Goal: Task Accomplishment & Management: Manage account settings

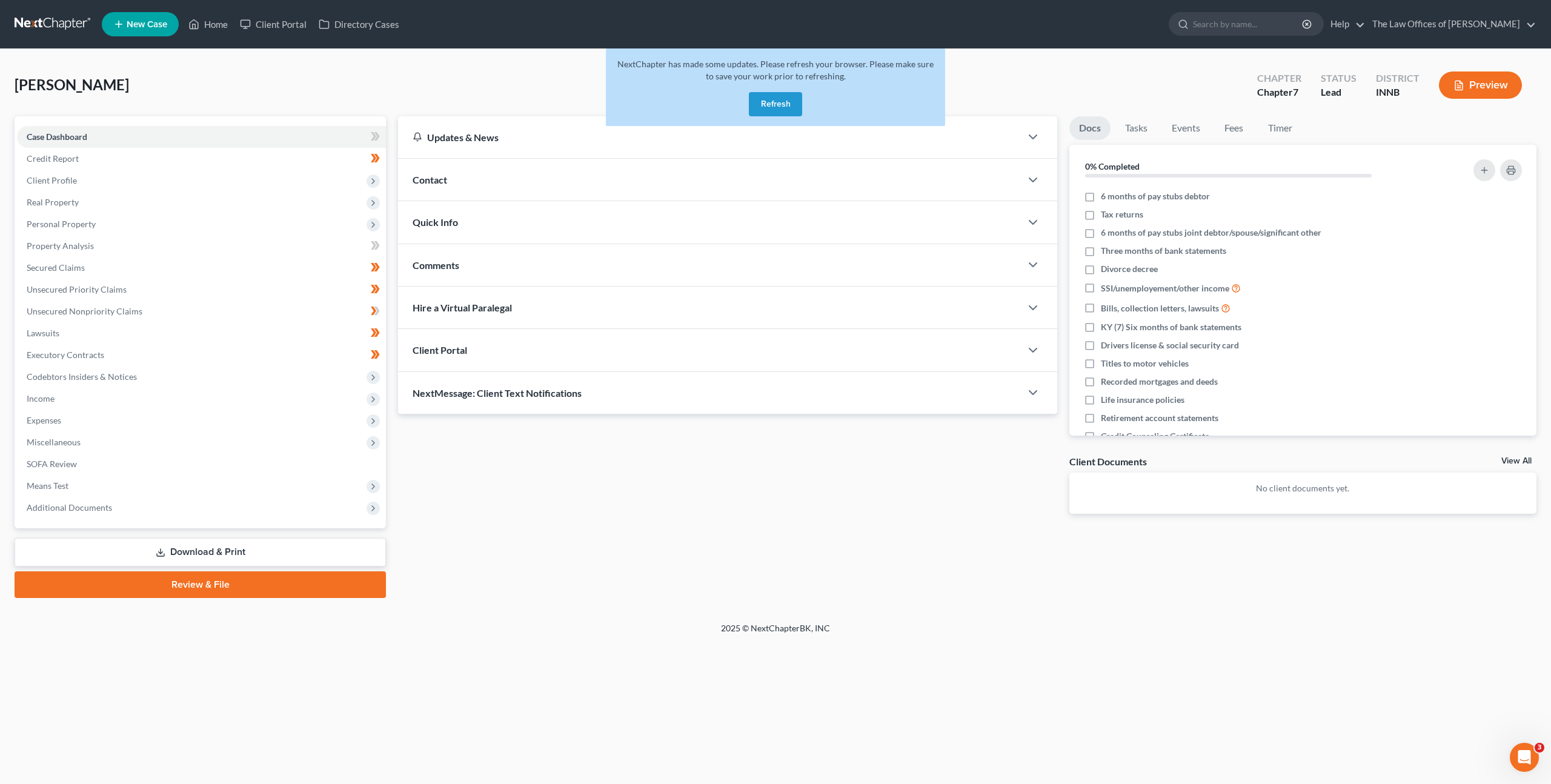
click at [764, 102] on button "Refresh" at bounding box center [776, 104] width 53 height 25
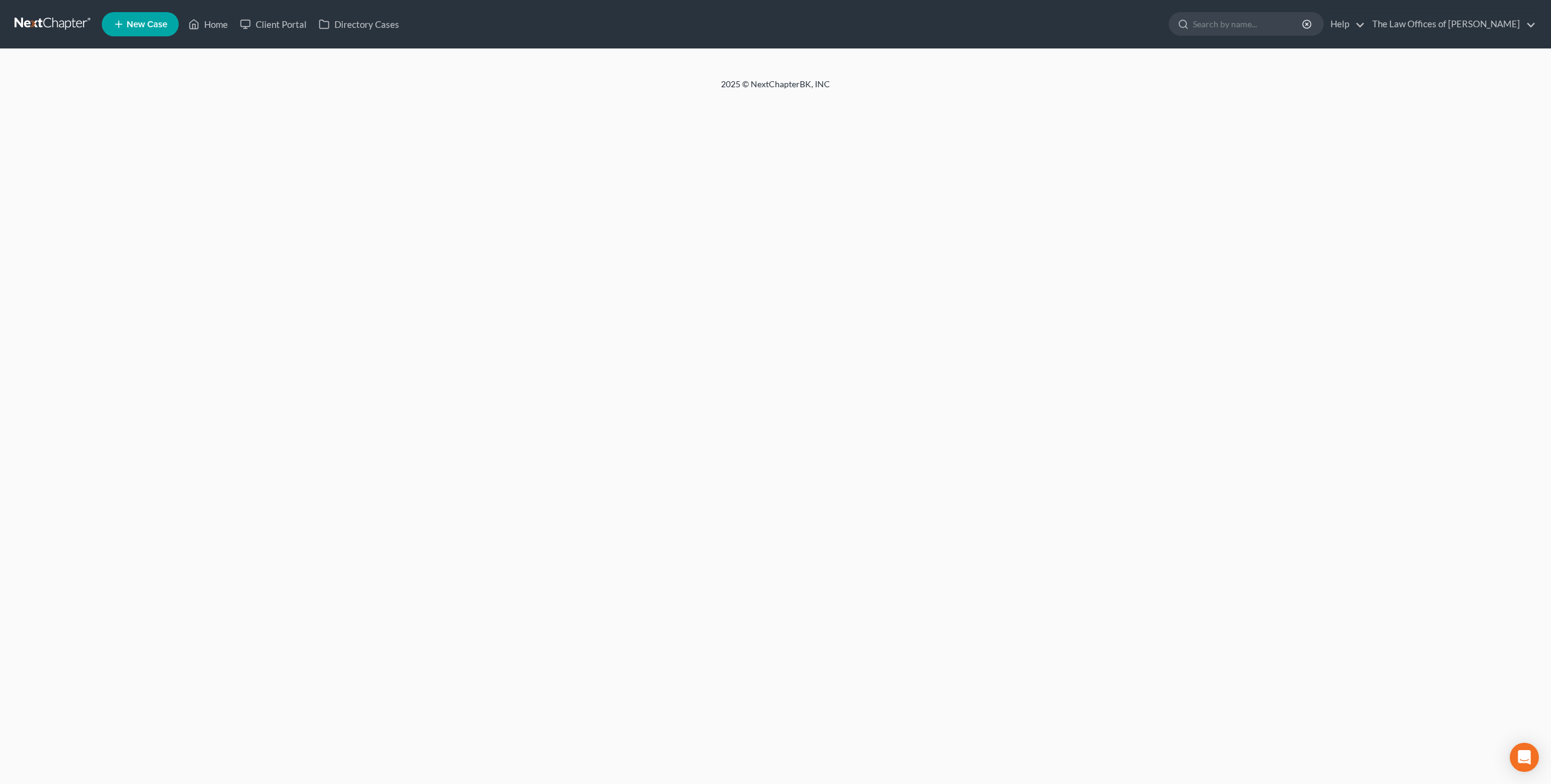
click at [52, 29] on link at bounding box center [53, 25] width 78 height 22
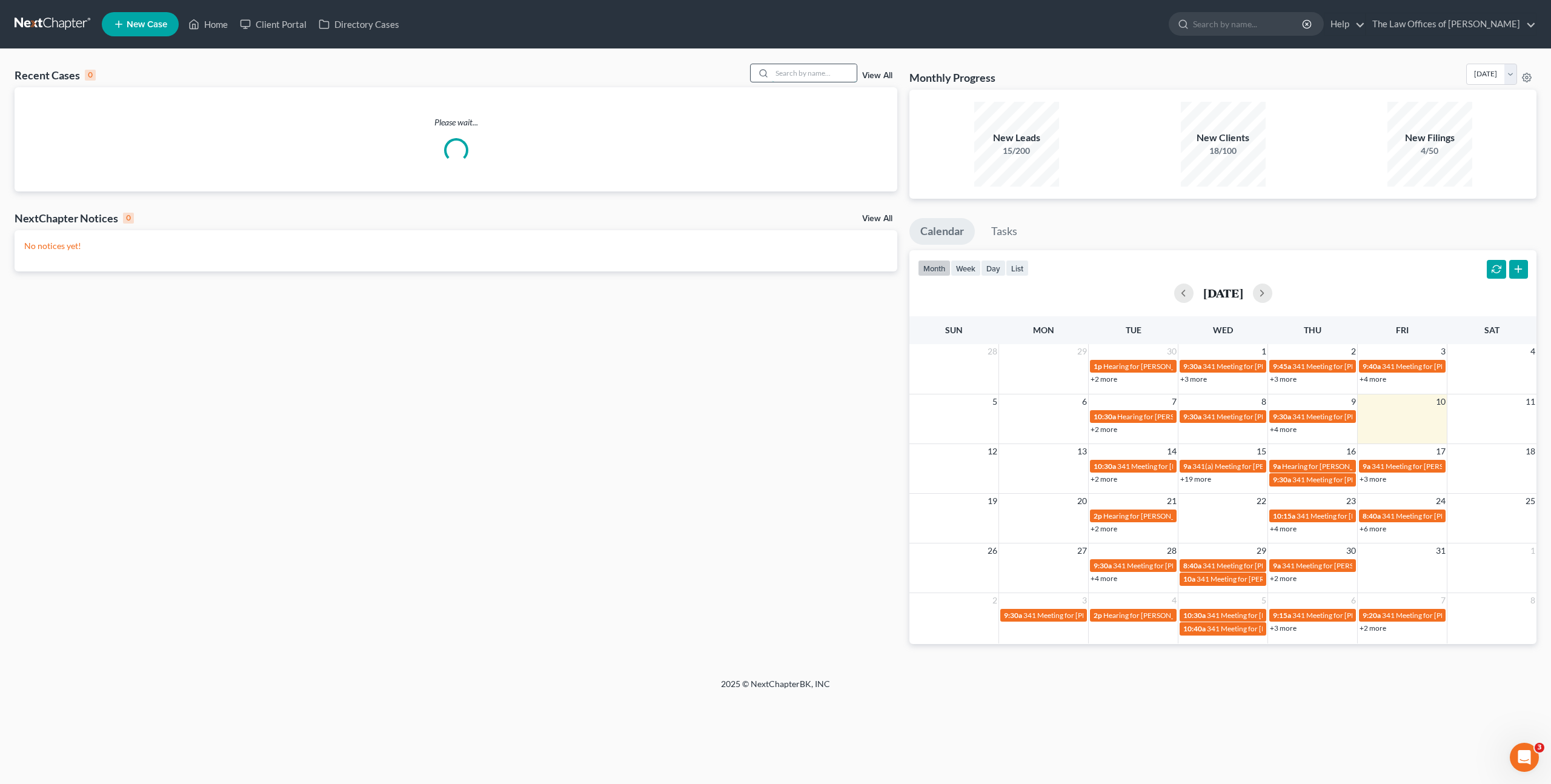
click at [806, 75] on input "search" at bounding box center [814, 73] width 85 height 17
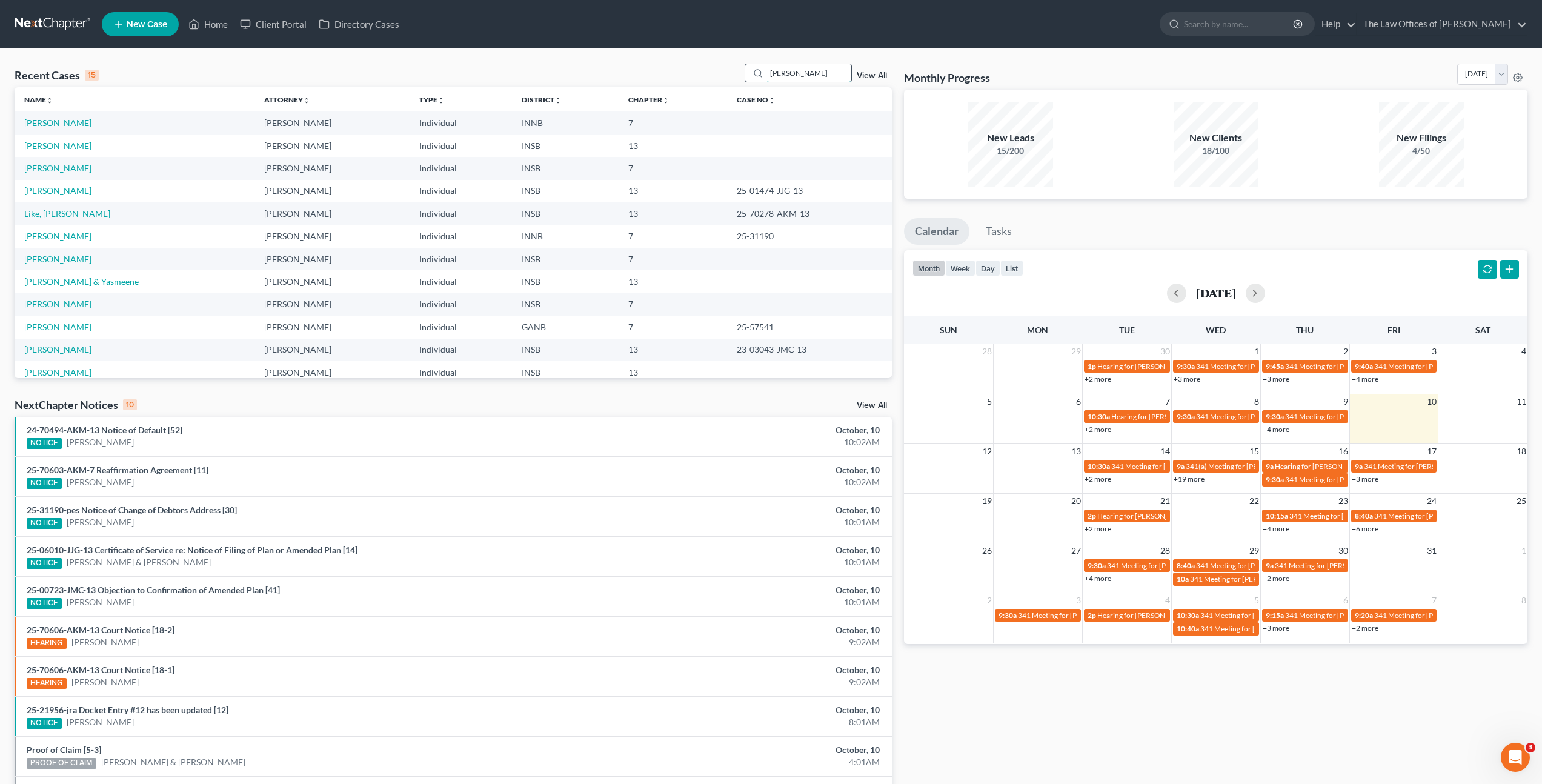
type input "Kolb"
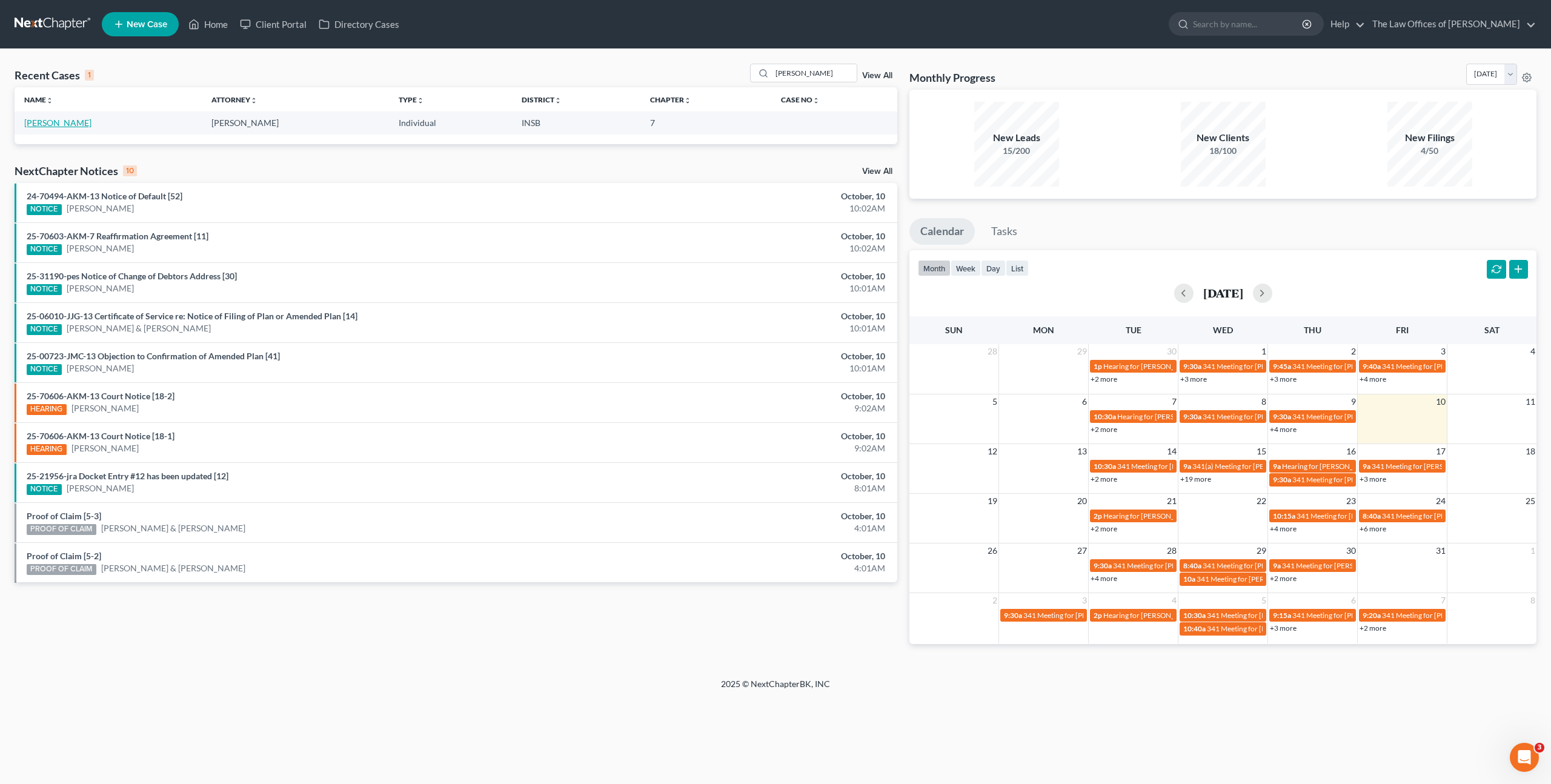
click at [33, 126] on link "Kolb, Rebecca" at bounding box center [58, 122] width 67 height 10
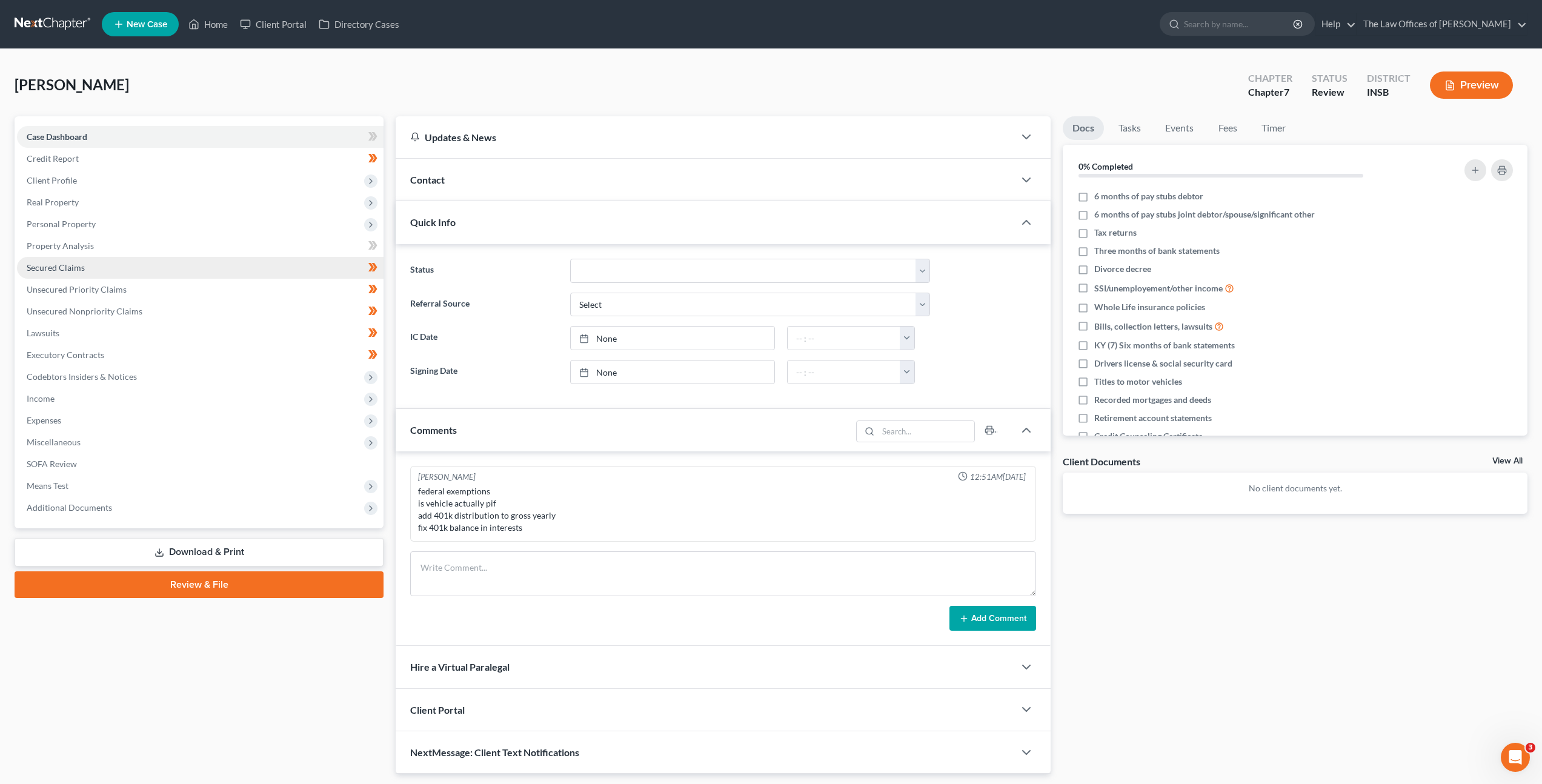
click at [103, 266] on link "Secured Claims" at bounding box center [200, 268] width 366 height 22
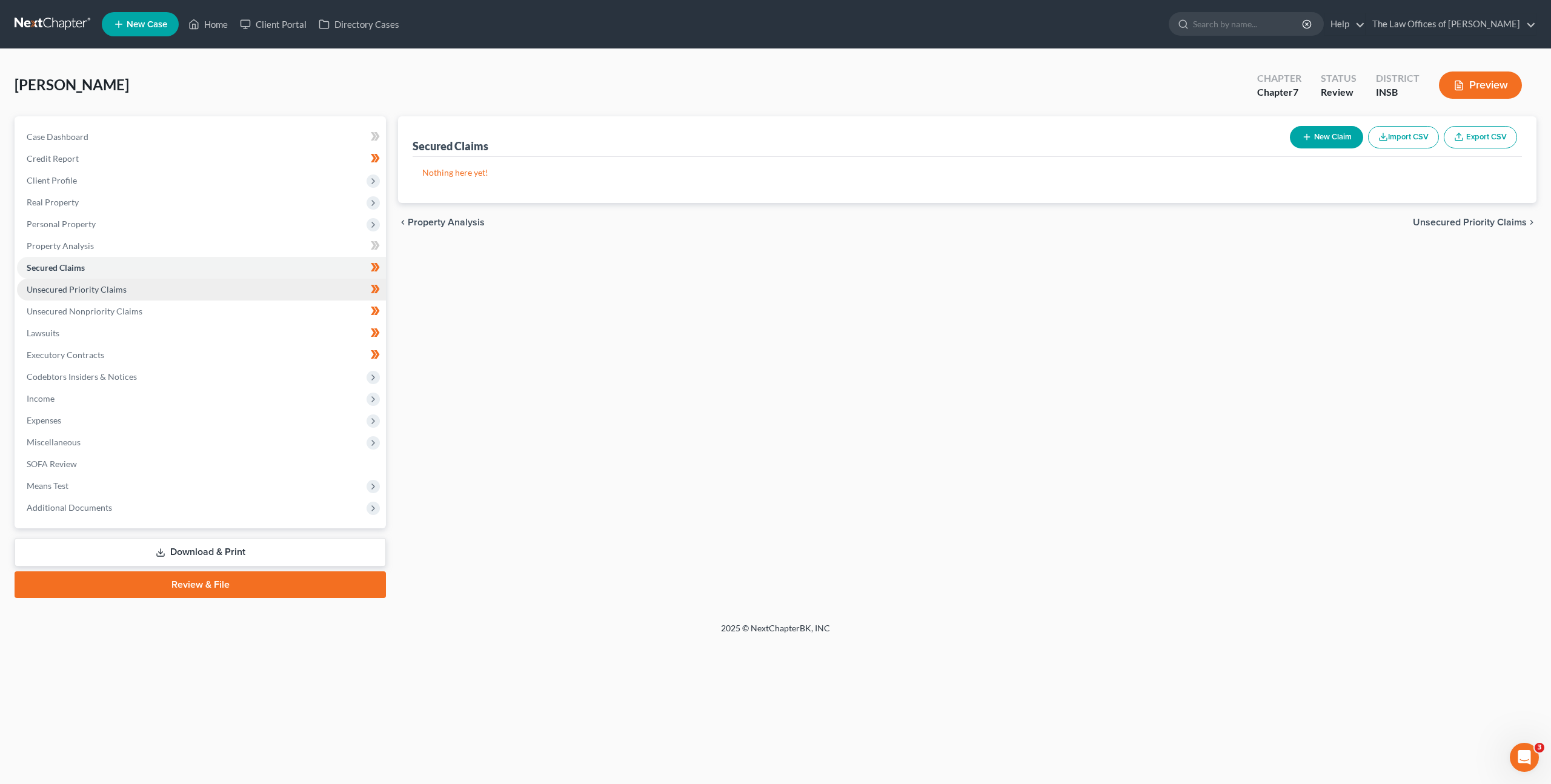
click at [112, 285] on span "Unsecured Priority Claims" at bounding box center [77, 289] width 100 height 10
click at [110, 261] on link "Secured Claims" at bounding box center [201, 268] width 369 height 22
click at [113, 247] on link "Property Analysis" at bounding box center [201, 247] width 369 height 22
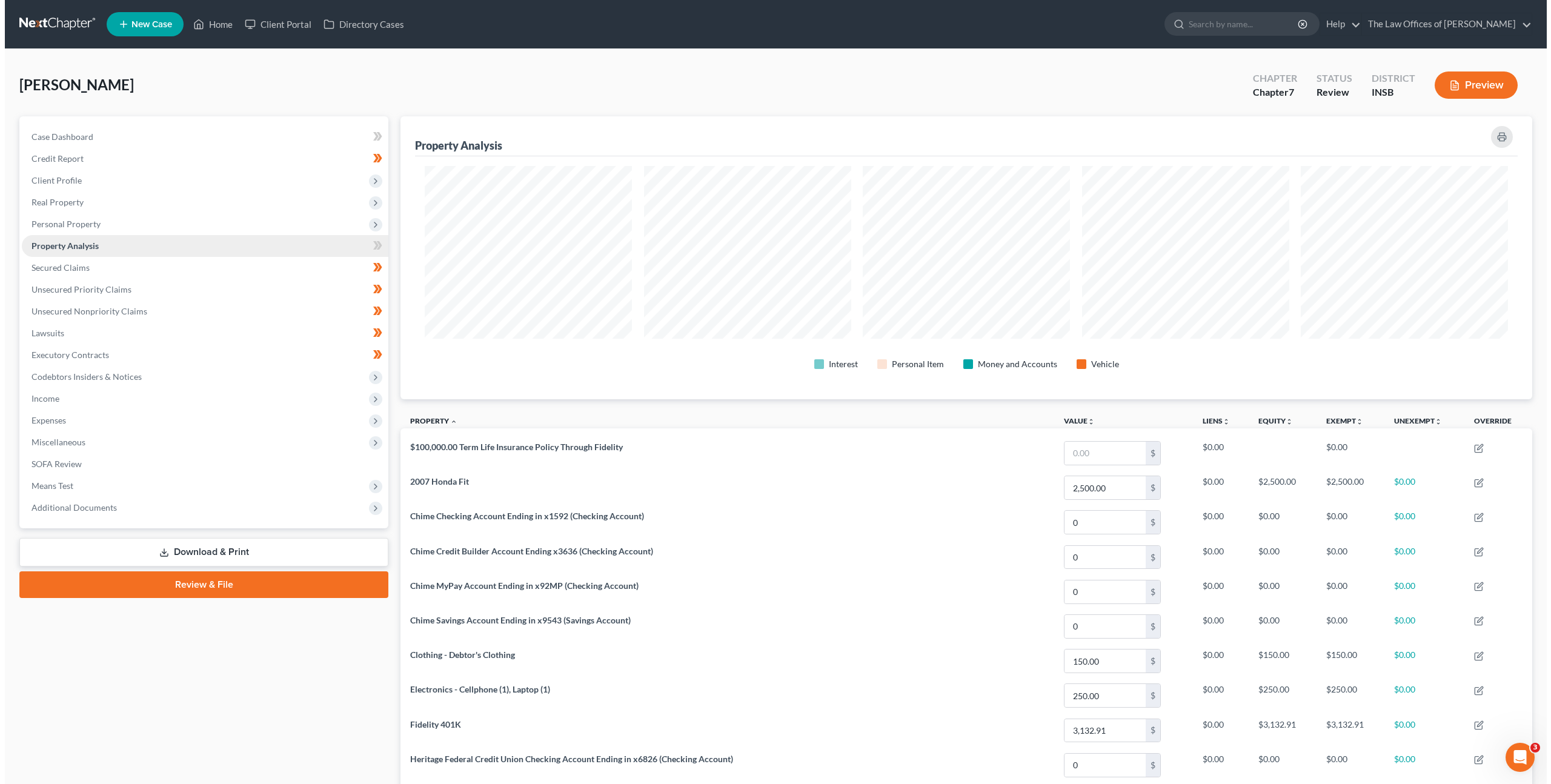
scroll to position [283, 1132]
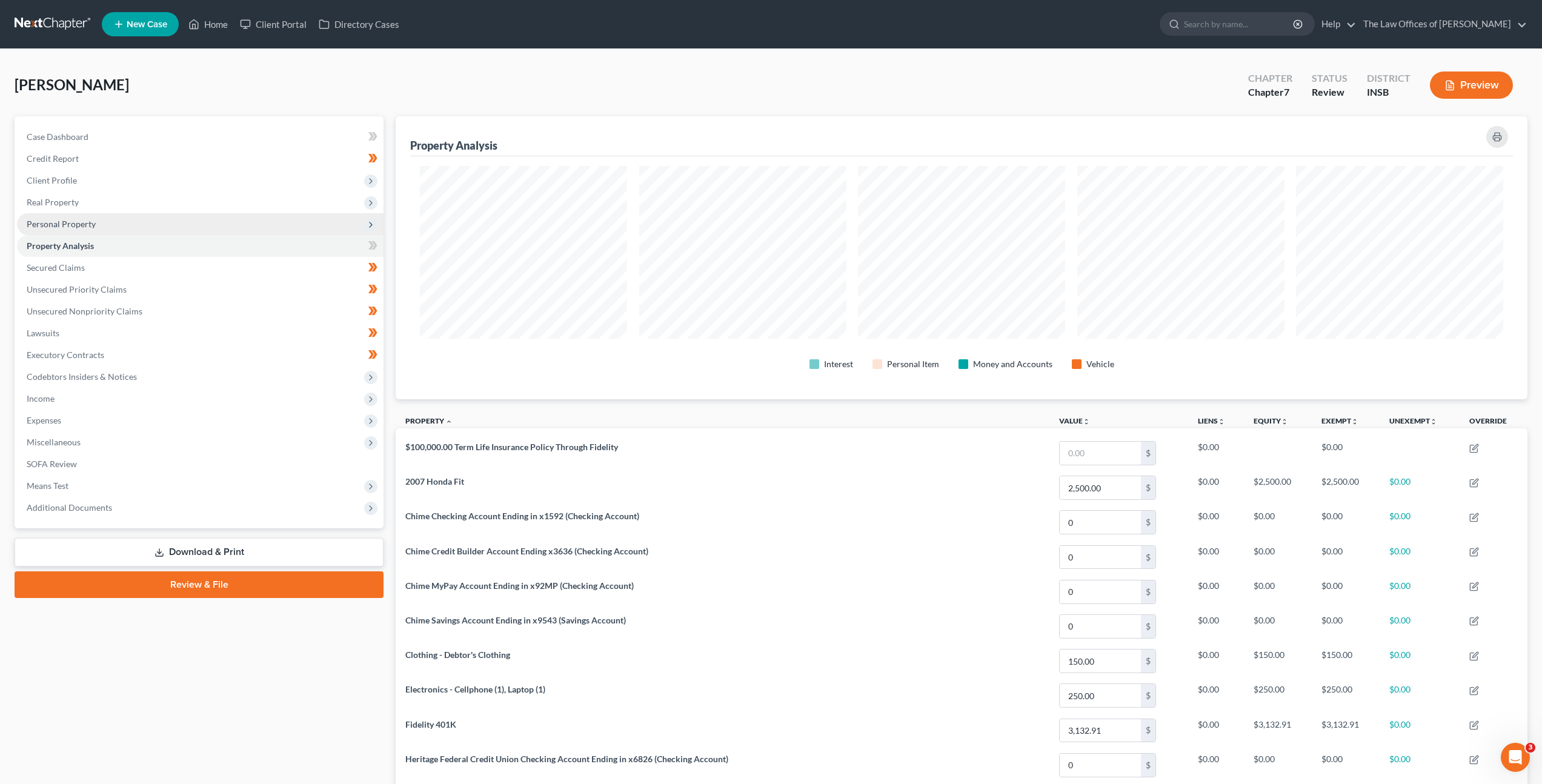
click at [112, 228] on span "Personal Property" at bounding box center [200, 224] width 366 height 22
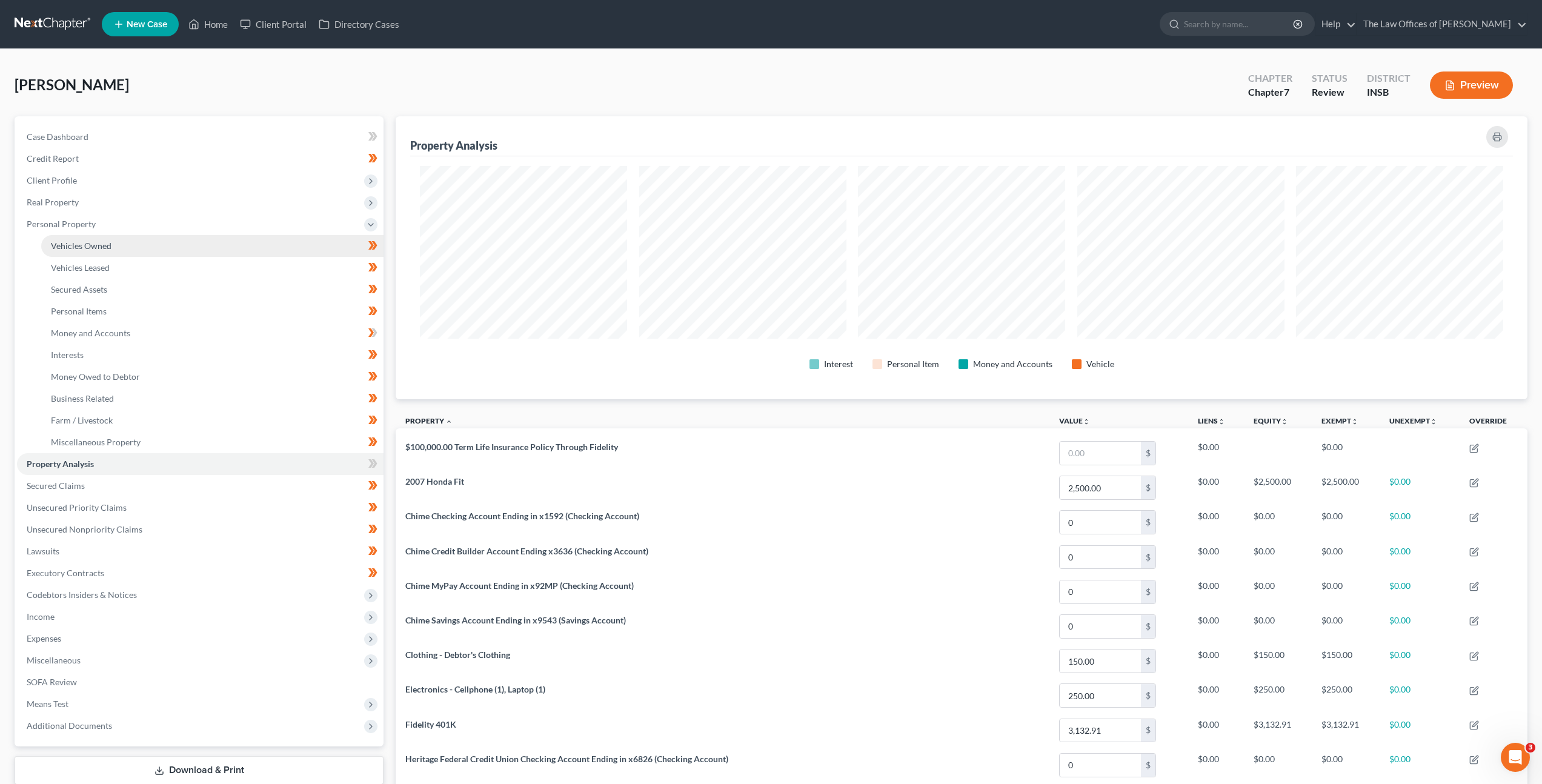
click at [90, 250] on link "Vehicles Owned" at bounding box center [212, 247] width 342 height 22
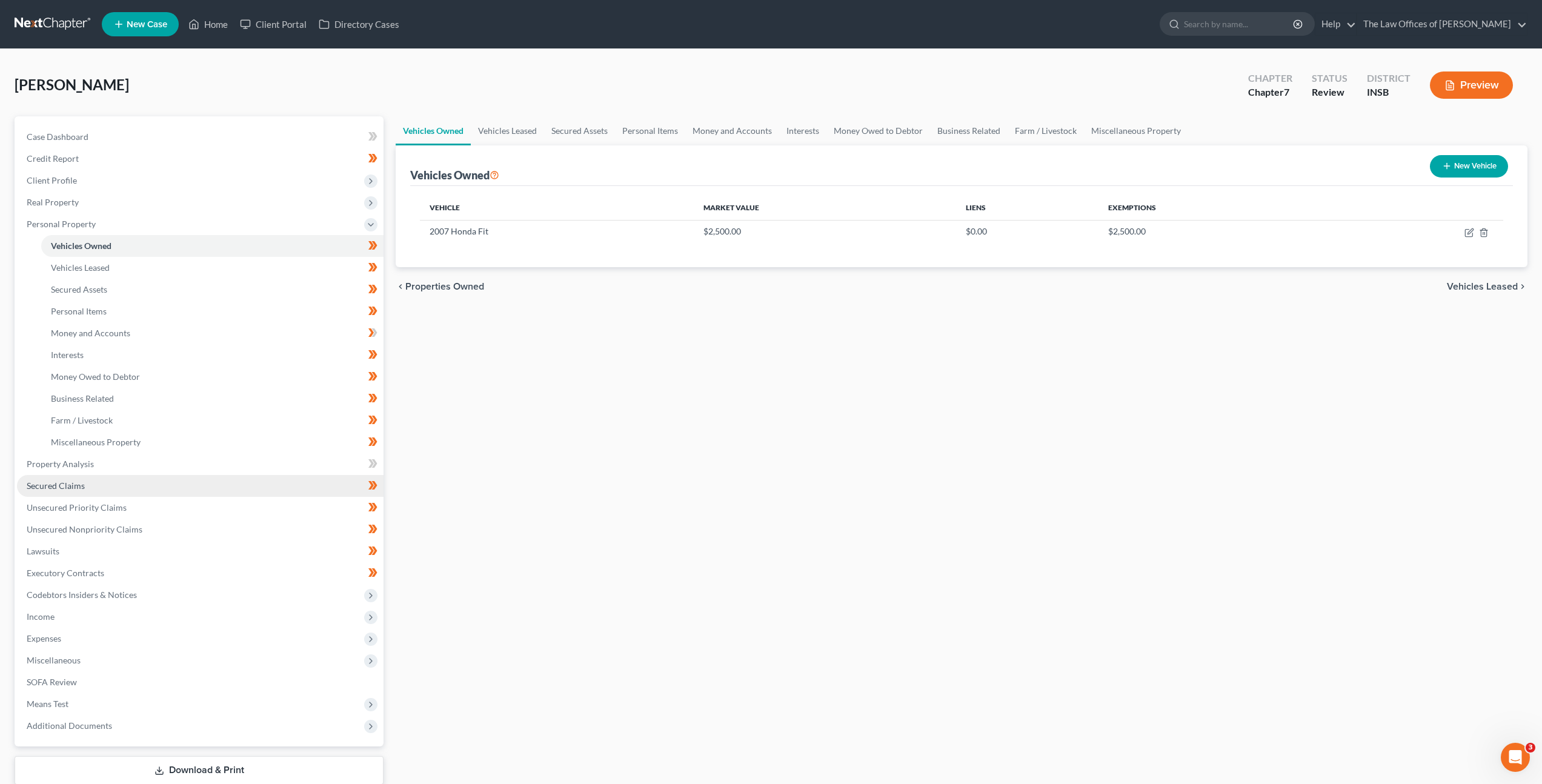
click at [78, 481] on span "Secured Claims" at bounding box center [55, 485] width 58 height 10
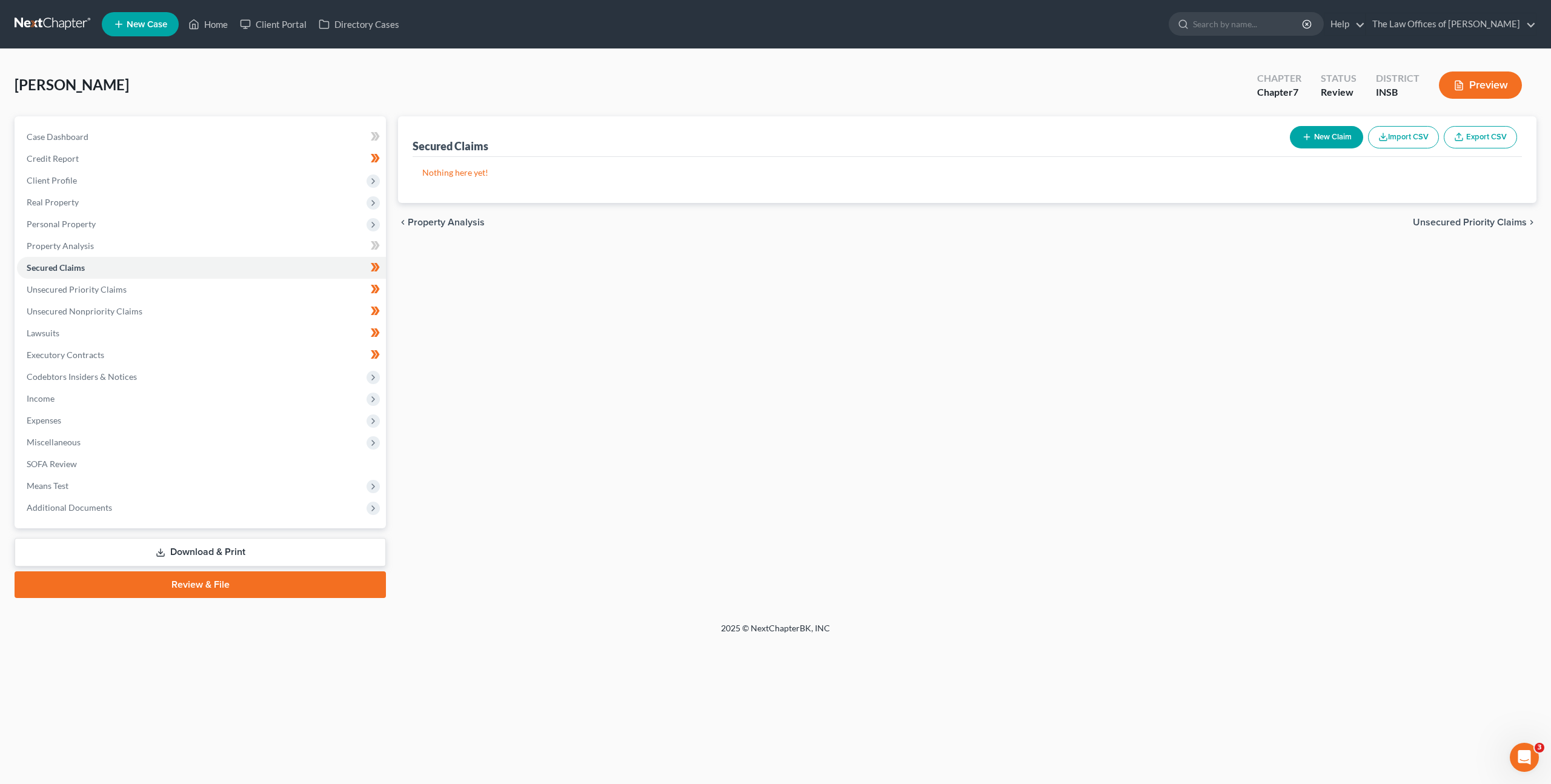
click at [34, 26] on link at bounding box center [53, 25] width 78 height 22
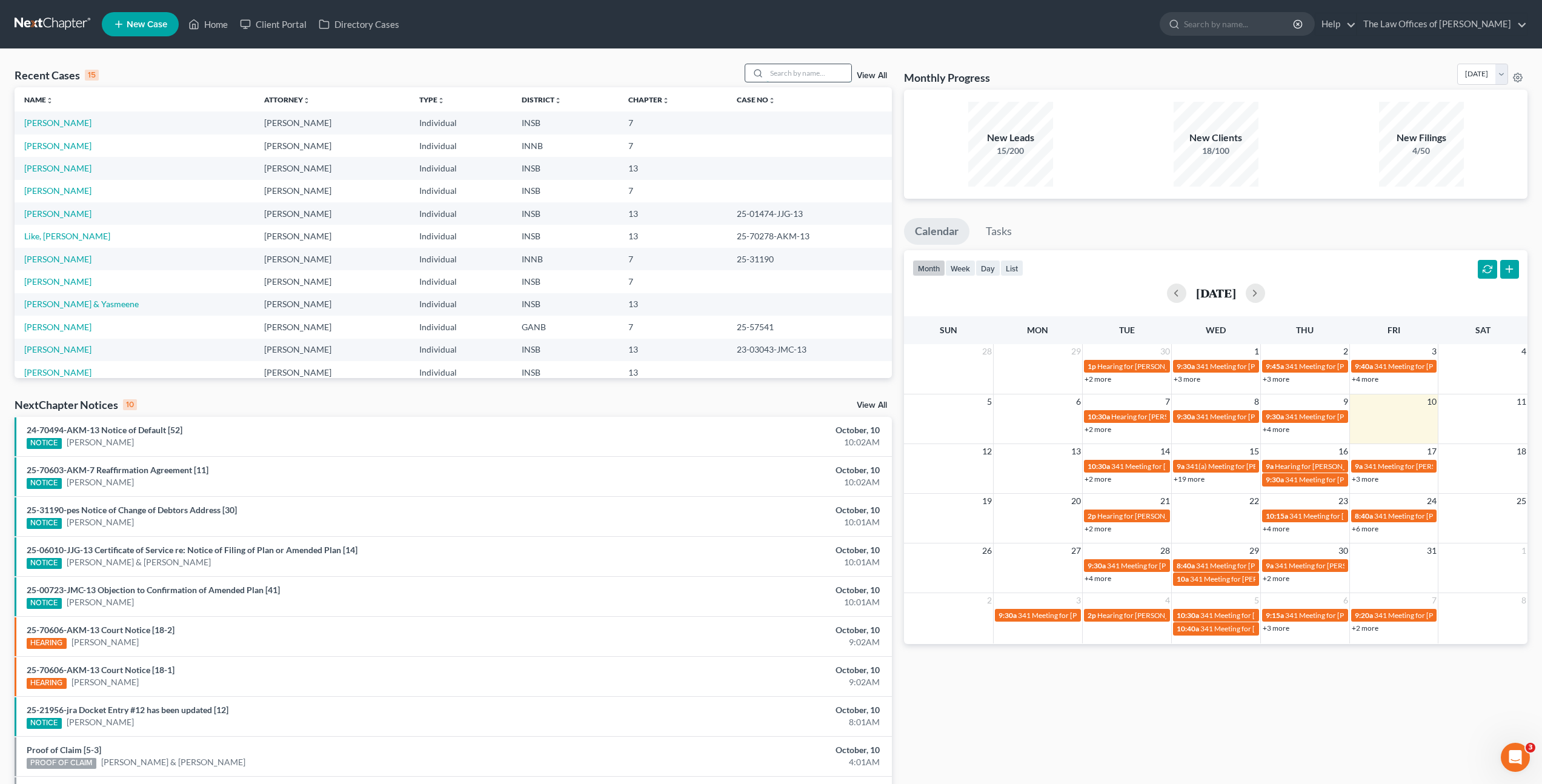
click at [806, 65] on input "search" at bounding box center [809, 73] width 85 height 17
type input "Jason Kent"
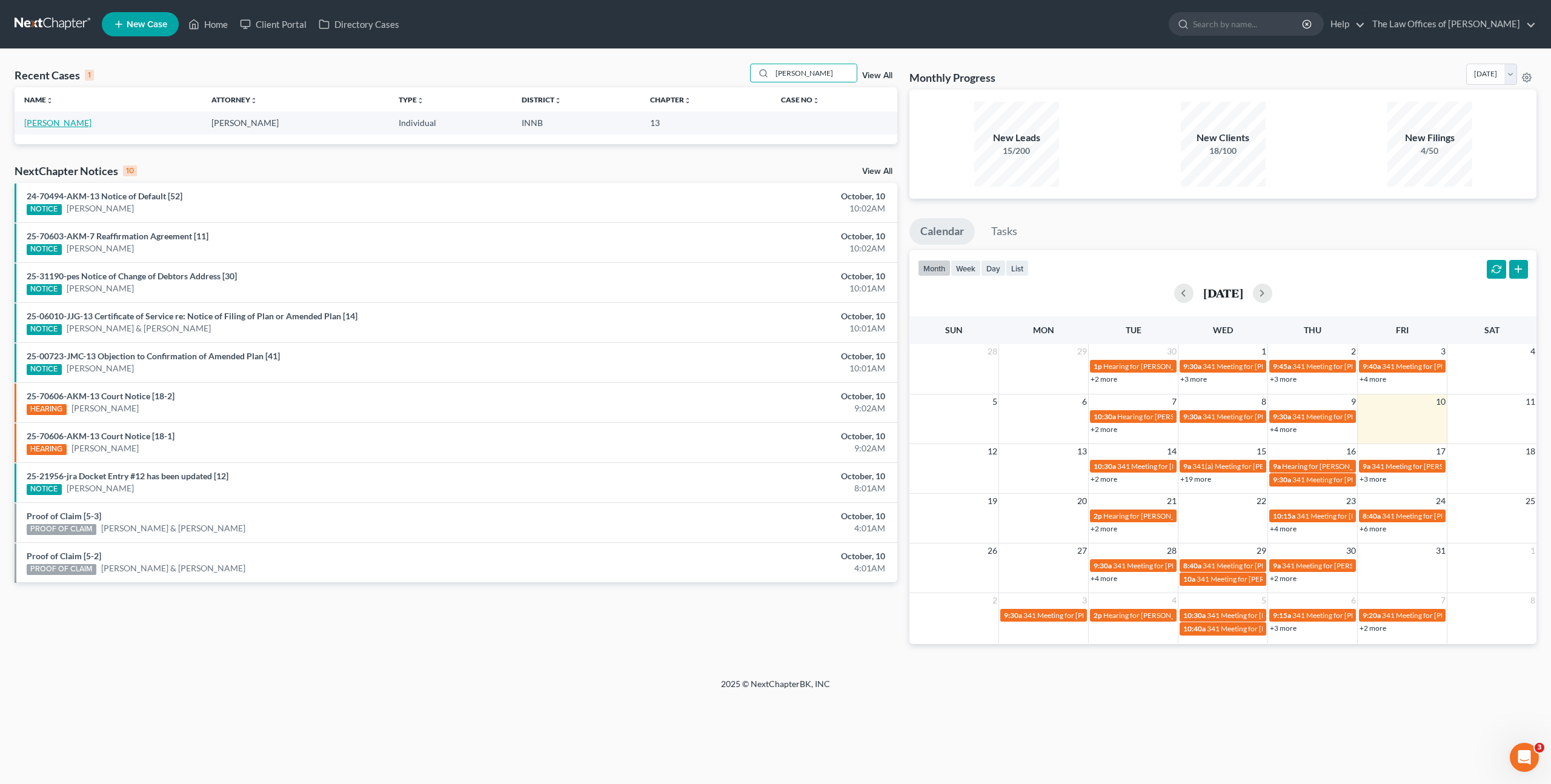
click at [40, 121] on link "Kent, Jason" at bounding box center [58, 122] width 67 height 10
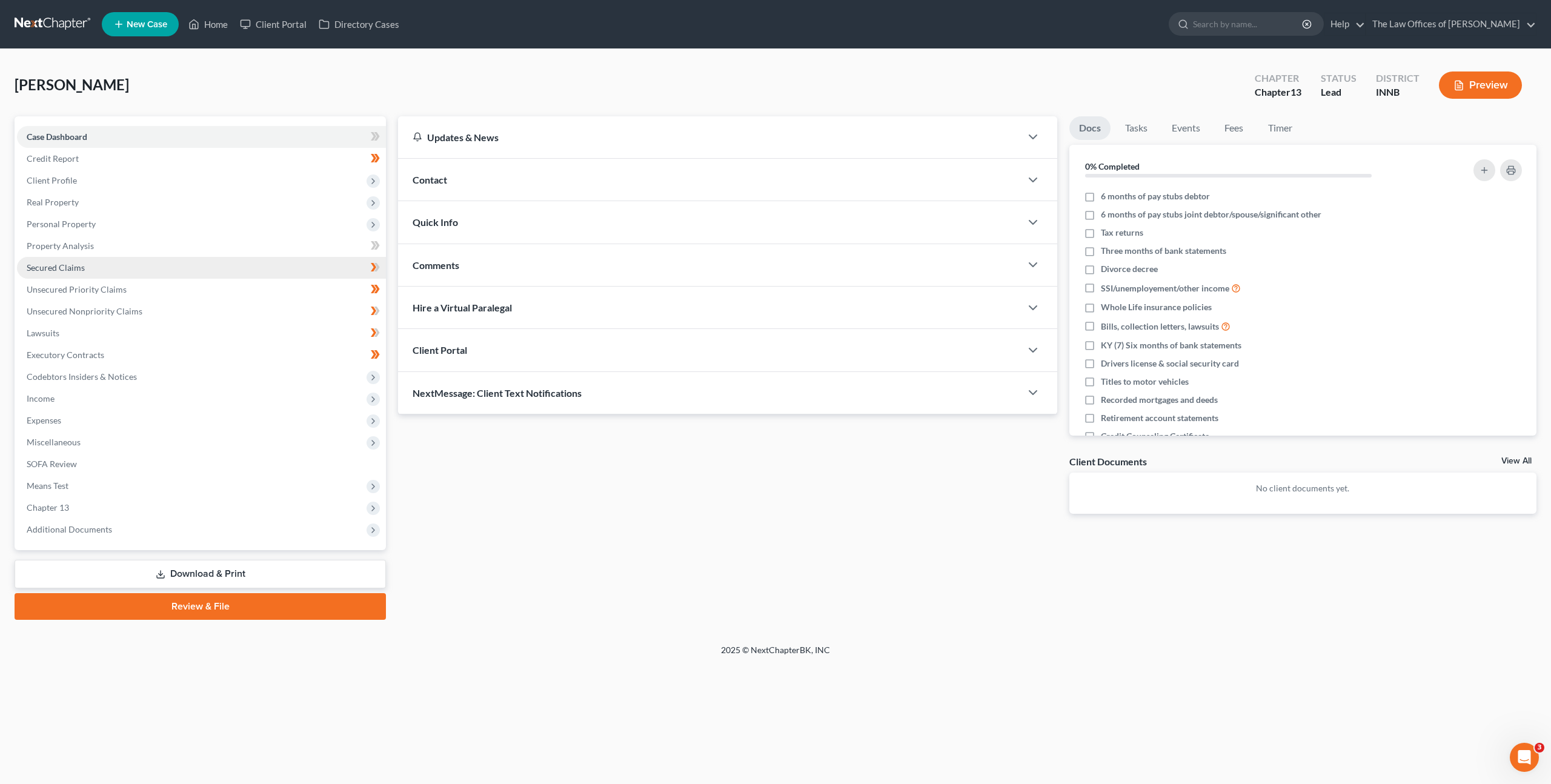
click at [300, 262] on link "Secured Claims" at bounding box center [201, 268] width 369 height 22
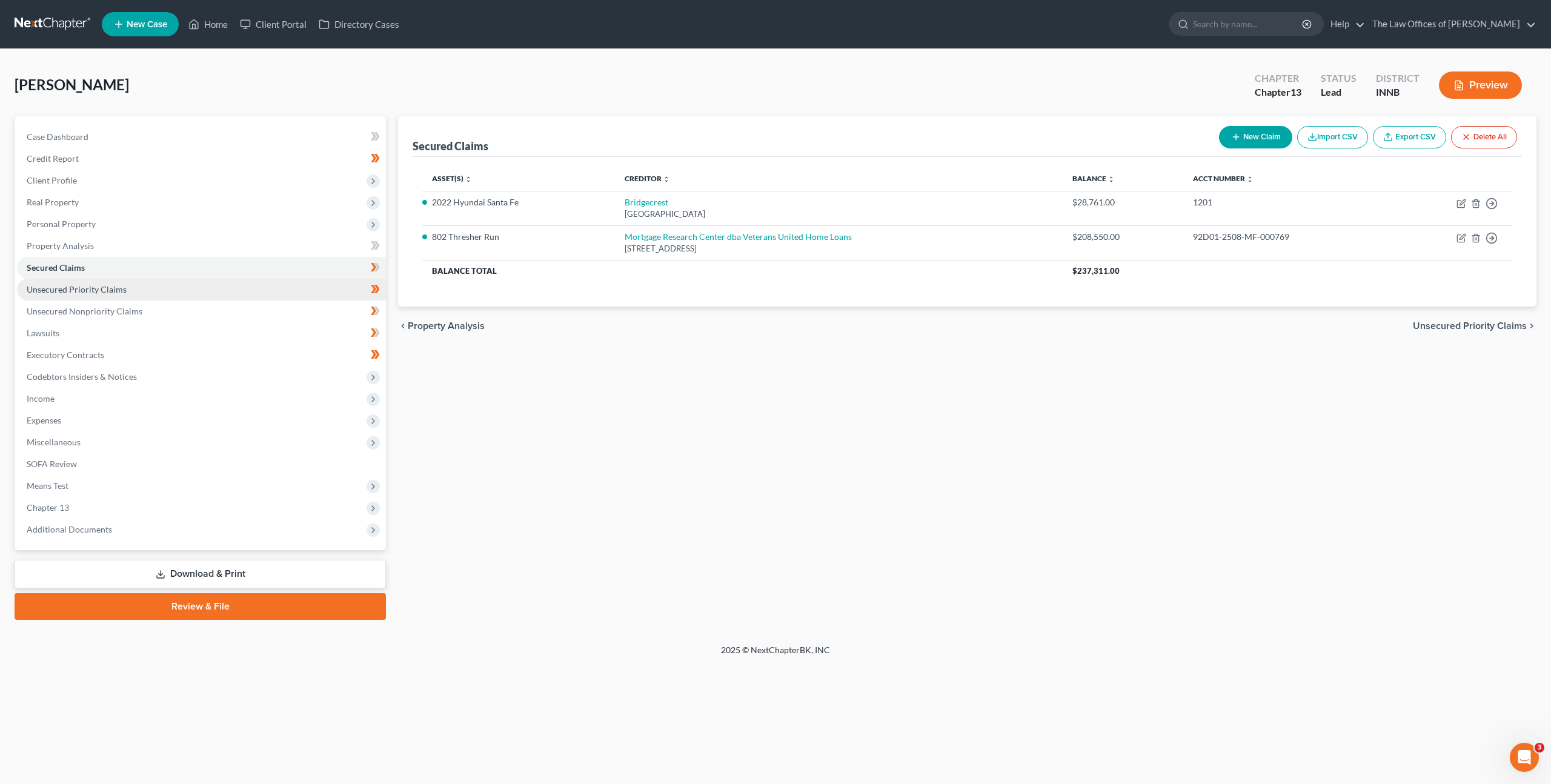
click at [273, 294] on link "Unsecured Priority Claims" at bounding box center [201, 290] width 369 height 22
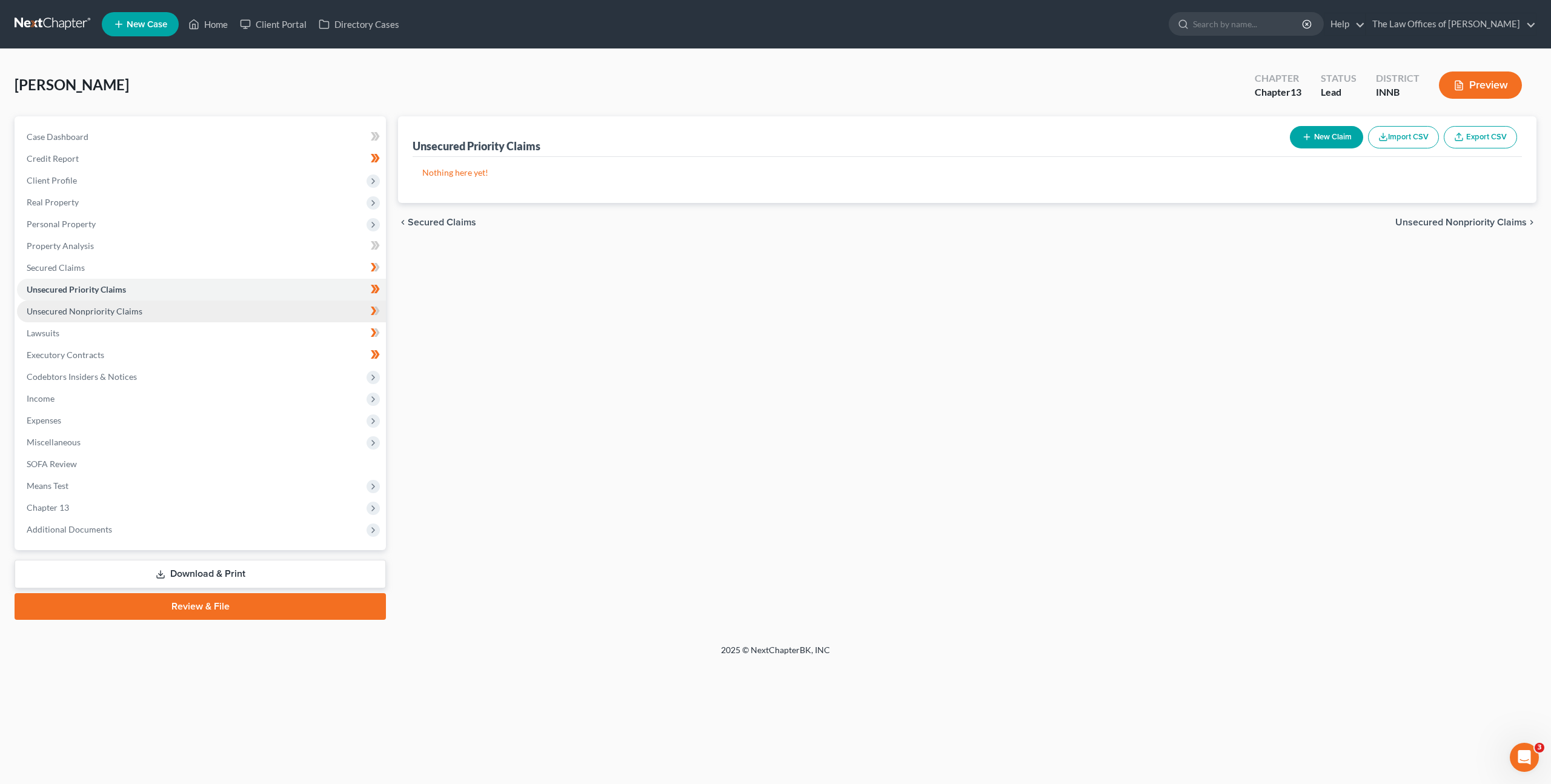
click at [297, 310] on link "Unsecured Nonpriority Claims" at bounding box center [201, 312] width 369 height 22
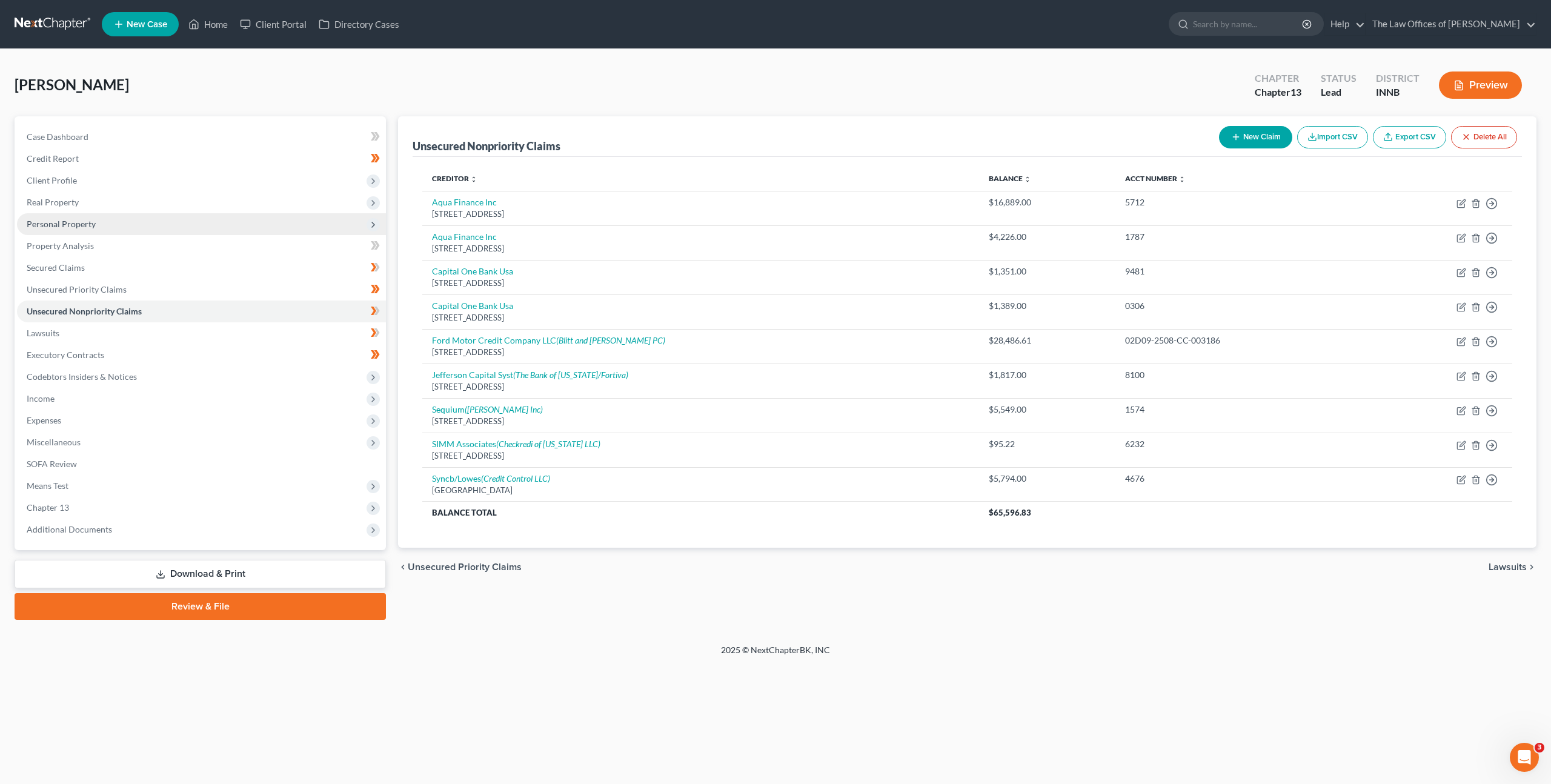
click at [140, 228] on span "Personal Property" at bounding box center [201, 224] width 369 height 22
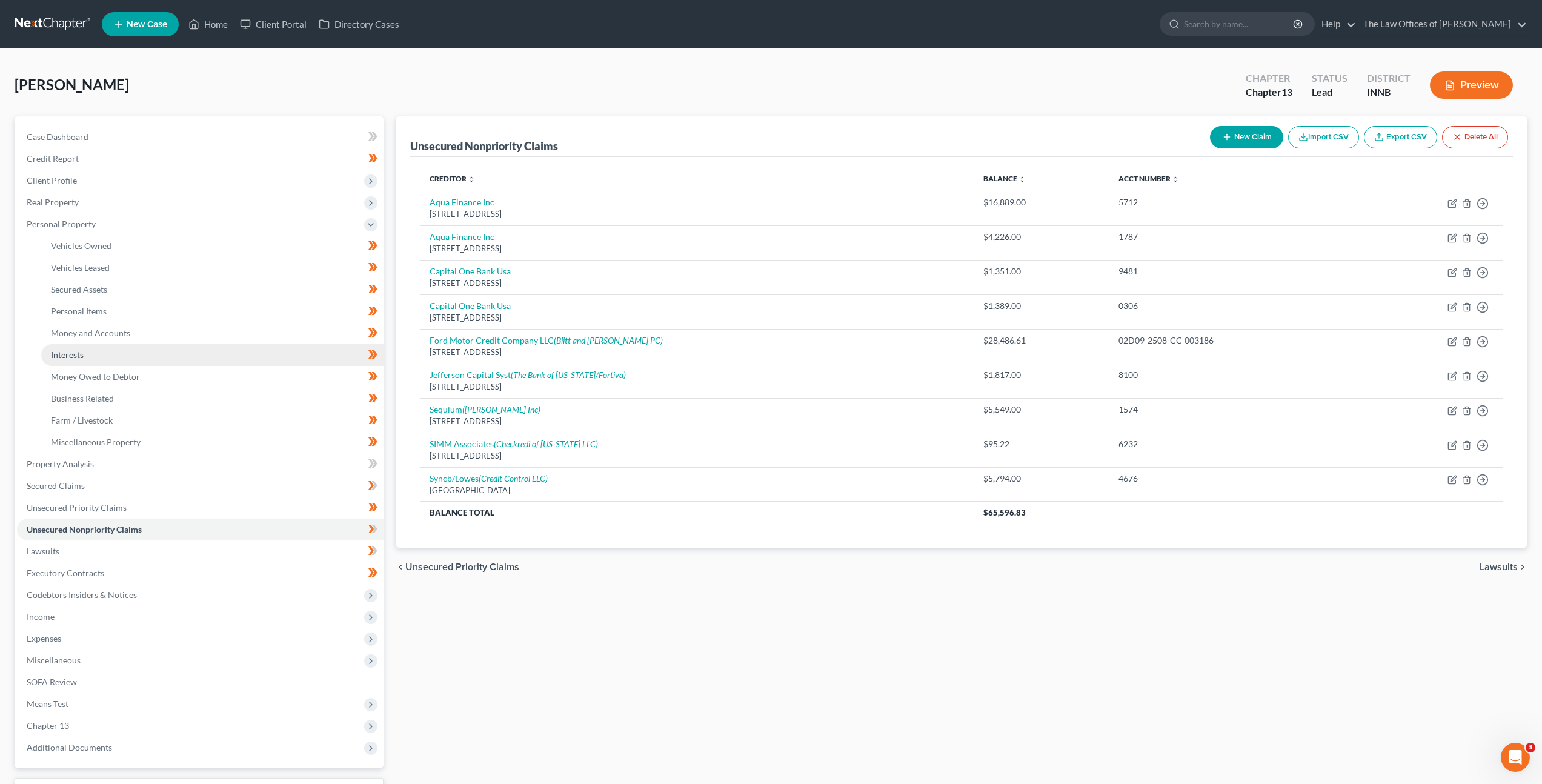
click at [158, 354] on link "Interests" at bounding box center [212, 355] width 342 height 22
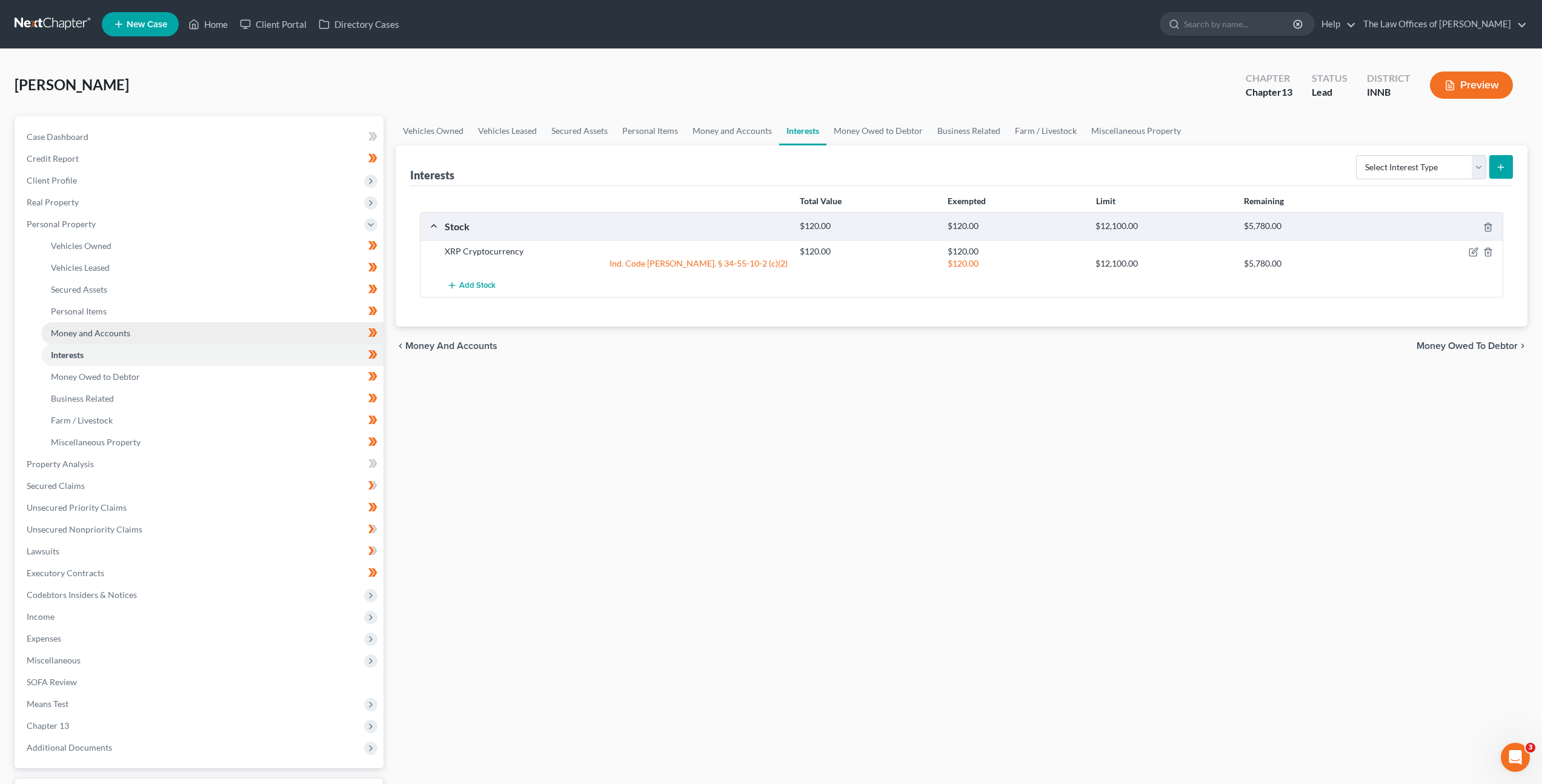
click at [151, 323] on link "Money and Accounts" at bounding box center [212, 334] width 342 height 22
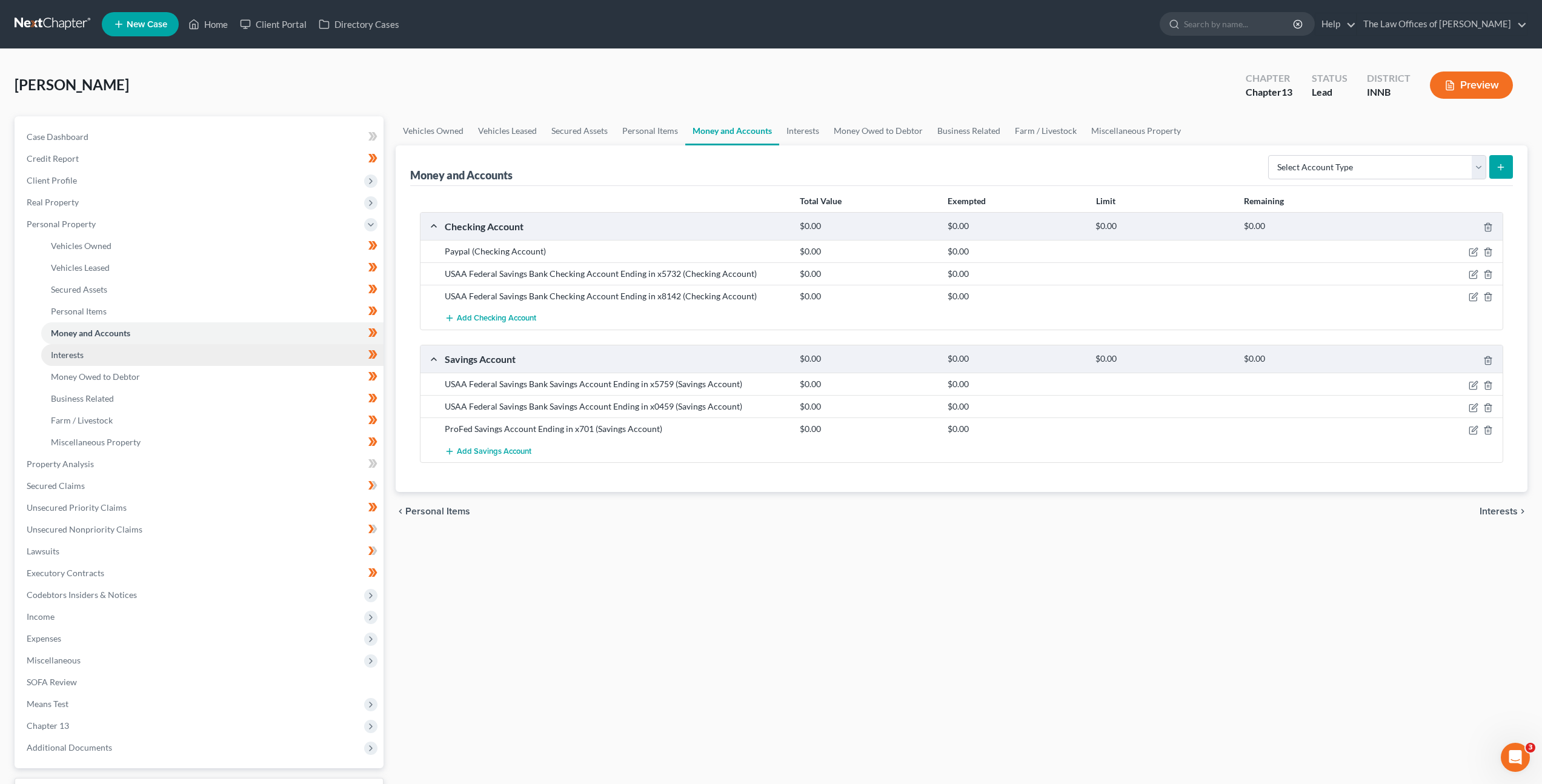
click at [158, 356] on link "Interests" at bounding box center [212, 355] width 342 height 22
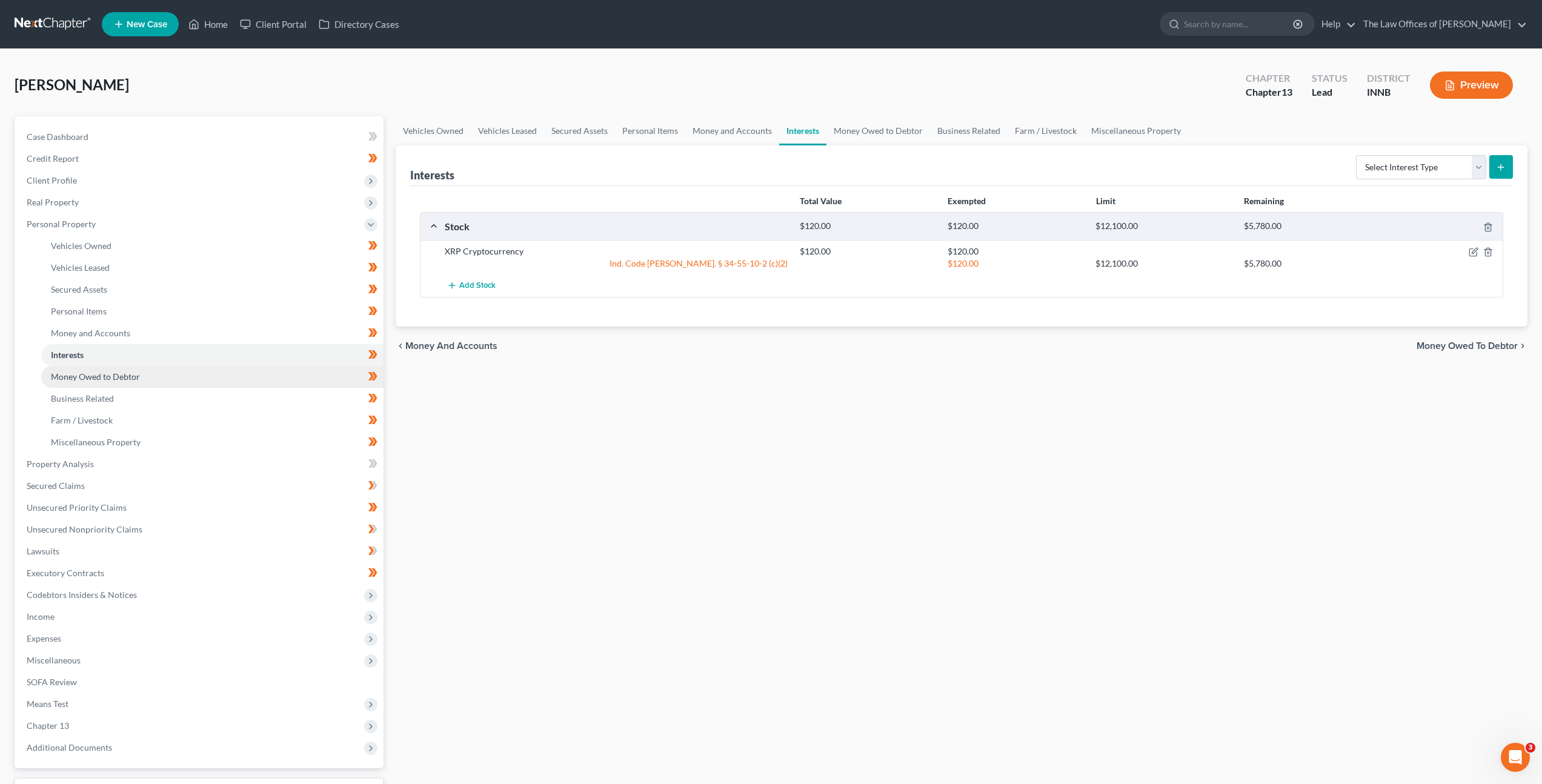
click at [139, 377] on span "Money Owed to Debtor" at bounding box center [95, 376] width 89 height 10
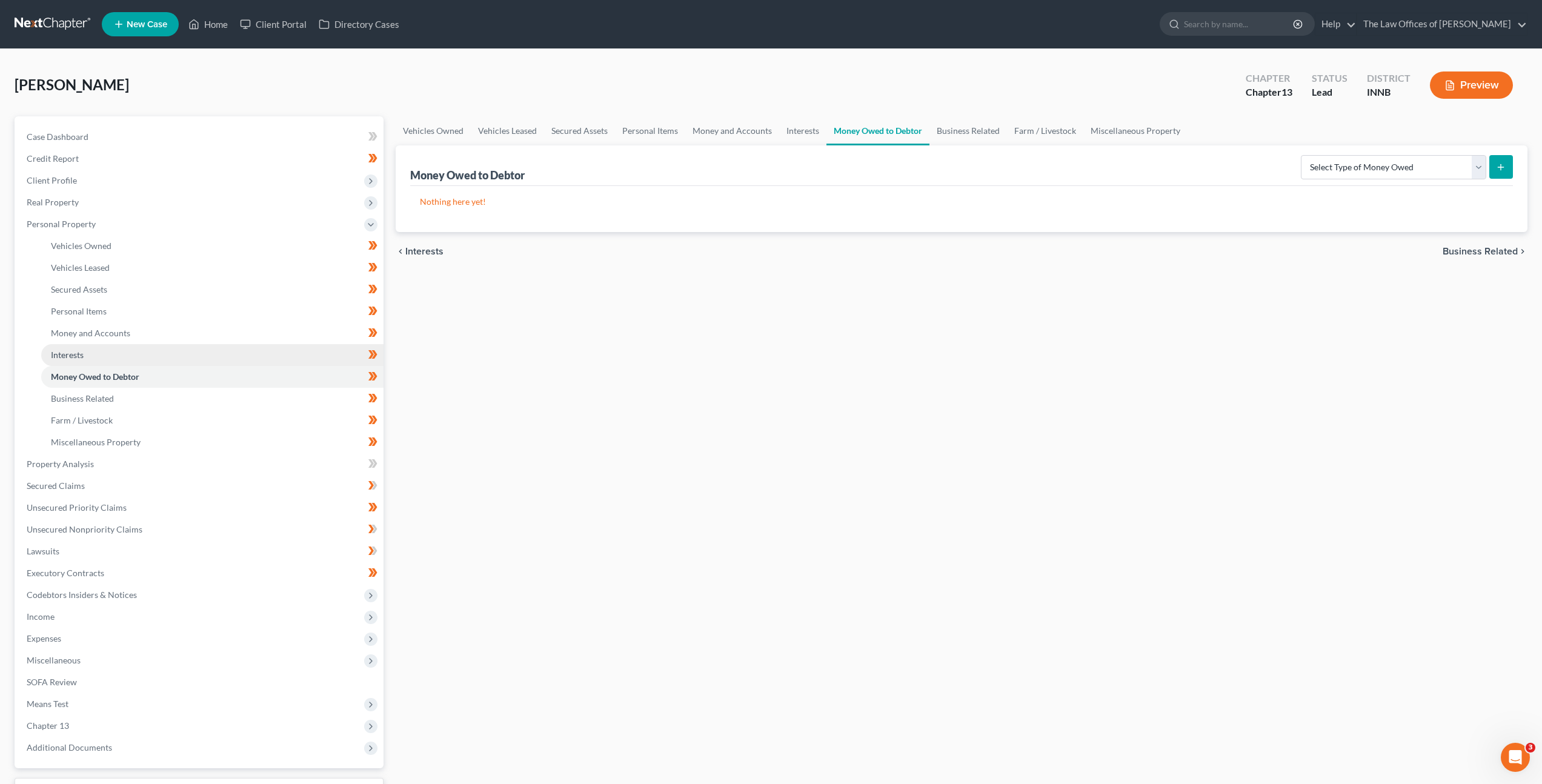
click at [160, 354] on link "Interests" at bounding box center [212, 355] width 342 height 22
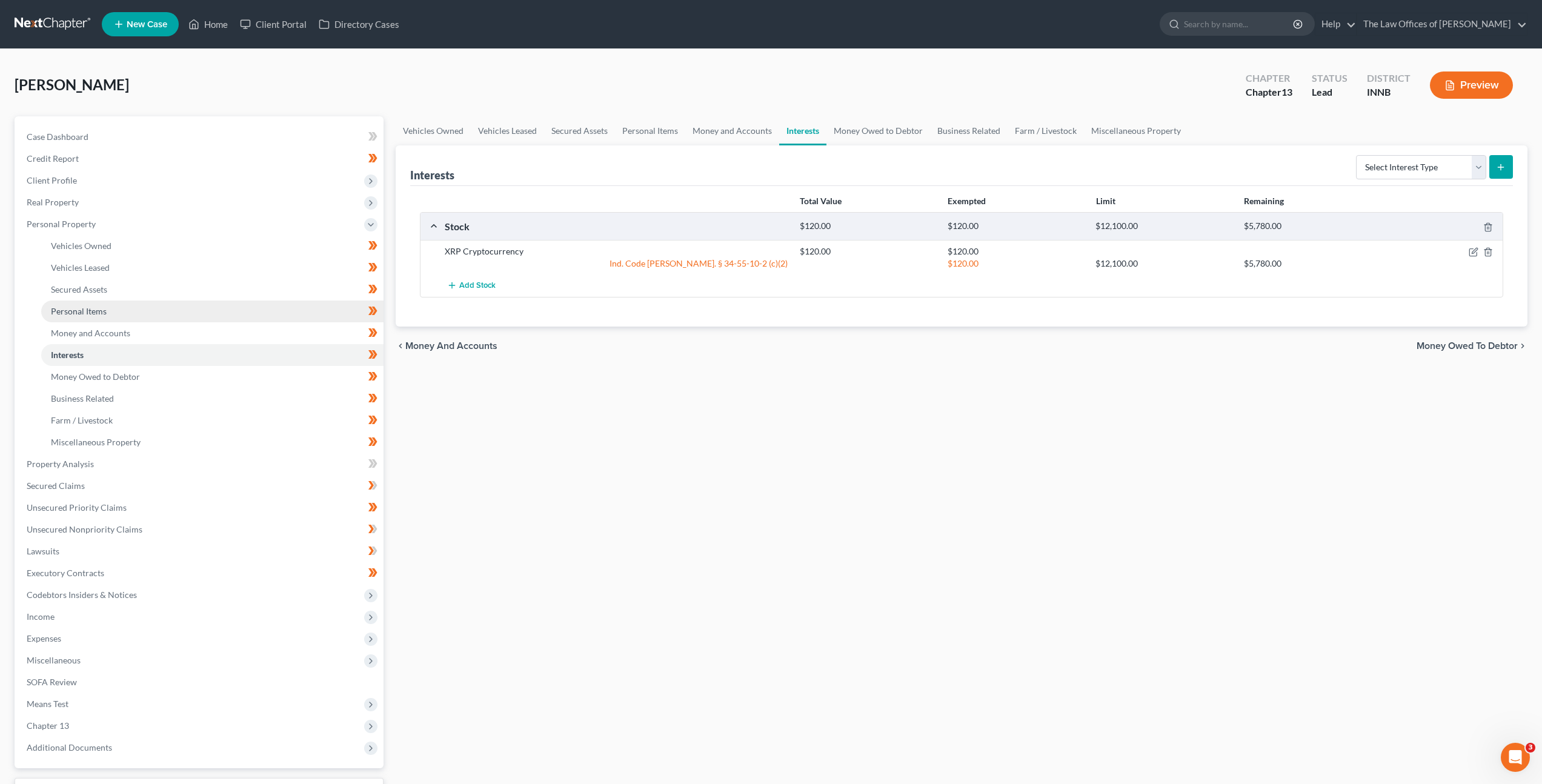
click at [178, 316] on link "Personal Items" at bounding box center [212, 312] width 342 height 22
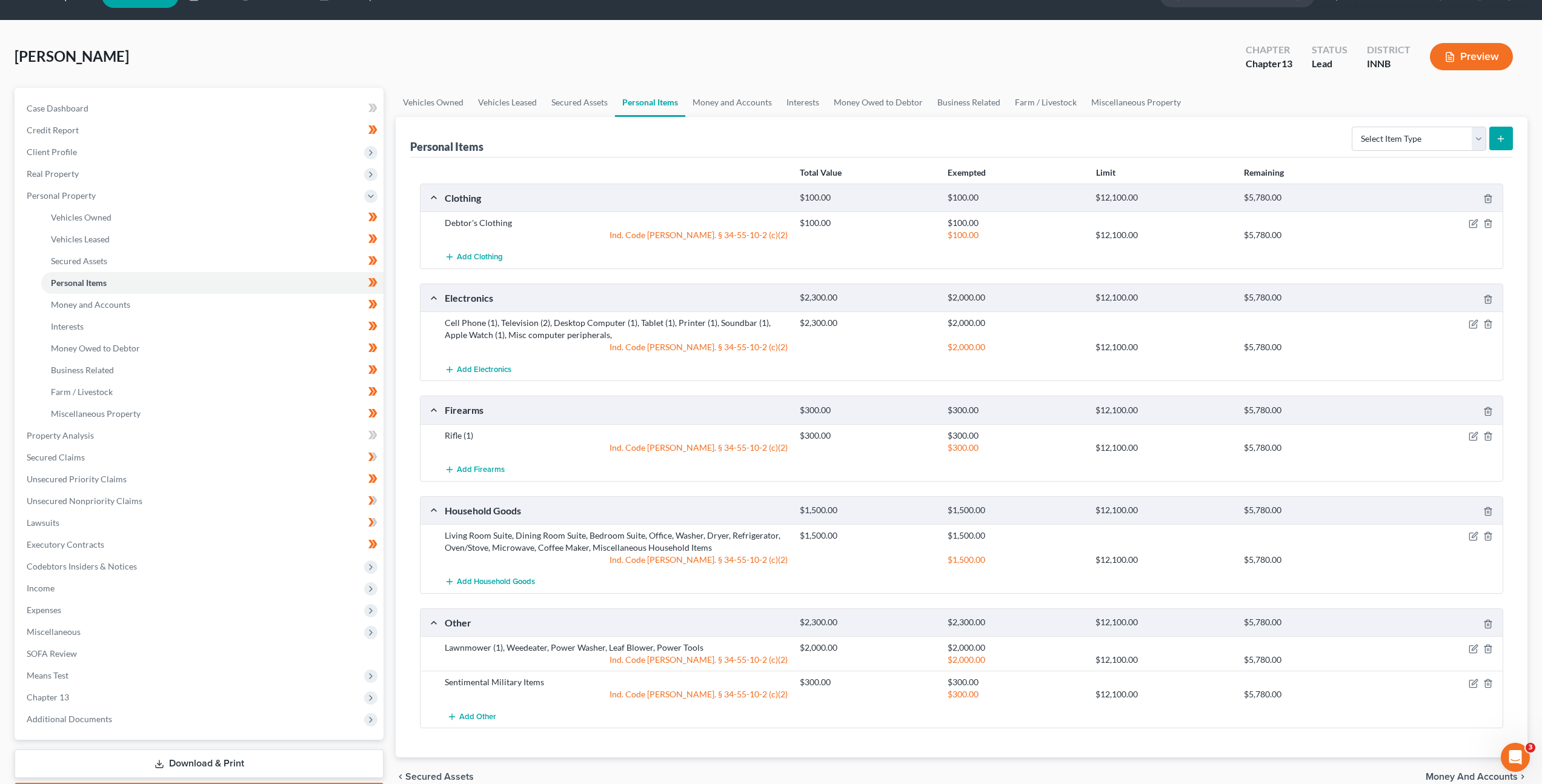
scroll to position [6, 0]
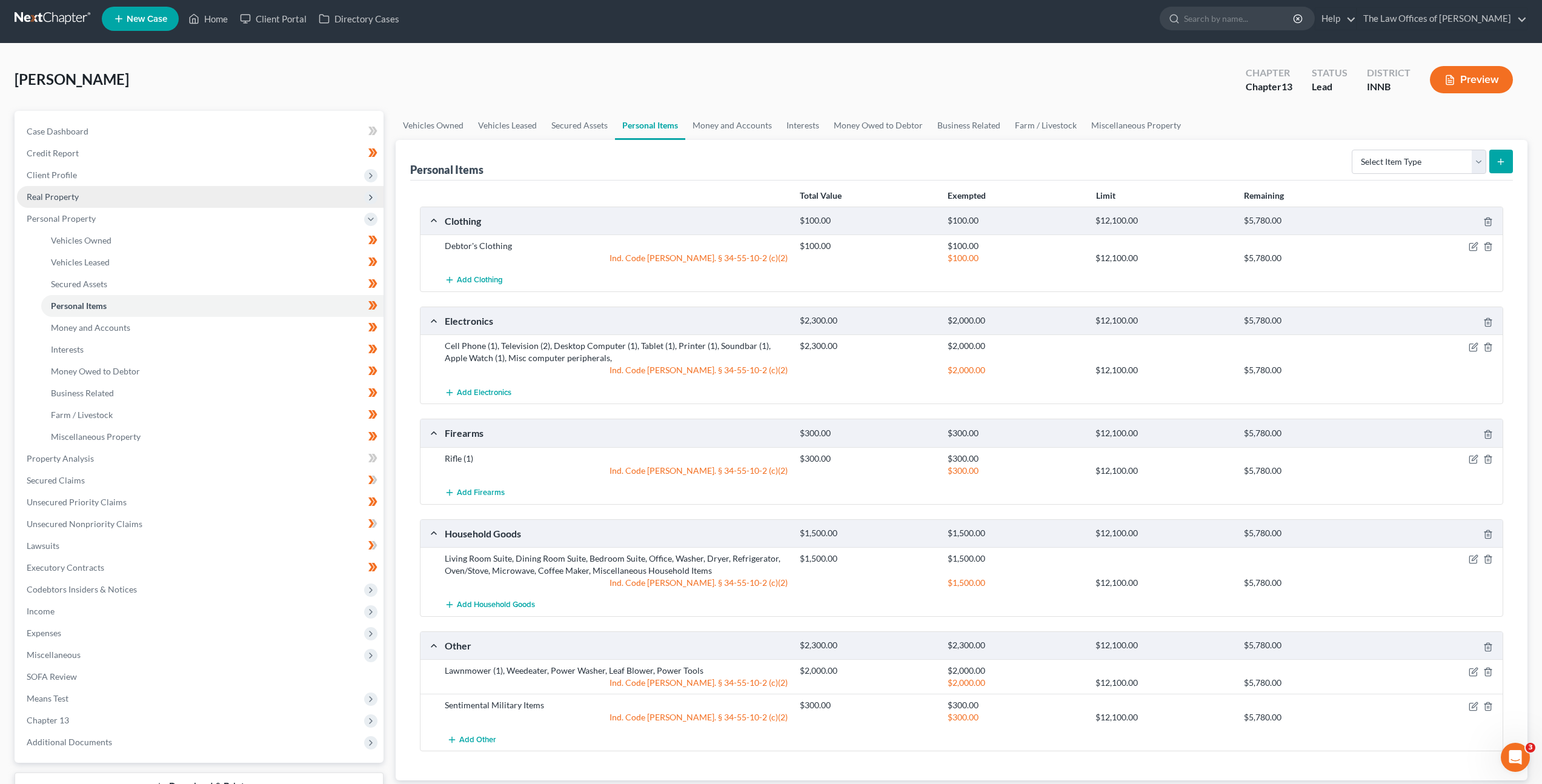
click at [110, 205] on span "Real Property" at bounding box center [200, 197] width 366 height 22
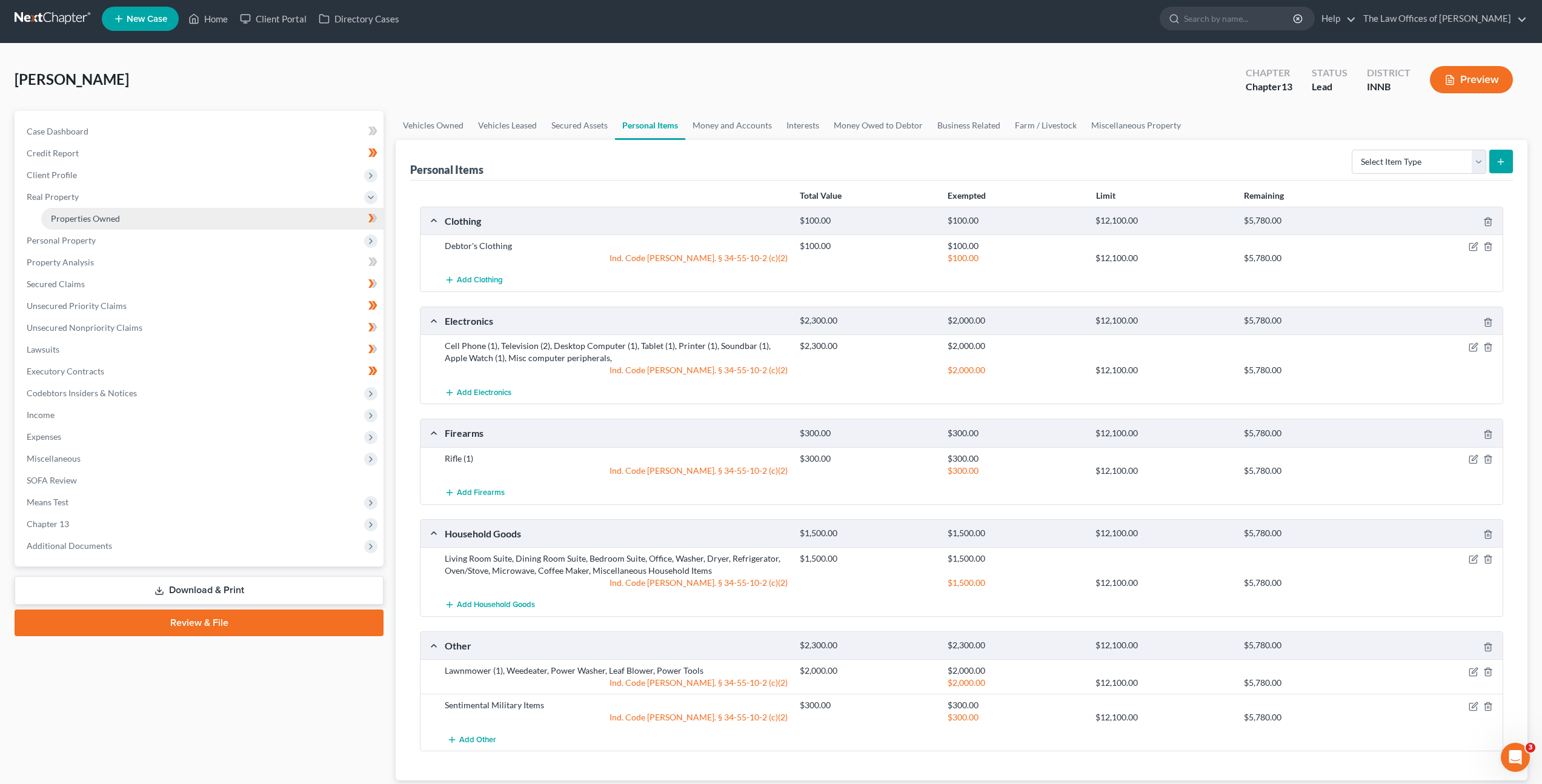
click at [105, 220] on span "Properties Owned" at bounding box center [85, 218] width 69 height 10
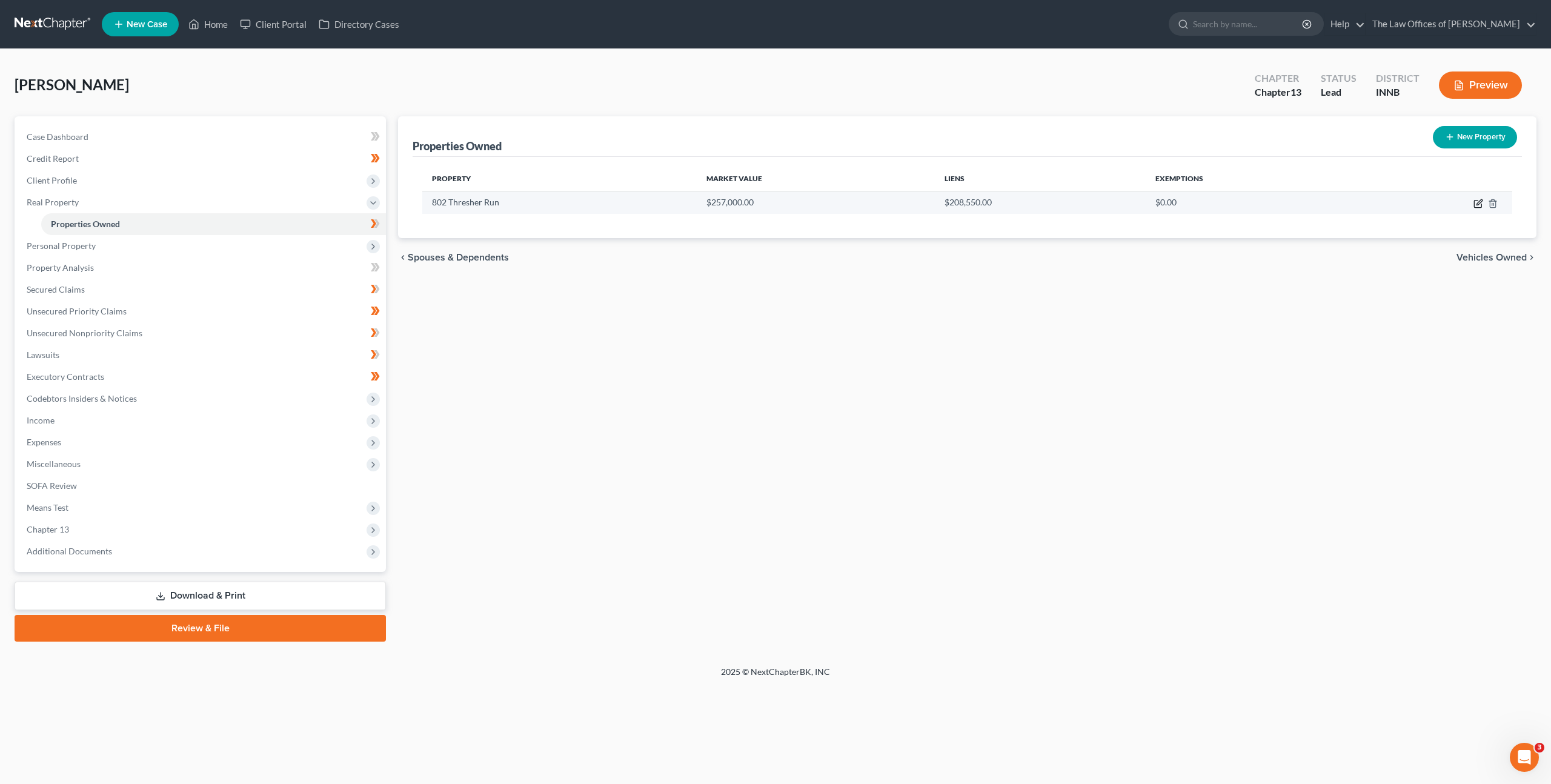
click at [1479, 207] on icon "button" at bounding box center [1477, 204] width 7 height 7
select select "15"
select select "0"
select select "36"
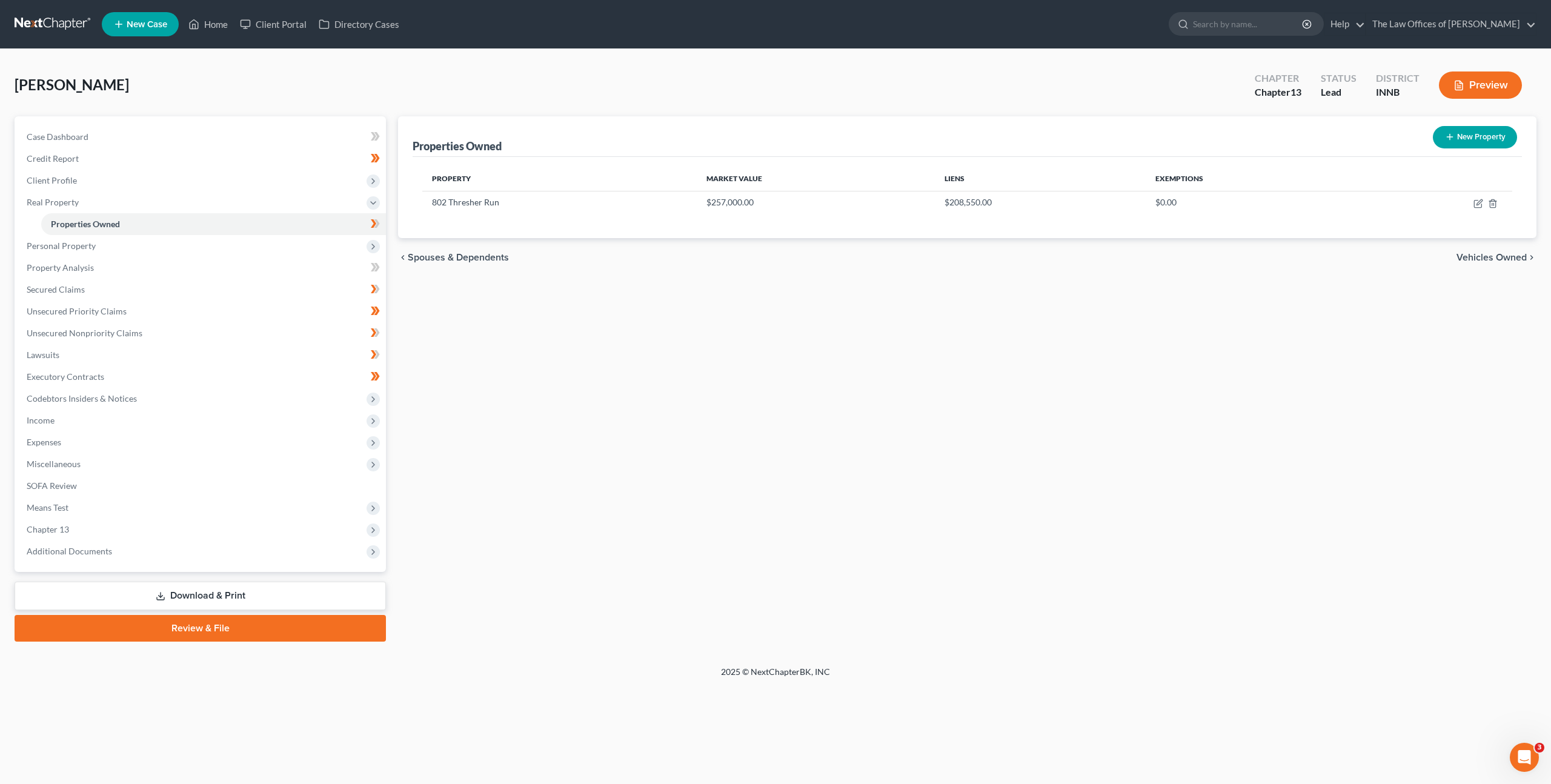
select select "0"
select select "2"
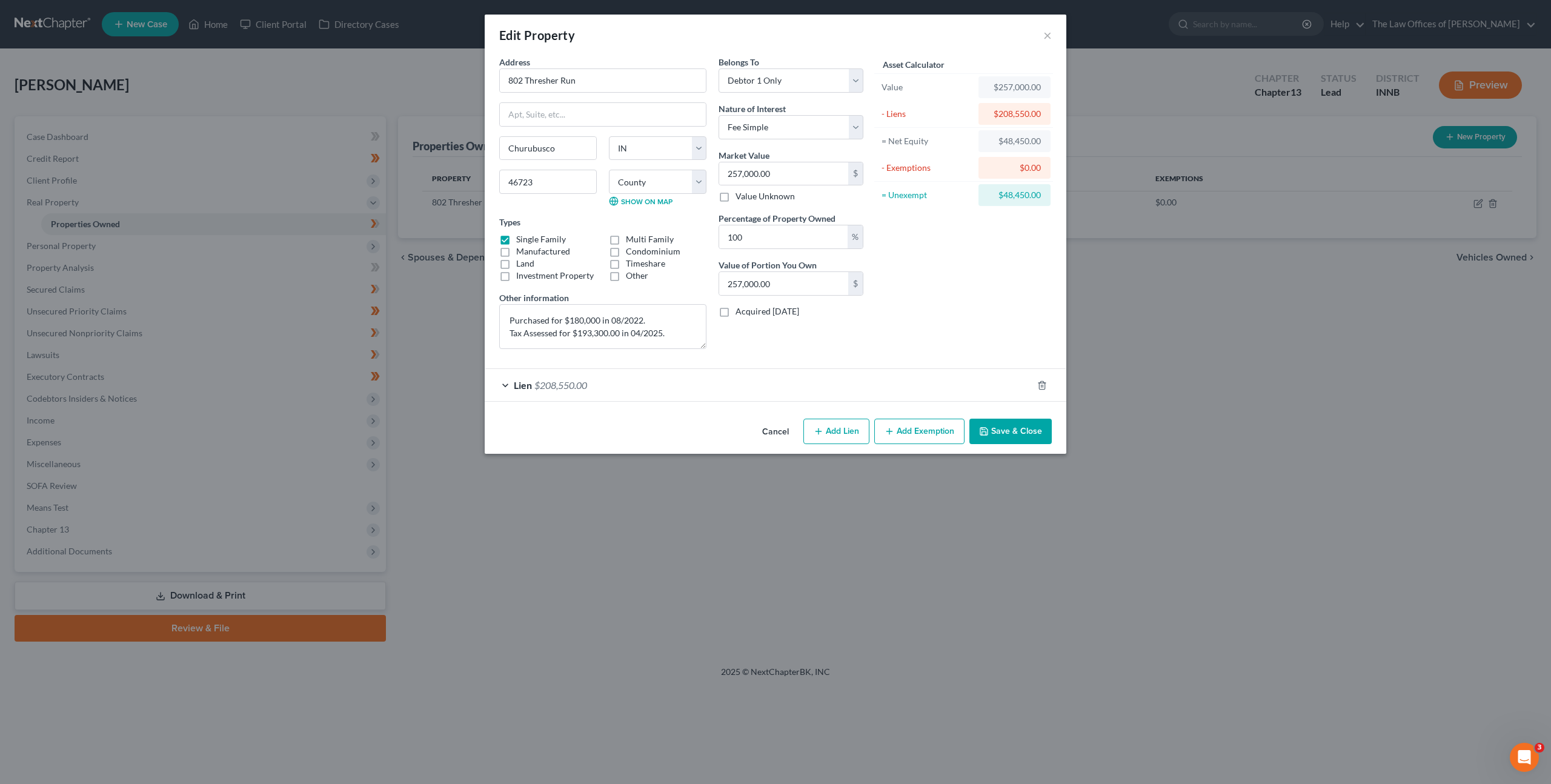
click at [708, 395] on div "Lien $208,550.00" at bounding box center [758, 384] width 548 height 33
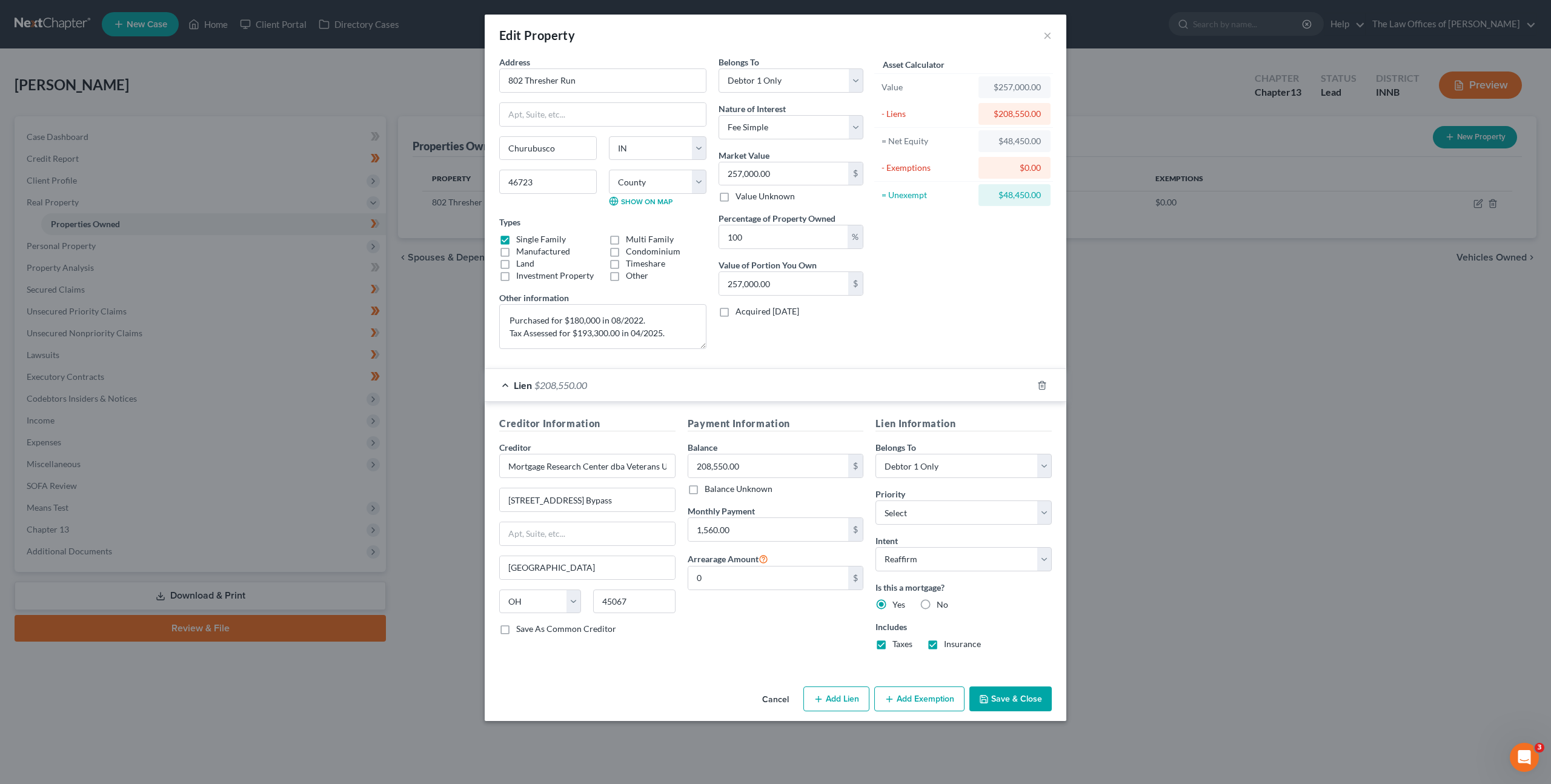
click at [783, 699] on button "Cancel" at bounding box center [776, 699] width 46 height 25
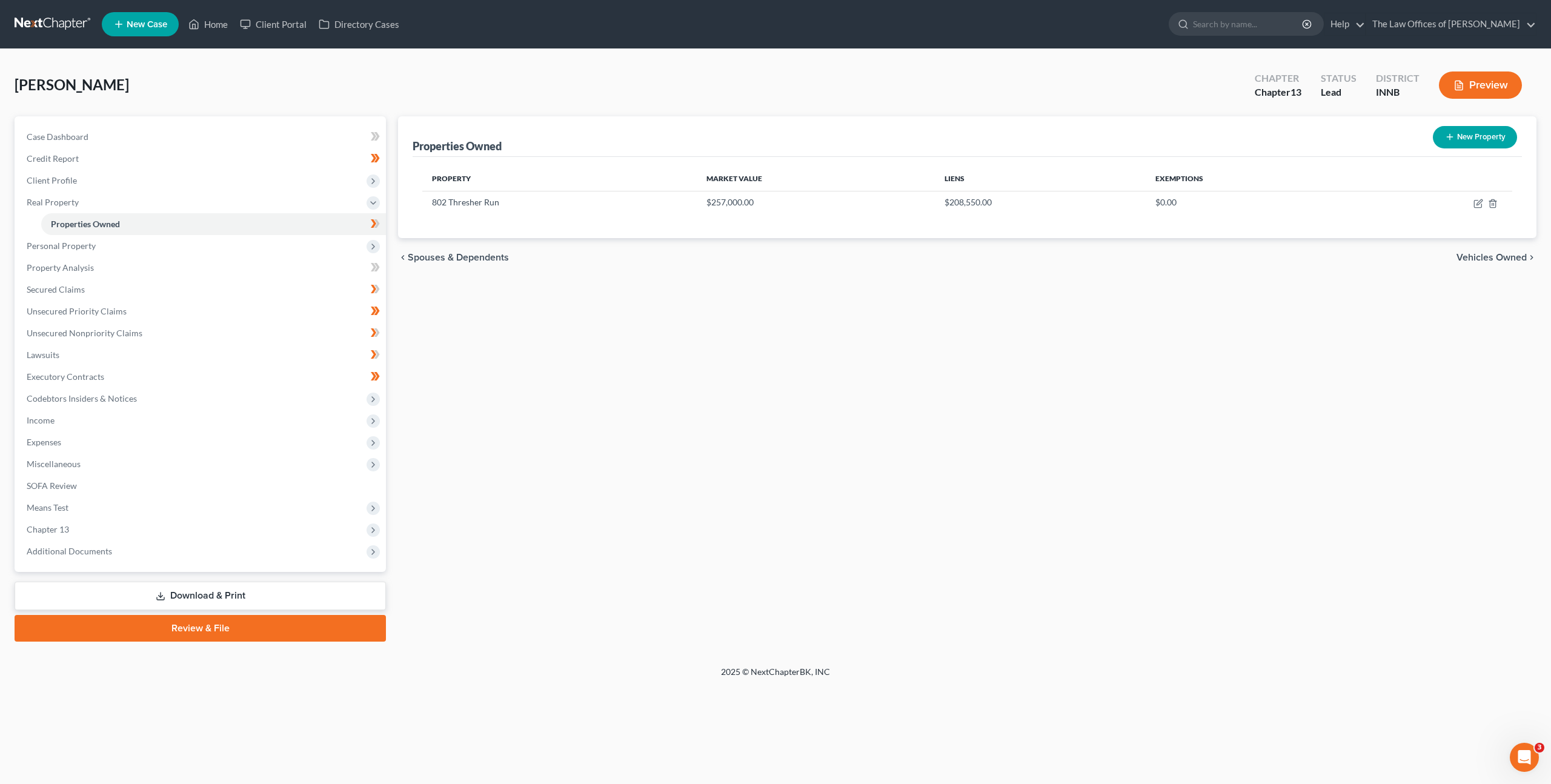
drag, startPoint x: 675, startPoint y: 512, endPoint x: 643, endPoint y: 503, distance: 33.2
click at [675, 512] on div "Properties Owned New Property Property Market Value Liens Exemptions 802 Thresh…" at bounding box center [967, 379] width 1151 height 526
click at [187, 410] on span "Income" at bounding box center [201, 421] width 369 height 22
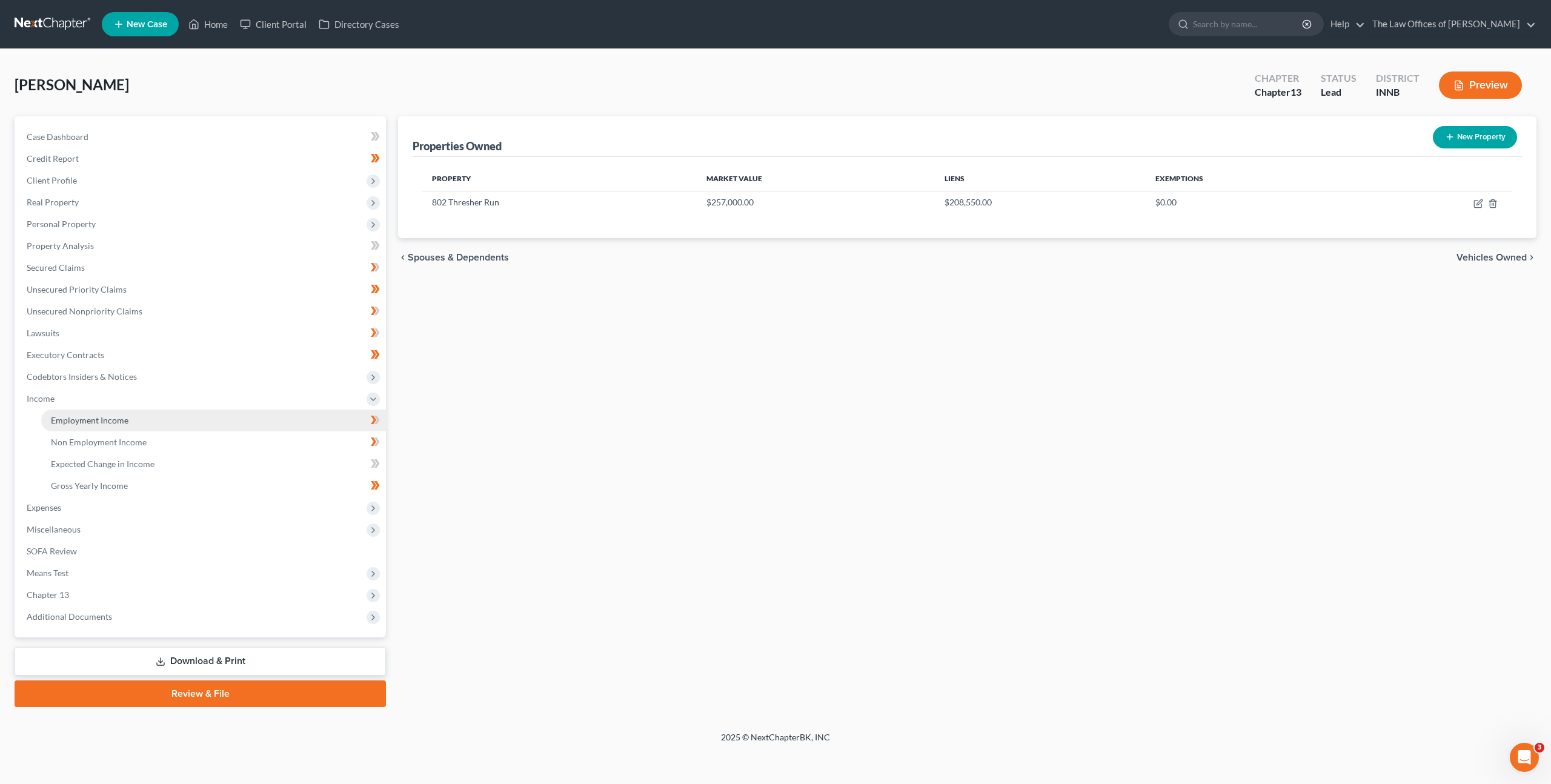
click at [181, 420] on link "Employment Income" at bounding box center [213, 421] width 345 height 22
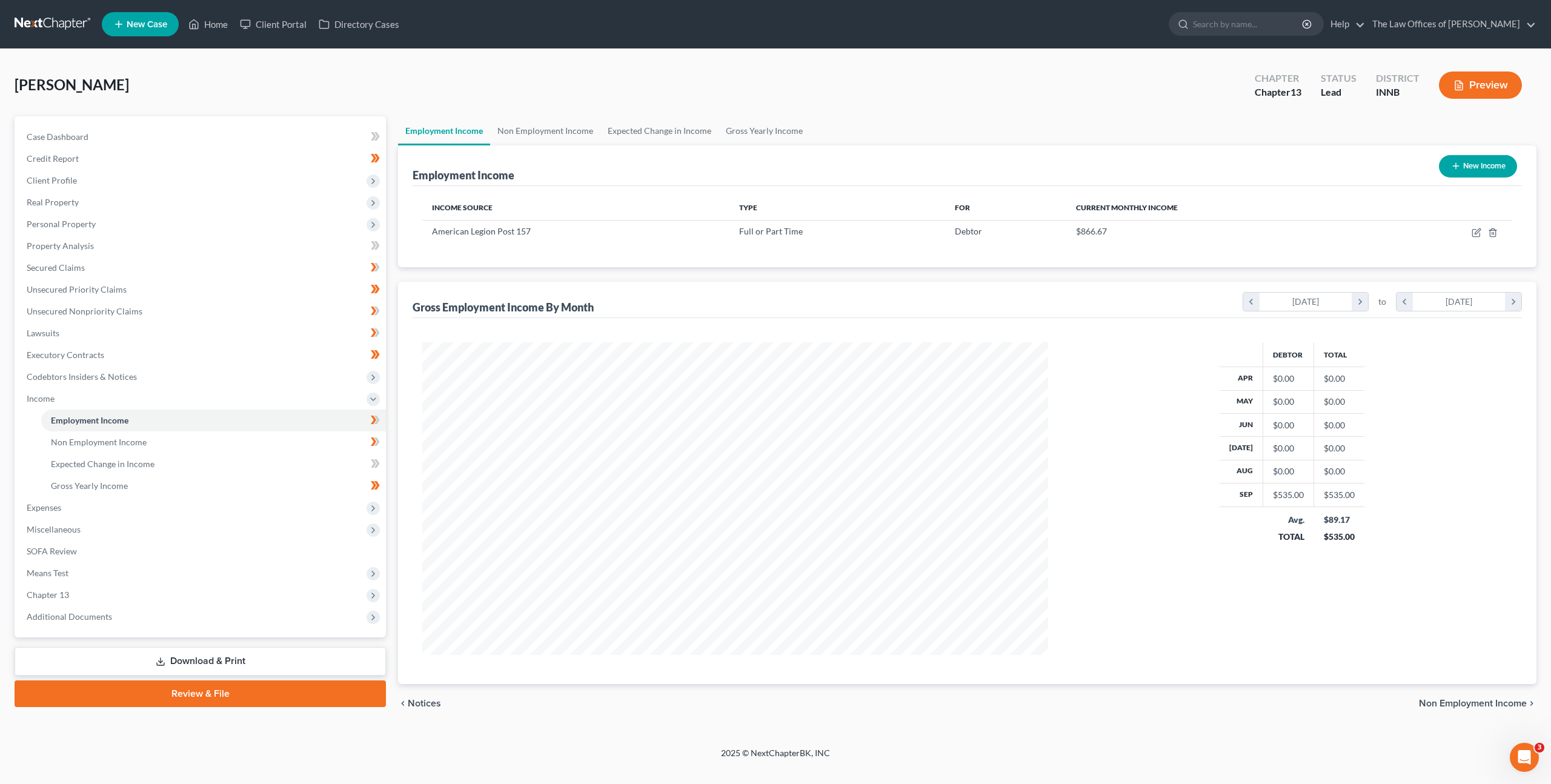
scroll to position [312, 650]
click at [205, 510] on span "Expenses" at bounding box center [201, 508] width 369 height 22
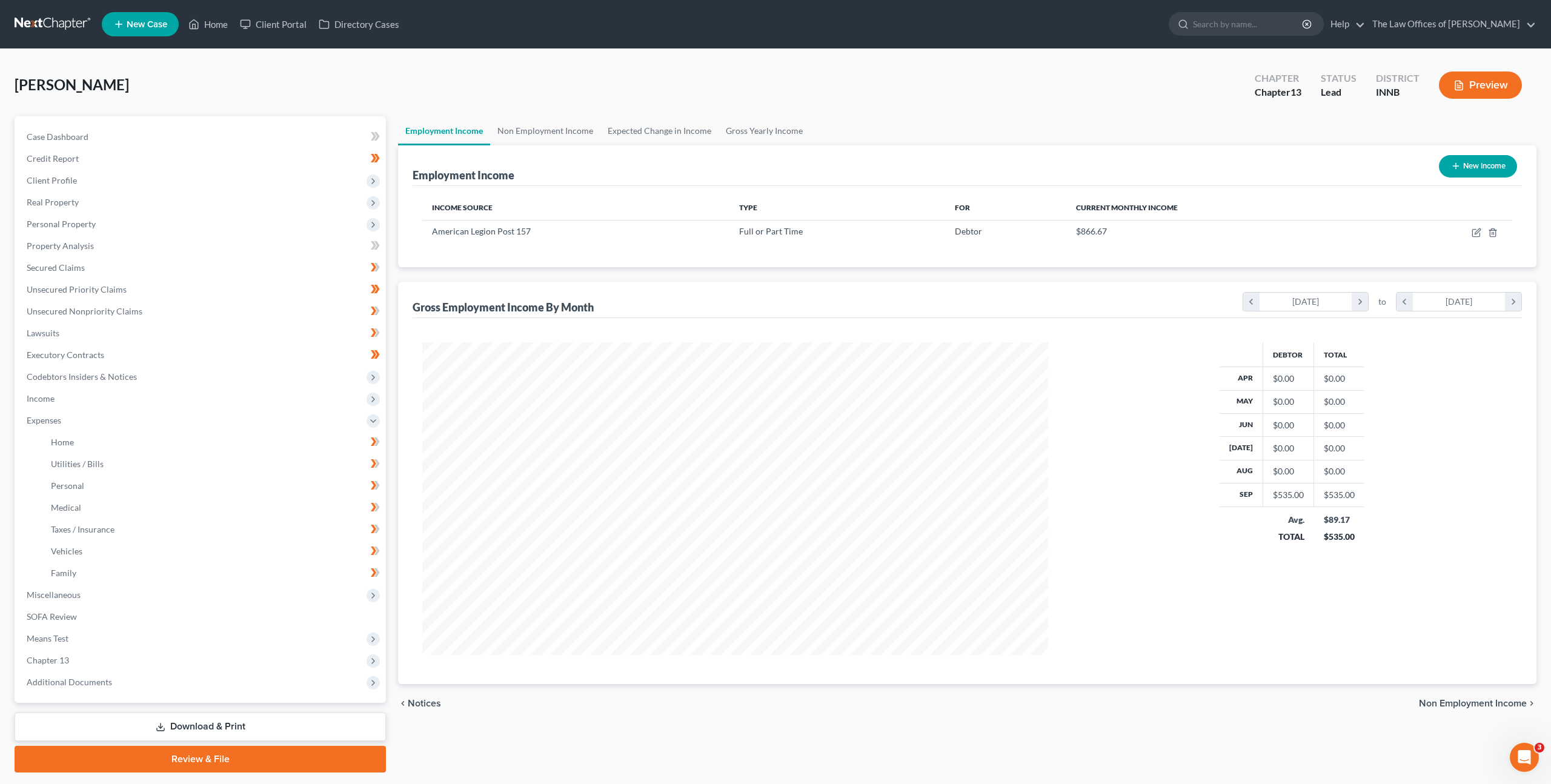
scroll to position [605496, 605333]
click at [185, 438] on link "Home" at bounding box center [213, 442] width 343 height 22
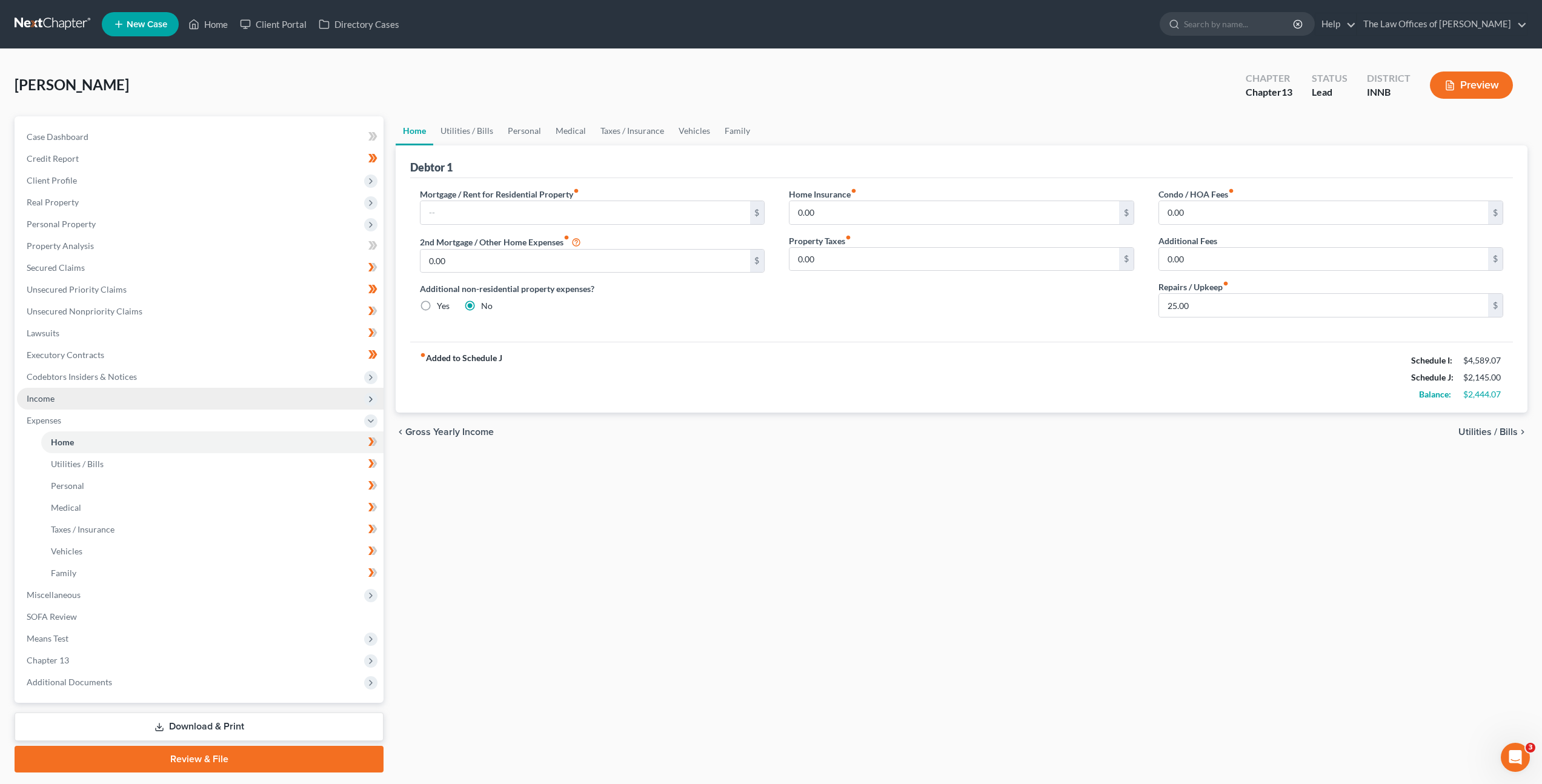
click at [137, 400] on span "Income" at bounding box center [200, 399] width 366 height 22
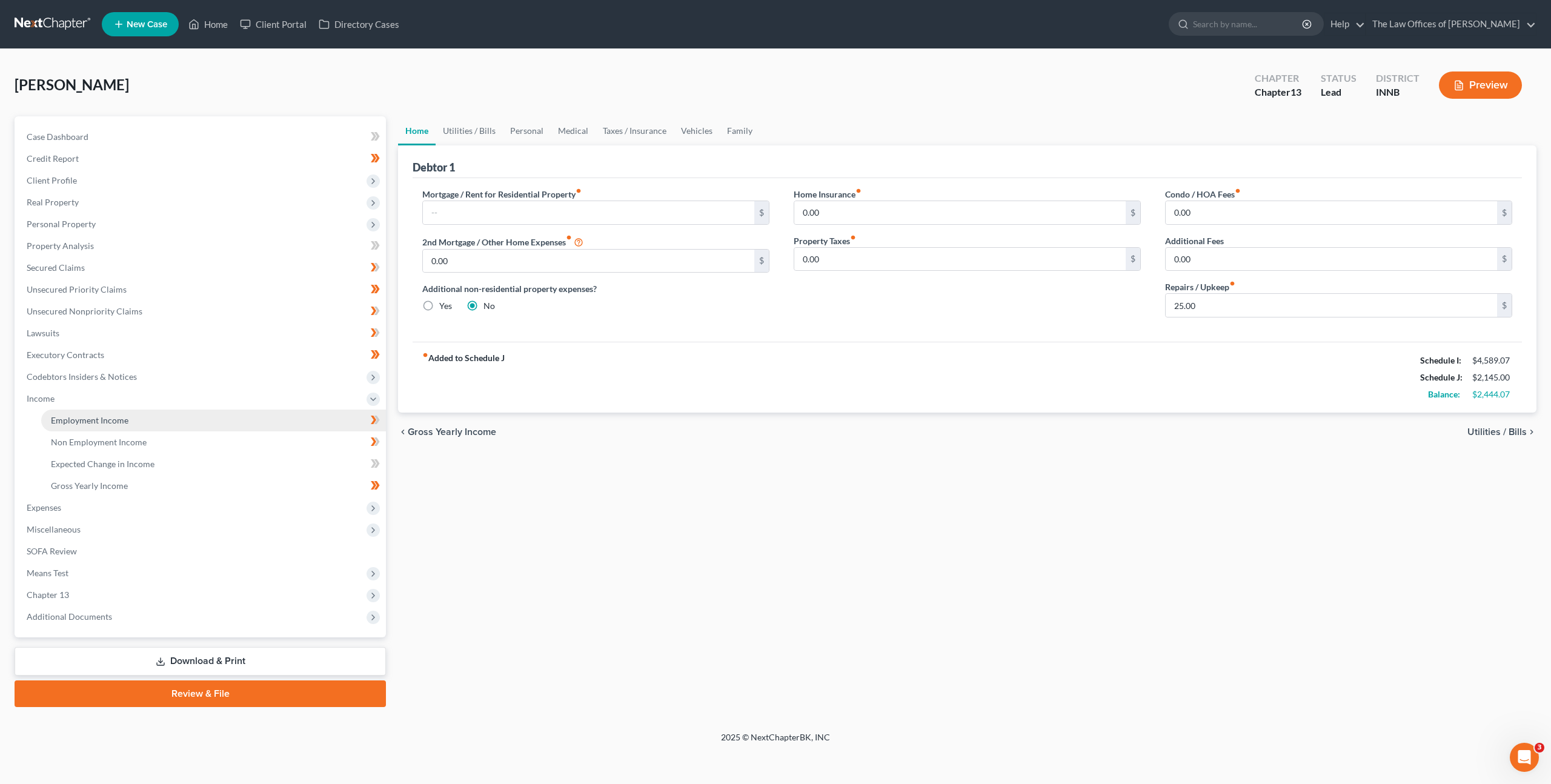
click at [121, 424] on span "Employment Income" at bounding box center [90, 419] width 78 height 10
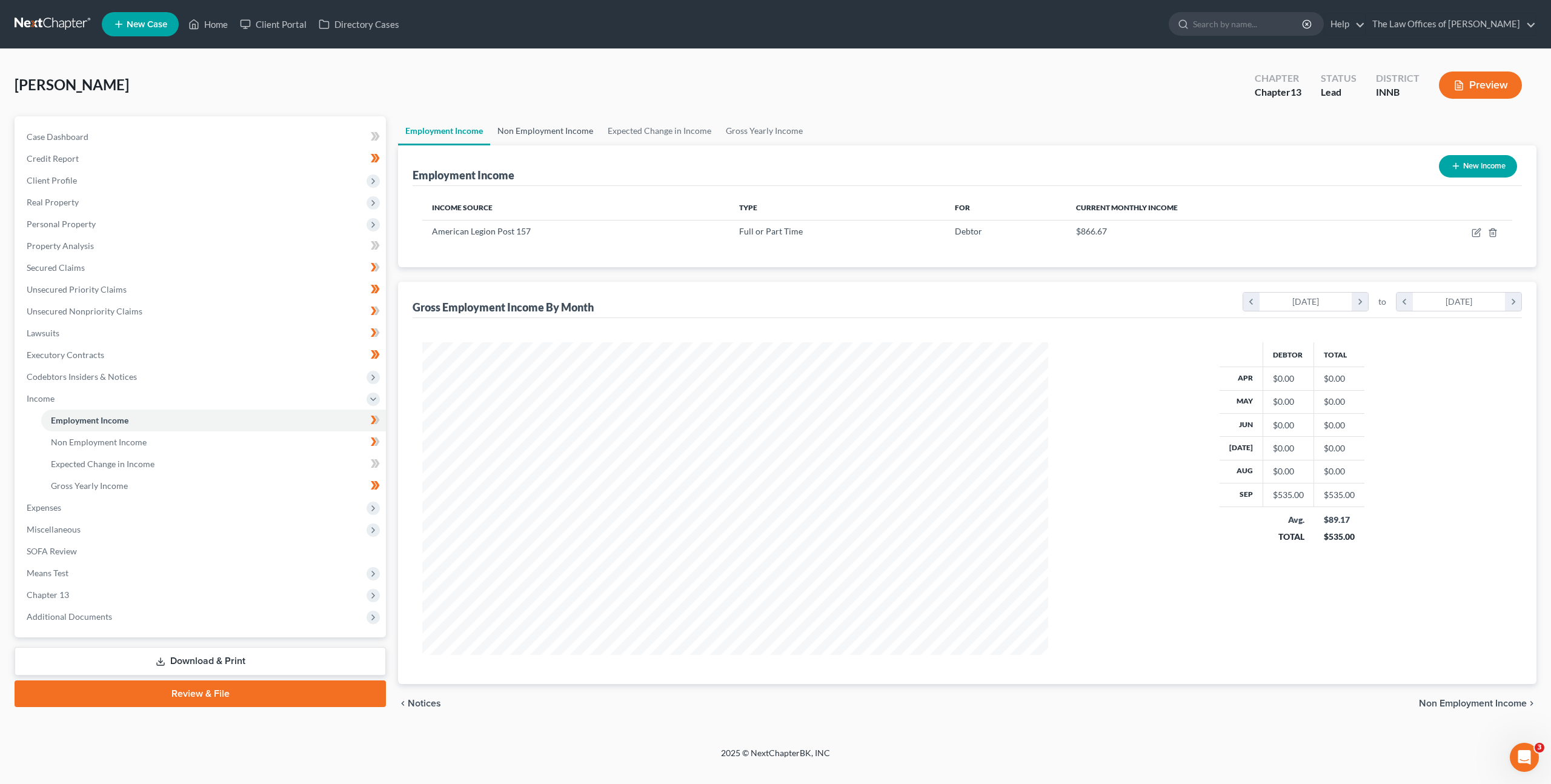
scroll to position [312, 650]
click at [581, 137] on link "Non Employment Income" at bounding box center [545, 131] width 110 height 29
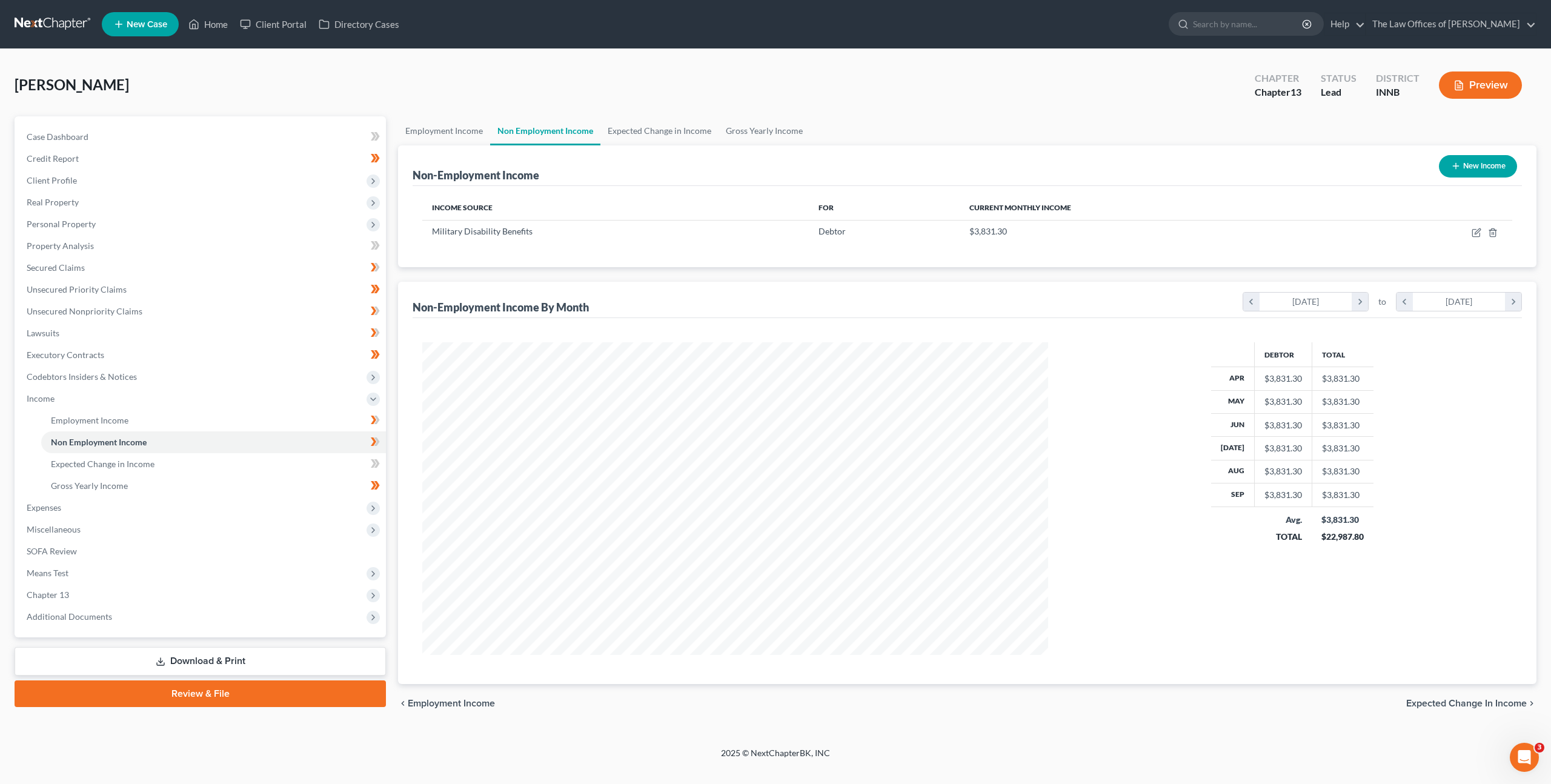
scroll to position [312, 650]
click at [466, 128] on link "Employment Income" at bounding box center [444, 131] width 92 height 29
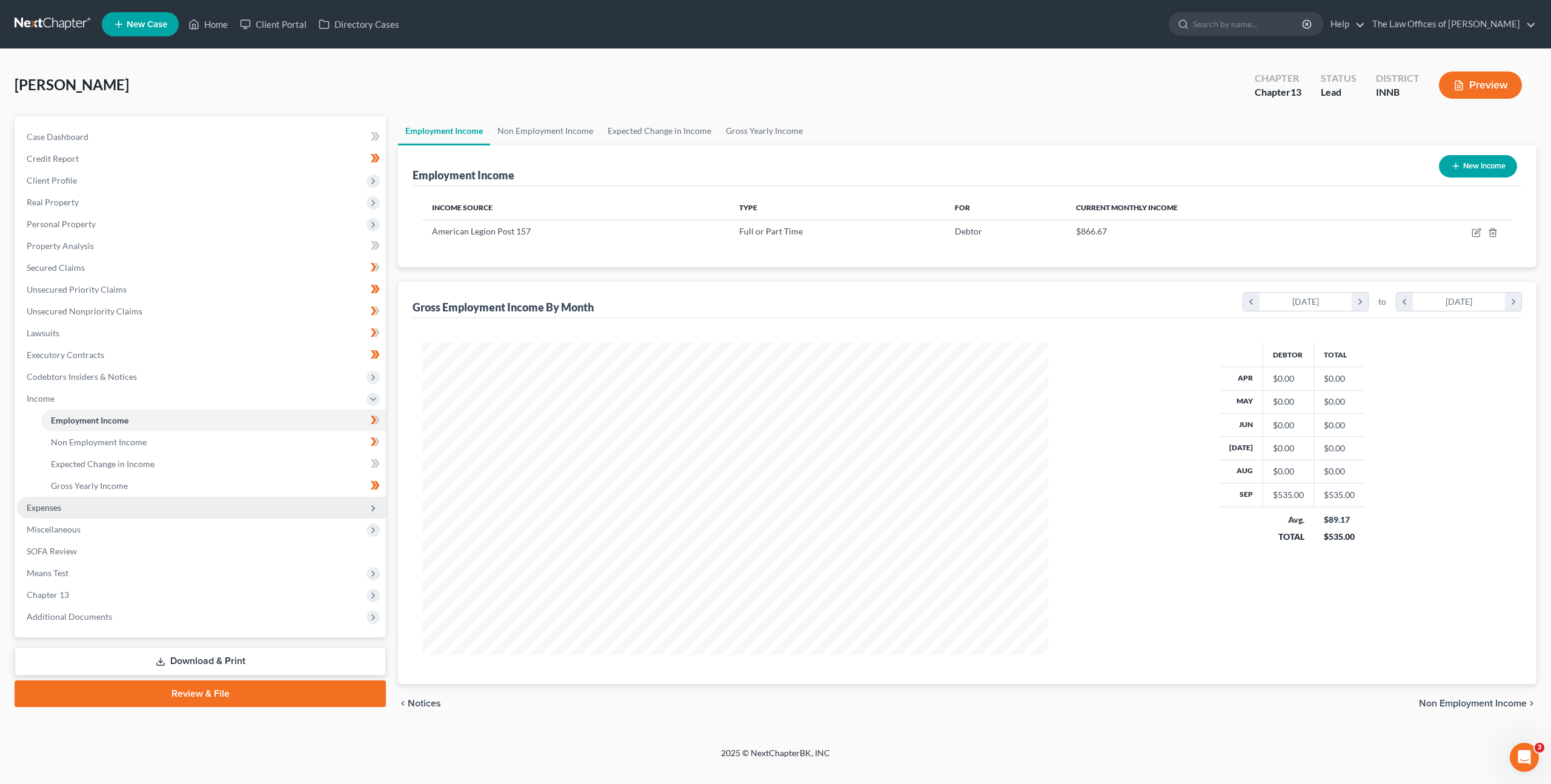
scroll to position [605495, 605328]
click at [150, 516] on span "Expenses" at bounding box center [201, 508] width 369 height 22
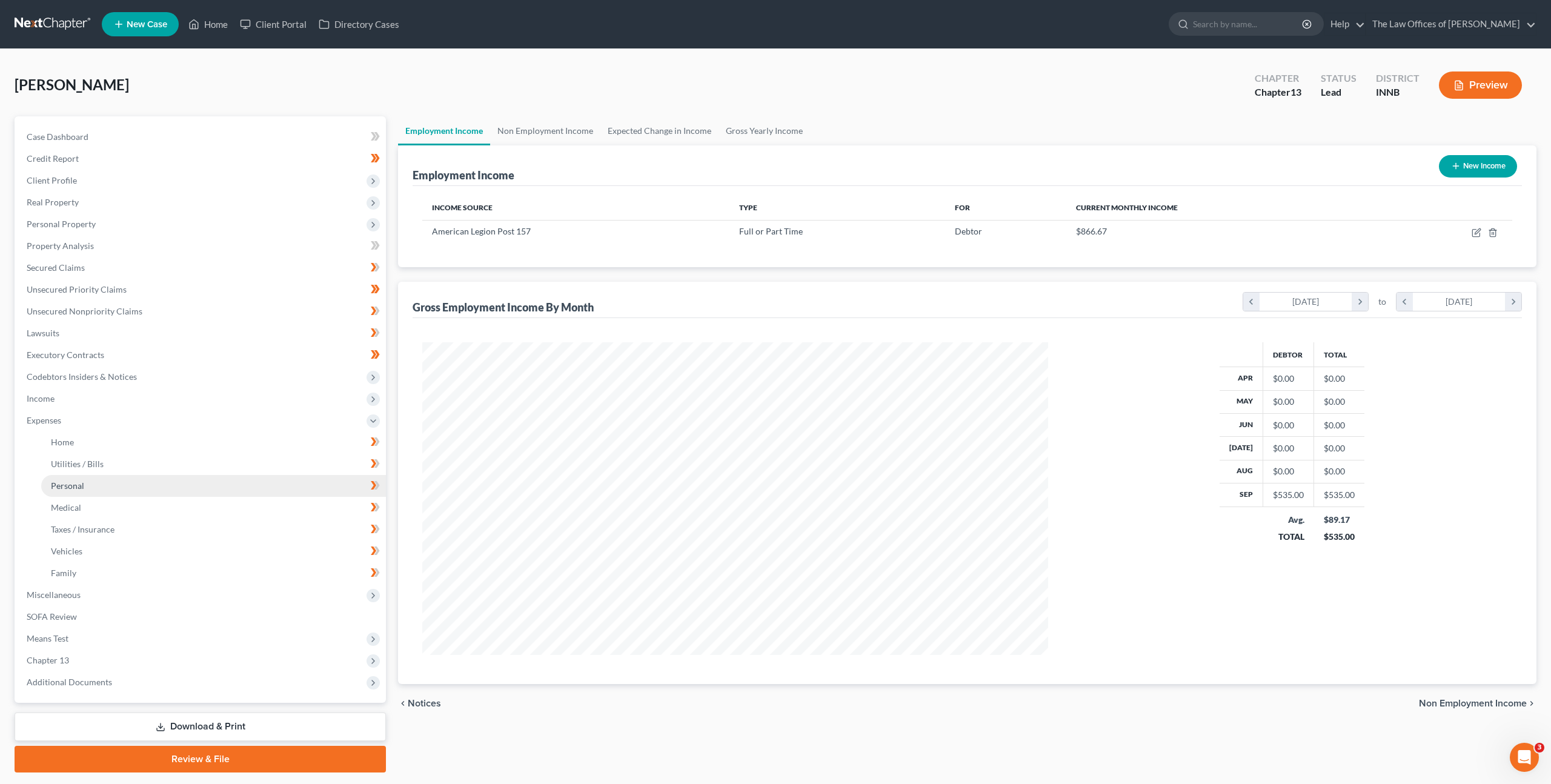
scroll to position [605496, 605333]
click at [159, 446] on link "Home" at bounding box center [213, 442] width 343 height 22
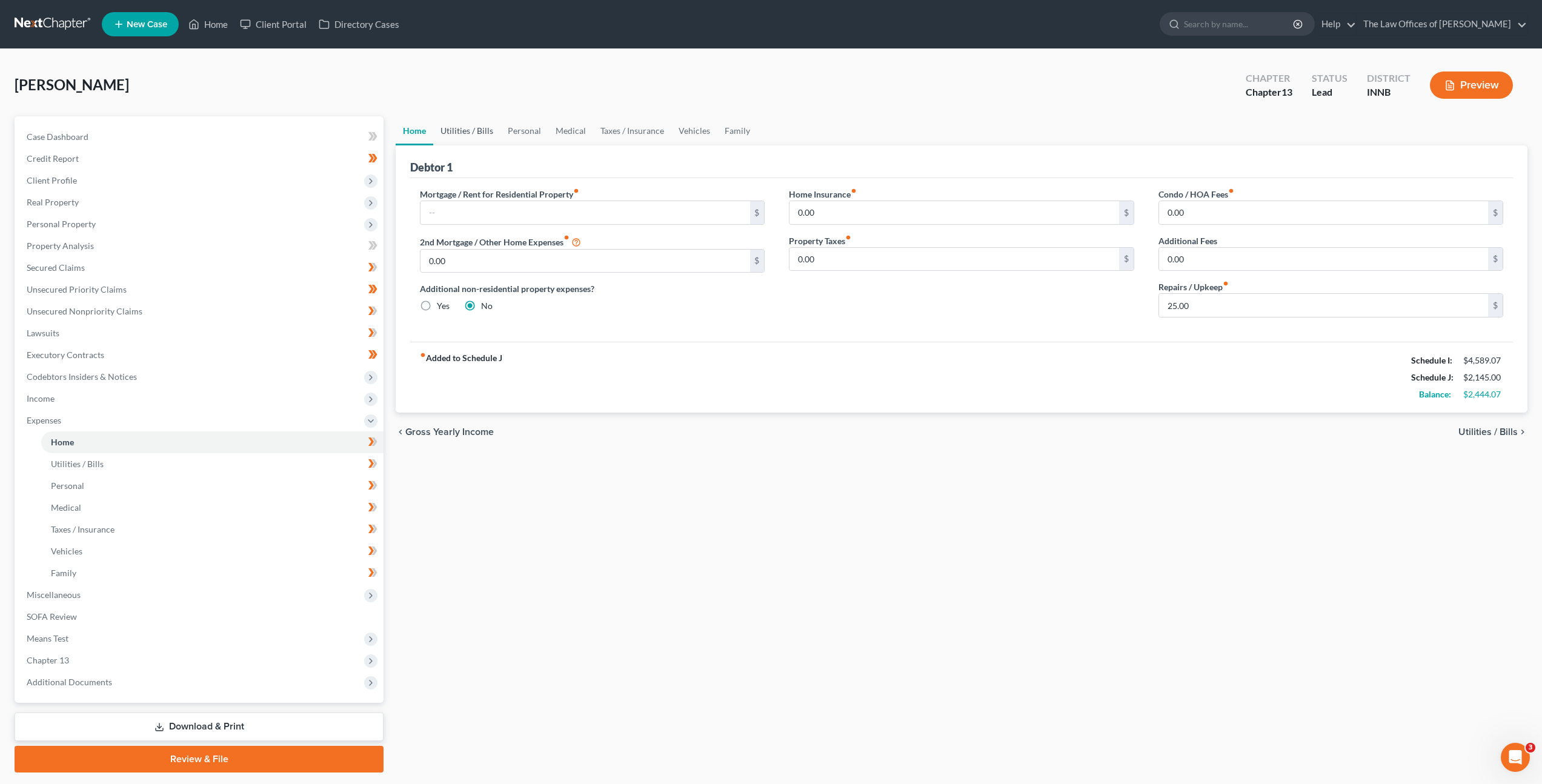
click at [469, 122] on link "Utilities / Bills" at bounding box center [466, 131] width 67 height 29
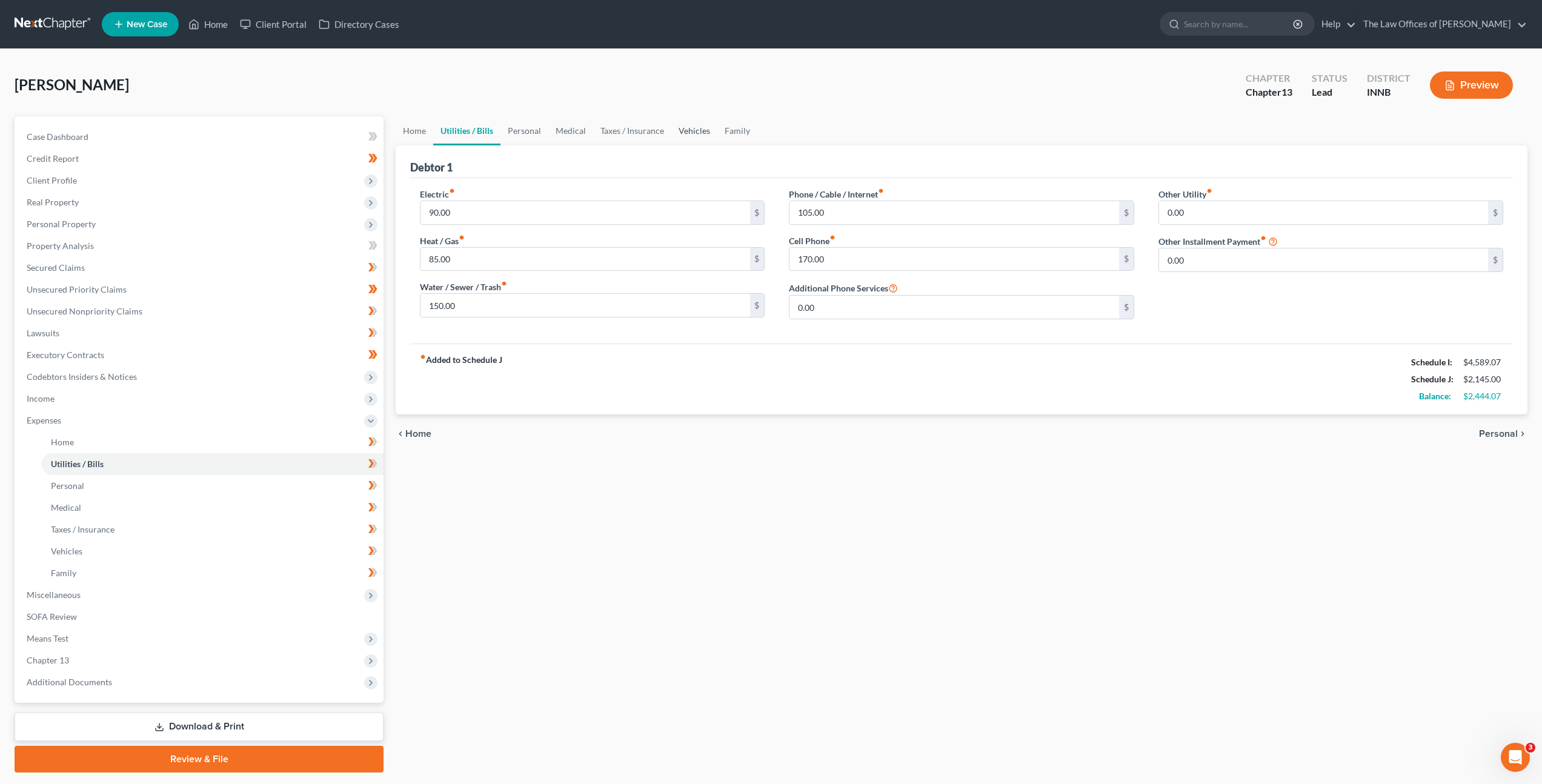
click at [697, 132] on link "Vehicles" at bounding box center [694, 131] width 46 height 29
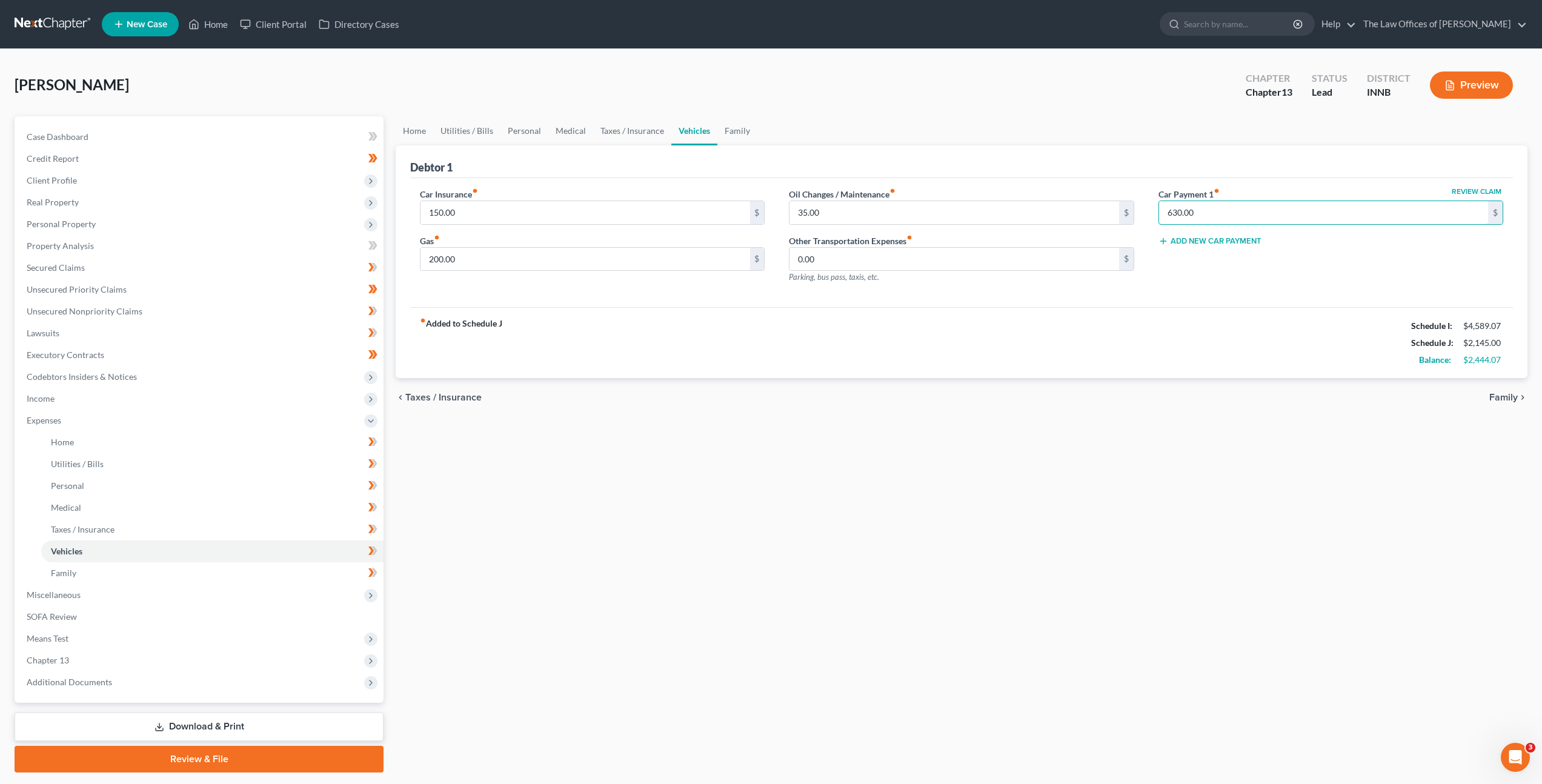
drag, startPoint x: 1216, startPoint y: 210, endPoint x: 1141, endPoint y: 215, distance: 75.2
click at [1141, 215] on div "Car Insurance fiber_manual_record 150.00 $ Gas fiber_manual_record 200.00 $ Oil…" at bounding box center [961, 240] width 1108 height 105
click at [1142, 209] on div "Car Insurance fiber_manual_record 150.00 $ Gas fiber_manual_record 200.00 $ Oil…" at bounding box center [961, 240] width 1108 height 105
click at [465, 131] on link "Utilities / Bills" at bounding box center [466, 131] width 67 height 29
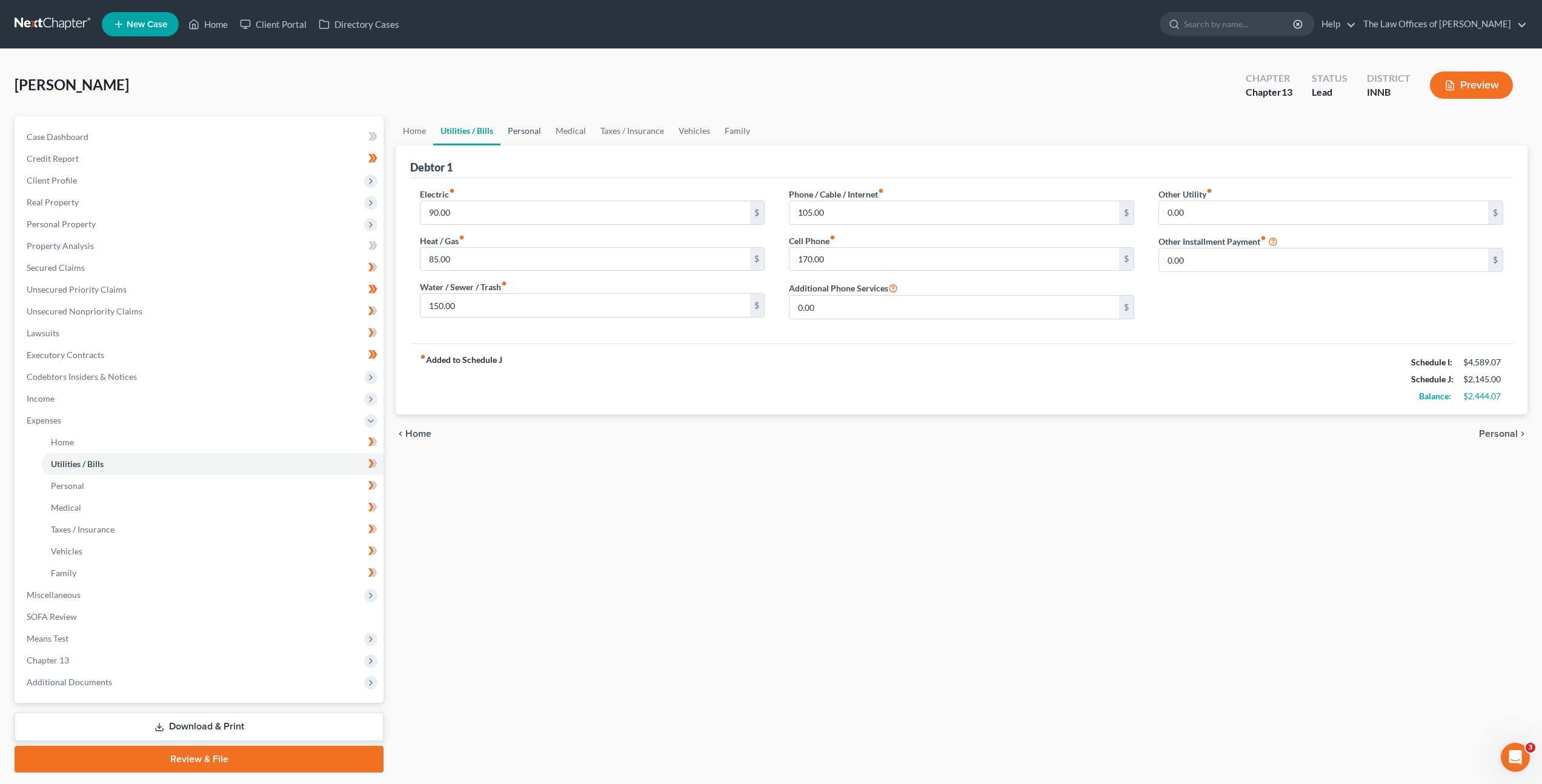
click at [520, 129] on link "Personal" at bounding box center [524, 131] width 48 height 29
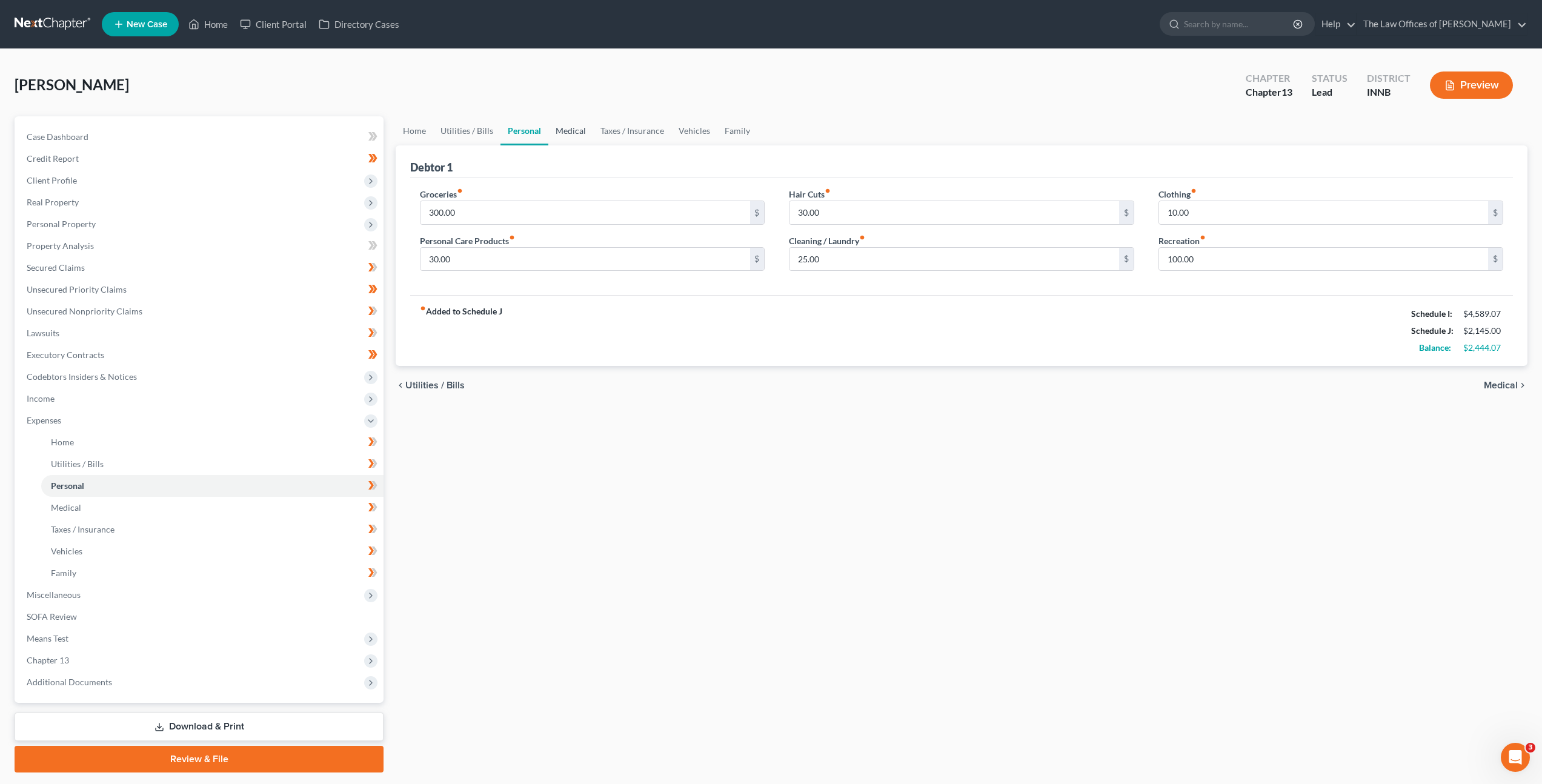
click at [563, 125] on link "Medical" at bounding box center [571, 131] width 45 height 29
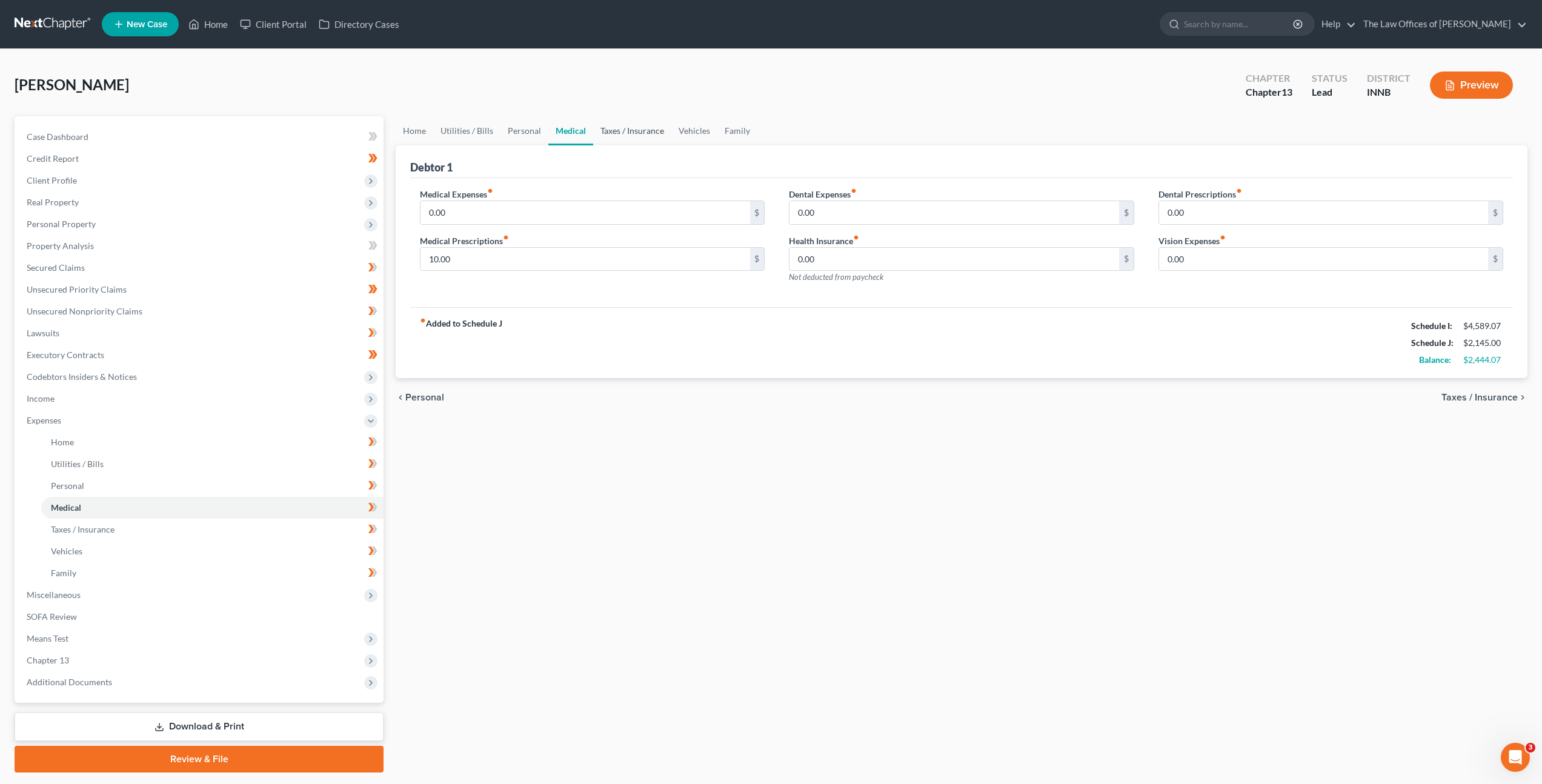
click at [612, 128] on link "Taxes / Insurance" at bounding box center [632, 131] width 78 height 29
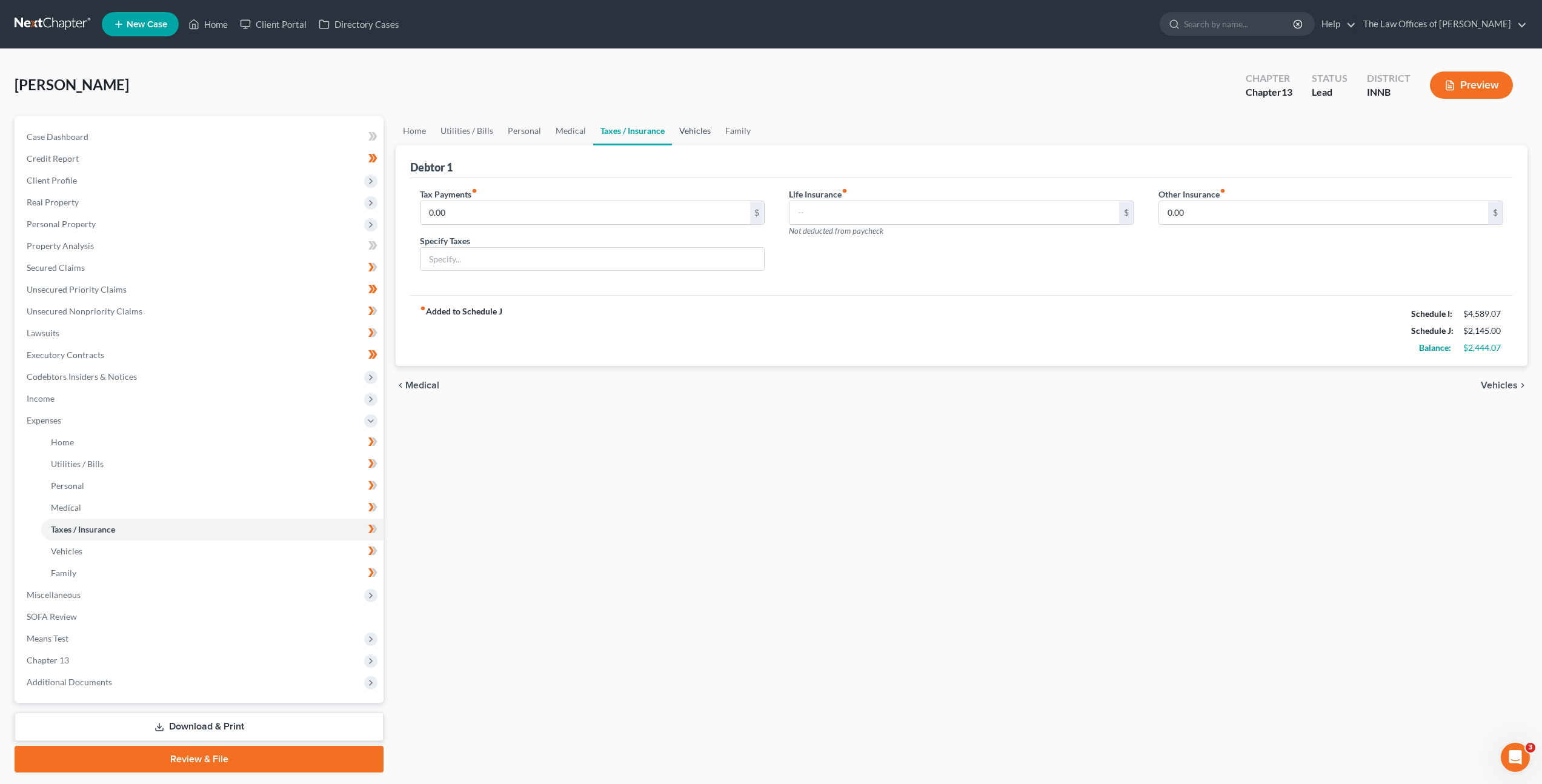
click at [683, 137] on link "Vehicles" at bounding box center [695, 131] width 46 height 29
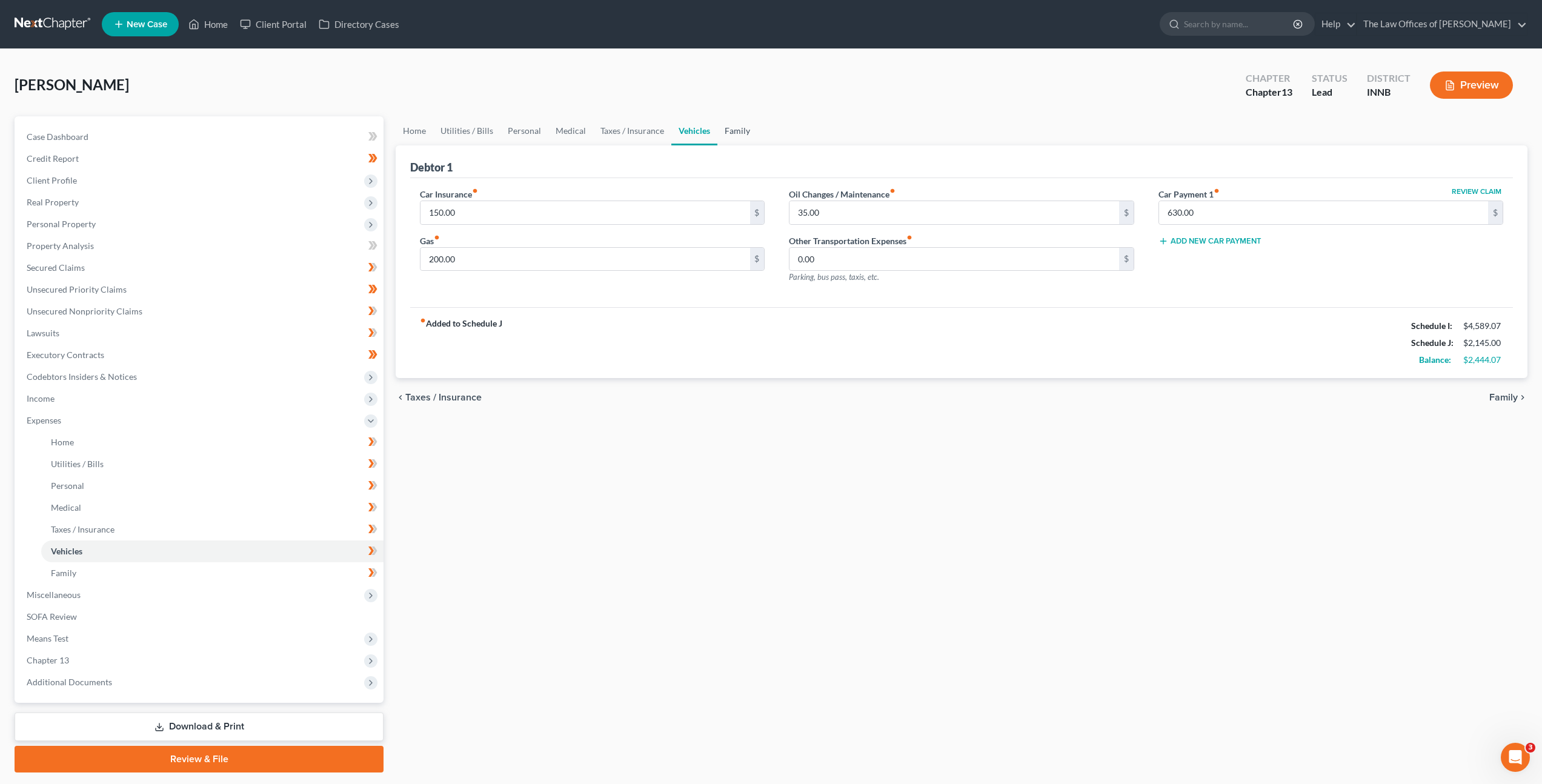
click at [741, 134] on link "Family" at bounding box center [737, 131] width 40 height 29
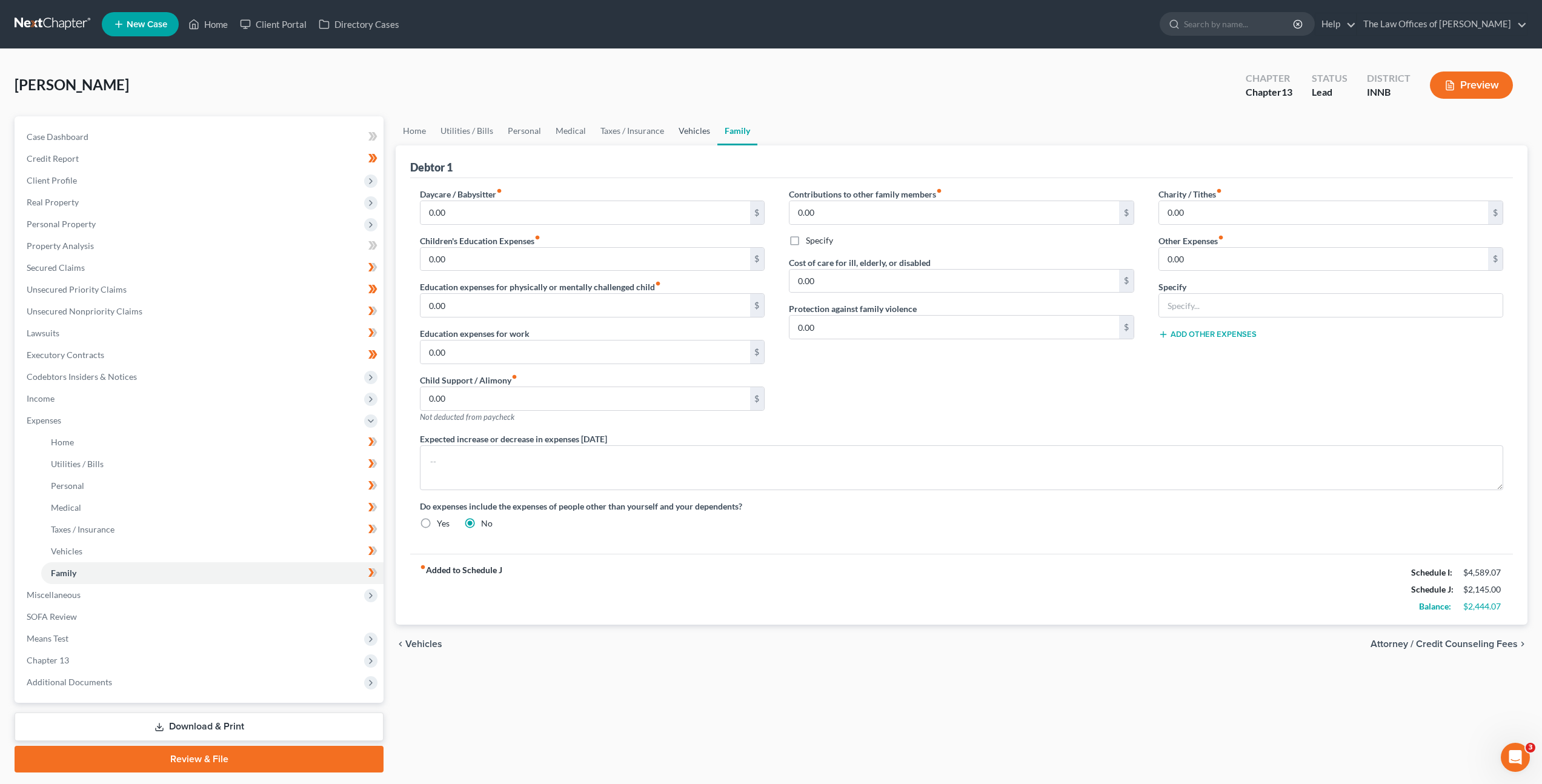
click at [679, 133] on link "Vehicles" at bounding box center [694, 131] width 46 height 29
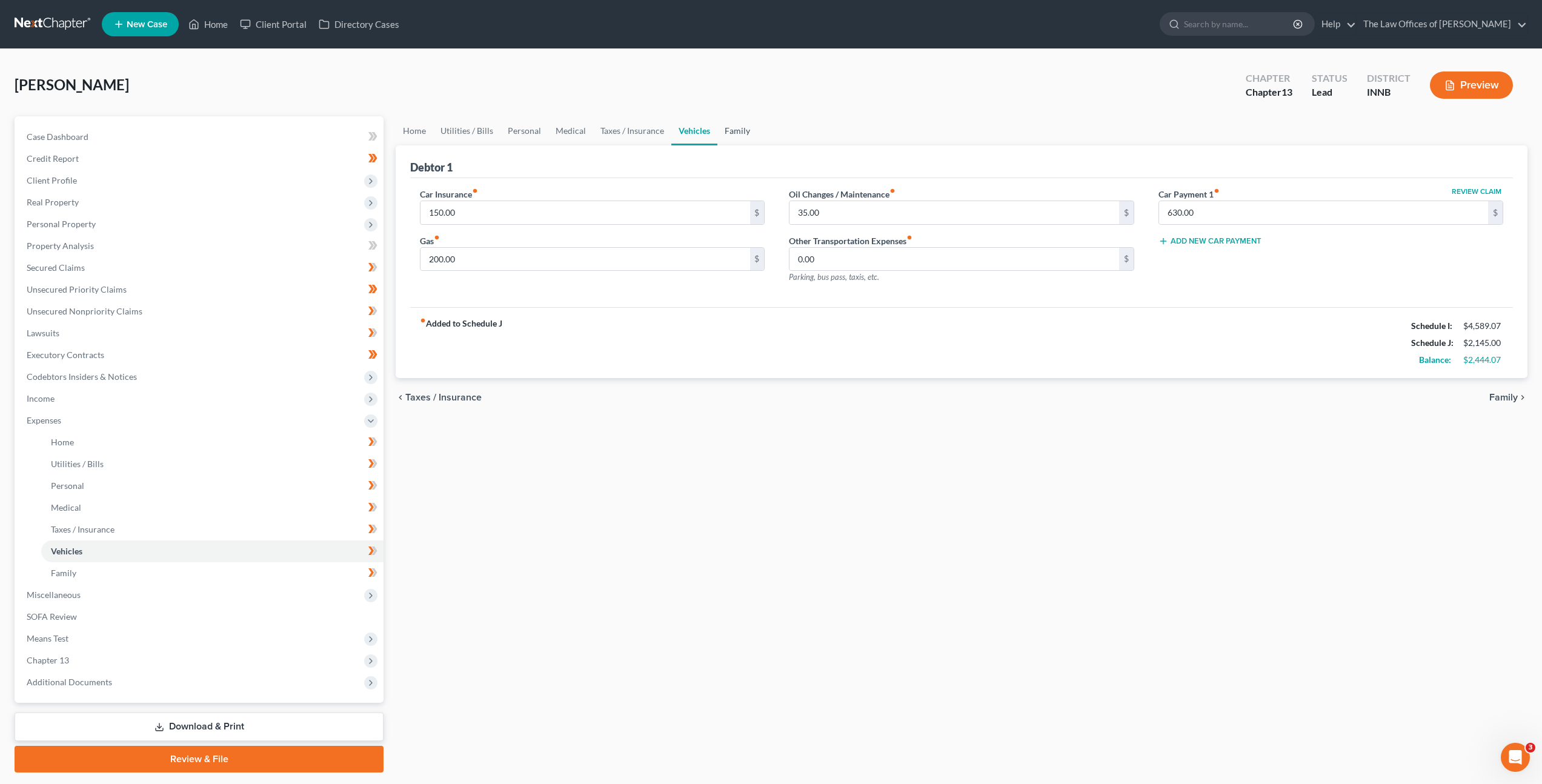
click at [724, 124] on link "Family" at bounding box center [737, 131] width 40 height 29
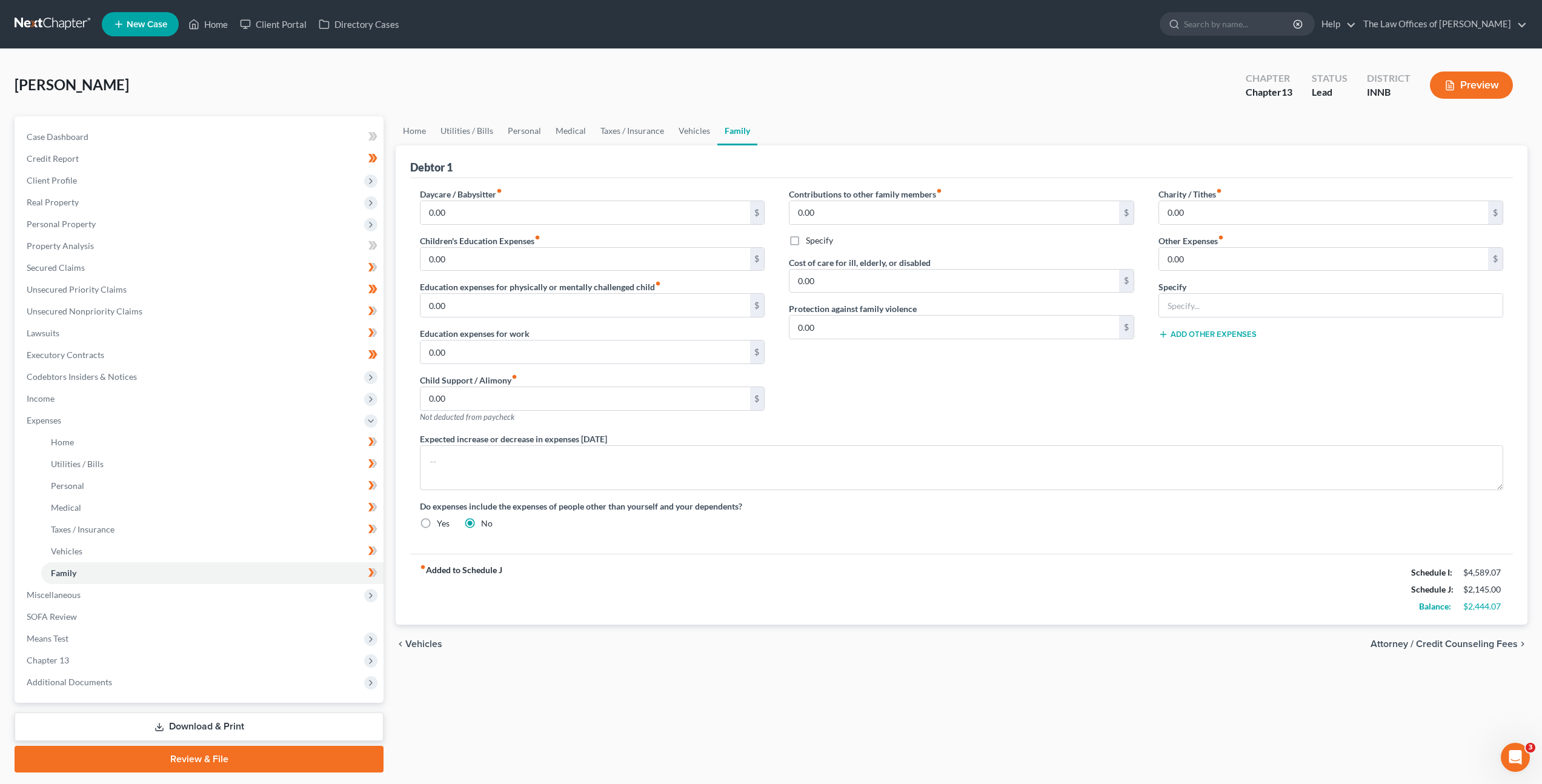
click at [893, 381] on div "Contributions to other family members fiber_manual_record 0.00 $ Specify Cost o…" at bounding box center [961, 310] width 369 height 245
click at [419, 124] on link "Home" at bounding box center [414, 131] width 37 height 29
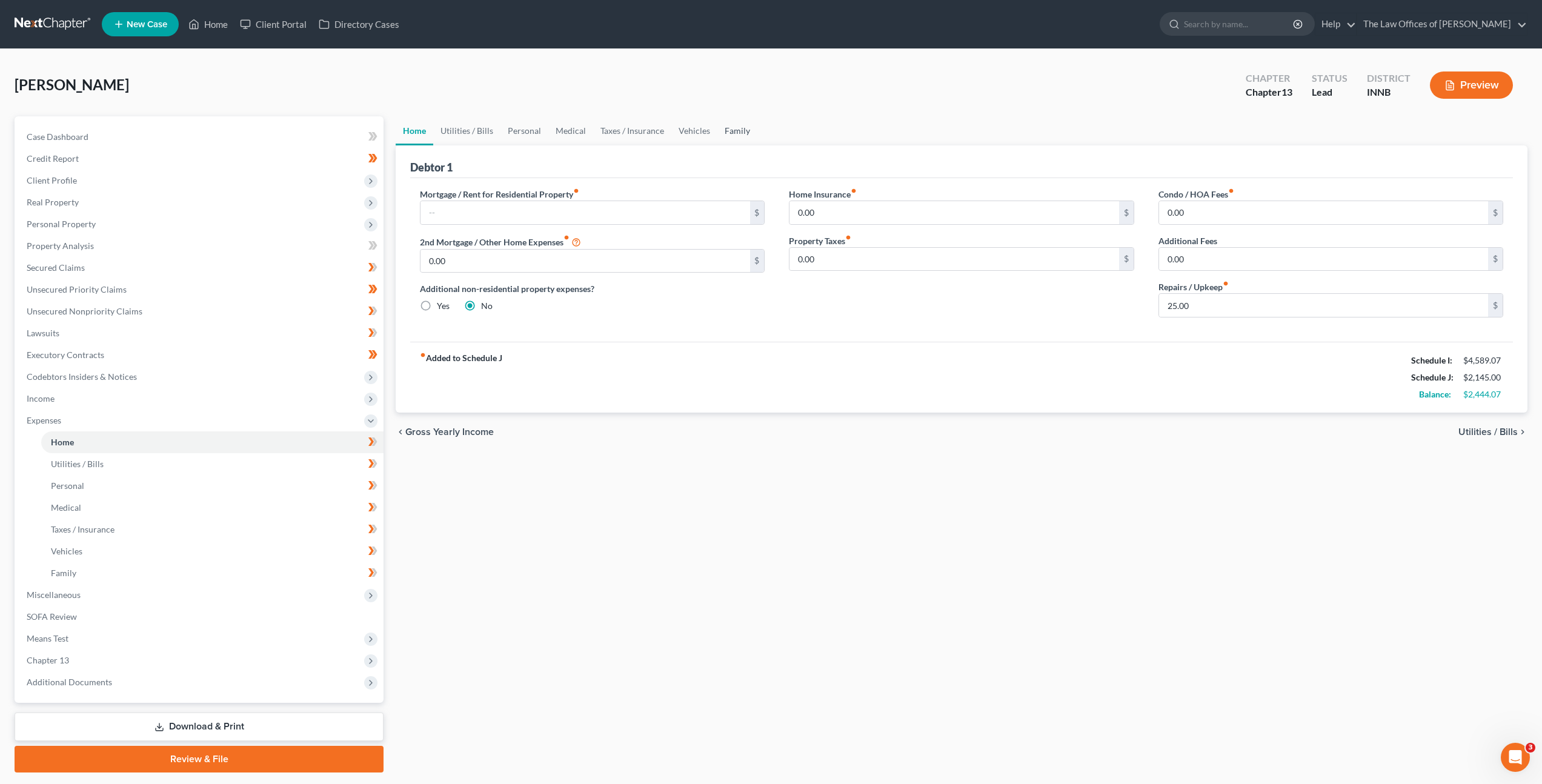
click at [728, 138] on link "Family" at bounding box center [737, 131] width 40 height 29
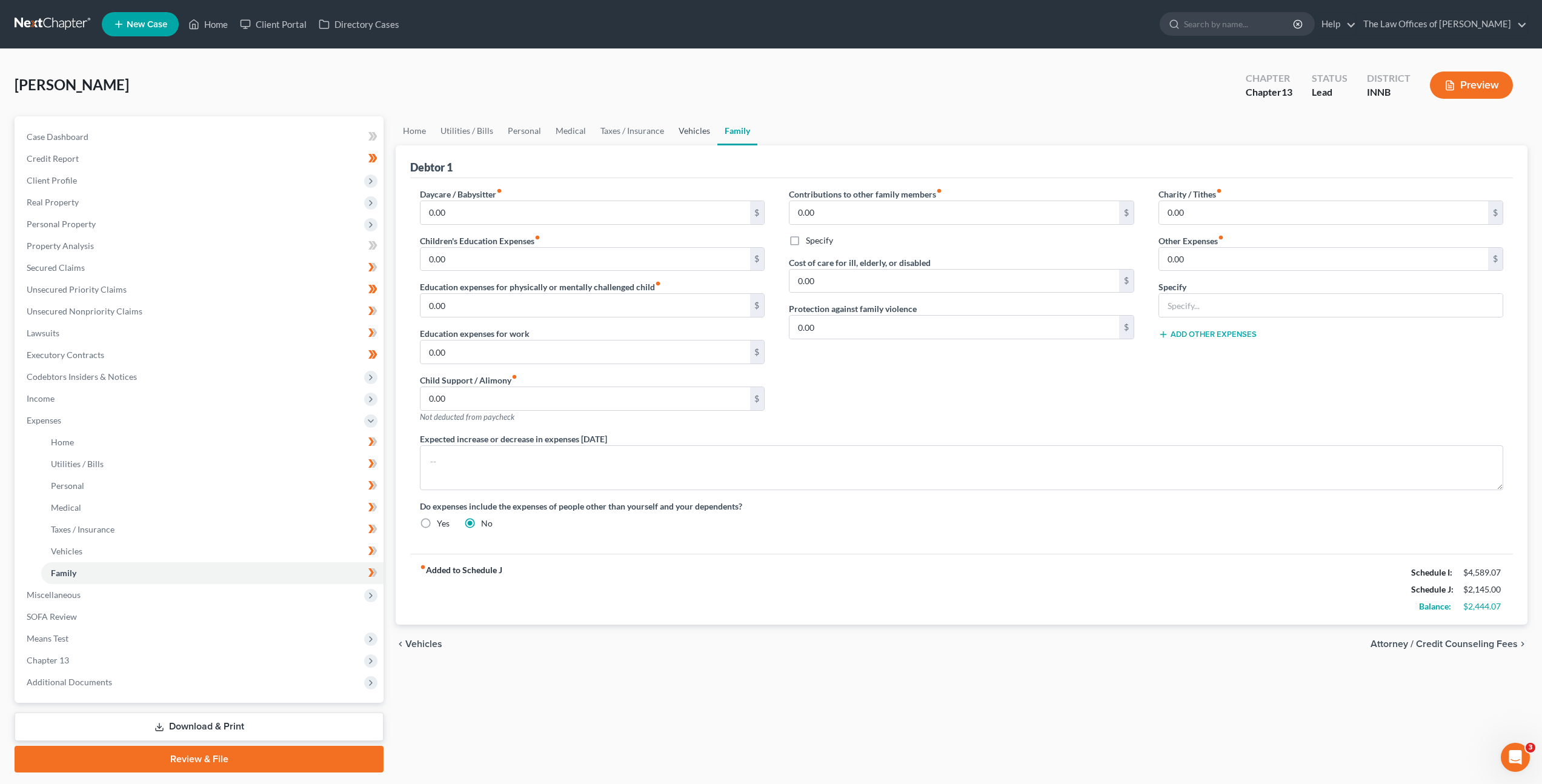
click at [674, 128] on link "Vehicles" at bounding box center [694, 131] width 46 height 29
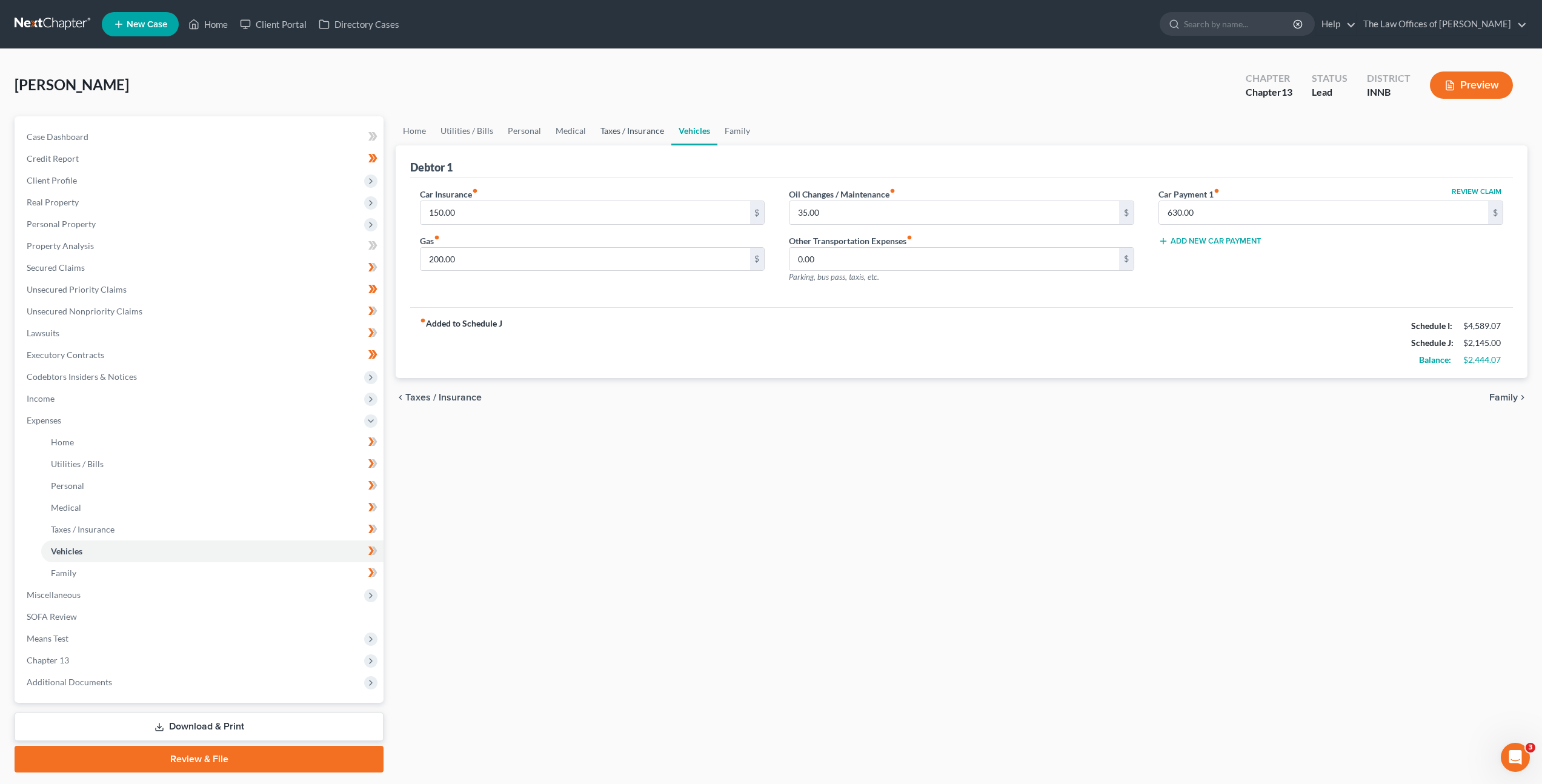
click at [626, 127] on link "Taxes / Insurance" at bounding box center [632, 131] width 78 height 29
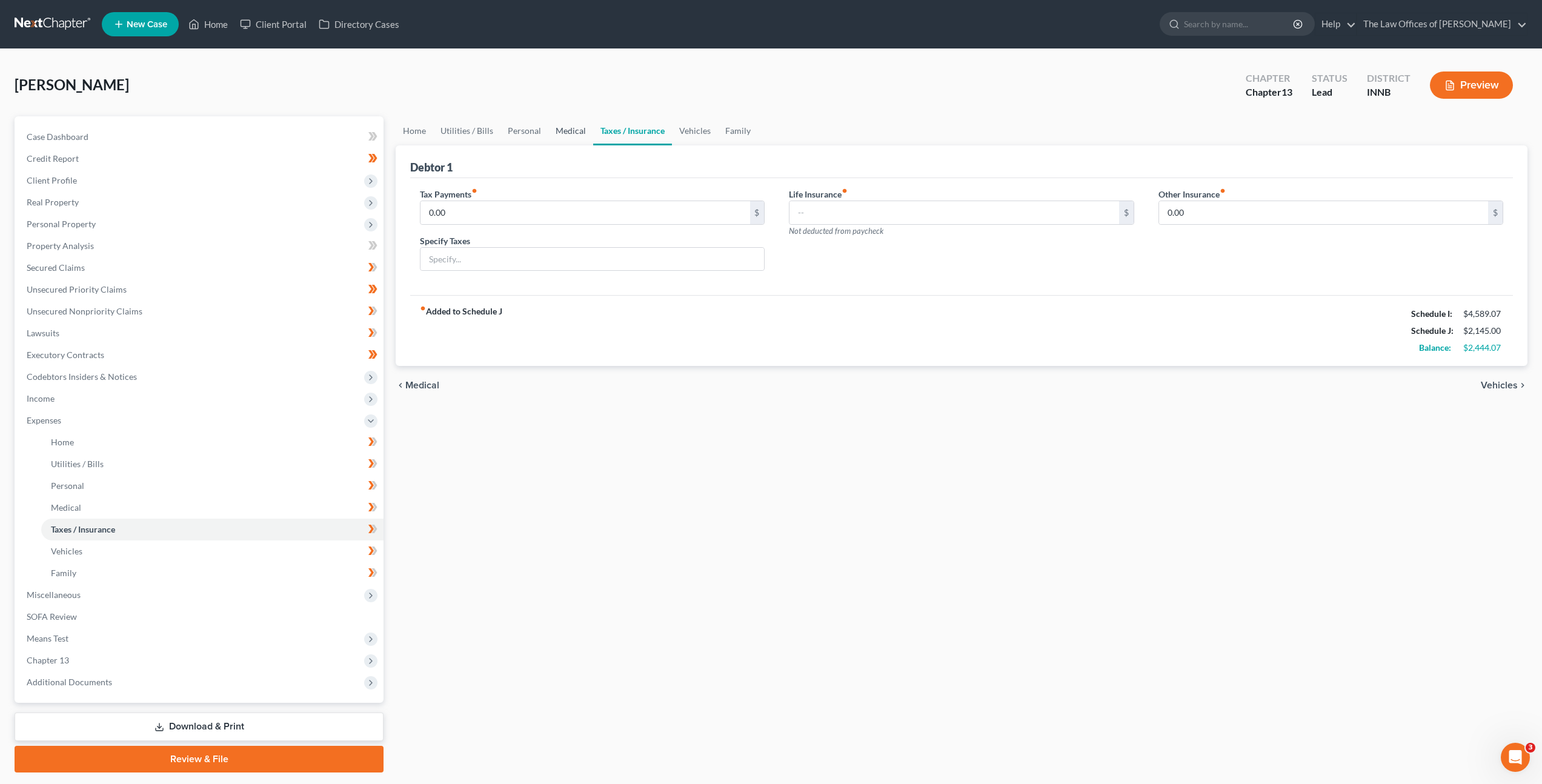
click at [561, 130] on link "Medical" at bounding box center [571, 131] width 45 height 29
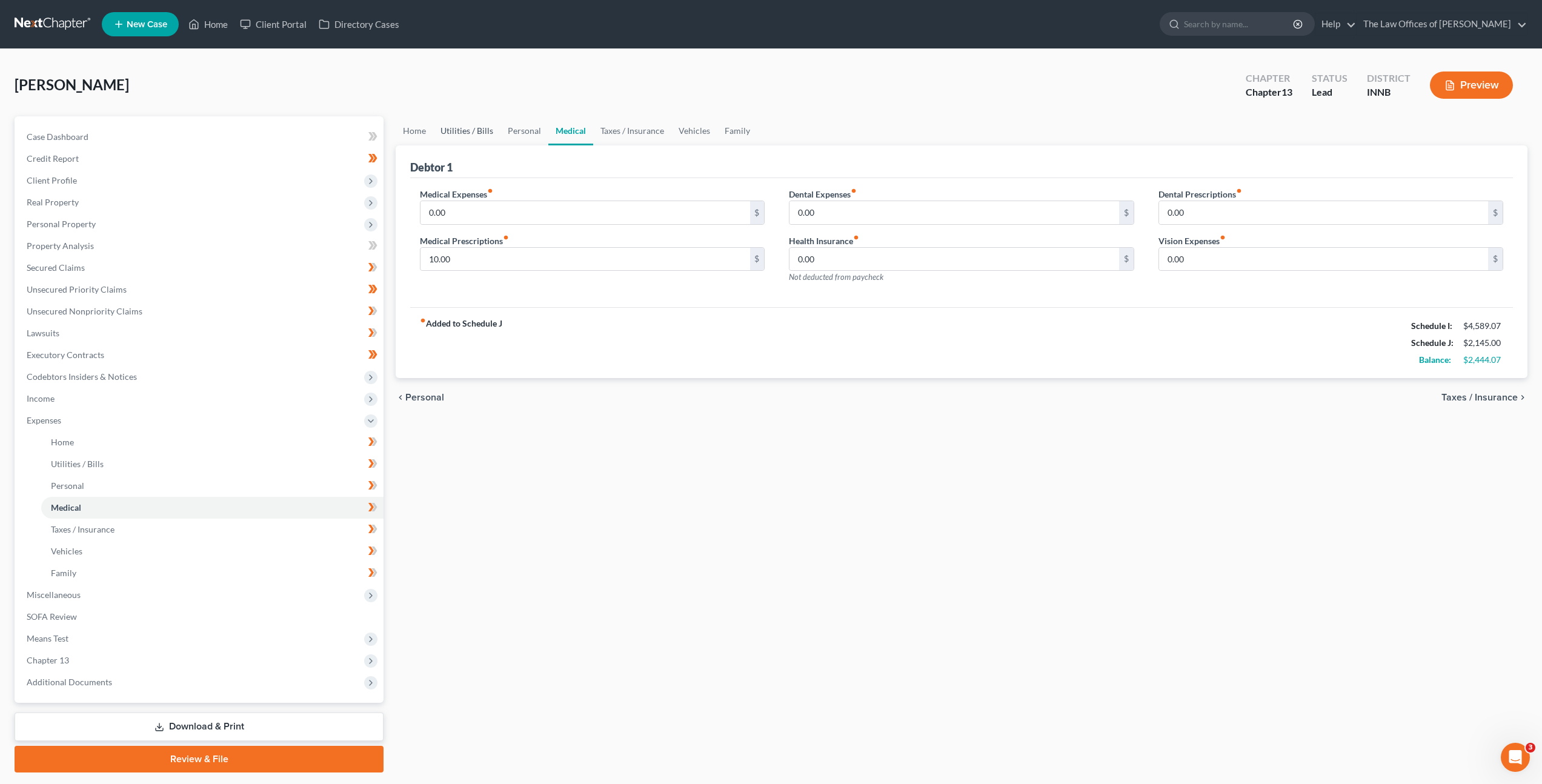
click at [465, 132] on link "Utilities / Bills" at bounding box center [466, 131] width 67 height 29
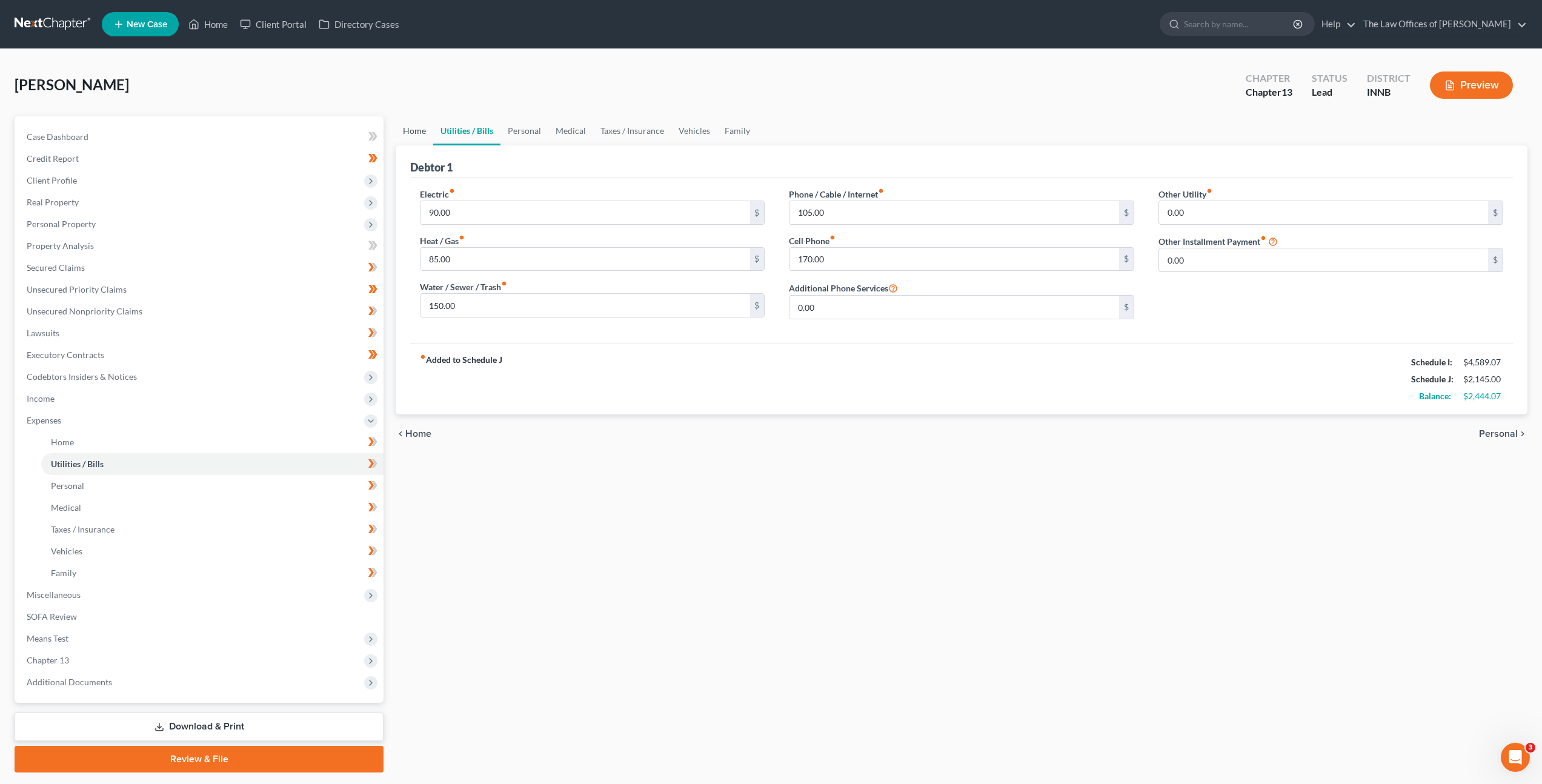
click at [418, 132] on link "Home" at bounding box center [414, 131] width 37 height 29
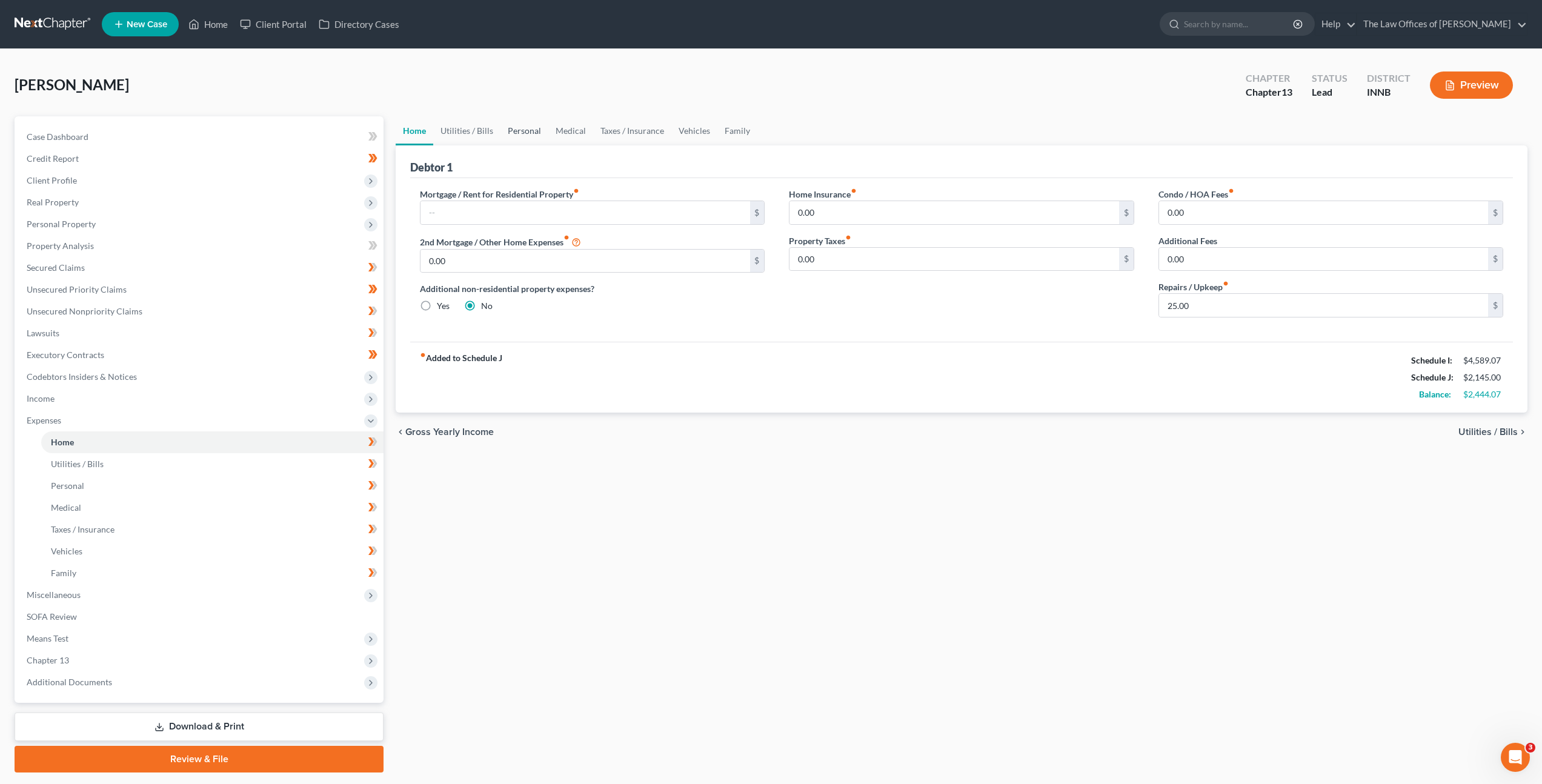
click at [523, 132] on link "Personal" at bounding box center [524, 131] width 48 height 29
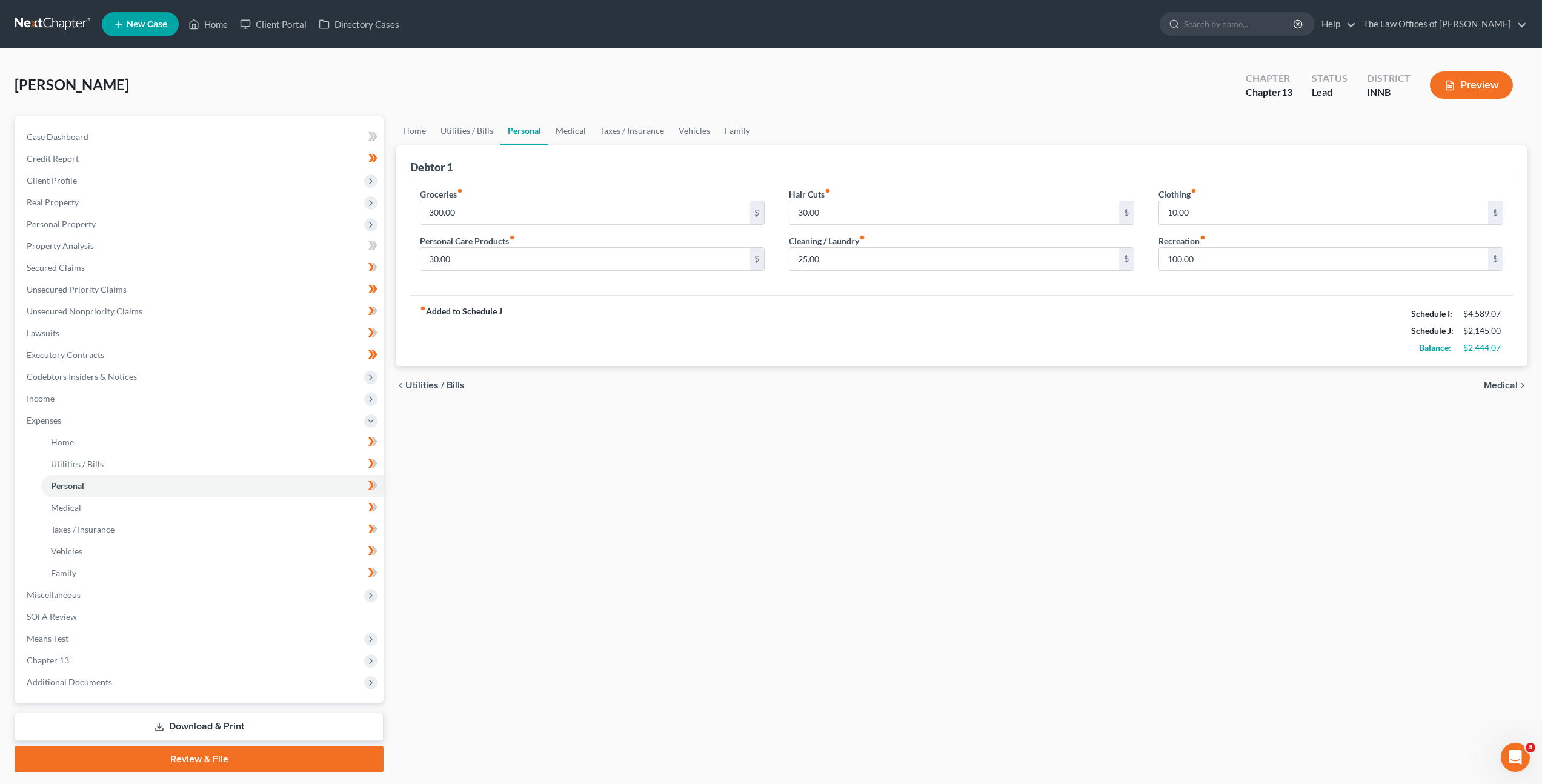
click at [685, 313] on div "fiber_manual_record Added to Schedule J Schedule I: $4,589.07 Schedule J: $2,14…" at bounding box center [961, 330] width 1103 height 71
click at [122, 402] on span "Income" at bounding box center [200, 399] width 366 height 22
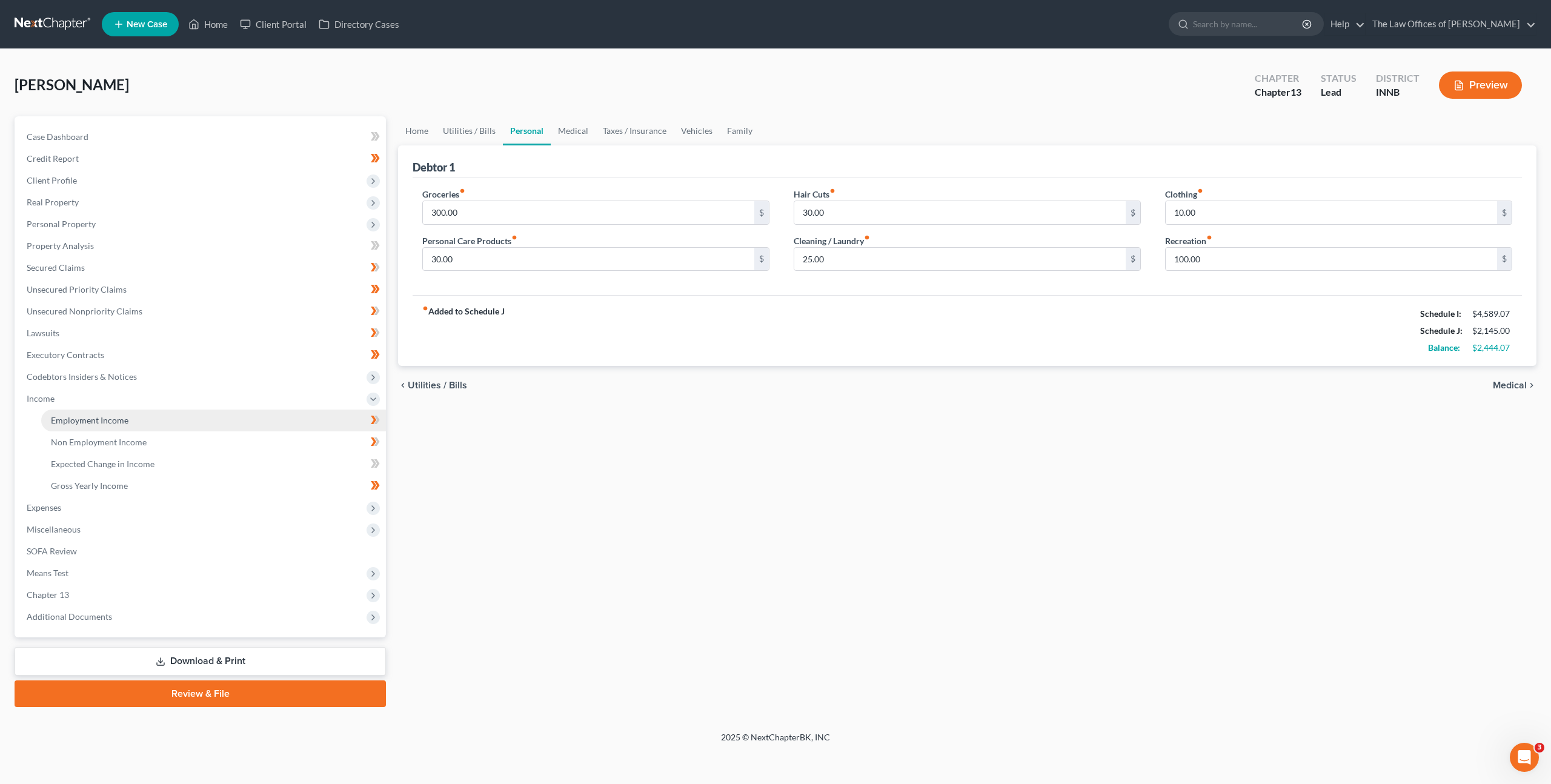
click at [104, 416] on span "Employment Income" at bounding box center [90, 419] width 78 height 10
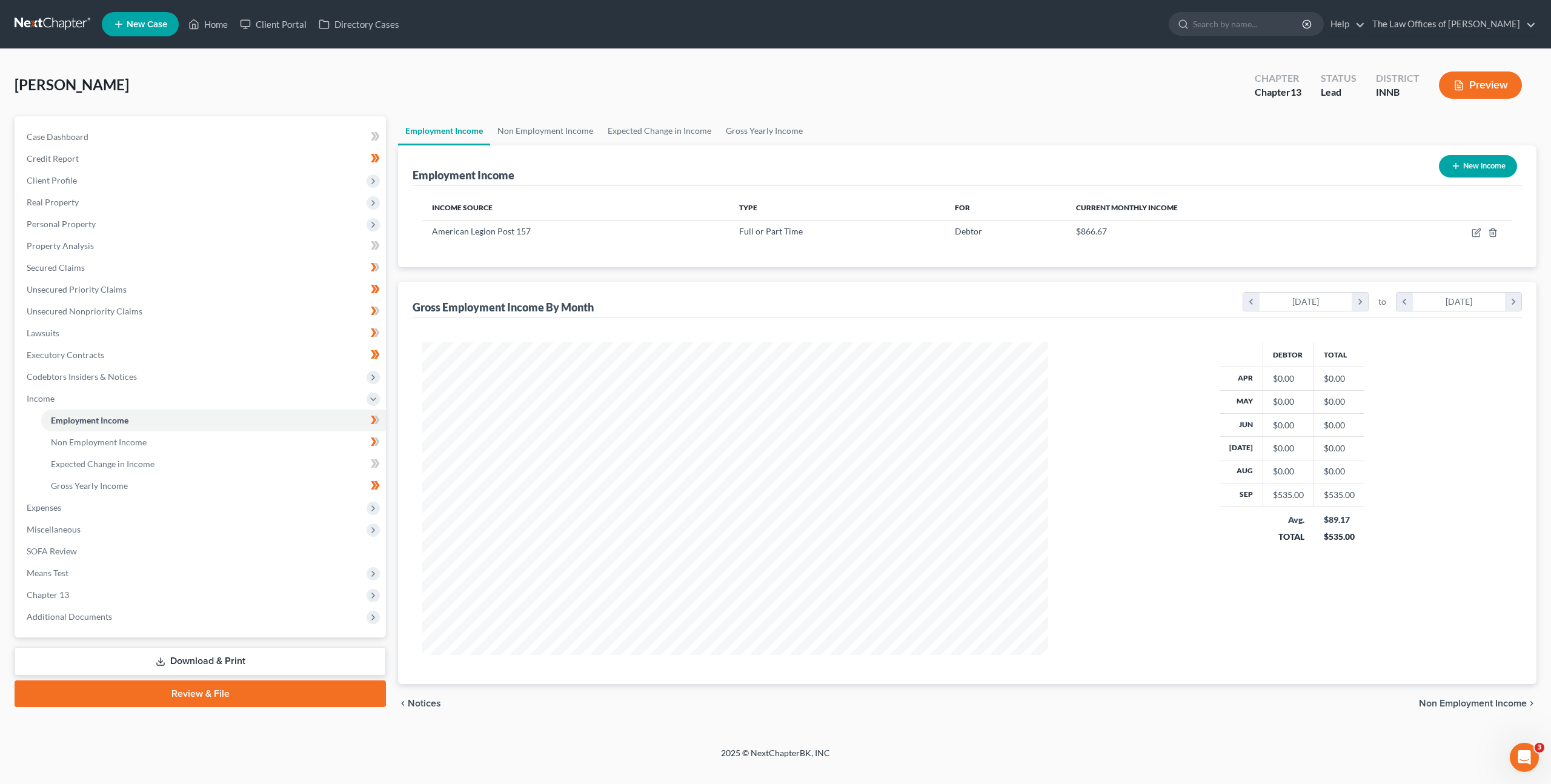
scroll to position [312, 650]
drag, startPoint x: 1358, startPoint y: 527, endPoint x: 1383, endPoint y: 527, distance: 25.0
click at [1378, 527] on div "Debtor Total Apr $0.00 $0.00 May $0.00 $0.00 Jun $0.00 $0.00 Jul $0.00 $0.00 Au…" at bounding box center [1292, 499] width 464 height 312
click at [1398, 521] on div "Debtor Total Apr $0.00 $0.00 May $0.00 $0.00 Jun $0.00 $0.00 Jul $0.00 $0.00 Au…" at bounding box center [1292, 499] width 464 height 312
drag, startPoint x: 1325, startPoint y: 518, endPoint x: 1389, endPoint y: 492, distance: 69.1
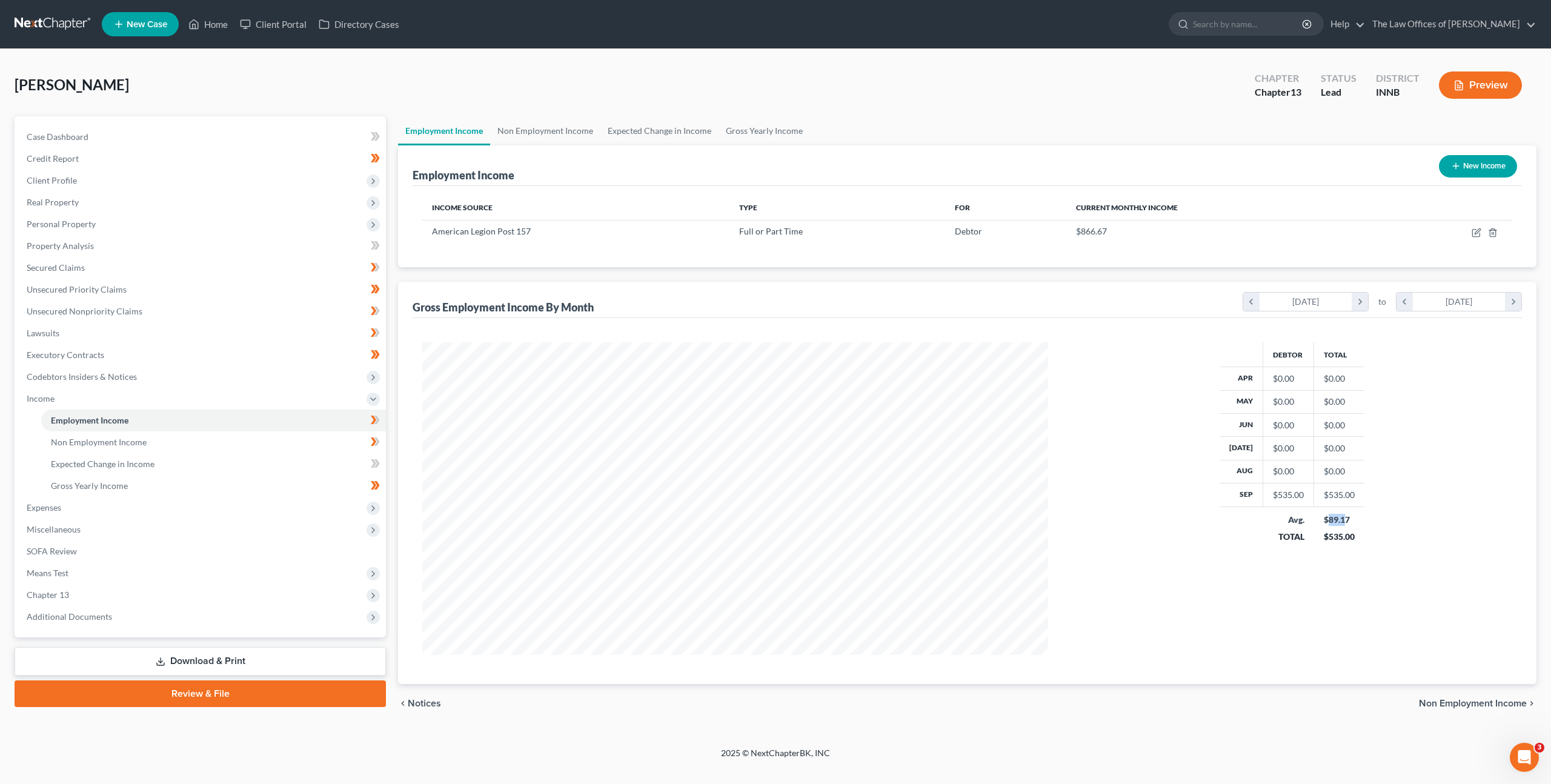
click at [1346, 515] on div "$89.17" at bounding box center [1340, 519] width 32 height 12
click at [1411, 476] on div "Debtor Total Apr $0.00 $0.00 May $0.00 $0.00 Jun $0.00 $0.00 Jul $0.00 $0.00 Au…" at bounding box center [1292, 499] width 464 height 312
click at [1476, 230] on icon "button" at bounding box center [1476, 232] width 10 height 10
select select "0"
select select "15"
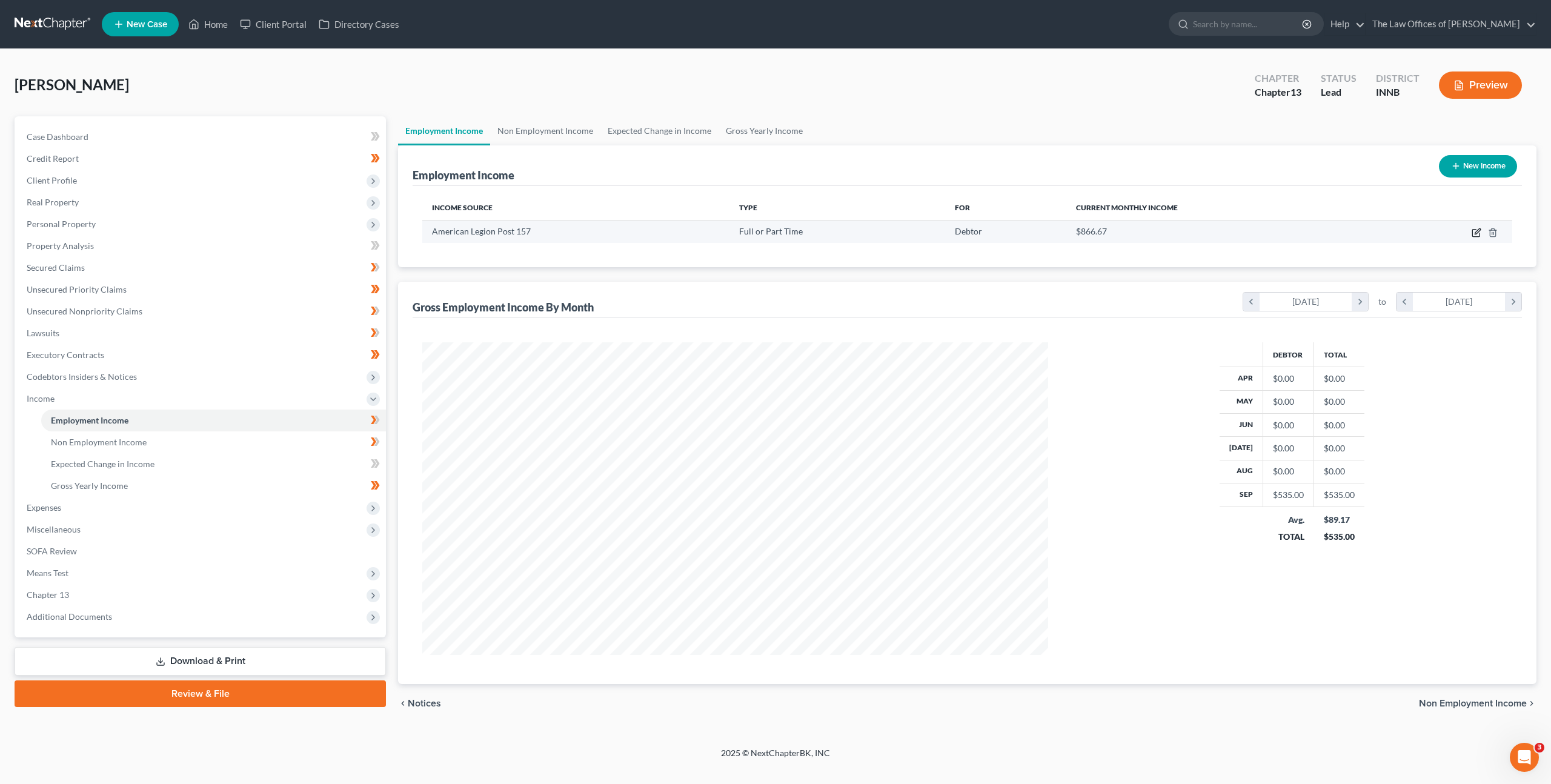
select select "3"
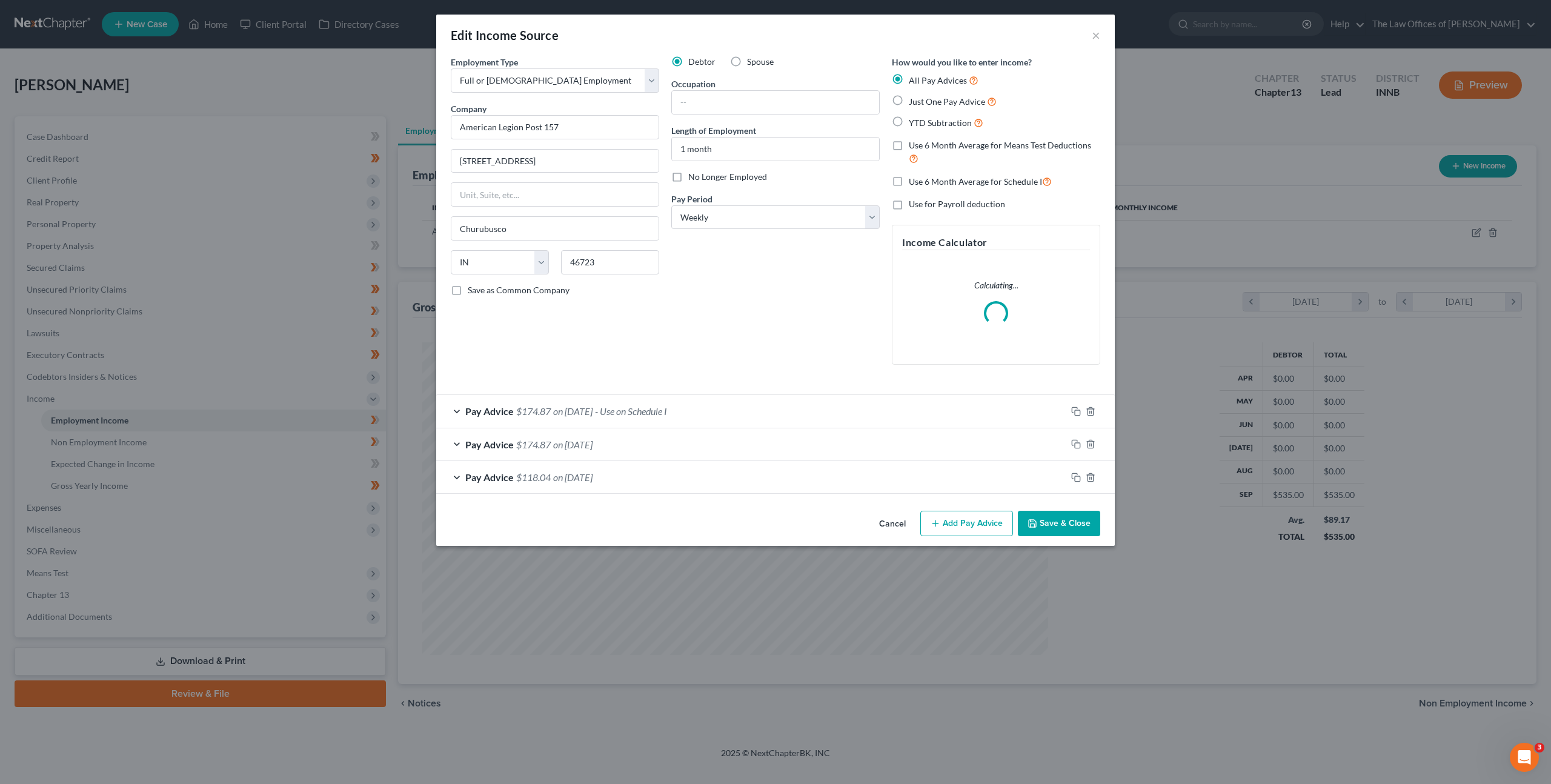
click at [794, 342] on div "Debtor Spouse Occupation Length of Employment 1 month No Longer Employed Pay Pe…" at bounding box center [776, 215] width 220 height 319
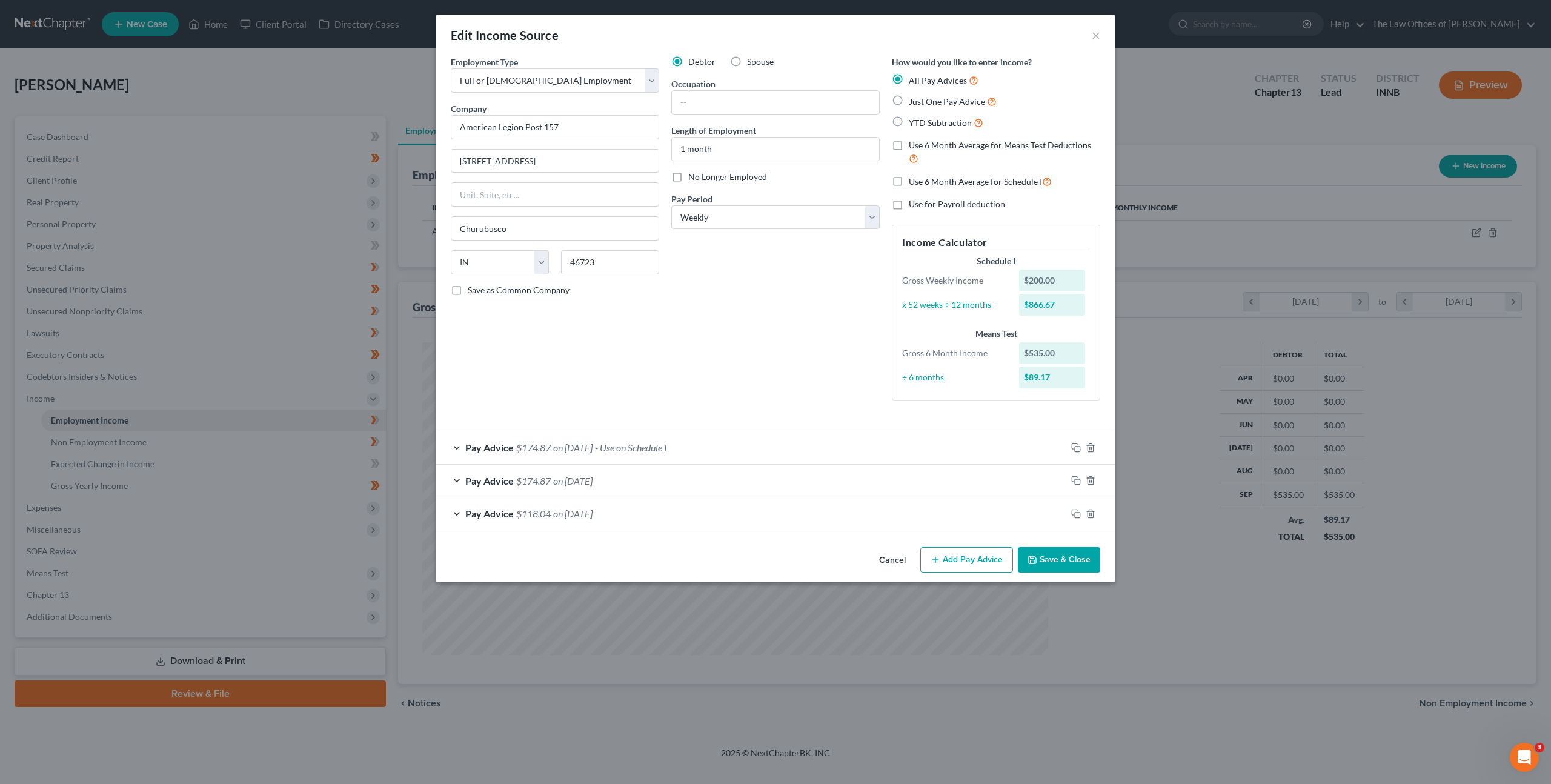
click at [767, 411] on form "Employment Type * Select Full or Part Time Employment Self Employment Company *…" at bounding box center [776, 293] width 649 height 474
drag, startPoint x: 760, startPoint y: 434, endPoint x: 764, endPoint y: 425, distance: 9.8
click at [760, 434] on div "Pay Advice $174.87 on 09/23/2025 - Use on Schedule I" at bounding box center [751, 447] width 630 height 33
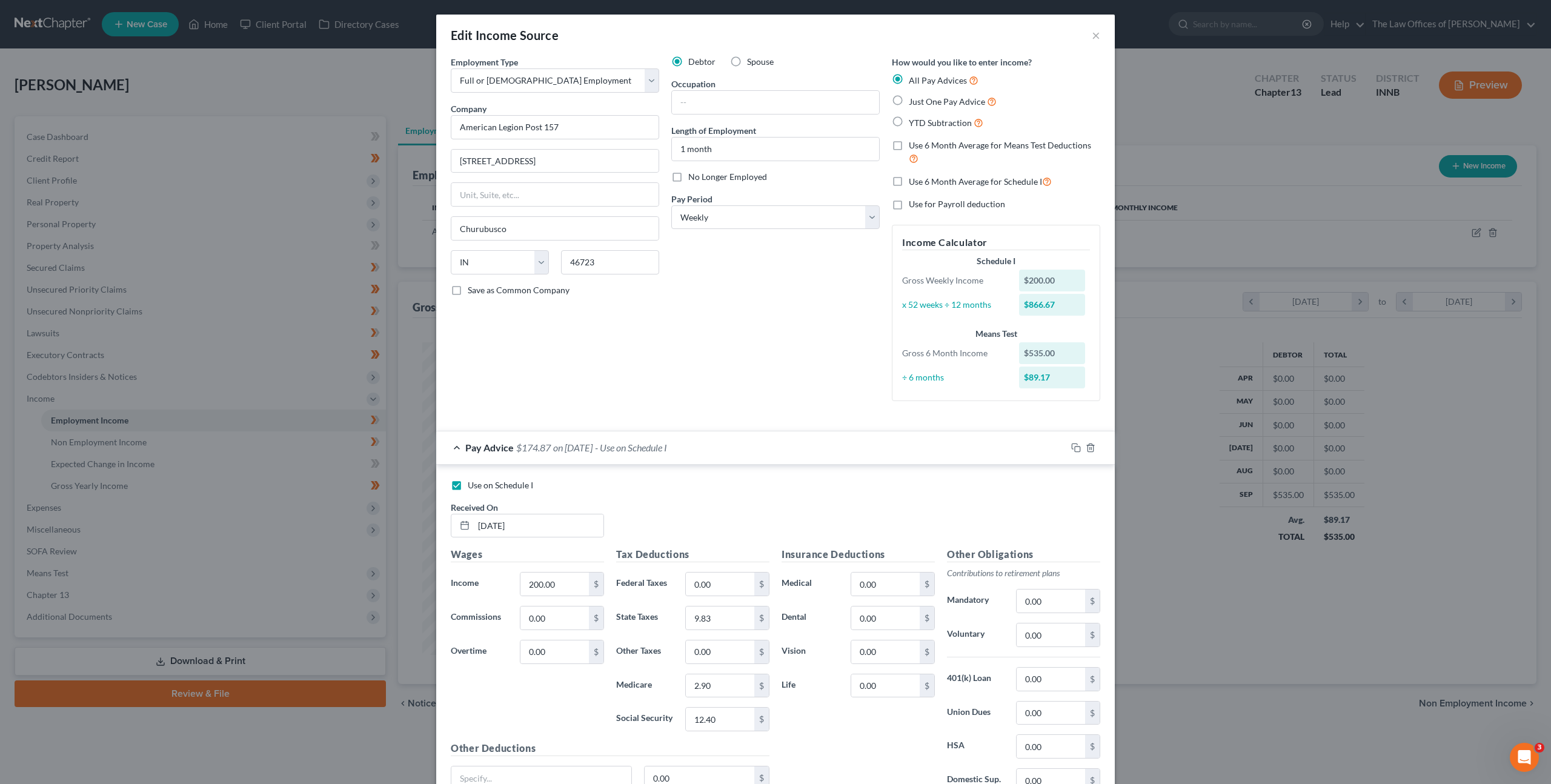
click at [733, 446] on div "Pay Advice $174.87 on 09/23/2025 - Use on Schedule I" at bounding box center [751, 447] width 630 height 33
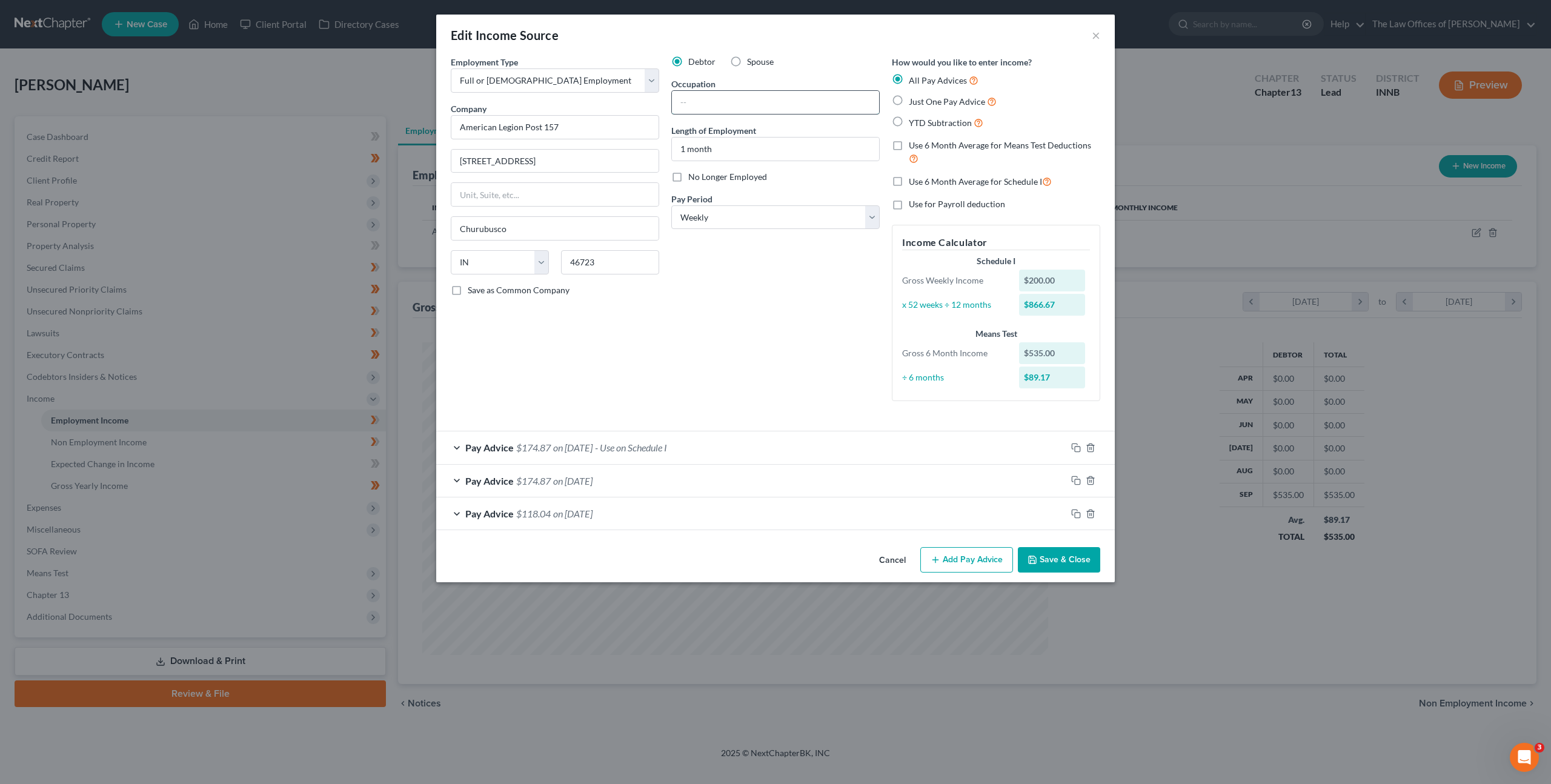
click at [734, 98] on input "text" at bounding box center [776, 102] width 207 height 23
type input "Associate"
click at [751, 268] on div "Debtor Spouse Occupation Associate Length of Employment 1 month No Longer Emplo…" at bounding box center [776, 233] width 220 height 355
click at [780, 450] on div "Pay Advice $174.87 on 09/23/2025 - Use on Schedule I" at bounding box center [751, 447] width 630 height 33
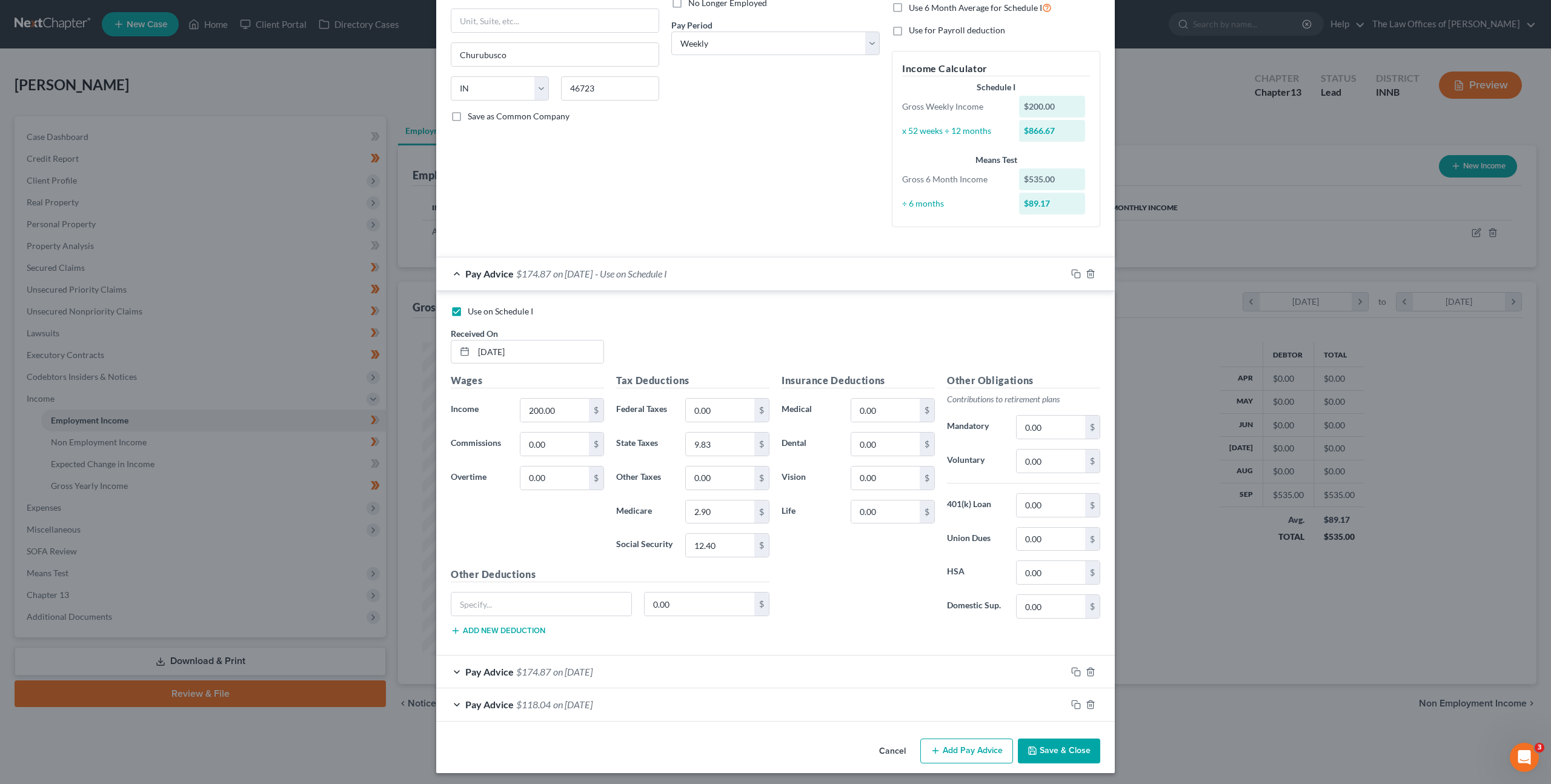
scroll to position [178, 0]
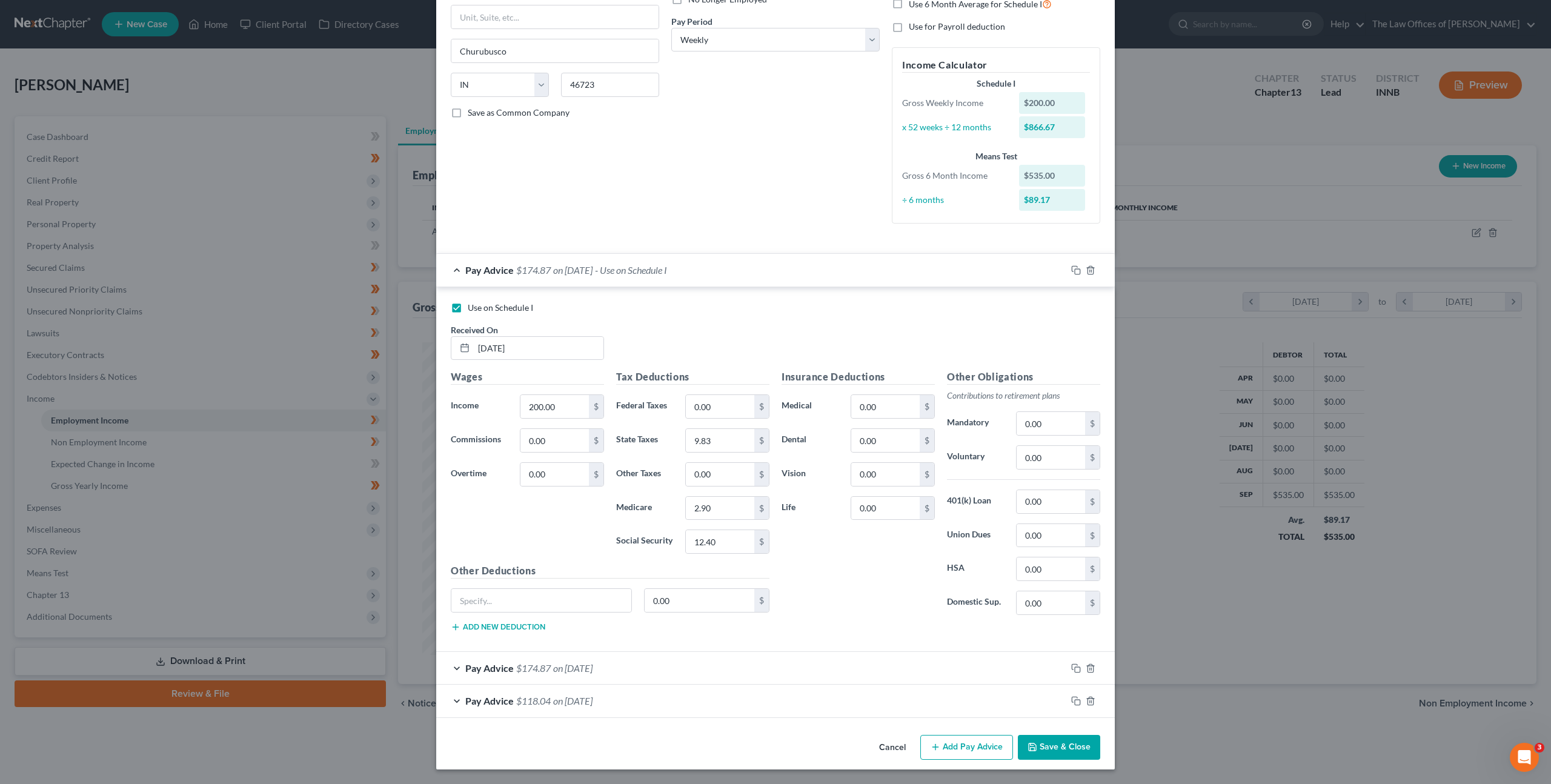
click at [753, 257] on div "Pay Advice $174.87 on 09/23/2025 - Use on Schedule I" at bounding box center [751, 270] width 630 height 33
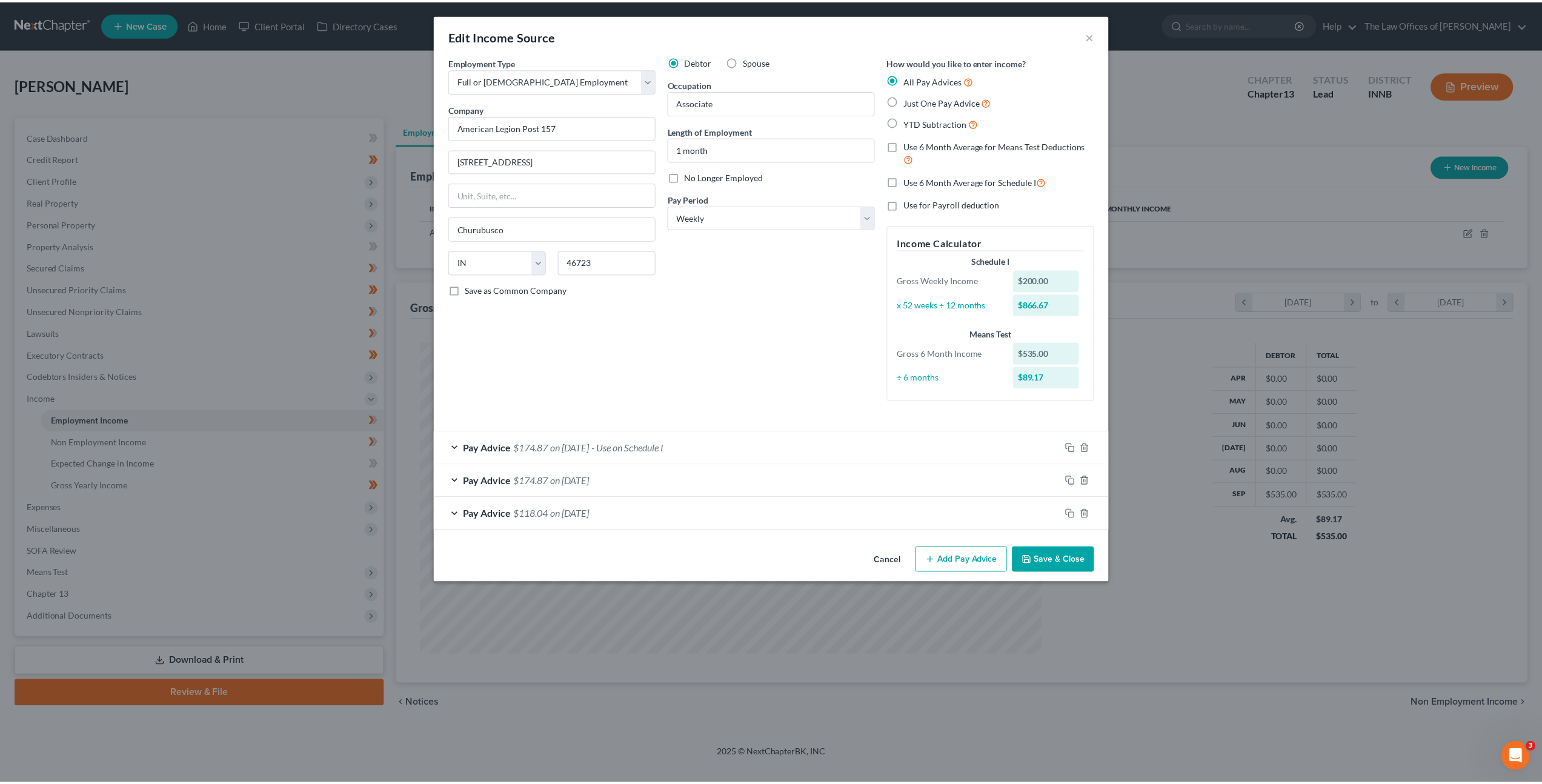
scroll to position [0, 0]
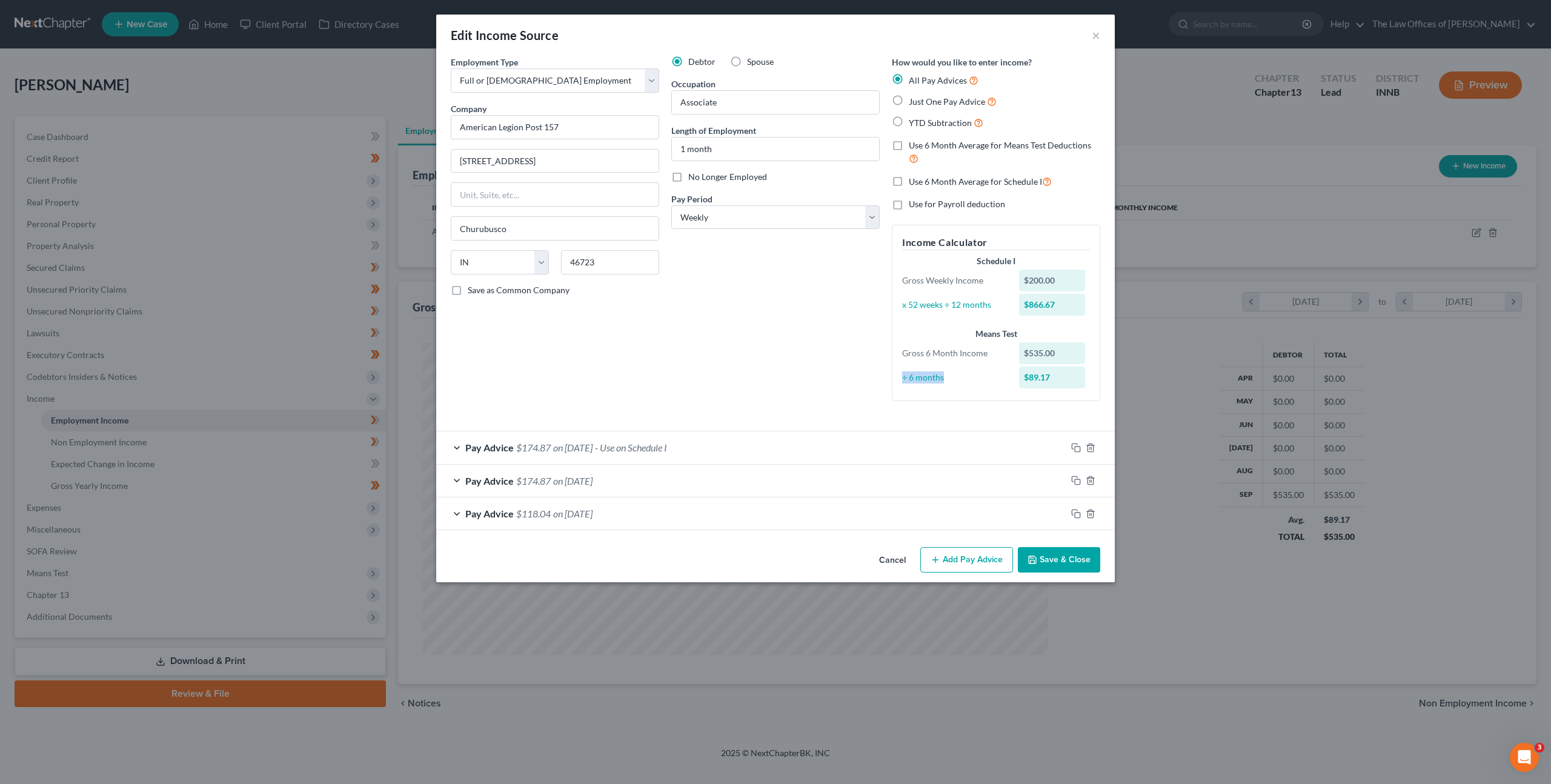
drag, startPoint x: 955, startPoint y: 381, endPoint x: 896, endPoint y: 379, distance: 59.0
click at [896, 379] on div "÷ 6 months" at bounding box center [954, 377] width 117 height 12
click at [856, 371] on div "Debtor Spouse Occupation Associate Length of Employment 1 month No Longer Emplo…" at bounding box center [776, 233] width 220 height 355
click at [811, 442] on div "Pay Advice $174.87 on 09/23/2025 - Use on Schedule I" at bounding box center [751, 447] width 630 height 33
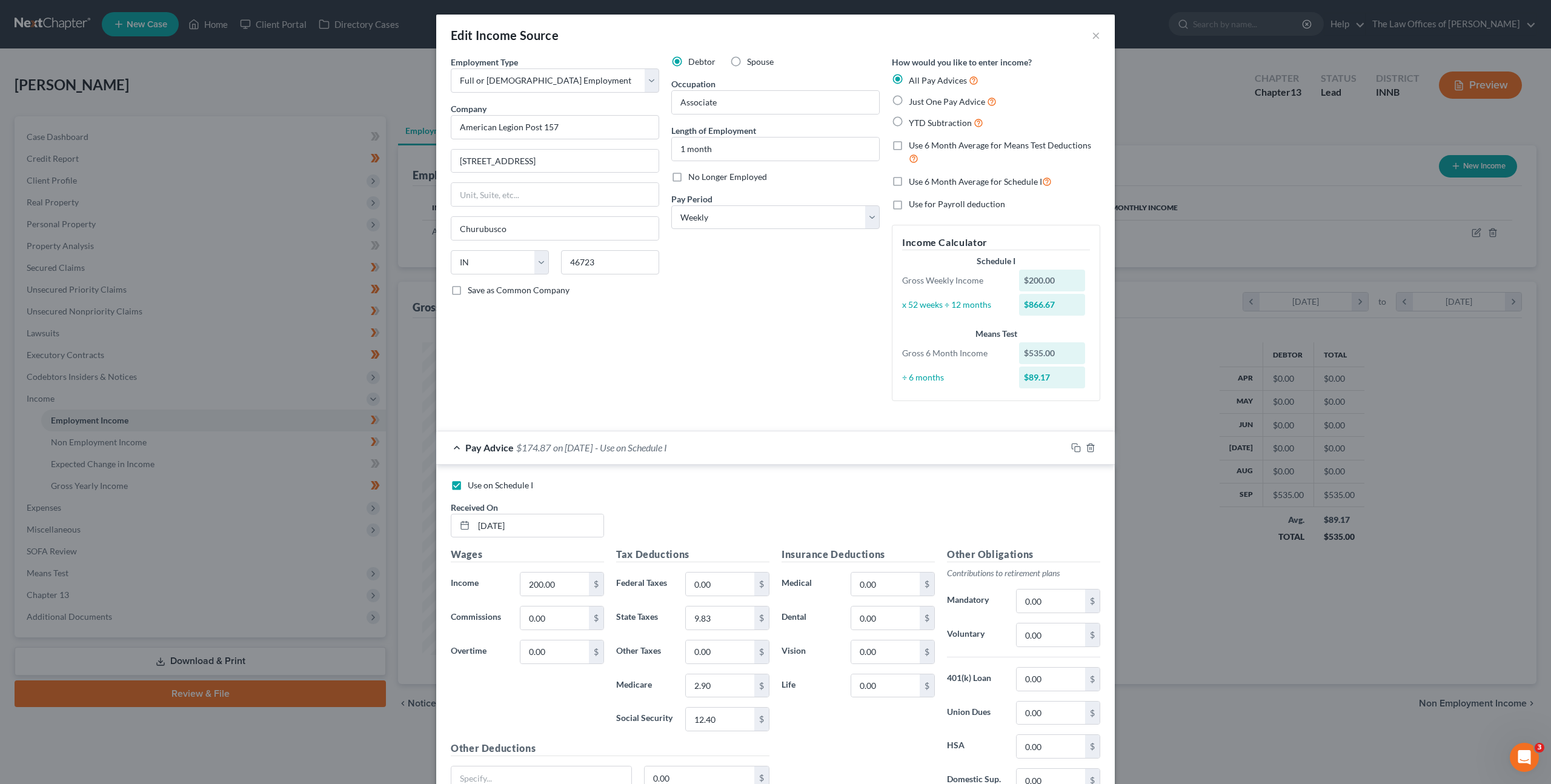
click at [811, 442] on div "Pay Advice $174.87 on 09/23/2025 - Use on Schedule I" at bounding box center [751, 447] width 630 height 33
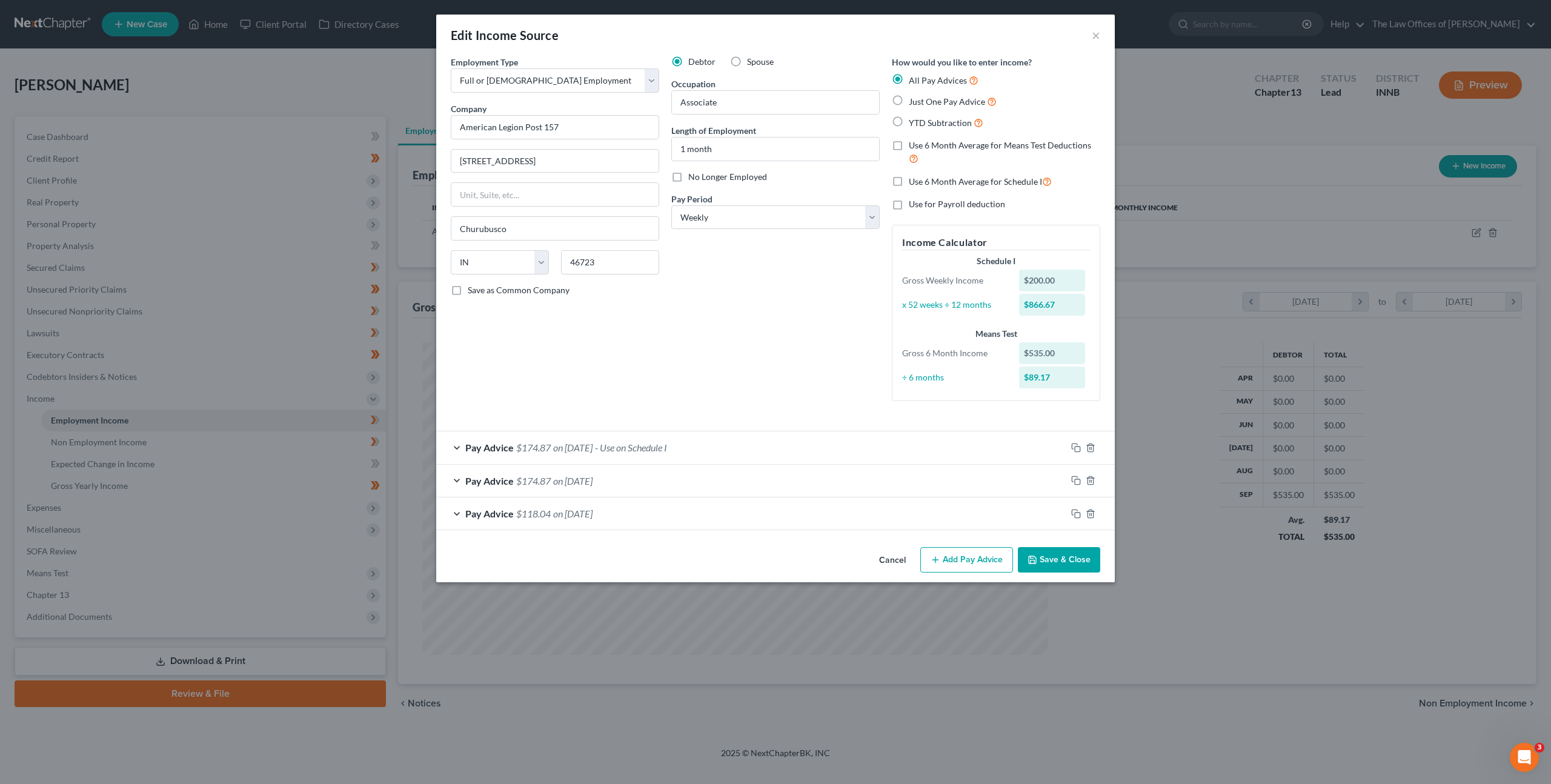
click at [909, 182] on label "Use 6 Month Average for Schedule I" at bounding box center [980, 182] width 143 height 14
click at [913, 182] on input "Use 6 Month Average for Schedule I" at bounding box center [917, 178] width 8 height 8
checkbox input "true"
click at [909, 182] on label "Use 6 Month Average for Schedule I" at bounding box center [980, 182] width 143 height 14
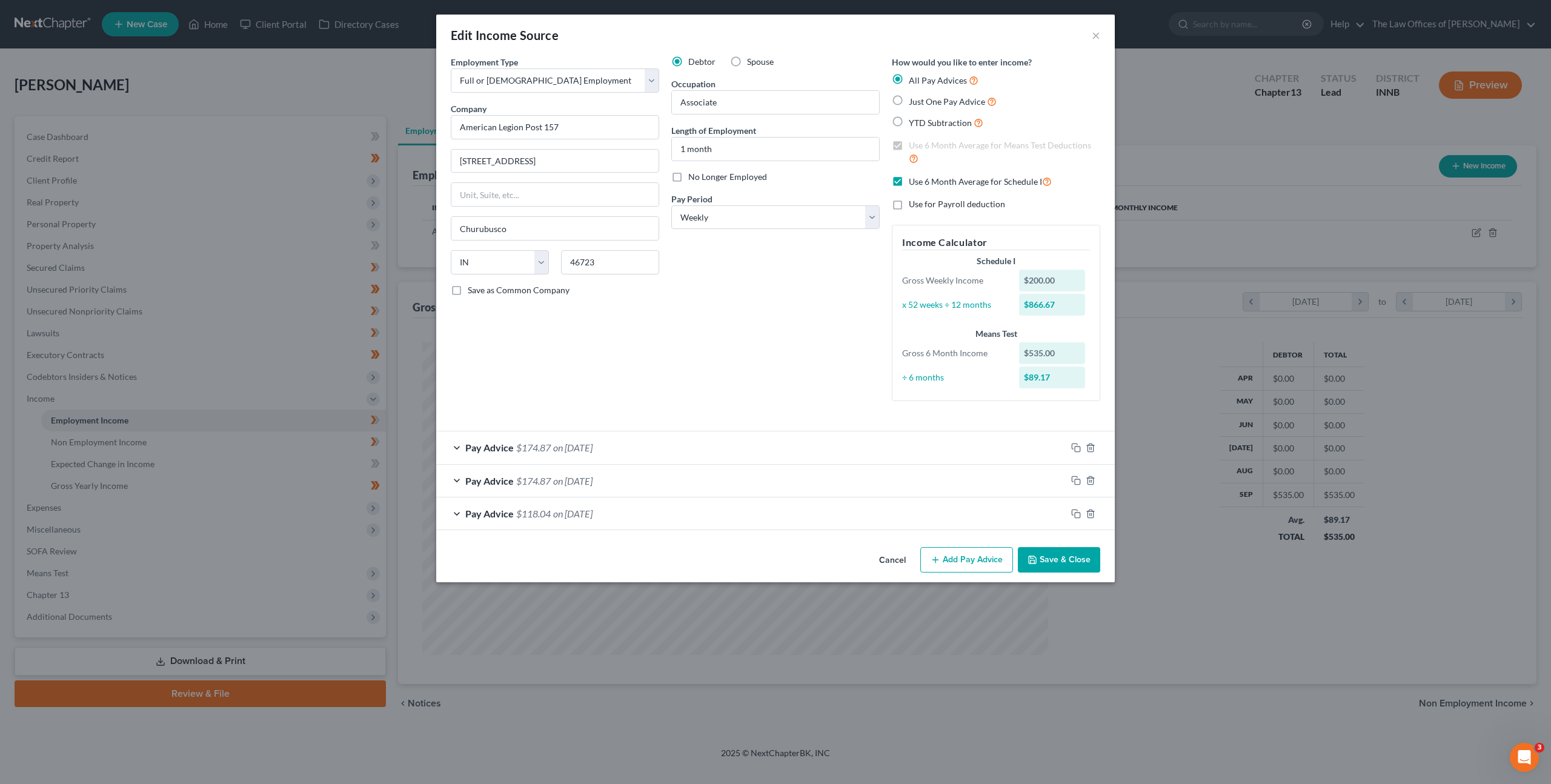
click at [913, 182] on input "Use 6 Month Average for Schedule I" at bounding box center [917, 178] width 8 height 8
checkbox input "false"
click at [844, 272] on div "Debtor Spouse Occupation Associate Length of Employment 1 month No Longer Emplo…" at bounding box center [776, 233] width 220 height 355
click at [909, 147] on label "Use 6 Month Average for Means Test Deductions" at bounding box center [1004, 152] width 191 height 26
click at [913, 147] on input "Use 6 Month Average for Means Test Deductions" at bounding box center [917, 143] width 8 height 8
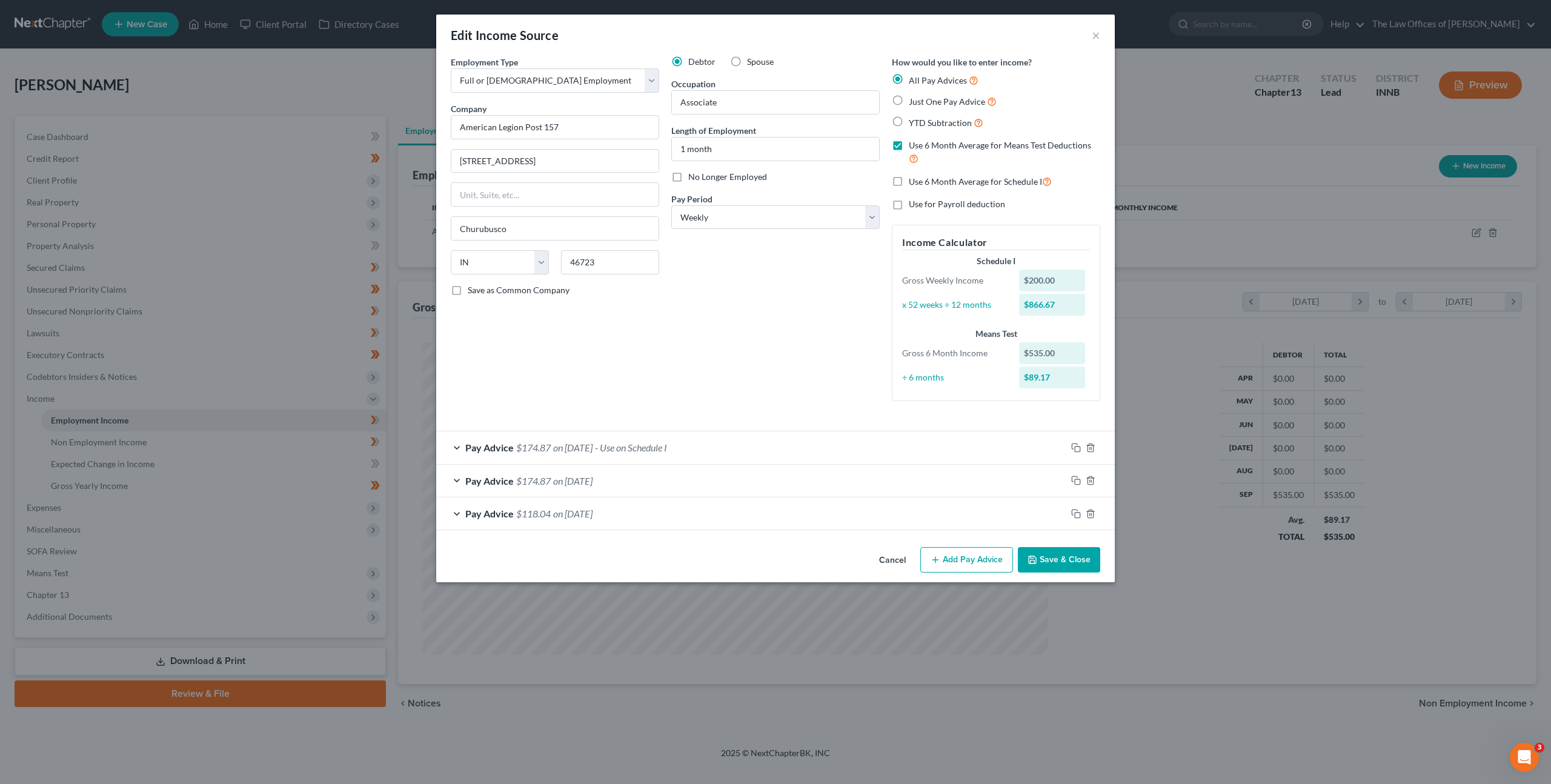
checkbox input "false"
click at [909, 205] on label "Use for Payroll deduction" at bounding box center [957, 204] width 97 height 12
click at [913, 205] on input "Use for Payroll deduction" at bounding box center [917, 202] width 8 height 8
click at [827, 296] on div "Debtor Spouse Occupation Associate Length of Employment 1 month No Longer Emplo…" at bounding box center [776, 233] width 220 height 355
click at [909, 205] on label "Use for Payroll deduction" at bounding box center [957, 204] width 97 height 12
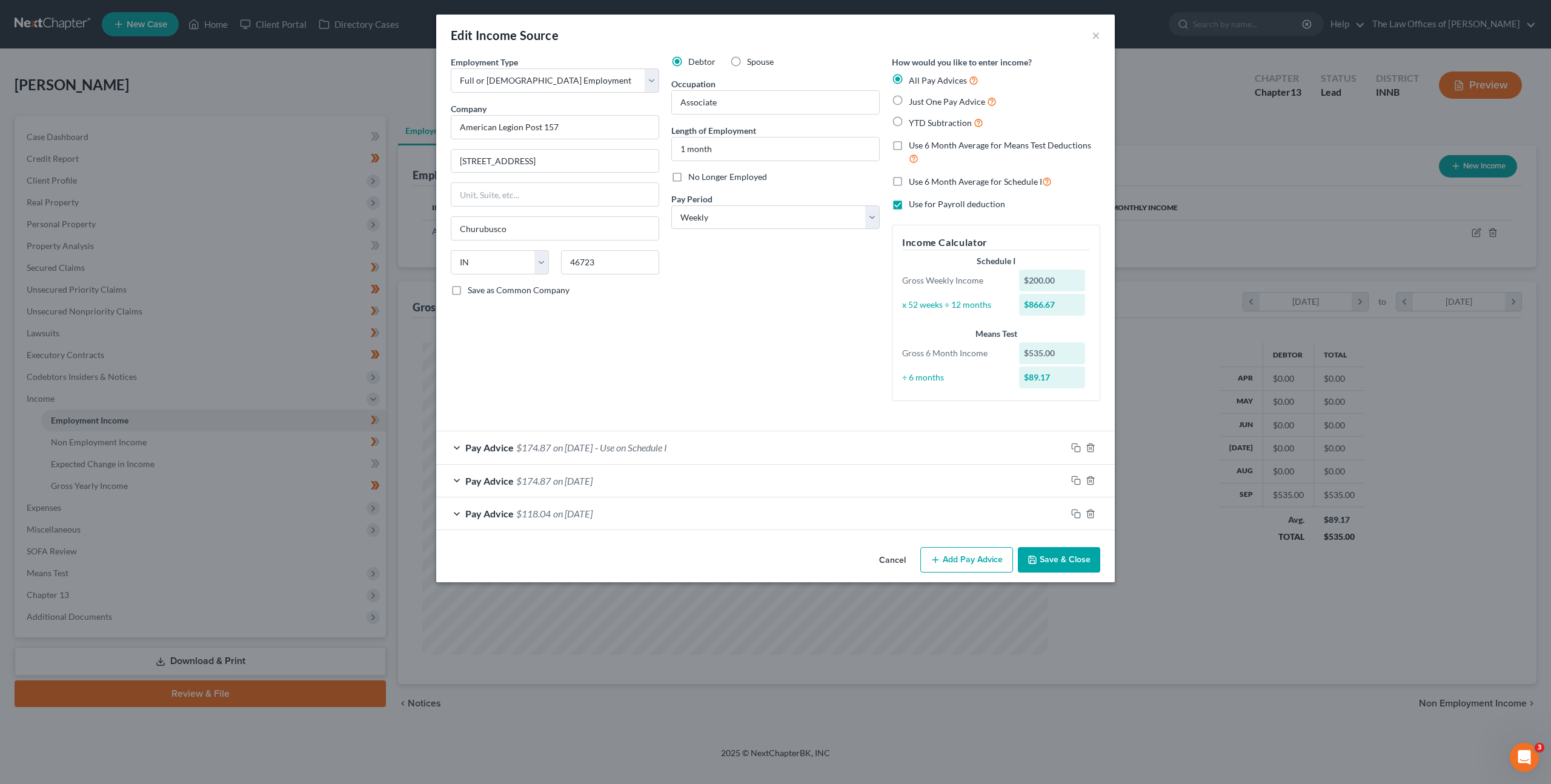
click at [913, 205] on input "Use for Payroll deduction" at bounding box center [917, 202] width 8 height 8
checkbox input "false"
click at [818, 293] on div "Debtor Spouse Occupation Associate Length of Employment 1 month No Longer Emplo…" at bounding box center [776, 233] width 220 height 355
click at [1064, 562] on button "Save & Close" at bounding box center [1059, 560] width 82 height 25
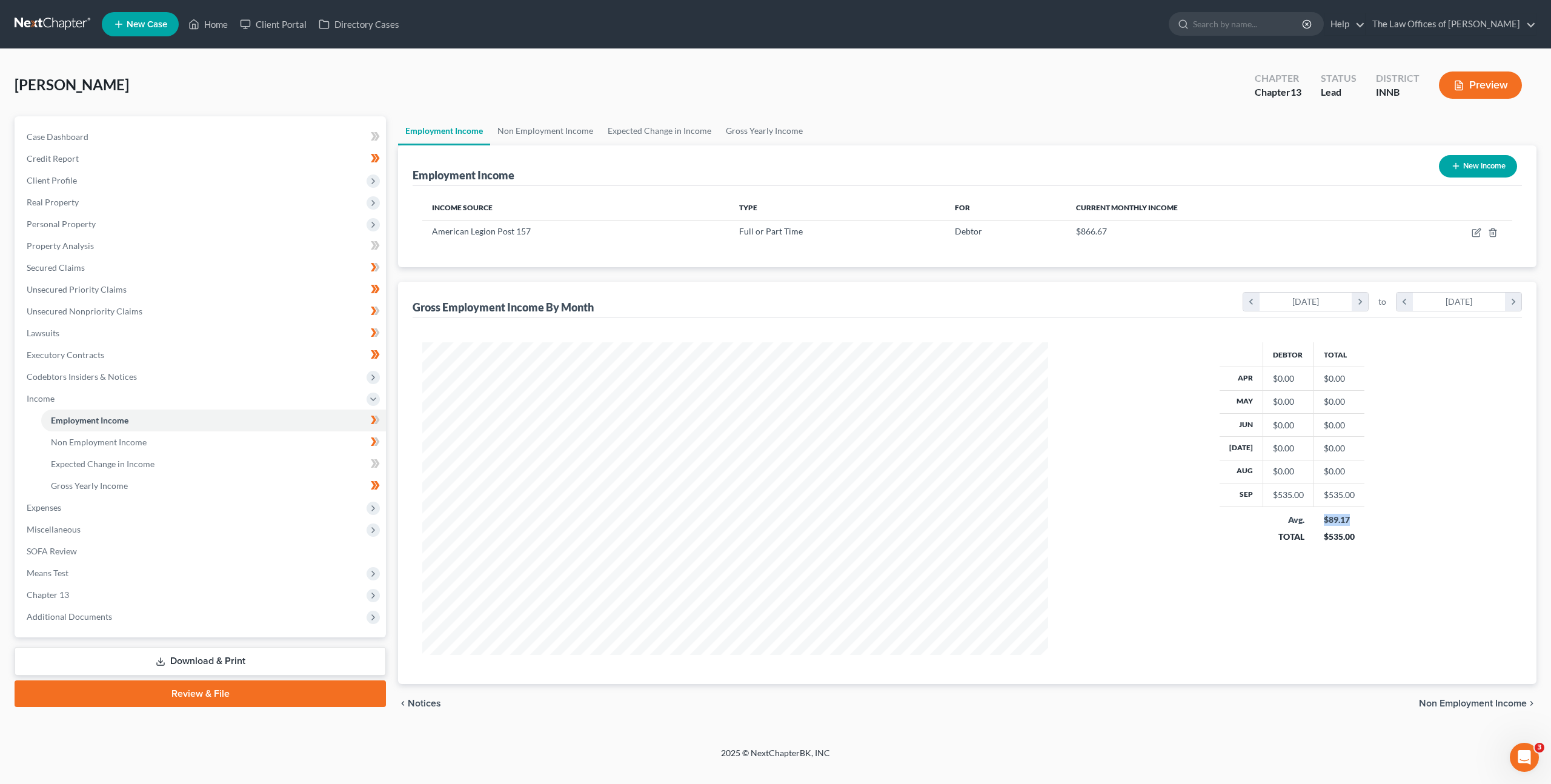
drag, startPoint x: 1328, startPoint y: 522, endPoint x: 1370, endPoint y: 522, distance: 42.0
click at [1370, 522] on div "Debtor Total Apr $0.00 $0.00 May $0.00 $0.00 Jun $0.00 $0.00 Jul $0.00 $0.00 Au…" at bounding box center [1292, 499] width 464 height 312
click at [1391, 525] on div "Debtor Total Apr $0.00 $0.00 May $0.00 $0.00 Jun $0.00 $0.00 Jul $0.00 $0.00 Au…" at bounding box center [1292, 499] width 464 height 312
click at [1119, 340] on div "Debtor Total Apr $0.00 $0.00 May $0.00 $0.00 Jun $0.00 $0.00 Jul $0.00 $0.00 Au…" at bounding box center [967, 501] width 1109 height 366
click at [1474, 230] on icon "button" at bounding box center [1476, 233] width 7 height 7
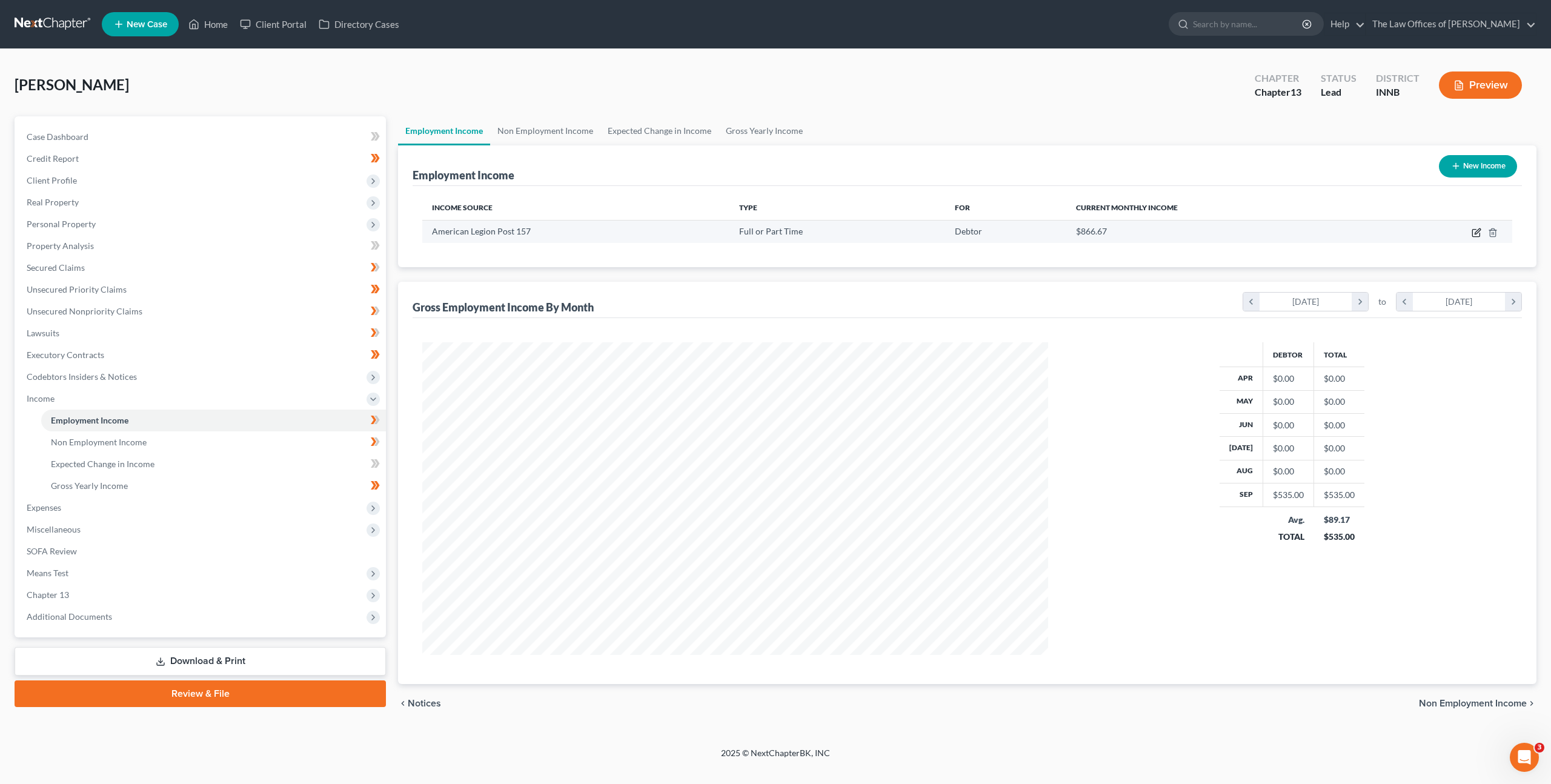
select select "0"
select select "15"
select select "3"
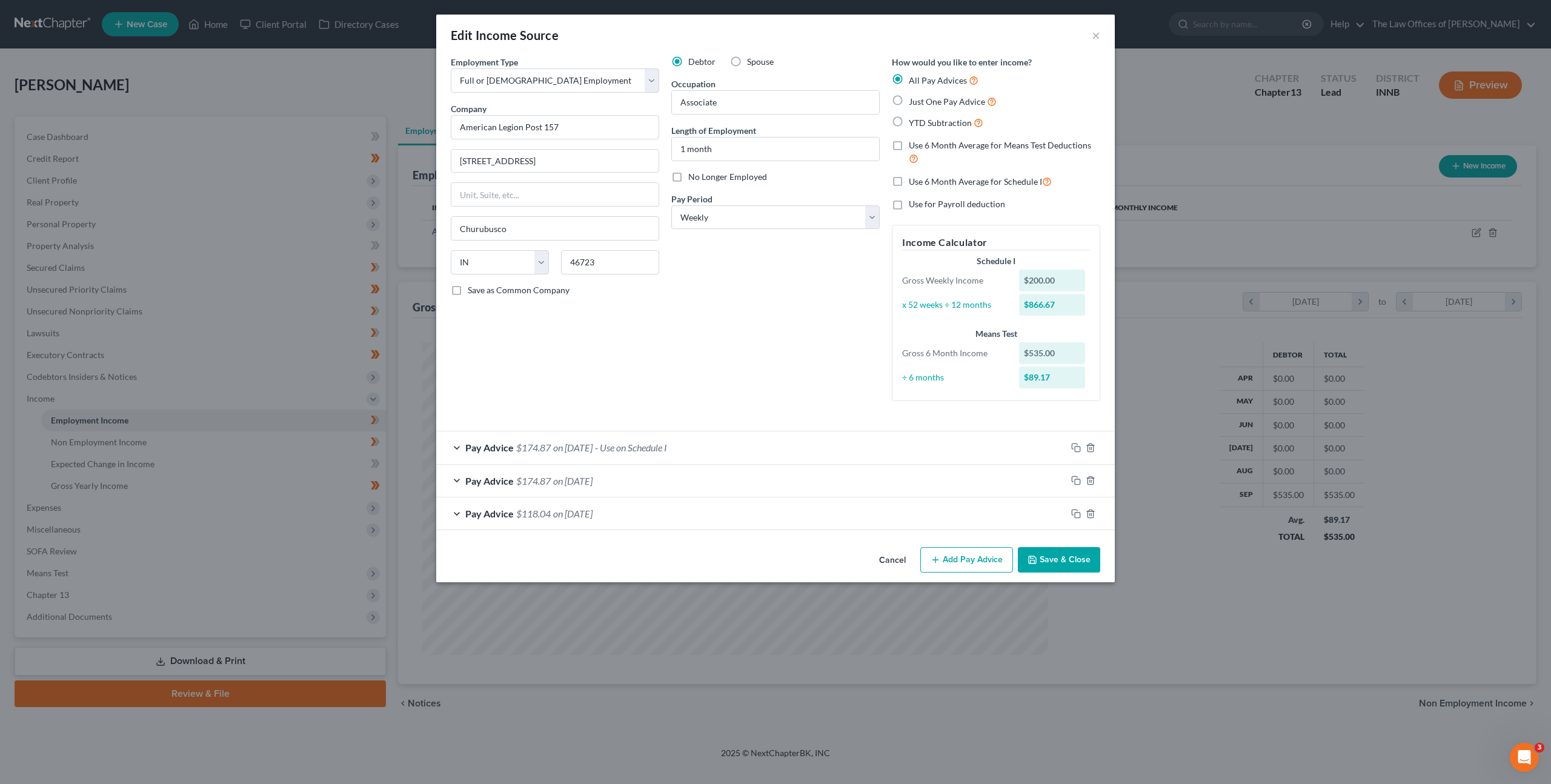
click at [793, 371] on div "Debtor Spouse Occupation Associate Length of Employment 1 month No Longer Emplo…" at bounding box center [776, 233] width 220 height 355
click at [894, 559] on button "Cancel" at bounding box center [893, 560] width 46 height 25
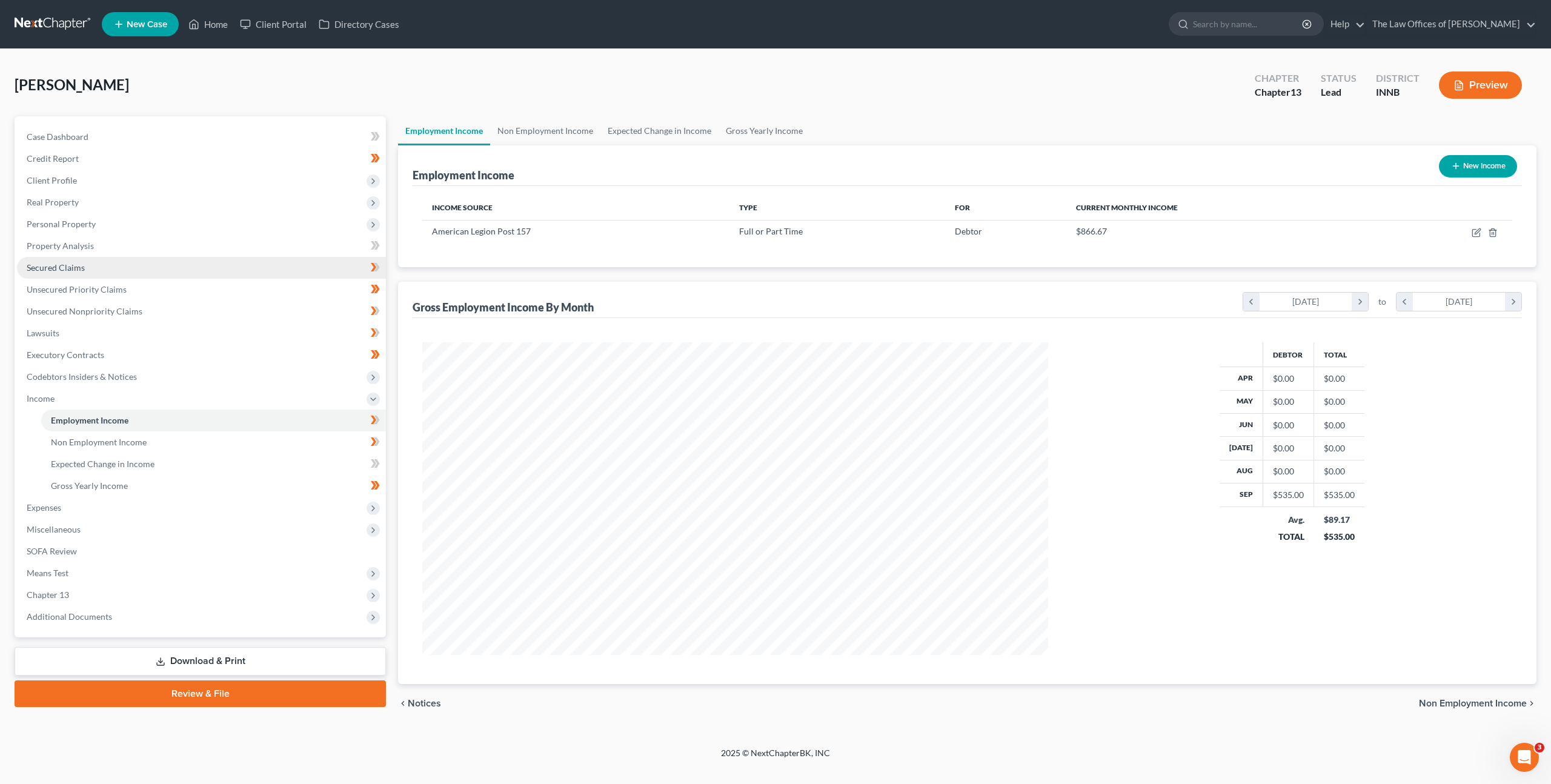
click at [251, 277] on link "Secured Claims" at bounding box center [201, 268] width 369 height 22
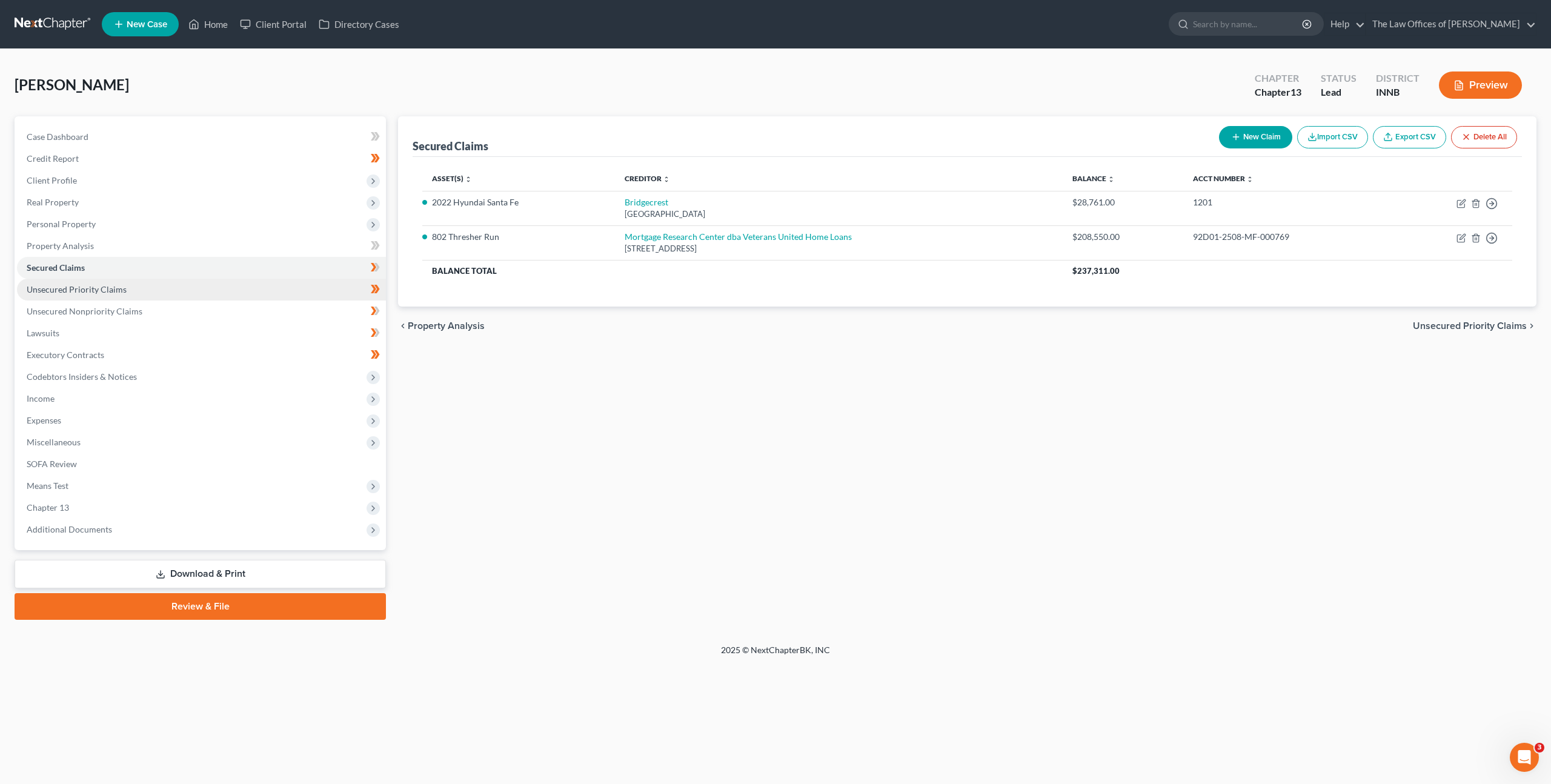
click at [246, 289] on link "Unsecured Priority Claims" at bounding box center [201, 290] width 369 height 22
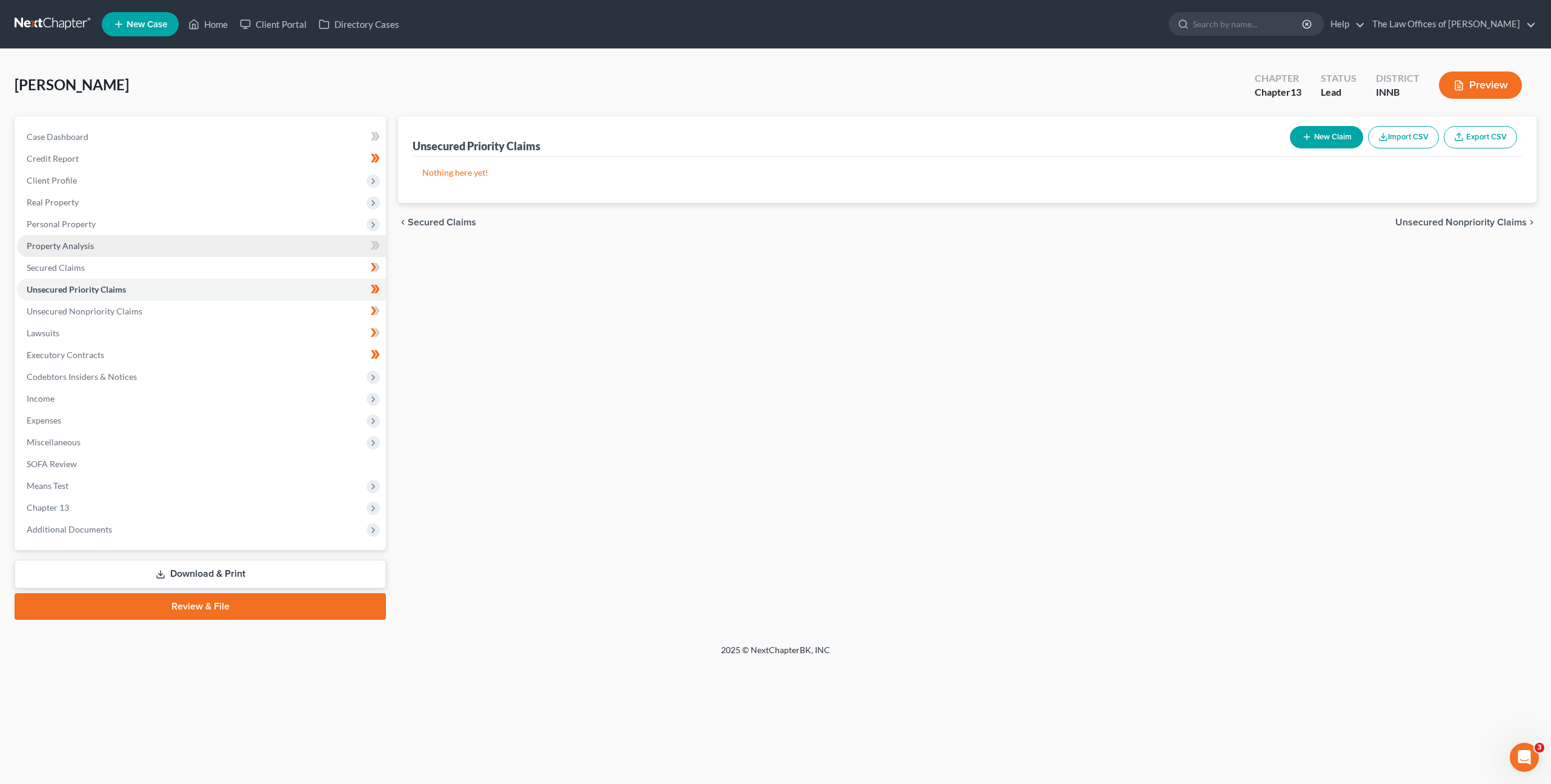
click at [261, 238] on link "Property Analysis" at bounding box center [201, 247] width 369 height 22
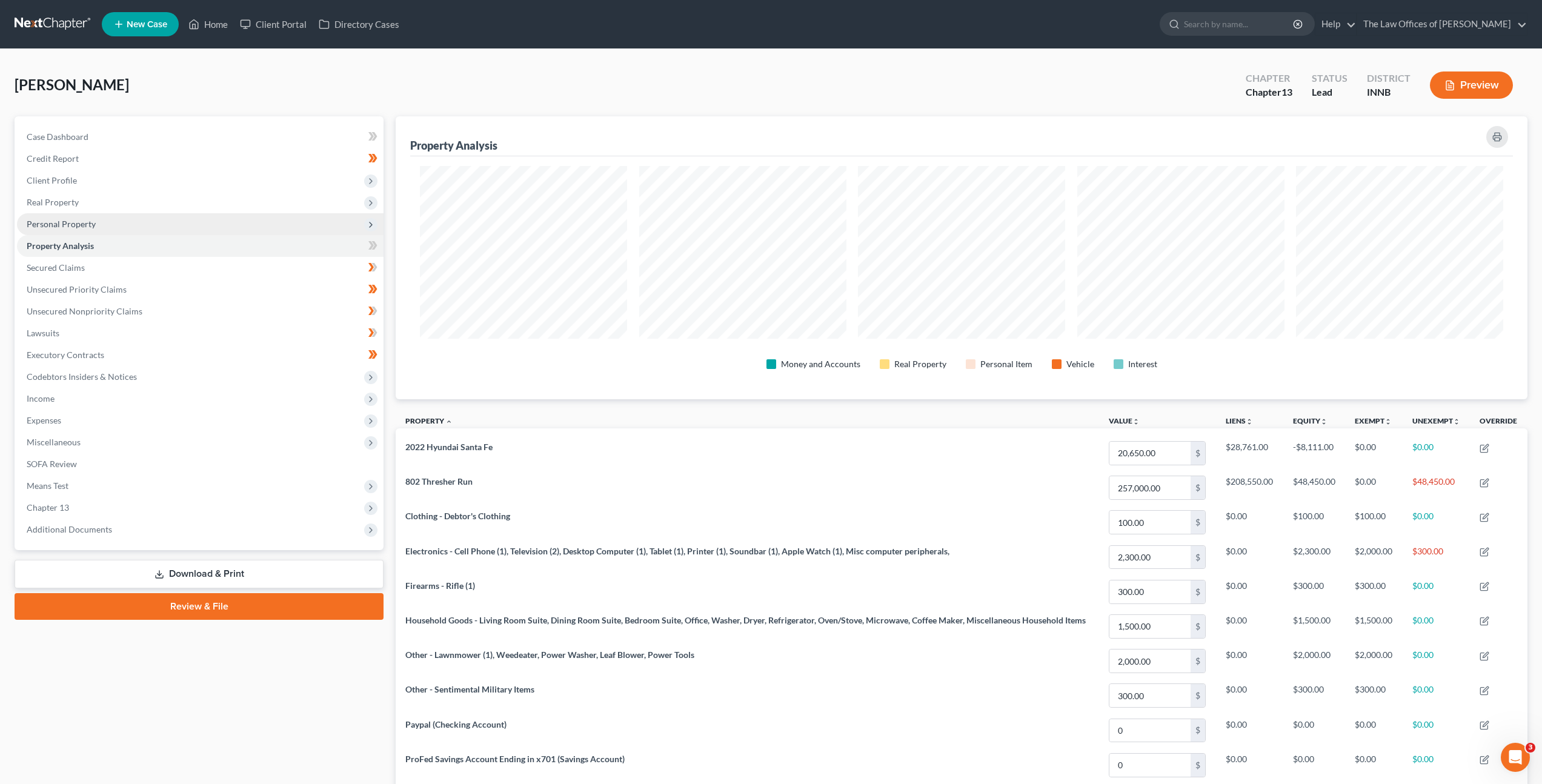
scroll to position [605525, 604738]
click at [304, 216] on span "Personal Property" at bounding box center [200, 224] width 366 height 22
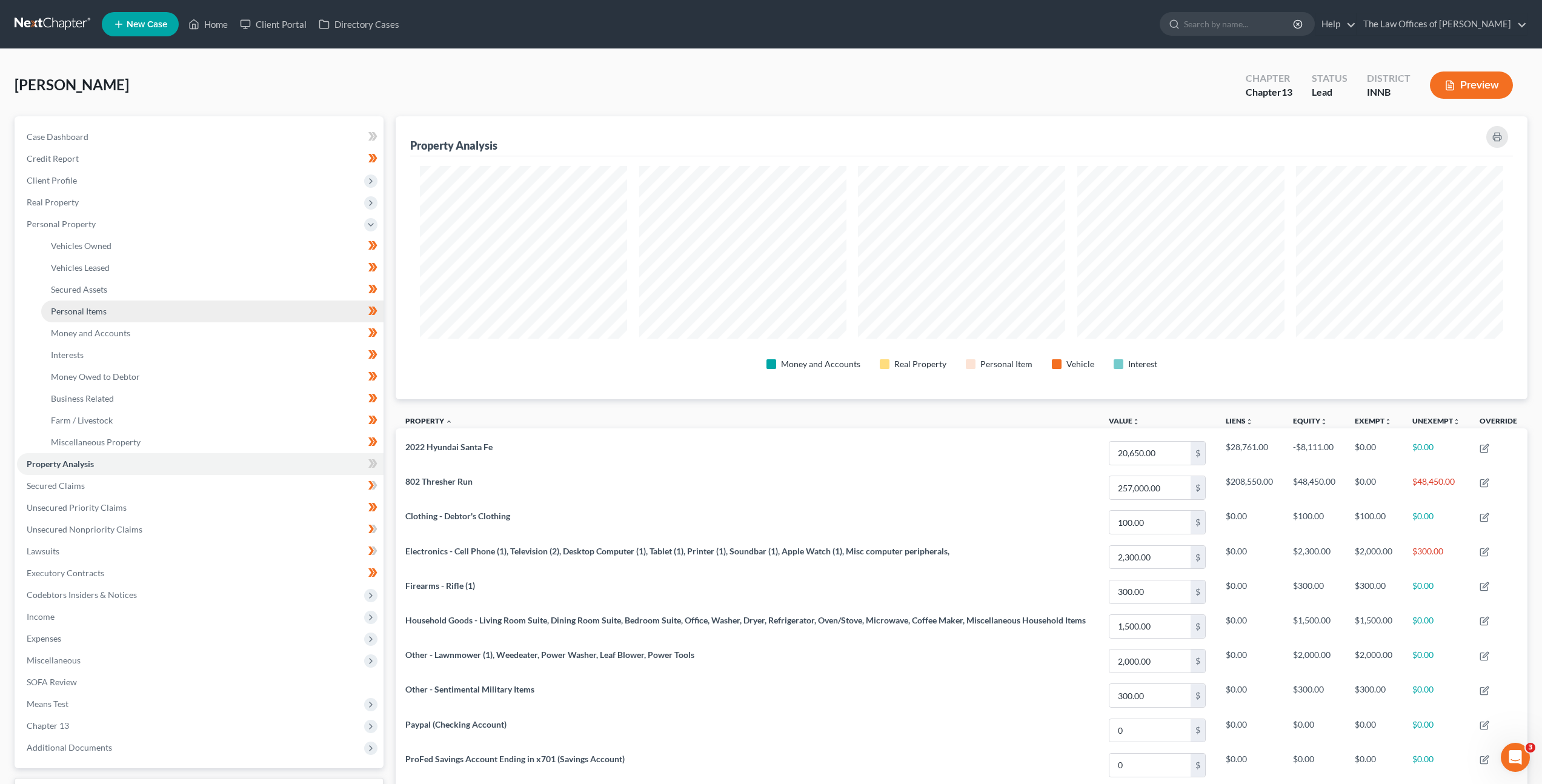
click at [239, 301] on link "Personal Items" at bounding box center [212, 312] width 342 height 22
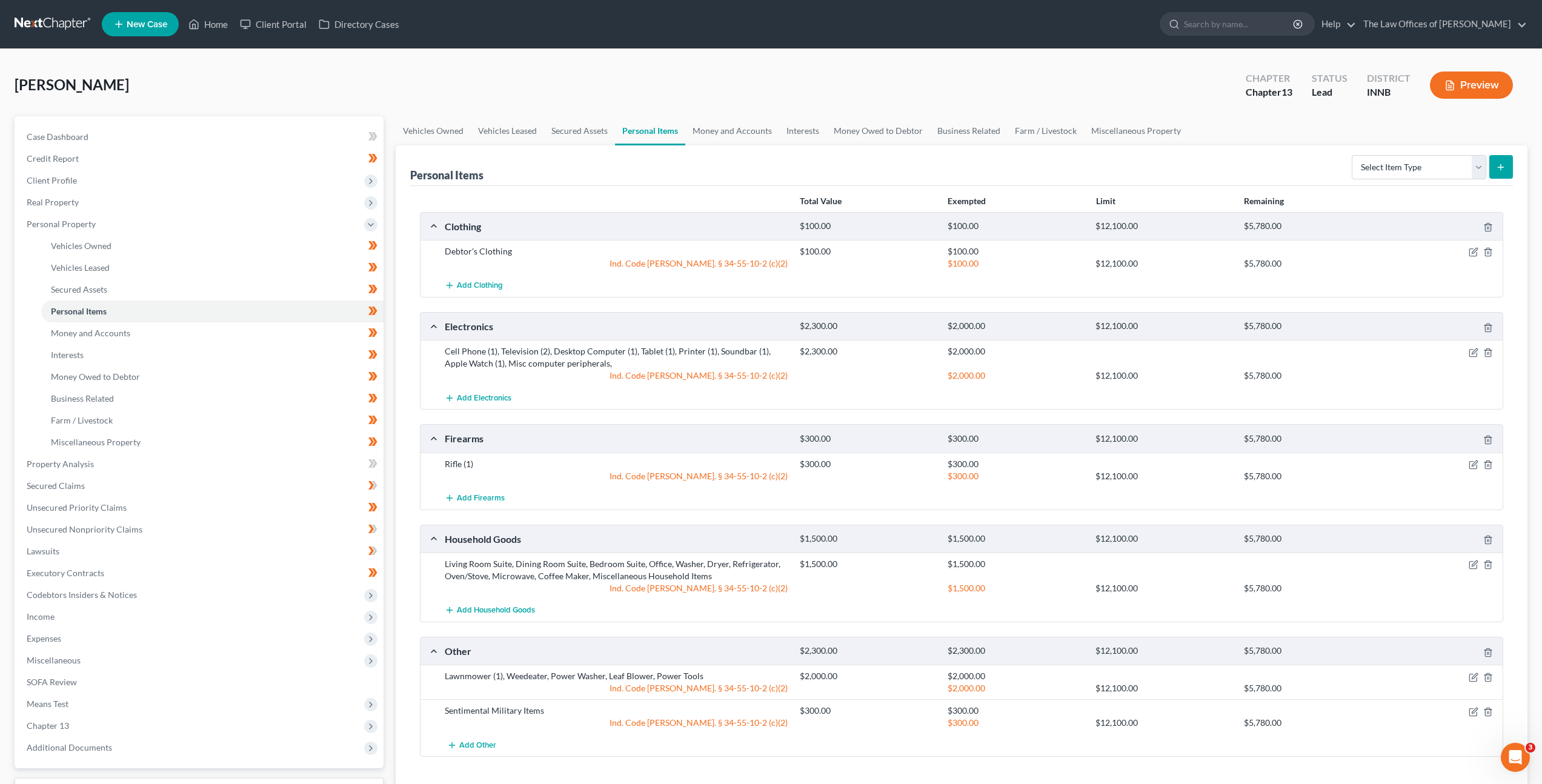
scroll to position [19, 0]
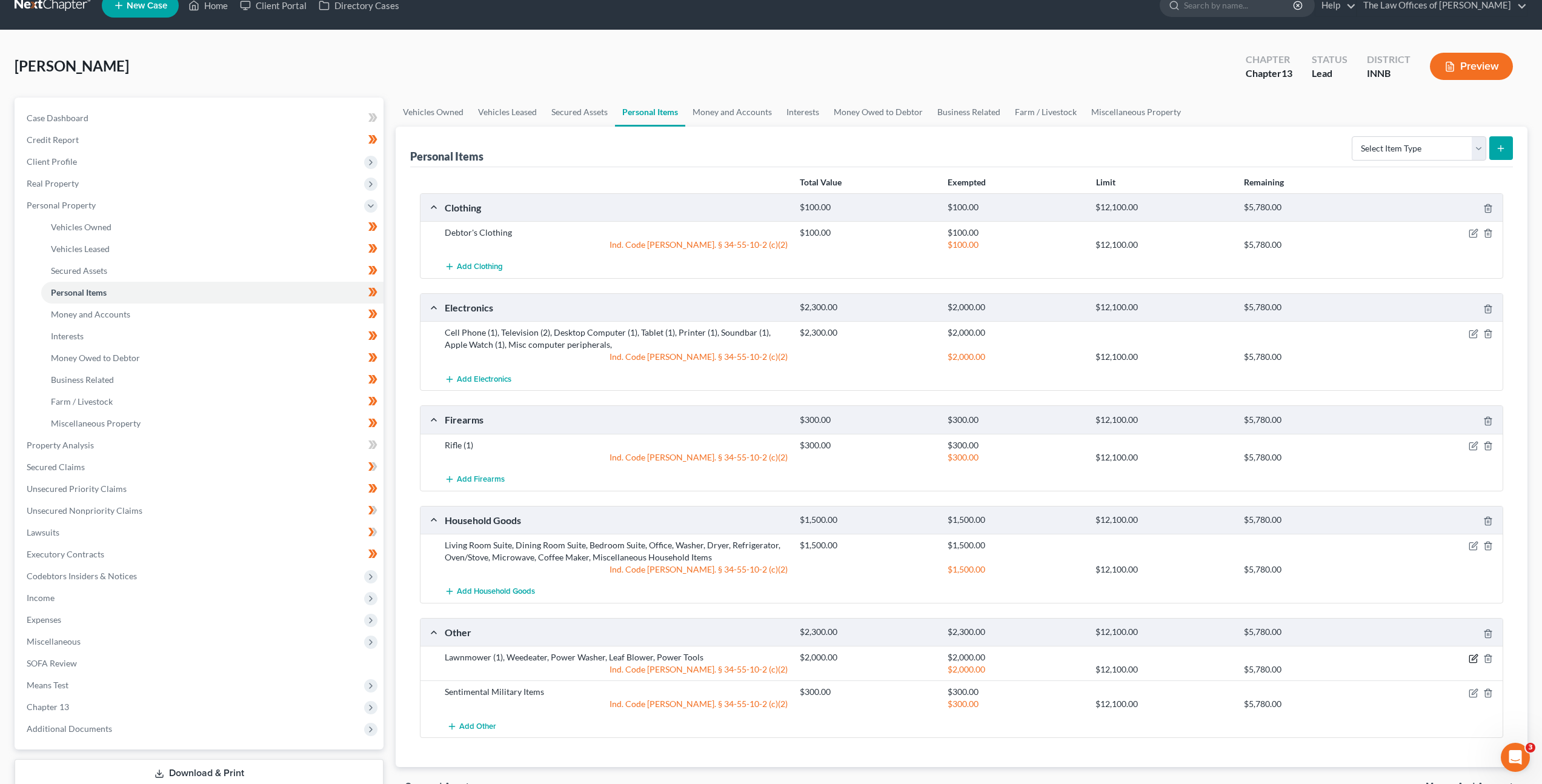
click at [1472, 659] on icon "button" at bounding box center [1473, 659] width 10 height 10
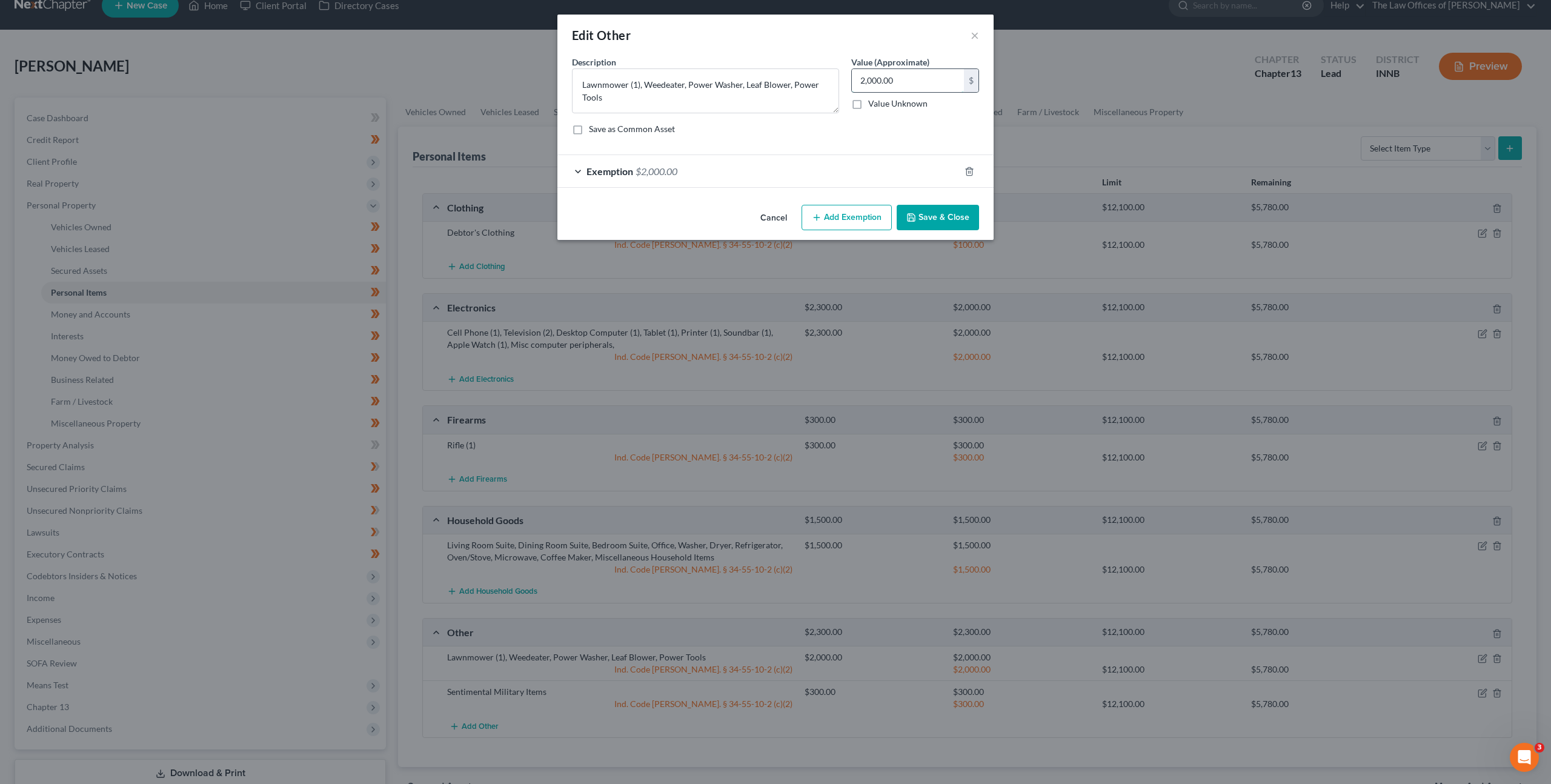
click at [897, 82] on input "2,000.00" at bounding box center [907, 80] width 112 height 23
type input "2,300"
click at [955, 212] on button "Save & Close" at bounding box center [938, 217] width 82 height 25
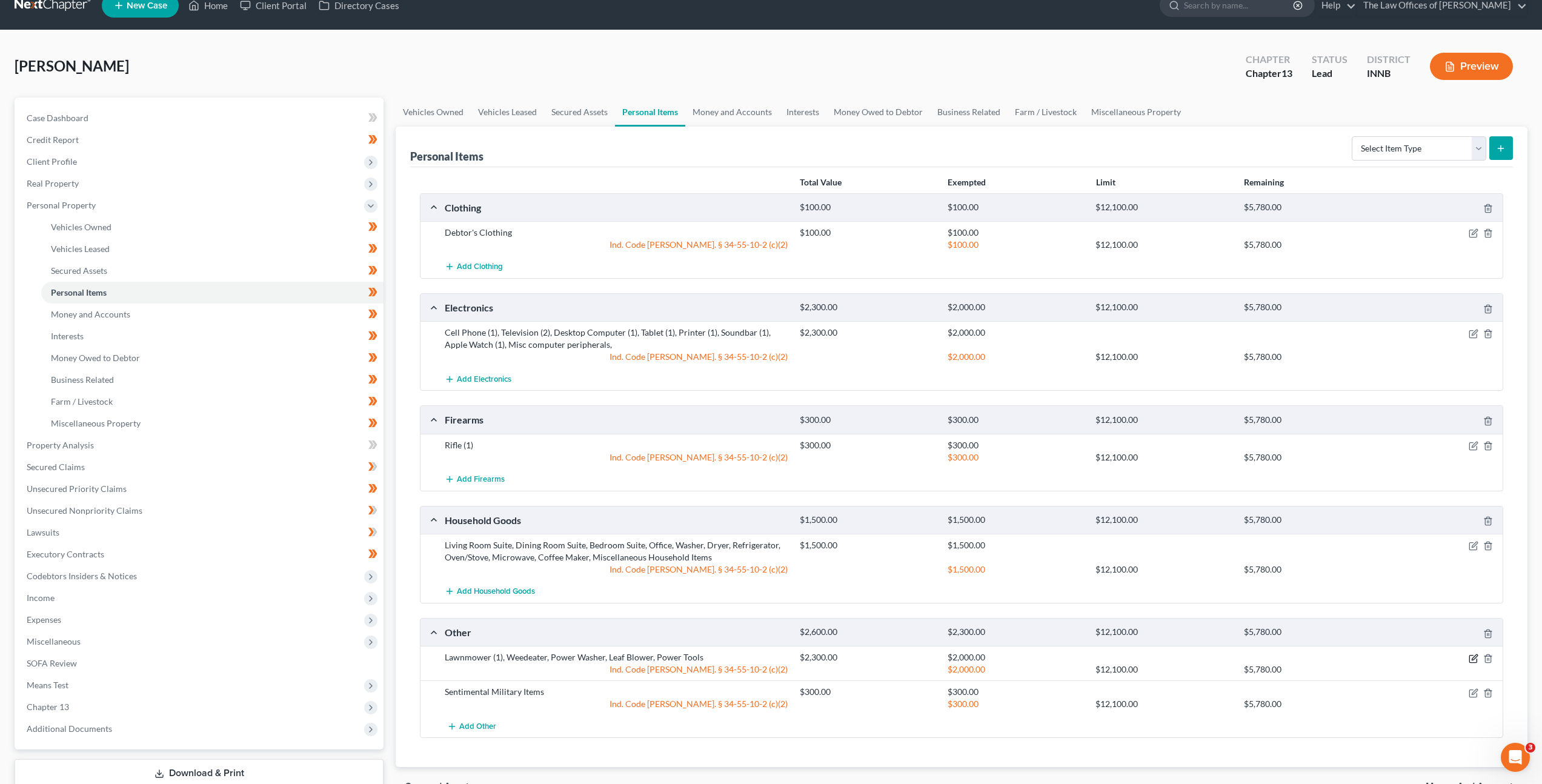
click at [1474, 658] on icon "button" at bounding box center [1474, 656] width 6 height 6
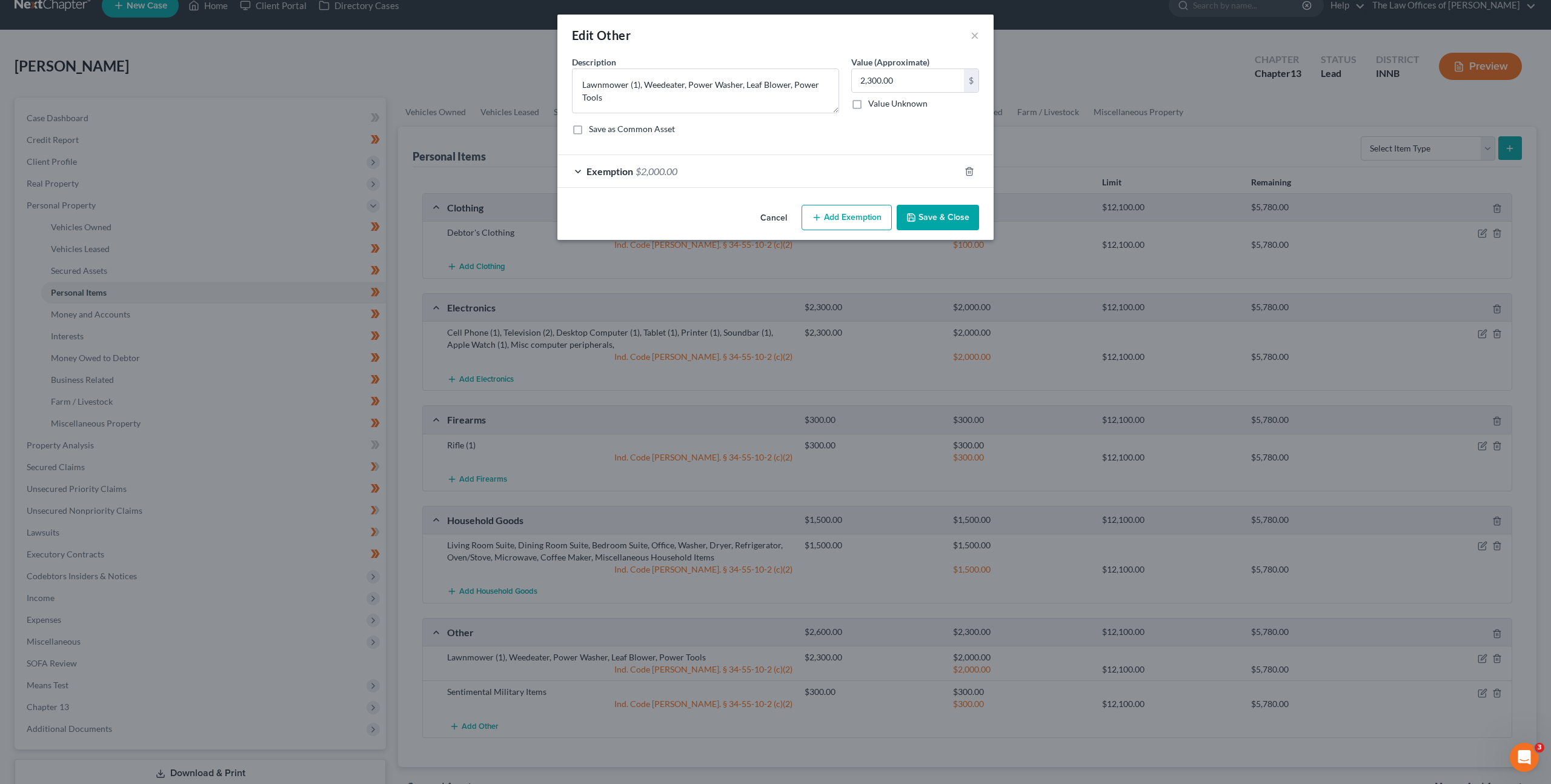
click at [737, 183] on div "Exemption $2,000.00" at bounding box center [758, 171] width 402 height 33
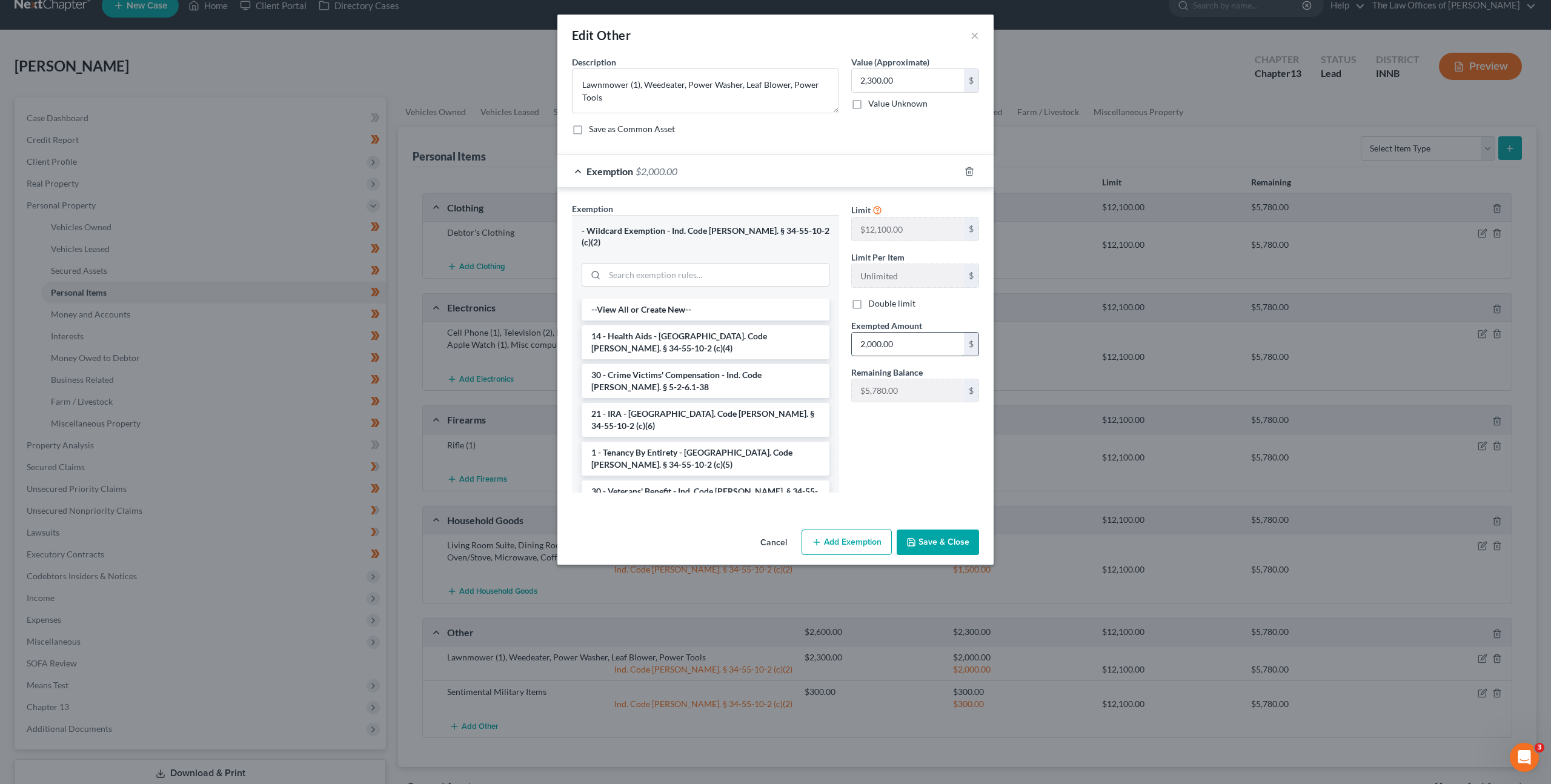
click at [900, 340] on input "2,000.00" at bounding box center [907, 344] width 112 height 23
type input "2,300"
click at [925, 530] on button "Save & Close" at bounding box center [938, 542] width 82 height 25
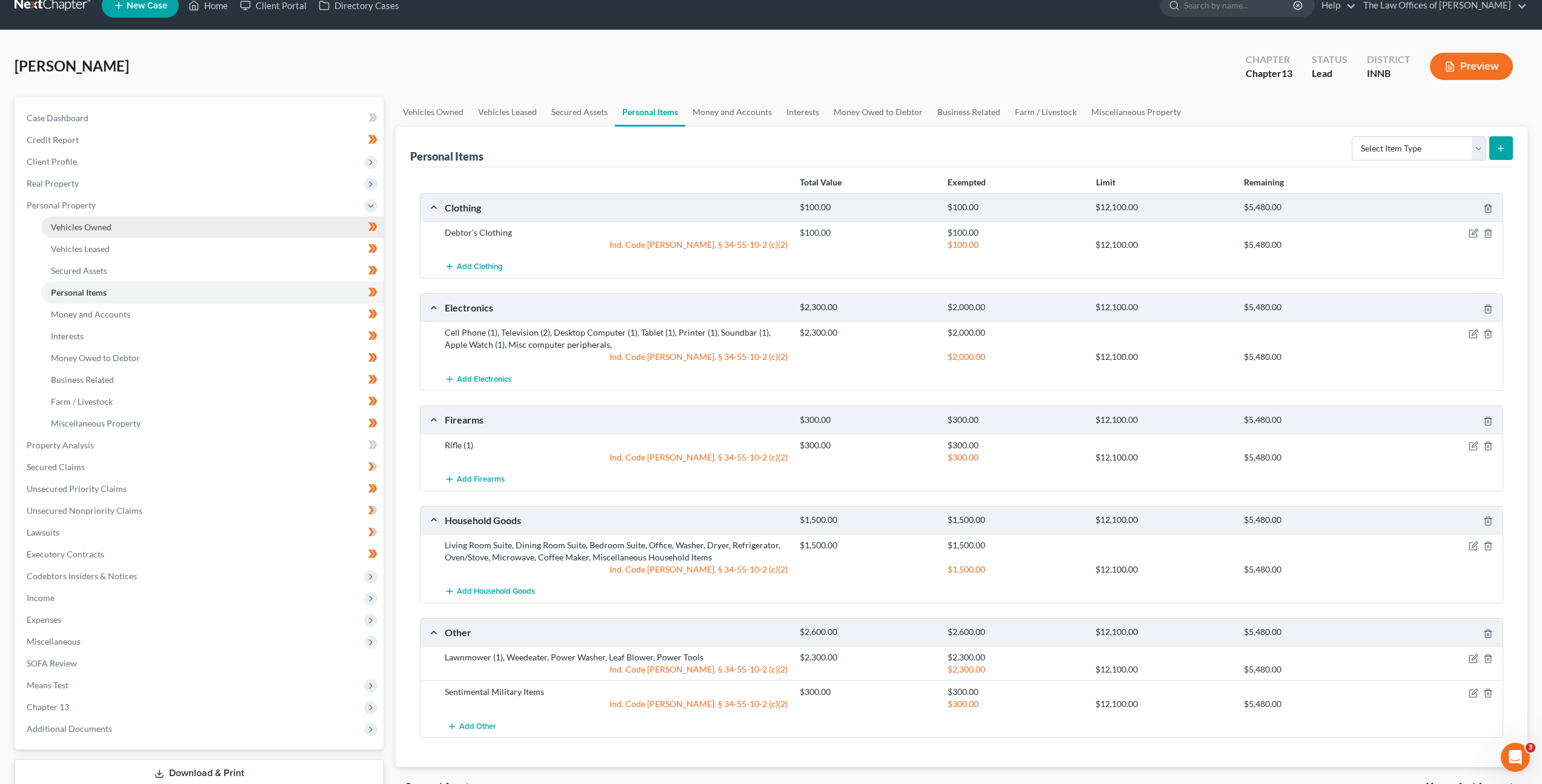
click at [209, 226] on link "Vehicles Owned" at bounding box center [212, 228] width 342 height 22
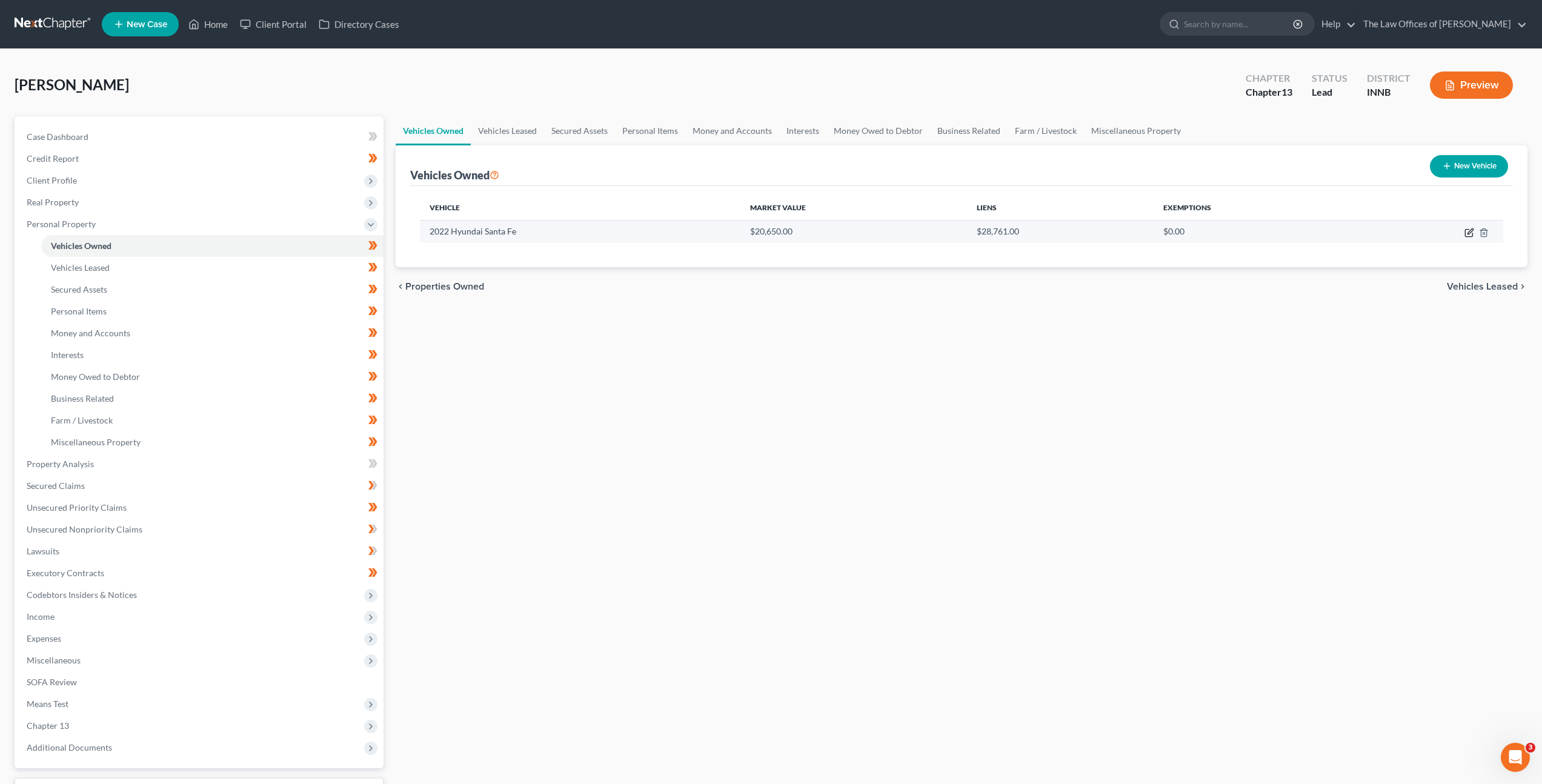
click at [1465, 231] on icon "button" at bounding box center [1468, 233] width 7 height 7
select select "0"
select select "4"
select select "1"
select select "0"
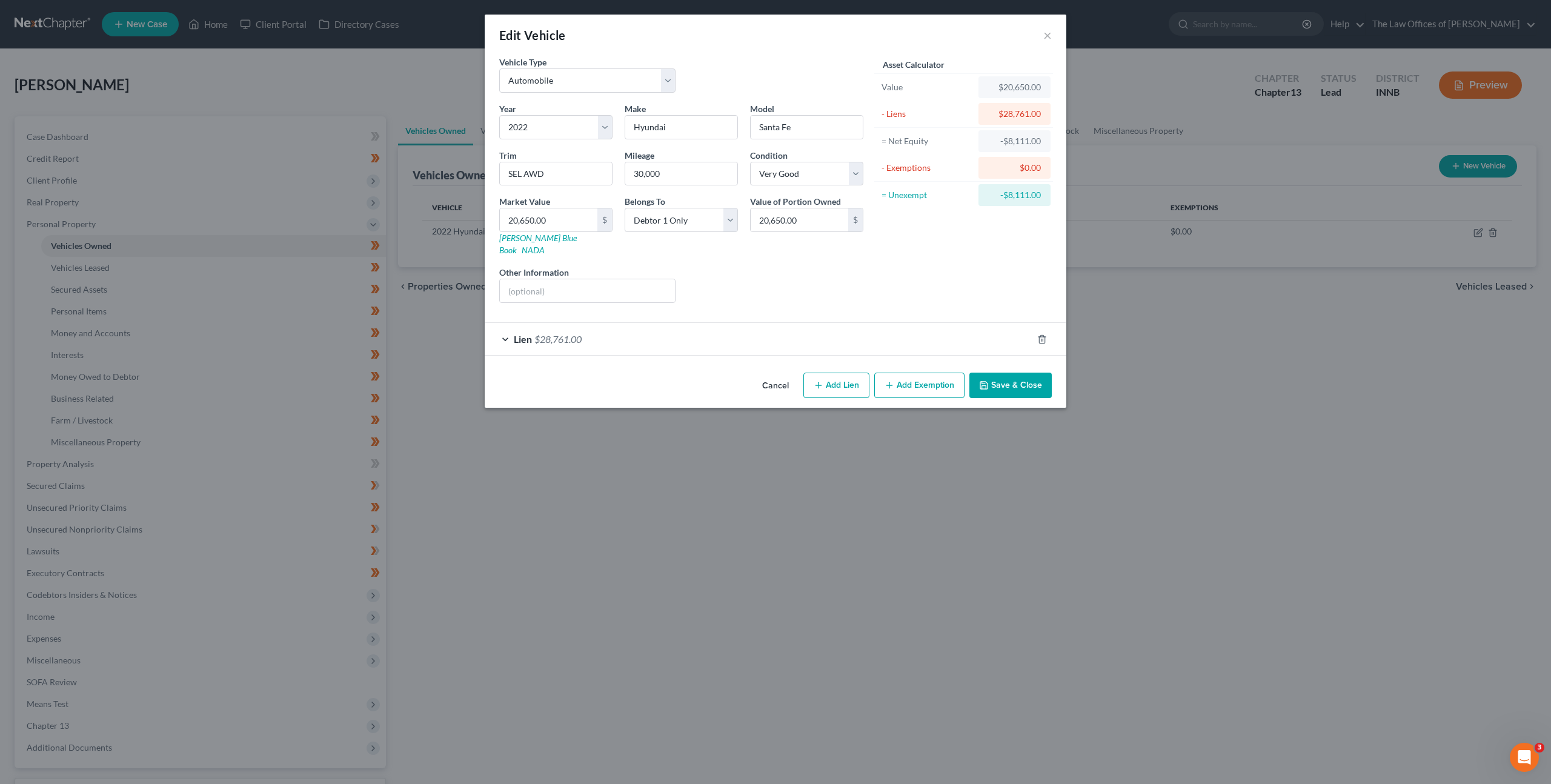
drag, startPoint x: 804, startPoint y: 323, endPoint x: 854, endPoint y: 300, distance: 55.0
click at [804, 323] on div "Lien $28,761.00" at bounding box center [758, 338] width 548 height 33
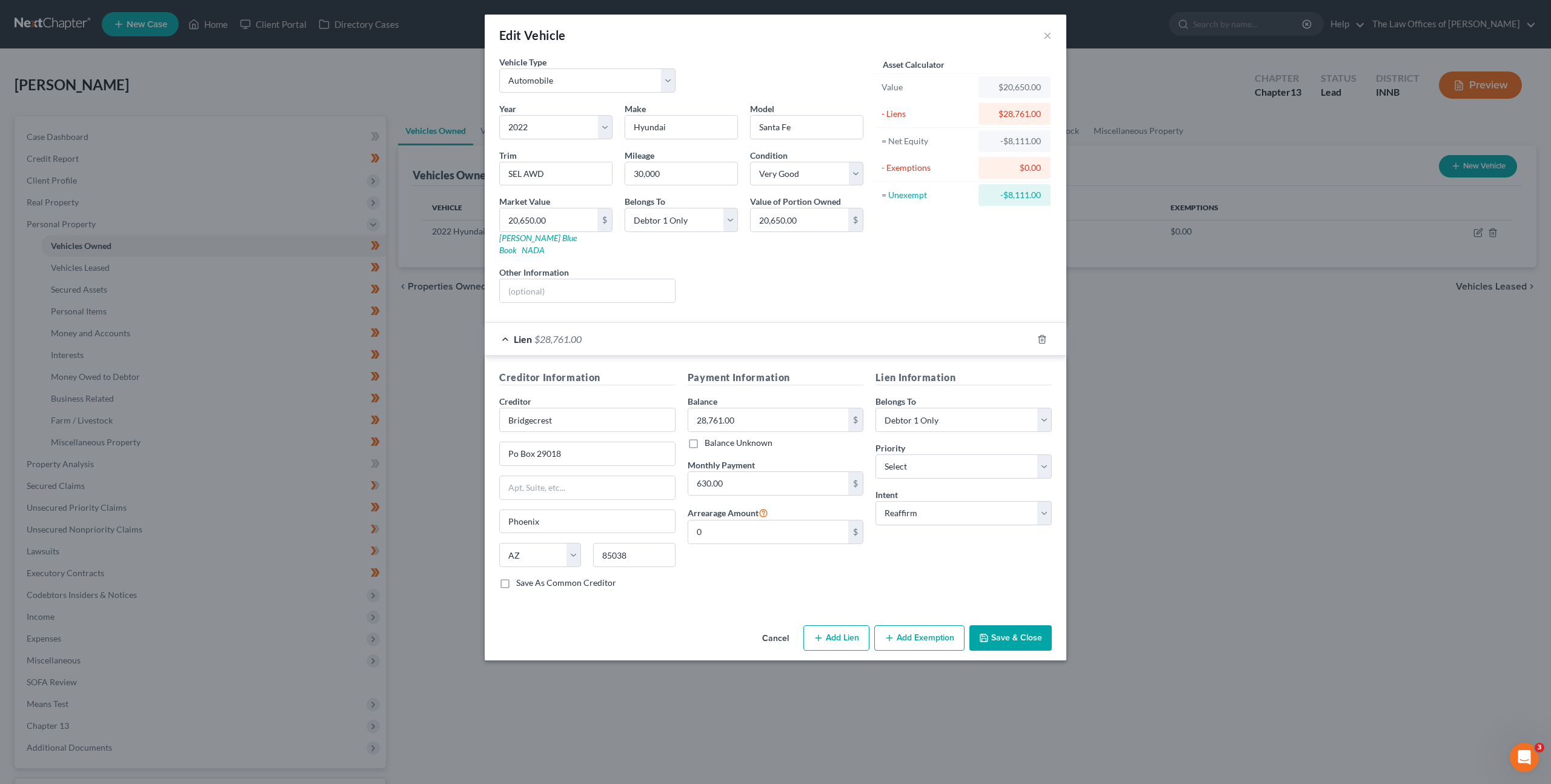
click at [772, 628] on button "Cancel" at bounding box center [776, 638] width 46 height 25
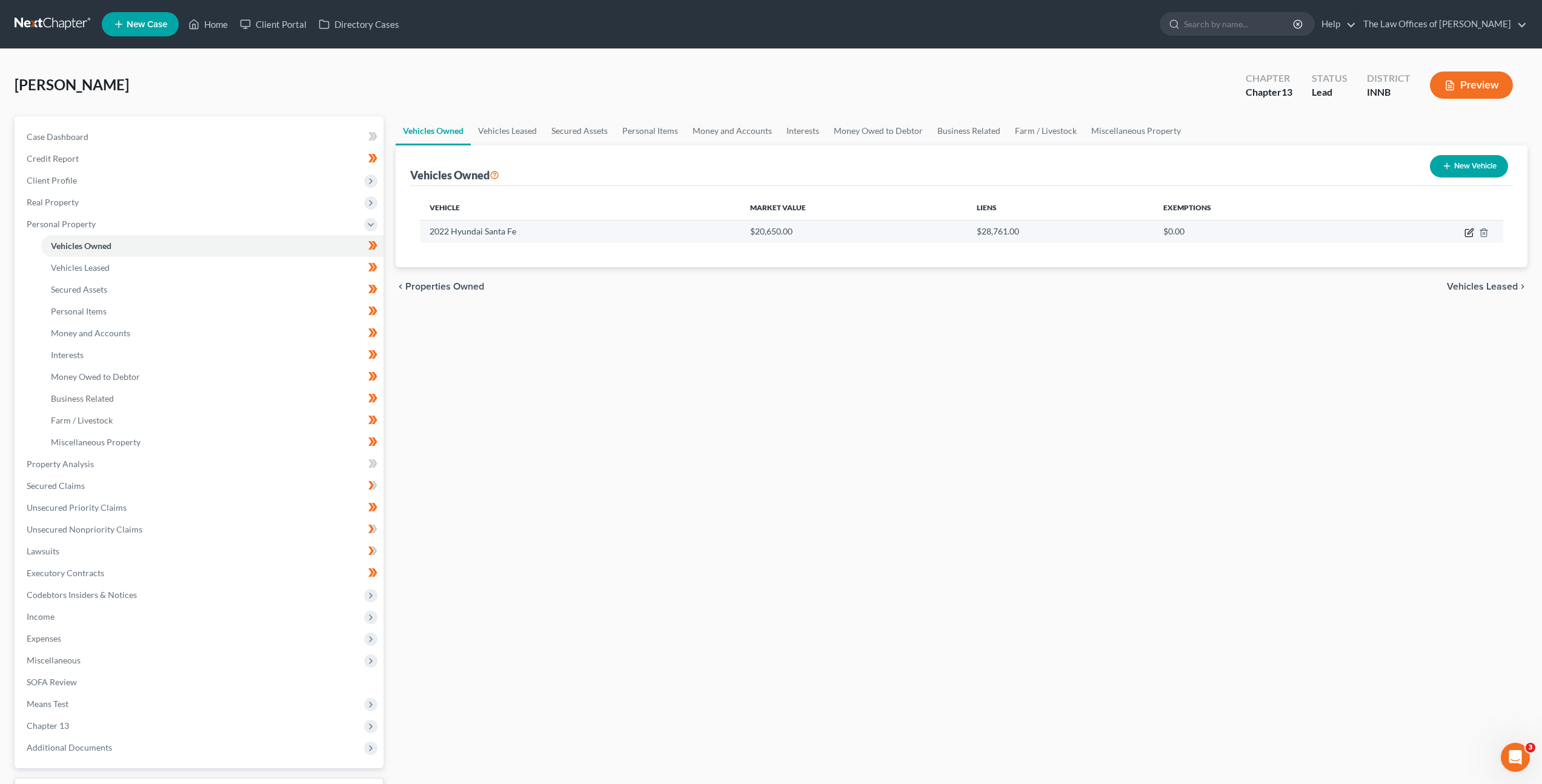
click at [1467, 233] on icon "button" at bounding box center [1470, 231] width 6 height 6
select select "0"
select select "4"
select select "1"
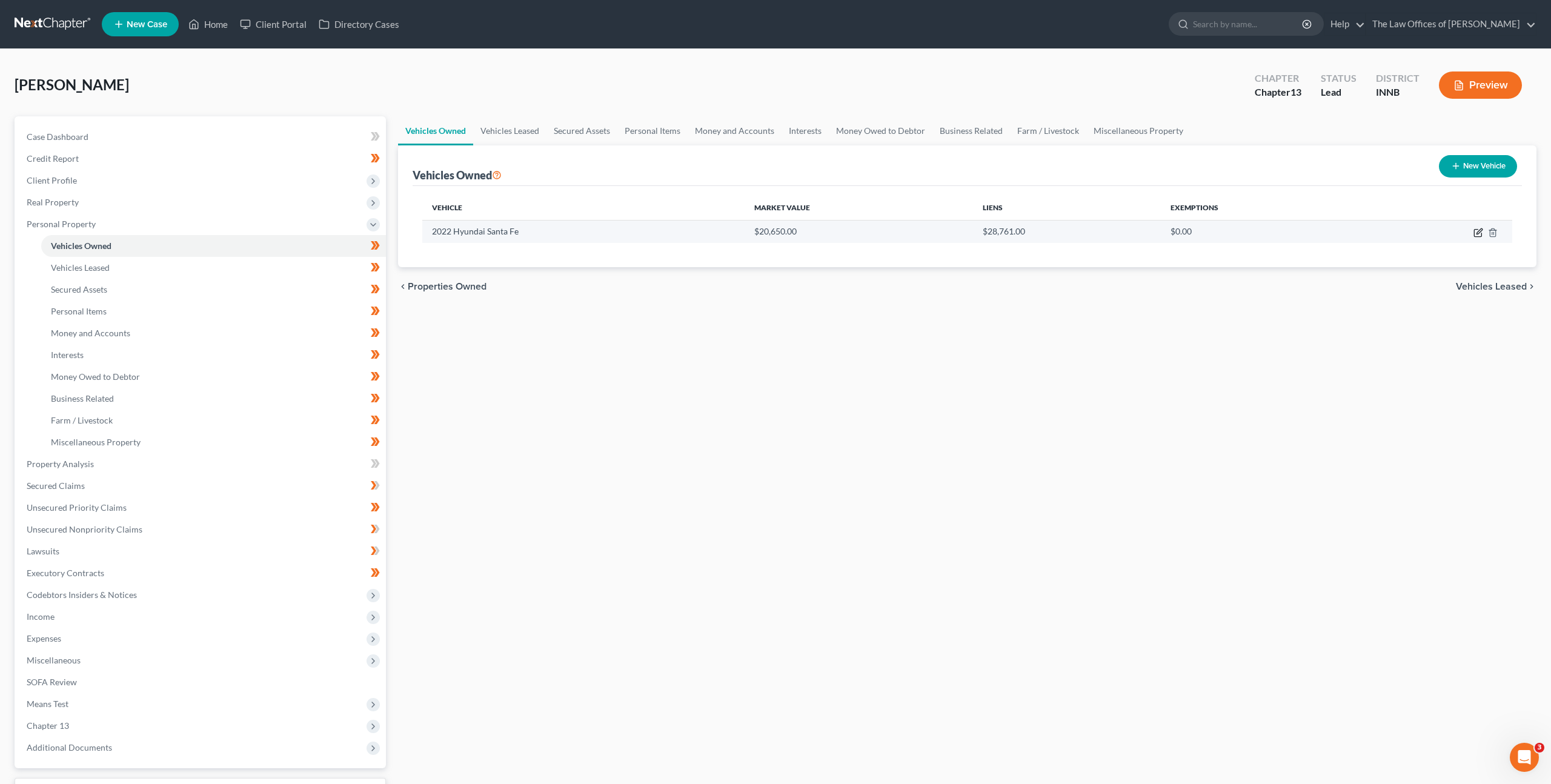
select select "0"
select select "4"
select select "1"
select select "0"
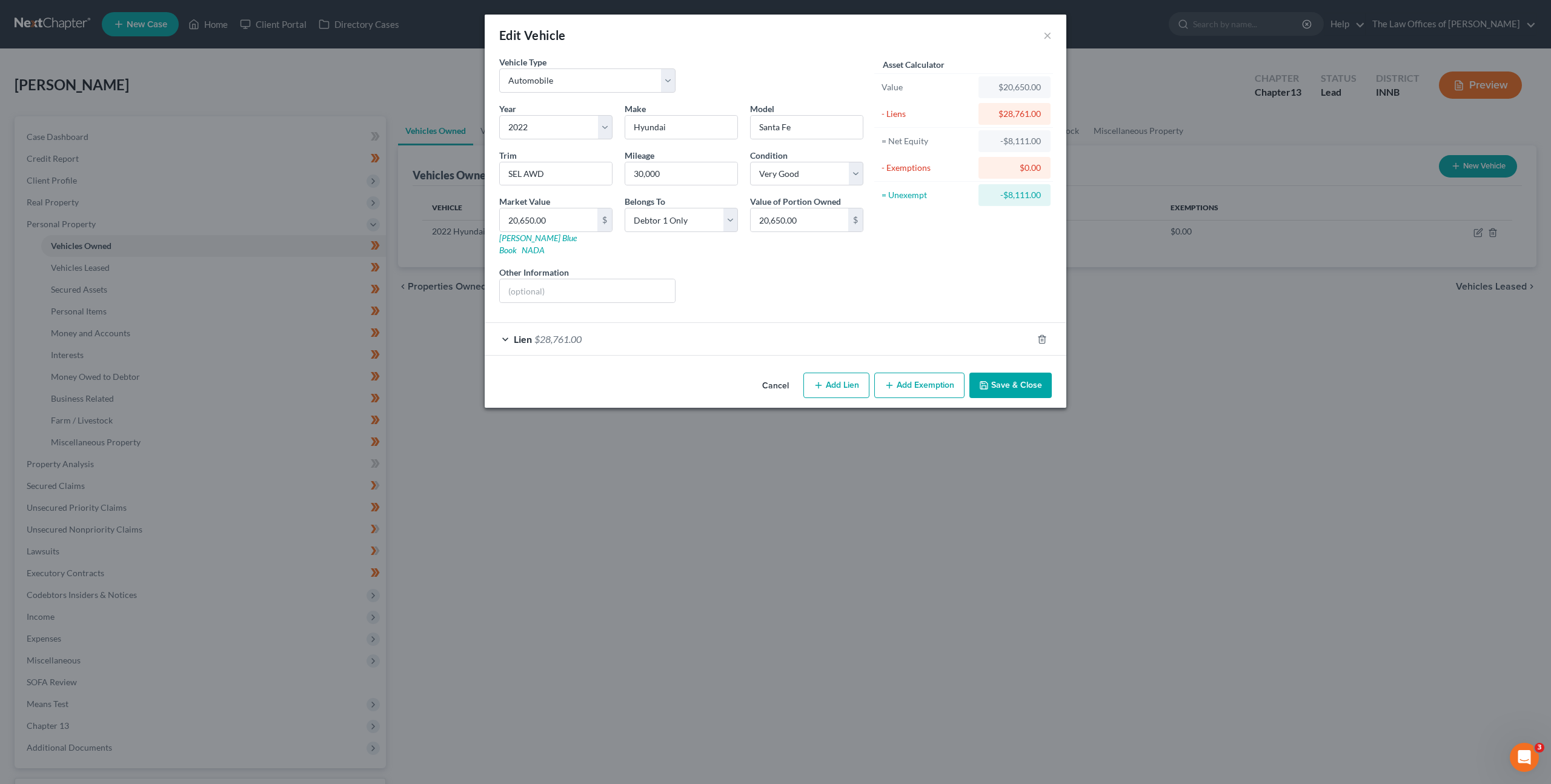
click at [783, 374] on button "Cancel" at bounding box center [776, 386] width 46 height 25
click at [772, 374] on button "Cancel" at bounding box center [776, 386] width 46 height 25
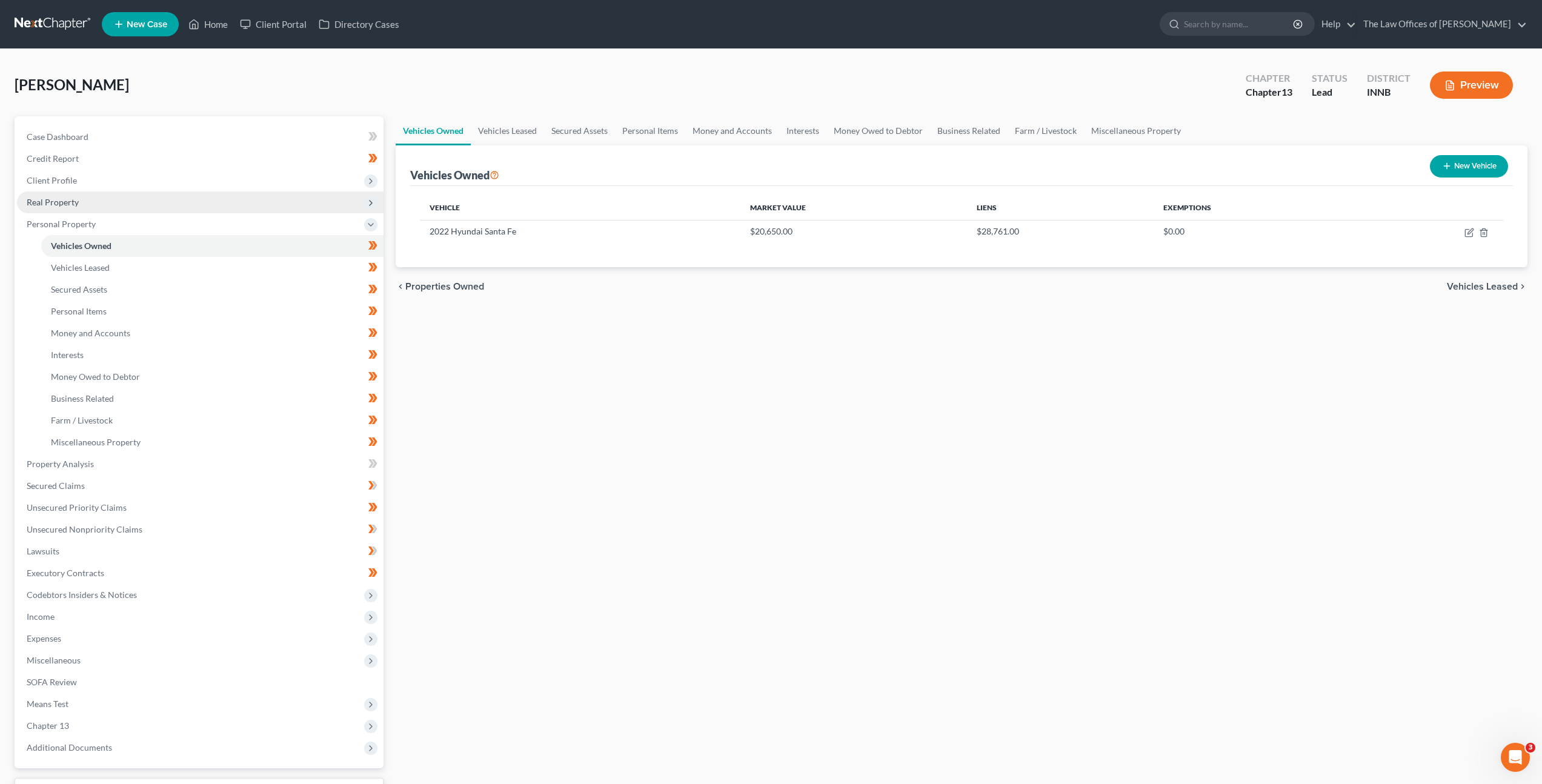
click at [75, 208] on span "Real Property" at bounding box center [200, 202] width 366 height 22
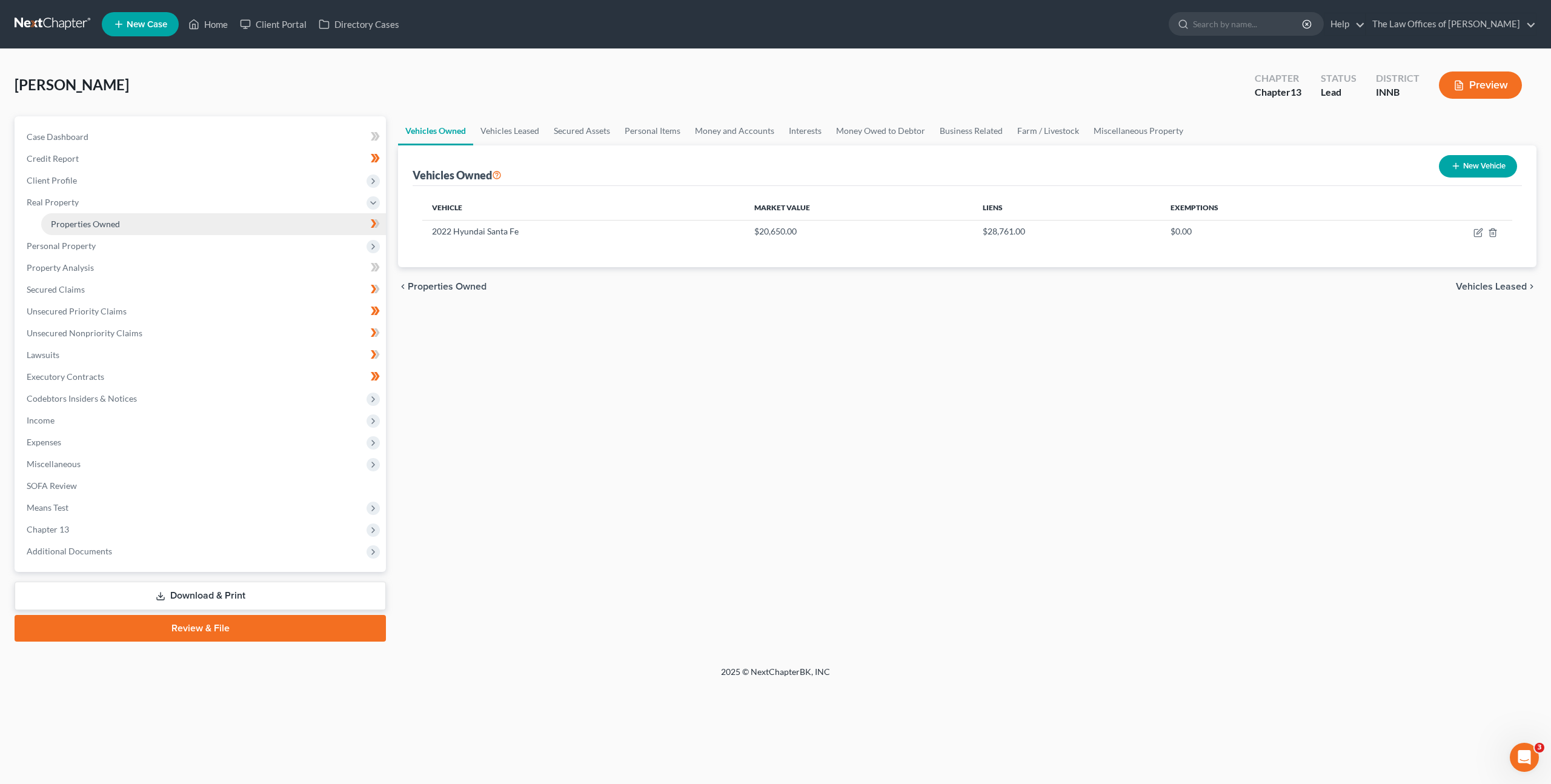
click at [68, 221] on span "Properties Owned" at bounding box center [85, 224] width 69 height 10
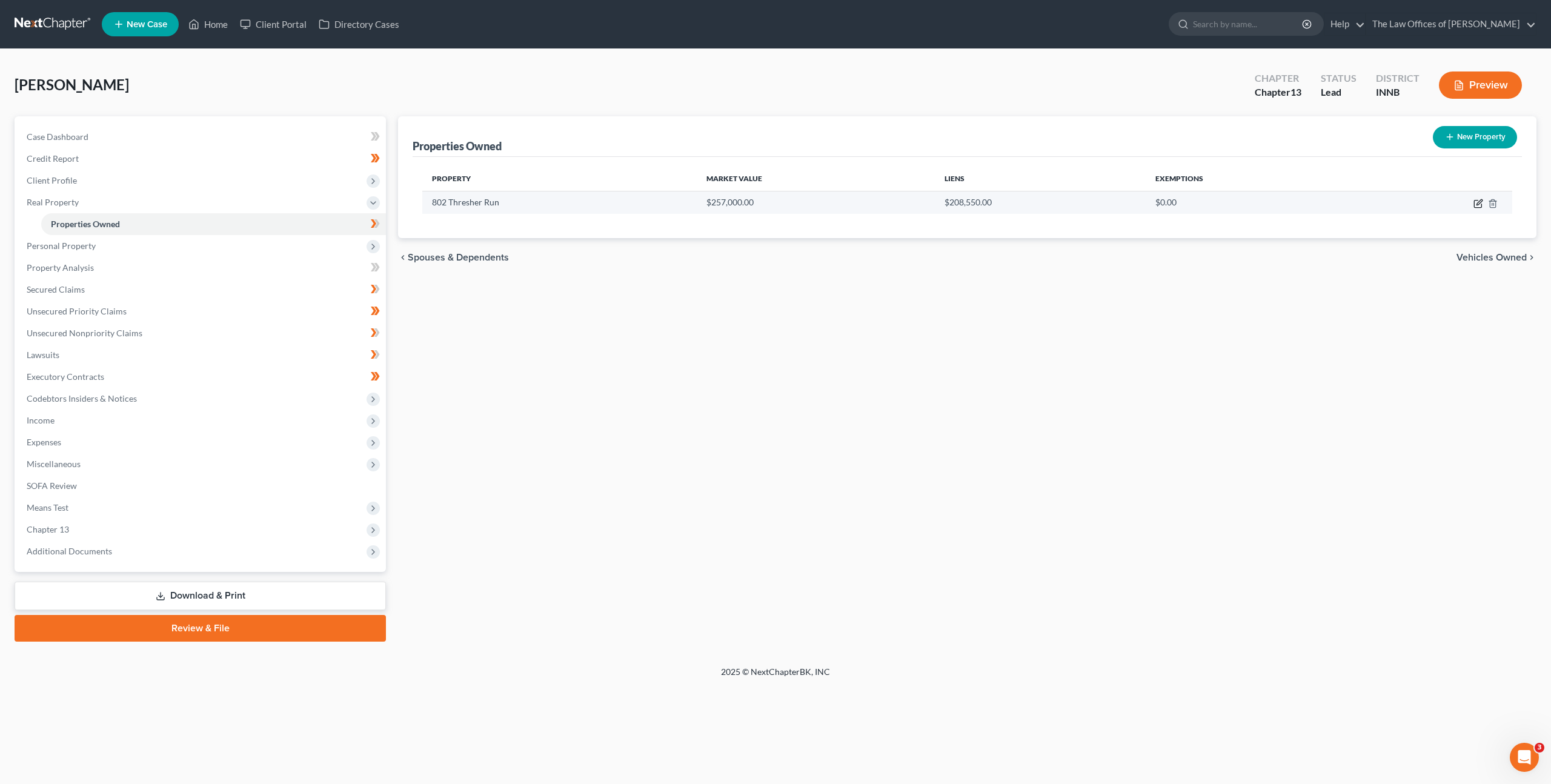
click at [1482, 204] on icon "button" at bounding box center [1477, 204] width 7 height 7
select select "15"
select select "91"
select select "0"
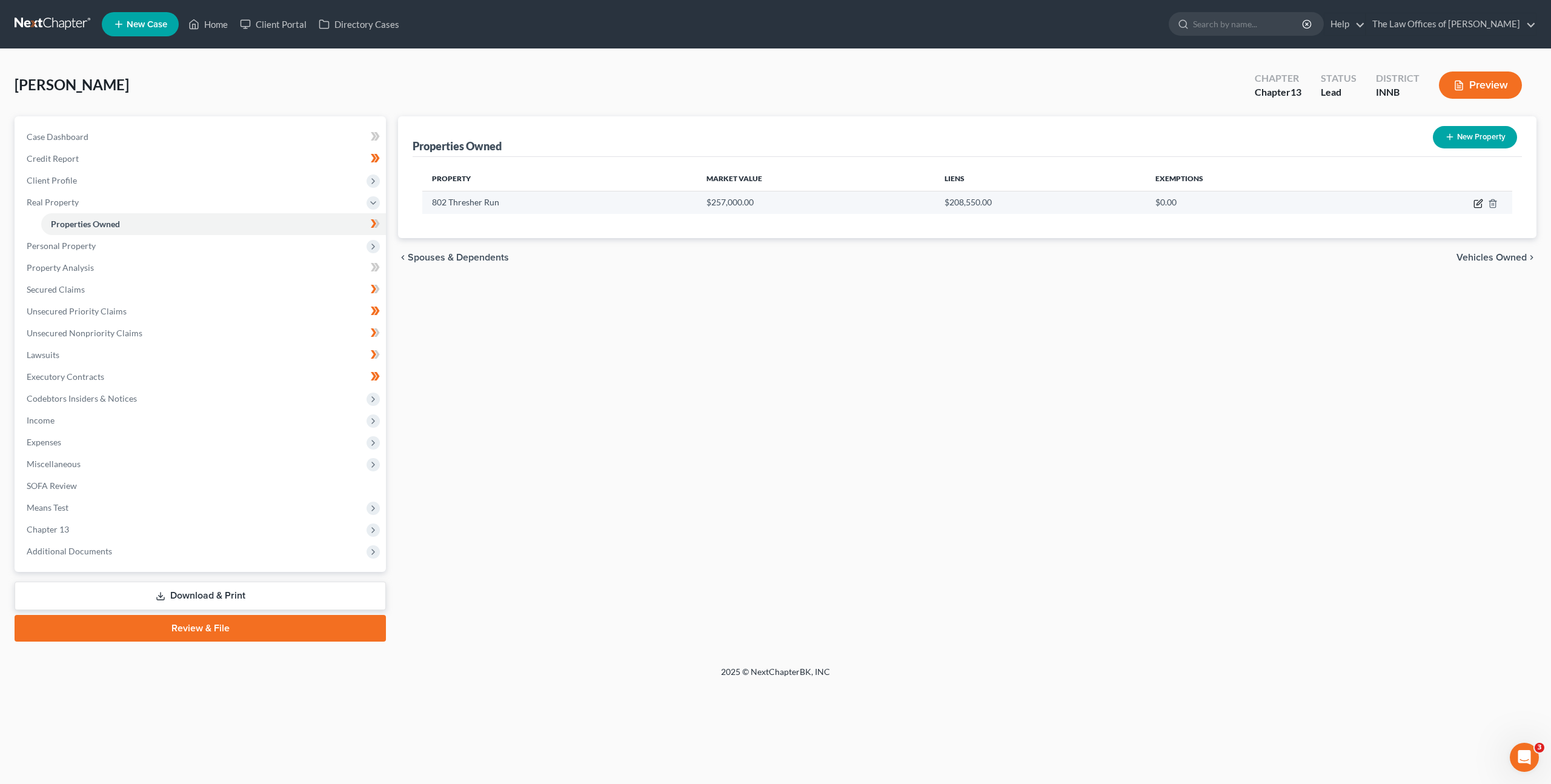
select select "36"
select select "0"
select select "2"
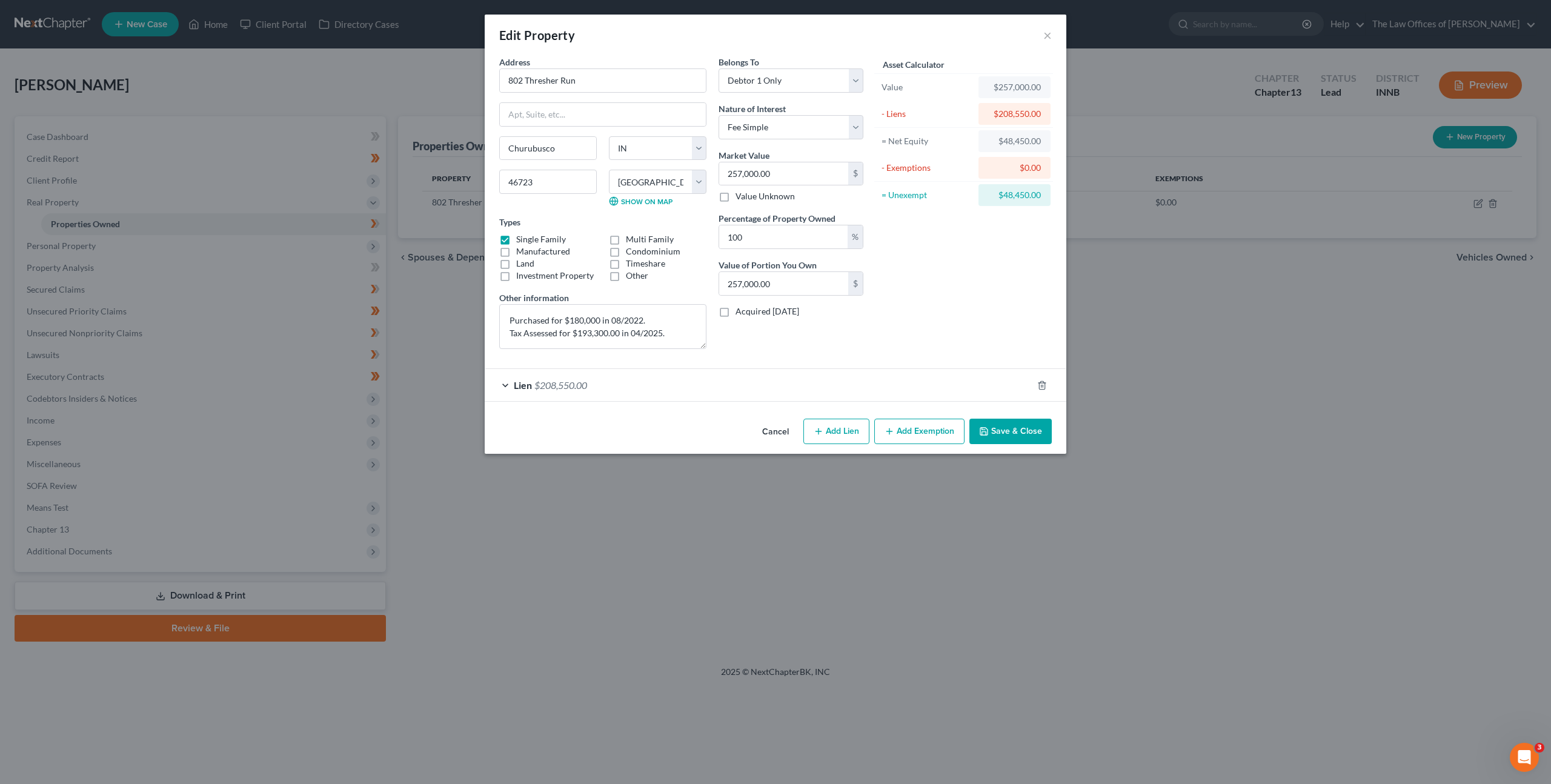
click at [642, 387] on div "Lien $208,550.00" at bounding box center [758, 384] width 548 height 33
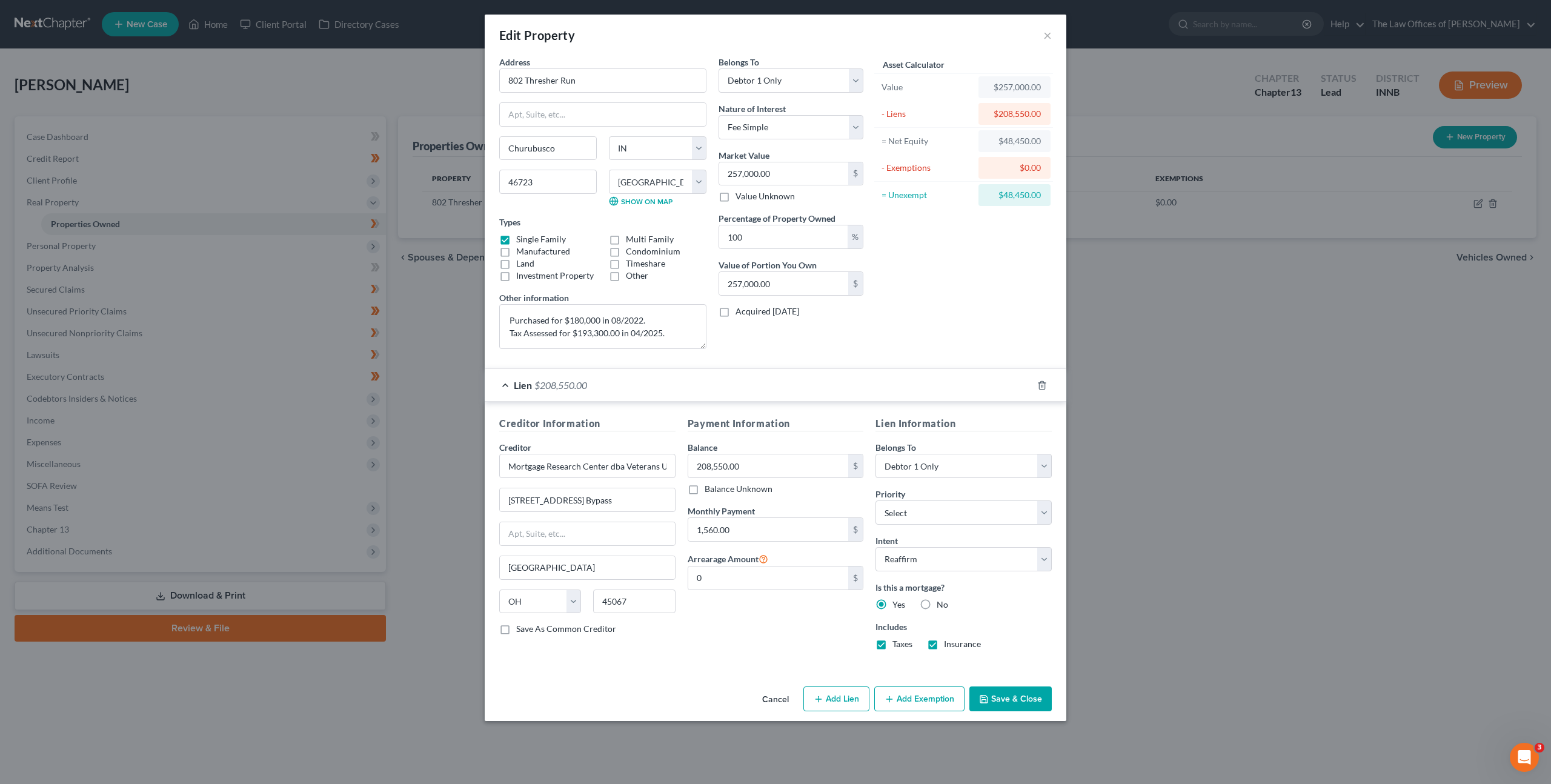
click at [677, 387] on div "Lien $208,550.00" at bounding box center [758, 384] width 548 height 33
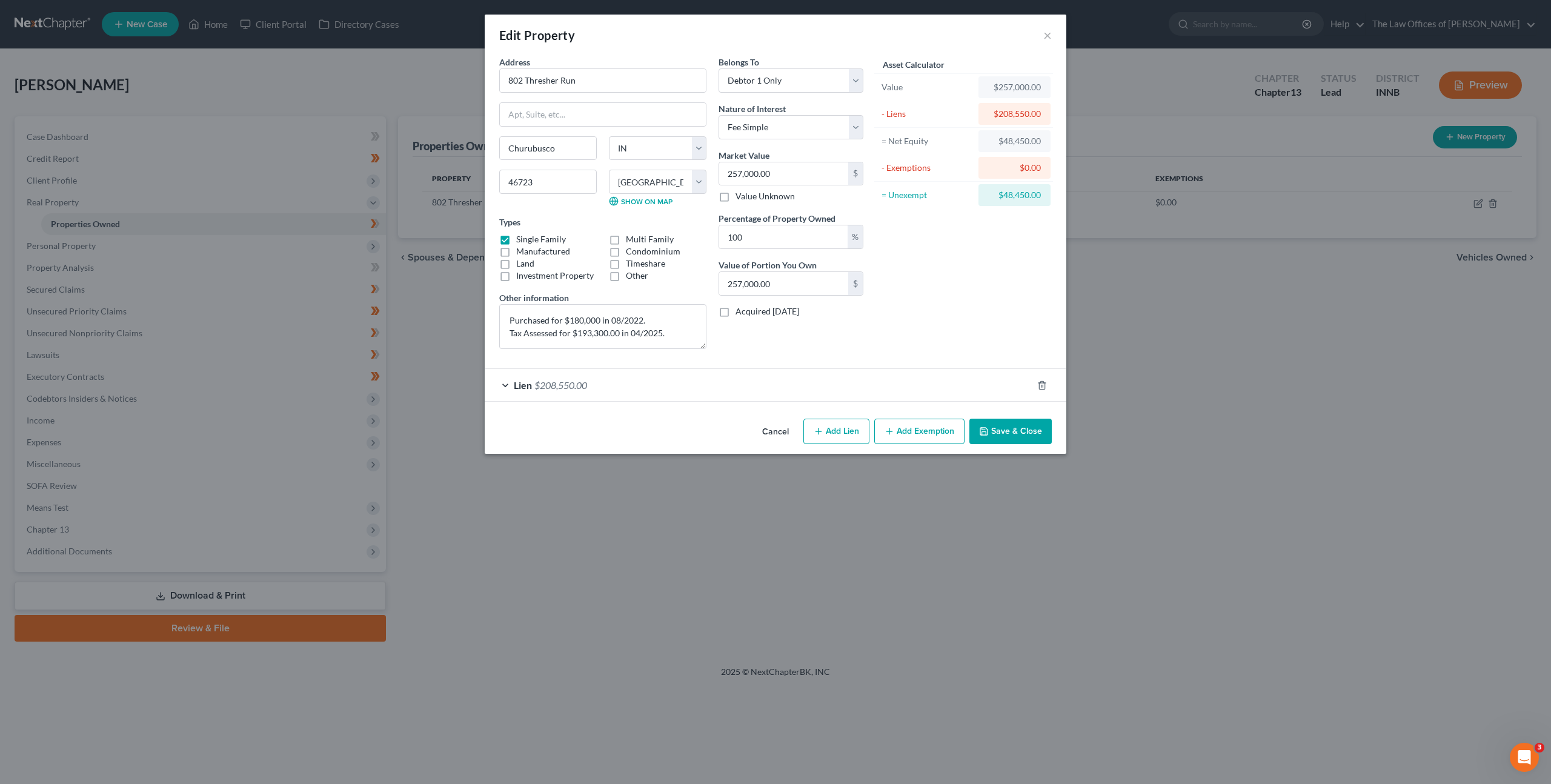
click at [896, 423] on button "Add Exemption" at bounding box center [920, 431] width 90 height 25
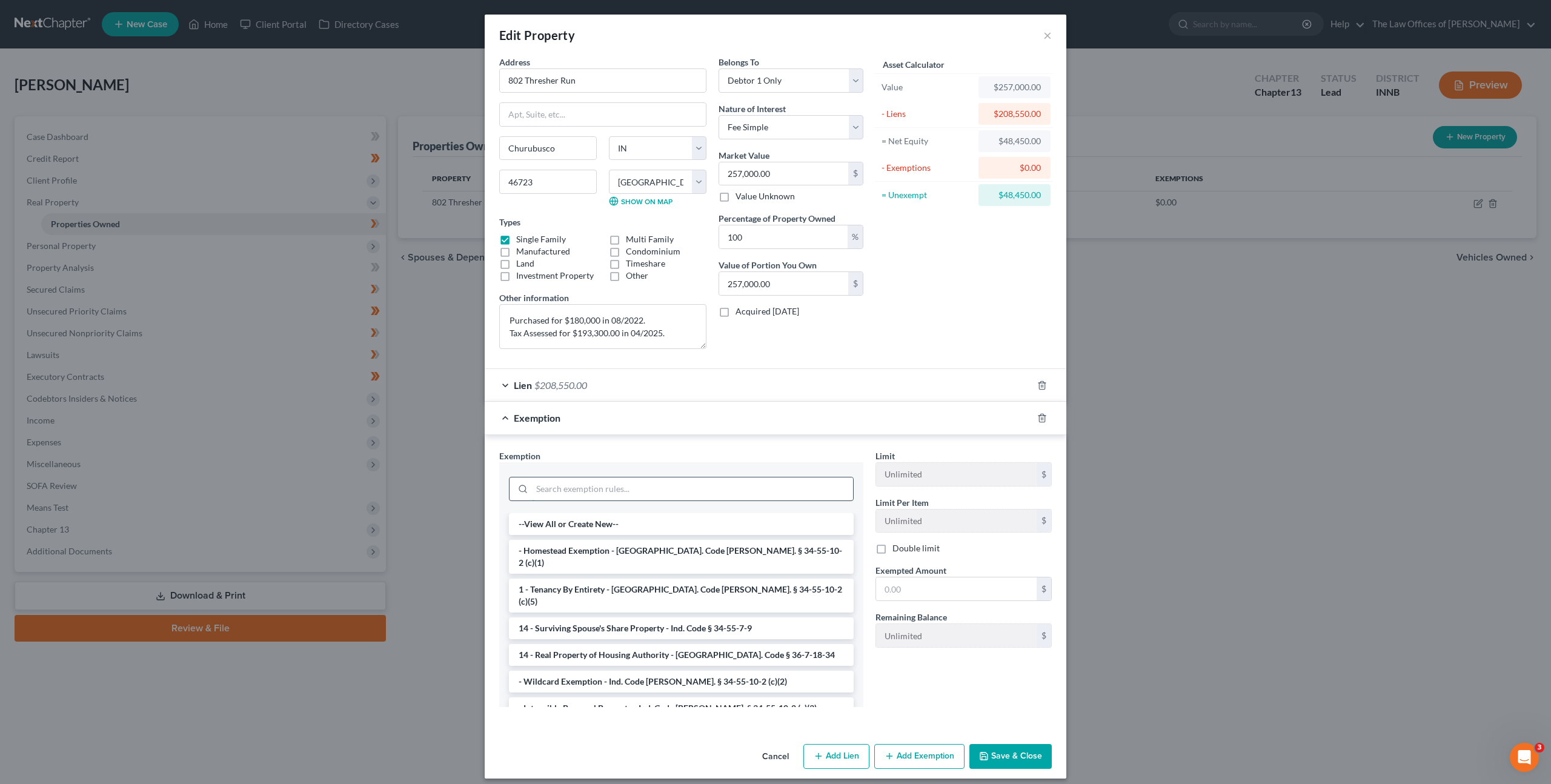
drag, startPoint x: 589, startPoint y: 488, endPoint x: 625, endPoint y: 487, distance: 36.0
click at [589, 488] on input "search" at bounding box center [692, 488] width 321 height 23
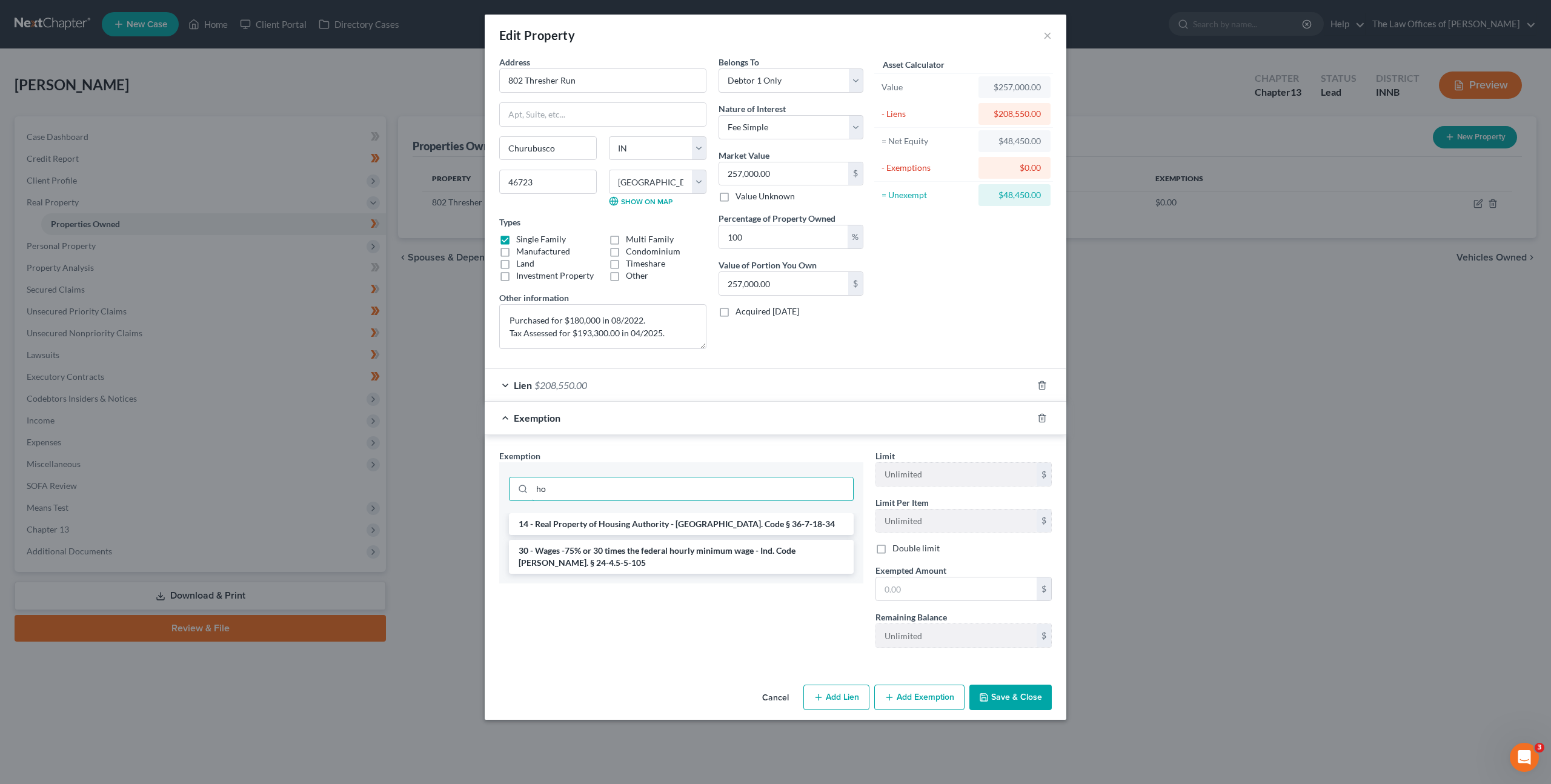
type input "h"
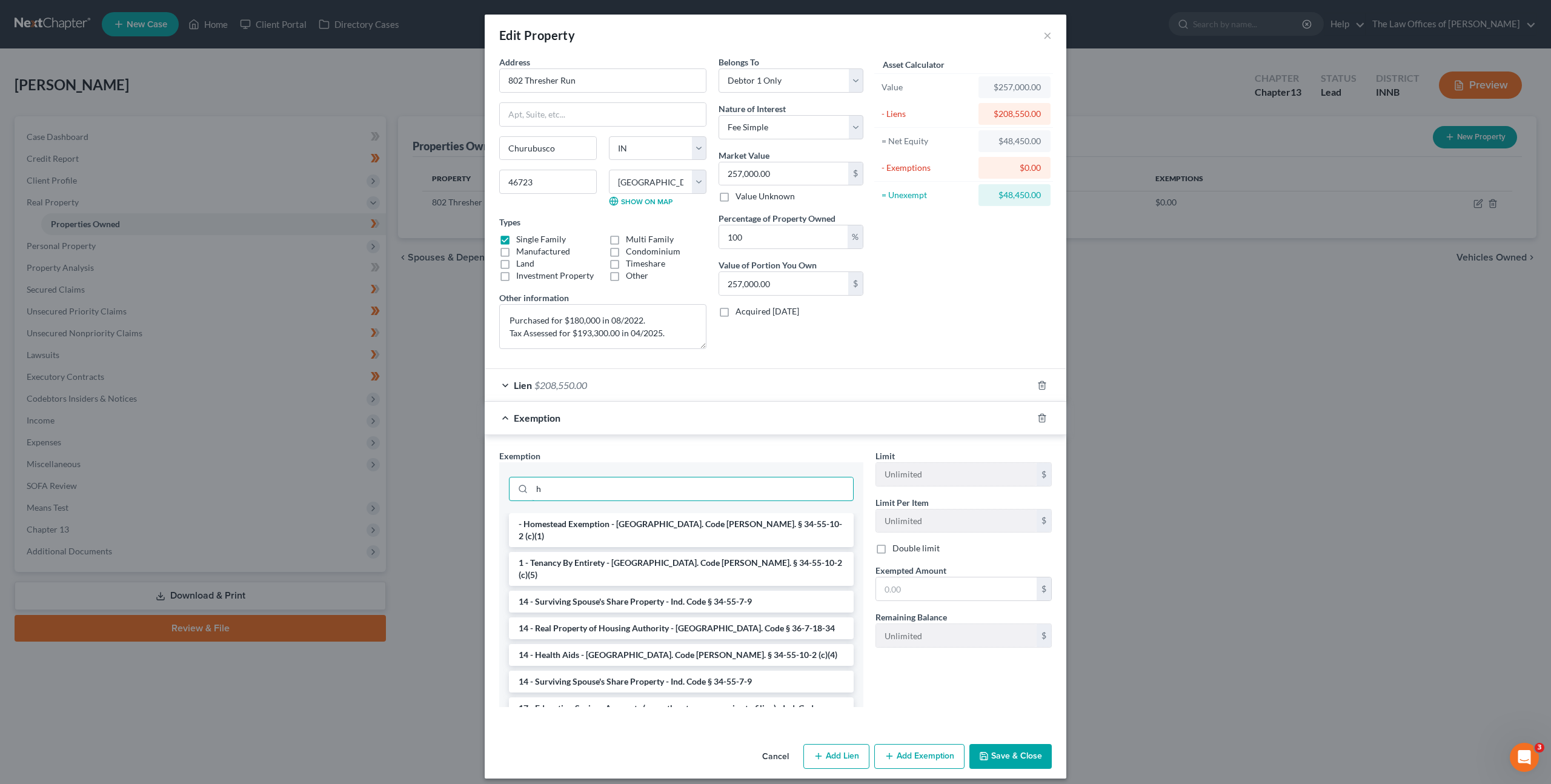
type input "h"
click at [622, 518] on li "- Homestead Exemption - Ind. Code Ann. § 34-55-10-2 (c)(1)" at bounding box center [681, 530] width 345 height 34
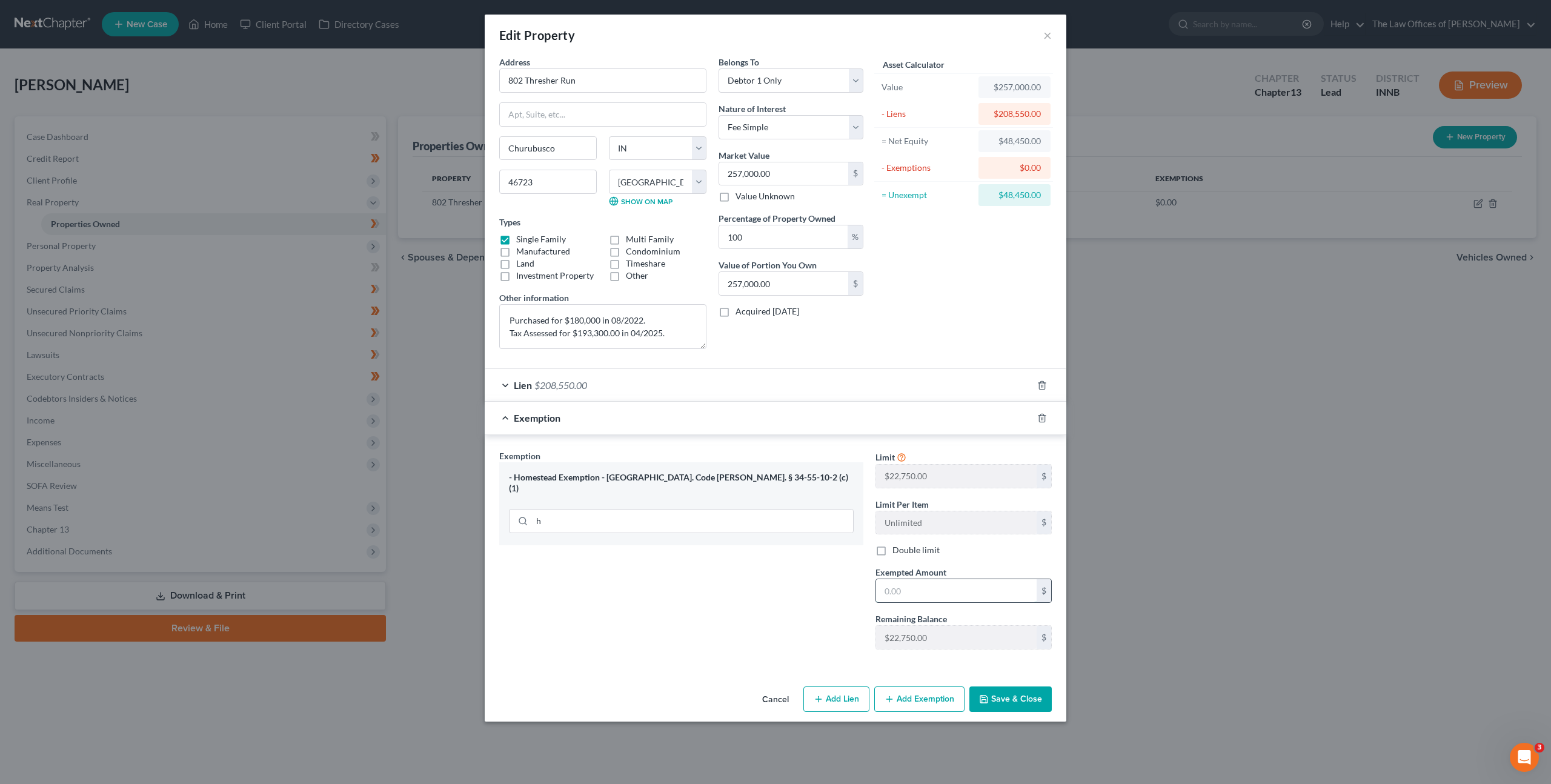
click at [907, 598] on input "text" at bounding box center [956, 591] width 161 height 23
type input "22,750"
click at [993, 699] on button "Save & Close" at bounding box center [1011, 699] width 82 height 25
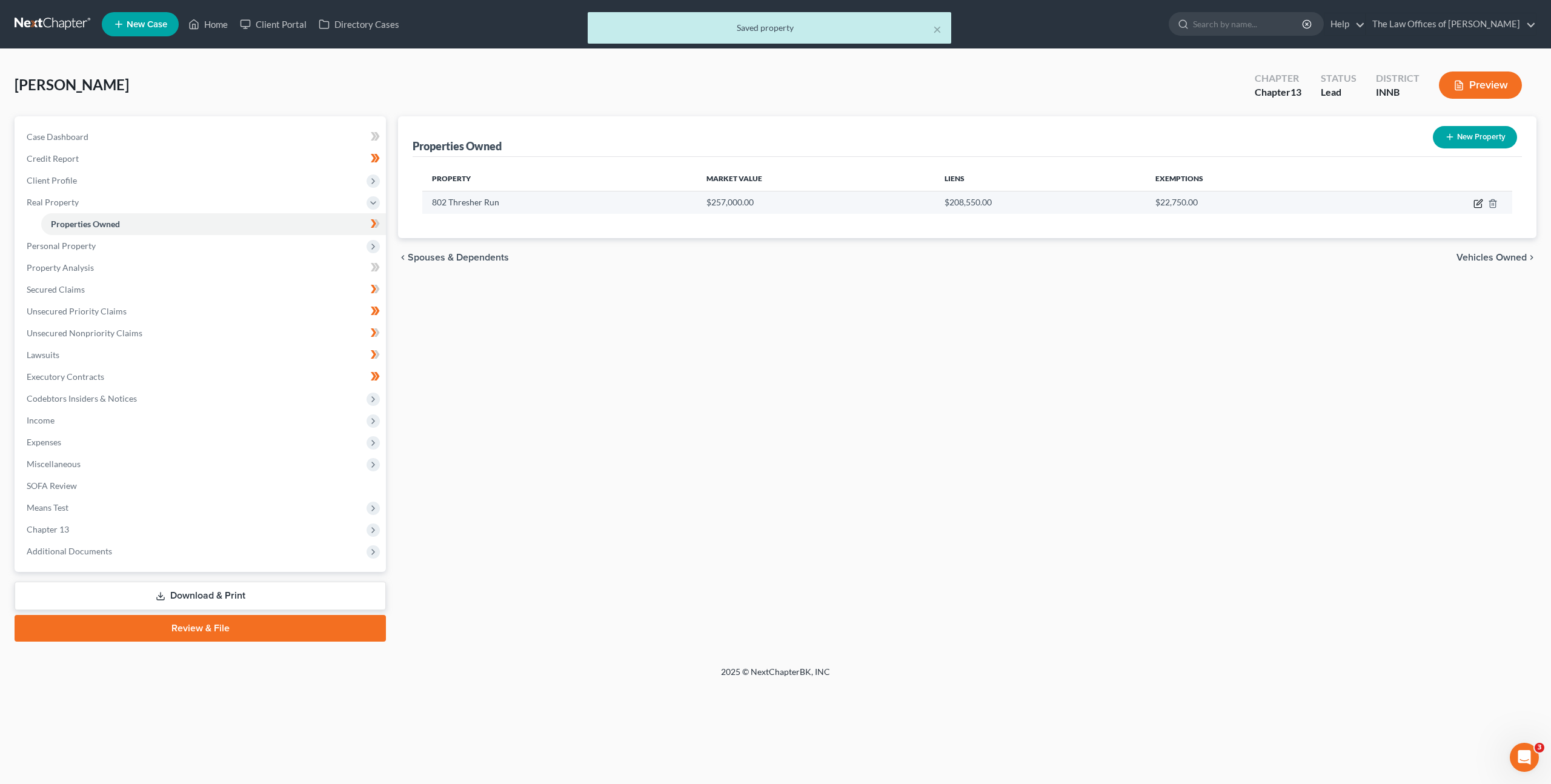
click at [1476, 203] on icon "button" at bounding box center [1479, 201] width 6 height 6
select select "15"
select select "91"
select select "0"
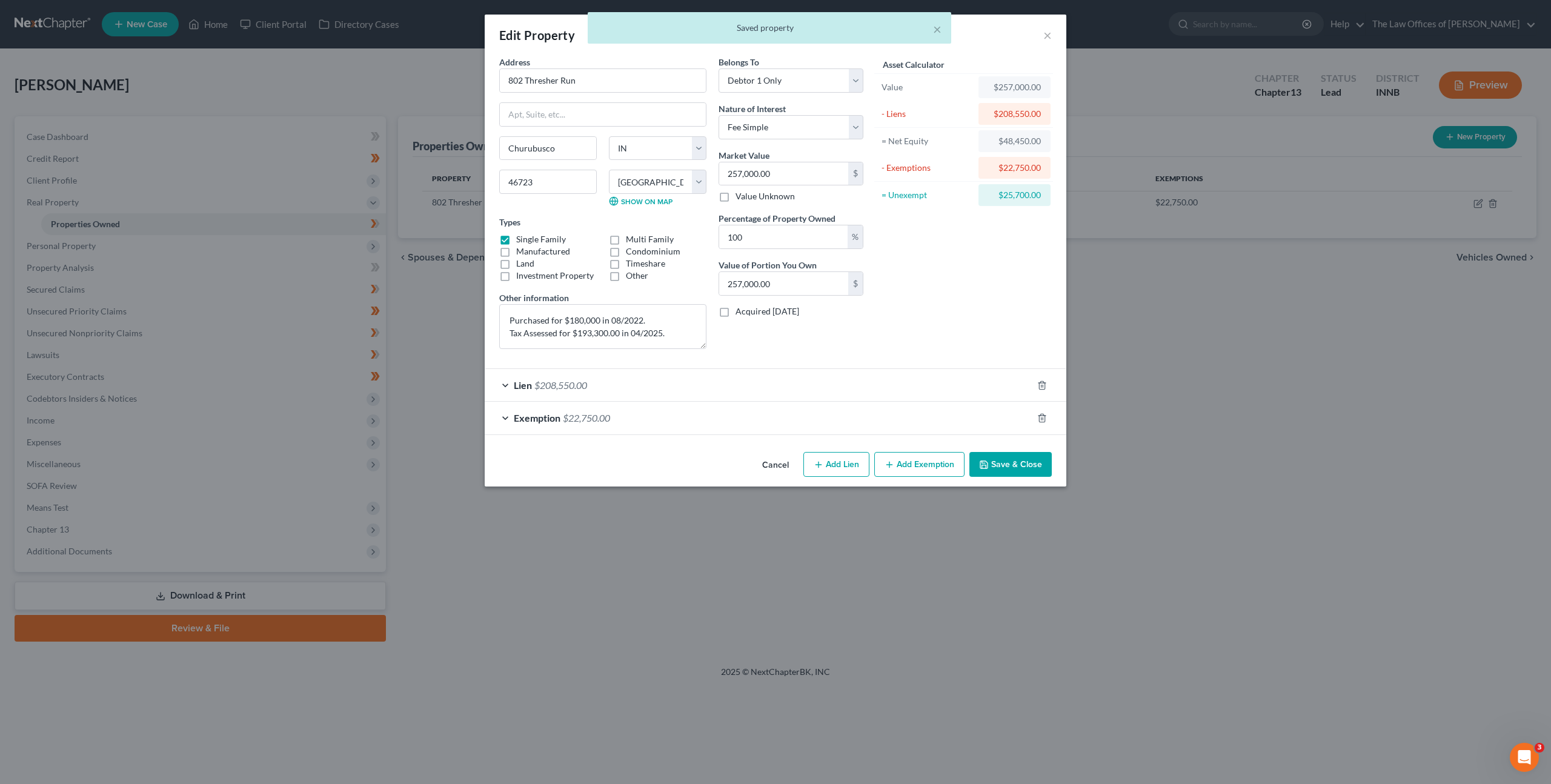
click at [746, 423] on div "Exemption $22,750.00" at bounding box center [758, 418] width 548 height 33
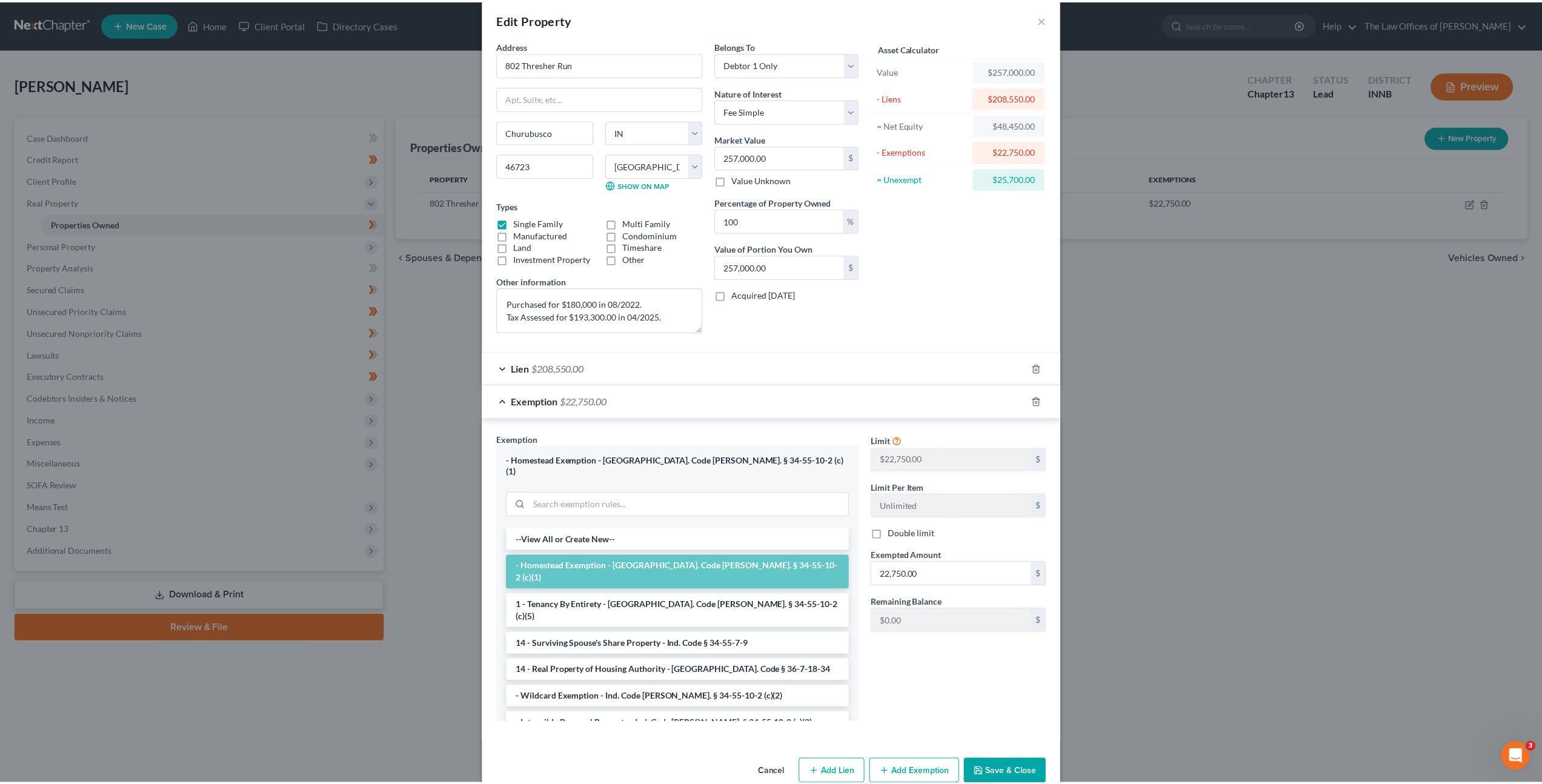
scroll to position [30, 0]
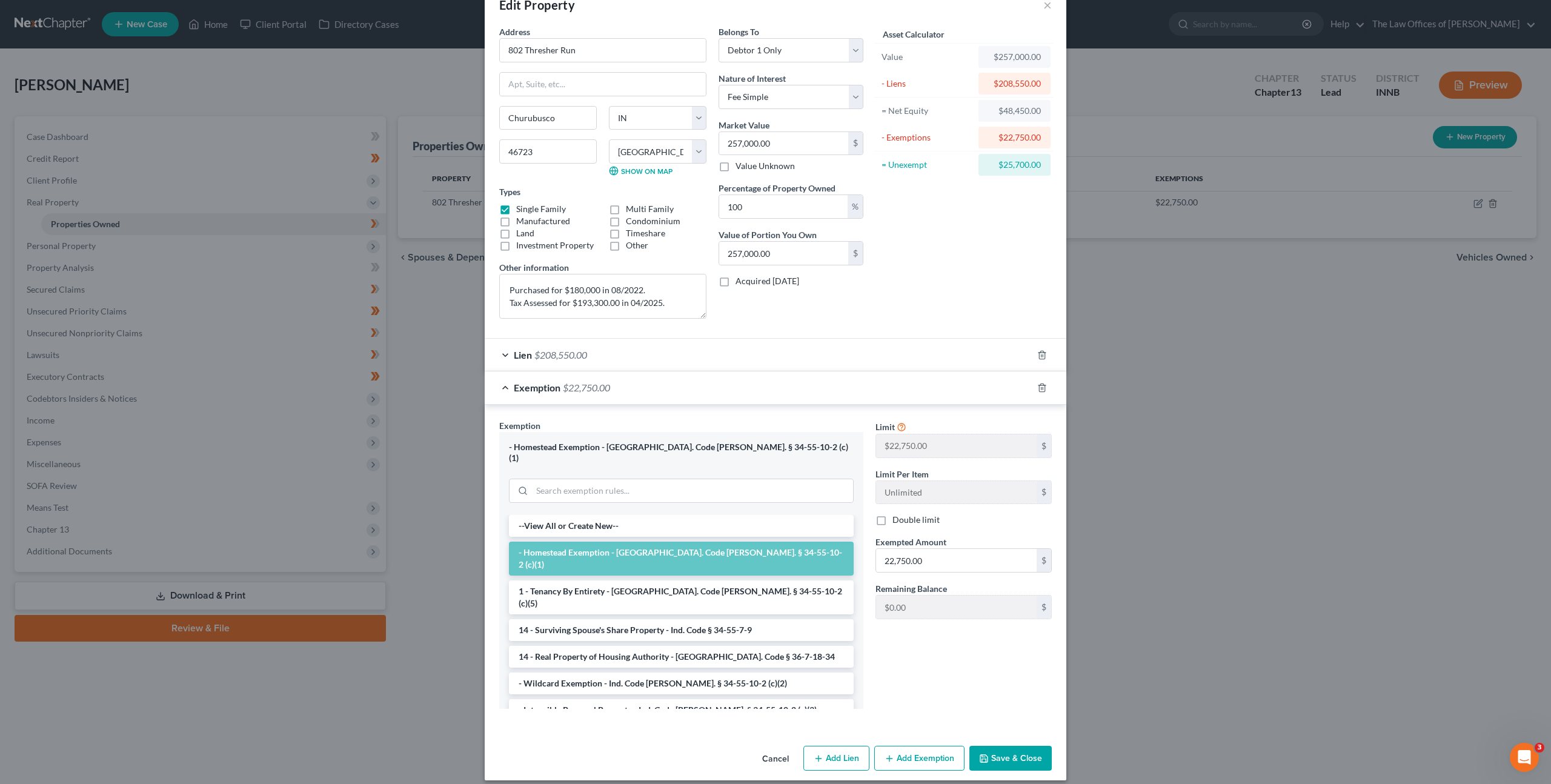
click at [999, 750] on button "Save & Close" at bounding box center [1011, 759] width 82 height 25
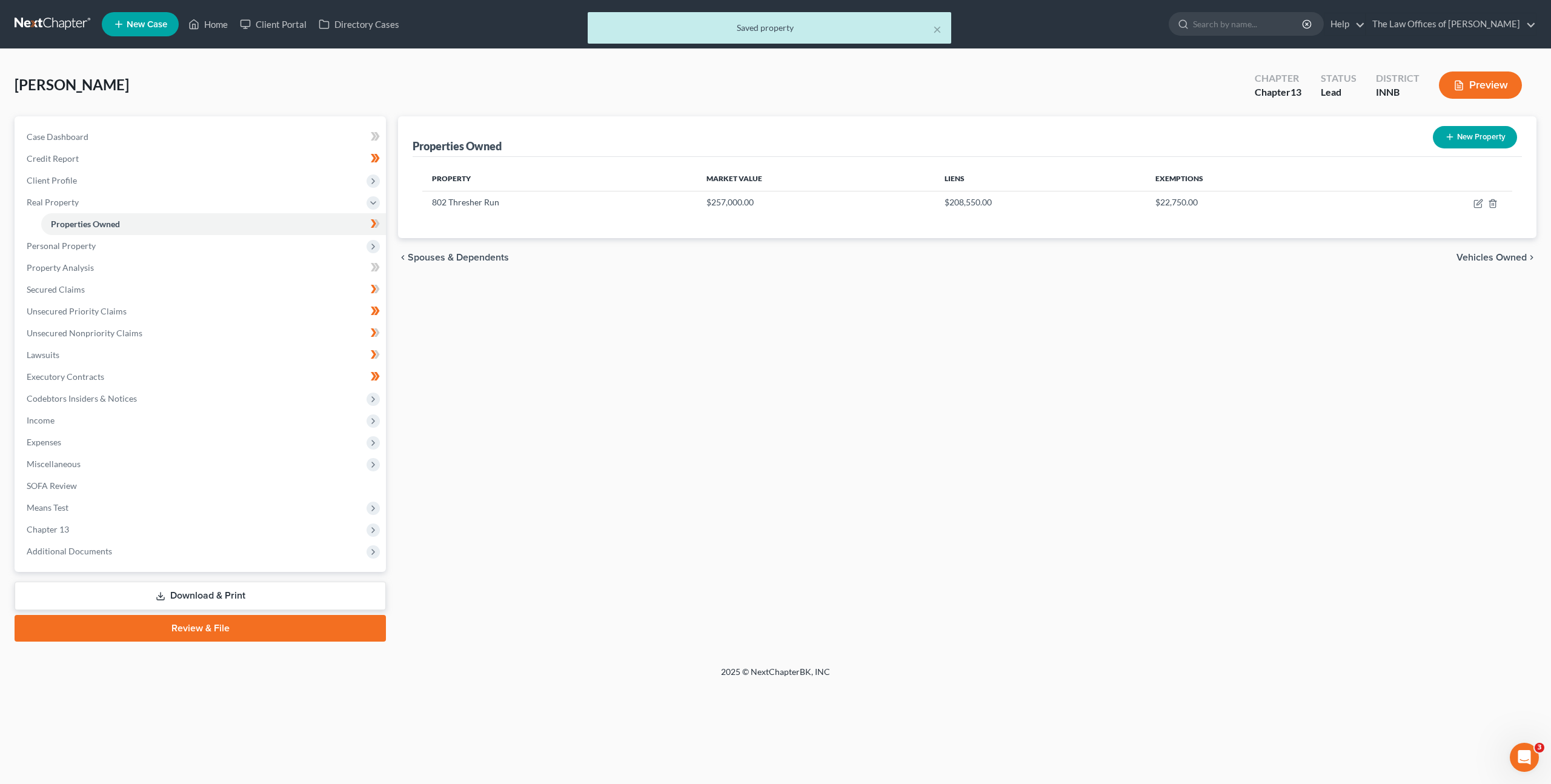
click at [890, 449] on div "Properties Owned New Property Property Market Value Liens Exemptions 802 Thresh…" at bounding box center [967, 379] width 1151 height 526
click at [378, 228] on icon at bounding box center [375, 224] width 9 height 15
click at [749, 426] on div "Properties Owned New Property Property Market Value Liens Exemptions 802 Thresh…" at bounding box center [967, 379] width 1151 height 526
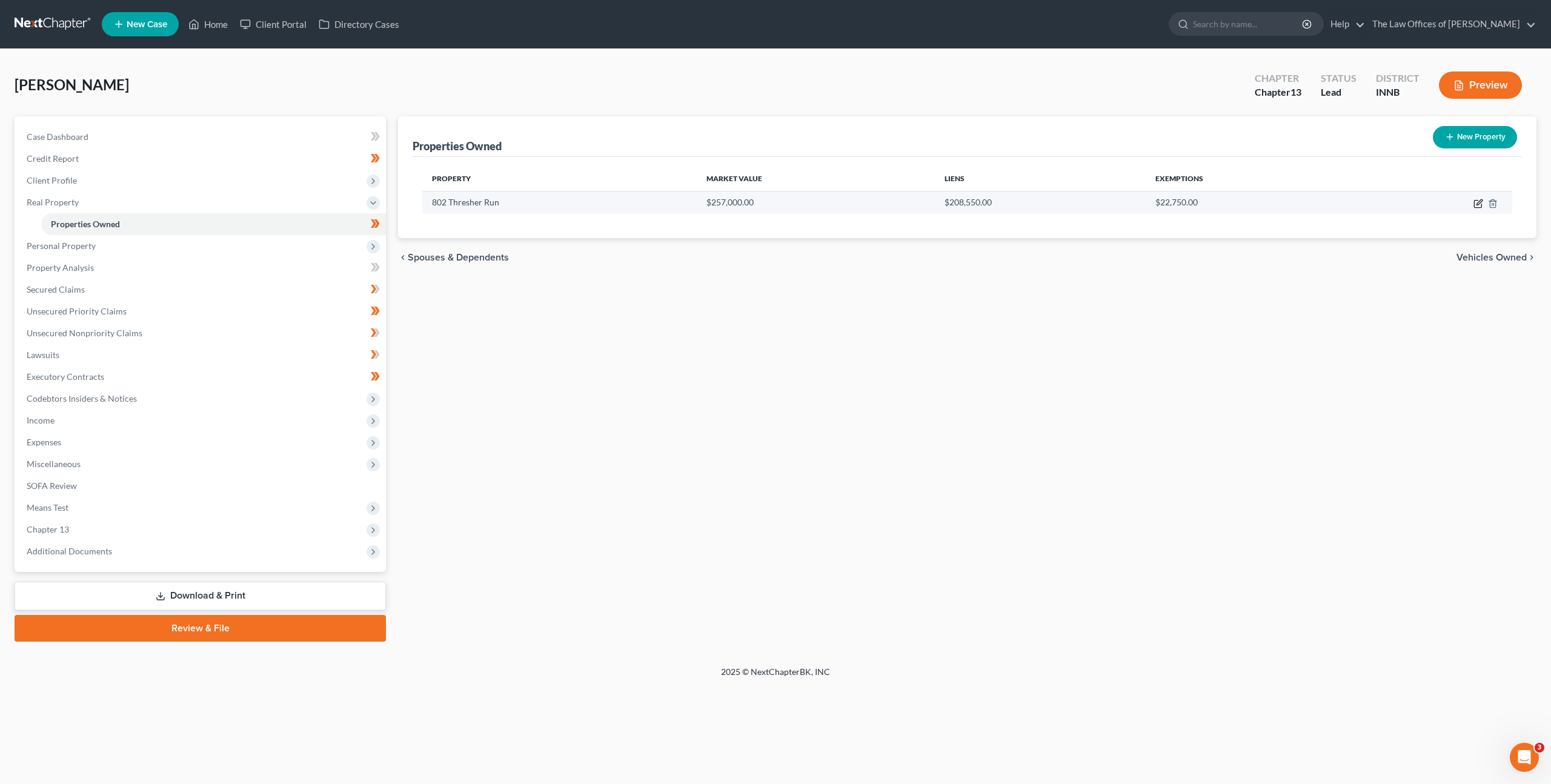
click at [1482, 202] on icon "button" at bounding box center [1479, 204] width 10 height 10
select select "15"
select select "91"
select select "0"
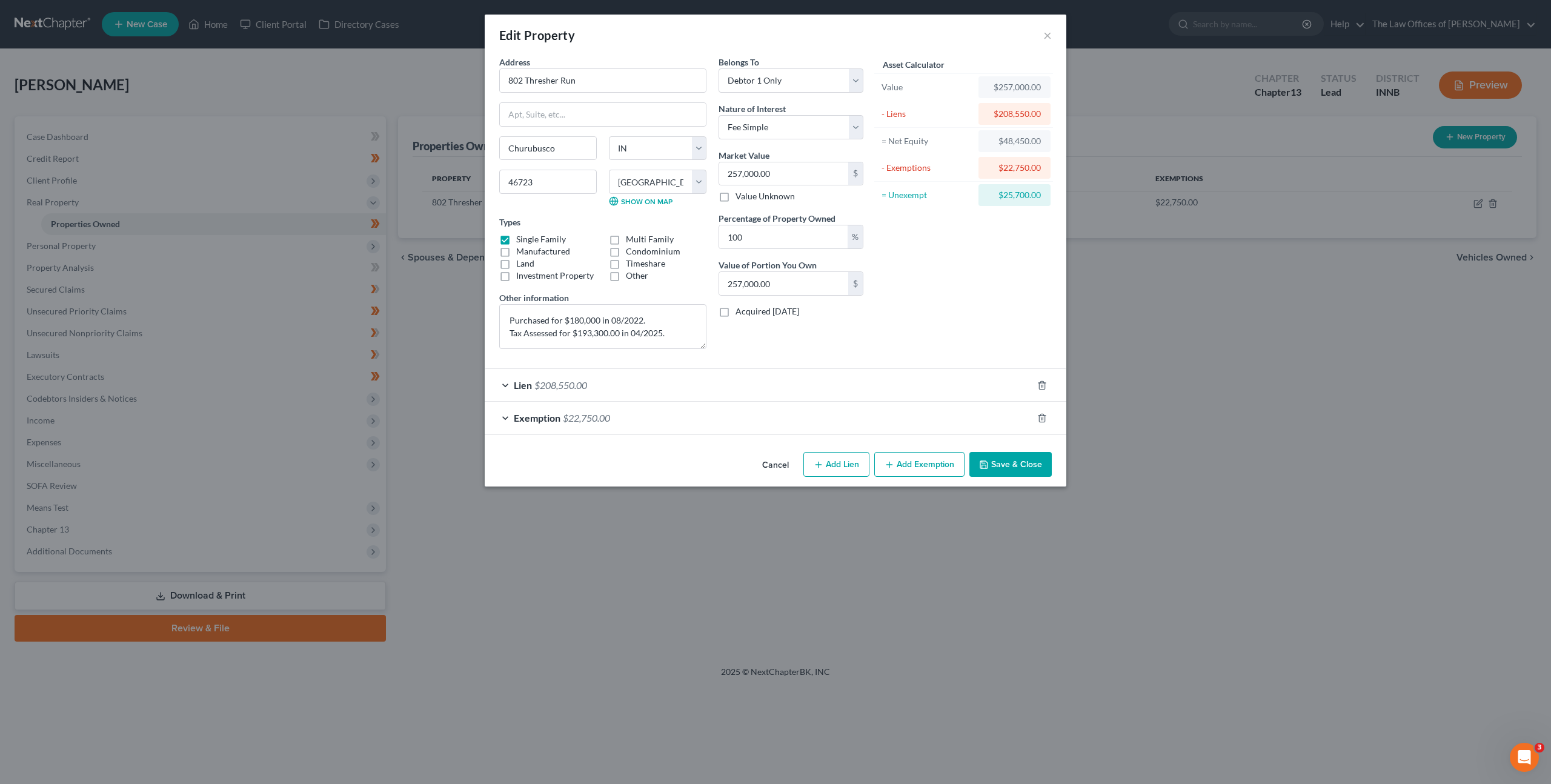
click at [772, 462] on button "Cancel" at bounding box center [776, 465] width 46 height 25
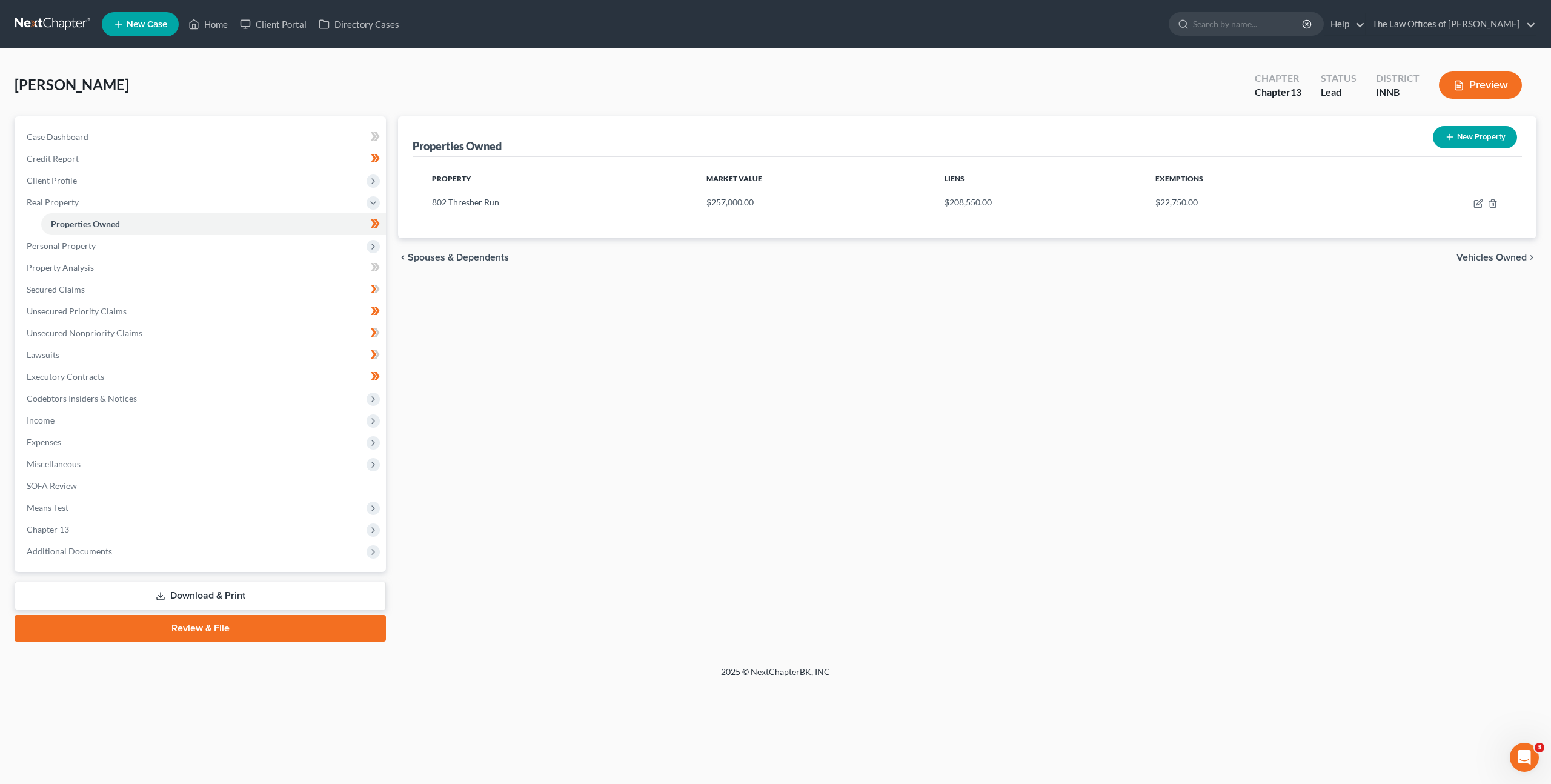
drag, startPoint x: 514, startPoint y: 388, endPoint x: 475, endPoint y: 381, distance: 39.6
click at [514, 388] on div "Properties Owned New Property Property Market Value Liens Exemptions 802 Thresh…" at bounding box center [967, 379] width 1151 height 526
click at [220, 296] on link "Secured Claims" at bounding box center [201, 290] width 369 height 22
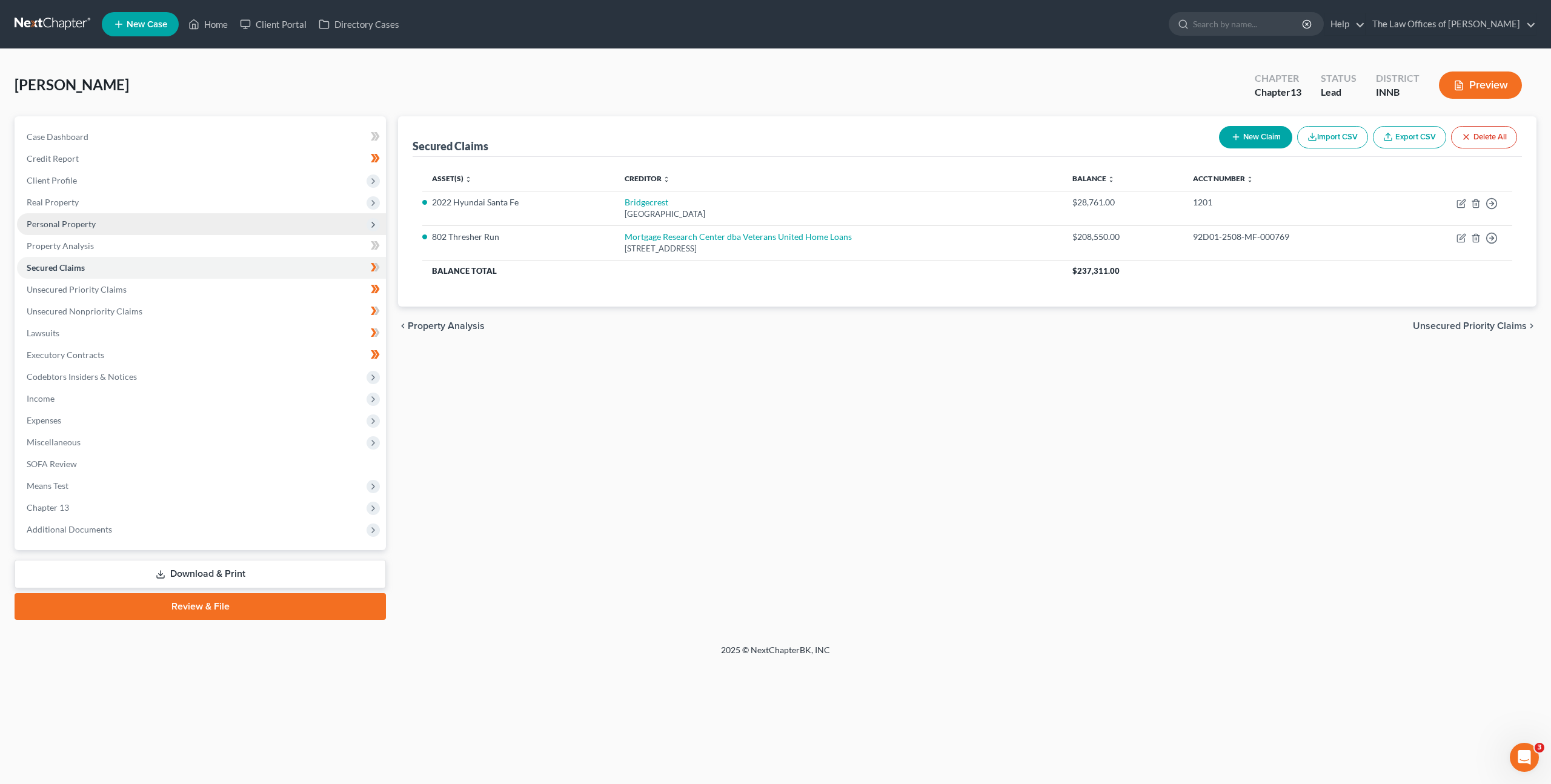
click at [224, 232] on span "Personal Property" at bounding box center [201, 224] width 369 height 22
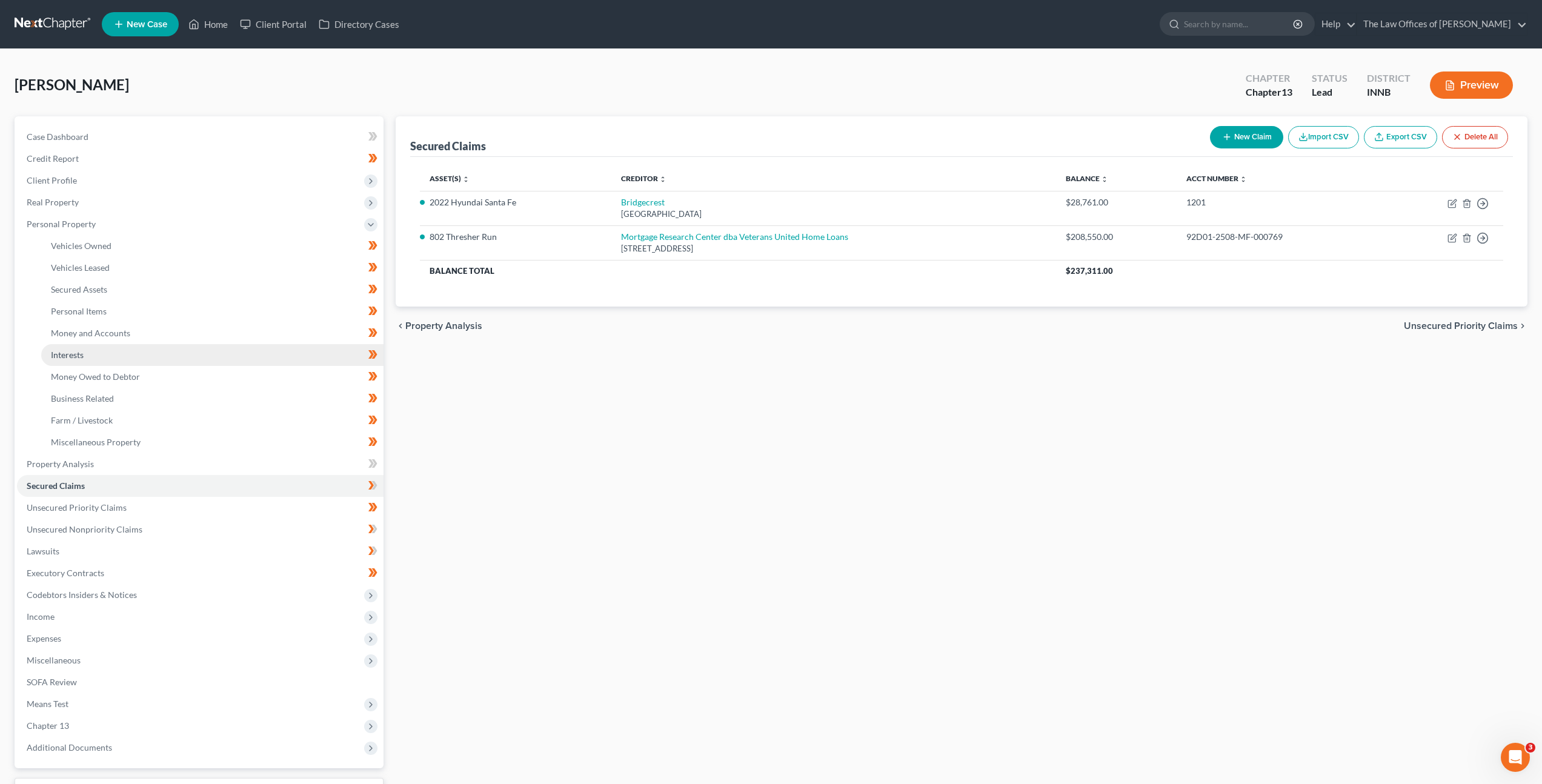
click at [199, 355] on link "Interests" at bounding box center [212, 355] width 342 height 22
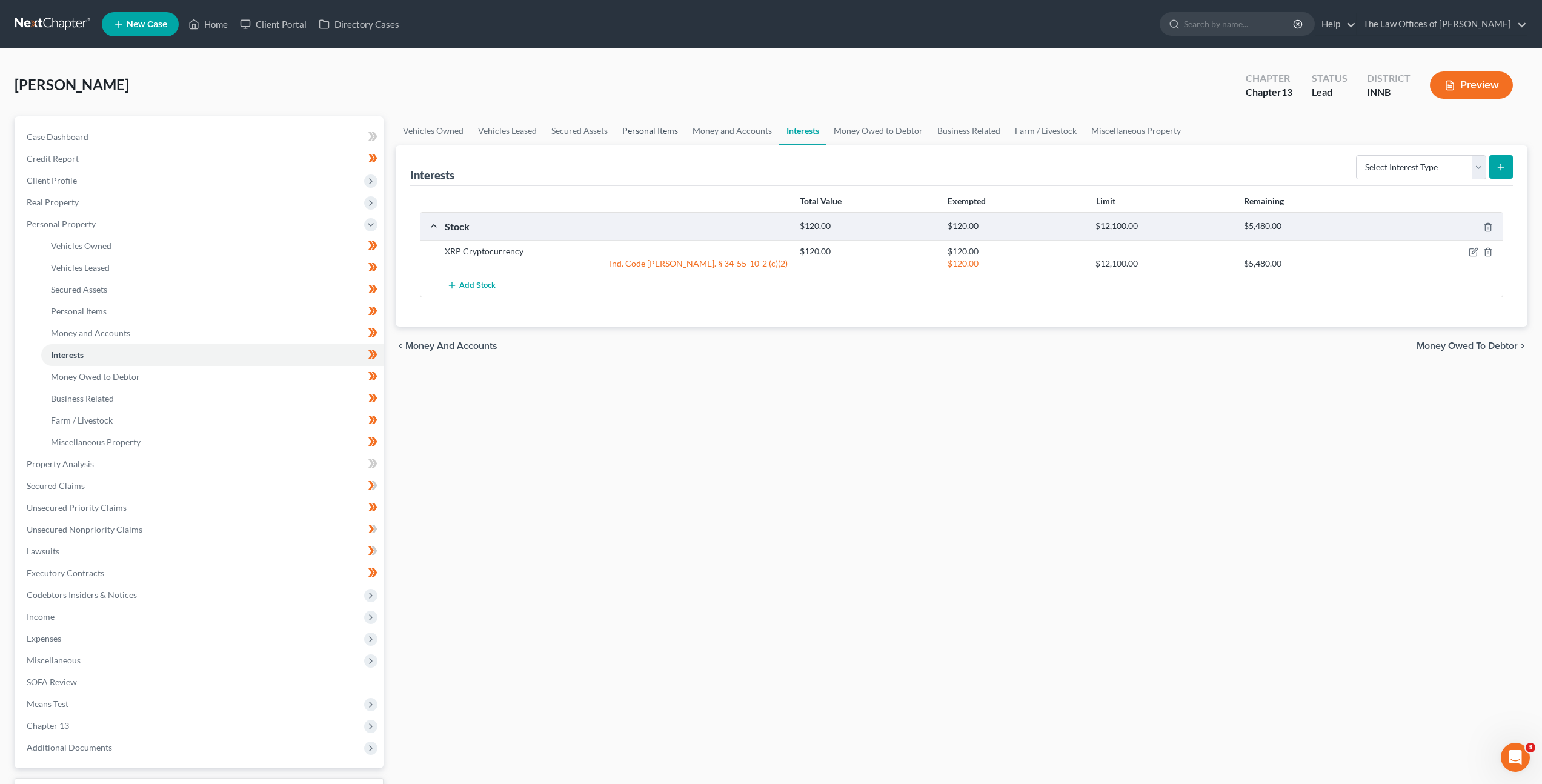
click at [622, 132] on link "Personal Items" at bounding box center [650, 131] width 71 height 29
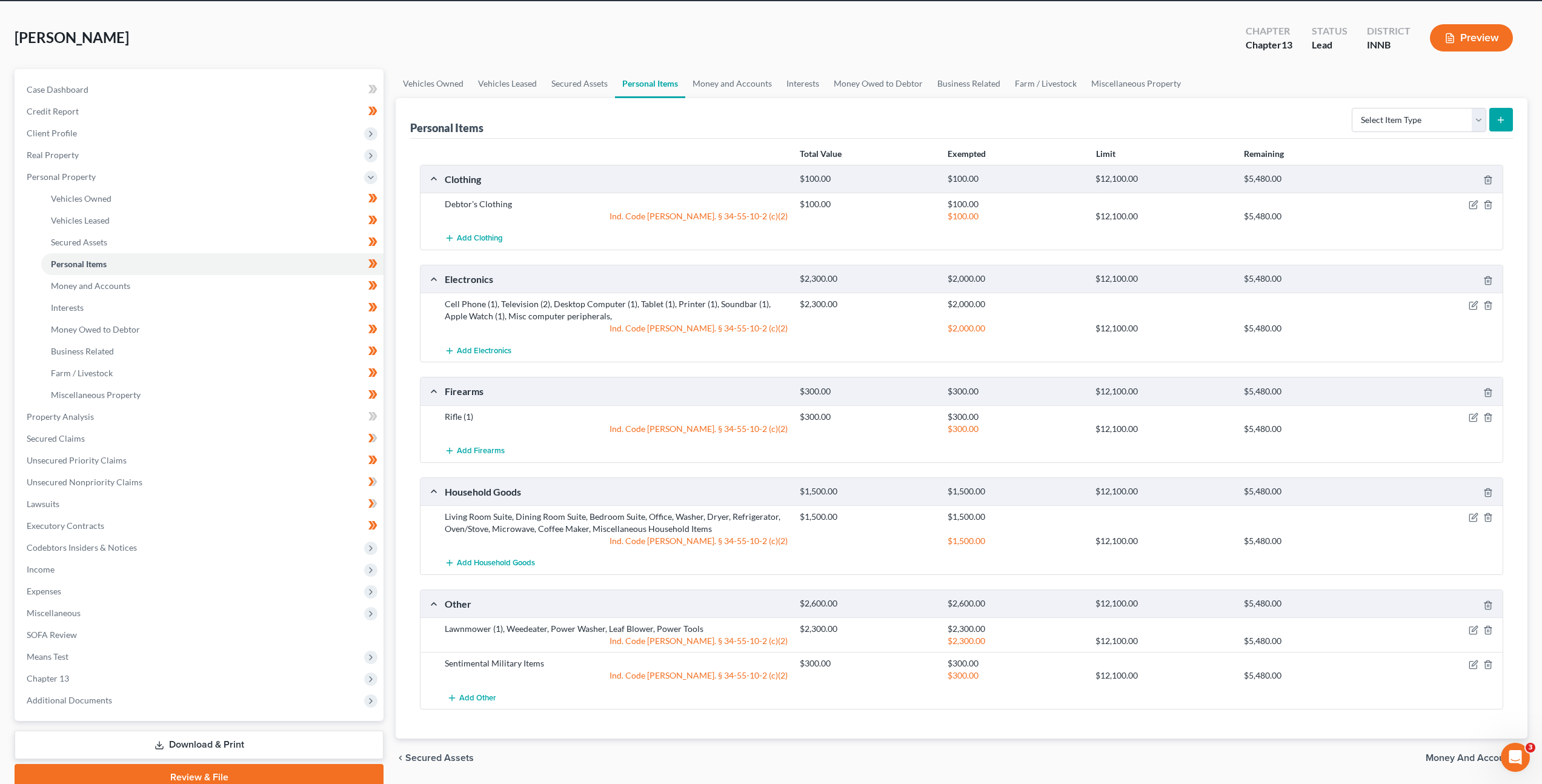
scroll to position [100, 0]
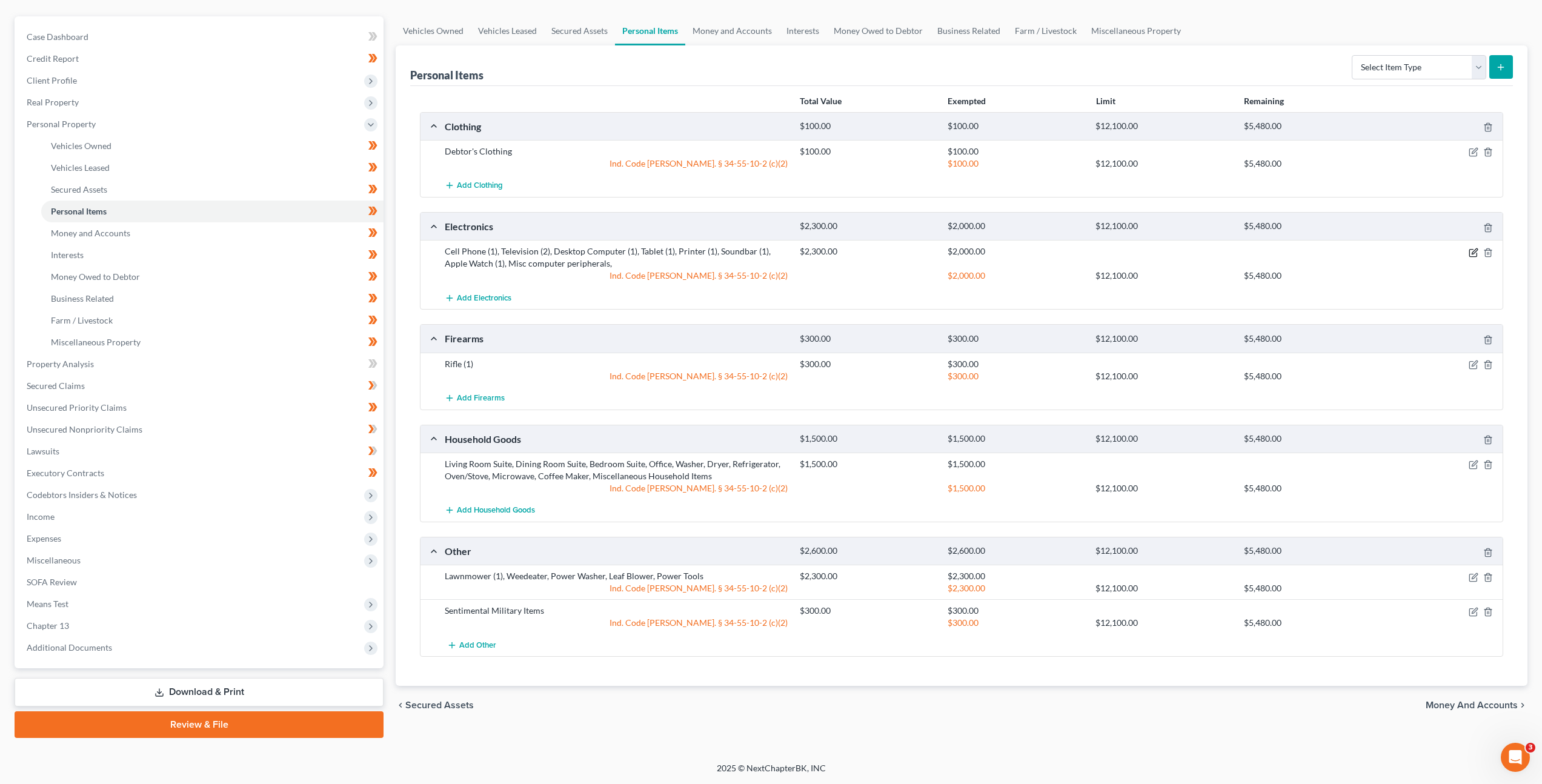
click at [1471, 253] on icon "button" at bounding box center [1474, 250] width 6 height 6
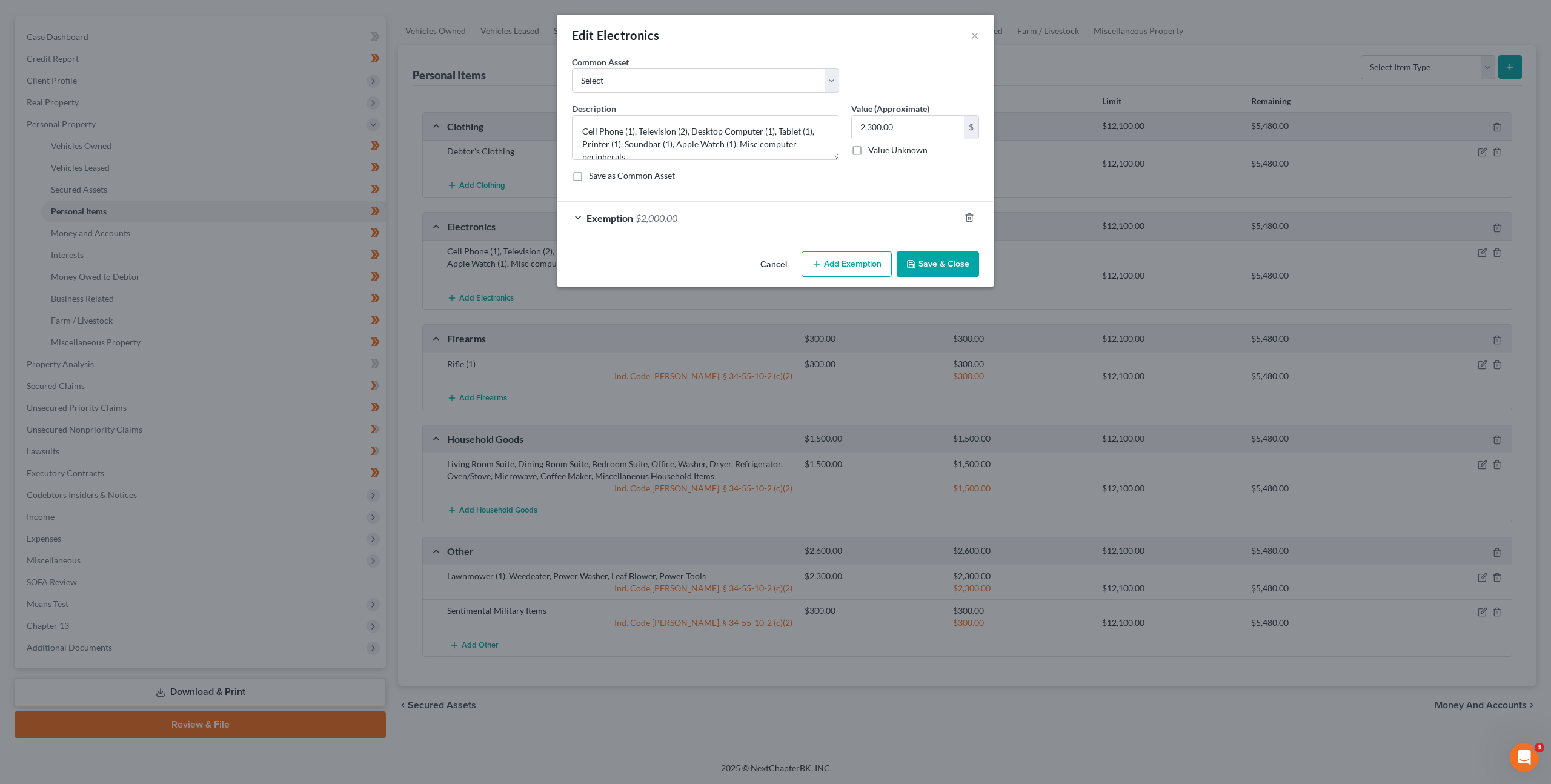
click at [789, 222] on div "Exemption $2,000.00" at bounding box center [758, 217] width 402 height 33
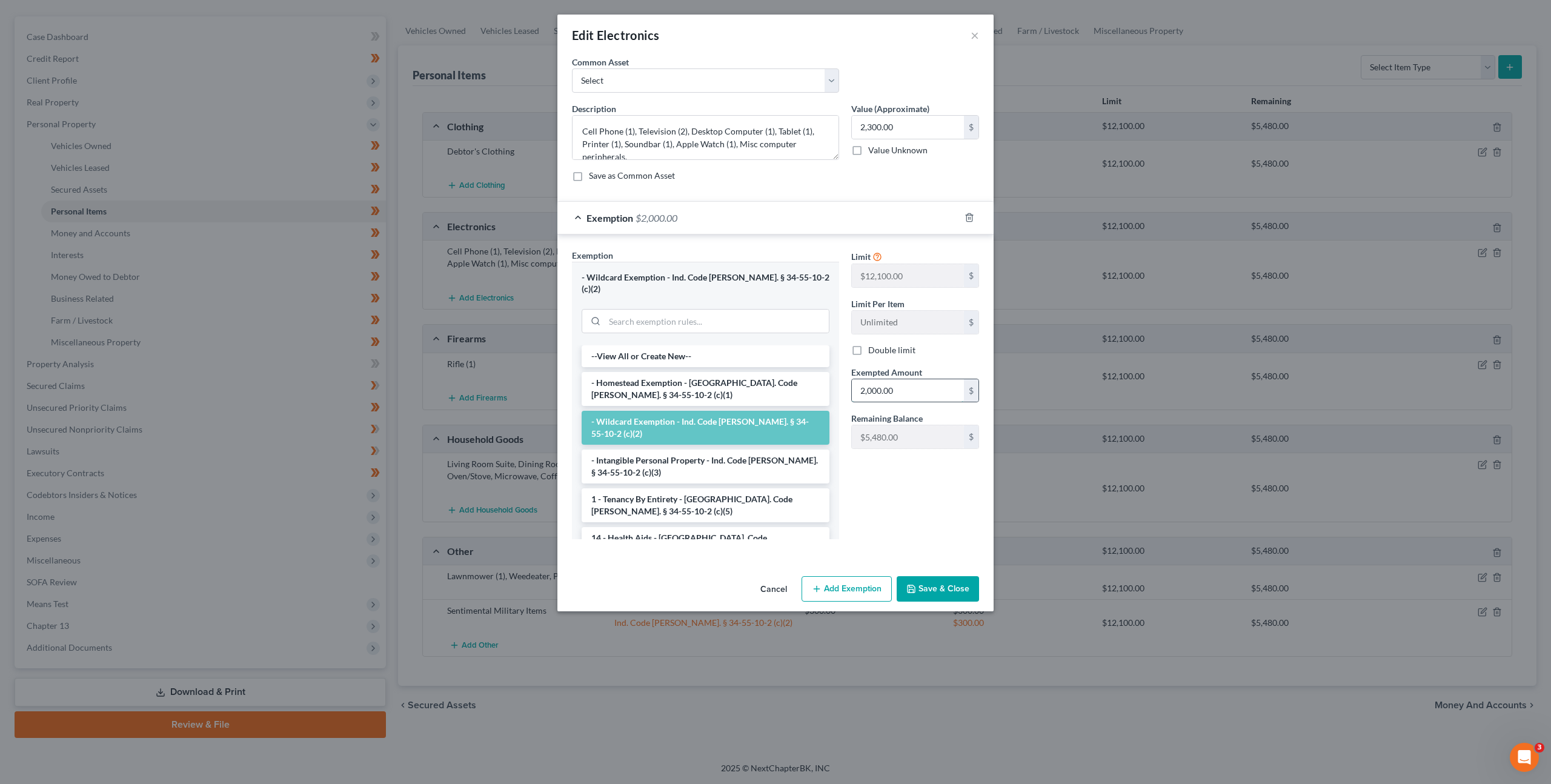
drag, startPoint x: 898, startPoint y: 389, endPoint x: 972, endPoint y: 387, distance: 74.0
click at [899, 390] on input "2,000.00" at bounding box center [907, 390] width 112 height 23
type input "2,300"
click at [934, 576] on button "Save & Close" at bounding box center [938, 589] width 82 height 25
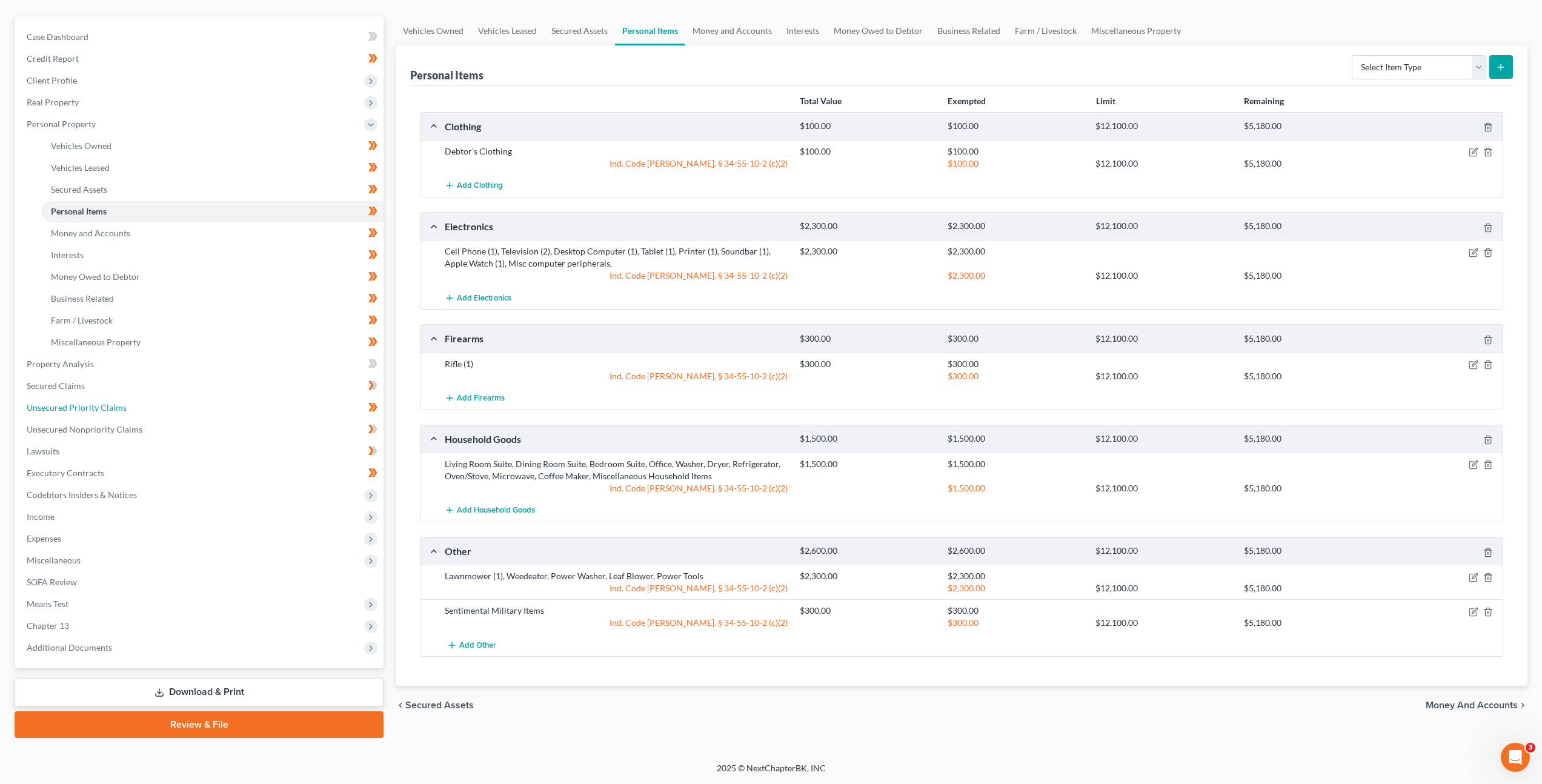
drag, startPoint x: 160, startPoint y: 407, endPoint x: 438, endPoint y: 330, distance: 288.5
click at [161, 407] on link "Unsecured Priority Claims" at bounding box center [200, 408] width 366 height 22
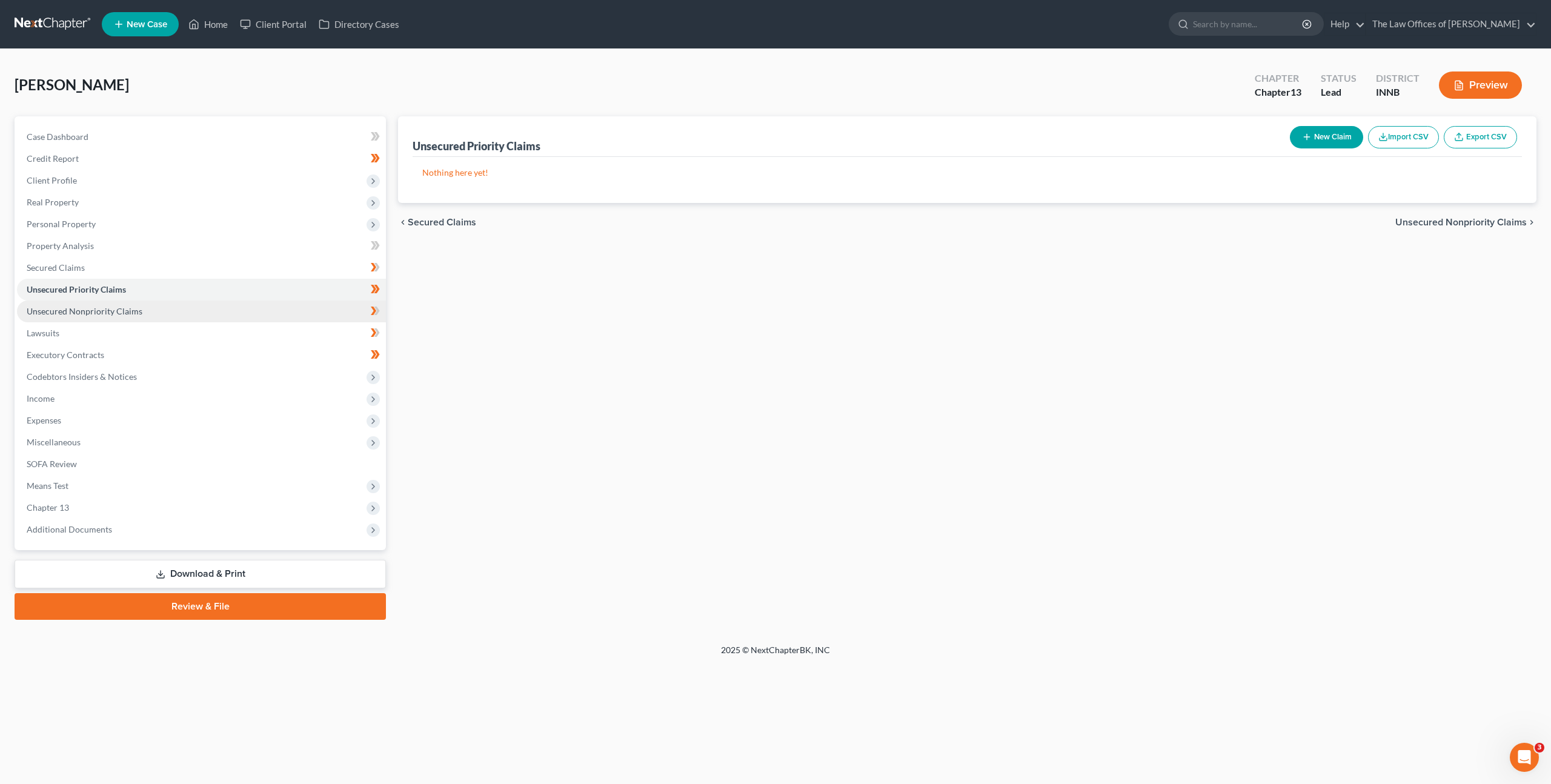
click at [232, 314] on link "Unsecured Nonpriority Claims" at bounding box center [201, 312] width 369 height 22
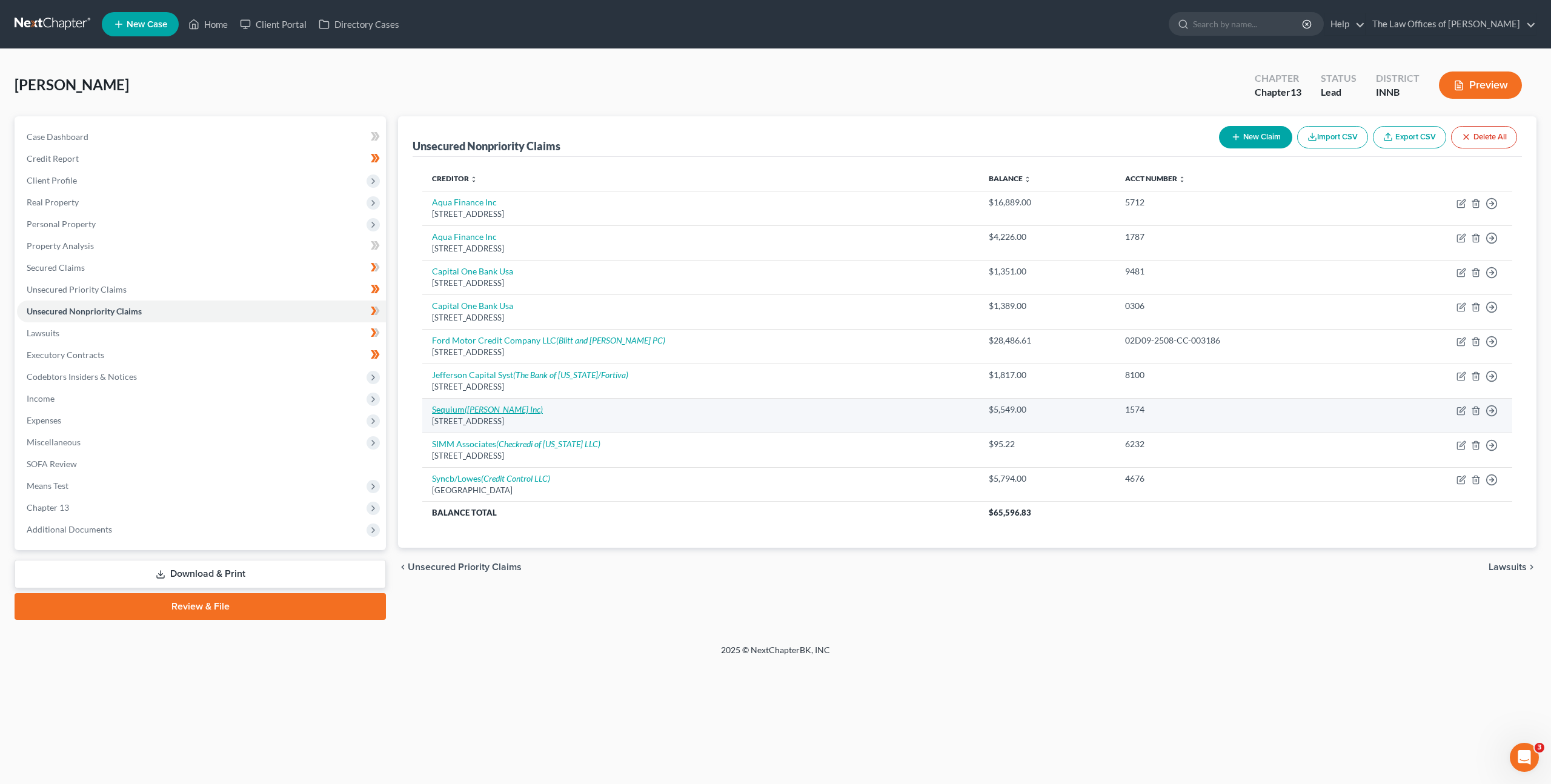
click at [500, 414] on icon "(J Rollins Inc)" at bounding box center [504, 409] width 79 height 10
select select "10"
select select "1"
select select "0"
select select "15"
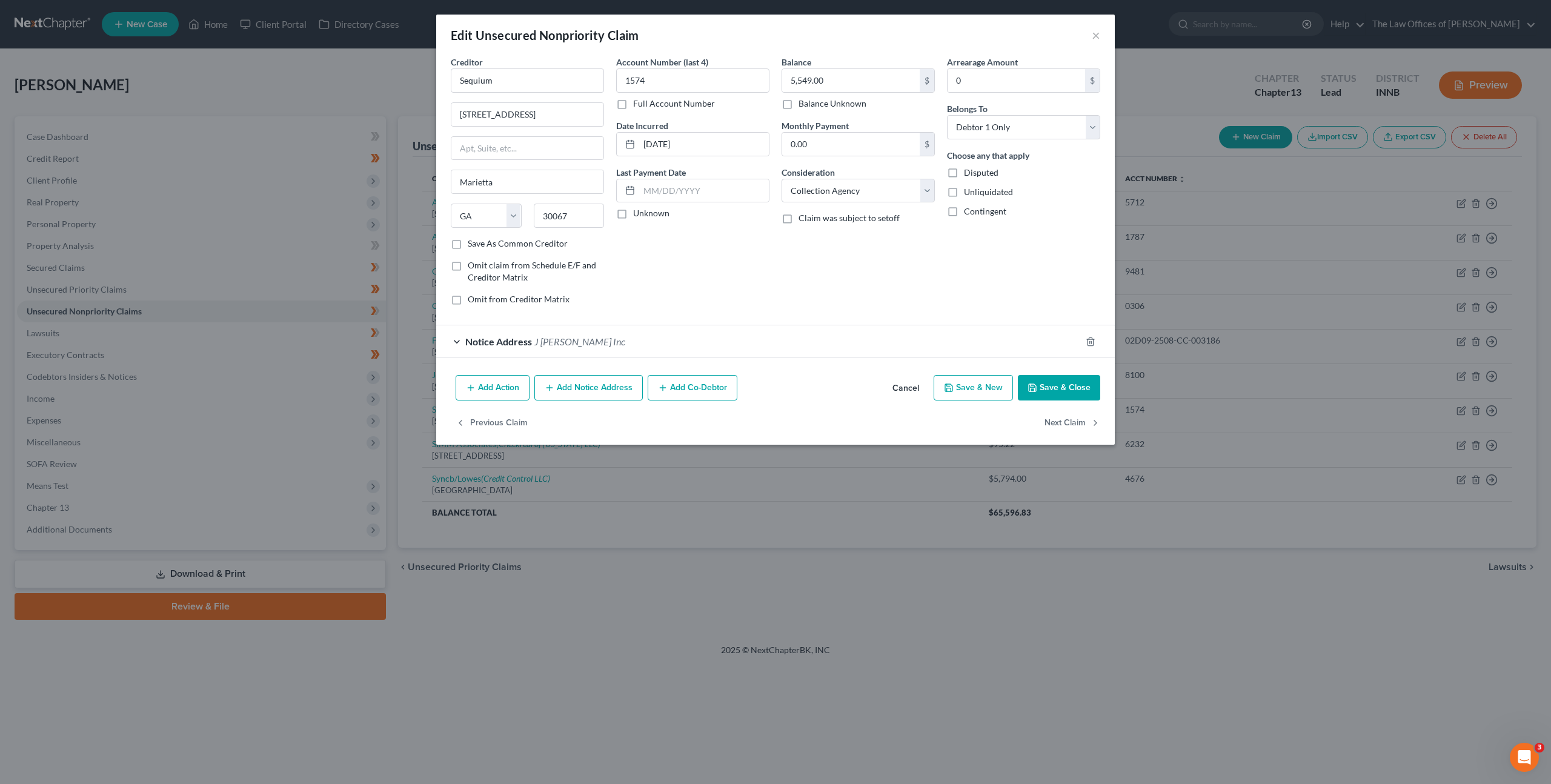
click at [684, 343] on div "Notice Address J Rollins Inc" at bounding box center [758, 341] width 645 height 33
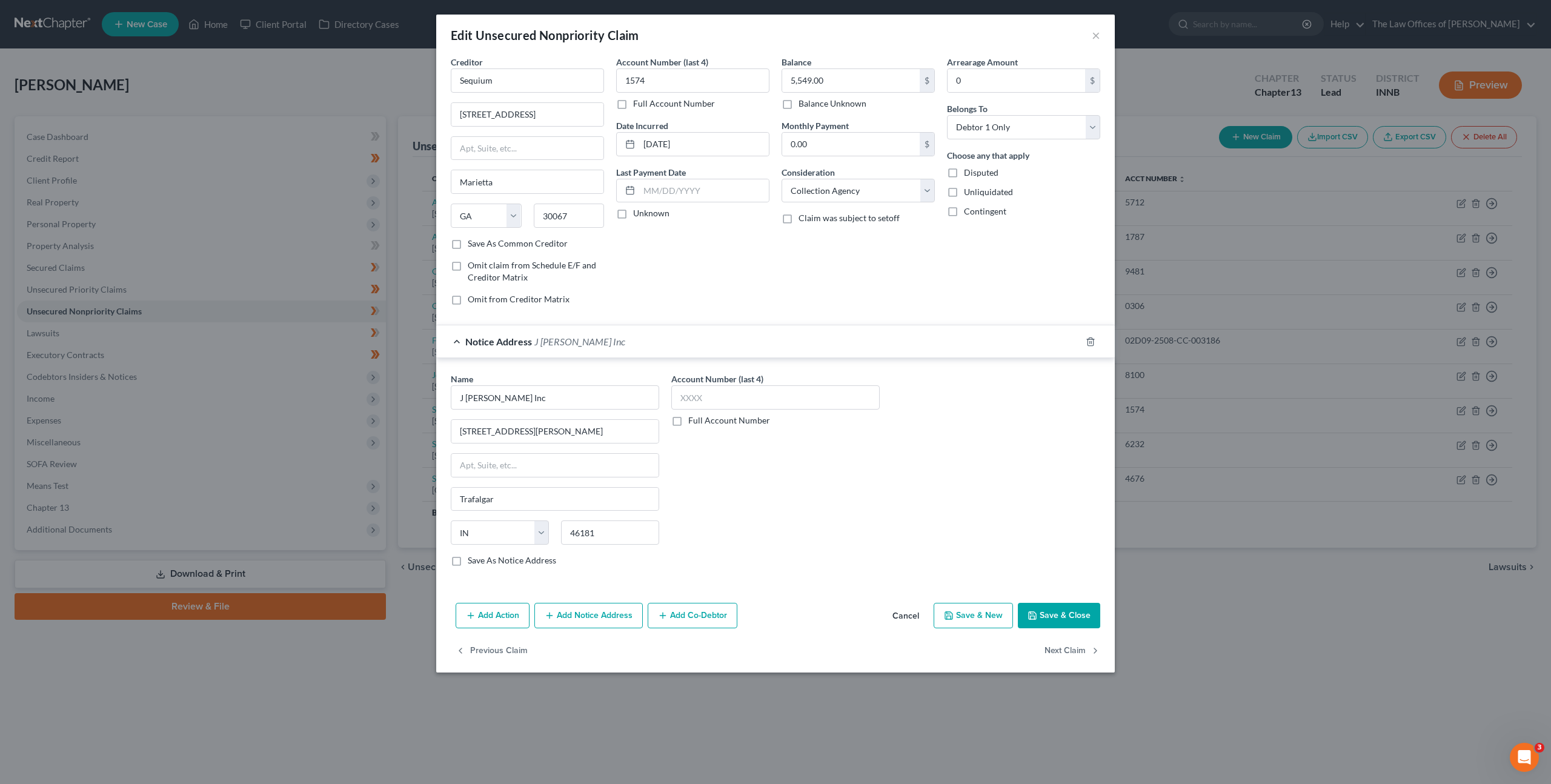
drag, startPoint x: 913, startPoint y: 614, endPoint x: 898, endPoint y: 604, distance: 18.0
click at [913, 614] on button "Cancel" at bounding box center [906, 616] width 46 height 25
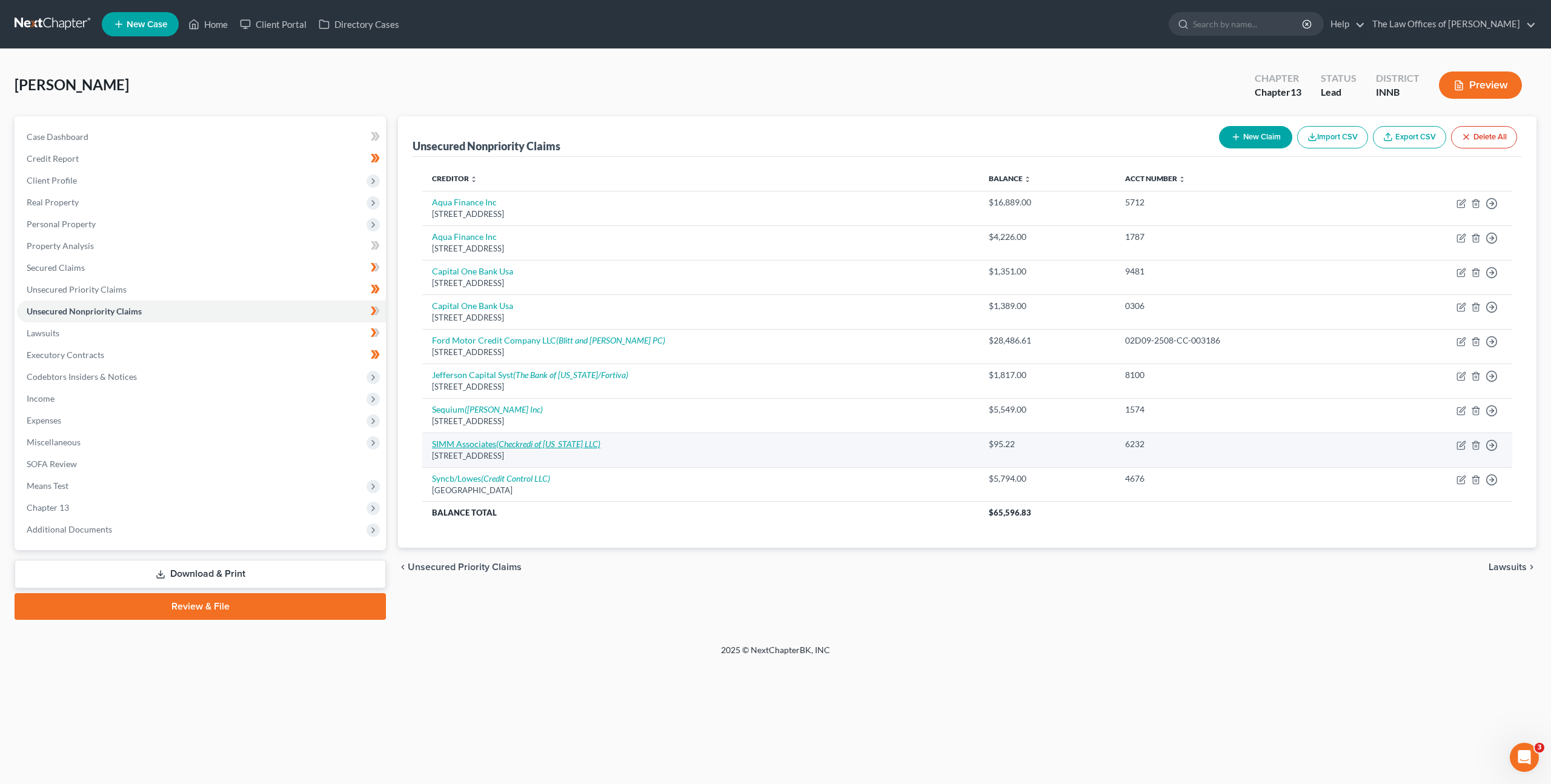
click at [565, 446] on icon "(Checkredi of Kentucky LLC)" at bounding box center [548, 443] width 104 height 10
select select "7"
select select "10"
select select "0"
select select "18"
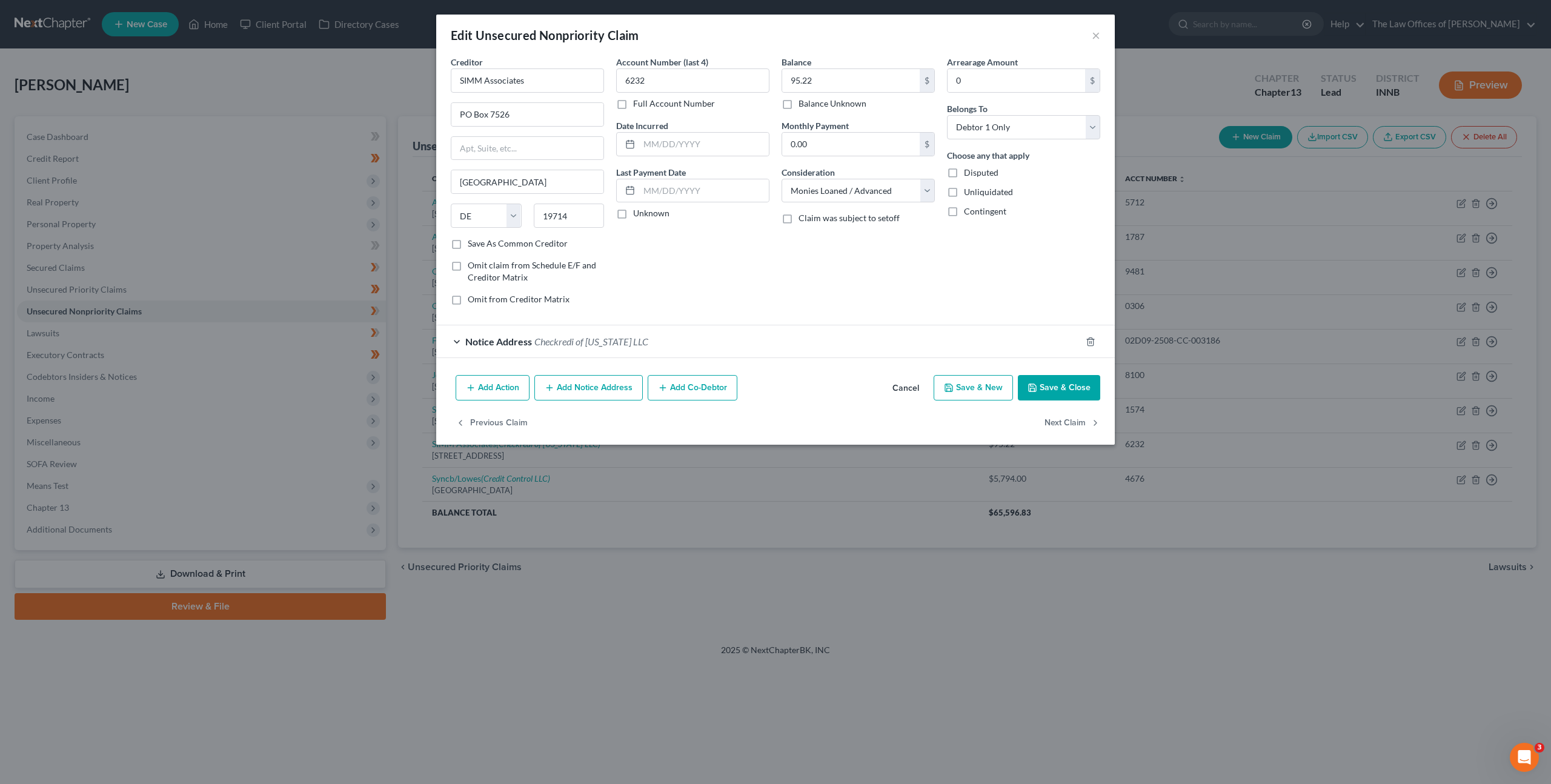
click at [817, 338] on div "Notice Address Checkredi of Kentucky LLC" at bounding box center [758, 341] width 645 height 33
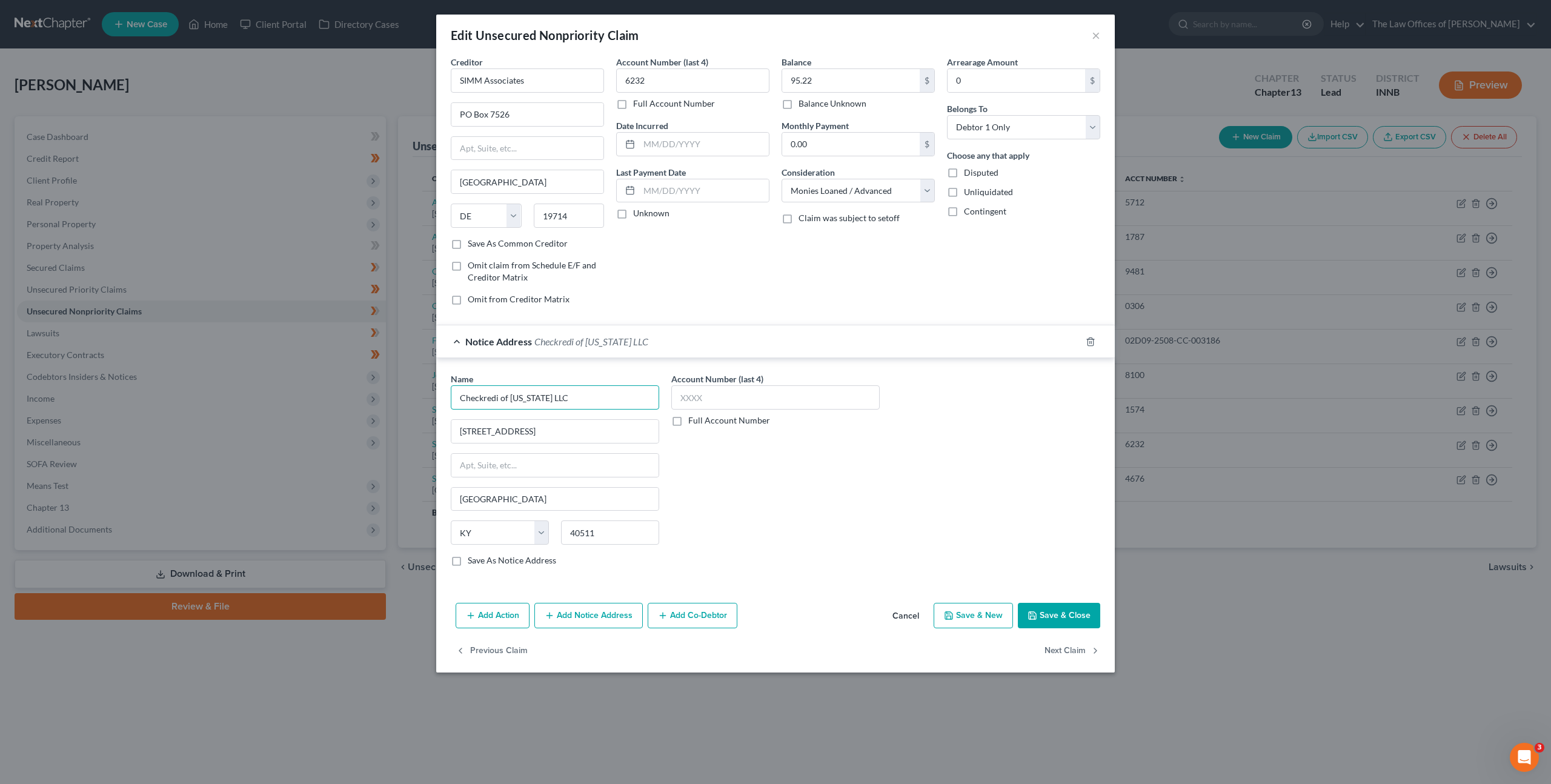
drag, startPoint x: 552, startPoint y: 403, endPoint x: 431, endPoint y: 403, distance: 121.0
click at [417, 400] on div "Edit Unsecured Nonpriority Claim × Creditor * SIMM Associates PO Box 7526 Newar…" at bounding box center [776, 392] width 1551 height 784
drag, startPoint x: 795, startPoint y: 464, endPoint x: 821, endPoint y: 466, distance: 26.1
click at [795, 464] on div "Account Number (last 4) Full Account Number" at bounding box center [776, 474] width 220 height 204
drag, startPoint x: 910, startPoint y: 614, endPoint x: 930, endPoint y: 563, distance: 54.8
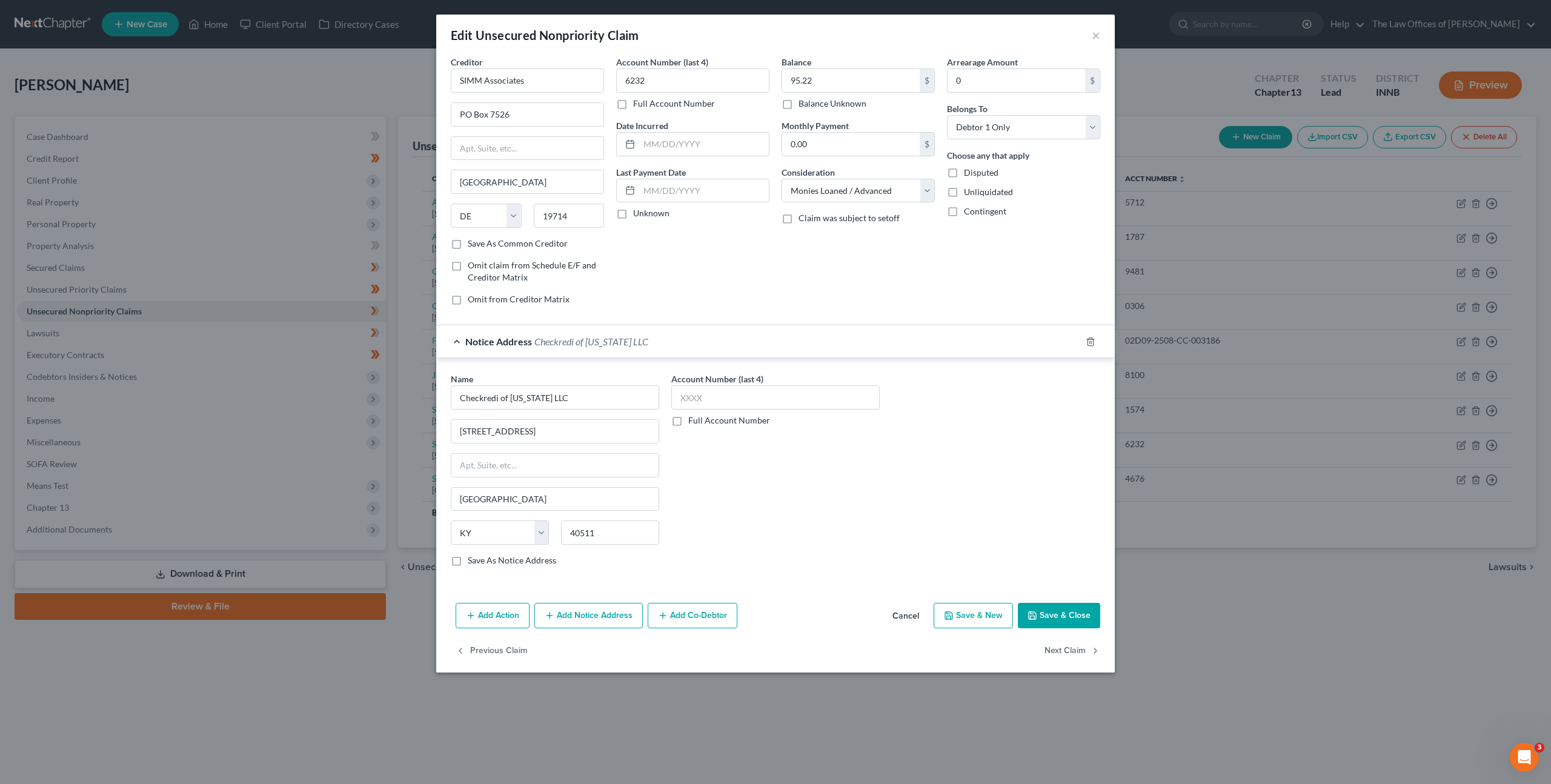
click at [910, 614] on button "Cancel" at bounding box center [906, 616] width 46 height 25
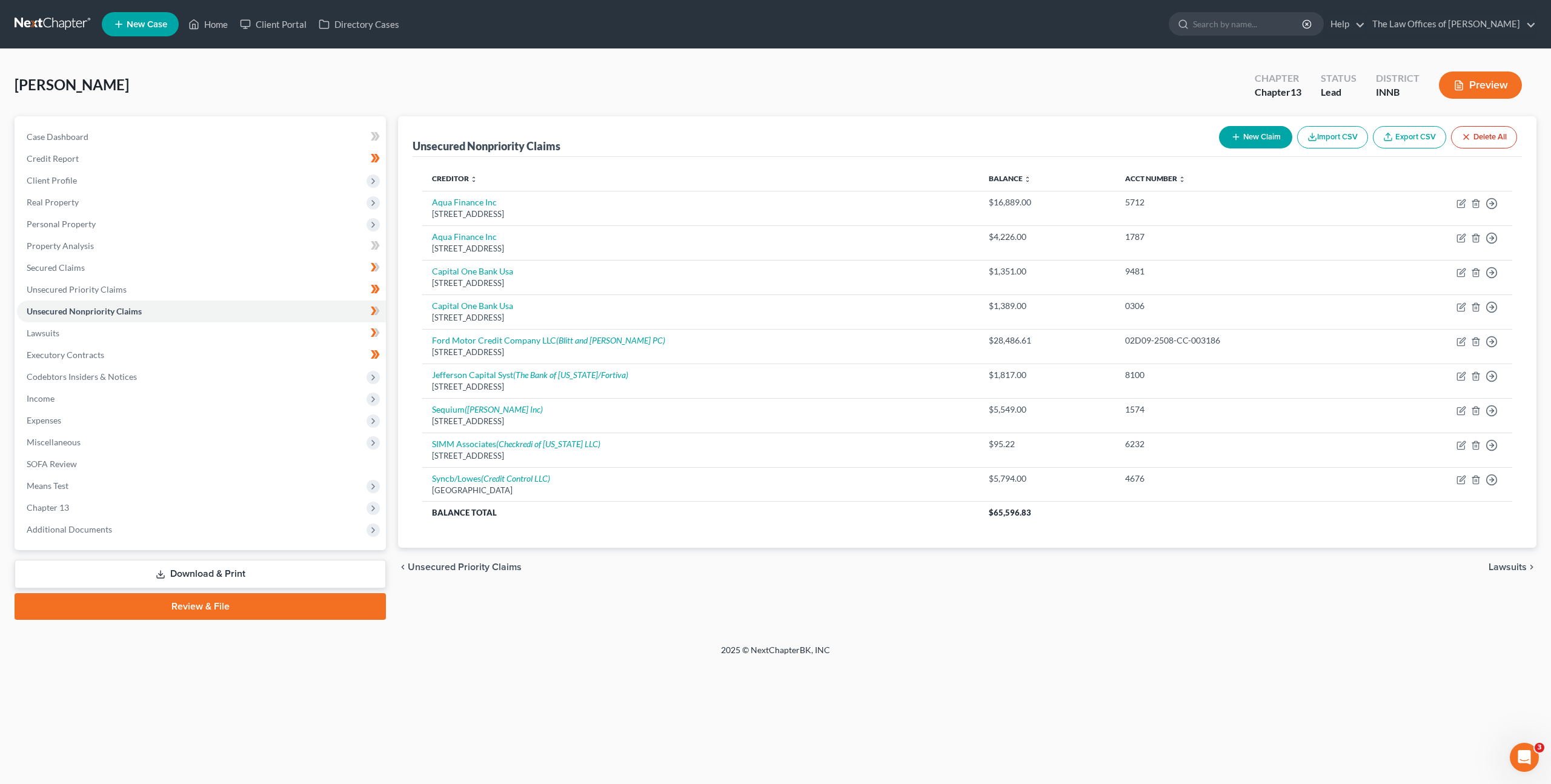
click at [921, 641] on div "Kent, Jason Upgraded Chapter Chapter 13 Status Lead District INNB Preview Petit…" at bounding box center [776, 346] width 1551 height 595
click at [527, 342] on link "Ford Motor Credit Company LLC (Blitt and Gaines PC)" at bounding box center [549, 340] width 233 height 10
select select "14"
select select "0"
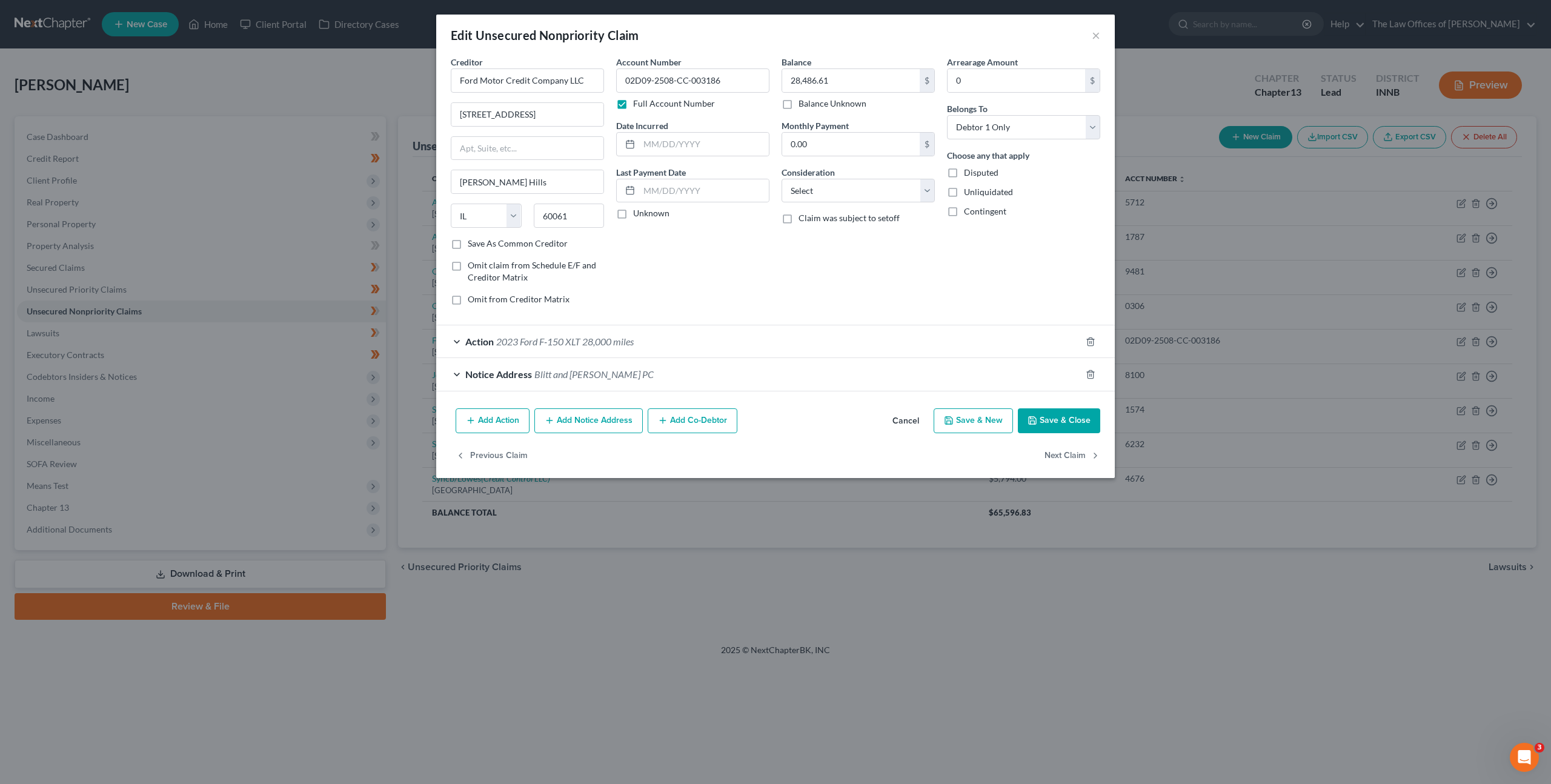
click at [664, 382] on div "Notice Address Blitt and Gaines PC" at bounding box center [758, 374] width 645 height 33
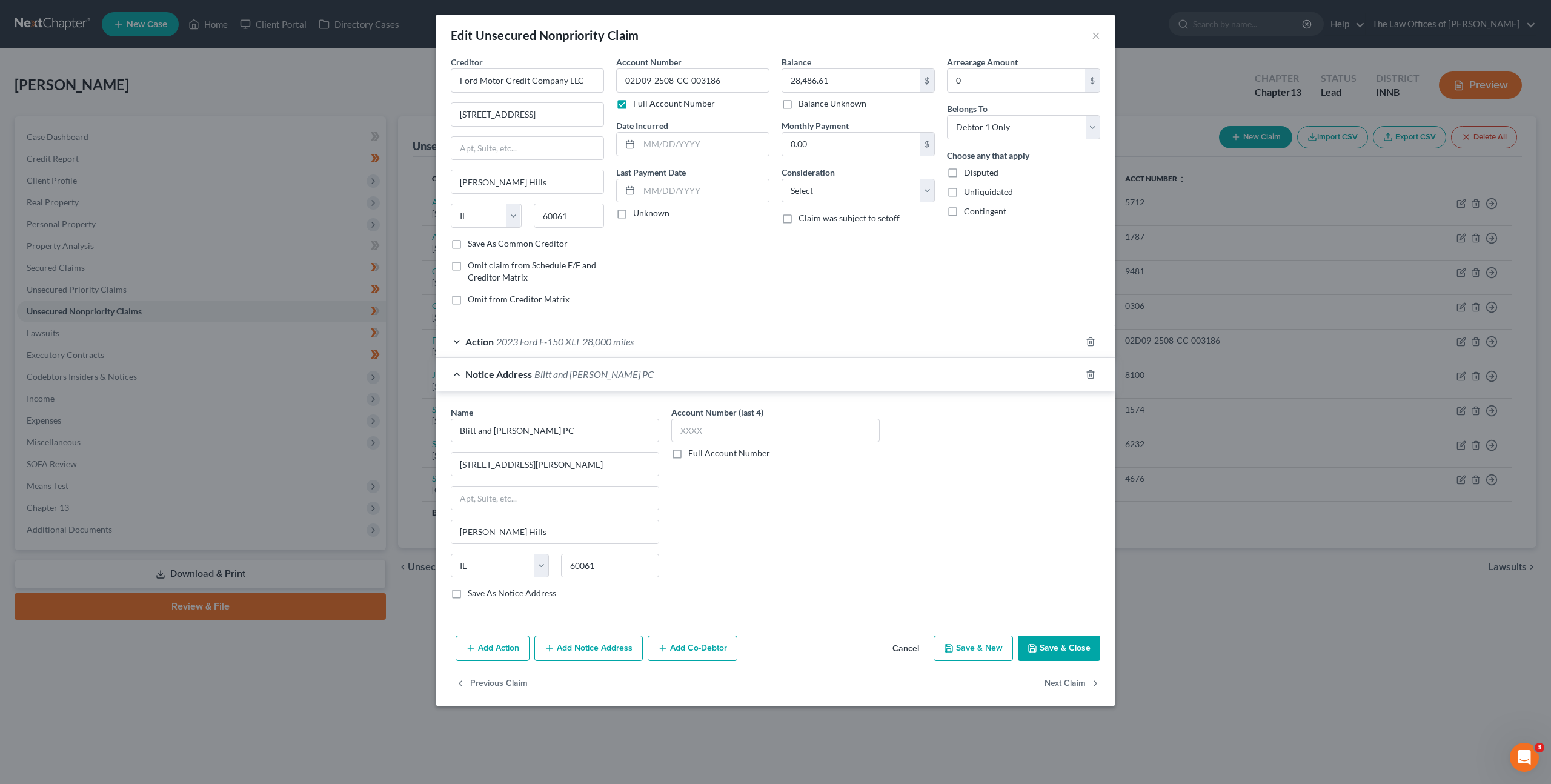
click at [901, 646] on button "Cancel" at bounding box center [906, 648] width 46 height 25
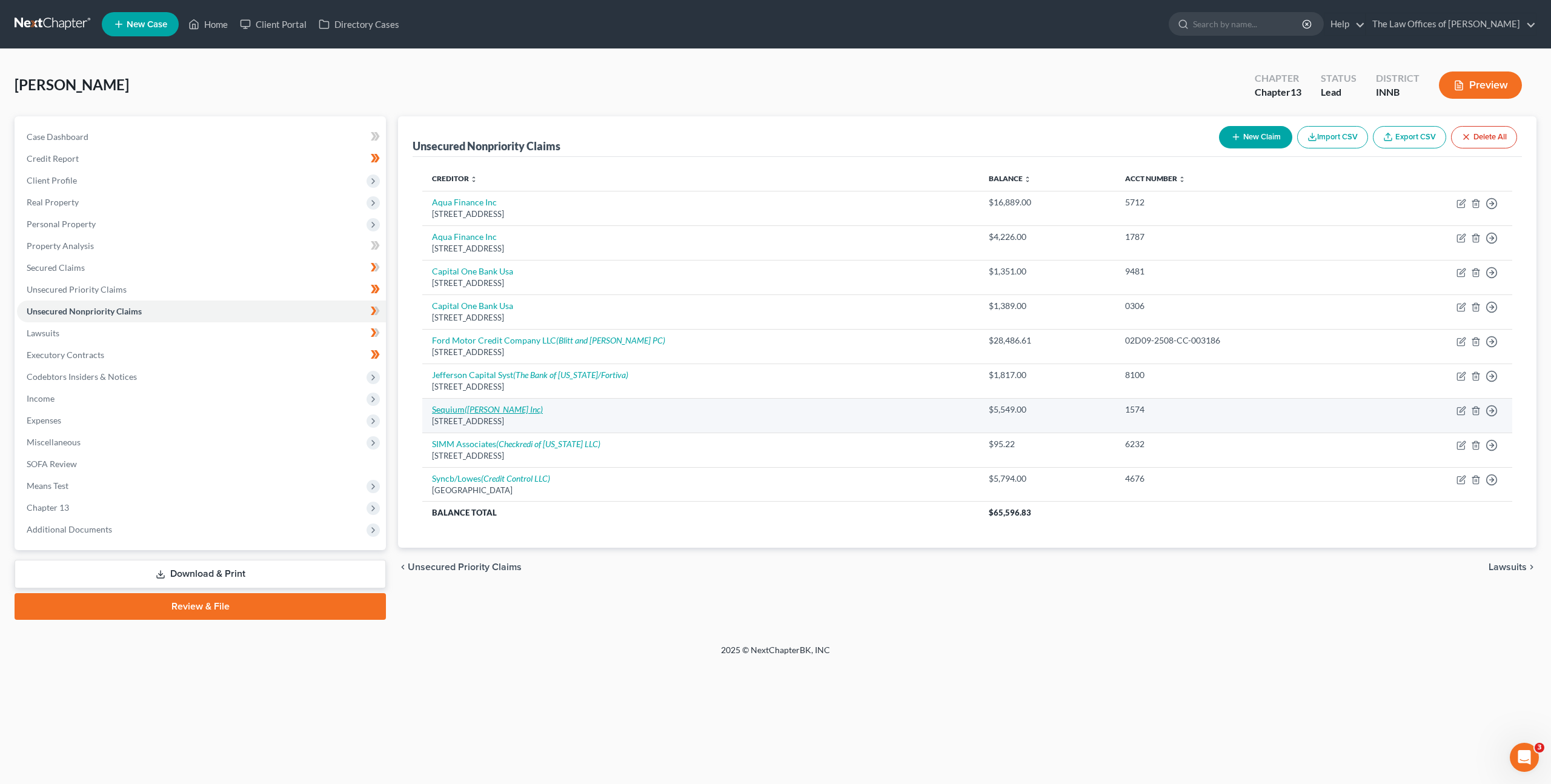
click at [446, 411] on link "Sequium (J Rollins Inc)" at bounding box center [488, 409] width 111 height 10
select select "10"
select select "1"
select select "0"
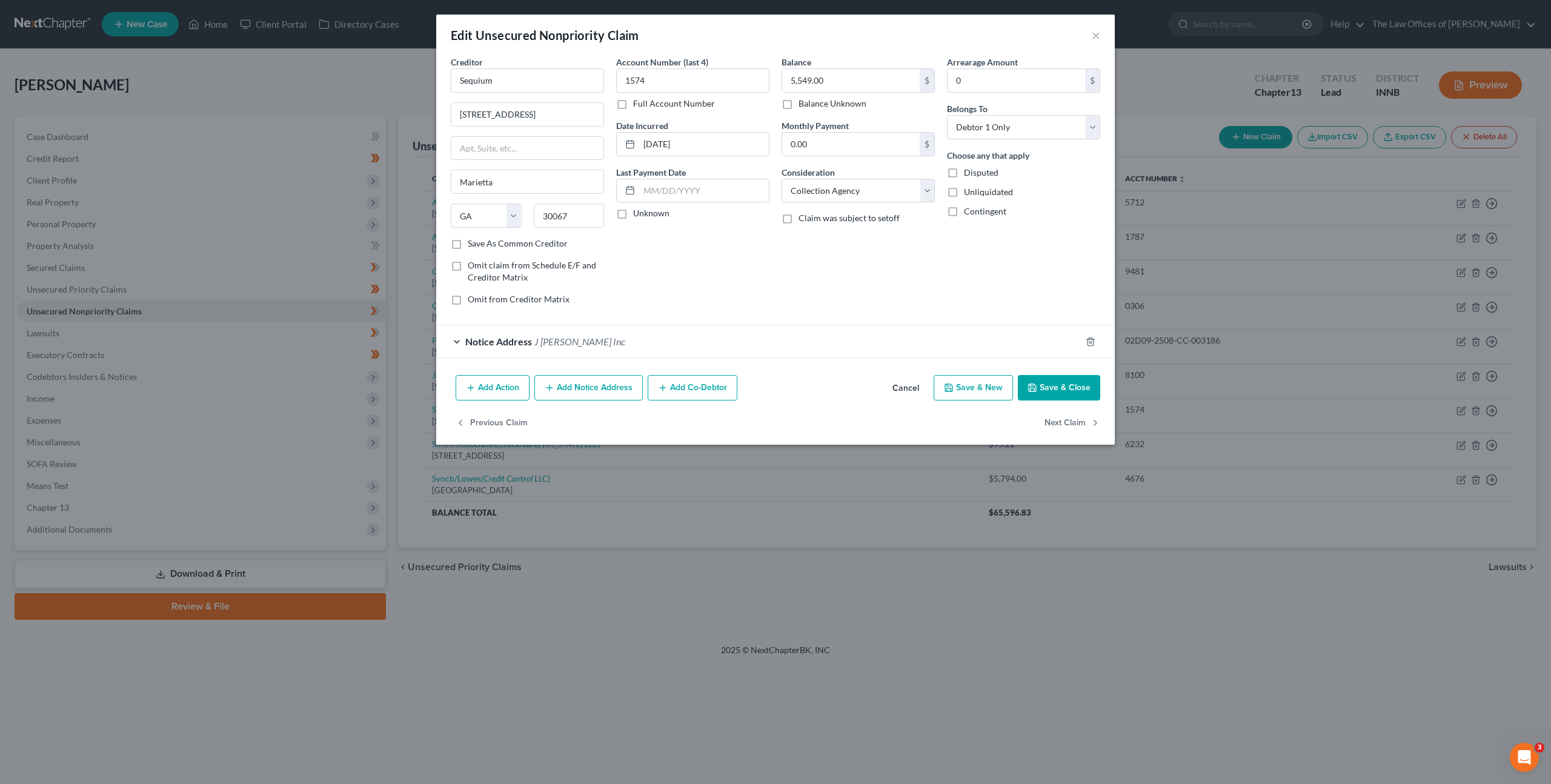
click at [904, 386] on button "Cancel" at bounding box center [906, 388] width 46 height 25
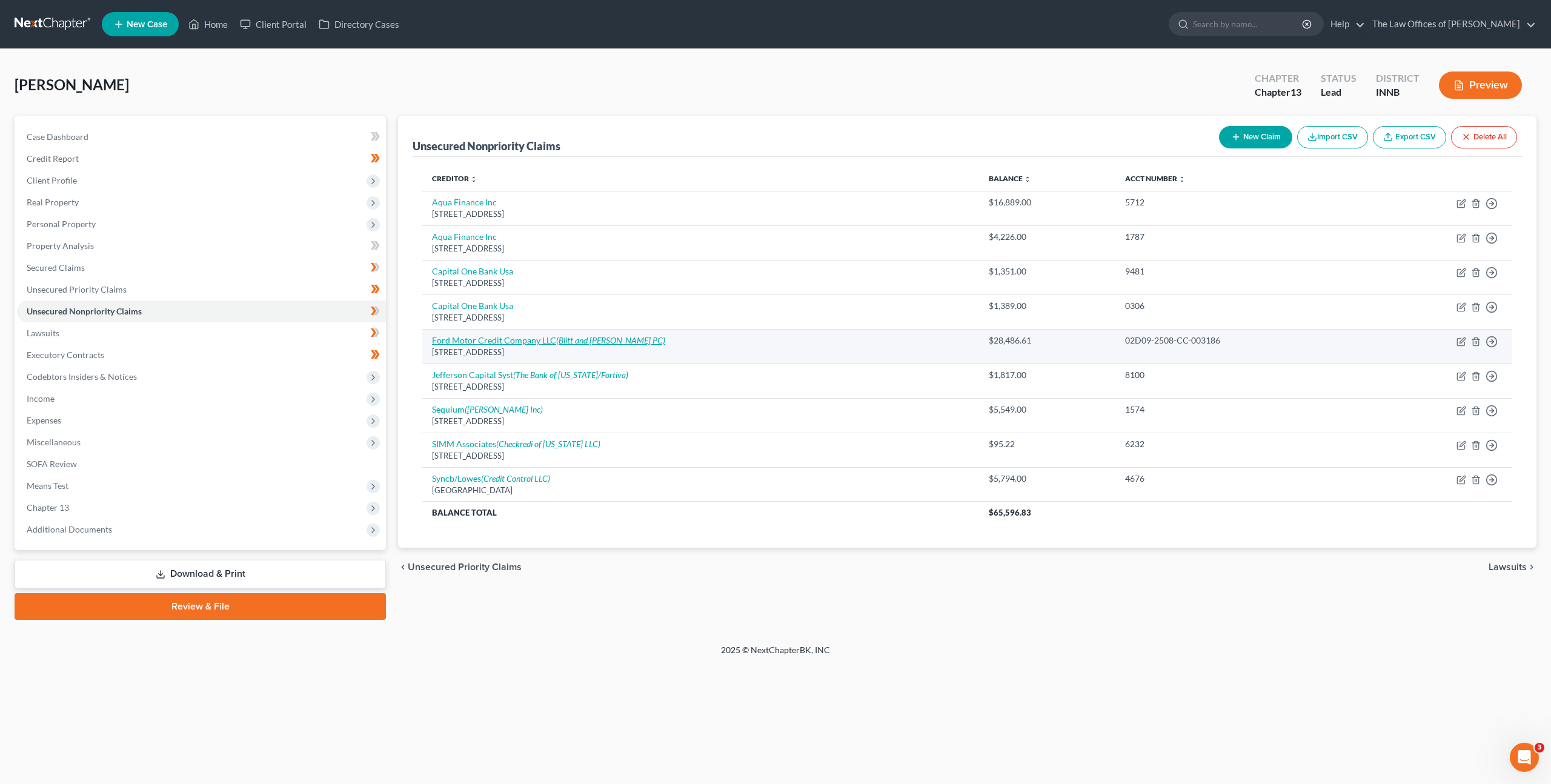
click at [543, 337] on link "Ford Motor Credit Company LLC (Blitt and Gaines PC)" at bounding box center [549, 340] width 233 height 10
select select "14"
select select "0"
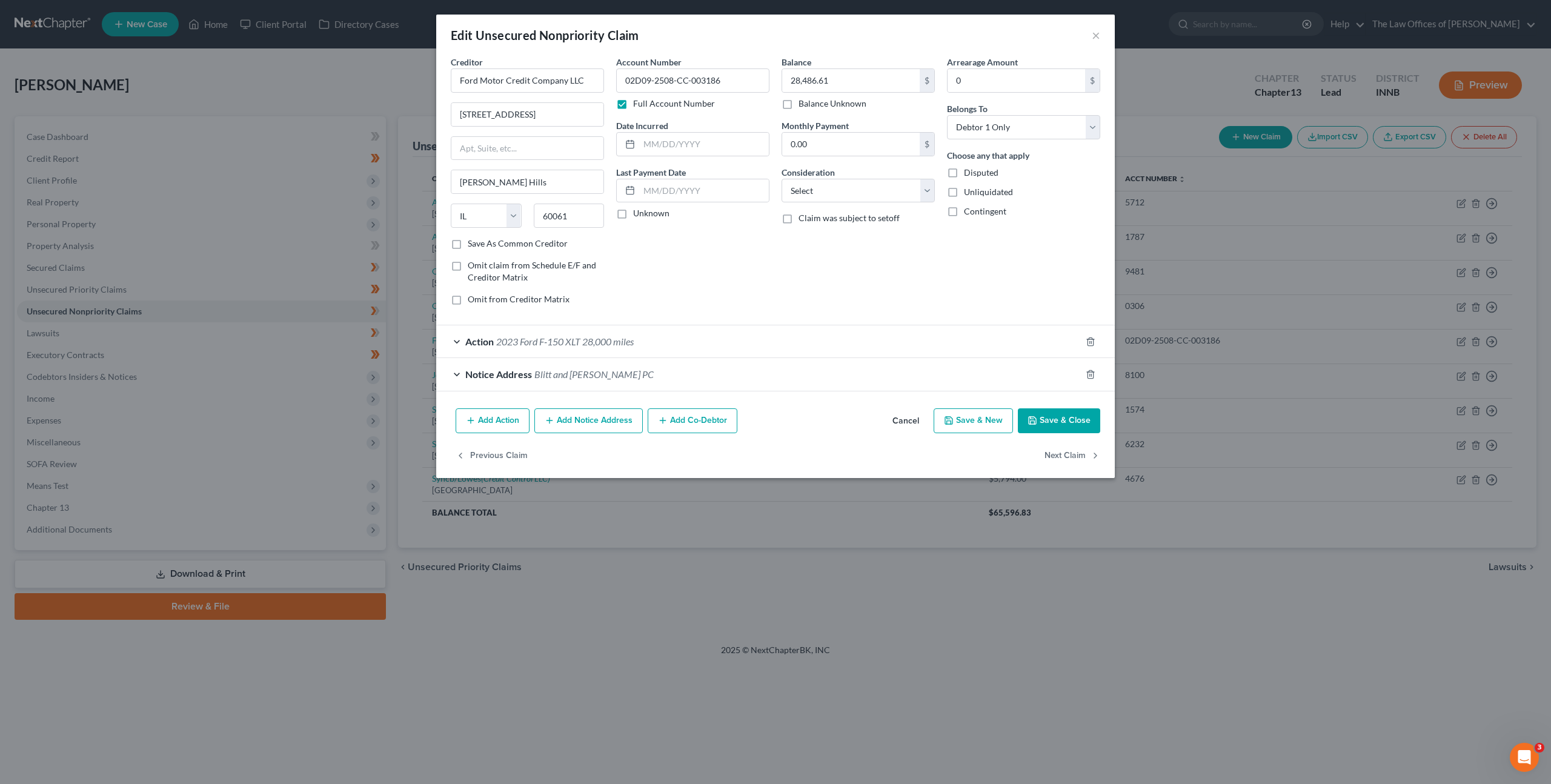
click at [825, 349] on div "Action 2023 Ford F-150 XLT 28,000 miles" at bounding box center [758, 341] width 645 height 33
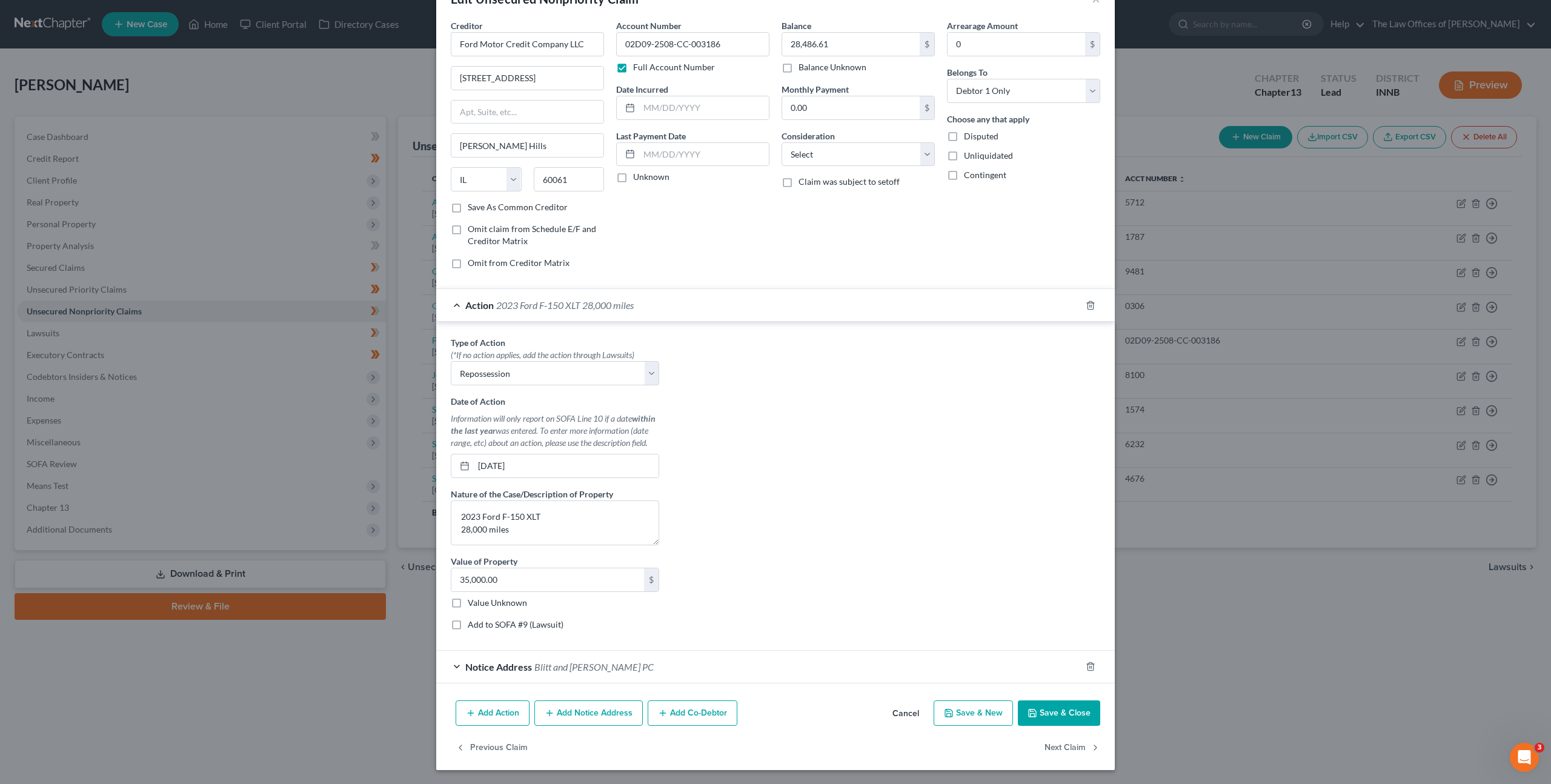
scroll to position [37, 0]
click at [527, 526] on textarea "2023 Ford F-150 XLT 28,000 miles" at bounding box center [555, 522] width 209 height 45
drag, startPoint x: 511, startPoint y: 583, endPoint x: 522, endPoint y: 582, distance: 11.0
click at [511, 584] on input "35,000.00" at bounding box center [547, 579] width 193 height 23
click at [790, 478] on div "Type of Action * (*If no action applies, add the action through Lawsuits) Selec…" at bounding box center [776, 487] width 662 height 304
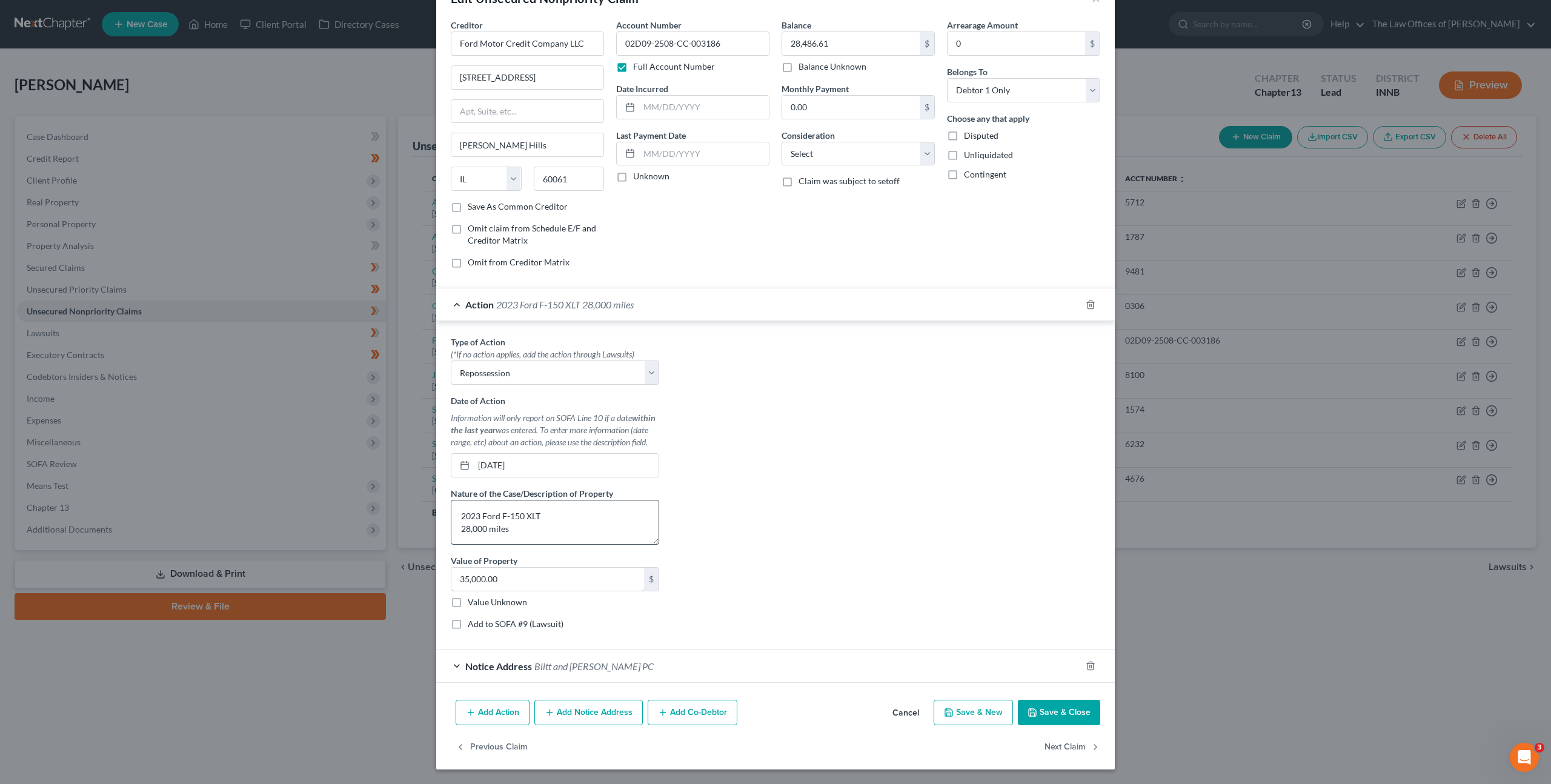
drag, startPoint x: 582, startPoint y: 577, endPoint x: 484, endPoint y: 537, distance: 105.8
click at [386, 546] on div "Edit Unsecured Nonpriority Claim × Creditor * Ford Motor Credit Company LLC 775…" at bounding box center [776, 392] width 1551 height 784
drag, startPoint x: 551, startPoint y: 582, endPoint x: 575, endPoint y: 580, distance: 24.1
click at [551, 582] on input "35,000.00" at bounding box center [547, 579] width 193 height 23
click at [335, 563] on div "Edit Unsecured Nonpriority Claim × Creditor * Ford Motor Credit Company LLC 775…" at bounding box center [776, 392] width 1551 height 784
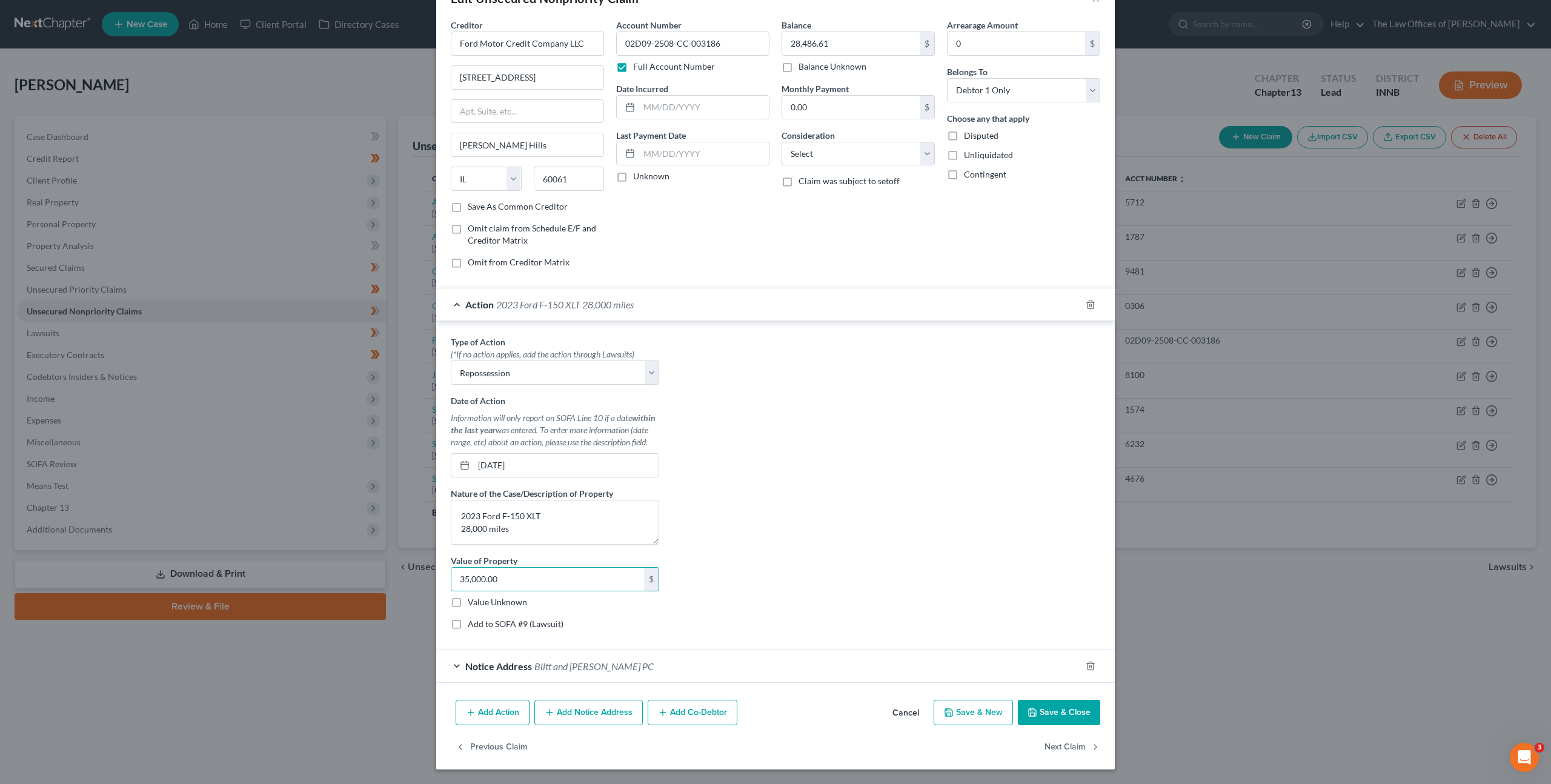
drag, startPoint x: 818, startPoint y: 430, endPoint x: 782, endPoint y: 404, distance: 44.4
click at [818, 430] on div "Type of Action * (*If no action applies, add the action through Lawsuits) Selec…" at bounding box center [776, 487] width 662 height 304
drag, startPoint x: 477, startPoint y: 515, endPoint x: 523, endPoint y: 496, distance: 49.8
click at [477, 515] on textarea "2023 Ford F-150 XLT 28,000 miles" at bounding box center [555, 522] width 209 height 45
click at [798, 407] on div "Type of Action * (*If no action applies, add the action through Lawsuits) Selec…" at bounding box center [776, 487] width 662 height 304
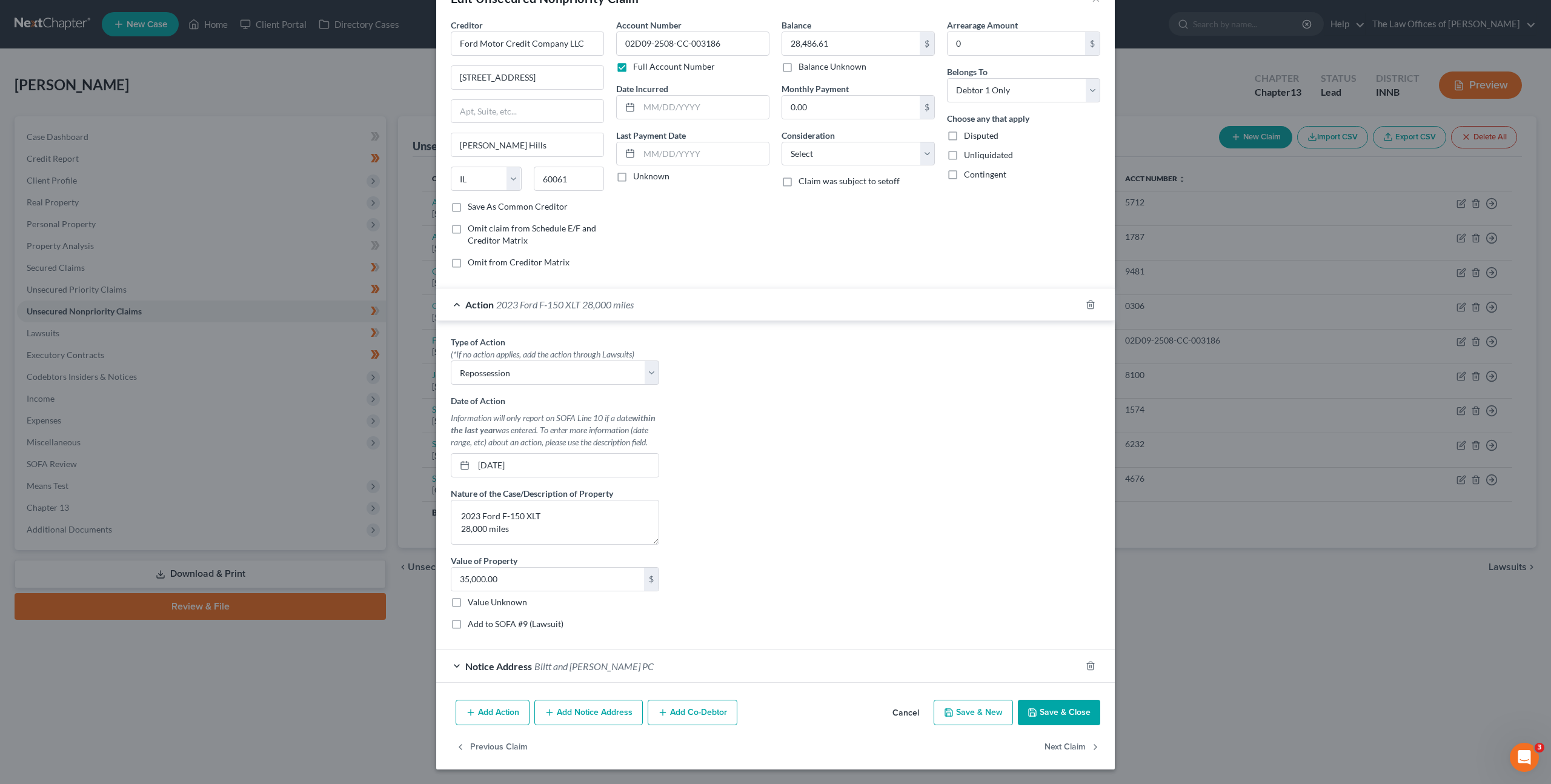
scroll to position [0, 0]
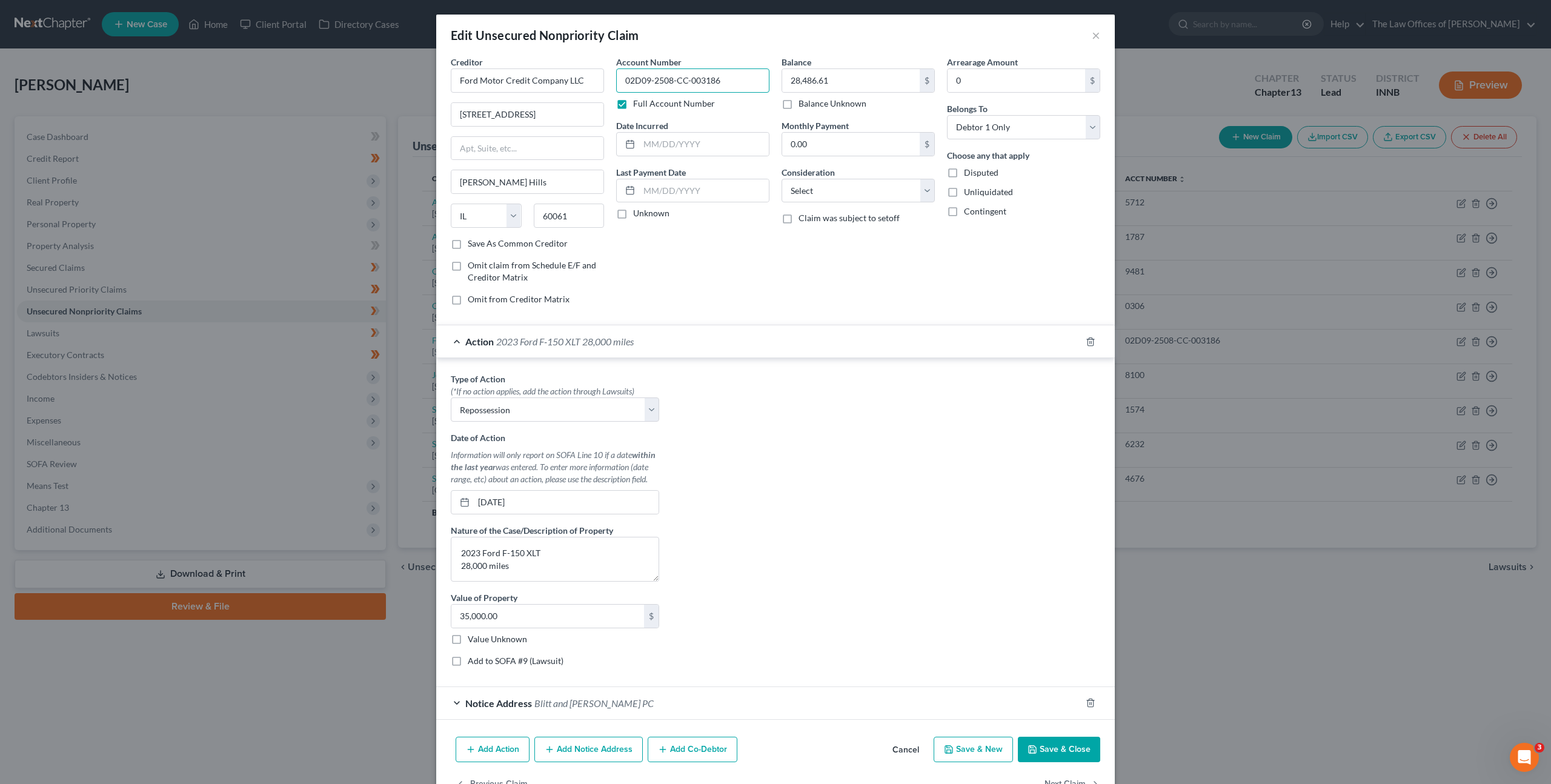
click at [732, 78] on input "02D09-2508-CC-003186" at bounding box center [692, 80] width 153 height 25
drag, startPoint x: 721, startPoint y: 81, endPoint x: 451, endPoint y: 112, distance: 271.8
click at [230, 29] on div "Edit Unsecured Nonpriority Claim × Creditor * Ford Motor Credit Company LLC 775…" at bounding box center [776, 392] width 1551 height 784
click at [921, 482] on div "Type of Action * (*If no action applies, add the action through Lawsuits) Selec…" at bounding box center [776, 524] width 662 height 304
click at [544, 621] on input "35,000.00" at bounding box center [547, 616] width 193 height 23
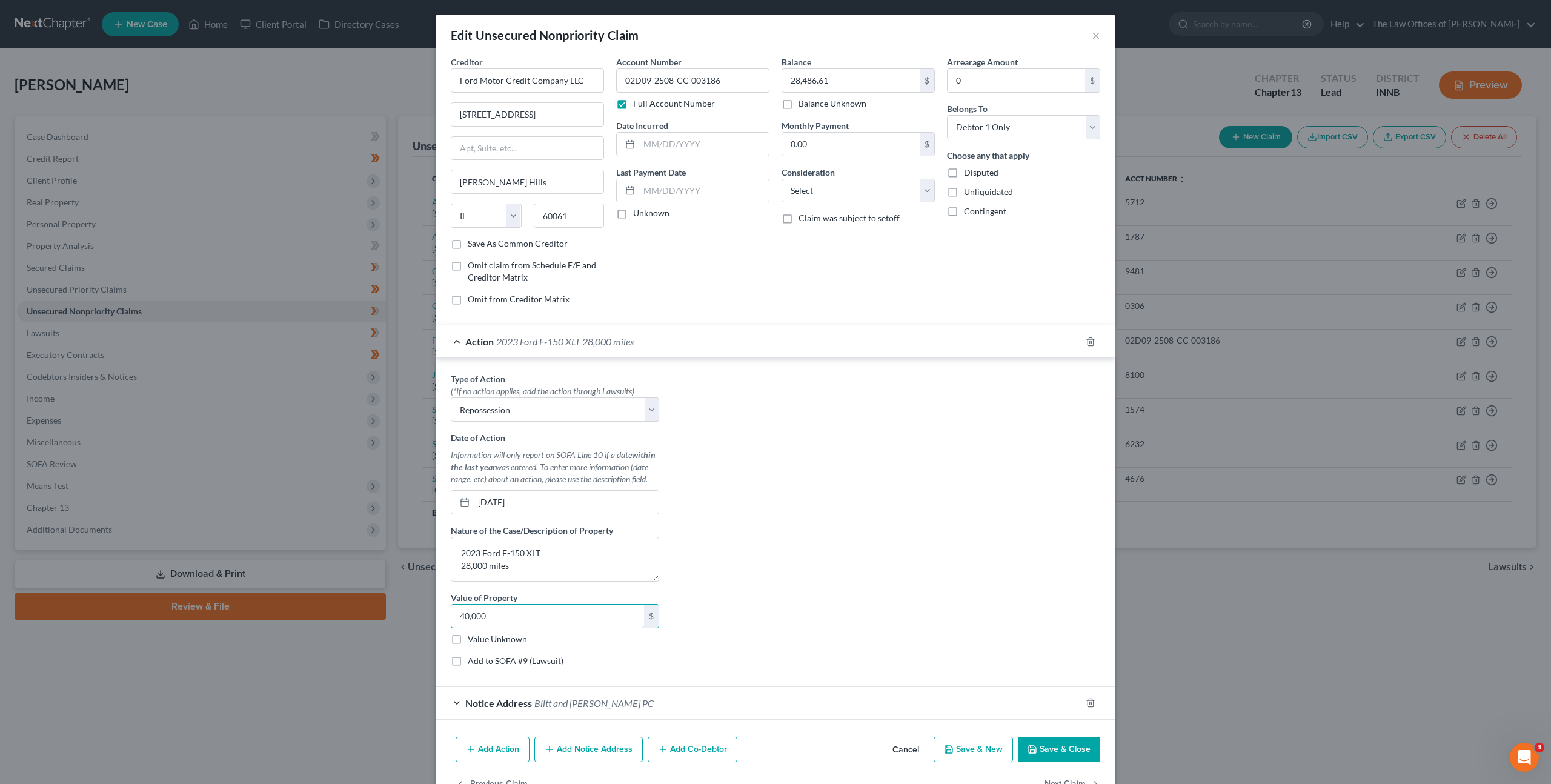
type input "40,000"
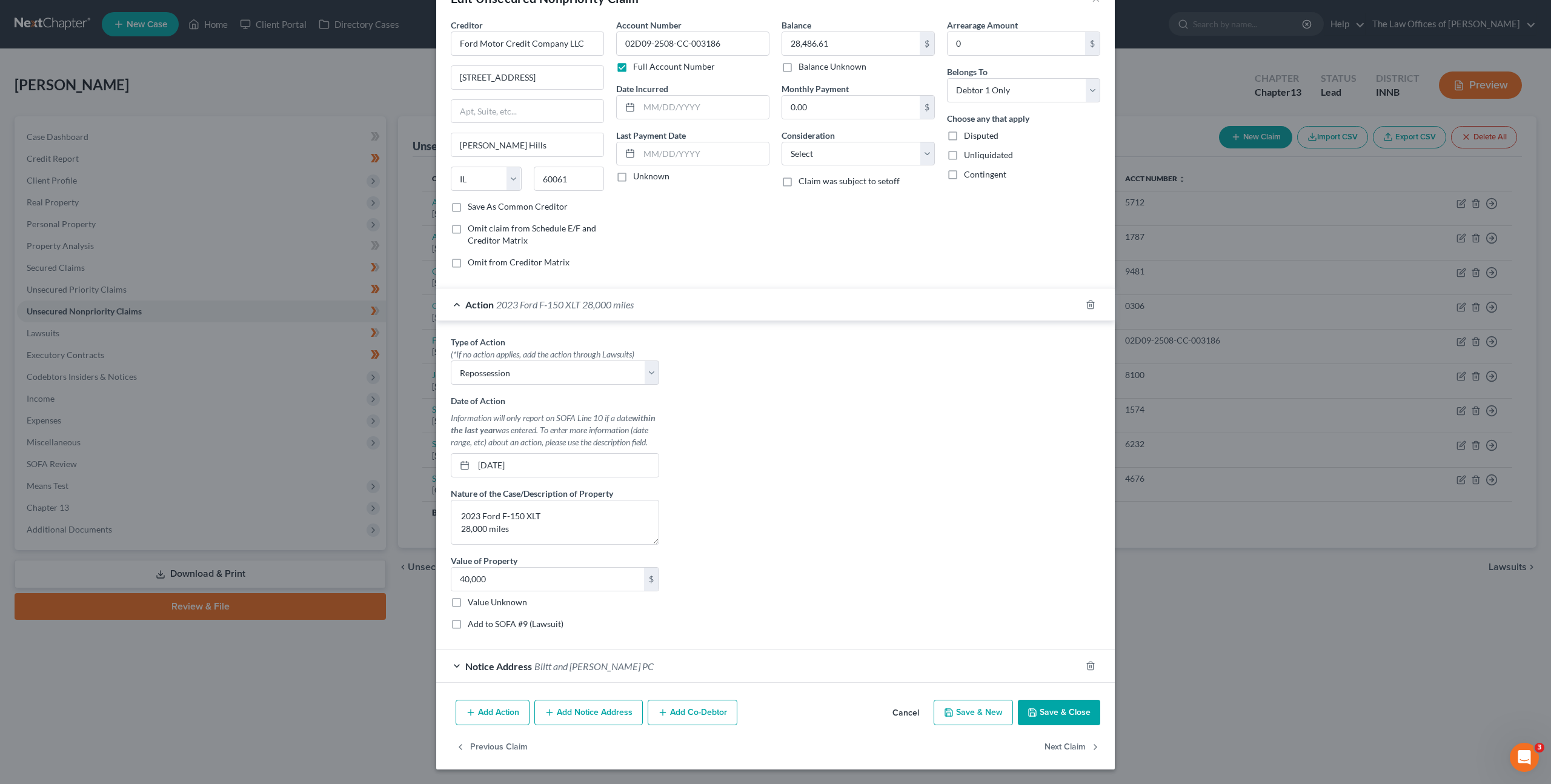
click at [1047, 702] on button "Save & Close" at bounding box center [1059, 713] width 82 height 25
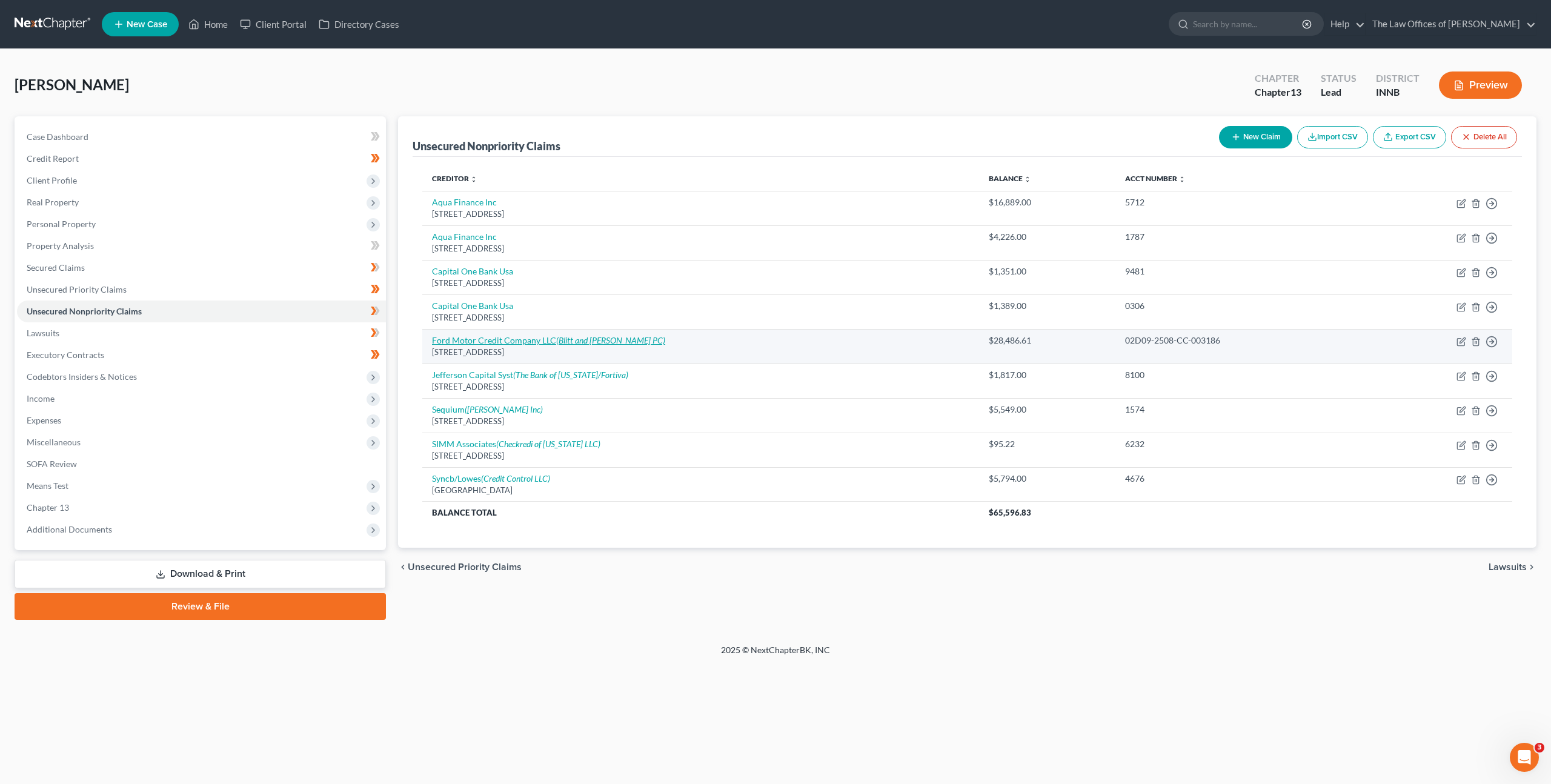
click at [473, 340] on link "Ford Motor Credit Company LLC (Blitt and Gaines PC)" at bounding box center [549, 340] width 233 height 10
select select "14"
select select "0"
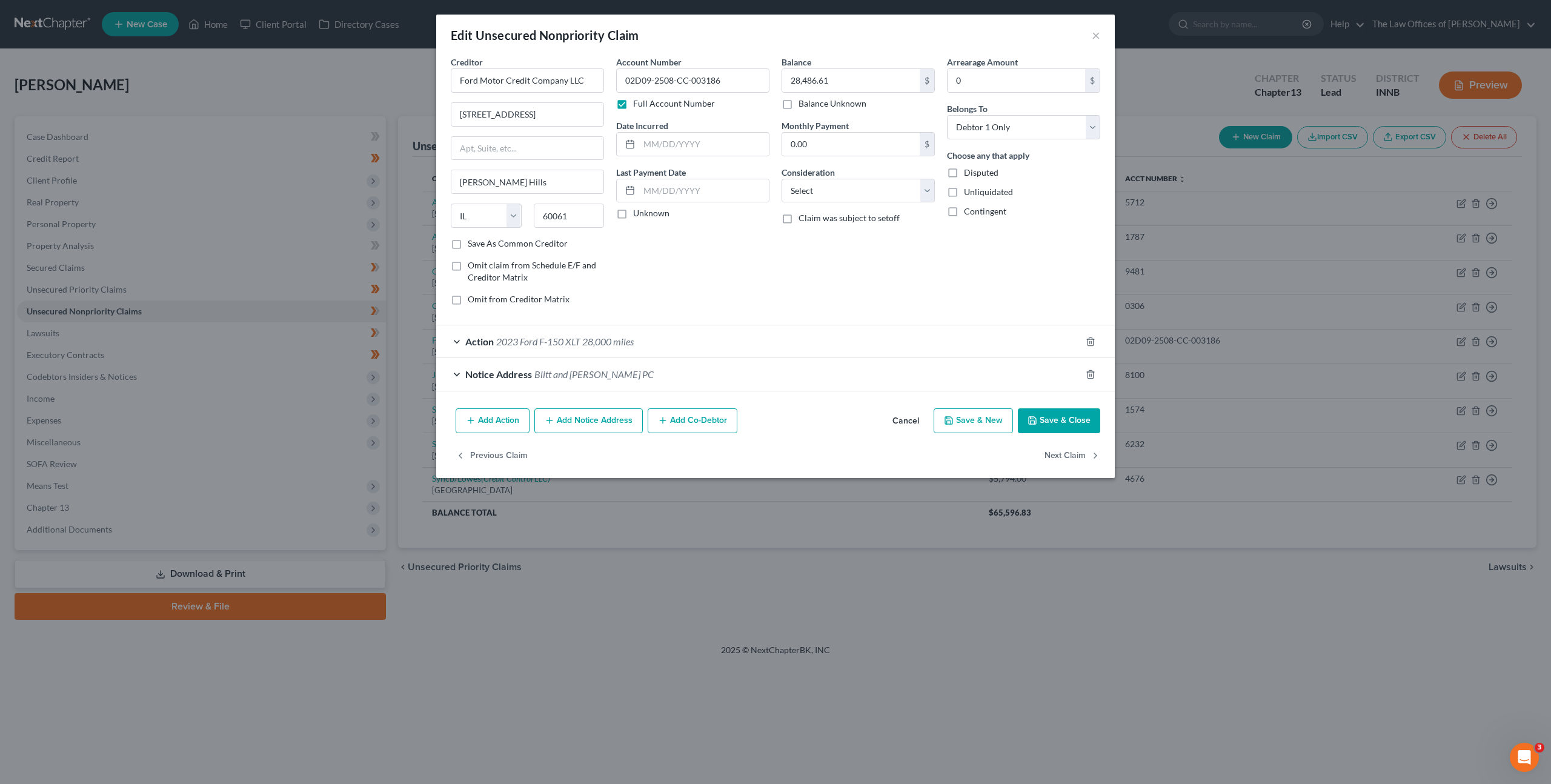
click at [729, 338] on div "Action 2023 Ford F-150 XLT 28,000 miles" at bounding box center [758, 341] width 645 height 33
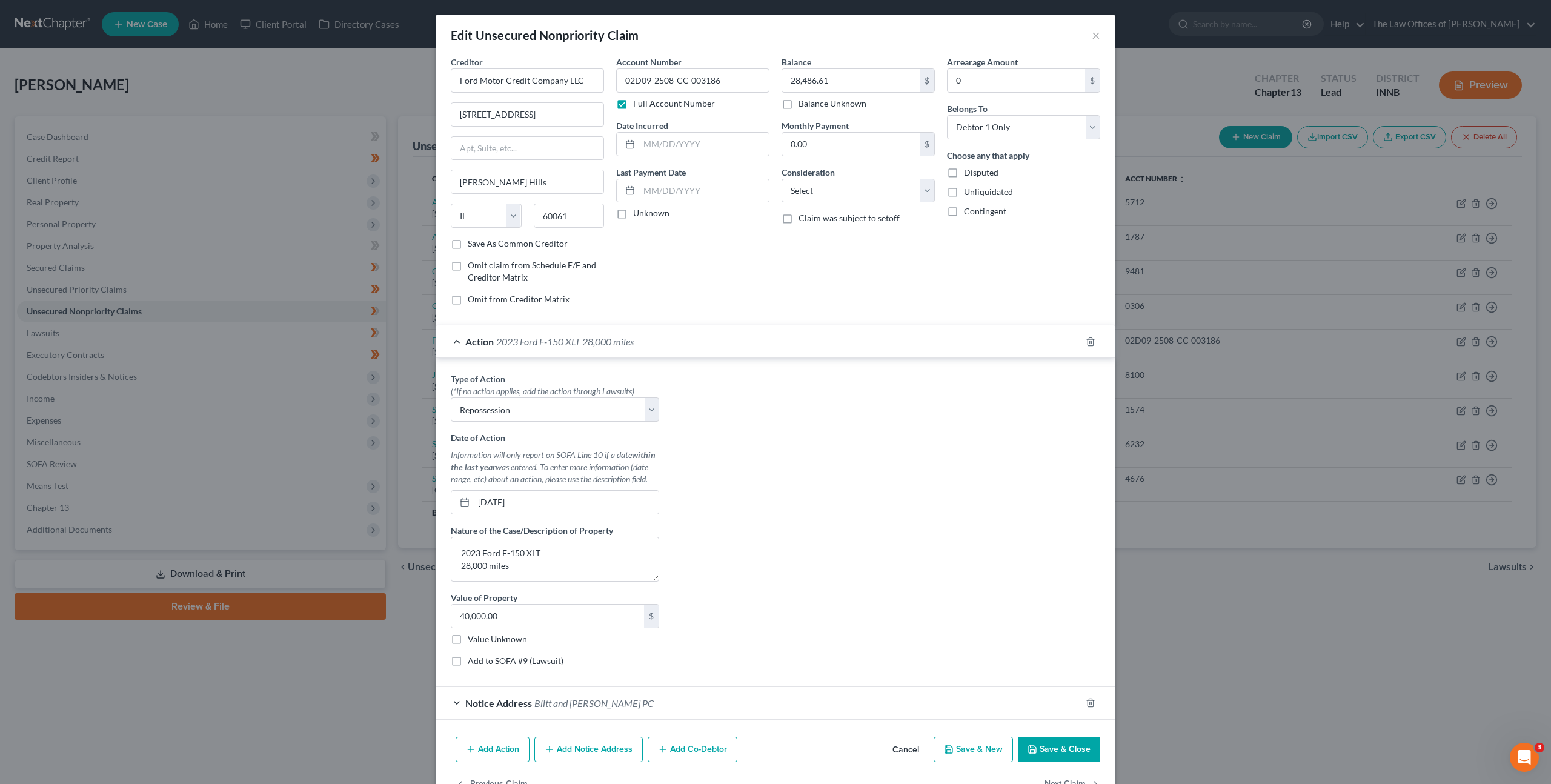
click at [726, 338] on div "Action 2023 Ford F-150 XLT 28,000 miles" at bounding box center [758, 341] width 645 height 33
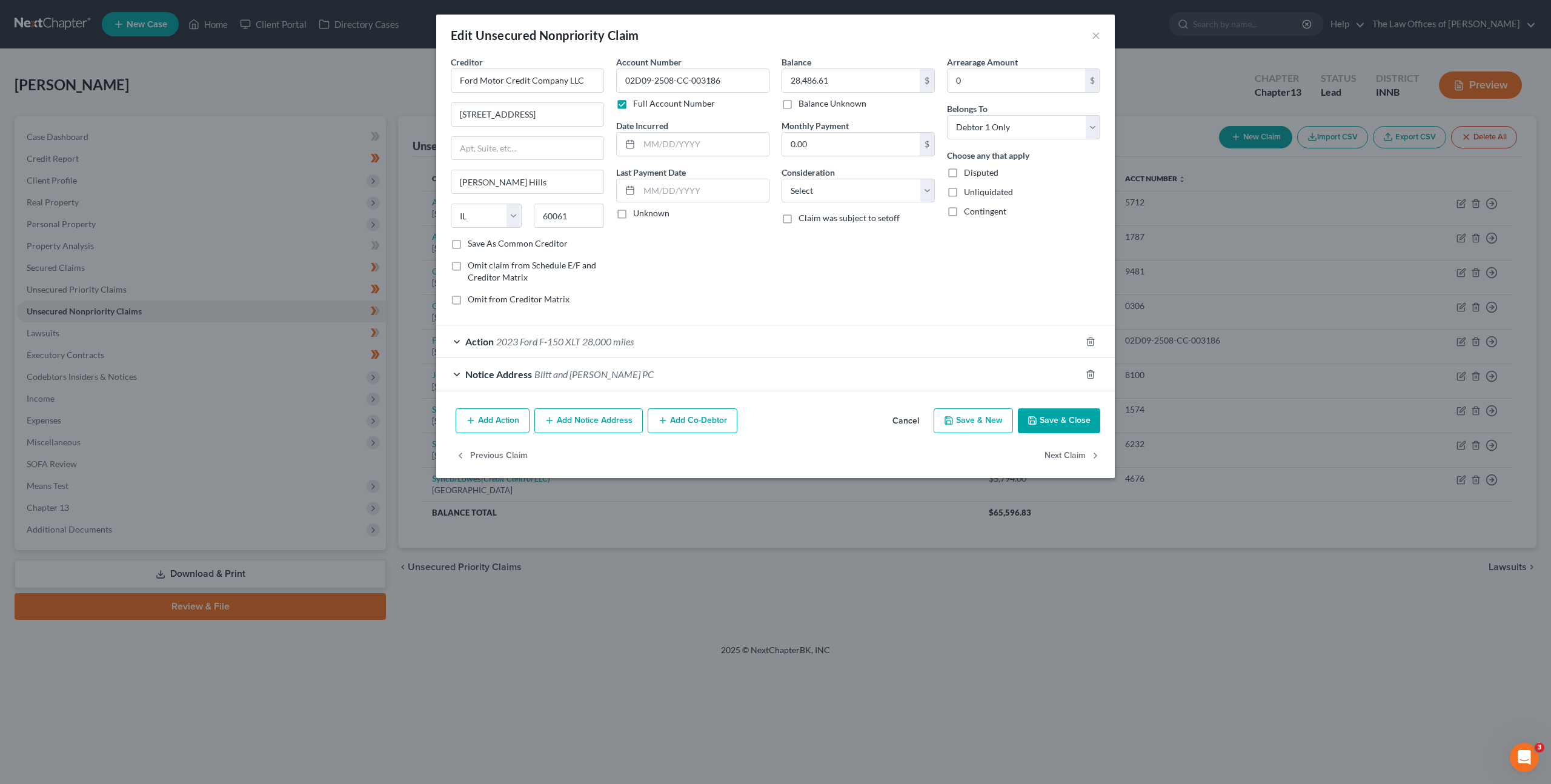
click at [907, 418] on button "Cancel" at bounding box center [906, 422] width 46 height 25
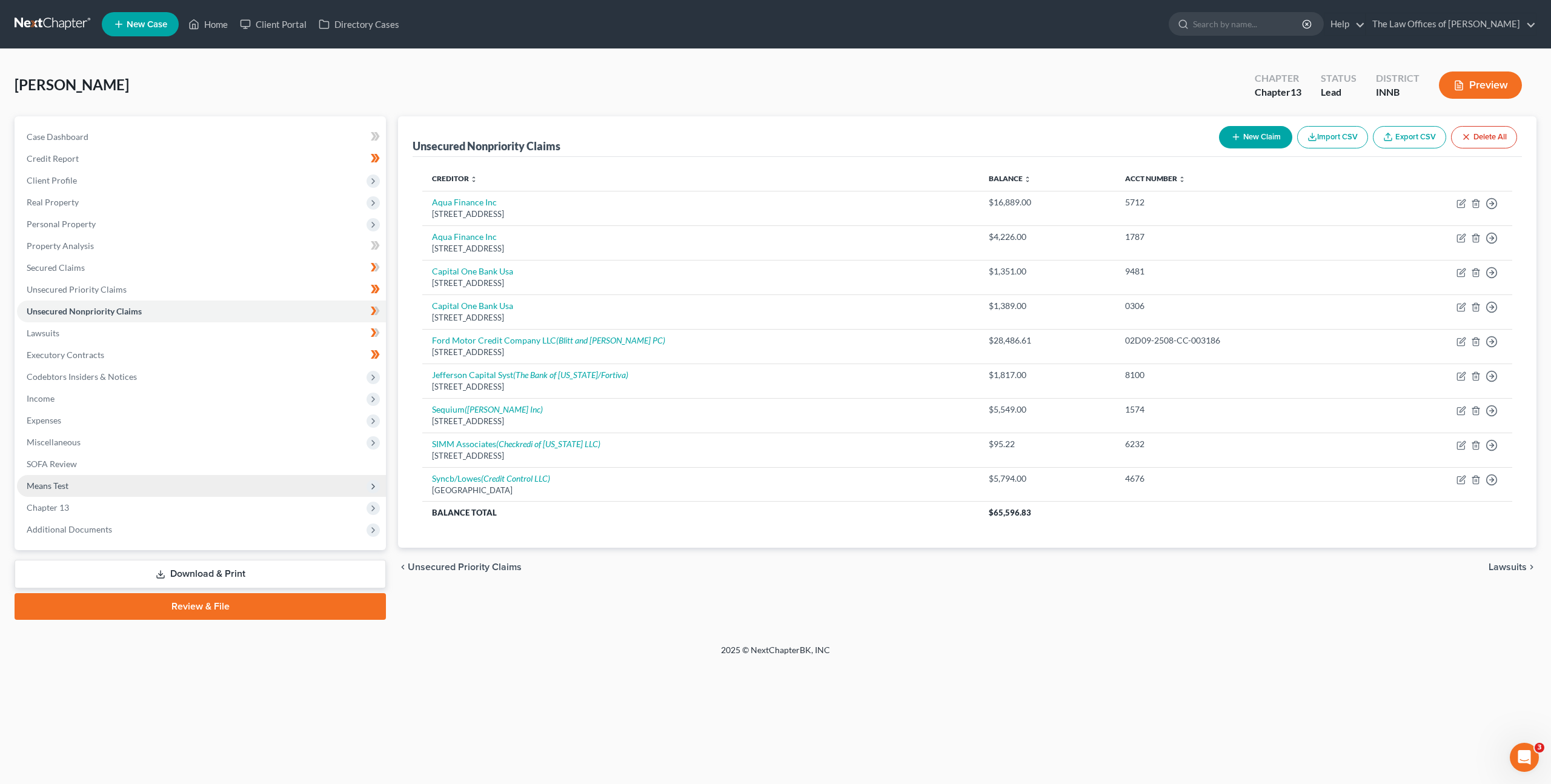
click at [127, 495] on span "Means Test" at bounding box center [201, 486] width 369 height 22
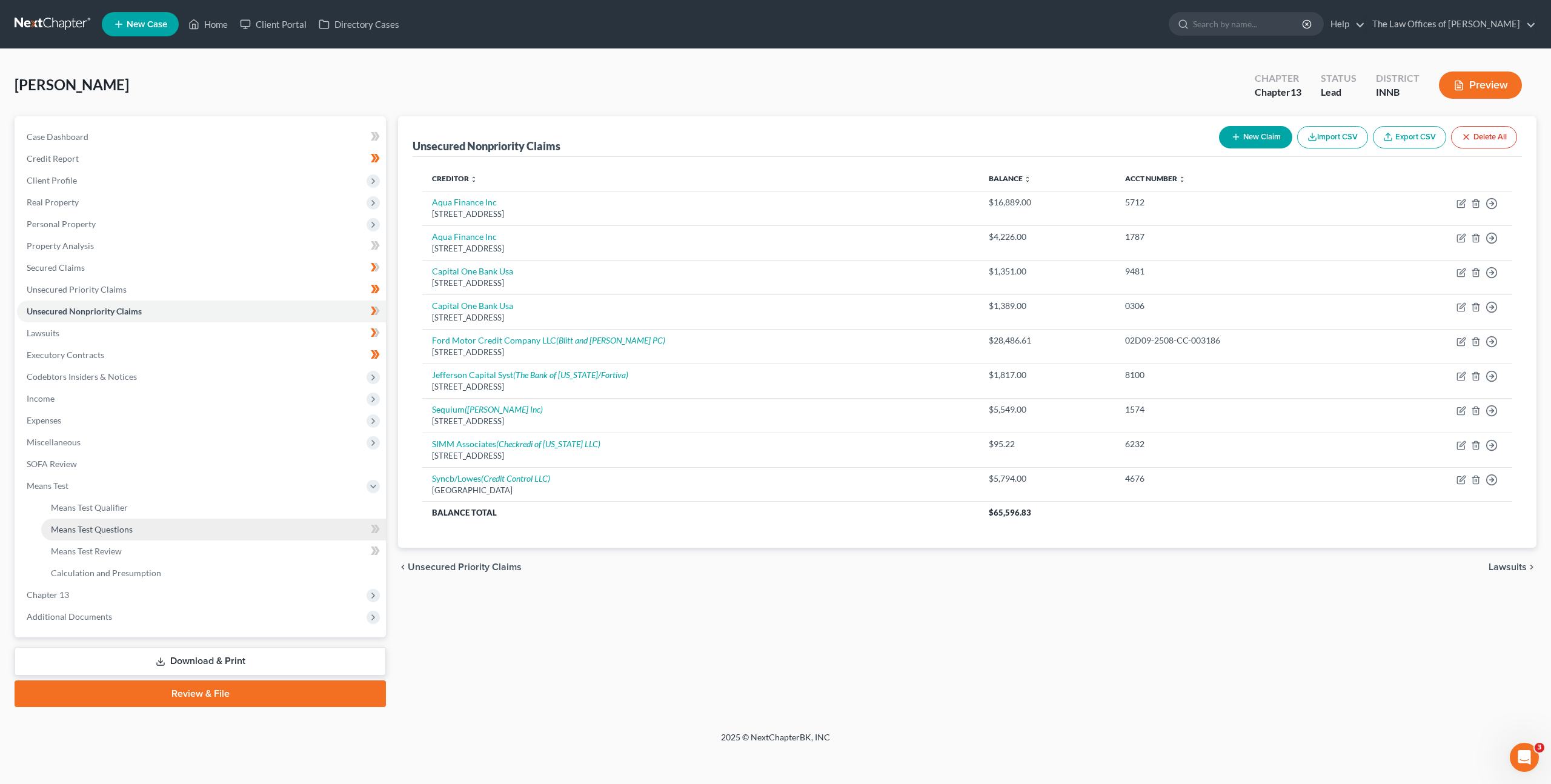
click at [122, 527] on span "Means Test Questions" at bounding box center [91, 529] width 82 height 10
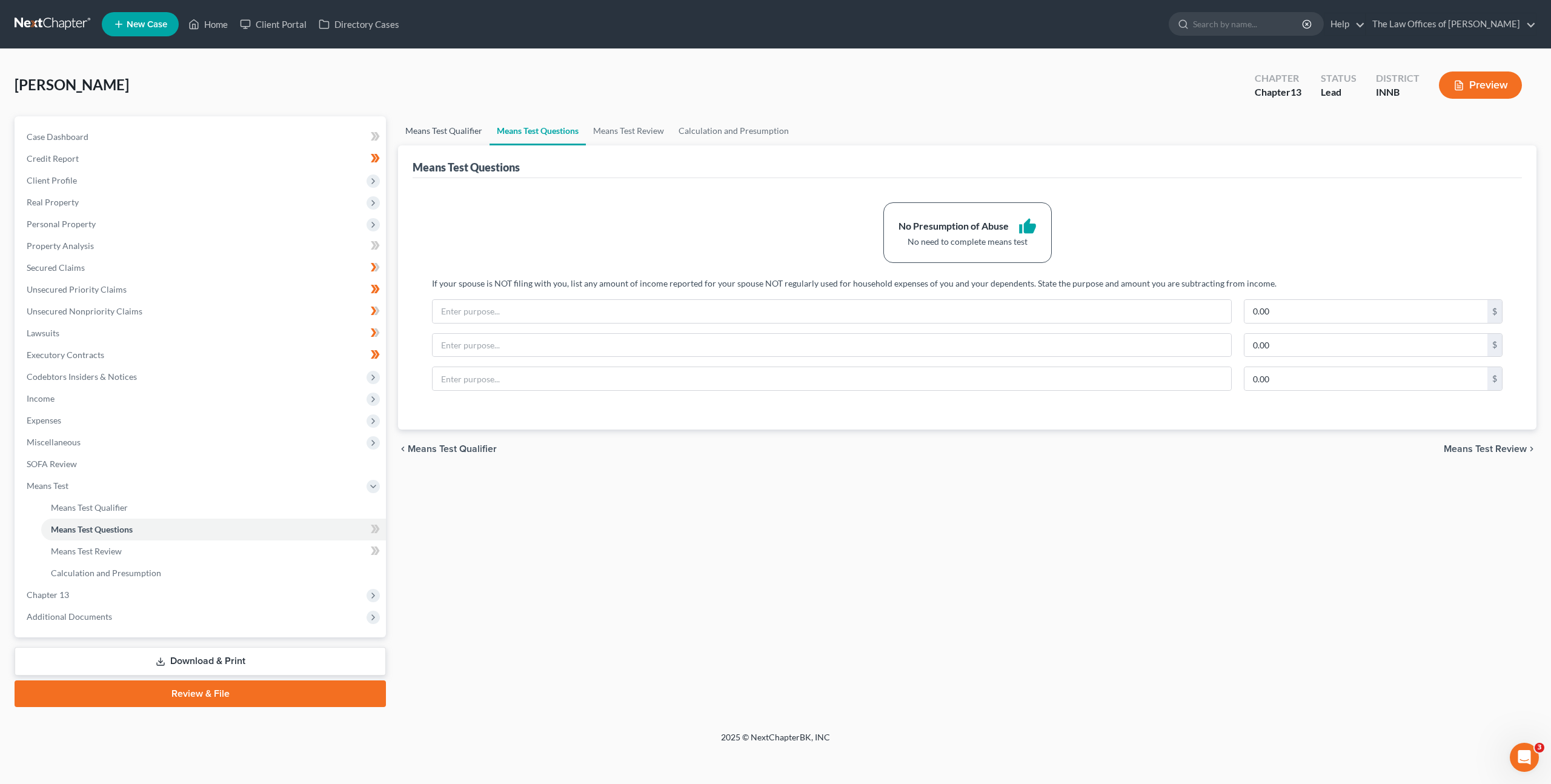
click at [438, 126] on link "Means Test Qualifier" at bounding box center [443, 131] width 91 height 29
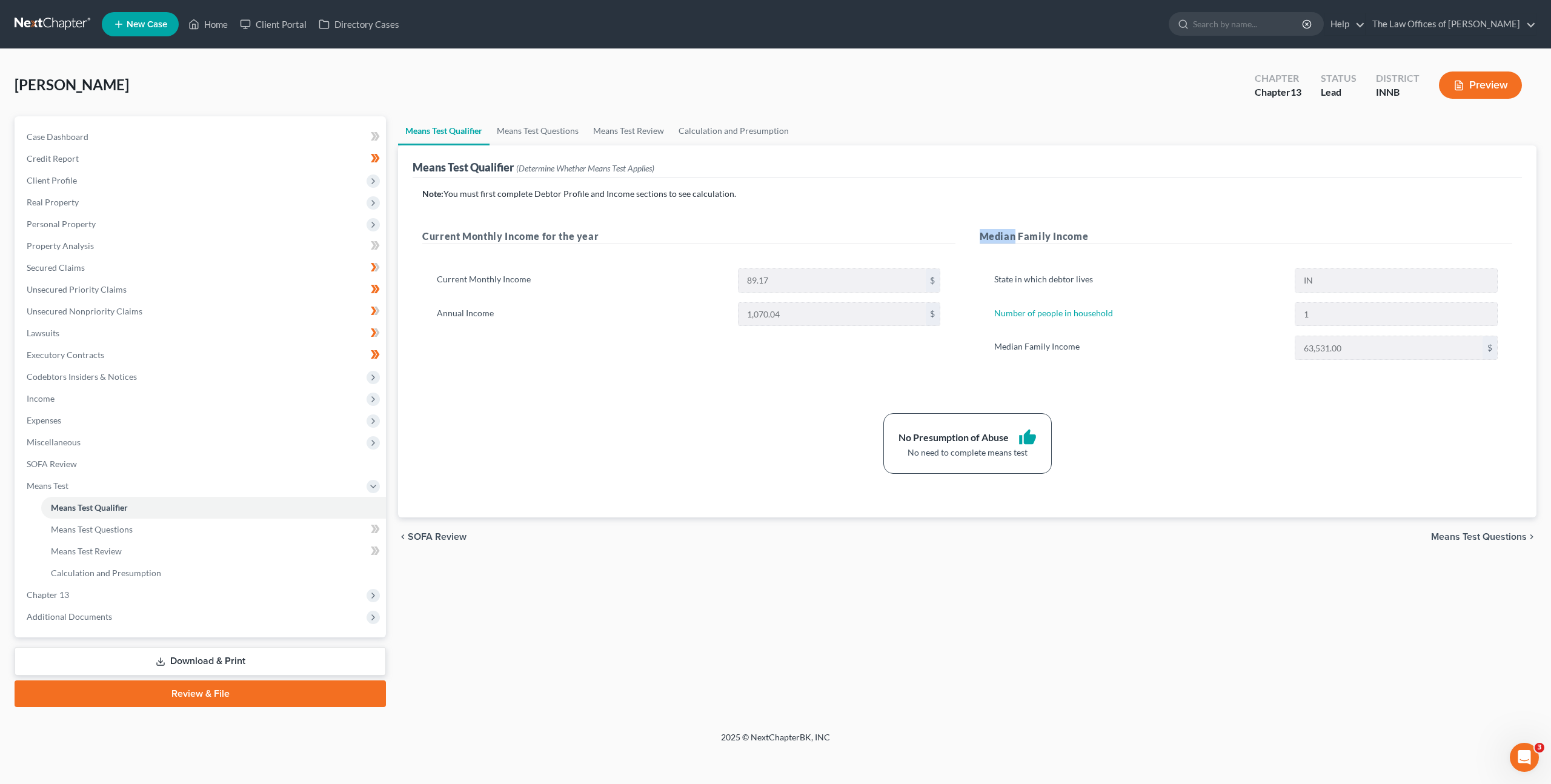
drag, startPoint x: 1231, startPoint y: 187, endPoint x: 1230, endPoint y: 201, distance: 14.0
click at [1232, 196] on p "Note: You must first complete Debtor Profile and Income sections to see calcula…" at bounding box center [967, 193] width 1090 height 12
click at [1201, 255] on div "State in which debtor lives IN Number of people in household 1 Median Family In…" at bounding box center [1247, 319] width 534 height 130
click at [93, 459] on link "SOFA Review" at bounding box center [201, 465] width 369 height 22
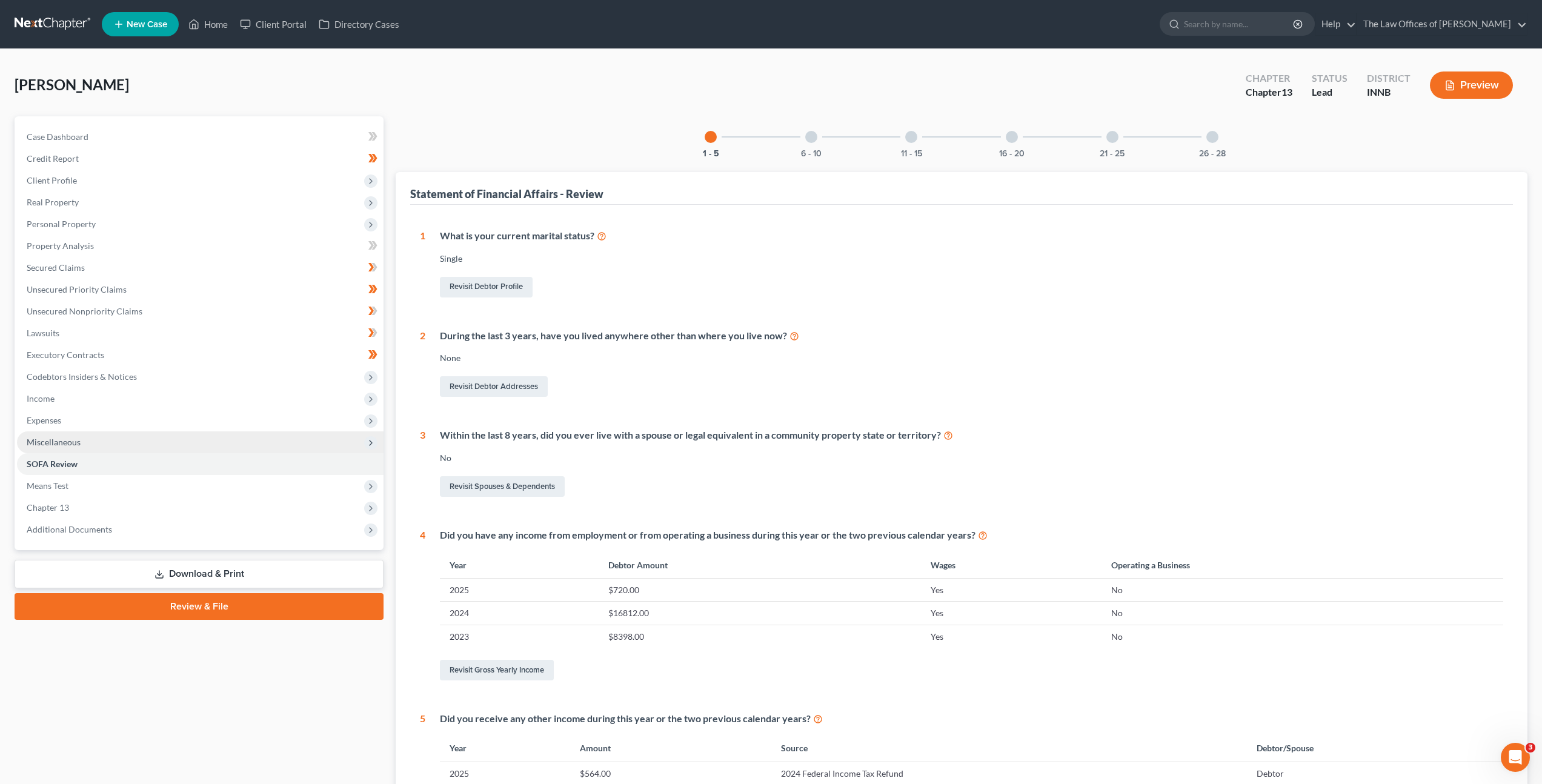
click at [119, 443] on span "Miscellaneous" at bounding box center [200, 442] width 366 height 22
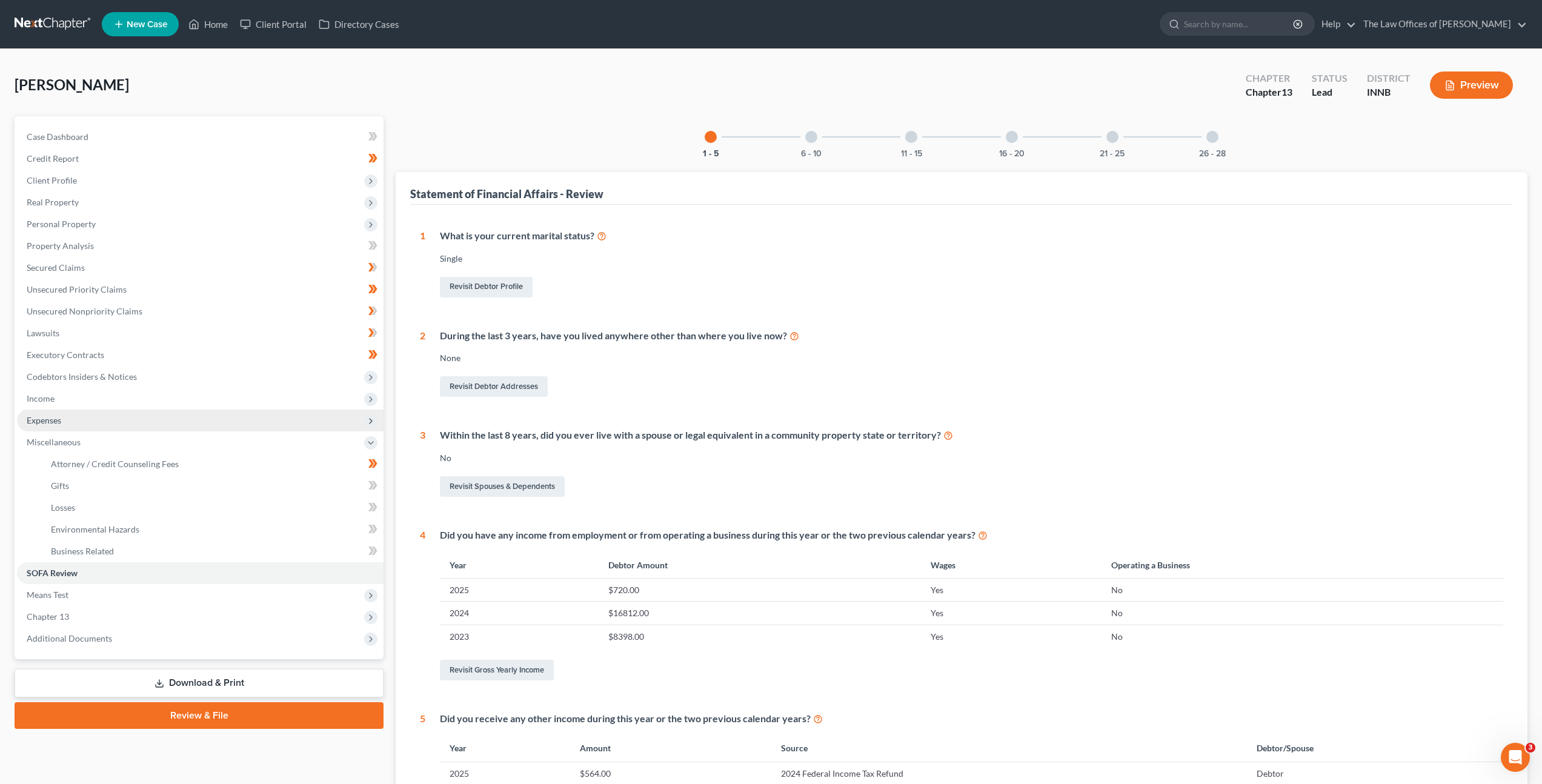
click at [122, 420] on span "Expenses" at bounding box center [200, 421] width 366 height 22
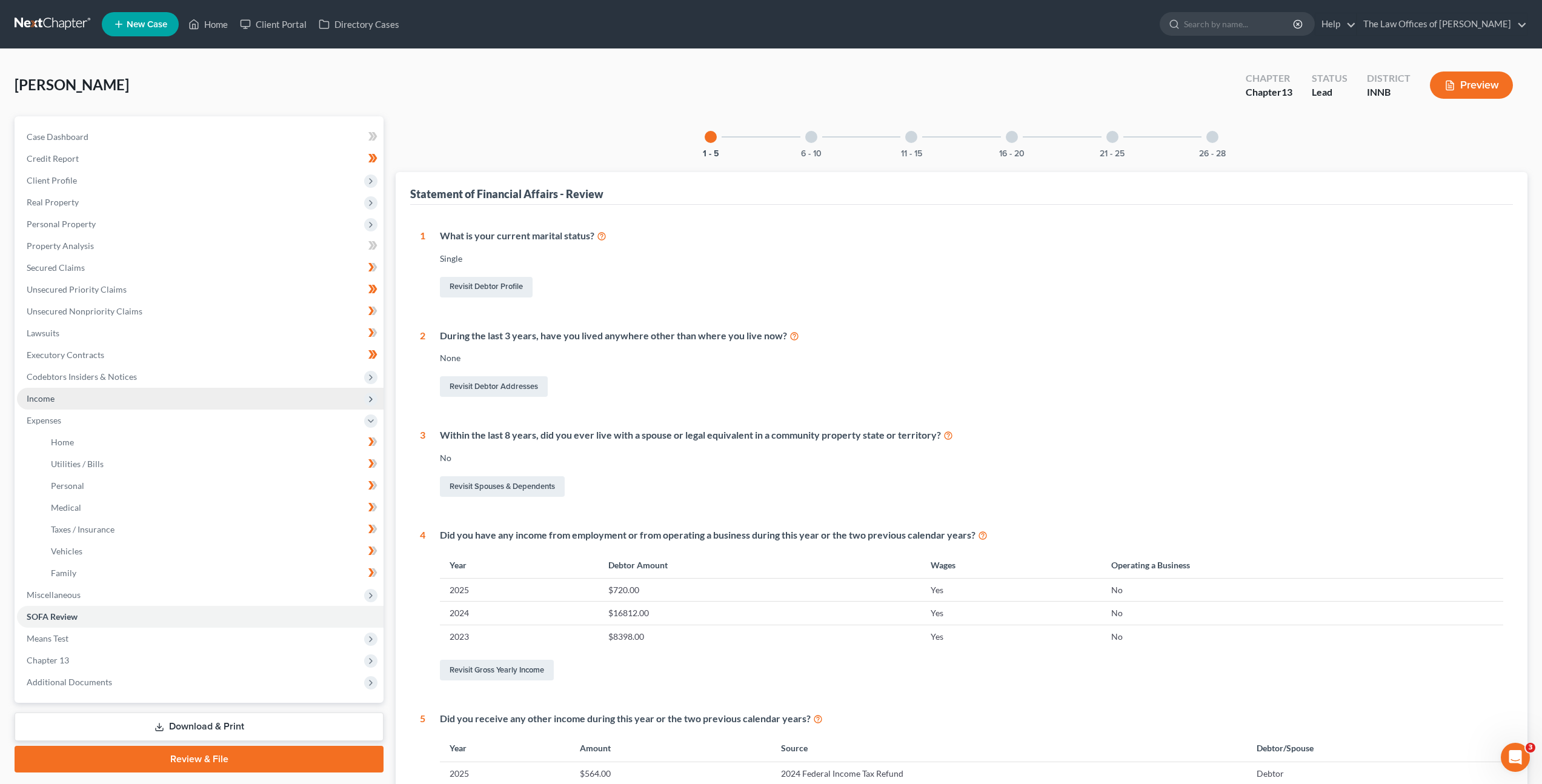
click at [130, 403] on span "Income" at bounding box center [200, 399] width 366 height 22
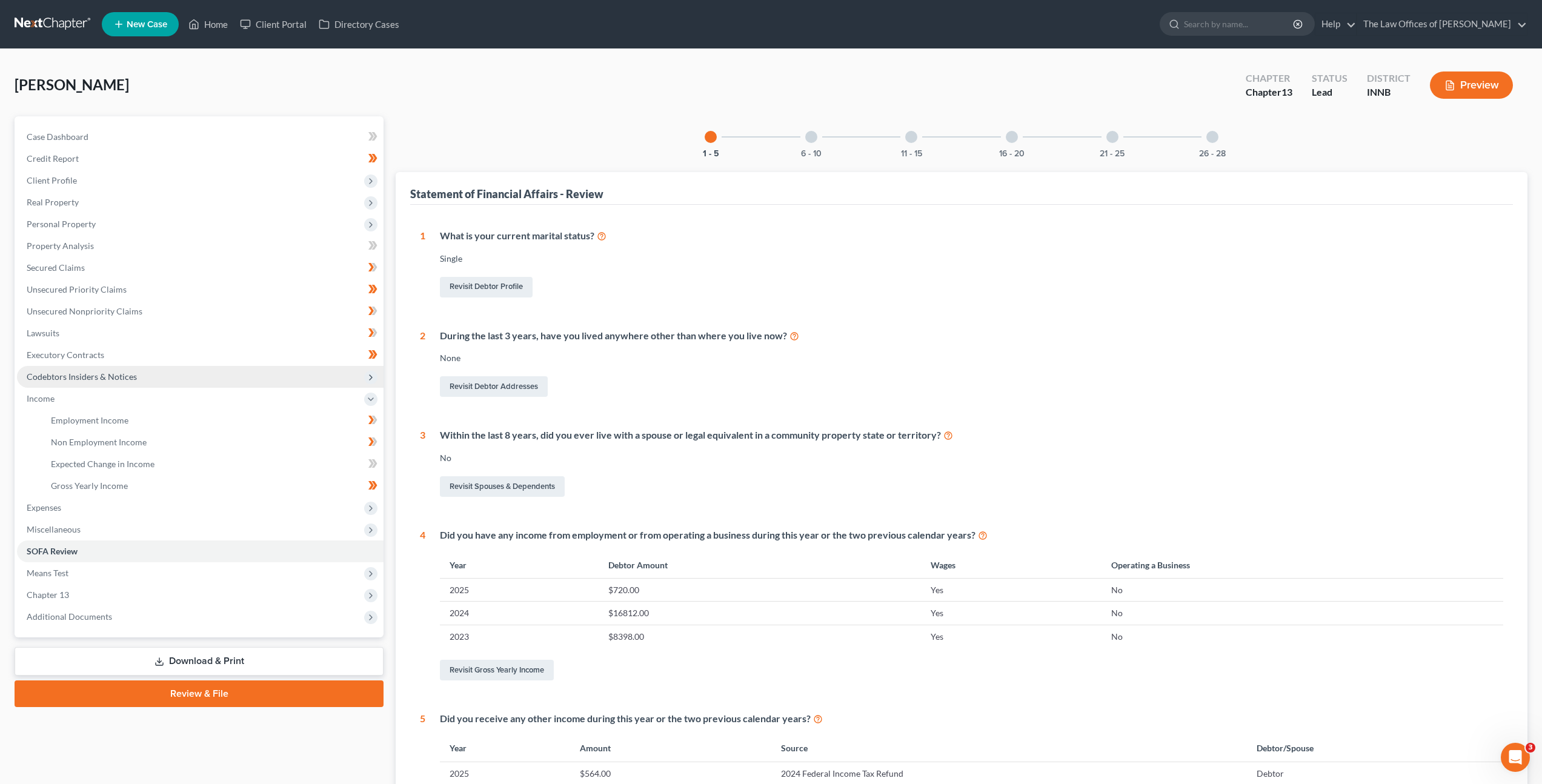
click at [151, 379] on span "Codebtors Insiders & Notices" at bounding box center [200, 377] width 366 height 22
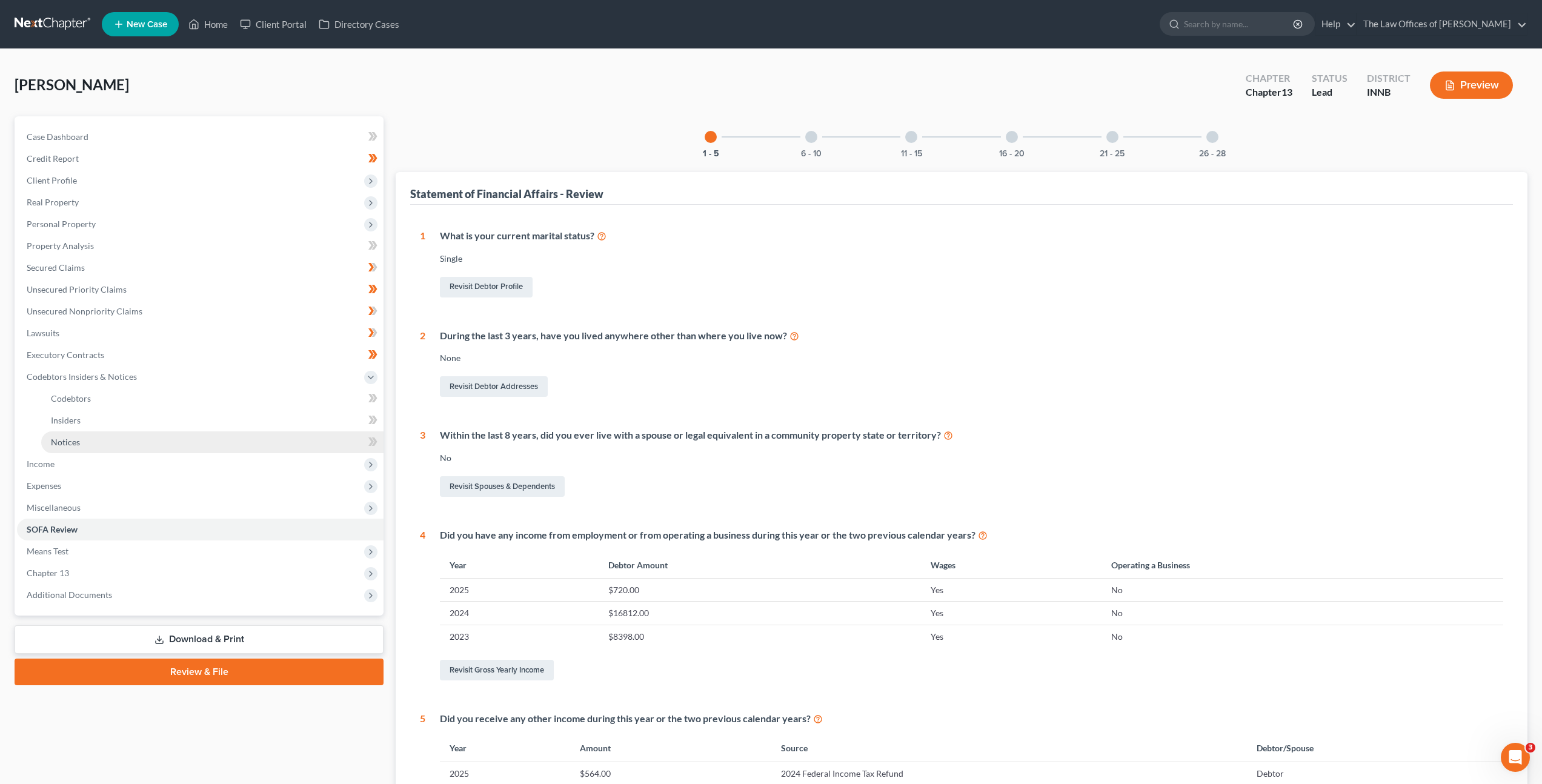
click at [140, 435] on link "Notices" at bounding box center [212, 442] width 342 height 22
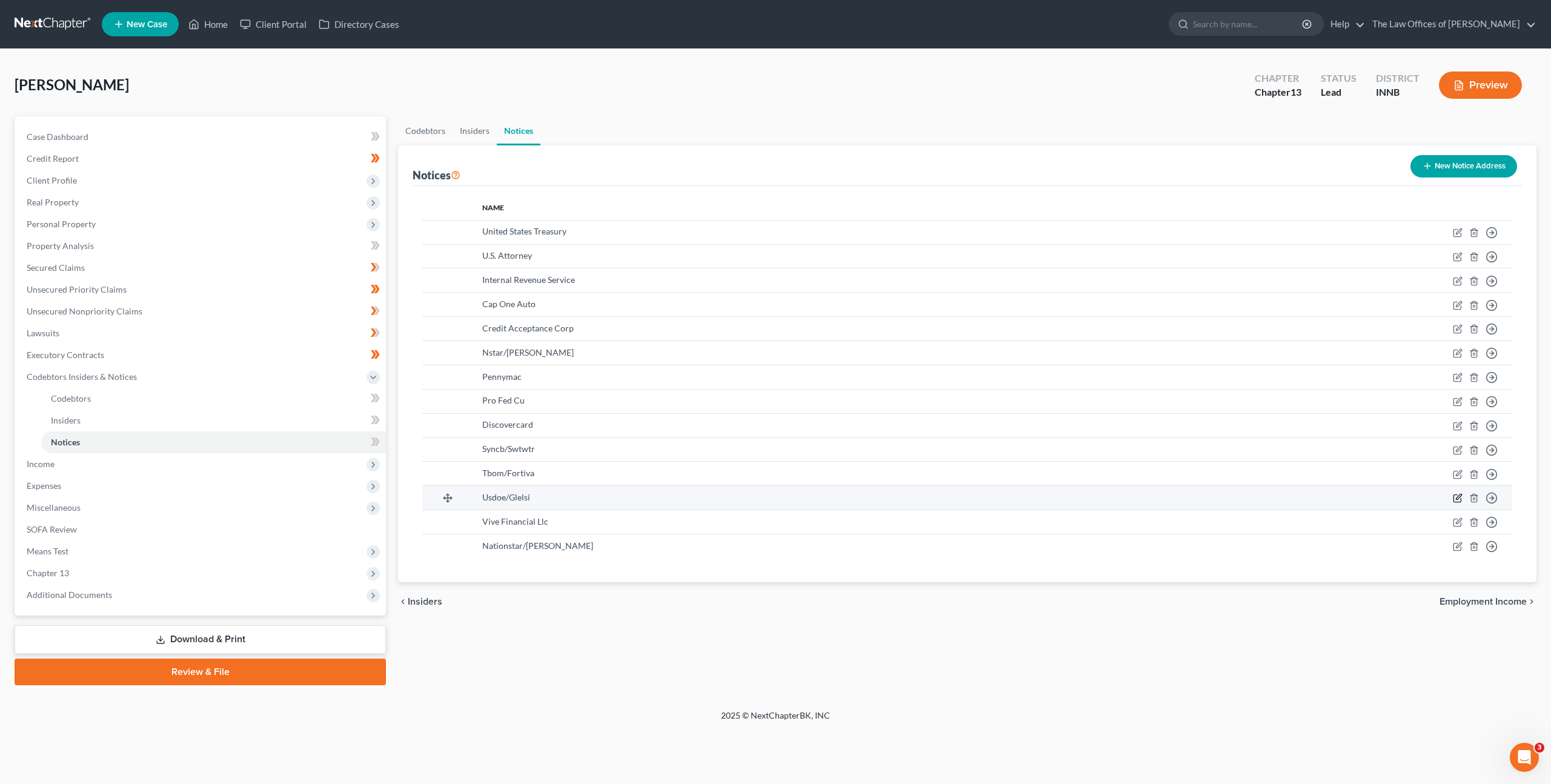
click at [1457, 499] on icon "button" at bounding box center [1458, 497] width 6 height 6
select select "52"
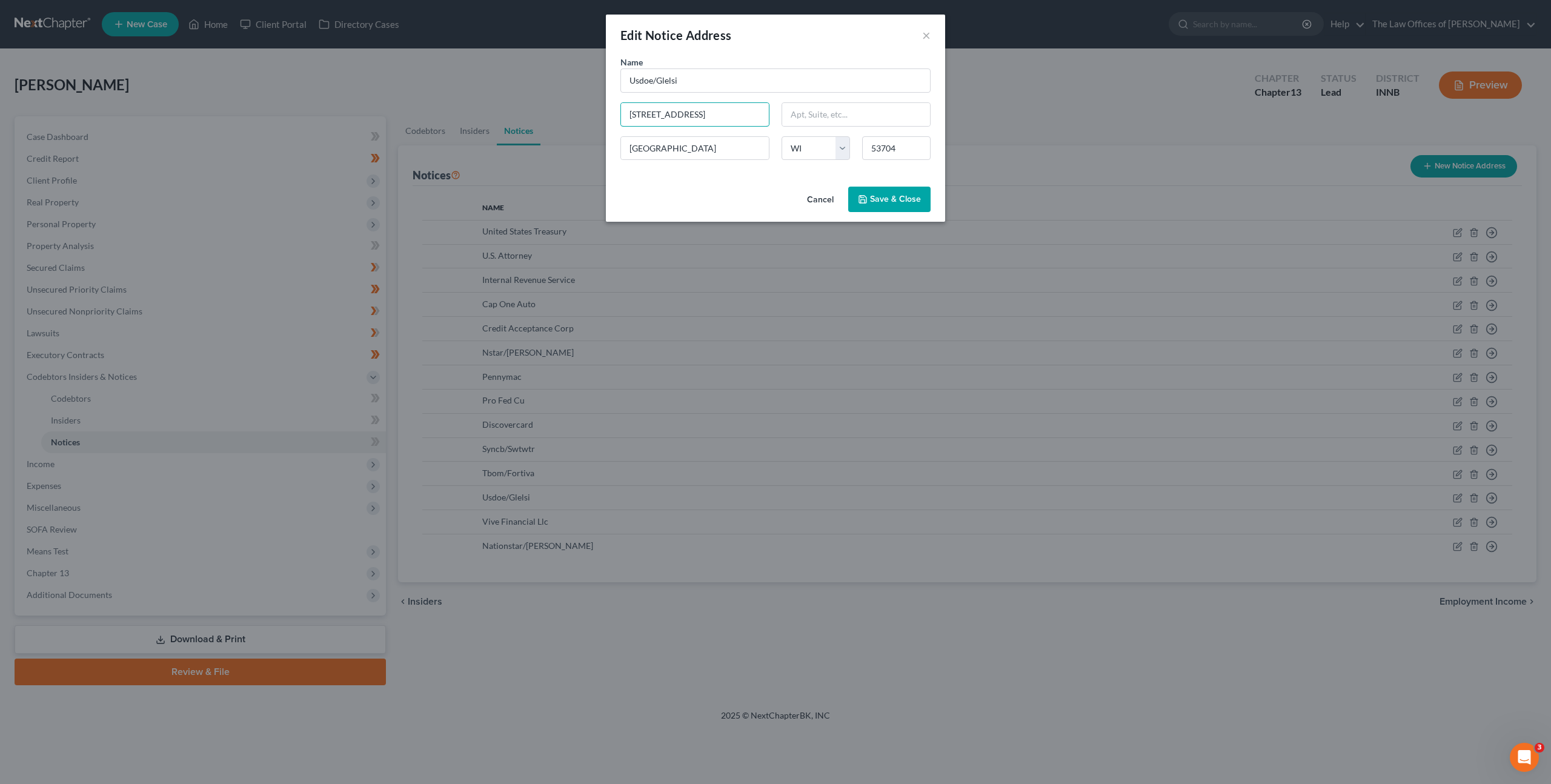
drag, startPoint x: 733, startPoint y: 118, endPoint x: 585, endPoint y: 93, distance: 150.1
click at [588, 93] on div "Edit Notice Address × Name * Usdoe/Glelsi 2401 International Lane Madison State…" at bounding box center [776, 392] width 1551 height 784
click at [814, 201] on button "Cancel" at bounding box center [821, 200] width 46 height 25
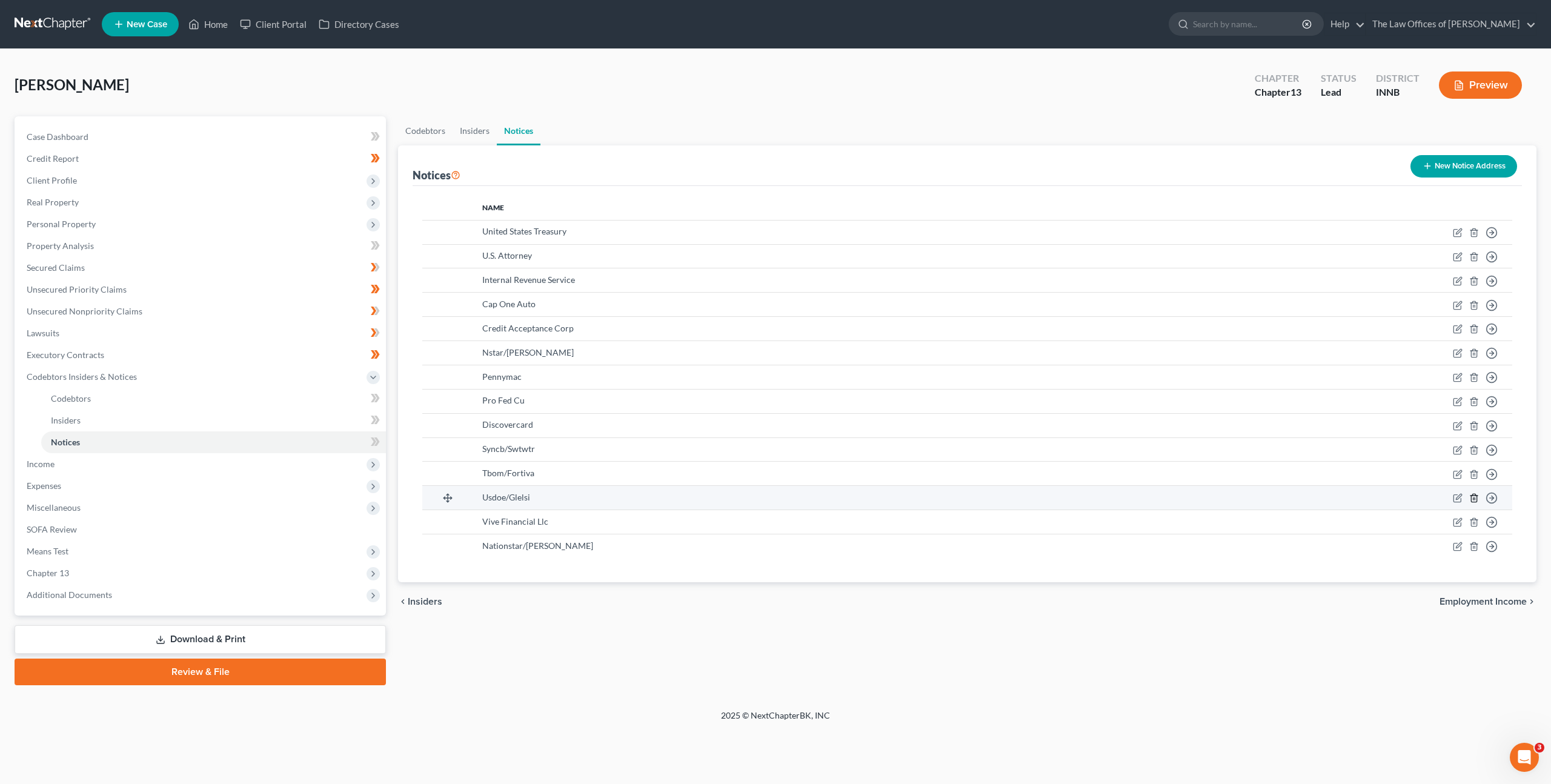
click at [1472, 499] on icon "button" at bounding box center [1474, 498] width 10 height 10
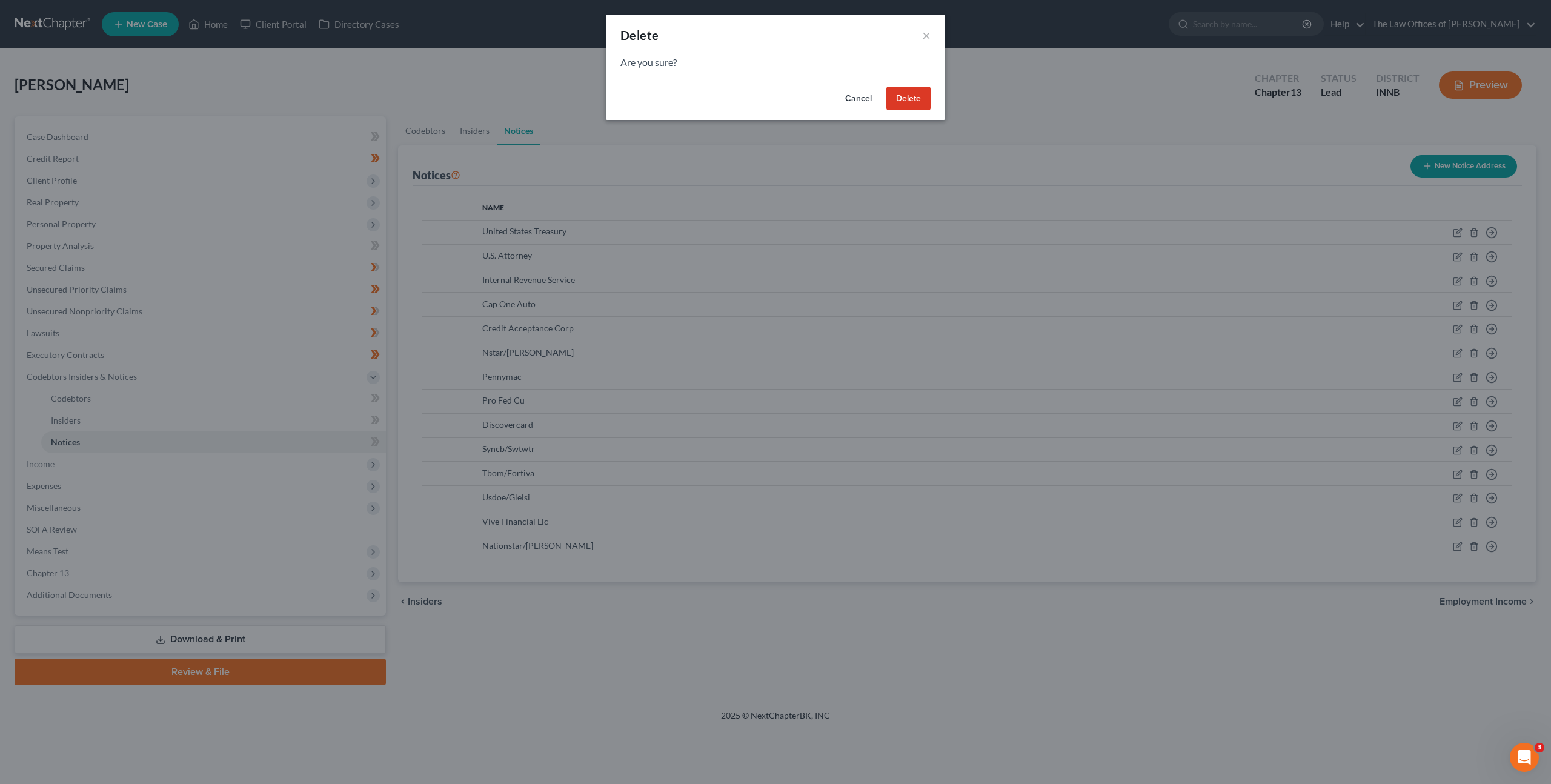
drag, startPoint x: 906, startPoint y: 102, endPoint x: 908, endPoint y: 109, distance: 7.3
click at [907, 102] on button "Delete" at bounding box center [909, 98] width 44 height 25
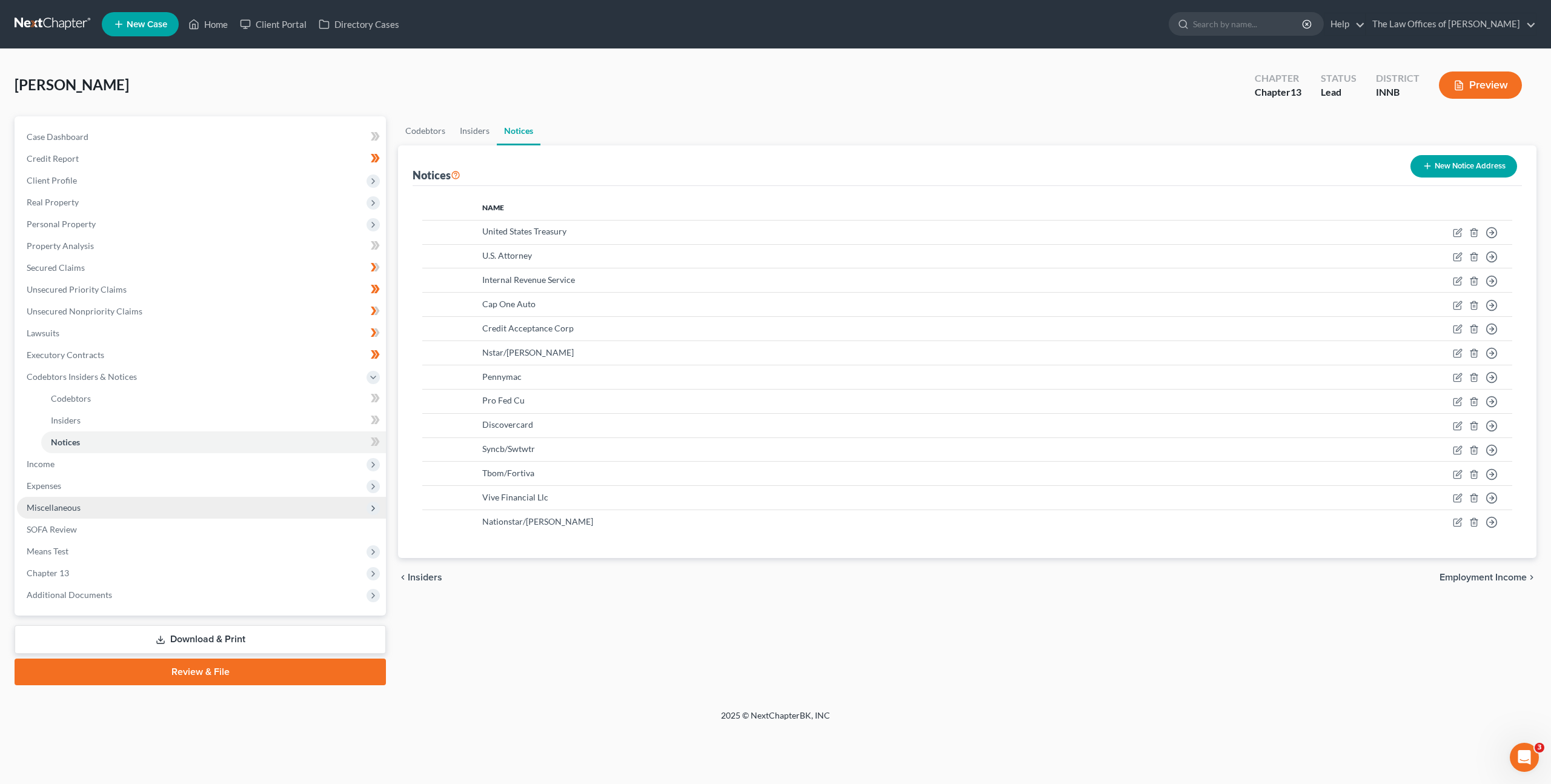
click at [143, 511] on span "Miscellaneous" at bounding box center [201, 508] width 369 height 22
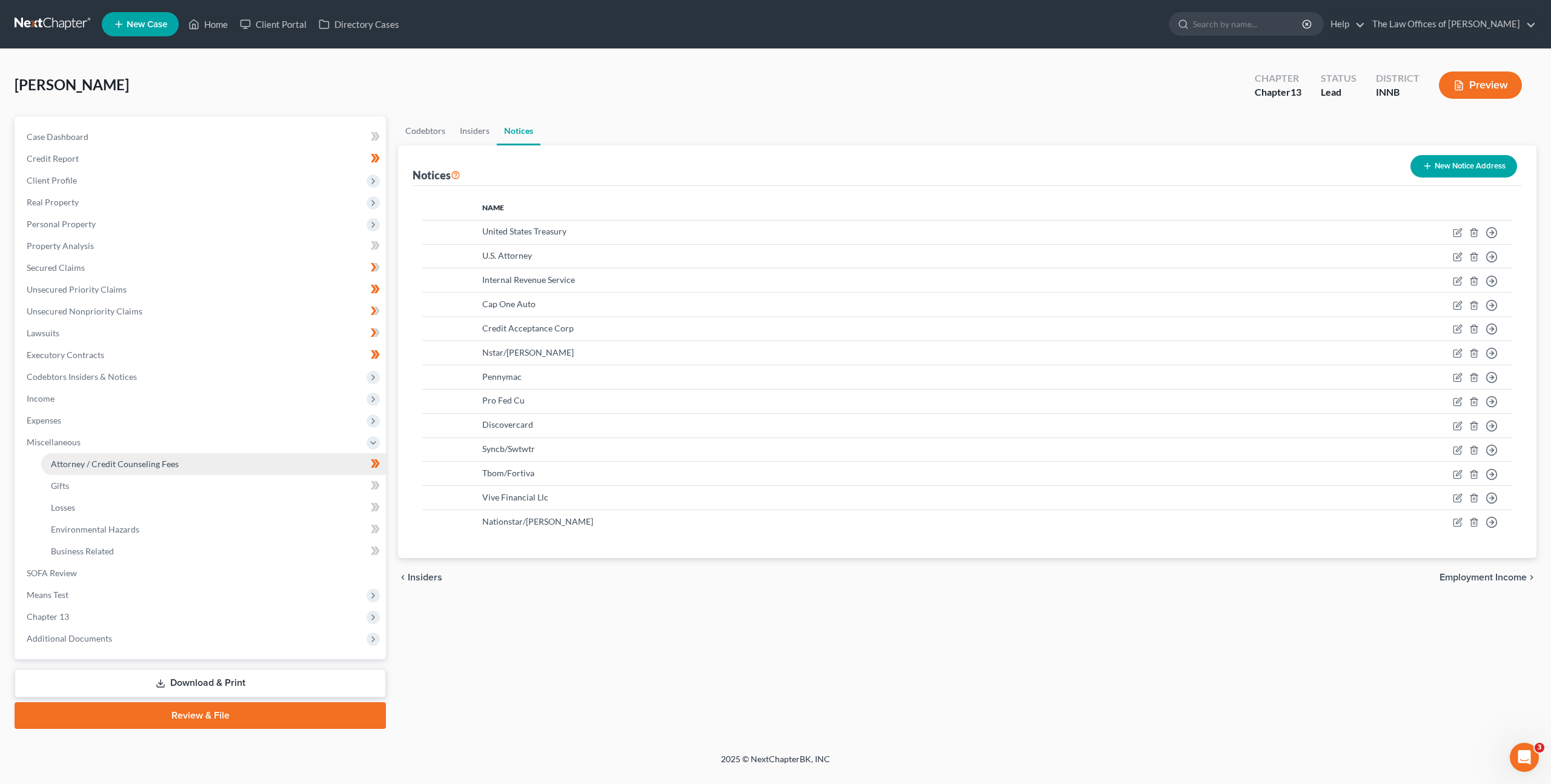
click at [145, 472] on link "Attorney / Credit Counseling Fees" at bounding box center [213, 465] width 345 height 22
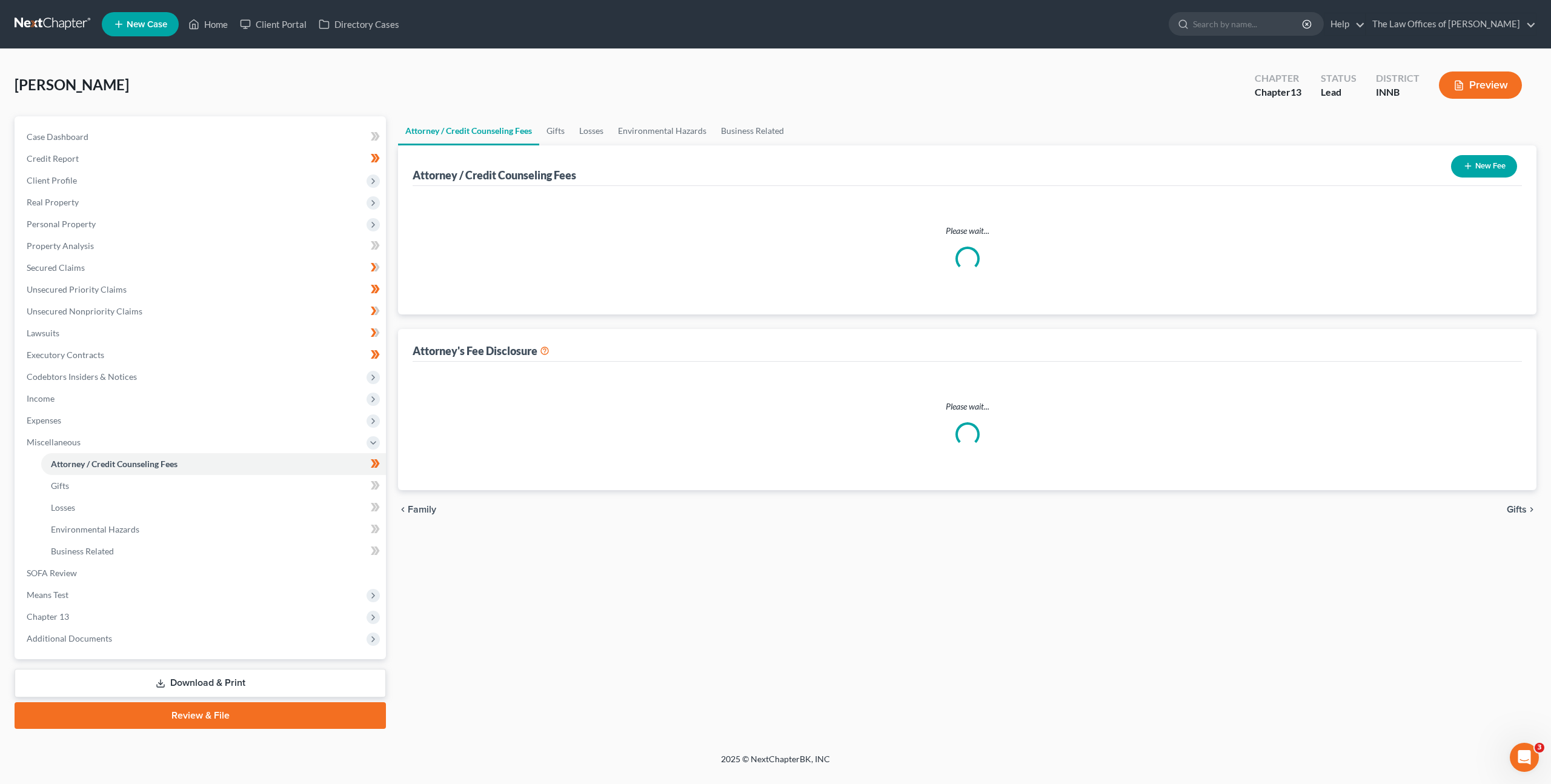
select select "3"
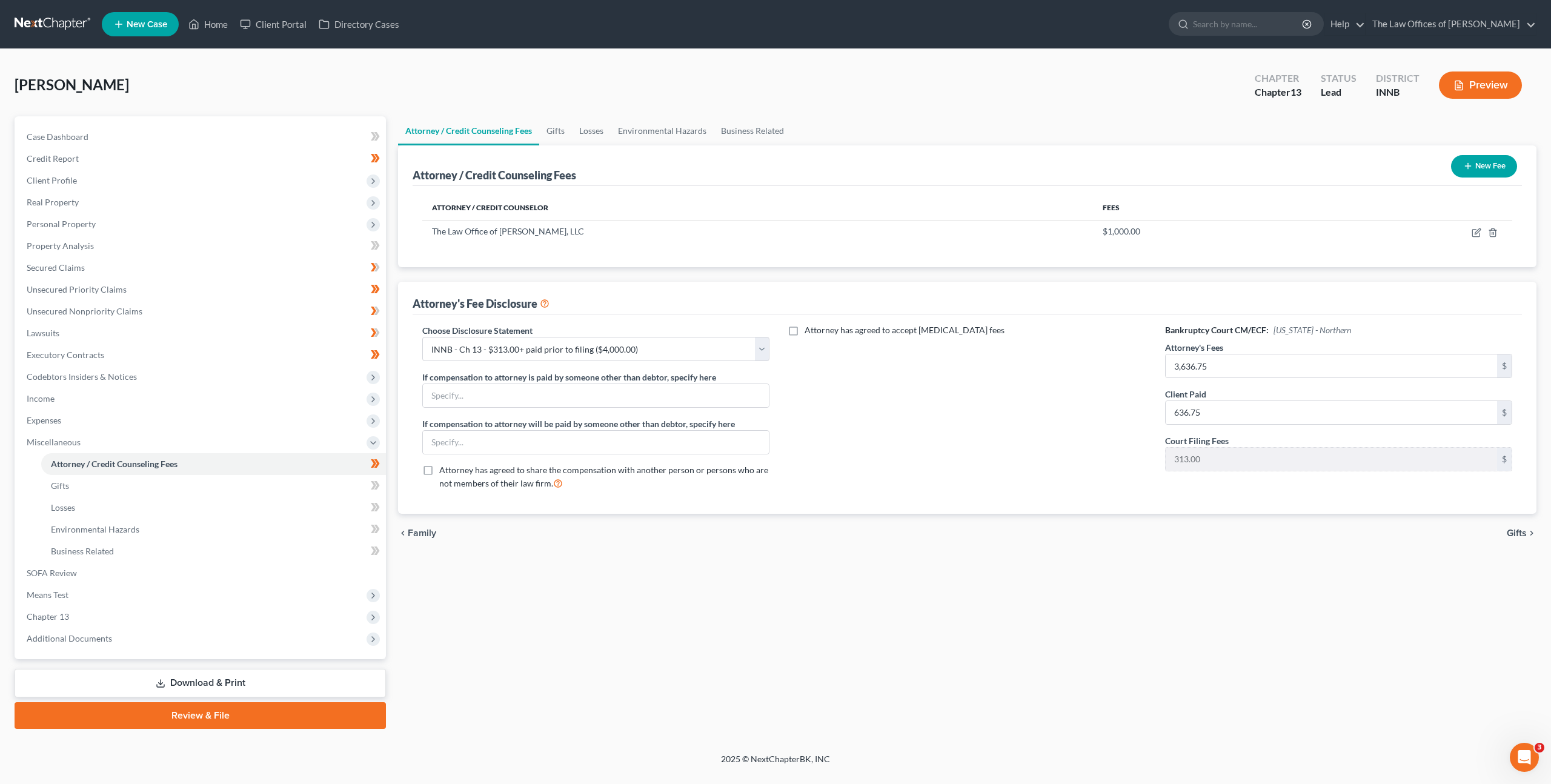
click at [986, 441] on div "Attorney has agreed to accept retainer fees" at bounding box center [967, 411] width 371 height 175
click at [121, 279] on link "Unsecured Priority Claims" at bounding box center [201, 290] width 369 height 22
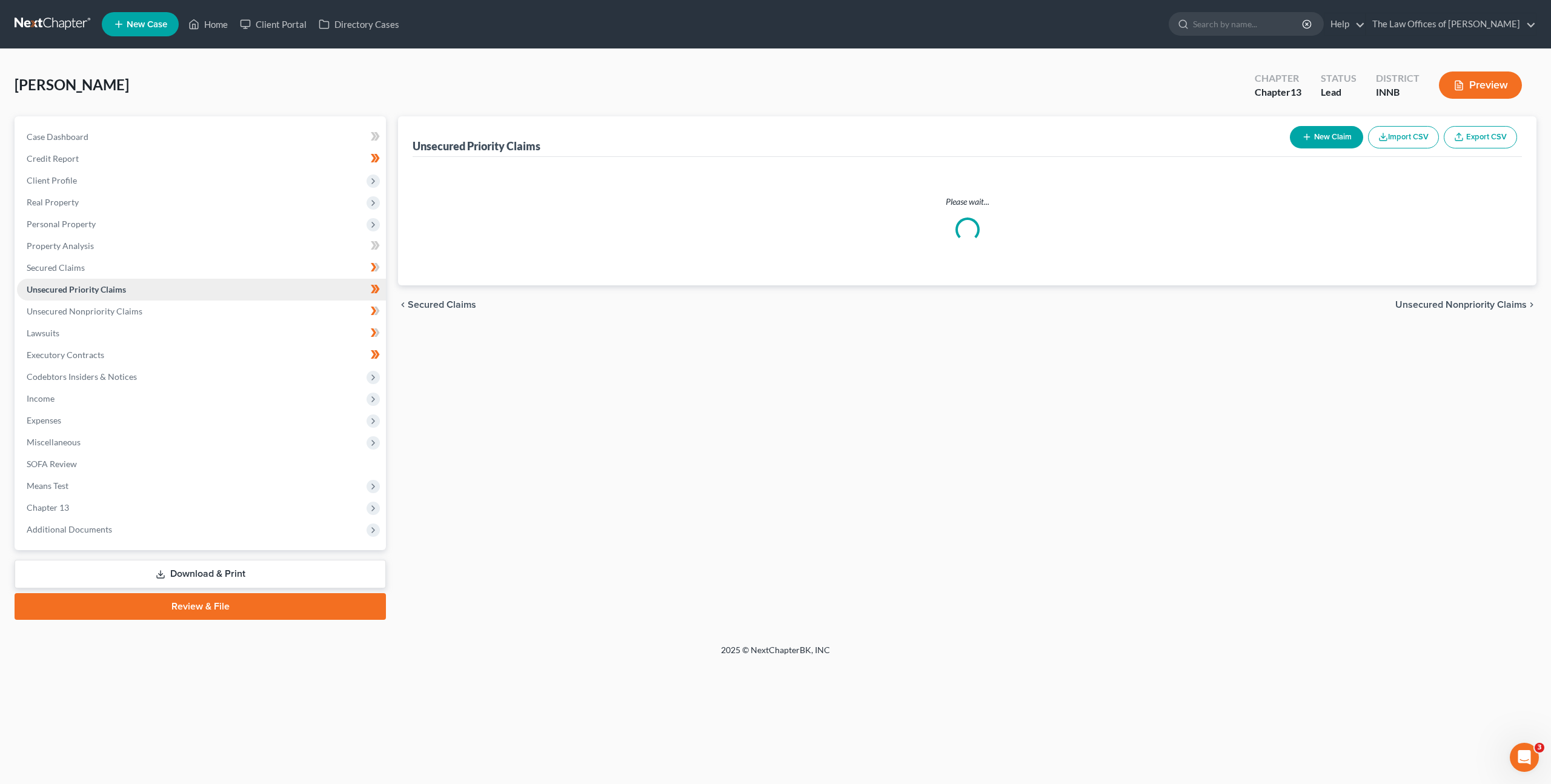
click at [122, 283] on link "Unsecured Priority Claims" at bounding box center [201, 290] width 369 height 22
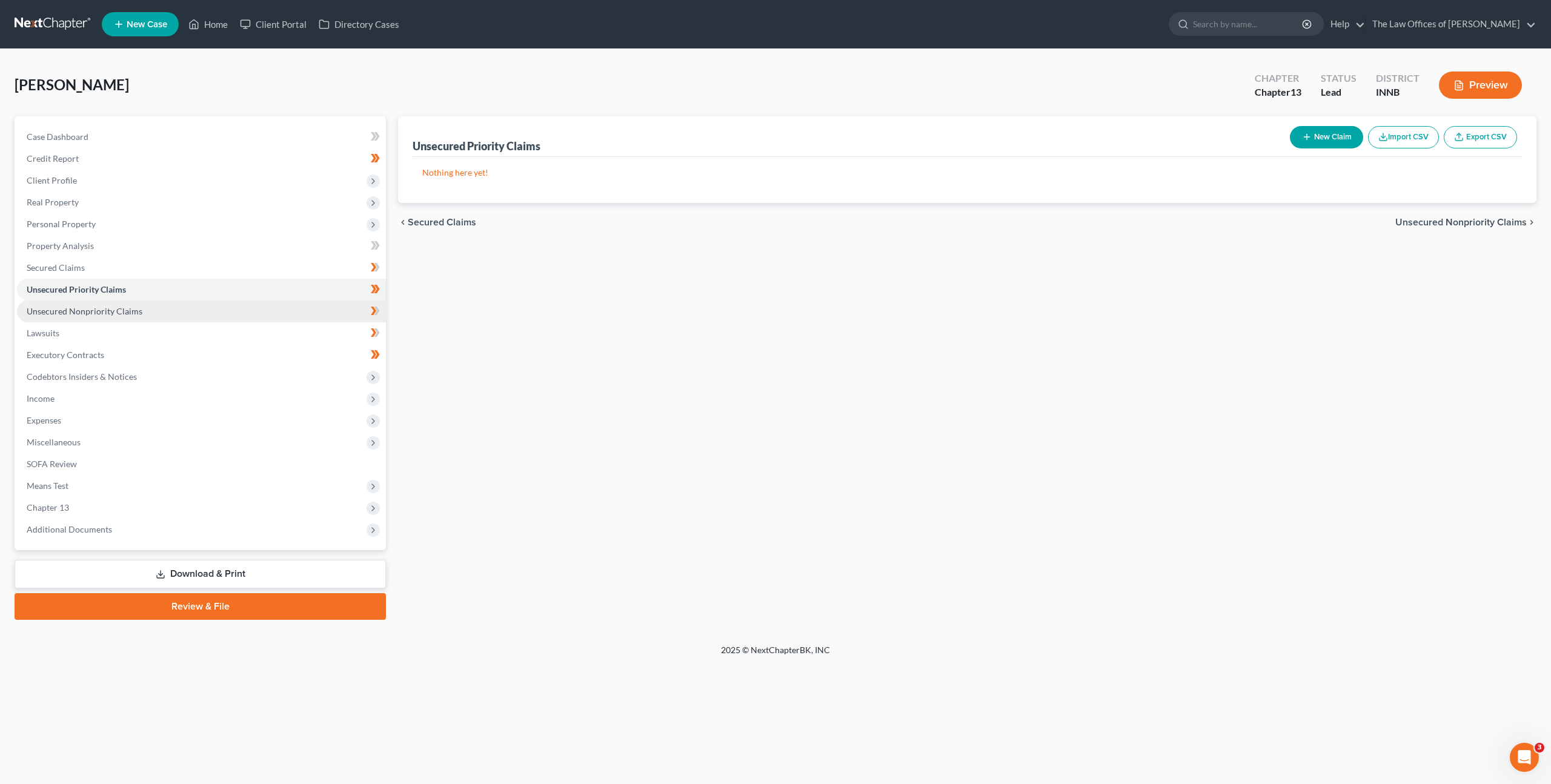
click at [142, 310] on link "Unsecured Nonpriority Claims" at bounding box center [201, 312] width 369 height 22
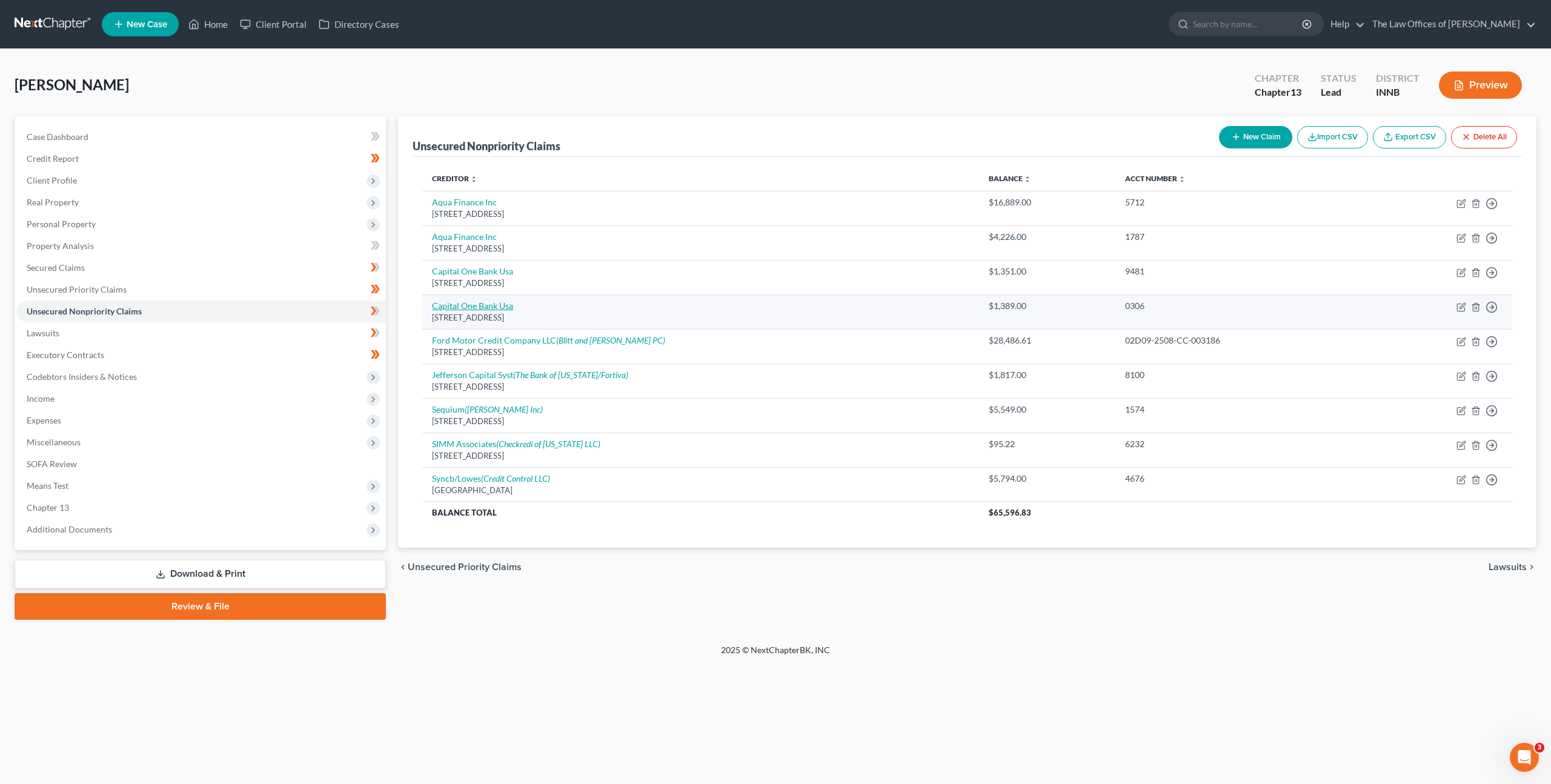
click at [485, 306] on link "Capital One Bank Usa" at bounding box center [473, 305] width 81 height 10
select select "46"
select select "1"
select select "0"
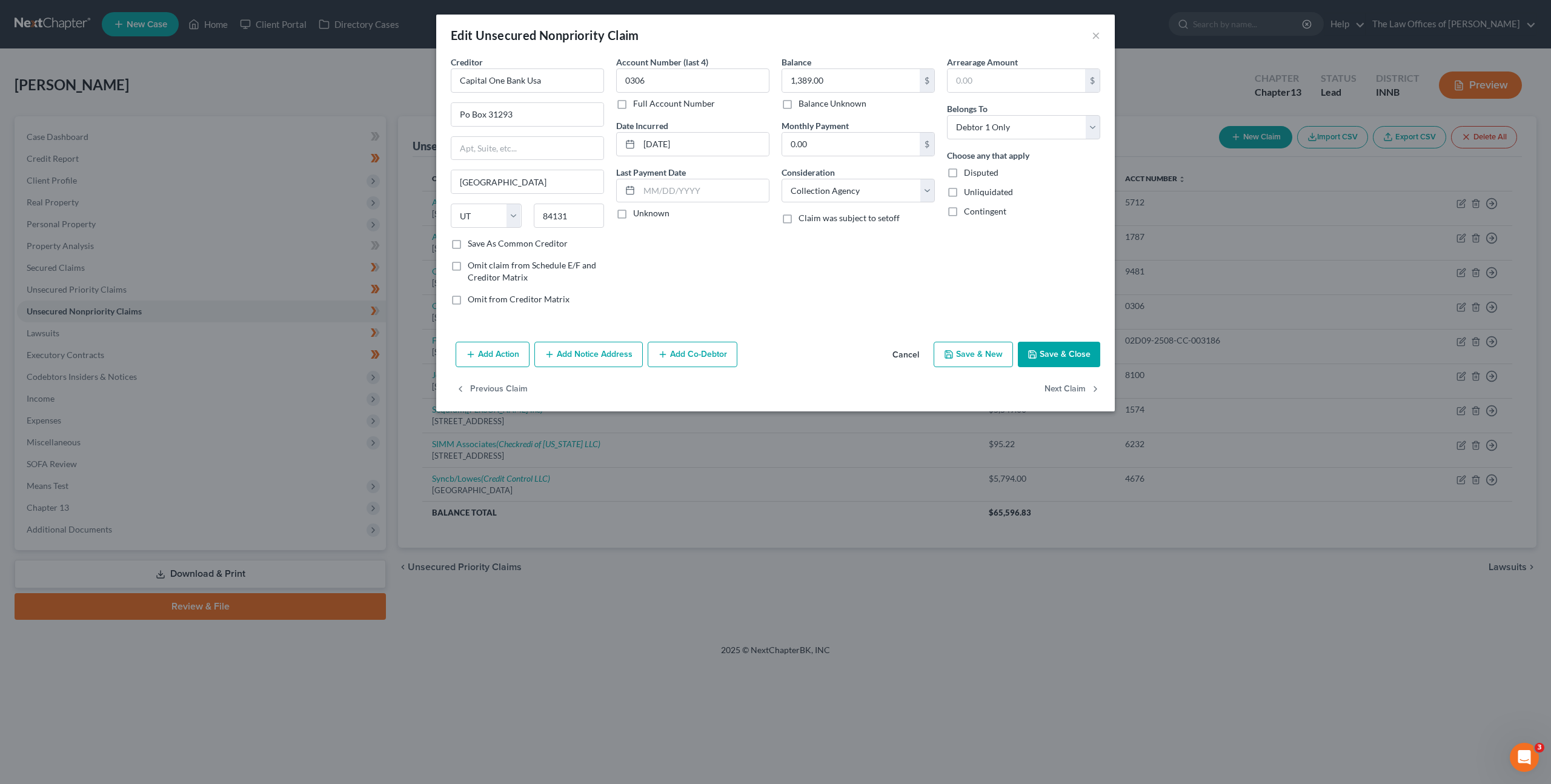
click at [676, 503] on div "Edit Unsecured Nonpriority Claim × Creditor * Capital One Bank Usa Po Box 31293…" at bounding box center [776, 392] width 1551 height 784
click at [896, 358] on button "Cancel" at bounding box center [906, 355] width 46 height 25
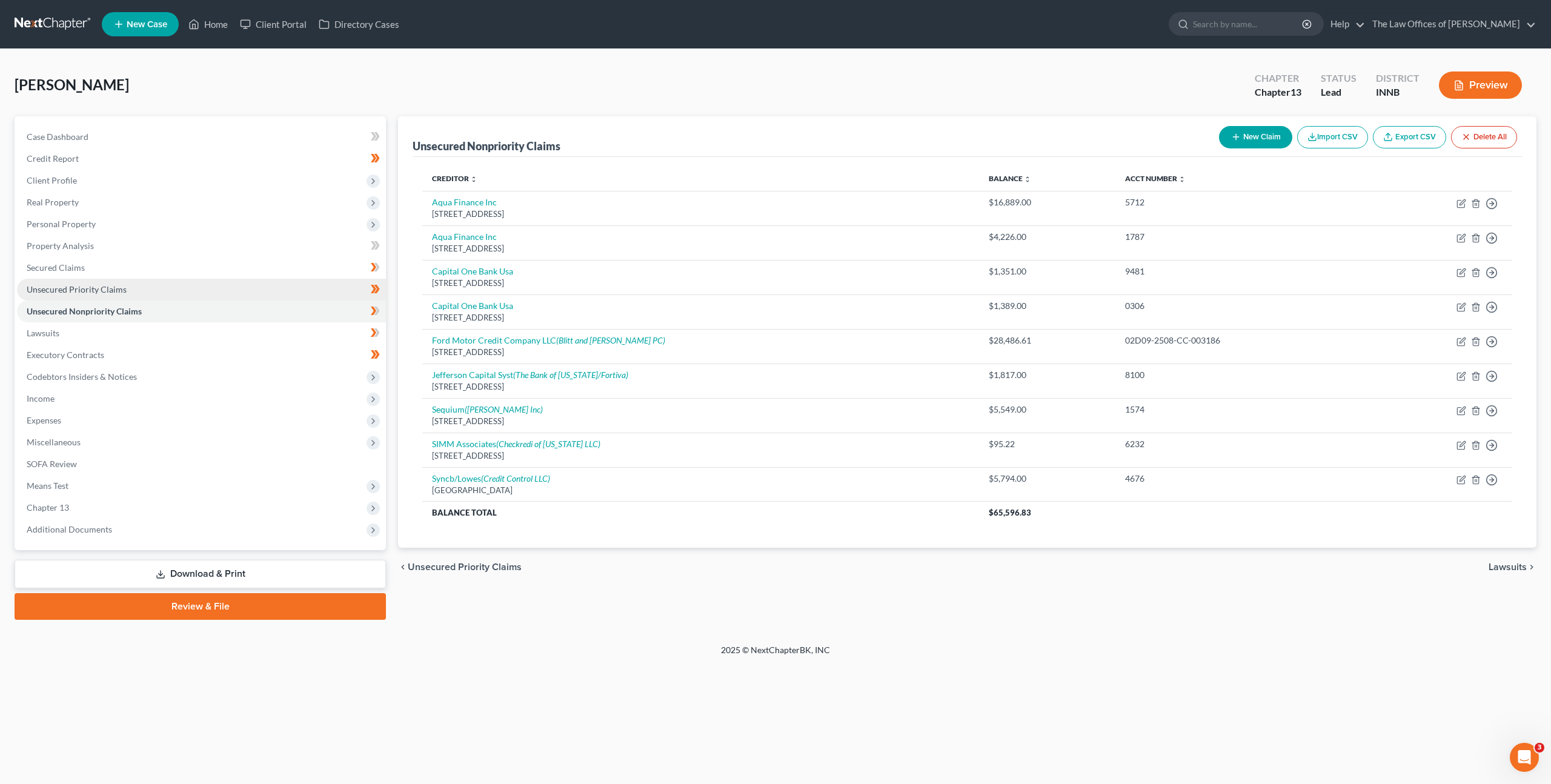
click at [284, 291] on link "Unsecured Priority Claims" at bounding box center [201, 290] width 369 height 22
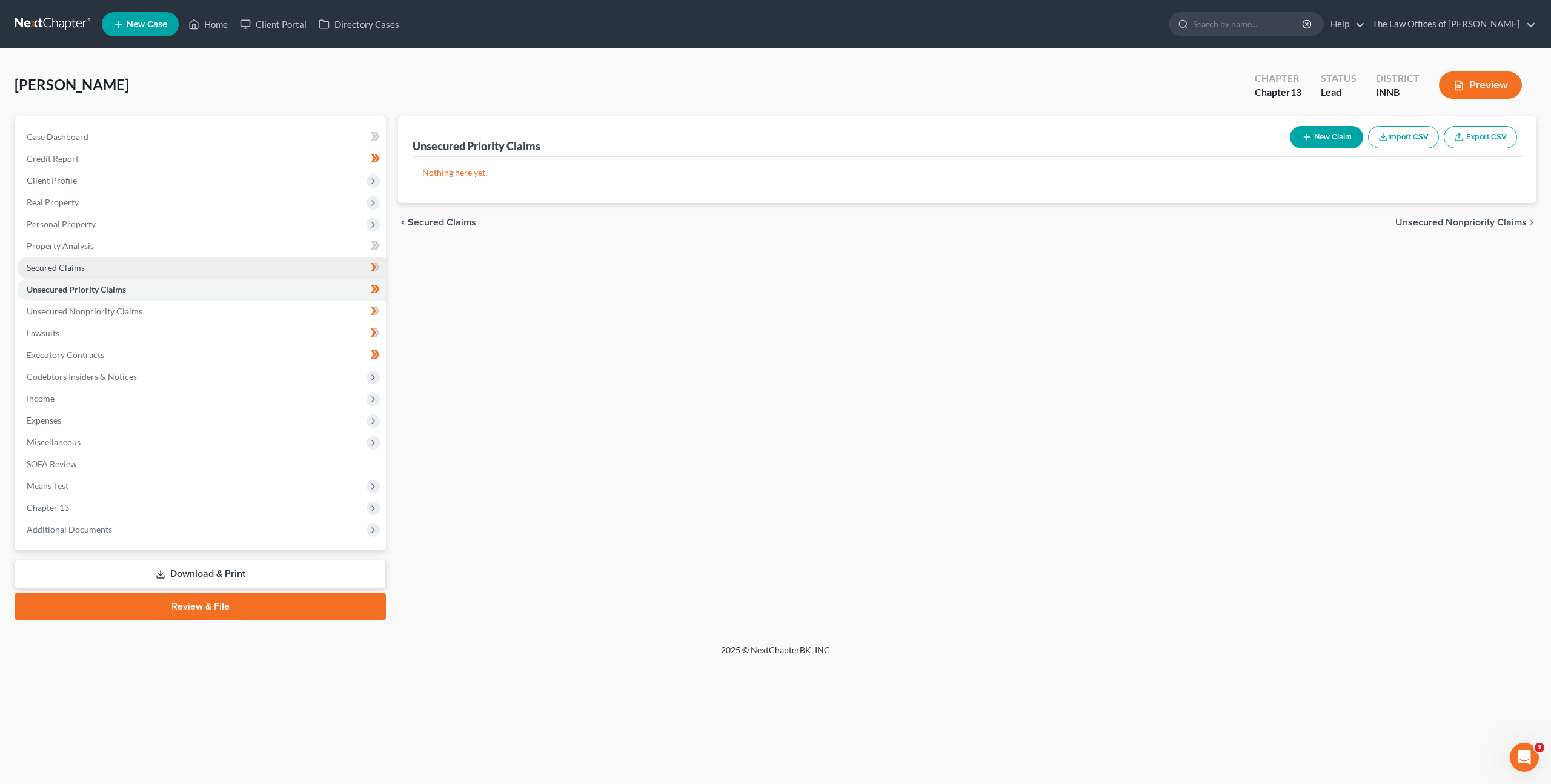
click at [274, 276] on link "Secured Claims" at bounding box center [201, 268] width 369 height 22
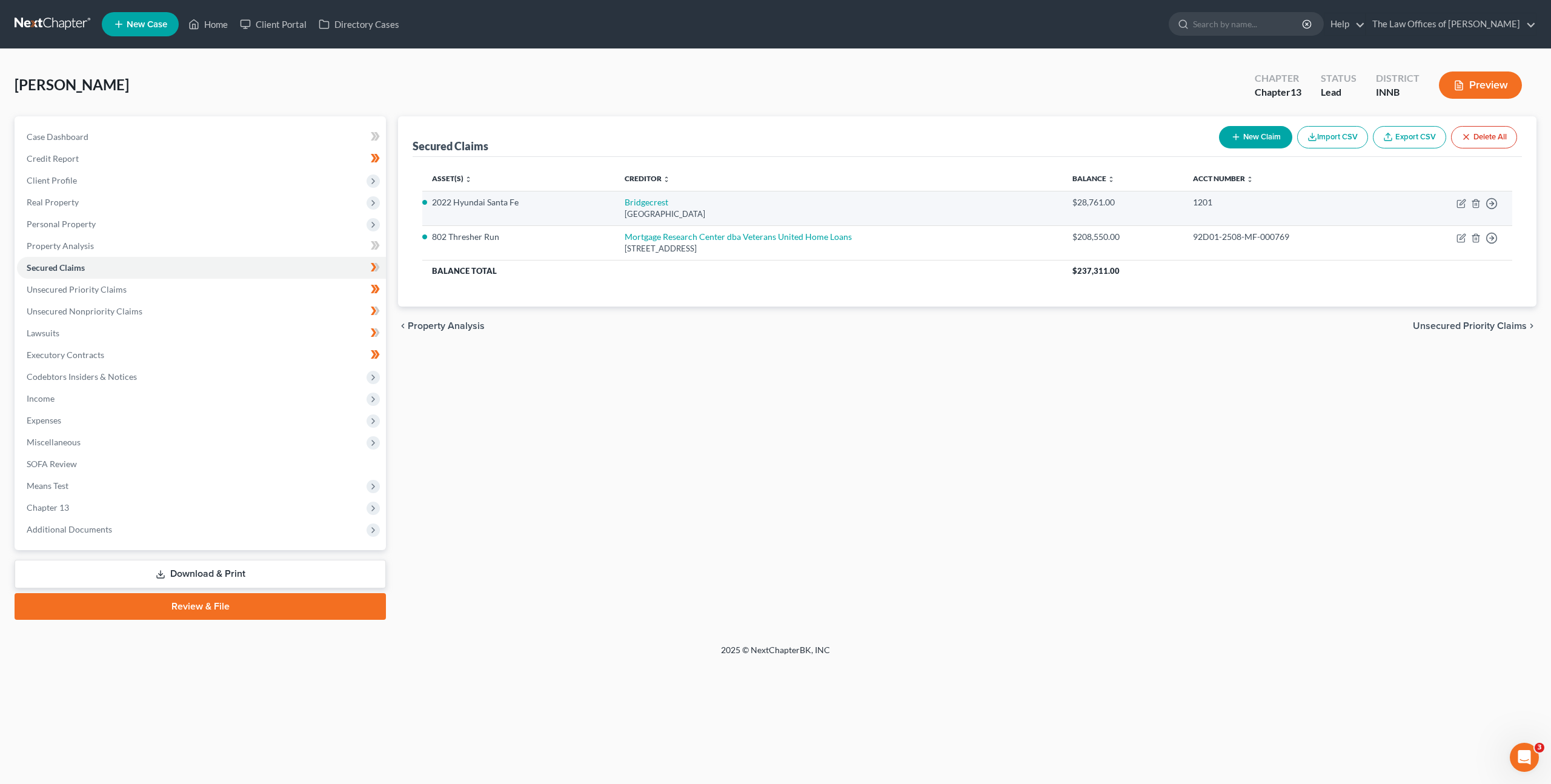
click at [640, 196] on td "Bridgecrest Po Box 29018, Phoenix, AZ 85038" at bounding box center [839, 208] width 448 height 35
click at [669, 205] on td "Bridgecrest Po Box 29018, Phoenix, AZ 85038" at bounding box center [839, 208] width 448 height 35
click at [655, 204] on link "Bridgecrest" at bounding box center [646, 201] width 44 height 10
select select "3"
select select "2"
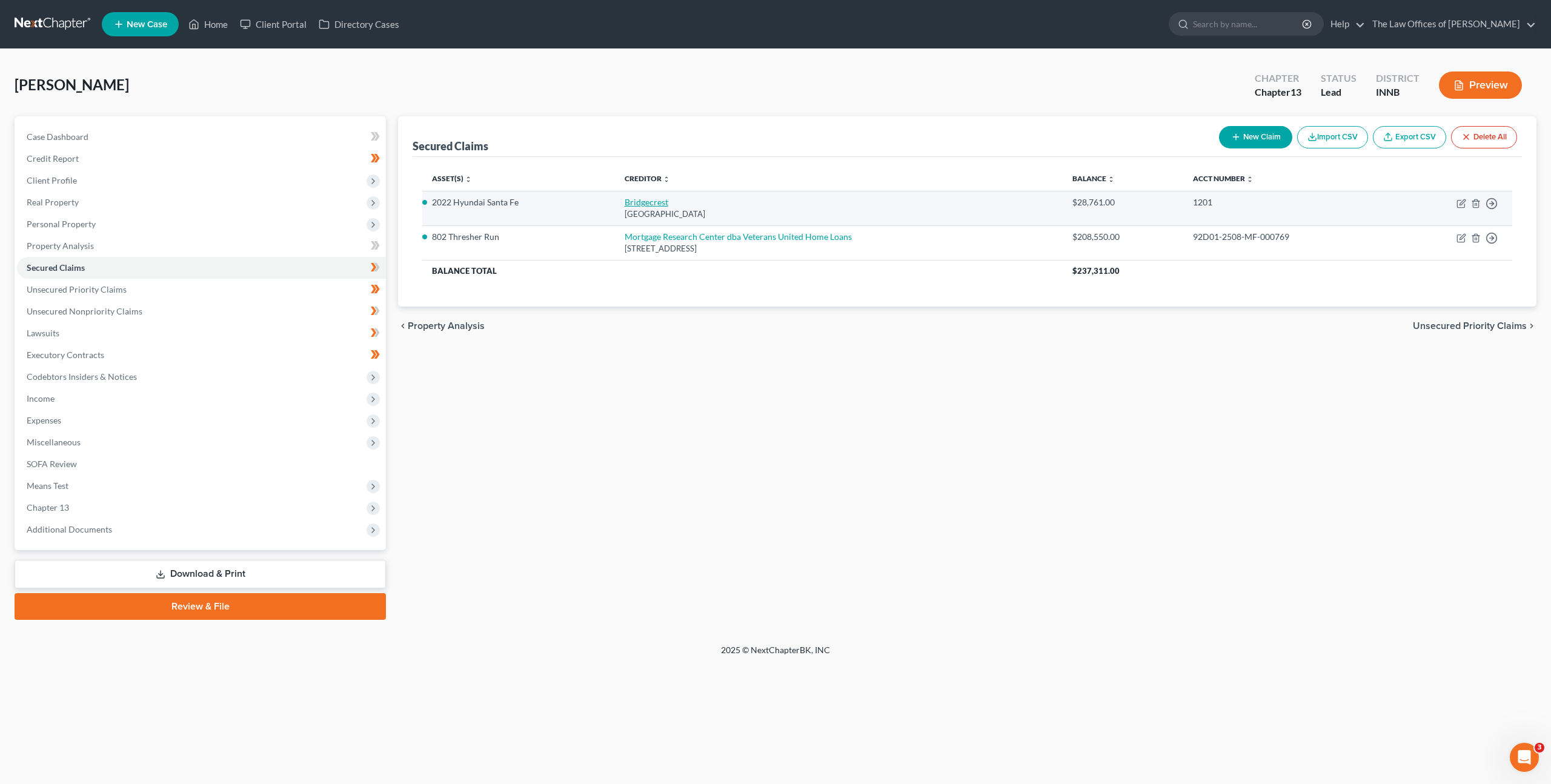
select select "0"
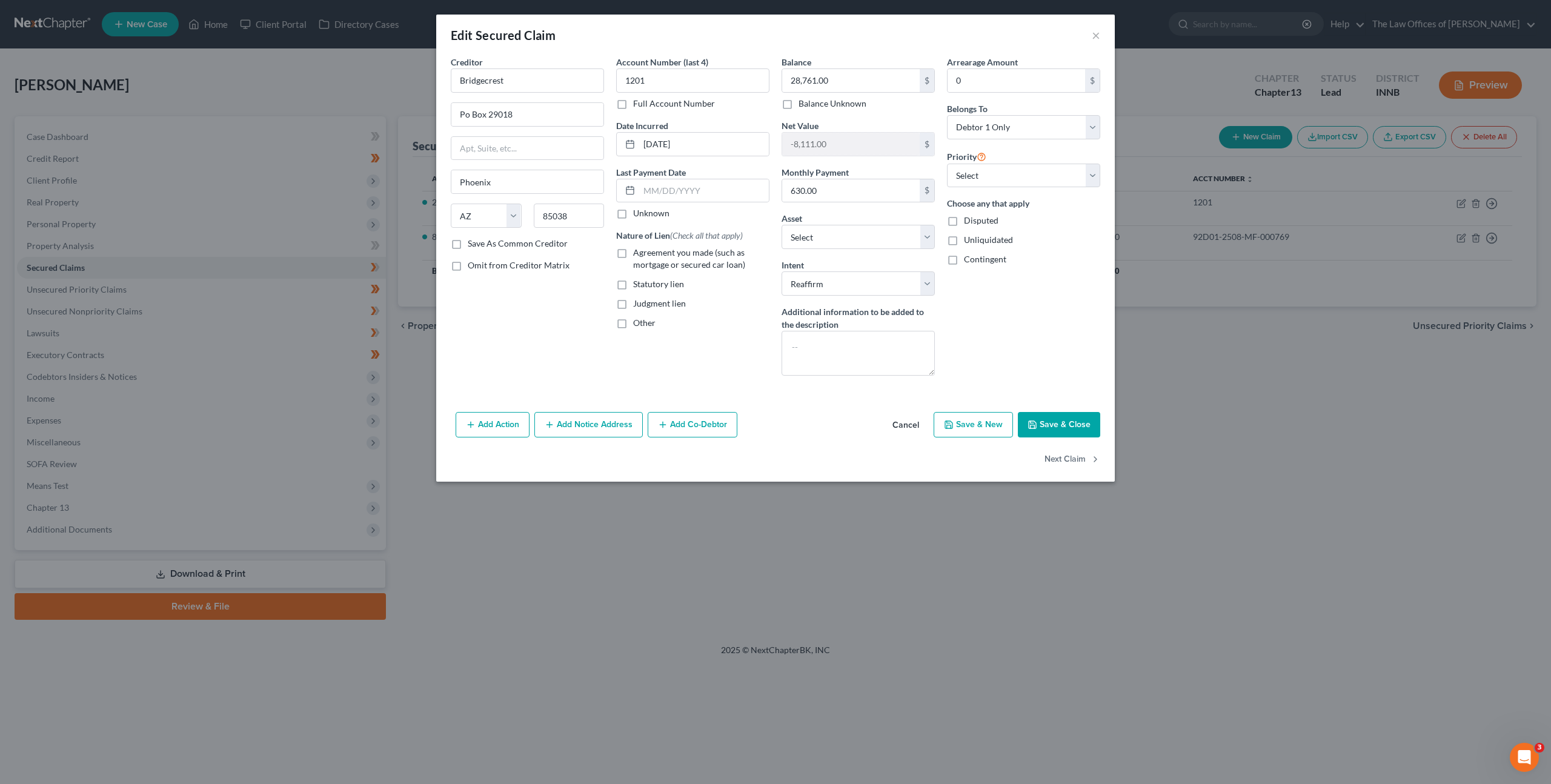
click at [901, 423] on button "Cancel" at bounding box center [906, 425] width 46 height 25
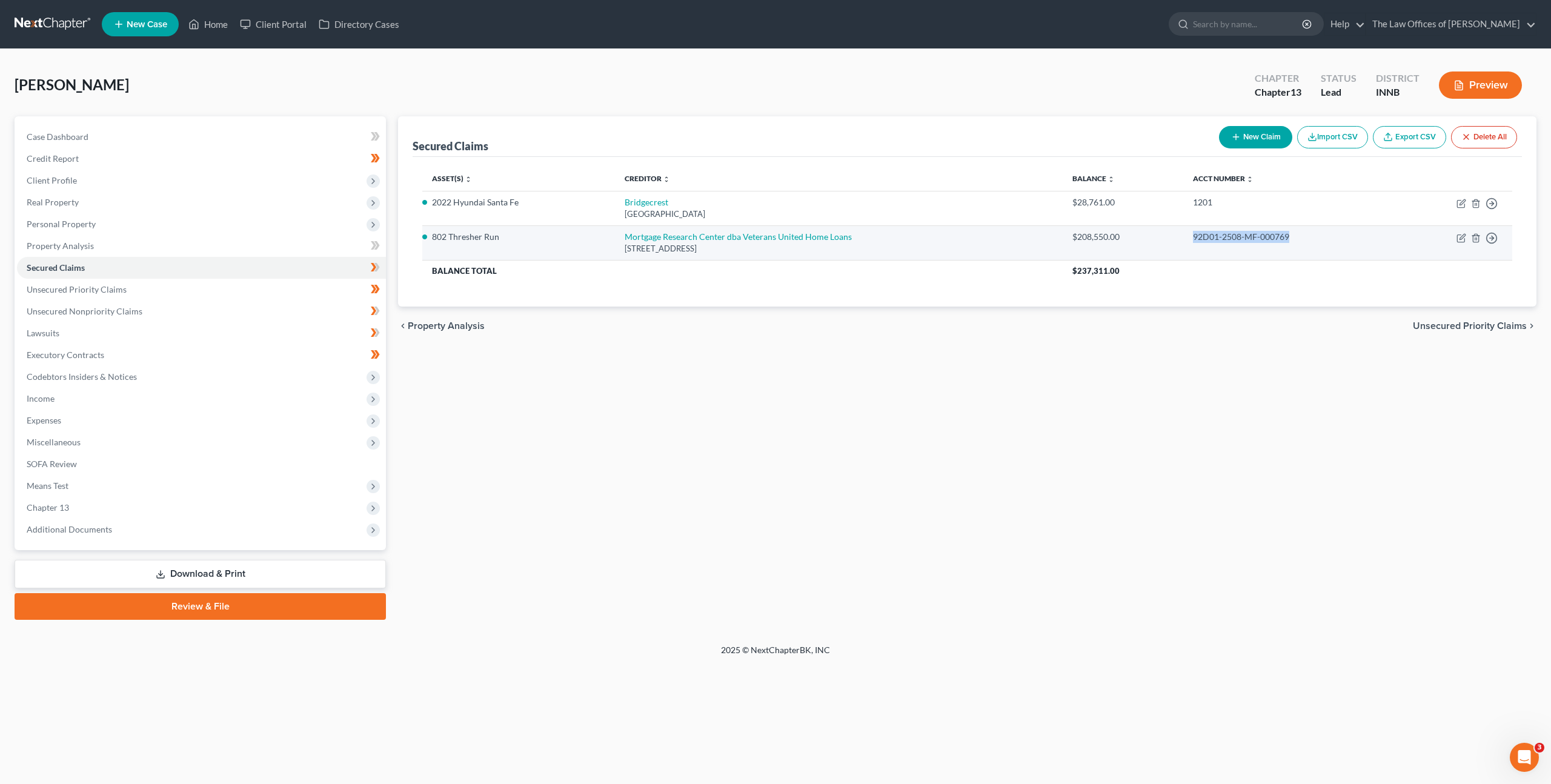
drag, startPoint x: 1296, startPoint y: 235, endPoint x: 1183, endPoint y: 241, distance: 113.2
click at [1184, 241] on td "92D01-2508-MF-000769" at bounding box center [1289, 243] width 210 height 35
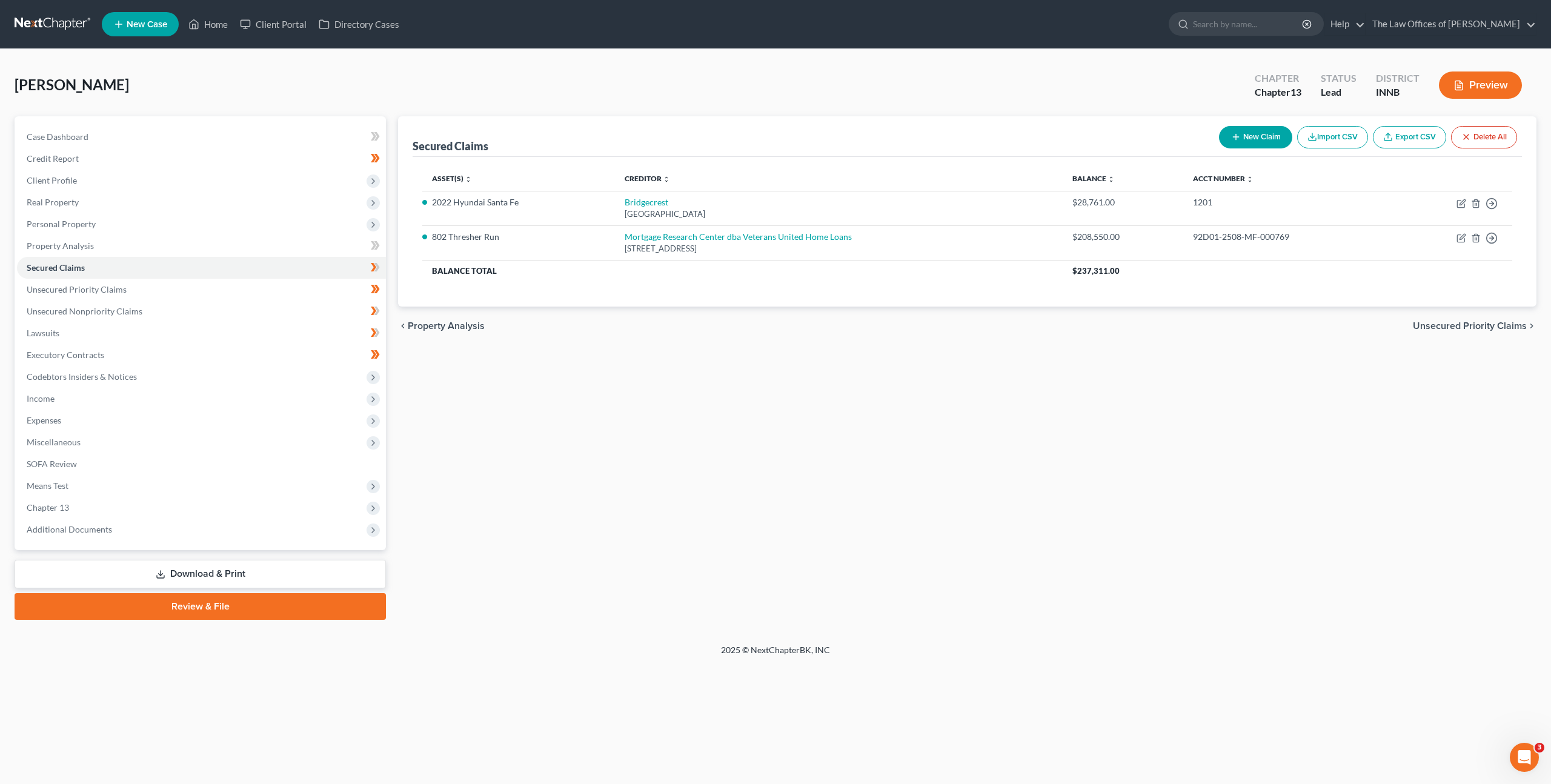
click at [1135, 358] on div "Secured Claims New Claim Import CSV Export CSV Delete All Asset(s) expand_more …" at bounding box center [967, 368] width 1151 height 503
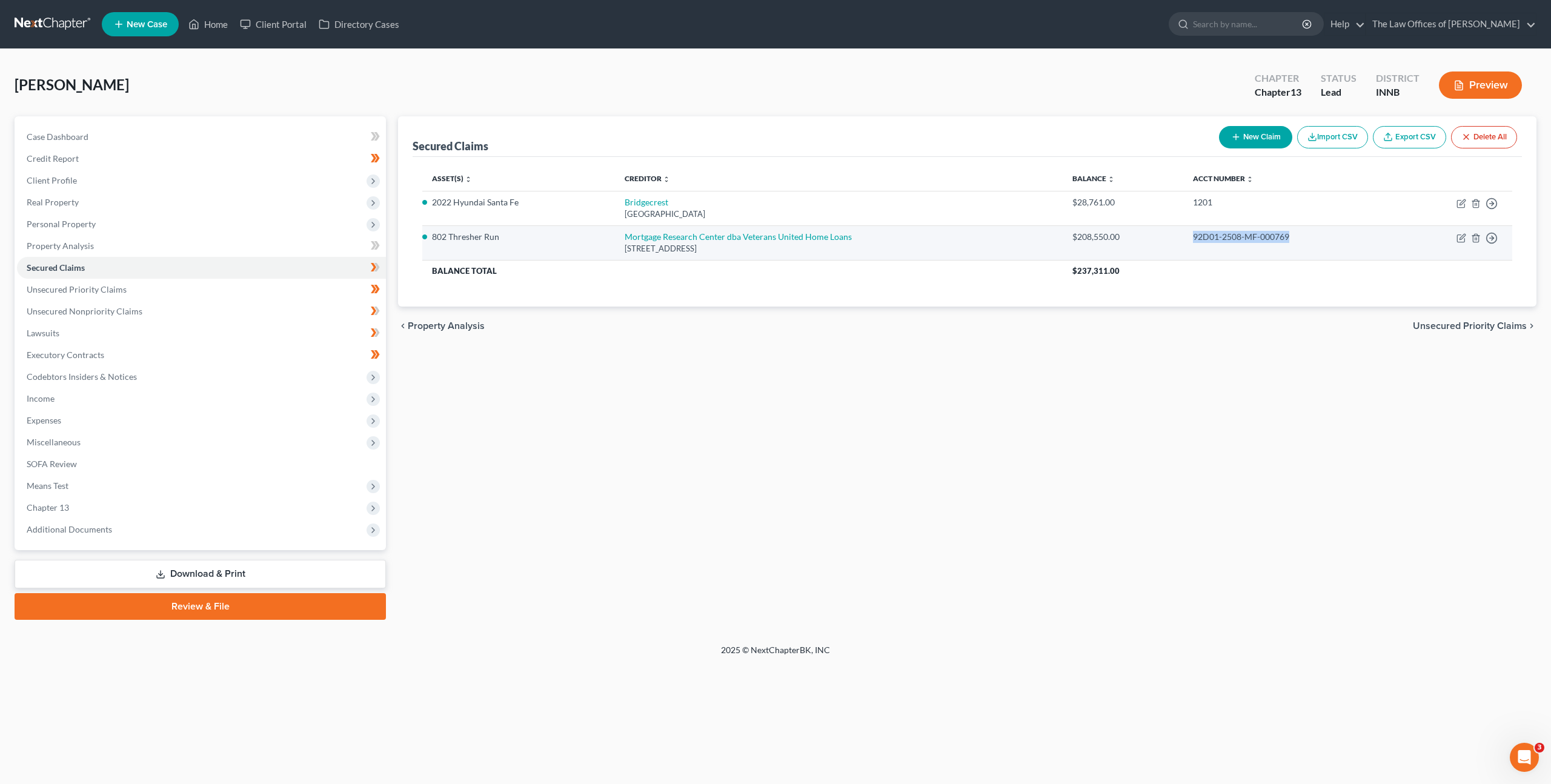
drag, startPoint x: 1289, startPoint y: 237, endPoint x: 1187, endPoint y: 235, distance: 102.0
click at [1187, 235] on td "92D01-2508-MF-000769" at bounding box center [1289, 243] width 210 height 35
copy div "92D01-2508-MF-000769"
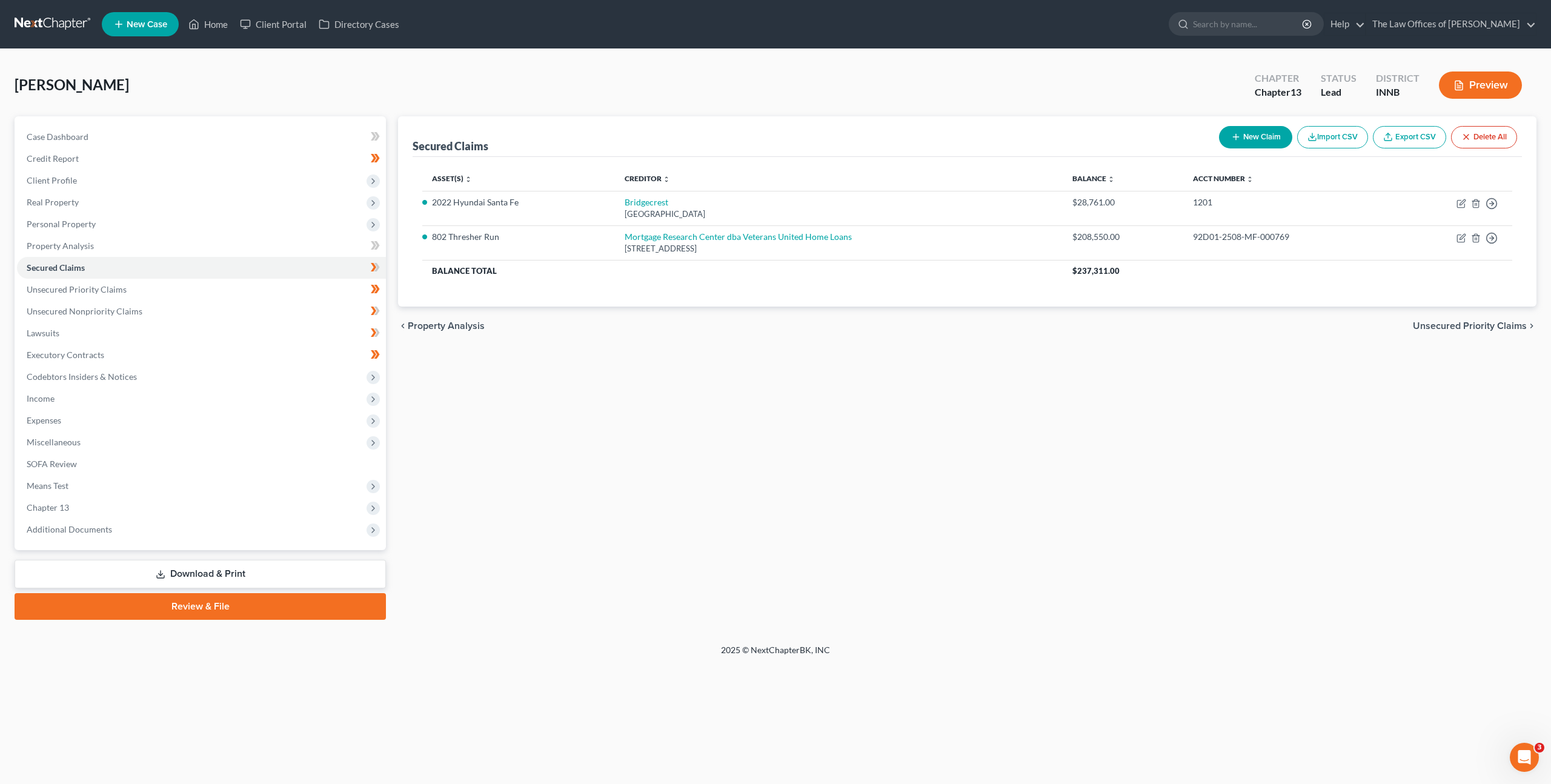
click at [630, 408] on div "Secured Claims New Claim Import CSV Export CSV Delete All Asset(s) expand_more …" at bounding box center [967, 368] width 1151 height 503
click at [147, 401] on span "Income" at bounding box center [201, 399] width 369 height 22
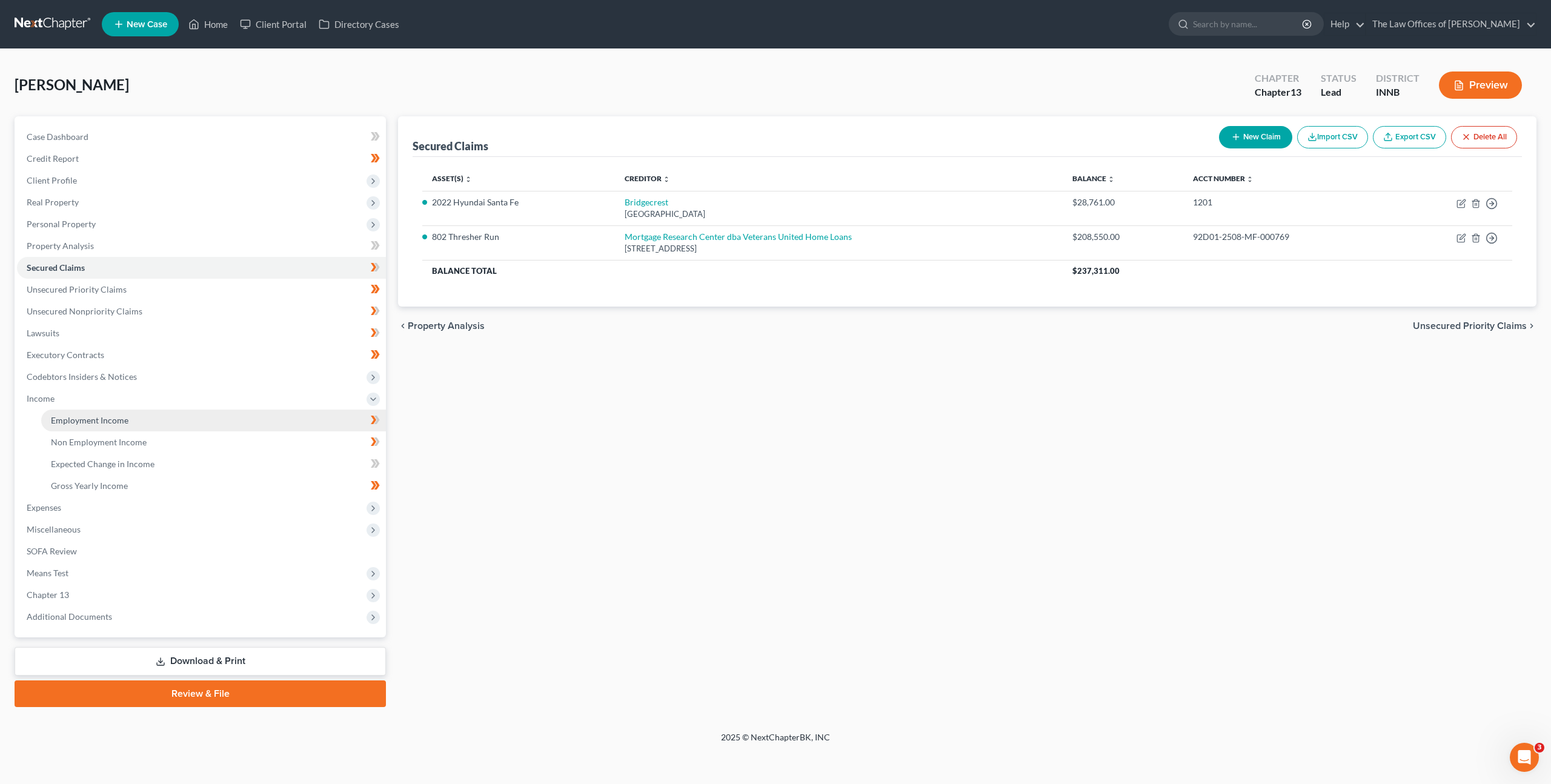
click at [139, 412] on link "Employment Income" at bounding box center [213, 421] width 345 height 22
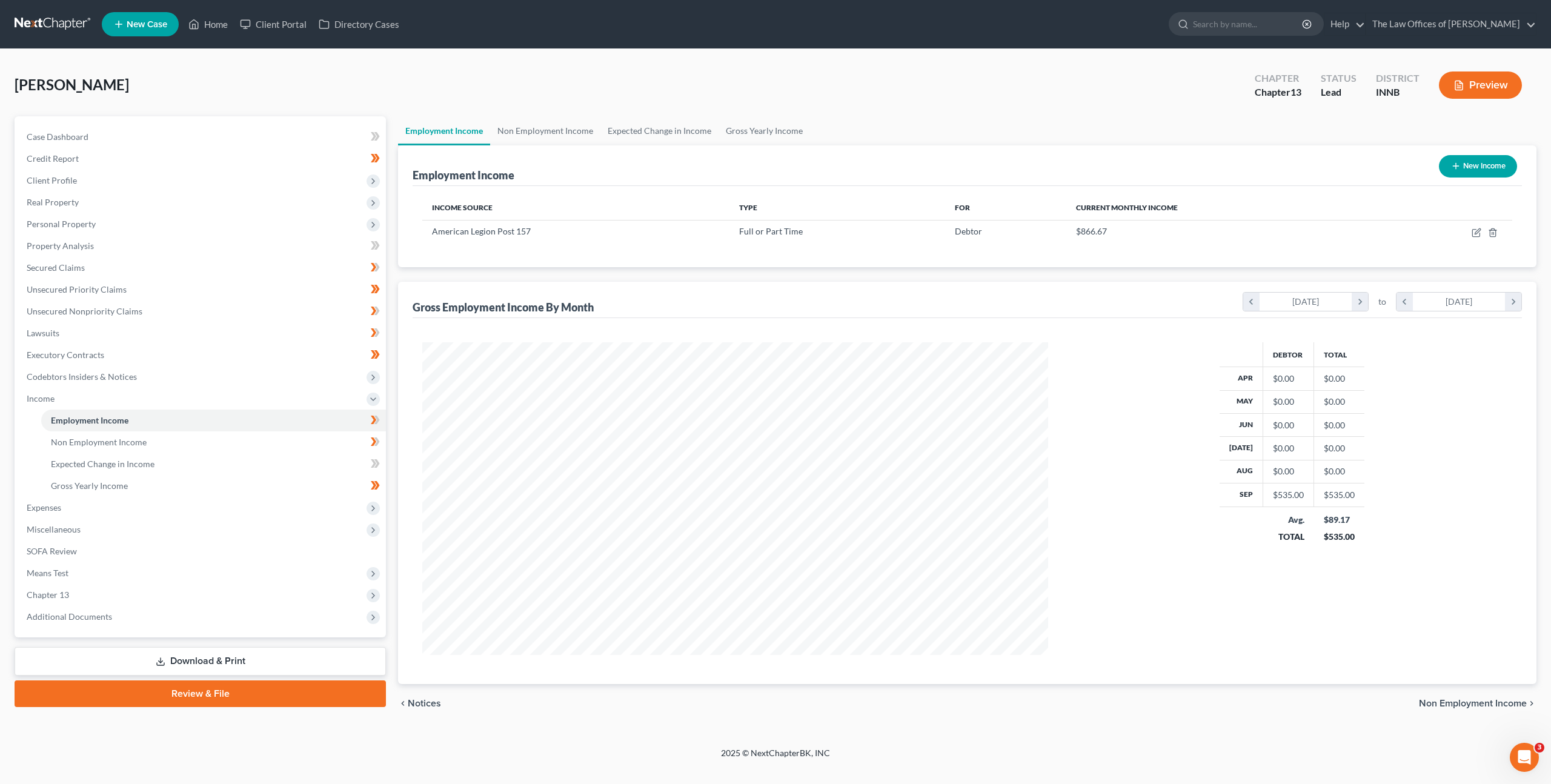
scroll to position [312, 650]
click at [1479, 232] on icon "button" at bounding box center [1476, 232] width 10 height 10
select select "0"
select select "15"
select select "3"
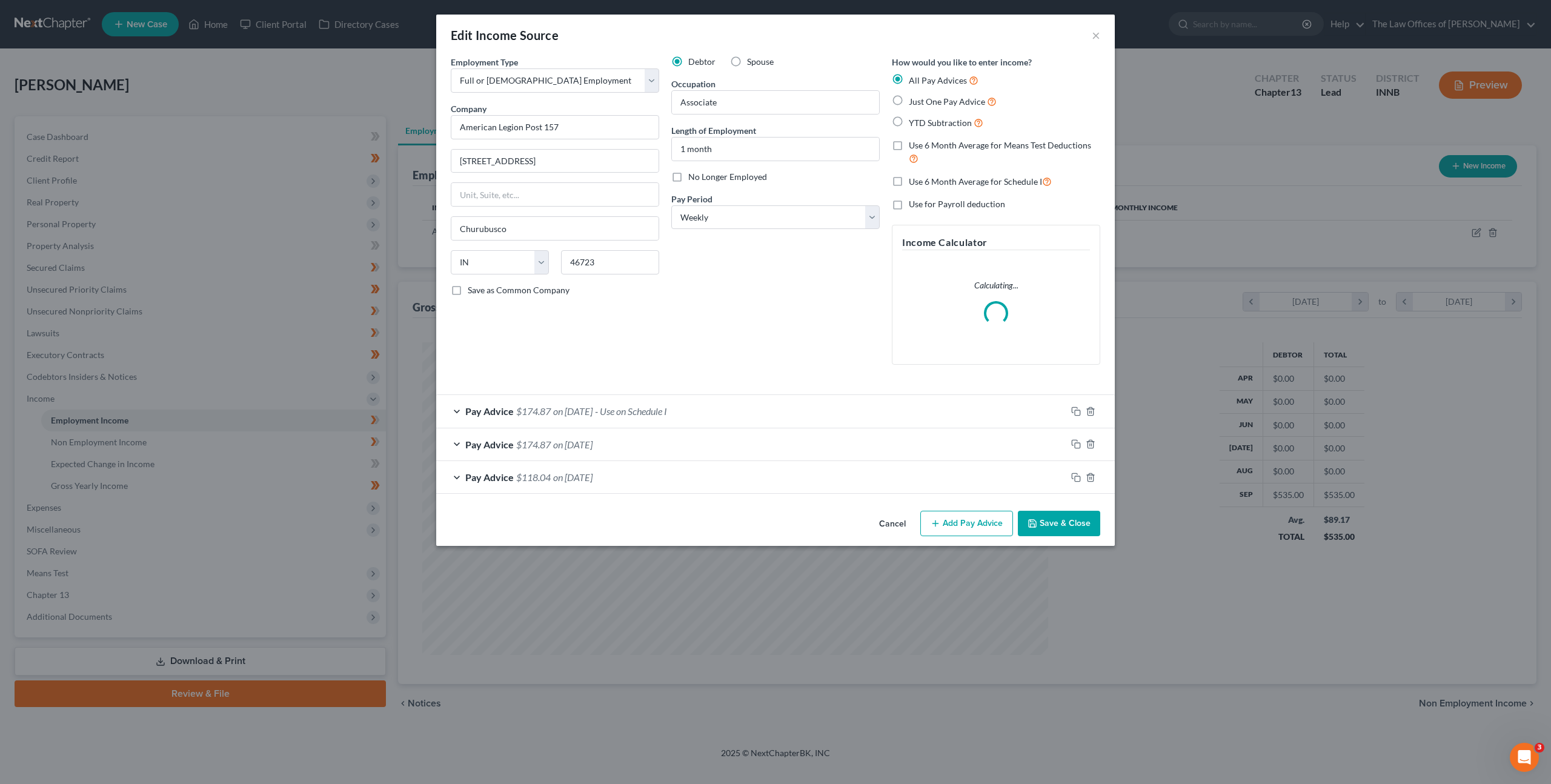
click at [791, 341] on div "Debtor Spouse Occupation Associate Length of Employment 1 month No Longer Emplo…" at bounding box center [776, 215] width 220 height 319
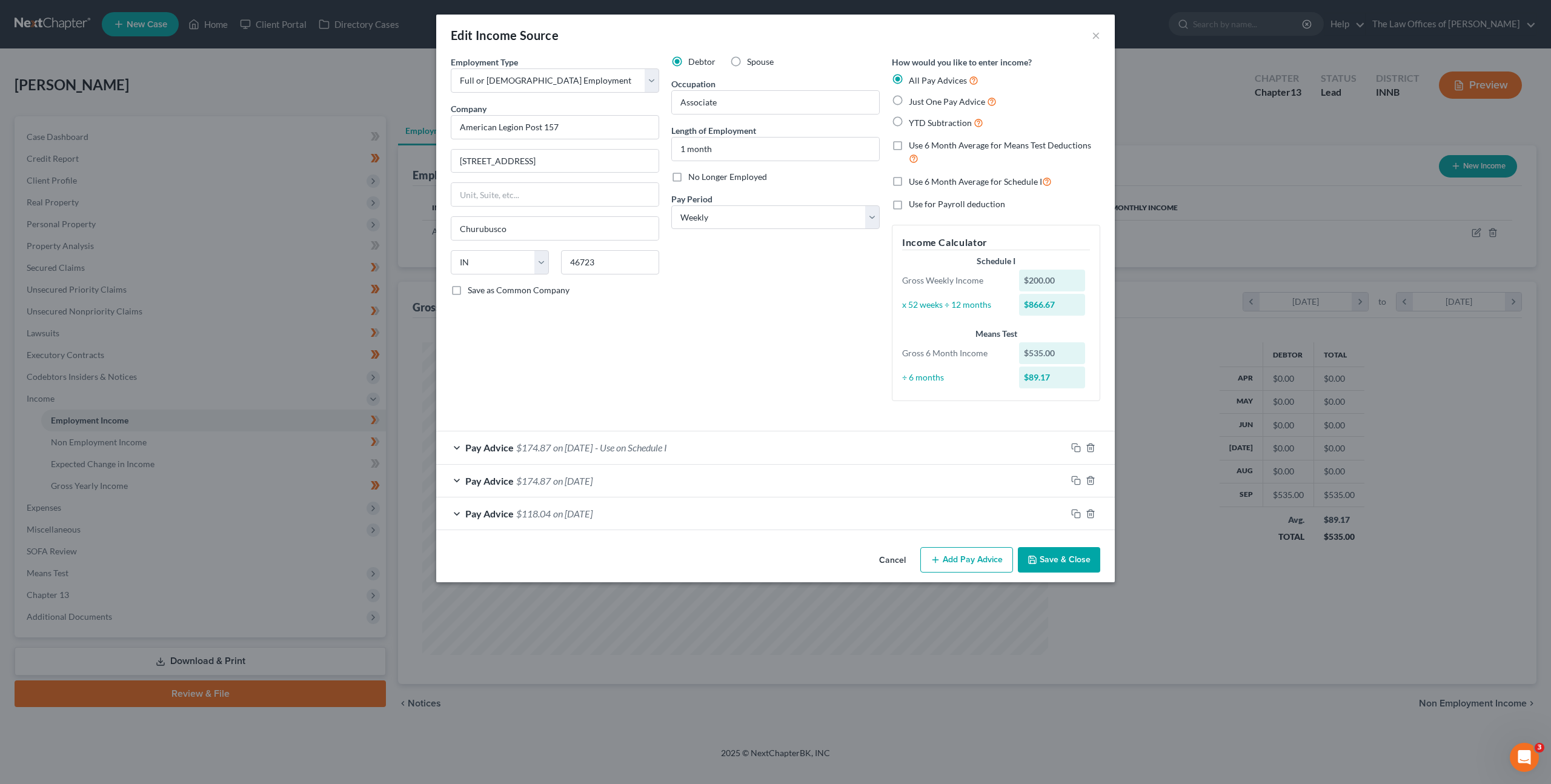
click at [827, 320] on div "Debtor Spouse Occupation Associate Length of Employment 1 month No Longer Emplo…" at bounding box center [776, 233] width 220 height 355
click at [900, 559] on button "Cancel" at bounding box center [893, 560] width 46 height 25
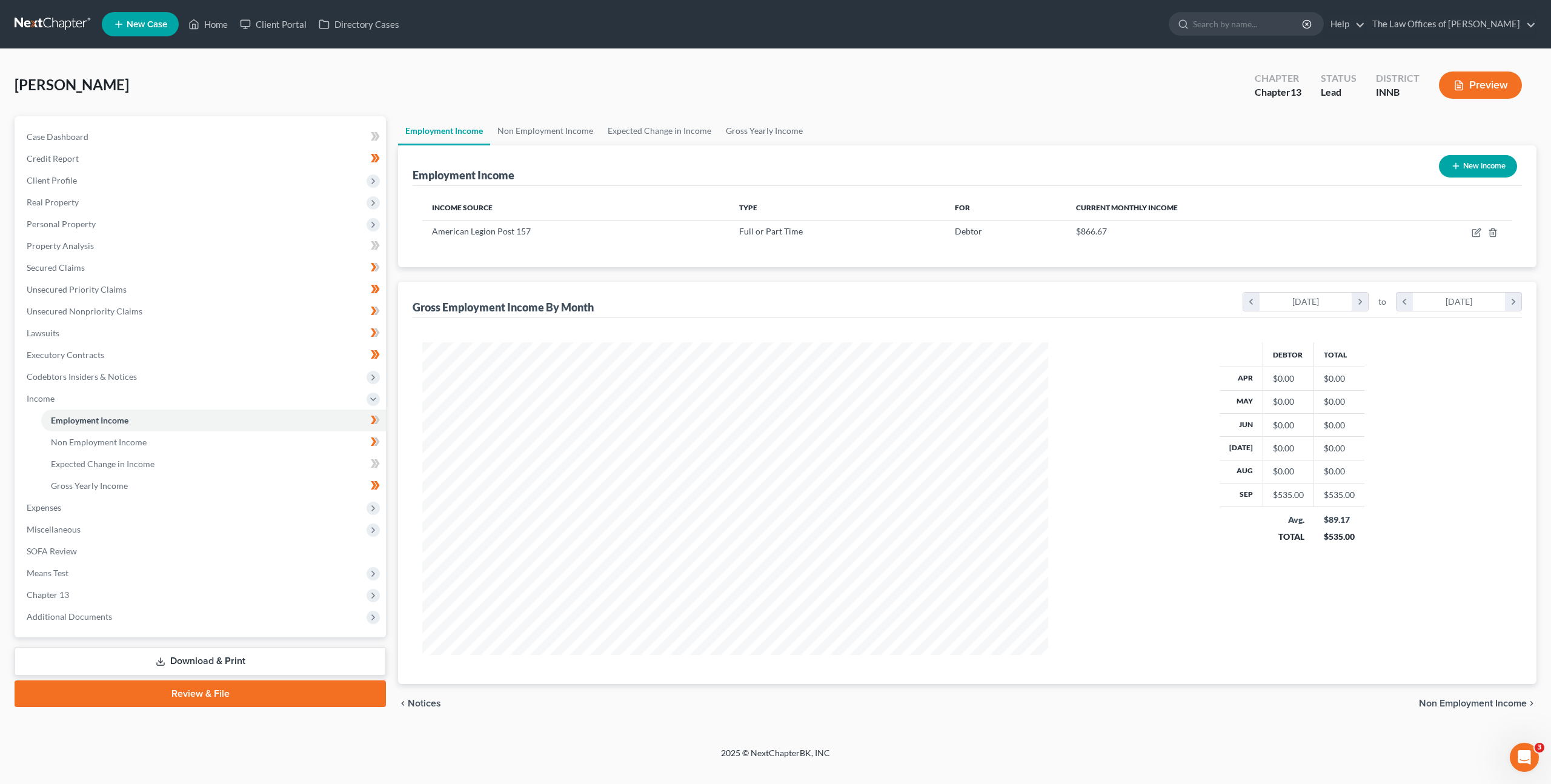
click at [1128, 274] on div "Employment Income New Income Income Source Type For Current Monthly Income Amer…" at bounding box center [967, 414] width 1139 height 538
click at [780, 93] on div "[PERSON_NAME] Upgraded Chapter Chapter 13 Status Lead District INNB Preview" at bounding box center [776, 90] width 1522 height 52
click at [984, 79] on div "[PERSON_NAME] Upgraded Chapter Chapter 13 Status Lead District INNB Preview" at bounding box center [776, 90] width 1522 height 52
click at [1080, 83] on div "[PERSON_NAME] Upgraded Chapter Chapter 13 Status Lead District INNB Preview" at bounding box center [776, 90] width 1522 height 52
click at [377, 423] on icon at bounding box center [377, 419] width 6 height 9
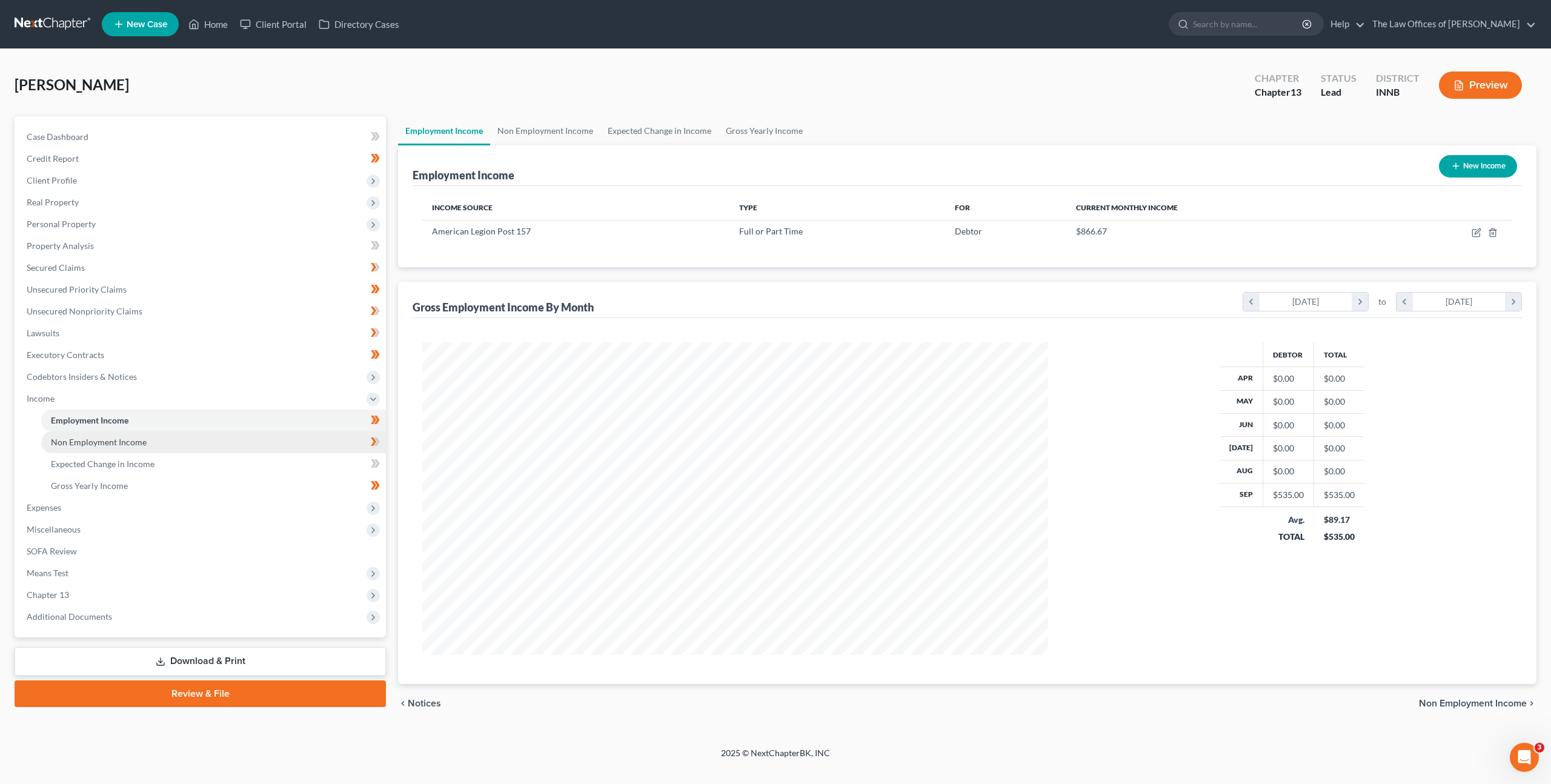
click at [254, 448] on link "Non Employment Income" at bounding box center [213, 442] width 345 height 22
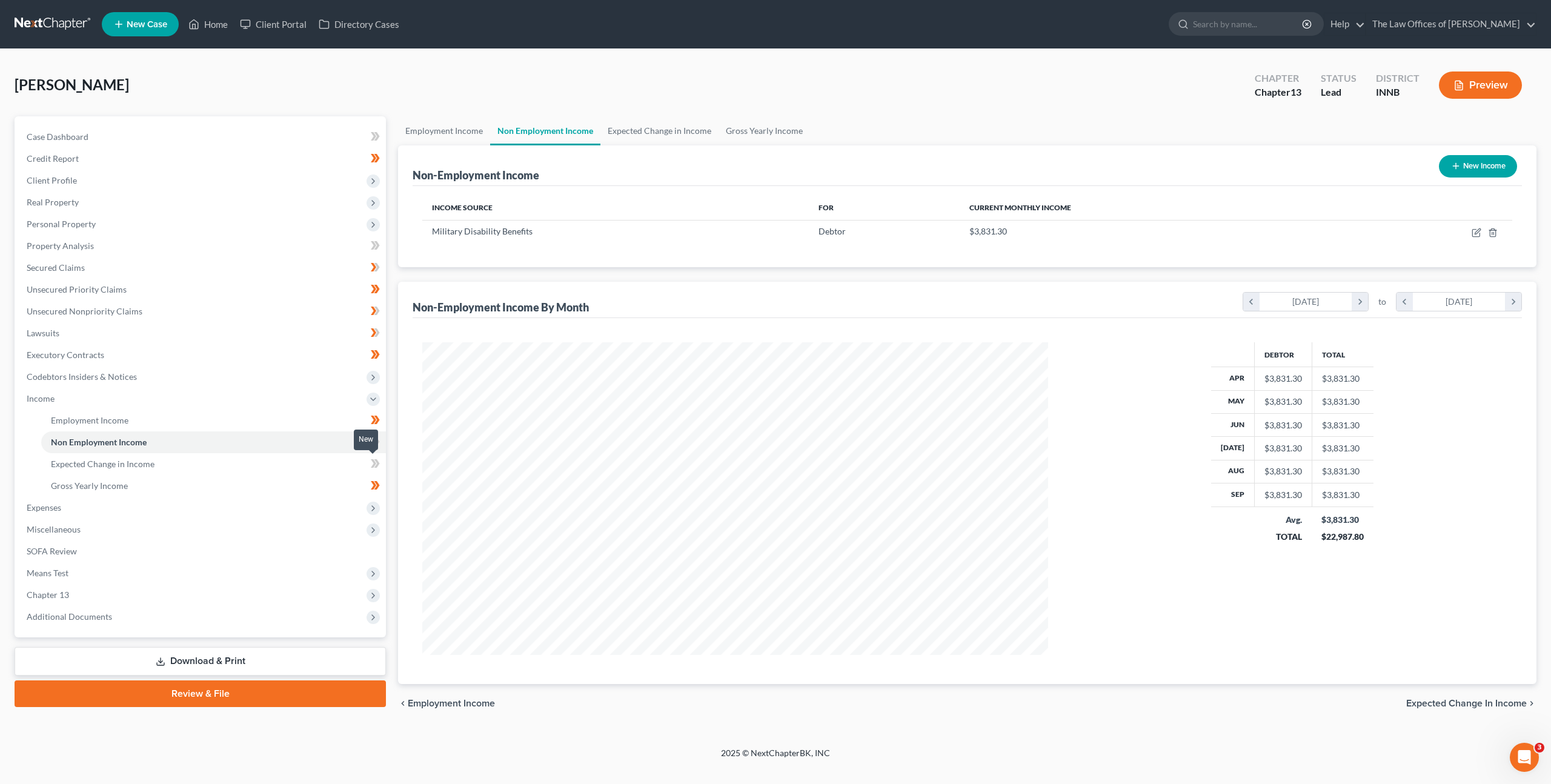
scroll to position [605495, 605328]
click at [375, 447] on icon at bounding box center [375, 442] width 9 height 15
click at [316, 475] on link "Gross Yearly Income" at bounding box center [213, 486] width 345 height 22
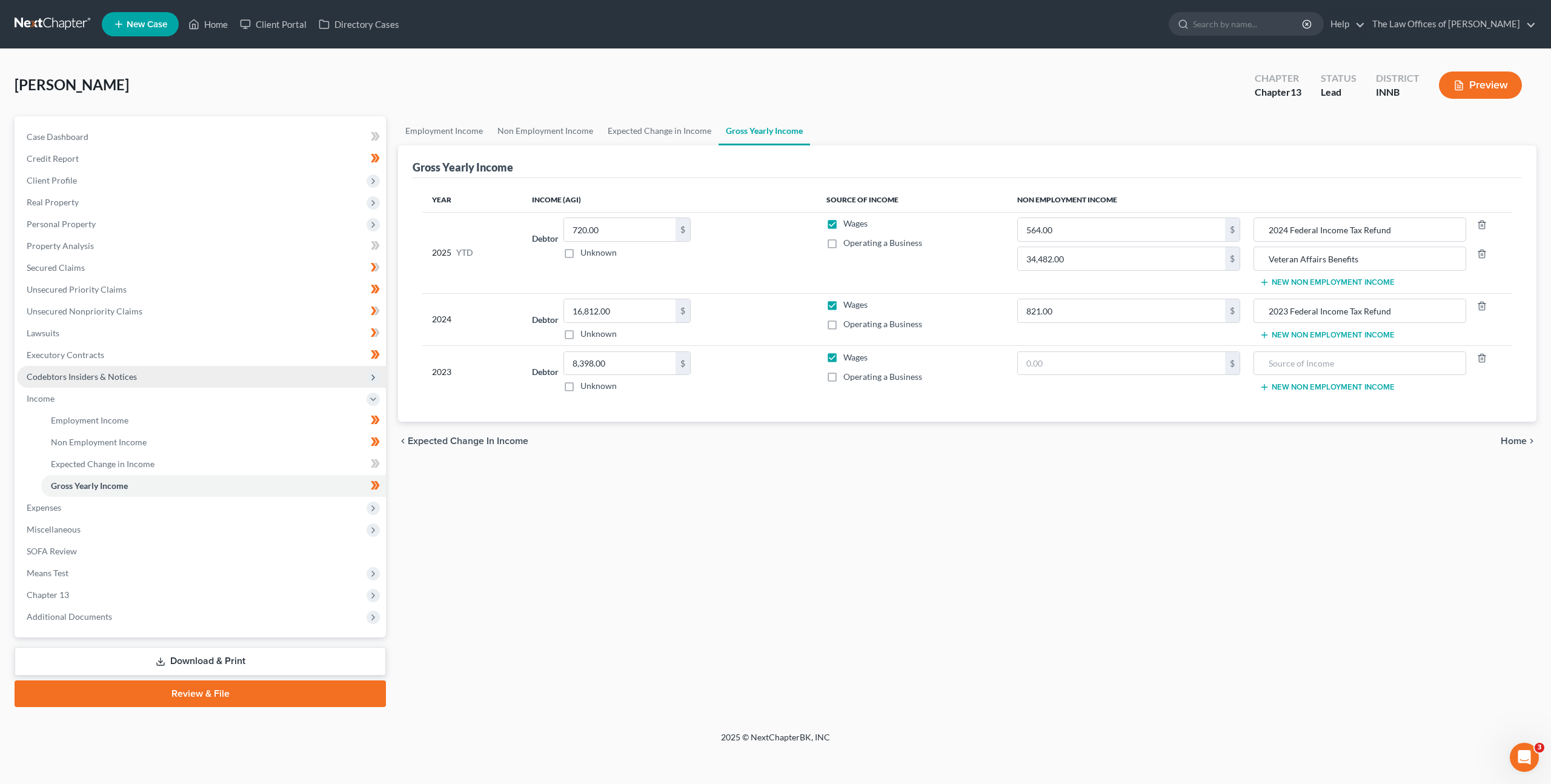
click at [276, 387] on span "Codebtors Insiders & Notices" at bounding box center [201, 377] width 369 height 22
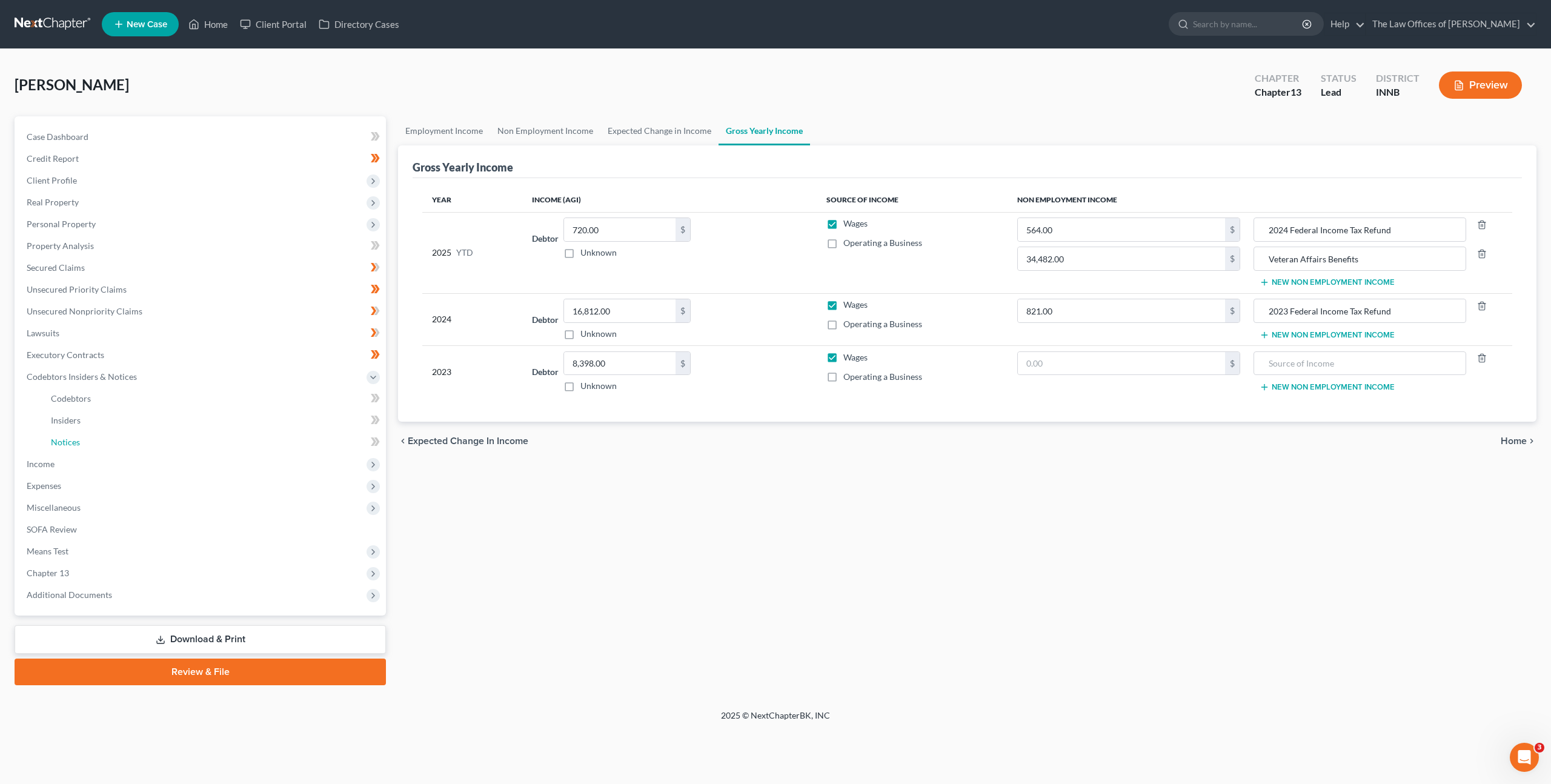
drag, startPoint x: 256, startPoint y: 446, endPoint x: 495, endPoint y: 431, distance: 239.5
click at [256, 446] on link "Notices" at bounding box center [213, 442] width 345 height 22
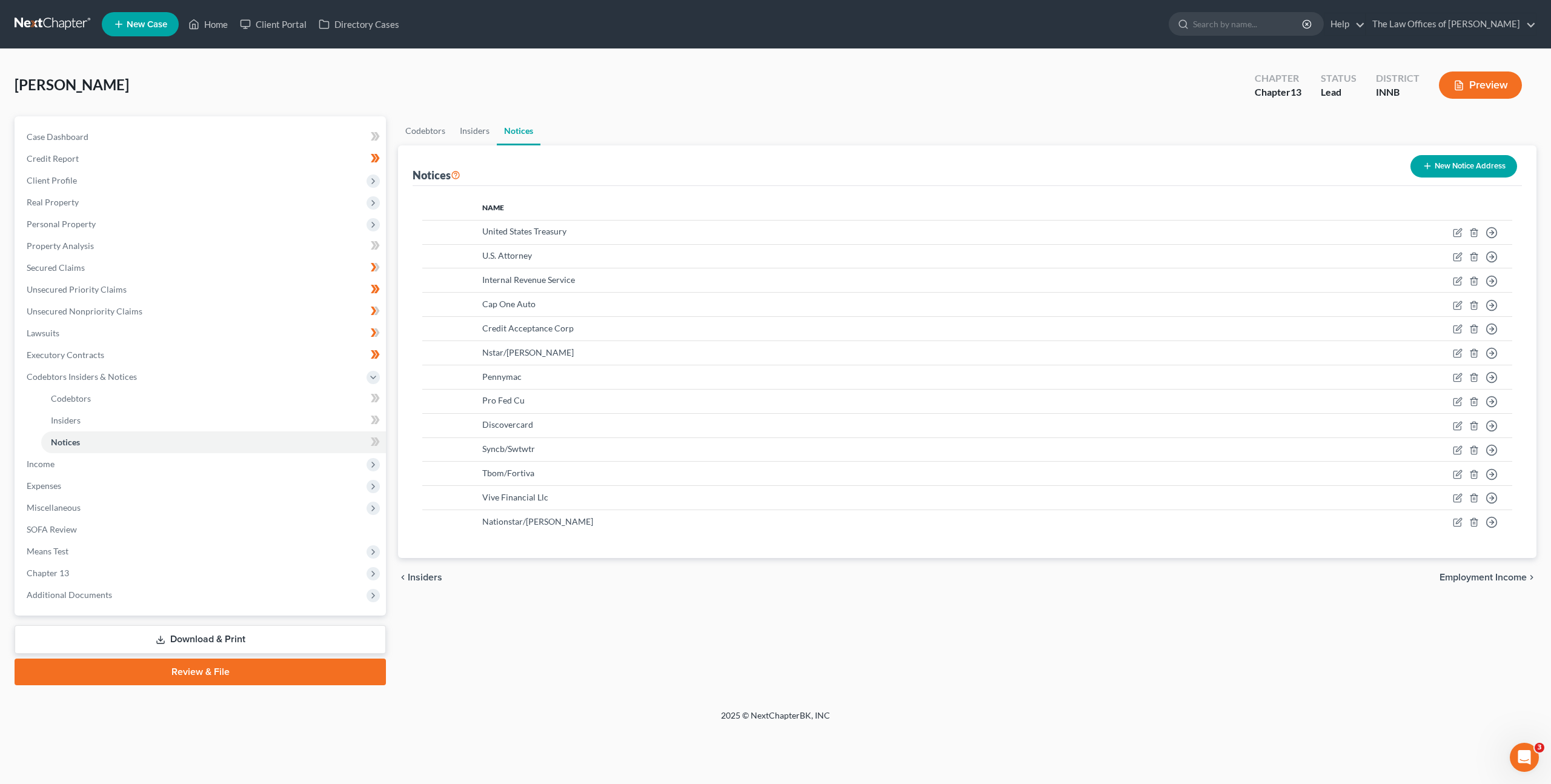
click at [1461, 176] on button "New Notice Address" at bounding box center [1464, 166] width 107 height 22
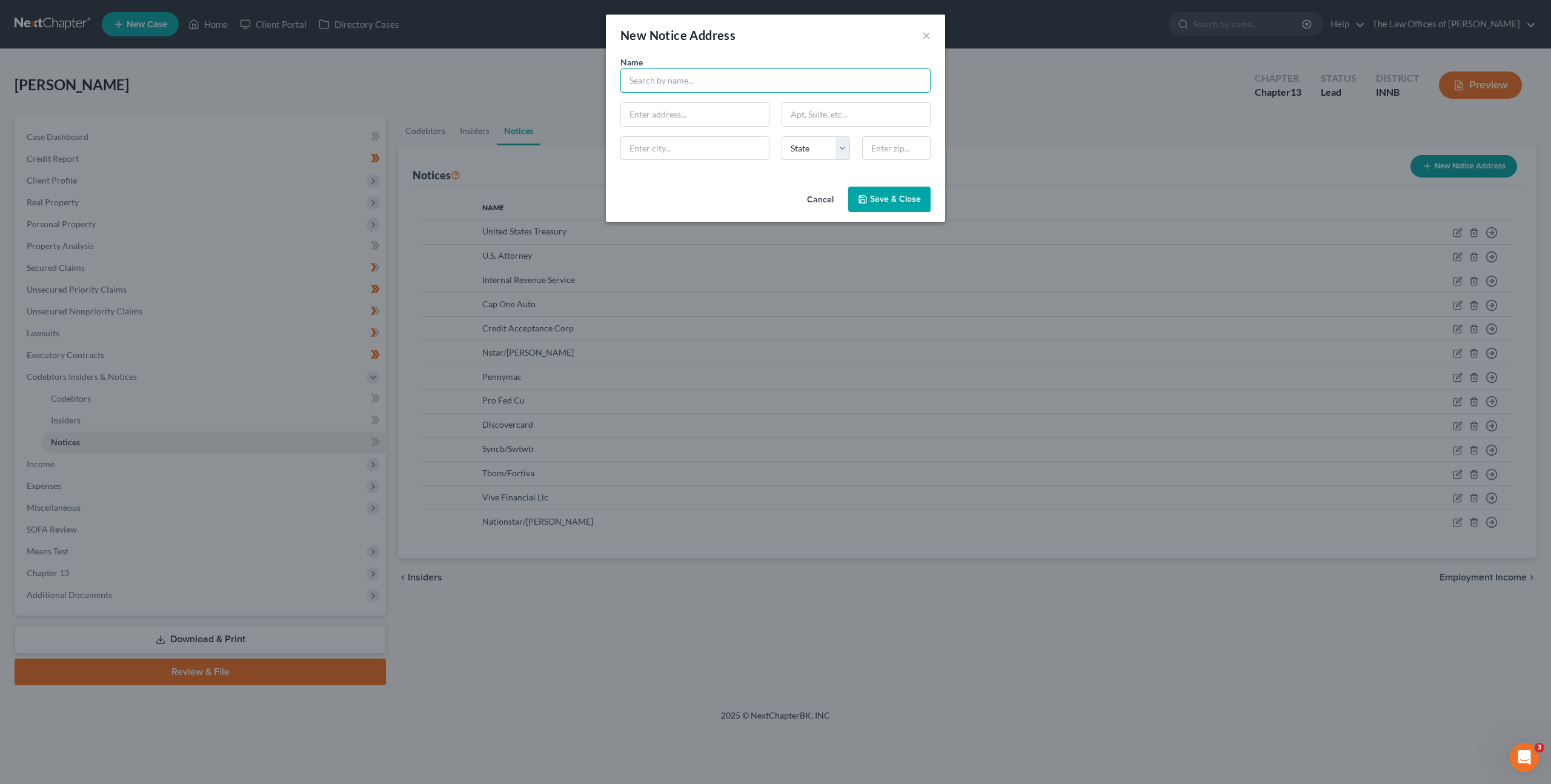
click at [806, 76] on input "text" at bounding box center [776, 80] width 310 height 25
type input "I"
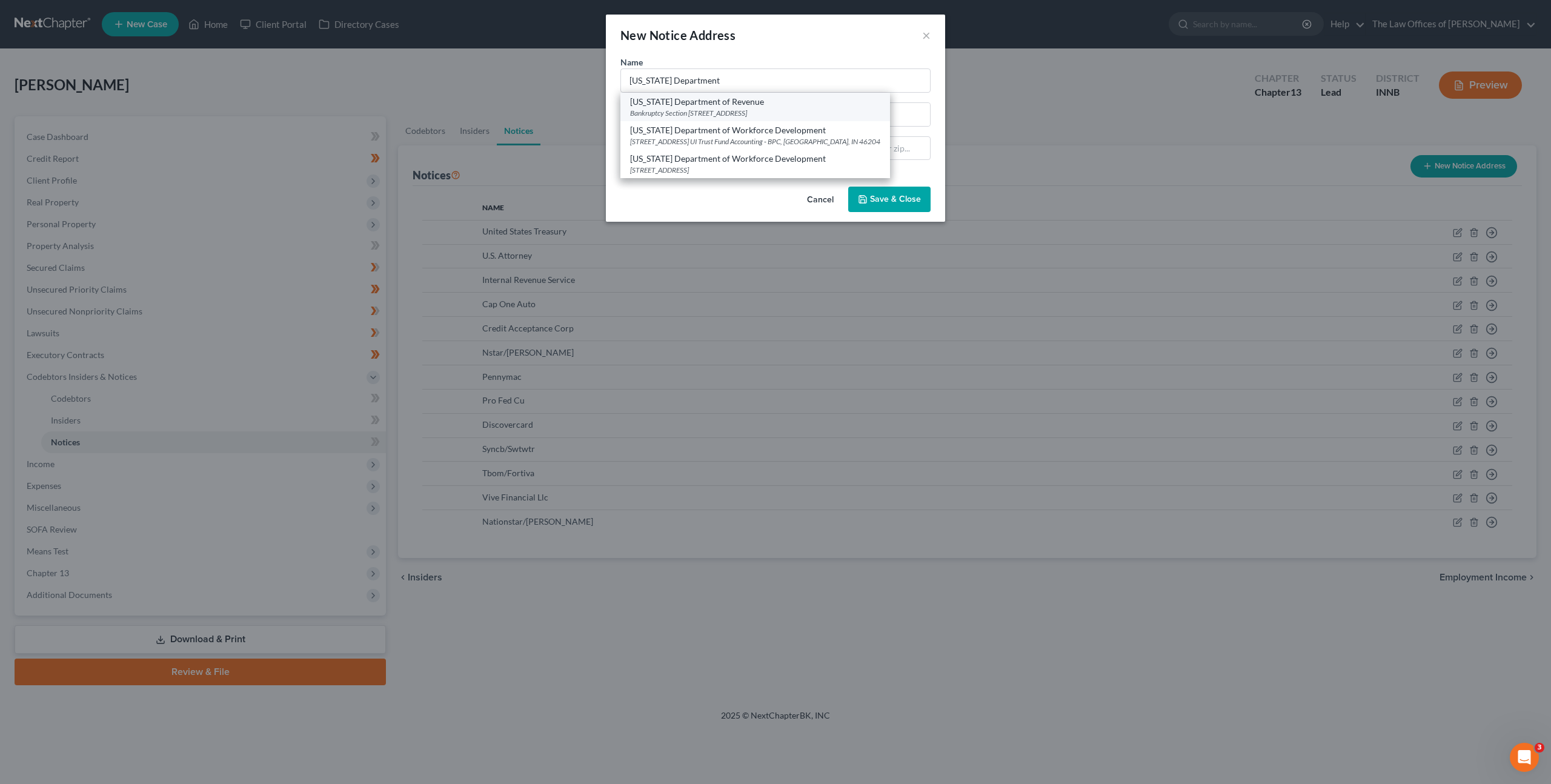
click at [756, 109] on div "Bankruptcy Section 100 North Senate Ave, MS 108, Indianapolis, IN 46204" at bounding box center [756, 113] width 251 height 10
type input "Indiana Department of Revenue"
type input "Bankruptcy Section"
type input "100 North Senate Ave, MS 108"
type input "Indianapolis"
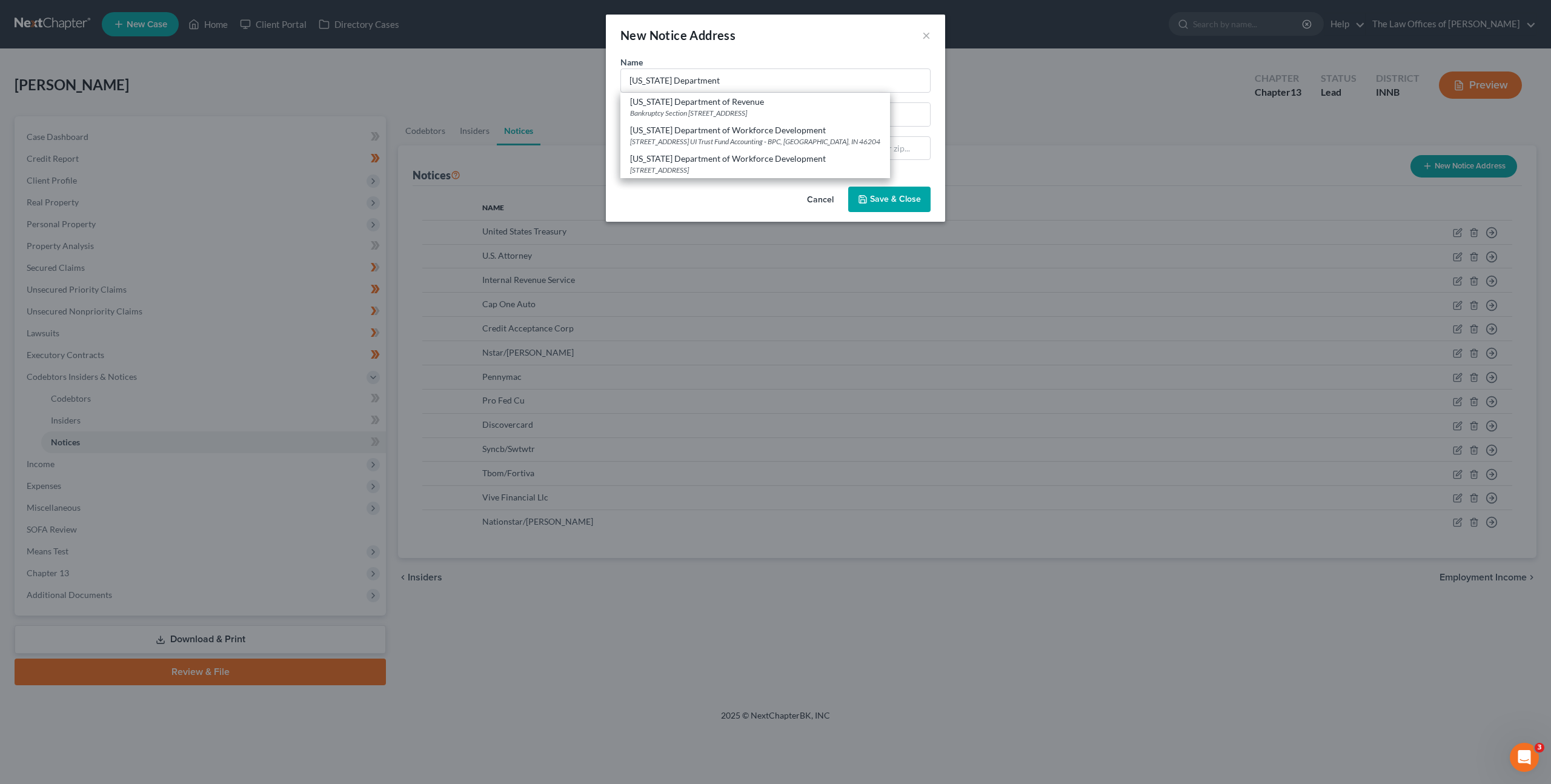
select select "15"
type input "46204"
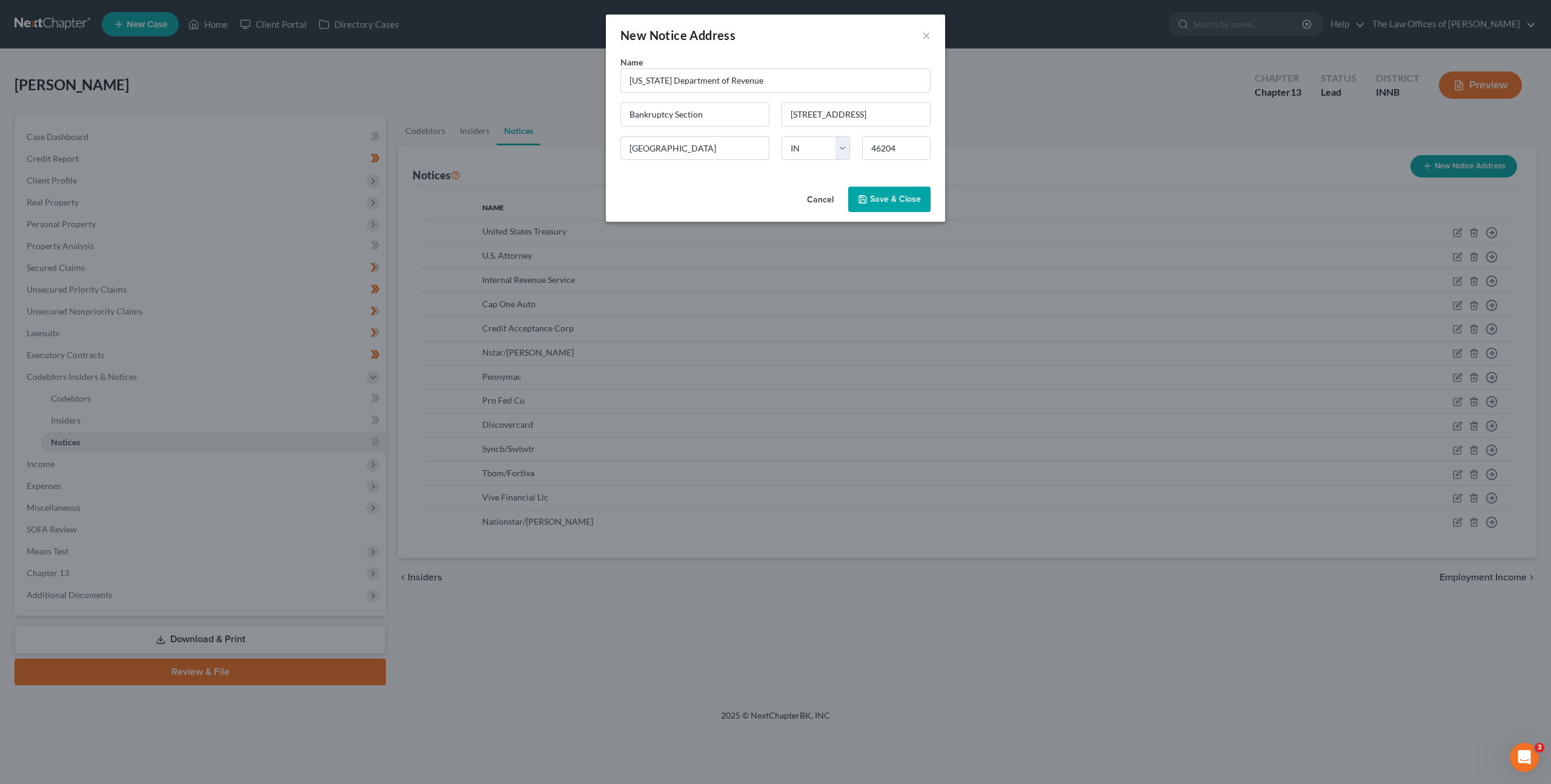
click at [884, 210] on button "Save & Close" at bounding box center [890, 199] width 82 height 25
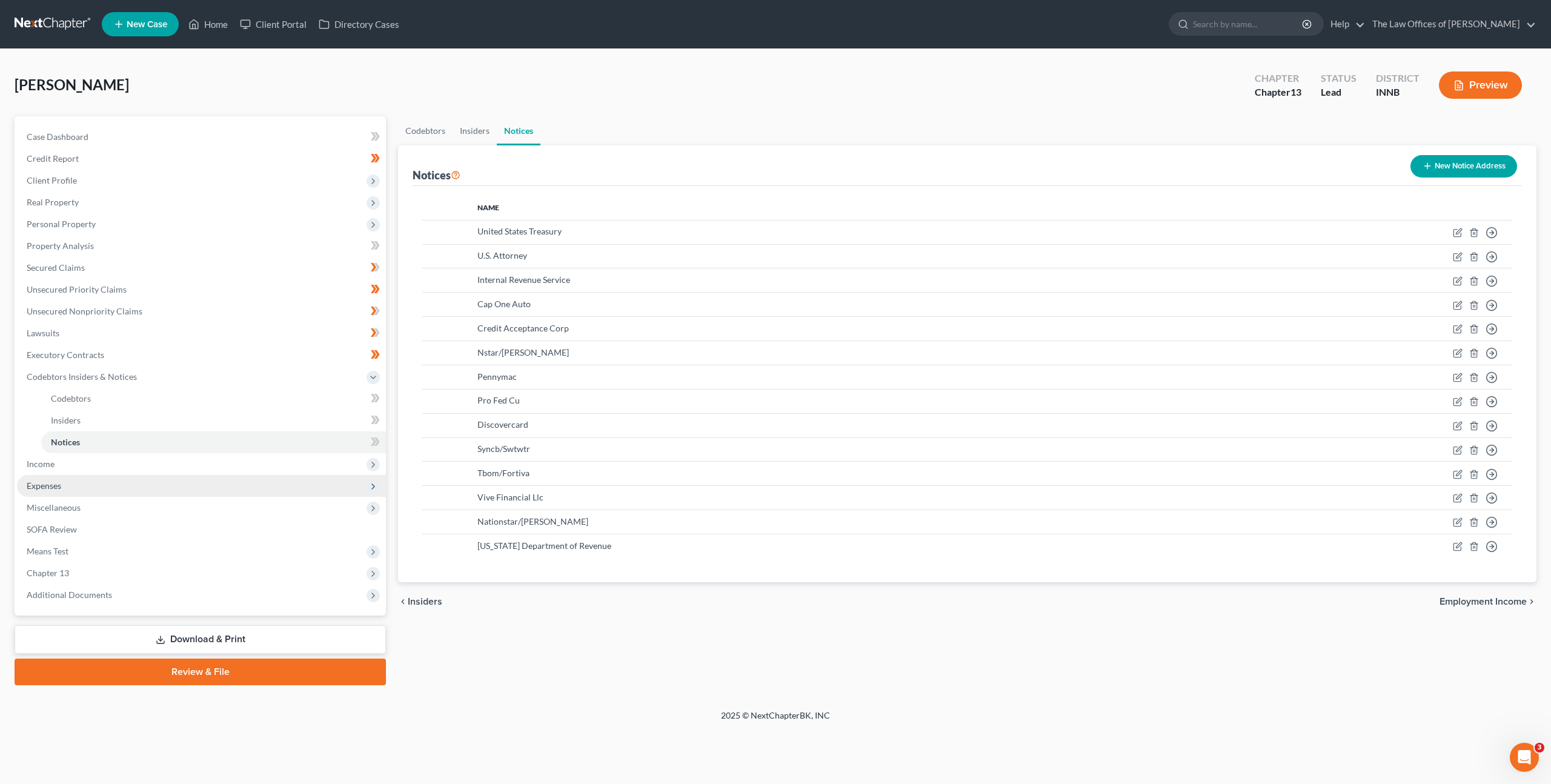
click at [92, 484] on span "Expenses" at bounding box center [201, 486] width 369 height 22
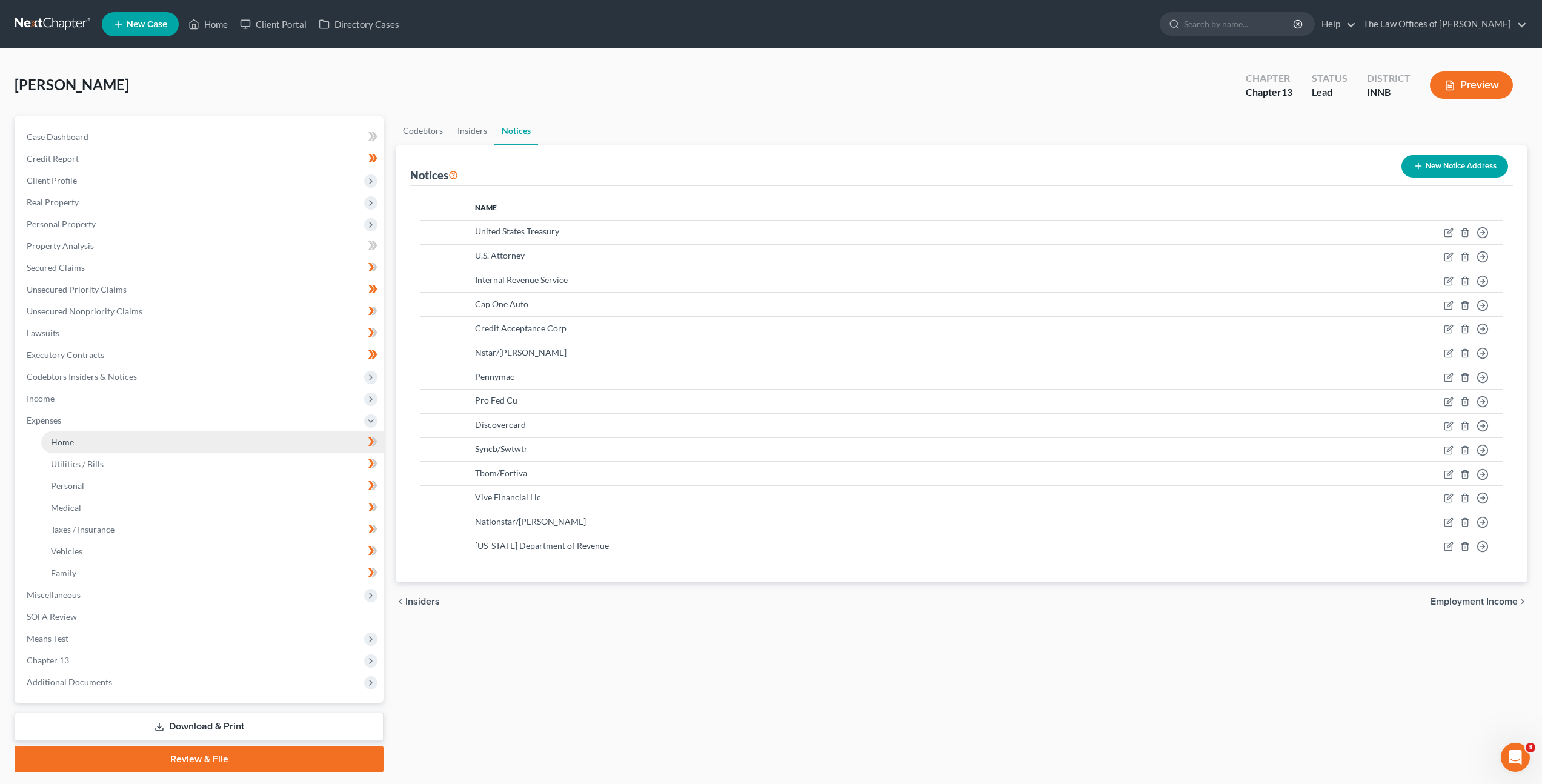
click at [127, 446] on link "Home" at bounding box center [212, 442] width 342 height 22
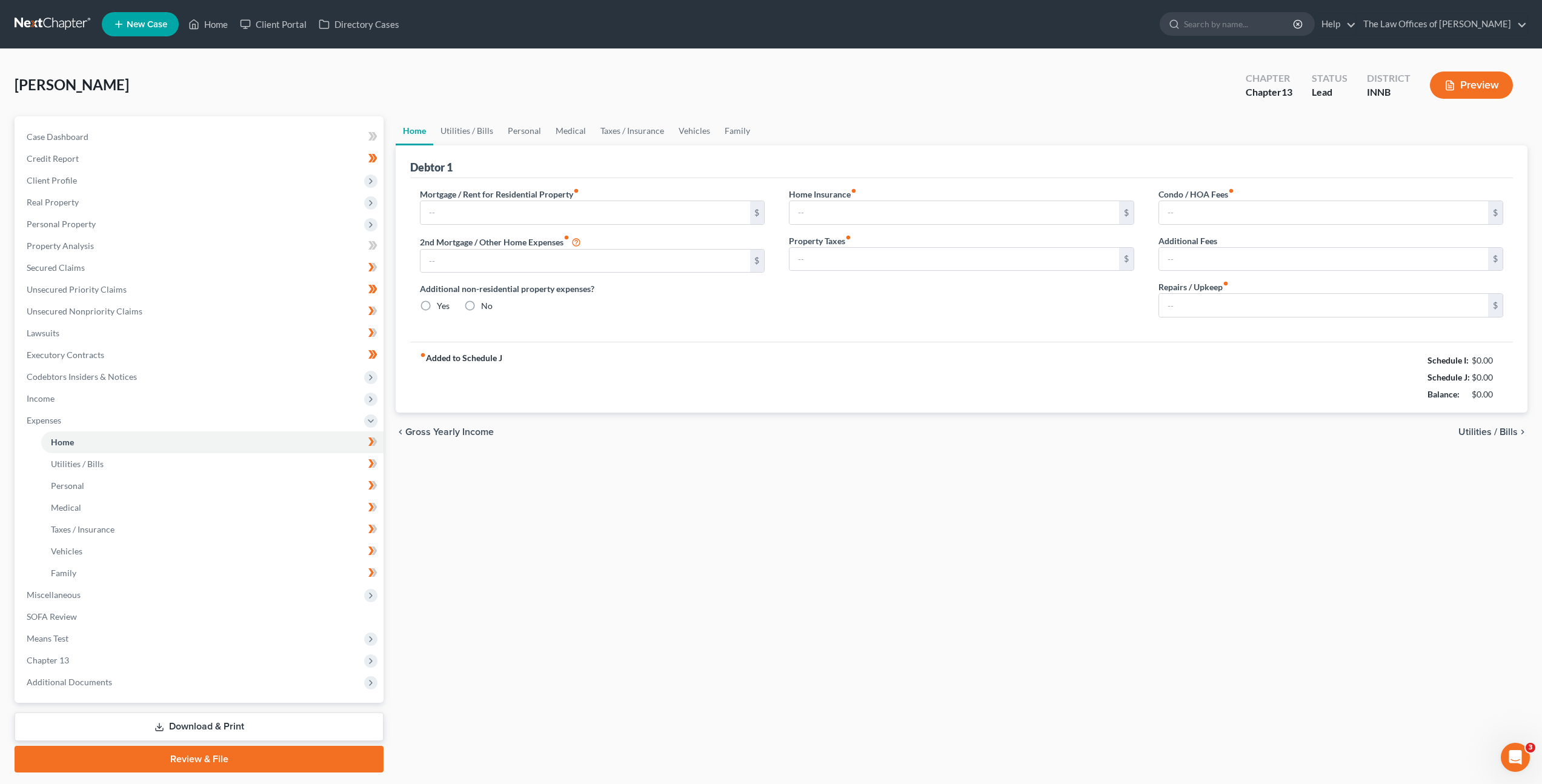
type input "0.00"
radio input "true"
type input "0.00"
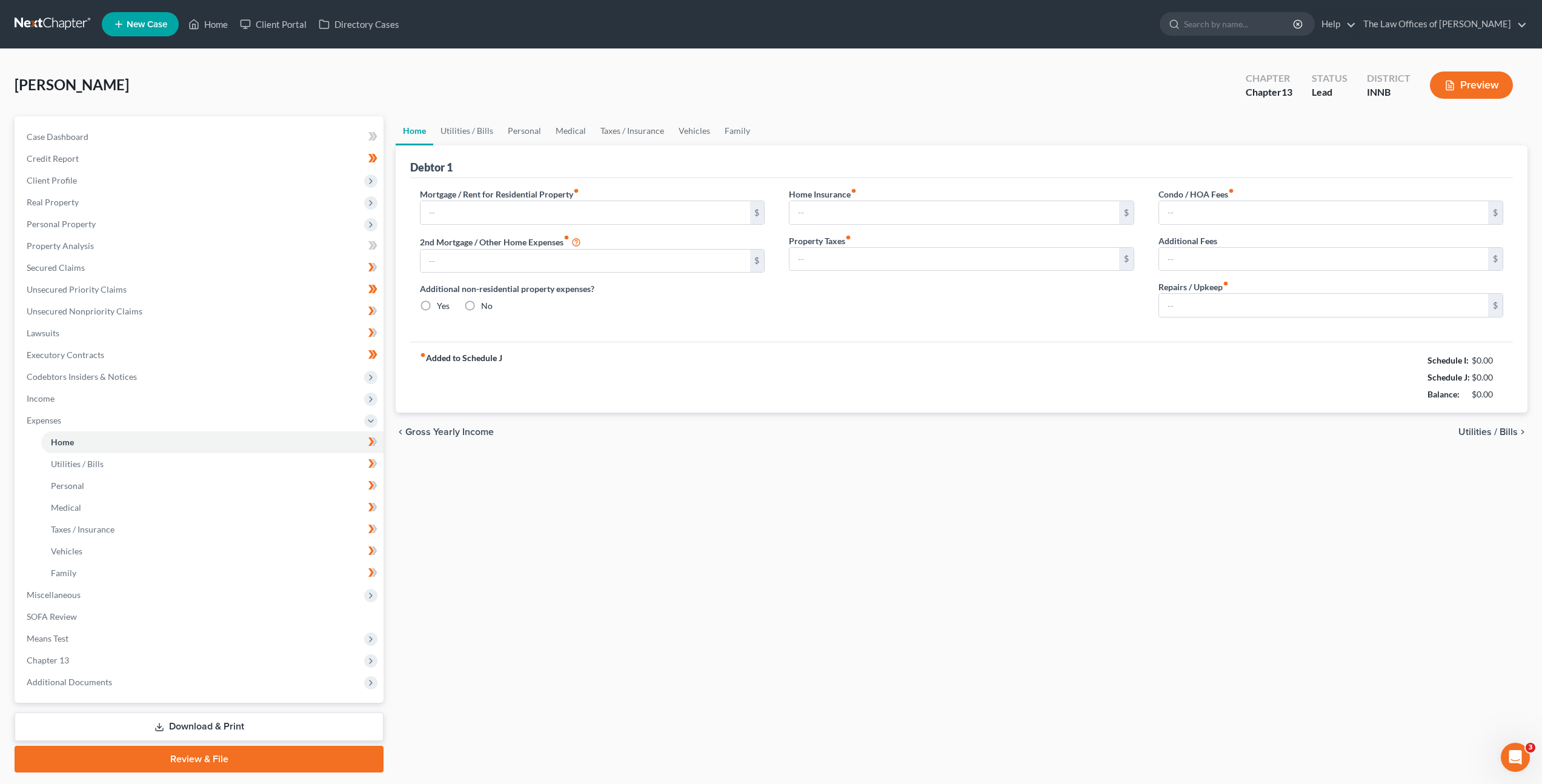
type input "0.00"
type input "25.00"
click at [729, 474] on div "Home Utilities / Bills Personal Medical Taxes / Insurance Vehicles Family Debto…" at bounding box center [961, 445] width 1144 height 656
click at [742, 480] on div "Home Utilities / Bills Personal Medical Taxes / Insurance Vehicles Family Debto…" at bounding box center [961, 445] width 1144 height 656
click at [606, 495] on div "Home Utilities / Bills Personal Medical Taxes / Insurance Vehicles Family Debto…" at bounding box center [961, 445] width 1144 height 656
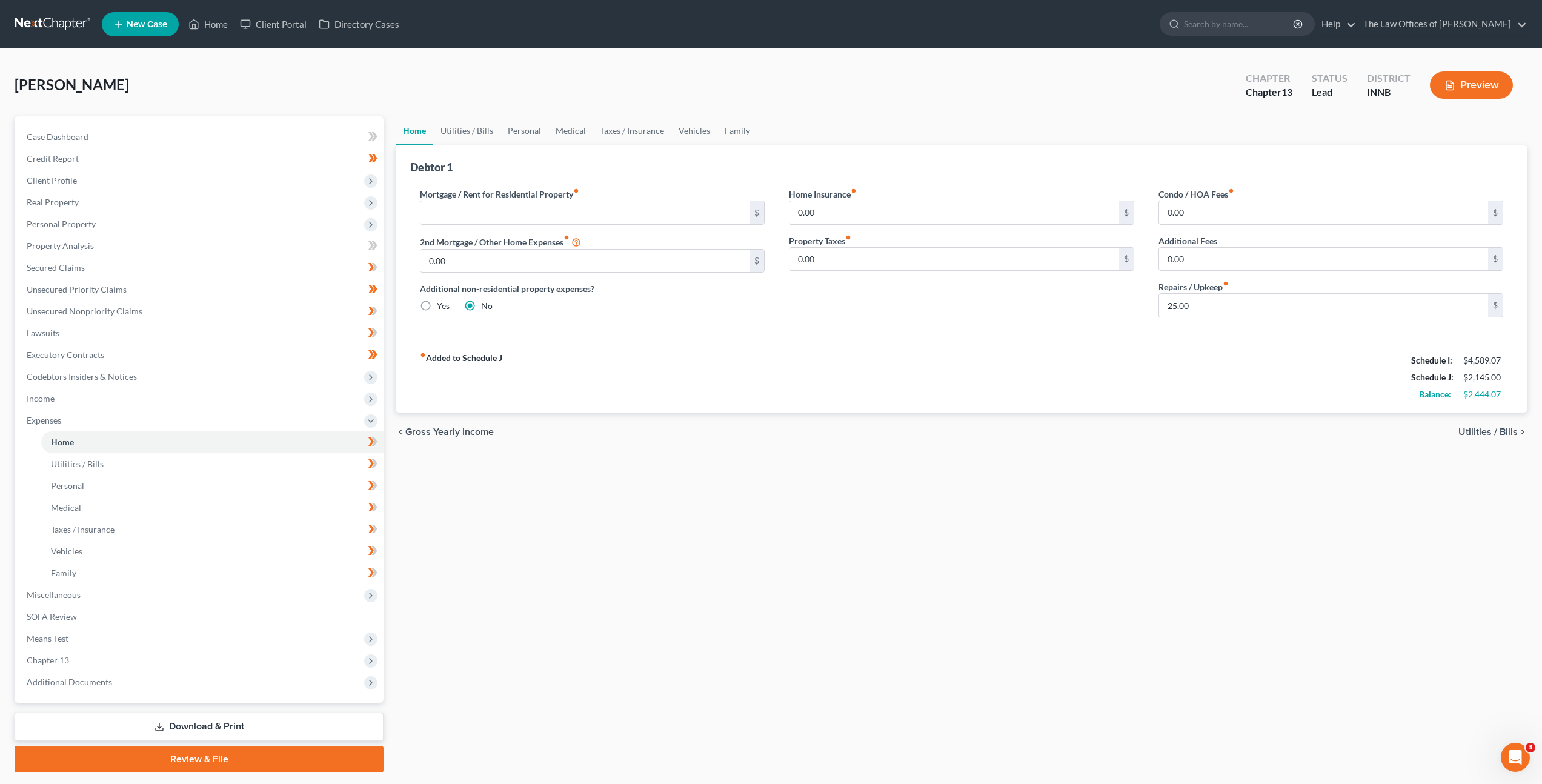
click at [726, 549] on div "Home Utilities / Bills Personal Medical Taxes / Insurance Vehicles Family Debto…" at bounding box center [961, 445] width 1144 height 656
click at [764, 503] on div "Home Utilities / Bills Personal Medical Taxes / Insurance Vehicles Family Debto…" at bounding box center [961, 445] width 1144 height 656
click at [1131, 86] on div "[PERSON_NAME] Upgraded Chapter Chapter 13 Status Lead District INNB Preview" at bounding box center [771, 90] width 1513 height 52
click at [737, 534] on div "Home Utilities / Bills Personal Medical Taxes / Insurance Vehicles Family Debto…" at bounding box center [961, 445] width 1144 height 656
click at [771, 495] on div "Home Utilities / Bills Personal Medical Taxes / Insurance Vehicles Family Debto…" at bounding box center [961, 445] width 1144 height 656
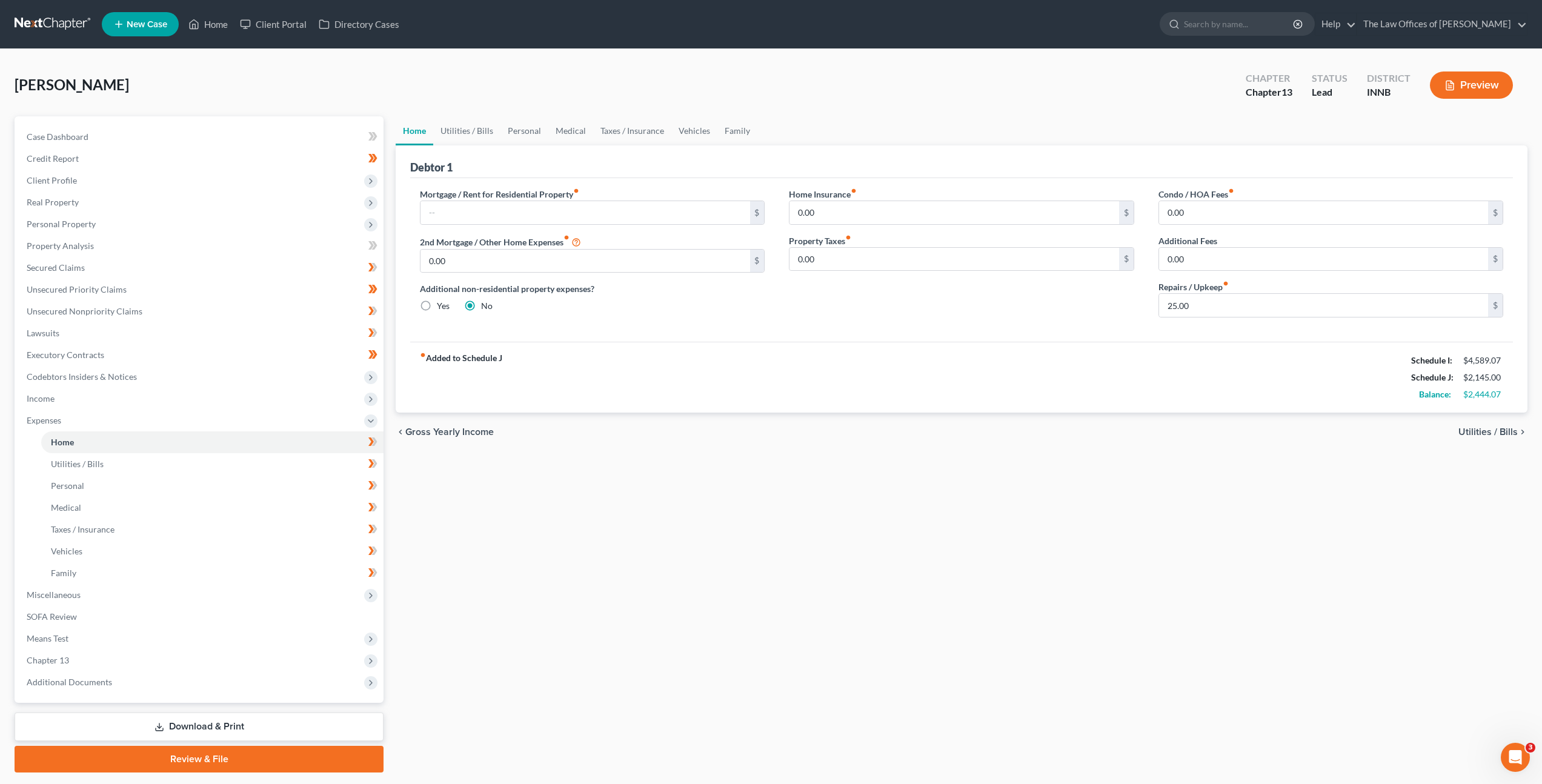
drag, startPoint x: 802, startPoint y: 446, endPoint x: 776, endPoint y: 446, distance: 26.0
click at [801, 447] on div "chevron_left Gross Yearly Income Utilities / Bills chevron_right" at bounding box center [962, 431] width 1132 height 39
click at [748, 366] on div "fiber_manual_record Added to Schedule J Schedule I: $4,589.07 Schedule J: $2,14…" at bounding box center [961, 377] width 1103 height 71
click at [679, 603] on div "Home Utilities / Bills Personal Medical Taxes / Insurance Vehicles Family Debto…" at bounding box center [961, 445] width 1144 height 656
click at [654, 517] on div "Home Utilities / Bills Personal Medical Taxes / Insurance Vehicles Family Debto…" at bounding box center [961, 445] width 1144 height 656
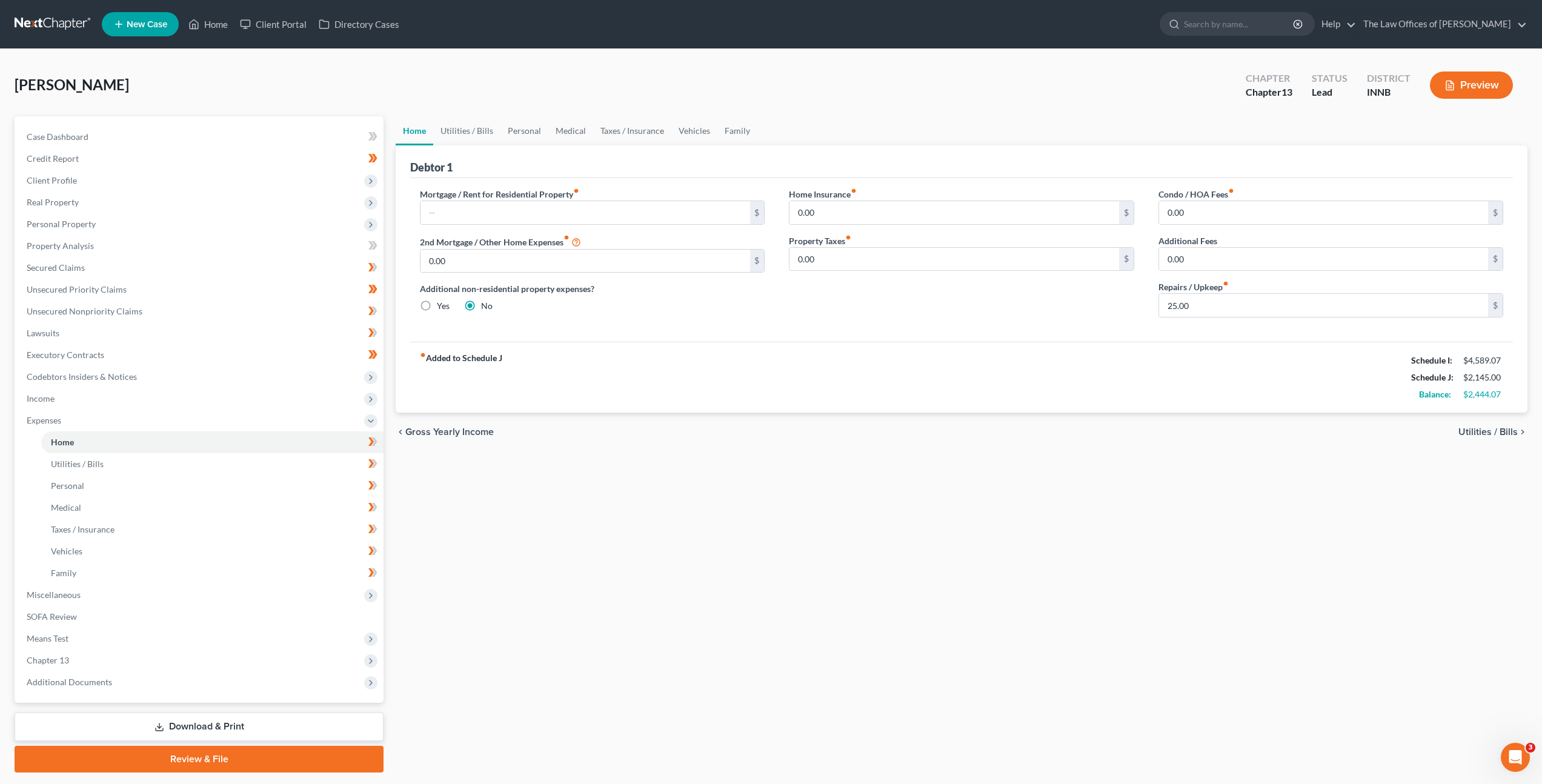
click at [820, 425] on div "chevron_left Gross Yearly Income Utilities / Bills chevron_right" at bounding box center [962, 431] width 1132 height 39
click at [780, 519] on div "Home Utilities / Bills Personal Medical Taxes / Insurance Vehicles Family Debto…" at bounding box center [961, 445] width 1144 height 656
click at [894, 590] on div "Home Utilities / Bills Personal Medical Taxes / Insurance Vehicles Family Debto…" at bounding box center [961, 445] width 1144 height 656
click at [809, 585] on div "Home Utilities / Bills Personal Medical Taxes / Insurance Vehicles Family Debto…" at bounding box center [961, 445] width 1144 height 656
click at [230, 522] on link "Taxes / Insurance" at bounding box center [212, 530] width 342 height 22
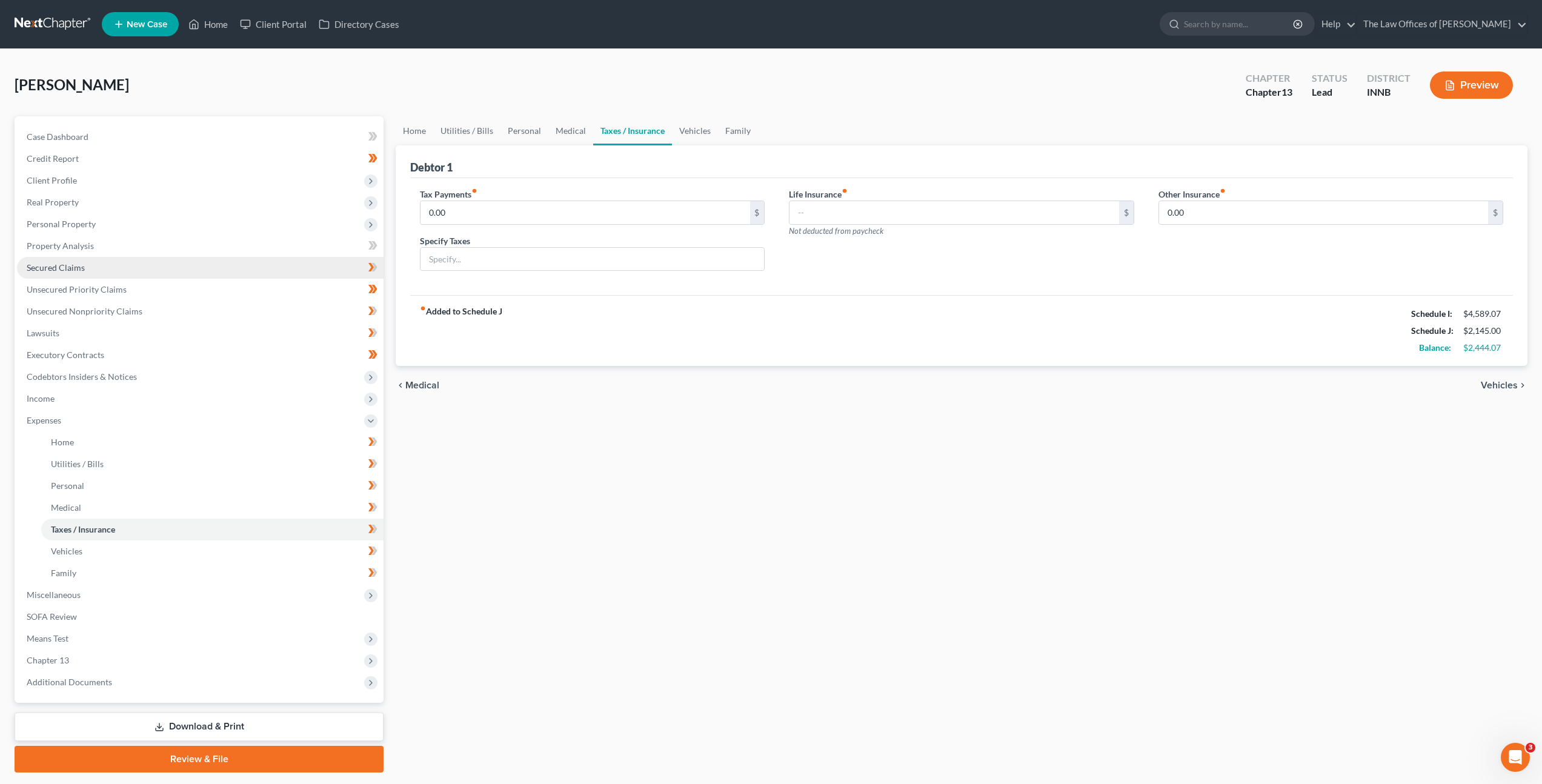
click at [197, 265] on link "Secured Claims" at bounding box center [200, 268] width 366 height 22
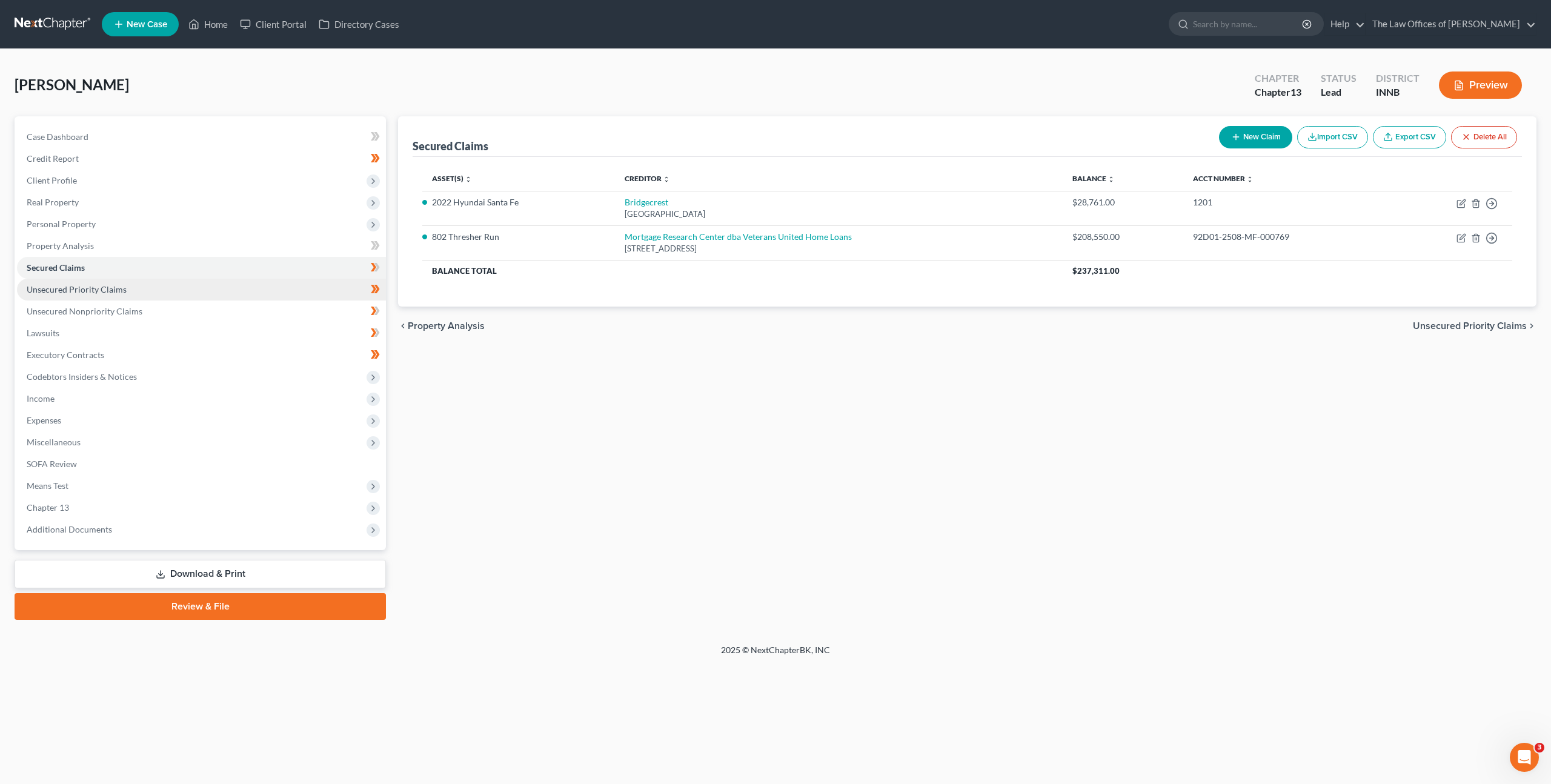
click at [190, 293] on link "Unsecured Priority Claims" at bounding box center [201, 290] width 369 height 22
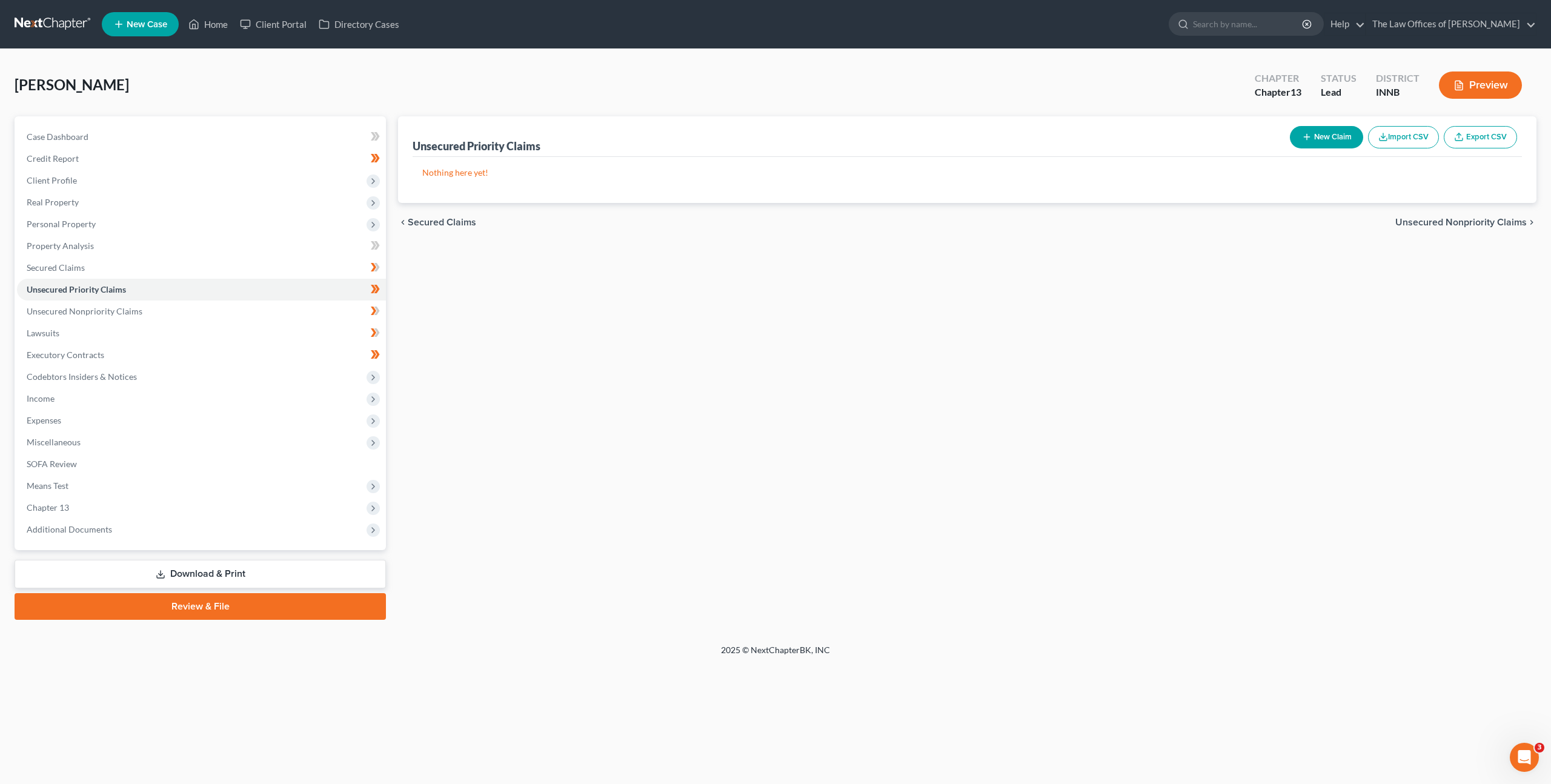
click at [53, 32] on link at bounding box center [53, 25] width 78 height 22
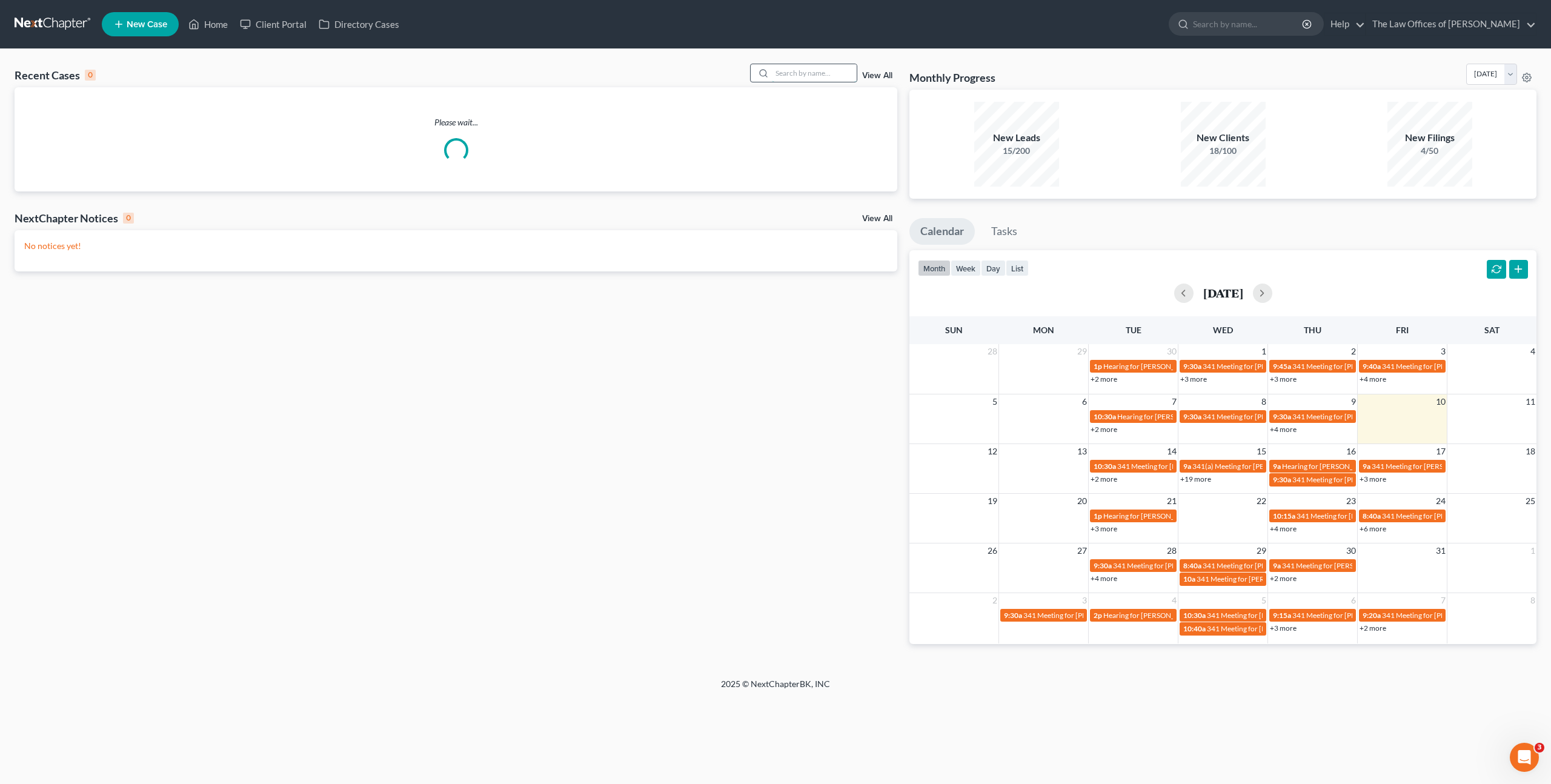
click at [825, 70] on input "search" at bounding box center [814, 73] width 85 height 17
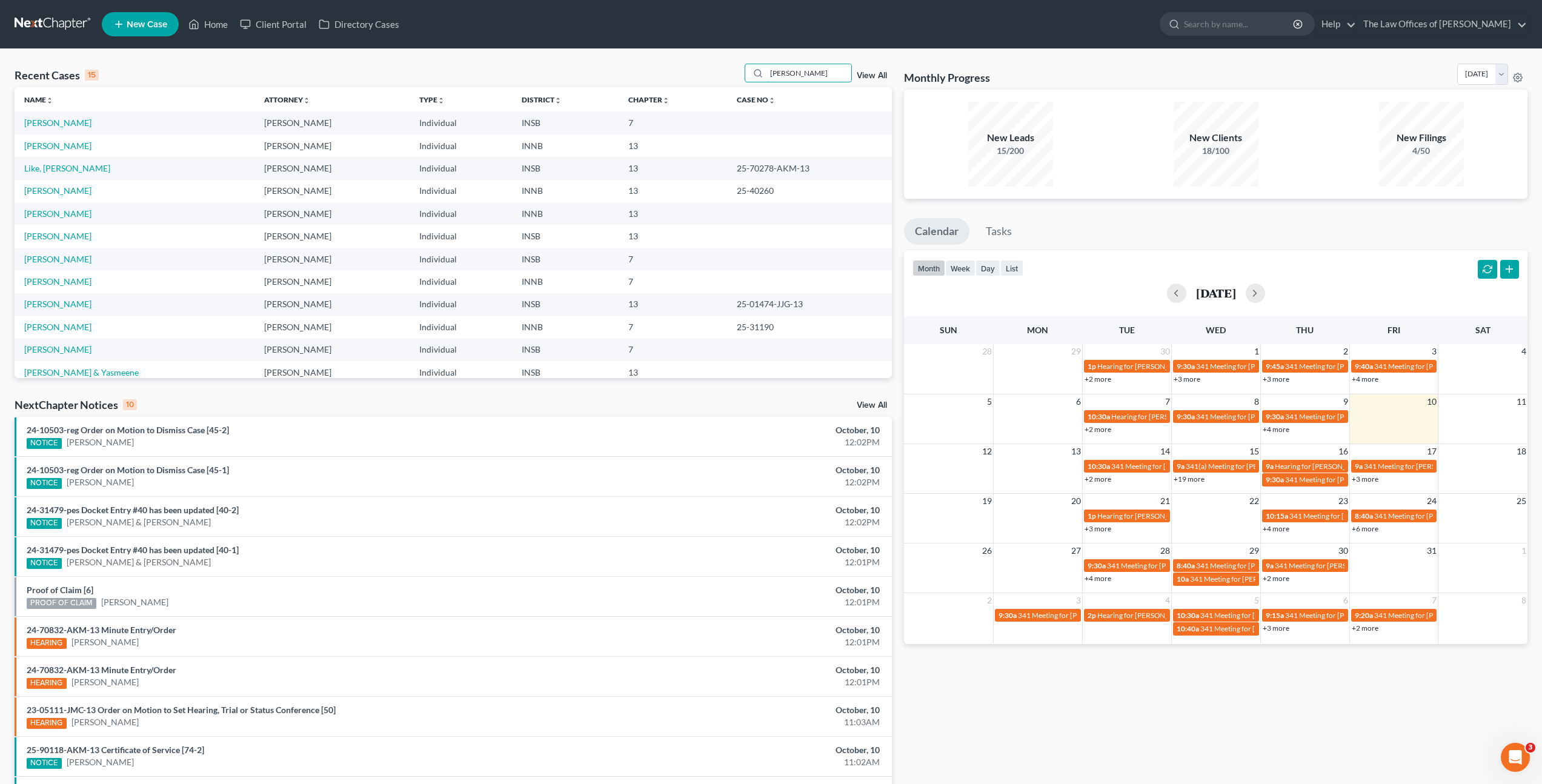
type input "Rebecca"
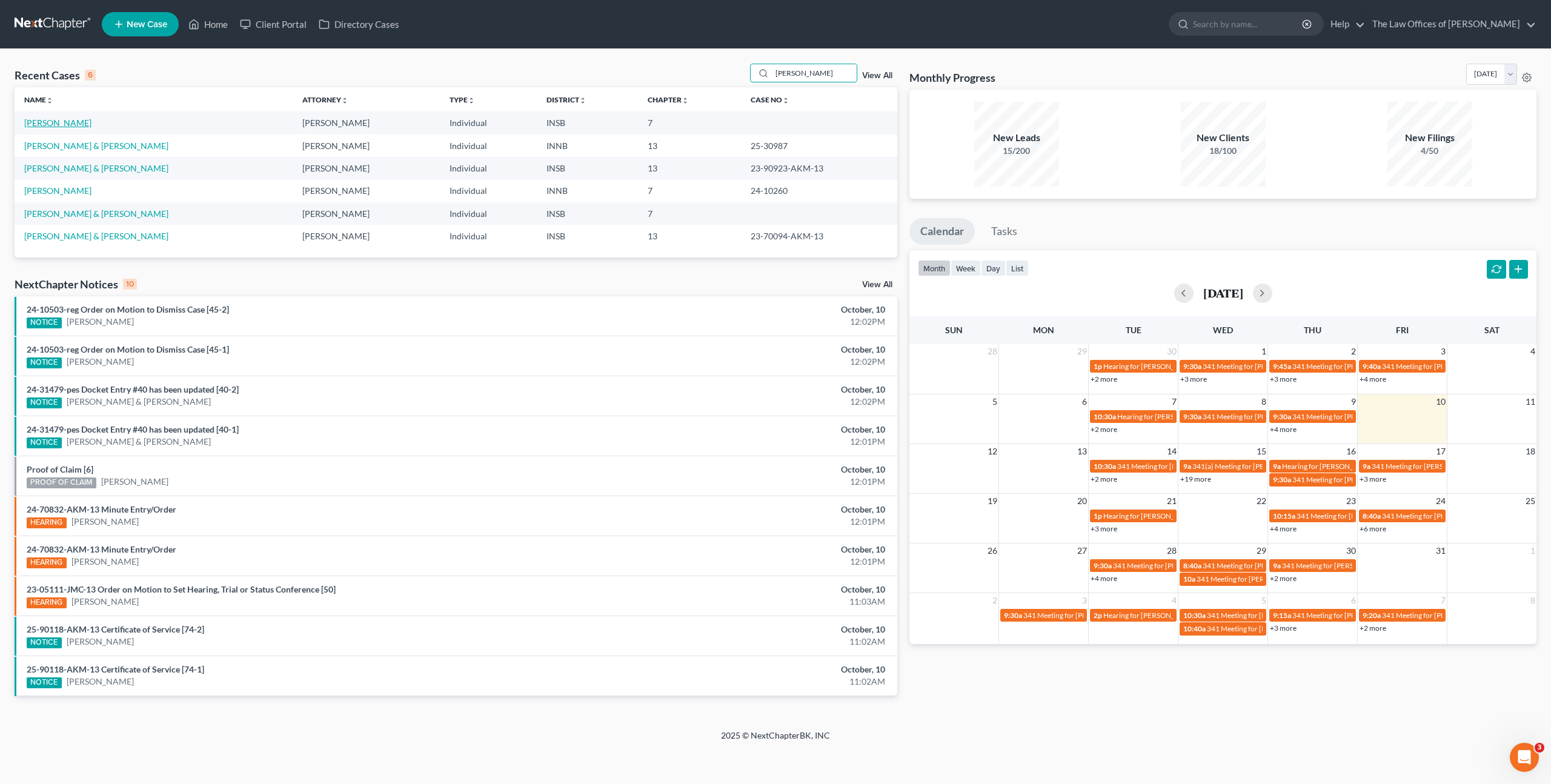
click at [60, 123] on link "[PERSON_NAME]" at bounding box center [58, 122] width 67 height 10
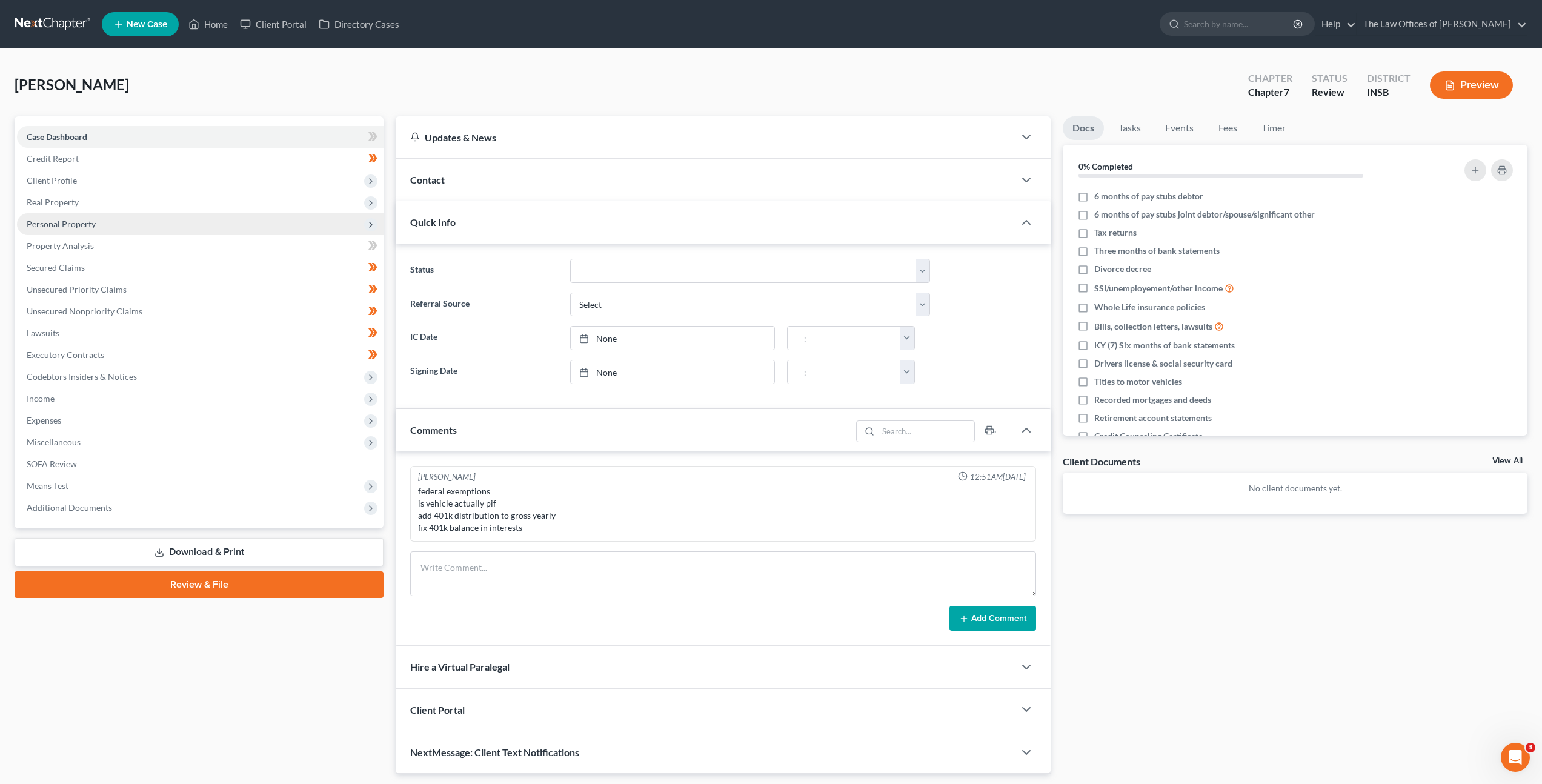
click at [202, 219] on span "Personal Property" at bounding box center [200, 224] width 366 height 22
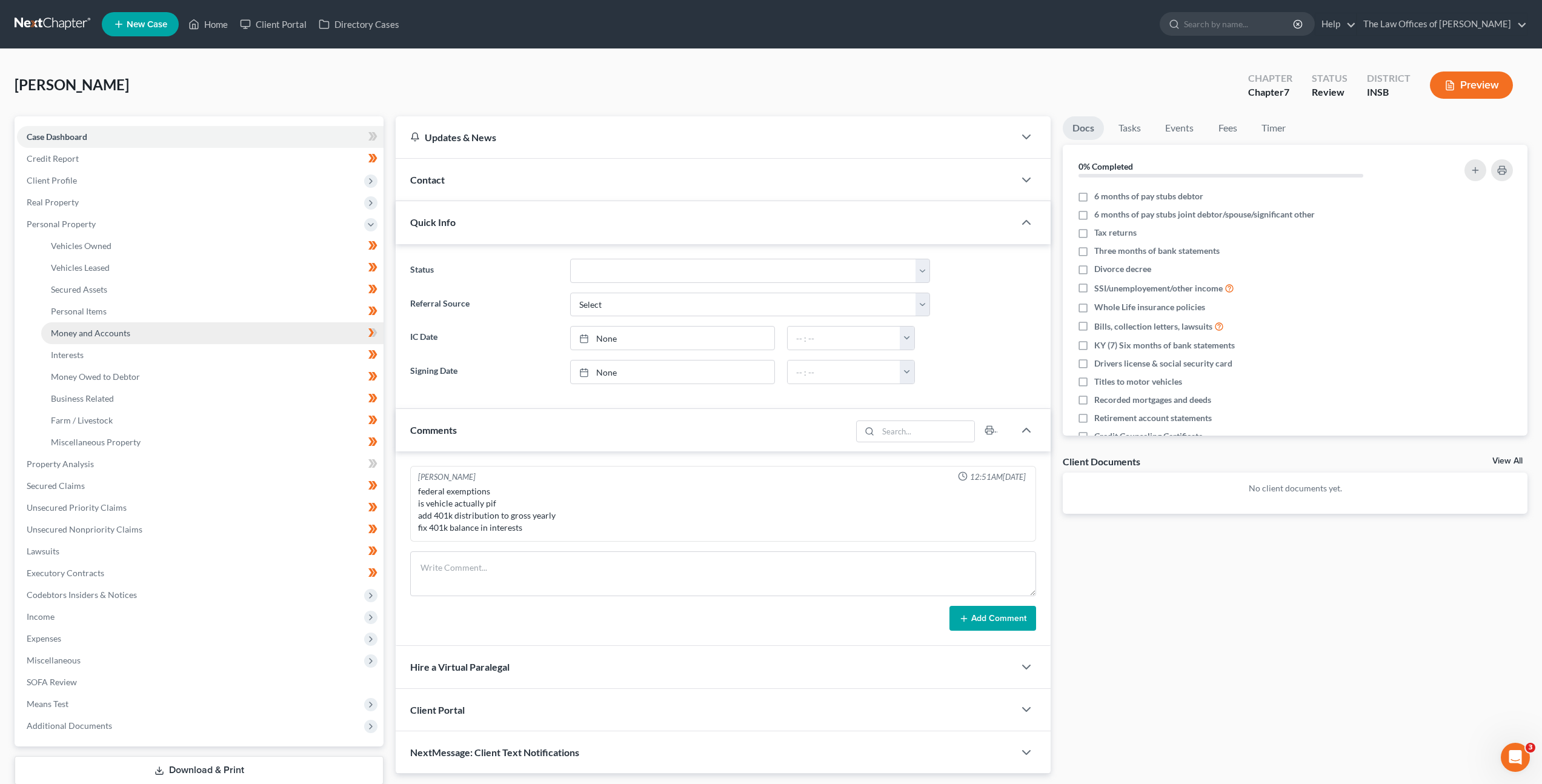
click at [202, 325] on link "Money and Accounts" at bounding box center [212, 334] width 342 height 22
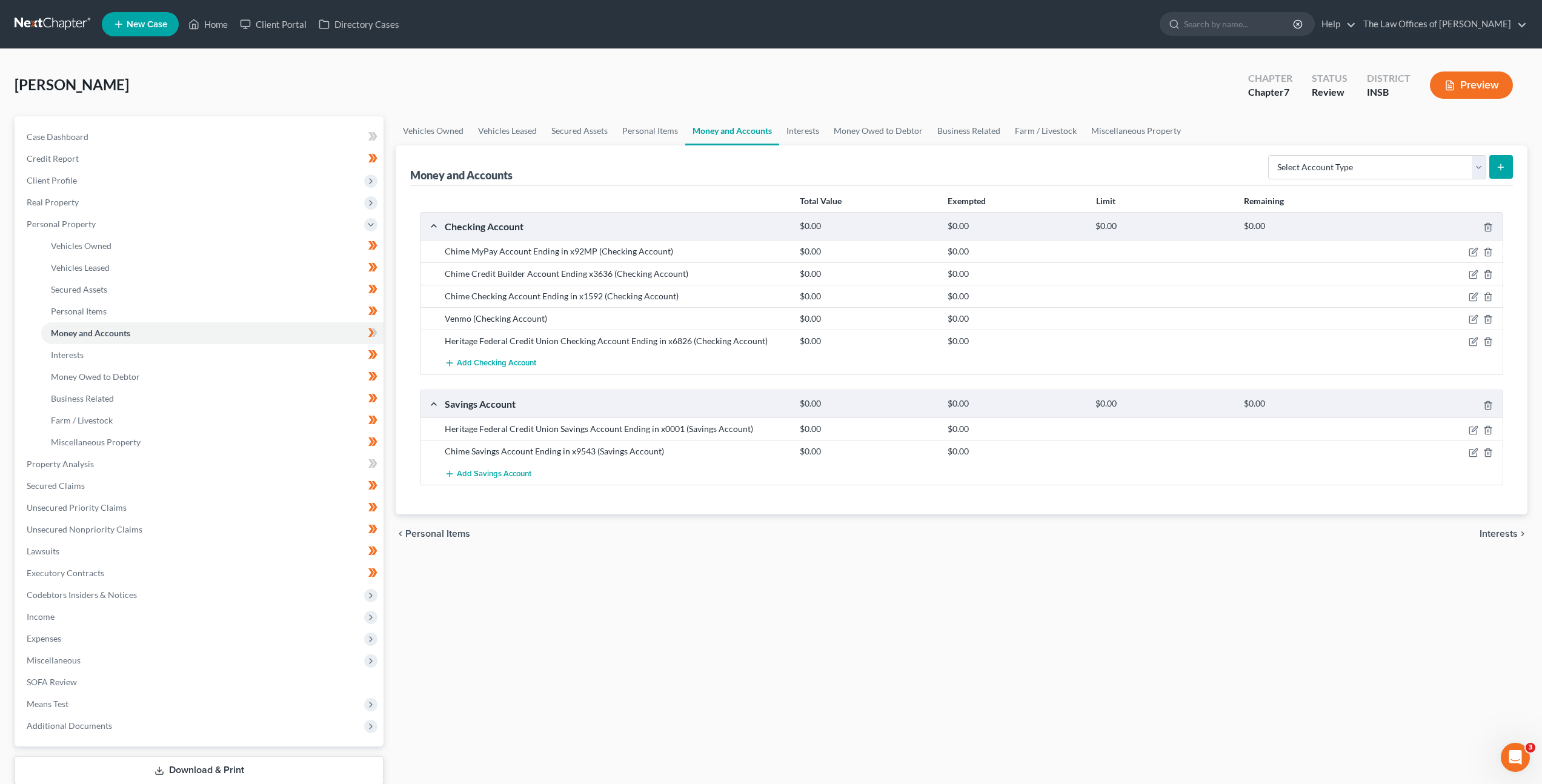
click at [585, 248] on div "Chime MyPay Account Ending in x92MP (Checking Account)" at bounding box center [616, 251] width 355 height 12
drag, startPoint x: 590, startPoint y: 251, endPoint x: 446, endPoint y: 253, distance: 144.0
click at [446, 253] on div "Chime MyPay Account Ending in x92MP (Checking Account)" at bounding box center [616, 251] width 355 height 12
copy div "Chime MyPay Account Ending in x92MP"
drag, startPoint x: 608, startPoint y: 271, endPoint x: 442, endPoint y: 271, distance: 166.0
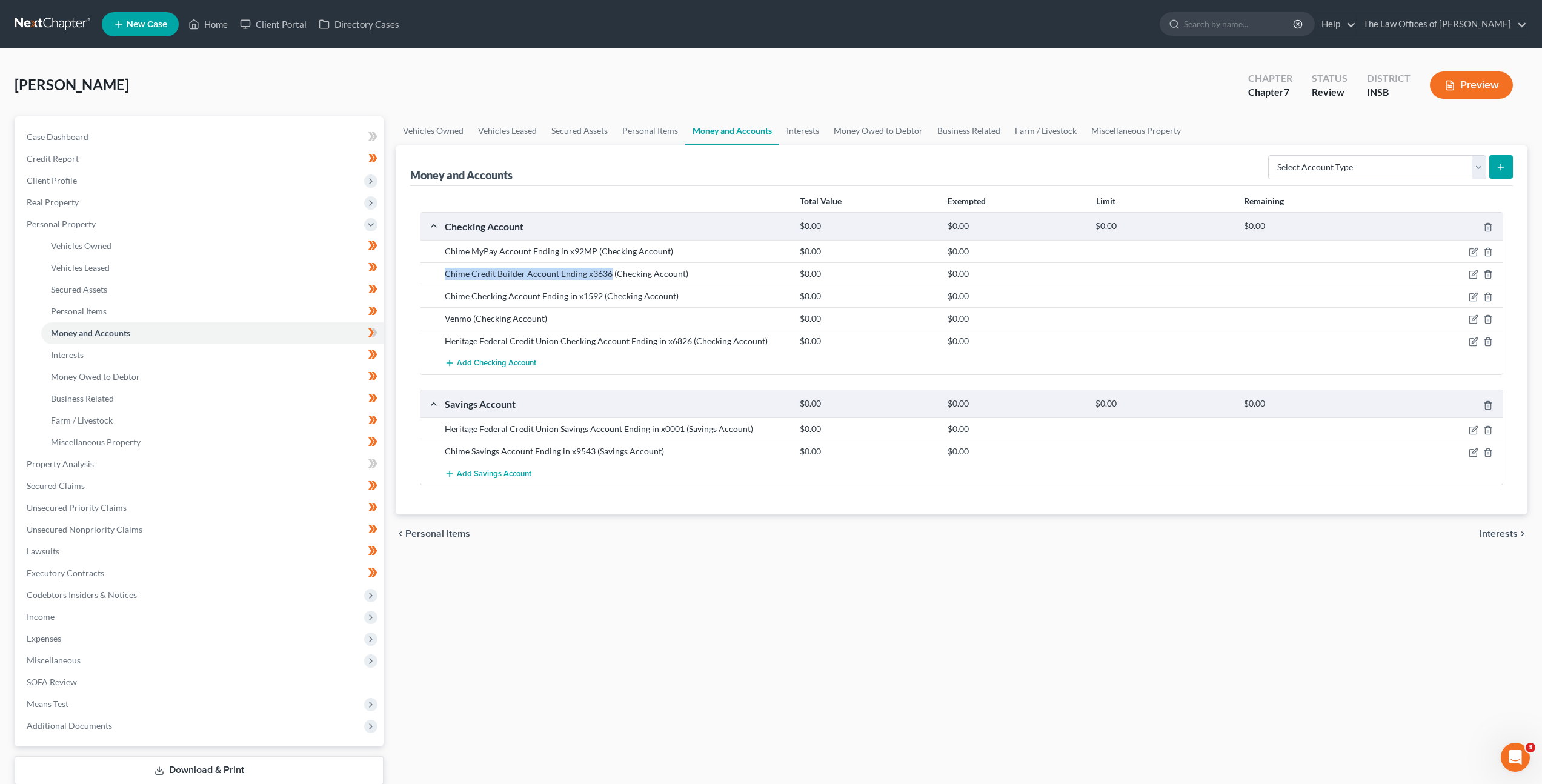
click at [442, 271] on div "Chime Credit Builder Account Ending x3636 (Checking Account)" at bounding box center [616, 273] width 355 height 12
copy div "Chime Credit Builder Account Ending x3636"
drag, startPoint x: 599, startPoint y: 295, endPoint x: 437, endPoint y: 292, distance: 162.0
click at [437, 292] on div "Chime Checking Account Ending in x1592 (Checking Account) $0.00 $0.00" at bounding box center [961, 296] width 1082 height 22
copy div "Chime Checking Account Ending in x1592"
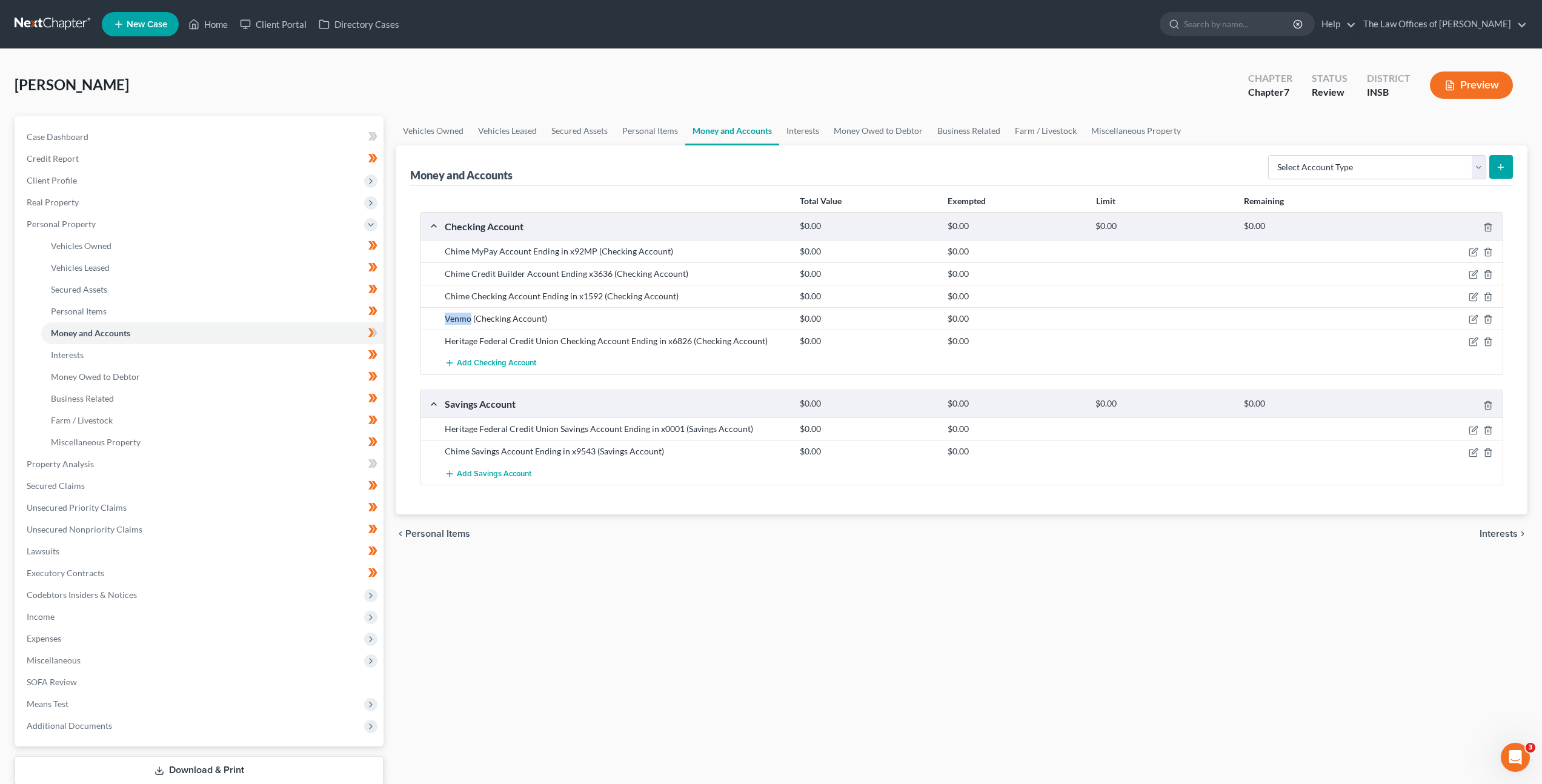
drag, startPoint x: 472, startPoint y: 319, endPoint x: 419, endPoint y: 319, distance: 53.0
click at [418, 319] on div "Total Value Exempted Limit Remaining Checking Account $0.00 $0.00 $0.00 $0.00 C…" at bounding box center [961, 350] width 1103 height 329
click at [523, 336] on div "Heritage Federal Credit Union Checking Account Ending in x6826 (Checking Accoun…" at bounding box center [616, 341] width 355 height 12
drag, startPoint x: 686, startPoint y: 342, endPoint x: 442, endPoint y: 343, distance: 244.0
click at [442, 343] on div "Heritage Federal Credit Union Checking Account Ending in x6826 (Checking Accoun…" at bounding box center [616, 341] width 355 height 12
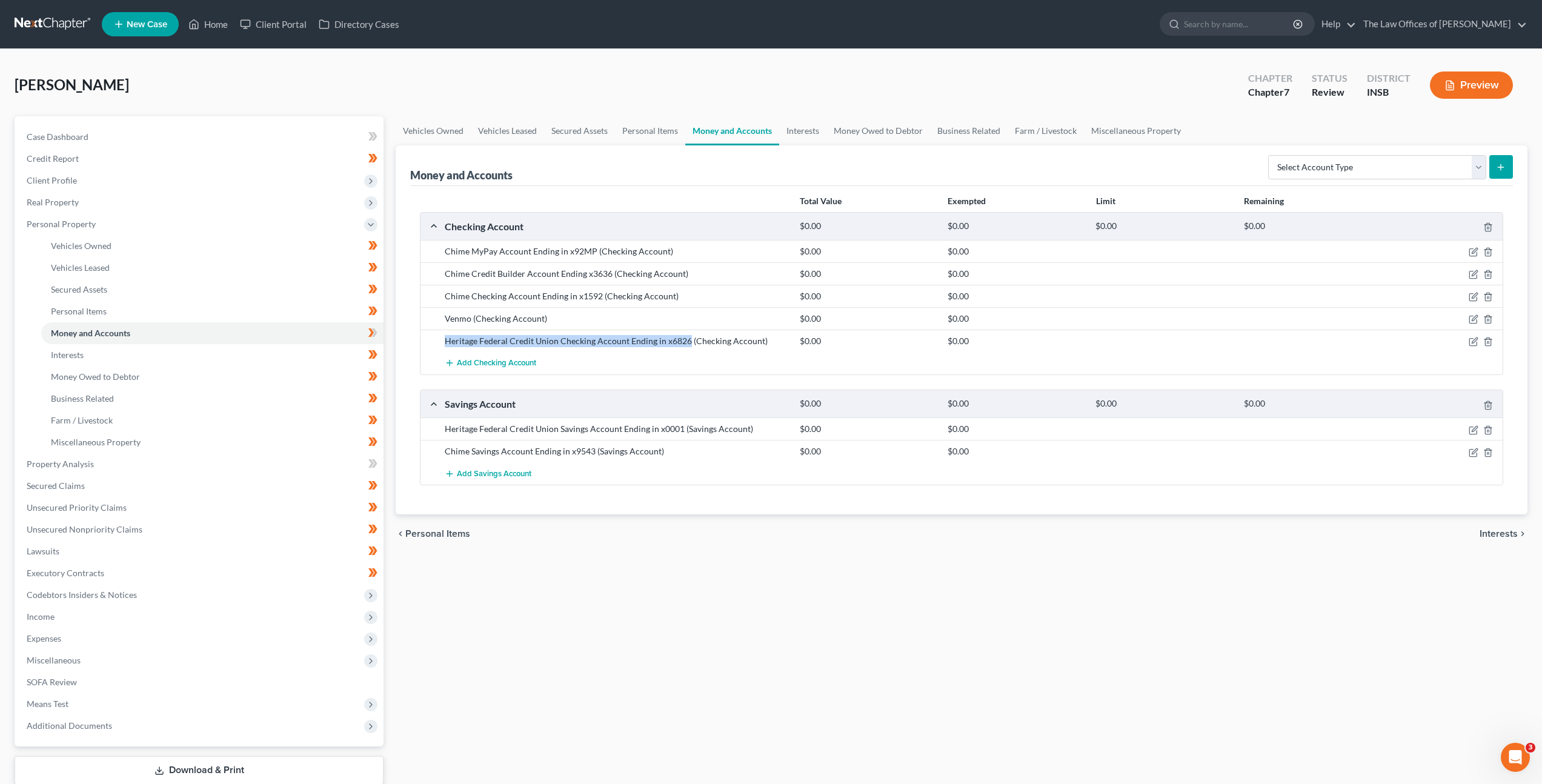
copy div "Heritage Federal Credit Union Checking Account Ending in x6826"
drag, startPoint x: 680, startPoint y: 428, endPoint x: 440, endPoint y: 430, distance: 240.0
click at [440, 430] on div "Heritage Federal Credit Union Savings Account Ending in x0001 (Savings Account)" at bounding box center [616, 428] width 355 height 12
copy div "Heritage Federal Credit Union Savings Account Ending in x0001"
drag, startPoint x: 590, startPoint y: 453, endPoint x: 432, endPoint y: 446, distance: 158.2
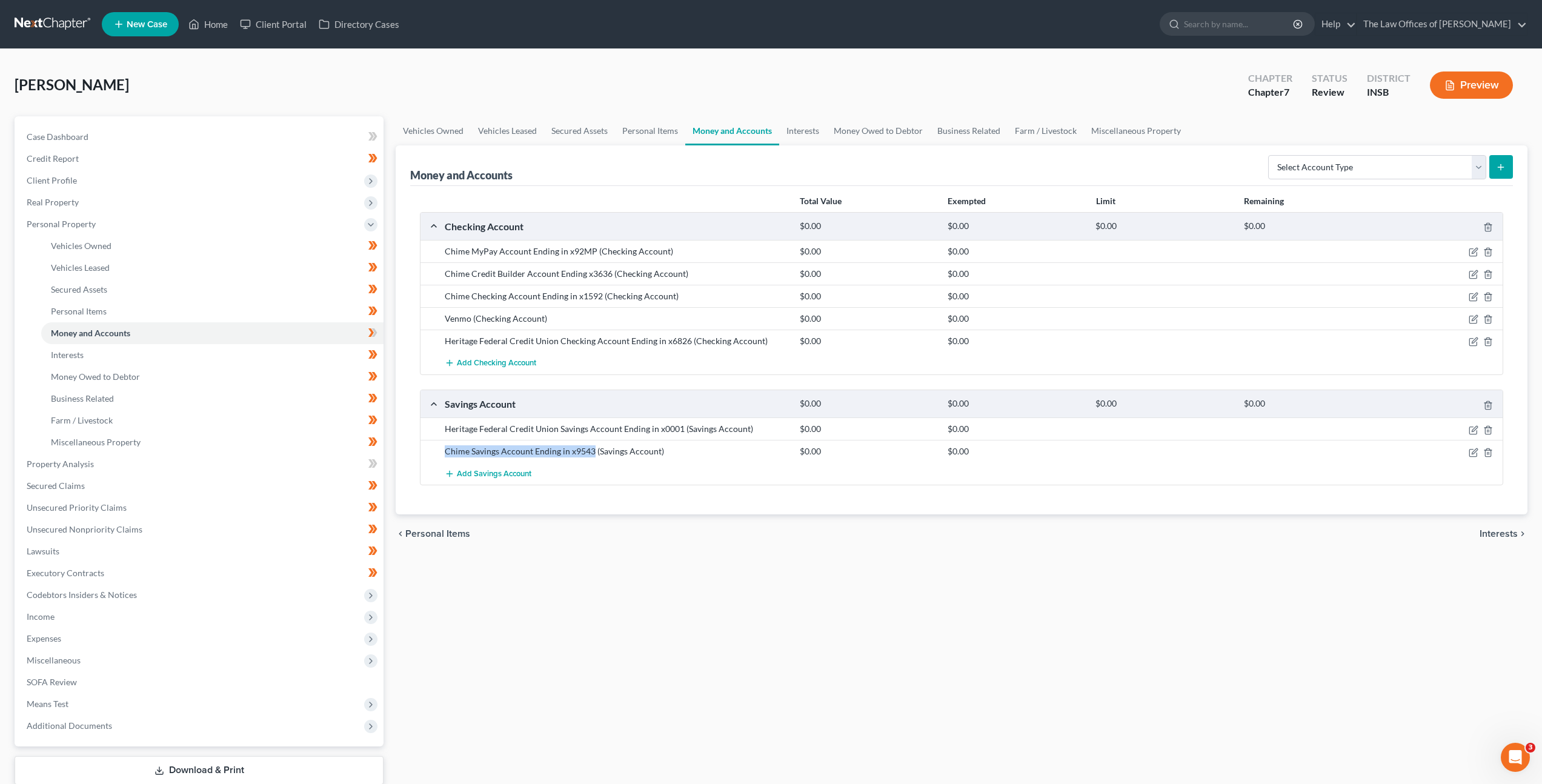
click at [432, 446] on div "Chime Savings Account Ending in x9543 (Savings Account) $0.00 $0.00" at bounding box center [961, 451] width 1082 height 22
copy div "Chime Savings Account Ending in x9543"
click at [605, 585] on div "Vehicles Owned Vehicles Leased Secured Assets Personal Items Money and Accounts…" at bounding box center [961, 466] width 1144 height 700
click at [707, 571] on div "Vehicles Owned Vehicles Leased Secured Assets Personal Items Money and Accounts…" at bounding box center [961, 466] width 1144 height 700
click at [70, 306] on span "Personal Items" at bounding box center [78, 311] width 55 height 10
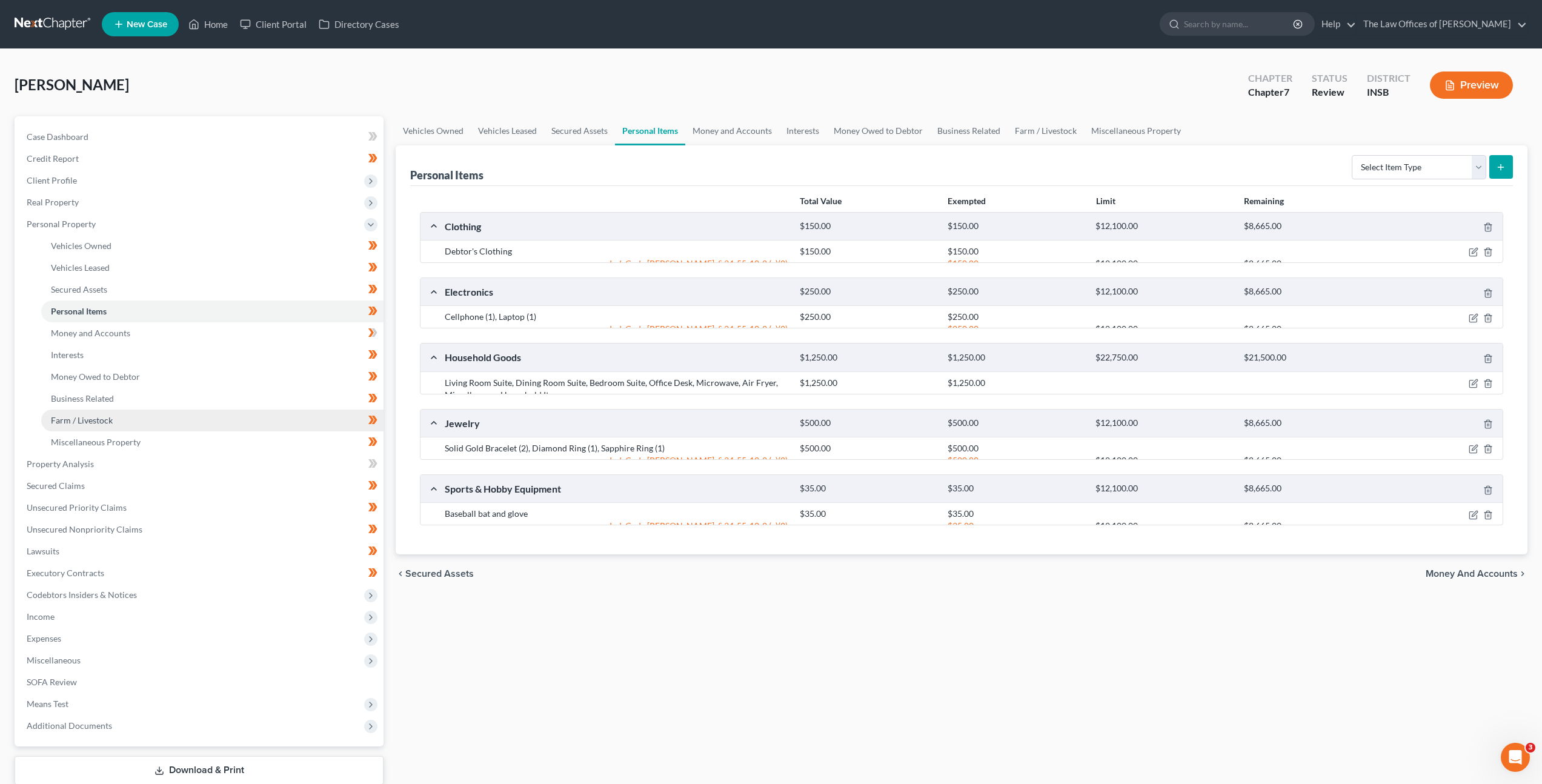
click at [117, 430] on link "Farm / Livestock" at bounding box center [212, 421] width 342 height 22
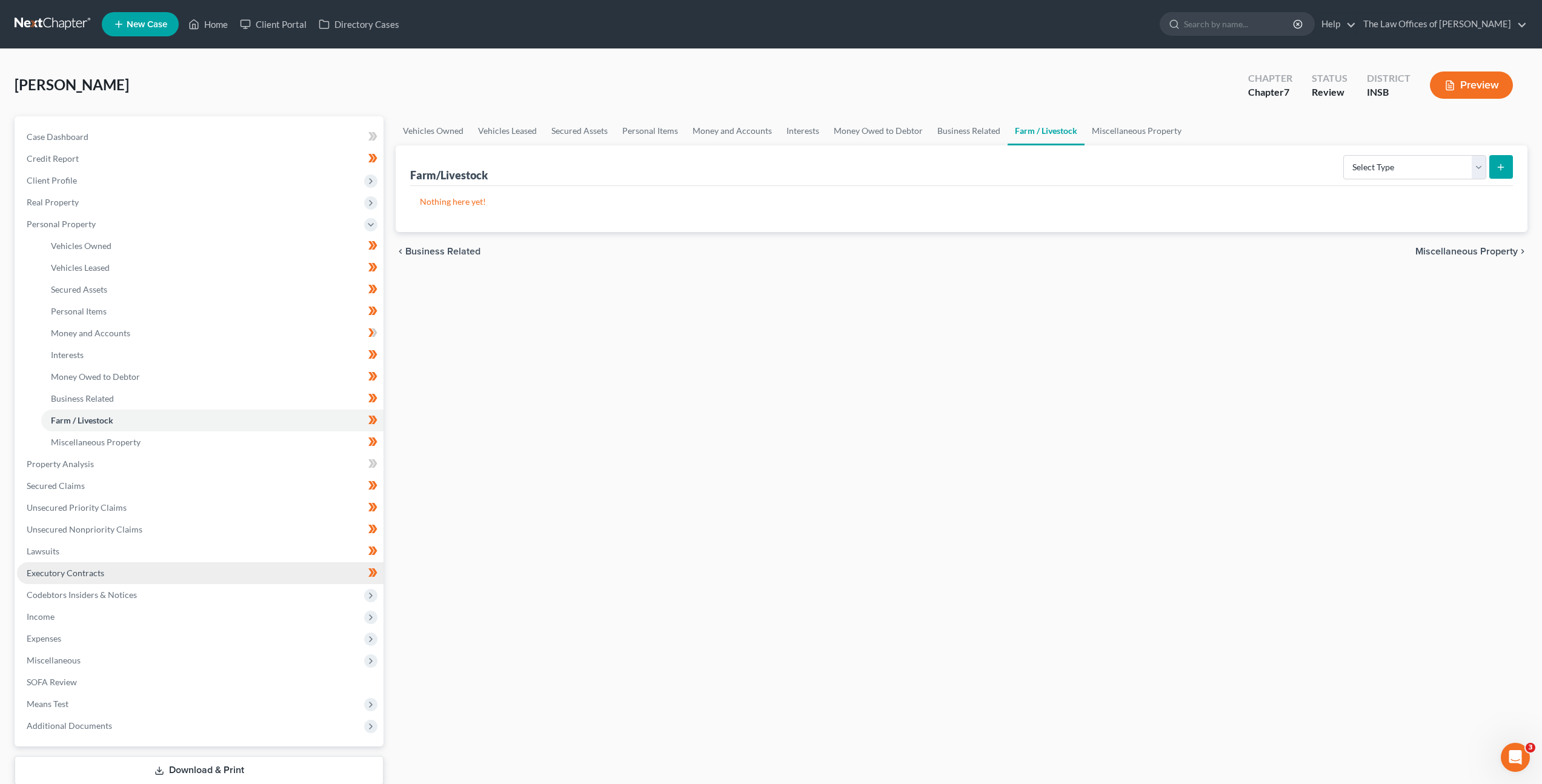
click at [143, 574] on link "Executory Contracts" at bounding box center [200, 573] width 366 height 22
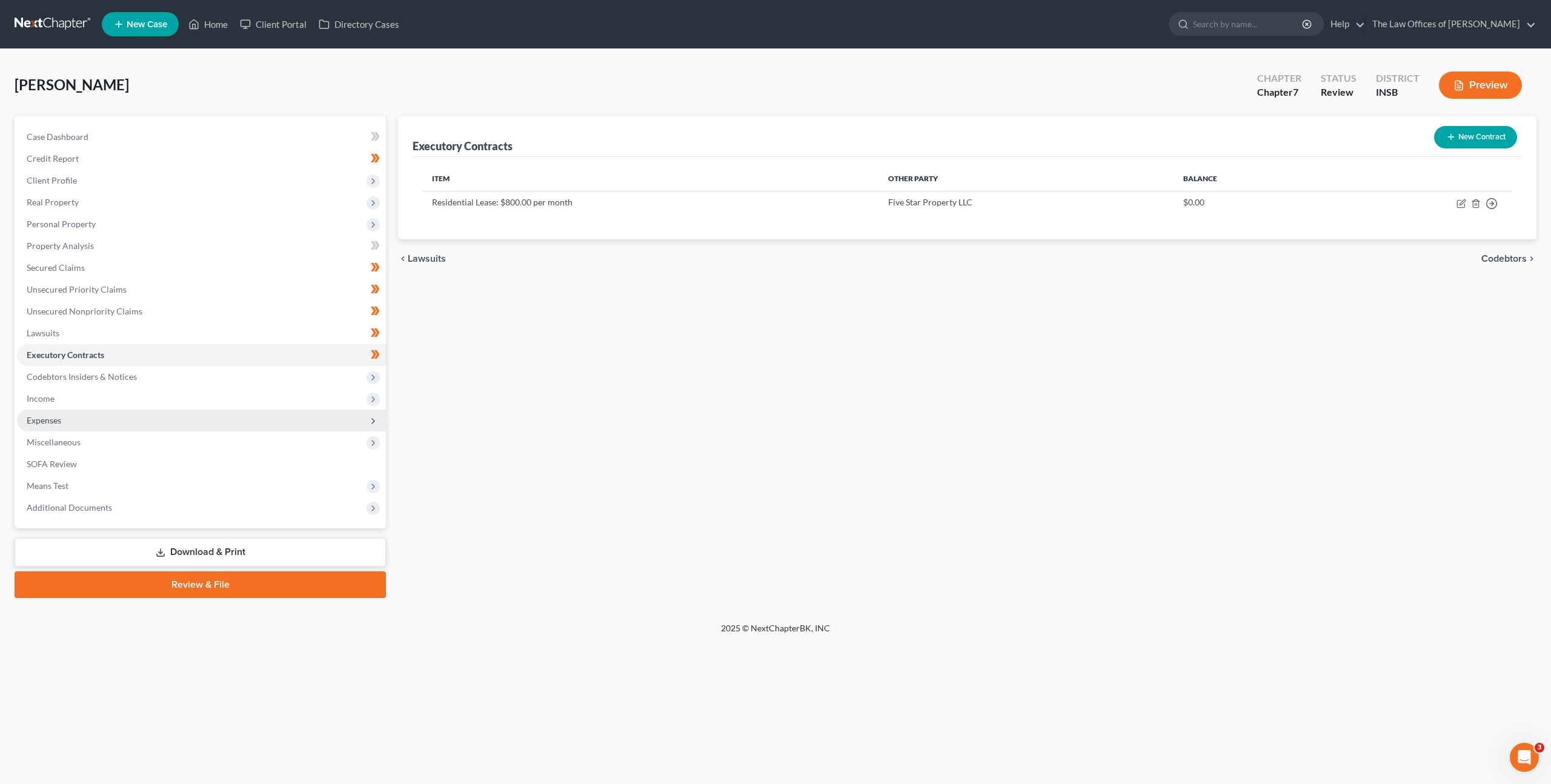
click at [190, 415] on span "Expenses" at bounding box center [201, 421] width 369 height 22
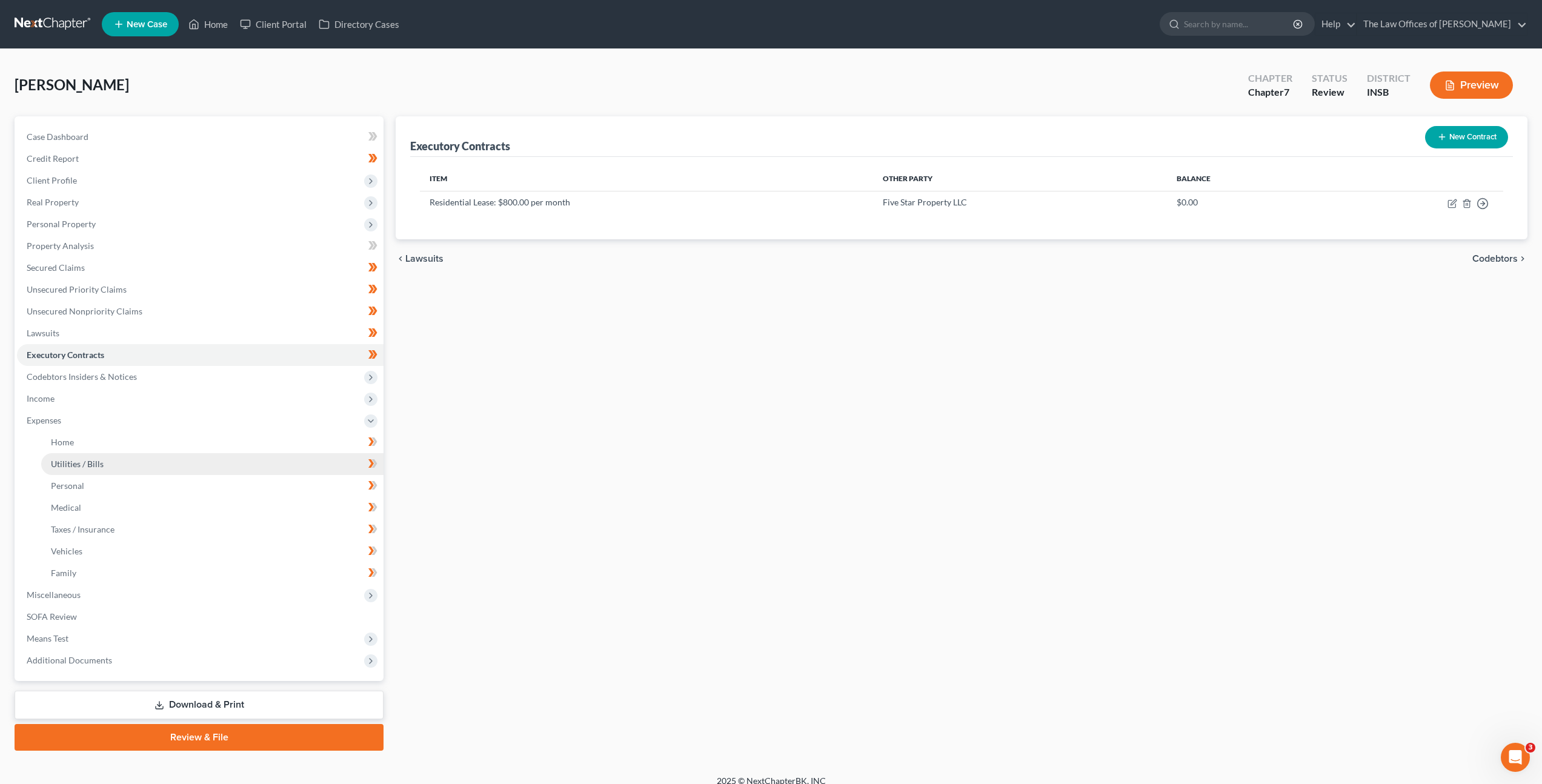
click at [168, 460] on link "Utilities / Bills" at bounding box center [212, 465] width 342 height 22
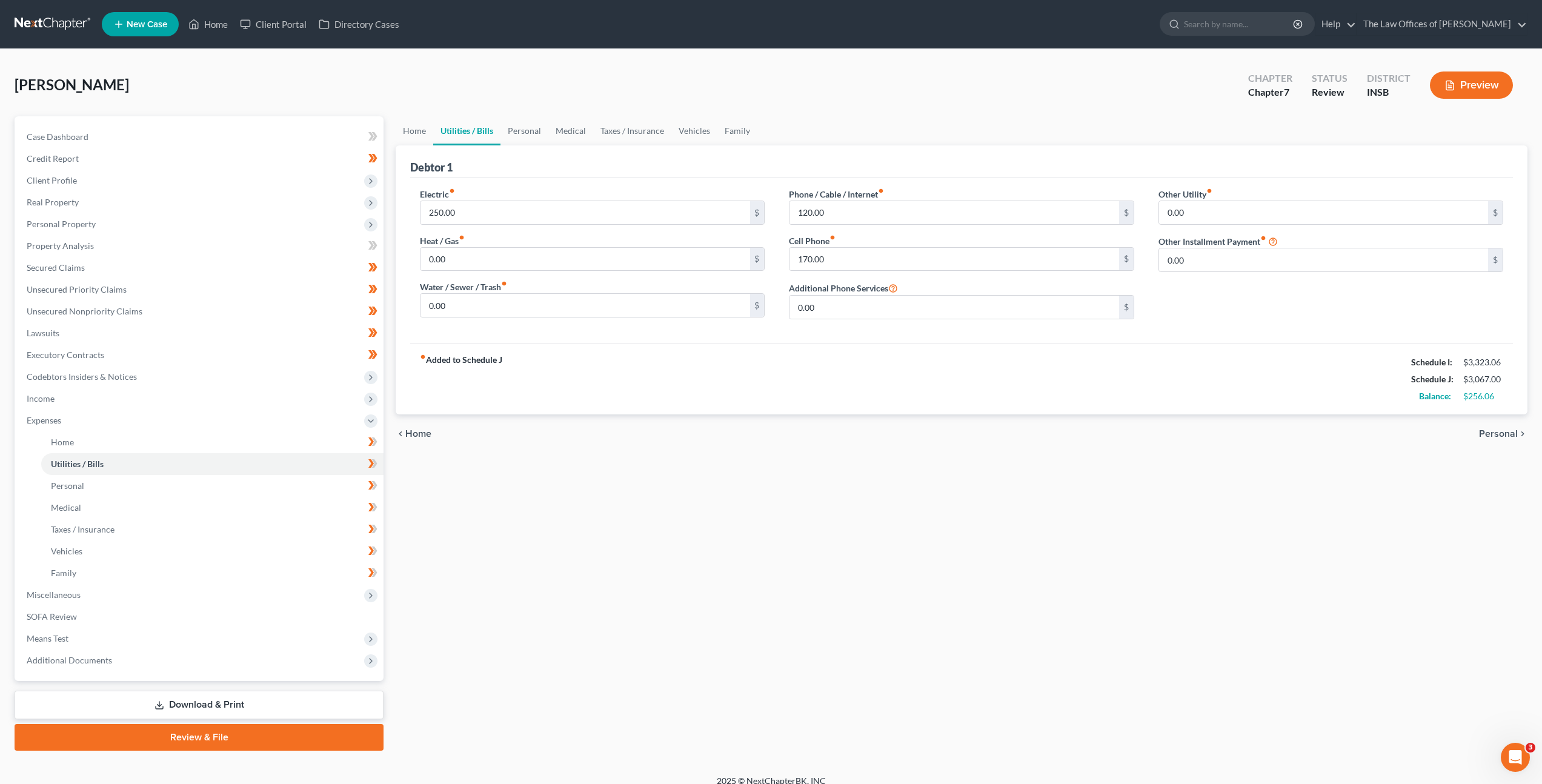
click at [649, 446] on div "chevron_left Home Personal chevron_right" at bounding box center [962, 434] width 1132 height 39
drag, startPoint x: 851, startPoint y: 489, endPoint x: 847, endPoint y: 503, distance: 14.6
click at [847, 503] on div "Home Utilities / Bills Personal Medical Taxes / Insurance Vehicles Family Debto…" at bounding box center [961, 434] width 1144 height 634
click at [1112, 520] on div "Home Utilities / Bills Personal Medical Taxes / Insurance Vehicles Family Debto…" at bounding box center [961, 434] width 1144 height 634
click at [299, 482] on link "Personal" at bounding box center [212, 486] width 342 height 22
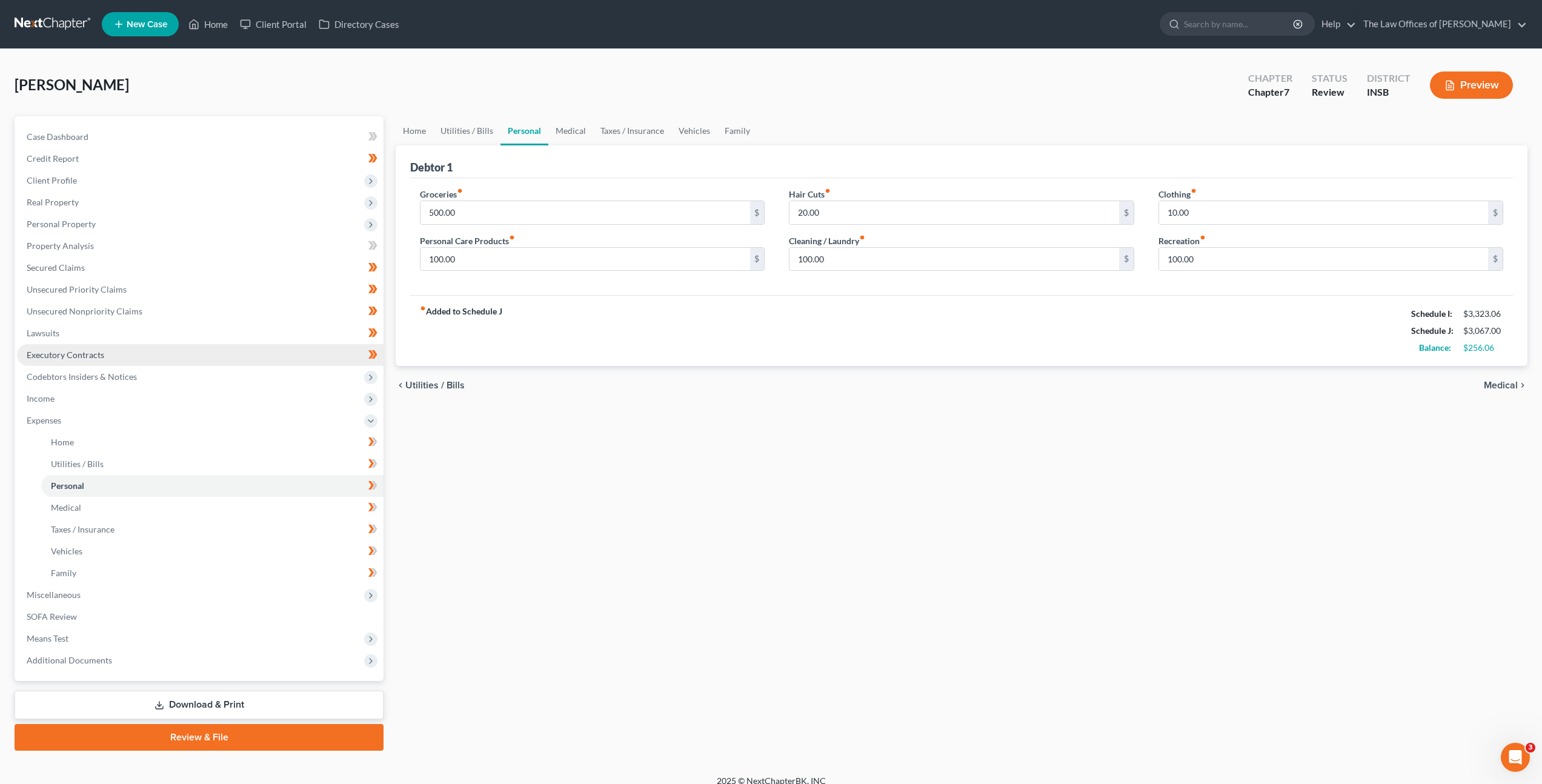
click at [224, 345] on link "Executory Contracts" at bounding box center [200, 355] width 366 height 22
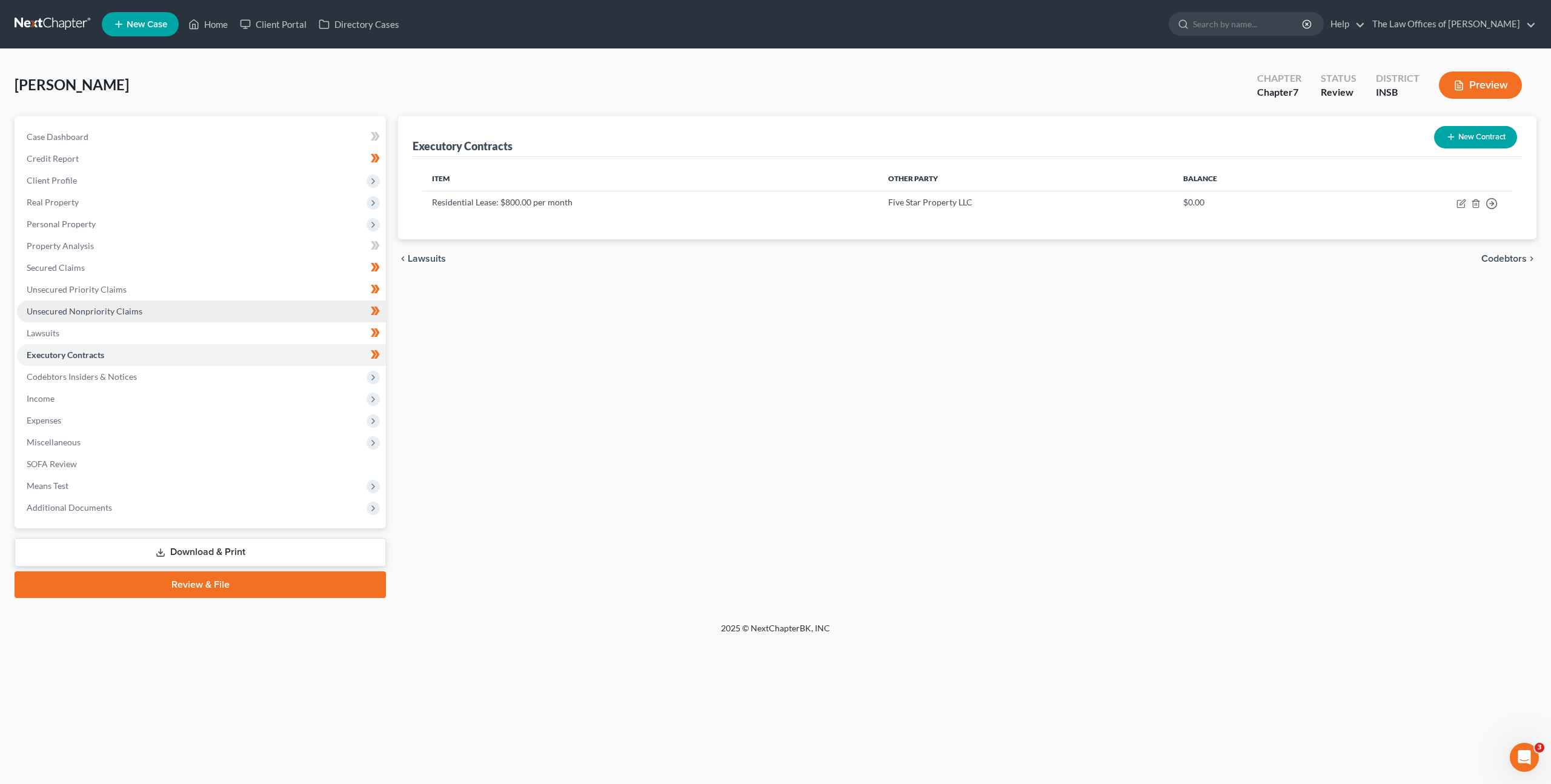
click at [230, 319] on link "Unsecured Nonpriority Claims" at bounding box center [201, 312] width 369 height 22
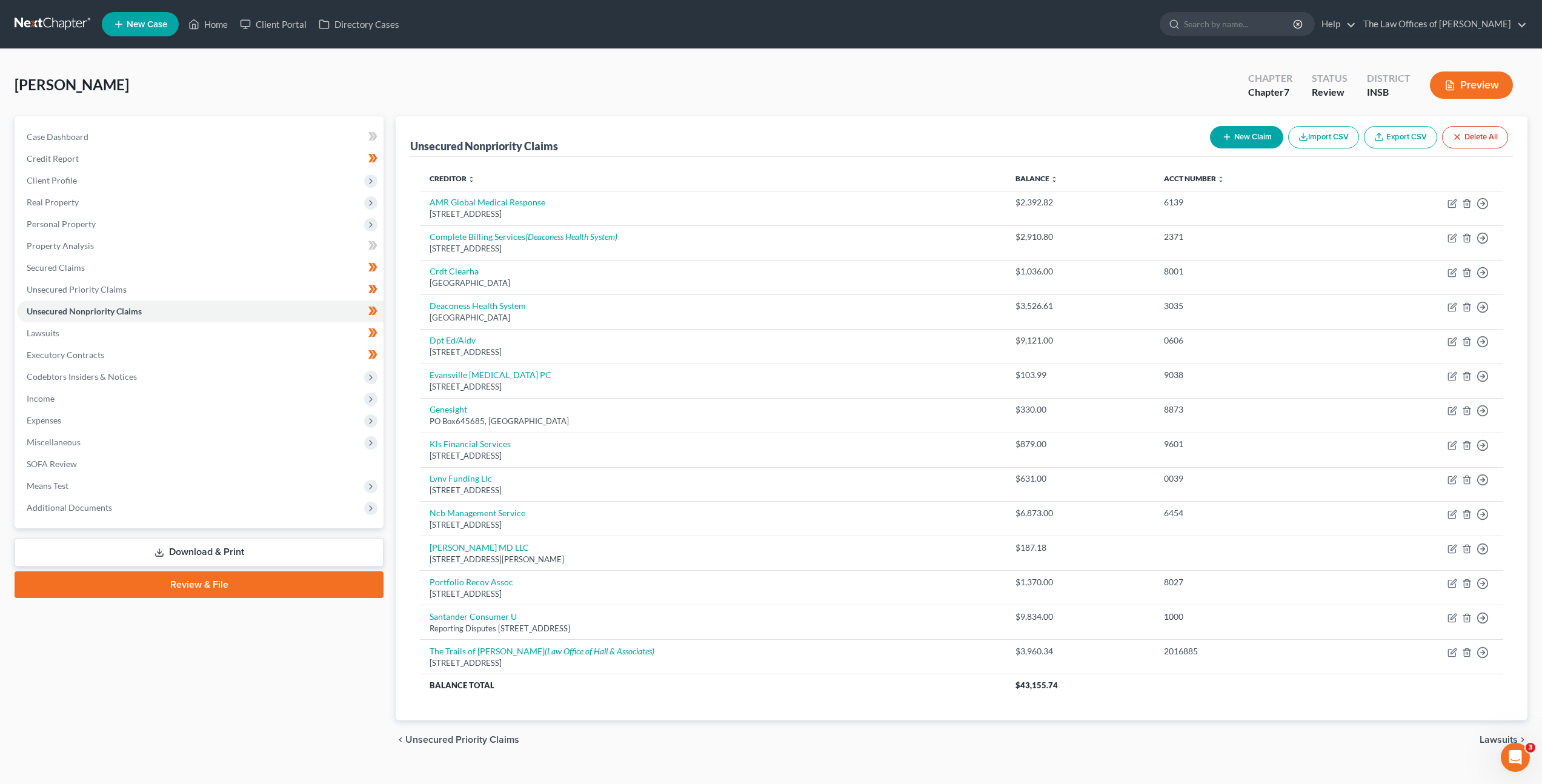
click at [71, 17] on link at bounding box center [53, 25] width 78 height 22
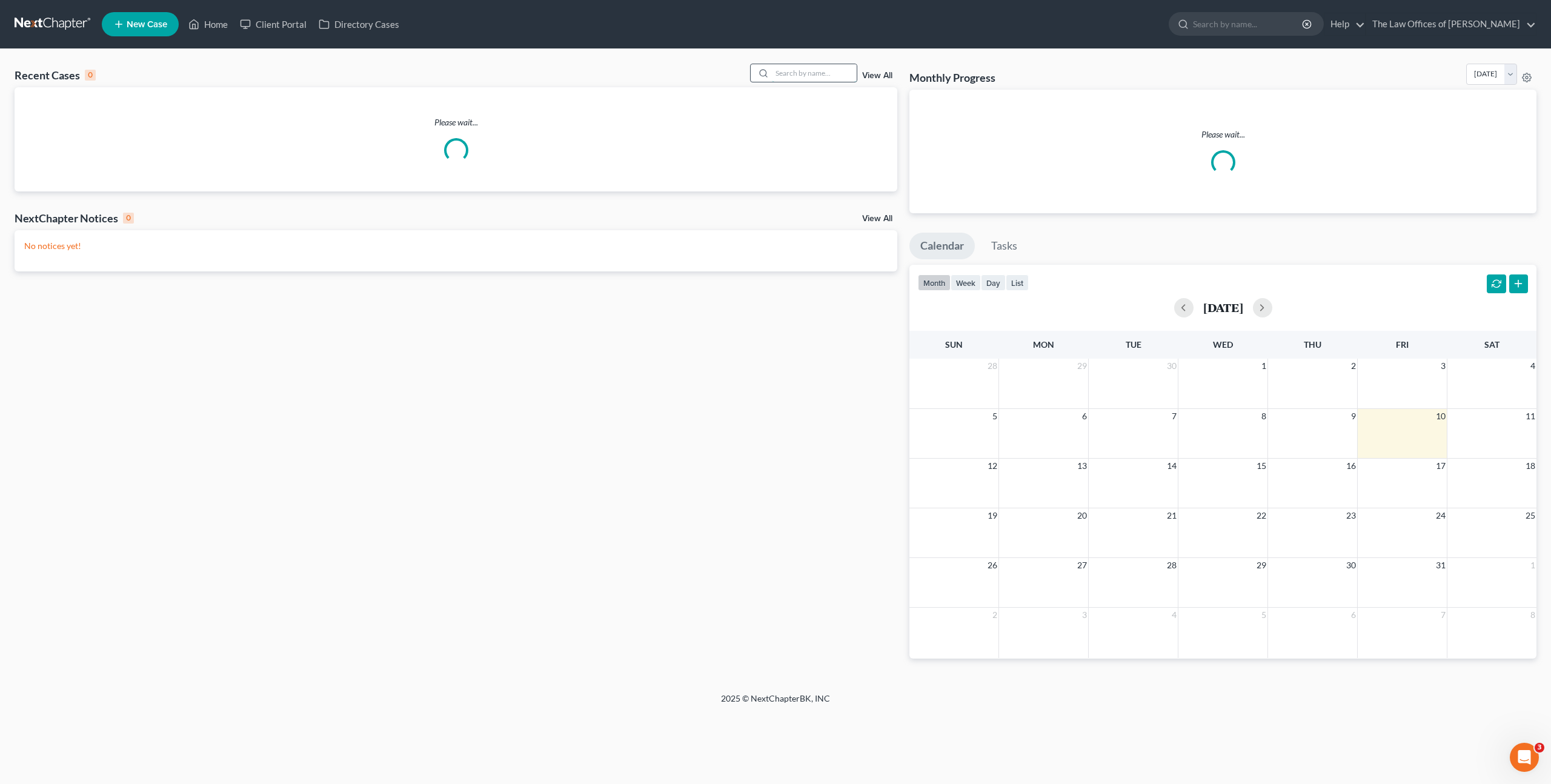
click at [777, 70] on input "search" at bounding box center [814, 73] width 85 height 17
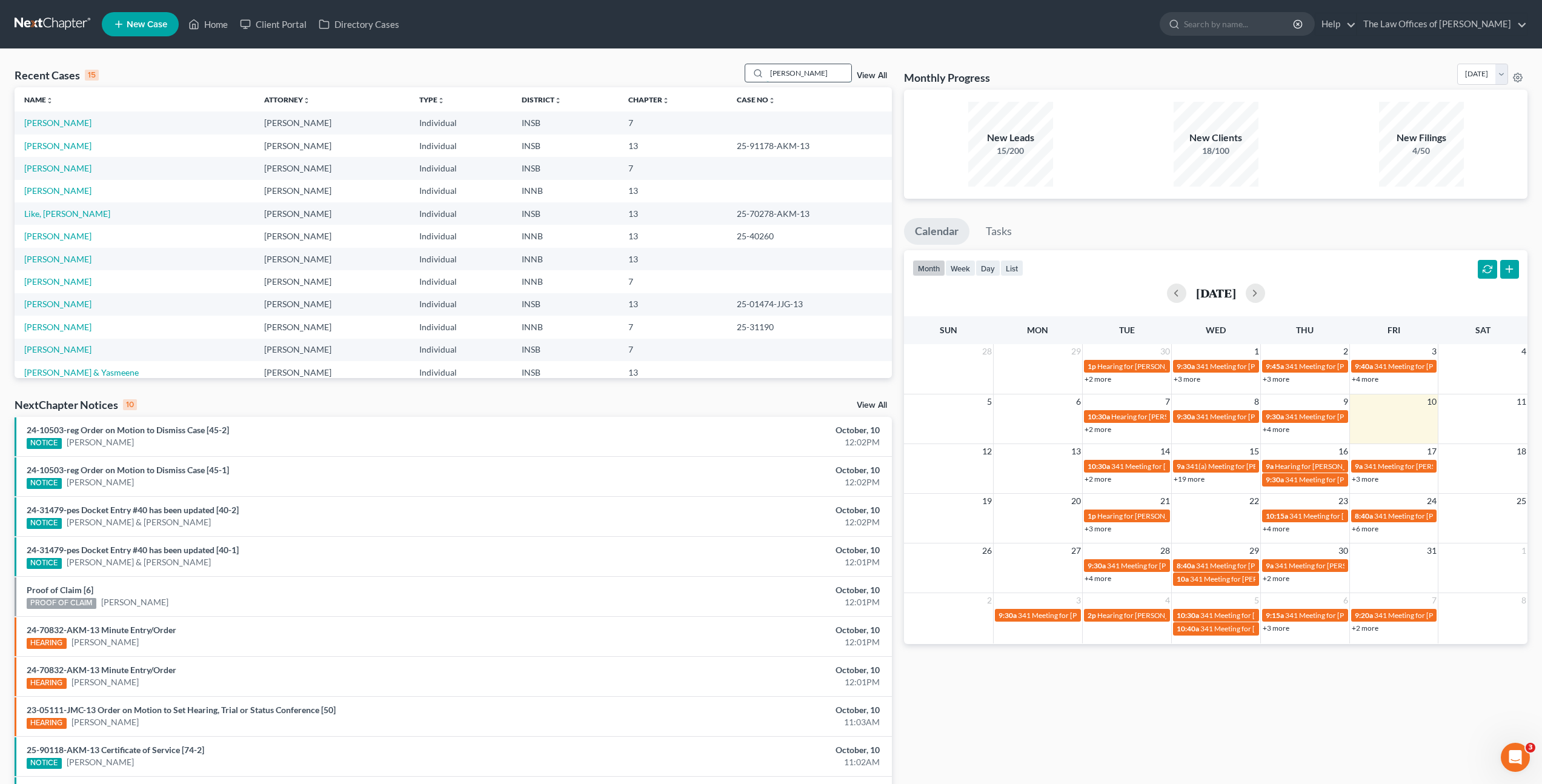
type input "Monica Wilder"
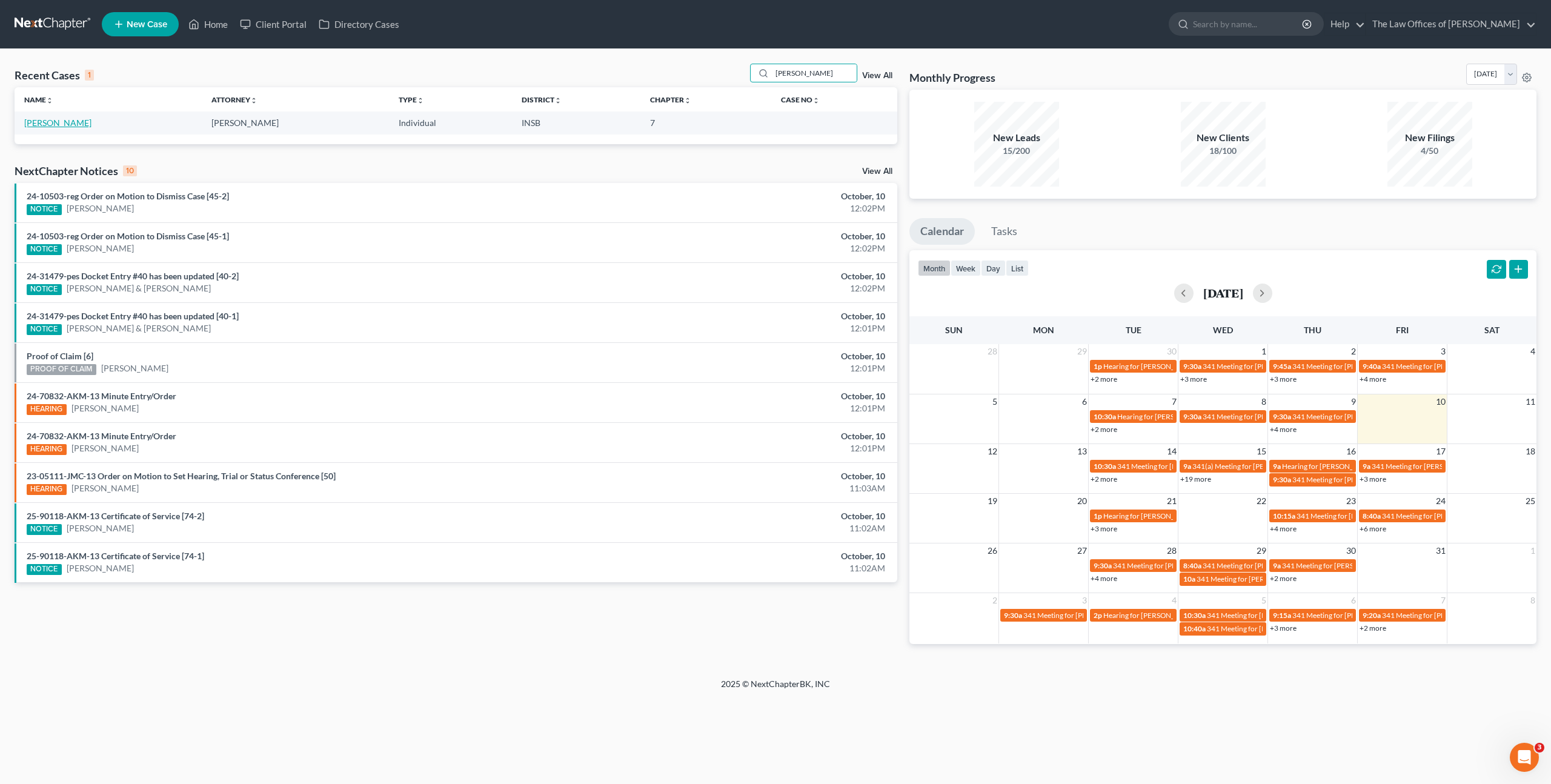
click at [41, 124] on link "Wilder, Monica" at bounding box center [58, 122] width 67 height 10
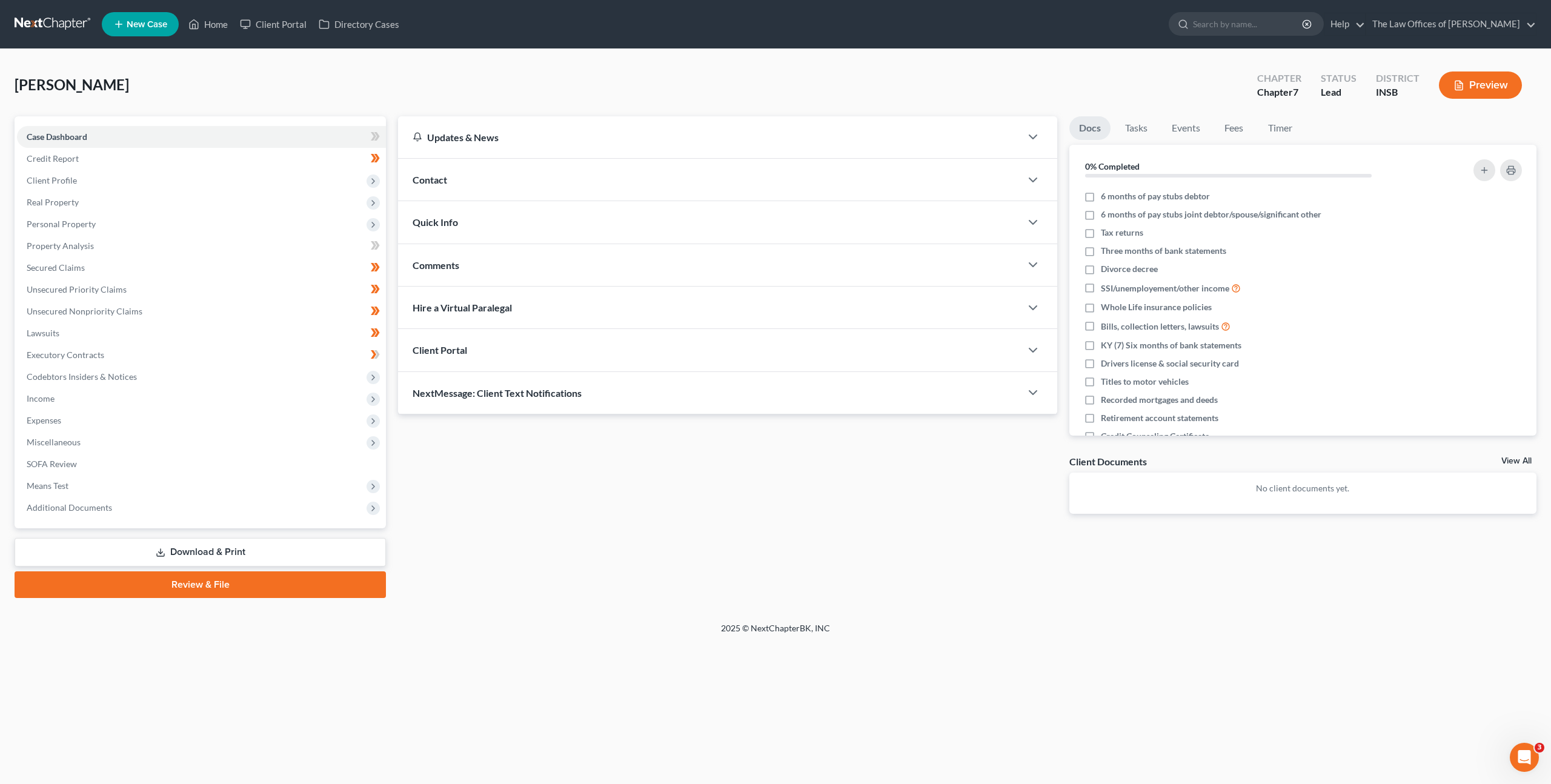
click at [199, 556] on link "Download & Print" at bounding box center [200, 553] width 371 height 29
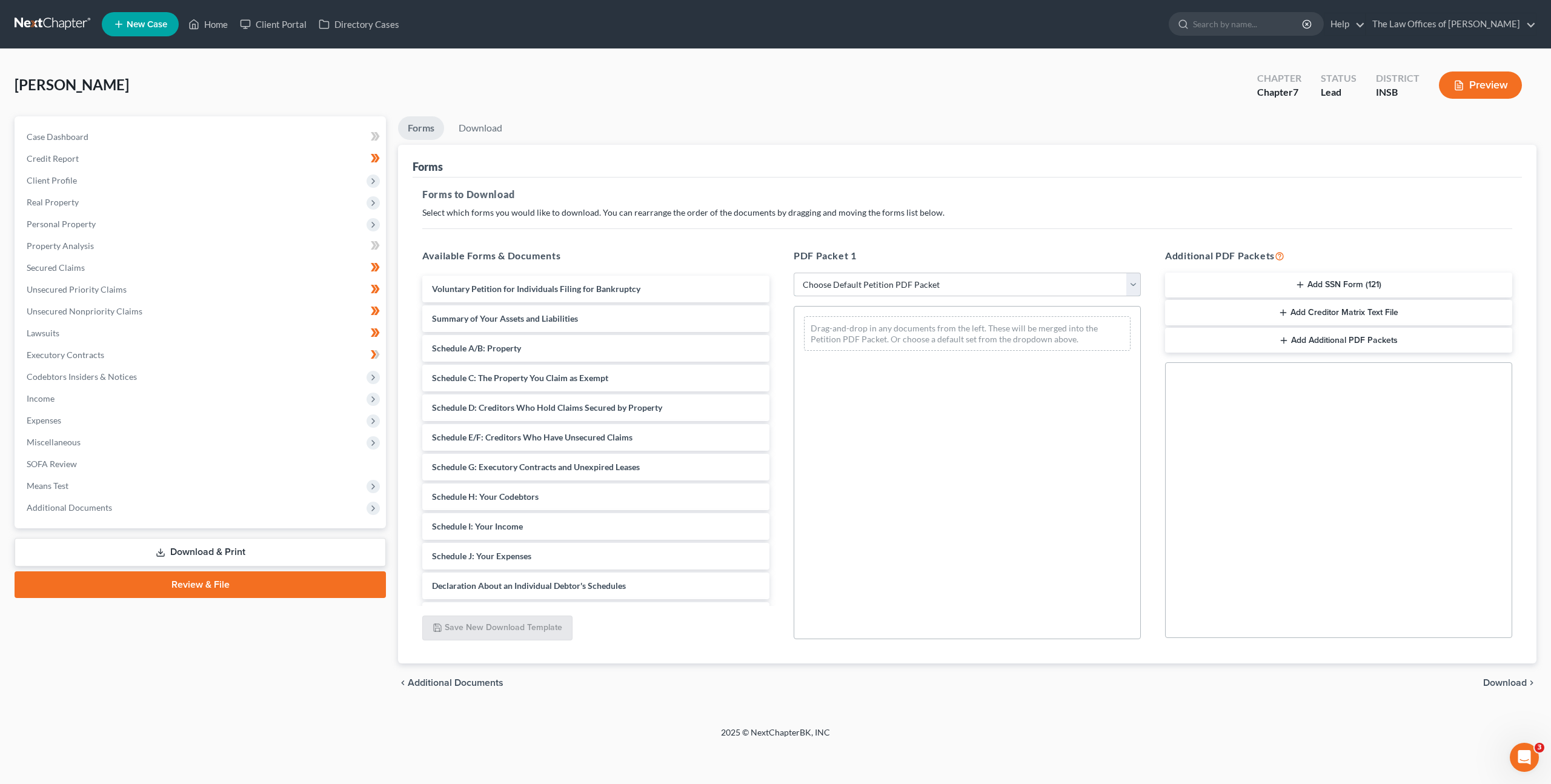
click at [896, 292] on select "Choose Default Petition PDF Packet Complete Bankruptcy Petition (all forms and …" at bounding box center [967, 285] width 347 height 25
click at [124, 381] on span "Codebtors Insiders & Notices" at bounding box center [82, 376] width 110 height 10
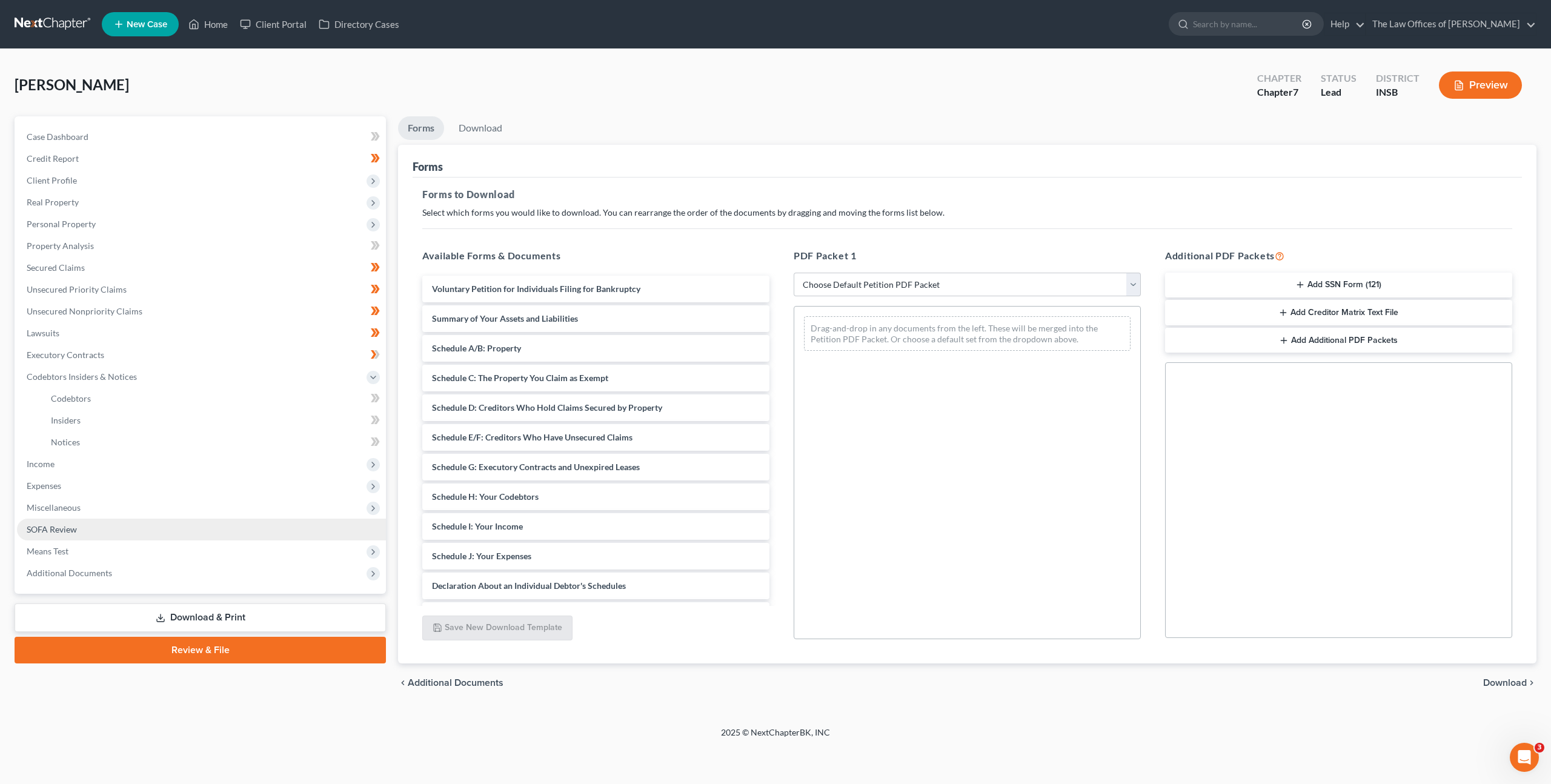
click at [91, 530] on link "SOFA Review" at bounding box center [201, 530] width 369 height 22
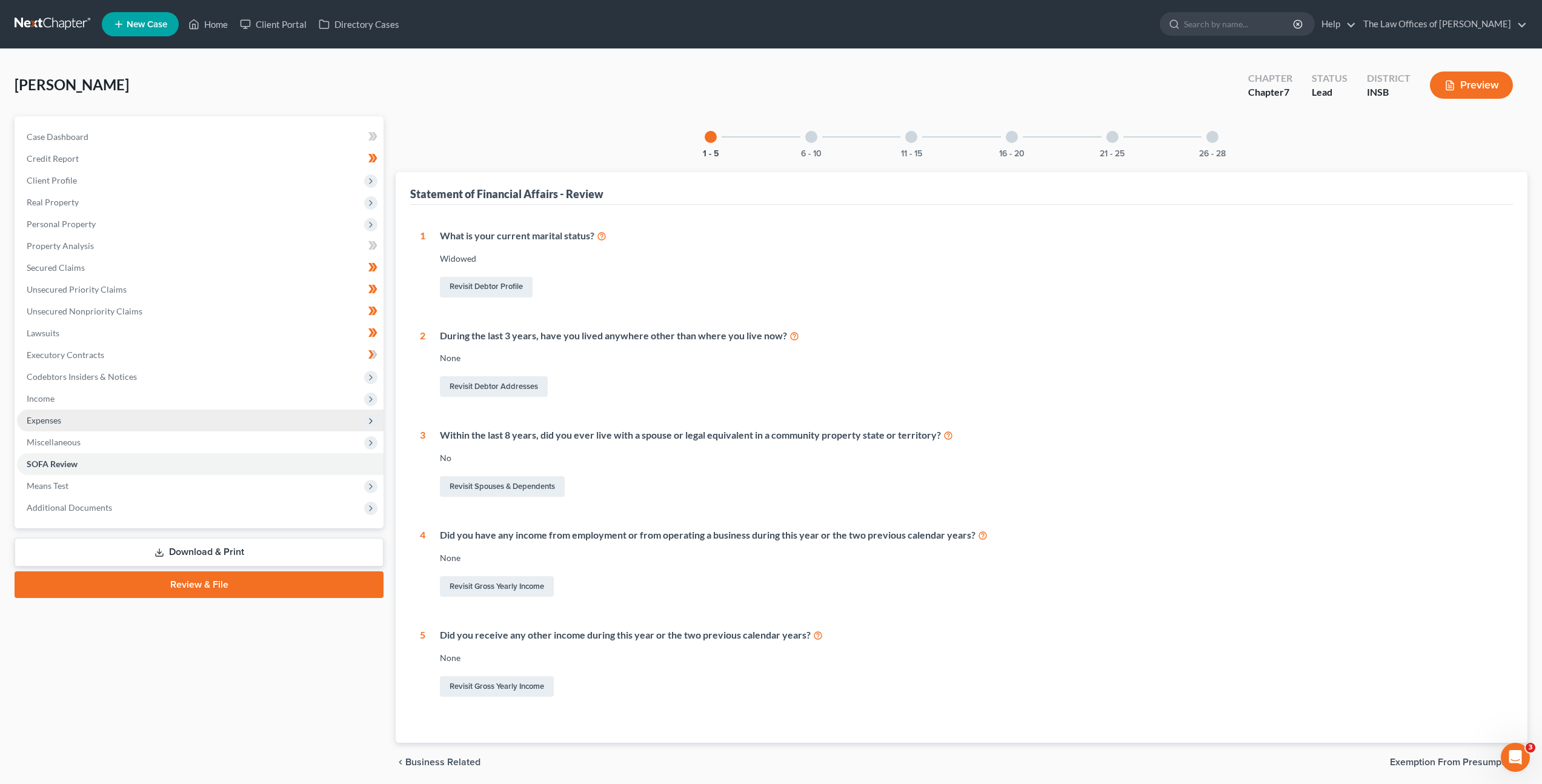
click at [184, 410] on span "Expenses" at bounding box center [200, 421] width 366 height 22
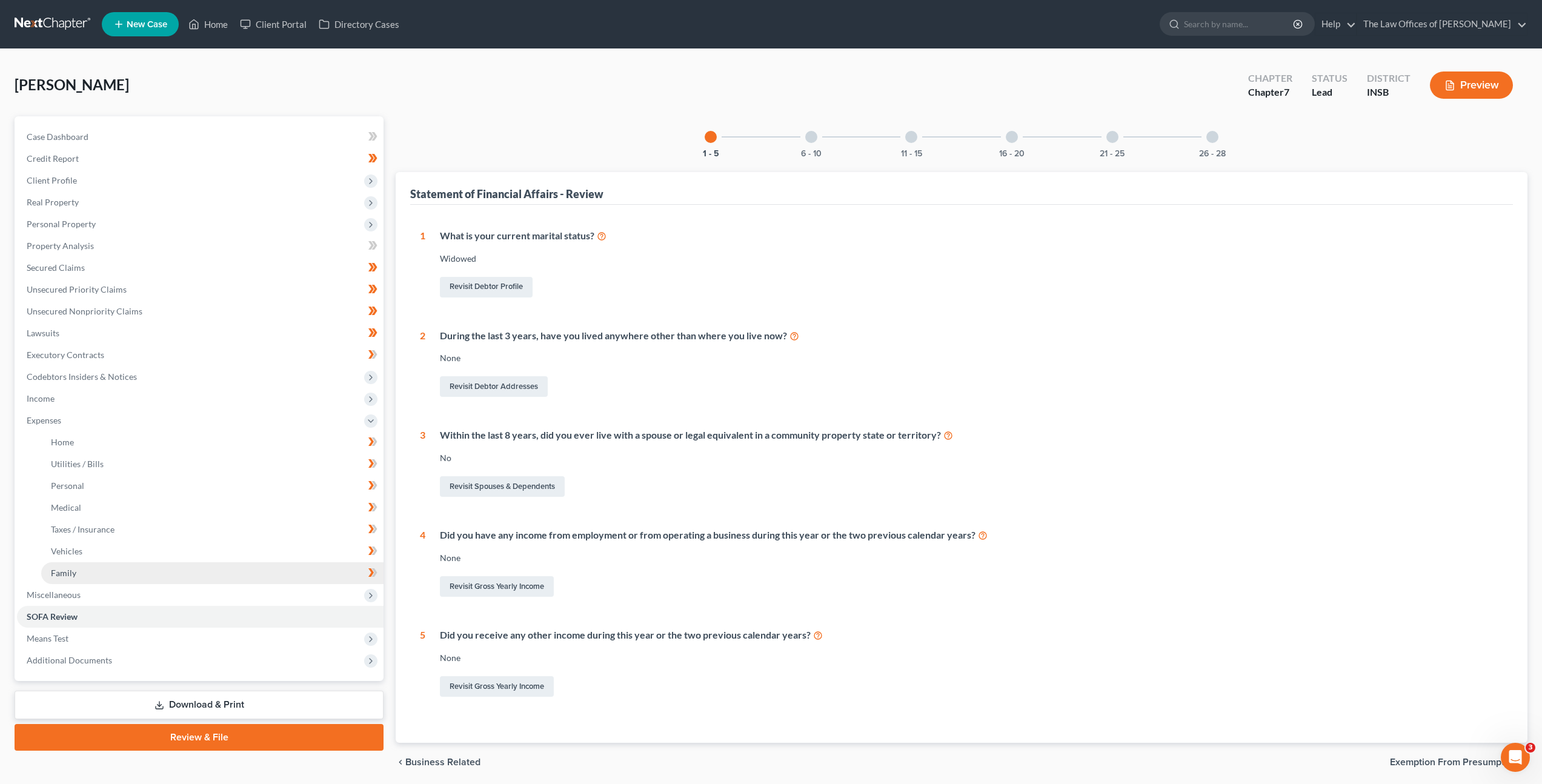
click at [140, 582] on link "Family" at bounding box center [212, 573] width 342 height 22
click at [132, 574] on link "Family" at bounding box center [212, 573] width 342 height 22
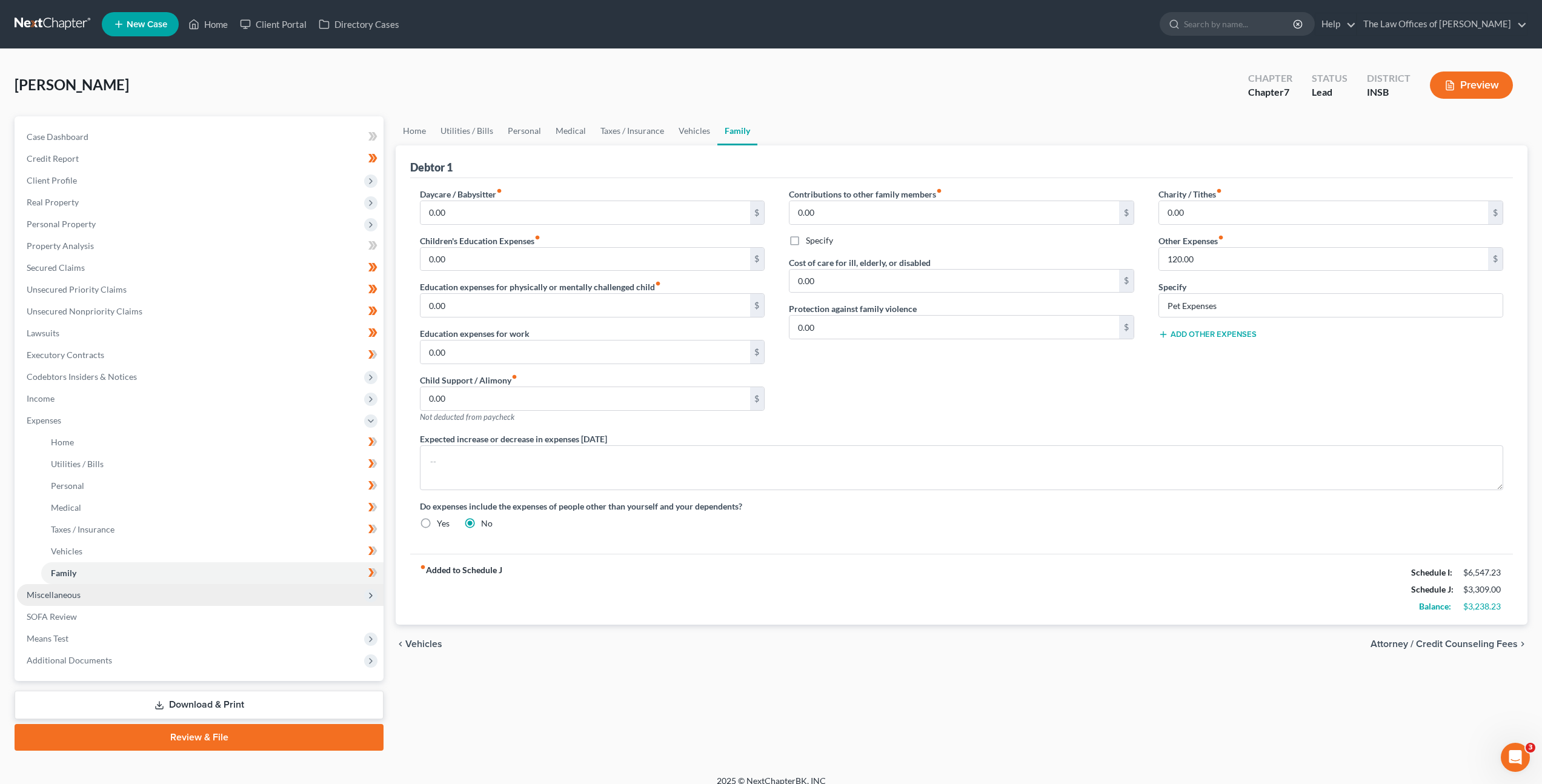
click at [121, 587] on span "Miscellaneous" at bounding box center [200, 595] width 366 height 22
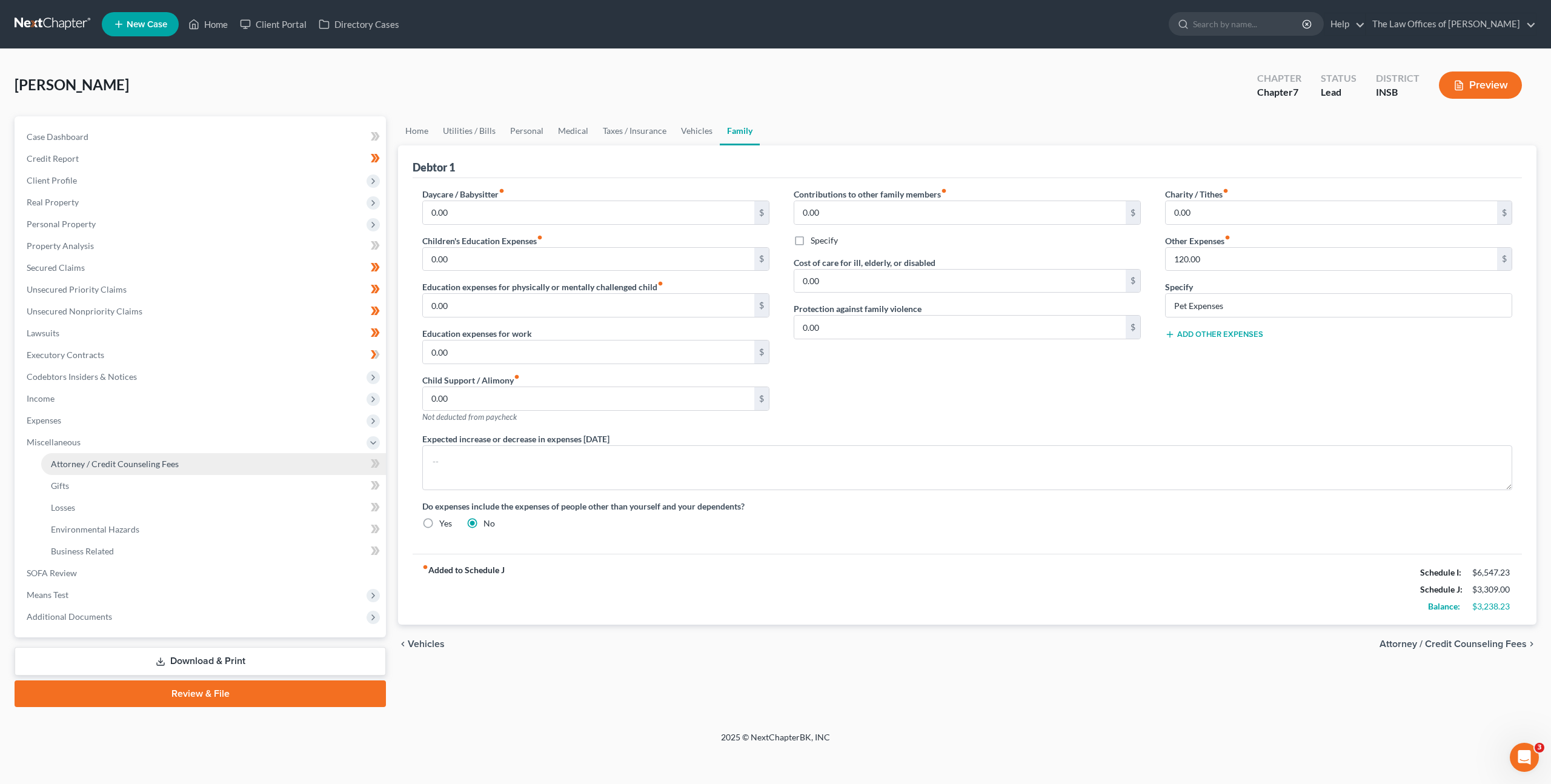
click at [159, 461] on span "Attorney / Credit Counseling Fees" at bounding box center [114, 464] width 128 height 10
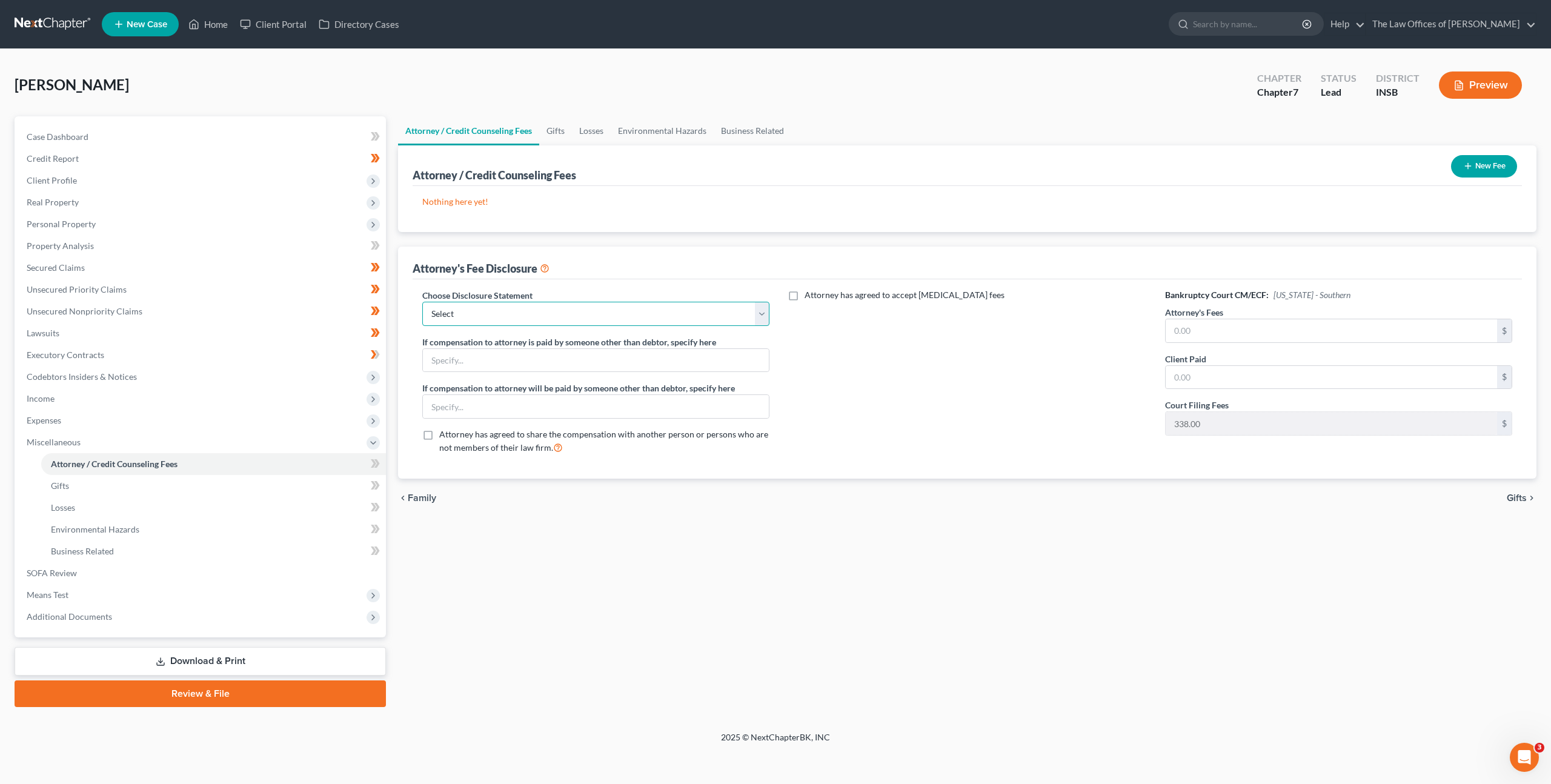
click at [652, 311] on select "Select INNB - $0.00 Down, Recoup $313.00 outside plan KYWB - Ch. 13 - $313.00+ …" at bounding box center [596, 314] width 347 height 25
select select "18"
click at [423, 302] on select "Select INNB - $0.00 Down, Recoup $313.00 outside plan KYWB - Ch. 13 - $313.00+ …" at bounding box center [596, 314] width 347 height 25
click at [1474, 169] on button "New Fee" at bounding box center [1484, 166] width 66 height 22
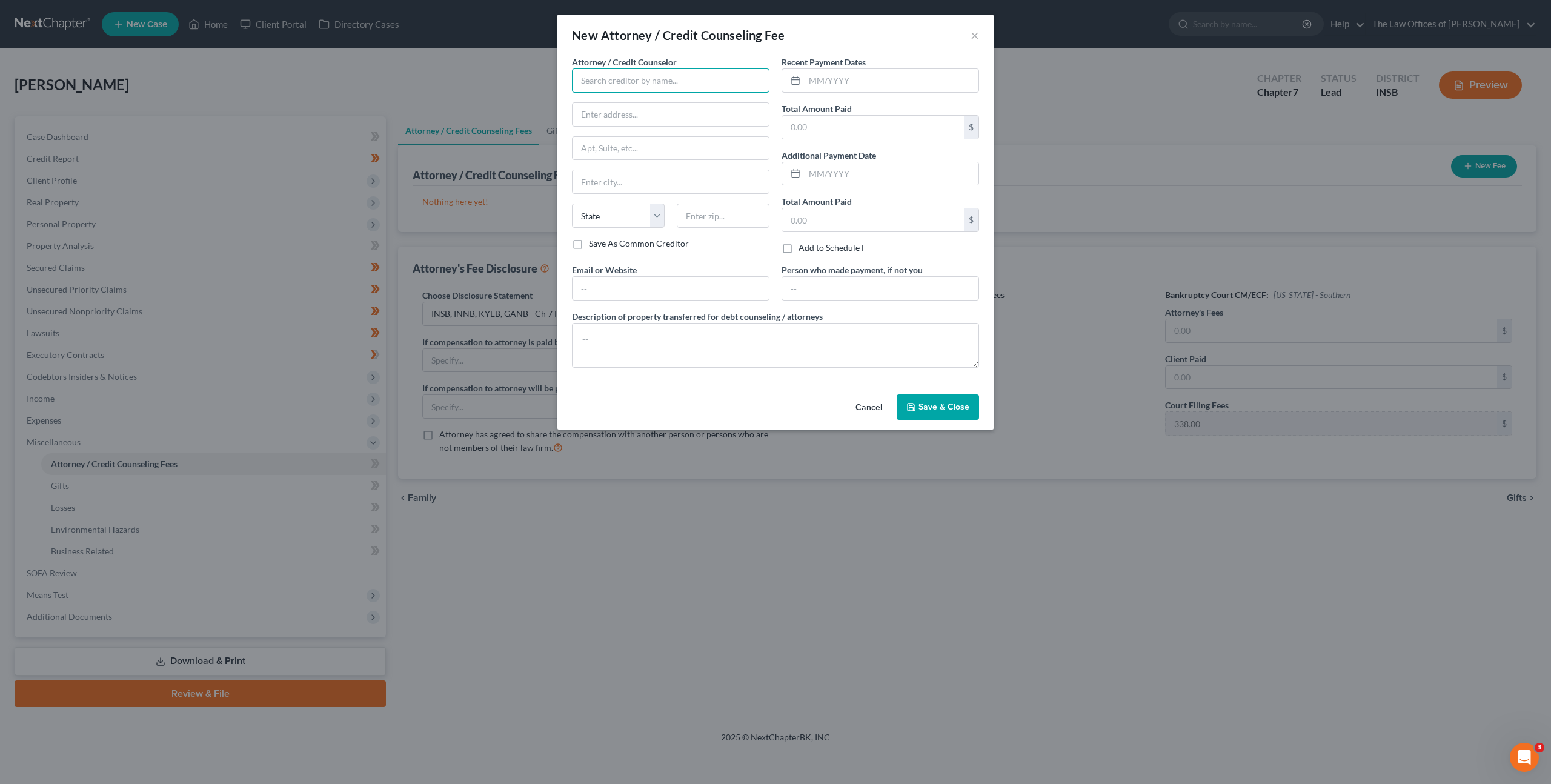
click at [651, 80] on input "text" at bounding box center [670, 80] width 197 height 25
click at [665, 120] on div "The Law Offices of Dax J. Miller, LLC" at bounding box center [660, 120] width 155 height 12
type input "The Law Offices of Dax J. Miller, LLC"
type input "201 NW 4th St"
type input "Suite 111"
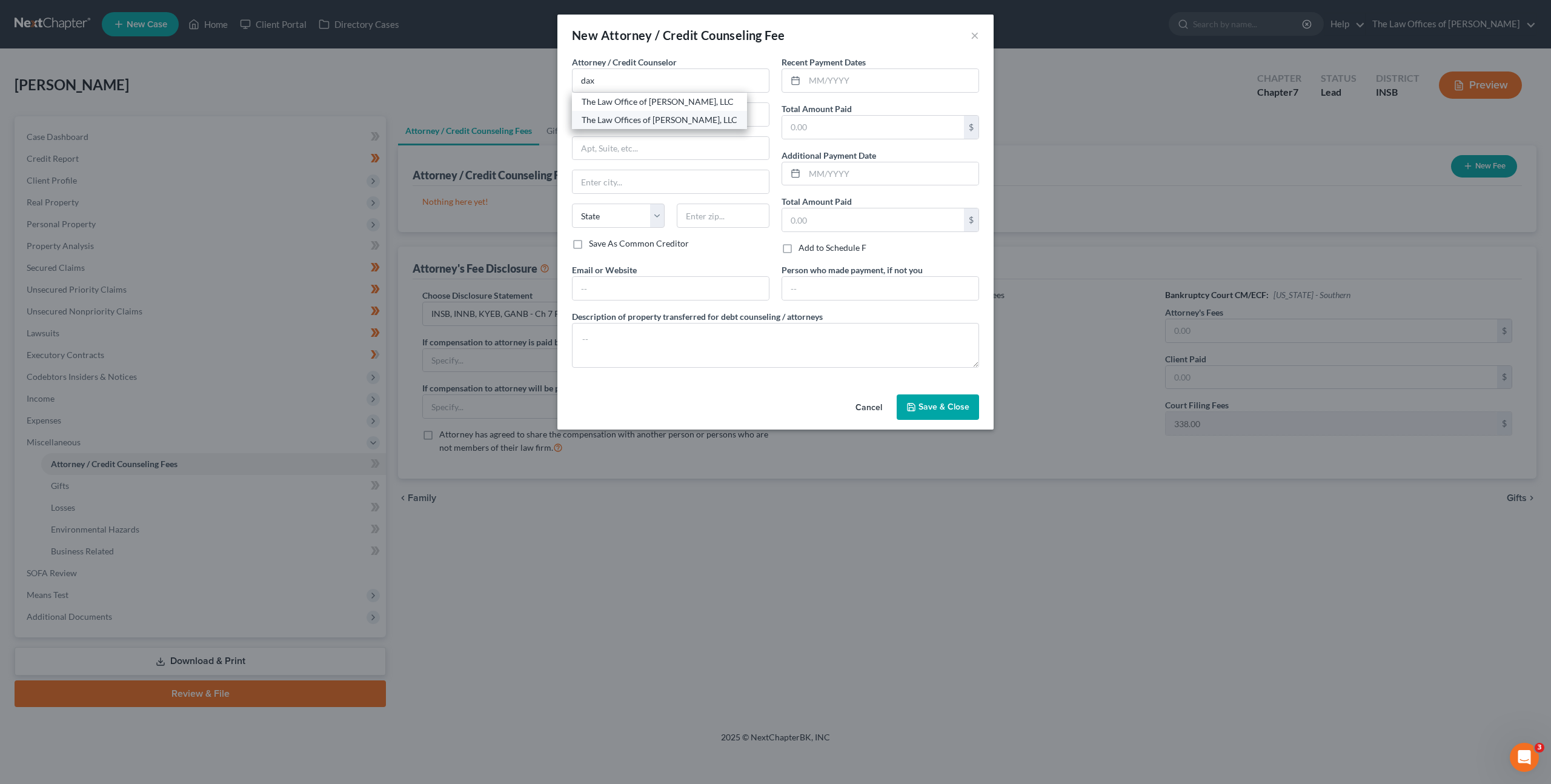
type input "Evansville"
select select "15"
type input "47708"
click at [810, 80] on input "text" at bounding box center [891, 80] width 174 height 23
type input "10/03/2025"
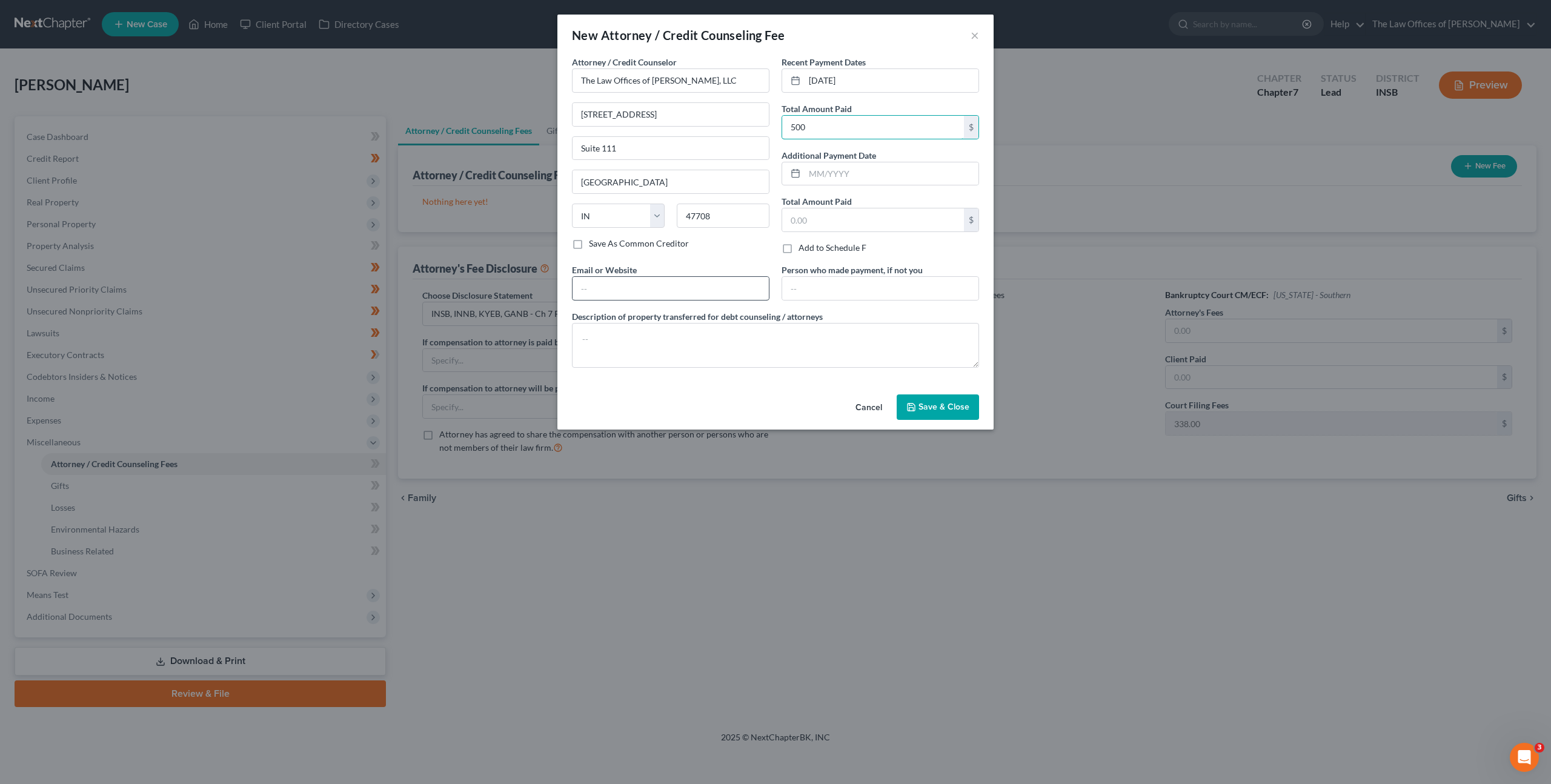
type input "500"
click at [668, 285] on input "text" at bounding box center [671, 288] width 197 height 23
type input "dax@daxjmiller.com"
paste textarea "$499.00 - Court Filing Fee $338.00, Credit Reports $38.25, Credit Counseling $1…"
click at [599, 336] on textarea "$499.00 - Court Filing Fee $338.00, Credit Reports $38.25, Credit Counseling $1…" at bounding box center [776, 345] width 408 height 45
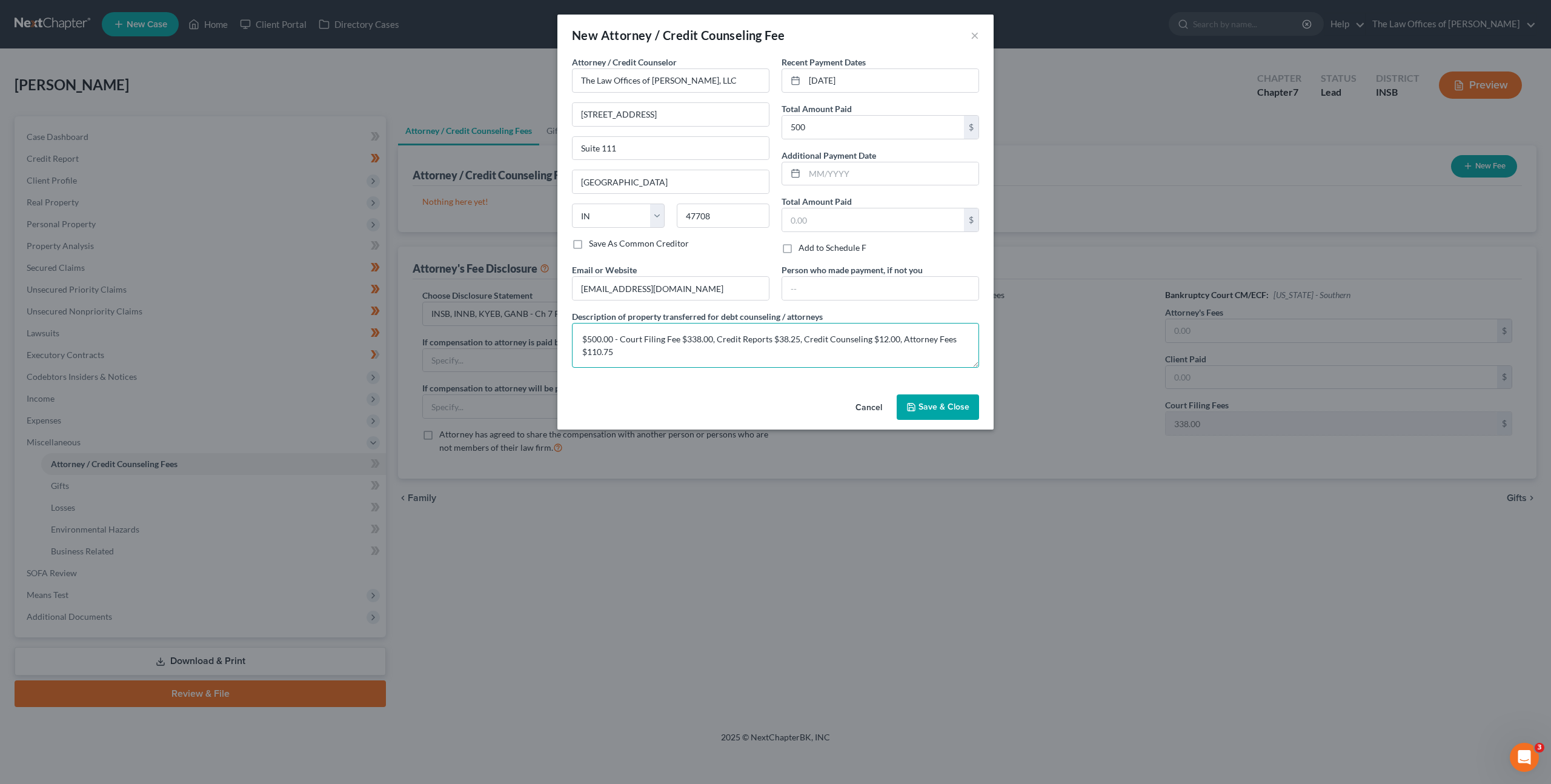
drag, startPoint x: 680, startPoint y: 359, endPoint x: 687, endPoint y: 372, distance: 14.8
click at [680, 359] on textarea "$500.00 - Court Filing Fee $338.00, Credit Reports $38.25, Credit Counseling $1…" at bounding box center [776, 345] width 408 height 45
click at [695, 405] on div "Cancel Save & Close" at bounding box center [776, 409] width 436 height 40
click at [601, 354] on textarea "$500.00 - Court Filing Fee $338.00, Credit Reports $38.25, Credit Counseling $1…" at bounding box center [776, 345] width 408 height 45
type textarea "$500.00 - Court Filing Fee $338.00, Credit Reports $38.25, Credit Counseling $1…"
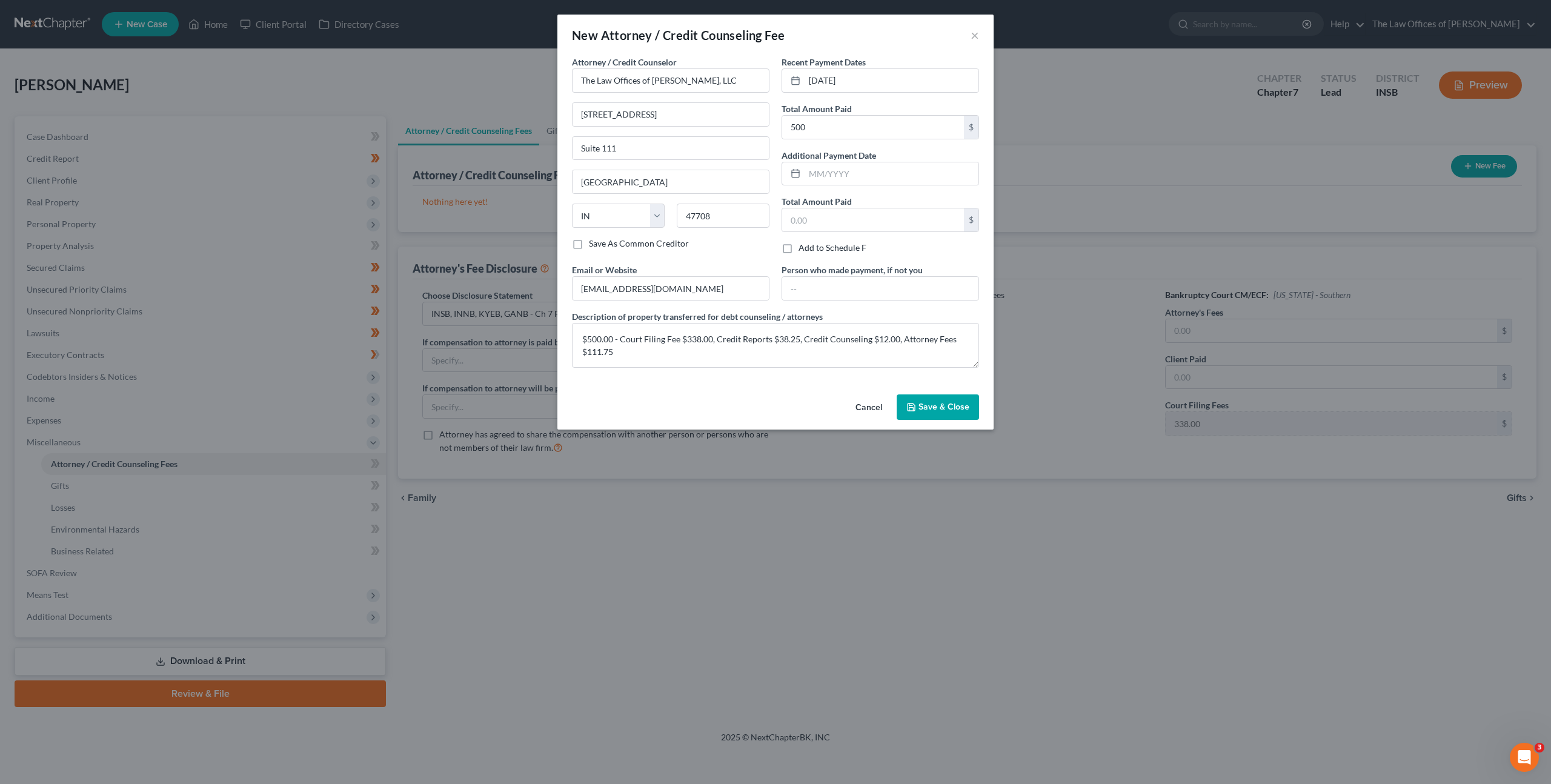
click at [926, 413] on button "Save & Close" at bounding box center [938, 407] width 82 height 25
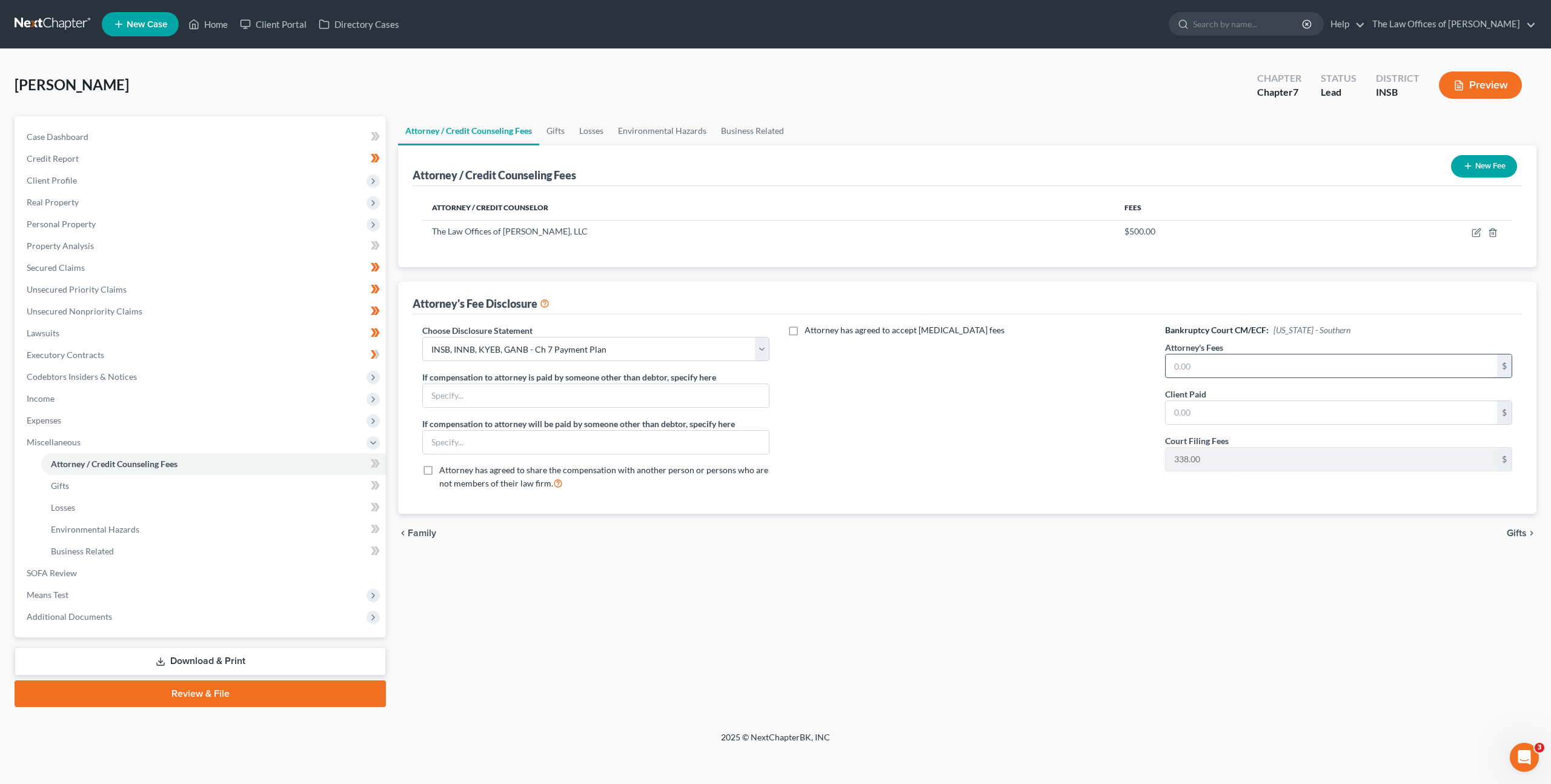
click at [1231, 371] on input "text" at bounding box center [1331, 365] width 331 height 23
click at [1184, 415] on input "text" at bounding box center [1331, 412] width 331 height 23
type input "111.75"
click at [1249, 354] on input "text" at bounding box center [1331, 365] width 331 height 23
drag, startPoint x: 1249, startPoint y: 354, endPoint x: 1299, endPoint y: 348, distance: 50.4
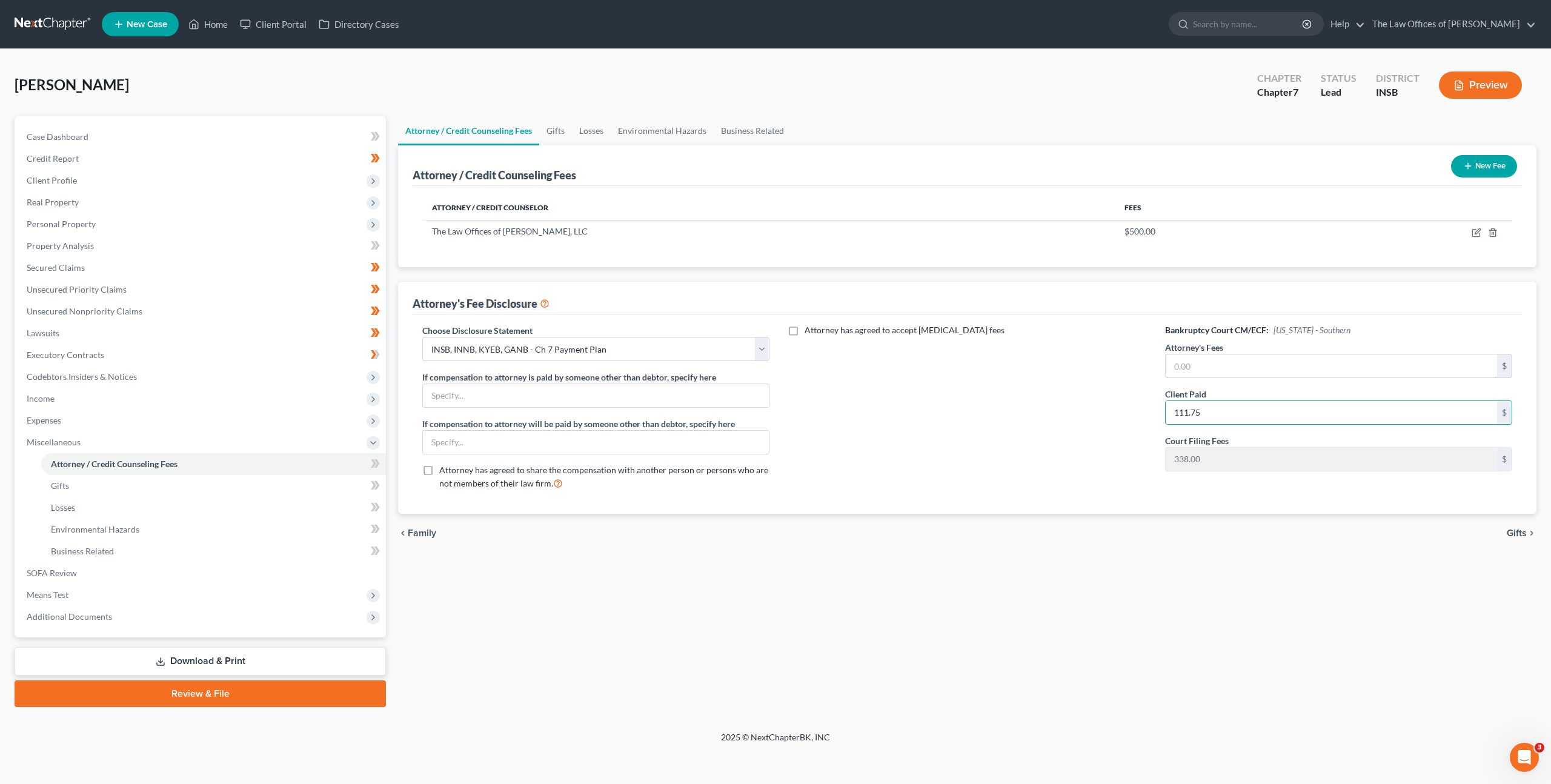
click at [1249, 354] on input "text" at bounding box center [1331, 365] width 331 height 23
drag, startPoint x: 1040, startPoint y: 392, endPoint x: 1045, endPoint y: 389, distance: 5.8
click at [1042, 392] on div "Attorney has agreed to accept retainer fees" at bounding box center [967, 411] width 371 height 175
click at [1189, 356] on input "text" at bounding box center [1331, 365] width 331 height 23
type input "2,125.75"
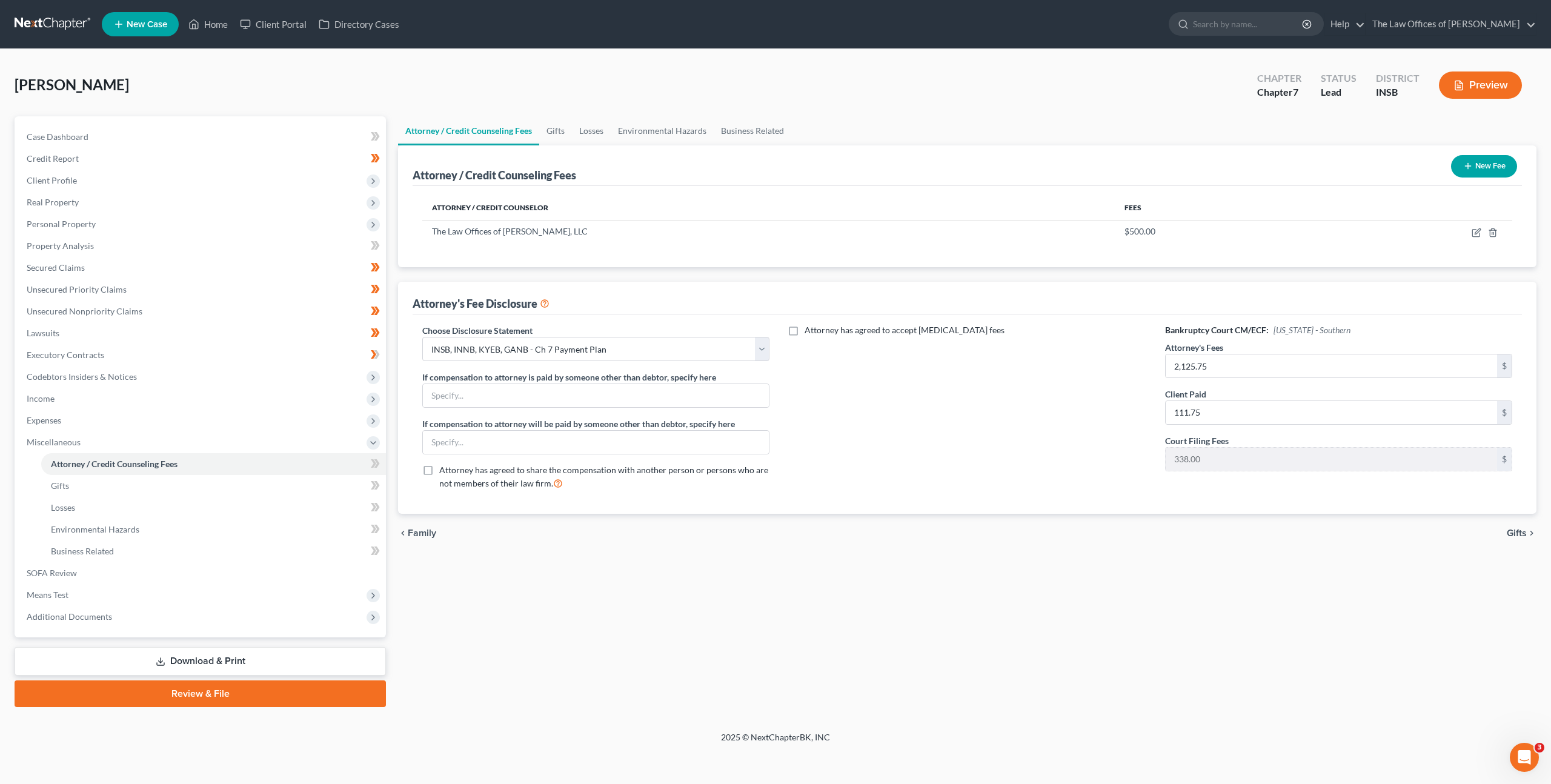
drag, startPoint x: 933, startPoint y: 553, endPoint x: 392, endPoint y: 507, distance: 543.0
click at [933, 550] on div "chevron_left Family Gifts chevron_right" at bounding box center [967, 533] width 1139 height 39
click at [381, 464] on span at bounding box center [375, 465] width 21 height 18
click at [309, 661] on link "Download & Print" at bounding box center [200, 661] width 371 height 29
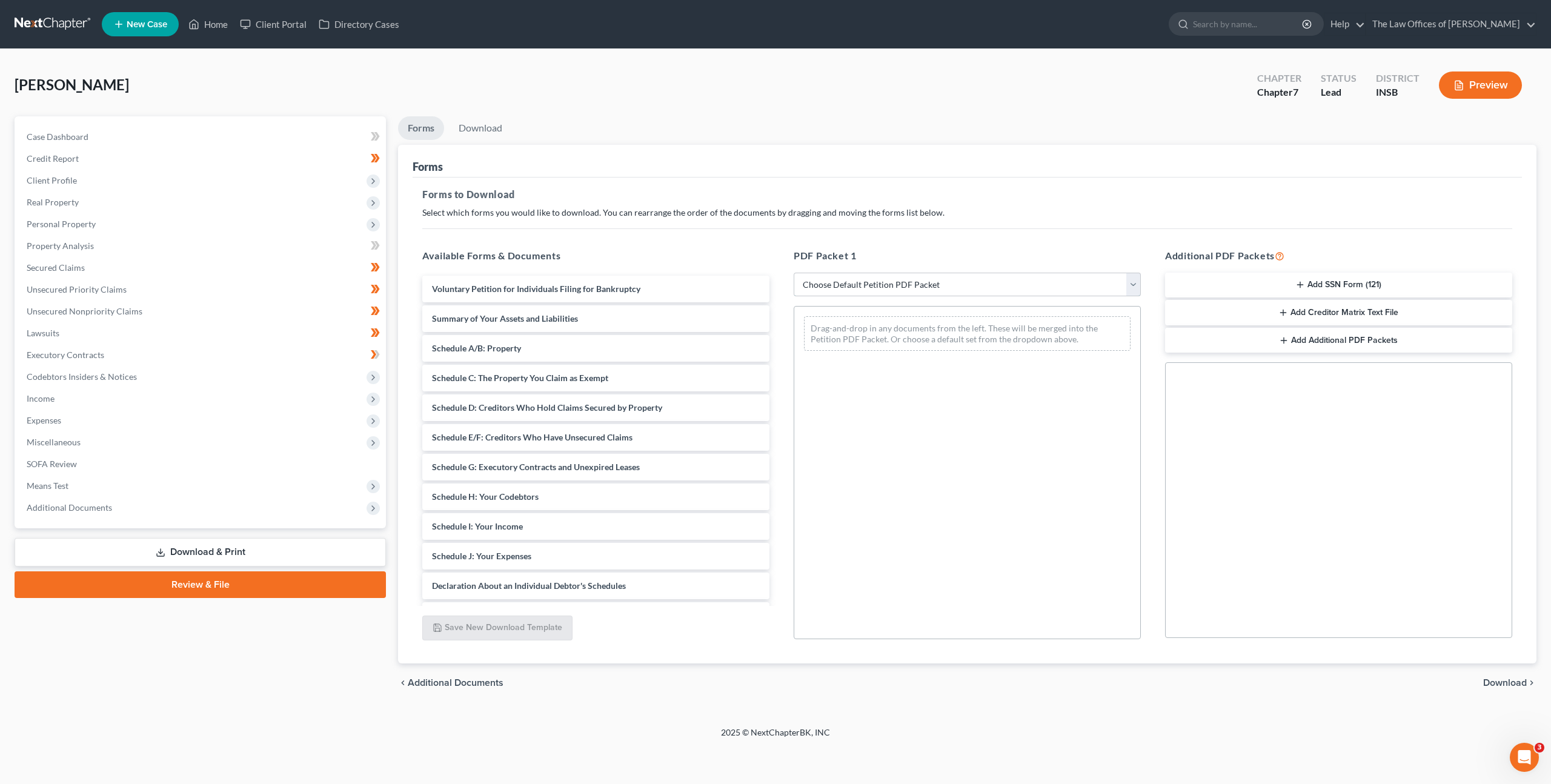
click at [824, 289] on select "Choose Default Petition PDF Packet Complete Bankruptcy Petition (all forms and …" at bounding box center [967, 285] width 347 height 25
select select "3"
click at [794, 273] on select "Choose Default Petition PDF Packet Complete Bankruptcy Petition (all forms and …" at bounding box center [967, 285] width 347 height 25
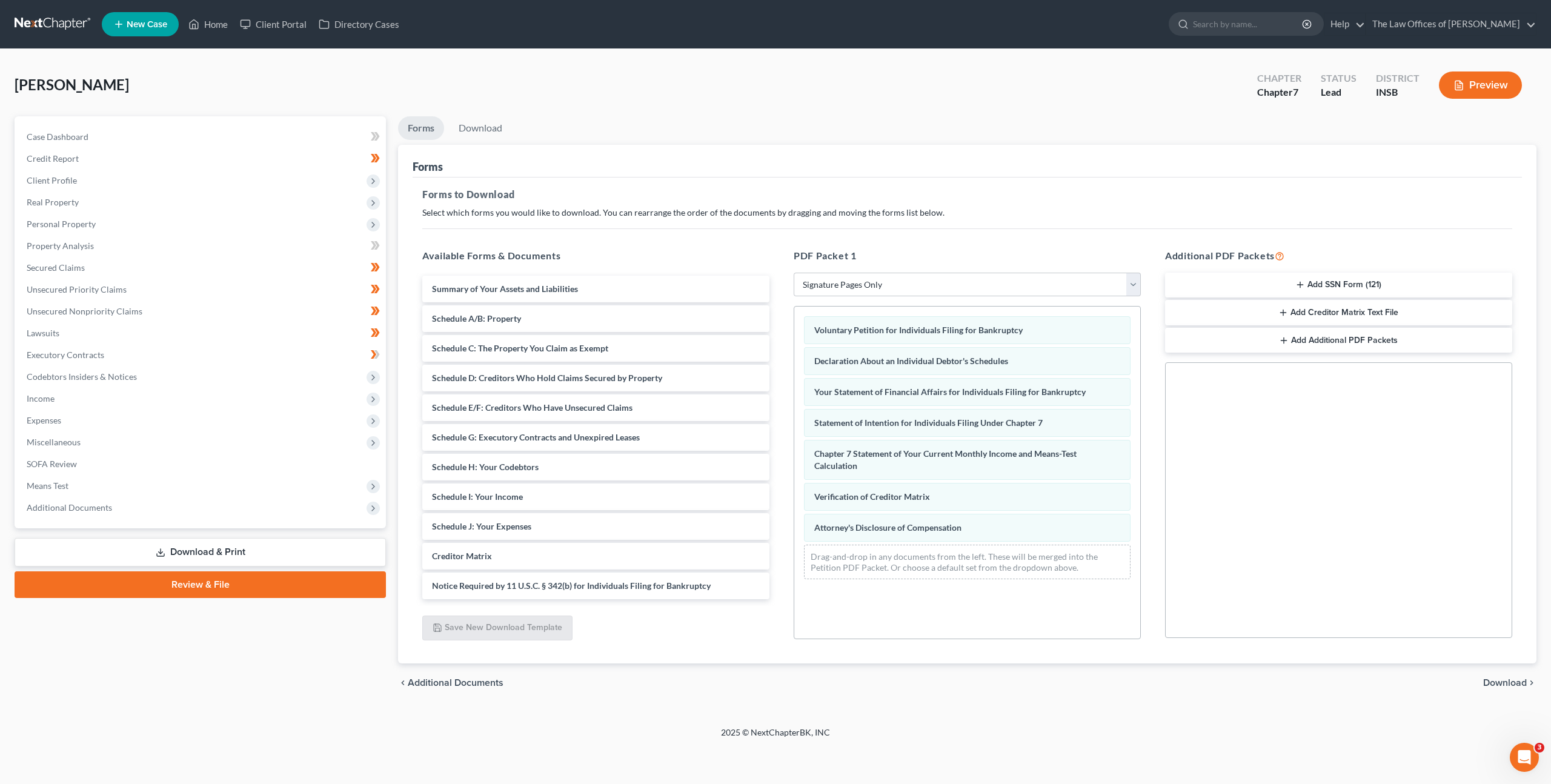
click at [1342, 282] on button "Add SSN Form (121)" at bounding box center [1339, 285] width 347 height 25
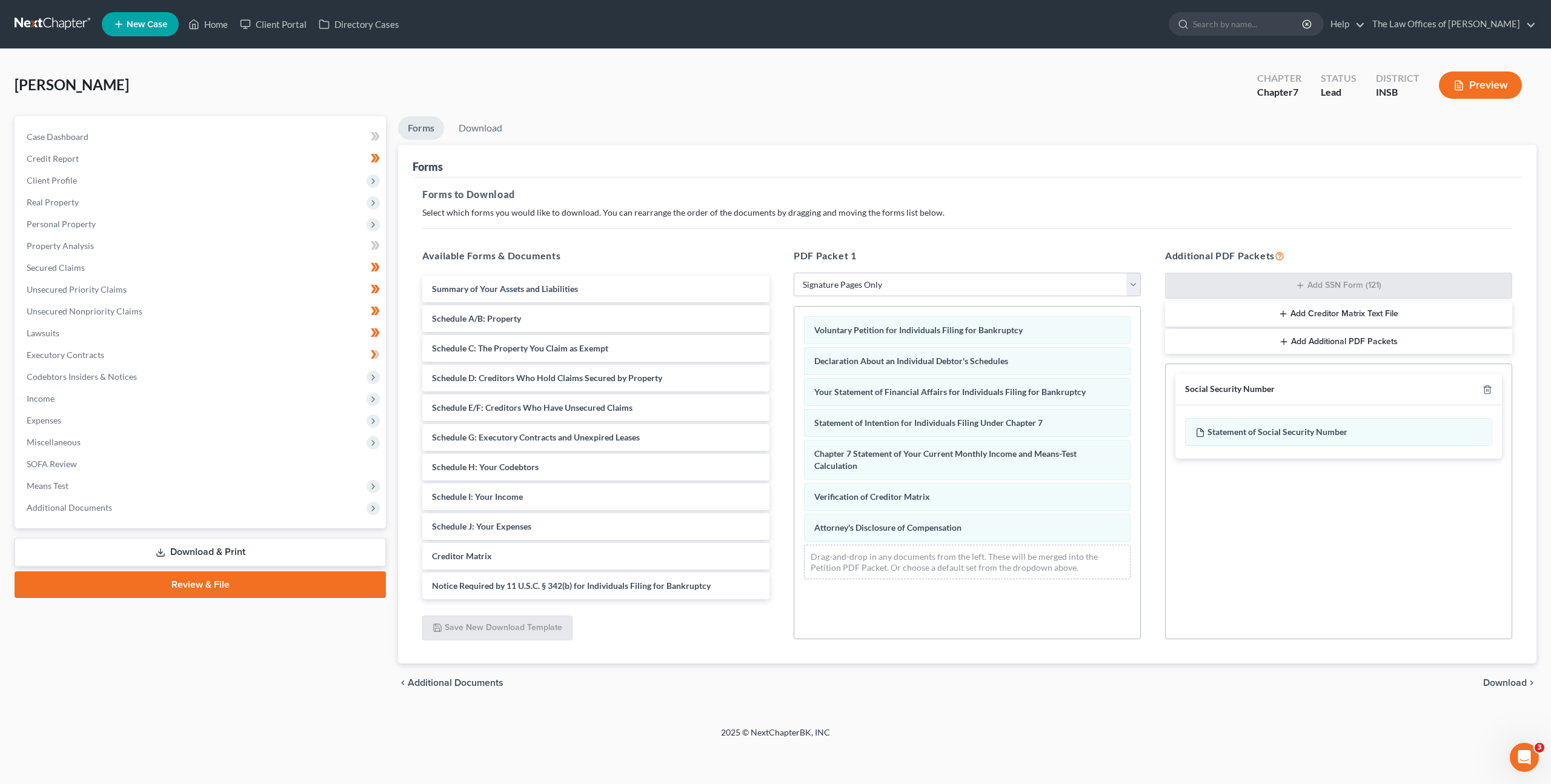
click at [1487, 680] on span "Download" at bounding box center [1505, 683] width 44 height 10
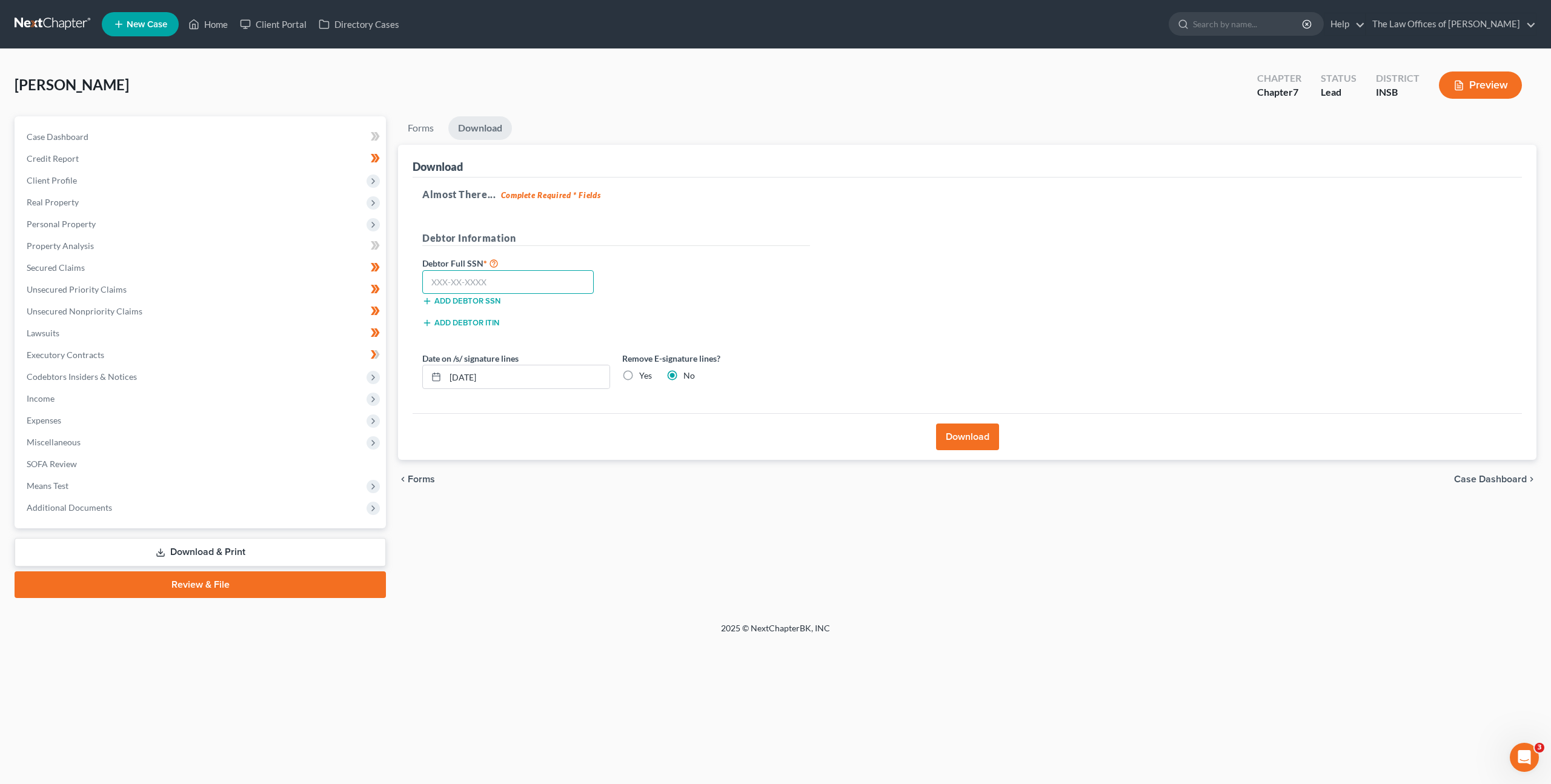
drag, startPoint x: 522, startPoint y: 288, endPoint x: 569, endPoint y: 289, distance: 47.0
click at [522, 288] on input "text" at bounding box center [508, 282] width 171 height 25
paste input "314-88-4453"
type input "314-88-4453"
click at [707, 269] on div "Debtor Full SSN * 314-88-4453 Add debtor SSN" at bounding box center [616, 285] width 400 height 60
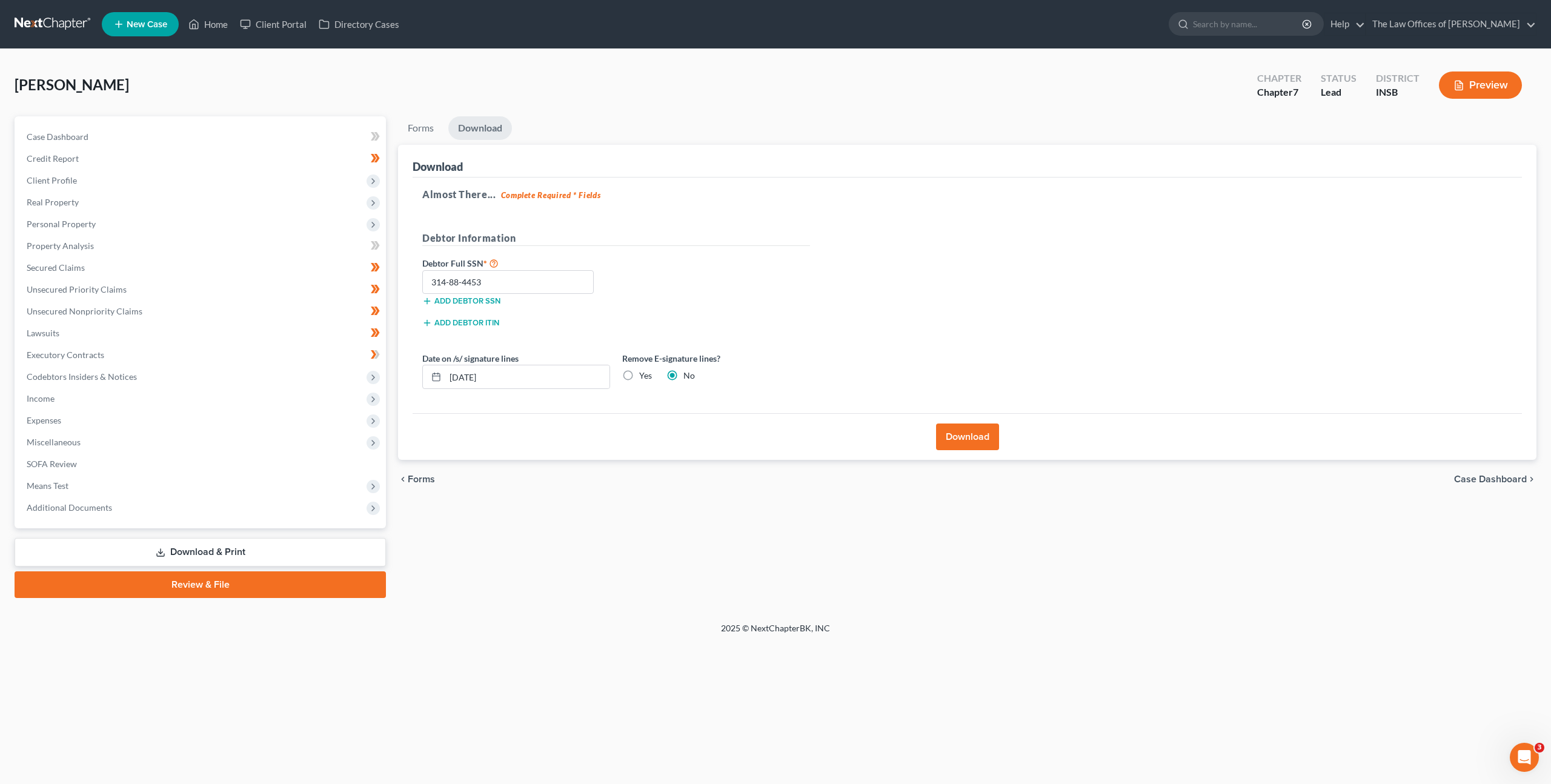
click at [639, 375] on label "Yes" at bounding box center [645, 375] width 13 height 12
click at [644, 375] on input "Yes" at bounding box center [648, 373] width 8 height 8
radio input "true"
radio input "false"
click at [975, 442] on button "Download" at bounding box center [967, 437] width 63 height 27
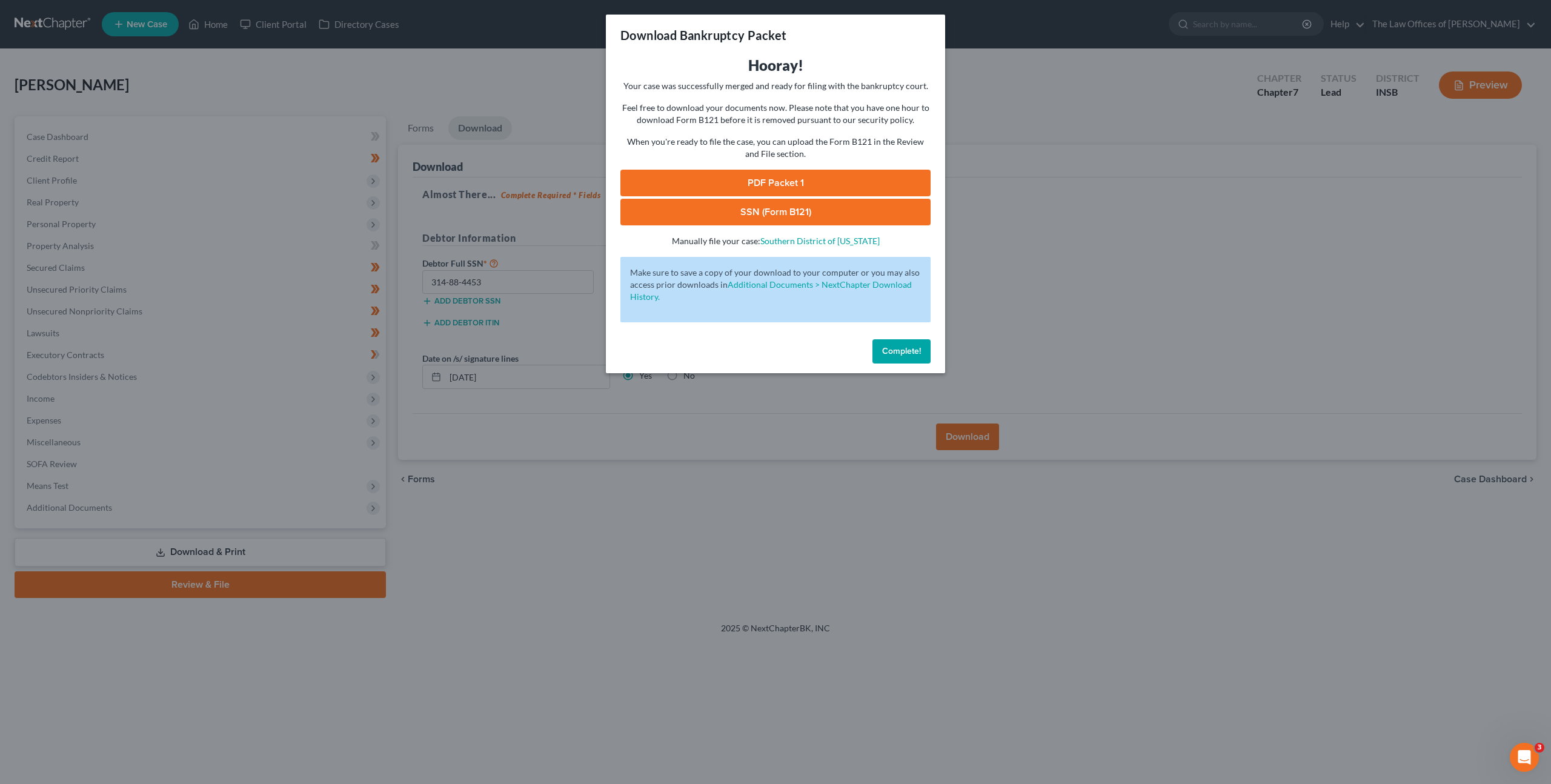
click at [724, 180] on link "PDF Packet 1" at bounding box center [776, 183] width 310 height 27
drag, startPoint x: 707, startPoint y: 215, endPoint x: 679, endPoint y: 203, distance: 30.5
click at [707, 215] on link "SSN (Form B121)" at bounding box center [776, 212] width 310 height 27
click at [880, 346] on button "Complete!" at bounding box center [901, 351] width 58 height 25
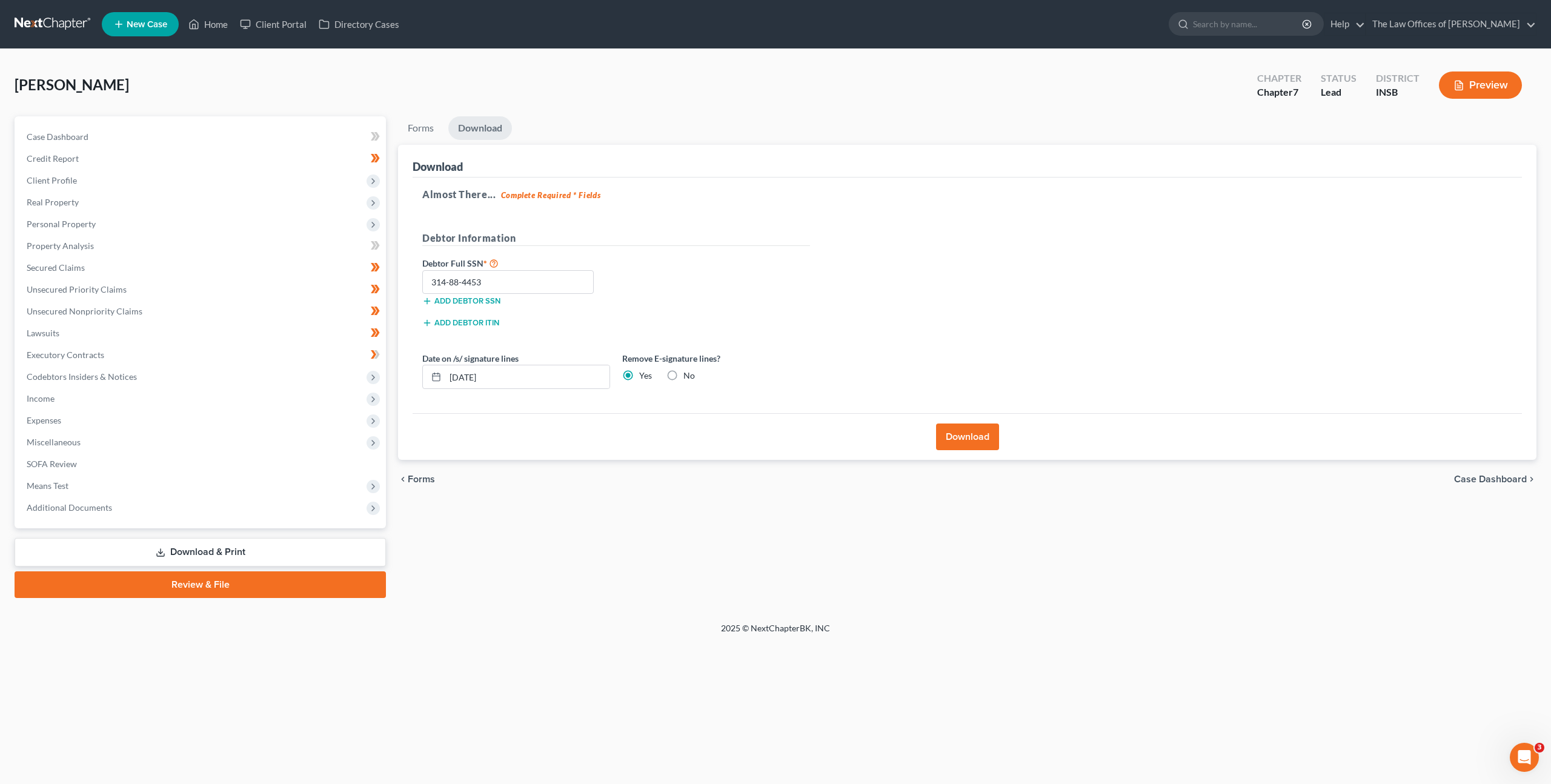
click at [954, 313] on div "Almost There... Complete Required * Fields Debtor Information Debtor Full SSN *…" at bounding box center [967, 296] width 1109 height 236
click at [924, 205] on div "Almost There... Complete Required * Fields Debtor Information Debtor Full SSN *…" at bounding box center [967, 296] width 1109 height 236
click at [924, 222] on div "Almost There... Complete Required * Fields Debtor Information Debtor Full SSN *…" at bounding box center [967, 296] width 1109 height 236
click at [1150, 389] on div "Almost There... Complete Required * Fields Debtor Information Debtor Full SSN *…" at bounding box center [967, 296] width 1109 height 236
click at [912, 300] on div "Almost There... Complete Required * Fields Debtor Information Debtor Full SSN *…" at bounding box center [967, 296] width 1109 height 236
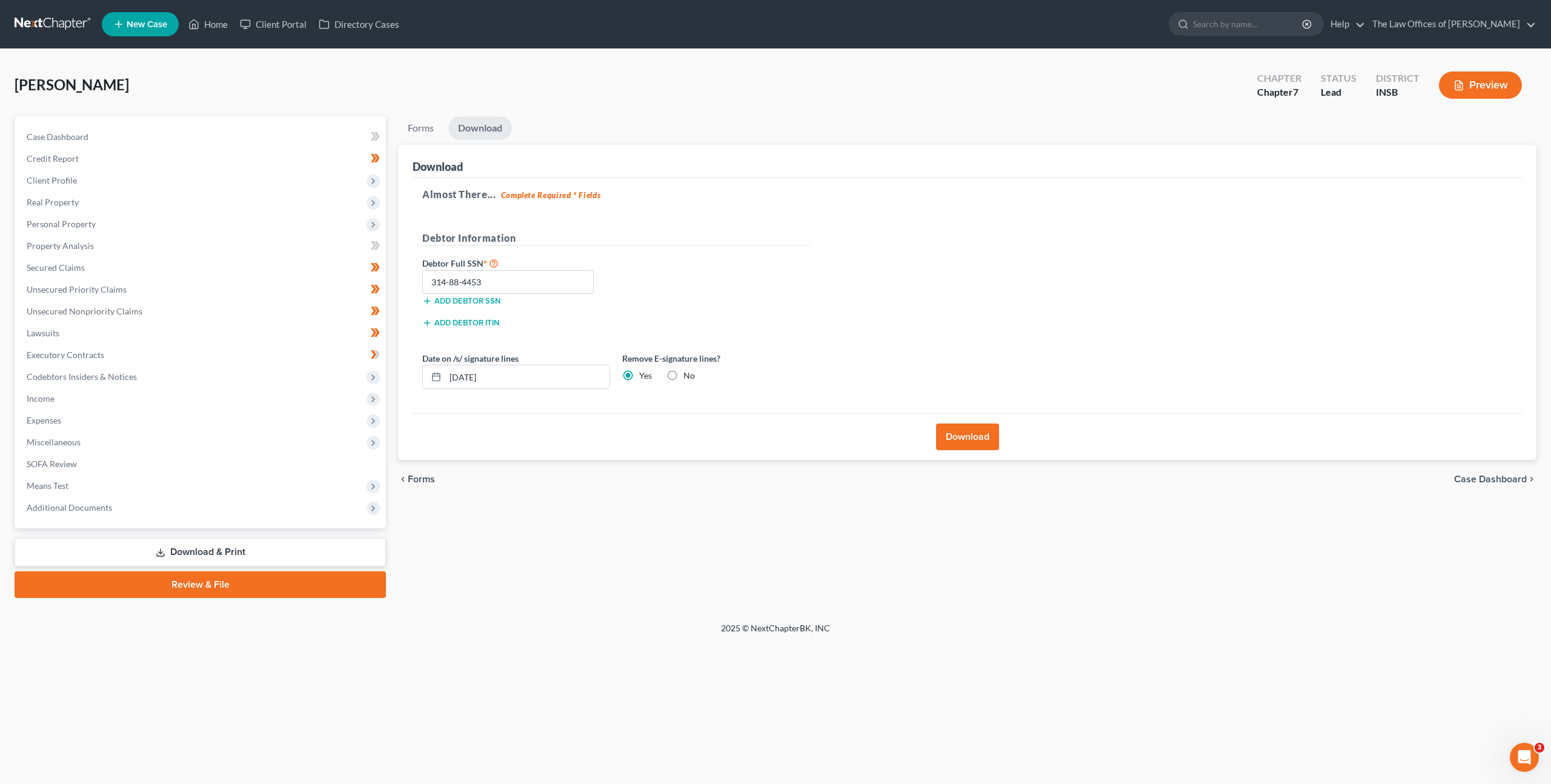
drag, startPoint x: 1045, startPoint y: 283, endPoint x: 971, endPoint y: 283, distance: 74.0
click at [1045, 283] on div "Almost There... Complete Required * Fields Debtor Information Debtor Full SSN *…" at bounding box center [967, 296] width 1109 height 236
click at [43, 23] on link at bounding box center [53, 25] width 78 height 22
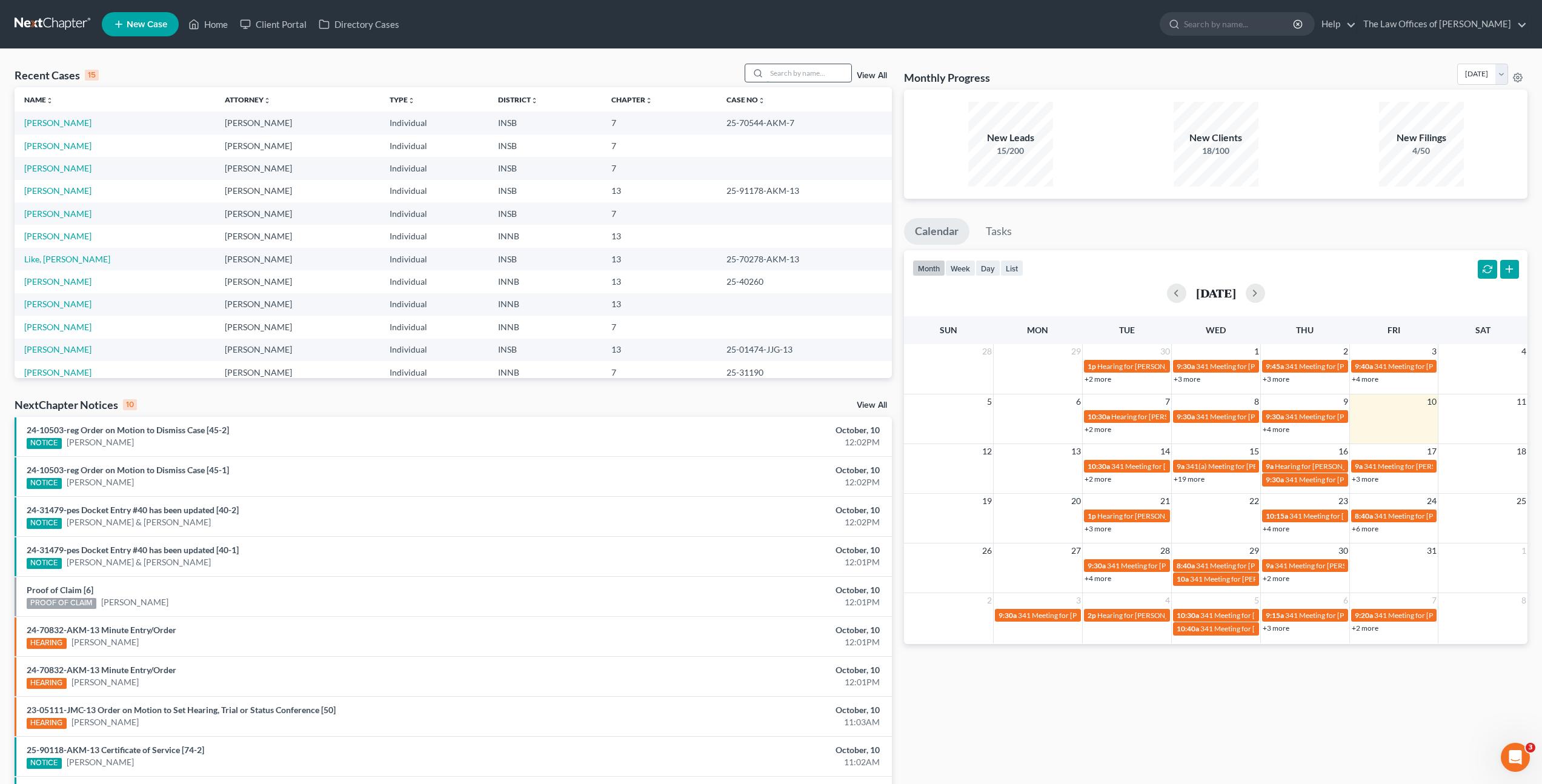
click at [817, 73] on input "search" at bounding box center [809, 73] width 85 height 17
click at [1108, 38] on ul "New Case Home Client Portal Directory Cases - No Result - See all results Or Pr…" at bounding box center [814, 25] width 1425 height 32
click at [53, 306] on link "[PERSON_NAME]" at bounding box center [58, 304] width 67 height 10
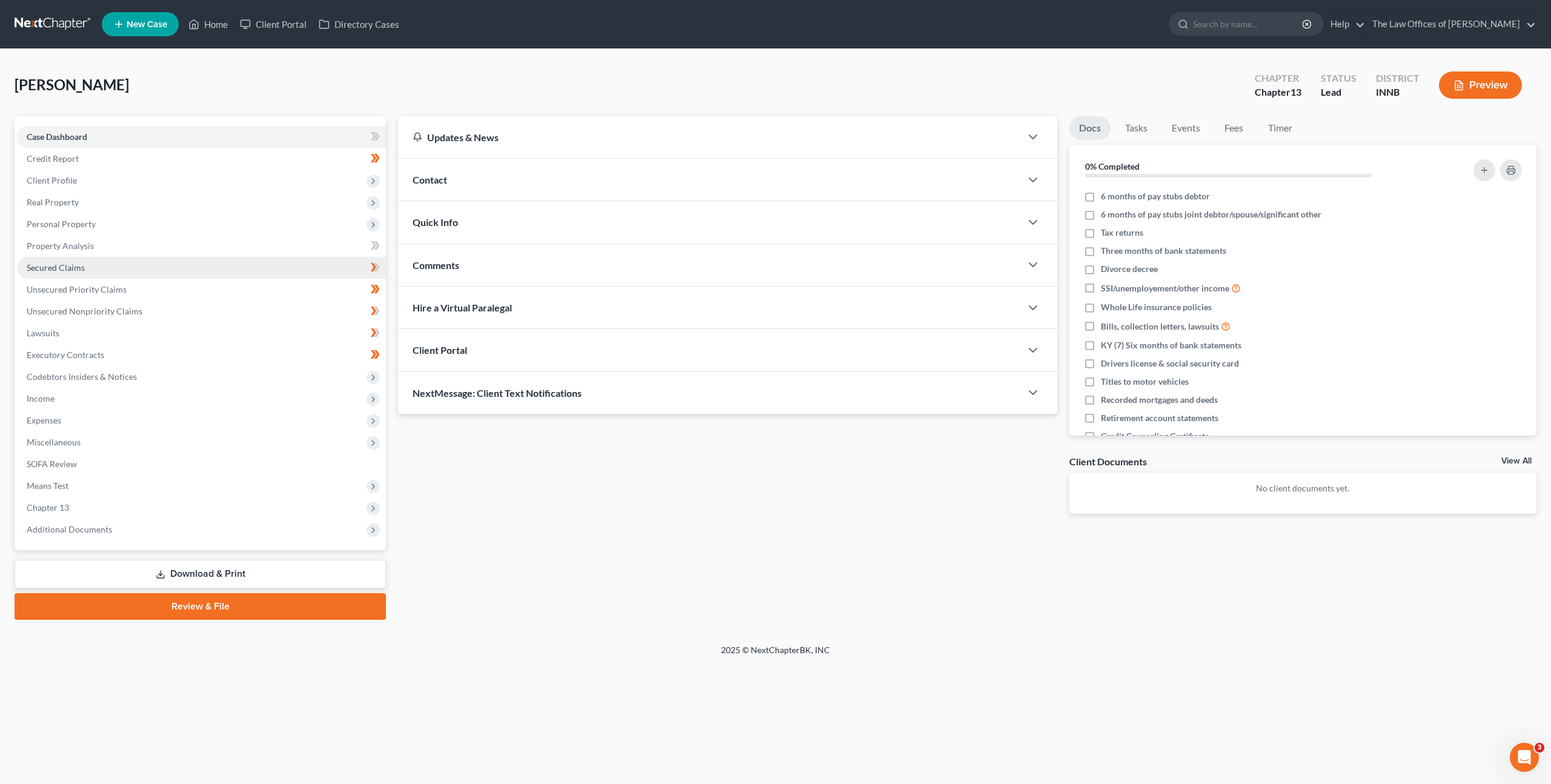
click at [223, 268] on link "Secured Claims" at bounding box center [201, 268] width 369 height 22
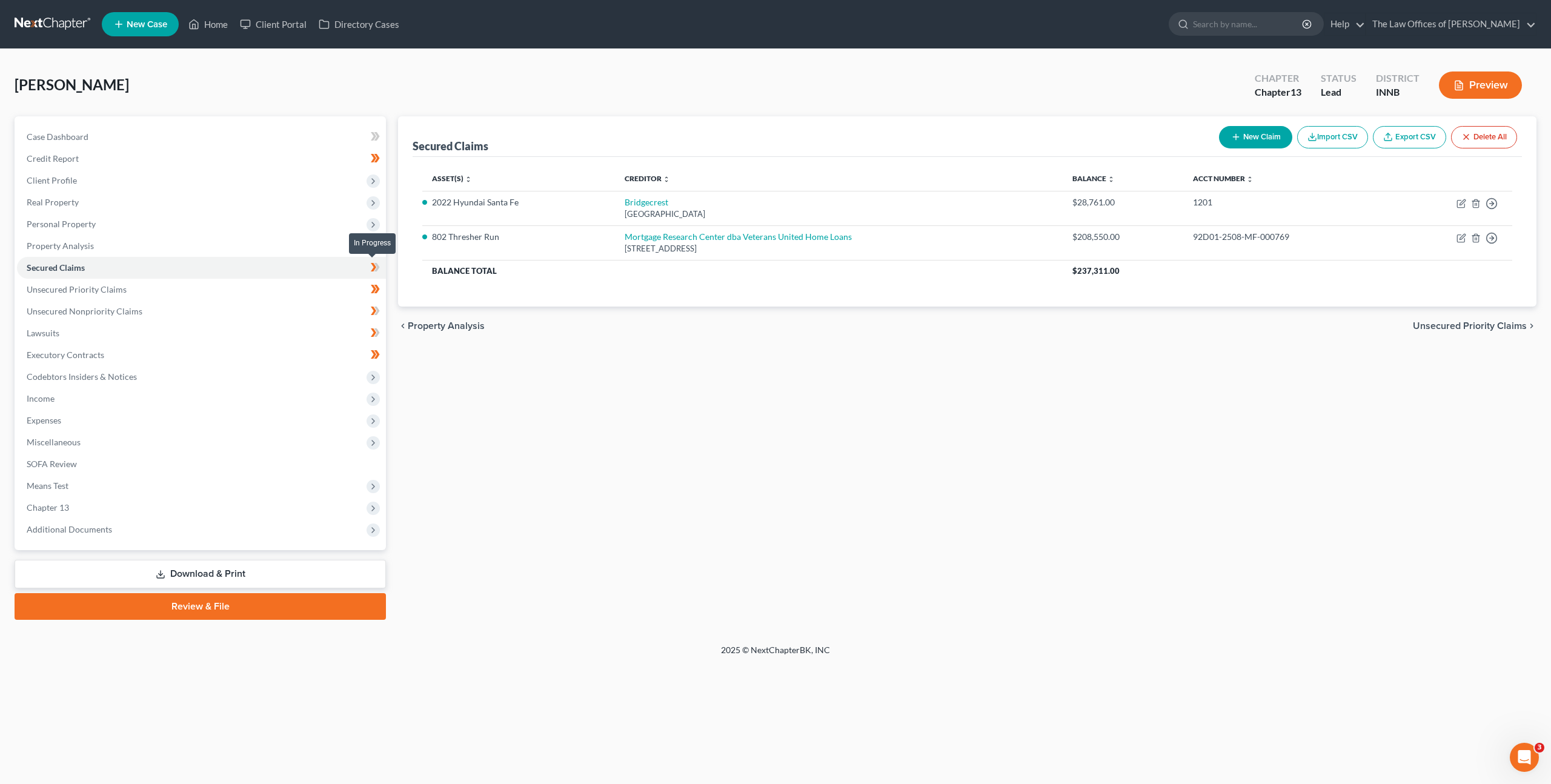
click at [368, 269] on span at bounding box center [375, 269] width 21 height 18
click at [334, 279] on link "Unsecured Priority Claims" at bounding box center [201, 290] width 369 height 22
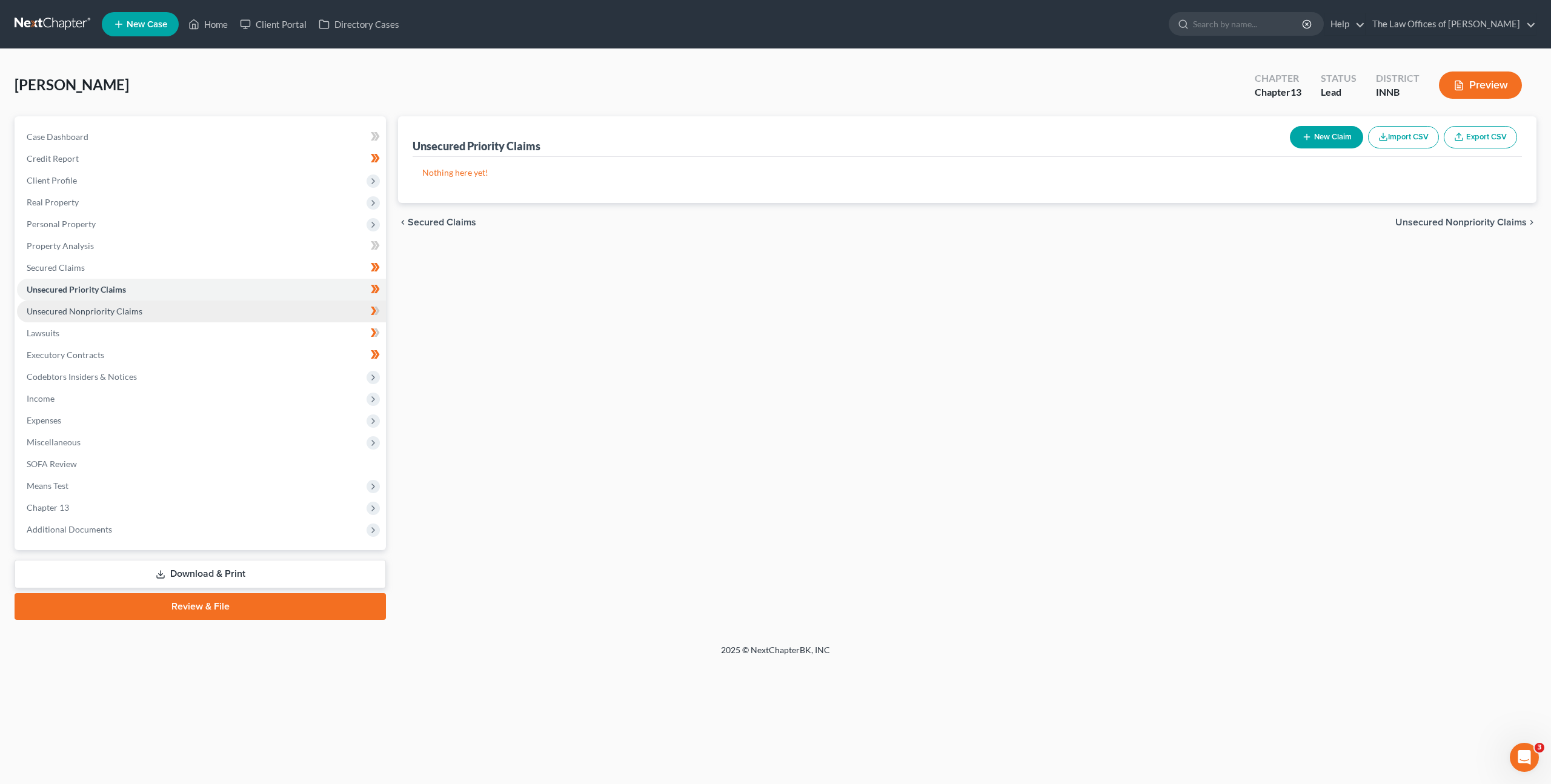
click at [324, 307] on link "Unsecured Nonpriority Claims" at bounding box center [201, 312] width 369 height 22
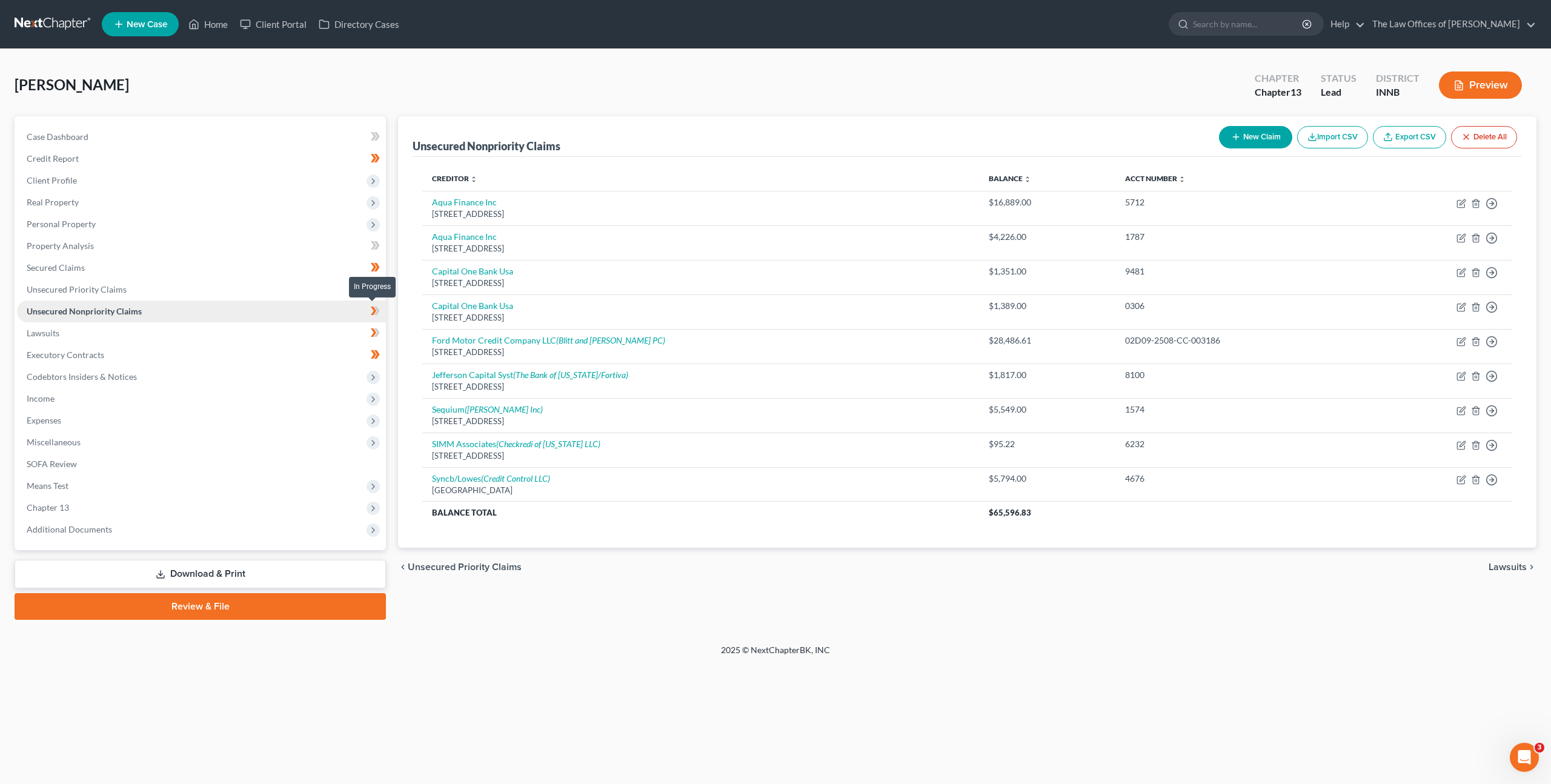
click at [370, 312] on span at bounding box center [375, 312] width 21 height 18
click at [320, 335] on link "Lawsuits" at bounding box center [201, 334] width 369 height 22
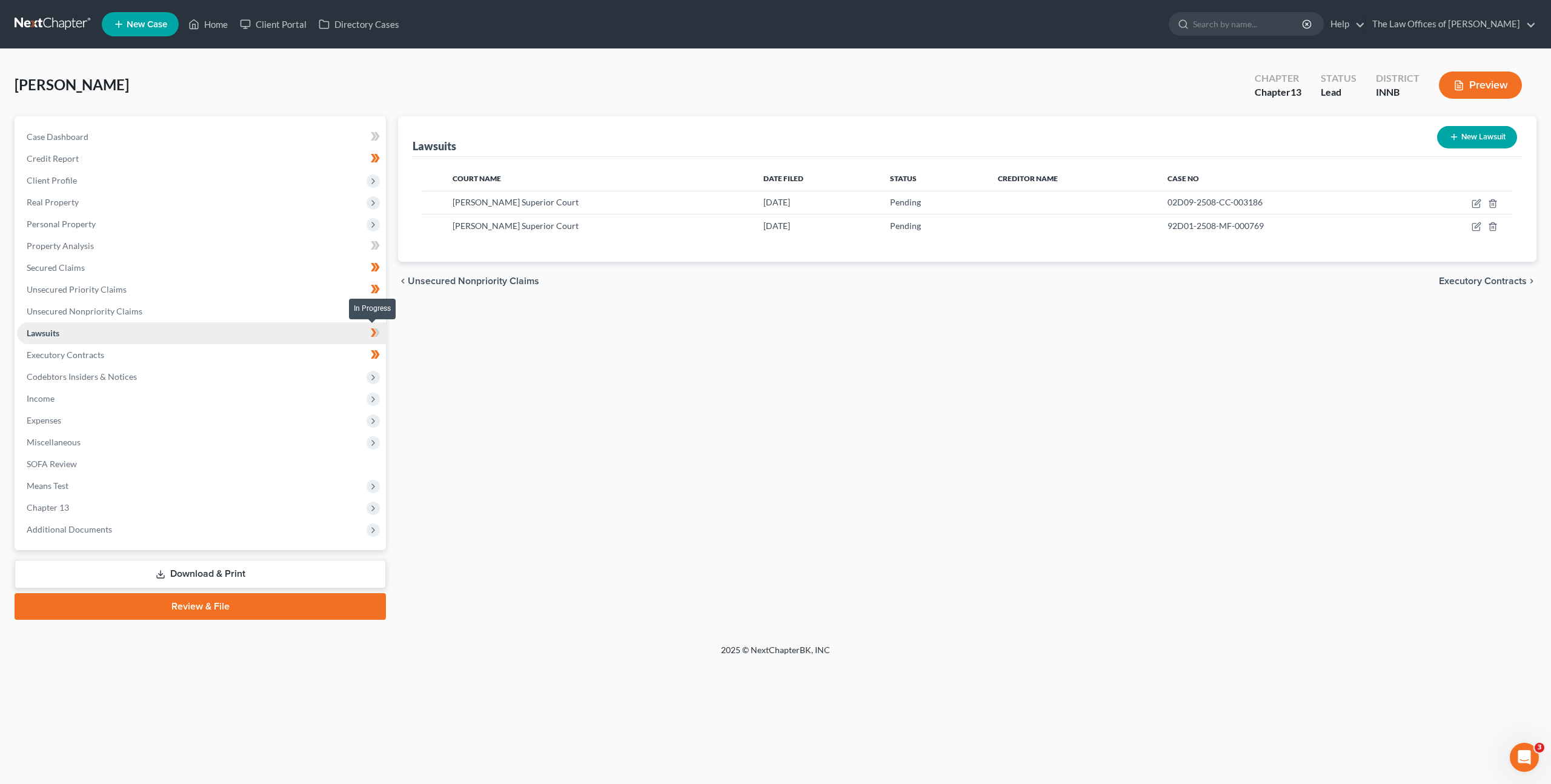
drag, startPoint x: 371, startPoint y: 330, endPoint x: 348, endPoint y: 327, distance: 23.2
click at [371, 330] on icon at bounding box center [375, 332] width 9 height 15
click at [262, 205] on span "Real Property" at bounding box center [201, 202] width 369 height 22
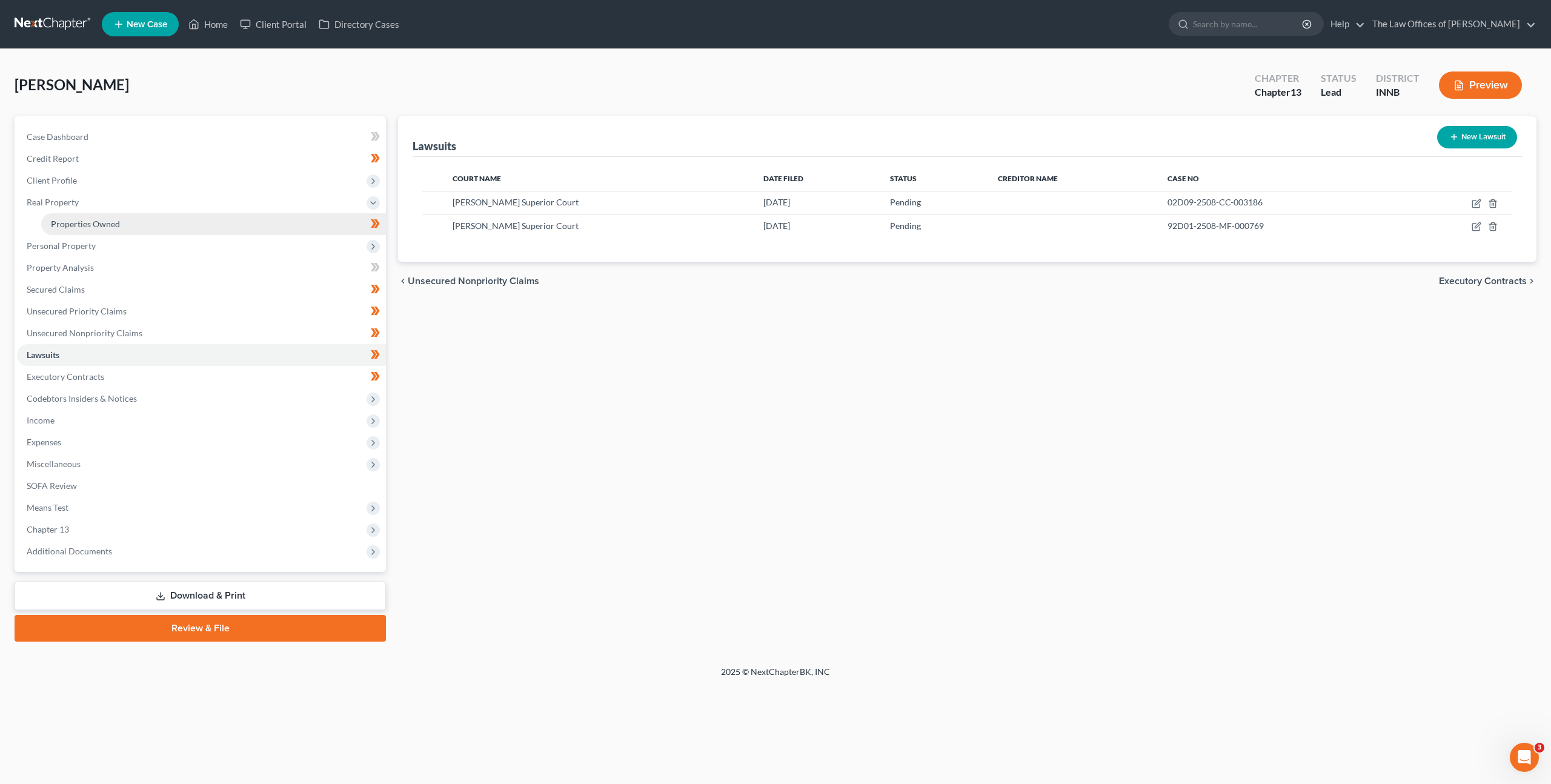
click at [242, 227] on link "Properties Owned" at bounding box center [213, 224] width 345 height 22
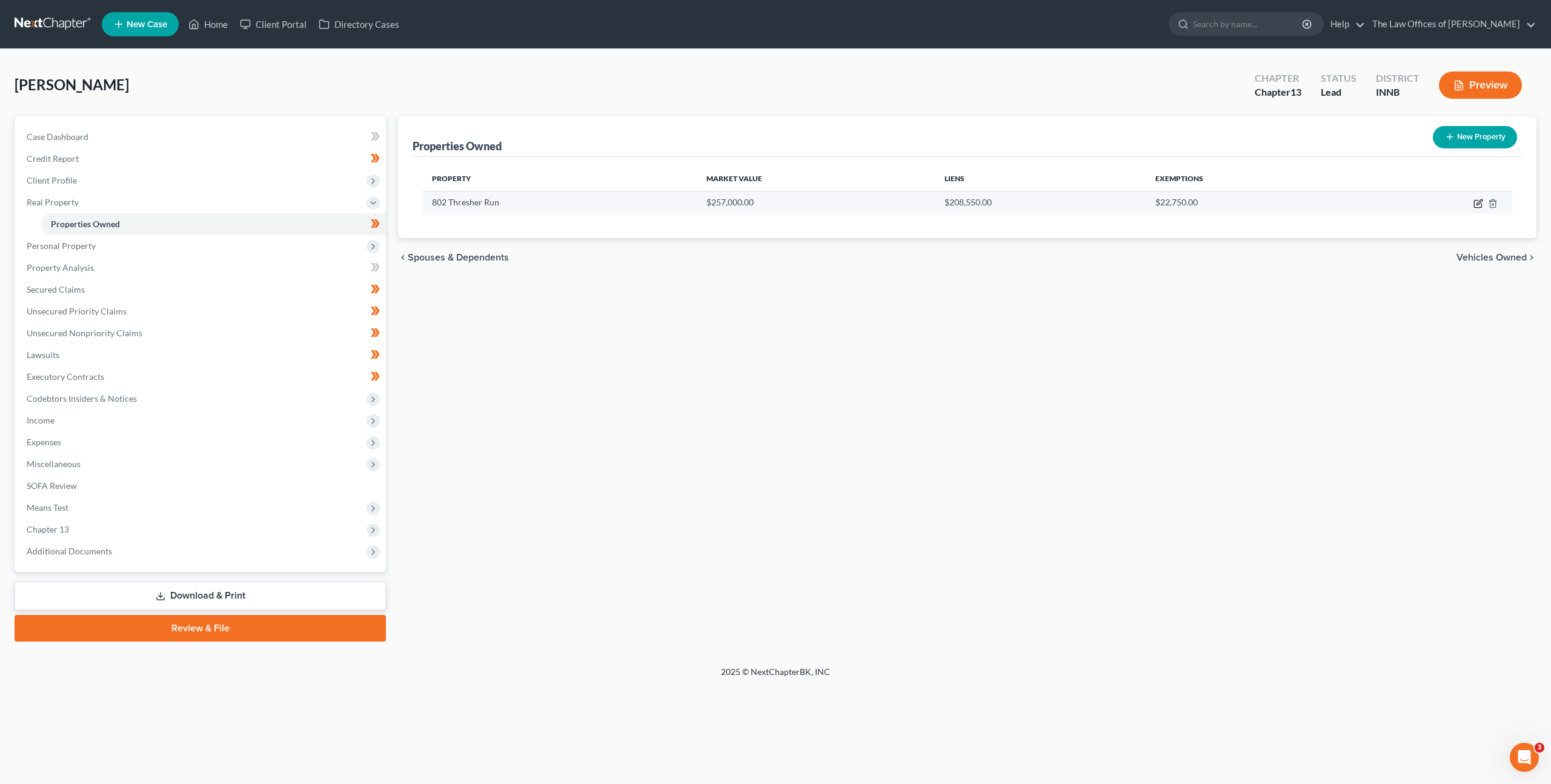
click at [1482, 200] on icon "button" at bounding box center [1479, 204] width 10 height 10
select select "15"
select select "0"
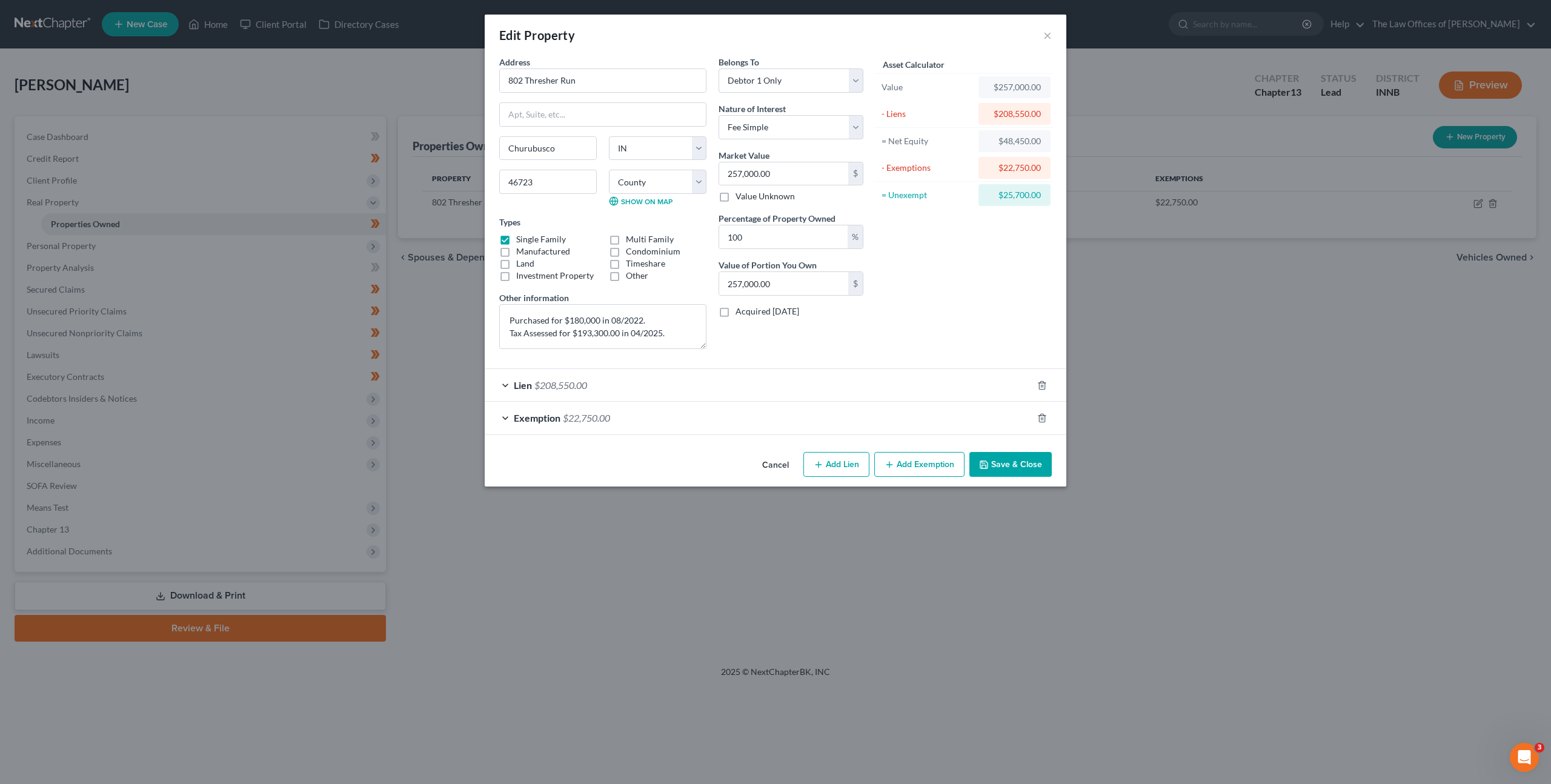
click at [771, 389] on div "Lien $208,550.00" at bounding box center [758, 384] width 548 height 33
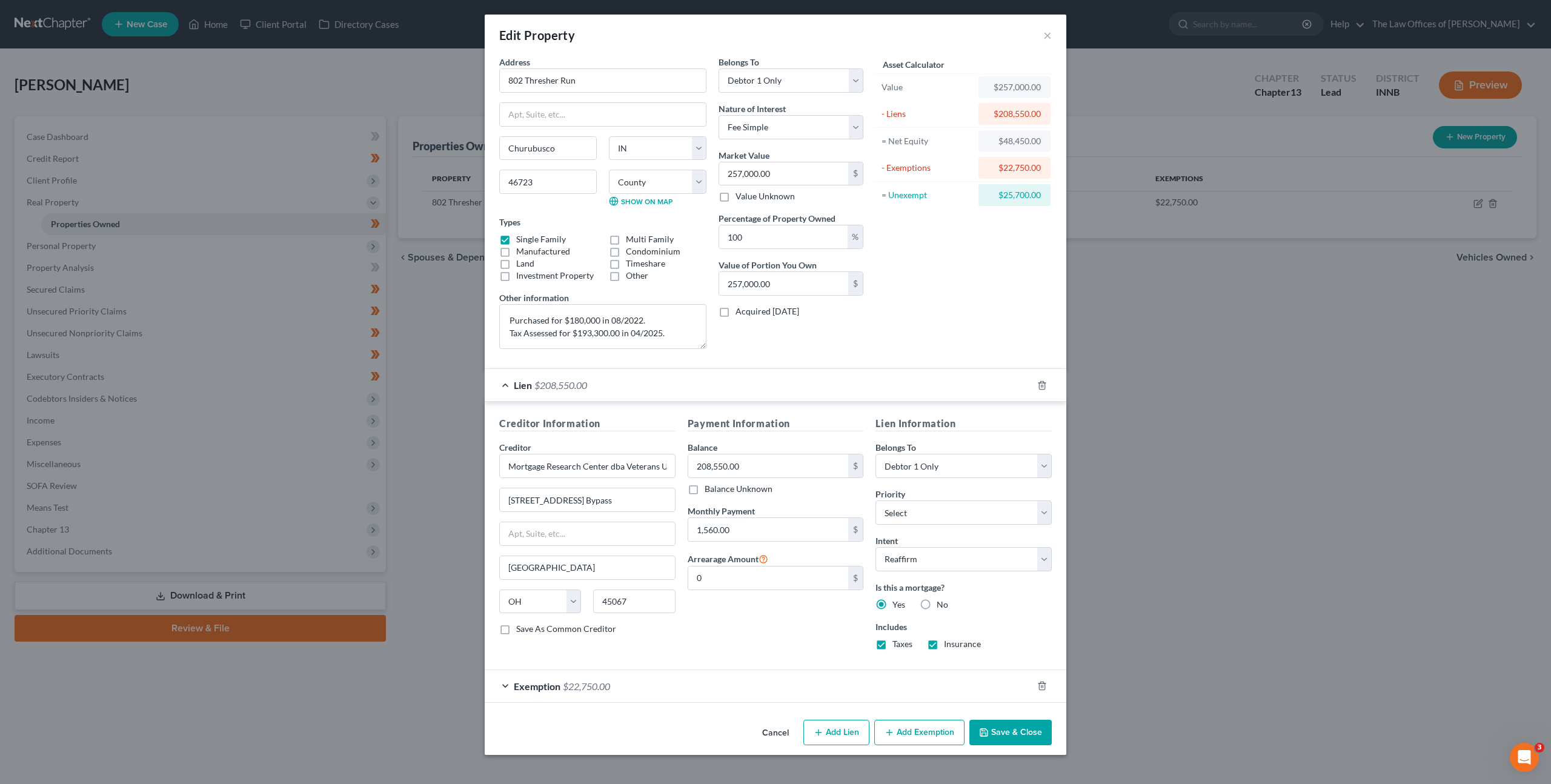
click at [771, 389] on div "Lien $208,550.00" at bounding box center [758, 384] width 548 height 33
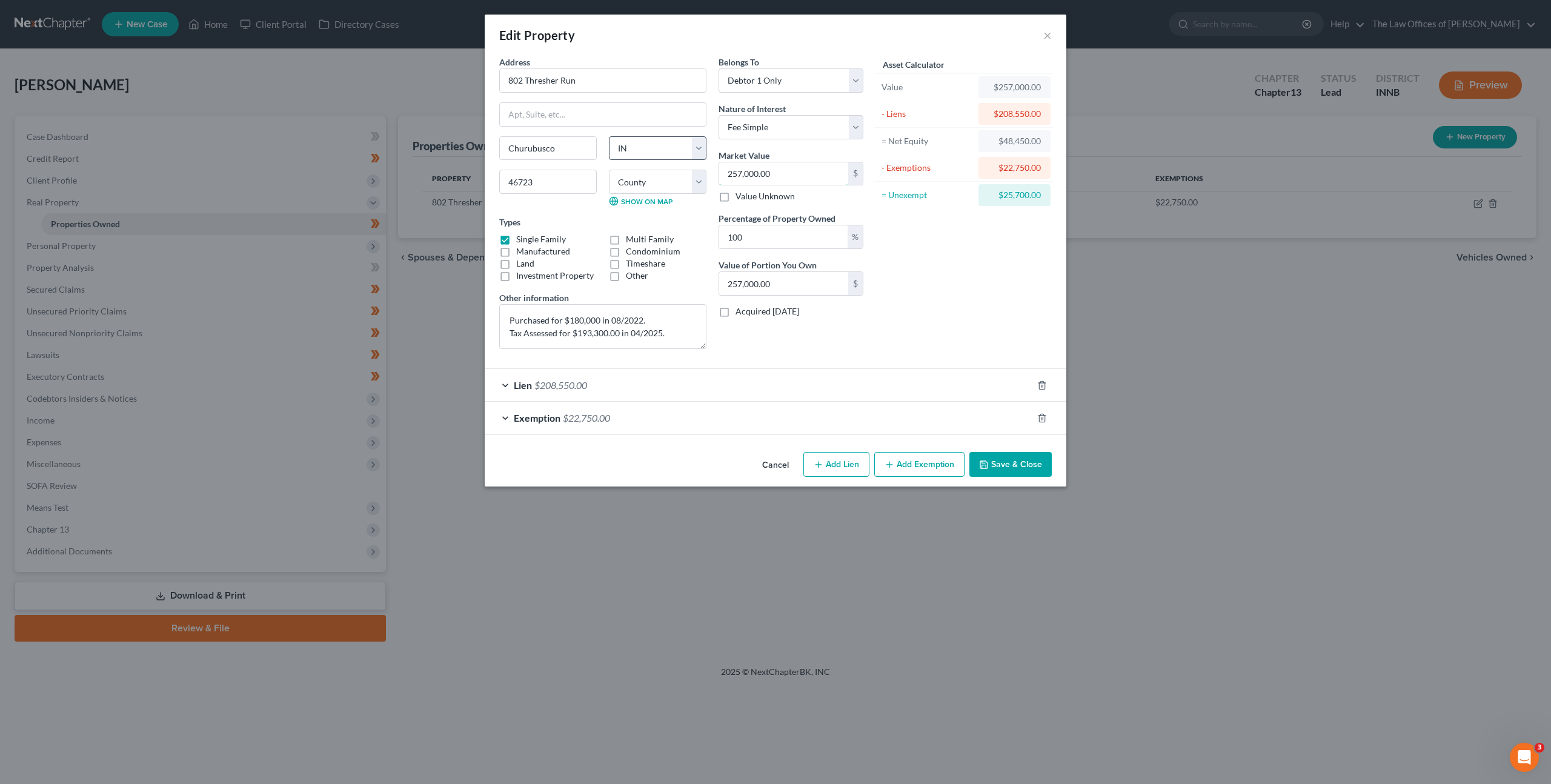
drag, startPoint x: 756, startPoint y: 168, endPoint x: 628, endPoint y: 158, distance: 128.4
click at [630, 157] on div "Address * 802 Thresher Run [GEOGRAPHIC_DATA] State [US_STATE][GEOGRAPHIC_DATA] …" at bounding box center [681, 207] width 377 height 303
click at [528, 159] on div "Address * 802 Thresher Run [GEOGRAPHIC_DATA] State [US_STATE][GEOGRAPHIC_DATA] …" at bounding box center [681, 207] width 377 height 303
type input "2"
type input "2.00"
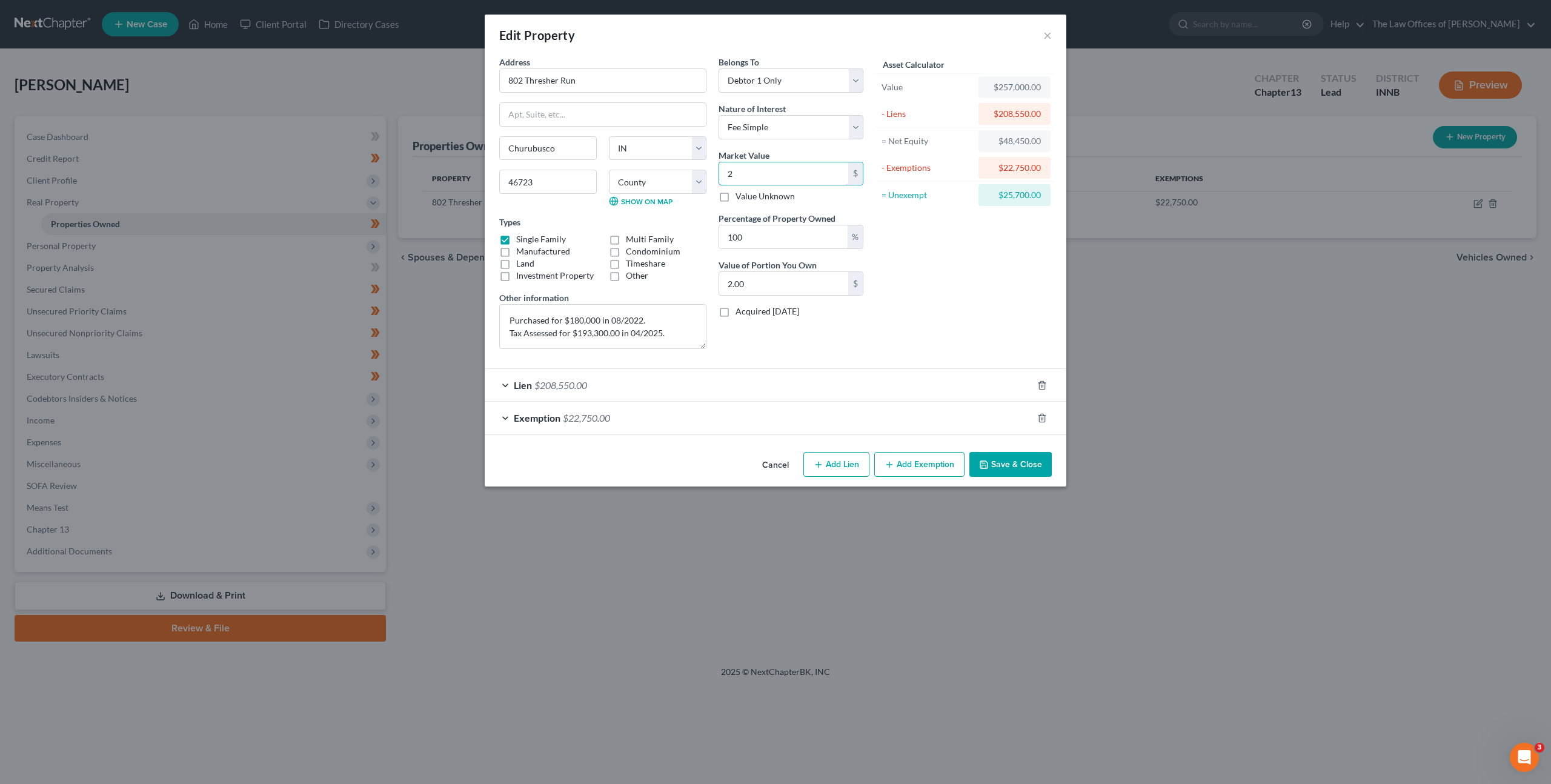
type input "25"
type input "25.00"
type input "250"
type input "250.00"
type input "2500"
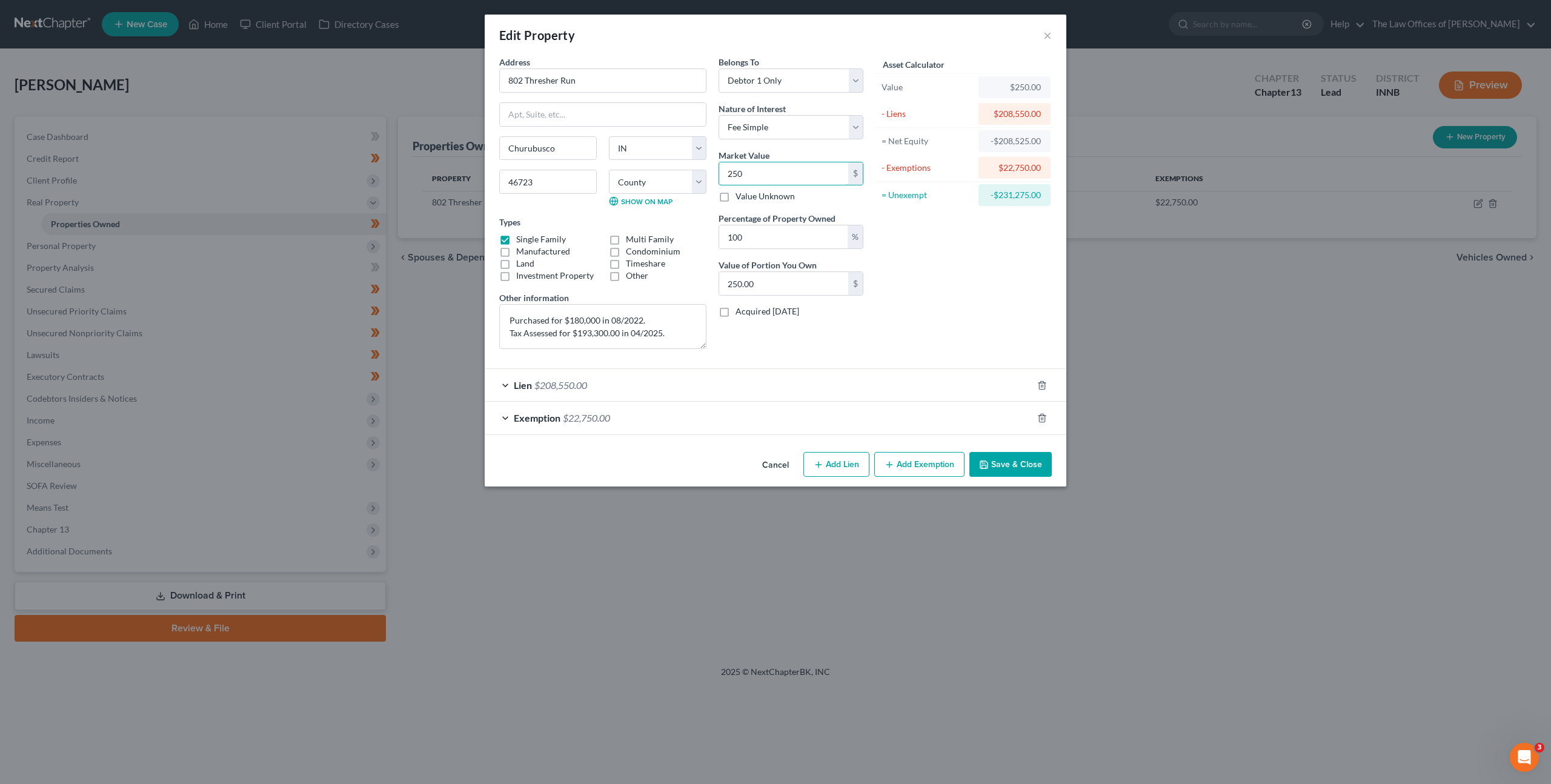
type input "2,500.00"
type input "2,5000"
type input "25,000.00"
type input "25,0000"
type input "250,000.00"
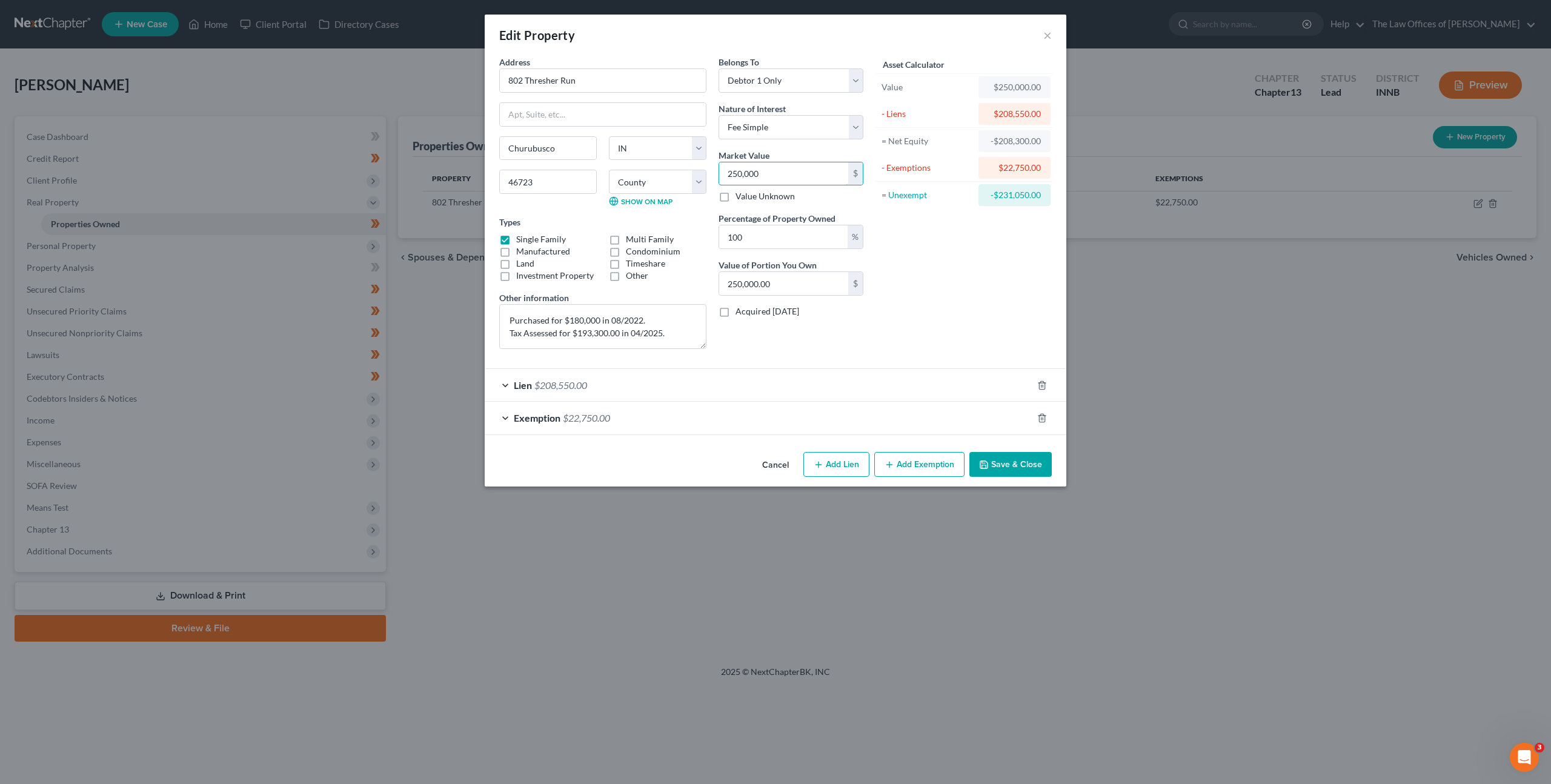
type input "250,000"
click at [1011, 268] on div "Asset Calculator Value $250,000.00 - Liens $208,550.00 = Net Equity -$208,300.0…" at bounding box center [964, 207] width 189 height 303
drag, startPoint x: 996, startPoint y: 461, endPoint x: 1003, endPoint y: 459, distance: 7.3
click at [997, 461] on button "Save & Close" at bounding box center [1011, 465] width 82 height 25
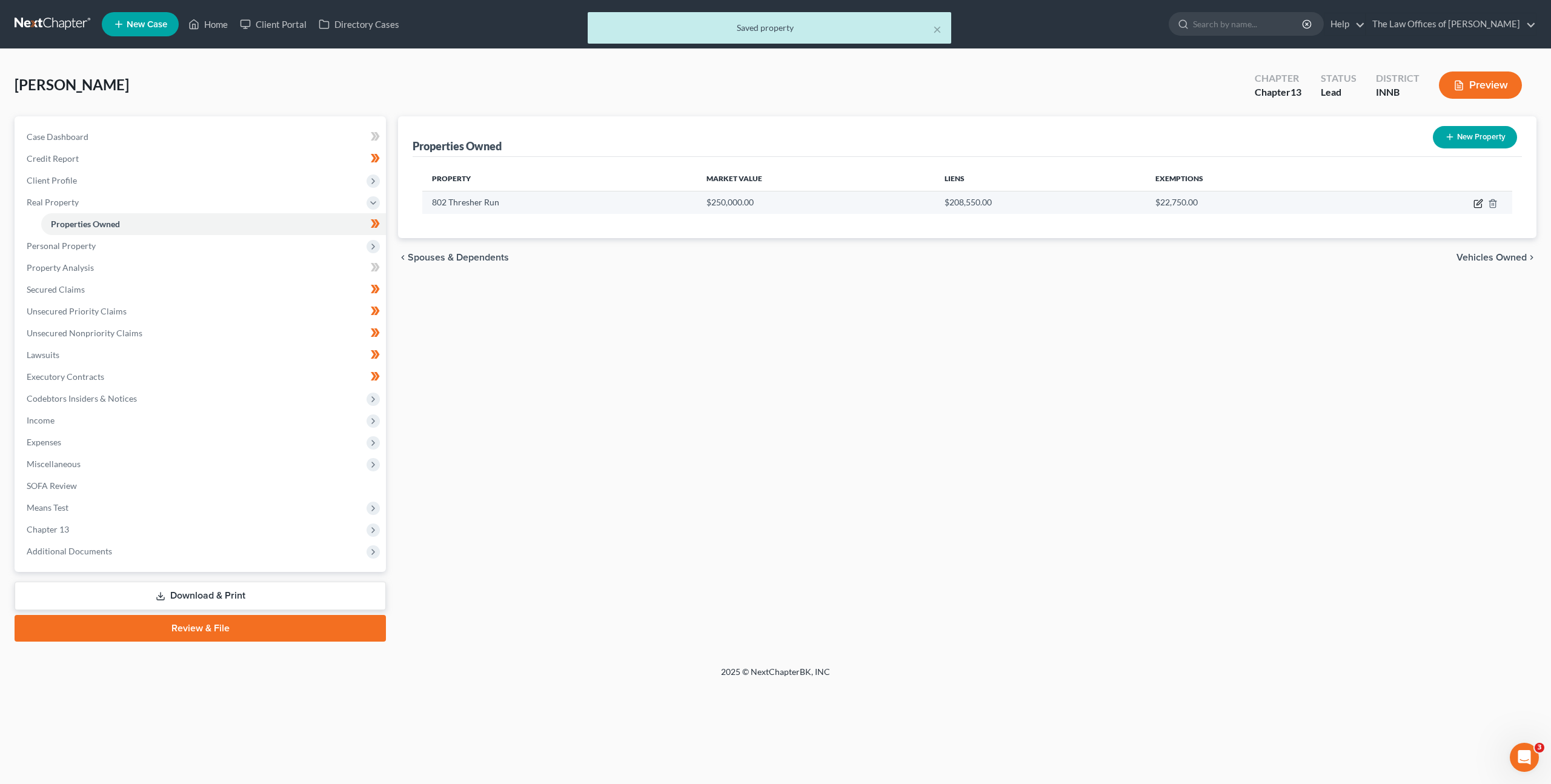
click at [1477, 205] on icon "button" at bounding box center [1479, 201] width 6 height 6
select select "15"
select select "91"
select select "0"
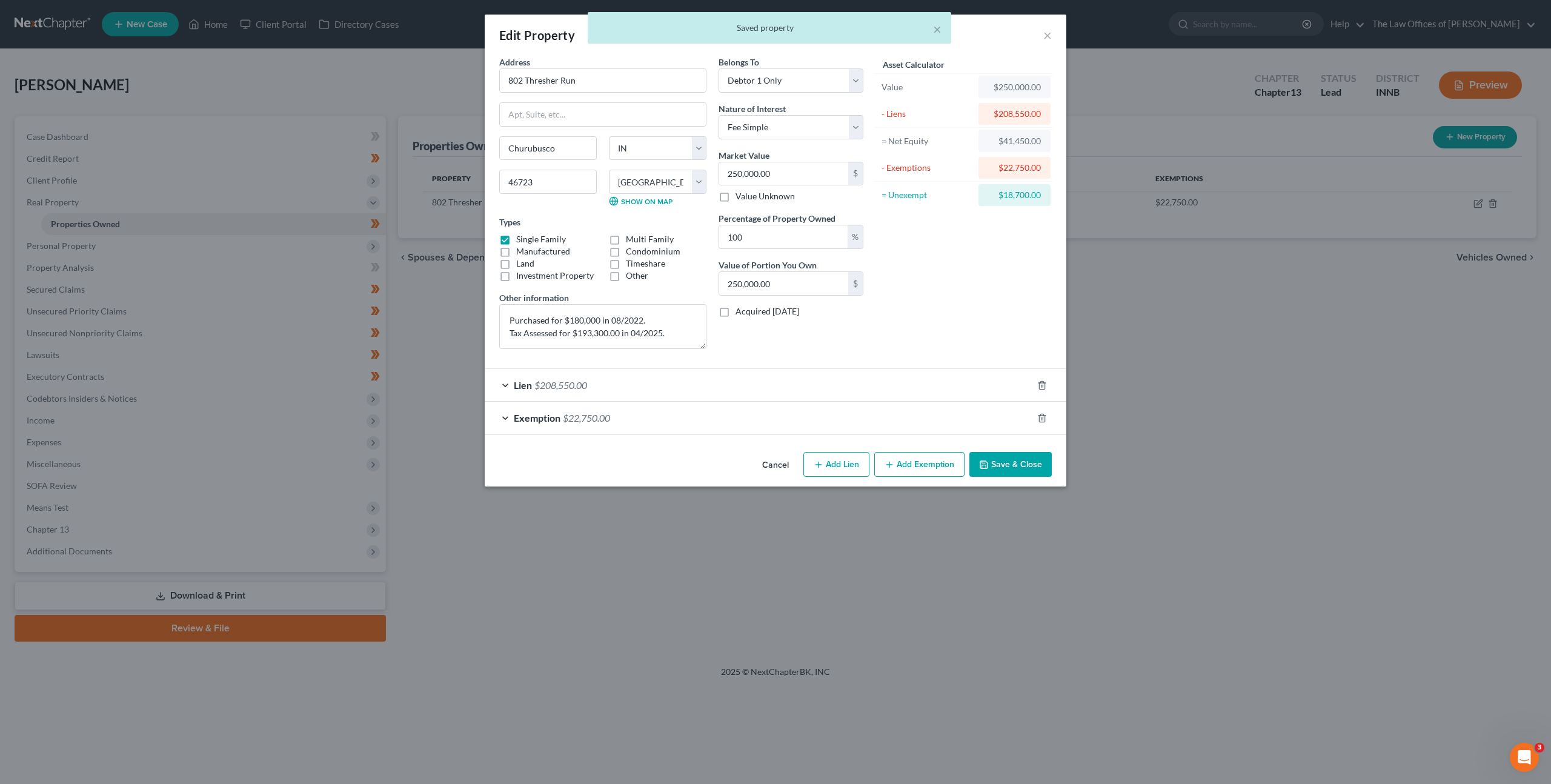
click at [785, 467] on button "Cancel" at bounding box center [776, 465] width 46 height 25
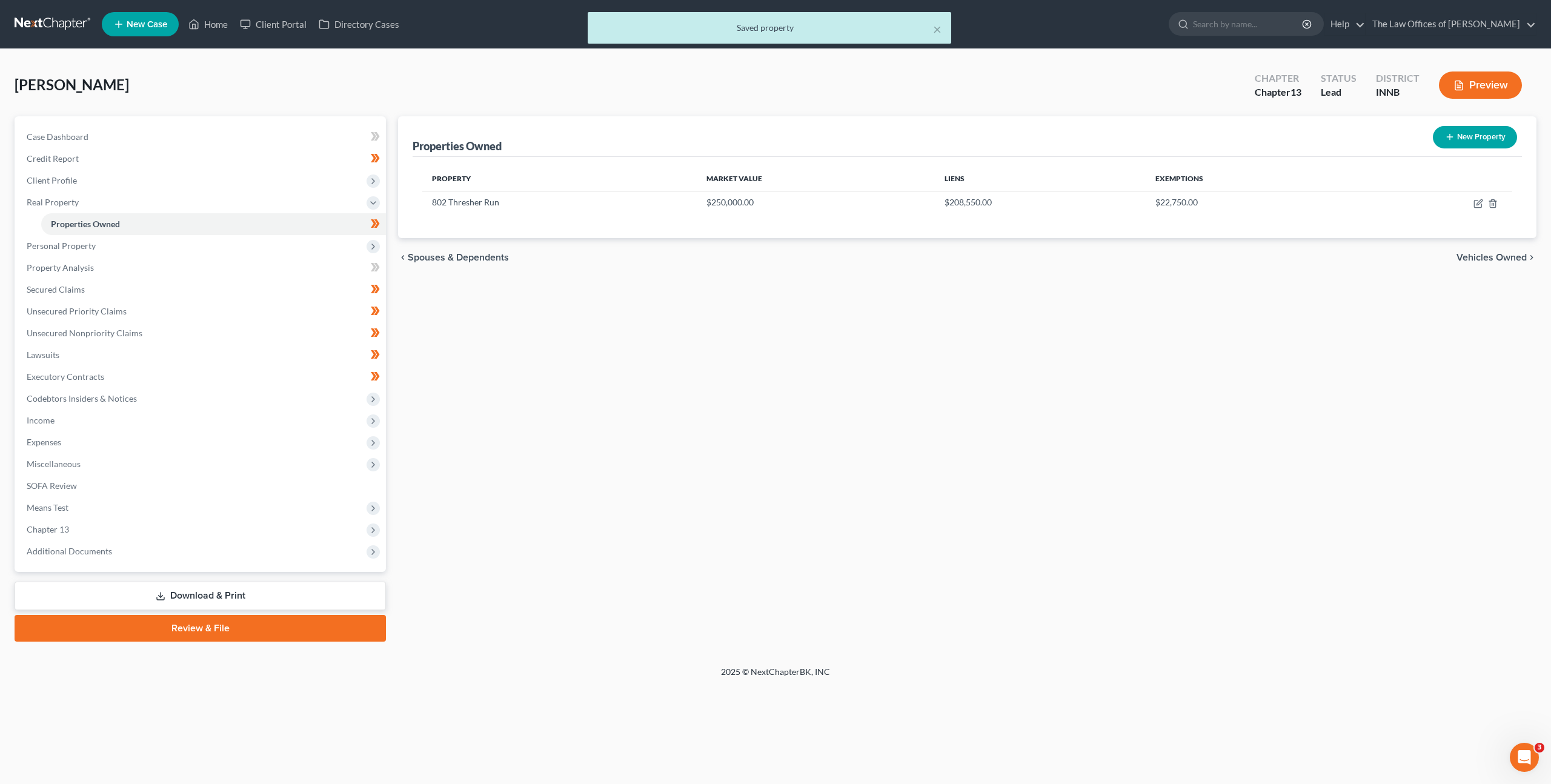
click at [747, 402] on div "Properties Owned New Property Property Market Value Liens Exemptions 802 Thresh…" at bounding box center [967, 379] width 1151 height 526
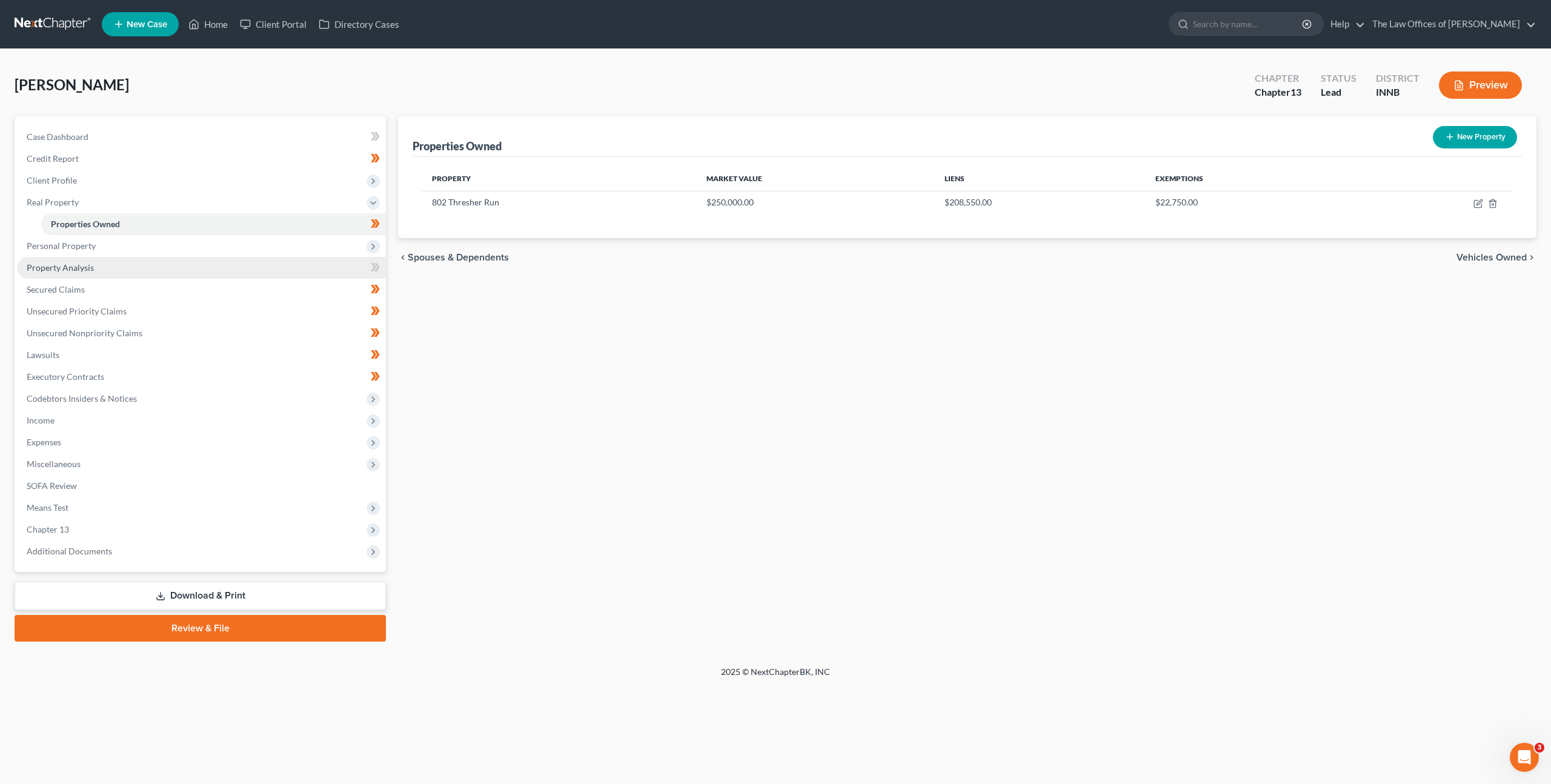
click at [286, 261] on link "Property Analysis" at bounding box center [201, 268] width 369 height 22
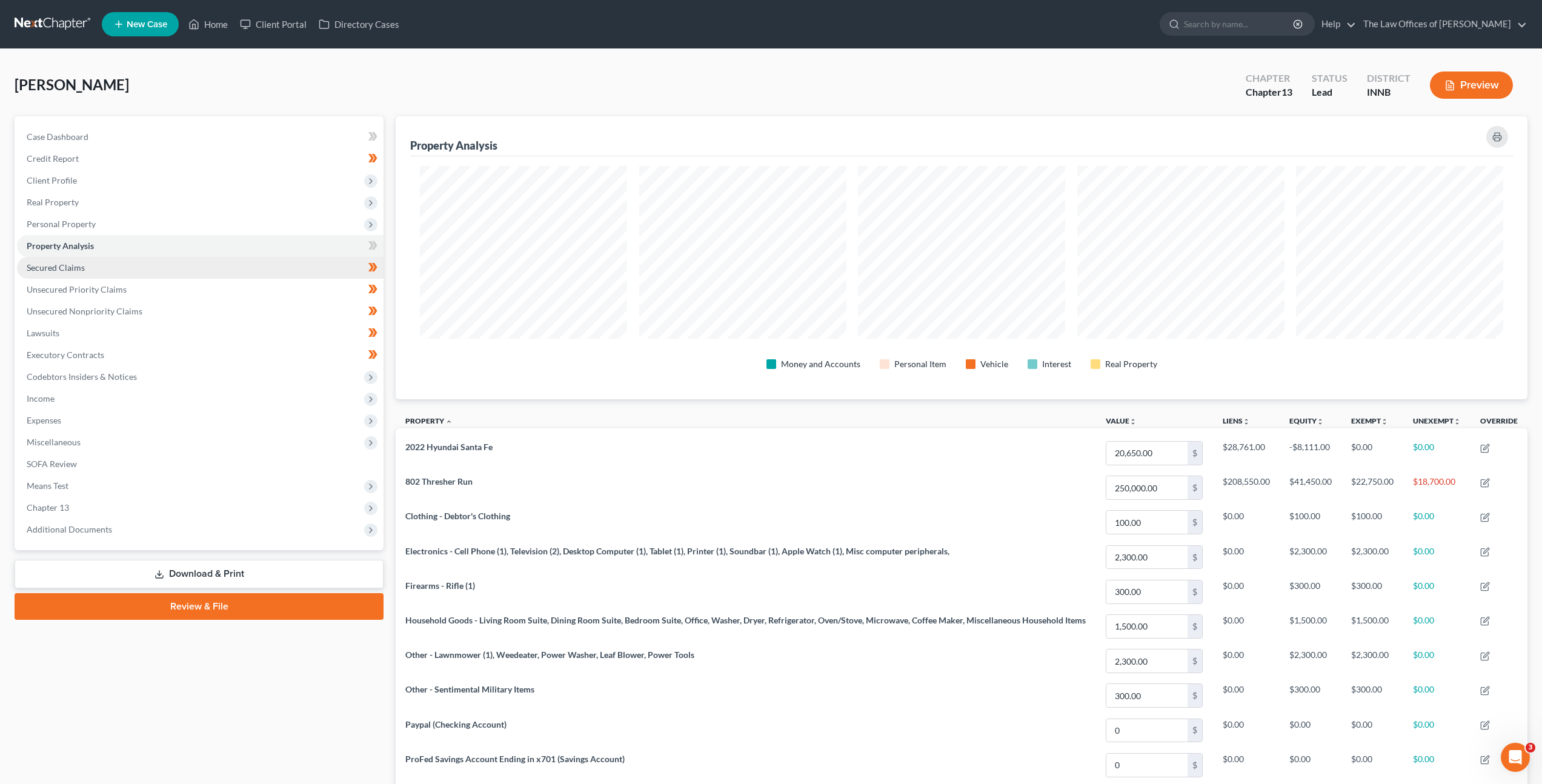
click at [226, 263] on link "Secured Claims" at bounding box center [200, 268] width 366 height 22
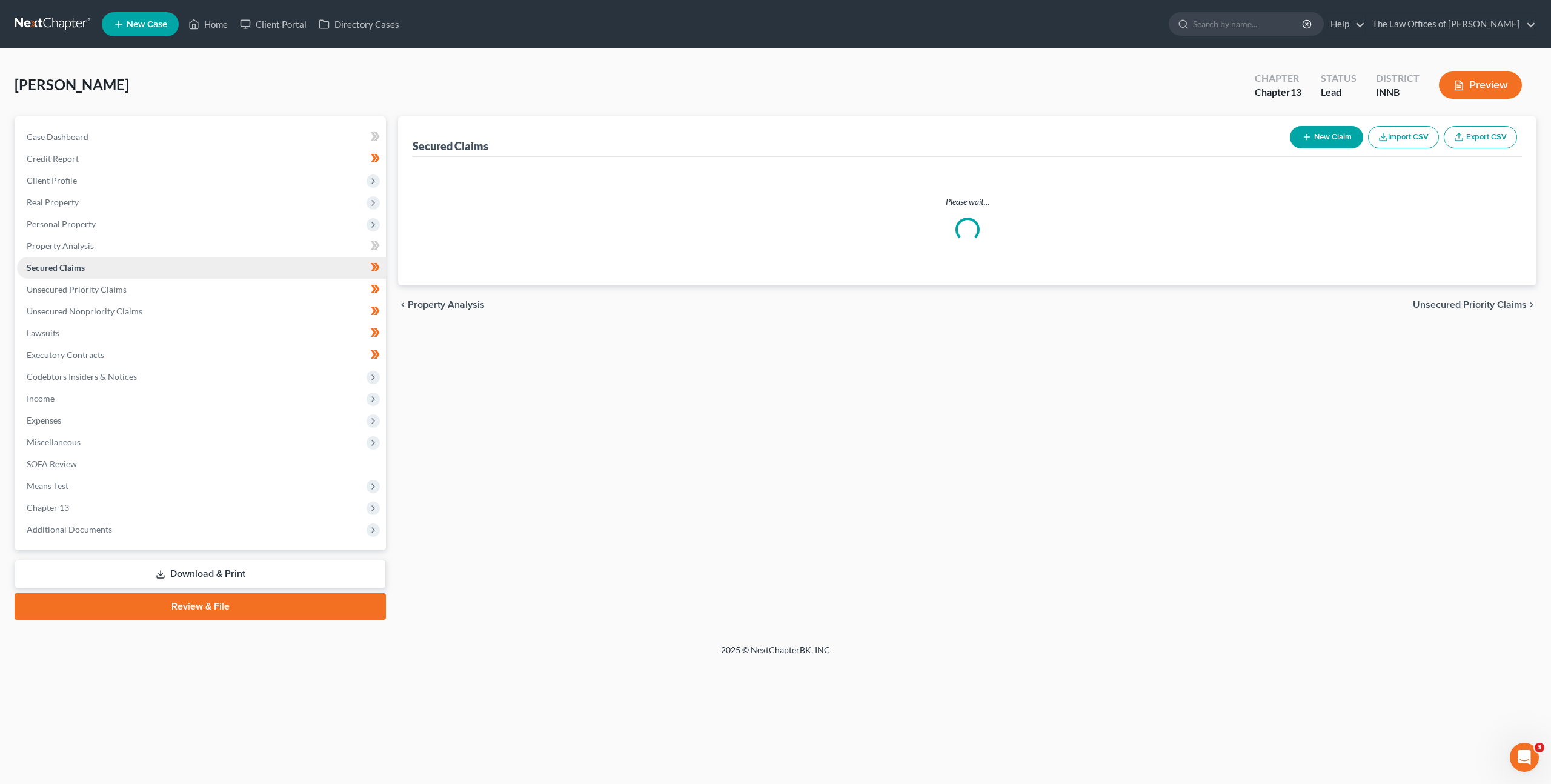
click at [220, 276] on link "Secured Claims" at bounding box center [201, 268] width 369 height 22
click at [220, 281] on link "Unsecured Priority Claims" at bounding box center [201, 290] width 369 height 22
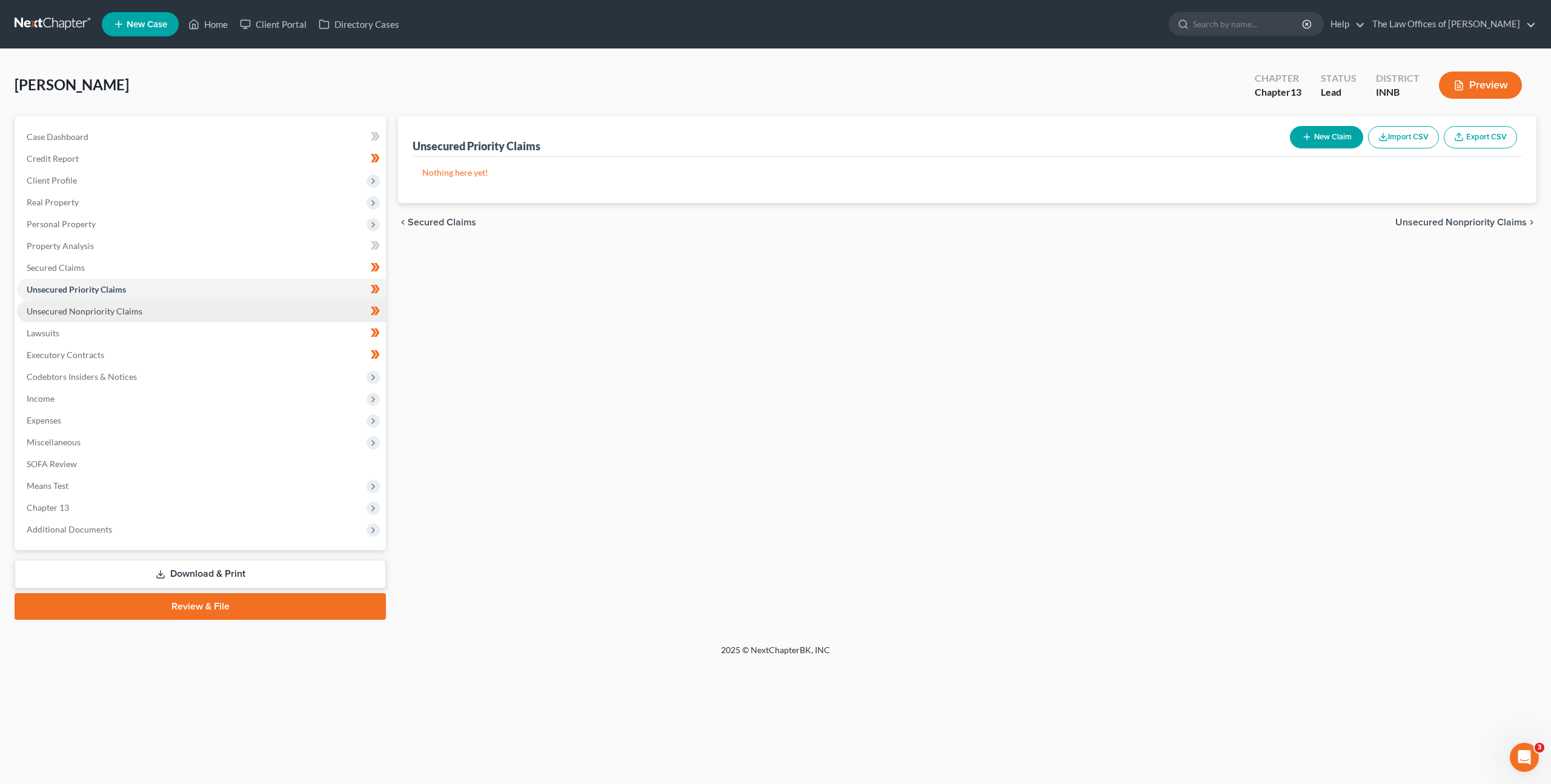
click at [231, 314] on link "Unsecured Nonpriority Claims" at bounding box center [201, 312] width 369 height 22
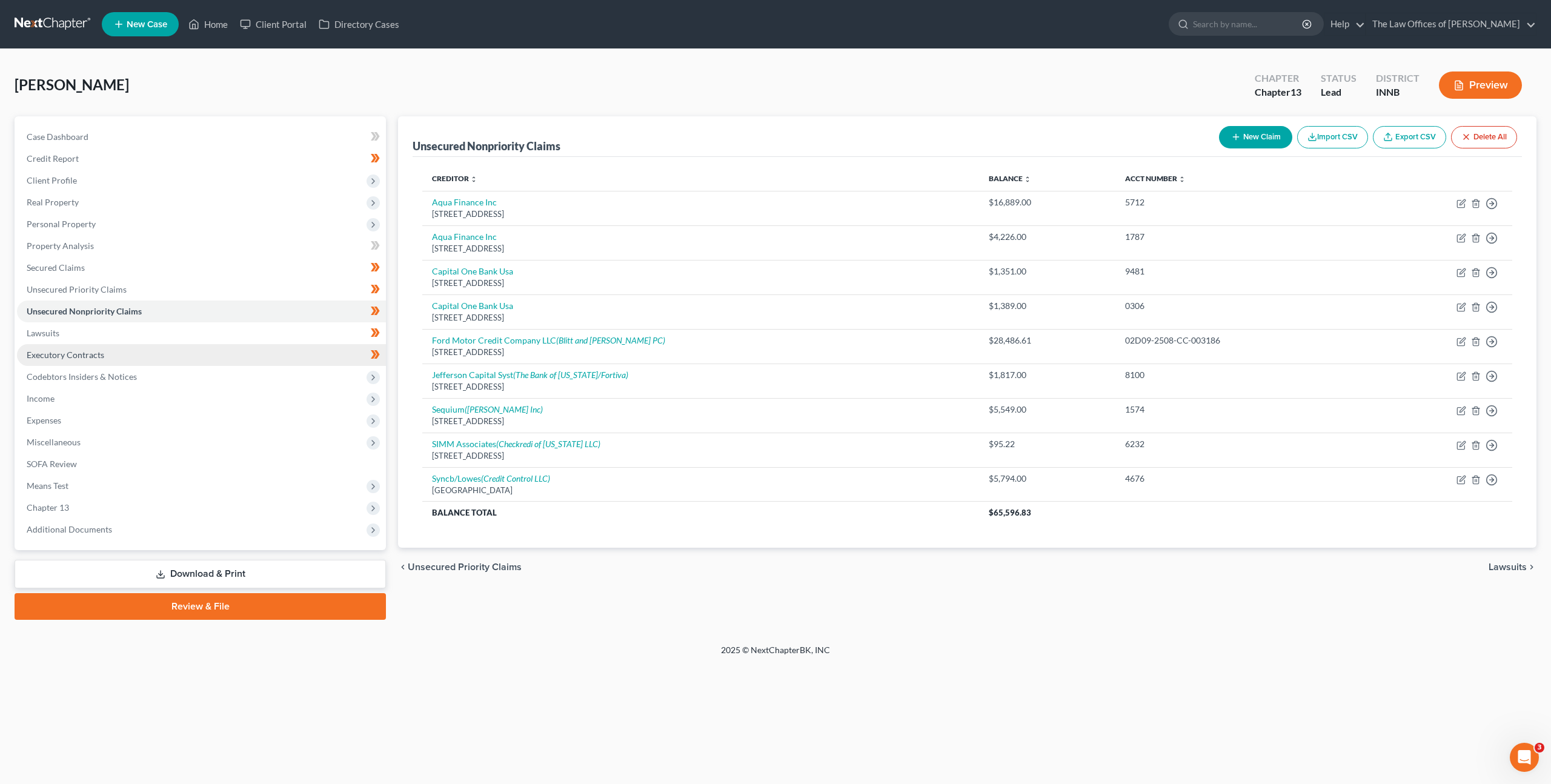
click at [271, 350] on link "Executory Contracts" at bounding box center [201, 355] width 369 height 22
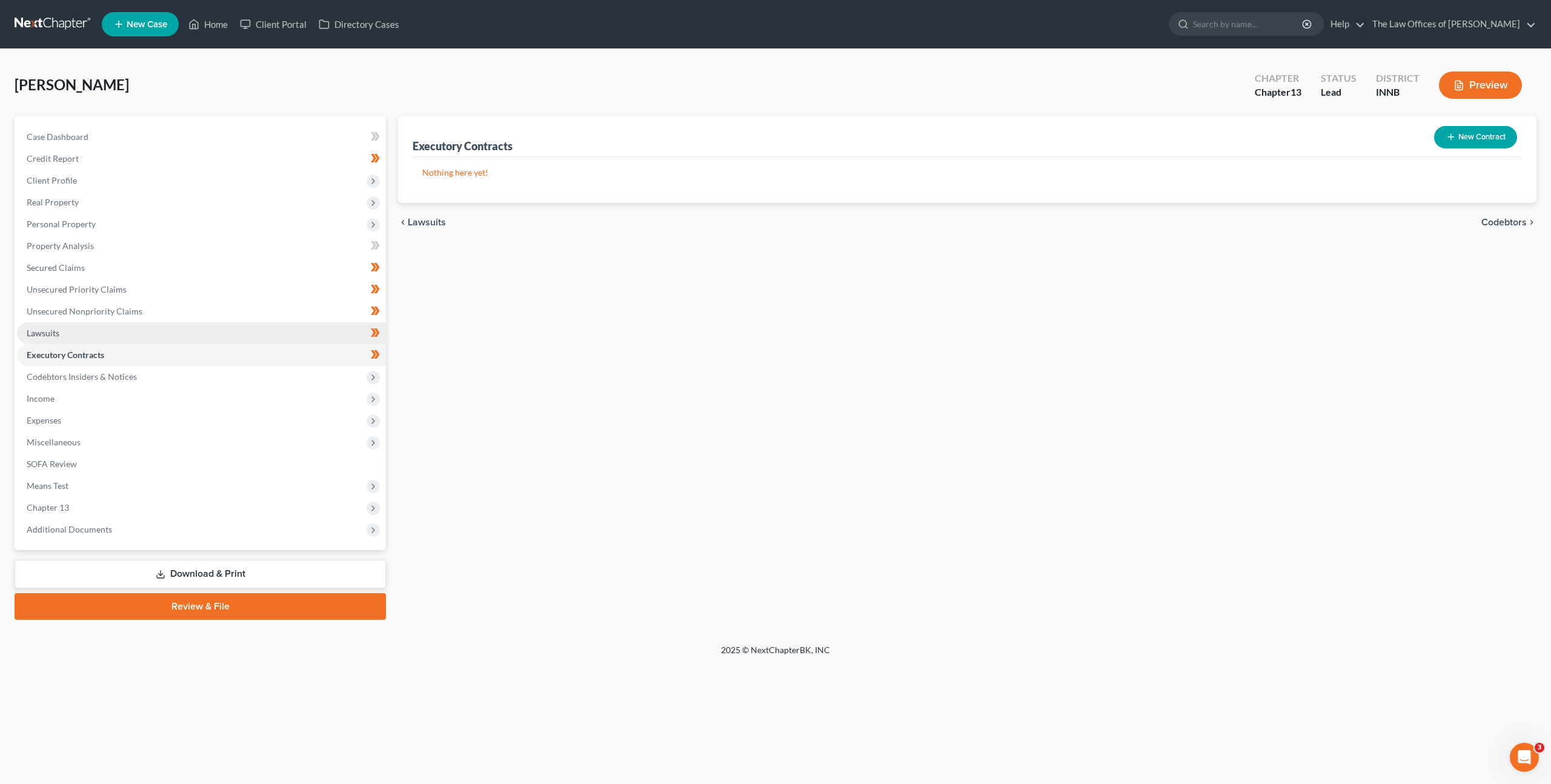
click at [274, 340] on link "Lawsuits" at bounding box center [201, 334] width 369 height 22
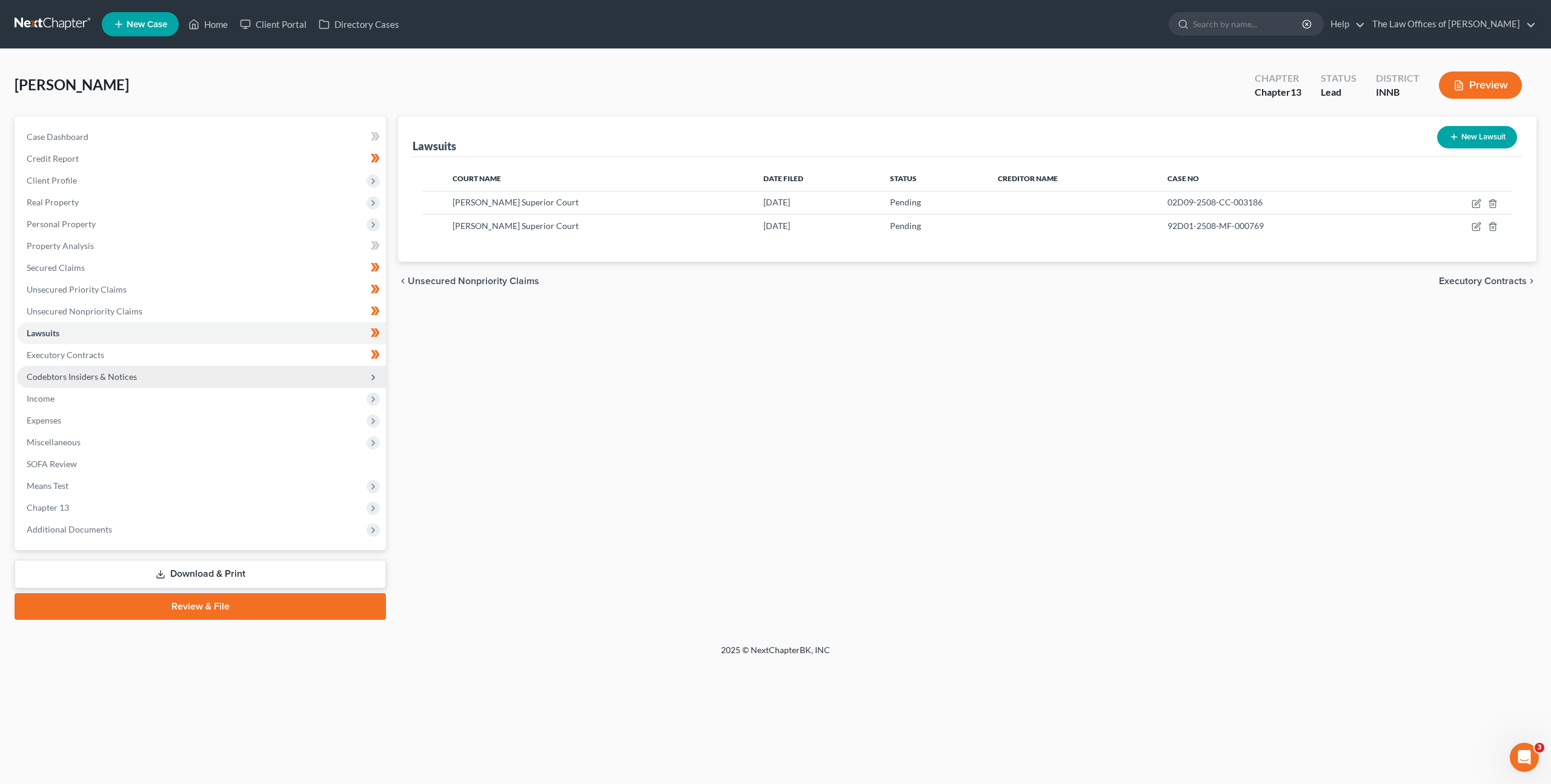
click at [279, 377] on span "Codebtors Insiders & Notices" at bounding box center [201, 377] width 369 height 22
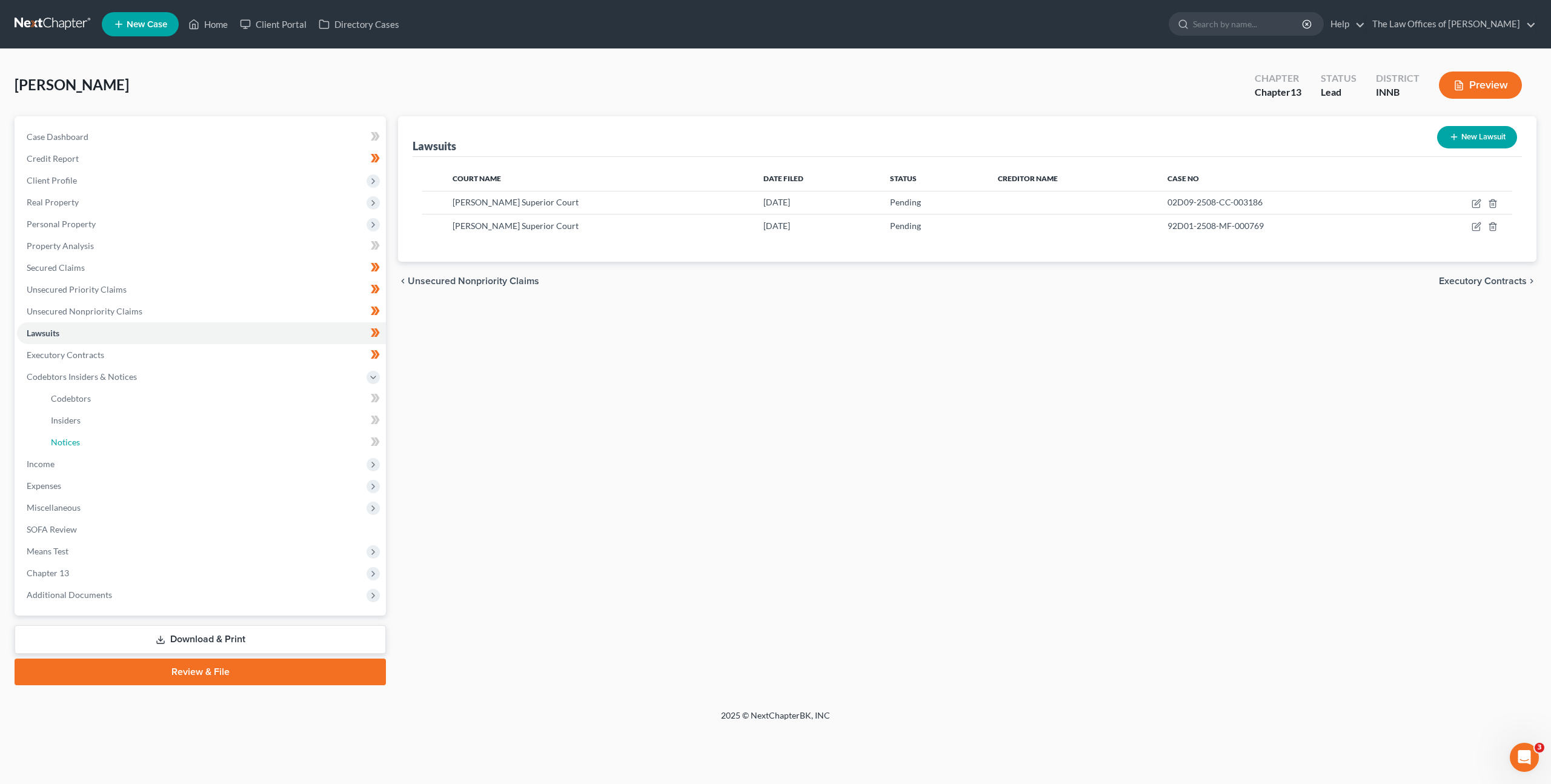
drag, startPoint x: 258, startPoint y: 442, endPoint x: 397, endPoint y: 471, distance: 142.0
click at [258, 442] on link "Notices" at bounding box center [213, 442] width 345 height 22
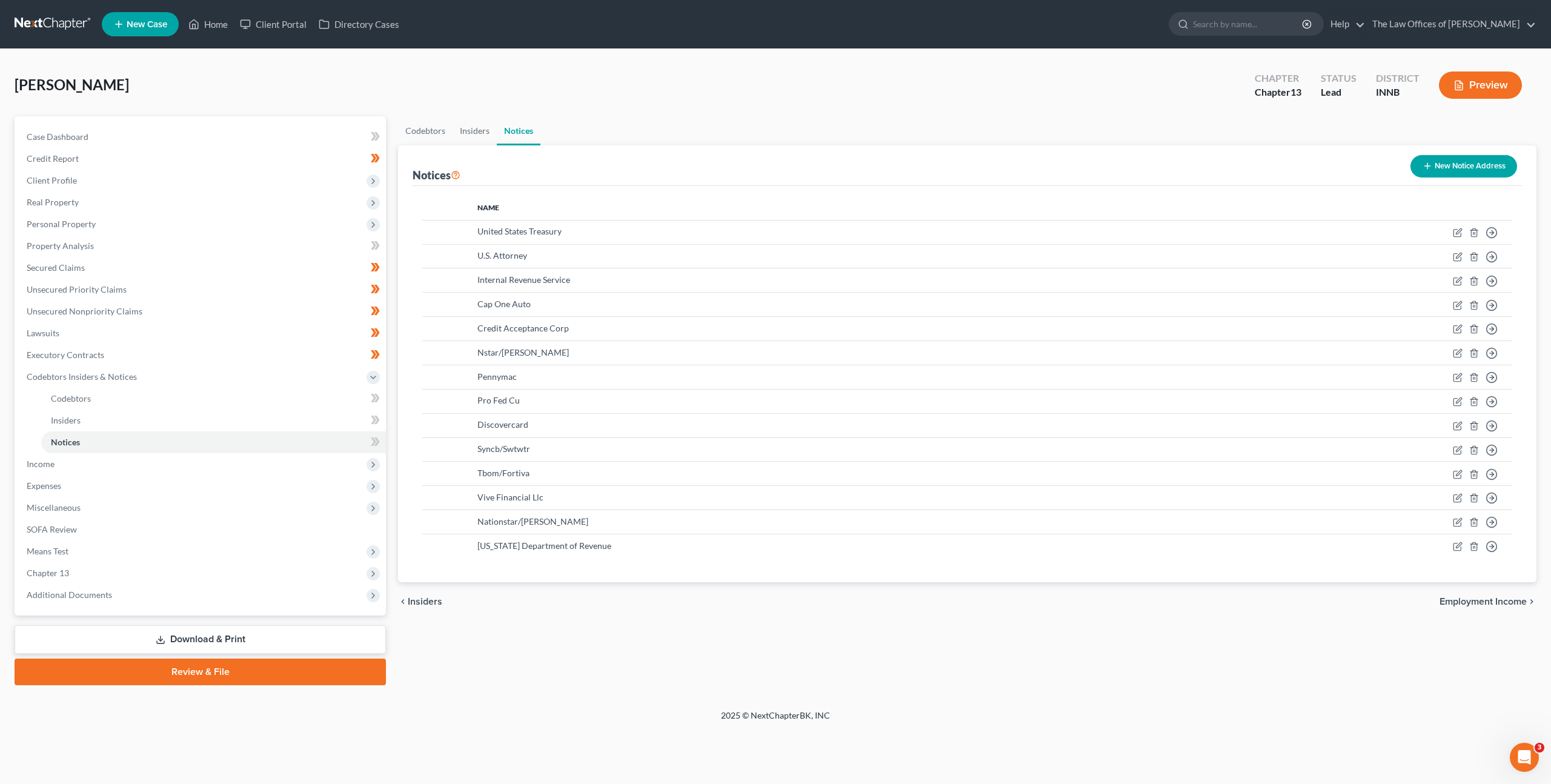
click at [1447, 174] on button "New Notice Address" at bounding box center [1464, 166] width 107 height 22
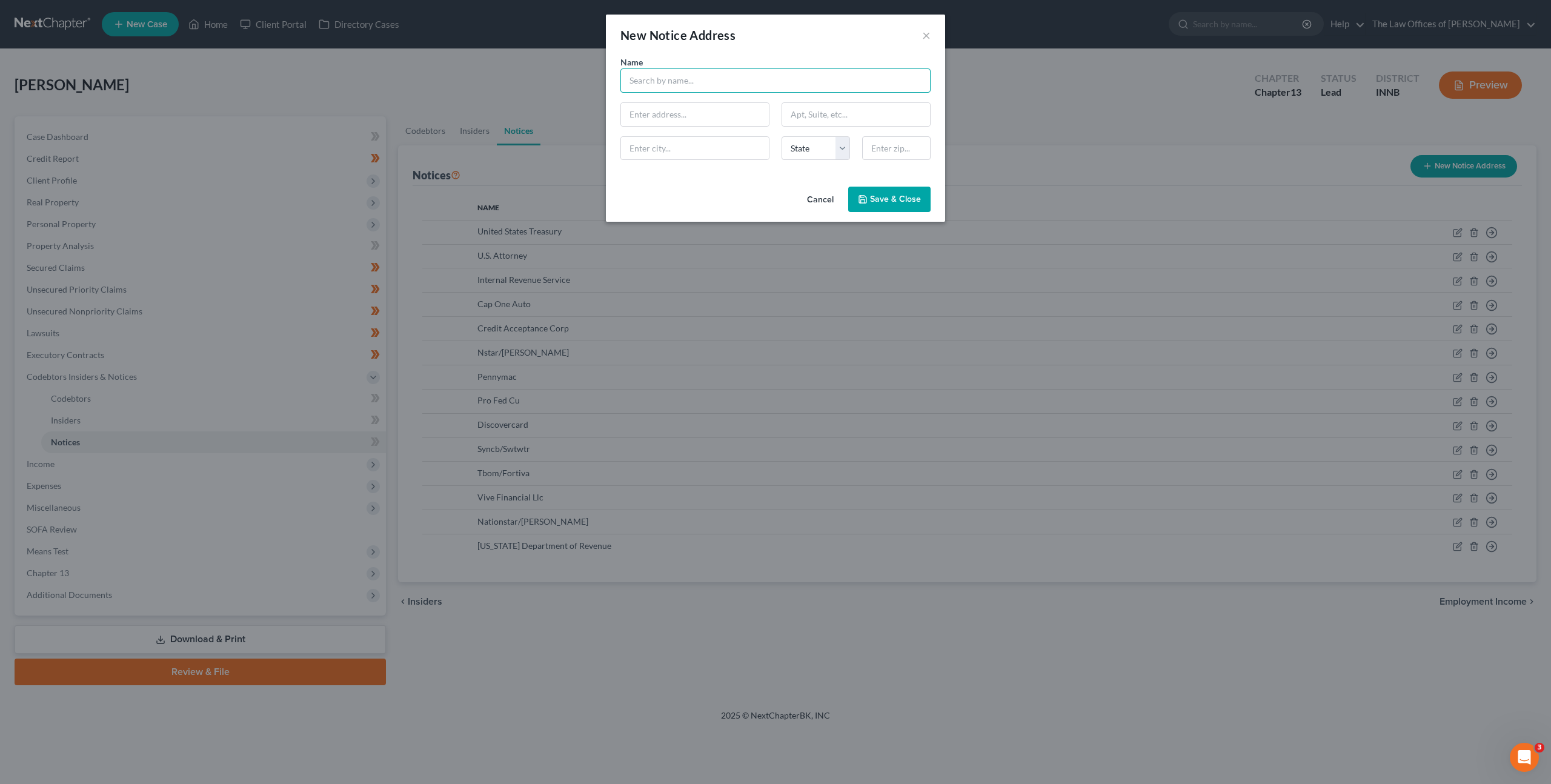
click at [680, 82] on input "text" at bounding box center [776, 80] width 310 height 25
click at [700, 76] on input "attorney" at bounding box center [776, 80] width 310 height 25
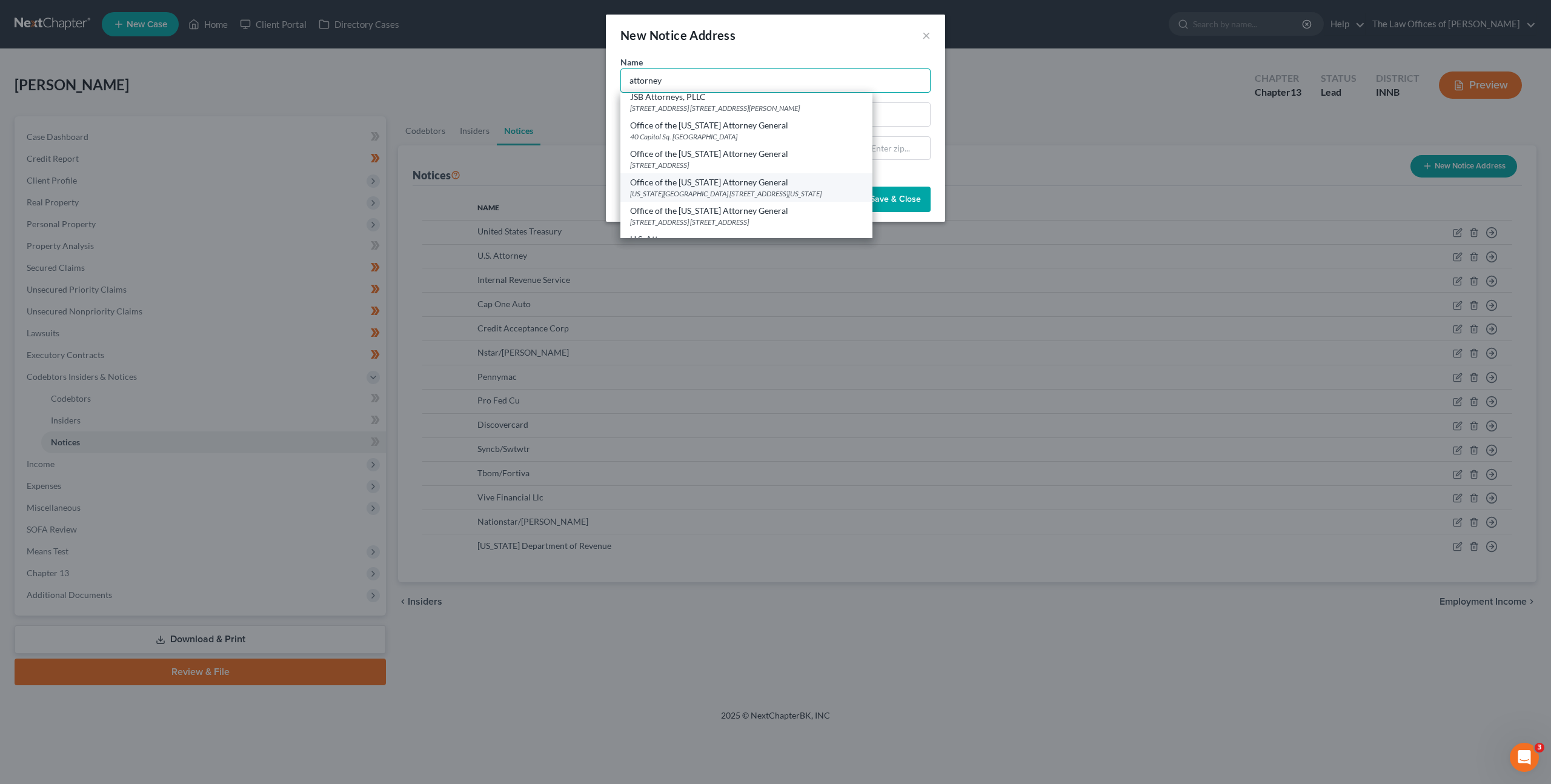
scroll to position [7, 0]
click at [701, 184] on div "Office of the Indiana Attorney General" at bounding box center [746, 179] width 232 height 12
type input "Office of the Indiana Attorney General"
type input "Indiana Government Center"
type input "302 W Washington St Rm 5"
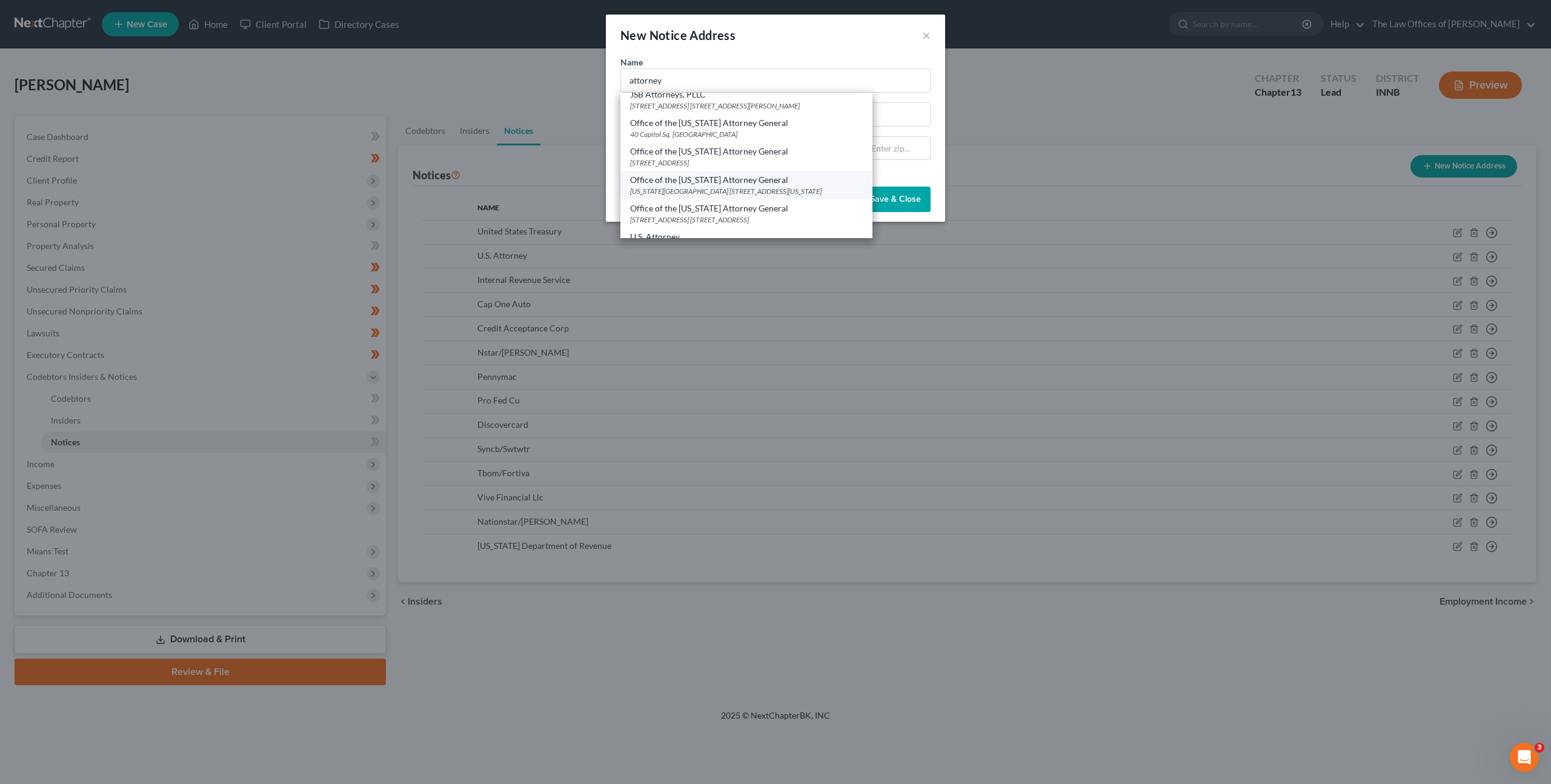
type input "Indianapolis"
select select "15"
type input "46204"
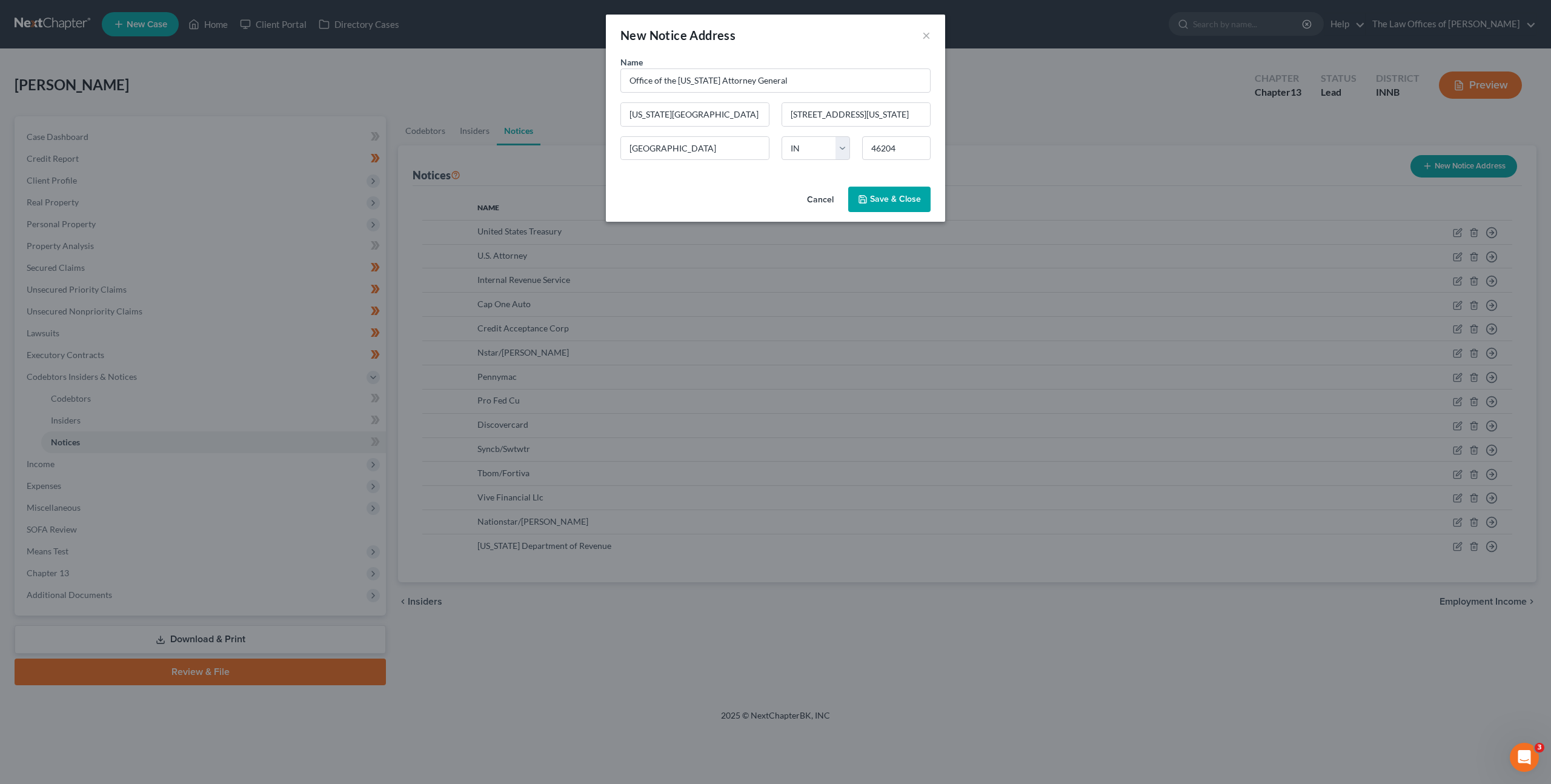
scroll to position [0, 0]
click at [890, 201] on span "Save & Close" at bounding box center [895, 199] width 51 height 10
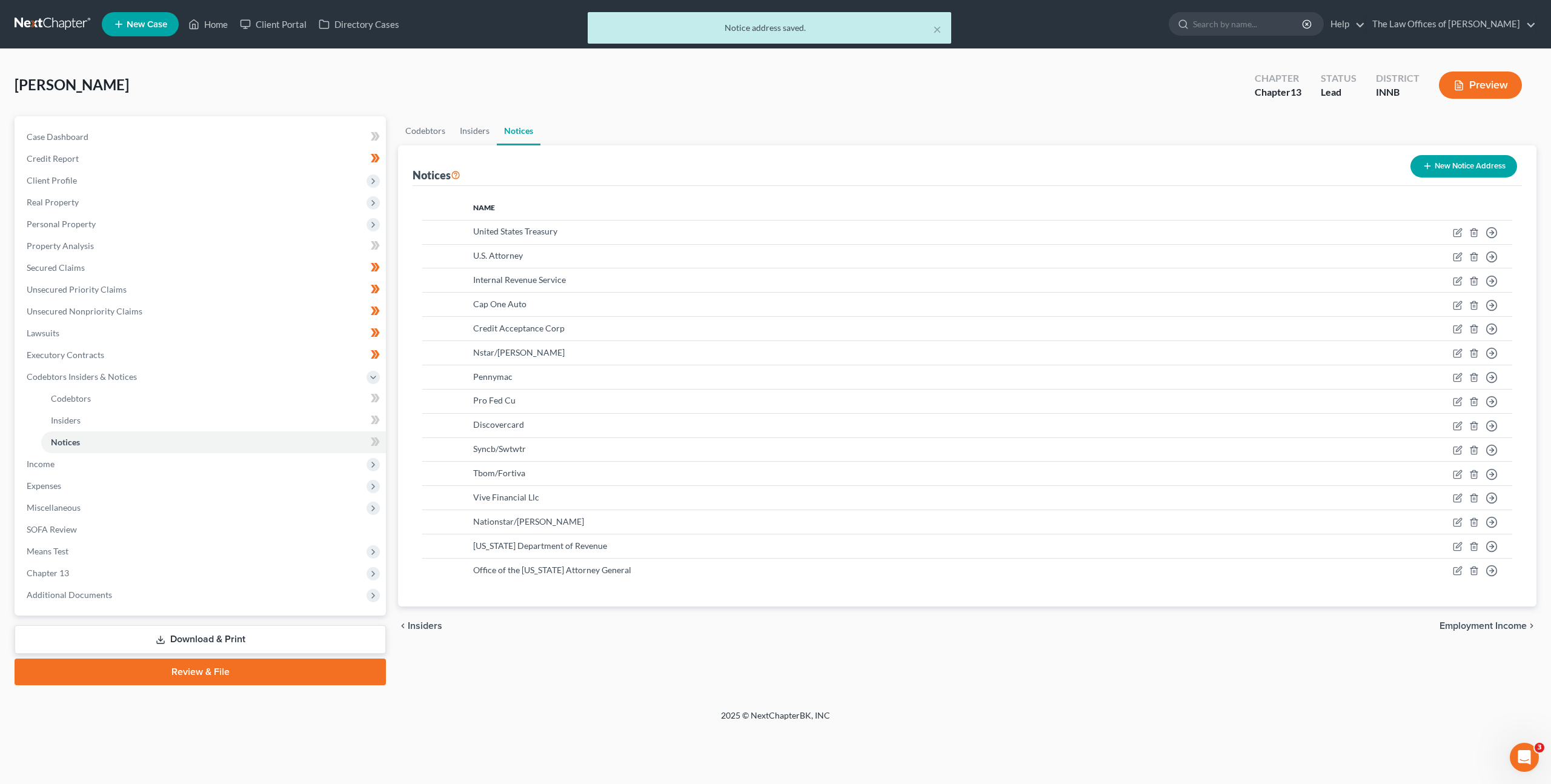
click at [1453, 159] on button "New Notice Address" at bounding box center [1464, 166] width 107 height 22
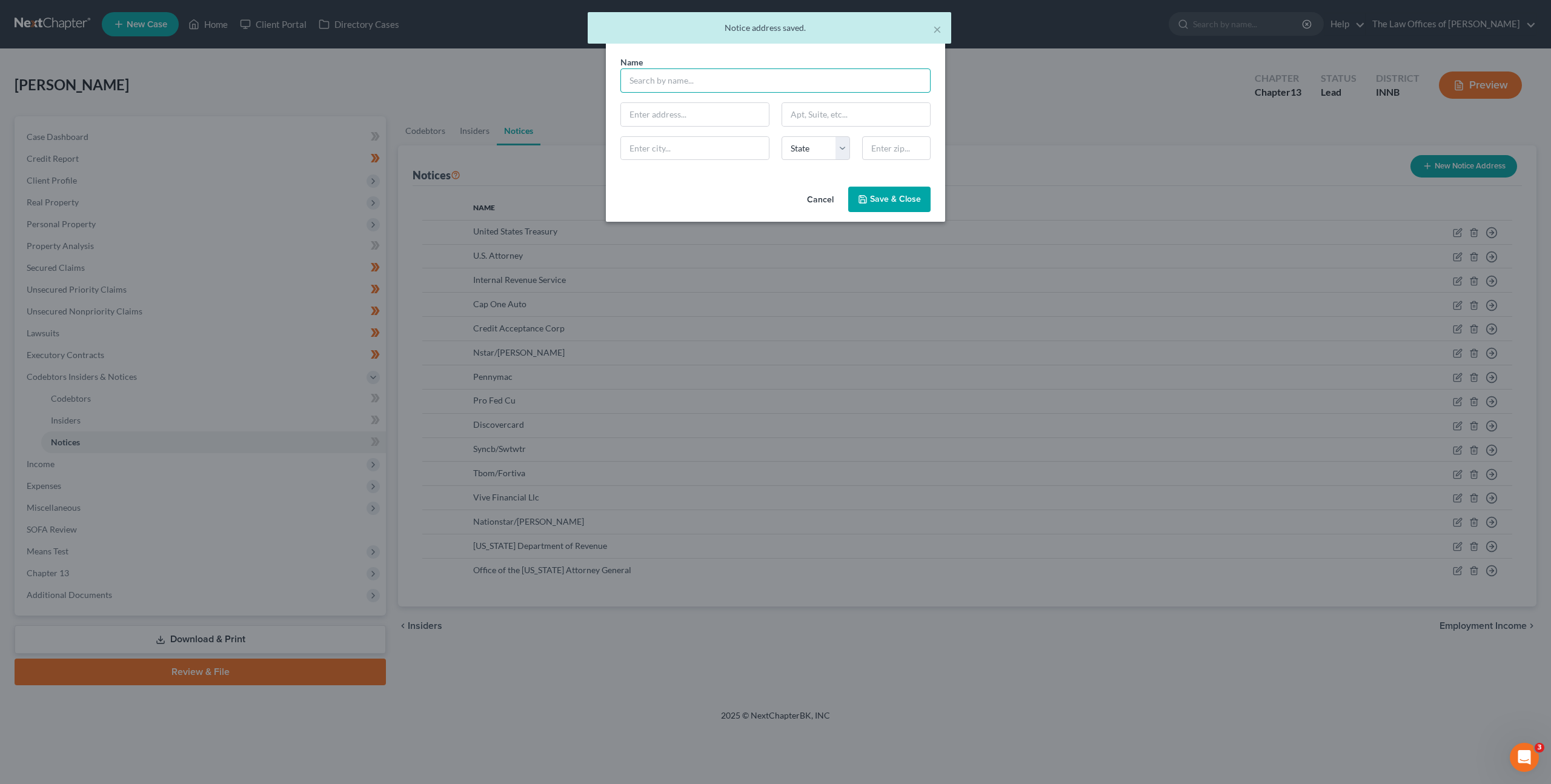
drag, startPoint x: 825, startPoint y: 76, endPoint x: 1073, endPoint y: 98, distance: 249.0
click at [832, 78] on input "text" at bounding box center [776, 80] width 310 height 25
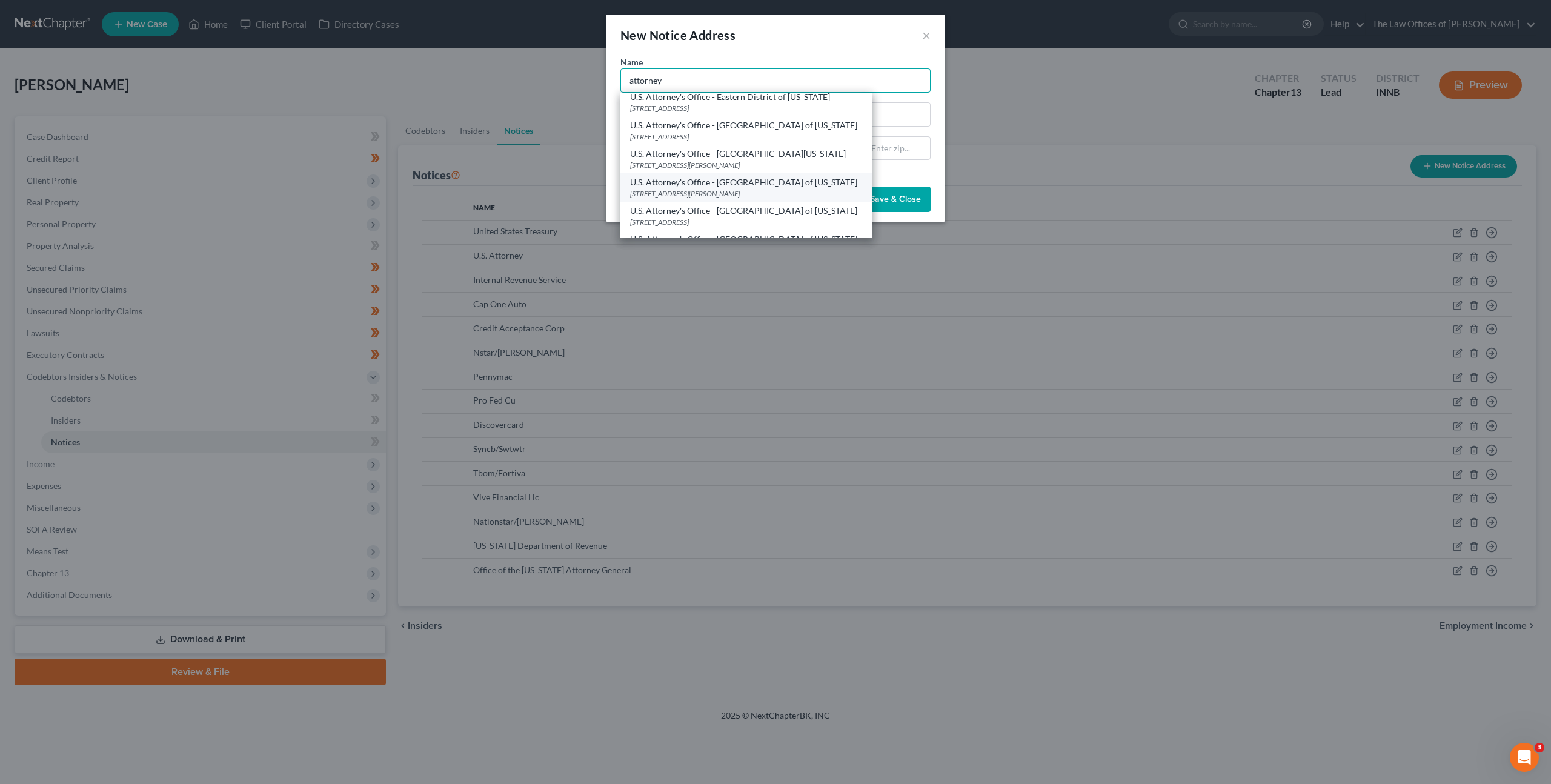
scroll to position [265, 0]
click at [845, 194] on div "U.S. Attorney's Office - Southern District of Indiana" at bounding box center [746, 189] width 232 height 12
type input "U.S. Attorney's Office - Southern District of Indiana"
type input "10 W Market St Ste 2100"
type input "Indianapolis"
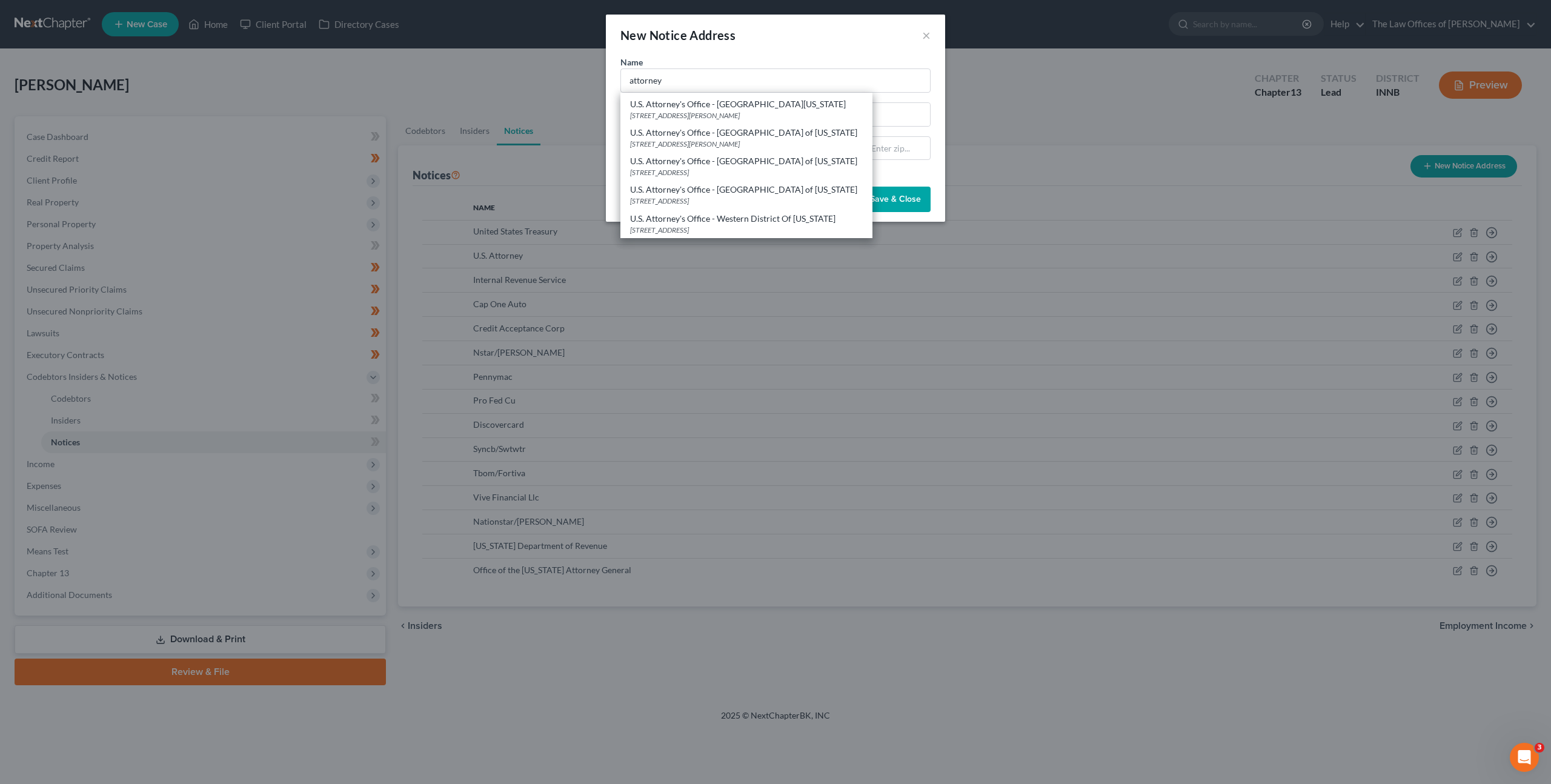
select select "15"
type input "46204"
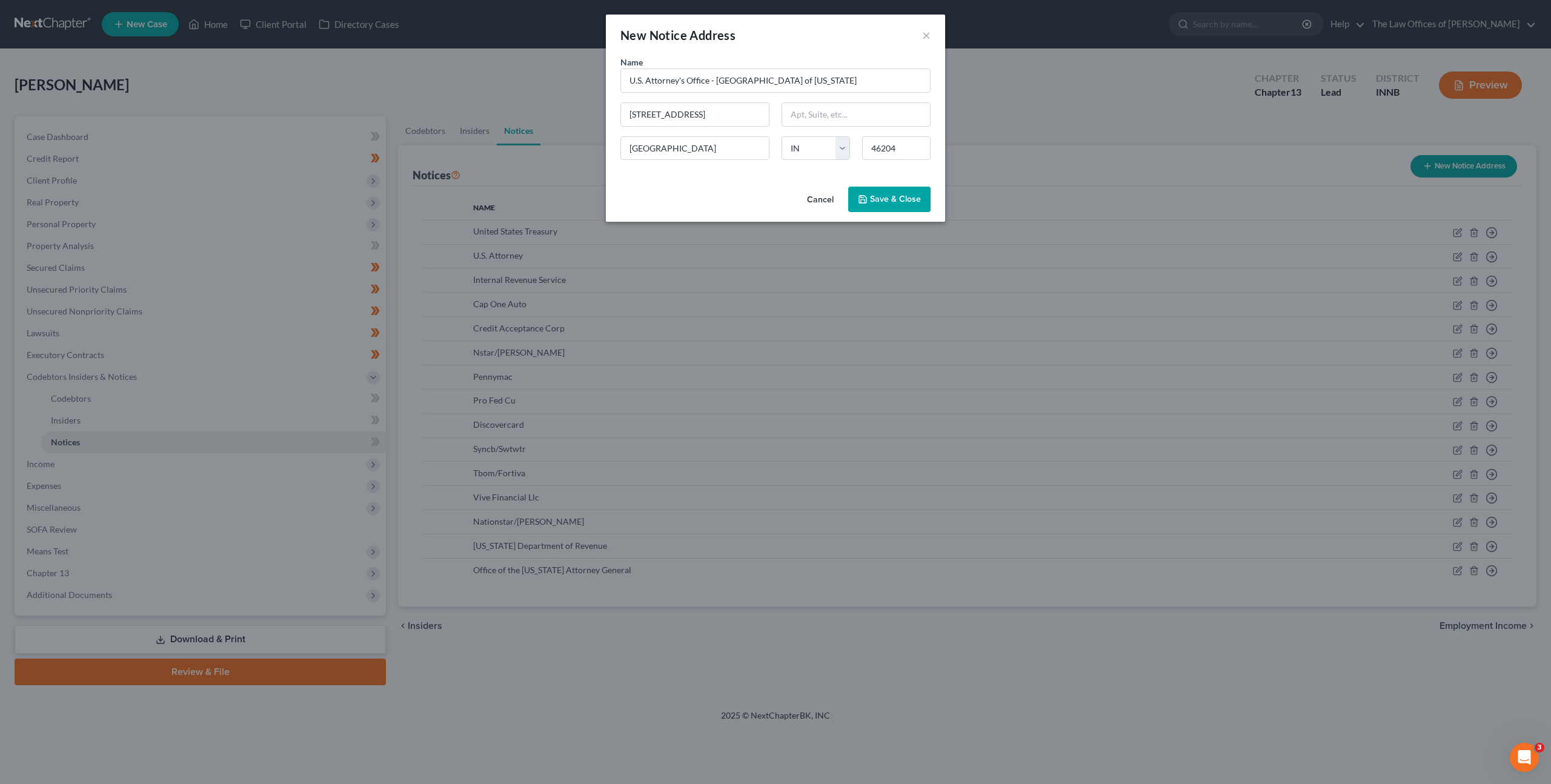
scroll to position [0, 0]
click at [917, 198] on span "Save & Close" at bounding box center [895, 199] width 51 height 10
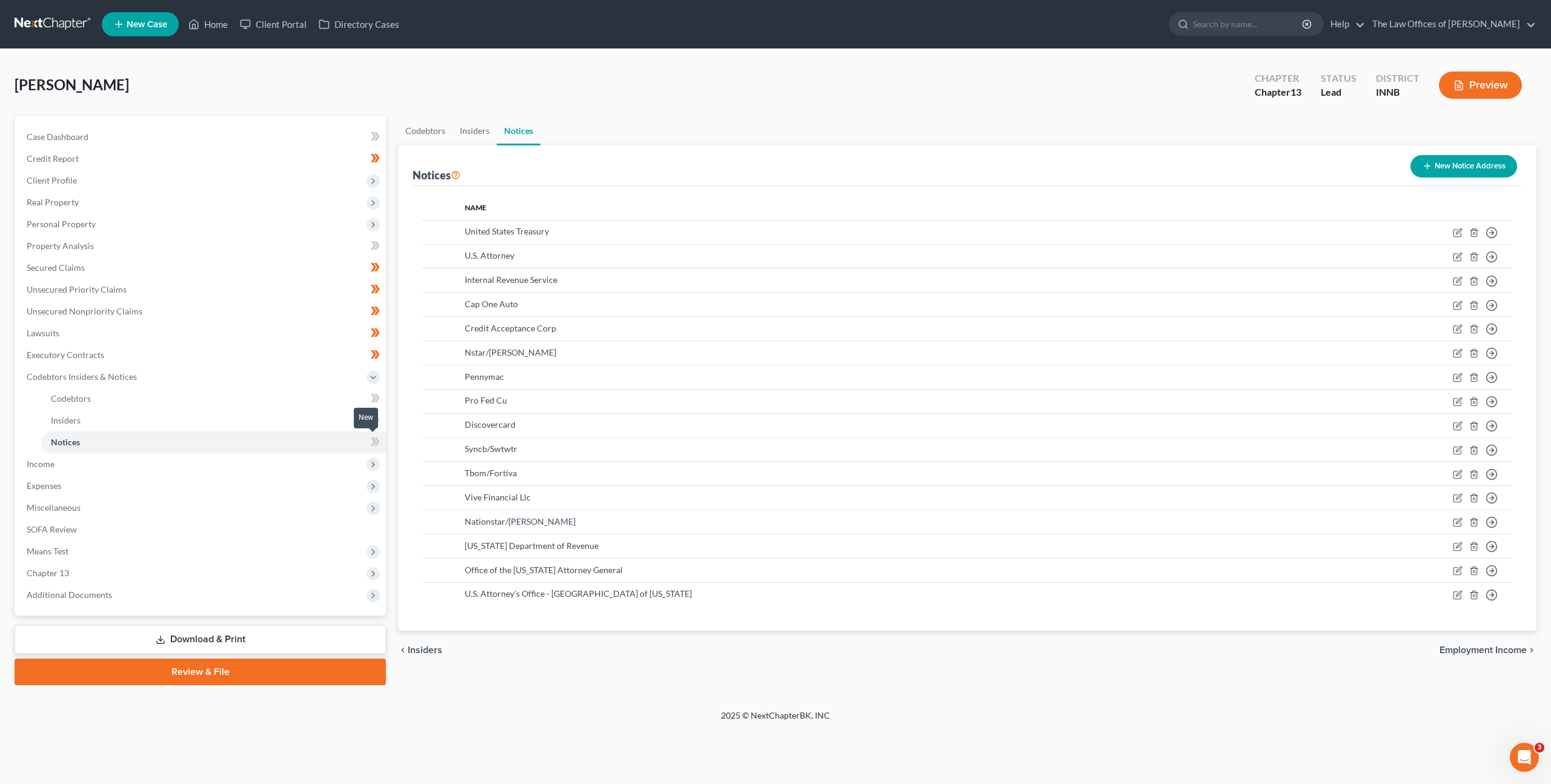
click at [371, 442] on icon at bounding box center [375, 442] width 9 height 15
click at [338, 458] on span "Income" at bounding box center [201, 465] width 369 height 22
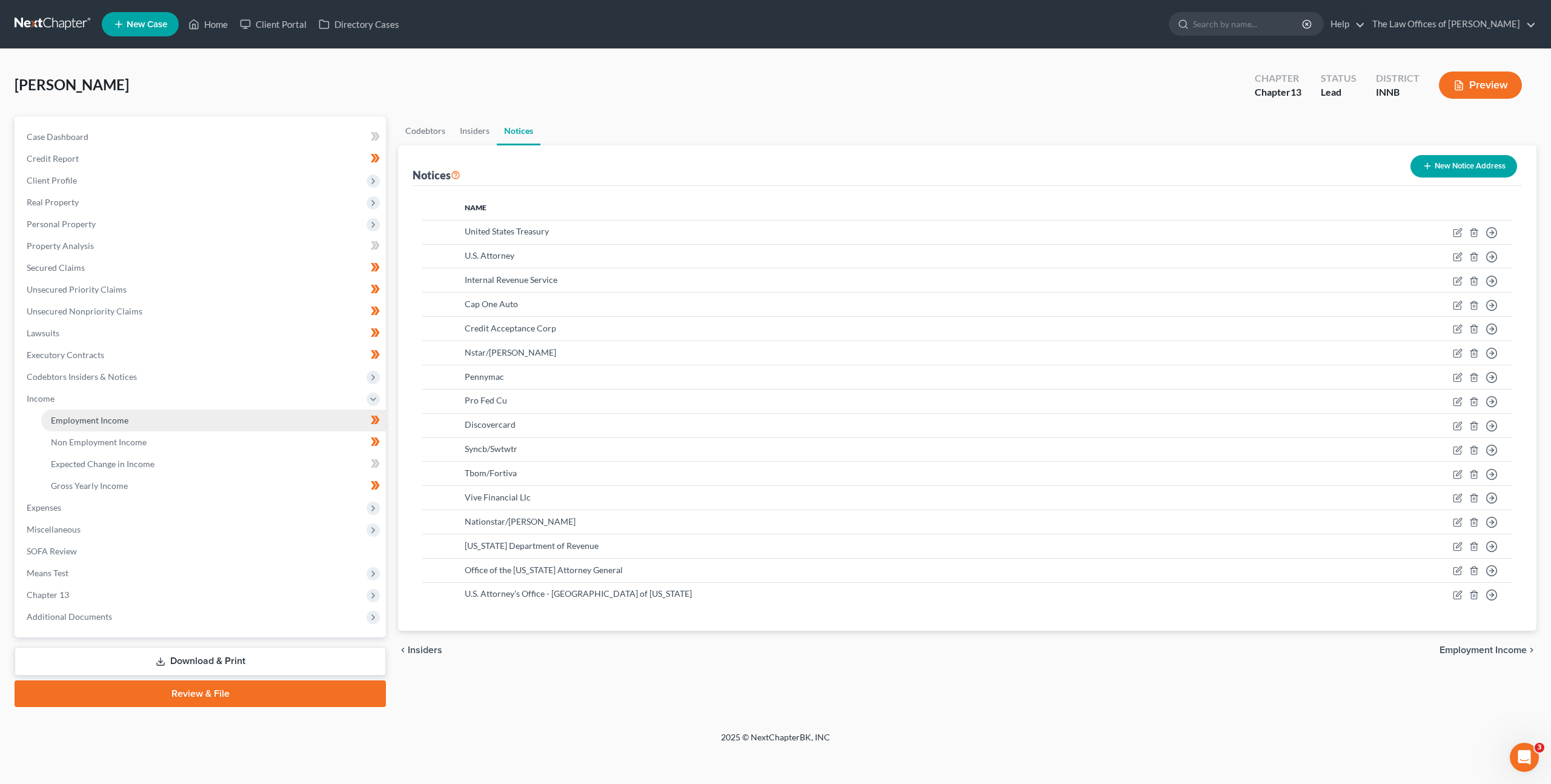
click at [300, 418] on link "Employment Income" at bounding box center [213, 421] width 345 height 22
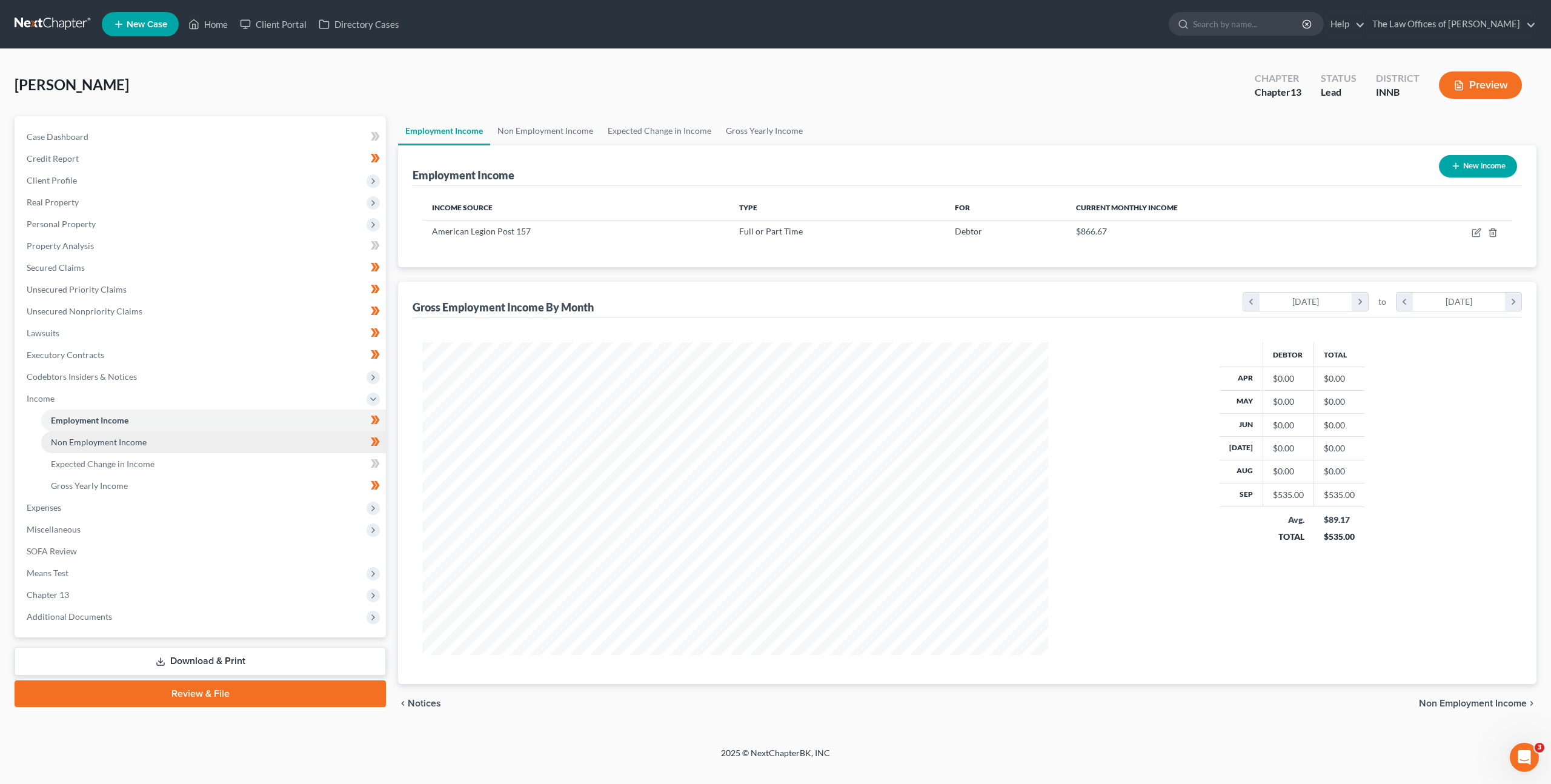
scroll to position [312, 650]
click at [297, 432] on link "Non Employment Income" at bounding box center [213, 442] width 345 height 22
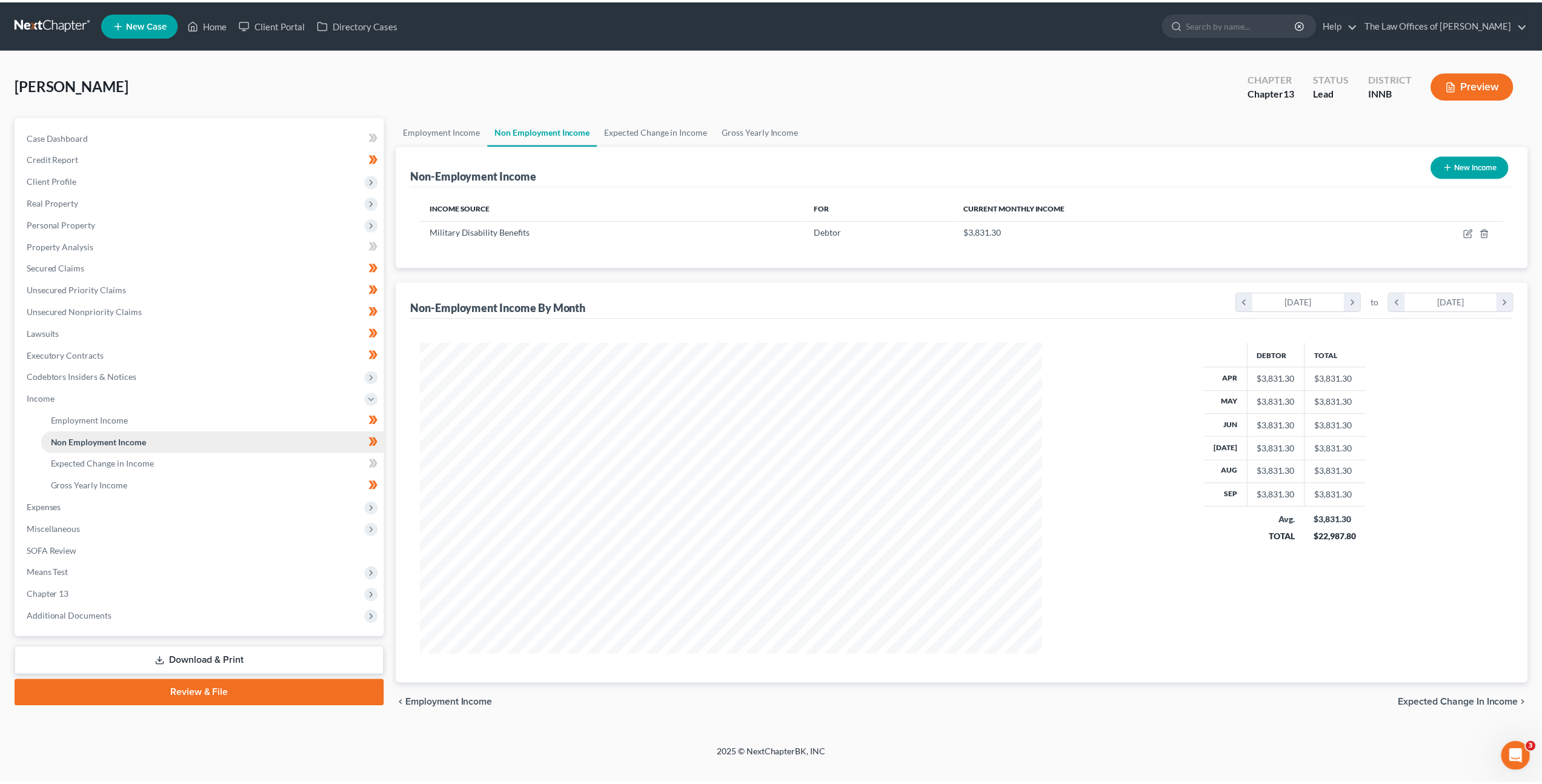
scroll to position [312, 650]
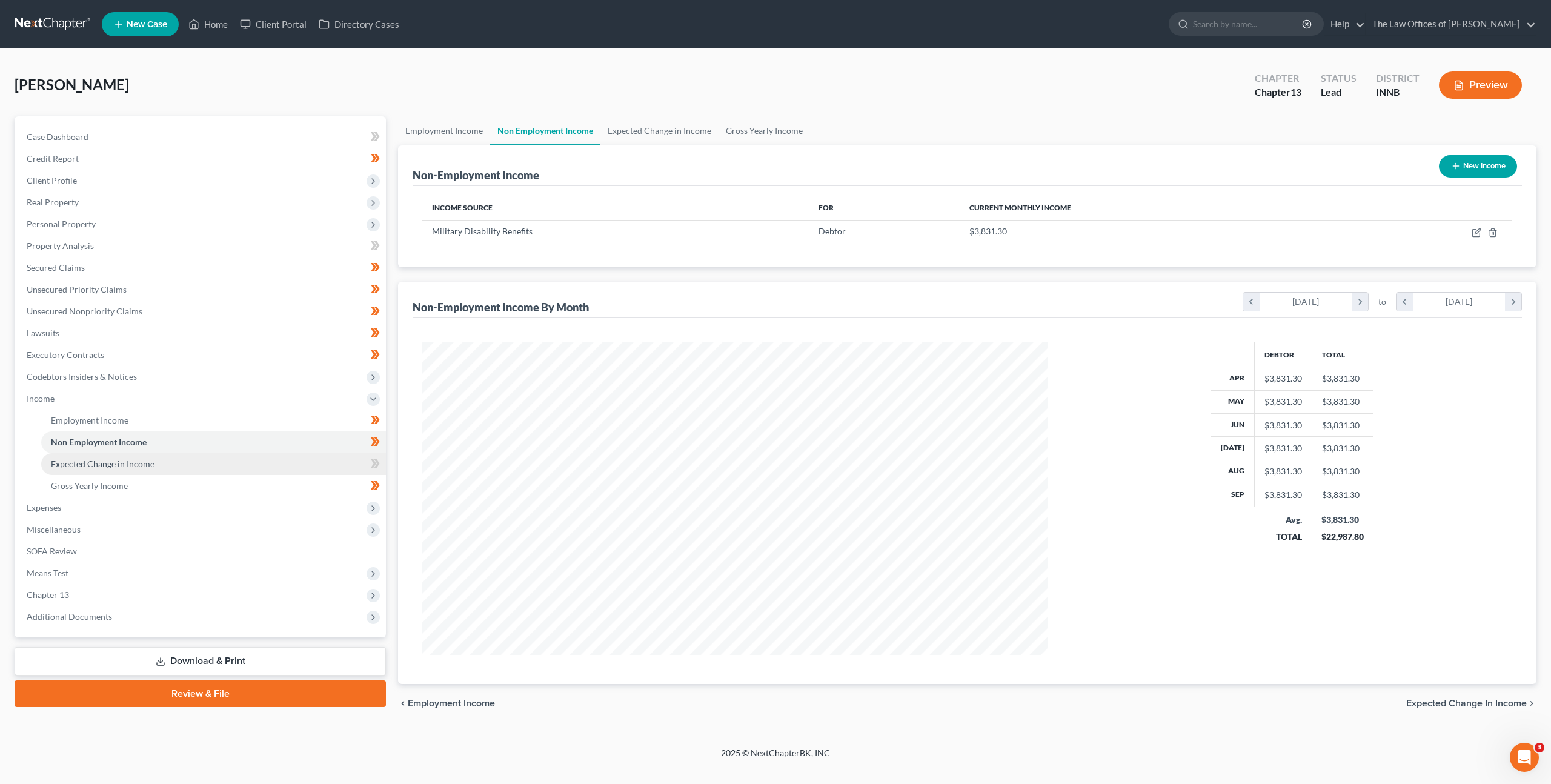
click at [265, 465] on link "Expected Change in Income" at bounding box center [213, 465] width 345 height 22
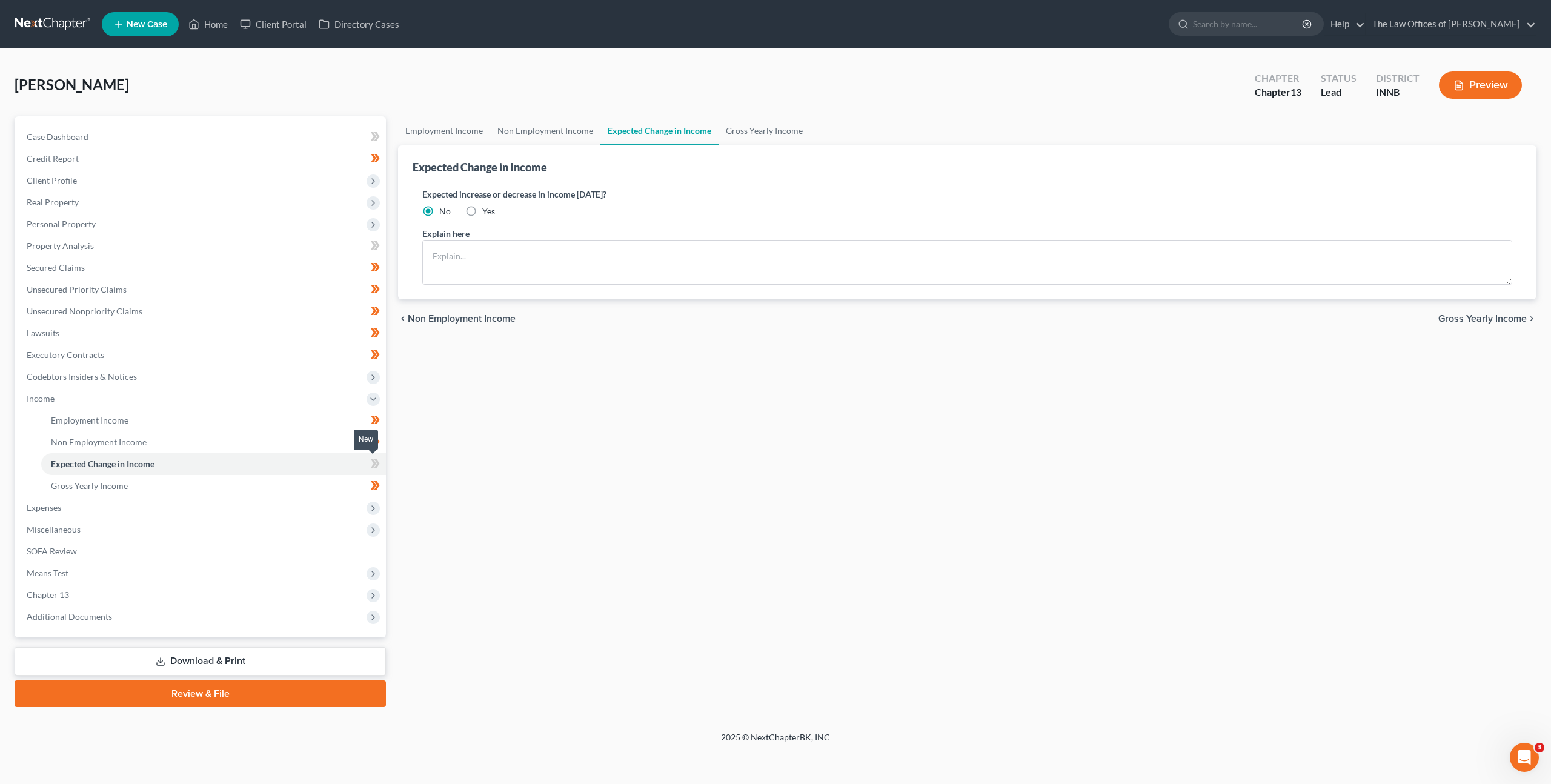
click at [372, 458] on icon at bounding box center [375, 463] width 9 height 15
click at [317, 473] on link "Expected Change in Income" at bounding box center [213, 465] width 345 height 22
click at [263, 488] on link "Gross Yearly Income" at bounding box center [213, 486] width 345 height 22
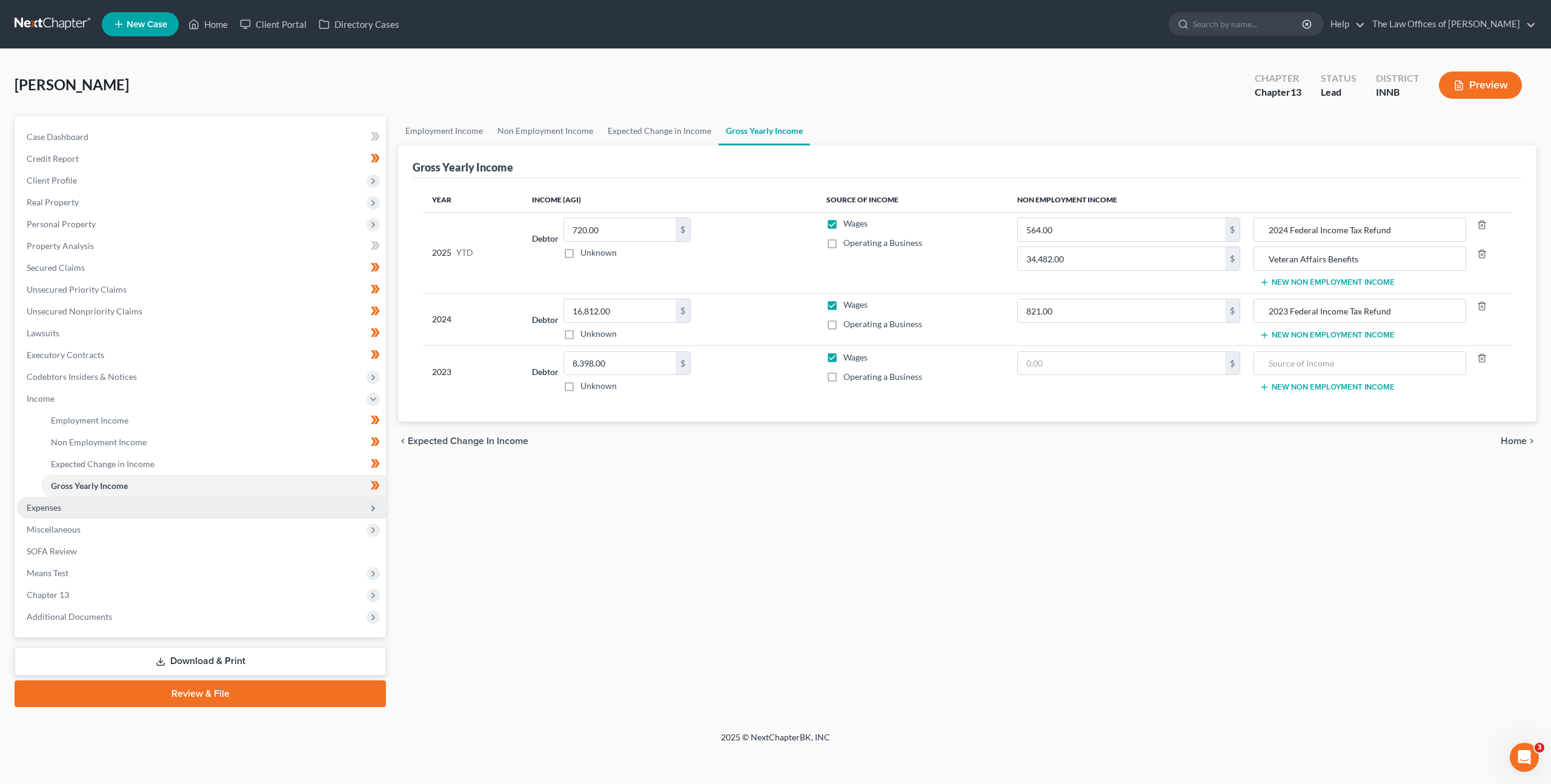
click at [276, 512] on span "Expenses" at bounding box center [201, 508] width 369 height 22
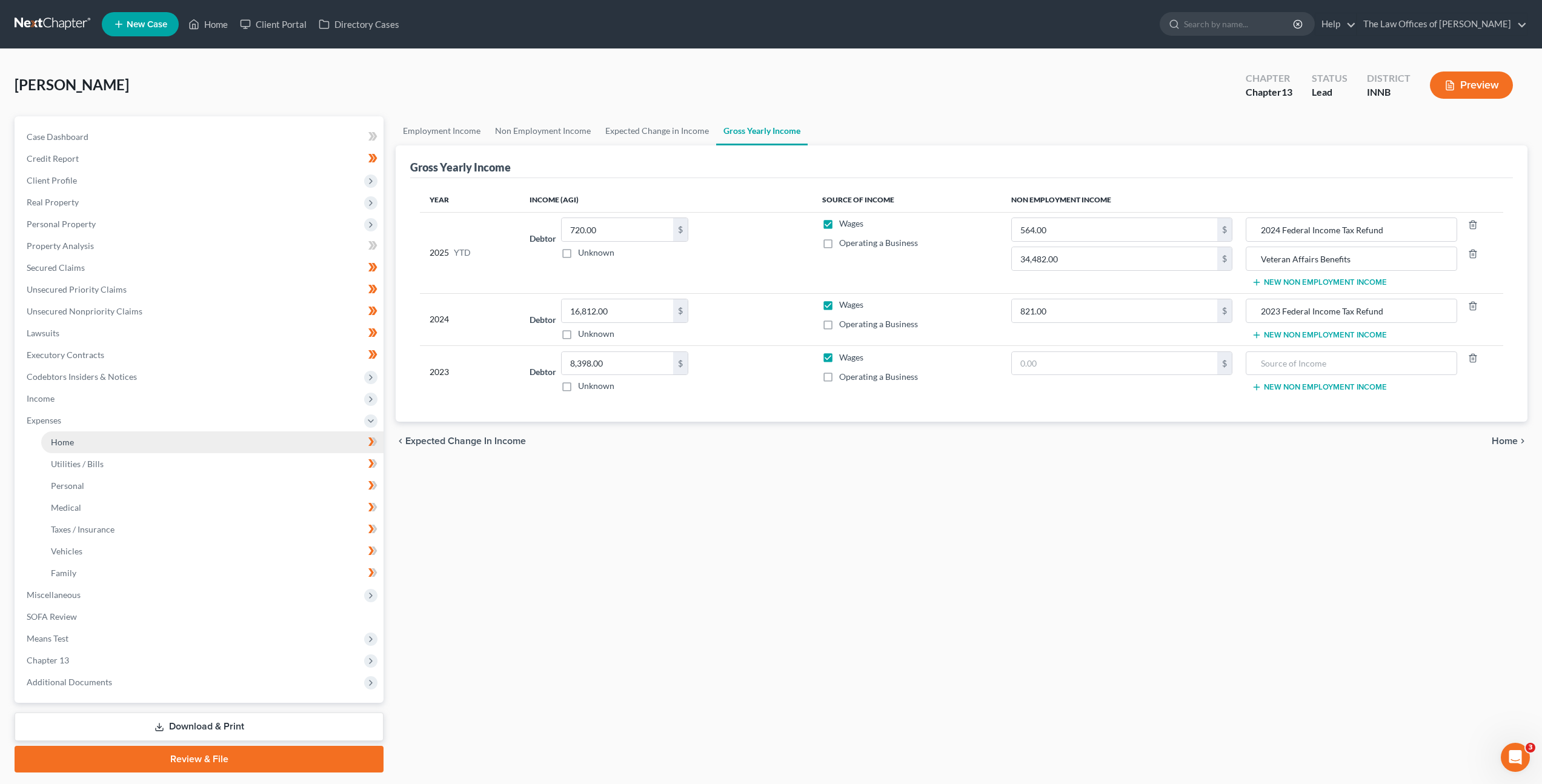
click at [280, 448] on link "Home" at bounding box center [212, 442] width 342 height 22
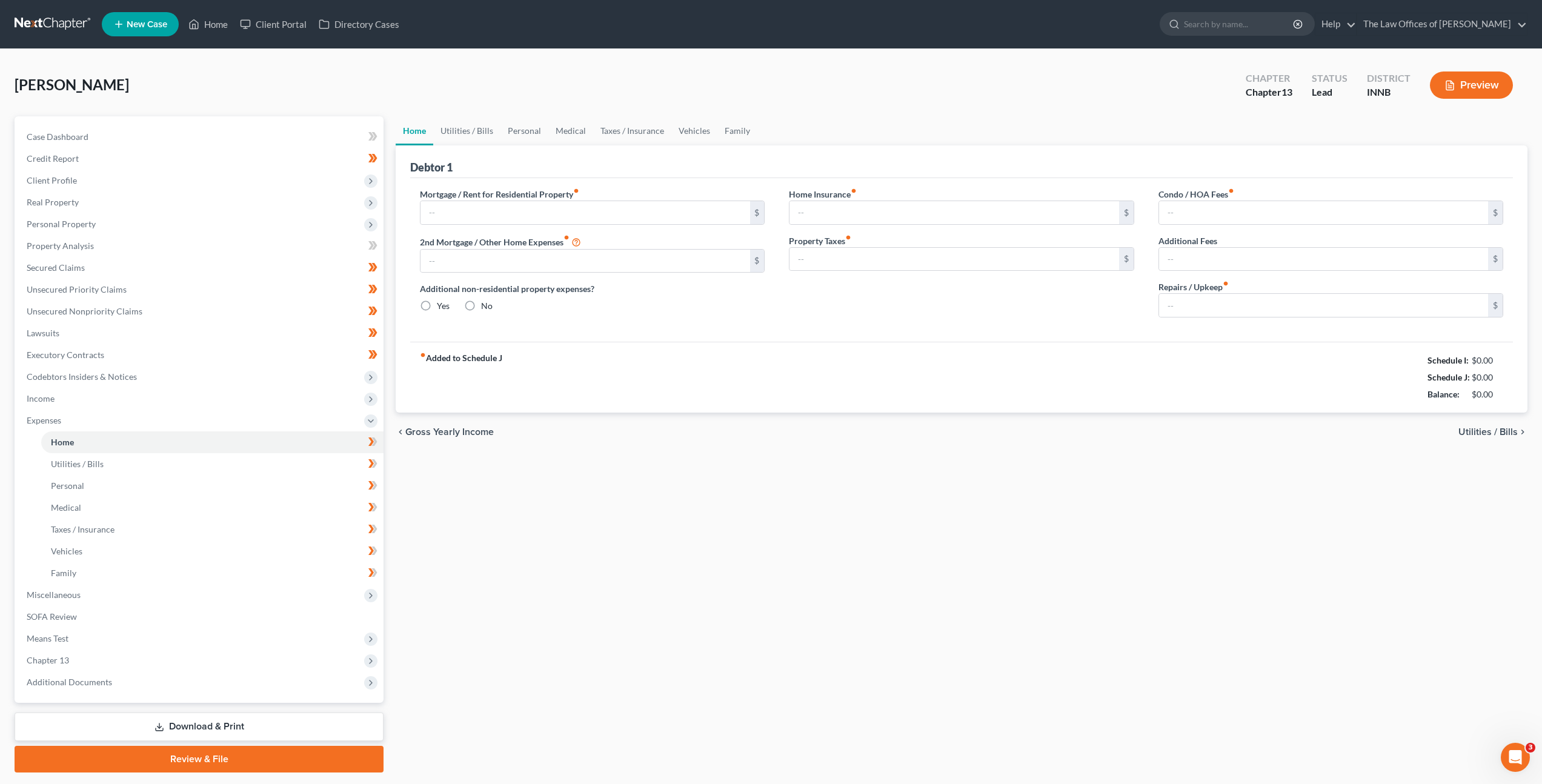
type input "0.00"
radio input "true"
type input "0.00"
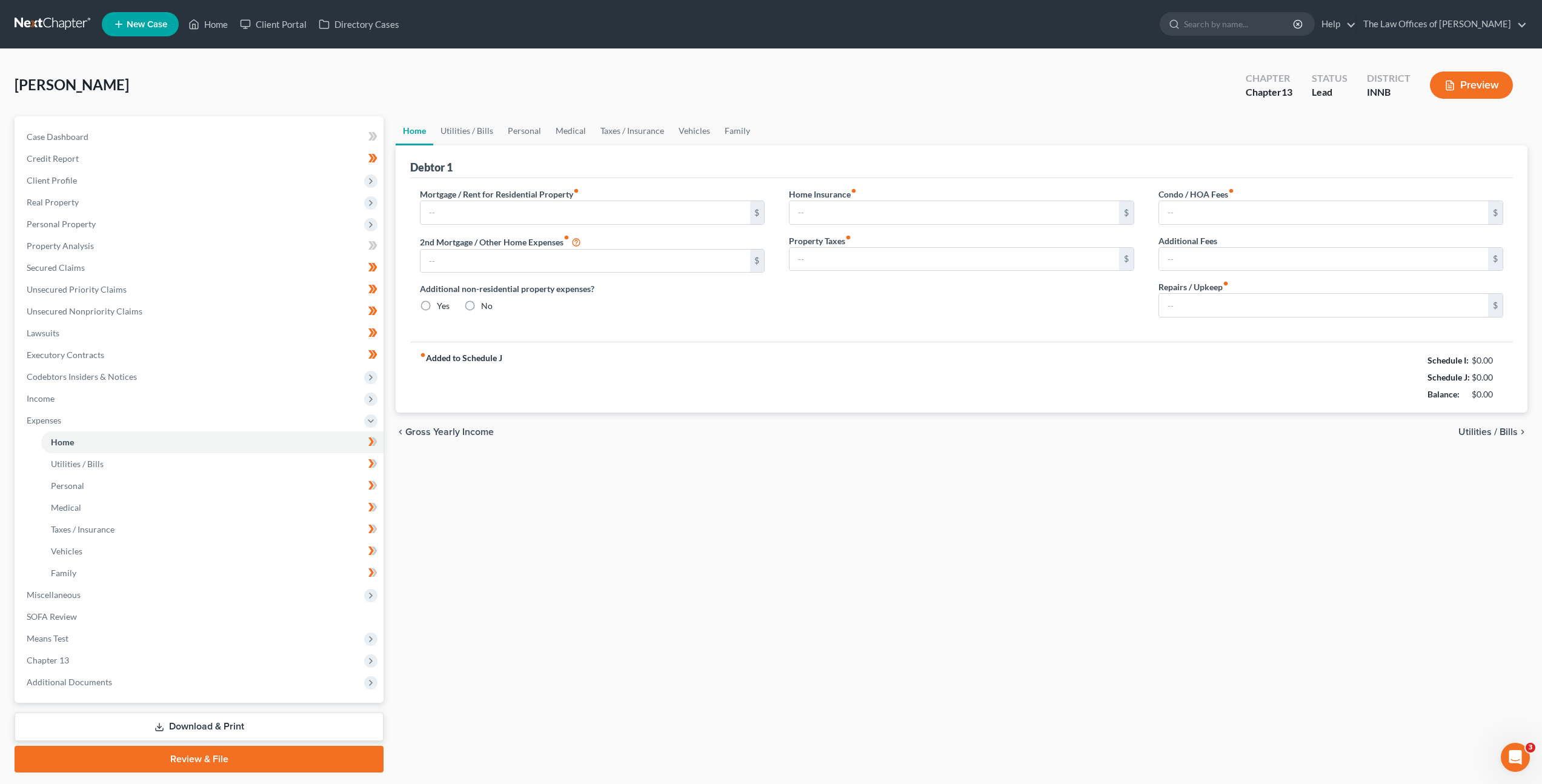
type input "0.00"
type input "25.00"
click at [737, 139] on link "Family" at bounding box center [737, 131] width 40 height 29
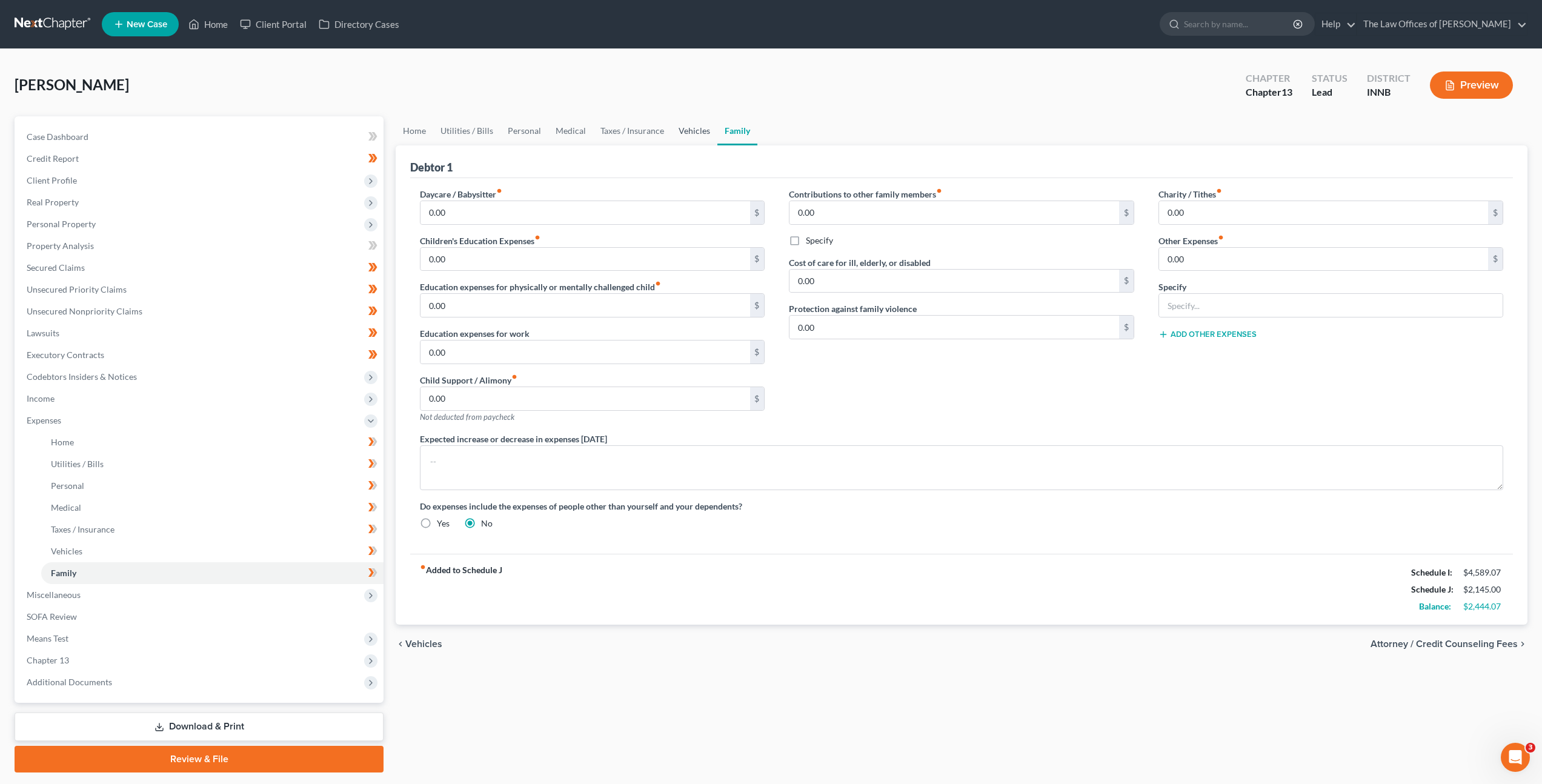
click at [685, 134] on link "Vehicles" at bounding box center [694, 131] width 46 height 29
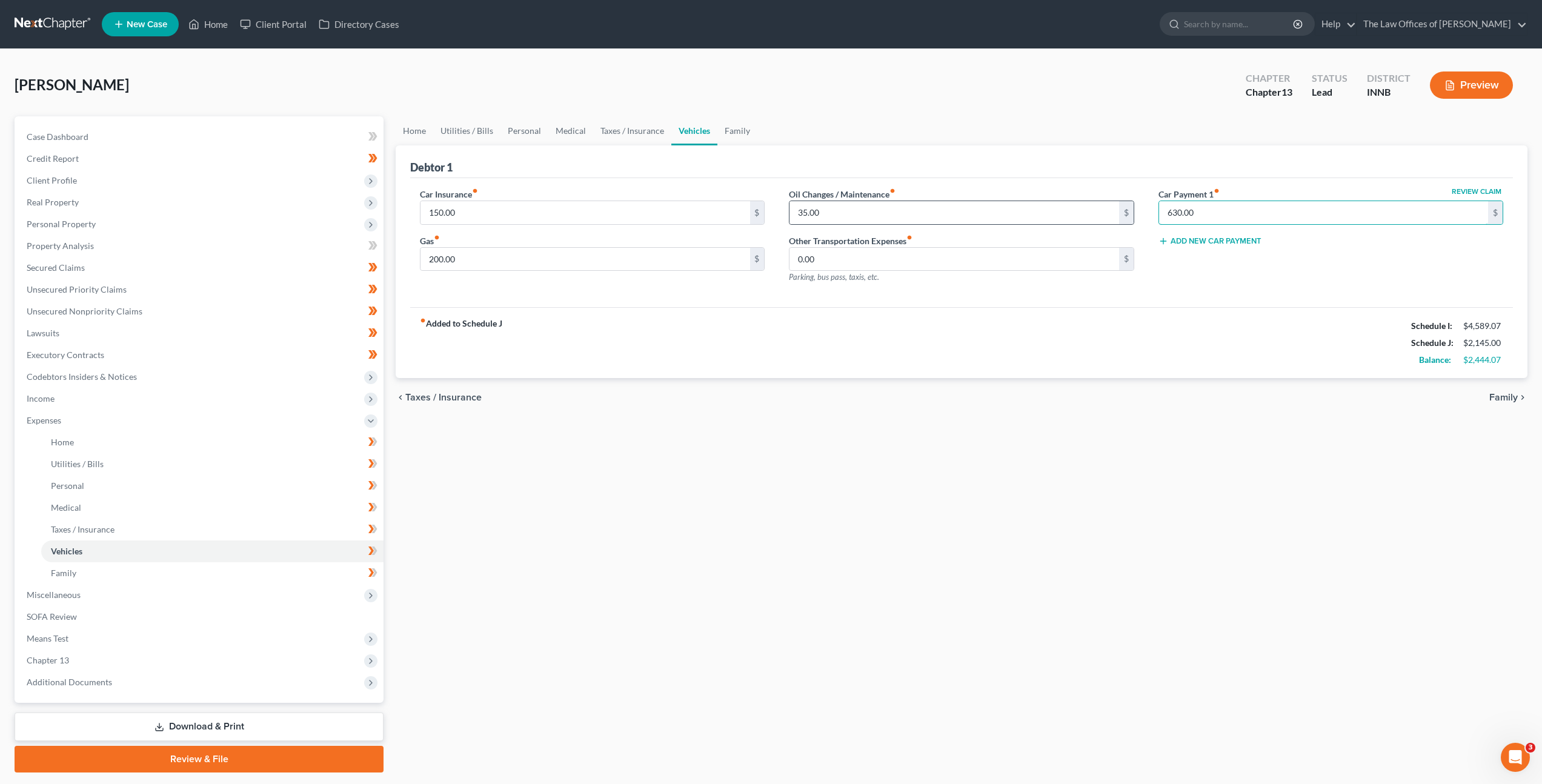
drag, startPoint x: 1245, startPoint y: 216, endPoint x: 1122, endPoint y: 215, distance: 123.0
click at [1134, 212] on div "Car Insurance fiber_manual_record 150.00 $ Gas fiber_manual_record 200.00 $ Oil…" at bounding box center [961, 240] width 1108 height 105
drag, startPoint x: 1226, startPoint y: 222, endPoint x: 1089, endPoint y: 245, distance: 138.9
click at [1071, 228] on div "Car Insurance fiber_manual_record 150.00 $ Gas fiber_manual_record 200.00 $ Oil…" at bounding box center [961, 240] width 1108 height 105
drag, startPoint x: 1160, startPoint y: 215, endPoint x: 1086, endPoint y: 227, distance: 75.0
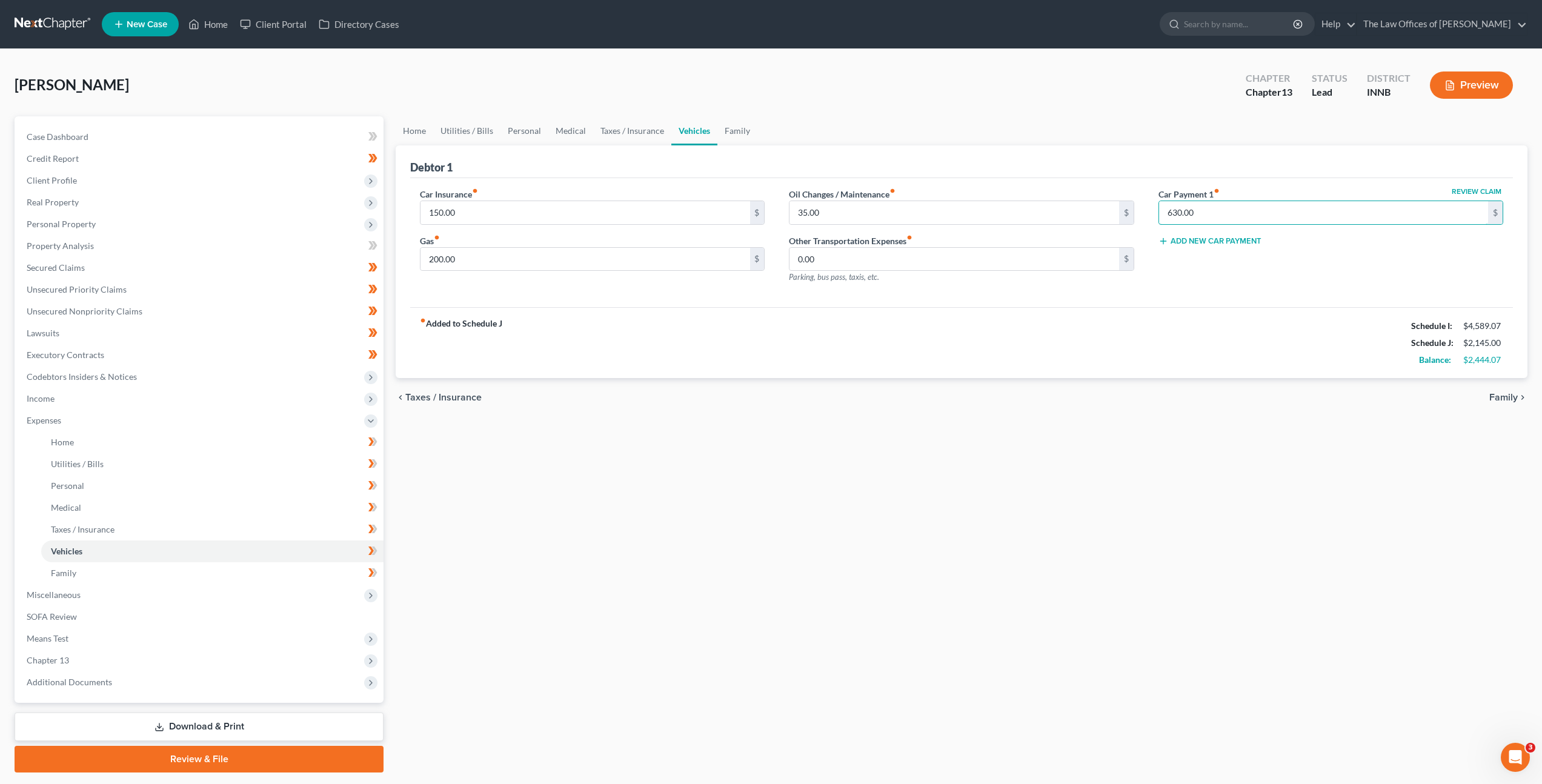
click at [1092, 212] on div "Car Insurance fiber_manual_record 150.00 $ Gas fiber_manual_record 200.00 $ Oil…" at bounding box center [961, 240] width 1108 height 105
type input "0"
drag, startPoint x: 1223, startPoint y: 334, endPoint x: 1145, endPoint y: 354, distance: 80.5
click at [1203, 335] on div "fiber_manual_record Added to Schedule J Schedule I: $4,589.07 Schedule J: $2,14…" at bounding box center [961, 342] width 1103 height 71
click at [636, 142] on link "Taxes / Insurance" at bounding box center [632, 131] width 78 height 29
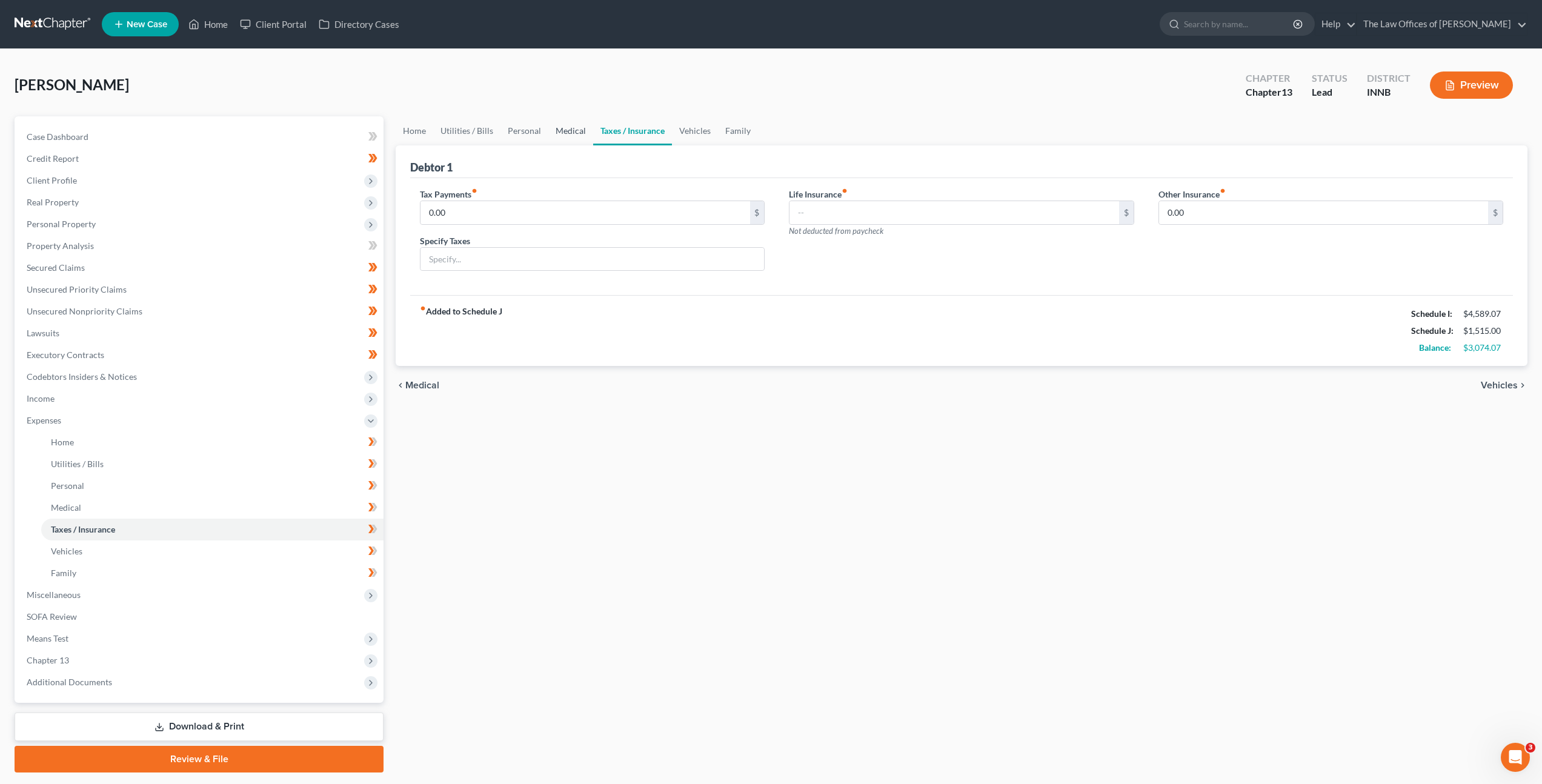
click at [569, 128] on link "Medical" at bounding box center [571, 131] width 45 height 29
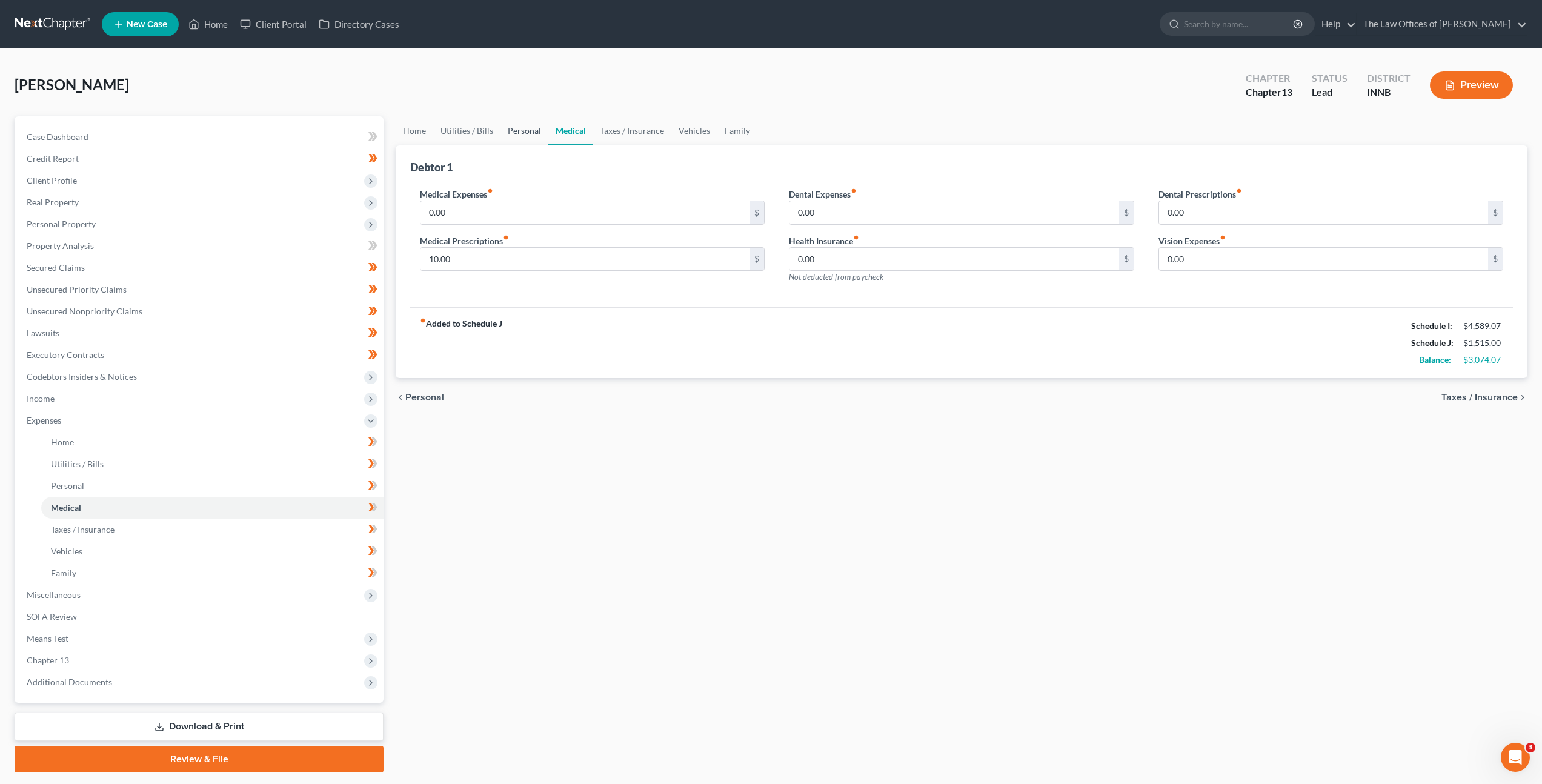
click at [536, 129] on link "Personal" at bounding box center [524, 131] width 48 height 29
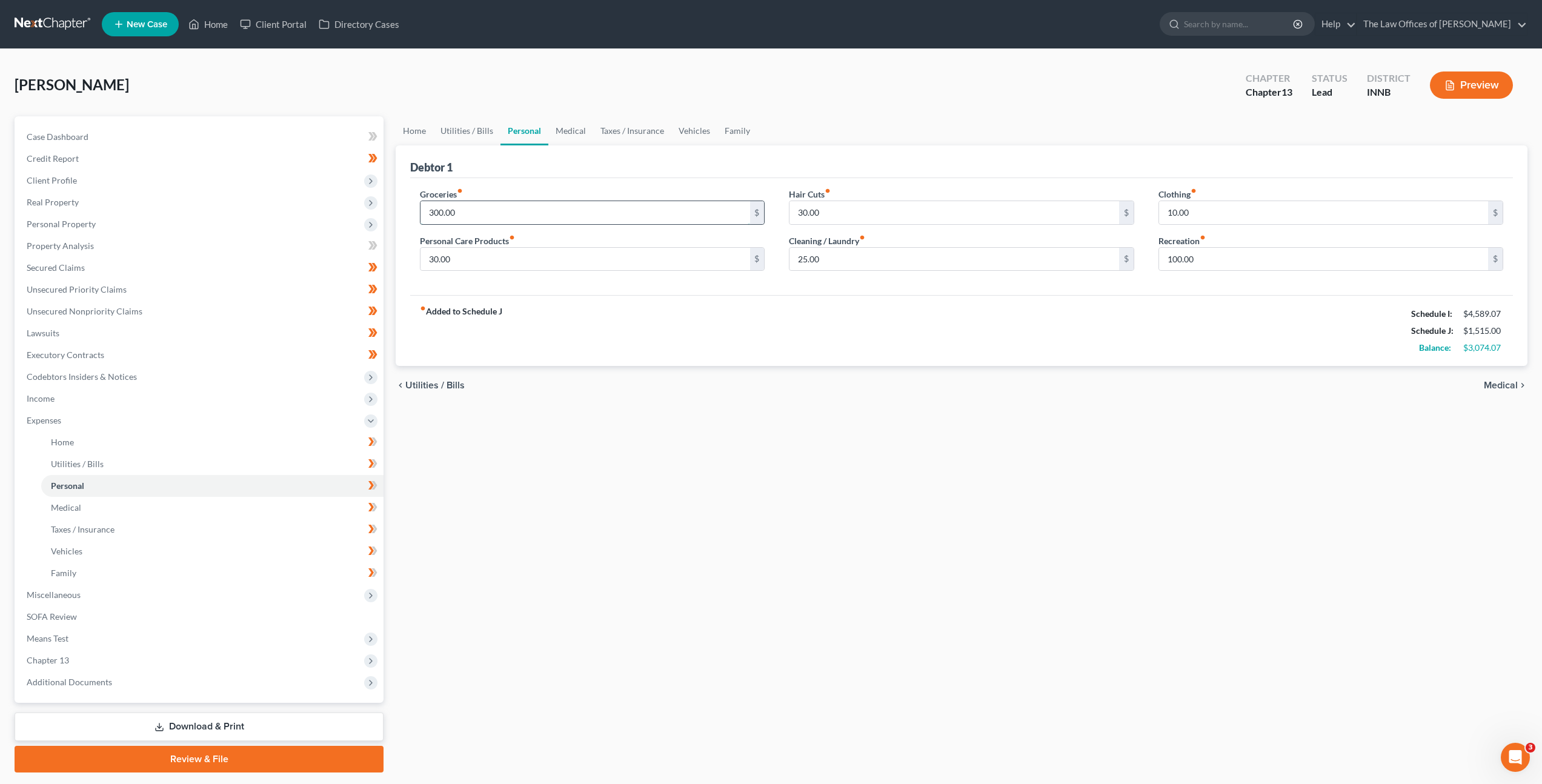
click at [564, 216] on input "300.00" at bounding box center [584, 212] width 329 height 23
type input "500"
click at [751, 327] on div "fiber_manual_record Added to Schedule J Schedule I: $4,589.07 Schedule J: $1,71…" at bounding box center [961, 330] width 1103 height 71
drag, startPoint x: 836, startPoint y: 260, endPoint x: 934, endPoint y: 284, distance: 100.9
click at [847, 263] on input "25.00" at bounding box center [954, 259] width 329 height 23
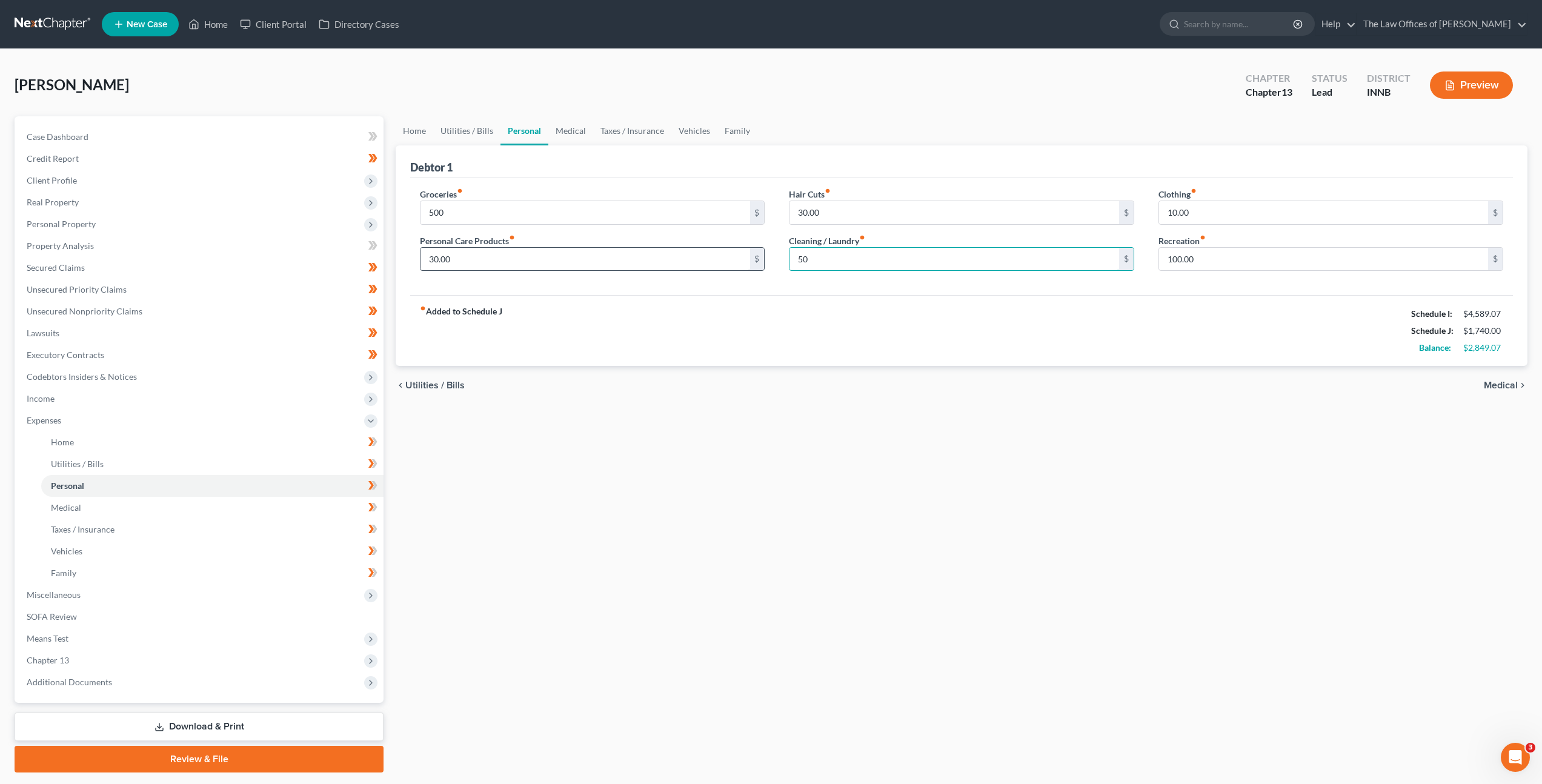
type input "50"
click at [600, 266] on input "30.00" at bounding box center [584, 259] width 329 height 23
click at [673, 302] on div "fiber_manual_record Added to Schedule J Schedule I: $4,589.07 Schedule J: $1,77…" at bounding box center [961, 330] width 1103 height 71
click at [497, 258] on input "65" at bounding box center [584, 259] width 329 height 23
type input "60"
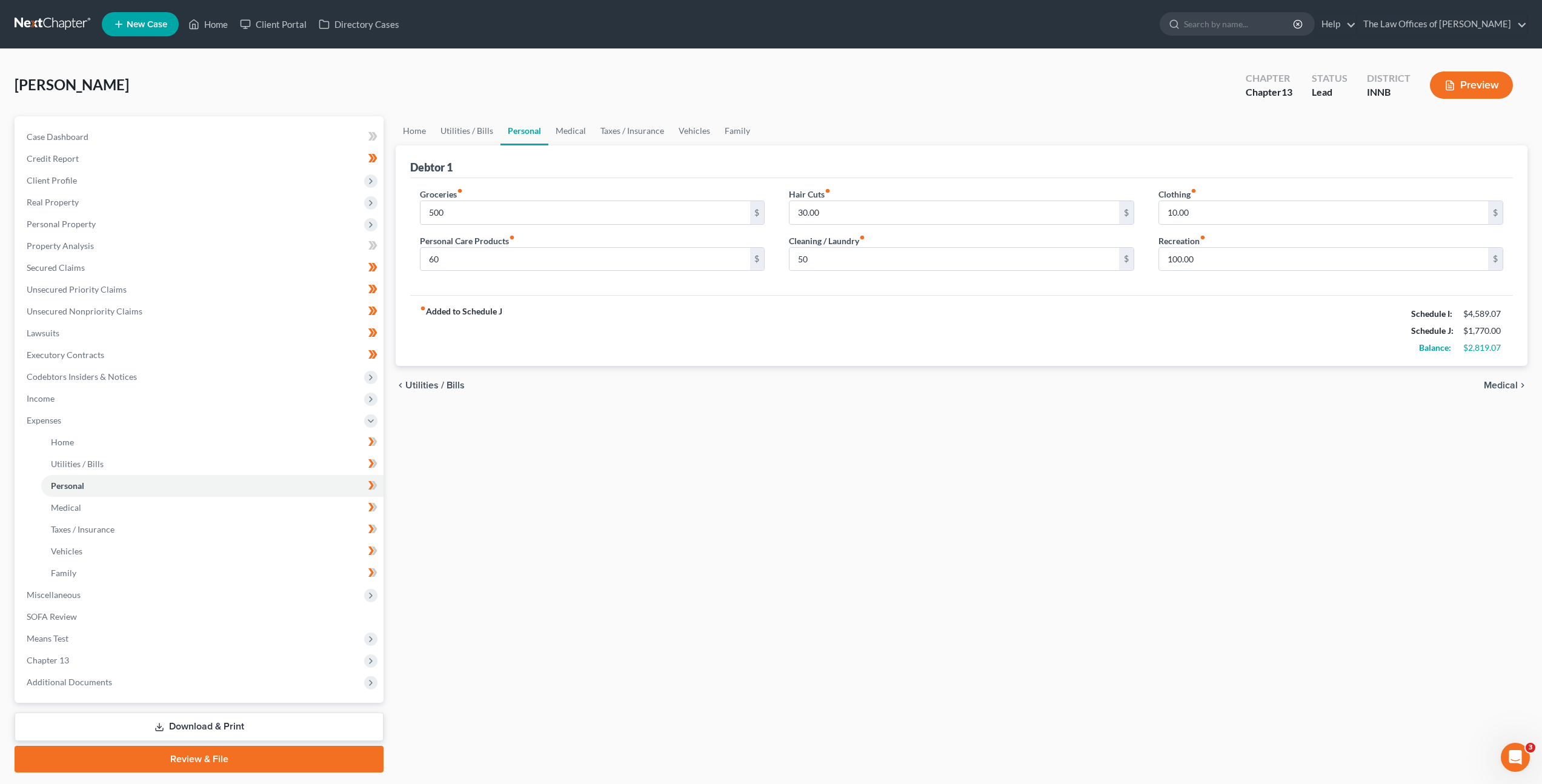
drag, startPoint x: 738, startPoint y: 323, endPoint x: 794, endPoint y: 292, distance: 64.0
click at [739, 323] on div "fiber_manual_record Added to Schedule J Schedule I: $4,589.07 Schedule J: $1,77…" at bounding box center [961, 330] width 1103 height 71
click at [488, 133] on link "Utilities / Bills" at bounding box center [466, 131] width 67 height 29
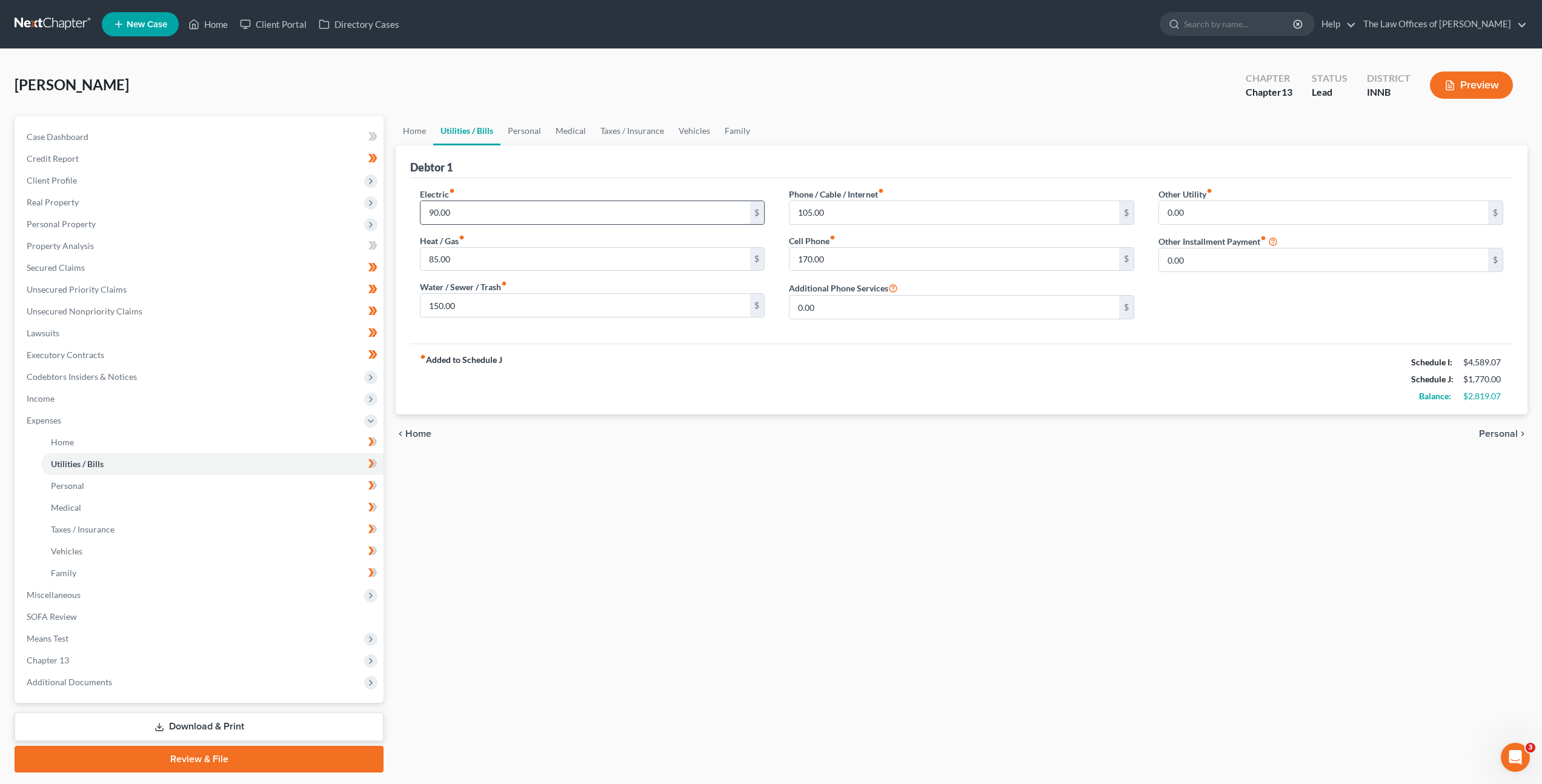
click at [558, 220] on input "90.00" at bounding box center [584, 212] width 329 height 23
drag, startPoint x: 756, startPoint y: 381, endPoint x: 767, endPoint y: 354, distance: 29.2
click at [756, 381] on div "fiber_manual_record Added to Schedule J Schedule I: $4,589.07 Schedule J: $1,91…" at bounding box center [961, 378] width 1103 height 71
click at [578, 217] on input "230" at bounding box center [584, 212] width 329 height 23
type input "250"
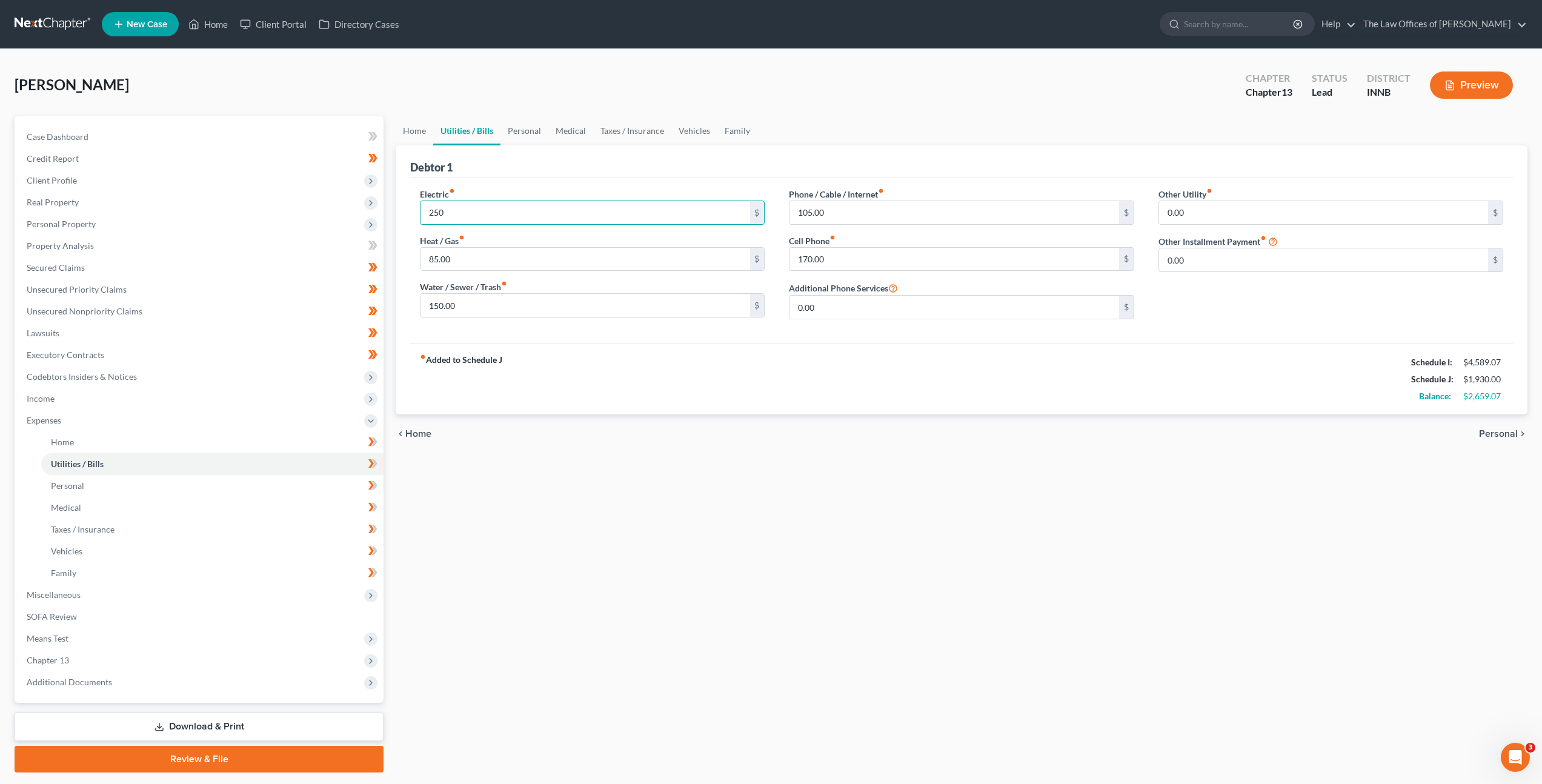
click at [674, 361] on div "fiber_manual_record Added to Schedule J Schedule I: $4,589.07 Schedule J: $1,93…" at bounding box center [961, 378] width 1103 height 71
drag, startPoint x: 858, startPoint y: 208, endPoint x: 805, endPoint y: 200, distance: 53.6
click at [805, 201] on div "105.00 $" at bounding box center [961, 212] width 345 height 25
click at [768, 193] on div "Electric fiber_manual_record 250 $ Heat / Gas fiber_manual_record 85.00 $ Water…" at bounding box center [961, 258] width 1108 height 141
type input "125"
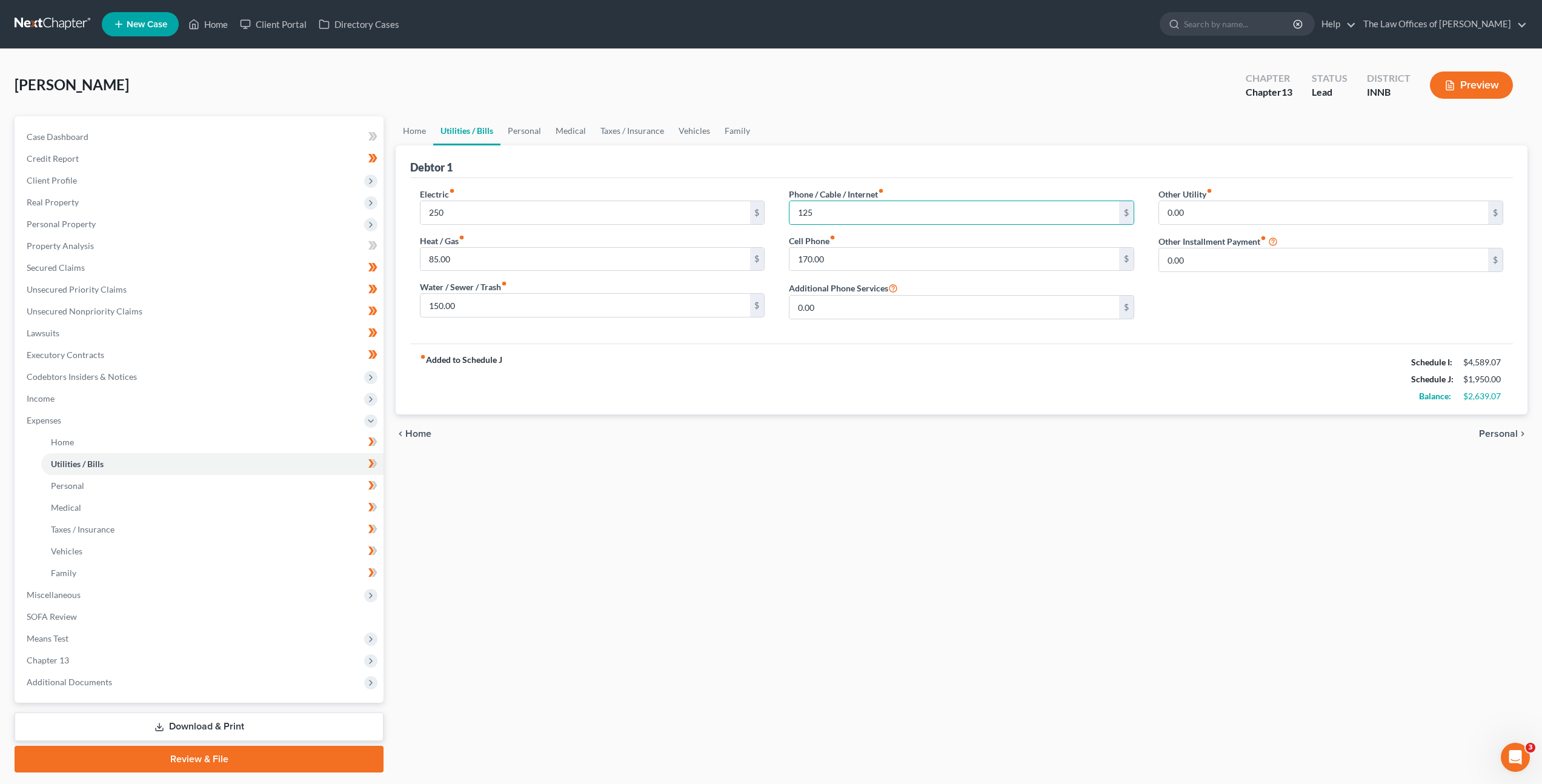
click at [946, 83] on div "[PERSON_NAME] Upgraded Chapter Chapter 13 Status Lead District INNB Preview" at bounding box center [771, 90] width 1513 height 52
click at [743, 132] on link "Family" at bounding box center [737, 131] width 40 height 29
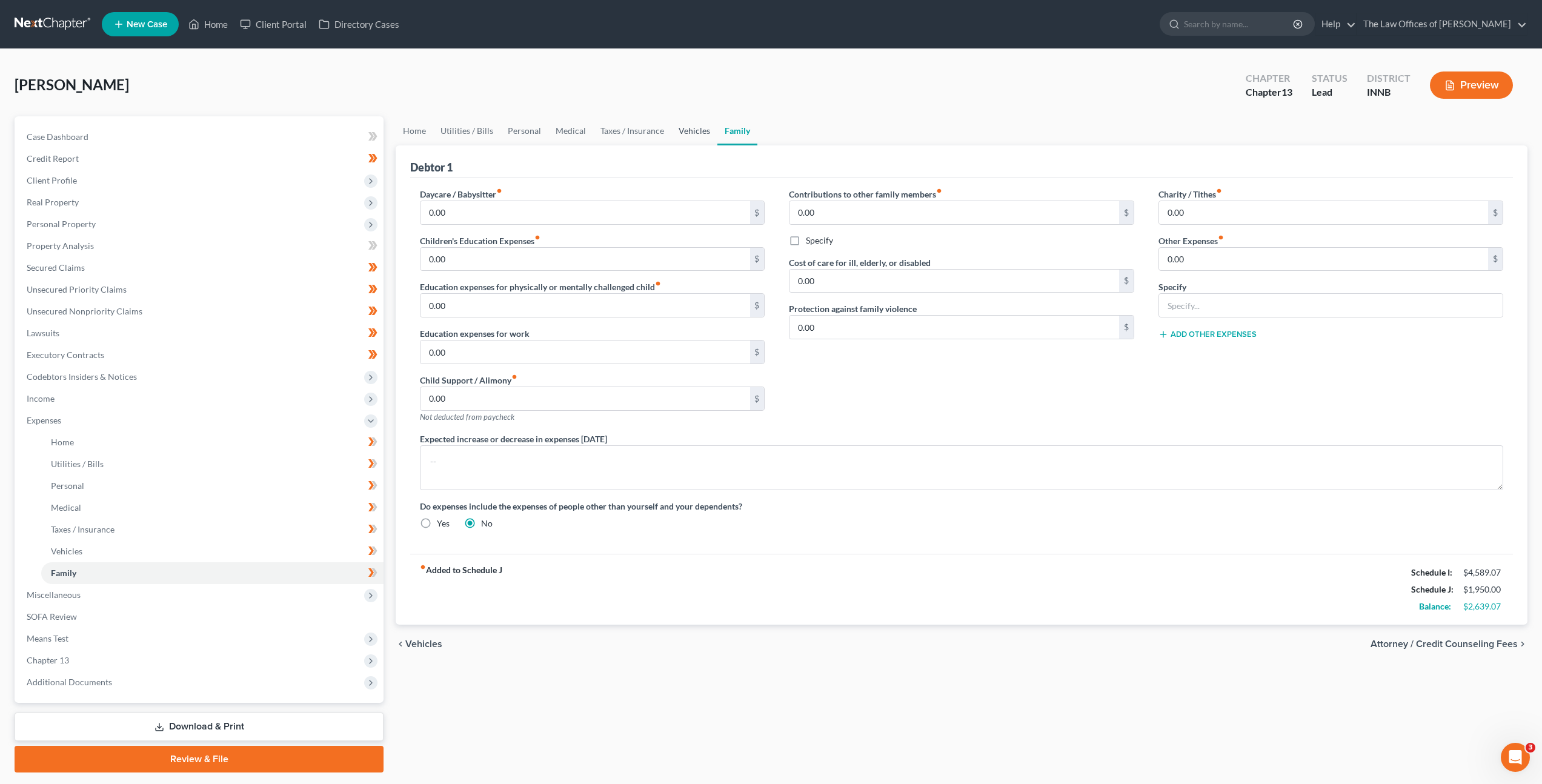
click at [702, 128] on link "Vehicles" at bounding box center [694, 131] width 46 height 29
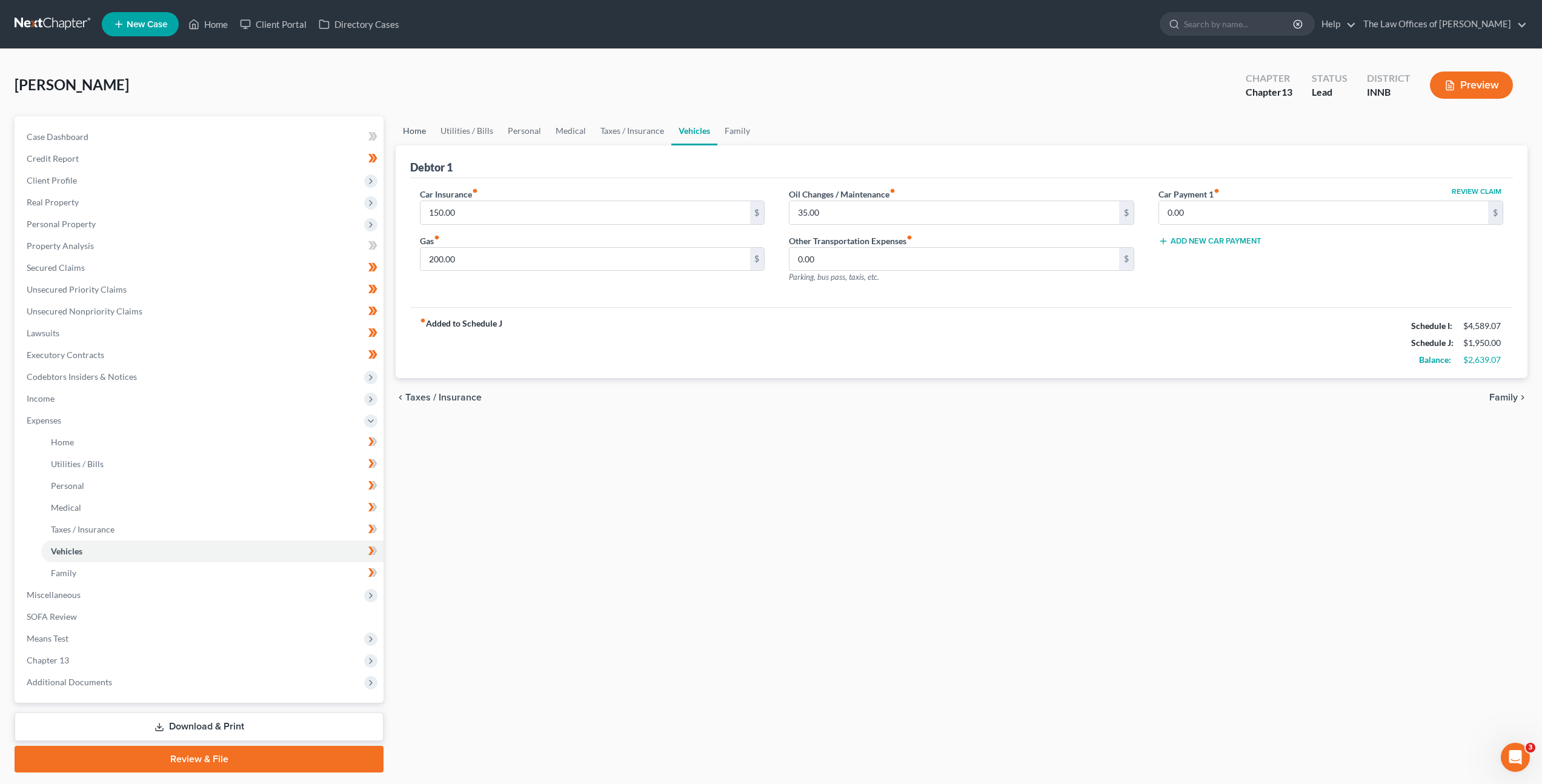
click at [414, 136] on link "Home" at bounding box center [414, 131] width 37 height 29
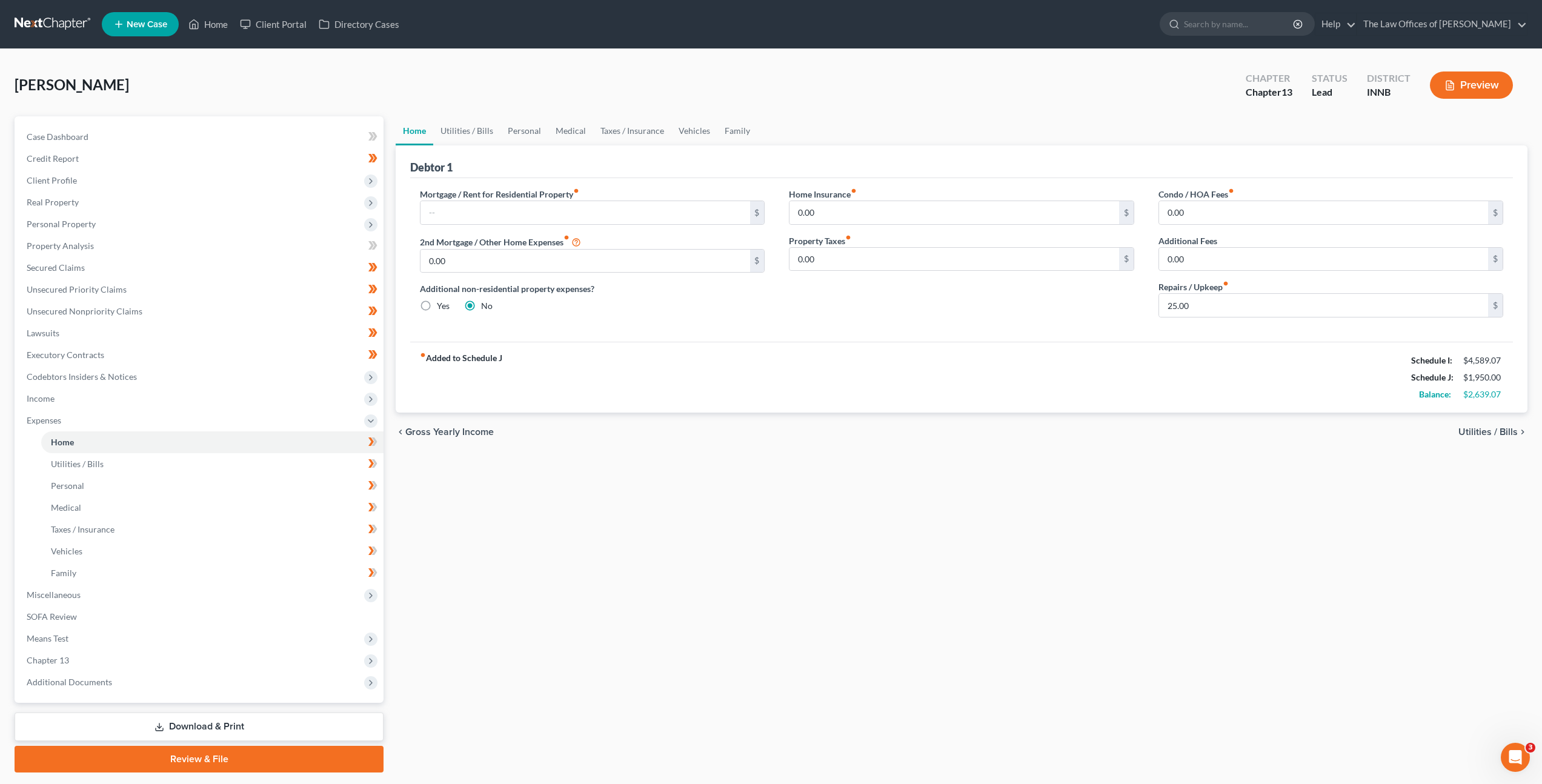
click at [645, 560] on div "Home Utilities / Bills Personal Medical Taxes / Insurance Vehicles Family Debto…" at bounding box center [961, 445] width 1144 height 656
click at [266, 650] on span "Chapter 13" at bounding box center [200, 660] width 366 height 22
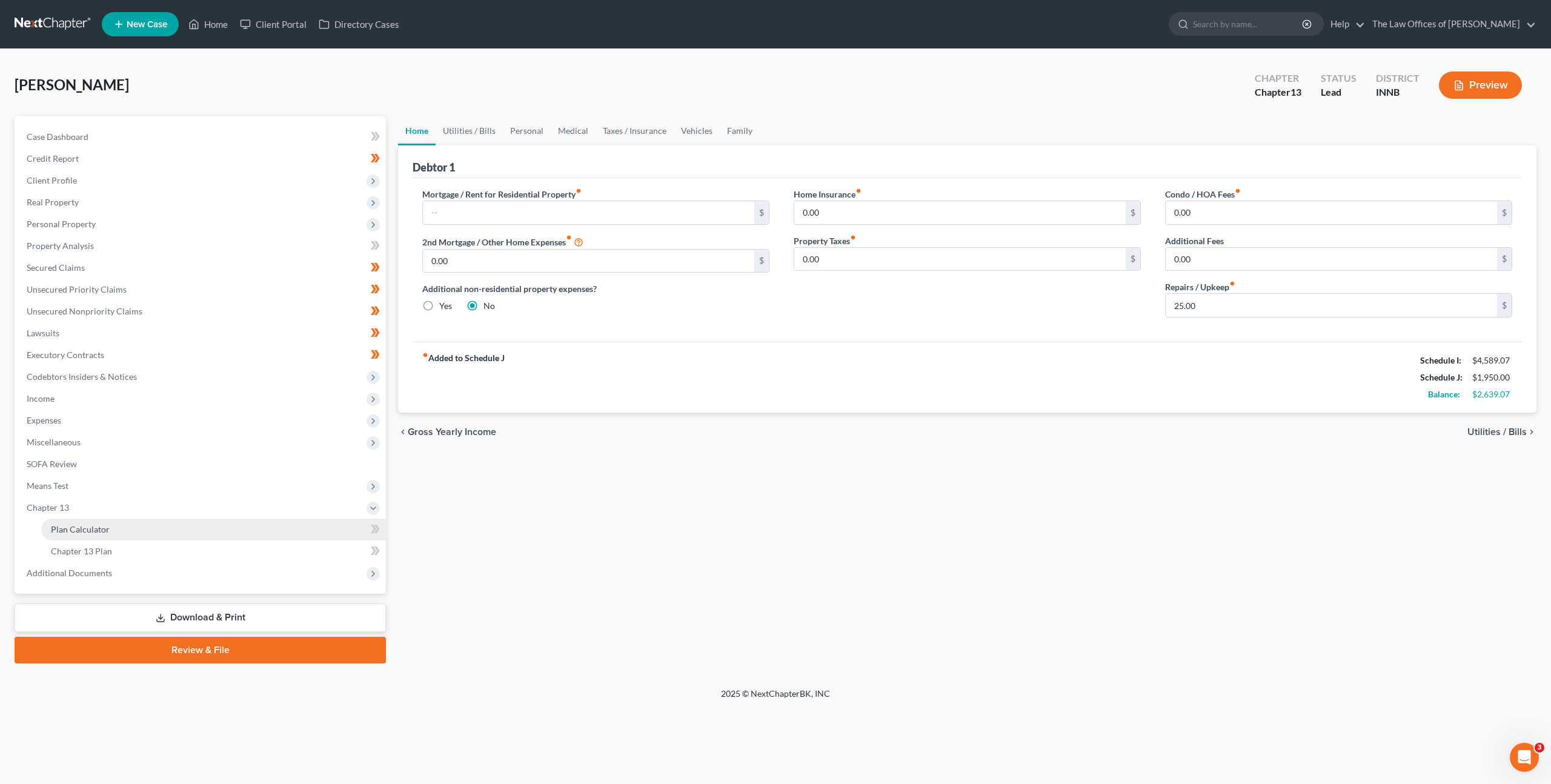
click at [256, 530] on link "Plan Calculator" at bounding box center [213, 530] width 345 height 22
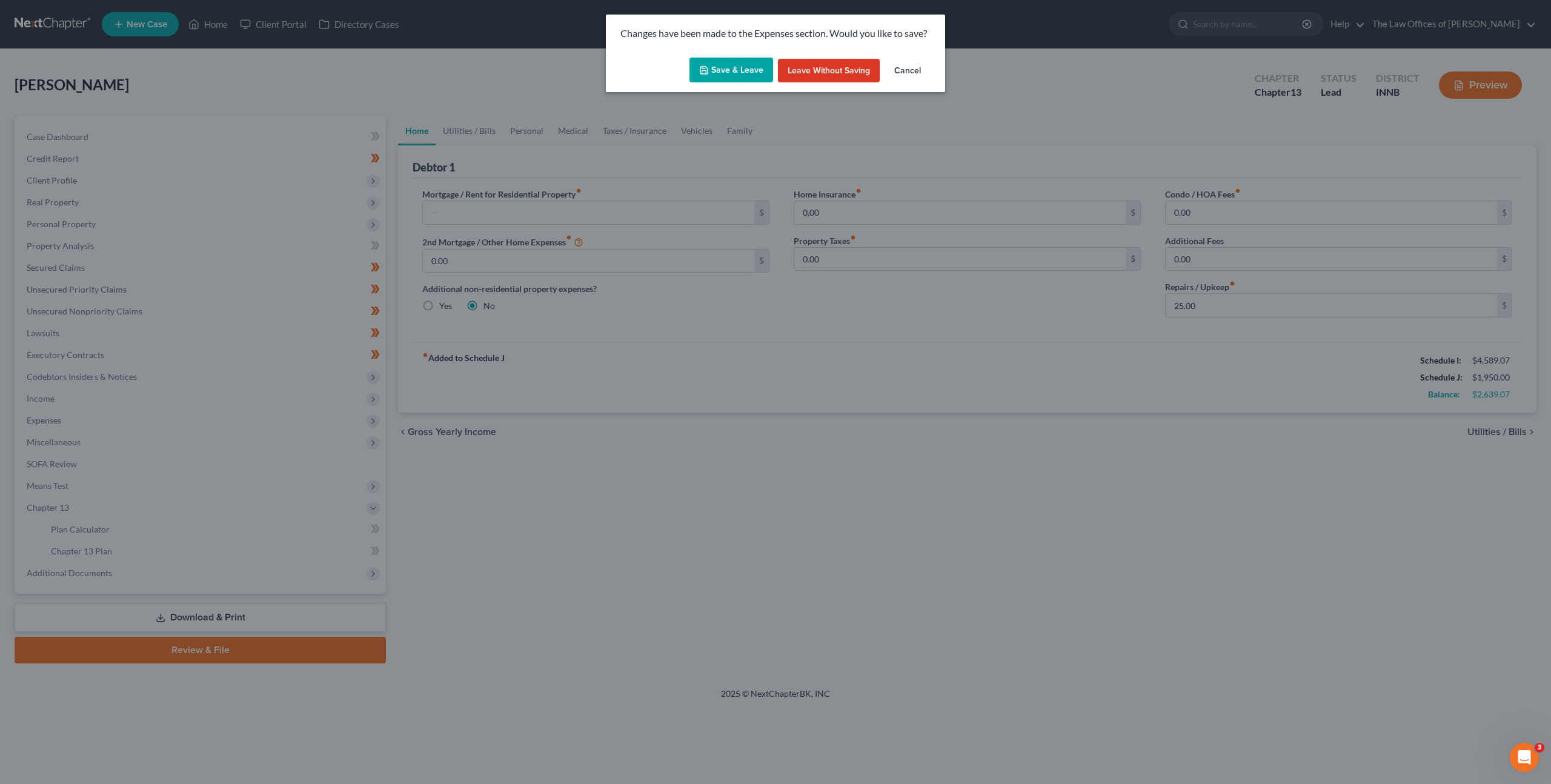
click at [747, 63] on button "Save & Leave" at bounding box center [731, 71] width 83 height 25
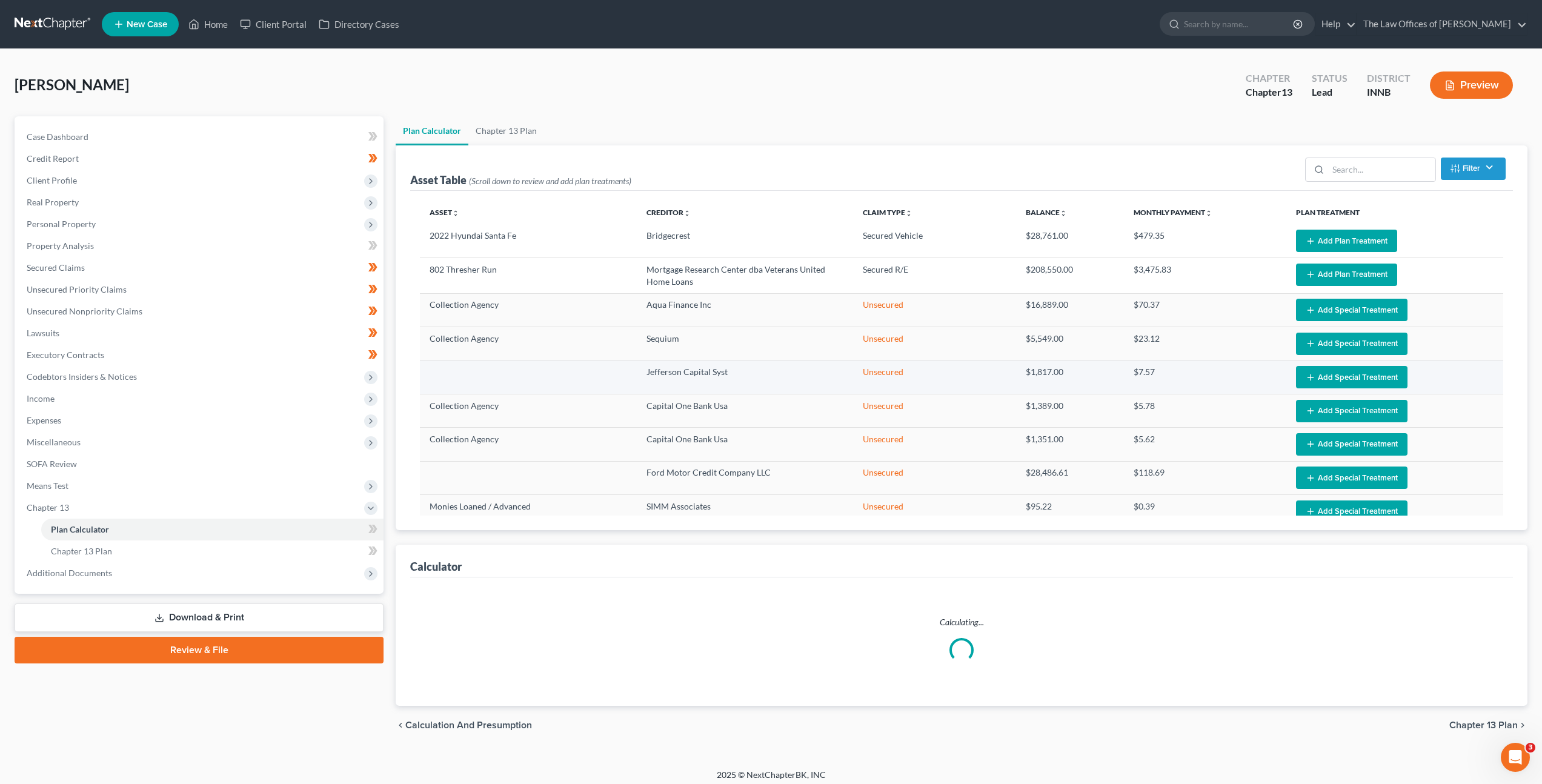
select select "59"
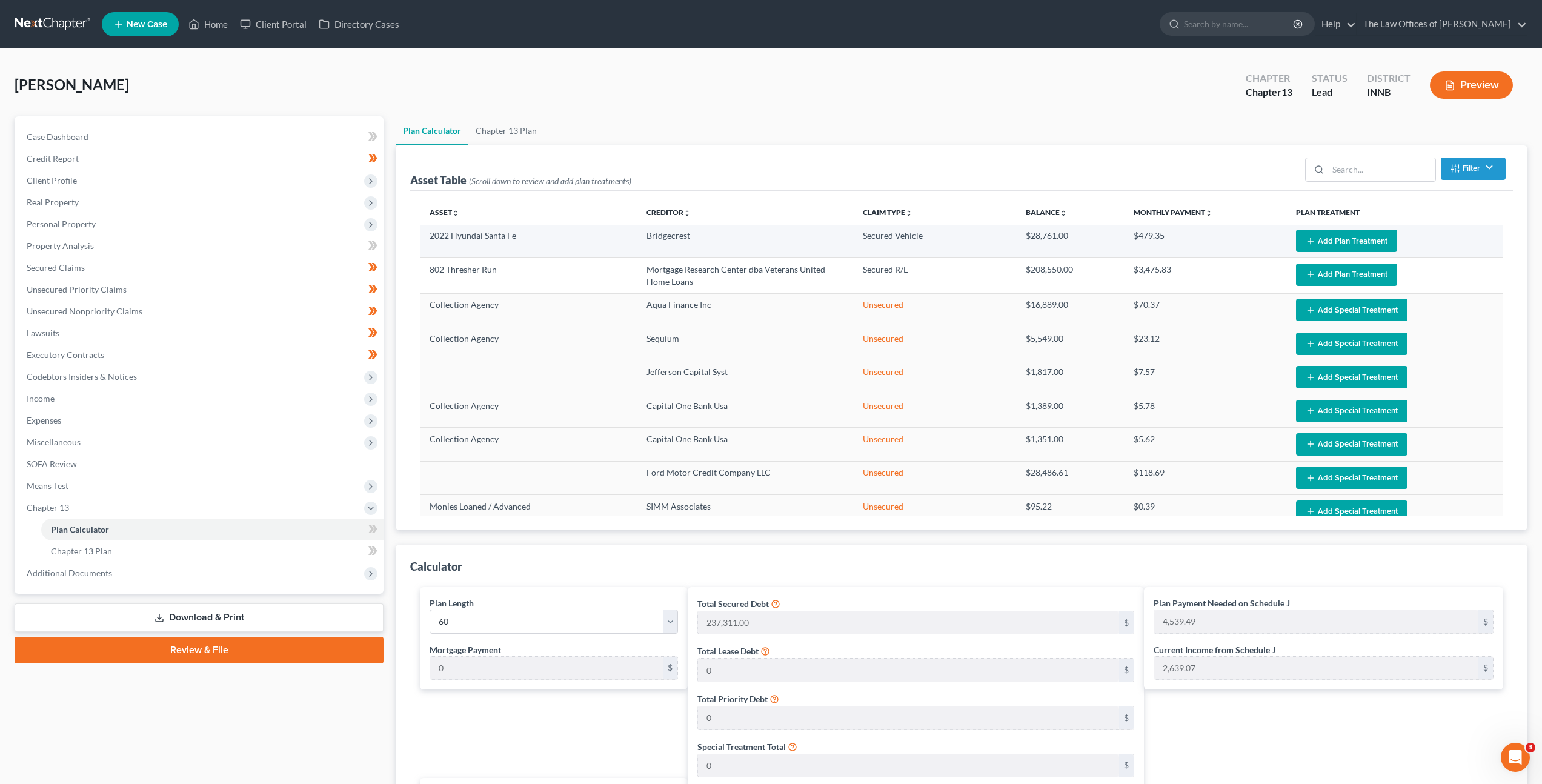
click at [1325, 236] on button "Add Plan Treatment" at bounding box center [1347, 241] width 101 height 22
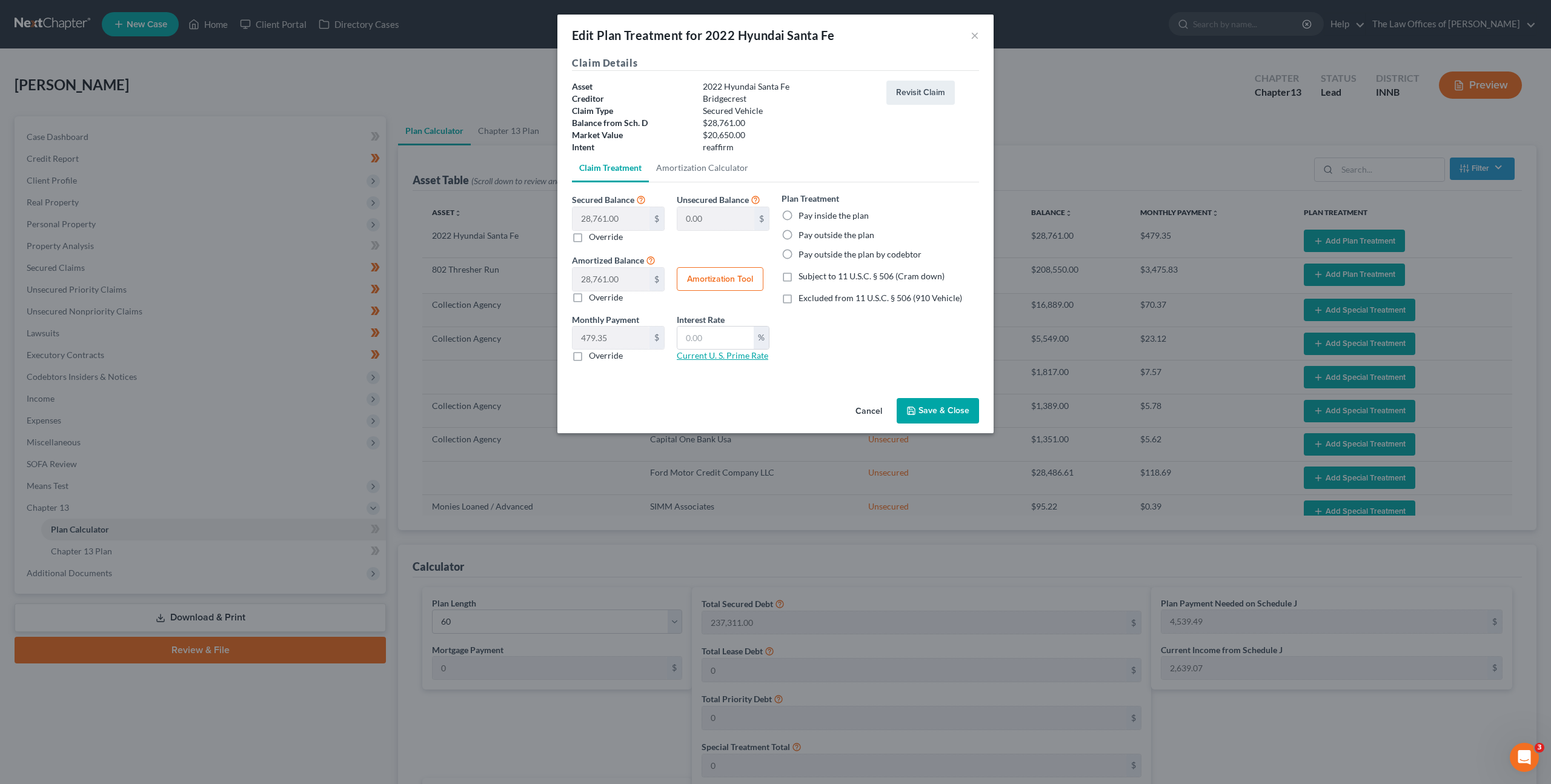
click at [737, 356] on link "Current U. S. Prime Rate" at bounding box center [722, 355] width 91 height 10
click at [739, 338] on input "text" at bounding box center [715, 338] width 76 height 23
type input "8.25"
click at [844, 327] on div "Plan Treatment Pay inside the plan Pay outside the plan Pay outside the plan by…" at bounding box center [880, 281] width 209 height 179
click at [798, 215] on label "Pay inside the plan" at bounding box center [833, 215] width 71 height 12
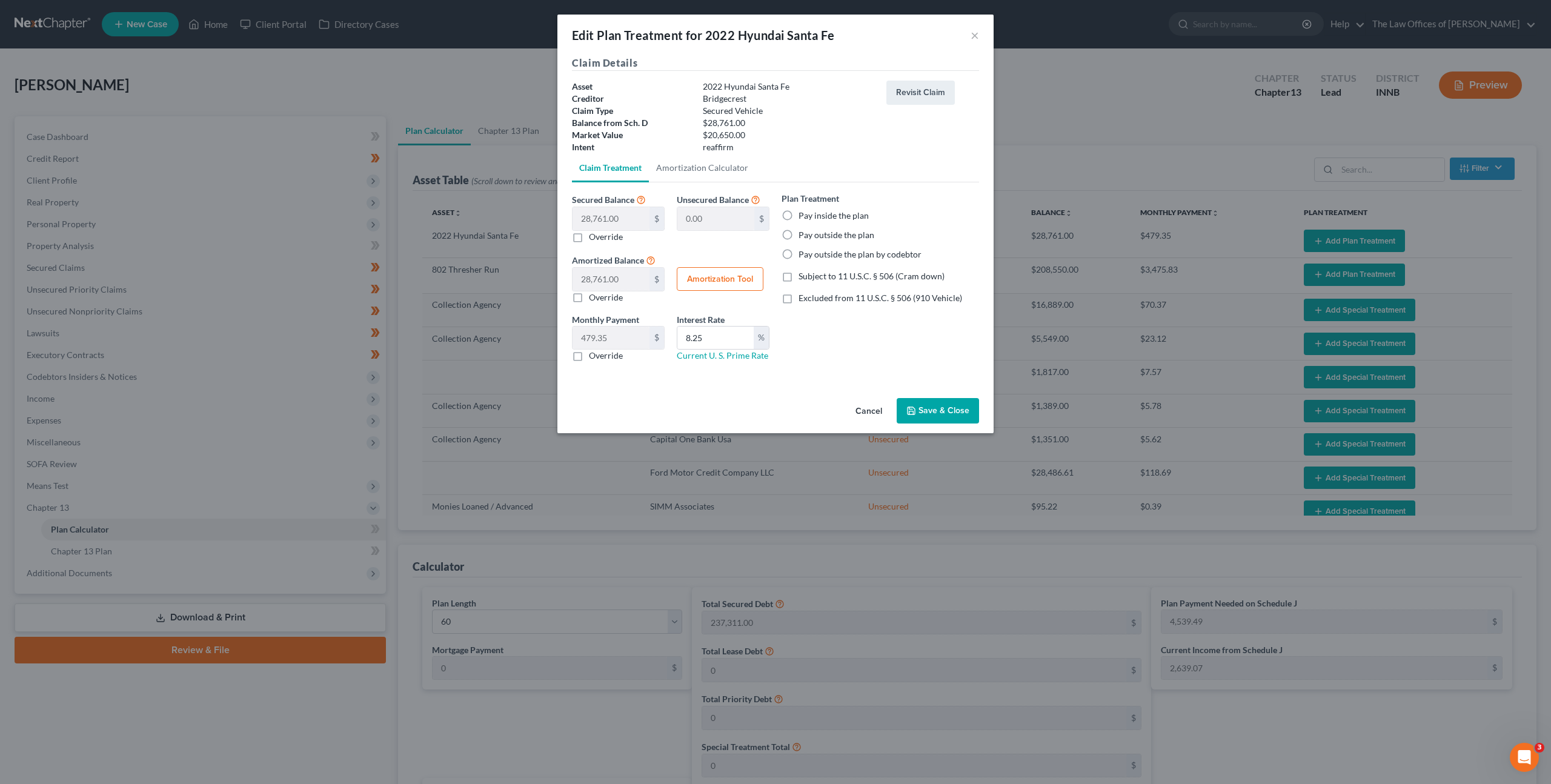
click at [803, 215] on input "Pay inside the plan" at bounding box center [807, 213] width 8 height 8
radio input "true"
click at [877, 413] on button "Cancel" at bounding box center [869, 411] width 46 height 25
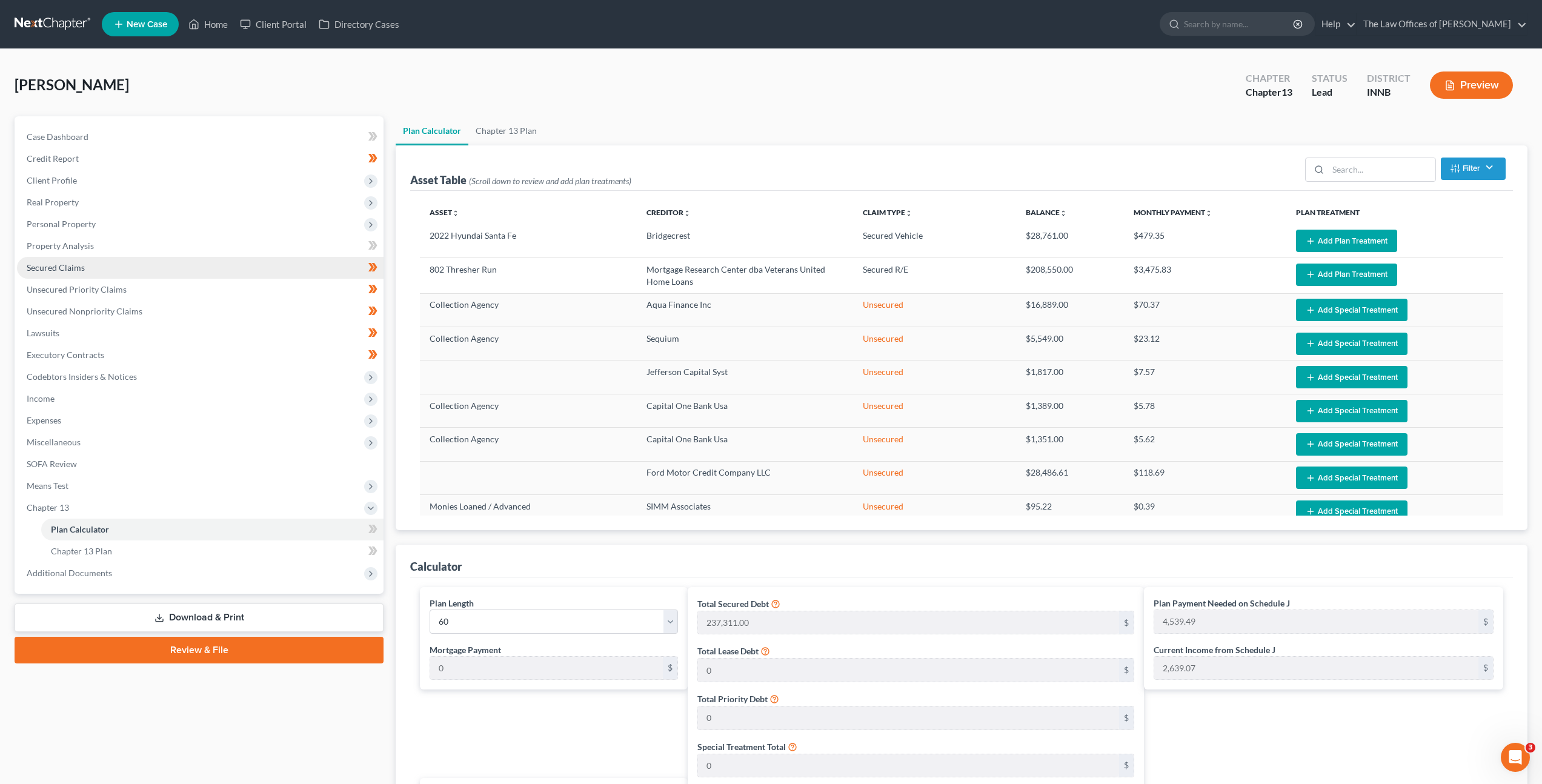
click at [235, 269] on link "Secured Claims" at bounding box center [200, 268] width 366 height 22
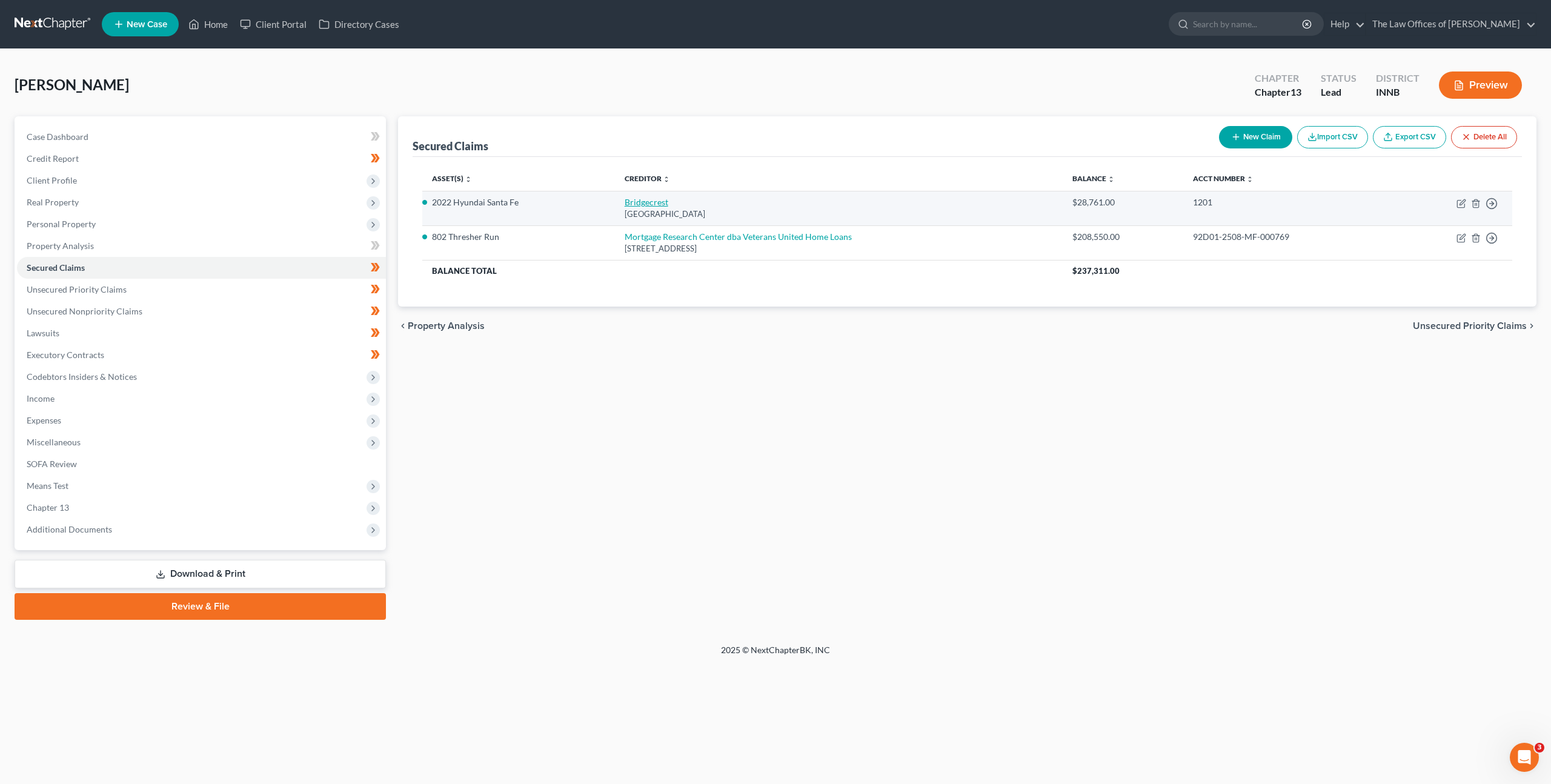
click at [646, 201] on link "Bridgecrest" at bounding box center [646, 201] width 44 height 10
select select "3"
select select "2"
select select "0"
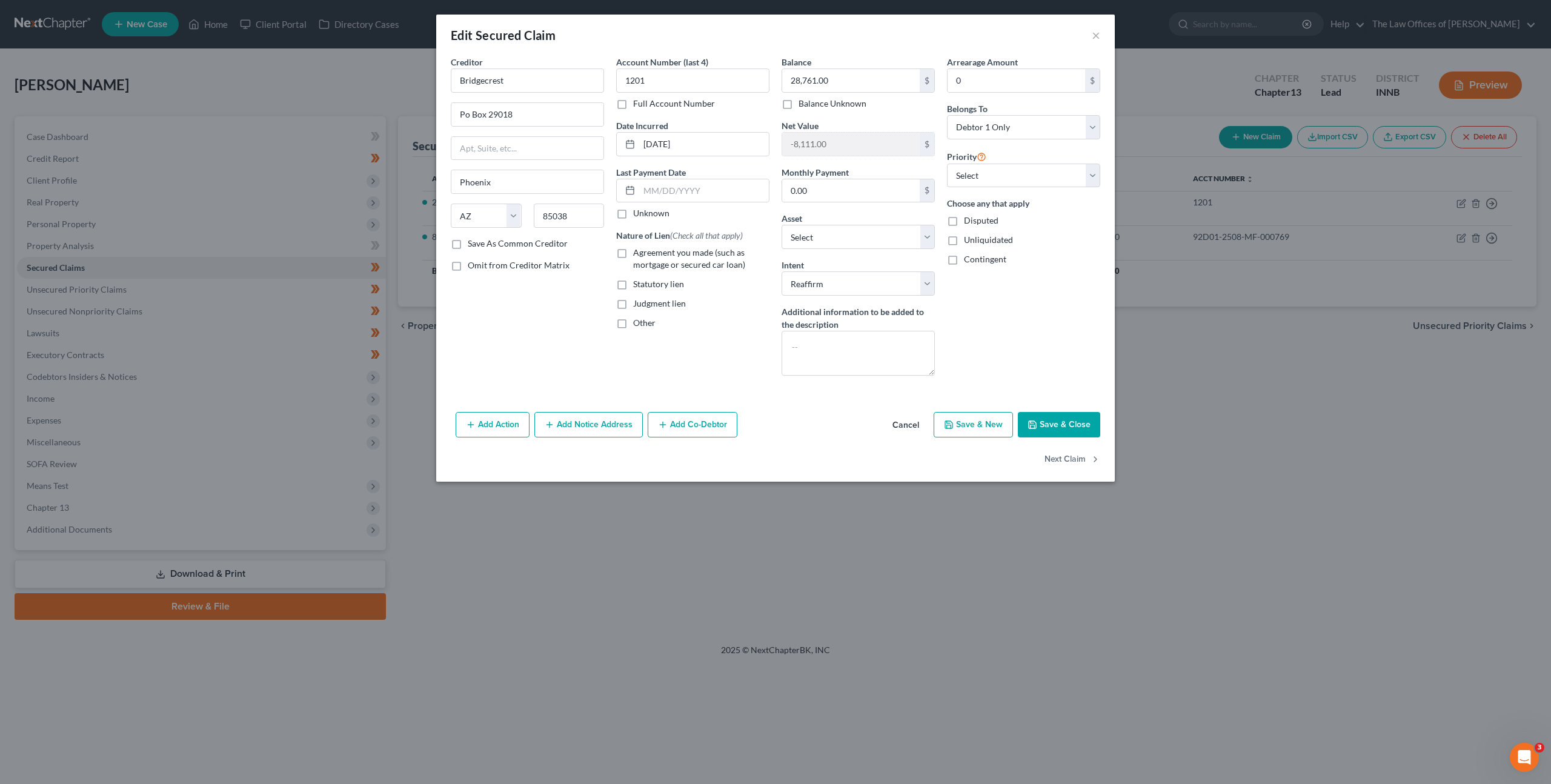
click at [908, 427] on button "Cancel" at bounding box center [906, 425] width 46 height 25
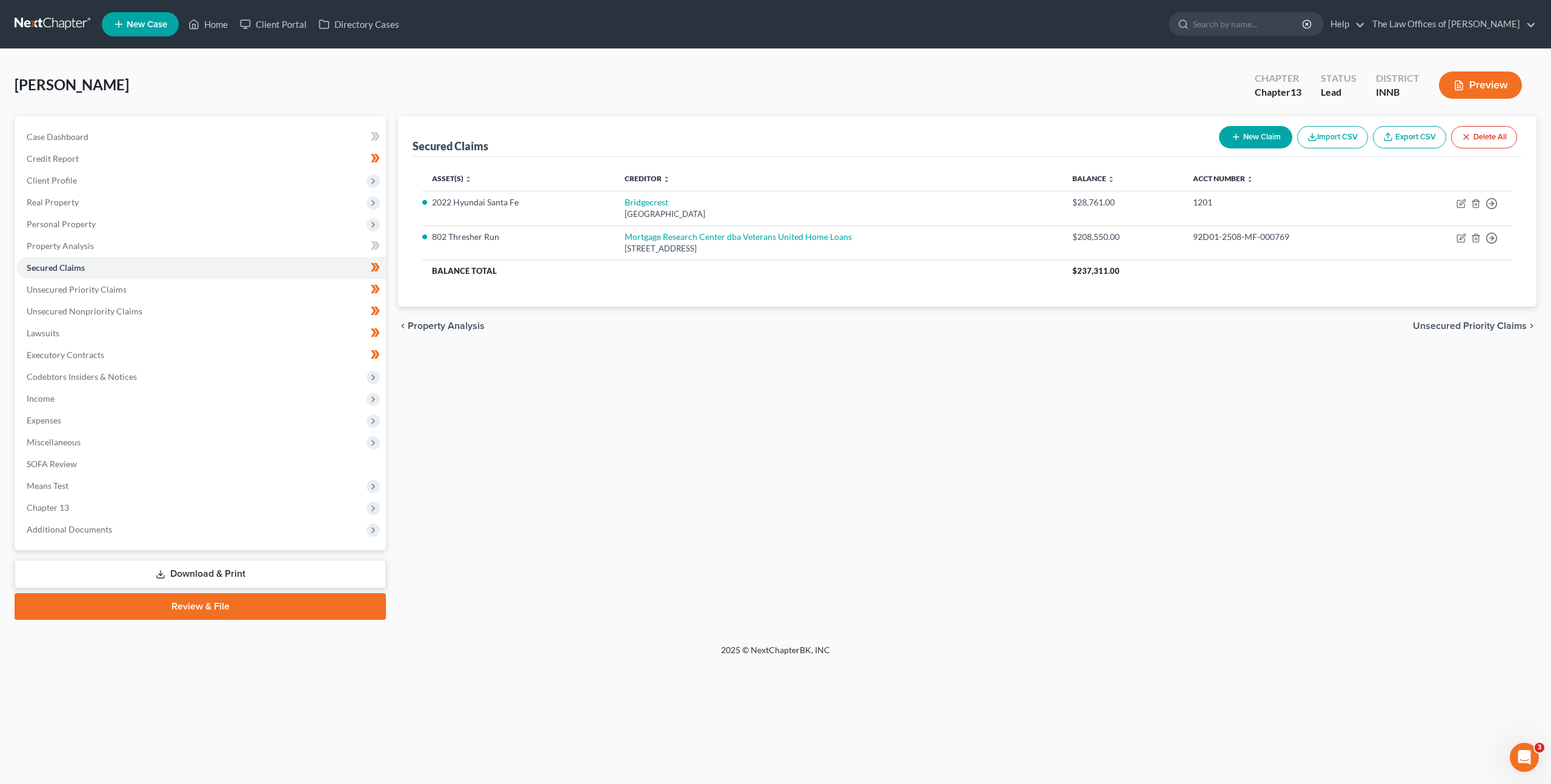
drag, startPoint x: 761, startPoint y: 451, endPoint x: 618, endPoint y: 450, distance: 143.0
click at [759, 453] on div "Secured Claims New Claim Import CSV Export CSV Delete All Asset(s) expand_more …" at bounding box center [967, 368] width 1151 height 503
click at [212, 499] on span "Chapter 13" at bounding box center [201, 508] width 369 height 22
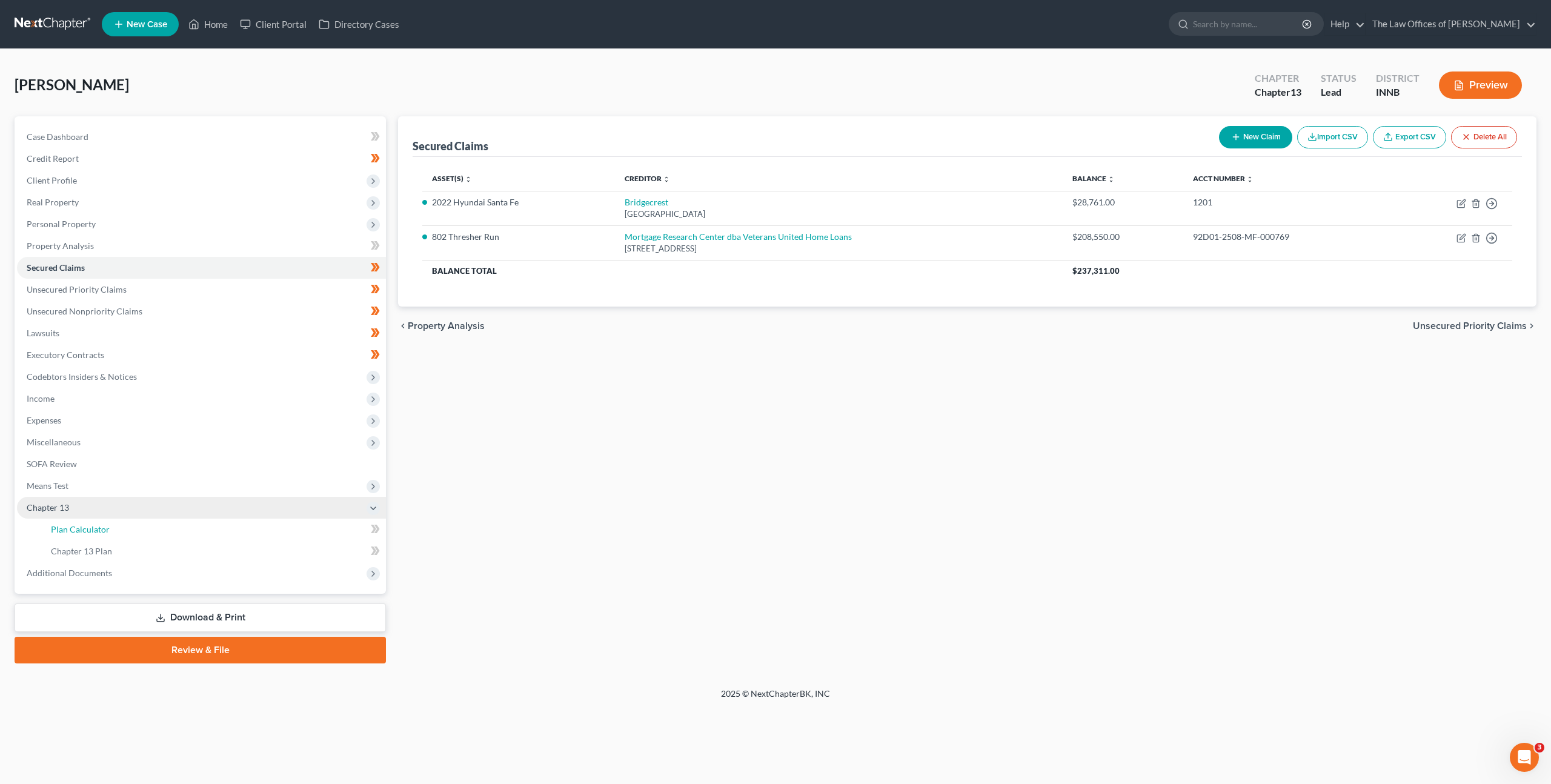
drag, startPoint x: 212, startPoint y: 520, endPoint x: 247, endPoint y: 507, distance: 37.3
click at [212, 520] on link "Plan Calculator" at bounding box center [213, 530] width 345 height 22
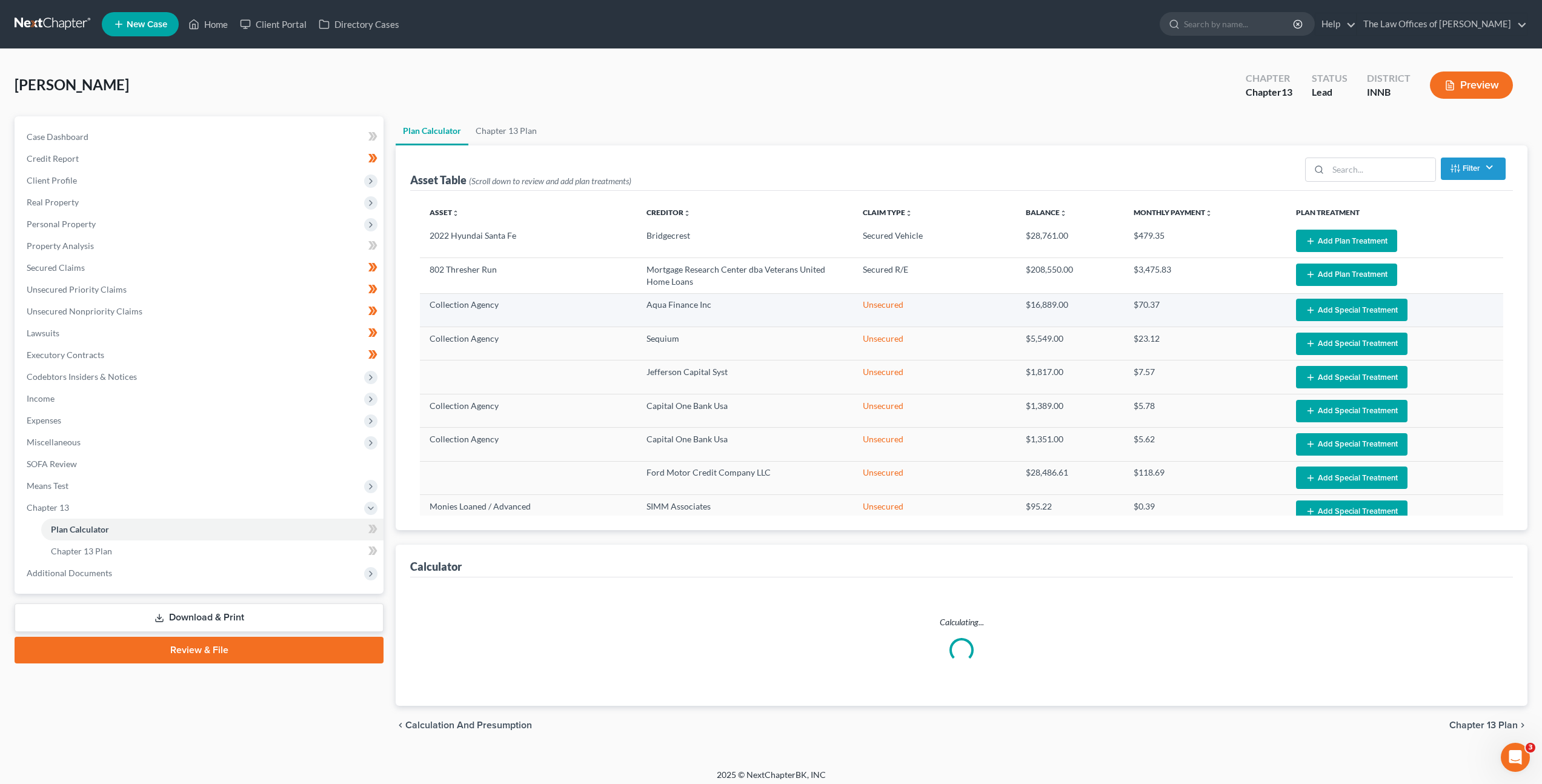
select select "59"
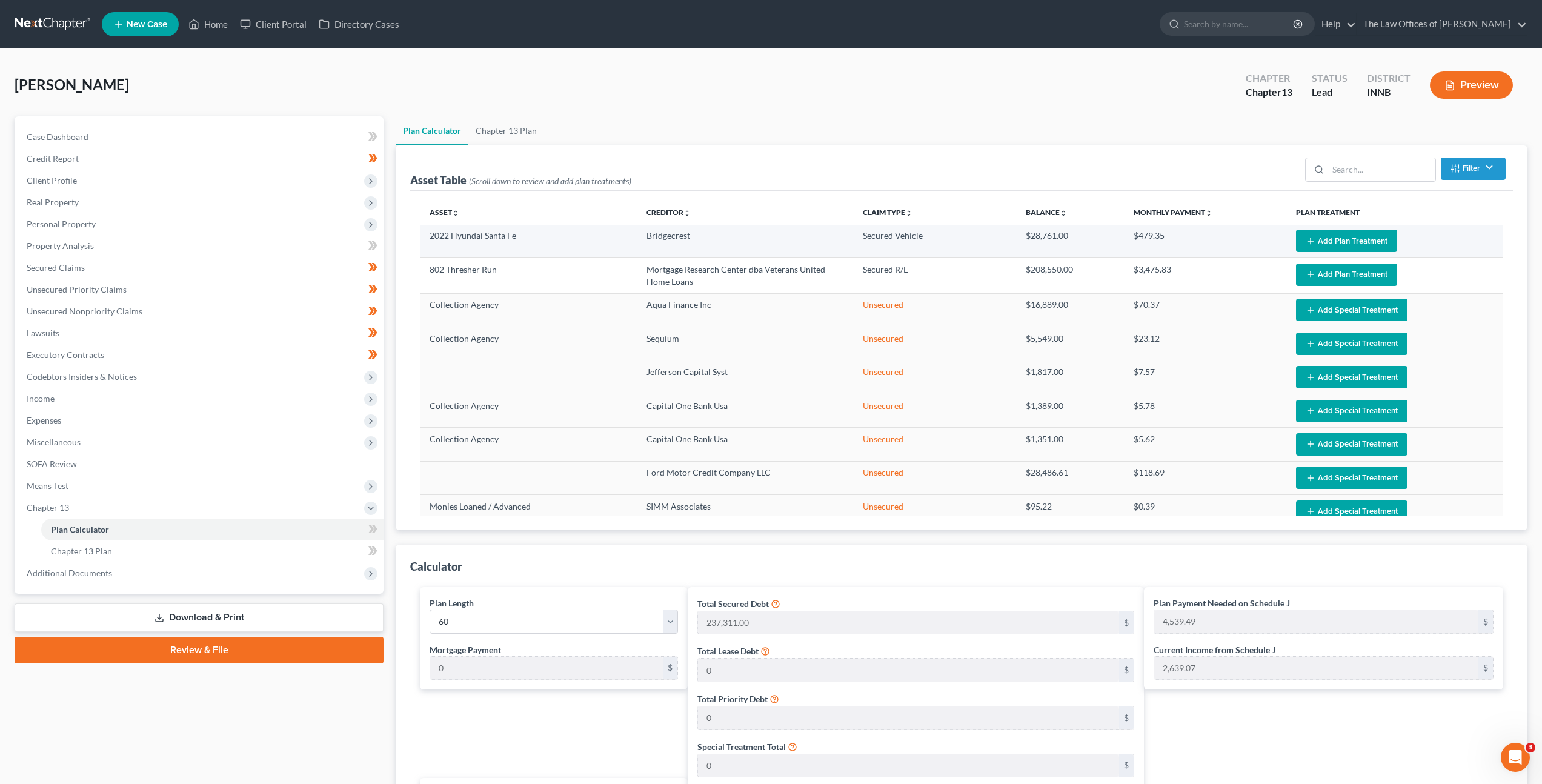
click at [1308, 241] on line "button" at bounding box center [1311, 241] width 6 height 0
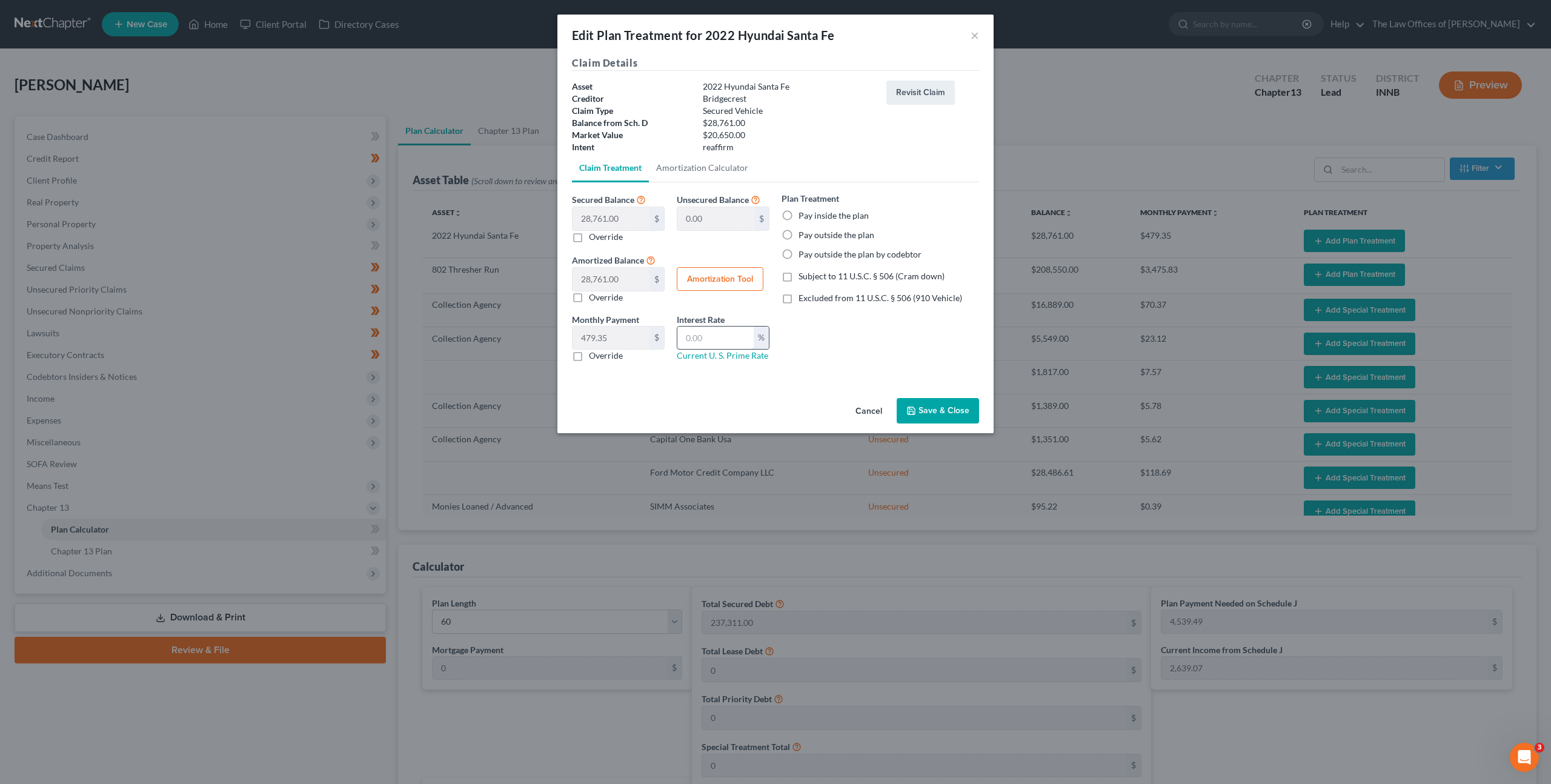
click at [698, 336] on input "text" at bounding box center [715, 338] width 76 height 23
type input "8.25"
click at [831, 310] on div "Plan Treatment Pay inside the plan Pay outside the plan Pay outside the plan by…" at bounding box center [880, 281] width 209 height 179
click at [798, 216] on label "Pay inside the plan" at bounding box center [833, 215] width 71 height 12
click at [803, 216] on input "Pay inside the plan" at bounding box center [807, 213] width 8 height 8
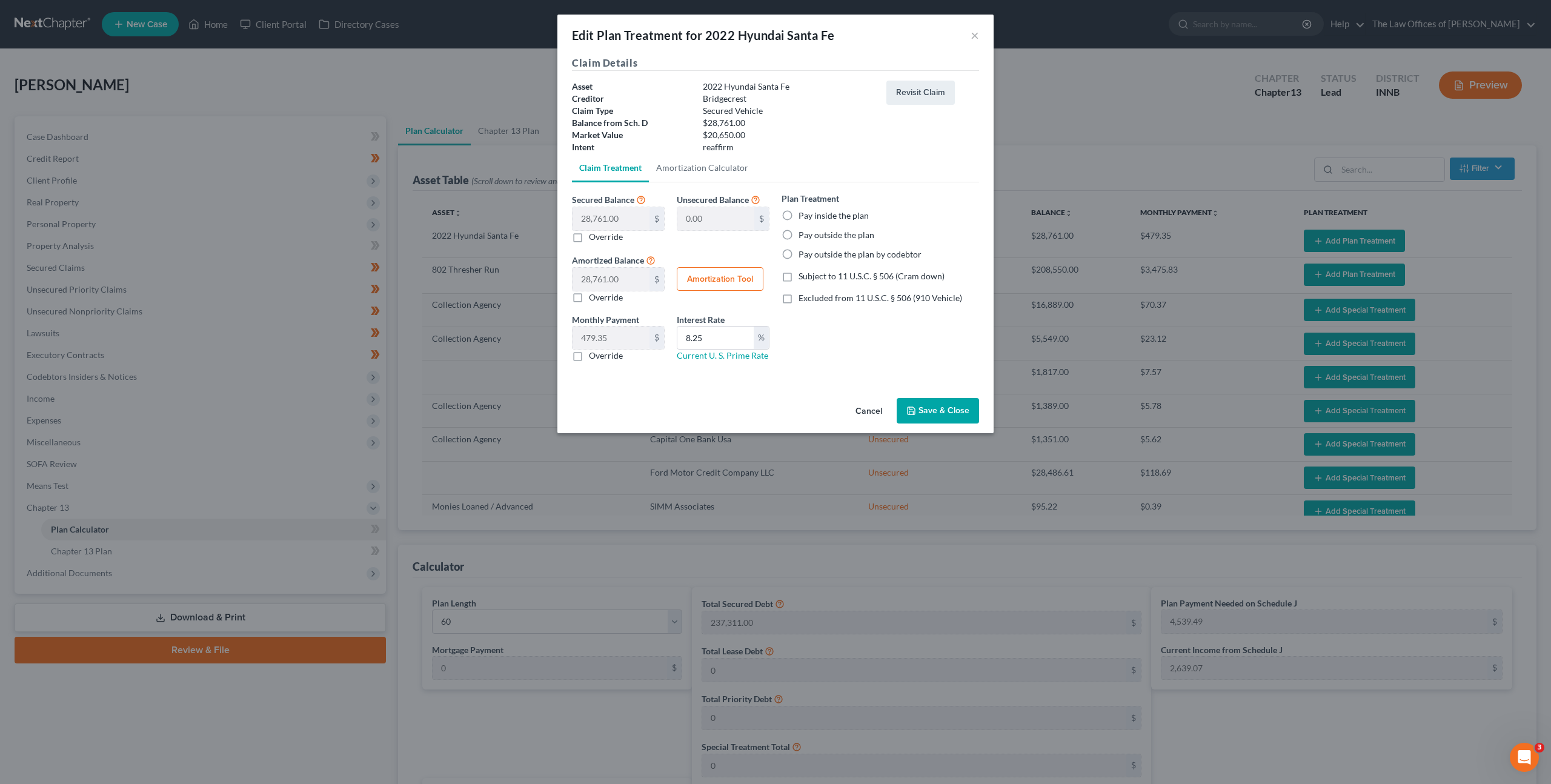
radio input "true"
click at [812, 344] on div "Plan Treatment Pay inside the plan Pay outside the plan Pay outside the plan by…" at bounding box center [880, 281] width 209 height 179
click at [798, 299] on label "Excluded from 11 U.S.C. § 506 (910 Vehicle)" at bounding box center [880, 297] width 163 height 12
click at [803, 299] on input "Excluded from 11 U.S.C. § 506 (910 Vehicle)" at bounding box center [807, 296] width 8 height 8
checkbox input "true"
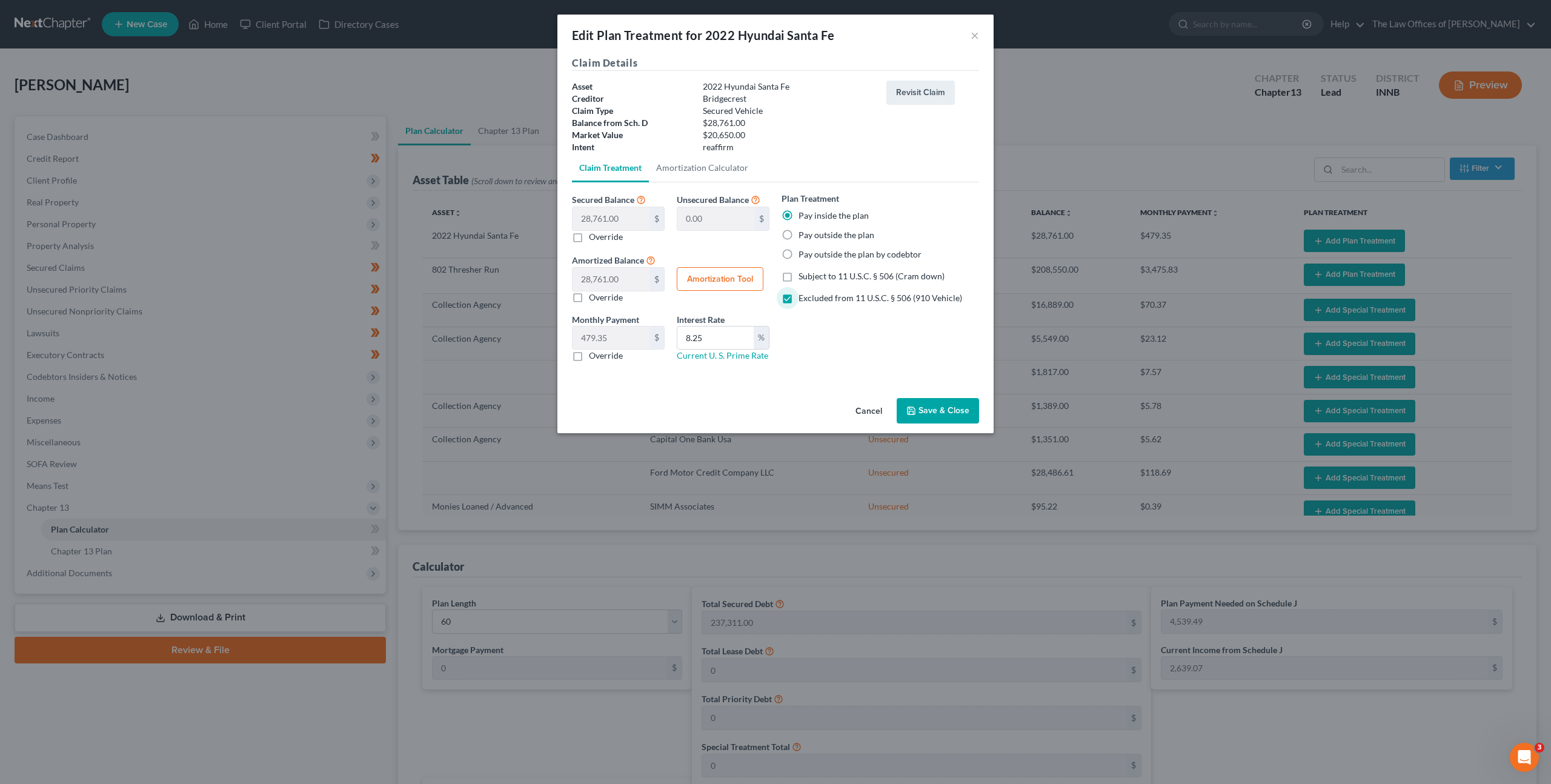
click at [737, 289] on button "Amortization Tool" at bounding box center [720, 279] width 86 height 25
type input "28,761.00"
type input "8.25"
type input "60"
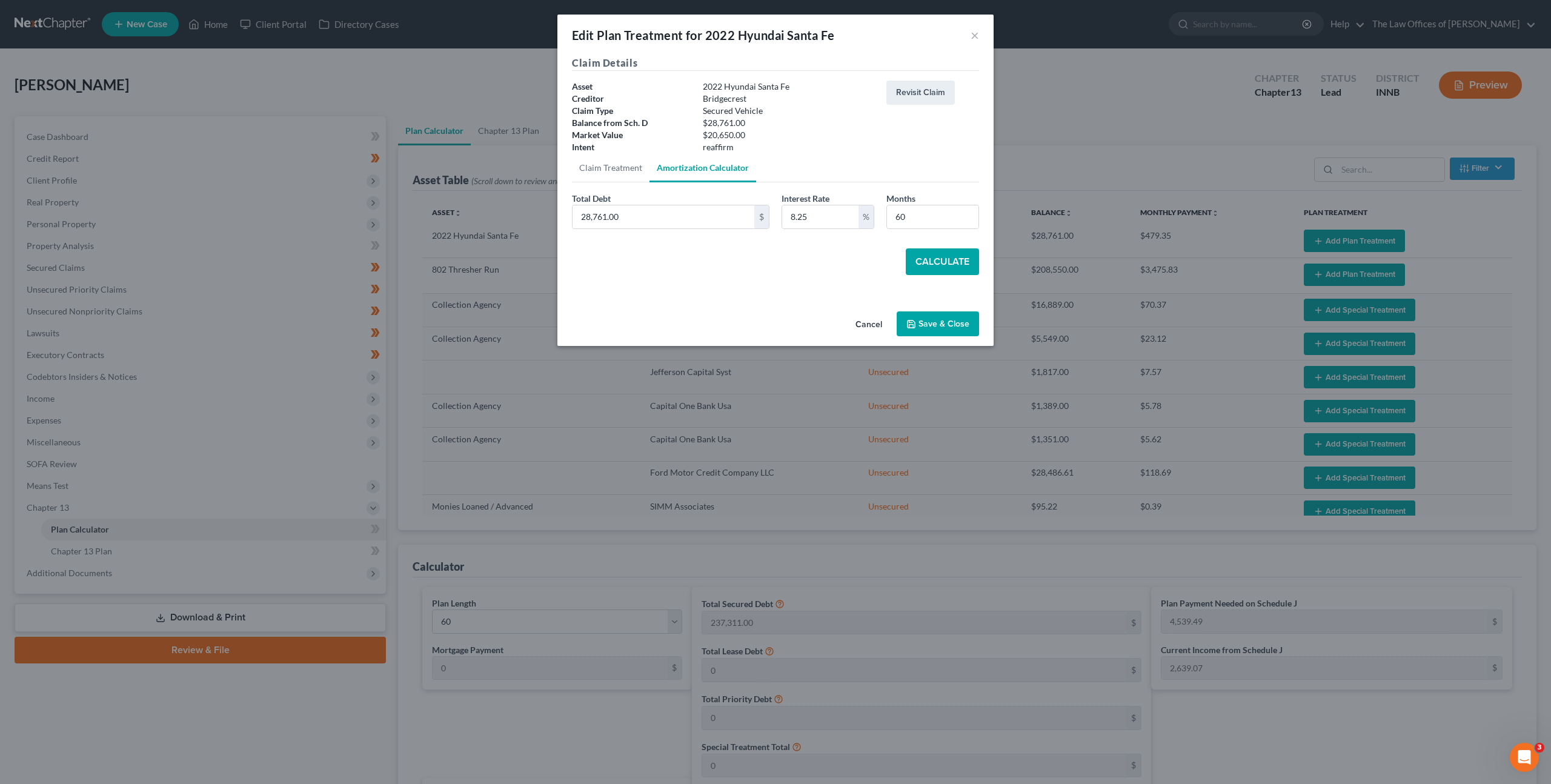
click at [922, 254] on button "Calculate" at bounding box center [942, 262] width 73 height 27
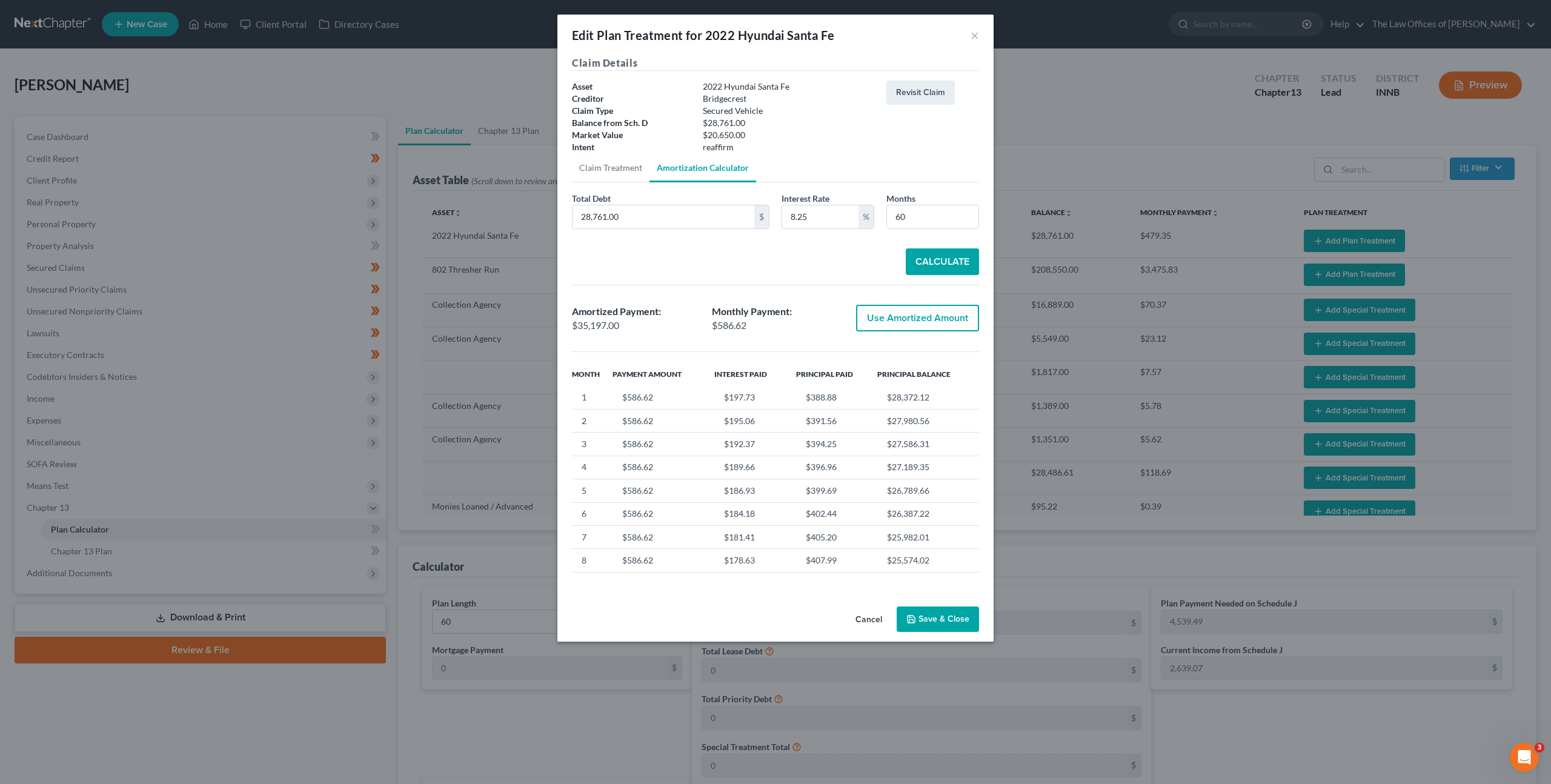
click at [894, 317] on button "Use Amortized Amount" at bounding box center [917, 318] width 123 height 27
type input "35,196.99"
checkbox input "true"
type input "586.61"
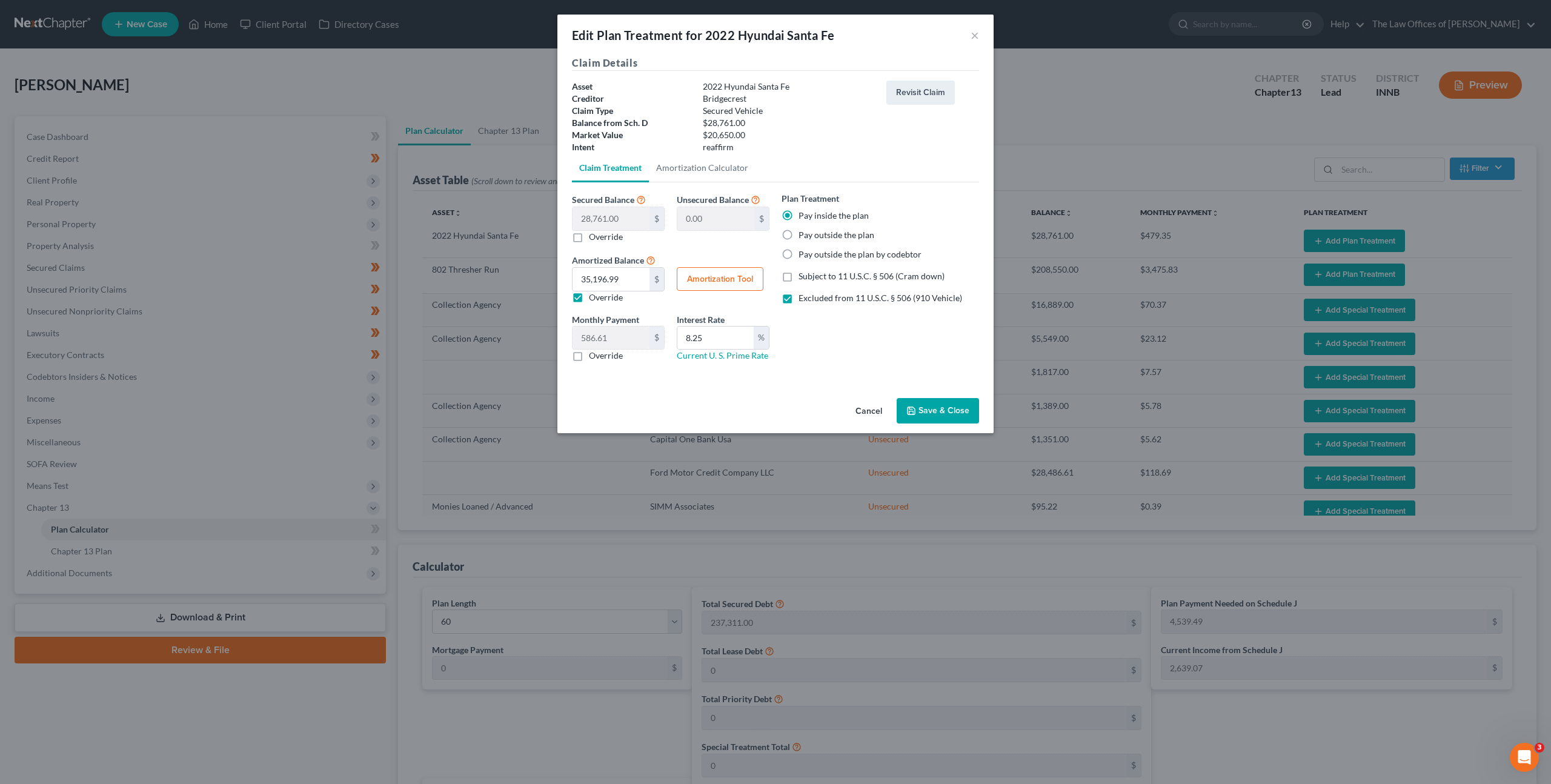
click at [937, 408] on button "Save & Close" at bounding box center [938, 411] width 82 height 25
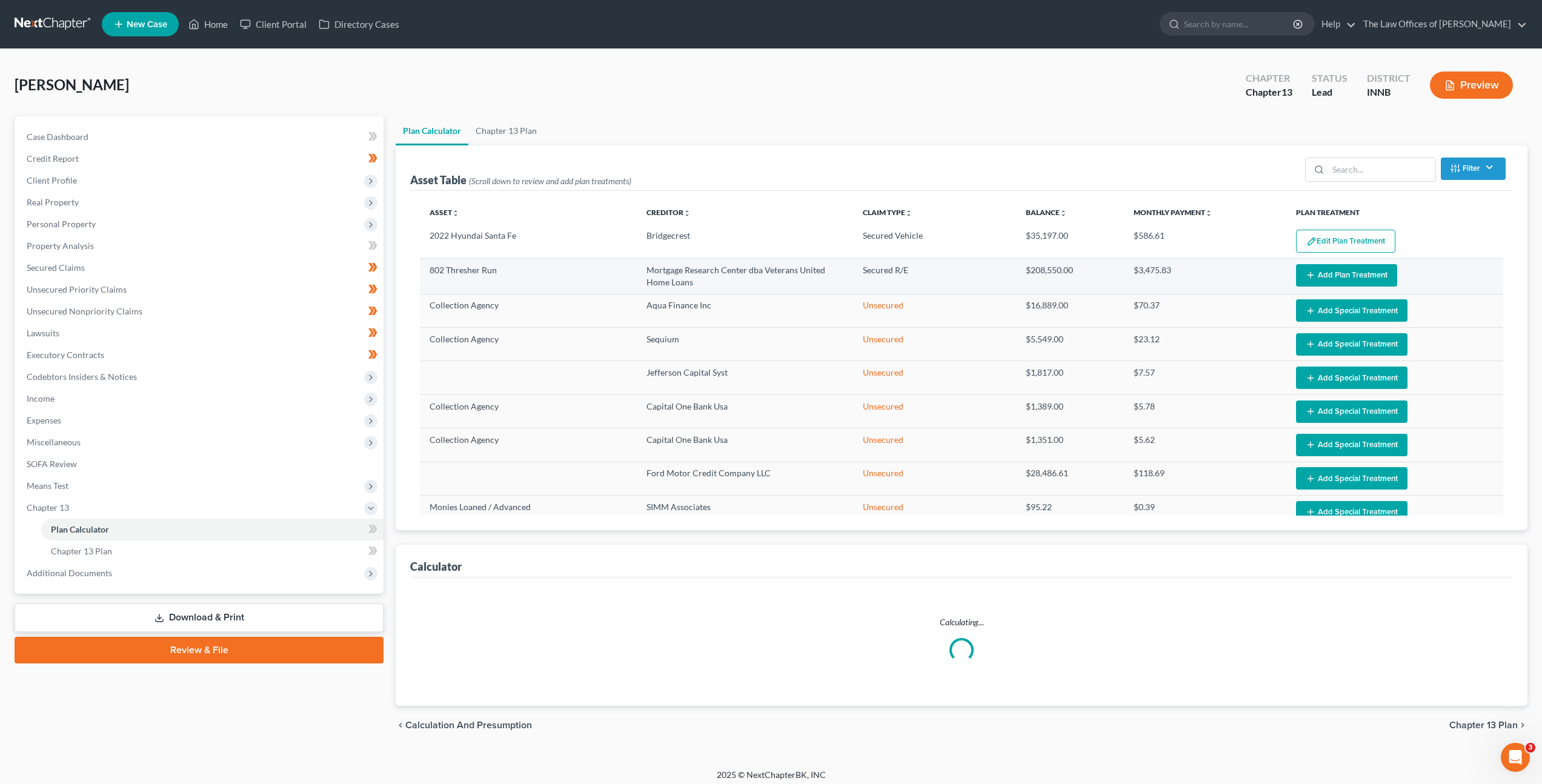
select select "59"
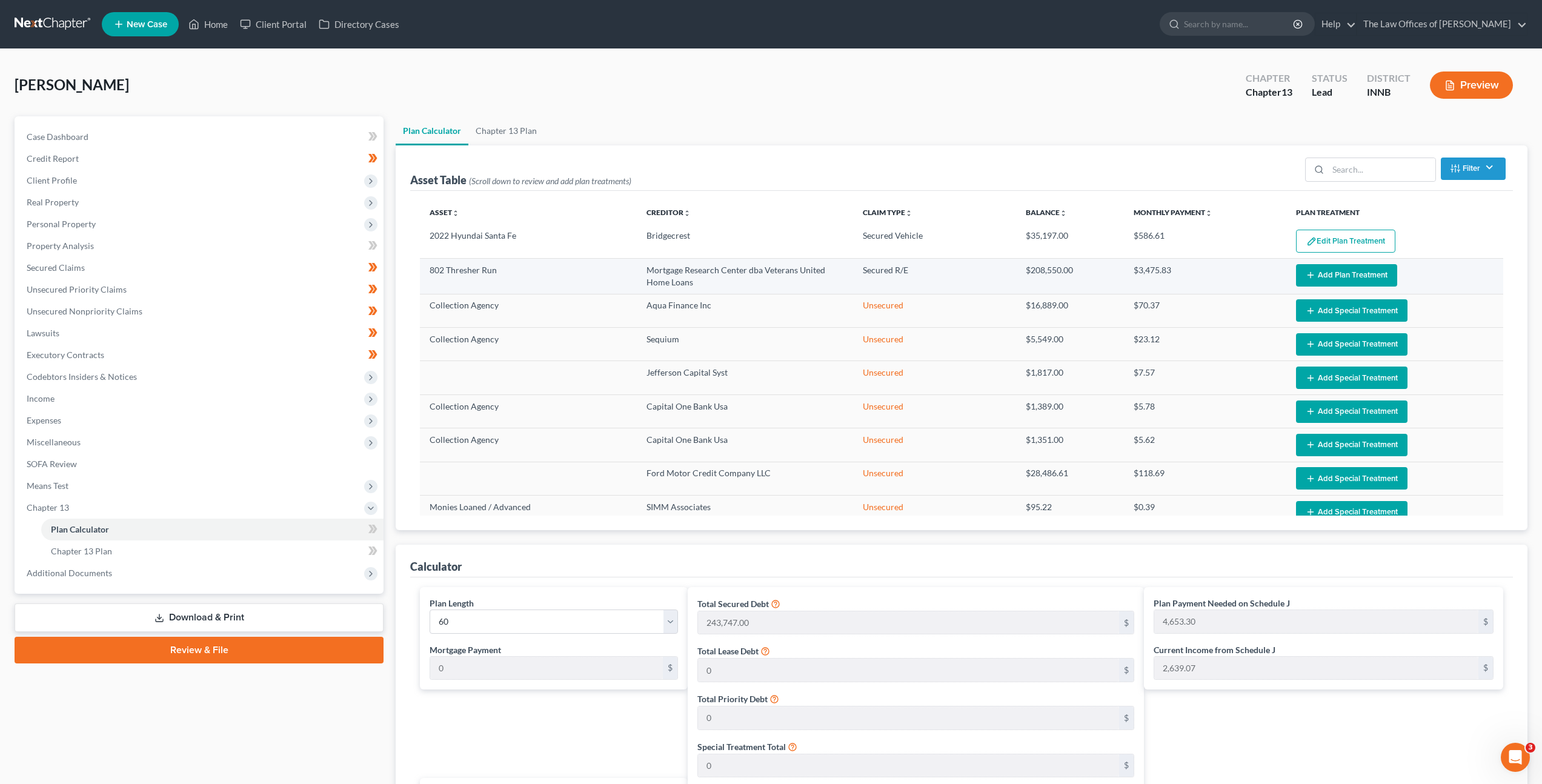
click at [1307, 273] on icon "button" at bounding box center [1311, 275] width 10 height 10
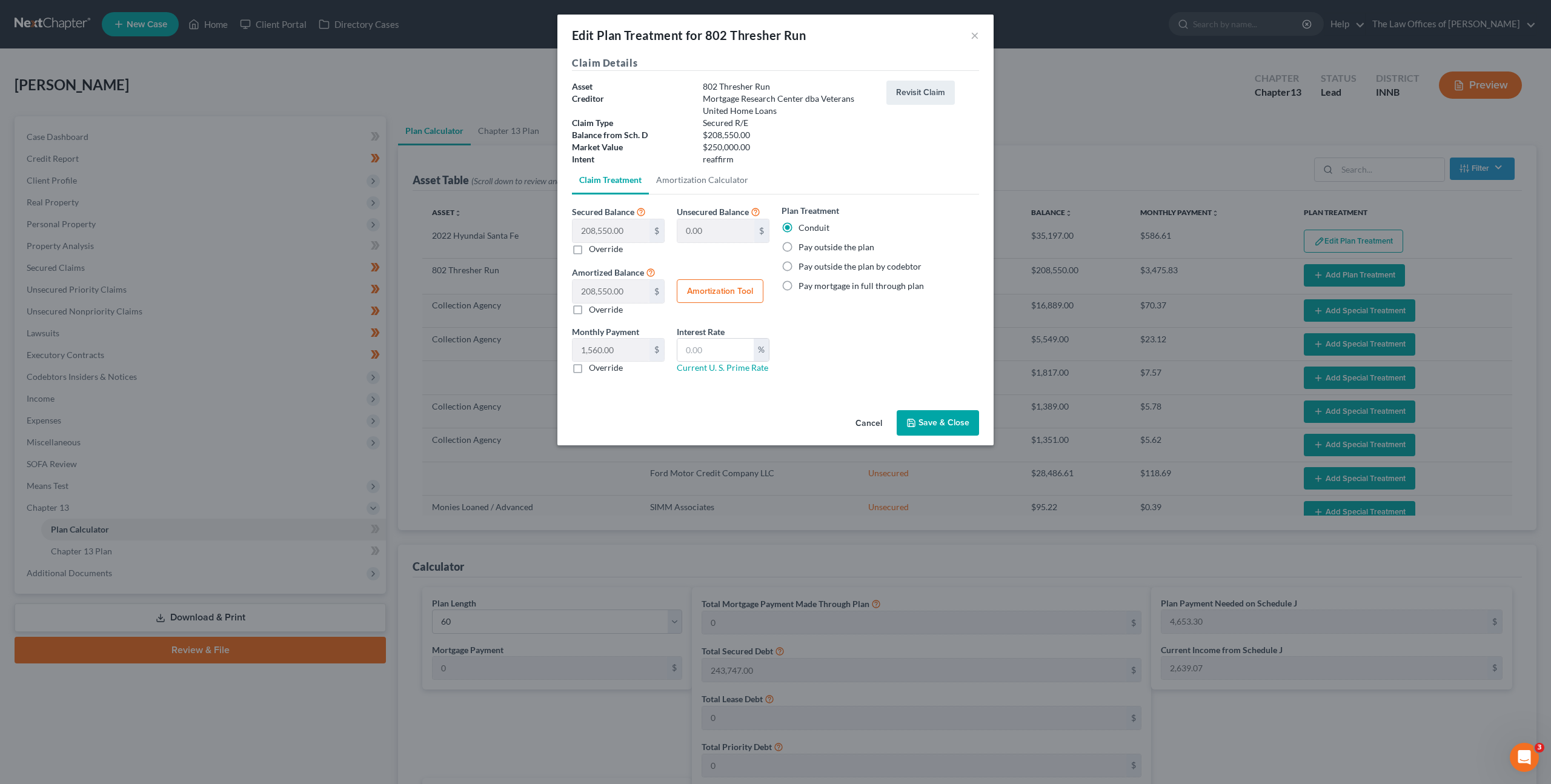
click at [936, 422] on button "Save & Close" at bounding box center [938, 423] width 82 height 25
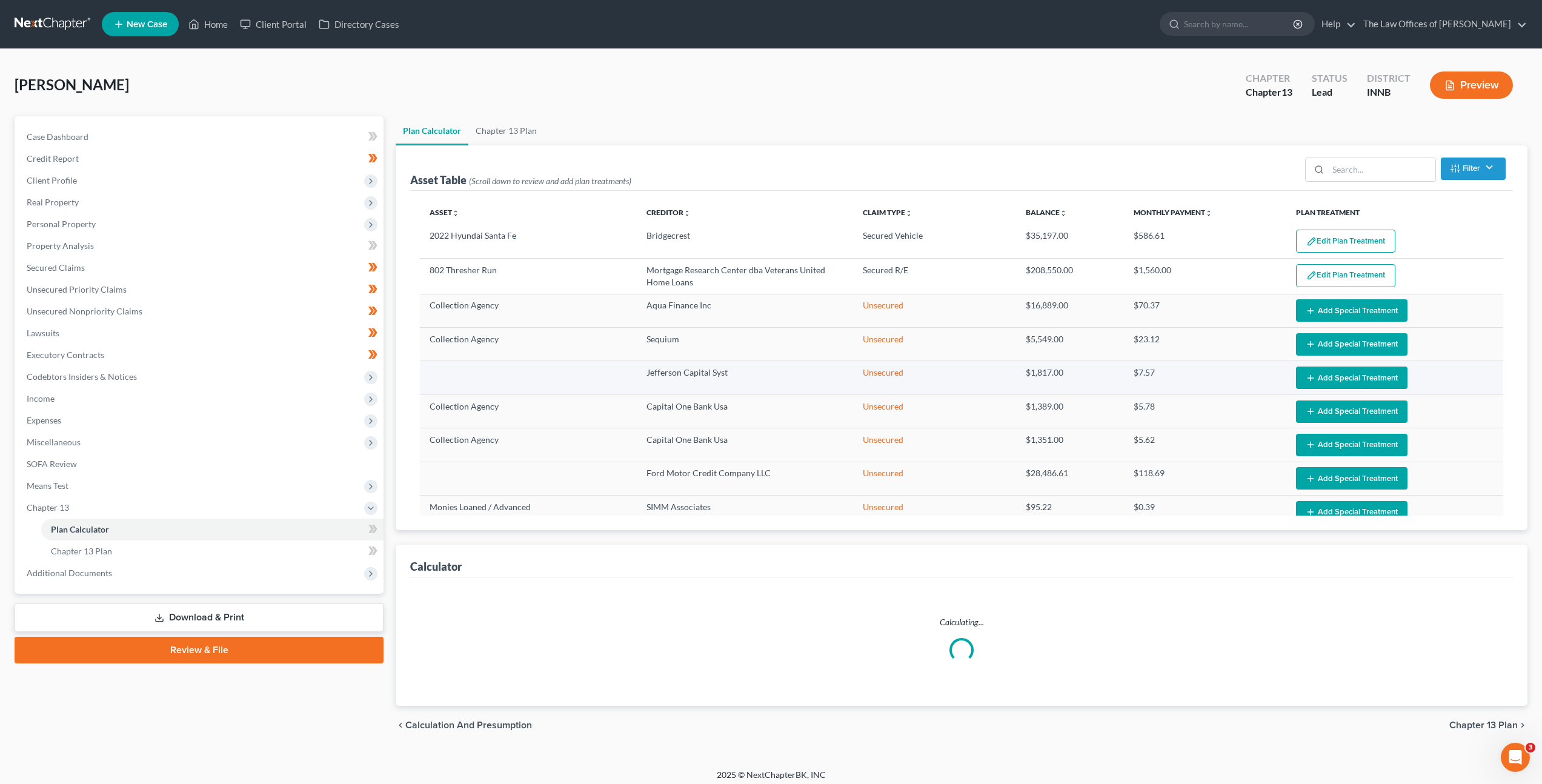
select select "59"
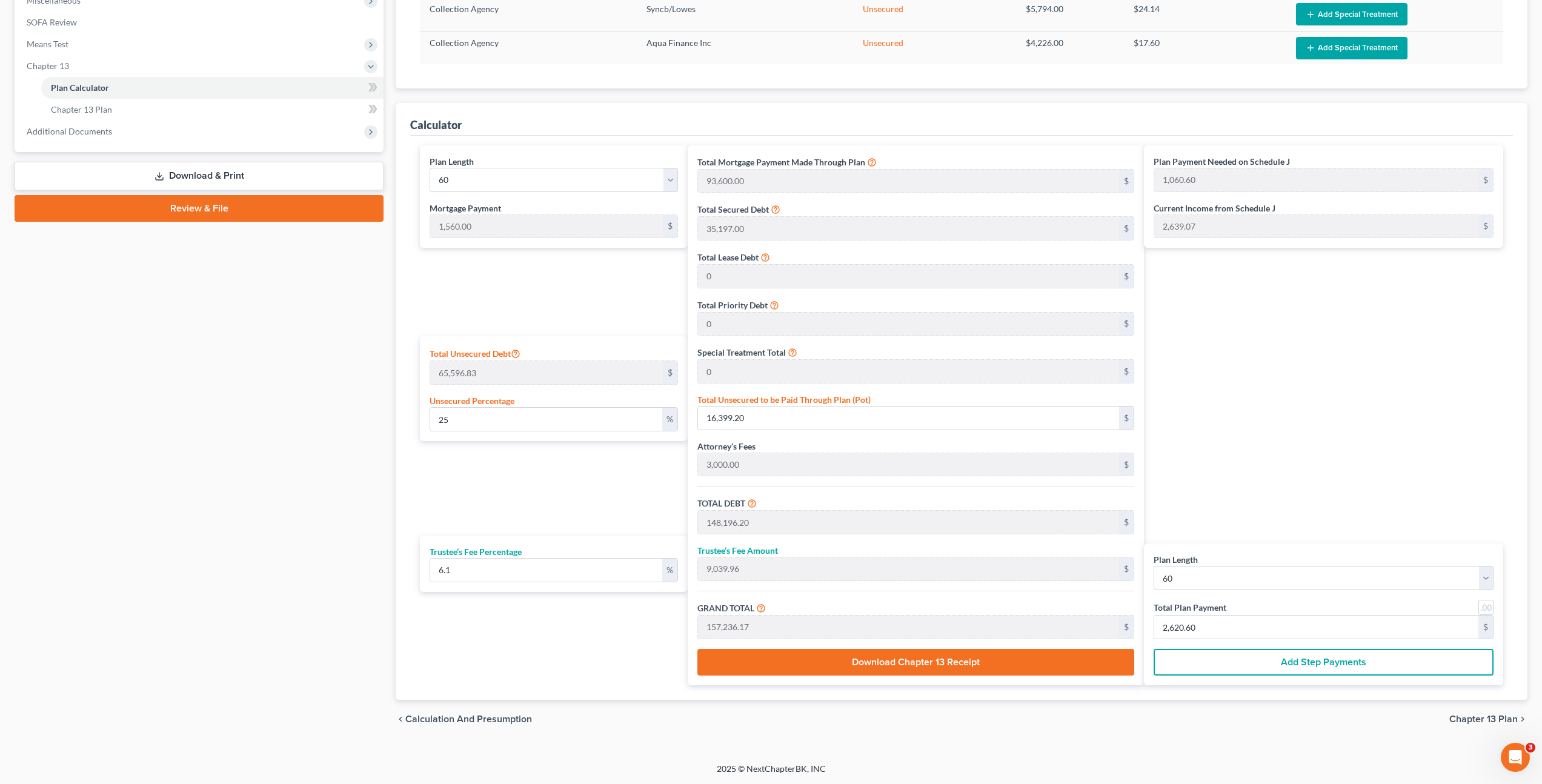
scroll to position [442, 0]
click at [847, 424] on input "16,399.20" at bounding box center [908, 417] width 421 height 23
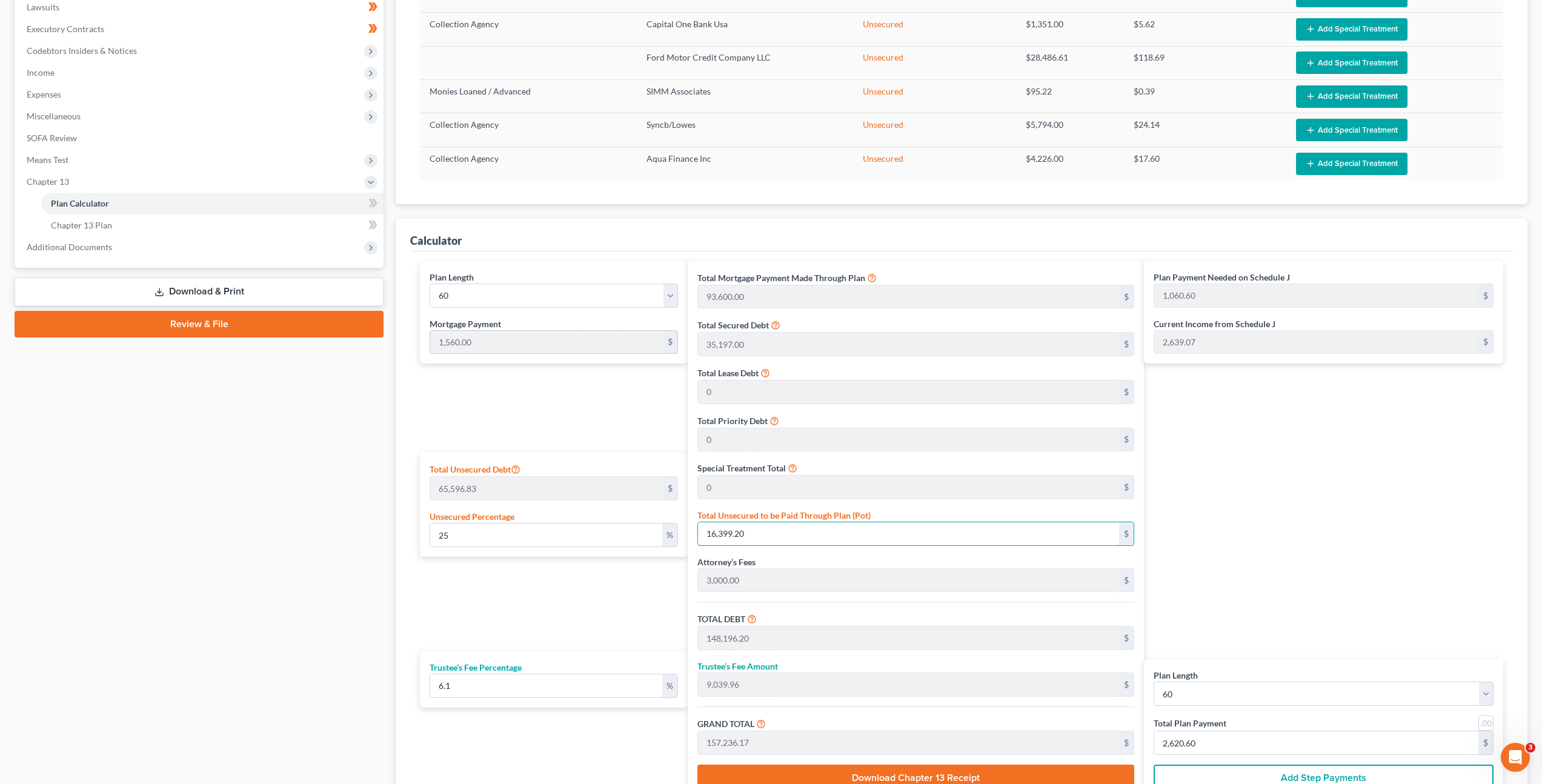
scroll to position [325, 0]
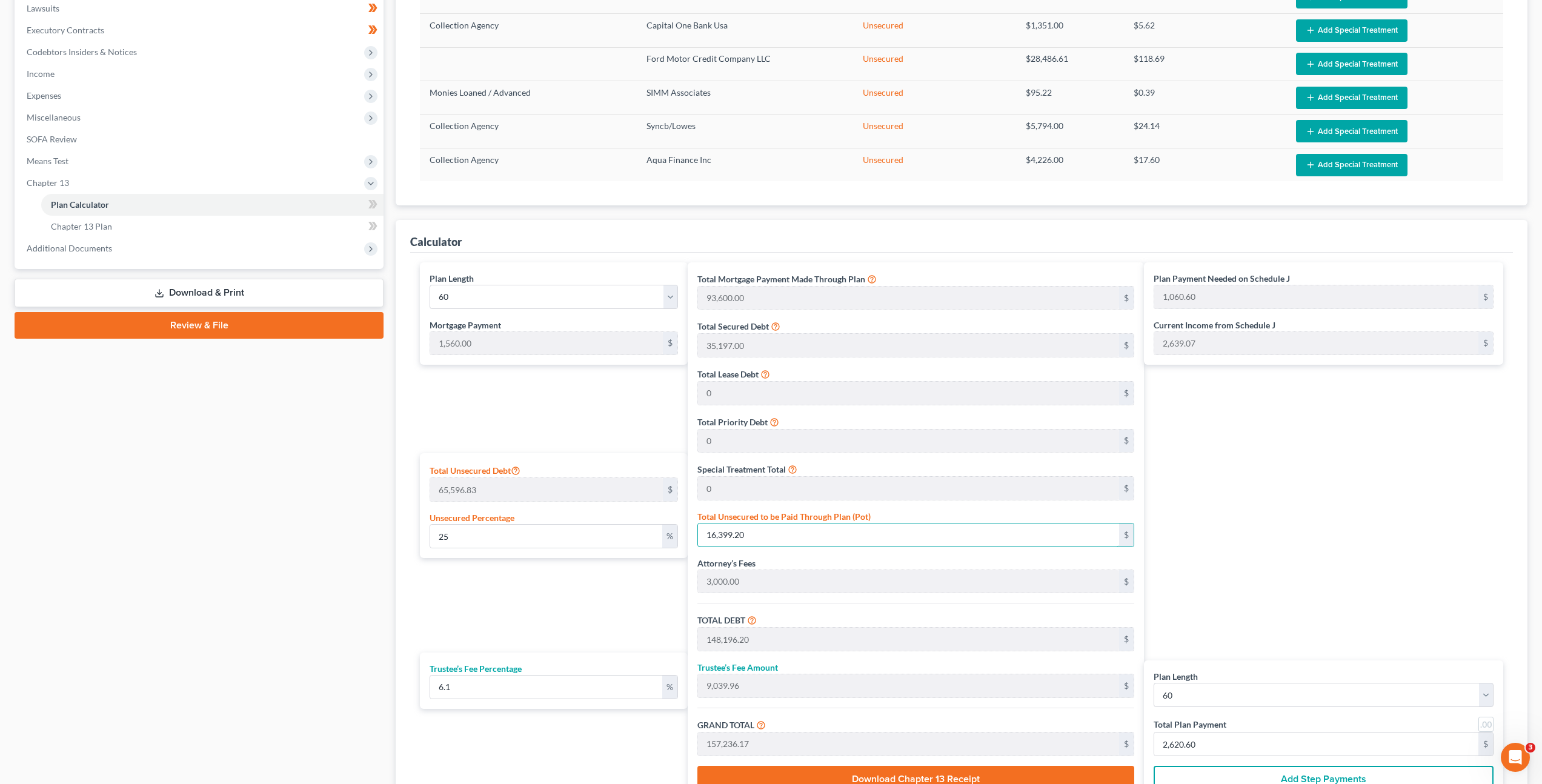
type input "0.0015244639108322763"
type input "1"
type input "131,798.00"
type input "8,039.67"
type input "139,837.67"
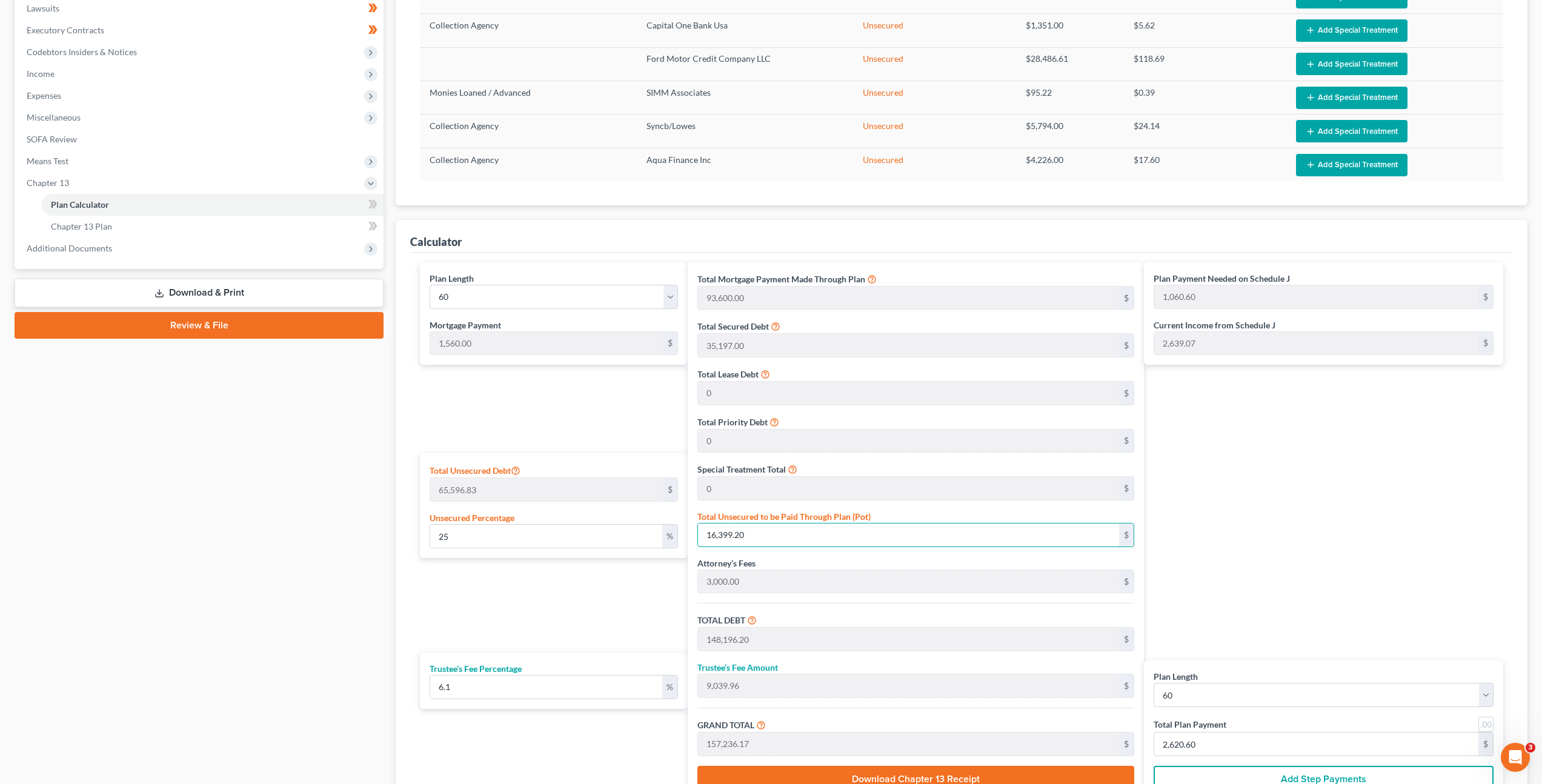
type input "770.62"
type input "2,330.62"
type input "0.022866958662484147"
type input "15"
type input "131,812.00"
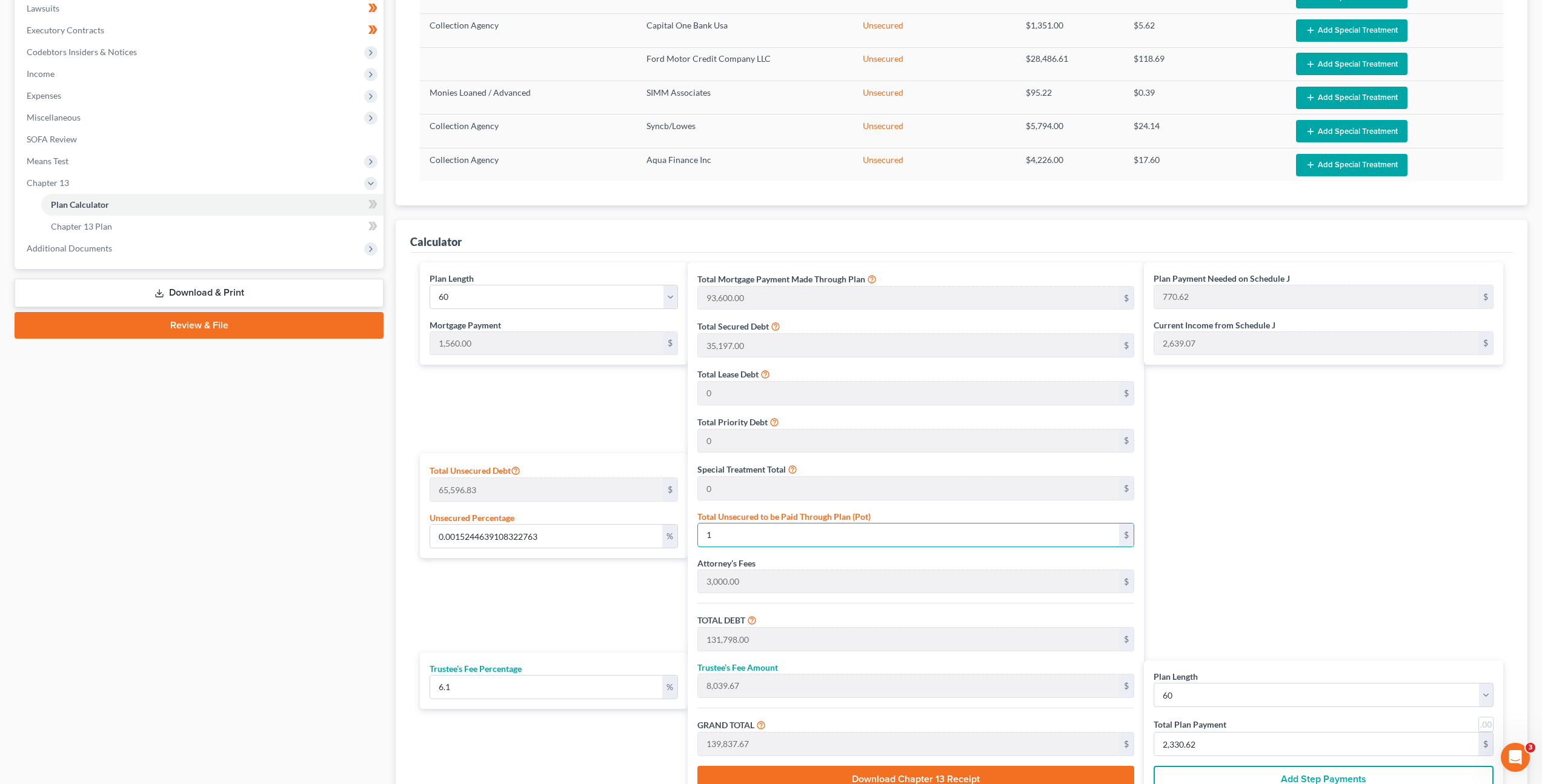
type input "8,040.53"
type input "139,852.53"
type input "770.87"
type input "2,330.87"
type input "0.22866958662484146"
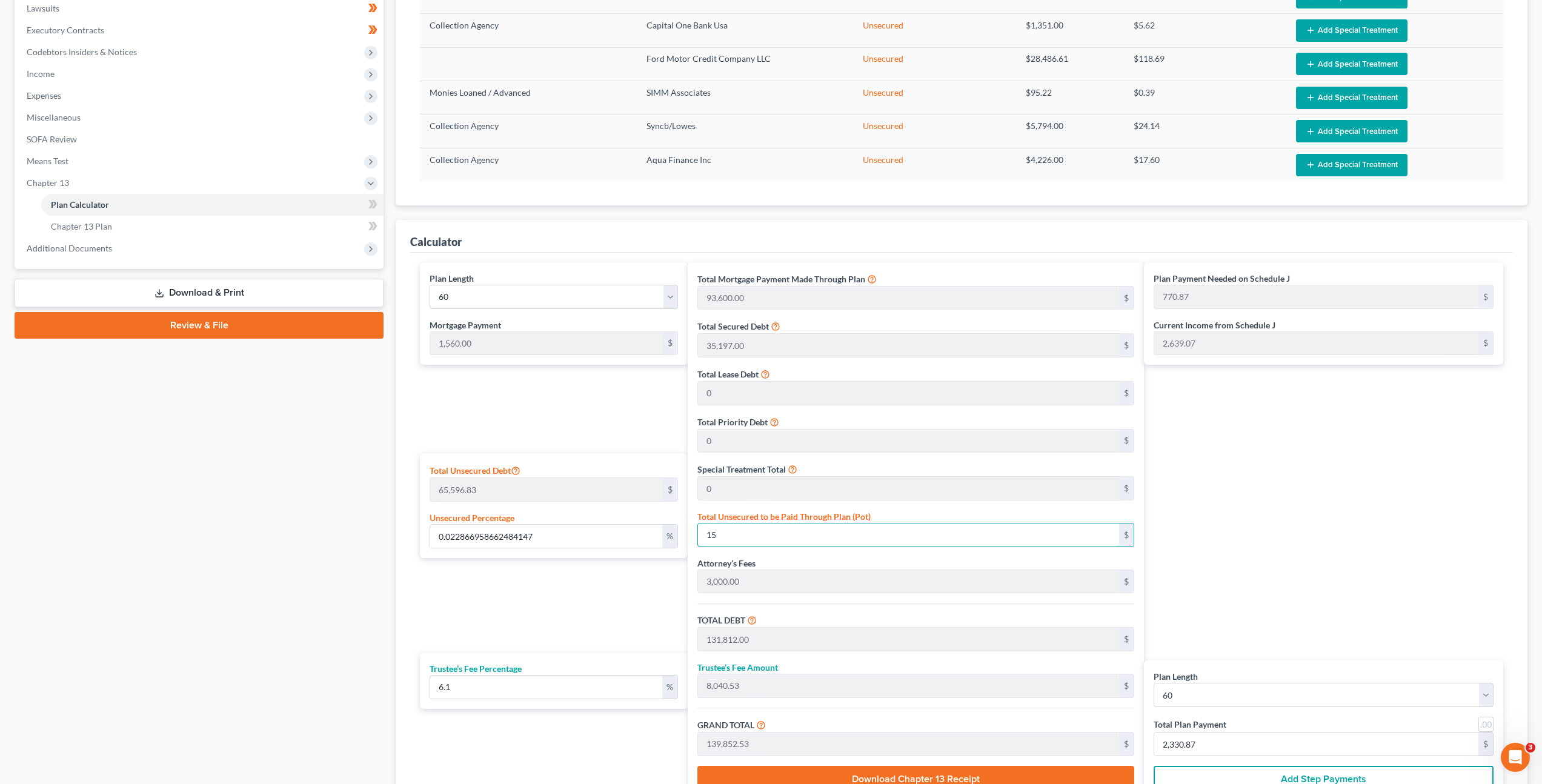
type input "150"
type input "131,947.00"
type input "8,048.76"
type input "139,995.76"
type input "773.26"
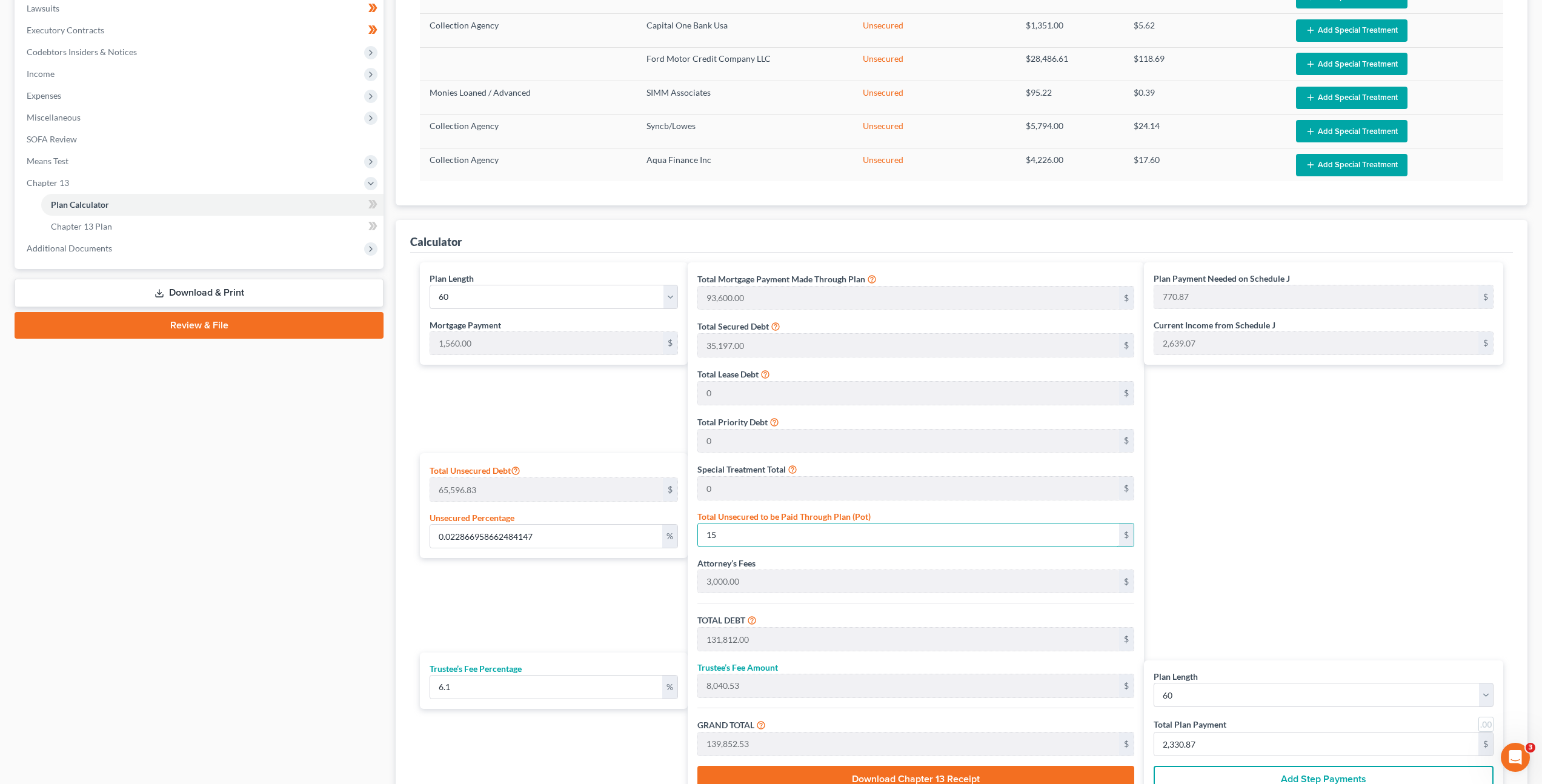
type input "2,333.26"
type input "2.2866958662484147"
type input "1500"
type input "133,297.00"
type input "8,131.11"
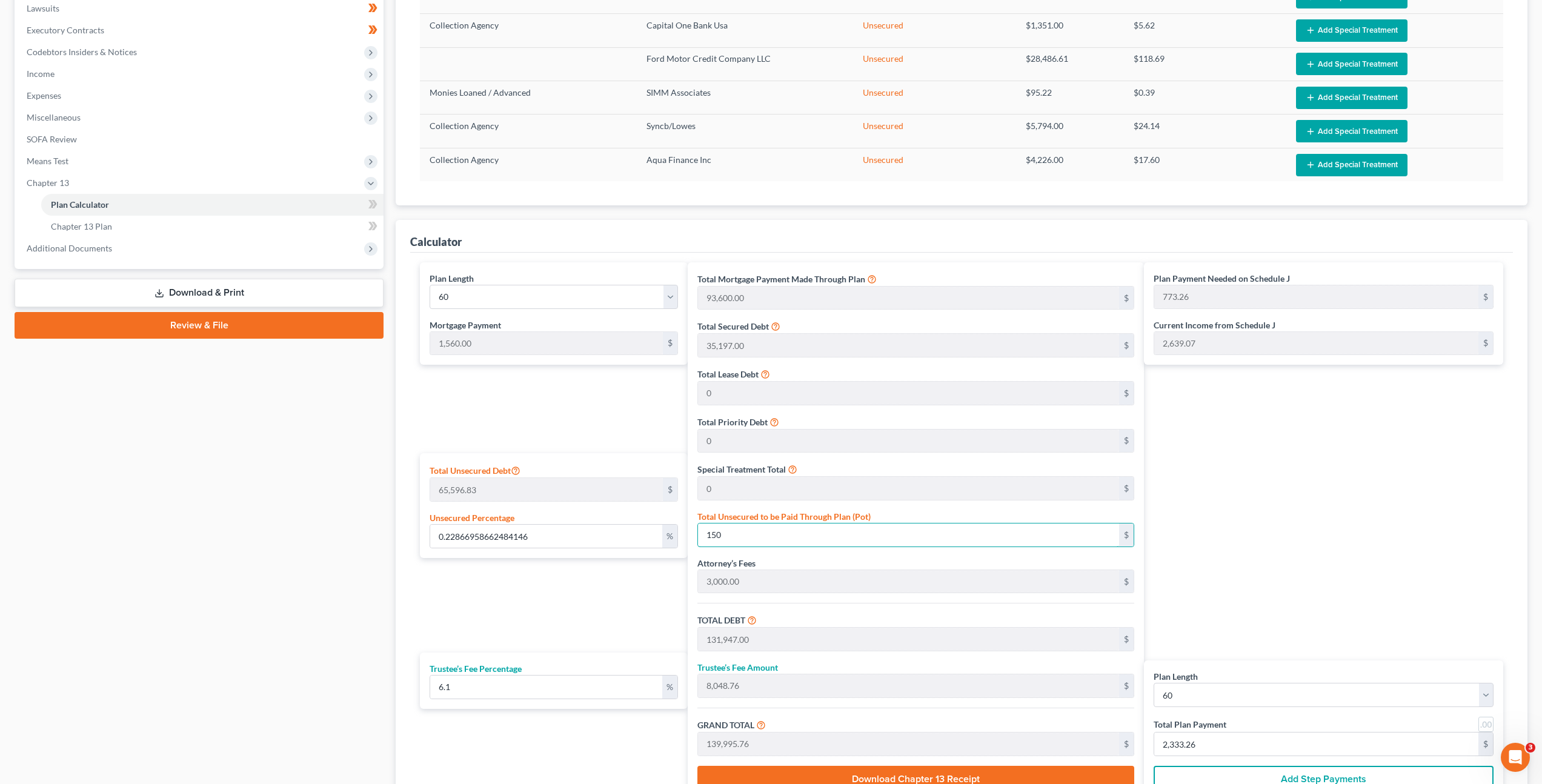
type input "141,428.11"
type input "797.13"
type input "2,357.13"
type input "1,500"
type input "22.866958662484148"
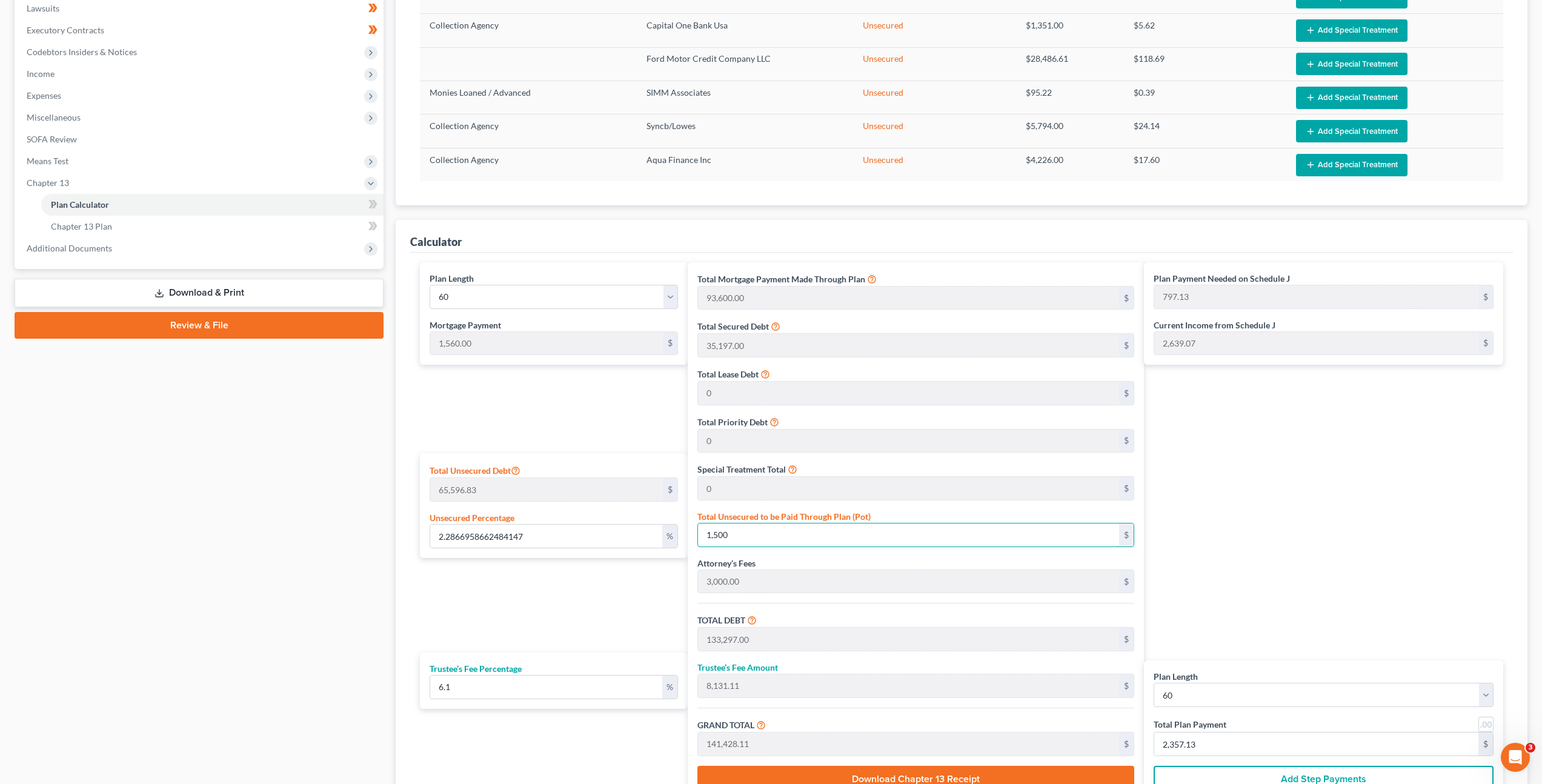
type input "1,5000"
type input "146,797.00"
type input "8,954.61"
type input "155,751.61"
type input "1,035.86"
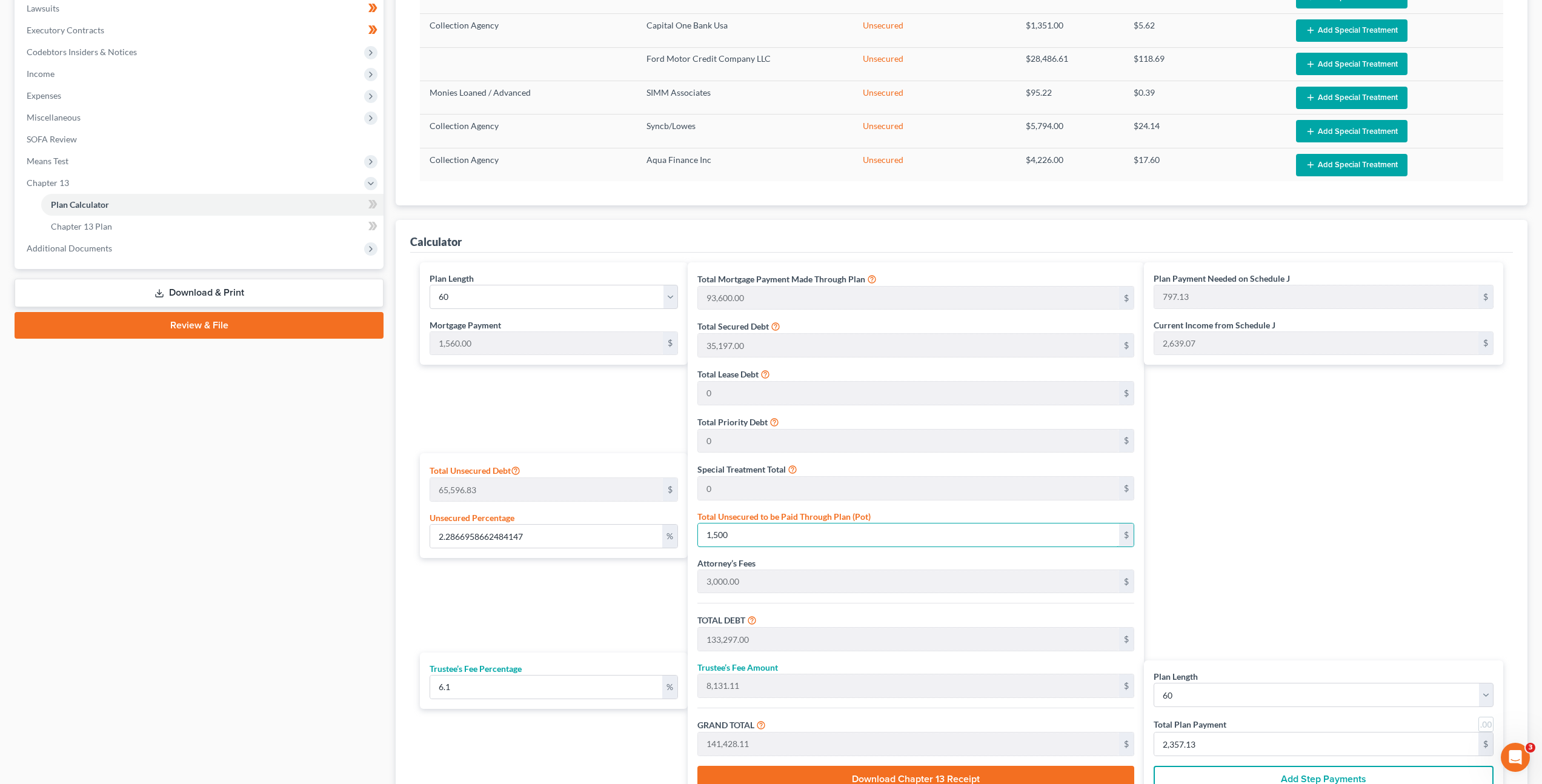
type input "2,595.86"
type input "15,000"
drag, startPoint x: 556, startPoint y: 531, endPoint x: 326, endPoint y: 479, distance: 235.8
click at [318, 482] on div "Petition Navigation Case Dashboard Payments Invoices Payments Payments Credit R…" at bounding box center [771, 323] width 1525 height 1064
type input "2"
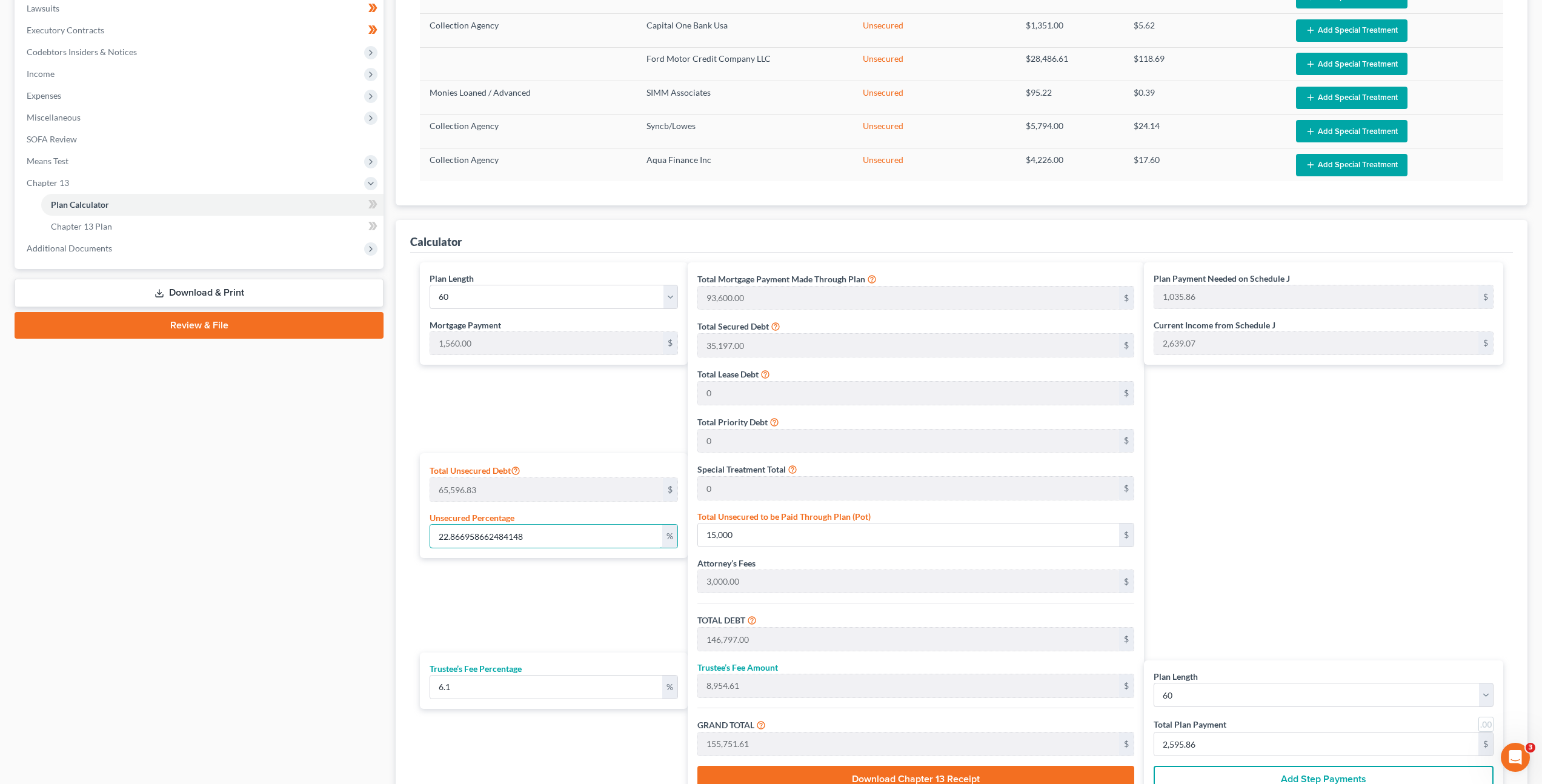
type input "1,311.93"
type input "133,108.93"
type input "8,119.64"
type input "141,228.58"
type input "793.80"
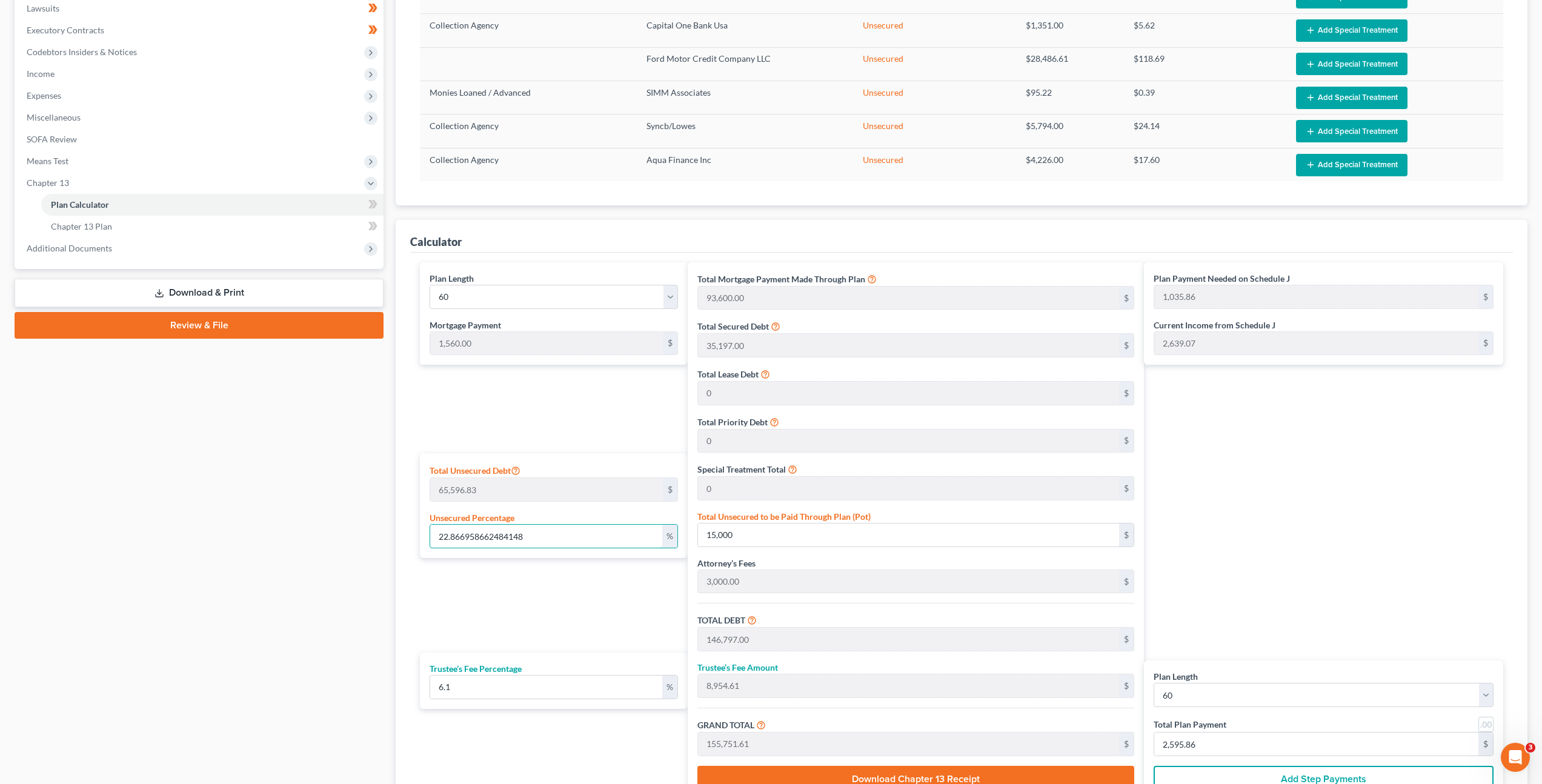
type input "2,353.80"
type input "20"
type input "13,119.36"
type input "144,916.36"
type input "8,839.89"
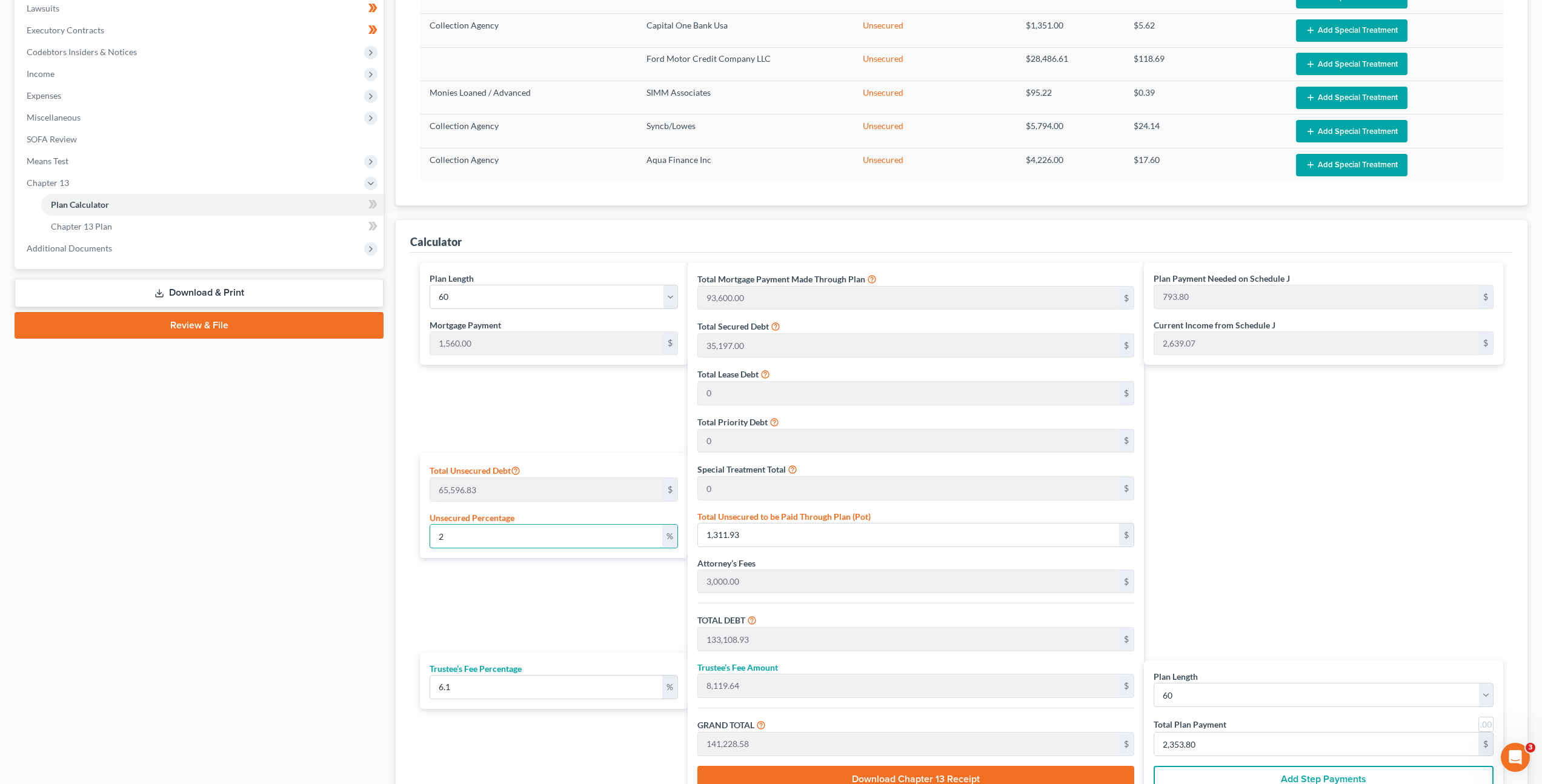
type input "153,756.26"
type input "1,002.60"
type input "2,562.60"
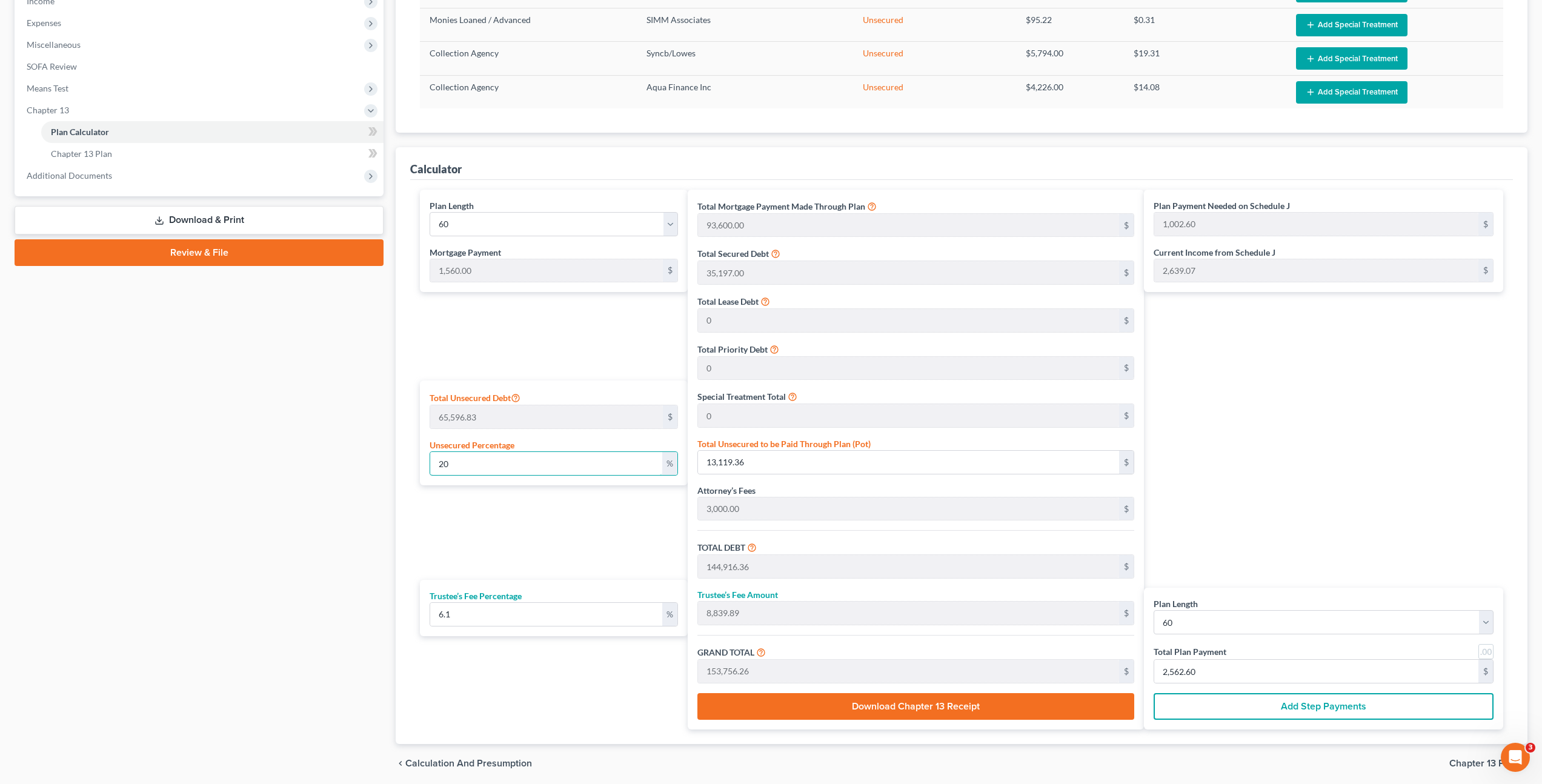
scroll to position [417, 0]
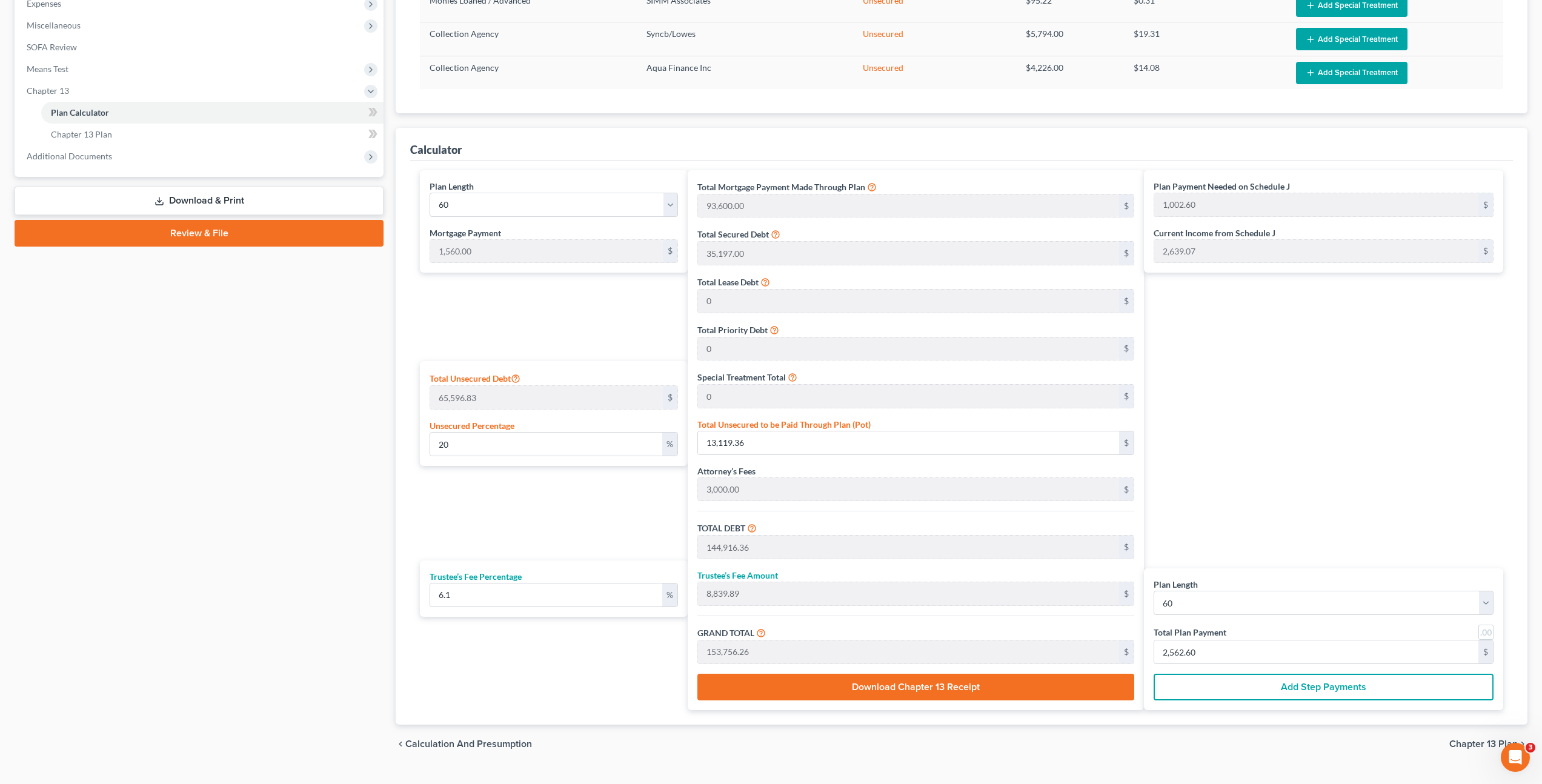
click at [1273, 406] on div "Plan Payment Needed on Schedule J 1,002.60 $ Current Income from Schedule J 2,6…" at bounding box center [1326, 440] width 365 height 540
click at [1211, 655] on input "2,562.60" at bounding box center [1316, 652] width 324 height 23
click at [1253, 512] on div "Plan Payment Needed on Schedule J 1,002.60 $ Current Income from Schedule J 2,6…" at bounding box center [1326, 440] width 365 height 540
drag, startPoint x: 1207, startPoint y: 654, endPoint x: 1239, endPoint y: 612, distance: 52.8
click at [1207, 654] on input "2,562.60" at bounding box center [1316, 652] width 324 height 23
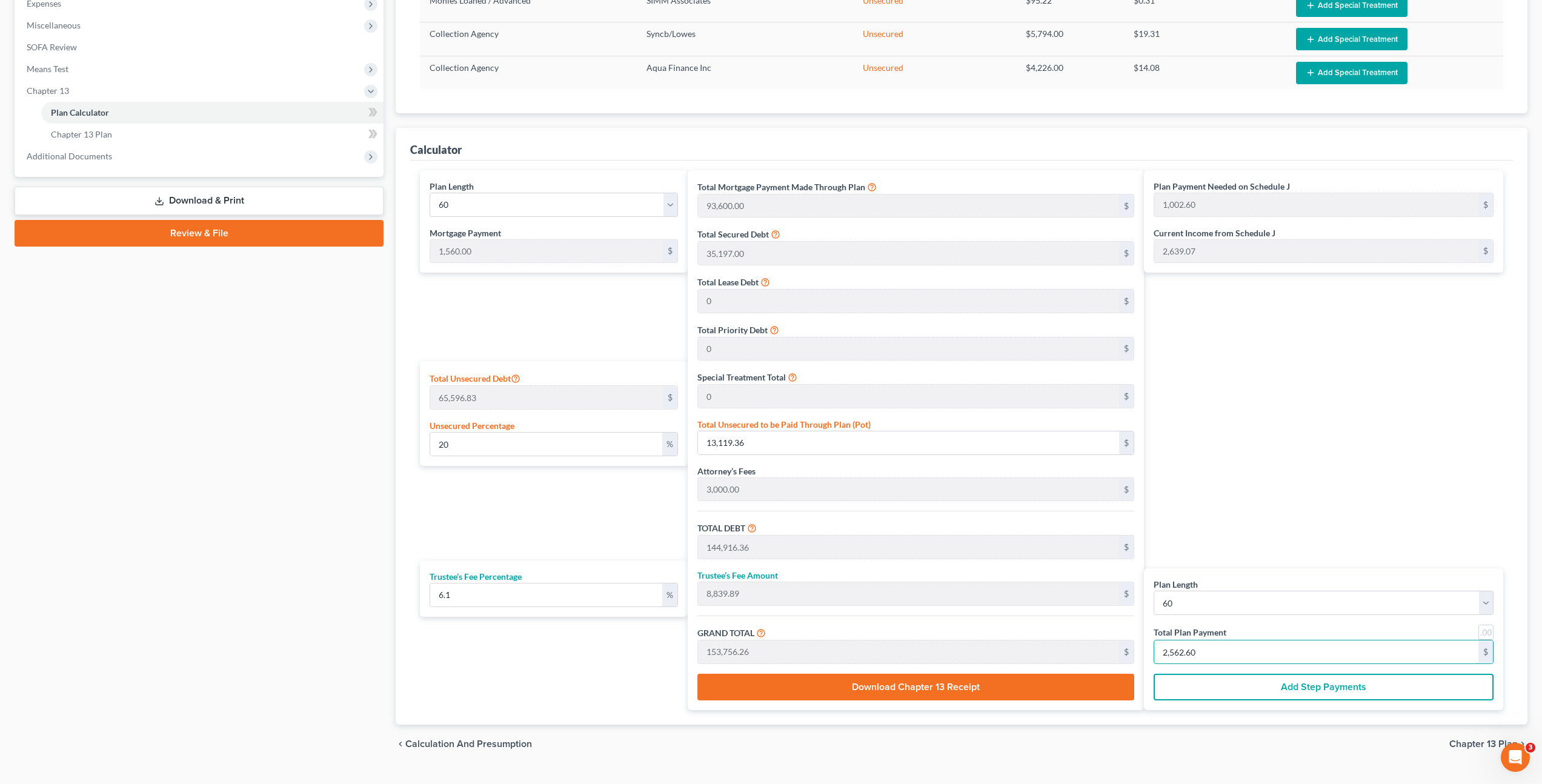
type input "20.00"
type input "13,119.11"
type input "144,916.11"
type input "8,839.88"
type input "153,756.00"
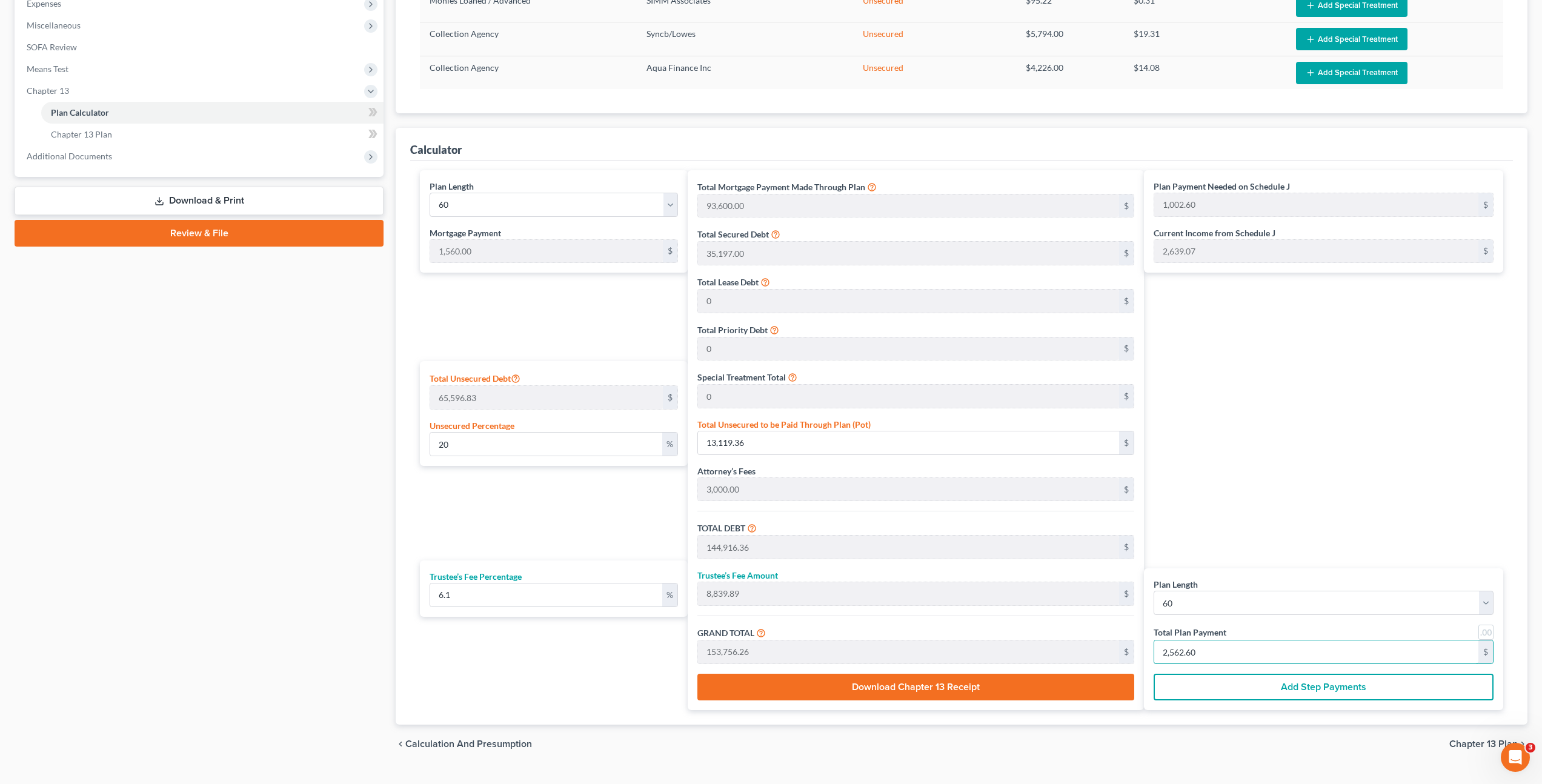
type input "2,562.6"
type input "19.95"
type input "13,085.18"
type input "144,882.18"
type input "8,837.81"
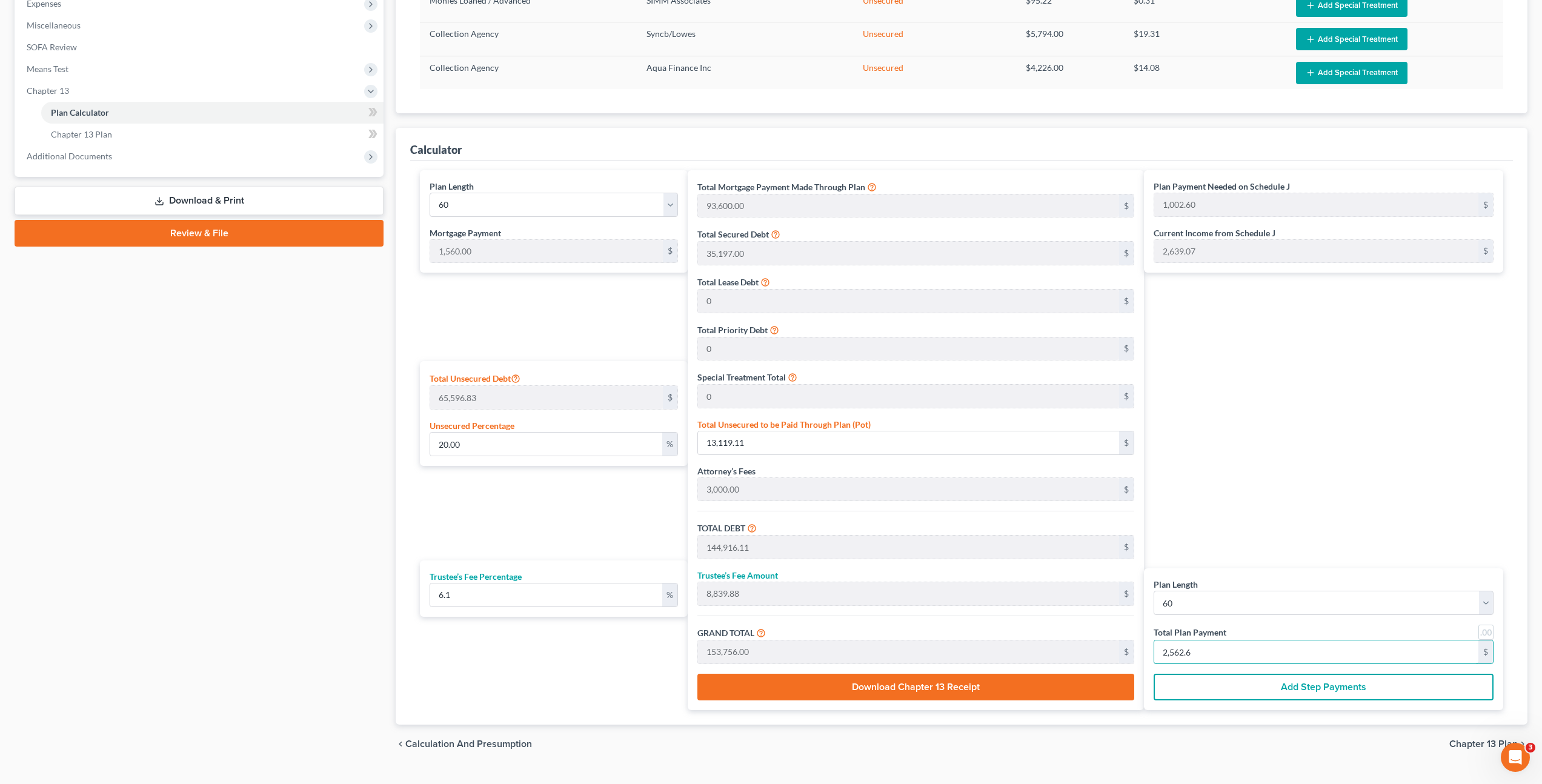
type input "153,720.00"
type input "2,562"
type input "0"
type input "14,476.90"
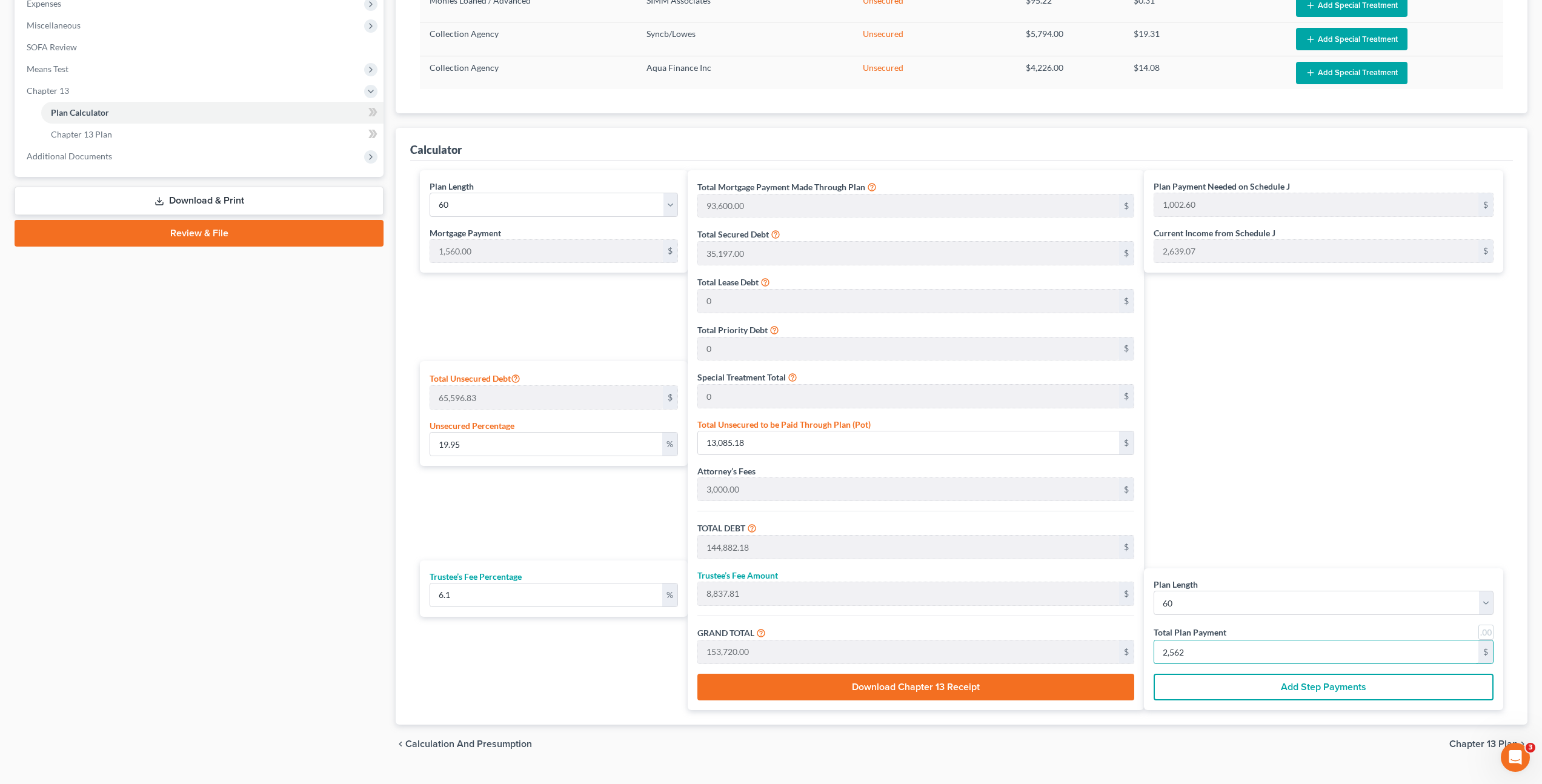
type input "883.09"
type input "15,360.00"
type input "256"
type input "19.78"
type input "12,972.08"
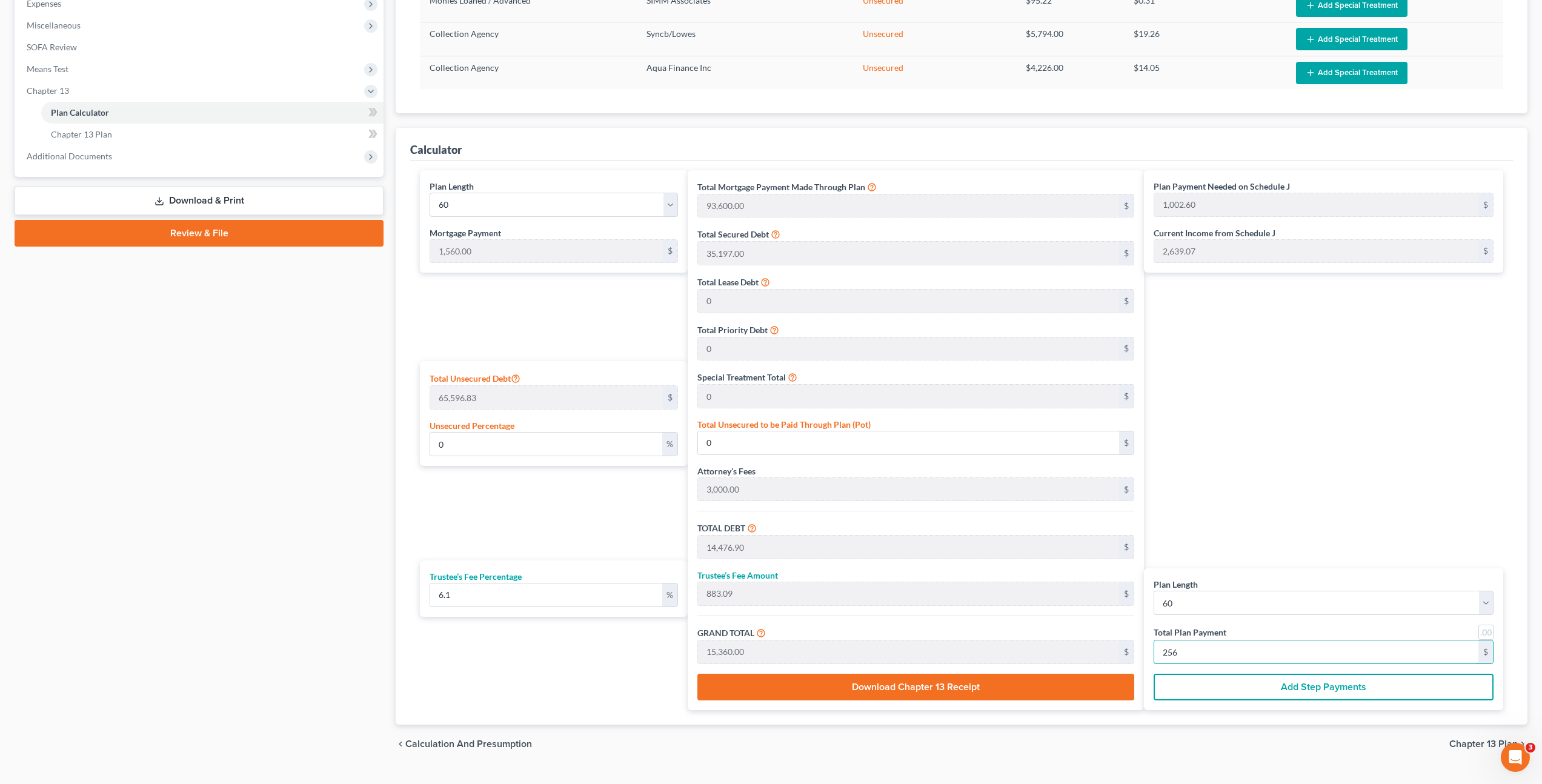
type input "144,769.08"
type input "8,830.91"
type input "153,600.00"
type input "2,560"
type input "0"
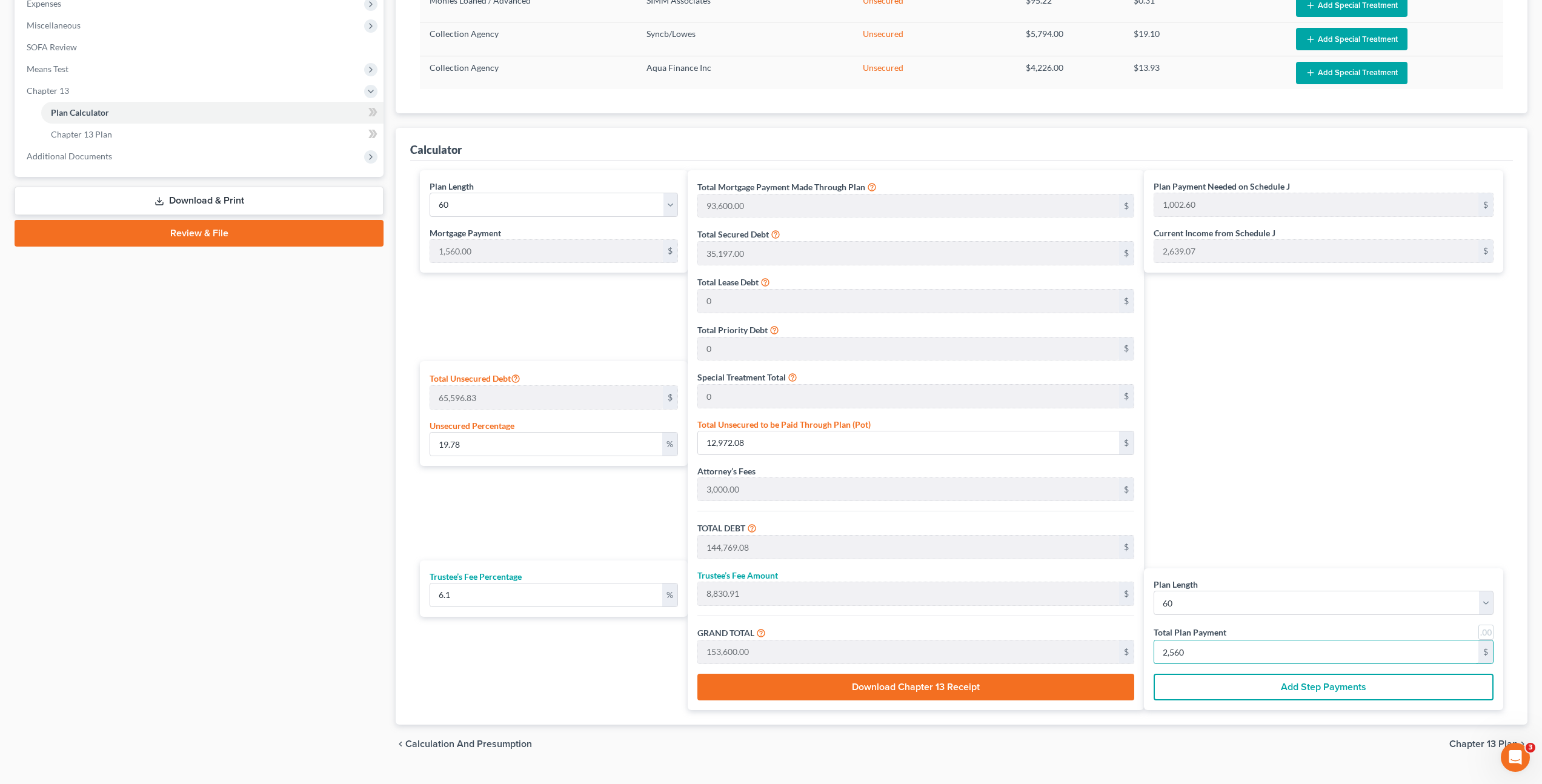
type input "0"
type input "14,476.90"
type input "883.09"
type input "15,360.00"
type input "256"
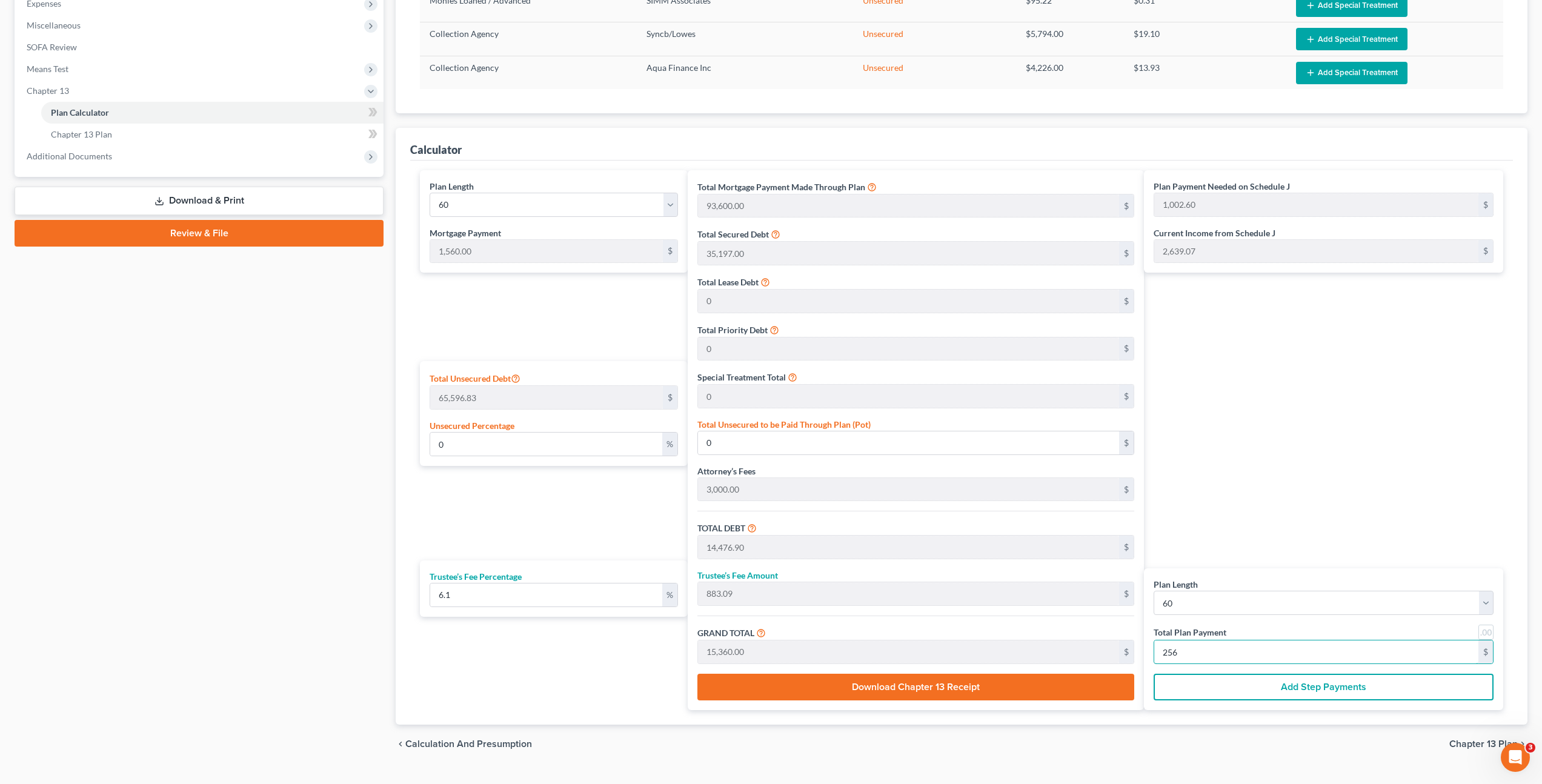
type input "1,413.76"
type input "86.23"
type input "1,500.00"
type input "25"
type input "113.10"
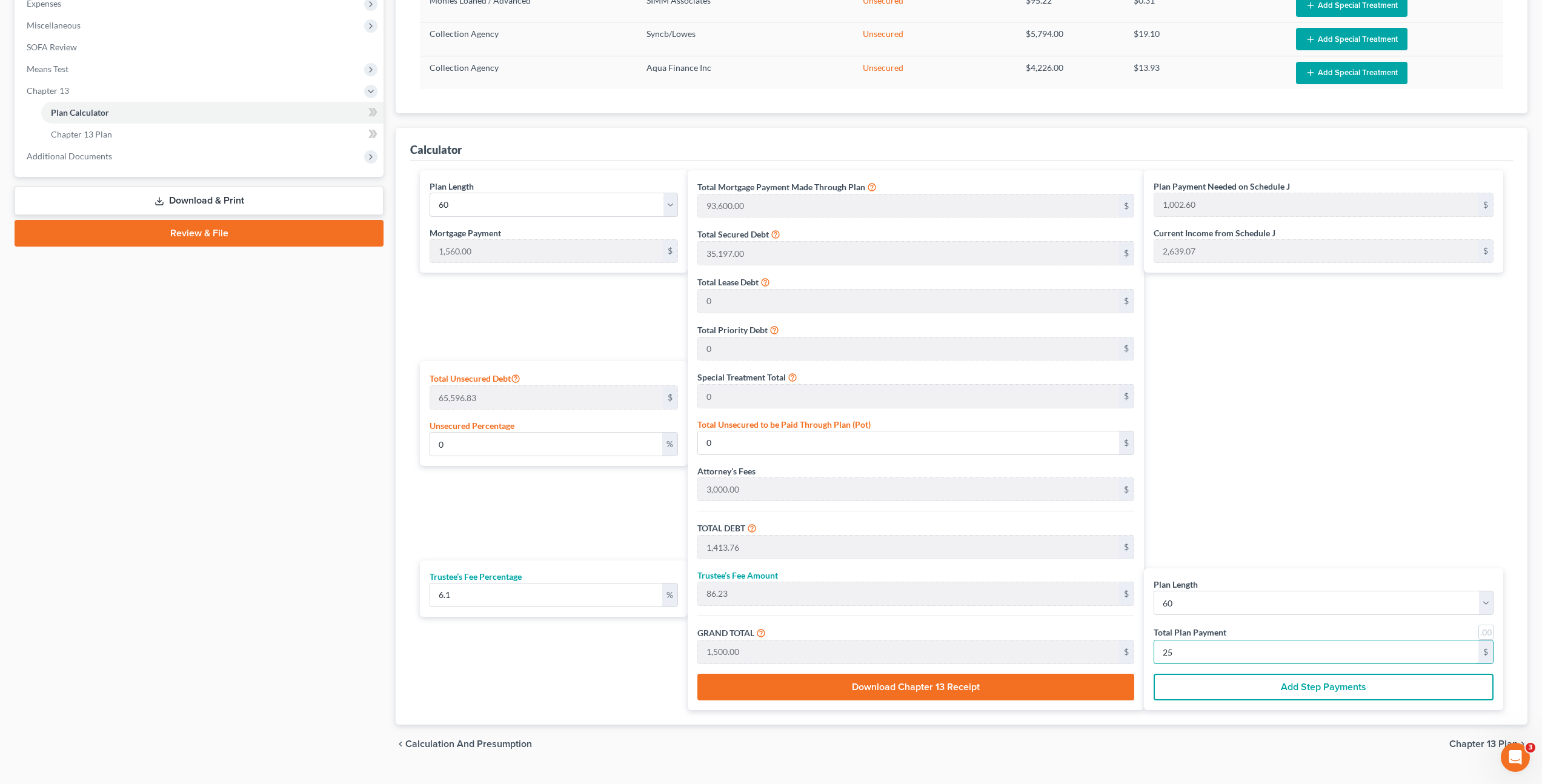
type input "6.89"
type input "120.00"
type input "2"
type input "0"
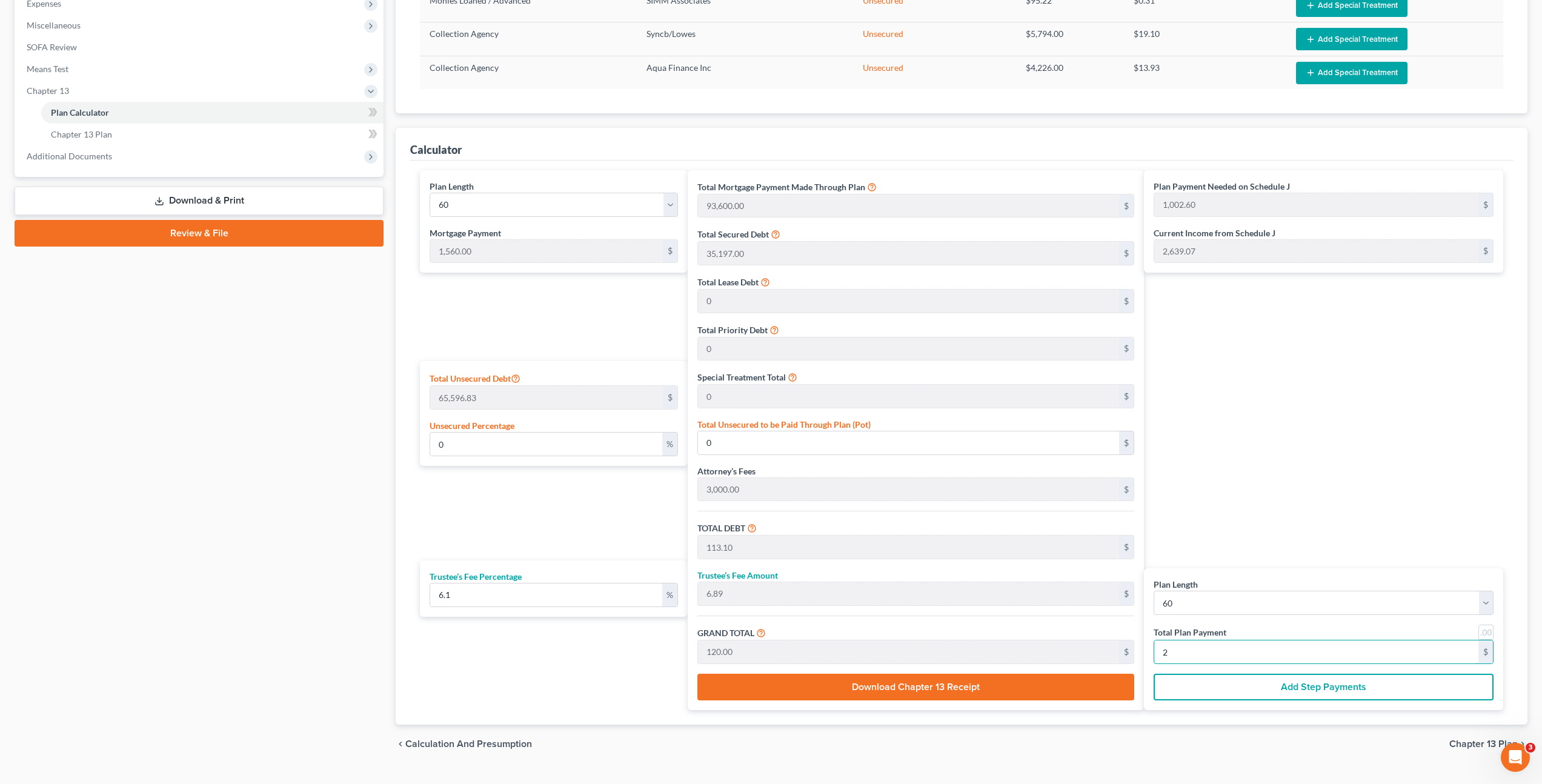
type input "0"
type input "113.10"
type input "6.89"
type input "120.00"
type input "2"
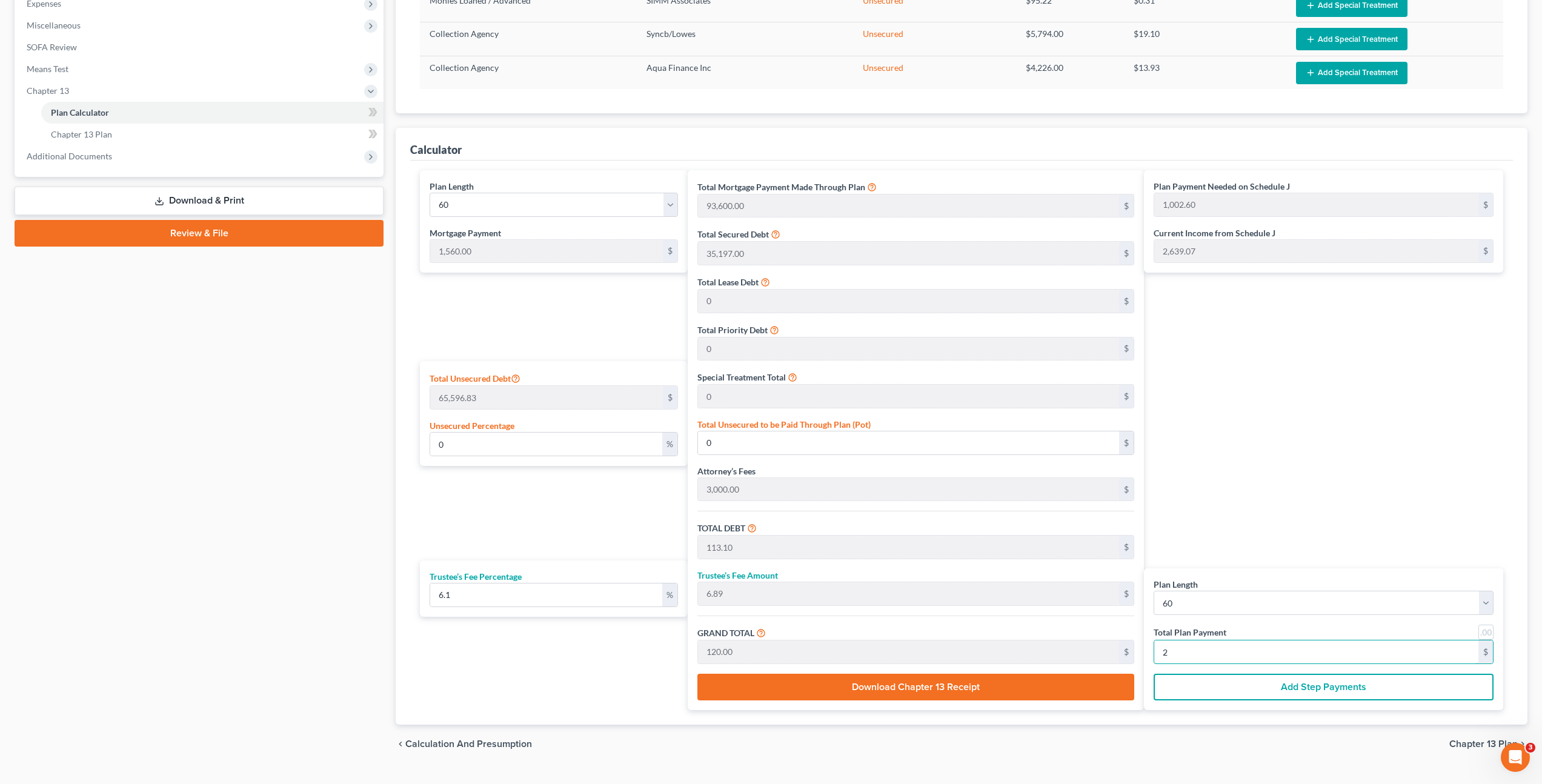
type input "1,470.31"
type input "89.68"
type input "1,560.00"
type input "26"
type input "14,703.11"
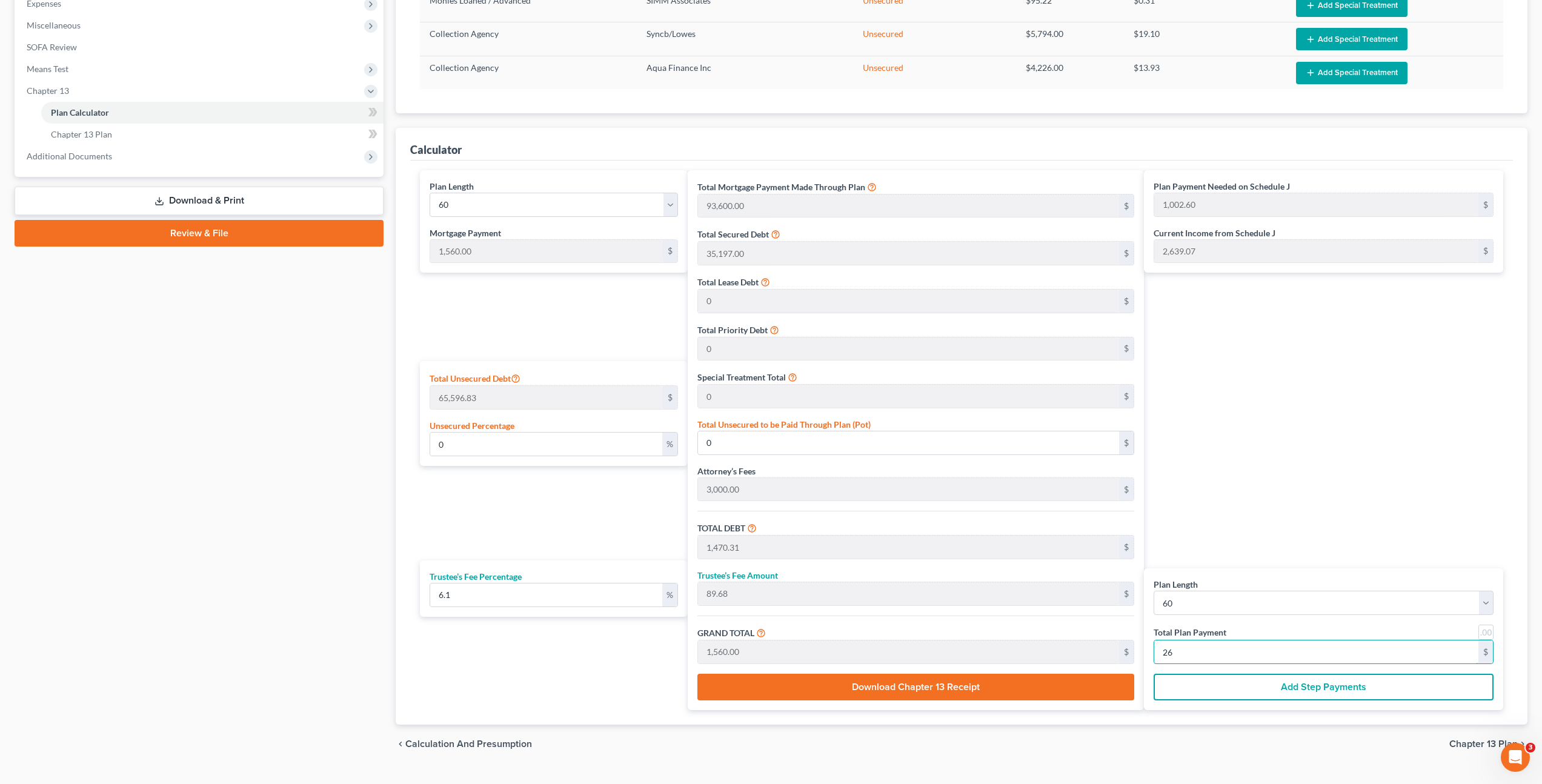
type input "896.88"
type input "15,600.00"
type input "260"
type input "23.22"
type input "15,234.10"
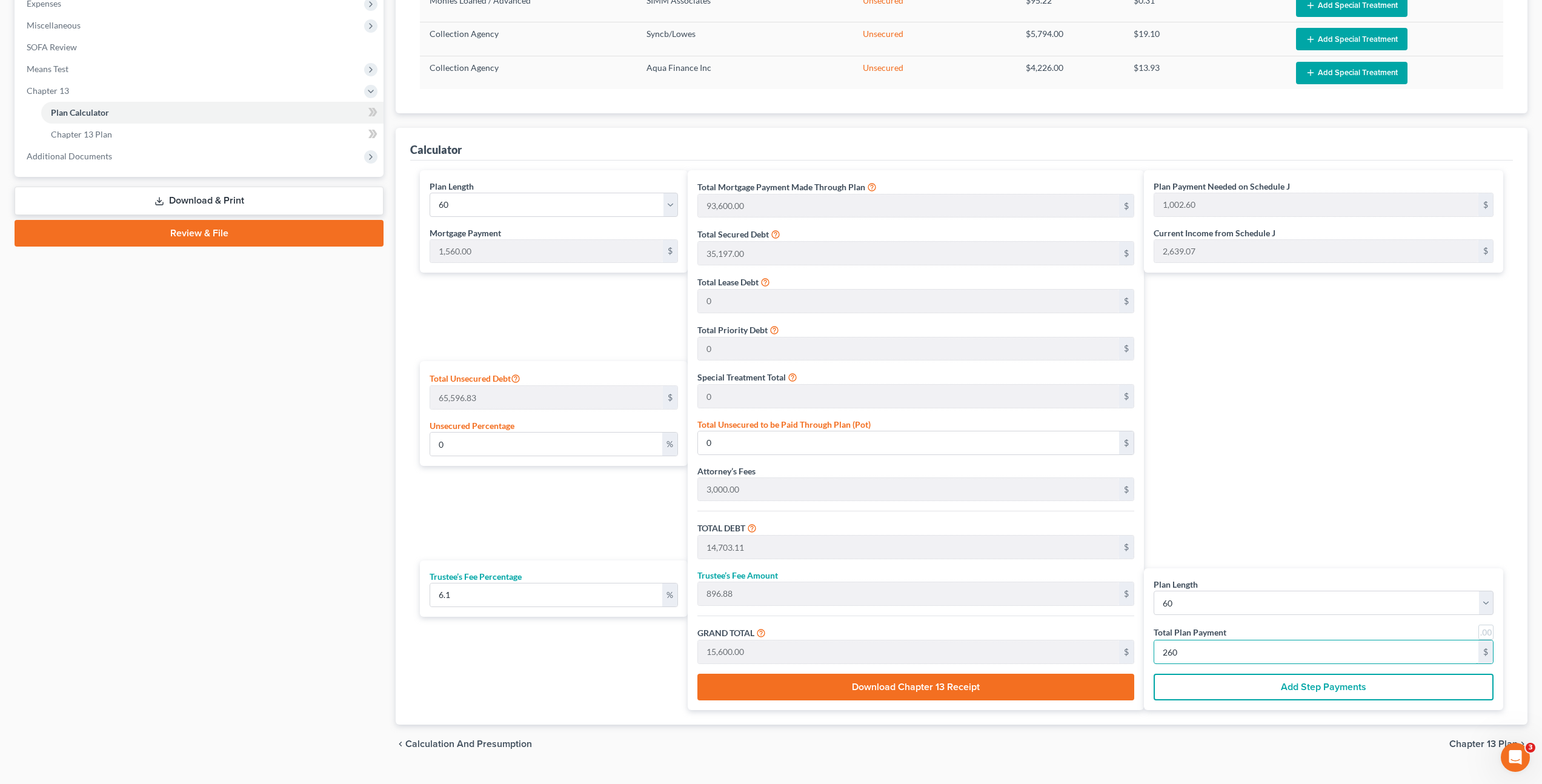
type input "147,031.10"
type input "8,968.89"
type input "156,000.00"
type input "2,600"
click at [1227, 542] on div "Plan Payment Needed on Schedule J 1,002.60 $ Current Income from Schedule J 2,6…" at bounding box center [1326, 440] width 365 height 540
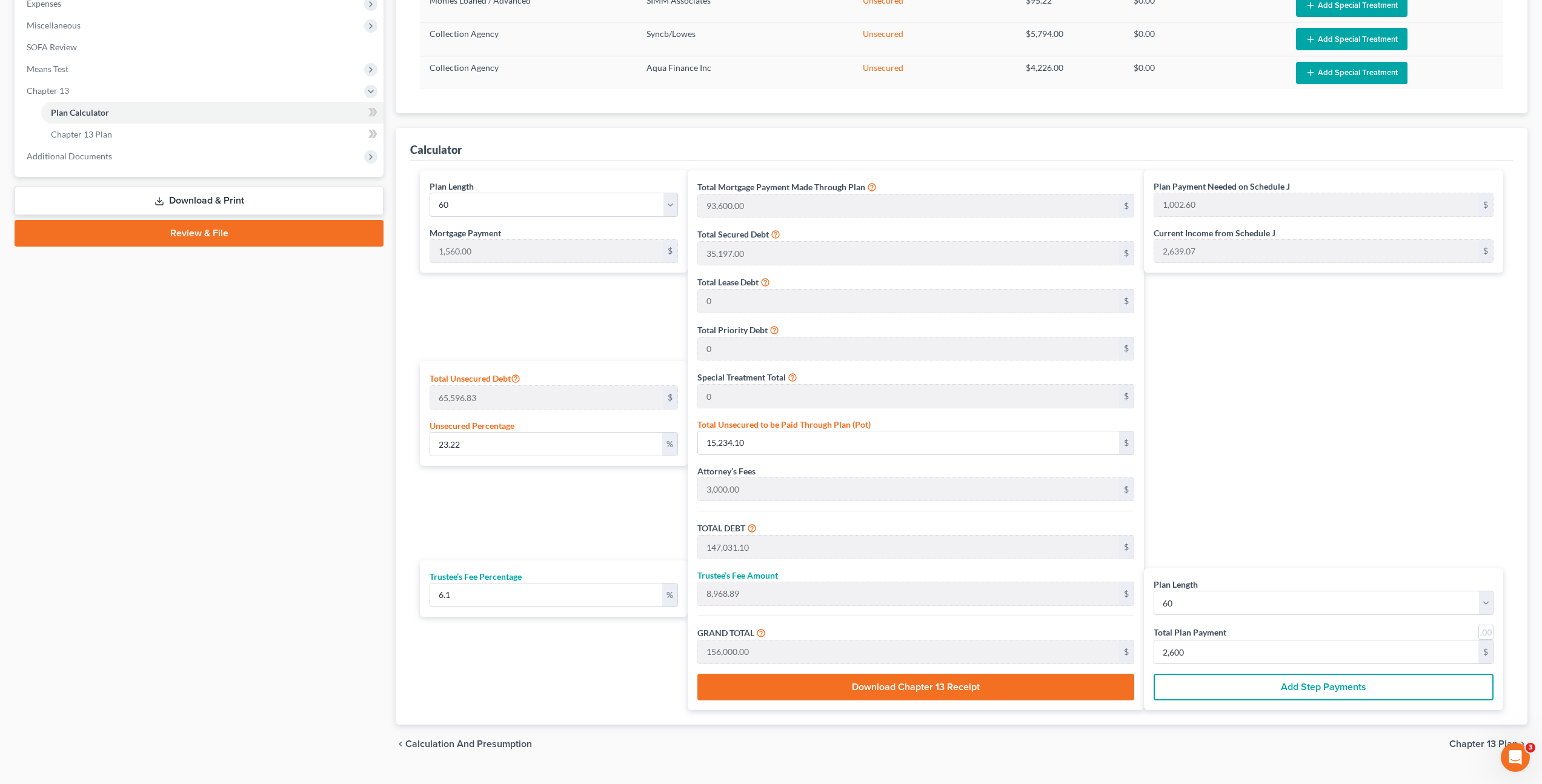
click at [1330, 505] on div "Plan Payment Needed on Schedule J 1,002.60 $ Current Income from Schedule J 2,6…" at bounding box center [1326, 440] width 365 height 540
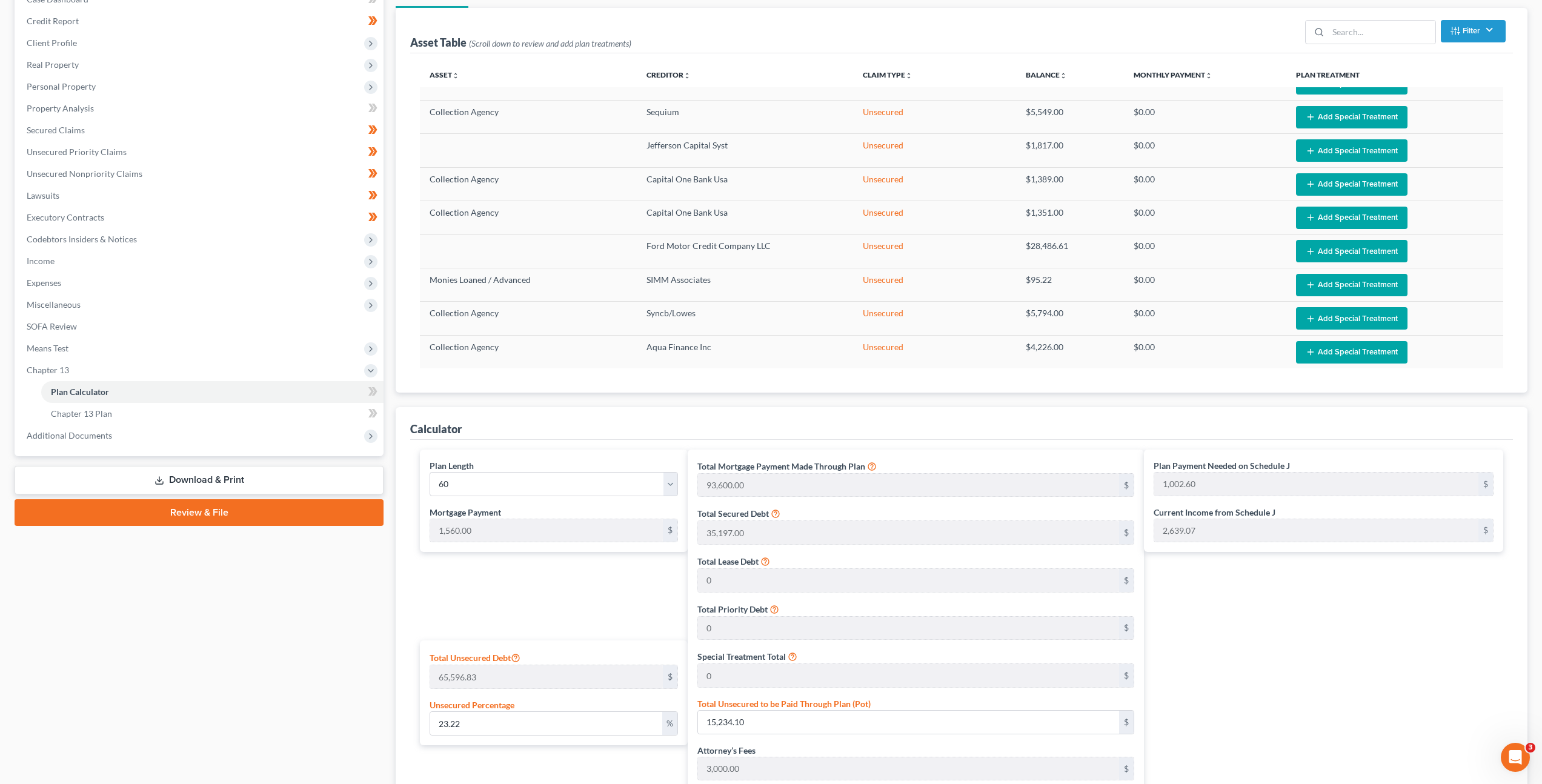
scroll to position [410, 0]
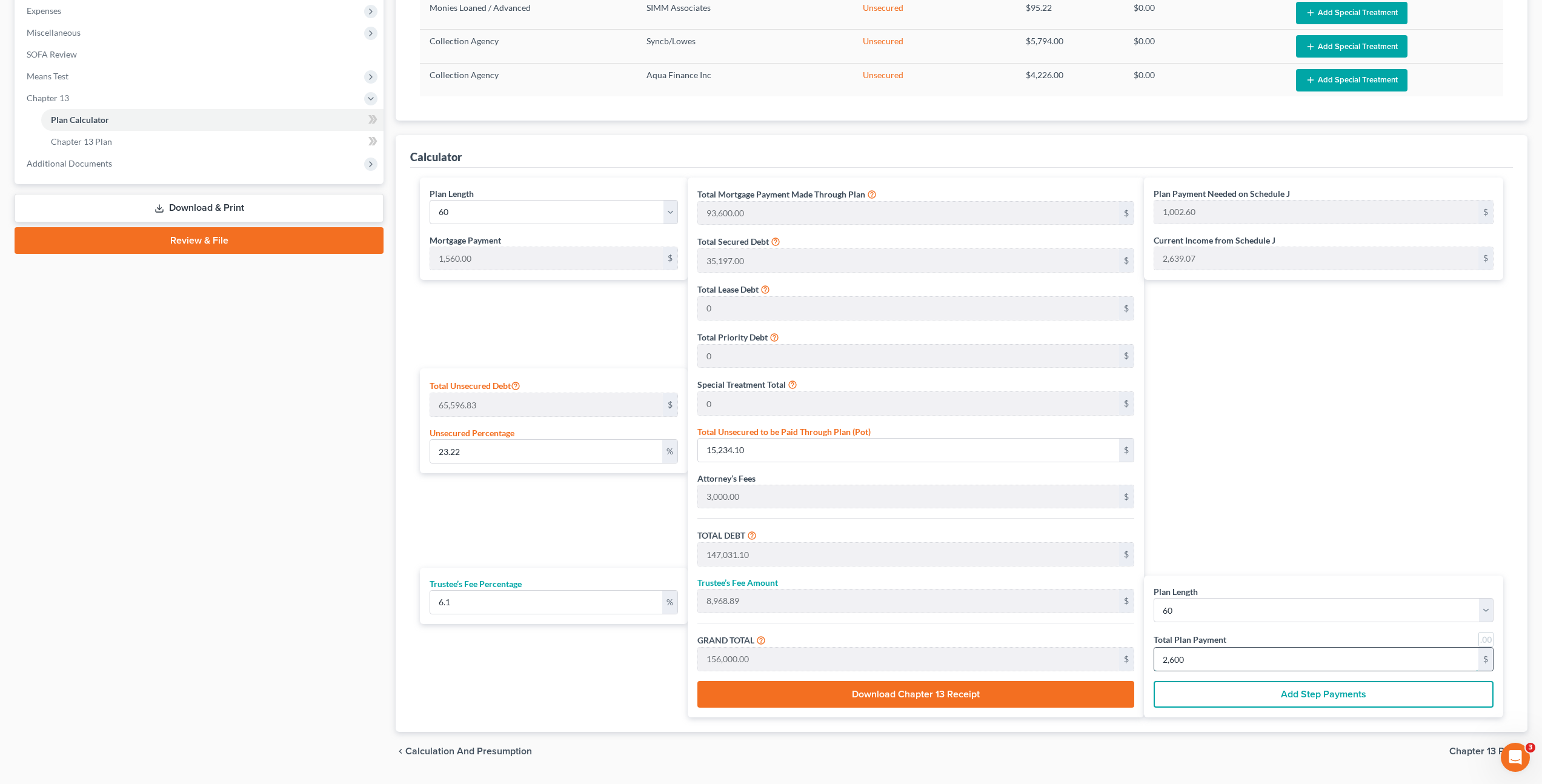
drag, startPoint x: 1191, startPoint y: 664, endPoint x: 1131, endPoint y: 626, distance: 71.0
click at [1119, 652] on div "Plan Length 1 2 3 4 5 6 7 8 9 10 11 12 13 14 15 16 17 18 19 20 21 22 23 24 25 2…" at bounding box center [962, 447] width 1096 height 540
drag, startPoint x: 1199, startPoint y: 660, endPoint x: 1126, endPoint y: 655, distance: 73.2
click at [1124, 658] on div "Plan Length 1 2 3 4 5 6 7 8 9 10 11 12 13 14 15 16 17 18 19 20 21 22 23 24 25 2…" at bounding box center [962, 447] width 1096 height 540
type input "0"
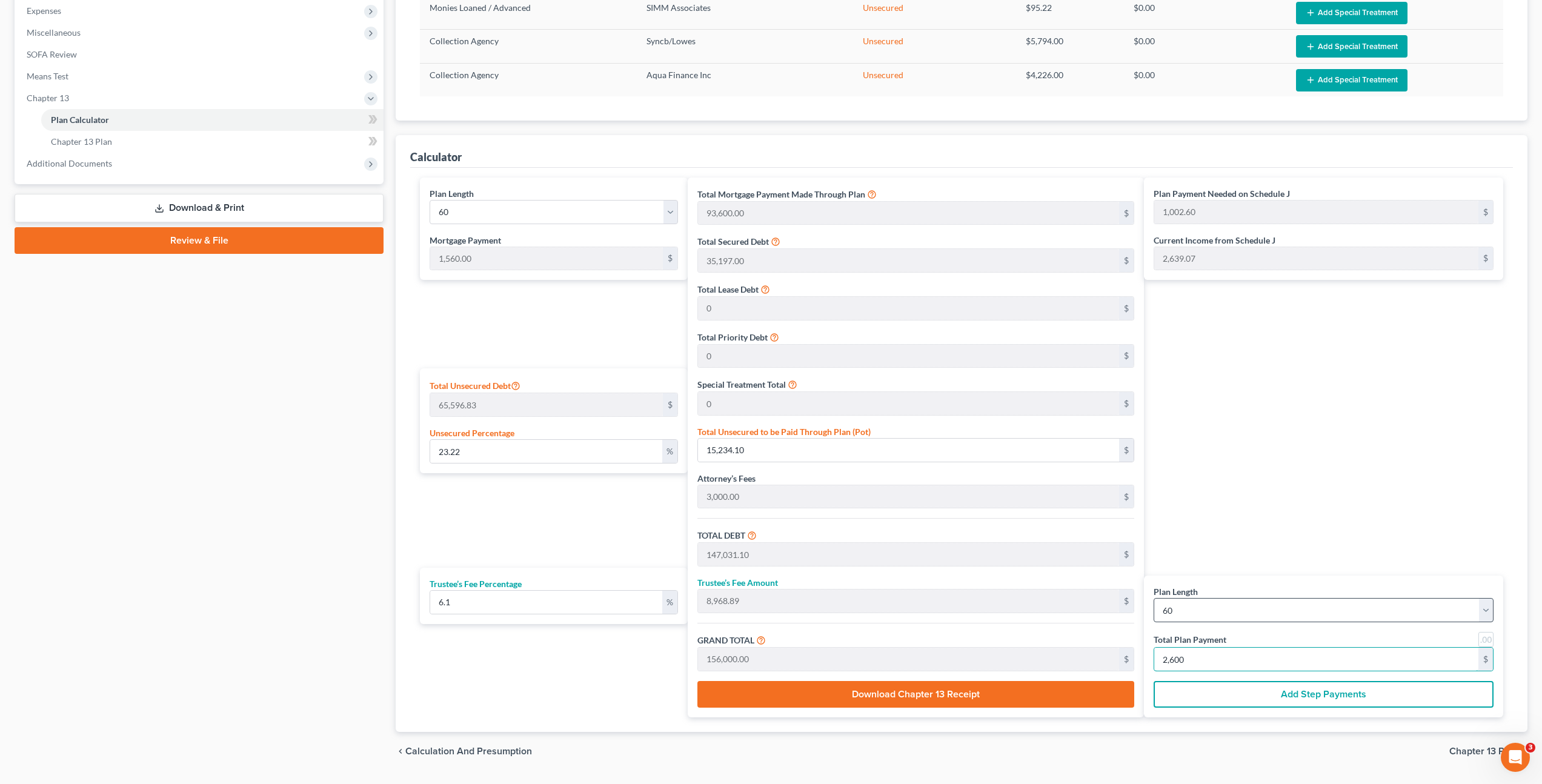
type input "0"
type input "113.10"
type input "6.89"
type input "120.00"
type input "2"
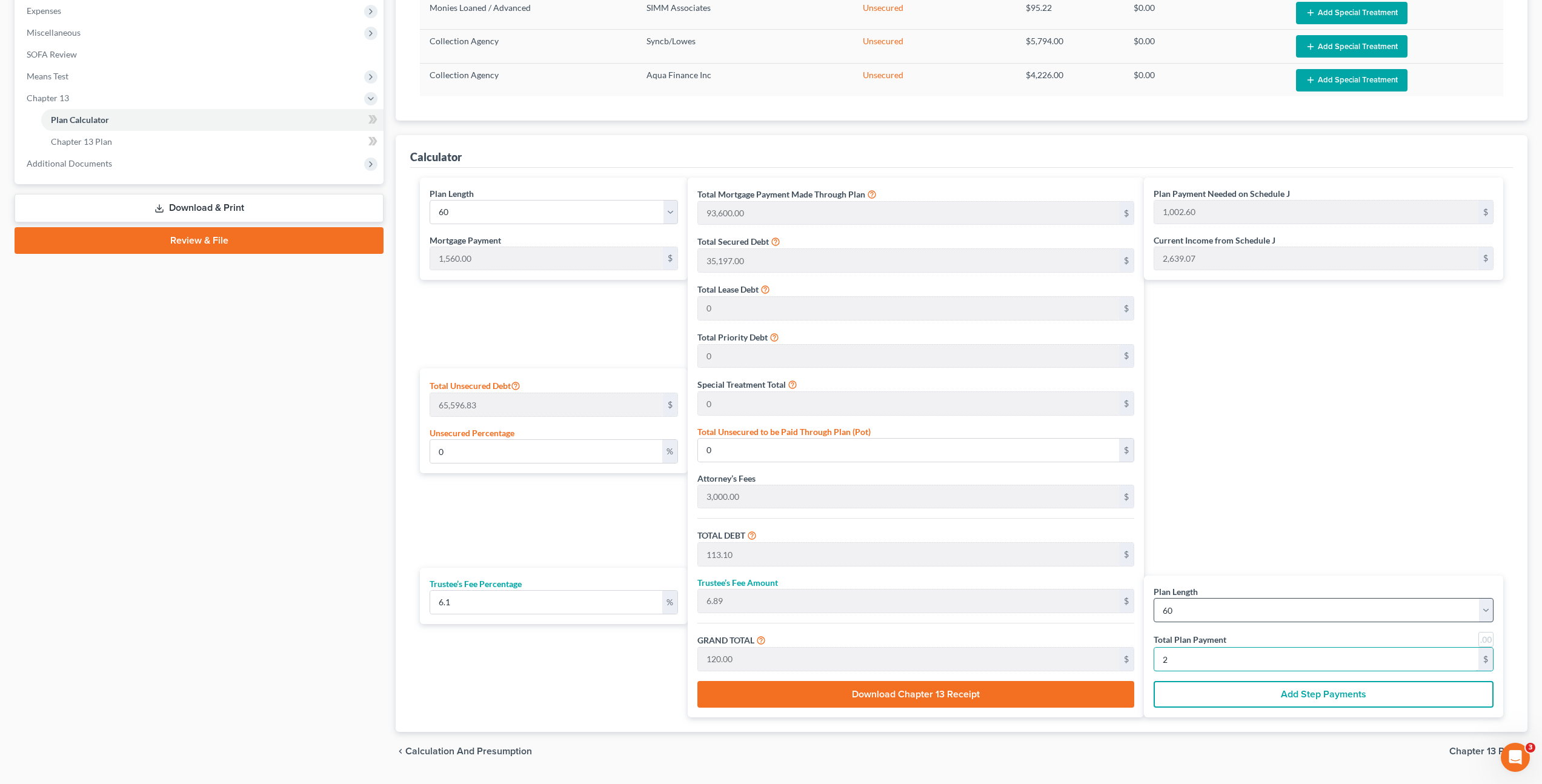
type input "1,583.41"
type input "96.58"
type input "1,680.00"
type input "28"
type input "15,834.11"
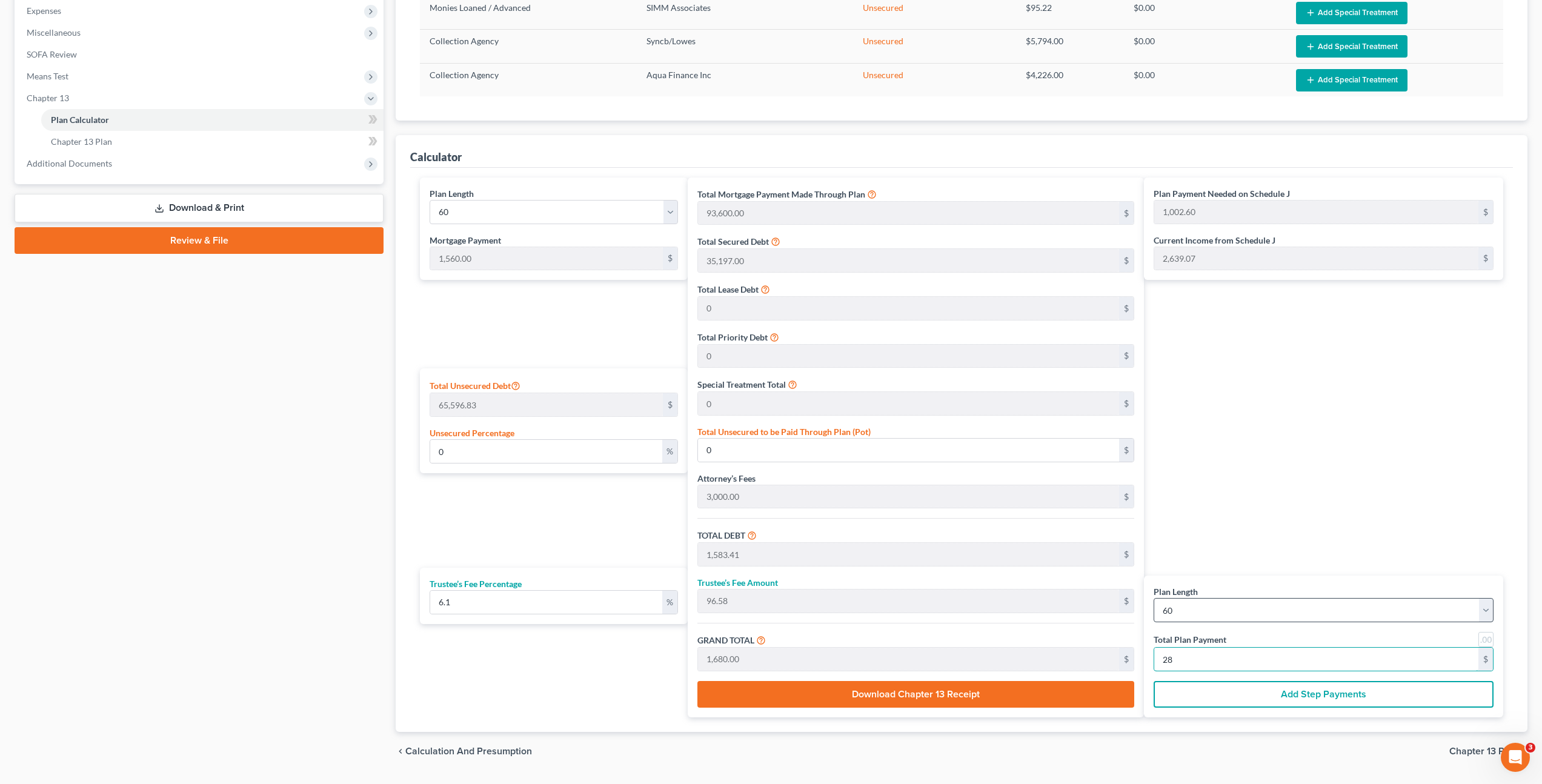
type input "965.88"
type input "16,800.00"
type input "280"
type input "40.47"
type input "26,544.18"
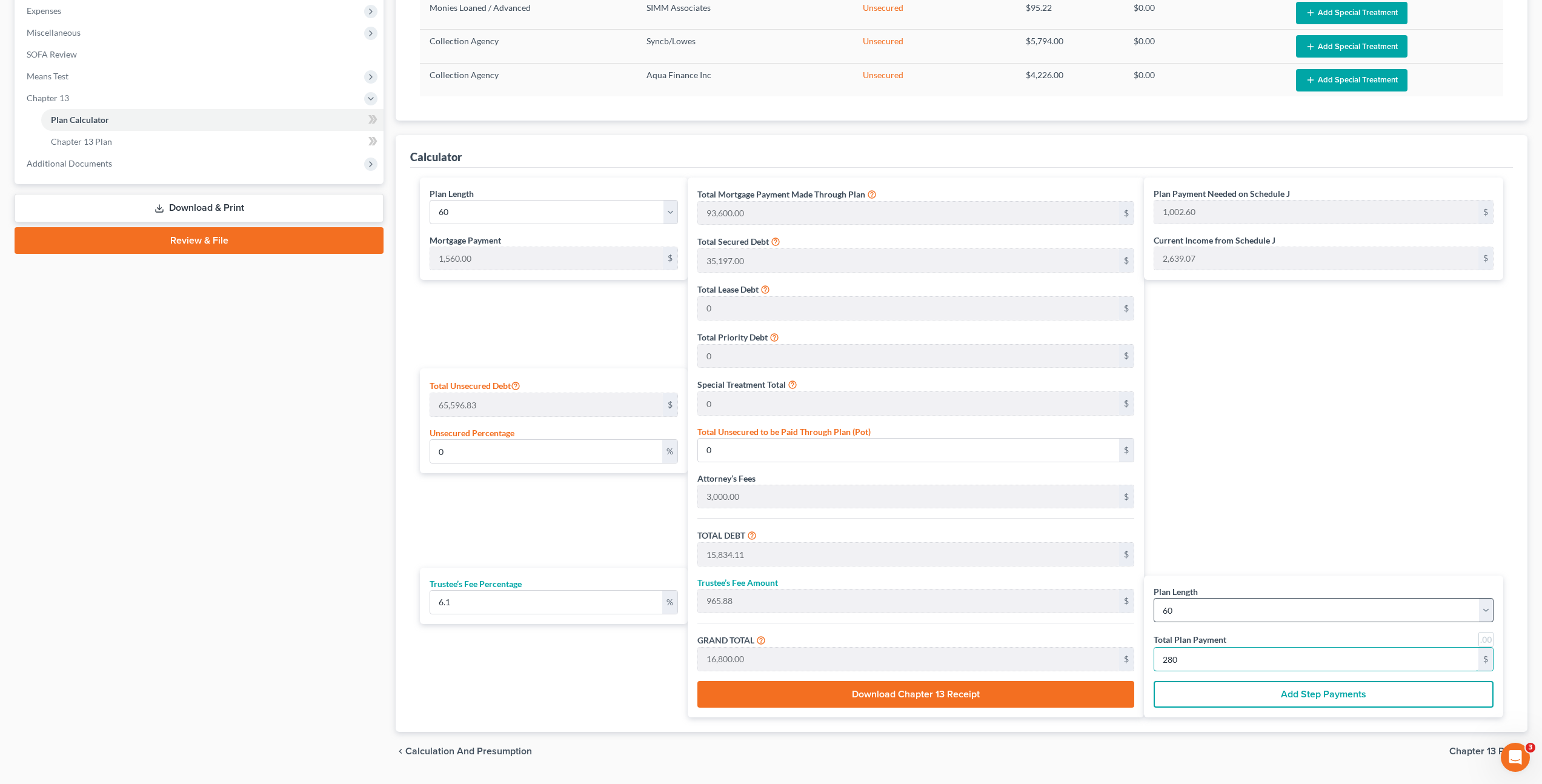
type input "158,341.18"
type input "9,658.81"
type input "168,000.00"
type input "2,800"
click at [700, 446] on input "26,544.18" at bounding box center [908, 449] width 421 height 23
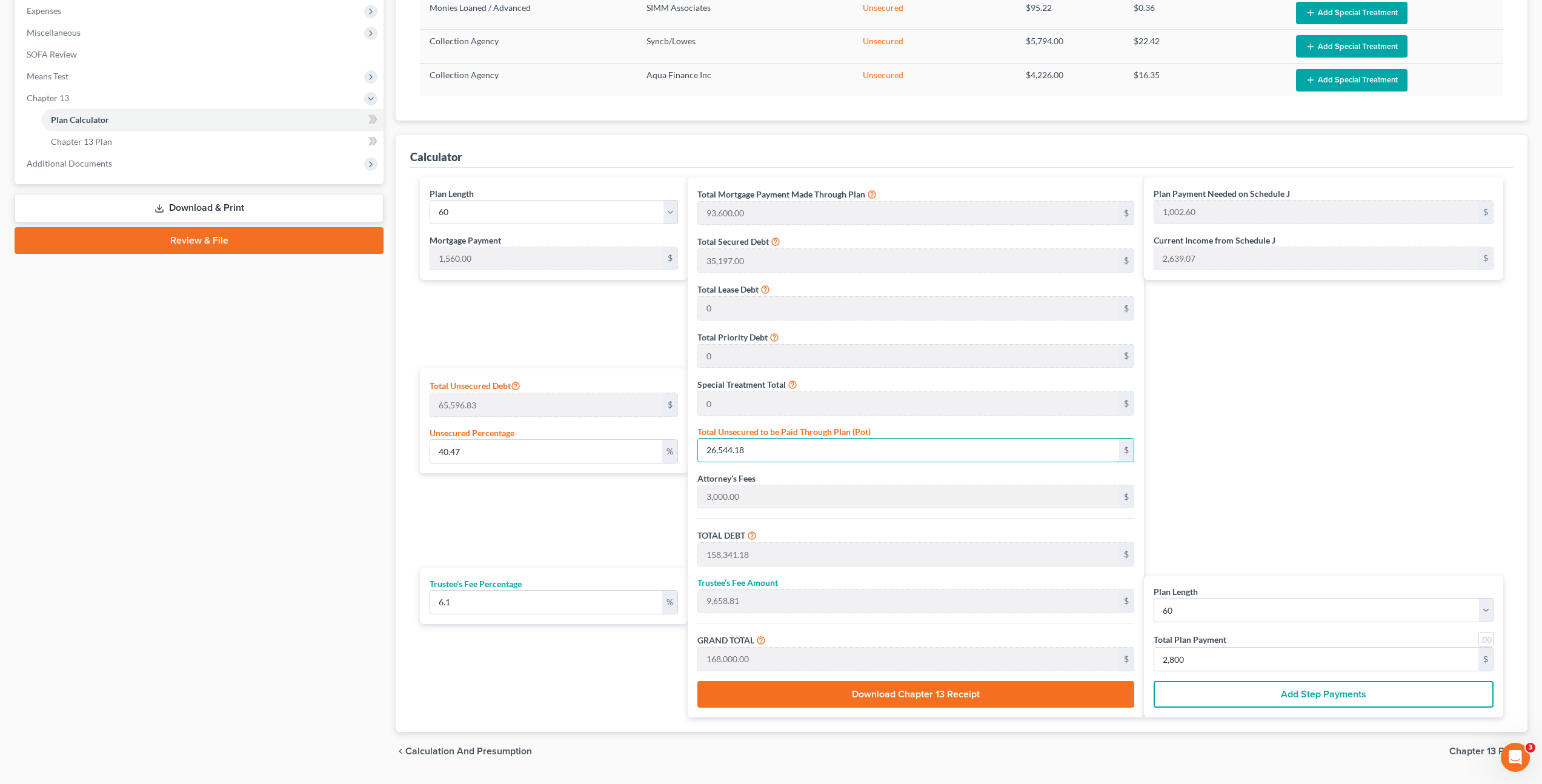
drag, startPoint x: 764, startPoint y: 446, endPoint x: 533, endPoint y: 427, distance: 231.8
click at [527, 431] on div "Plan Length 1 2 3 4 5 6 7 8 9 10 11 12 13 14 15 16 17 18 19 20 21 22 23 24 25 2…" at bounding box center [962, 447] width 1096 height 540
type input "0.0015244639108322763"
type input "1"
type input "131,798.00"
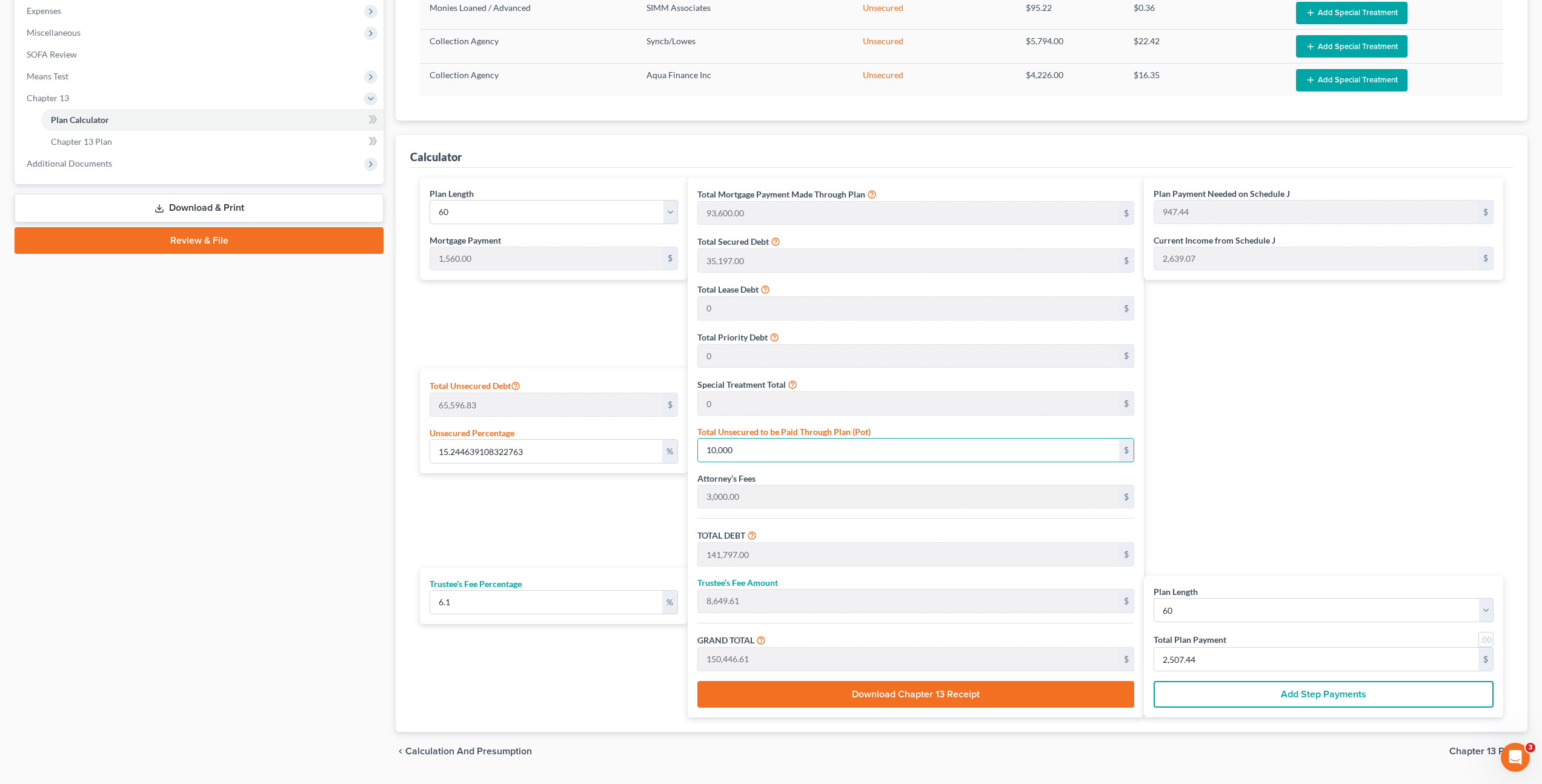
click at [1387, 428] on div "Plan Payment Needed on Schedule J 947.44 $ Current Income from Schedule J 2,639…" at bounding box center [1326, 447] width 365 height 540
click at [1211, 664] on input "2,507.44" at bounding box center [1316, 659] width 324 height 23
drag, startPoint x: 1209, startPoint y: 658, endPoint x: 1177, endPoint y: 561, distance: 102.1
click at [1013, 640] on div "Plan Length 1 2 3 4 5 6 7 8 9 10 11 12 13 14 15 16 17 18 19 20 21 22 23 24 25 2…" at bounding box center [962, 447] width 1096 height 540
click at [1355, 364] on div "Plan Payment Needed on Schedule J 947.44 $ Current Income from Schedule J 2,639…" at bounding box center [1326, 447] width 365 height 540
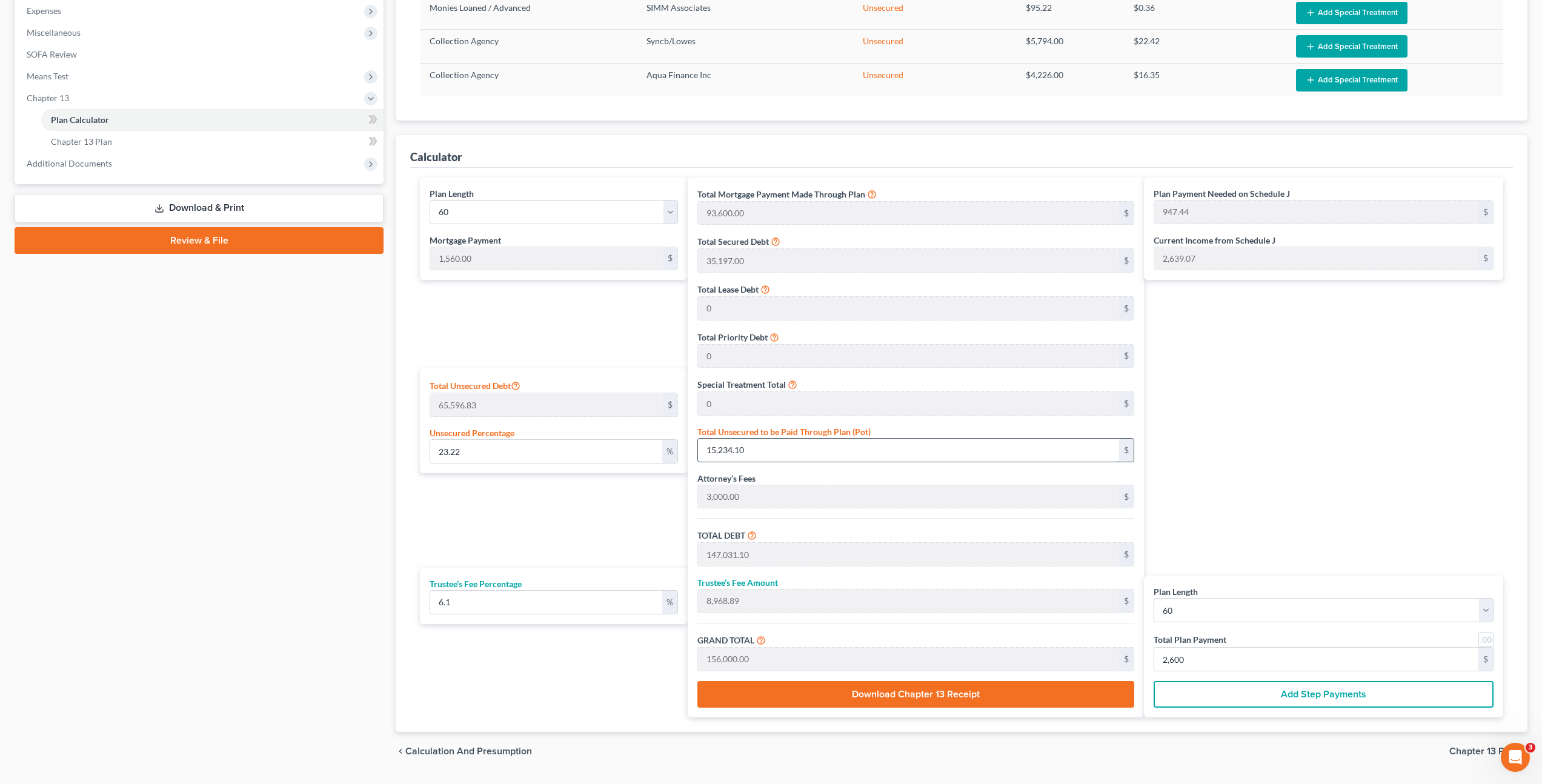
click at [776, 447] on input "15,234.10" at bounding box center [908, 449] width 421 height 23
click at [1265, 462] on div "Plan Payment Needed on Schedule J 947.44 $ Current Income from Schedule J 2,639…" at bounding box center [1326, 447] width 365 height 540
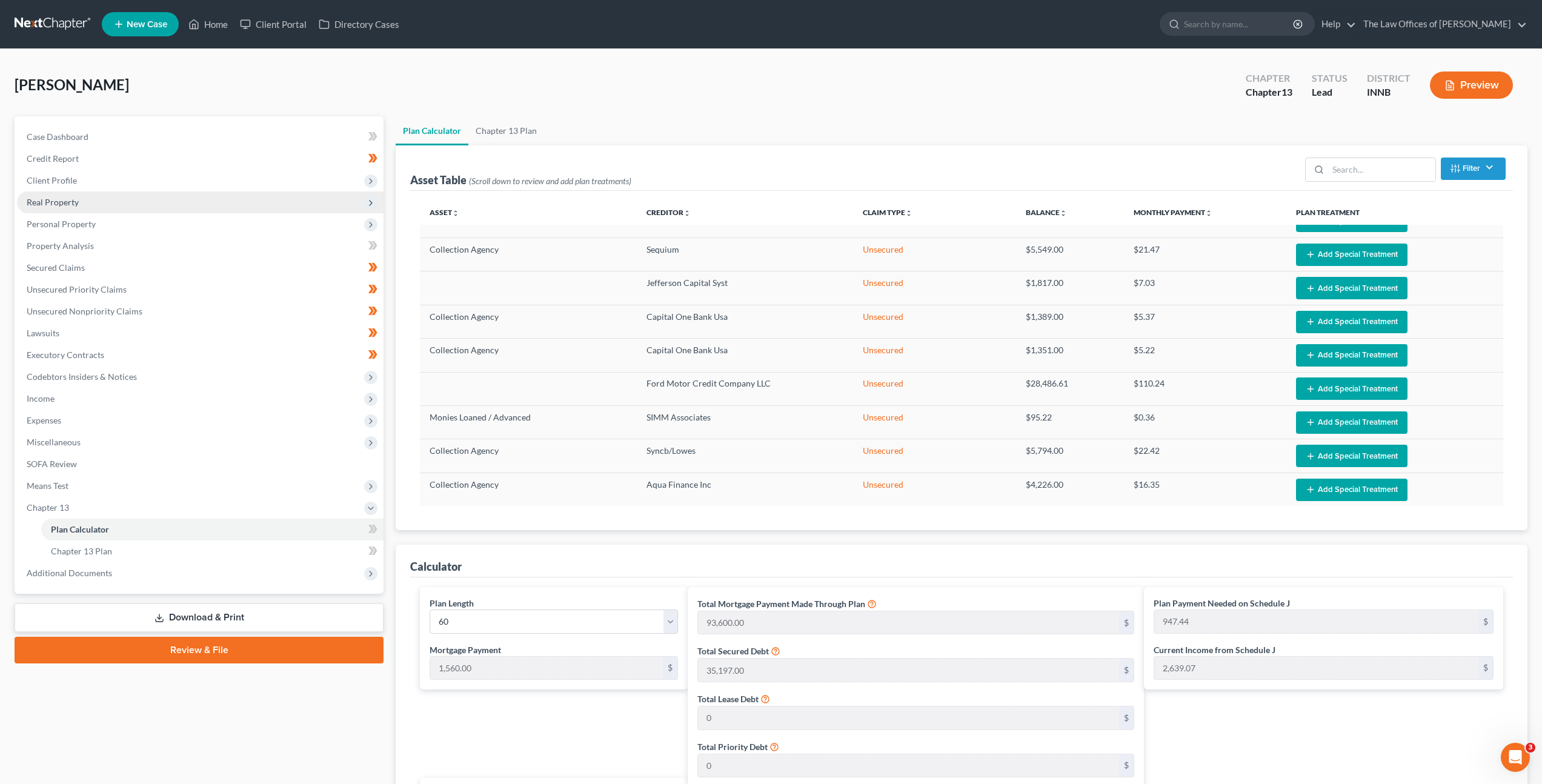
click at [177, 199] on span "Real Property" at bounding box center [200, 202] width 366 height 22
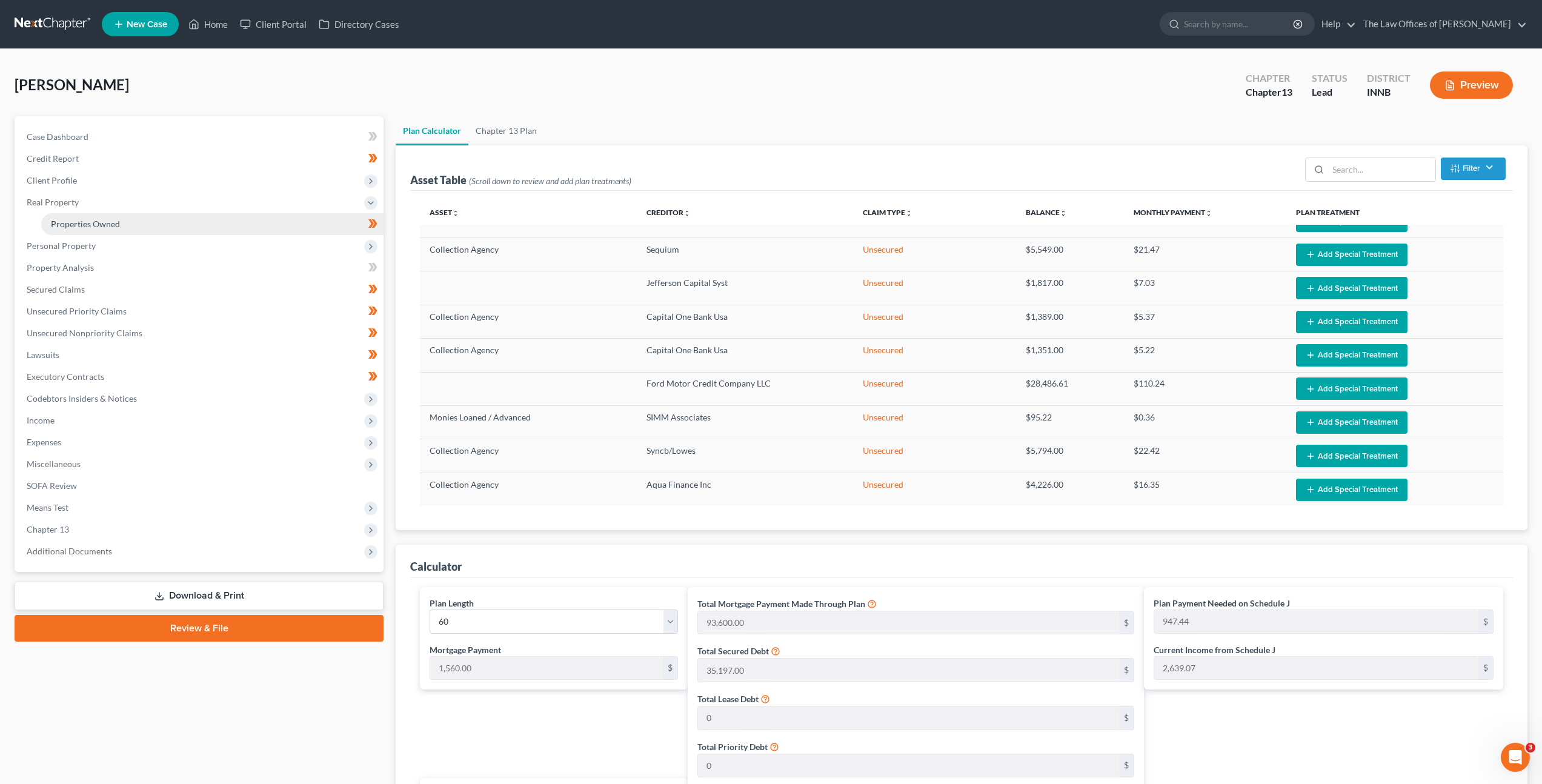
click at [196, 229] on link "Properties Owned" at bounding box center [212, 224] width 342 height 22
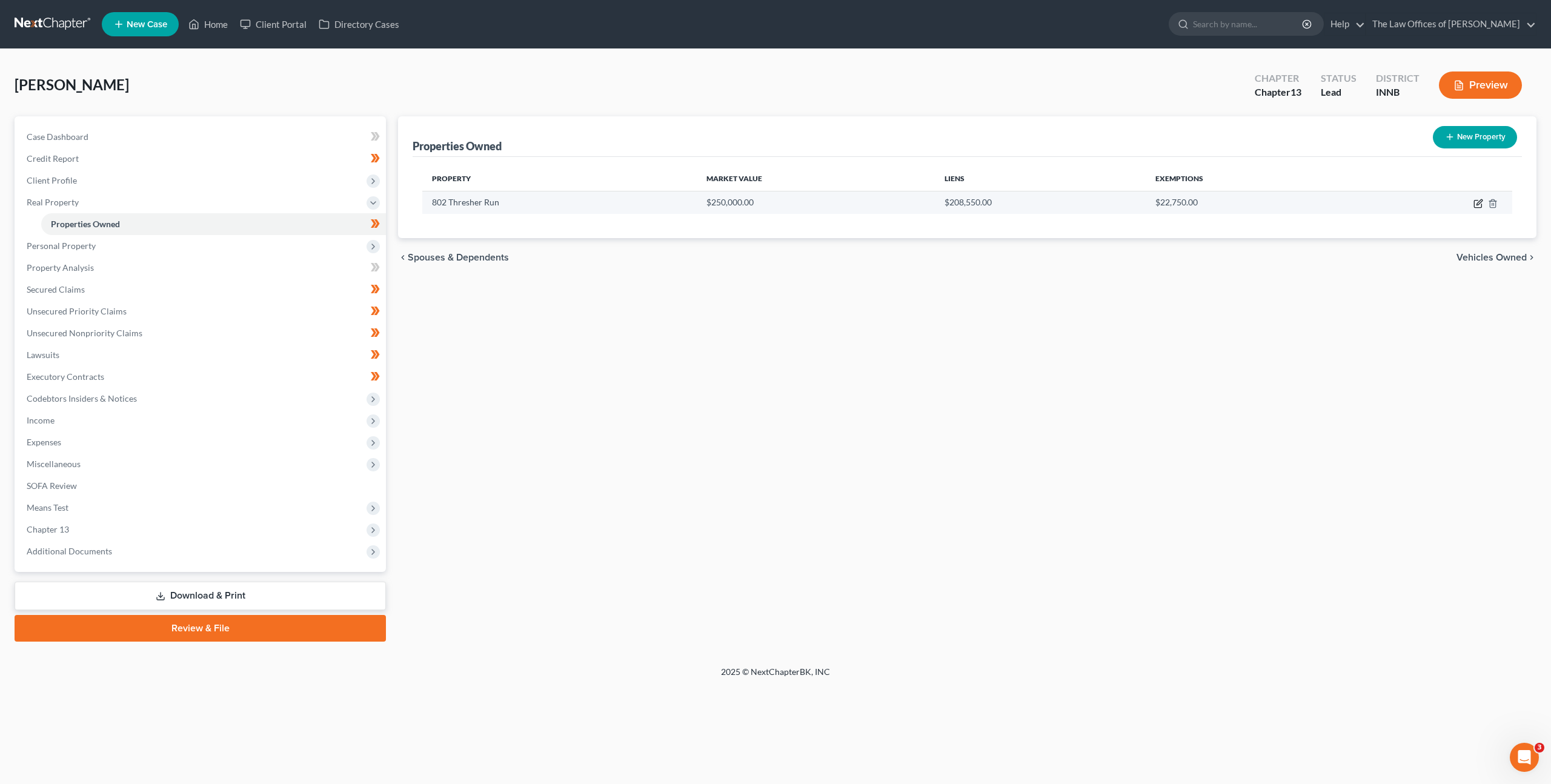
click at [1477, 206] on icon "button" at bounding box center [1479, 204] width 10 height 10
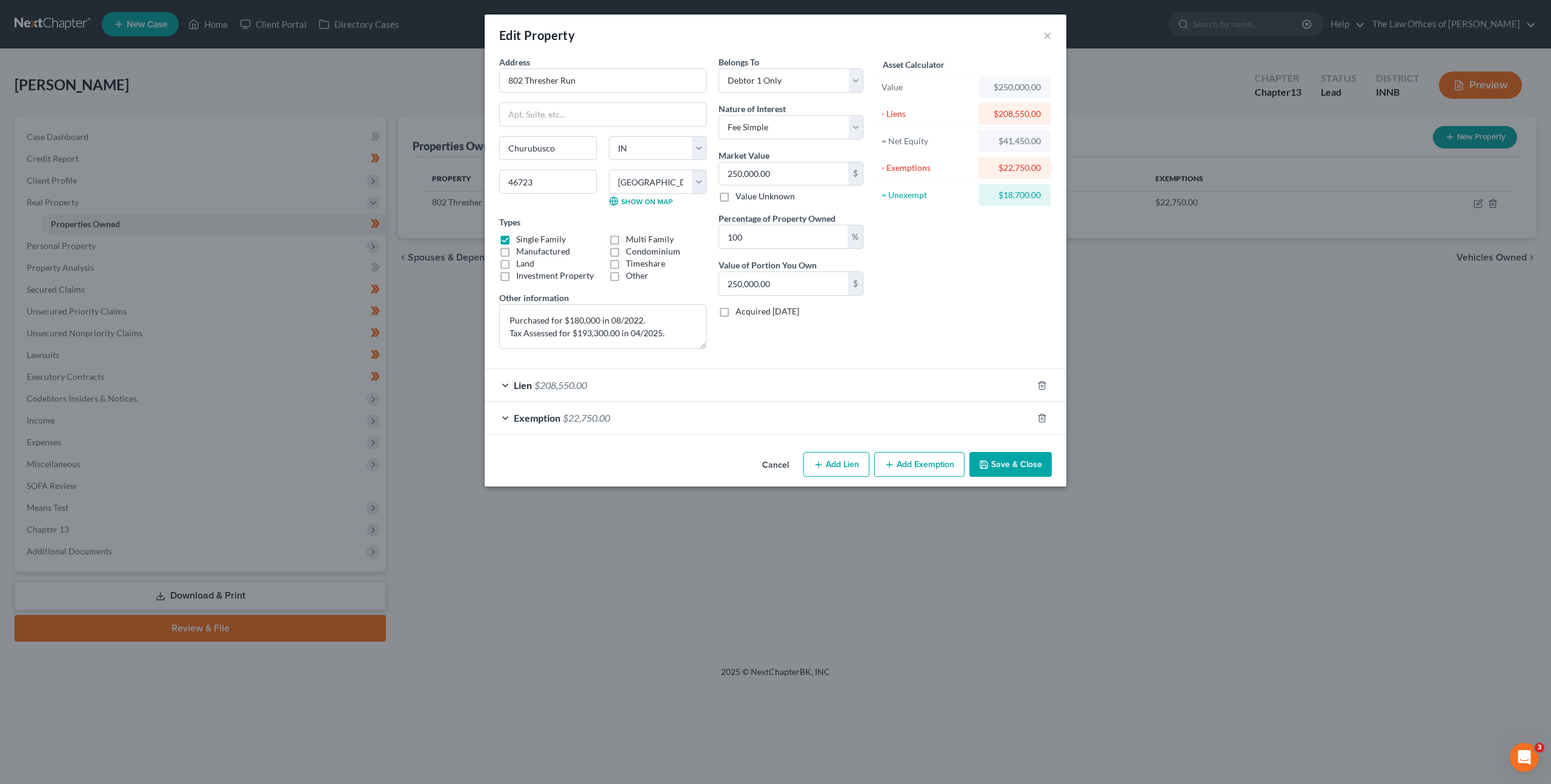
click at [942, 312] on div "Asset Calculator Value $250,000.00 - Liens $208,550.00 = Net Equity $41,450.00 …" at bounding box center [964, 207] width 189 height 303
click at [774, 464] on button "Cancel" at bounding box center [776, 465] width 46 height 25
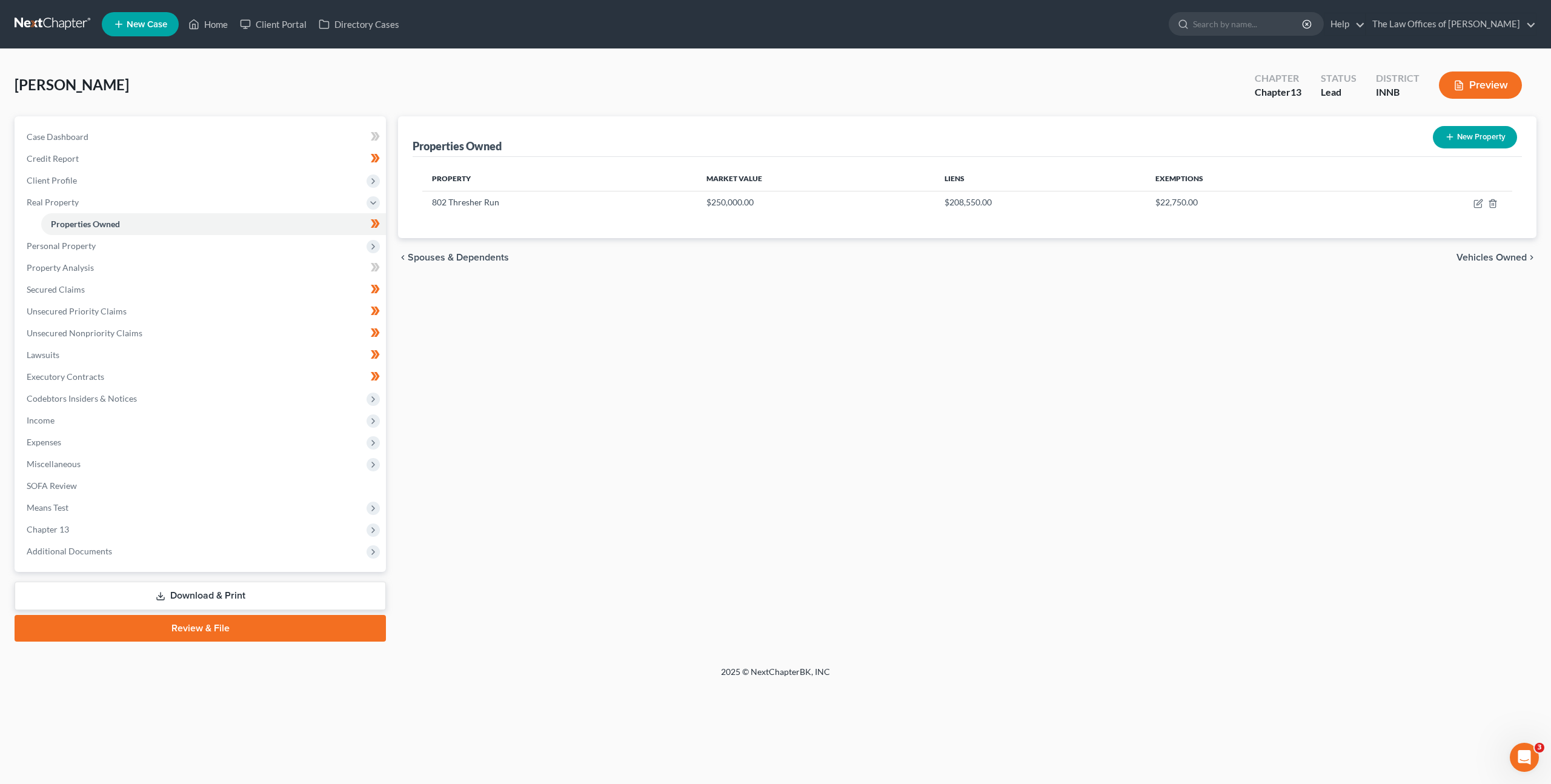
drag, startPoint x: 685, startPoint y: 471, endPoint x: 385, endPoint y: 447, distance: 301.0
click at [684, 471] on div "Properties Owned New Property Property Market Value Liens Exemptions 802 Thresh…" at bounding box center [967, 379] width 1151 height 526
click at [274, 530] on span "Chapter 13" at bounding box center [201, 530] width 369 height 22
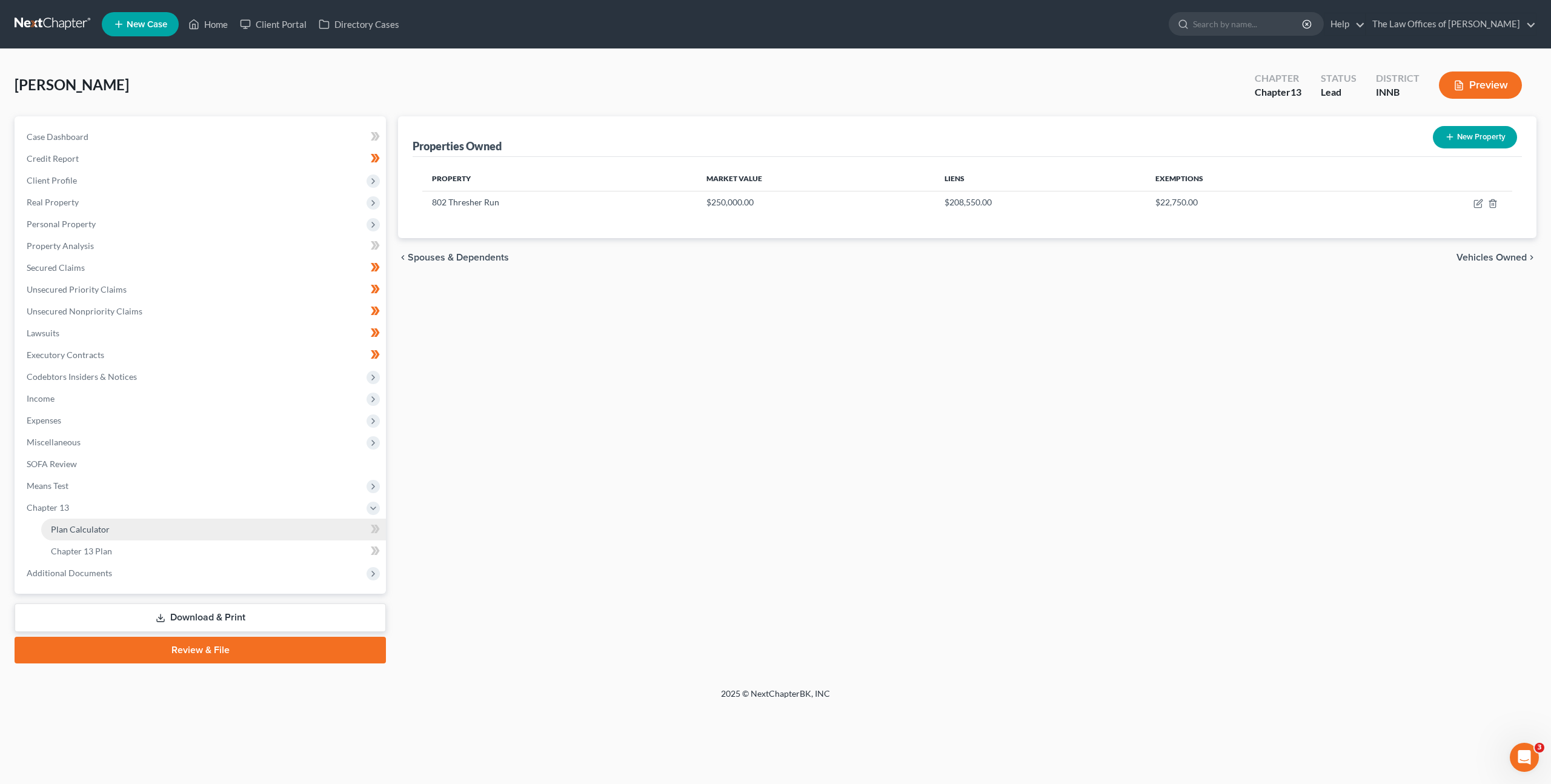
click at [255, 529] on link "Plan Calculator" at bounding box center [213, 530] width 345 height 22
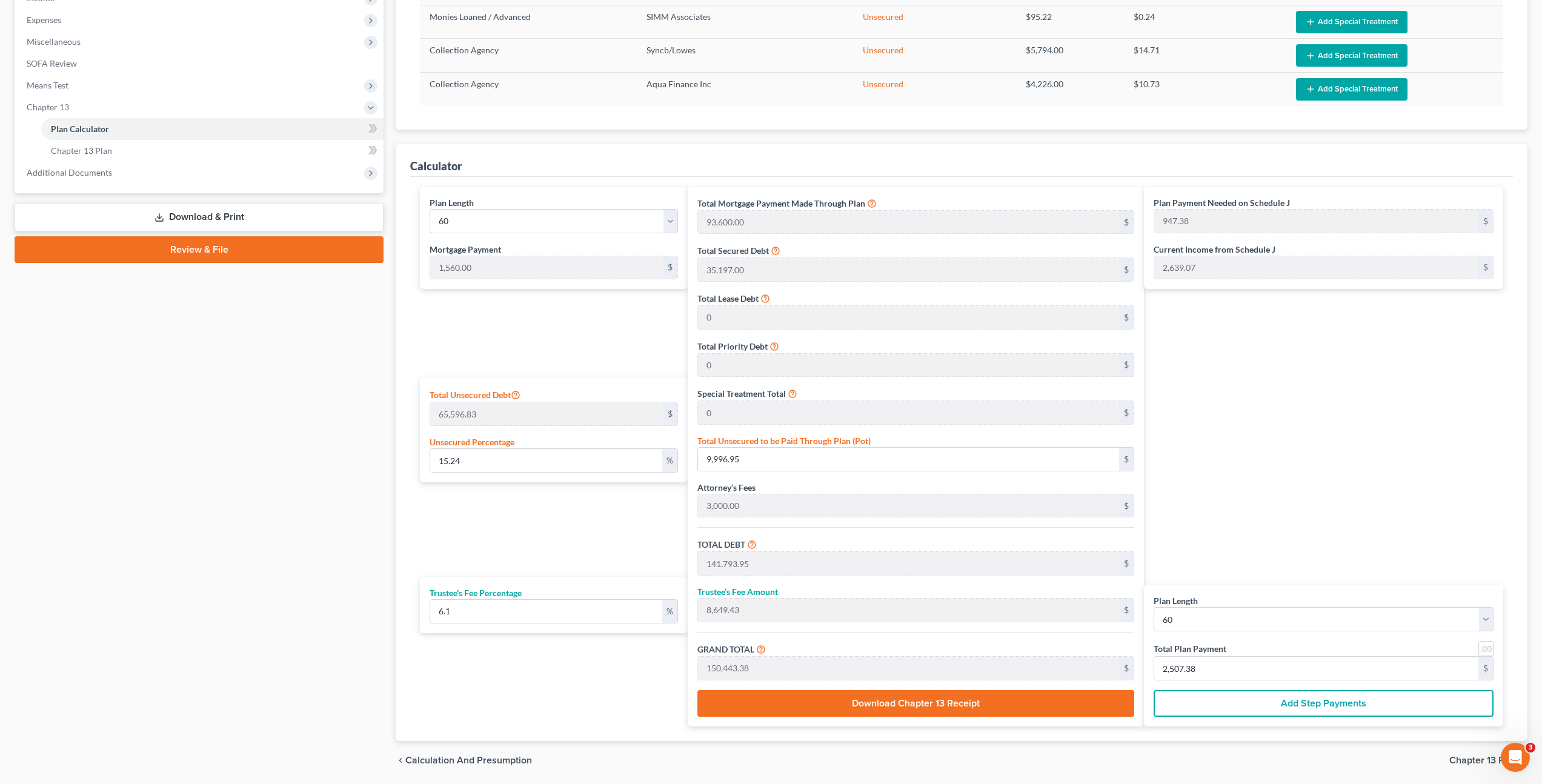
scroll to position [442, 0]
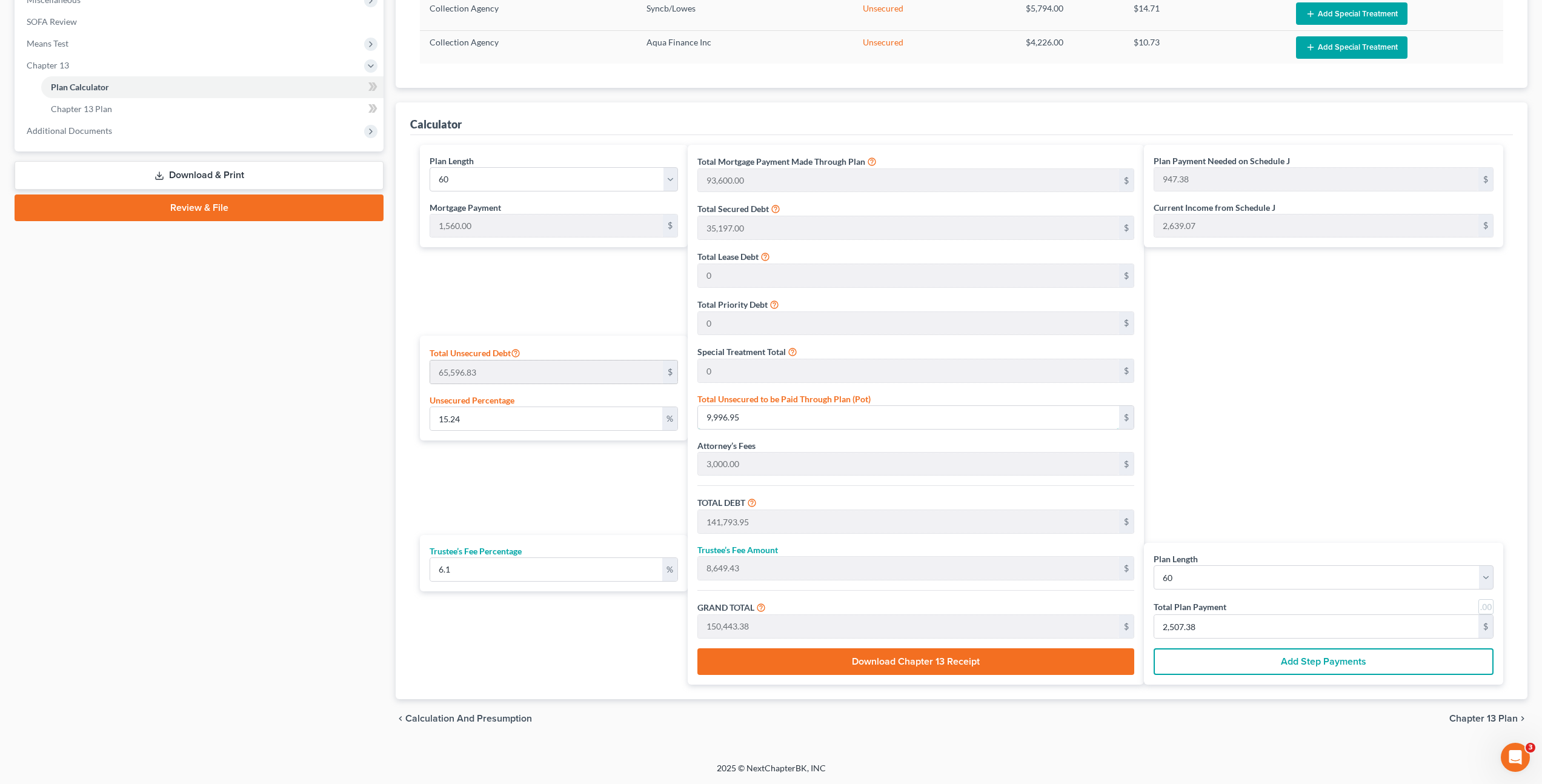
click at [595, 367] on div "Plan Length 1 2 3 4 5 6 7 8 9 10 11 12 13 14 15 16 17 18 19 20 21 22 23 24 25 2…" at bounding box center [962, 415] width 1096 height 540
drag, startPoint x: 735, startPoint y: 420, endPoint x: 675, endPoint y: 400, distance: 63.2
click at [697, 412] on div "Total Mortgage Payment Made Through Plan 93,600.00 $ Total Secured Debt 35,197.…" at bounding box center [915, 415] width 456 height 540
click at [1203, 621] on input "2,507.38" at bounding box center [1316, 626] width 324 height 23
click at [1279, 441] on div "Plan Payment Needed on Schedule J 947.38 $ Current Income from Schedule J 2,639…" at bounding box center [1326, 415] width 365 height 540
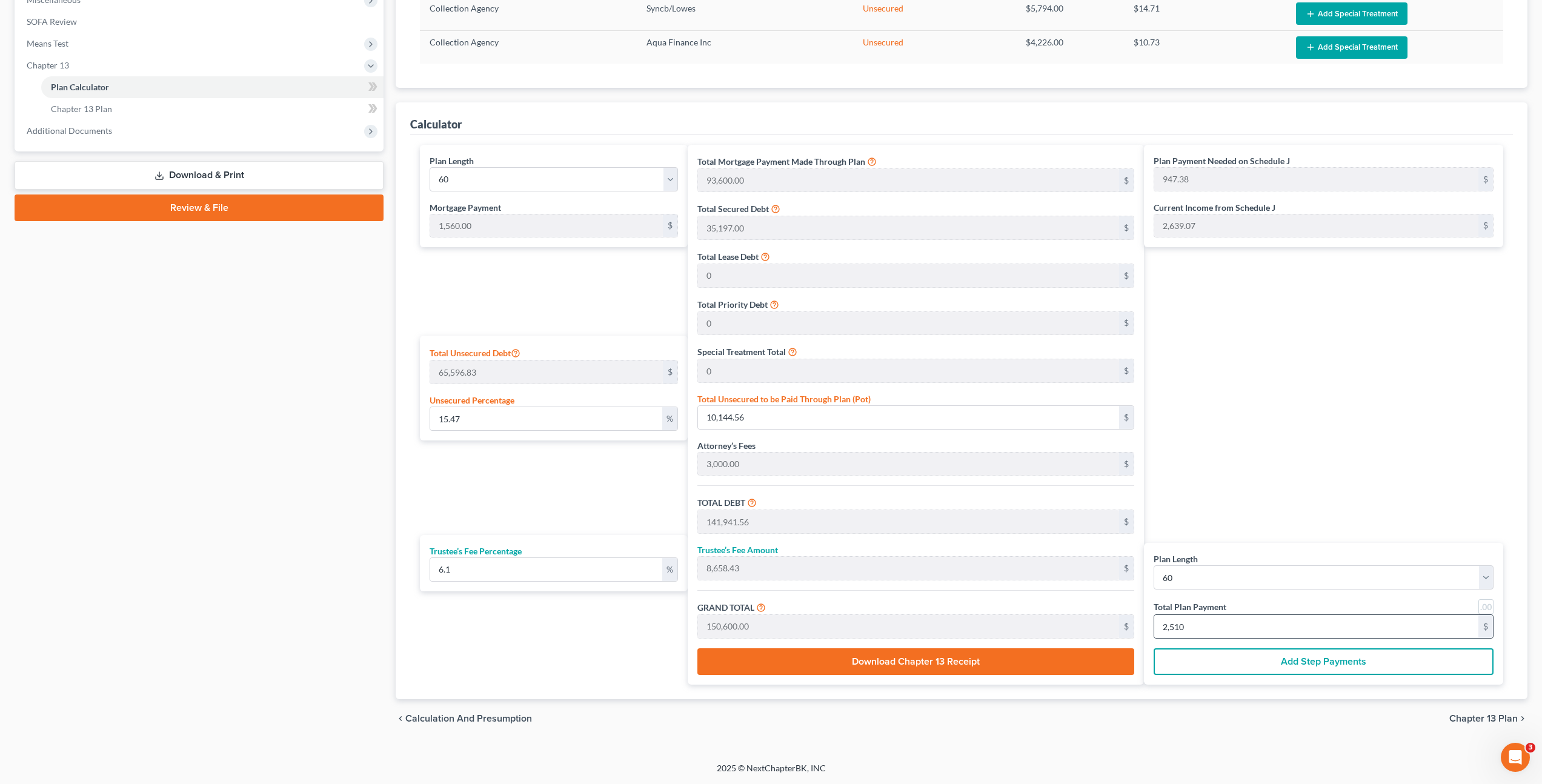
click at [1196, 641] on div "Plan Length 1 2 3 4 5 6 7 8 9 10 11 12 13 14 15 16 17 18 19 20 21 22 23 24 25 2…" at bounding box center [1323, 614] width 359 height 142
click at [1197, 633] on input "2,510" at bounding box center [1316, 626] width 324 height 23
drag, startPoint x: 1312, startPoint y: 455, endPoint x: 1300, endPoint y: 455, distance: 12.0
click at [1312, 455] on div "Plan Payment Needed on Schedule J 947.38 $ Current Income from Schedule J 2,639…" at bounding box center [1326, 415] width 365 height 540
click at [1285, 402] on div "Plan Payment Needed on Schedule J 947.38 $ Current Income from Schedule J 2,639…" at bounding box center [1326, 415] width 365 height 540
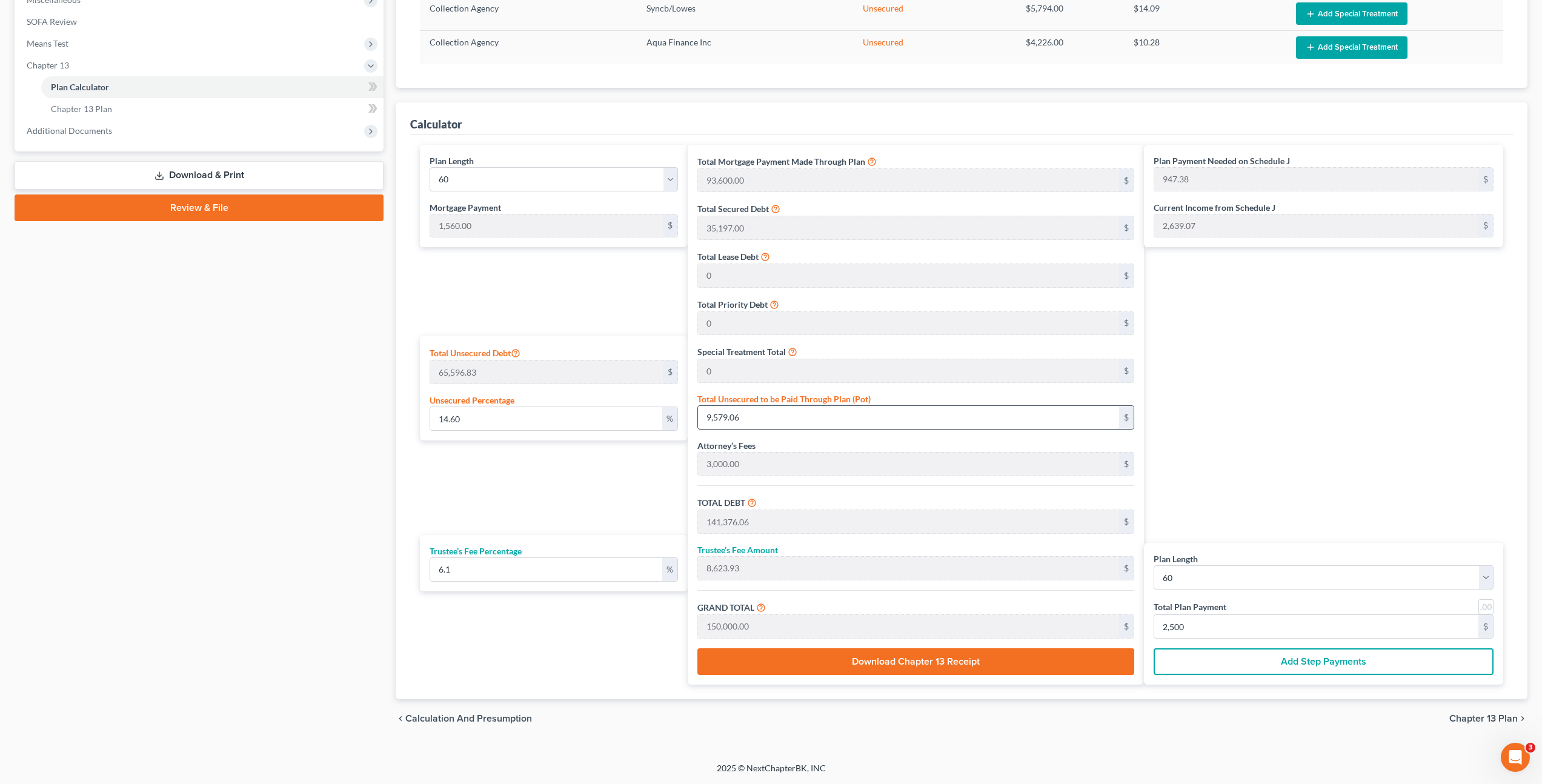
click at [912, 416] on input "9,579.06" at bounding box center [908, 417] width 421 height 23
click at [1291, 405] on div "Plan Payment Needed on Schedule J 947.44 $ Current Income from Schedule J 2,639…" at bounding box center [1326, 415] width 365 height 540
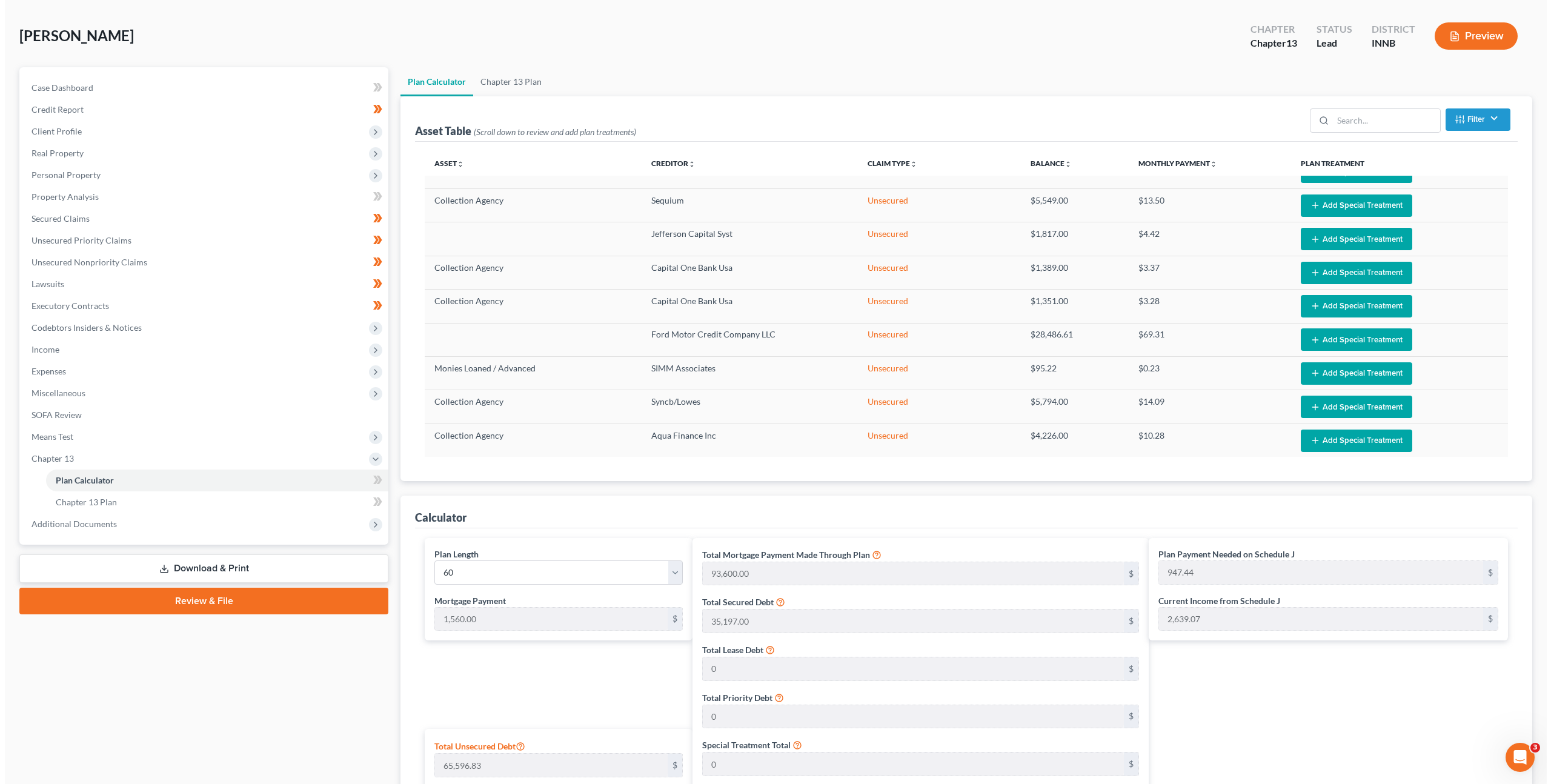
scroll to position [0, 0]
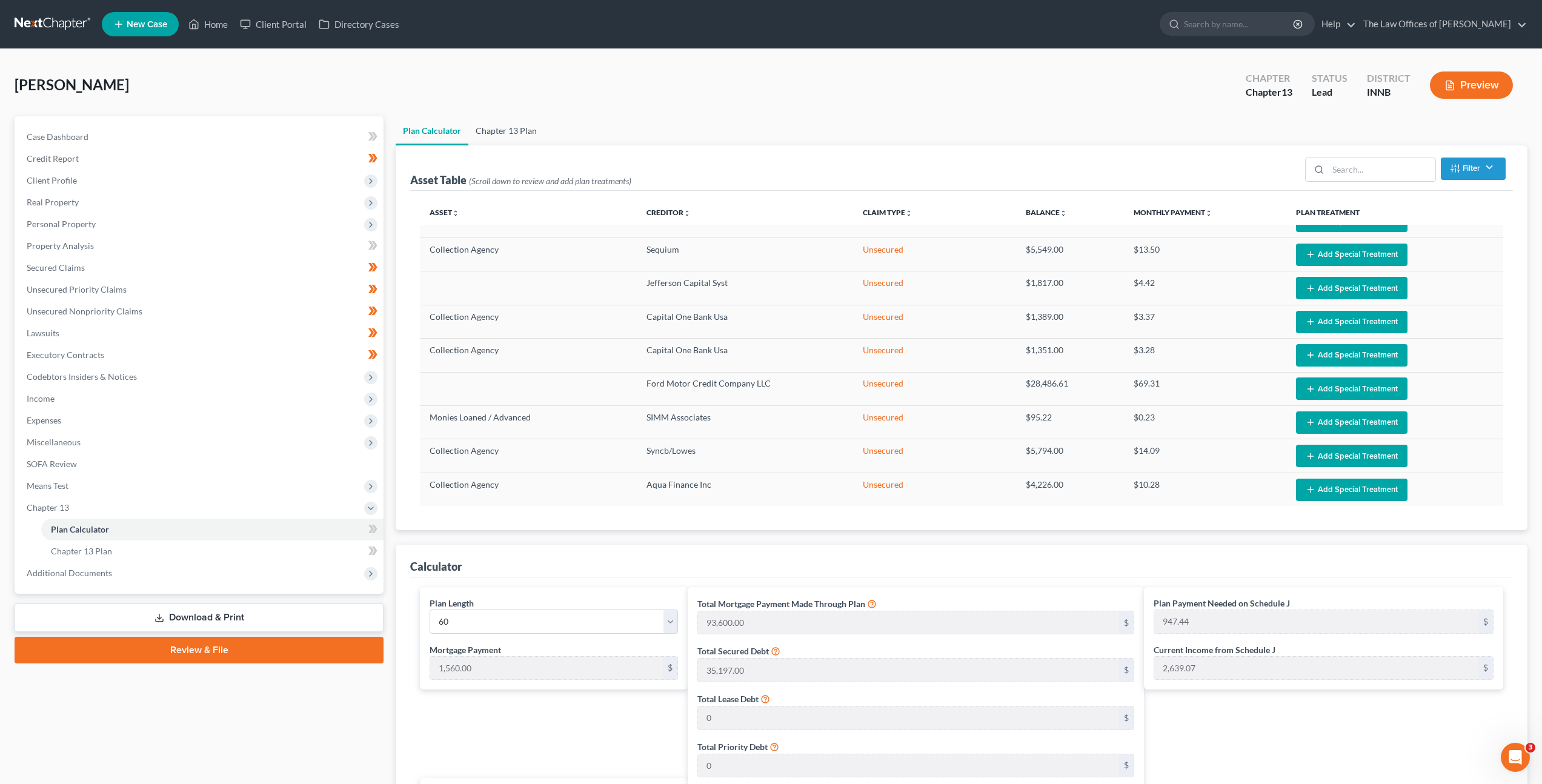
click at [513, 137] on link "Chapter 13 Plan" at bounding box center [507, 131] width 76 height 29
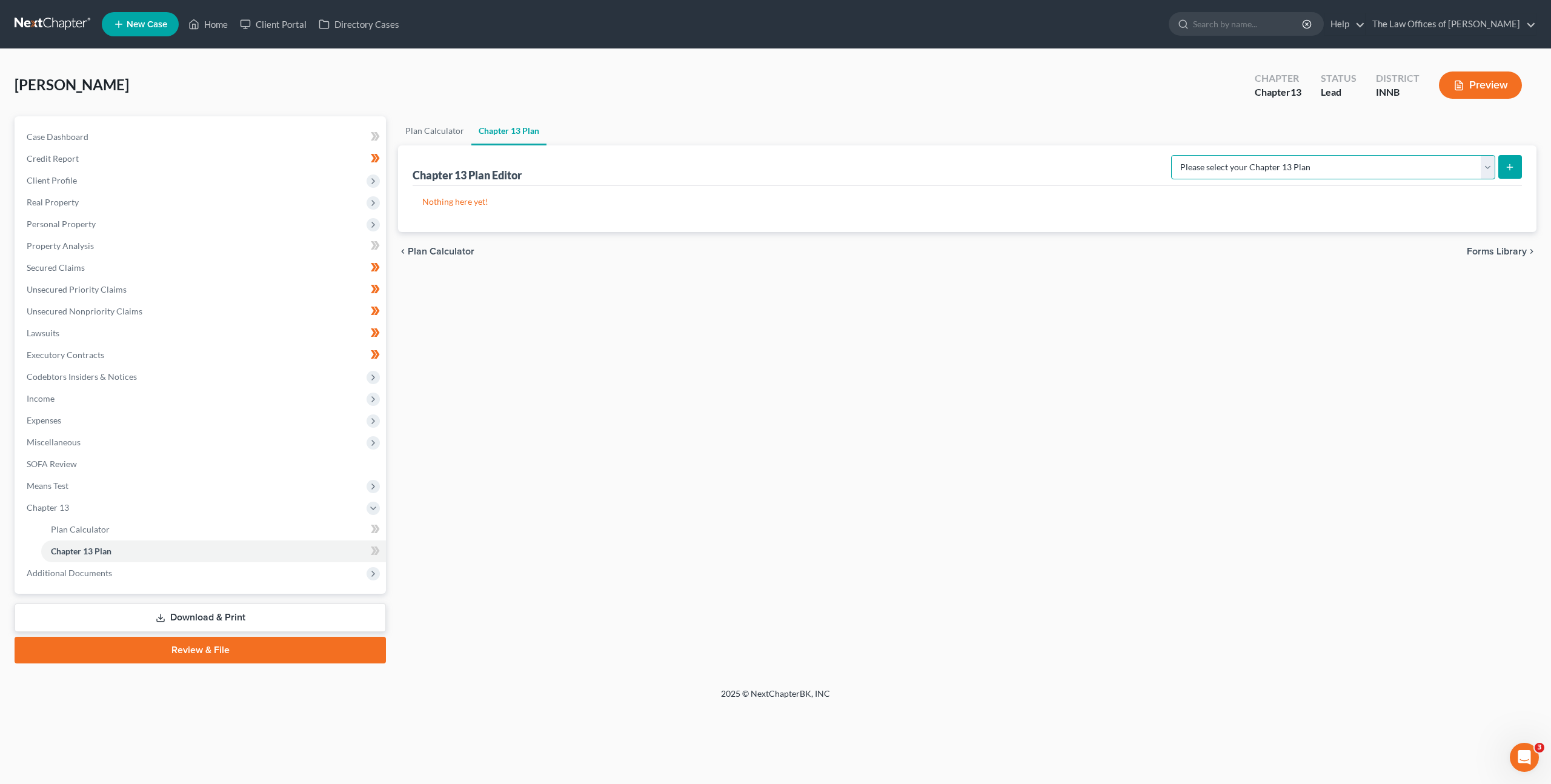
click at [1293, 168] on select "Please select your Chapter 13 Plan National Form Plan - Official Form 113 Natio…" at bounding box center [1333, 167] width 324 height 25
click at [1198, 155] on select "Please select your Chapter 13 Plan National Form Plan - Official Form 113 Natio…" at bounding box center [1333, 167] width 324 height 25
click at [1507, 166] on icon "submit" at bounding box center [1510, 167] width 10 height 10
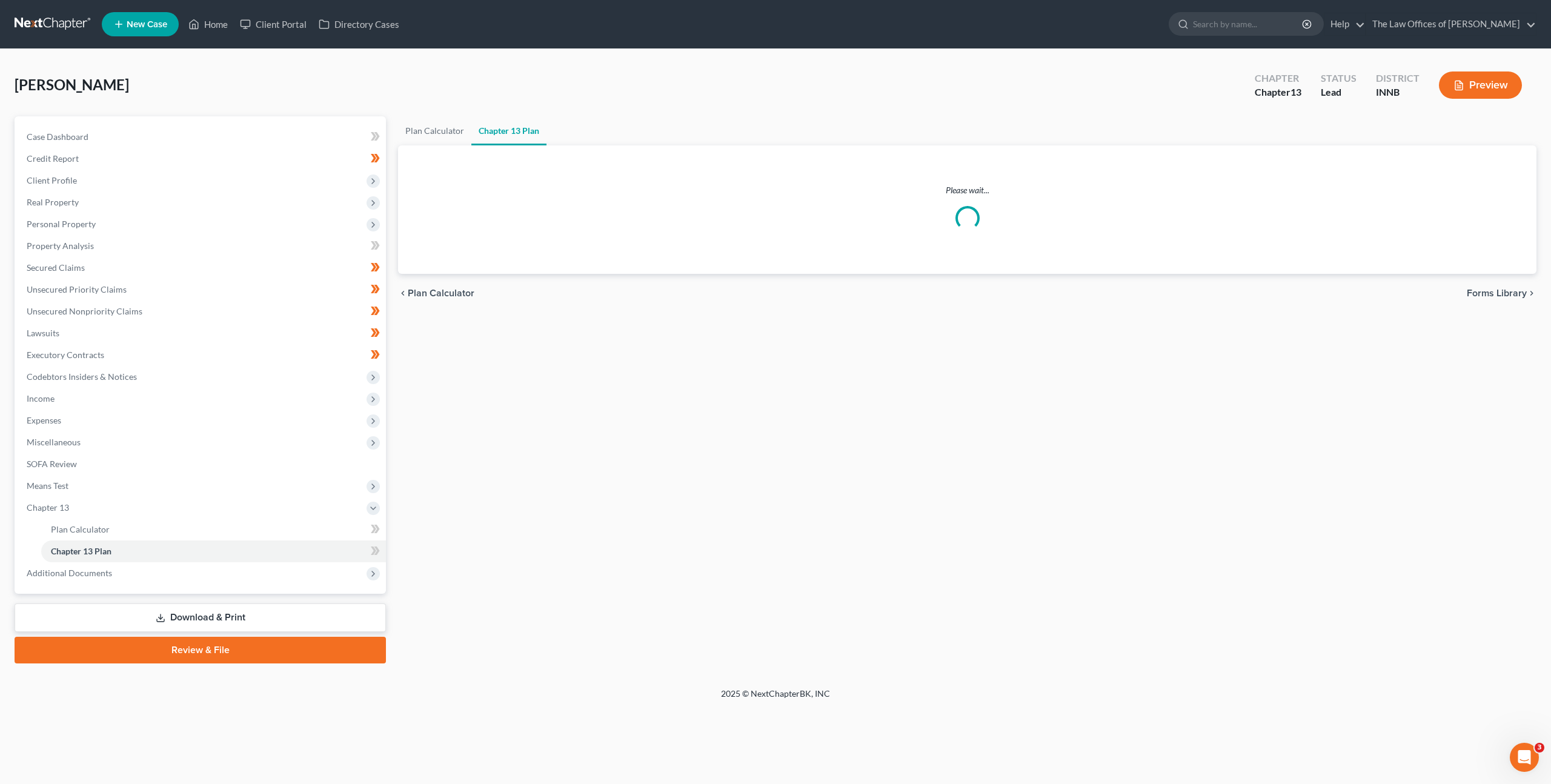
click at [1116, 89] on div "[PERSON_NAME] Upgraded Chapter Chapter 13 Status Lead District INNB Preview" at bounding box center [776, 90] width 1522 height 52
click at [1124, 115] on div "[PERSON_NAME] Upgraded Chapter Chapter 13 Status Lead District INNB Preview" at bounding box center [776, 90] width 1522 height 52
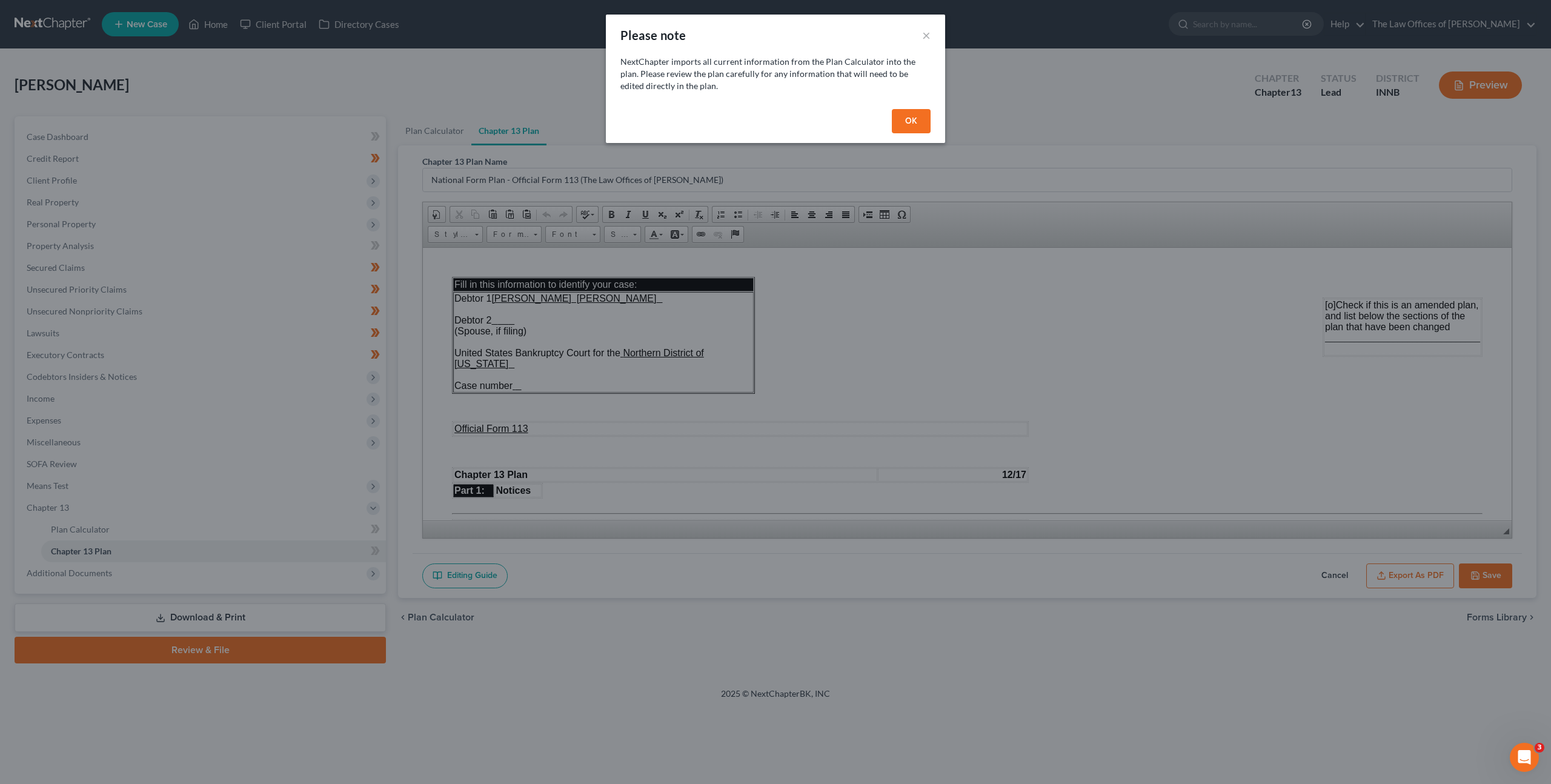
click at [903, 117] on button "OK" at bounding box center [911, 121] width 39 height 25
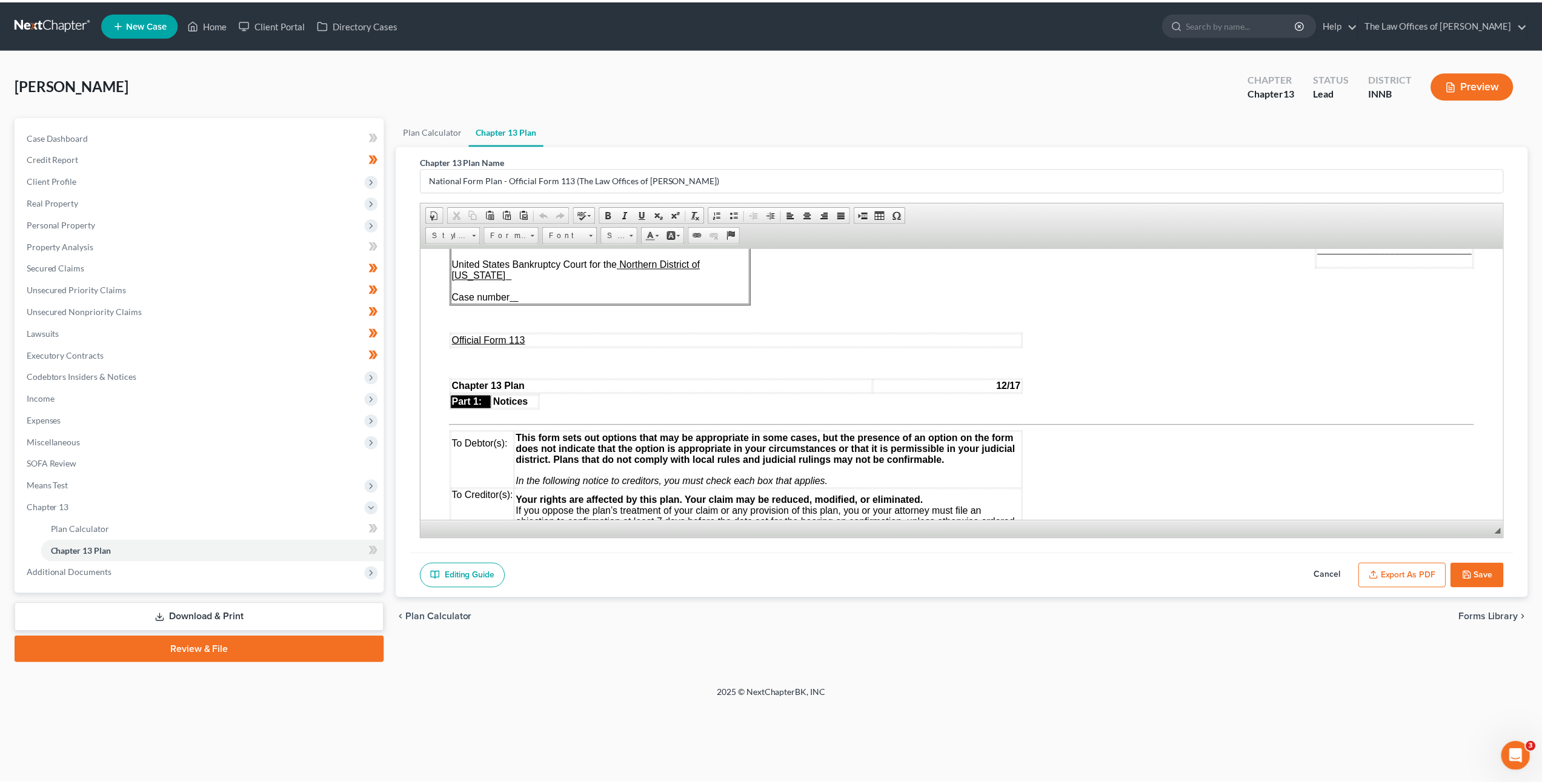
scroll to position [314, 0]
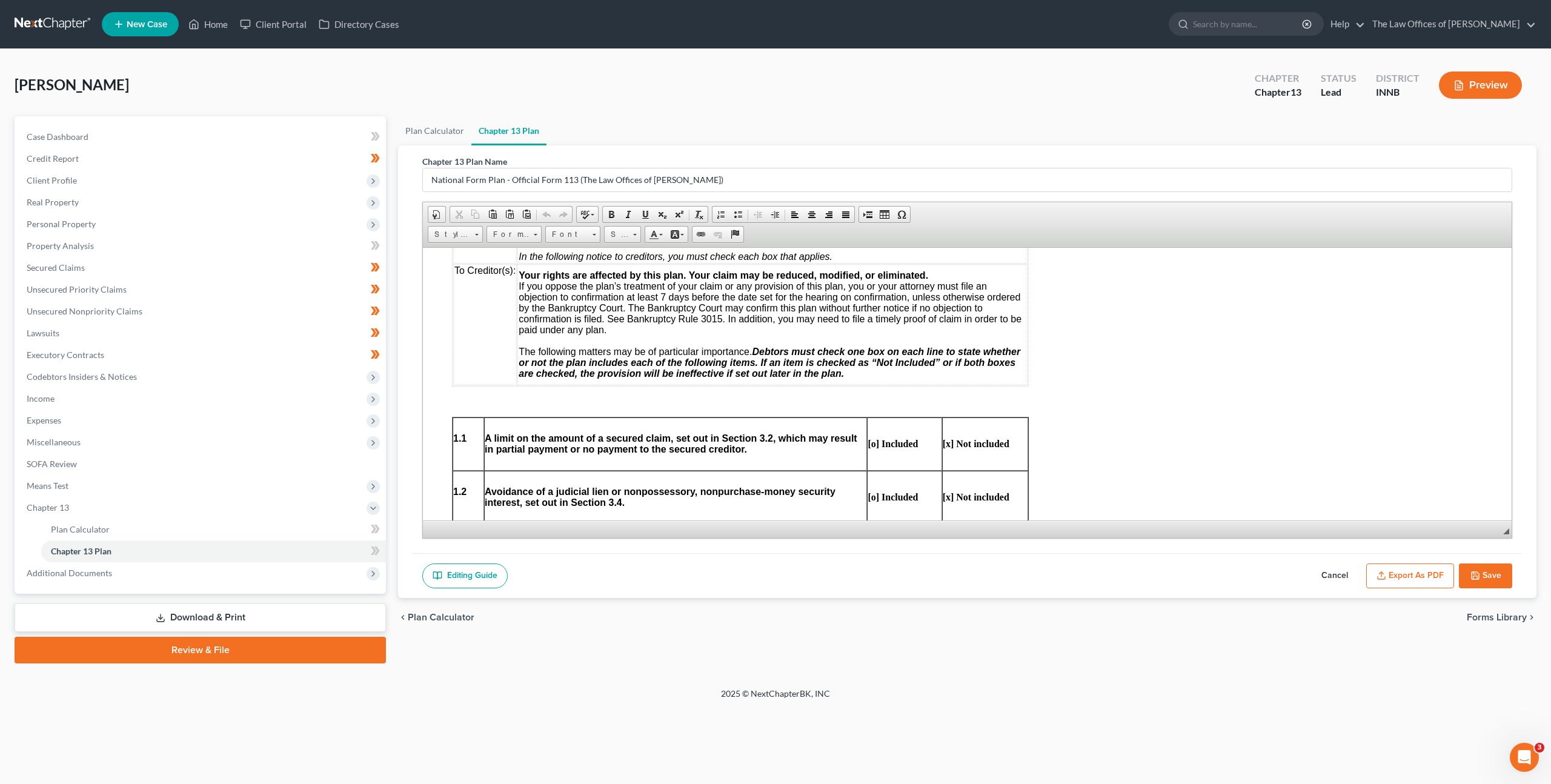
click at [1488, 573] on button "Save" at bounding box center [1485, 576] width 53 height 25
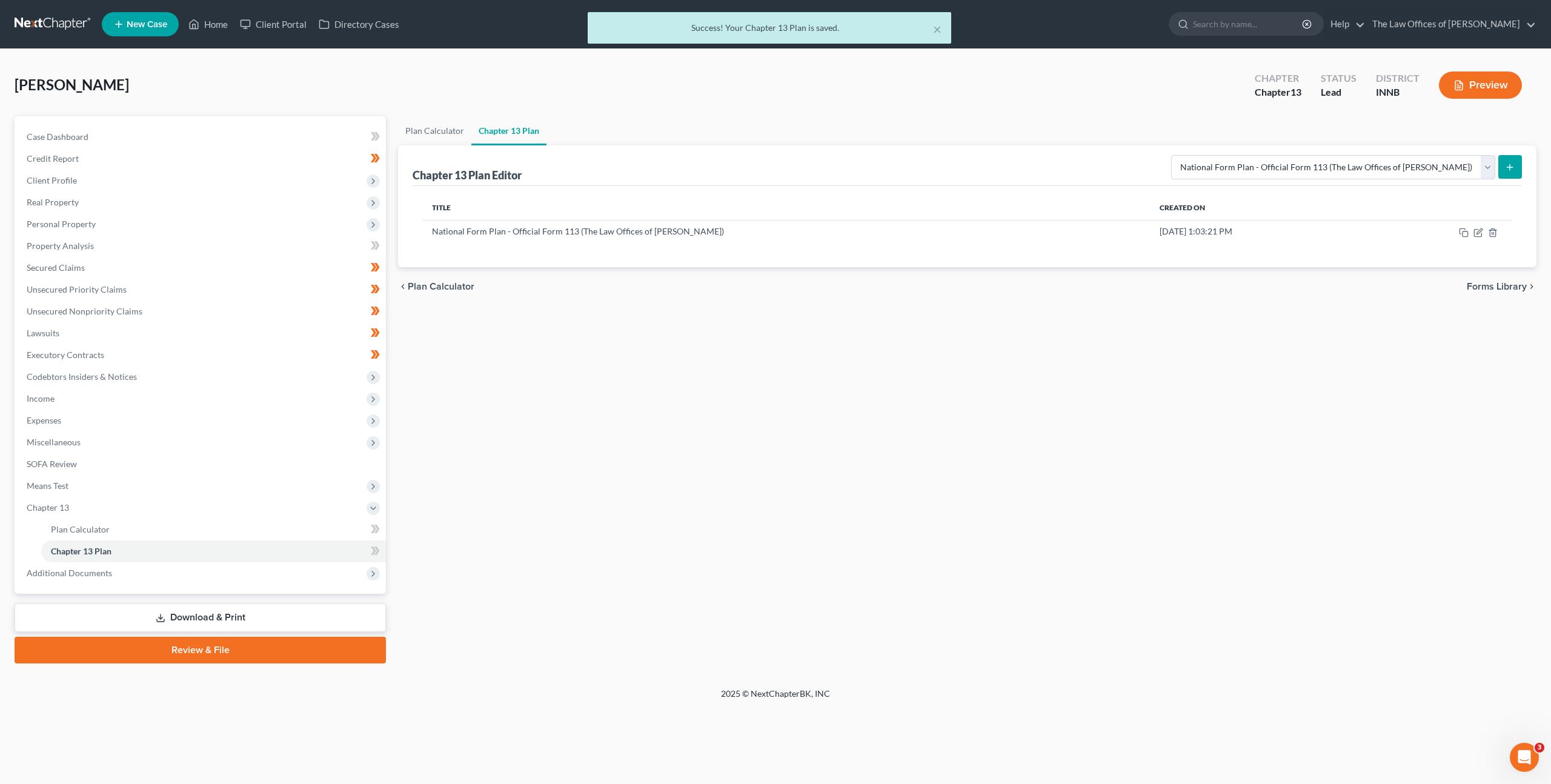
click at [843, 422] on div "Plan Calculator Chapter 13 Plan Chapter 13 Plan Editor Please select your Chapt…" at bounding box center [967, 390] width 1151 height 547
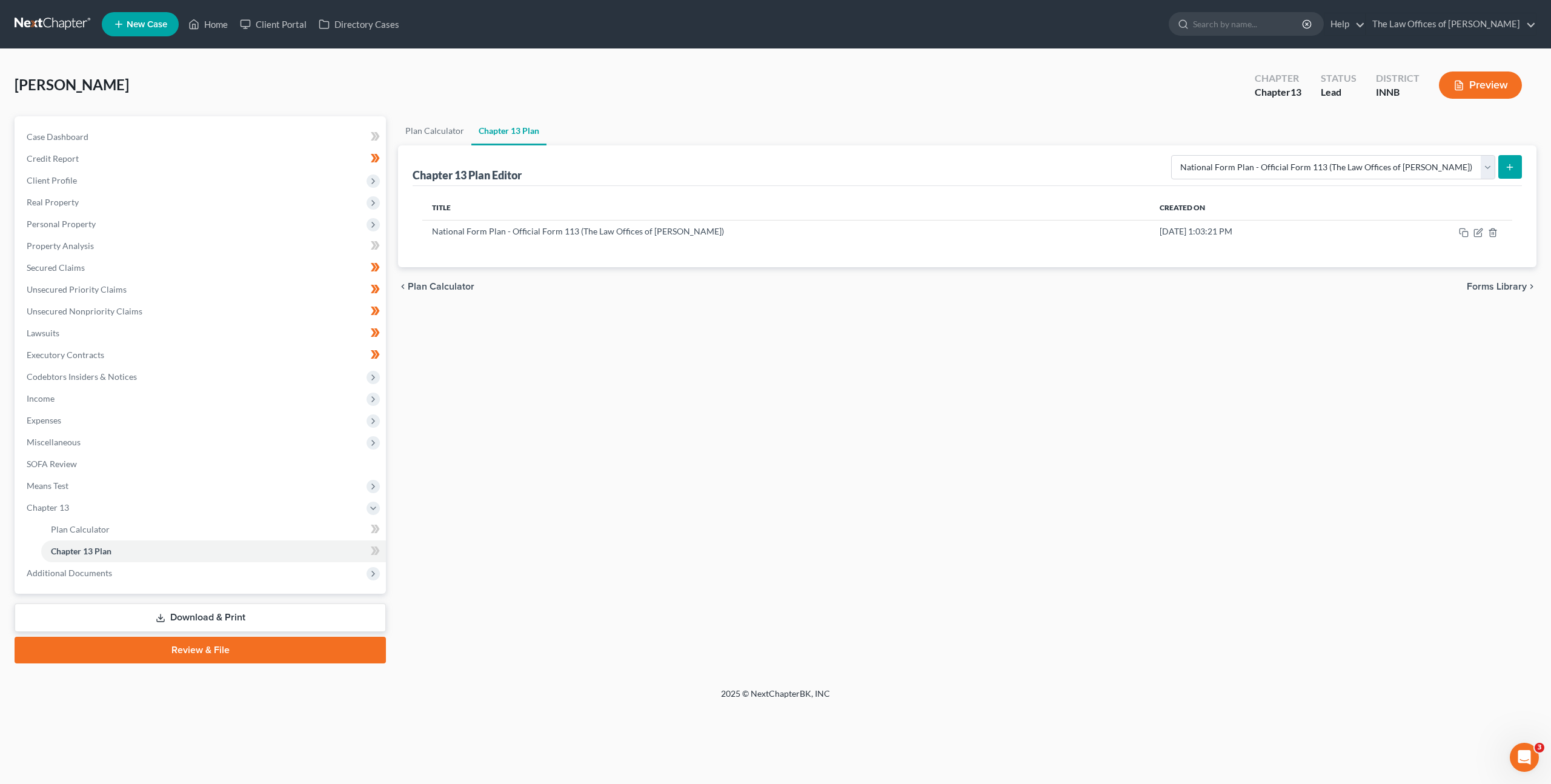
click at [831, 520] on div "Plan Calculator Chapter 13 Plan Chapter 13 Plan Editor Please select your Chapt…" at bounding box center [967, 390] width 1151 height 547
click at [294, 497] on span "Chapter 13" at bounding box center [201, 508] width 369 height 22
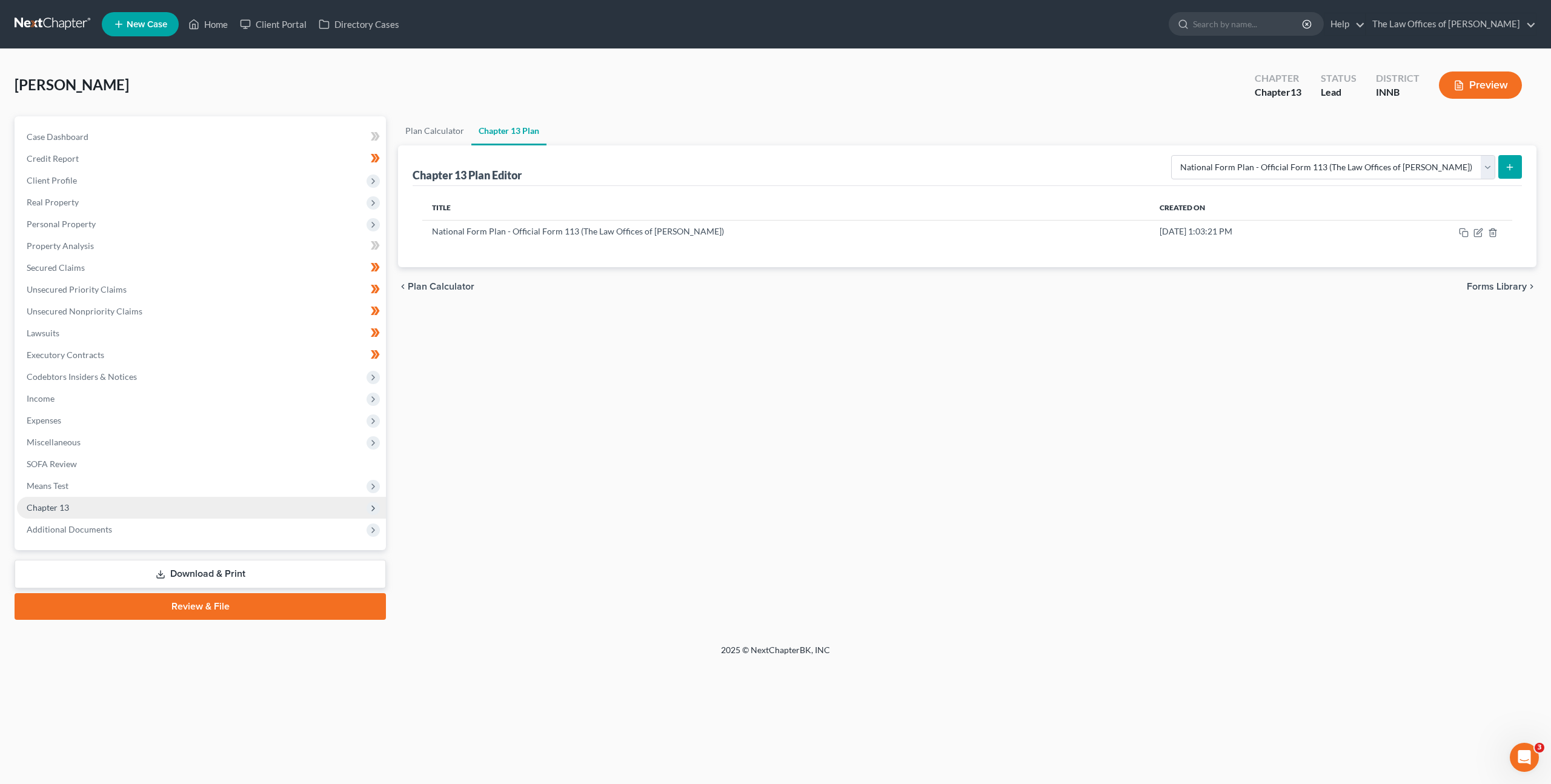
click at [294, 497] on span "Chapter 13" at bounding box center [201, 508] width 369 height 22
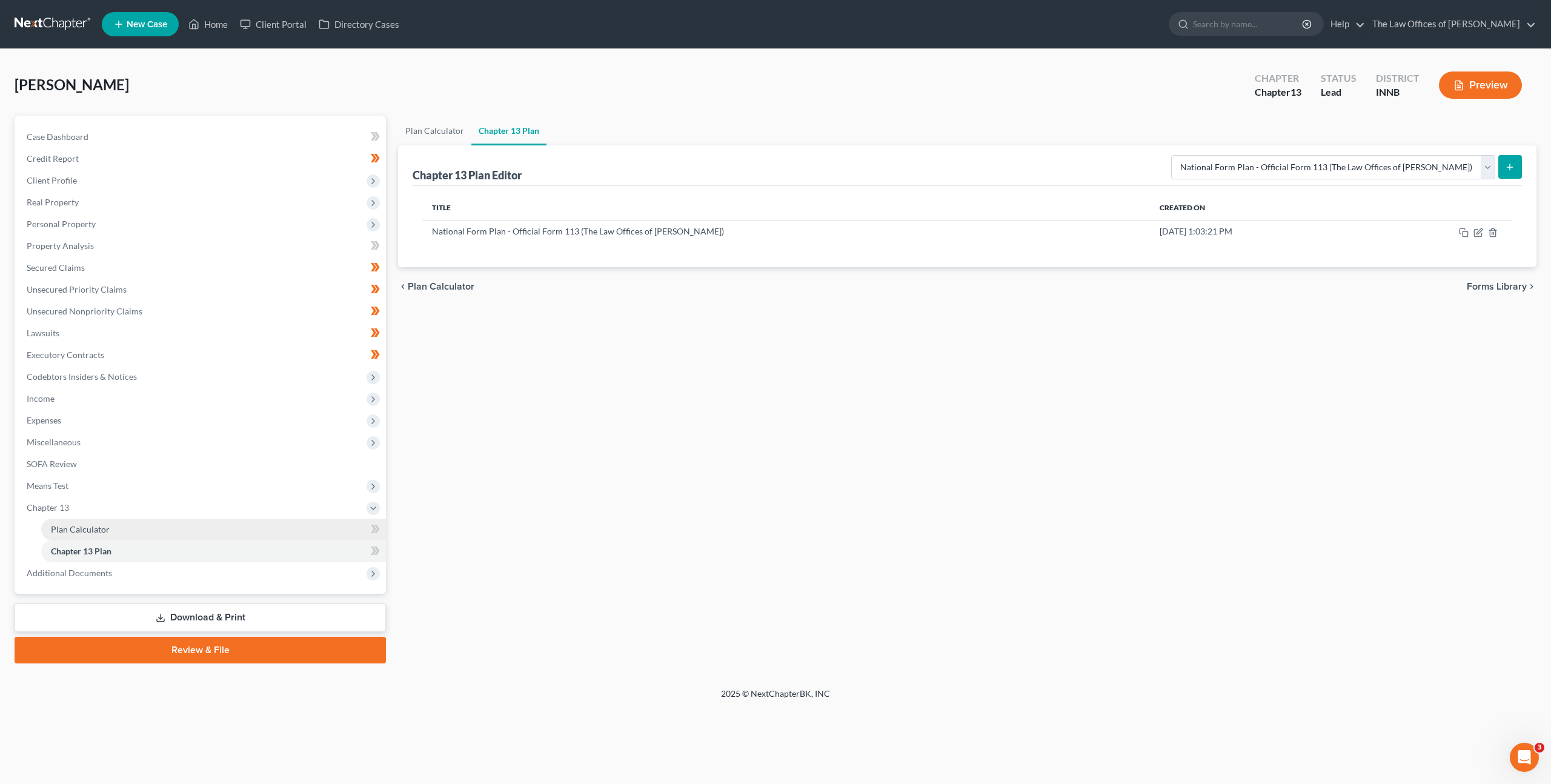
click at [271, 527] on link "Plan Calculator" at bounding box center [213, 530] width 345 height 22
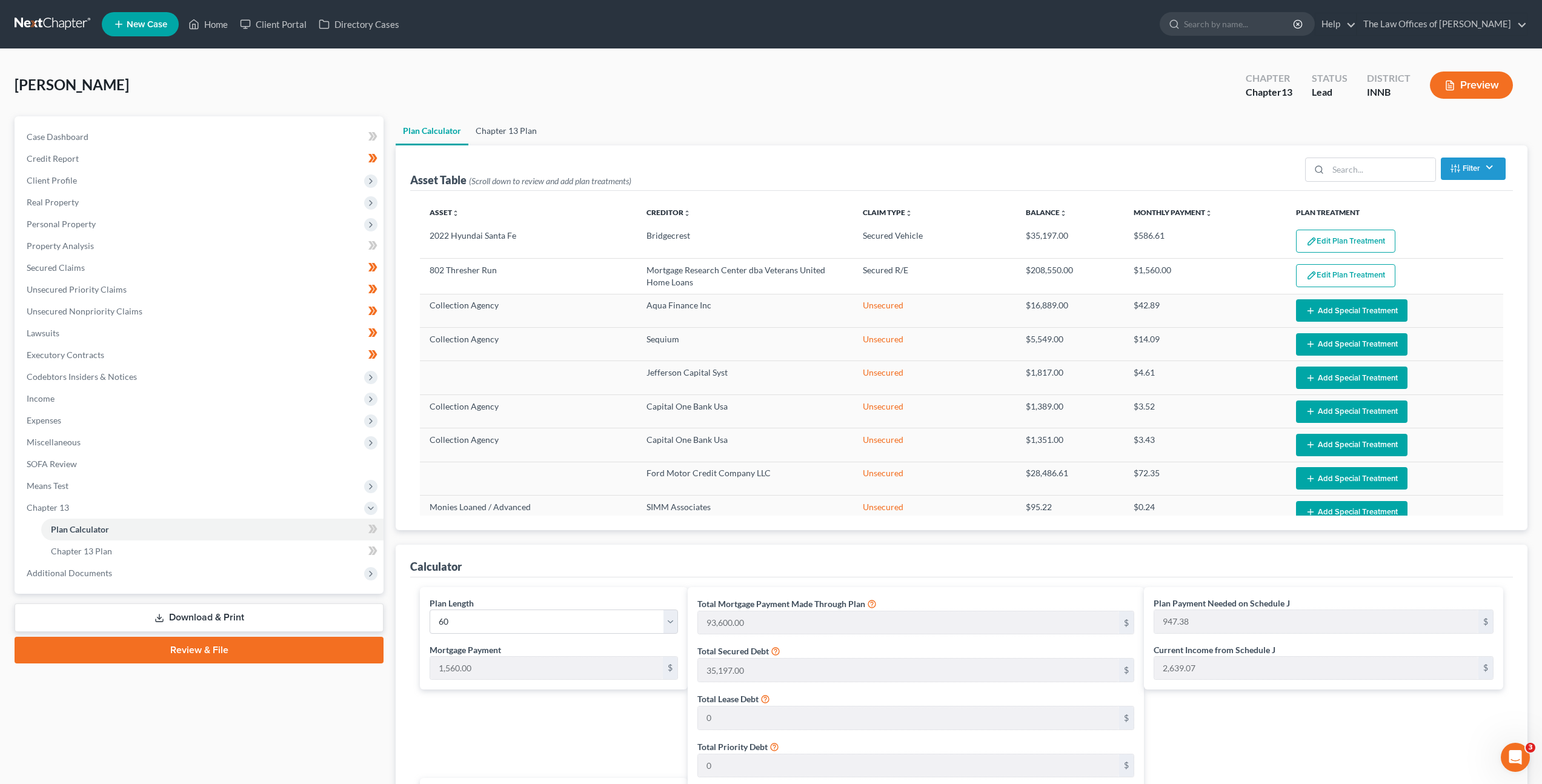
click at [515, 138] on link "Chapter 13 Plan" at bounding box center [507, 131] width 76 height 29
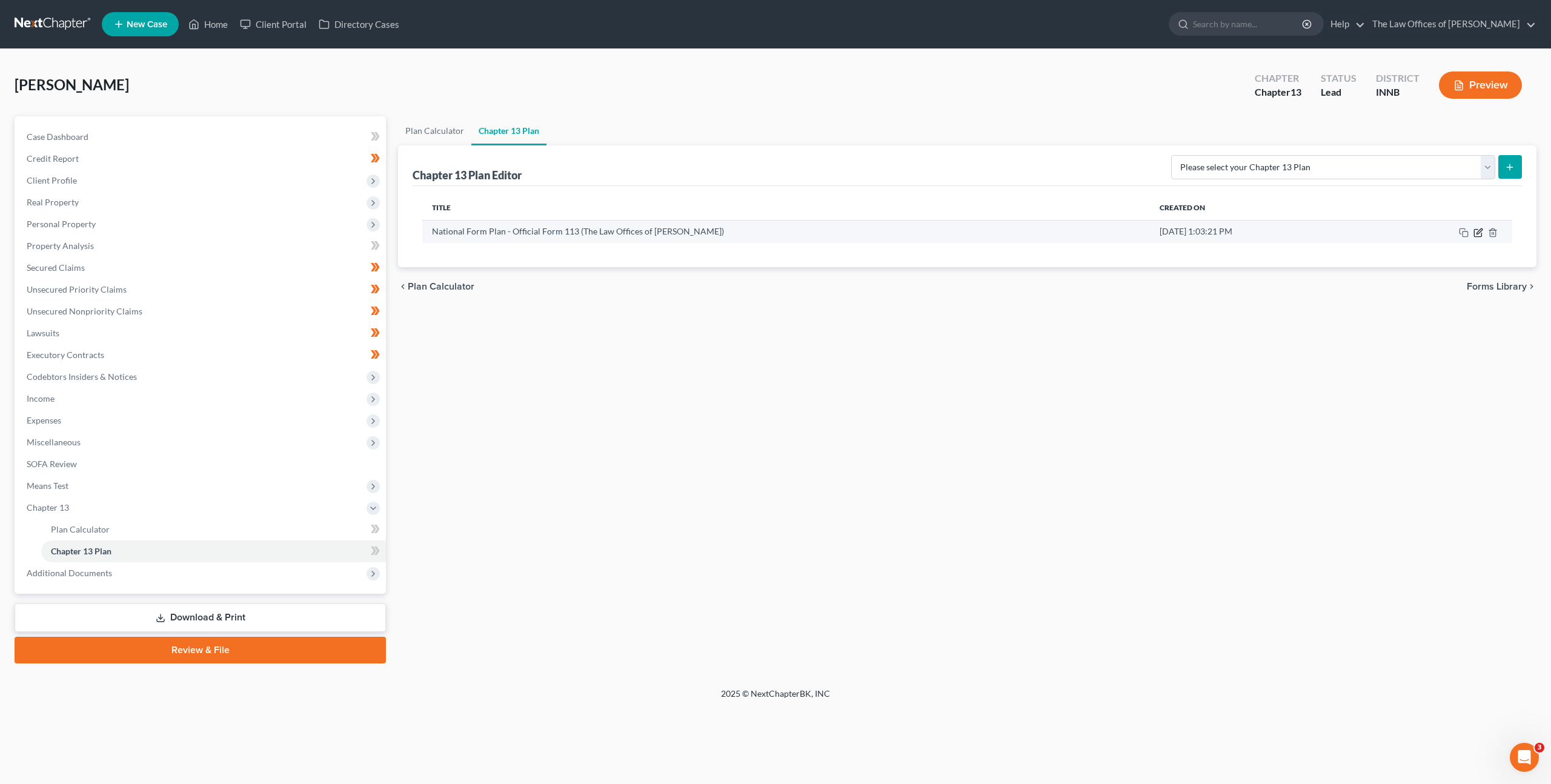
click at [1476, 233] on icon "button" at bounding box center [1479, 232] width 10 height 10
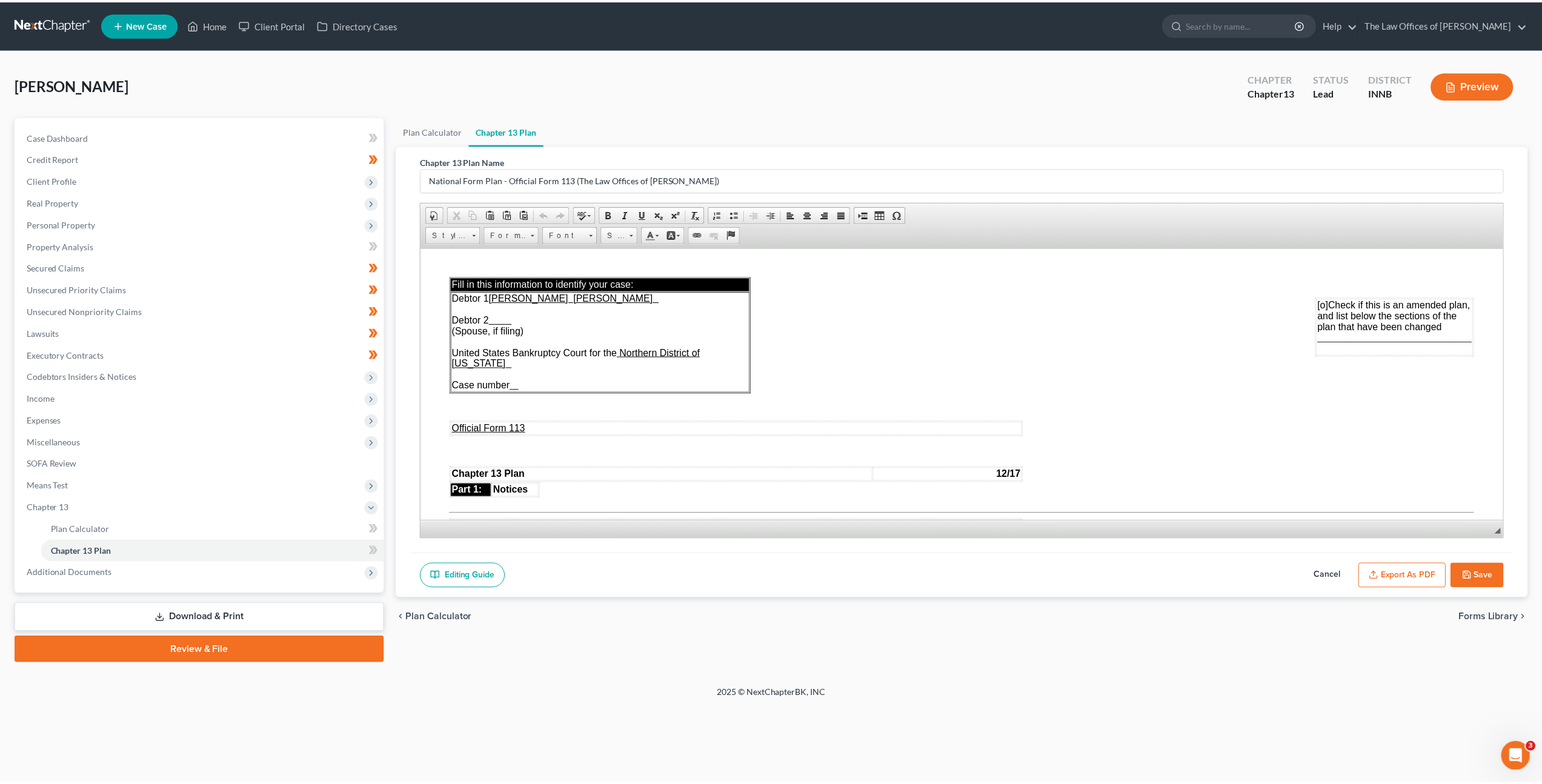
scroll to position [583, 0]
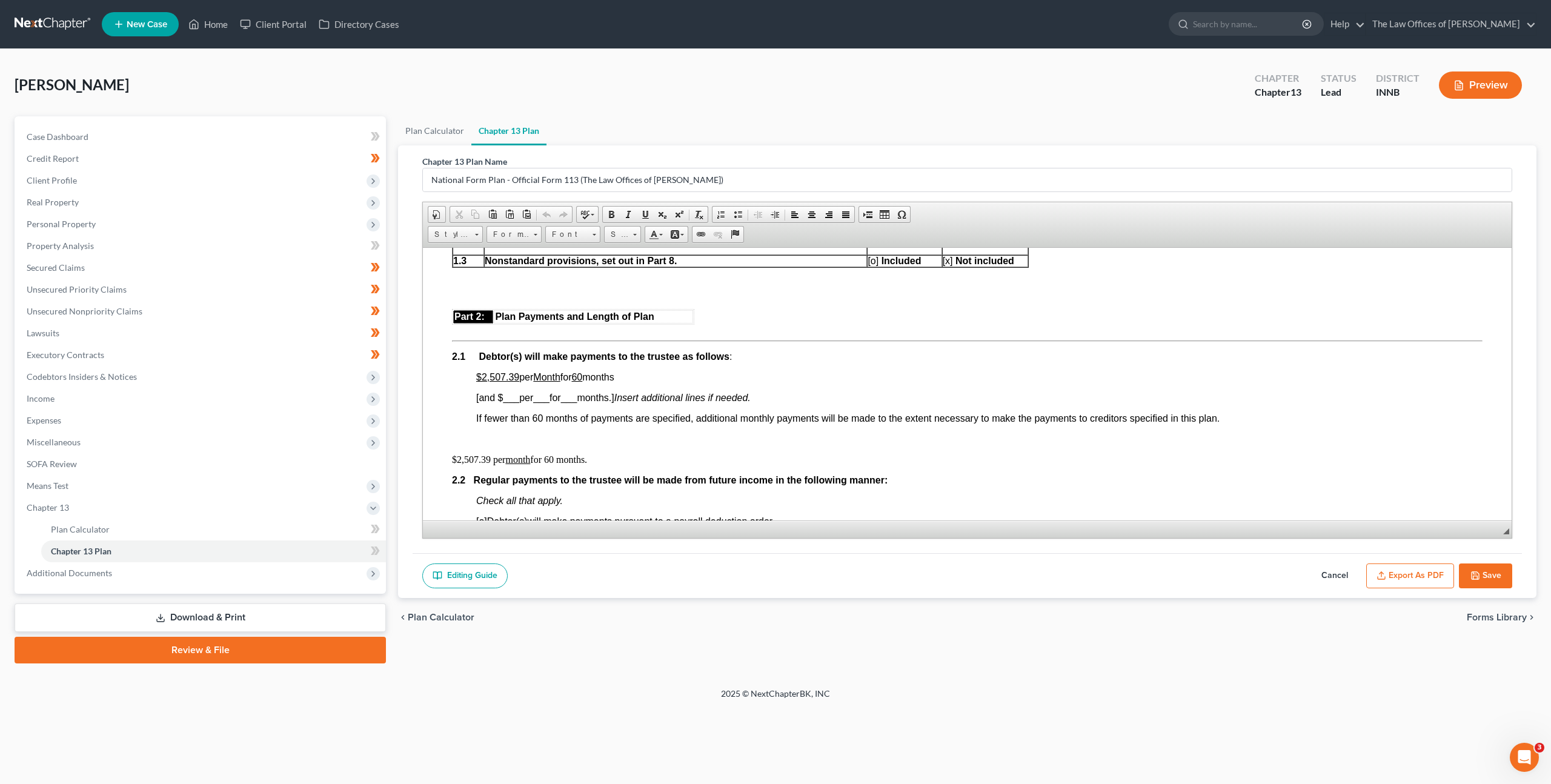
click at [1323, 569] on button "Cancel" at bounding box center [1335, 576] width 53 height 25
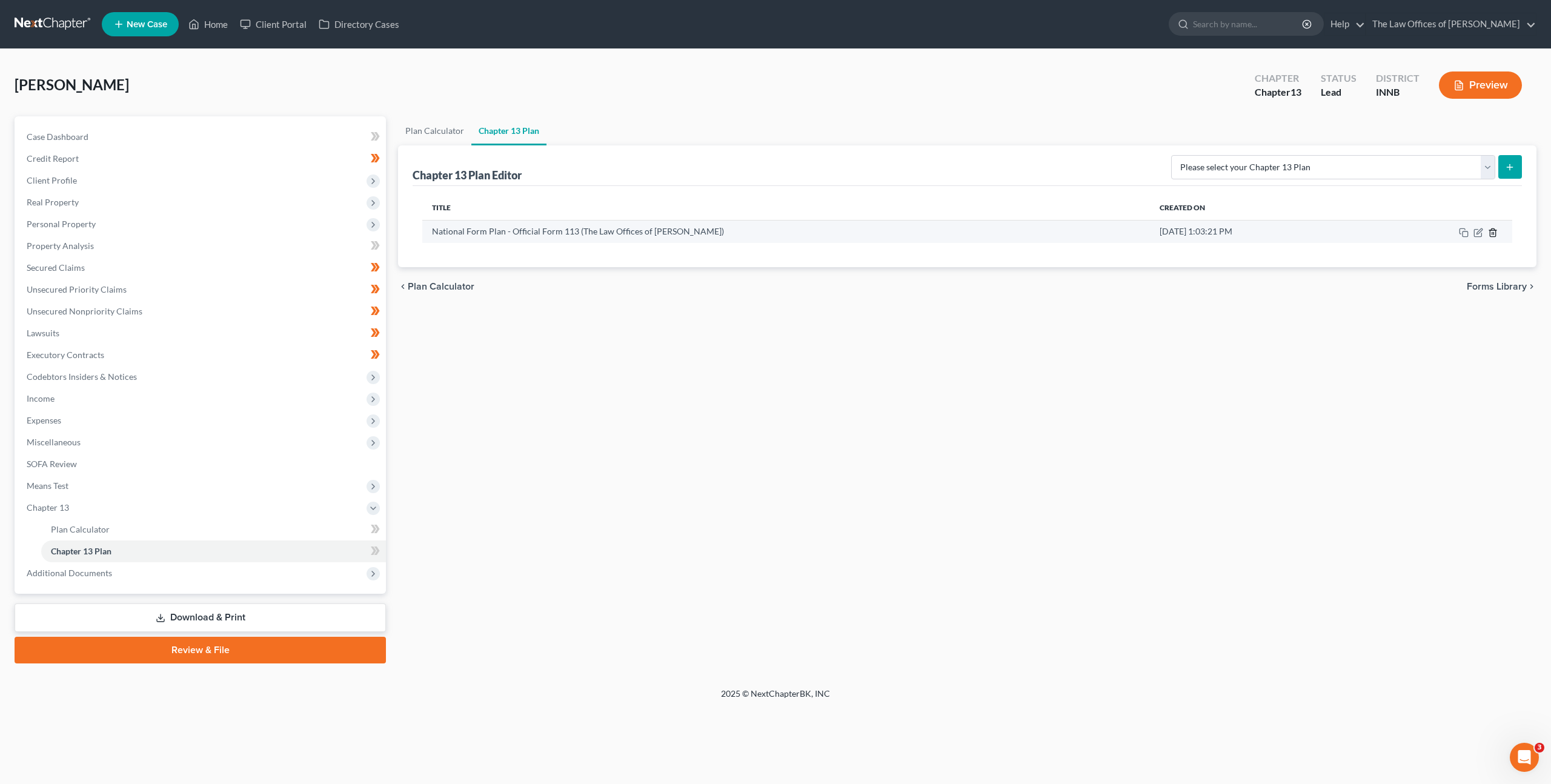
click at [1495, 232] on icon "button" at bounding box center [1493, 232] width 10 height 10
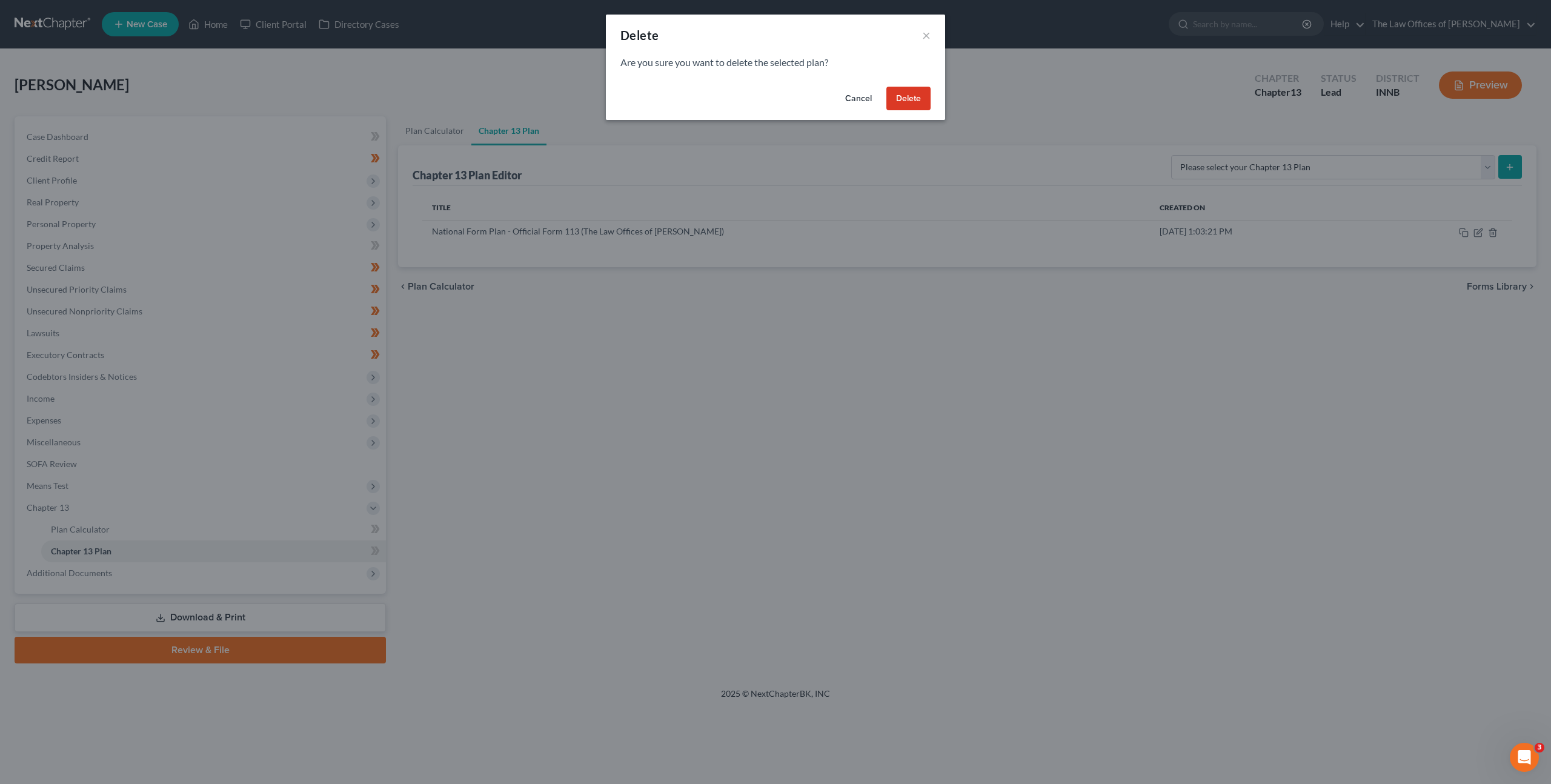
click at [904, 104] on button "Delete" at bounding box center [909, 98] width 44 height 25
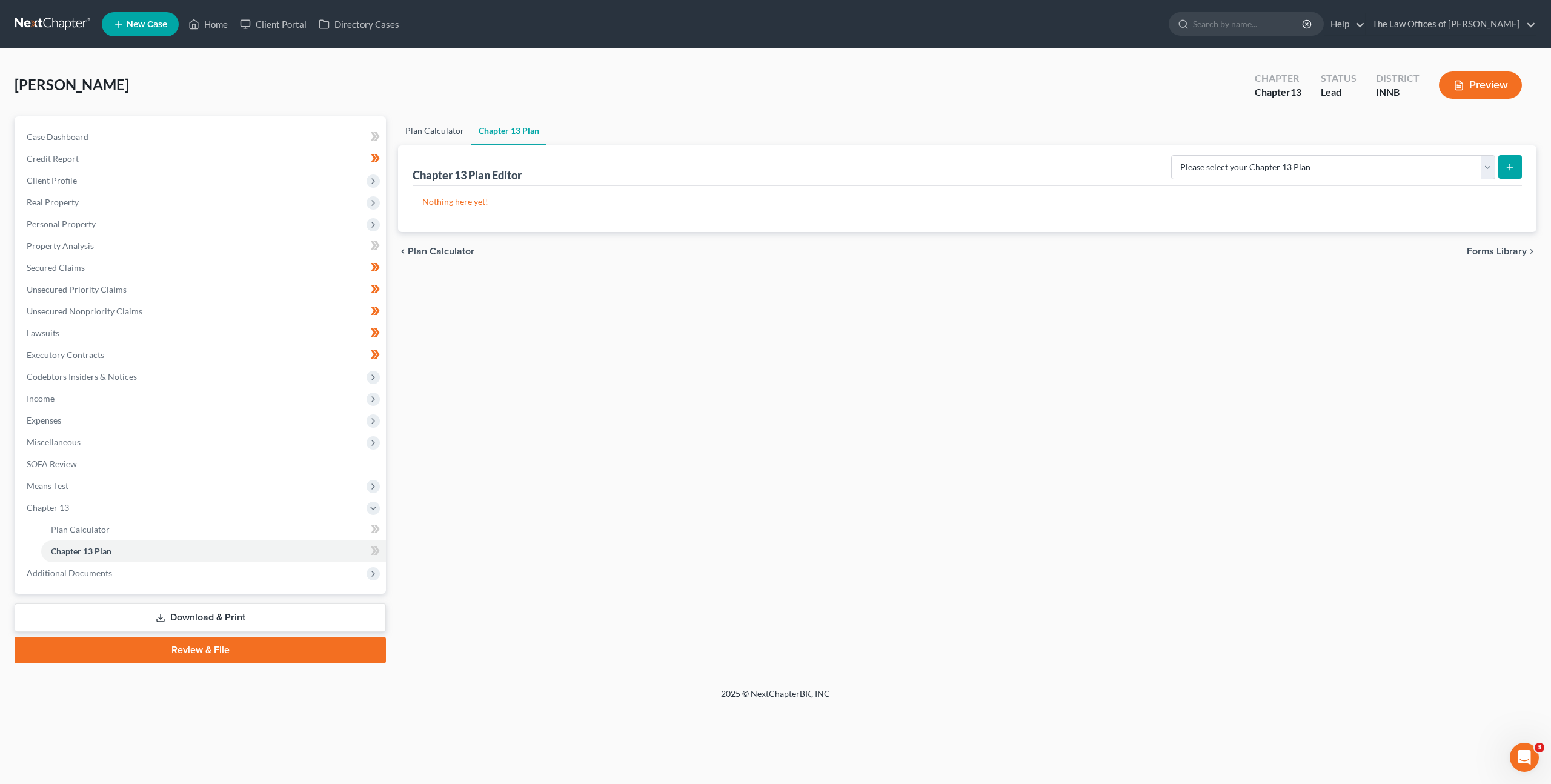
click at [415, 130] on link "Plan Calculator" at bounding box center [435, 131] width 73 height 29
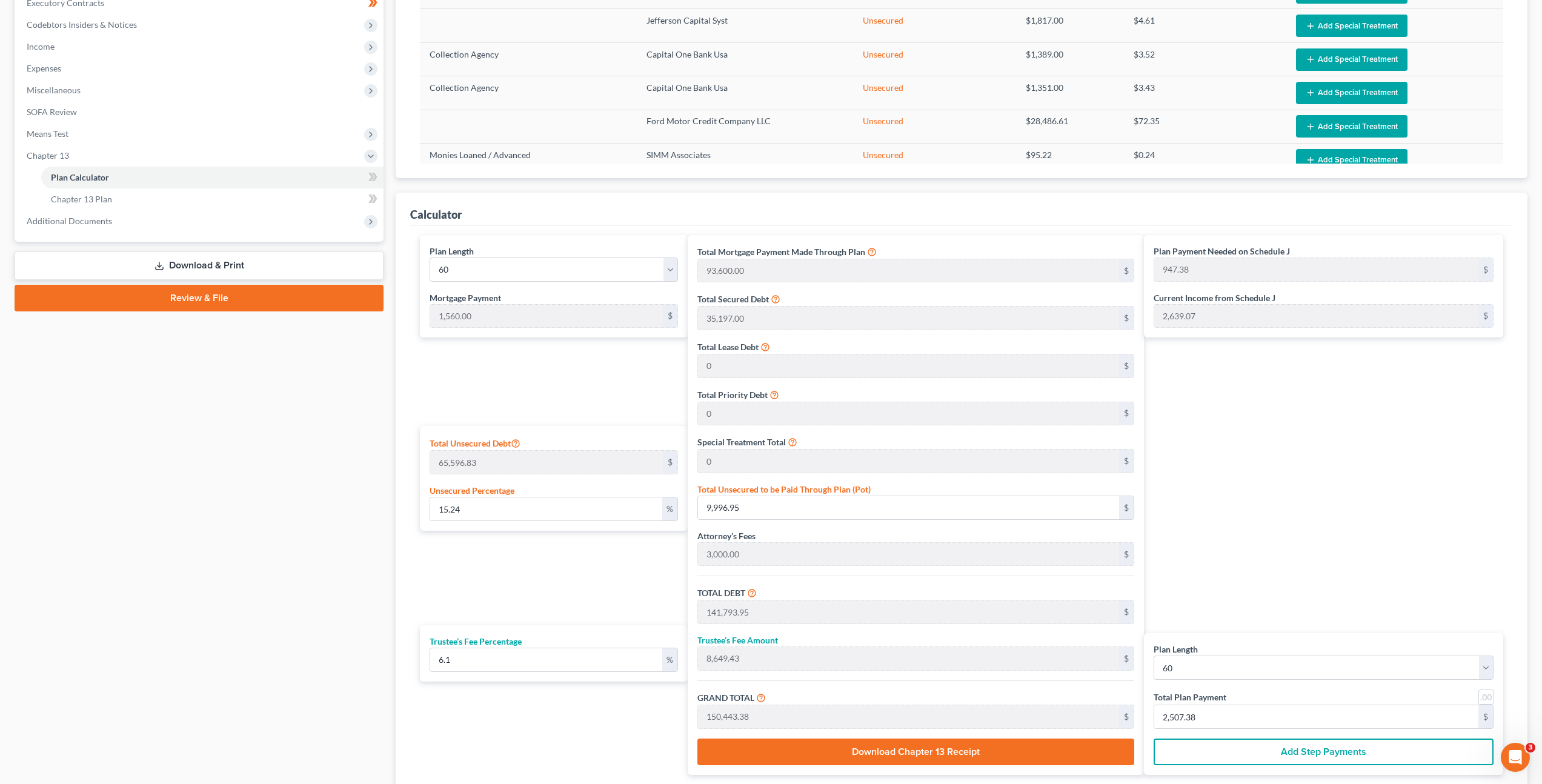
scroll to position [361, 0]
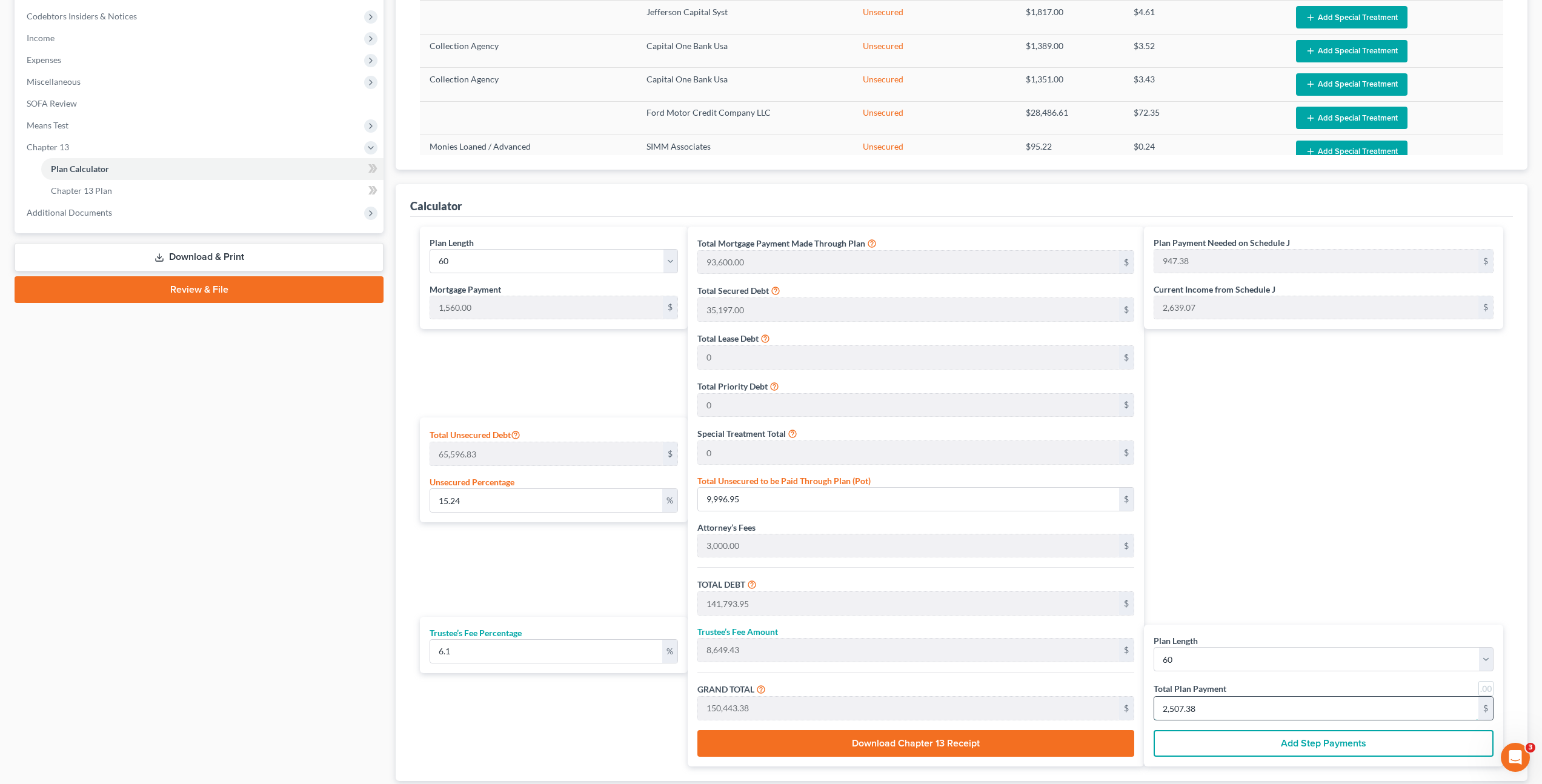
click at [1234, 708] on input "2,507.38" at bounding box center [1316, 708] width 324 height 23
click at [1255, 474] on div "Plan Payment Needed on Schedule J 947.38 $ Current Income from Schedule J 2,639…" at bounding box center [1326, 496] width 365 height 540
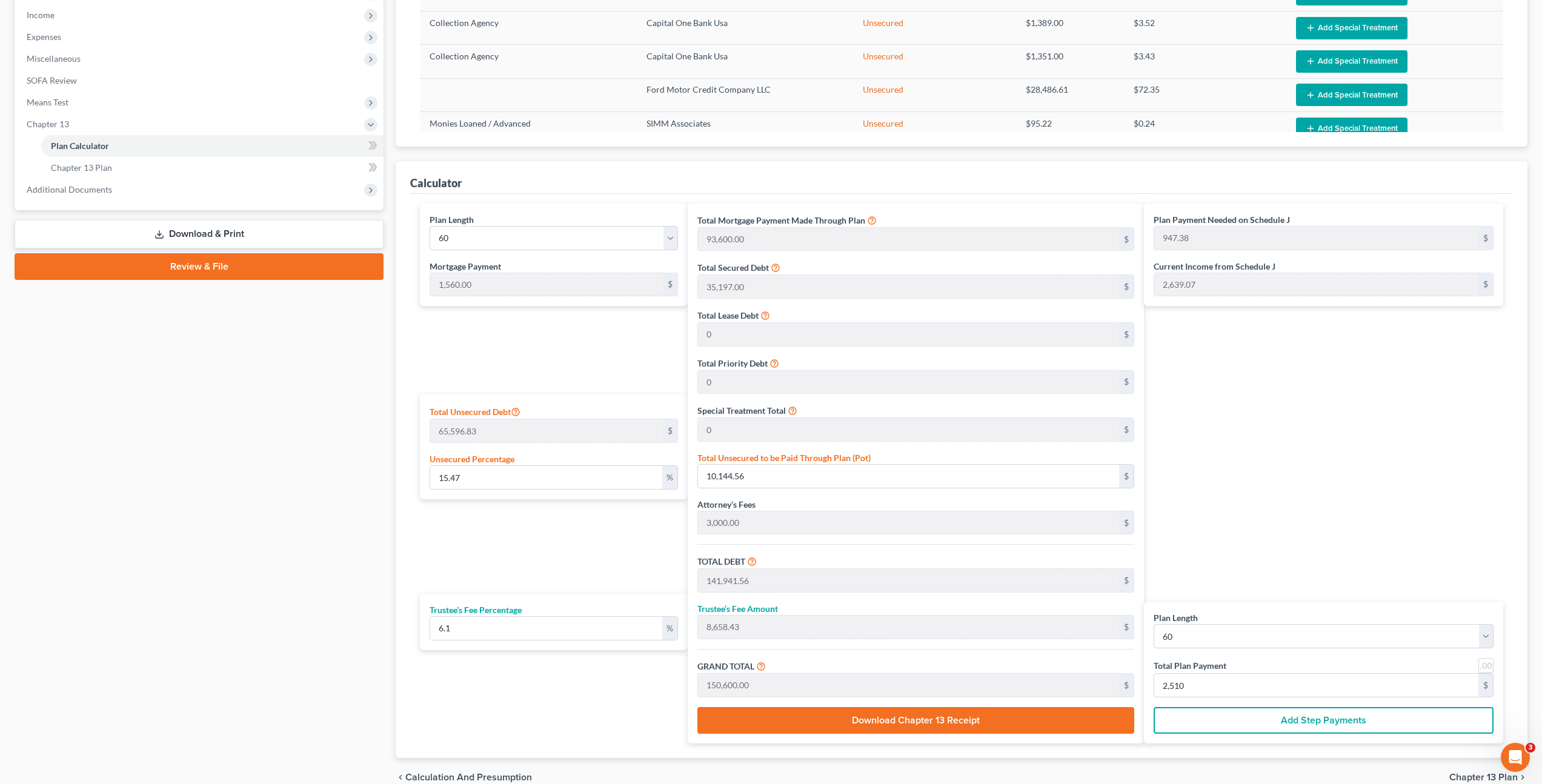
scroll to position [442, 0]
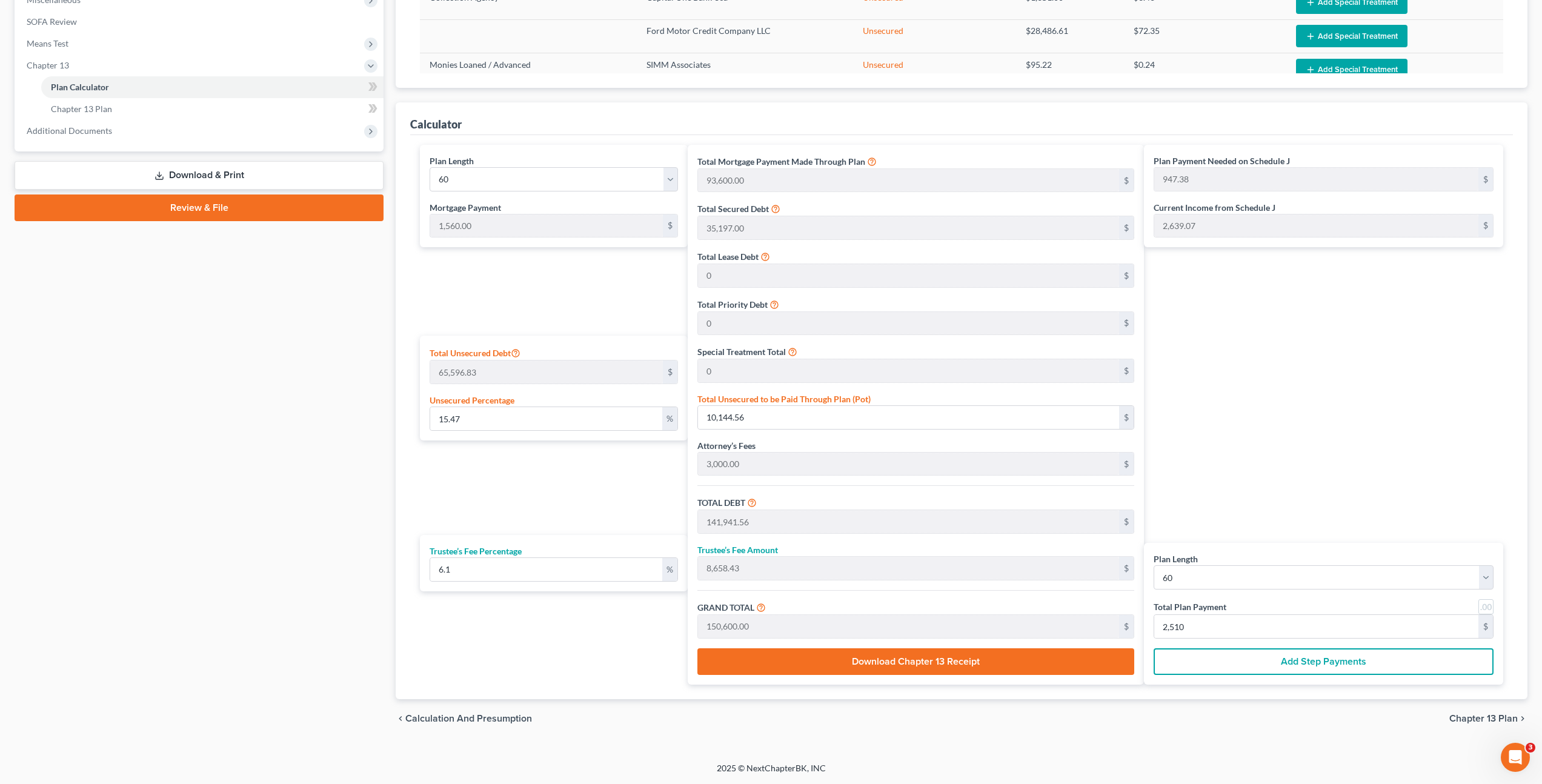
click at [1268, 443] on div "Plan Payment Needed on Schedule J 947.38 $ Current Income from Schedule J 2,639…" at bounding box center [1326, 415] width 365 height 540
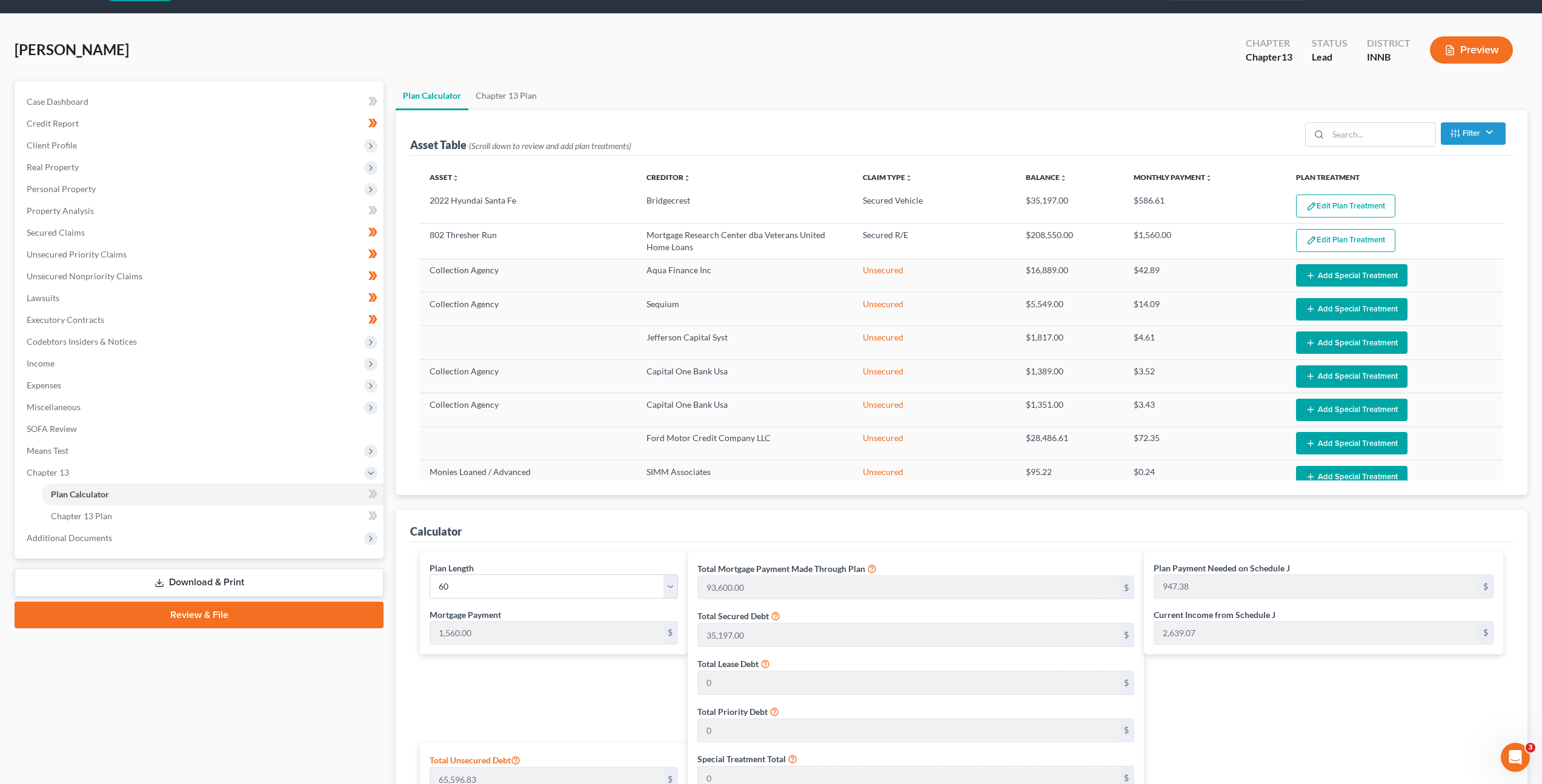
scroll to position [0, 0]
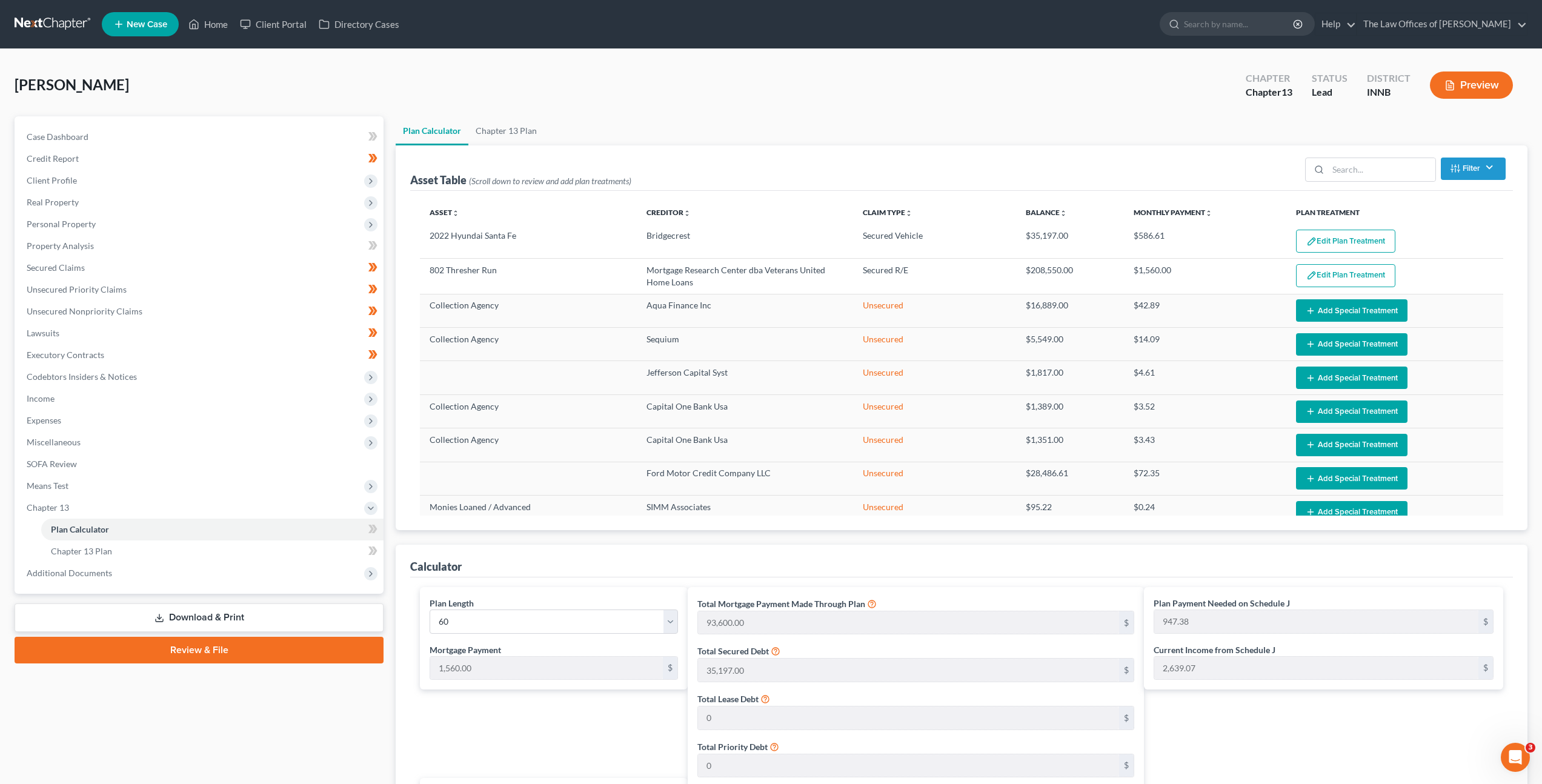
click at [495, 145] on div "Asset Table (Scroll down to review and add plan treatments) Filter Claim Type F…" at bounding box center [961, 167] width 1103 height 45
click at [507, 137] on link "Chapter 13 Plan" at bounding box center [507, 131] width 76 height 29
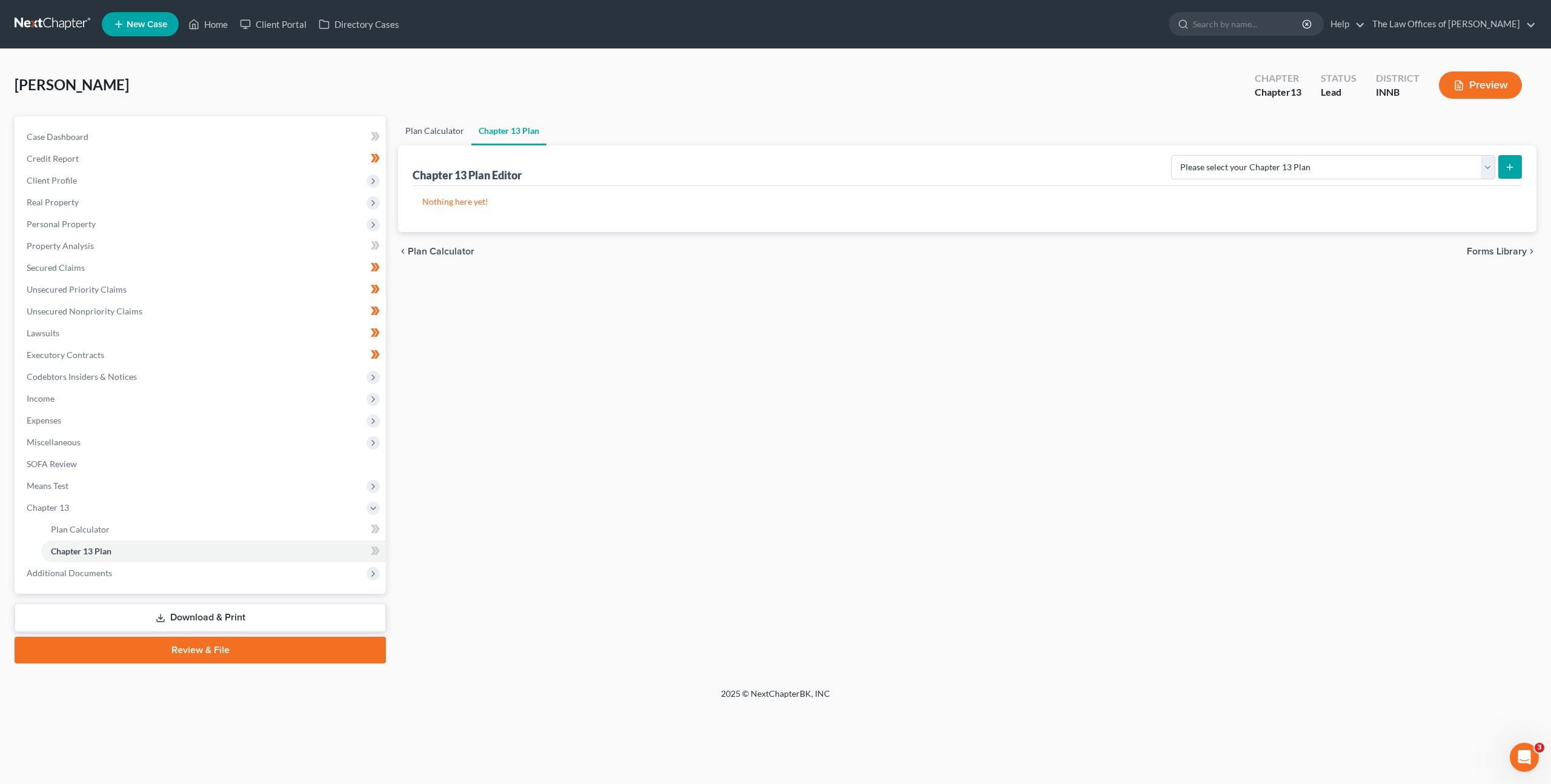
click at [414, 126] on link "Plan Calculator" at bounding box center [435, 131] width 73 height 29
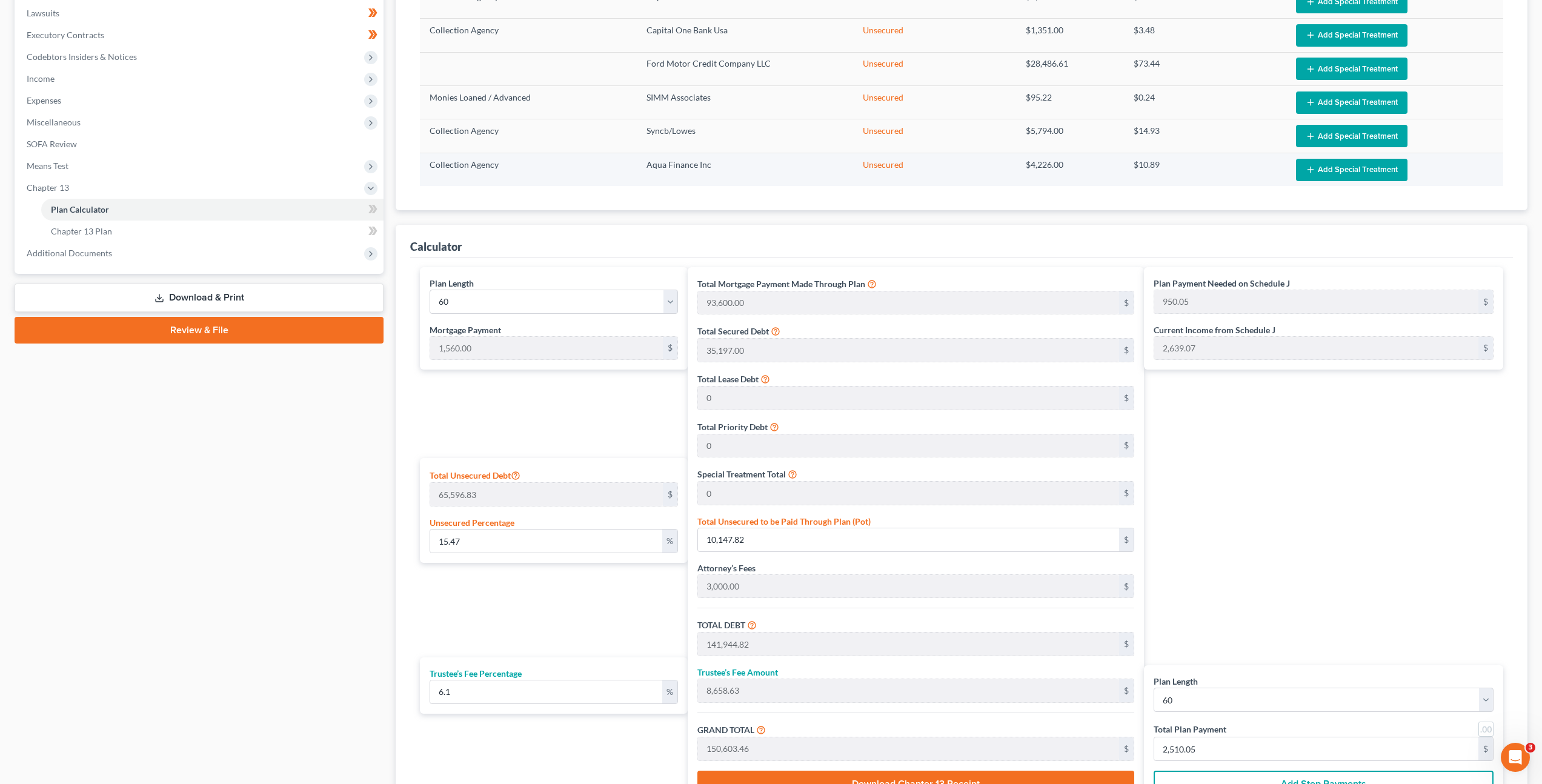
scroll to position [323, 0]
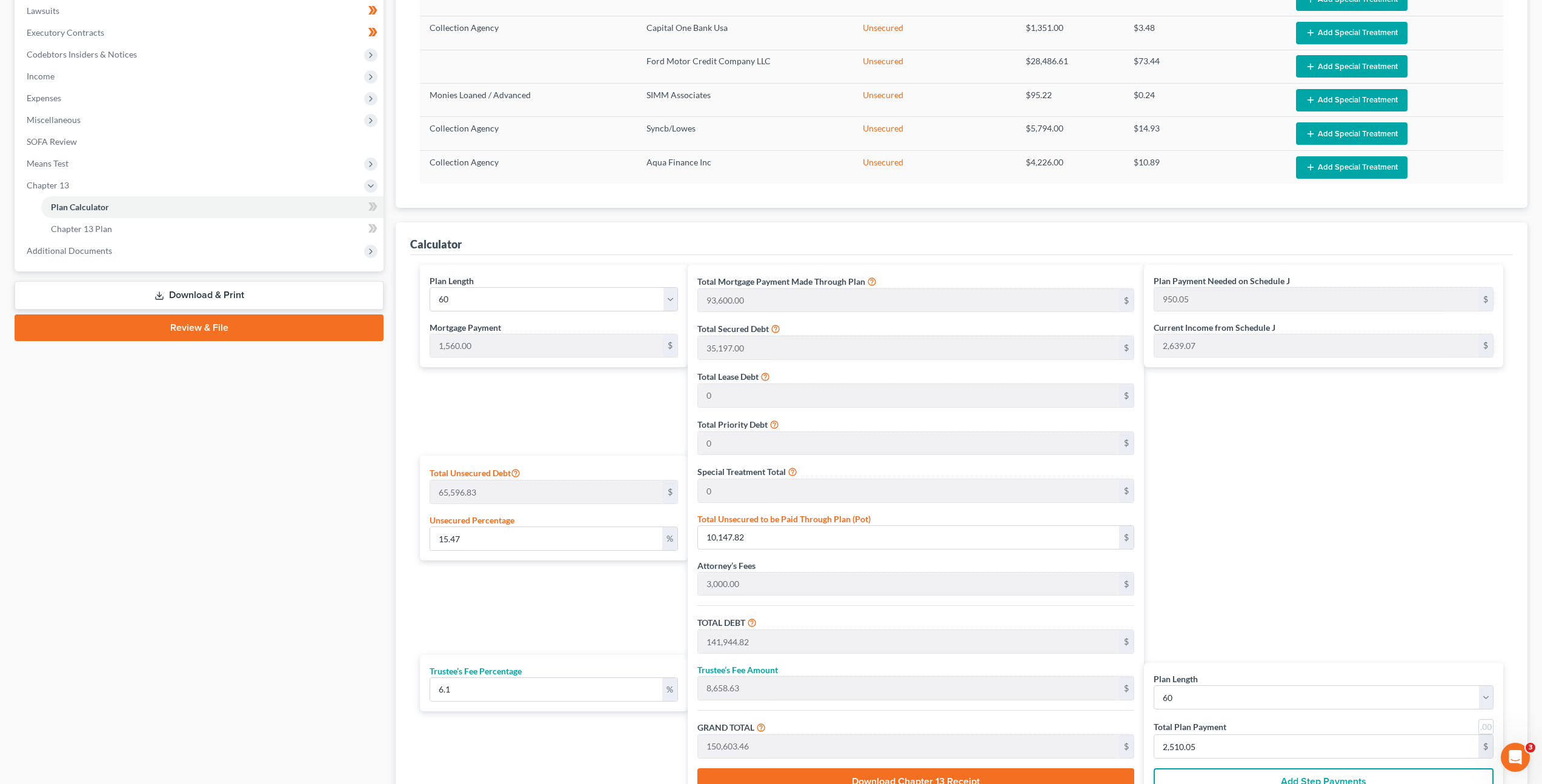
click at [1489, 729] on link at bounding box center [1486, 726] width 15 height 15
drag, startPoint x: 1355, startPoint y: 608, endPoint x: 1330, endPoint y: 613, distance: 25.5
click at [1354, 608] on div "Plan Payment Needed on Schedule J 950.00 $ Current Income from Schedule J 2,639…" at bounding box center [1326, 534] width 365 height 540
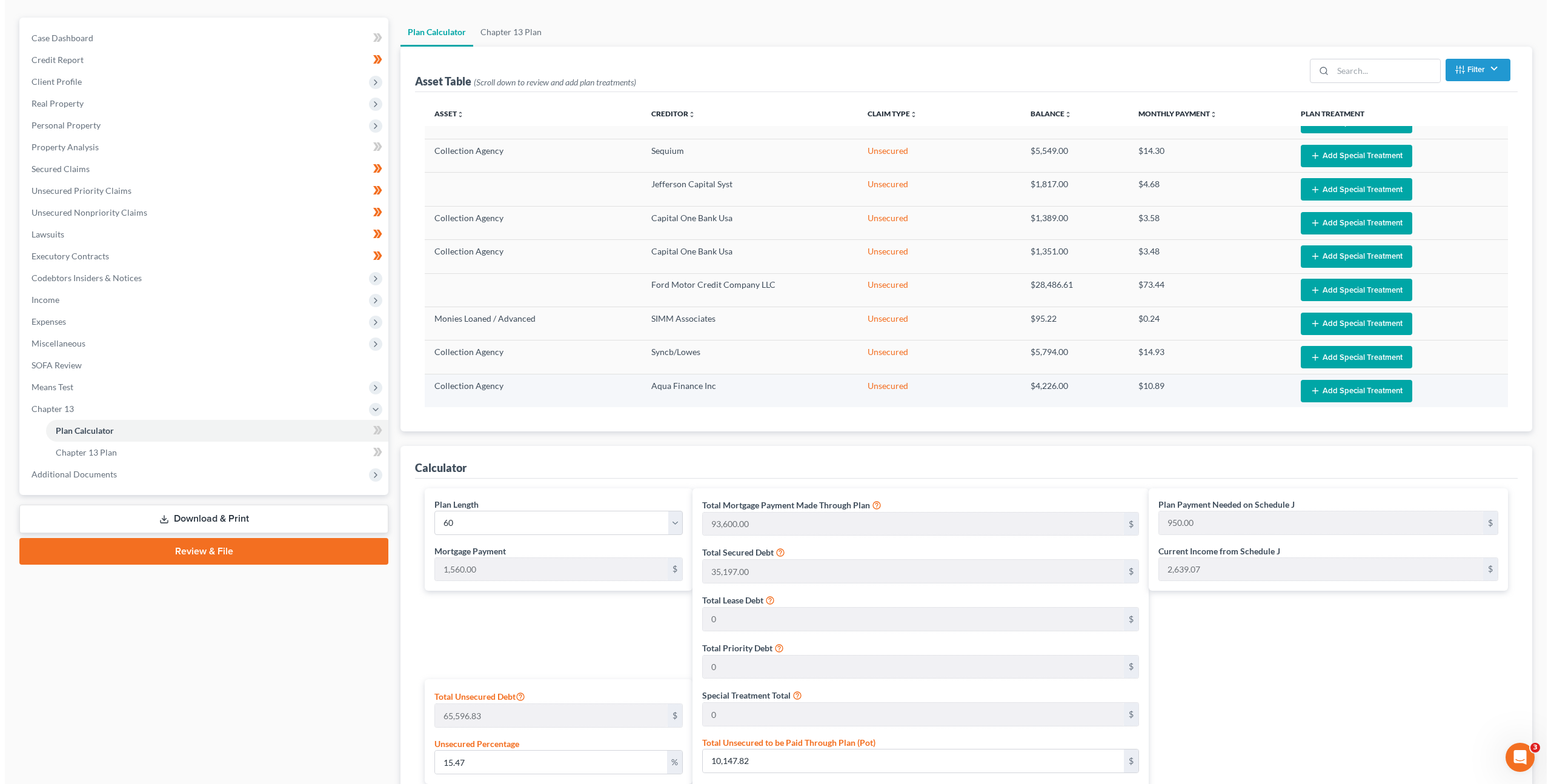
scroll to position [0, 0]
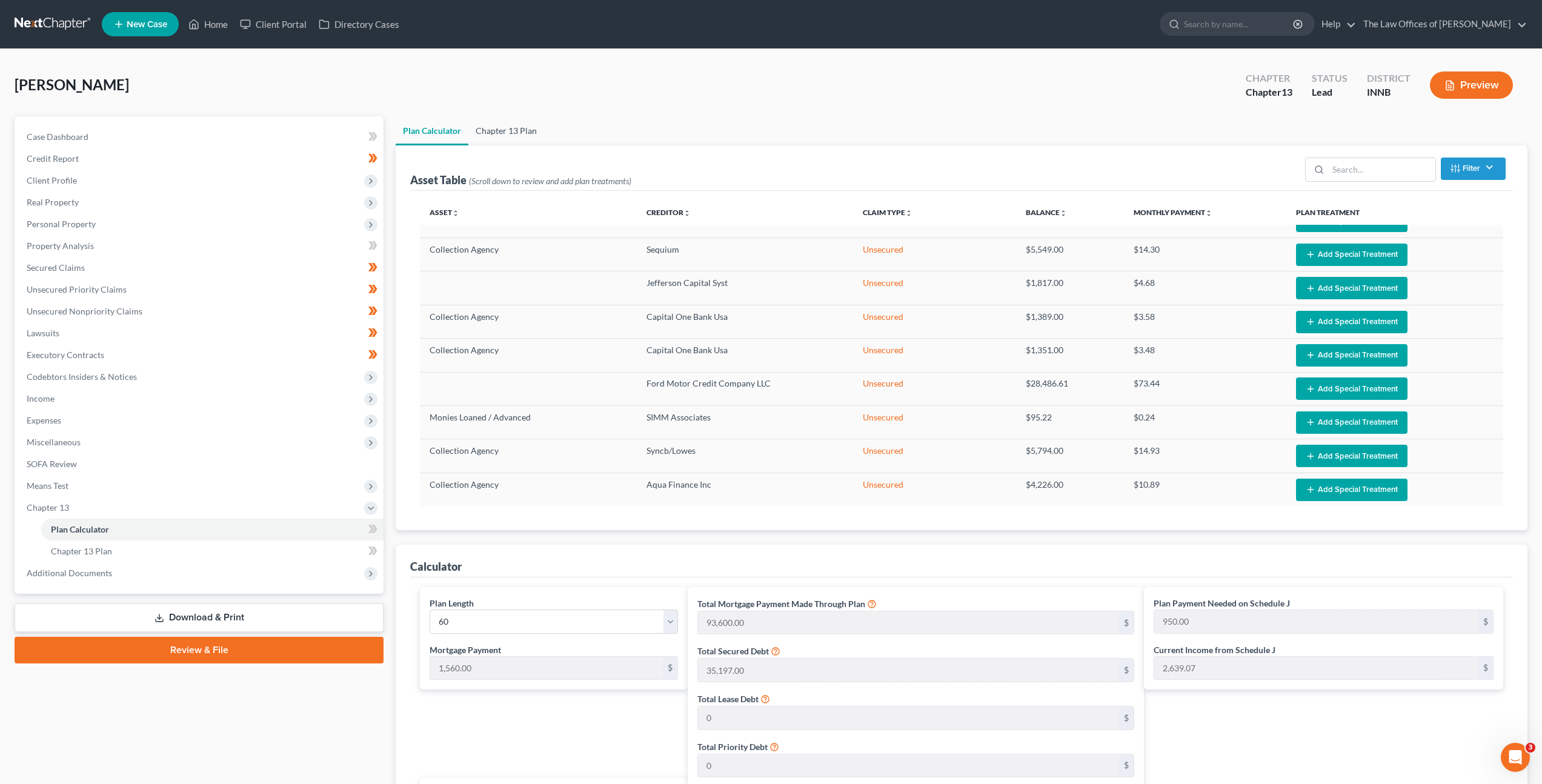
click at [487, 137] on link "Chapter 13 Plan" at bounding box center [507, 131] width 76 height 29
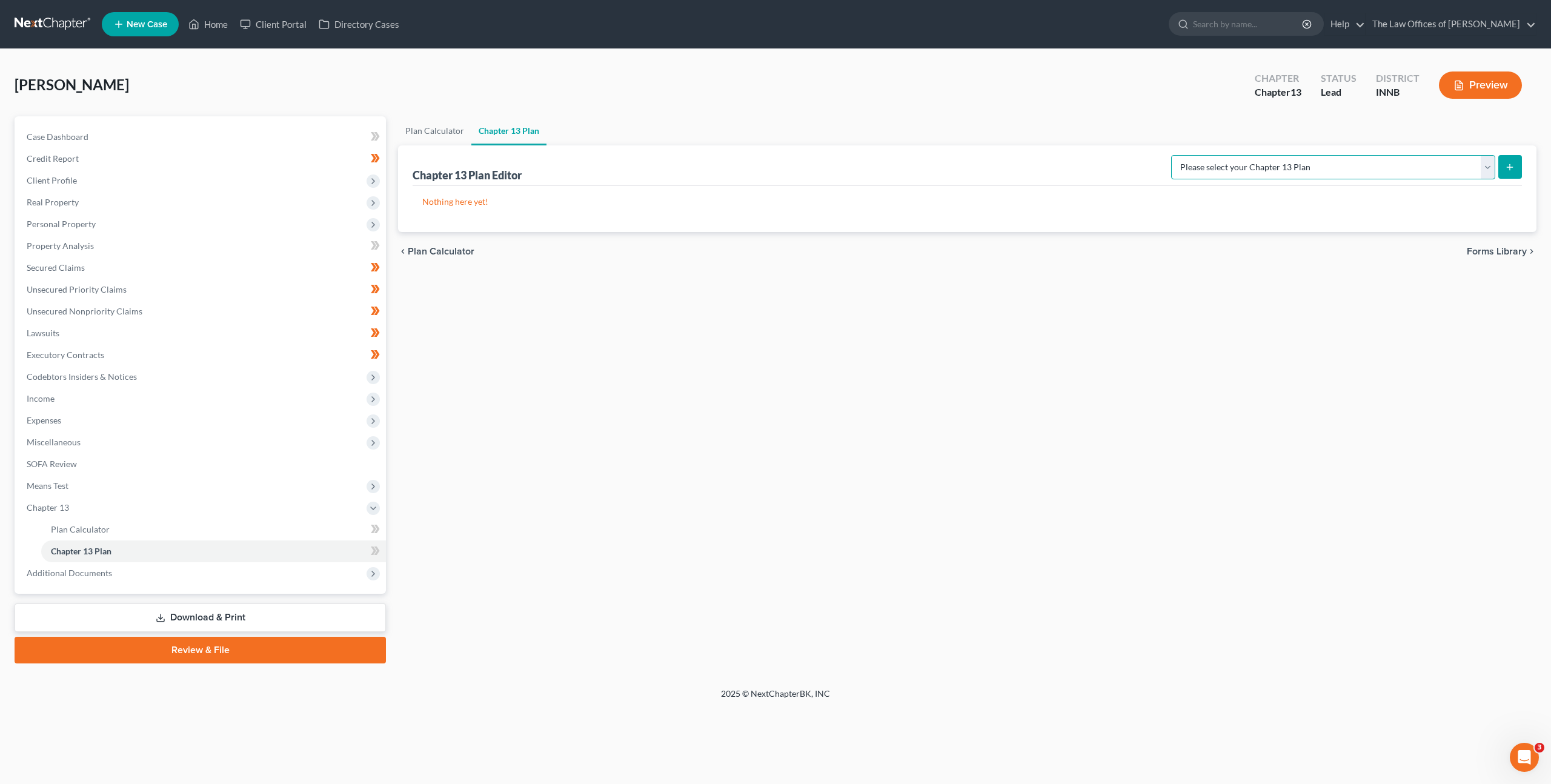
click at [1396, 170] on select "Please select your Chapter 13 Plan National Form Plan - Official Form 113 Natio…" at bounding box center [1333, 167] width 324 height 25
click at [1198, 155] on select "Please select your Chapter 13 Plan National Form Plan - Official Form 113 Natio…" at bounding box center [1333, 167] width 324 height 25
click at [1505, 171] on icon "submit" at bounding box center [1510, 167] width 10 height 10
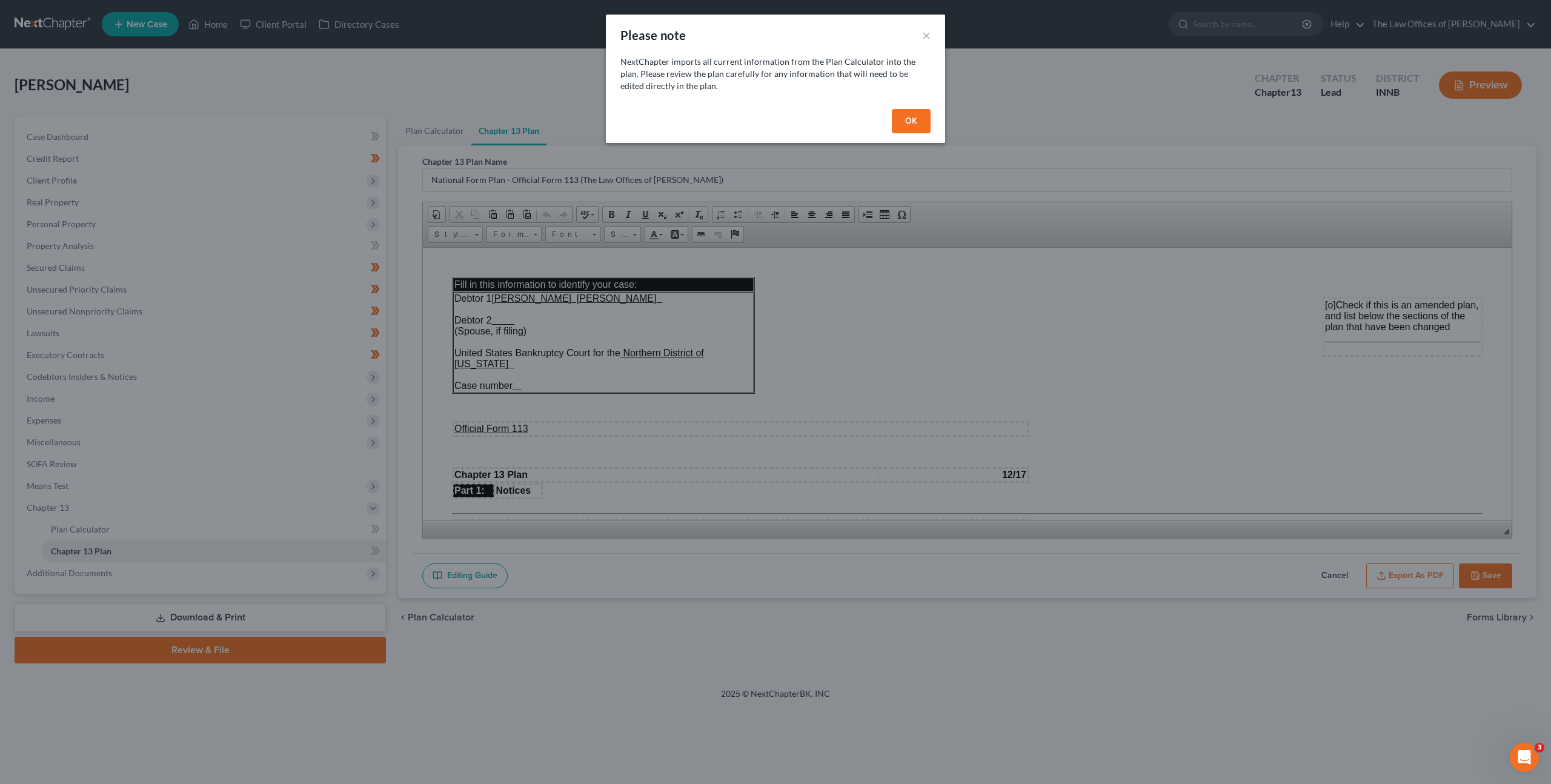
click at [910, 120] on button "OK" at bounding box center [911, 121] width 39 height 25
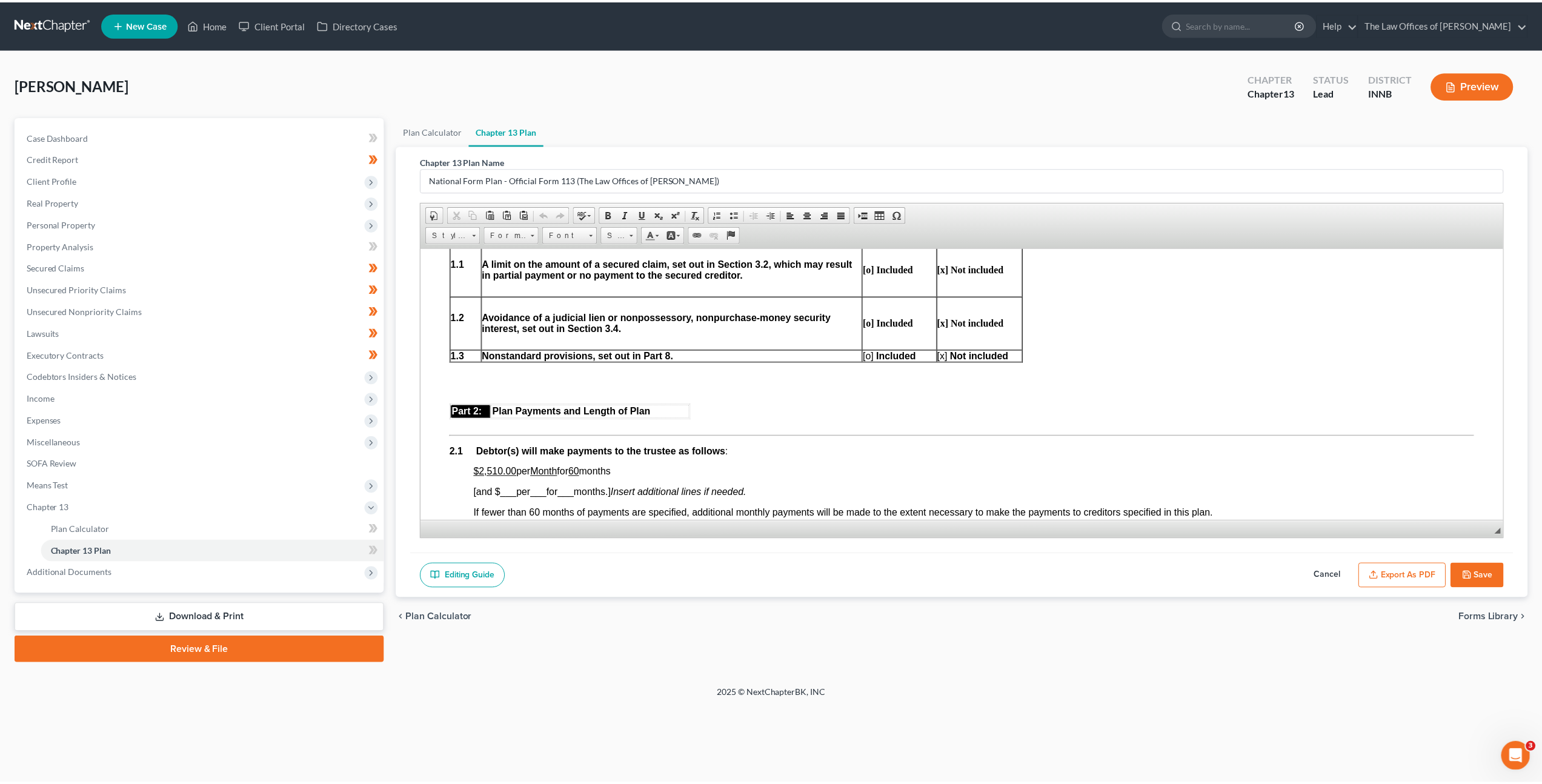
scroll to position [415, 0]
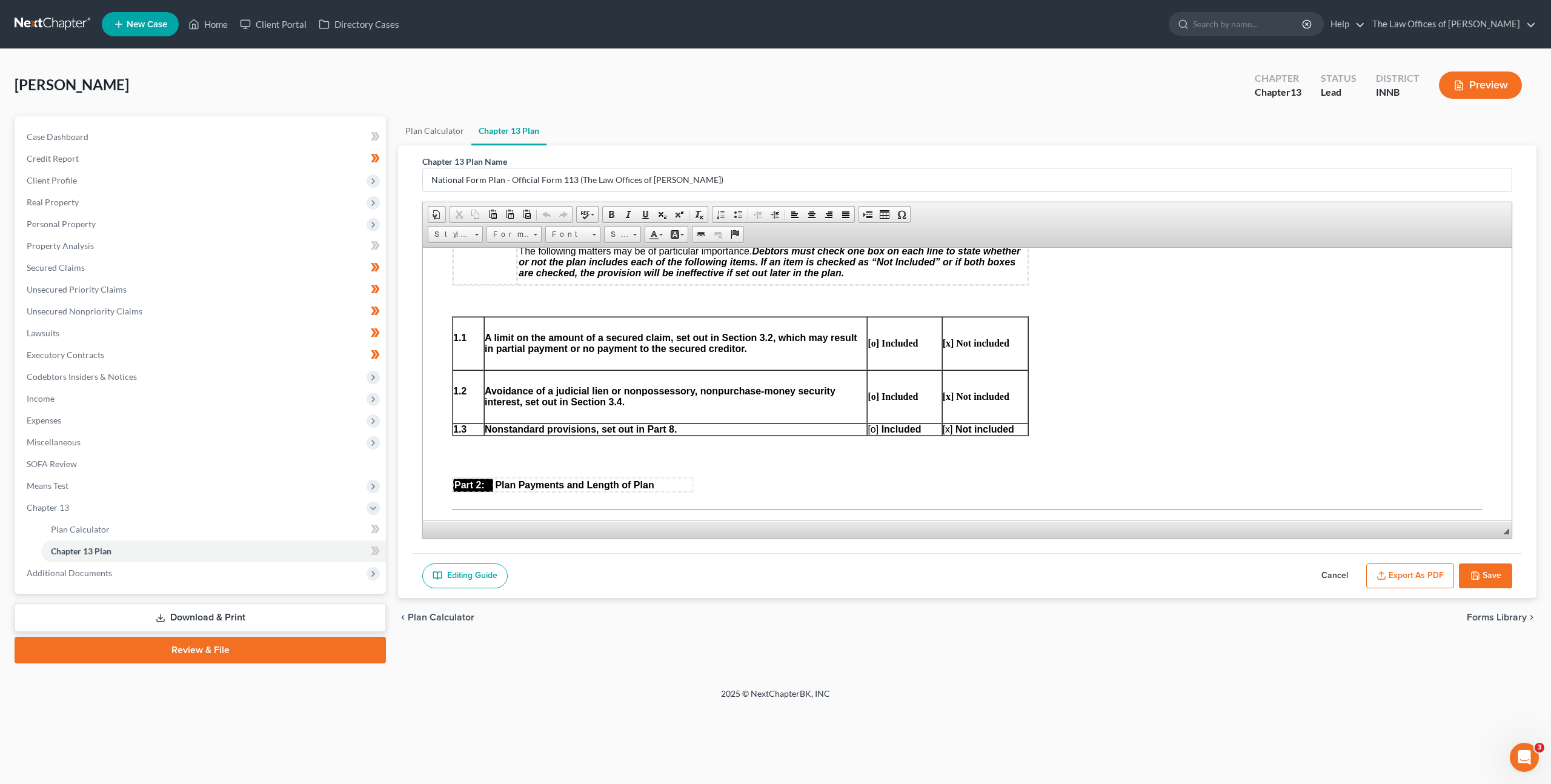
click at [876, 427] on span "[o]" at bounding box center [873, 428] width 11 height 10
click at [951, 432] on span "[x]" at bounding box center [947, 428] width 10 height 10
drag, startPoint x: 1169, startPoint y: 394, endPoint x: 1175, endPoint y: 391, distance: 6.7
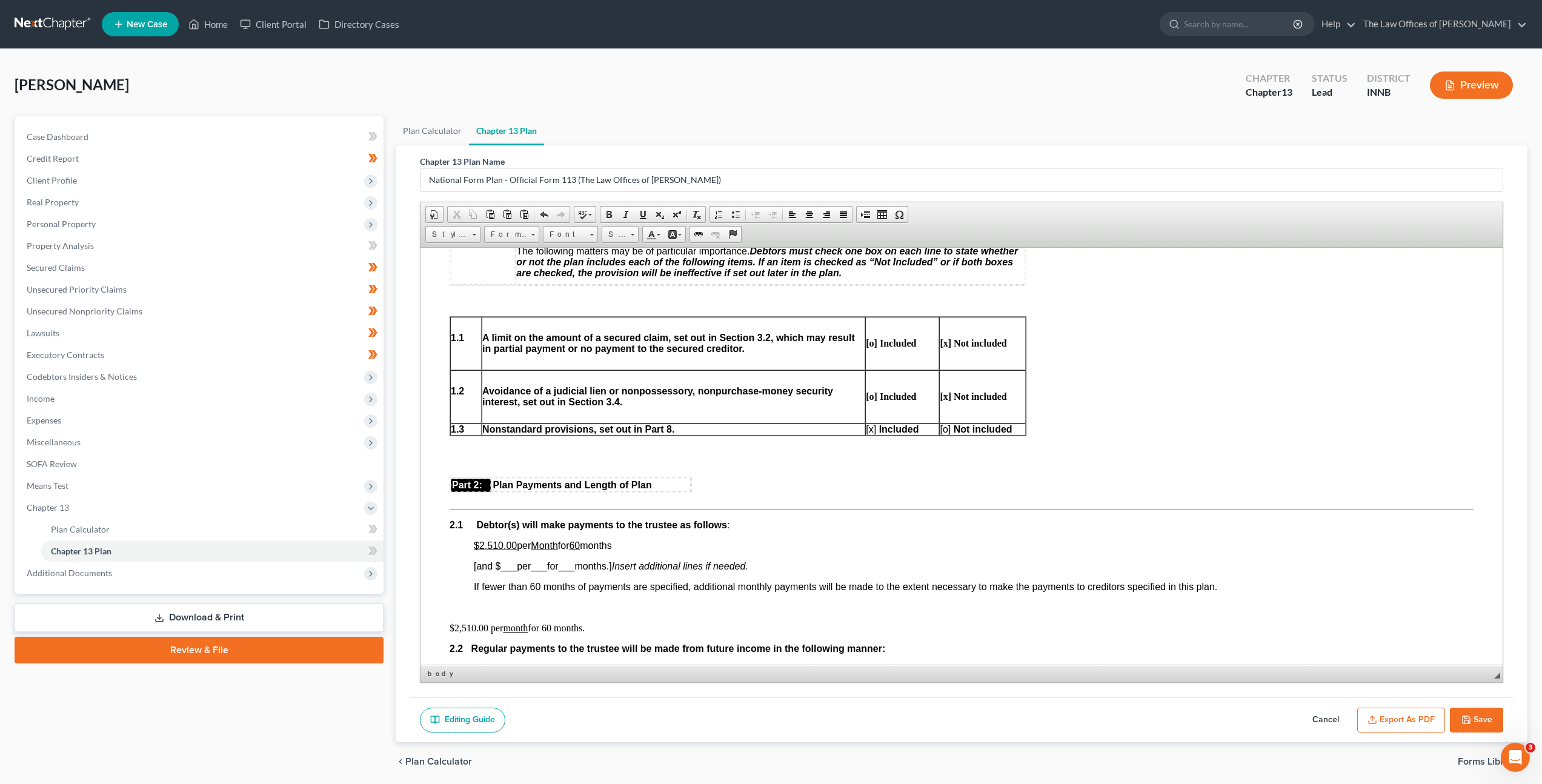
drag, startPoint x: 1505, startPoint y: 531, endPoint x: 1517, endPoint y: 675, distance: 144.5
click at [1517, 675] on div "Chapter 13 Plan Name National Form Plan - Official Form 113 (The Law Offices of…" at bounding box center [962, 443] width 1132 height 597
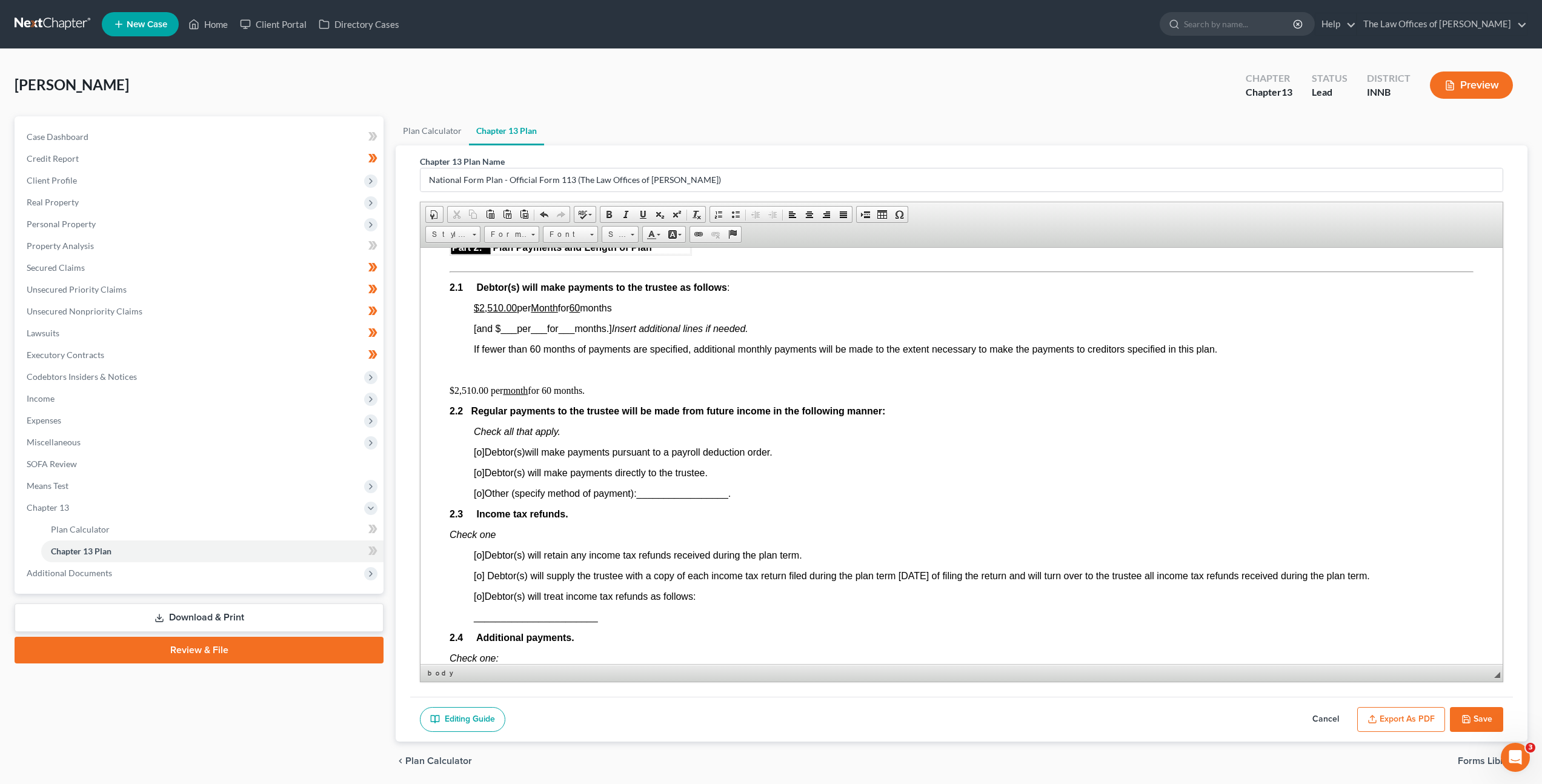
scroll to position [652, 0]
click at [1109, 74] on div "[PERSON_NAME] Upgraded Chapter Chapter 13 Status Lead District INNB Preview" at bounding box center [771, 90] width 1513 height 52
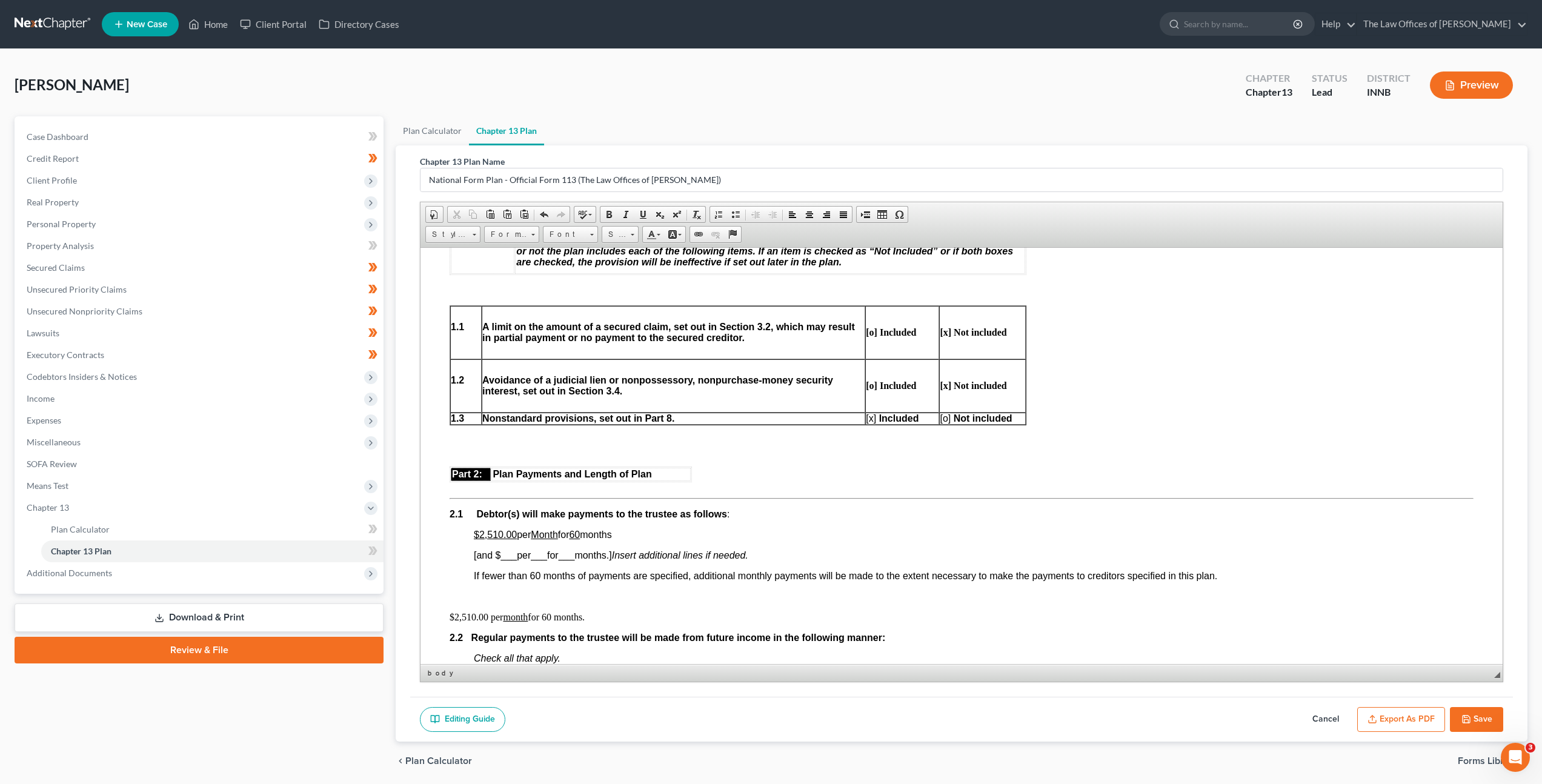
scroll to position [667, 0]
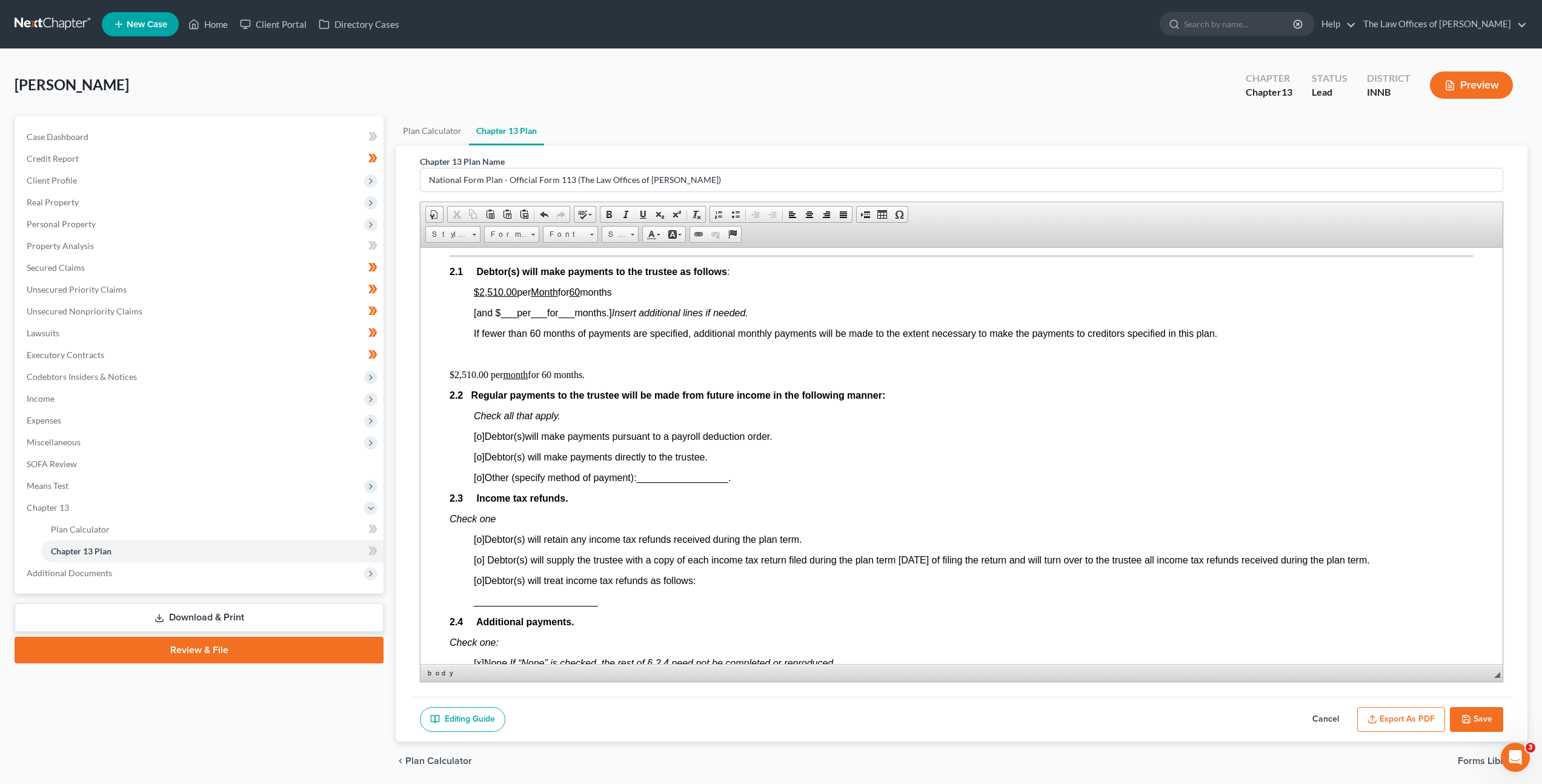
click at [481, 437] on span "[o]" at bounding box center [480, 435] width 11 height 10
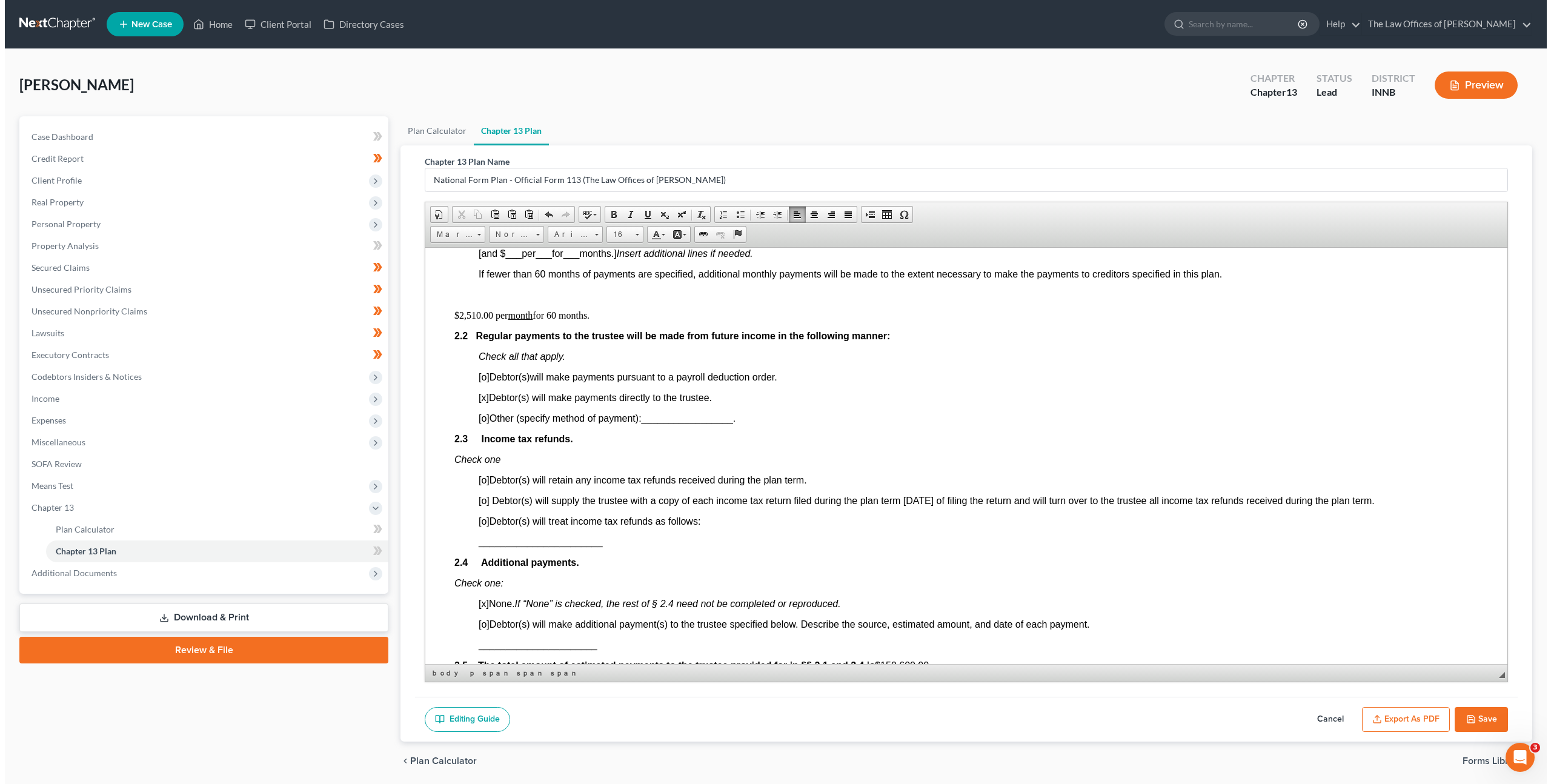
scroll to position [728, 0]
click at [481, 522] on span "[o]" at bounding box center [480, 520] width 11 height 10
click at [272, 358] on link "Executory Contracts" at bounding box center [200, 355] width 366 height 22
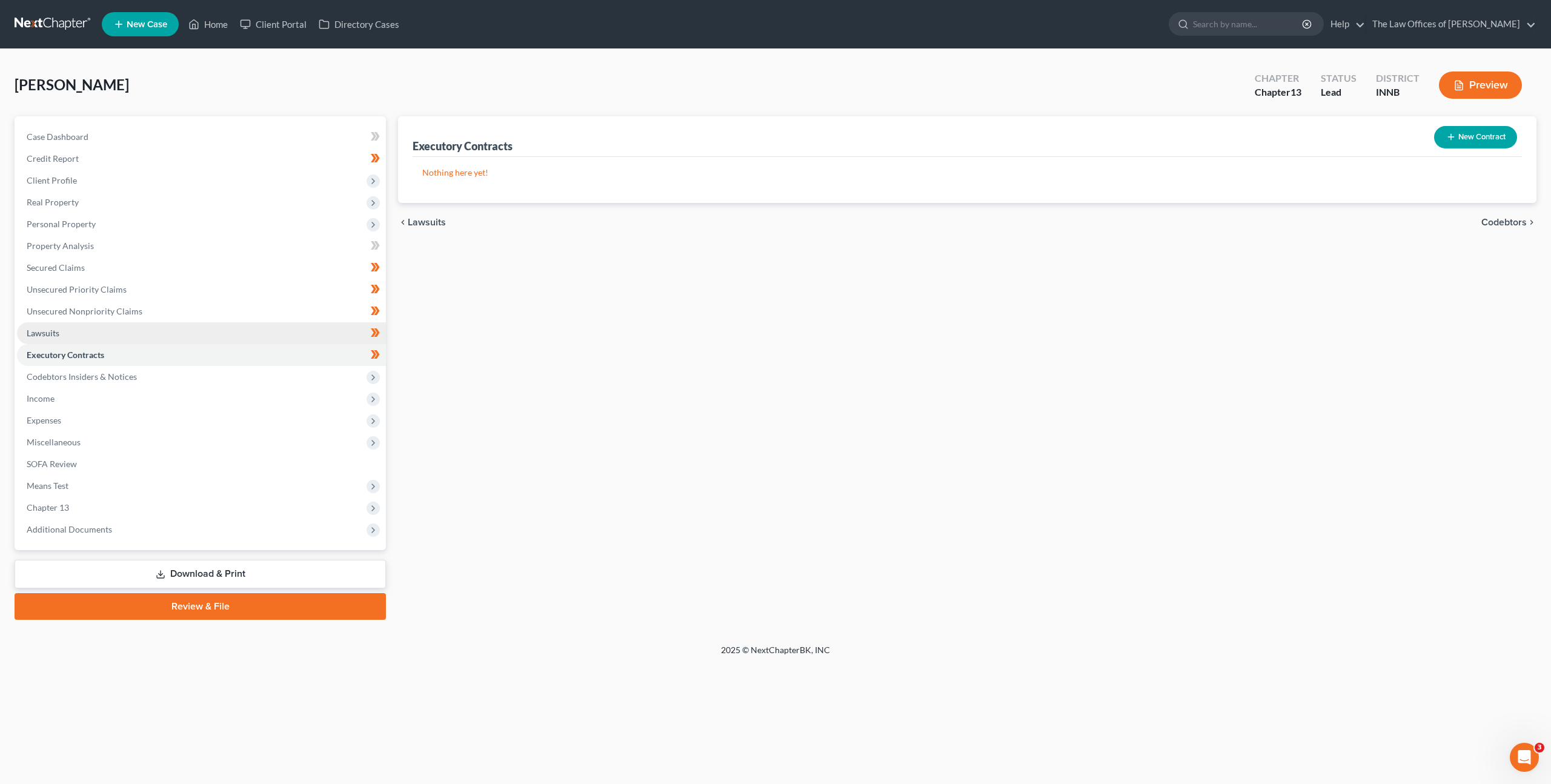
click at [293, 332] on link "Lawsuits" at bounding box center [201, 334] width 369 height 22
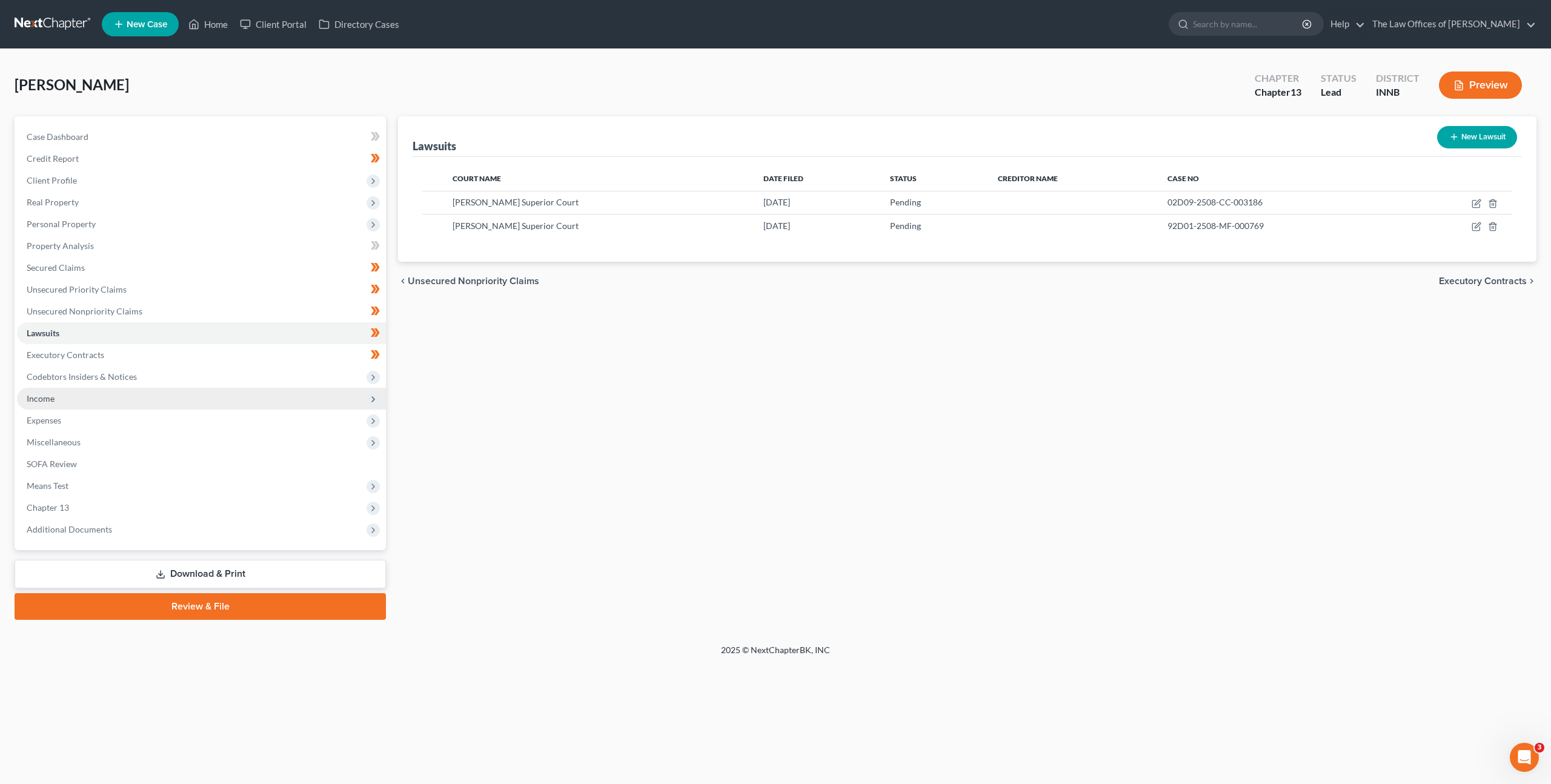
click at [276, 392] on span "Income" at bounding box center [201, 399] width 369 height 22
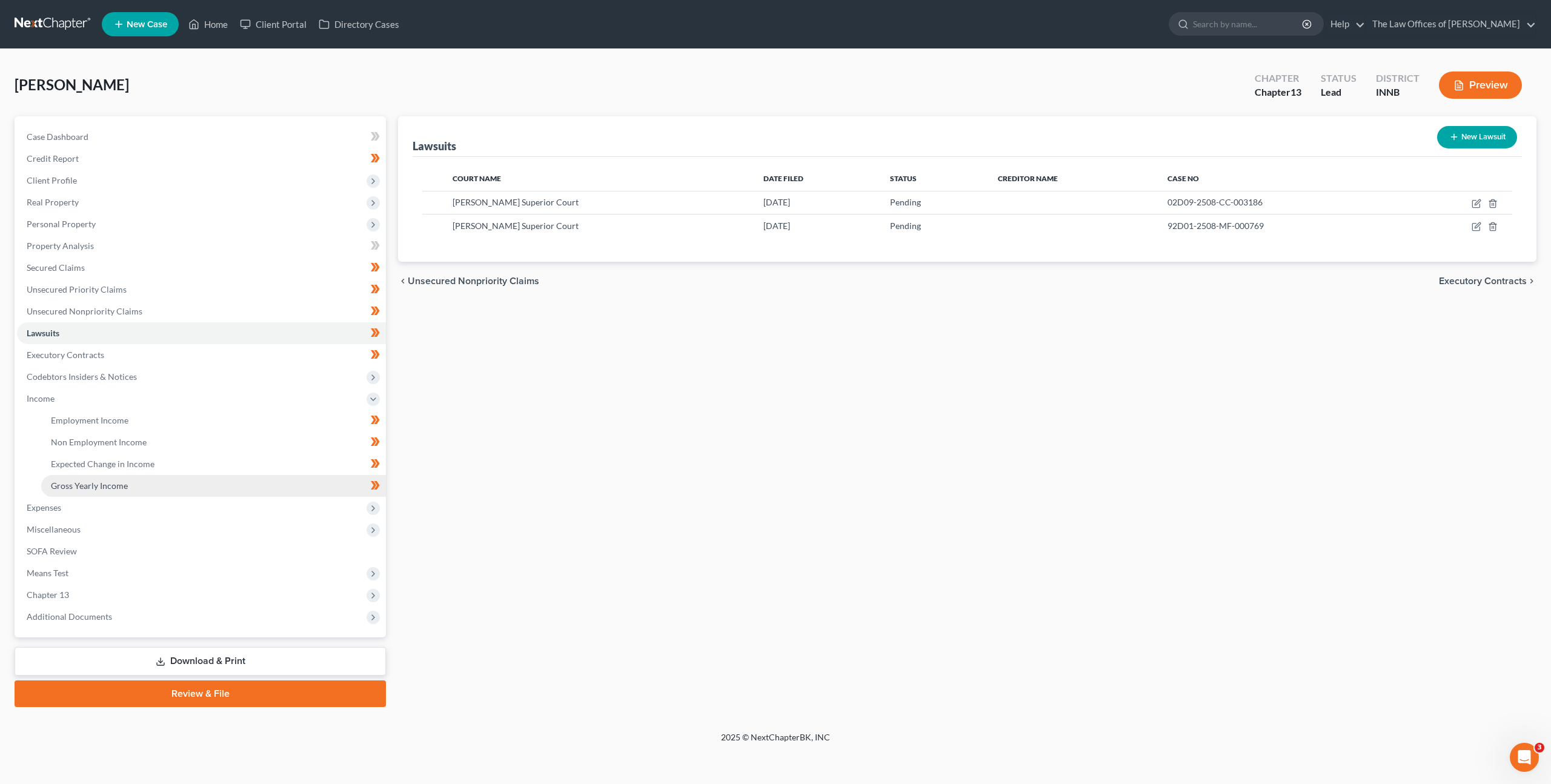
click at [258, 483] on link "Gross Yearly Income" at bounding box center [213, 486] width 345 height 22
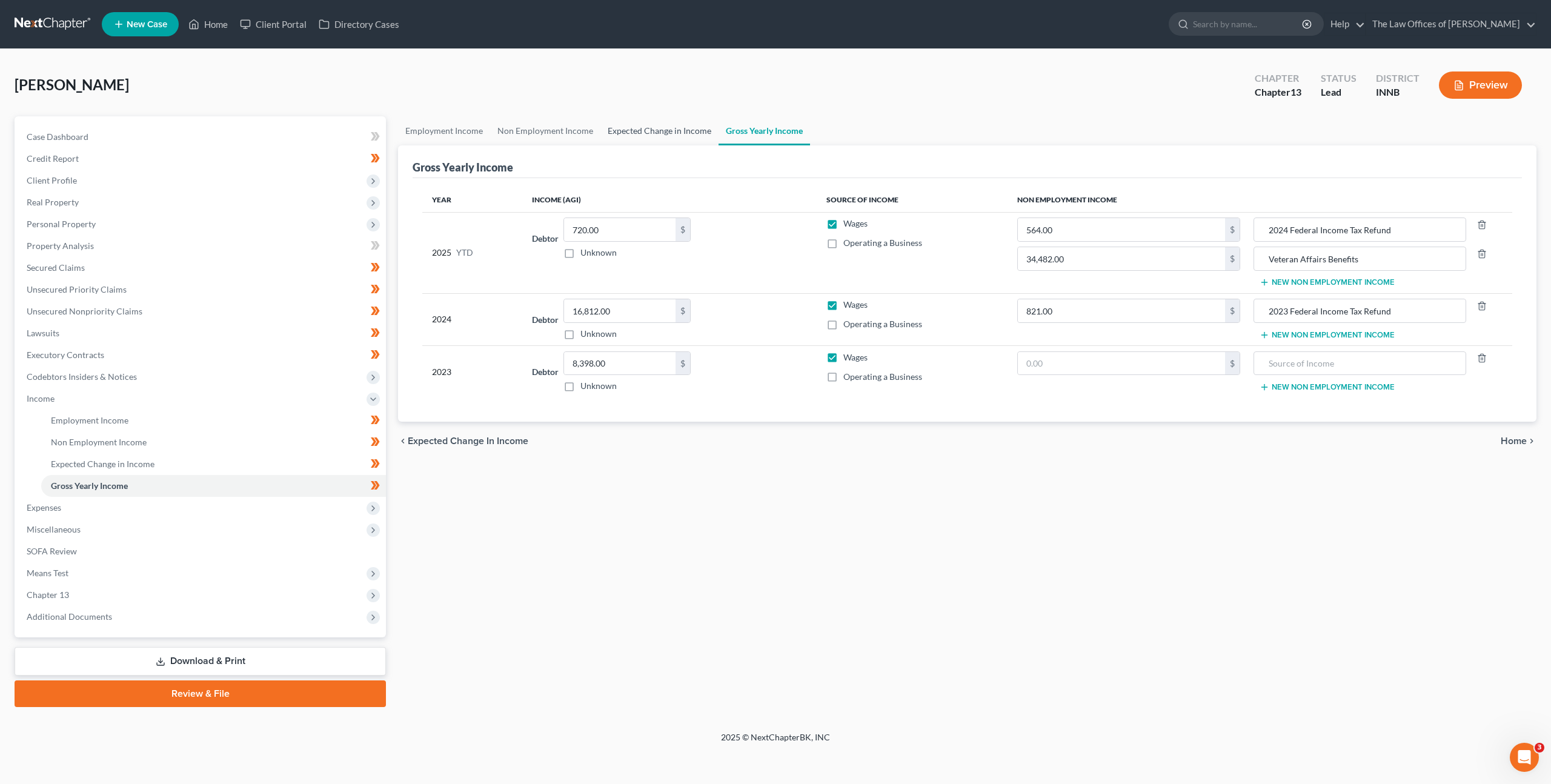
click at [661, 130] on link "Expected Change in Income" at bounding box center [659, 131] width 118 height 29
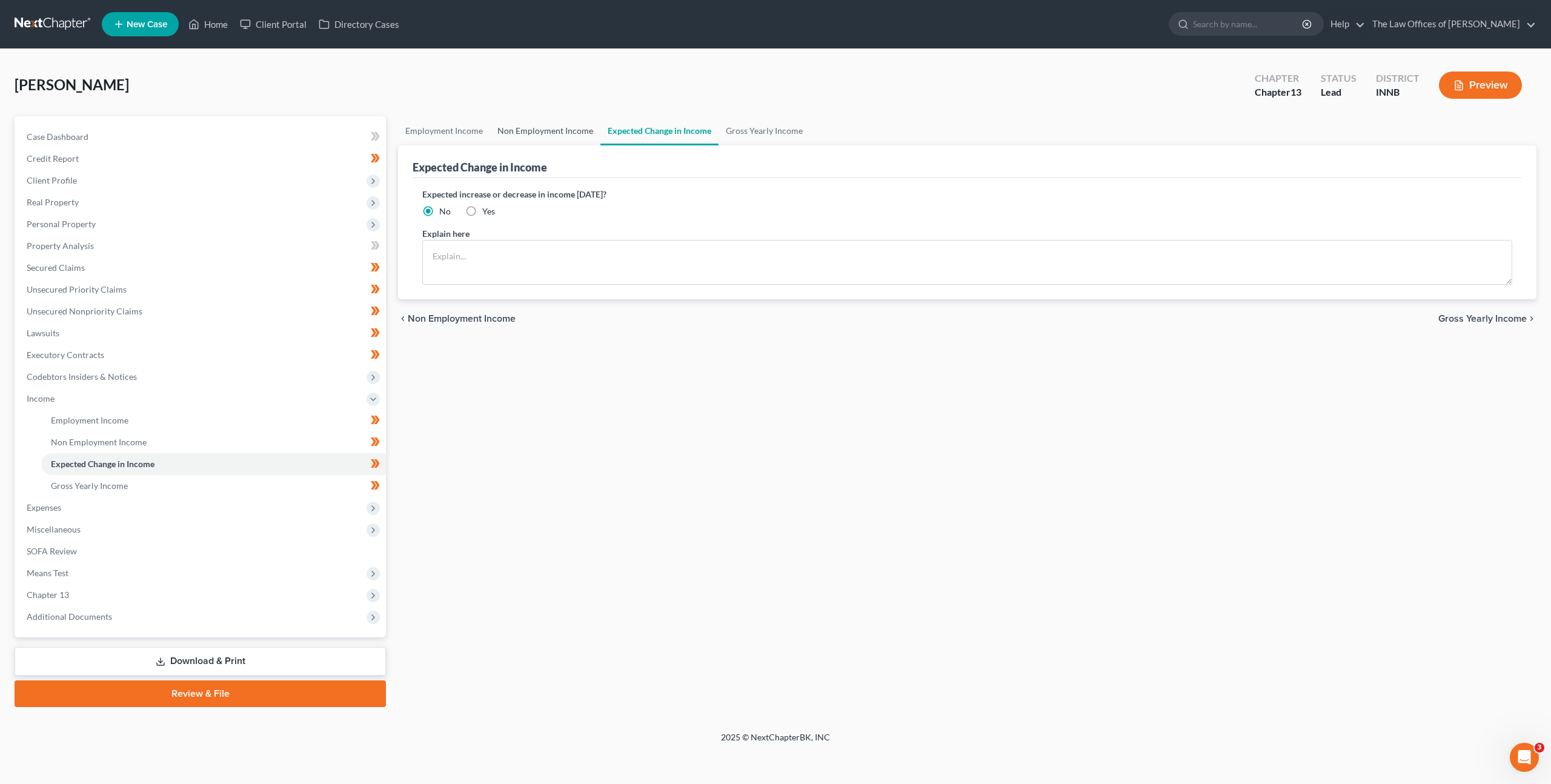
click at [554, 139] on link "Non Employment Income" at bounding box center [545, 131] width 110 height 29
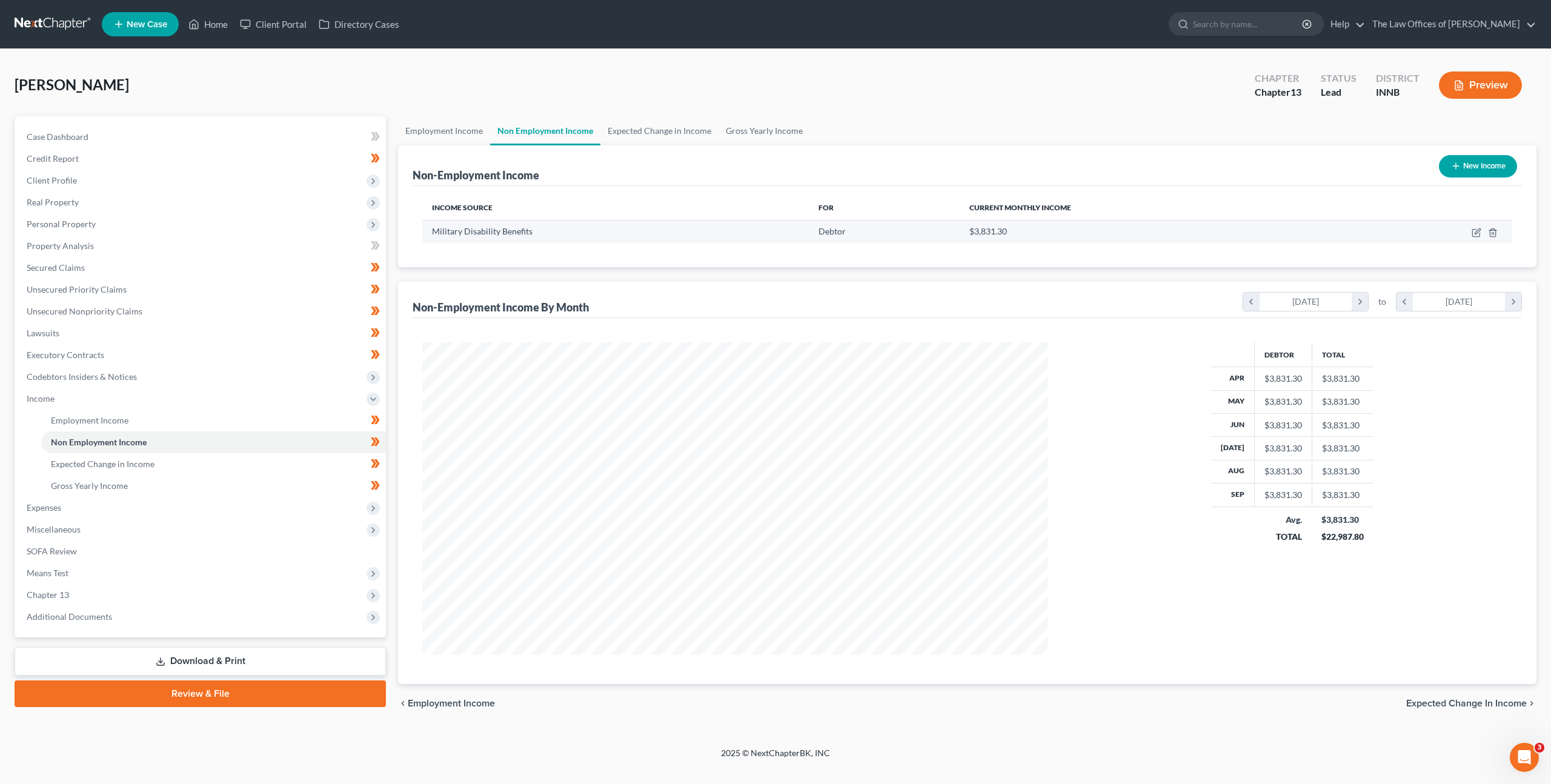
scroll to position [312, 650]
click at [663, 130] on link "Expected Change in Income" at bounding box center [659, 131] width 118 height 29
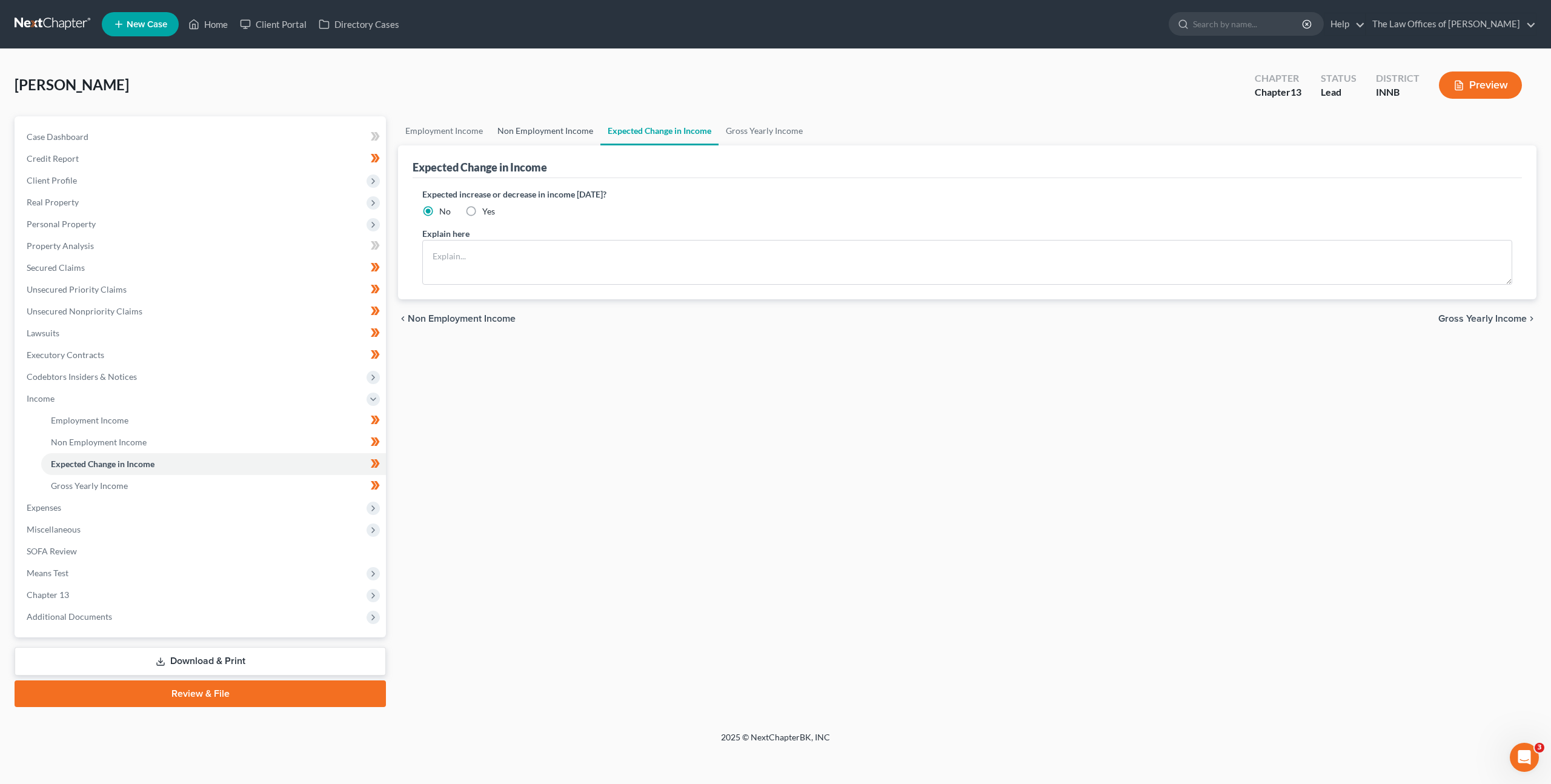
click at [584, 135] on link "Non Employment Income" at bounding box center [545, 131] width 110 height 29
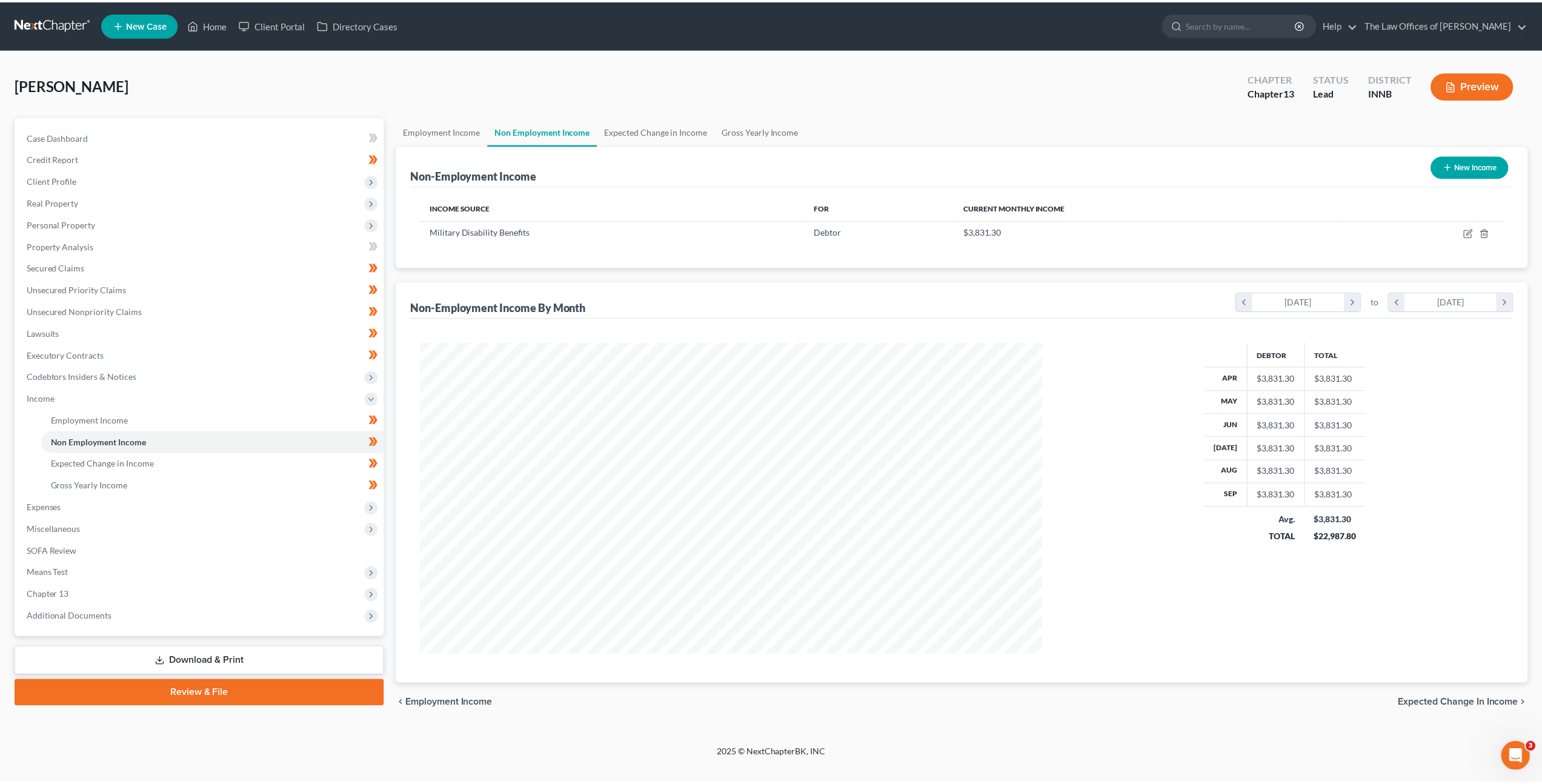
scroll to position [312, 650]
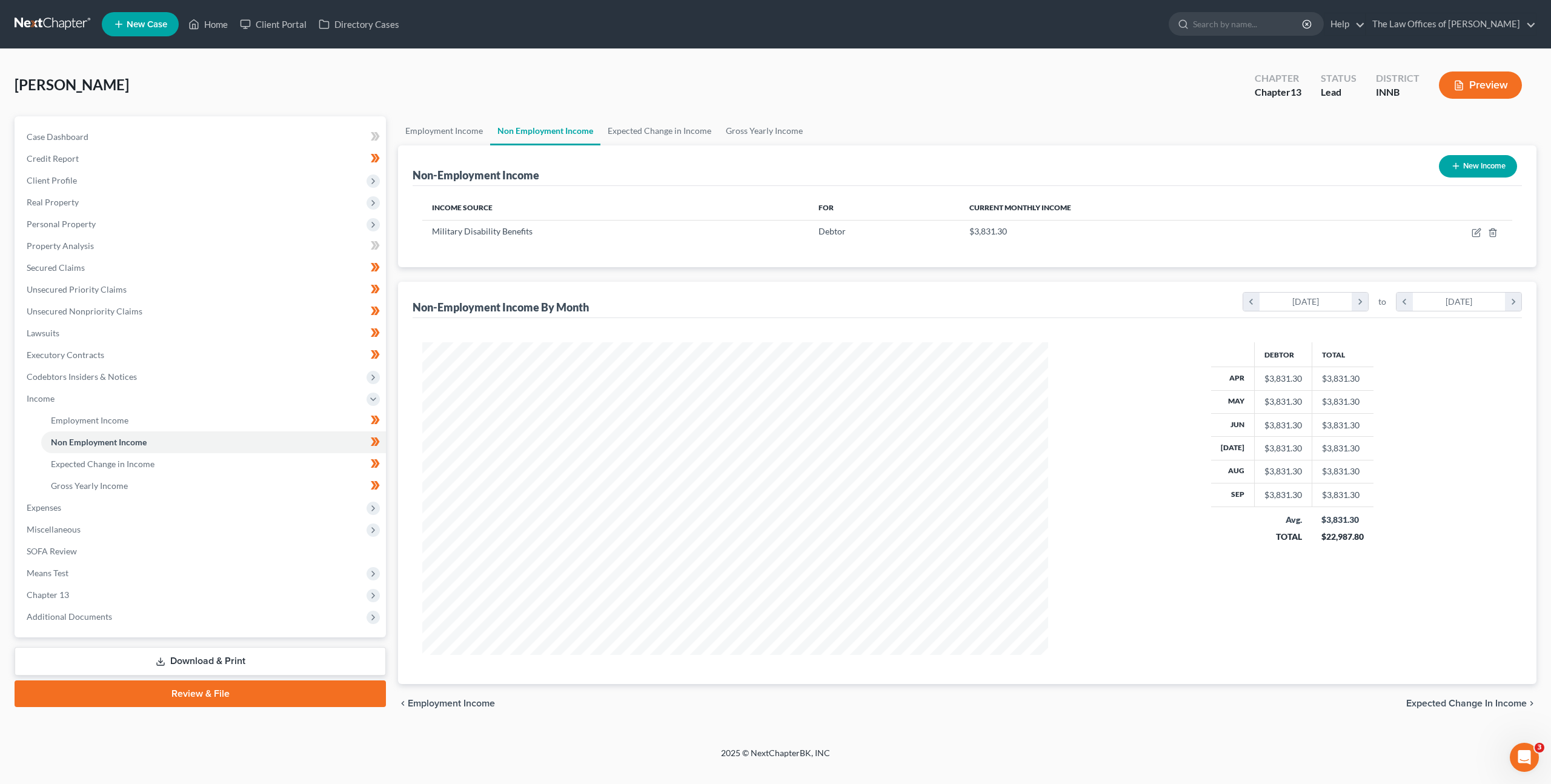
click at [825, 293] on div "Non-Employment Income By Month chevron_left April 2025 chevron_right to chevron…" at bounding box center [967, 300] width 1109 height 36
click at [1178, 430] on div "Debtor Total Apr $3,831.30 $3,831.30 May $3,831.30 $3,831.30 Jun $3,831.30 $3,8…" at bounding box center [1292, 499] width 464 height 312
click at [795, 290] on div "Non-Employment Income By Month chevron_left April 2025 chevron_right to chevron…" at bounding box center [967, 300] width 1109 height 36
click at [244, 579] on span "Means Test" at bounding box center [201, 573] width 369 height 22
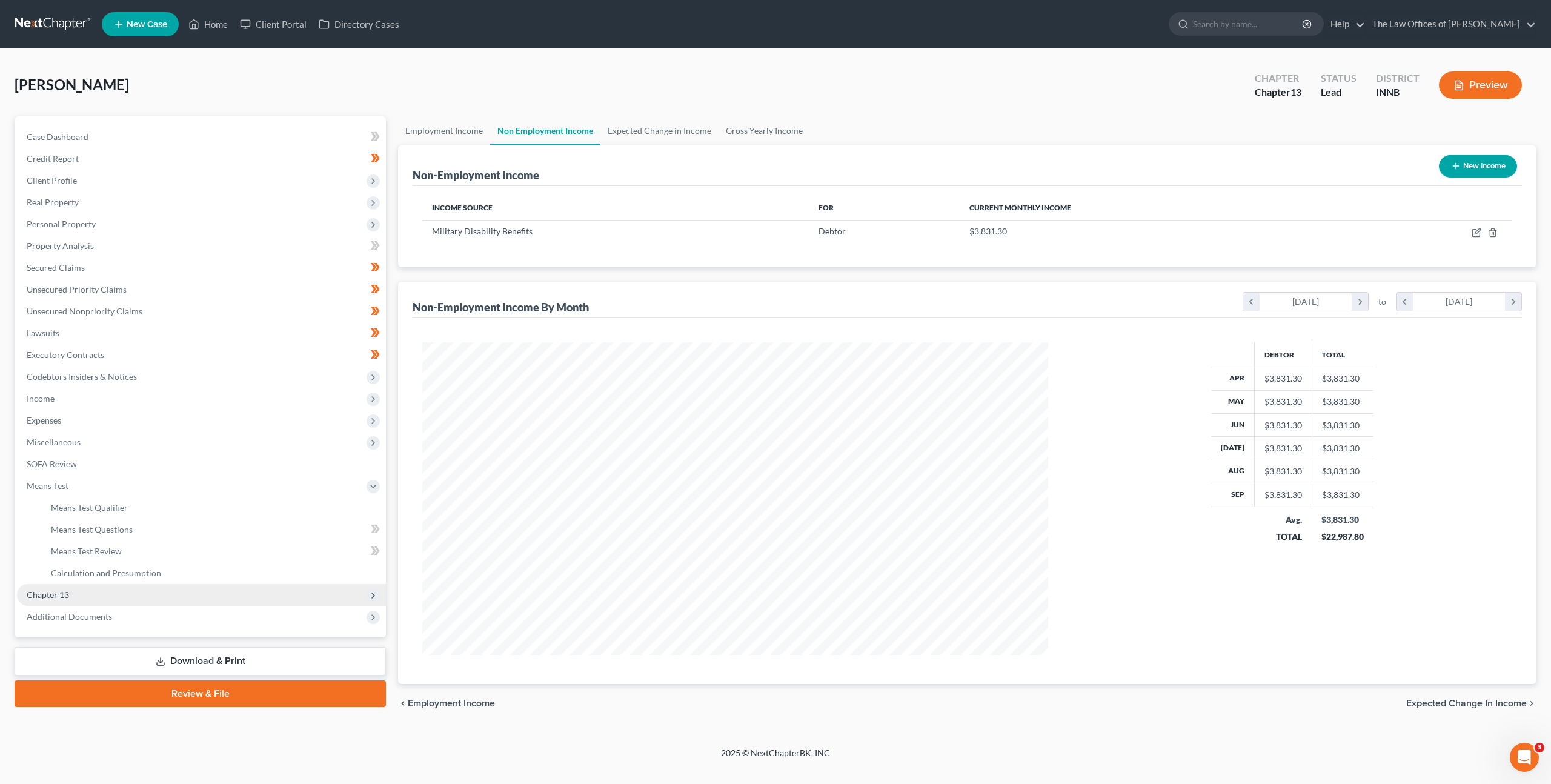
click at [224, 588] on span "Chapter 13" at bounding box center [201, 595] width 369 height 22
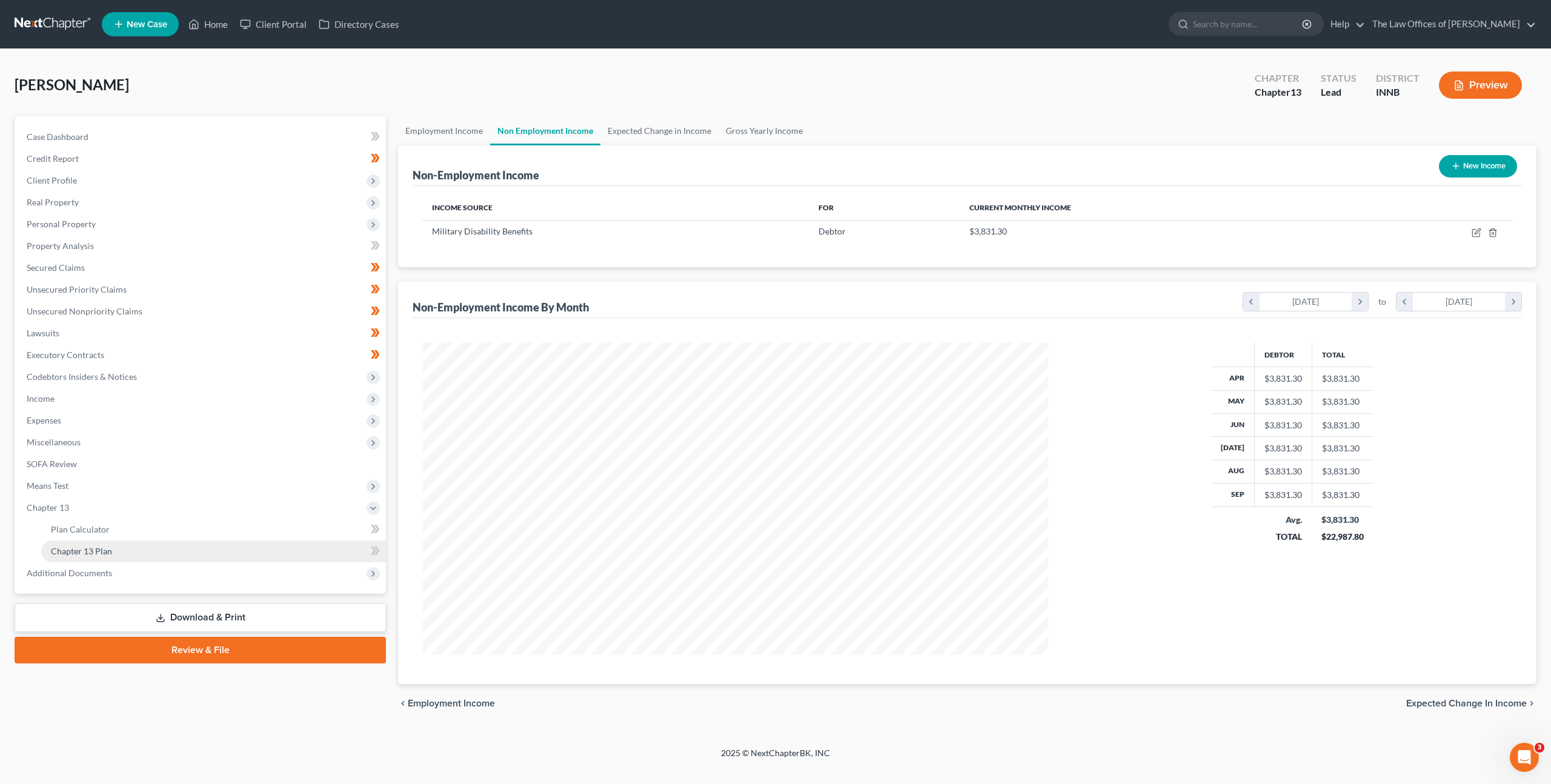
click at [209, 545] on link "Chapter 13 Plan" at bounding box center [213, 552] width 345 height 22
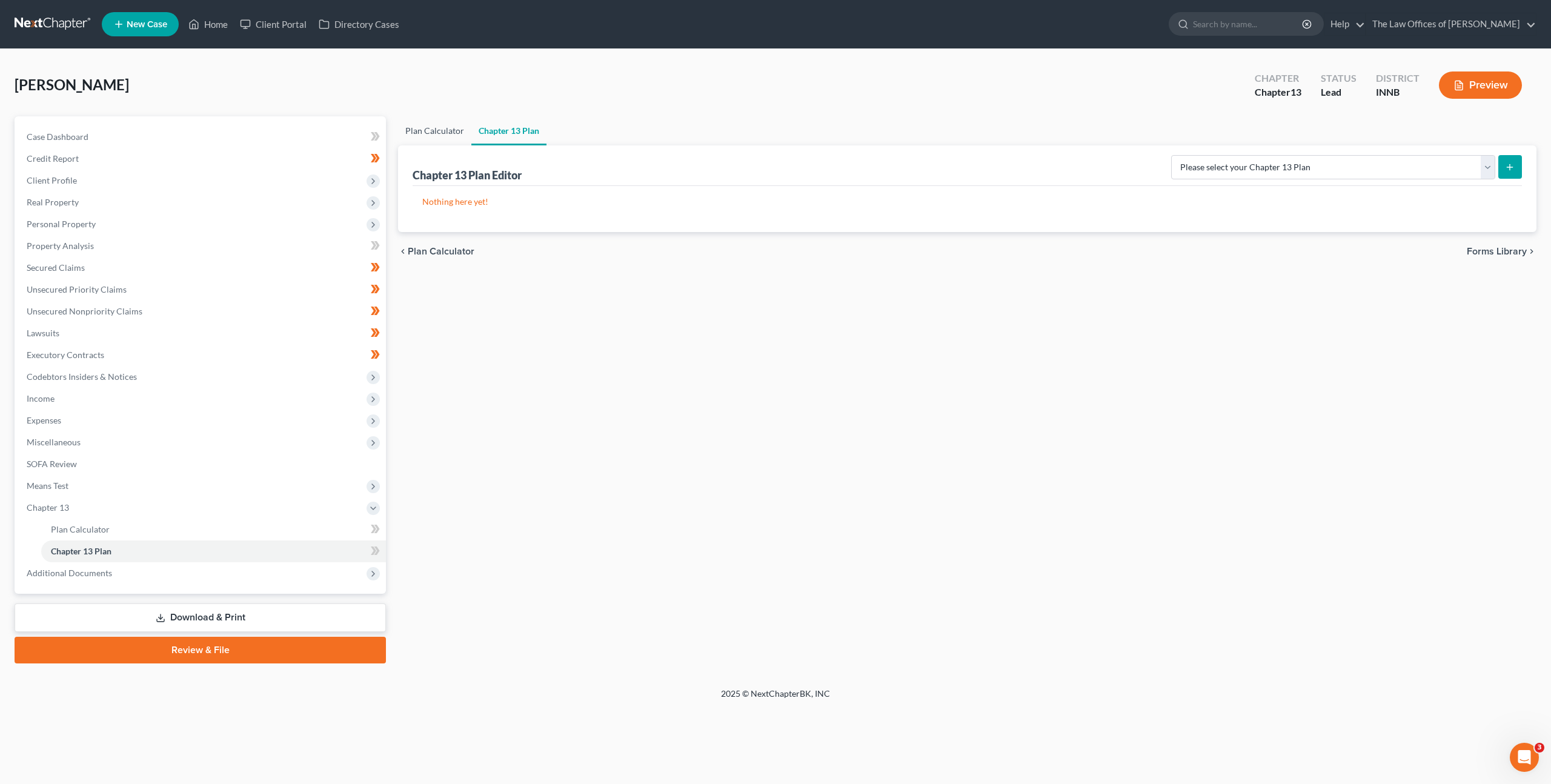
click at [442, 131] on link "Plan Calculator" at bounding box center [435, 131] width 73 height 29
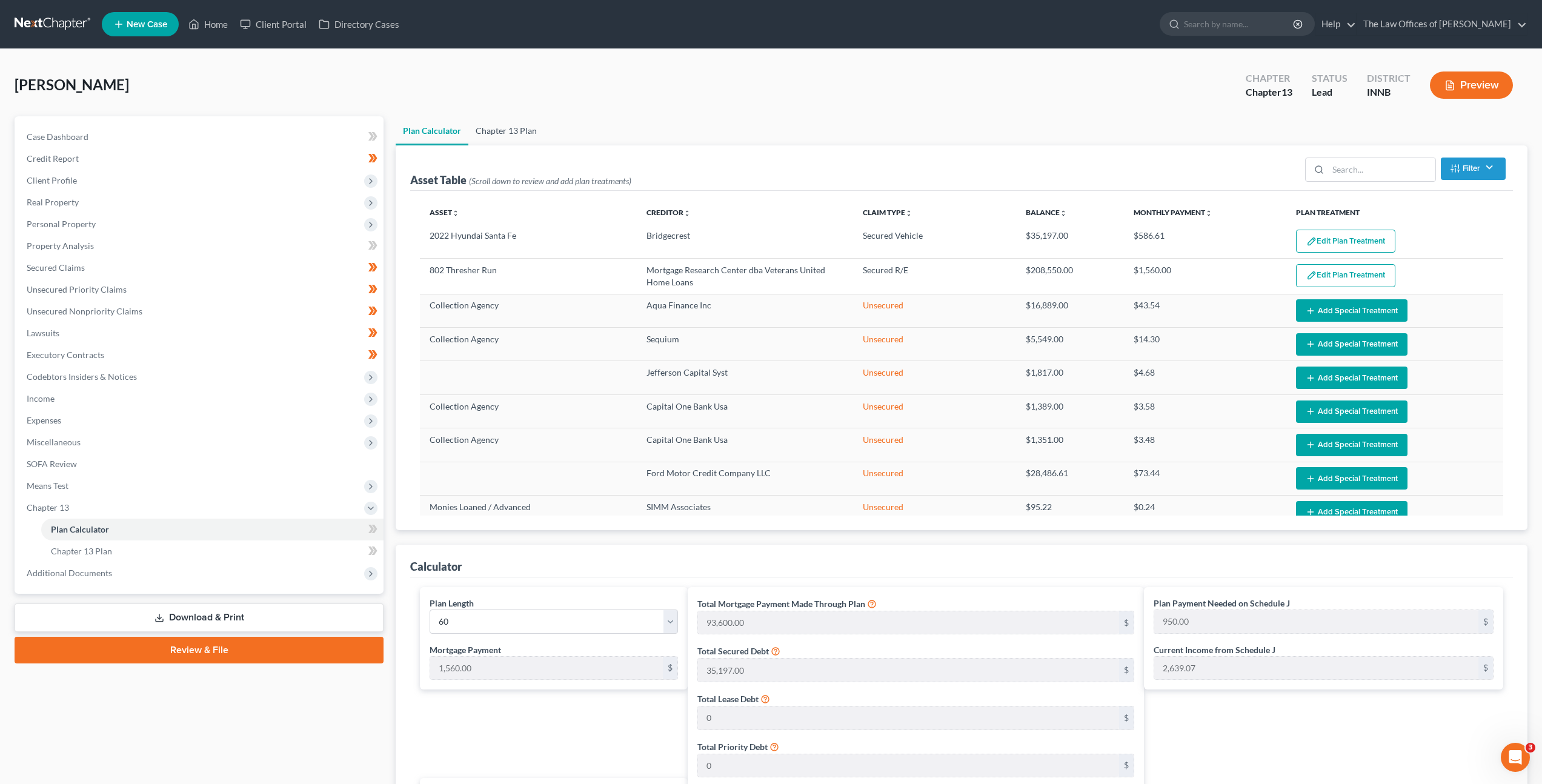
click at [528, 127] on link "Chapter 13 Plan" at bounding box center [507, 131] width 76 height 29
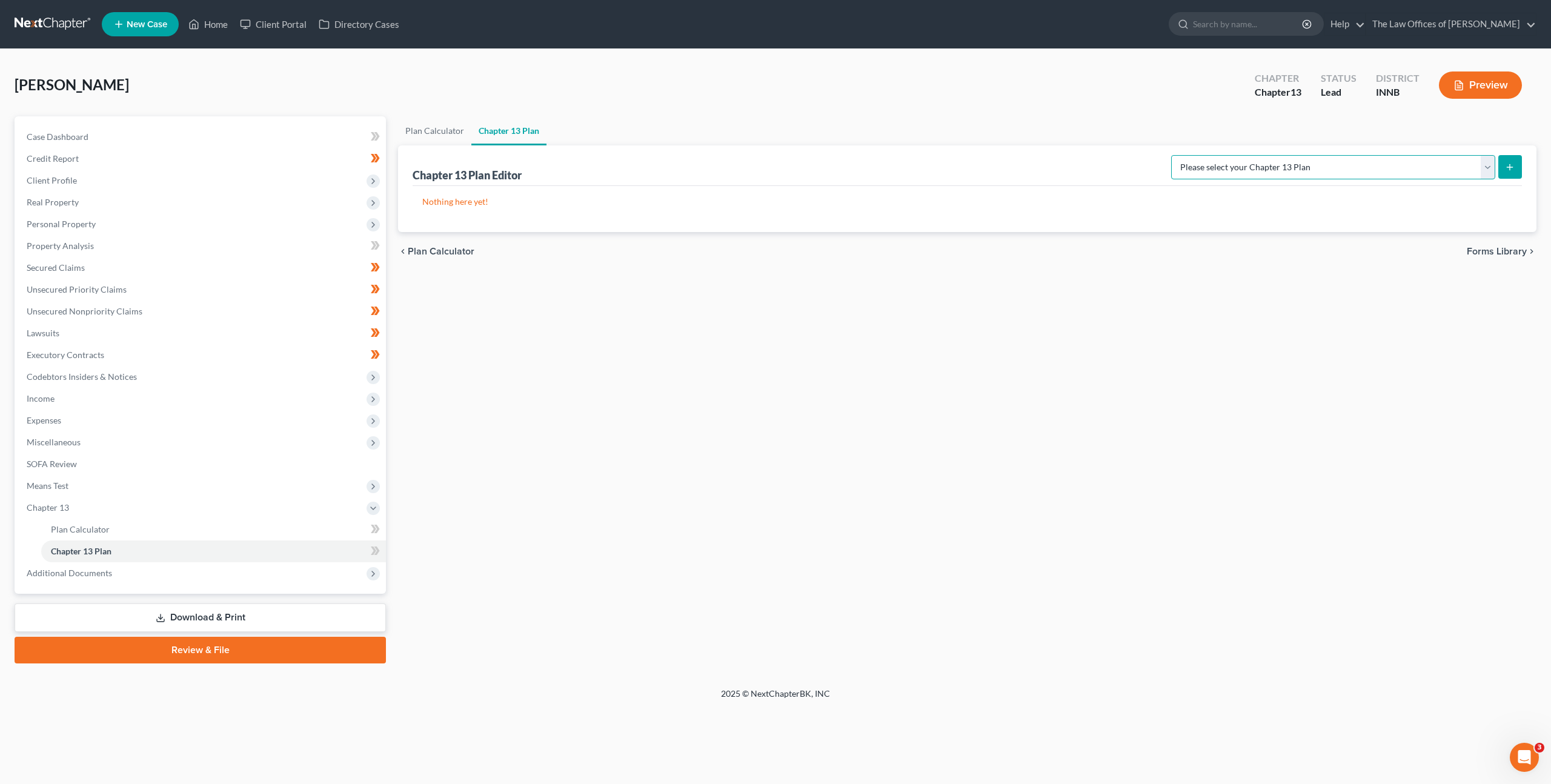
click at [1402, 166] on select "Please select your Chapter 13 Plan National Form Plan - Official Form 113 Natio…" at bounding box center [1333, 167] width 324 height 25
click at [1198, 155] on select "Please select your Chapter 13 Plan National Form Plan - Official Form 113 Natio…" at bounding box center [1333, 167] width 324 height 25
click at [1505, 170] on icon "submit" at bounding box center [1510, 167] width 10 height 10
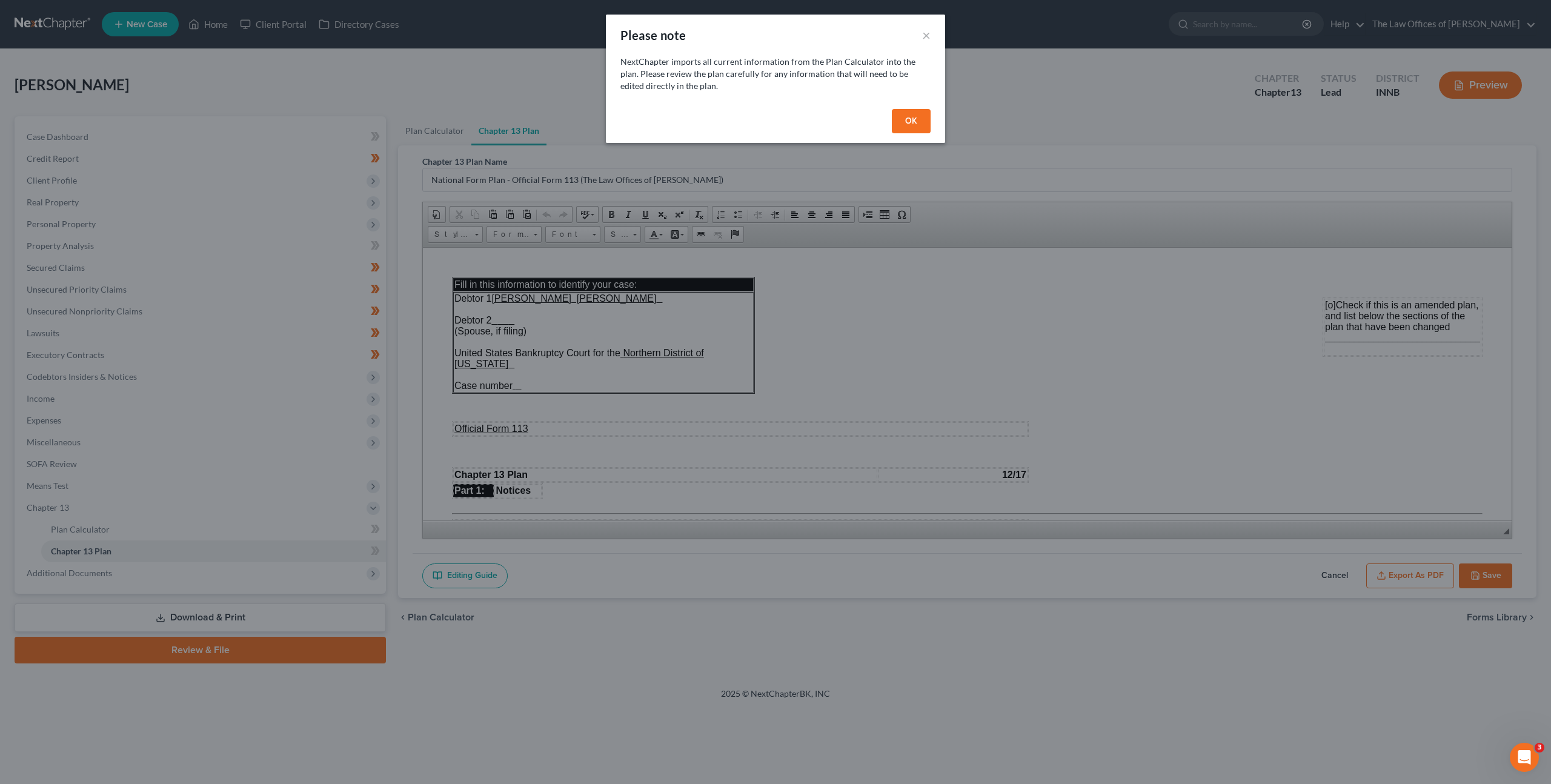
click at [921, 124] on button "OK" at bounding box center [911, 121] width 39 height 25
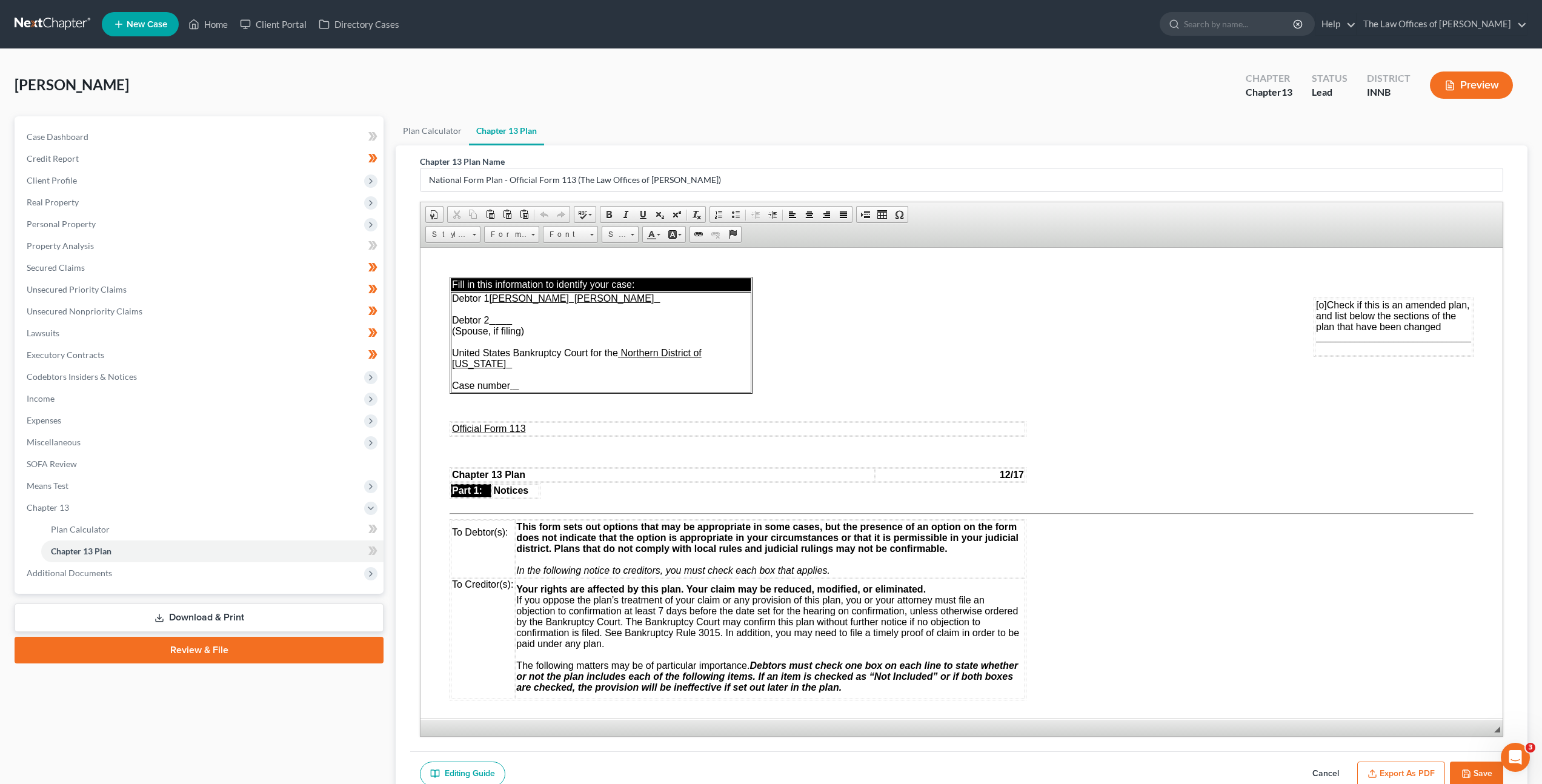
drag, startPoint x: 1507, startPoint y: 532, endPoint x: 1467, endPoint y: 729, distance: 201.0
click at [1467, 729] on span "◢ Elements path" at bounding box center [961, 727] width 1082 height 17
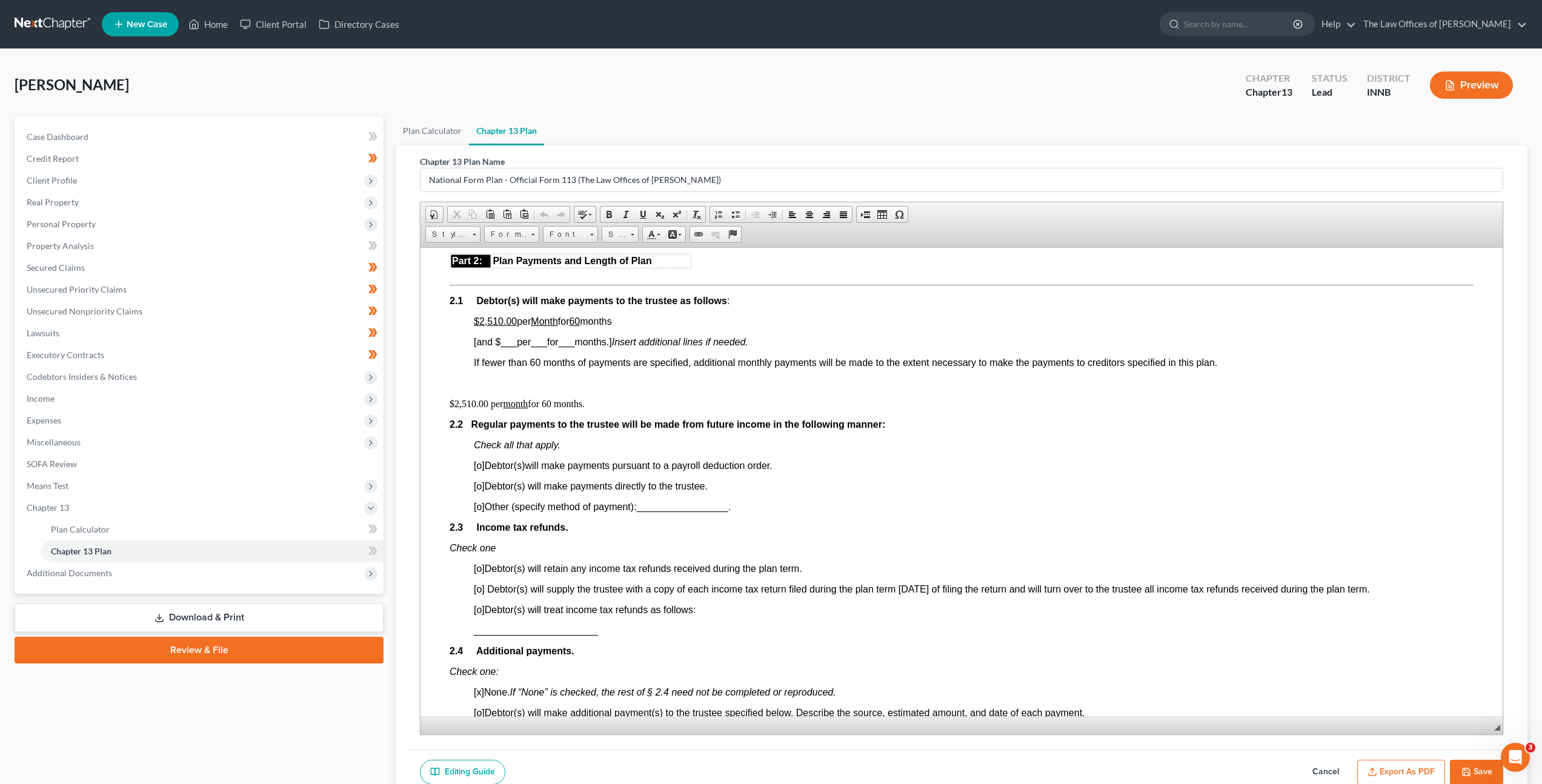
scroll to position [666, 0]
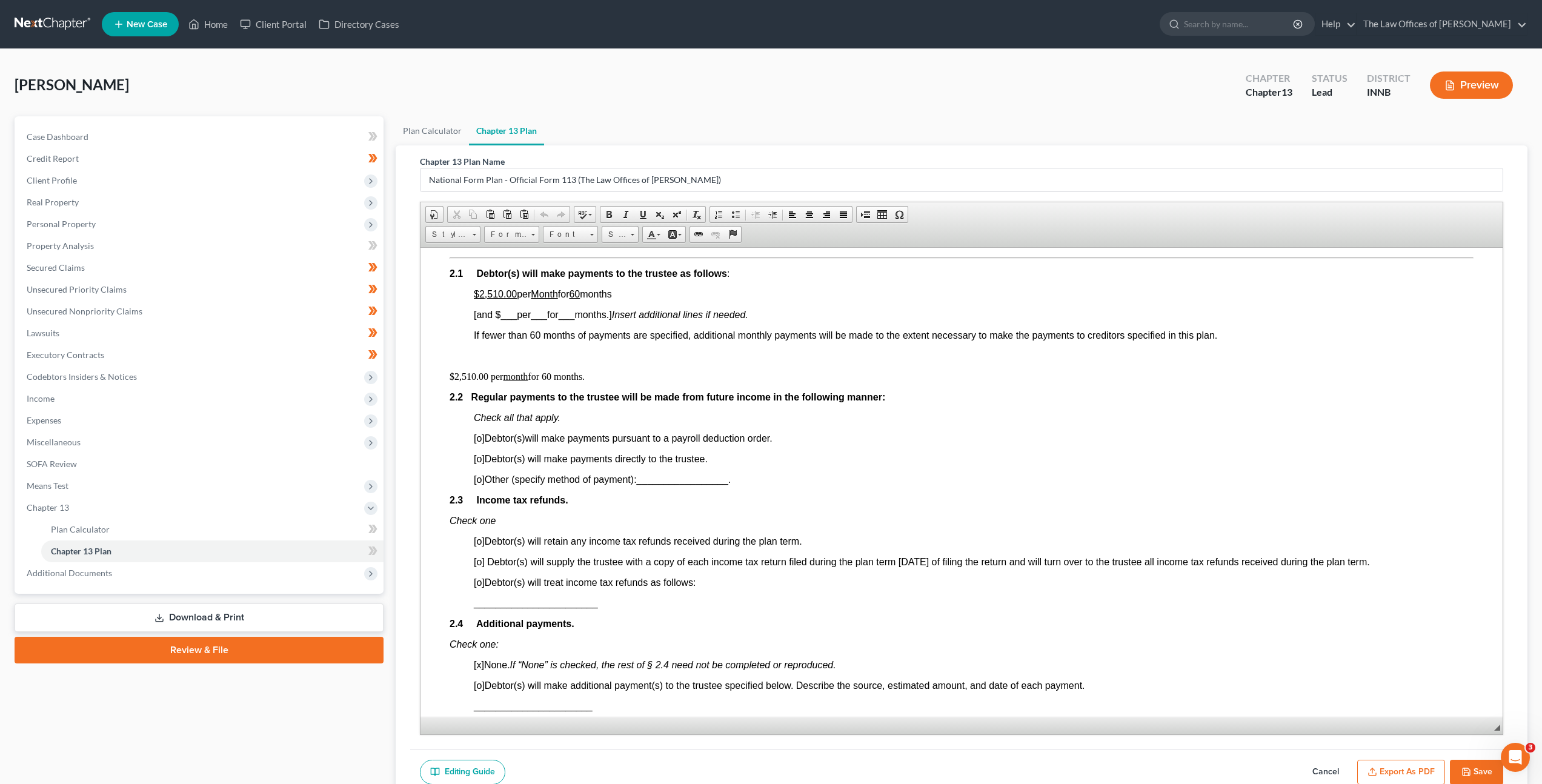
click at [960, 130] on ul "Plan Calculator Chapter 13 Plan" at bounding box center [962, 131] width 1132 height 29
click at [779, 353] on p at bounding box center [974, 356] width 1000 height 11
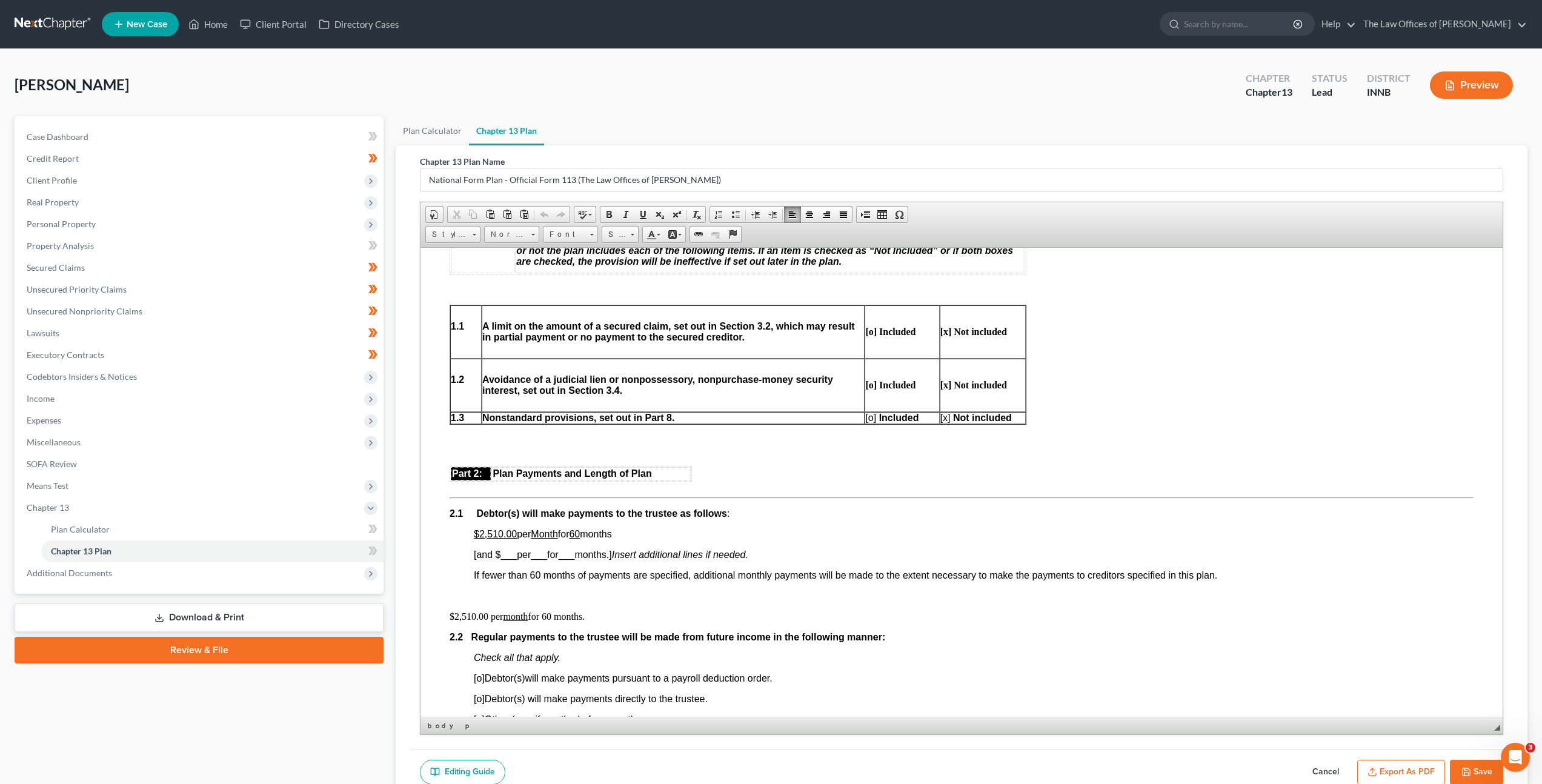
scroll to position [420, 0]
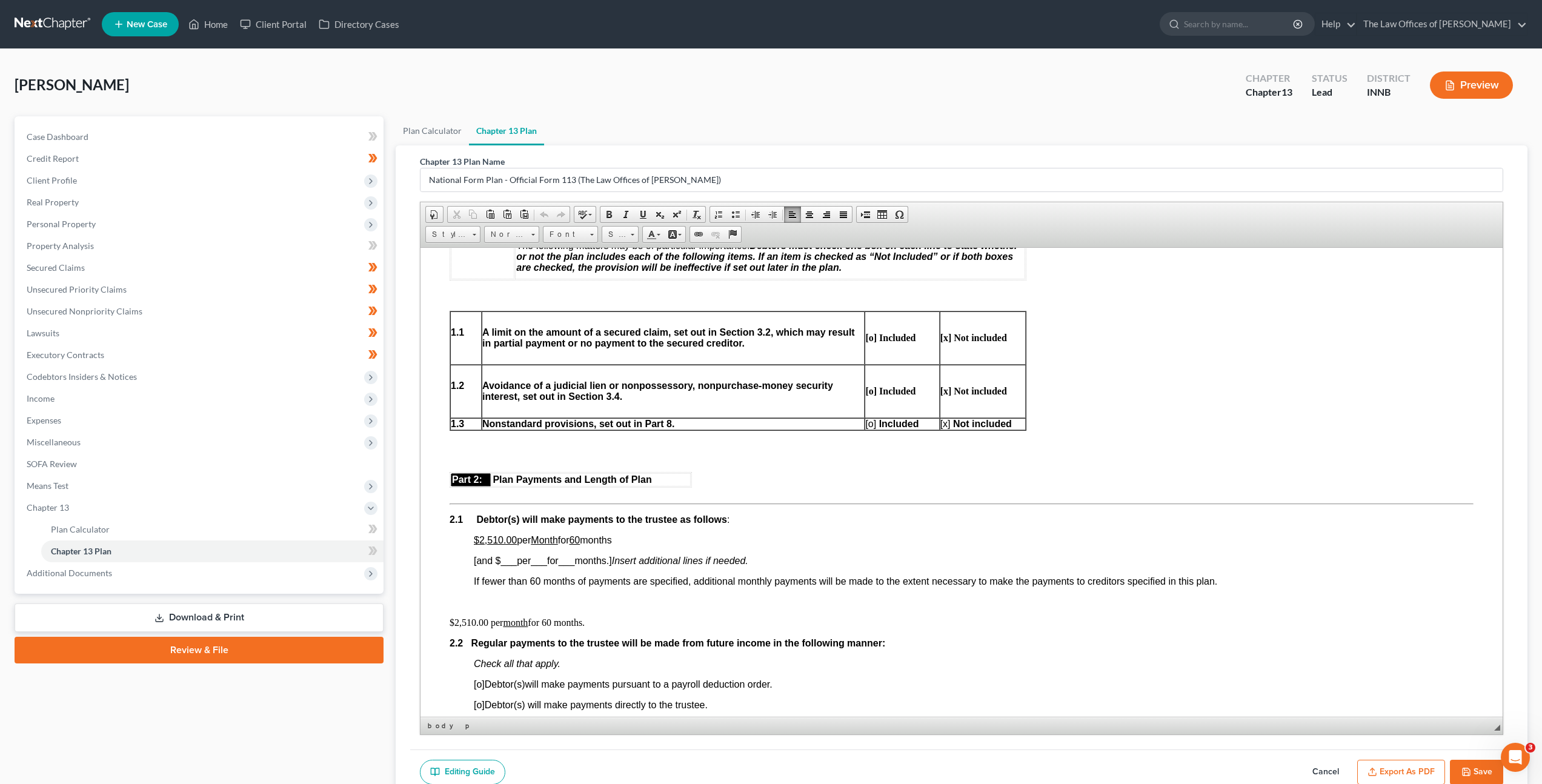
click at [872, 423] on span "[o]" at bounding box center [870, 423] width 11 height 10
click at [953, 537] on p "$2,510.00 per Month for 60 months" at bounding box center [974, 540] width 1000 height 11
click at [759, 89] on div "[PERSON_NAME] Upgraded Chapter Chapter 13 Status Lead District INNB Preview" at bounding box center [771, 90] width 1513 height 52
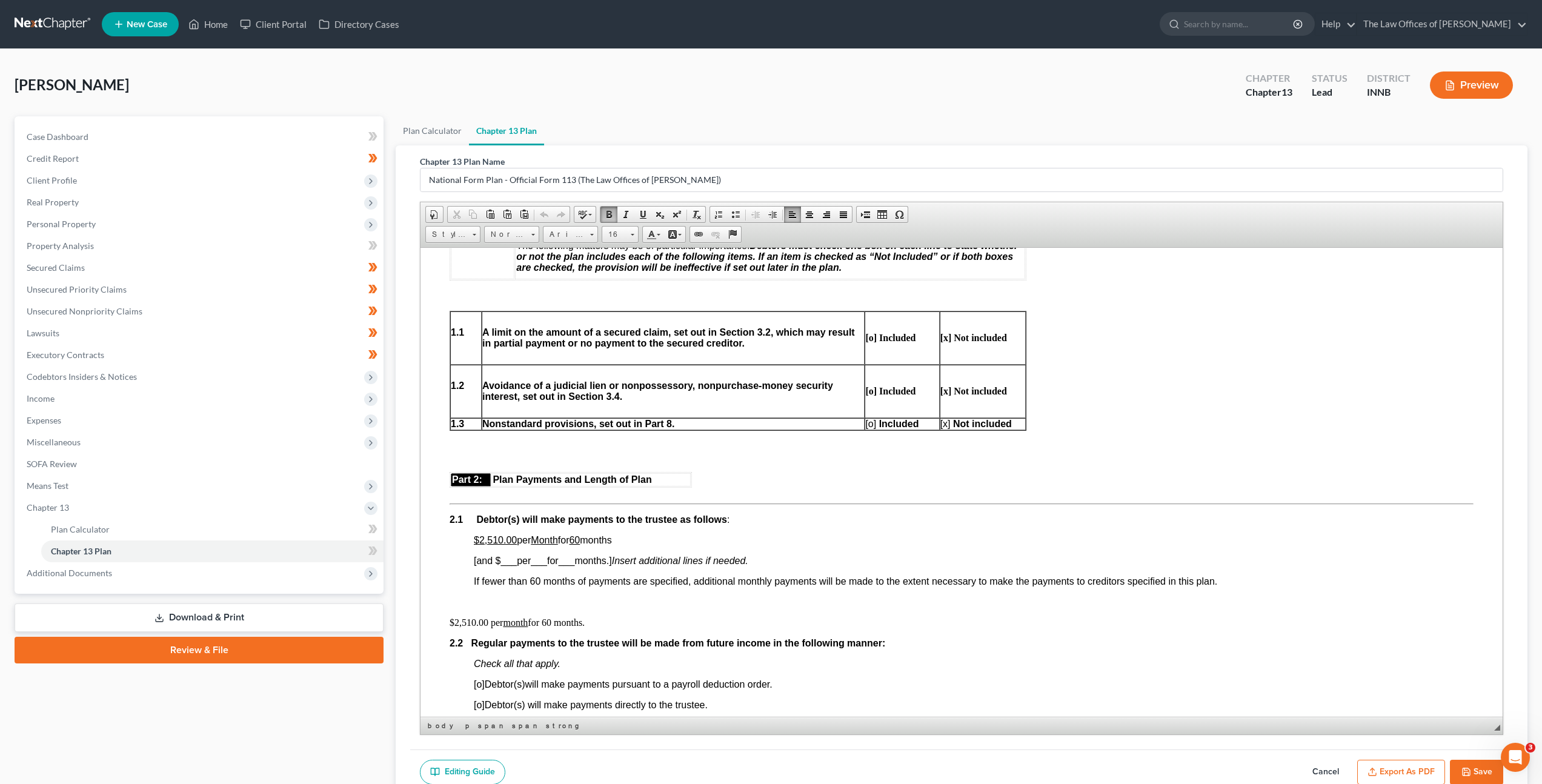
click at [869, 423] on span "[o]" at bounding box center [870, 423] width 11 height 10
click at [946, 428] on span "[x]" at bounding box center [944, 423] width 10 height 10
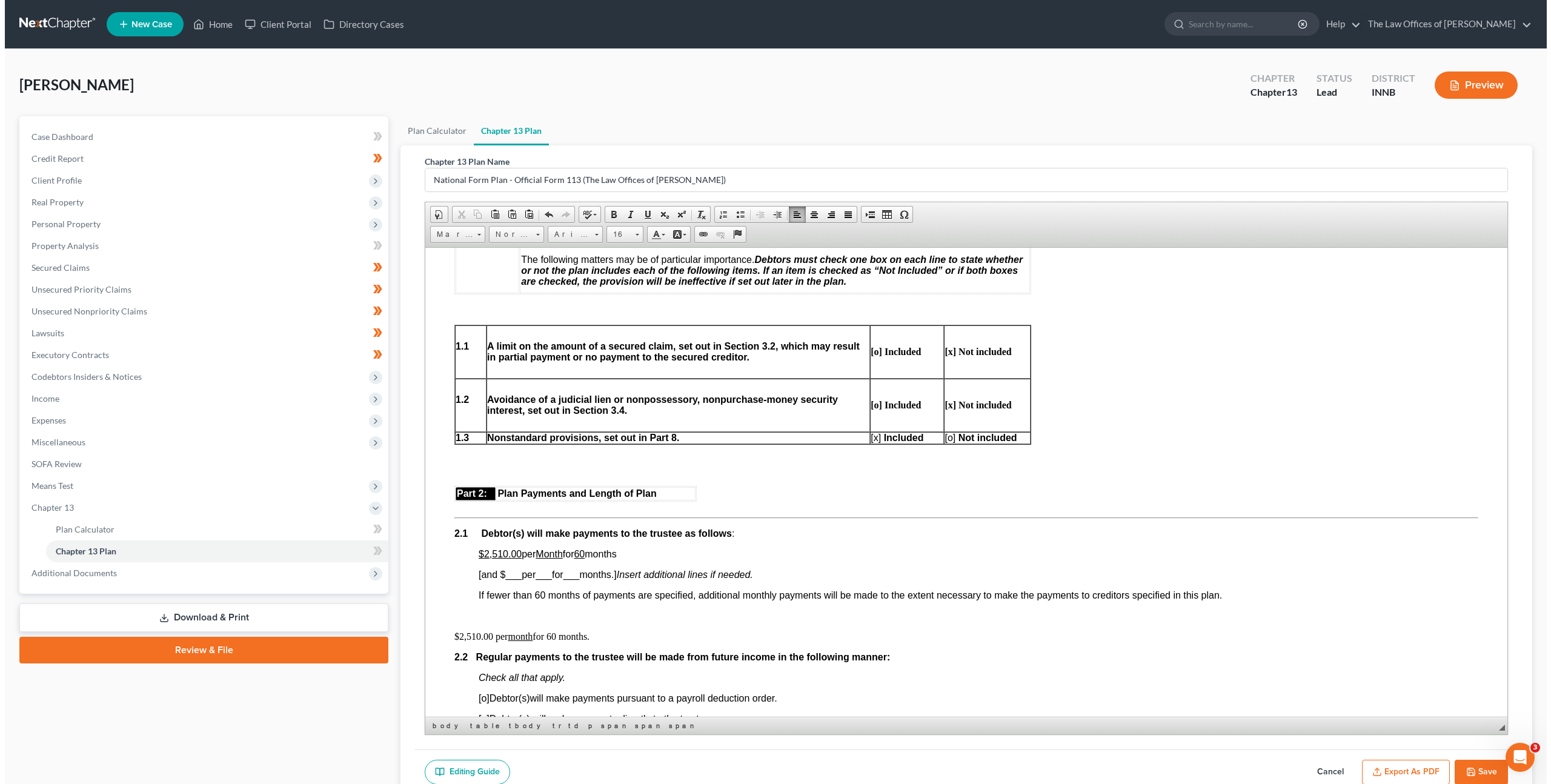
scroll to position [293, 0]
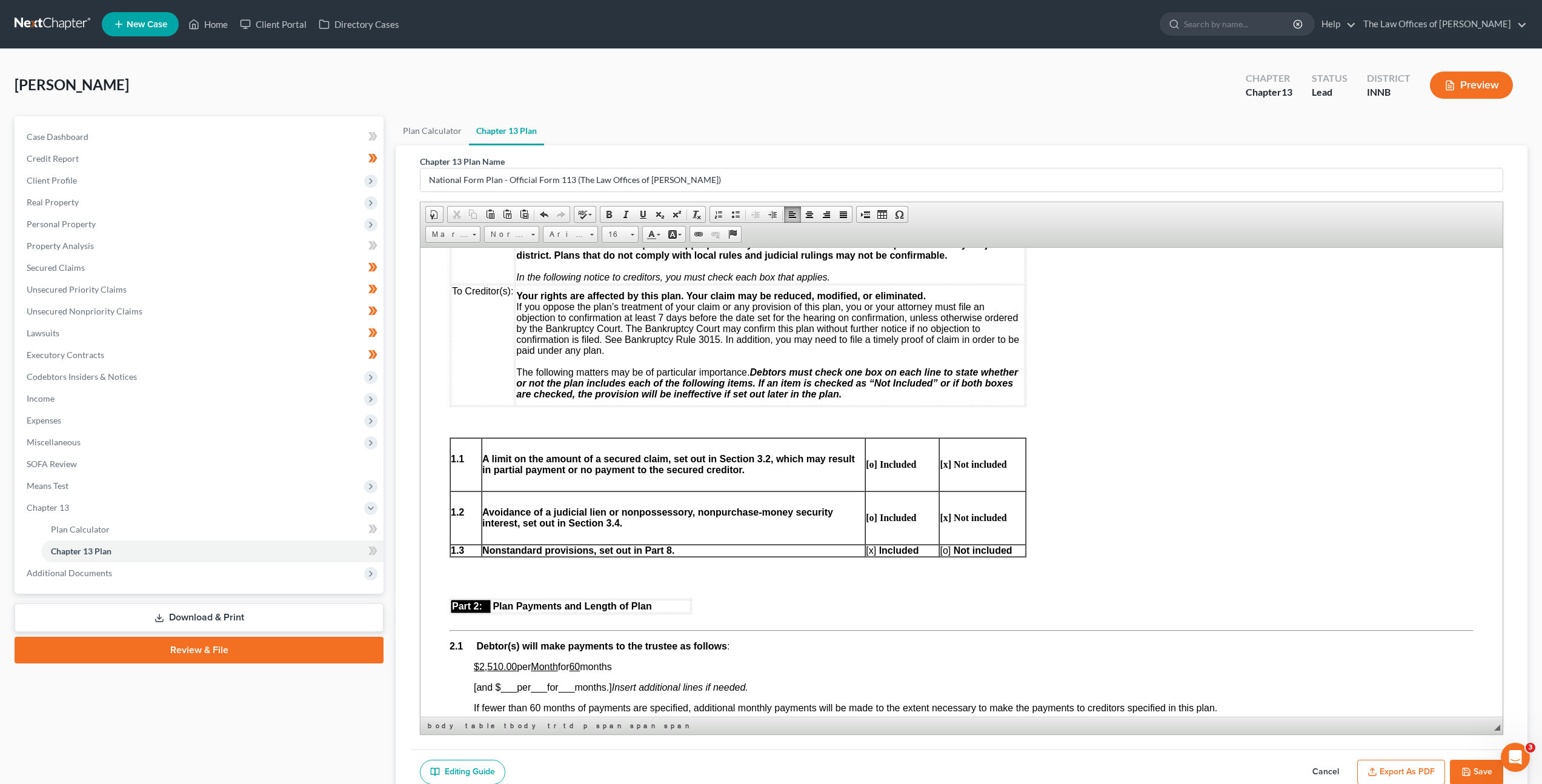
click at [1478, 774] on button "Save" at bounding box center [1476, 772] width 53 height 25
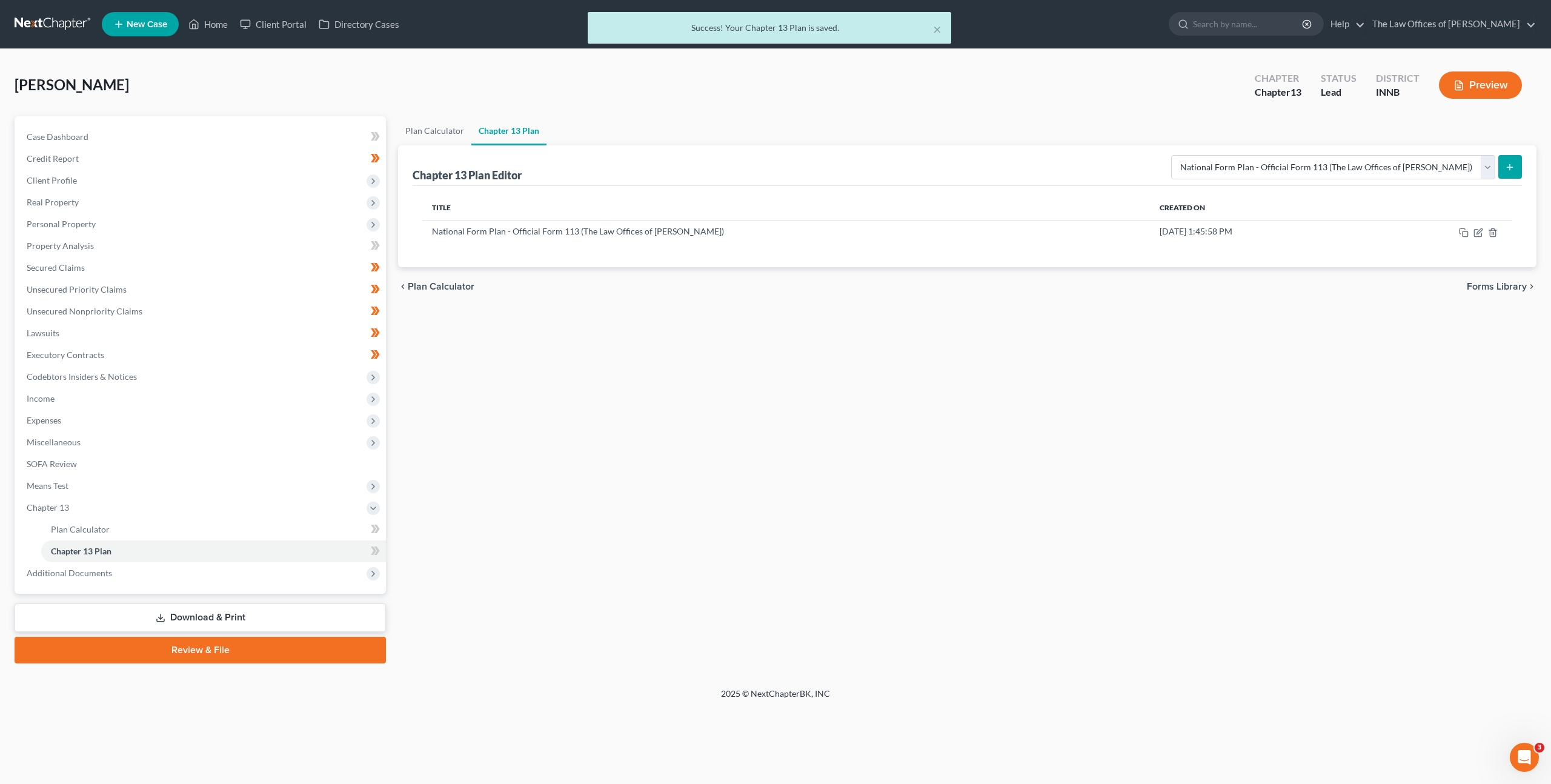
click at [76, 22] on div "× Success! Your Chapter 13 Plan is saved." at bounding box center [769, 30] width 1551 height 37
click at [73, 22] on div "× Success! Your Chapter 13 Plan is saved." at bounding box center [769, 30] width 1551 height 37
click at [67, 17] on div "× Success! Your Chapter 13 Plan is saved." at bounding box center [769, 30] width 1551 height 37
click at [68, 26] on div "× Success! Your Chapter 13 Plan is saved." at bounding box center [769, 30] width 1551 height 37
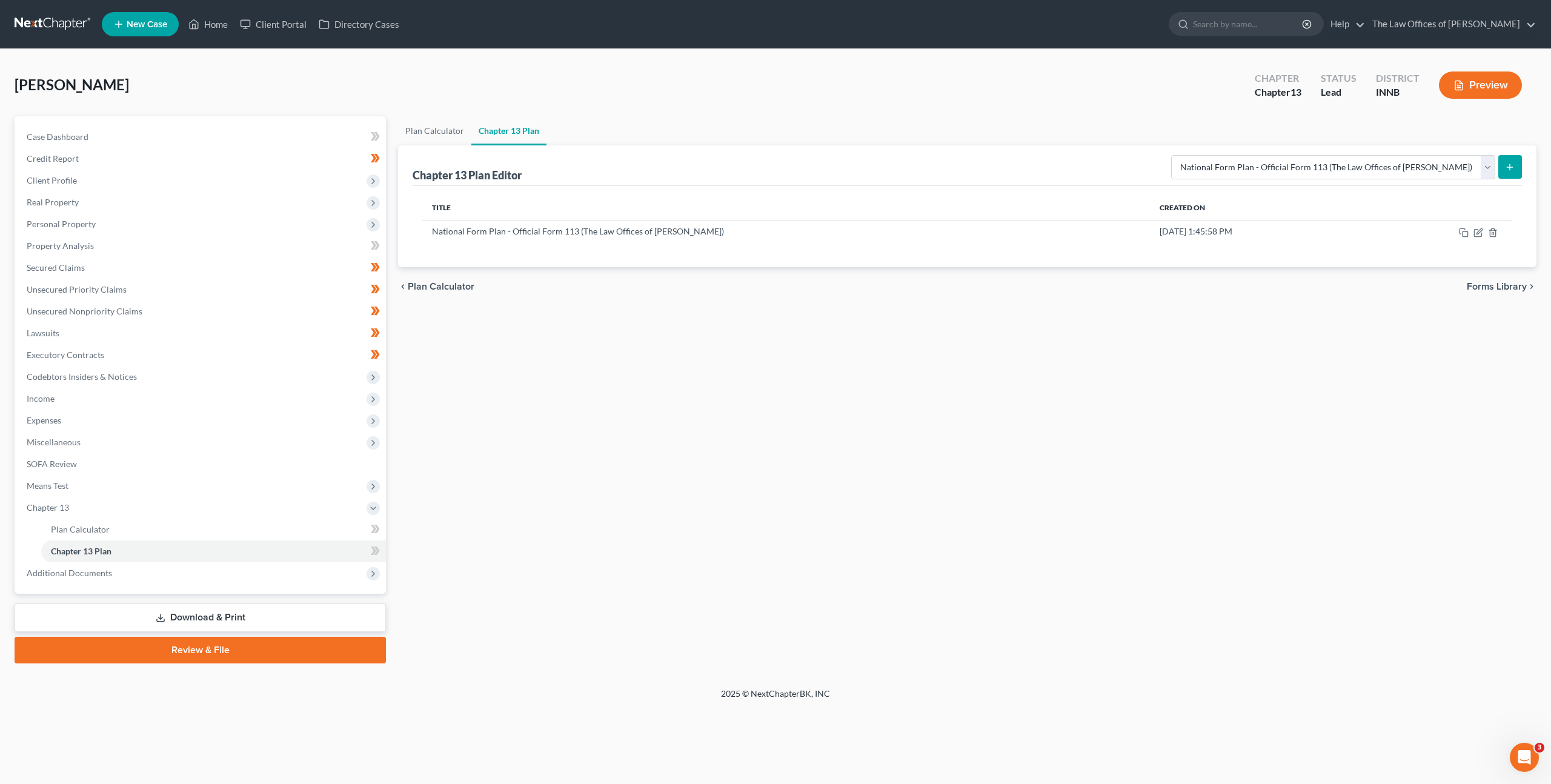
click at [54, 19] on link at bounding box center [53, 25] width 78 height 22
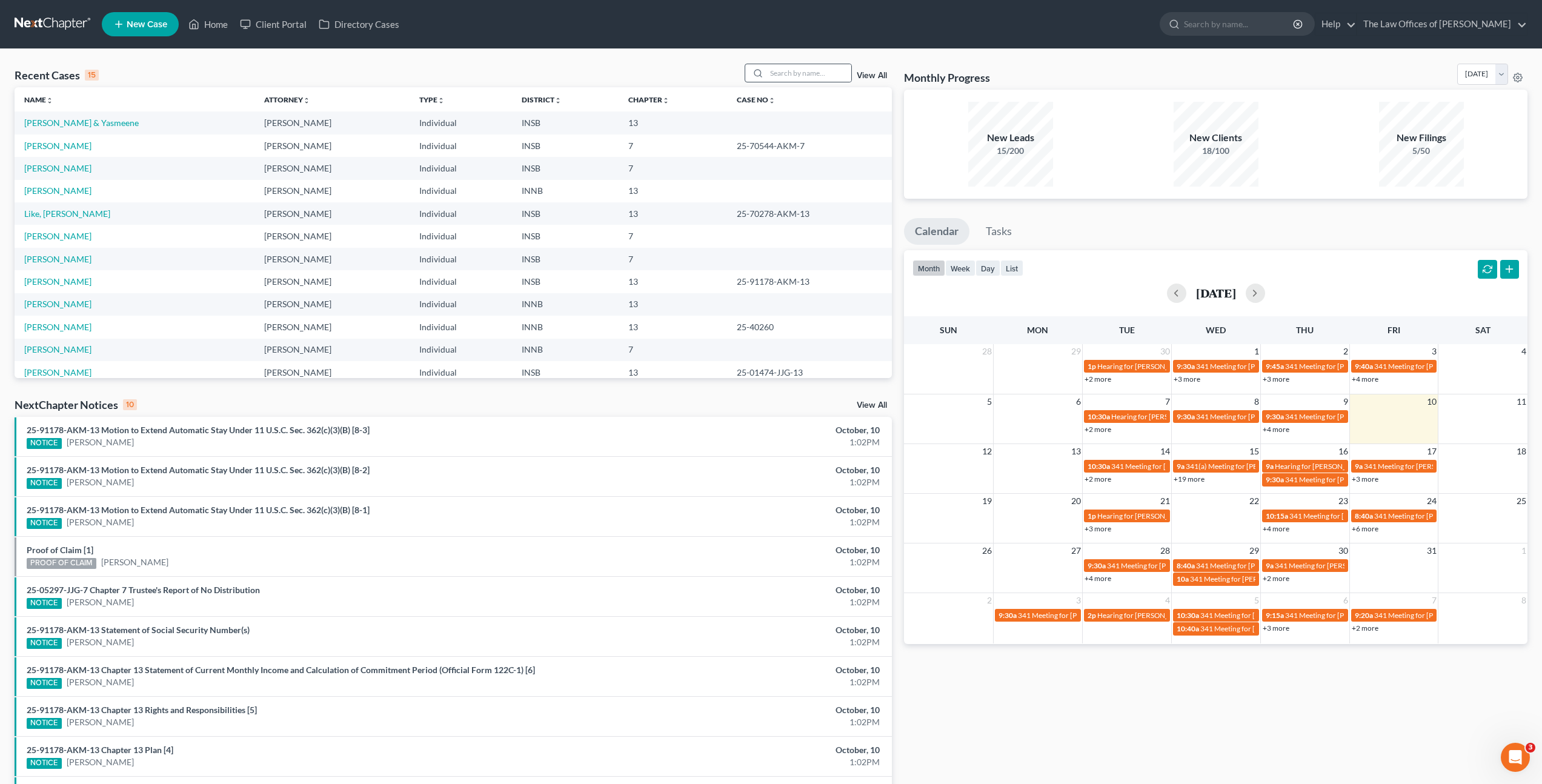
click at [763, 78] on icon at bounding box center [758, 73] width 10 height 10
click at [806, 78] on input "search" at bounding box center [809, 73] width 85 height 17
type input "[PERSON_NAME]"
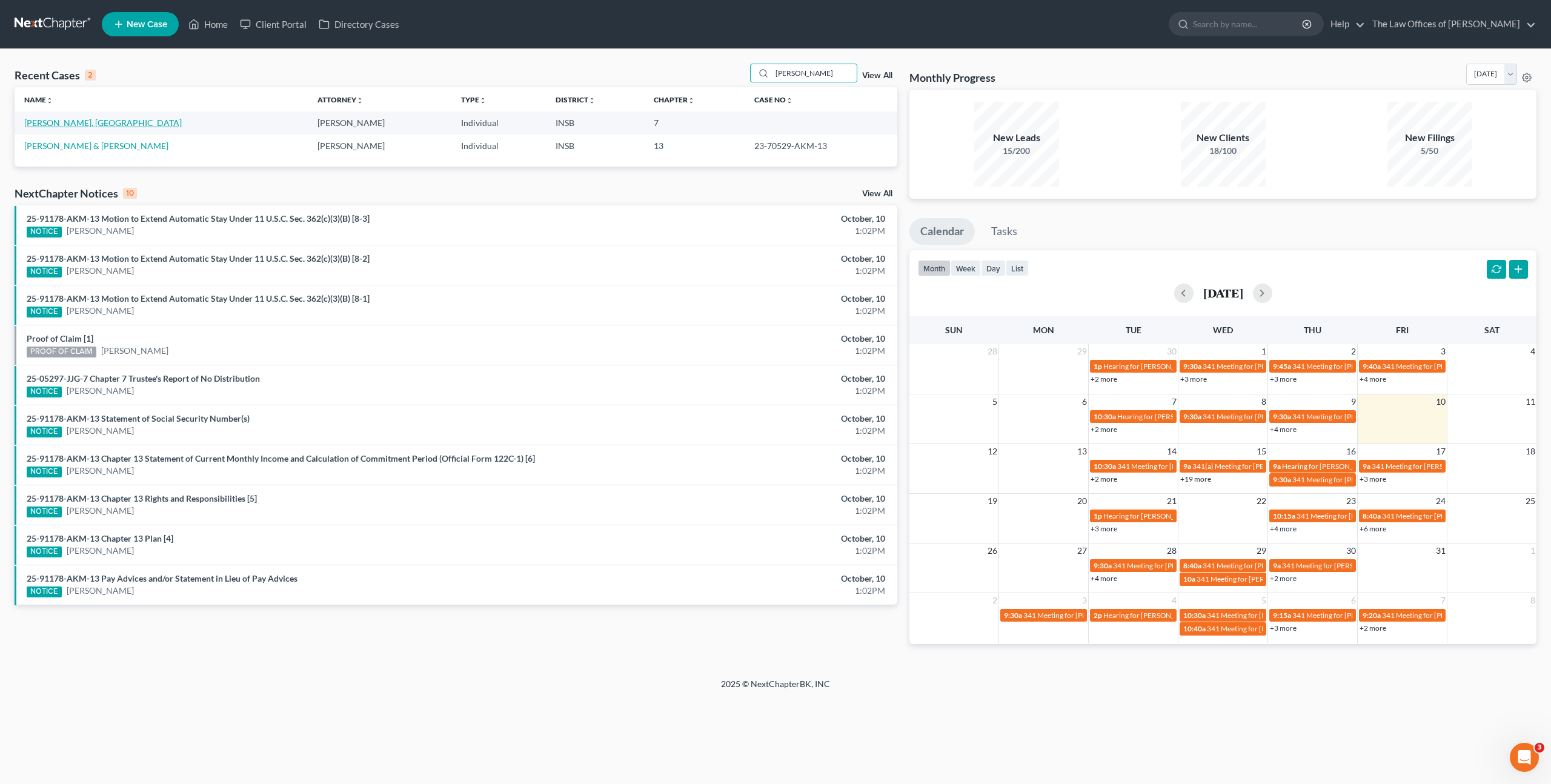
click at [60, 125] on link "[PERSON_NAME], [GEOGRAPHIC_DATA]" at bounding box center [103, 122] width 158 height 10
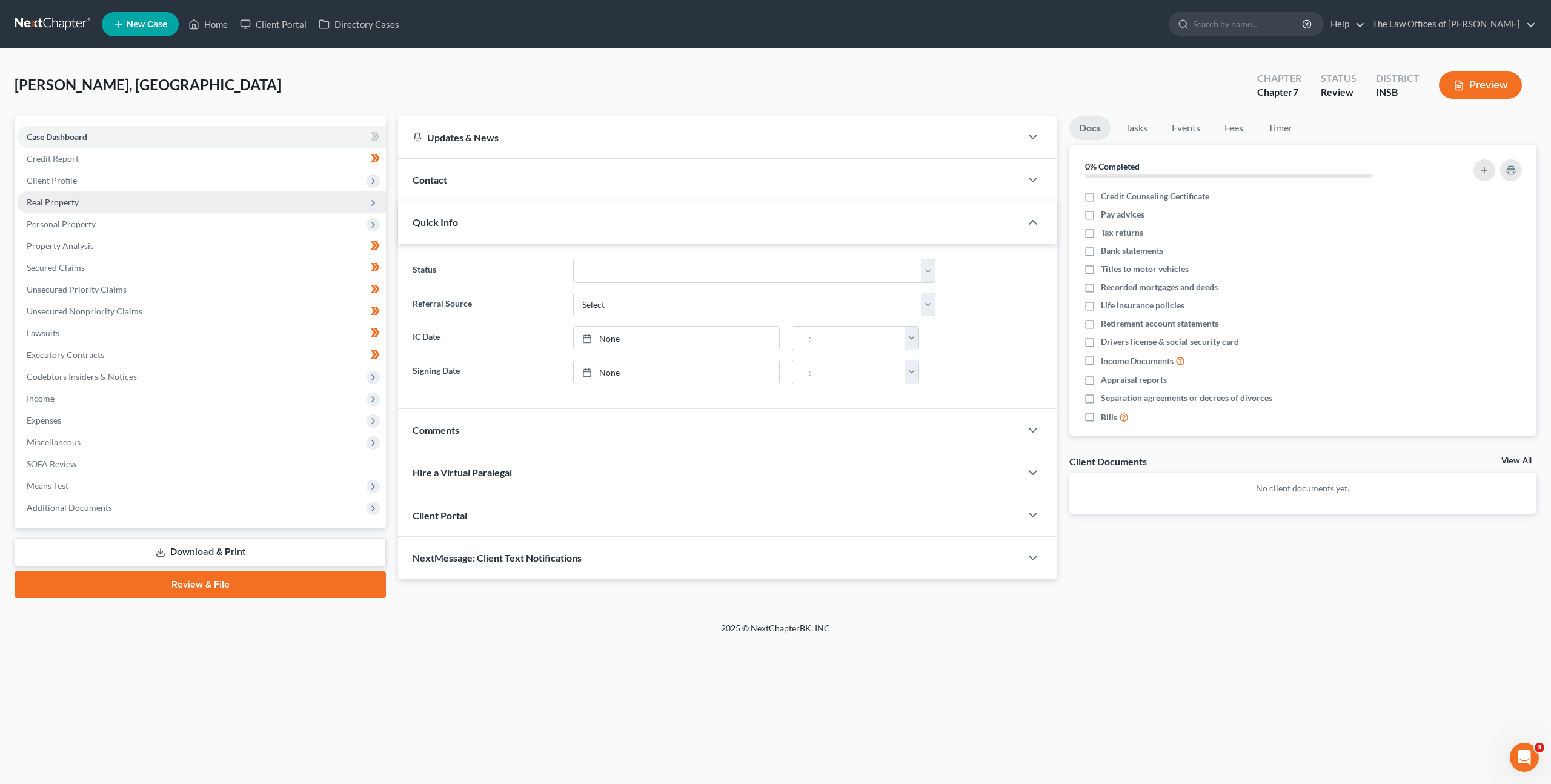
click at [266, 208] on span "Real Property" at bounding box center [201, 202] width 369 height 22
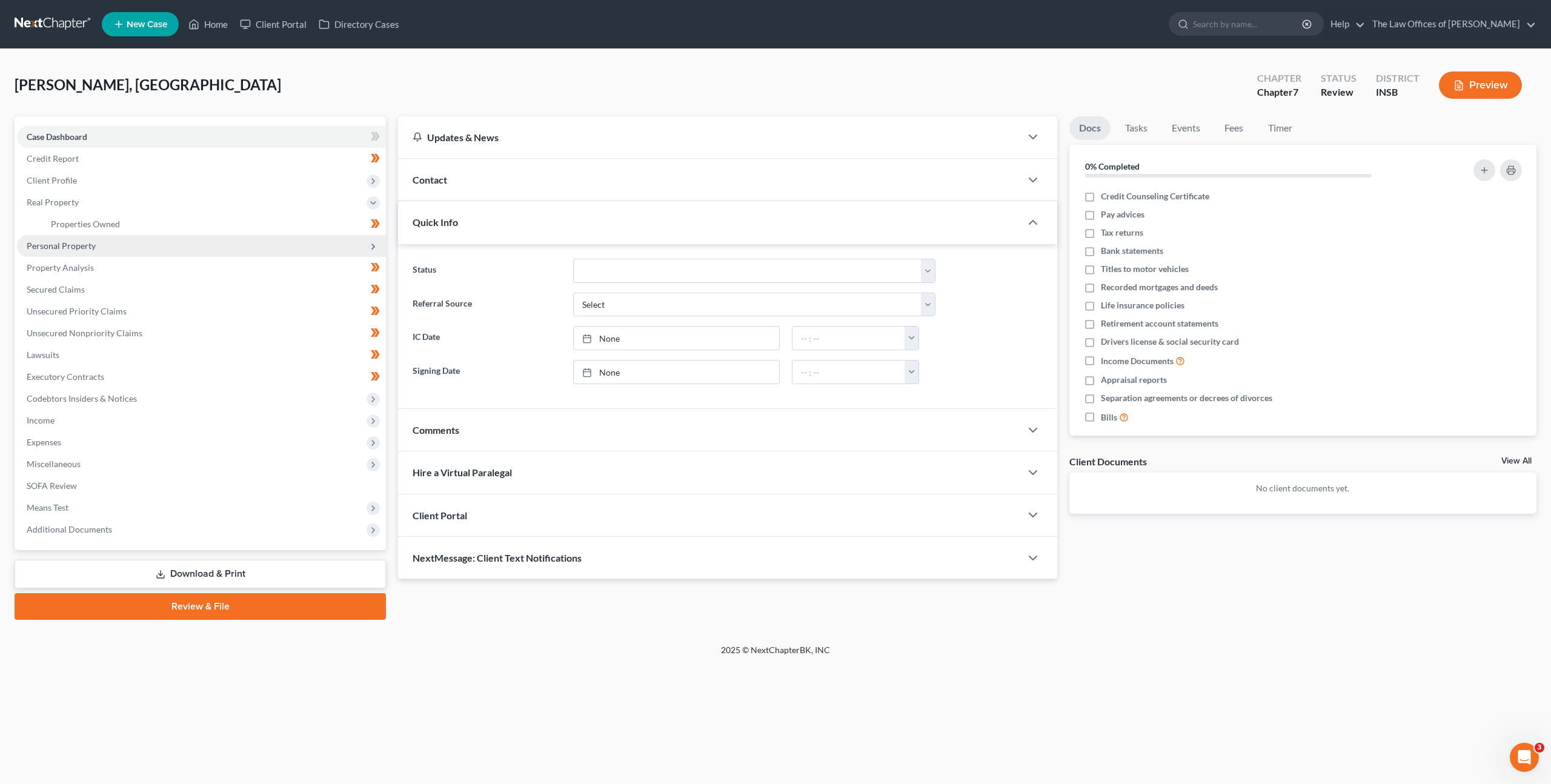
click at [270, 244] on span "Personal Property" at bounding box center [201, 247] width 369 height 22
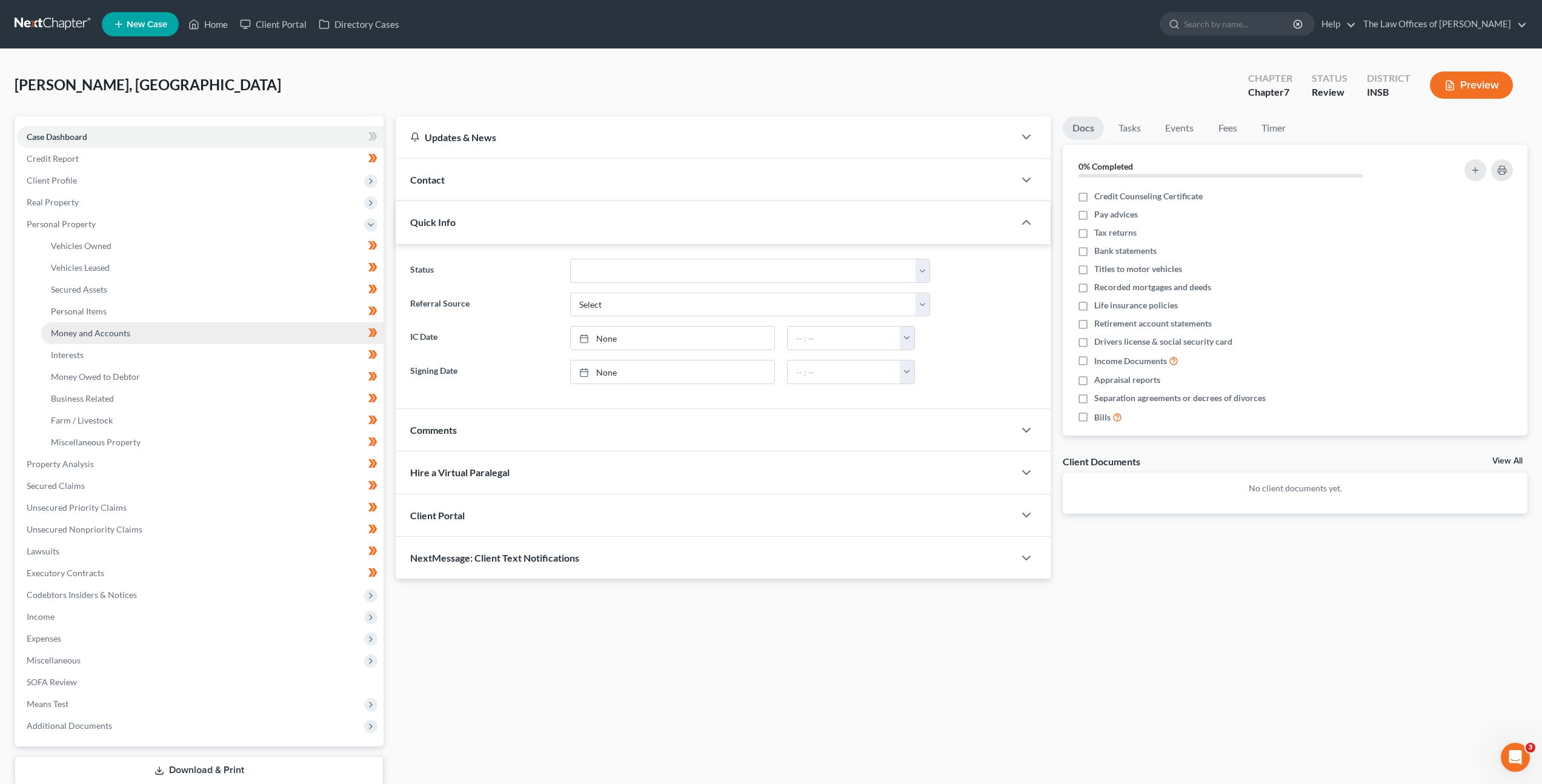
click at [245, 328] on link "Money and Accounts" at bounding box center [212, 334] width 342 height 22
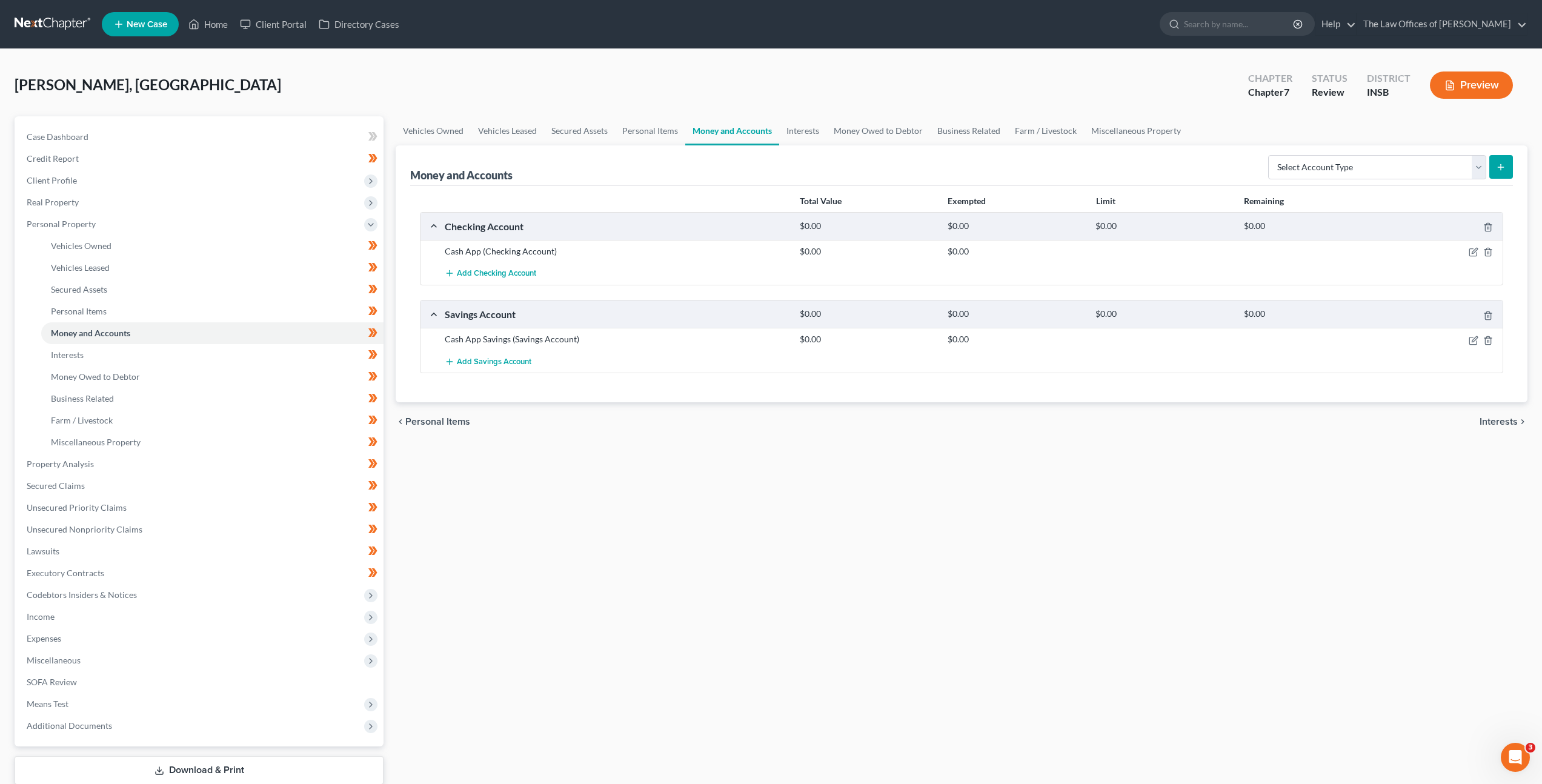
click at [22, 23] on link at bounding box center [53, 25] width 78 height 22
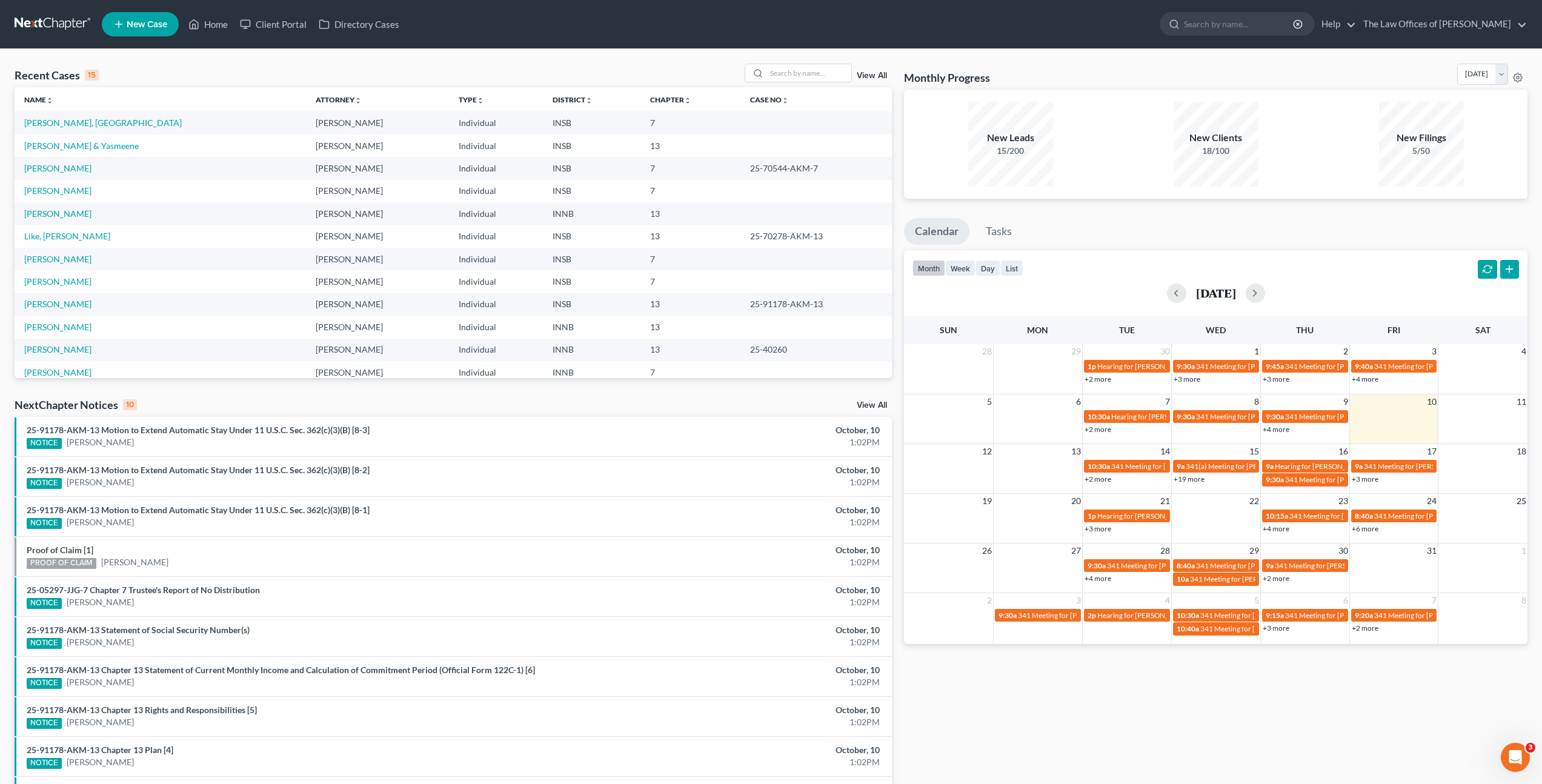
drag, startPoint x: 1085, startPoint y: 216, endPoint x: 1091, endPoint y: 212, distance: 7.2
click at [1085, 217] on div "Monthly Progress Bankruptcy Bankruptcy [DATE] [DATE] [DATE] [DATE] [DATE] [DATE…" at bounding box center [1216, 449] width 636 height 772
click at [59, 213] on link "[PERSON_NAME]" at bounding box center [58, 213] width 67 height 10
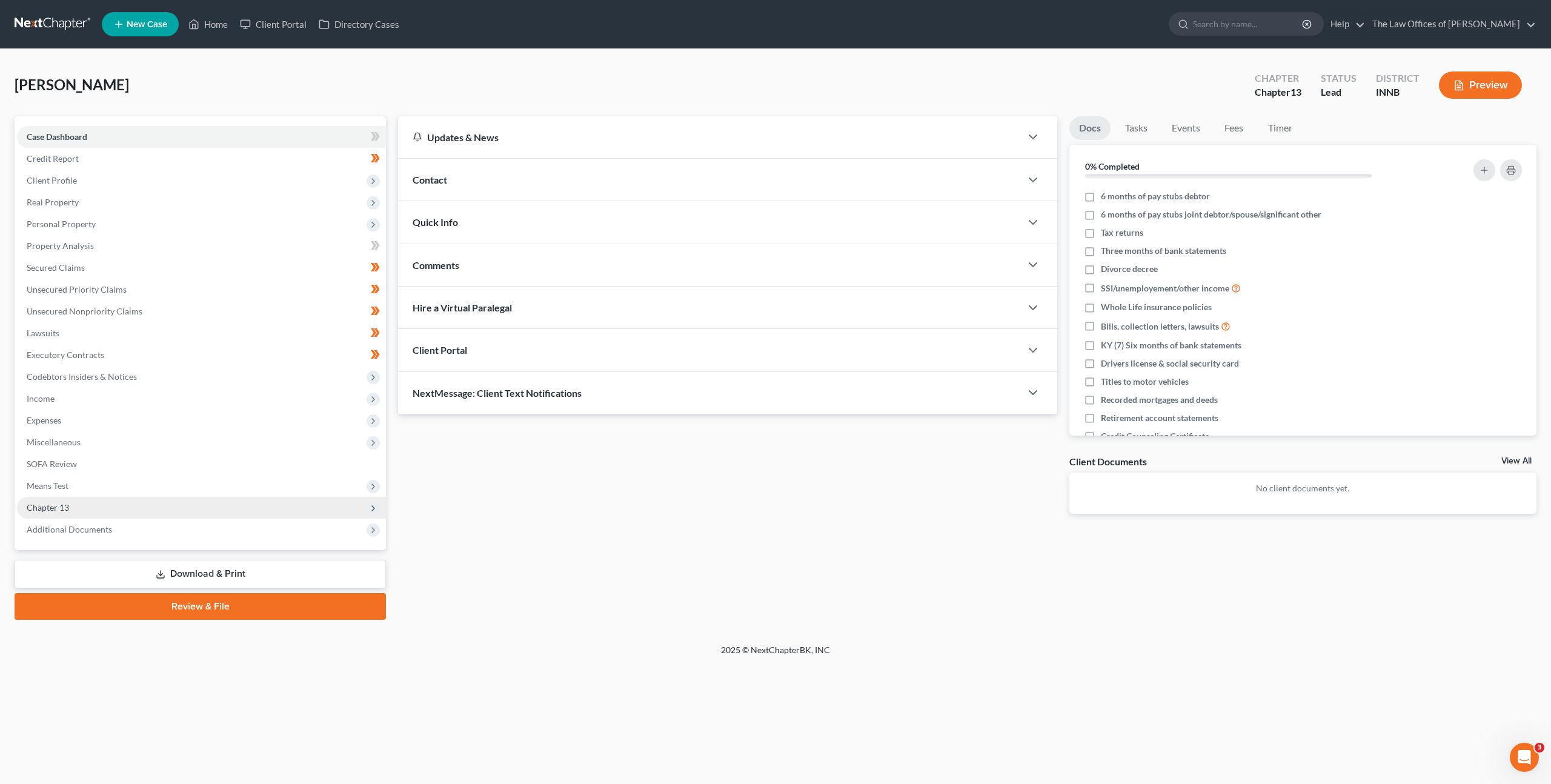
click at [273, 510] on span "Chapter 13" at bounding box center [201, 508] width 369 height 22
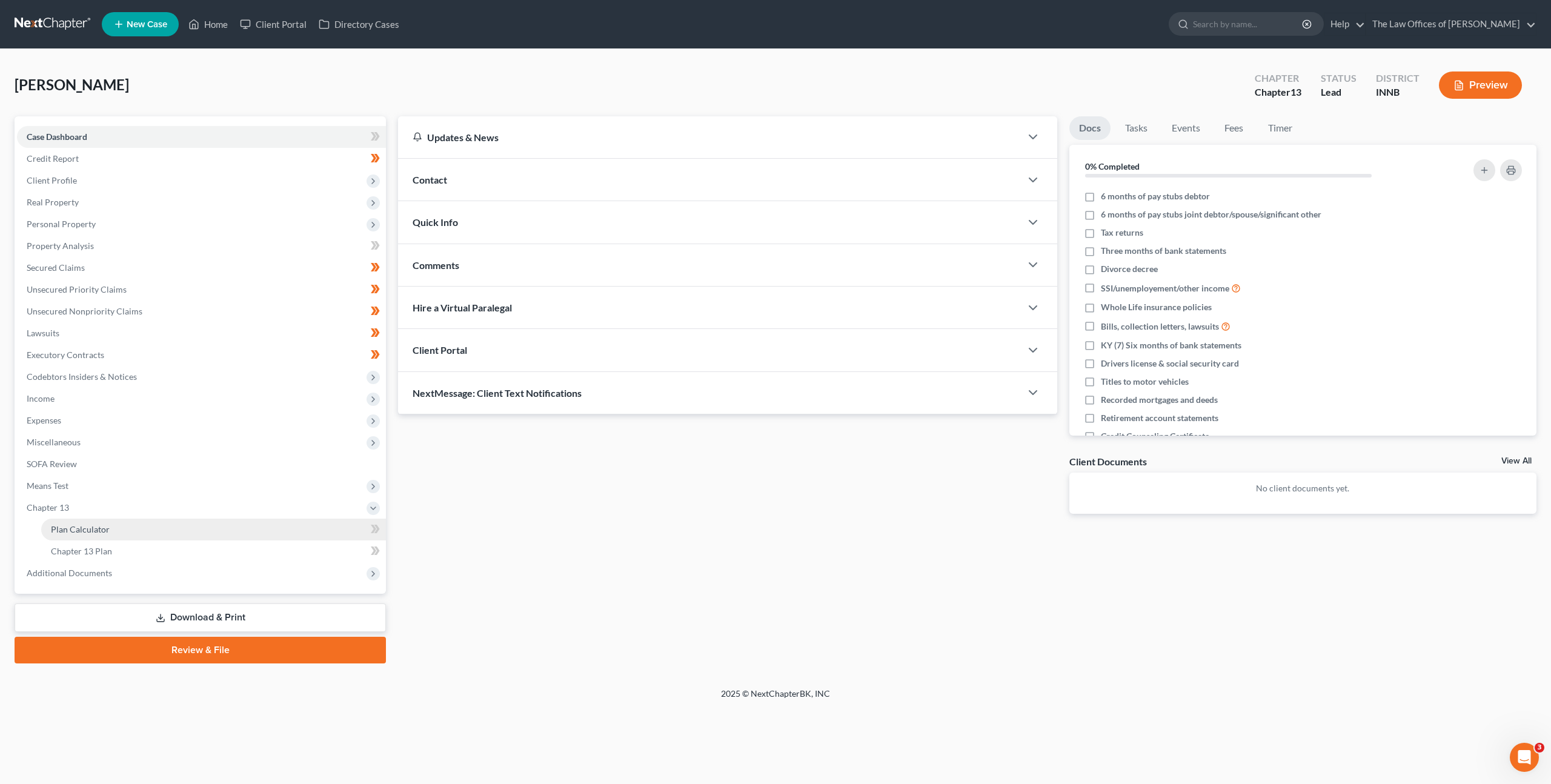
click at [288, 522] on link "Plan Calculator" at bounding box center [213, 530] width 345 height 22
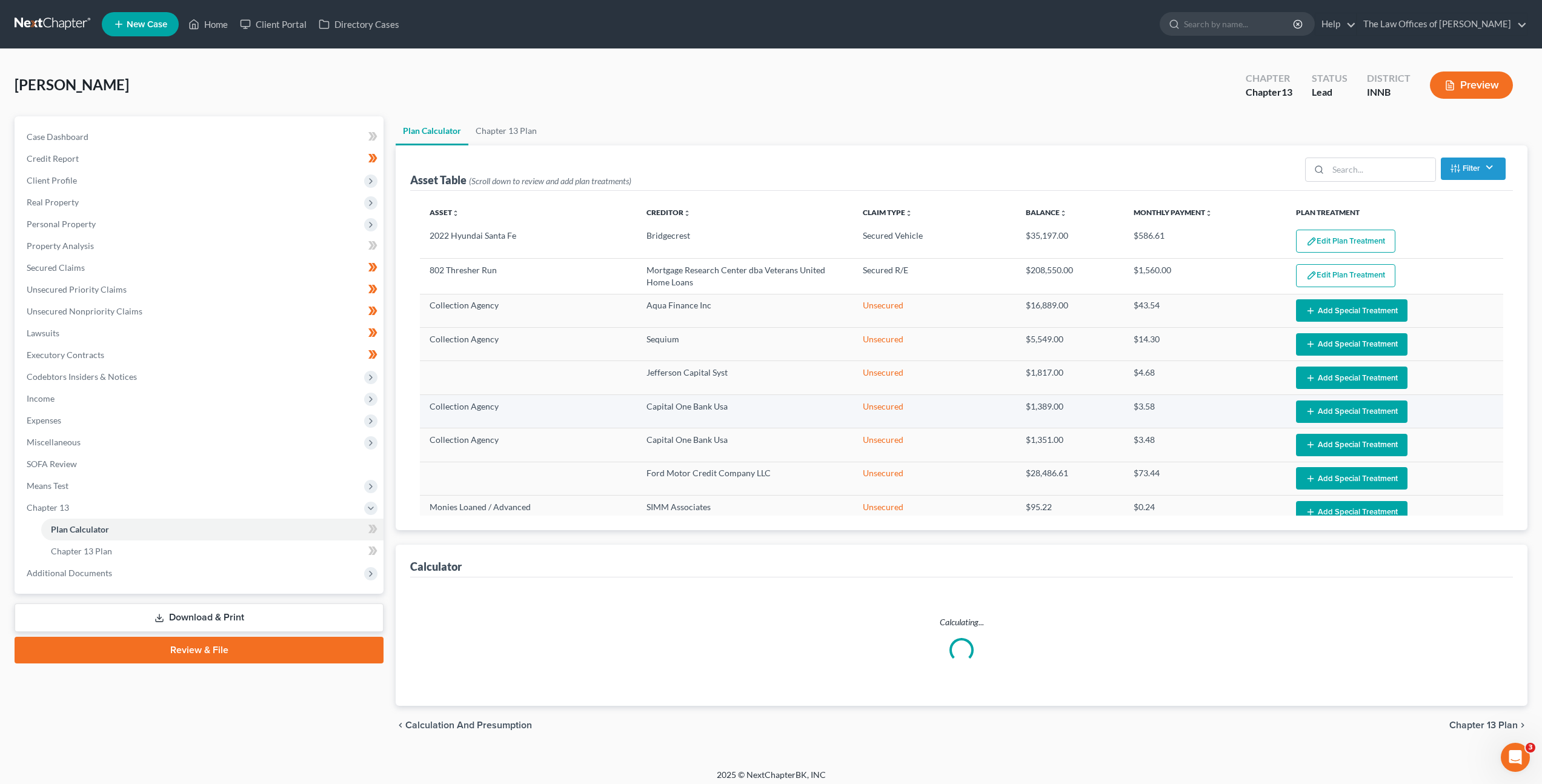
select select "59"
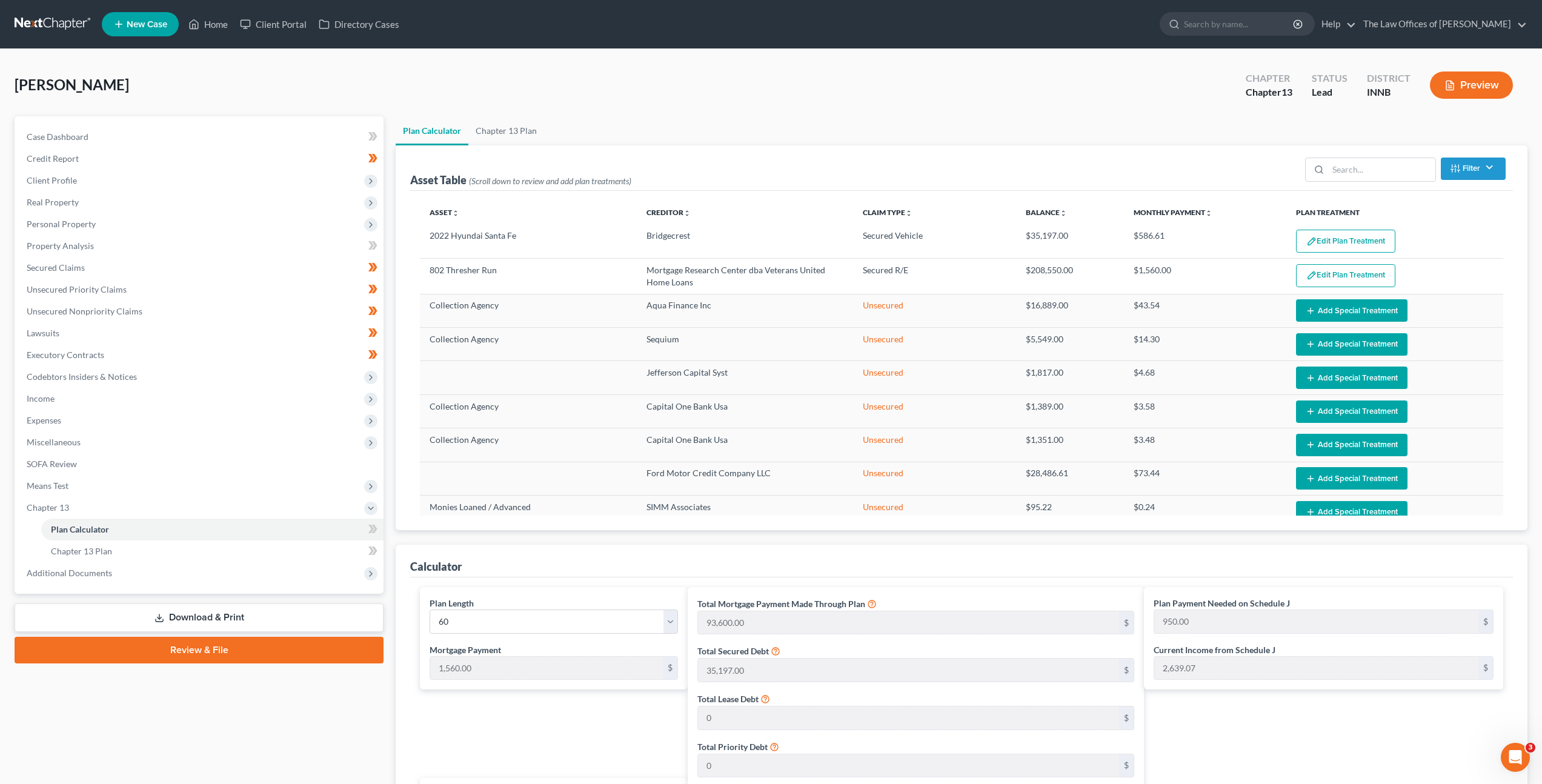
click at [878, 151] on div "Asset Table (Scroll down to review and add plan treatments) Filter Claim Type F…" at bounding box center [961, 167] width 1103 height 45
click at [817, 99] on div "[PERSON_NAME] Upgraded Chapter Chapter 13 Status Lead District INNB Preview" at bounding box center [771, 90] width 1513 height 52
click at [817, 91] on div "[PERSON_NAME] Upgraded Chapter Chapter 13 Status Lead District INNB Preview" at bounding box center [771, 90] width 1513 height 52
click at [1089, 151] on div "Asset Table (Scroll down to review and add plan treatments) Filter Claim Type F…" at bounding box center [961, 167] width 1103 height 45
click at [1063, 94] on div "[PERSON_NAME] Upgraded Chapter Chapter 13 Status Lead District INNB Preview" at bounding box center [771, 90] width 1513 height 52
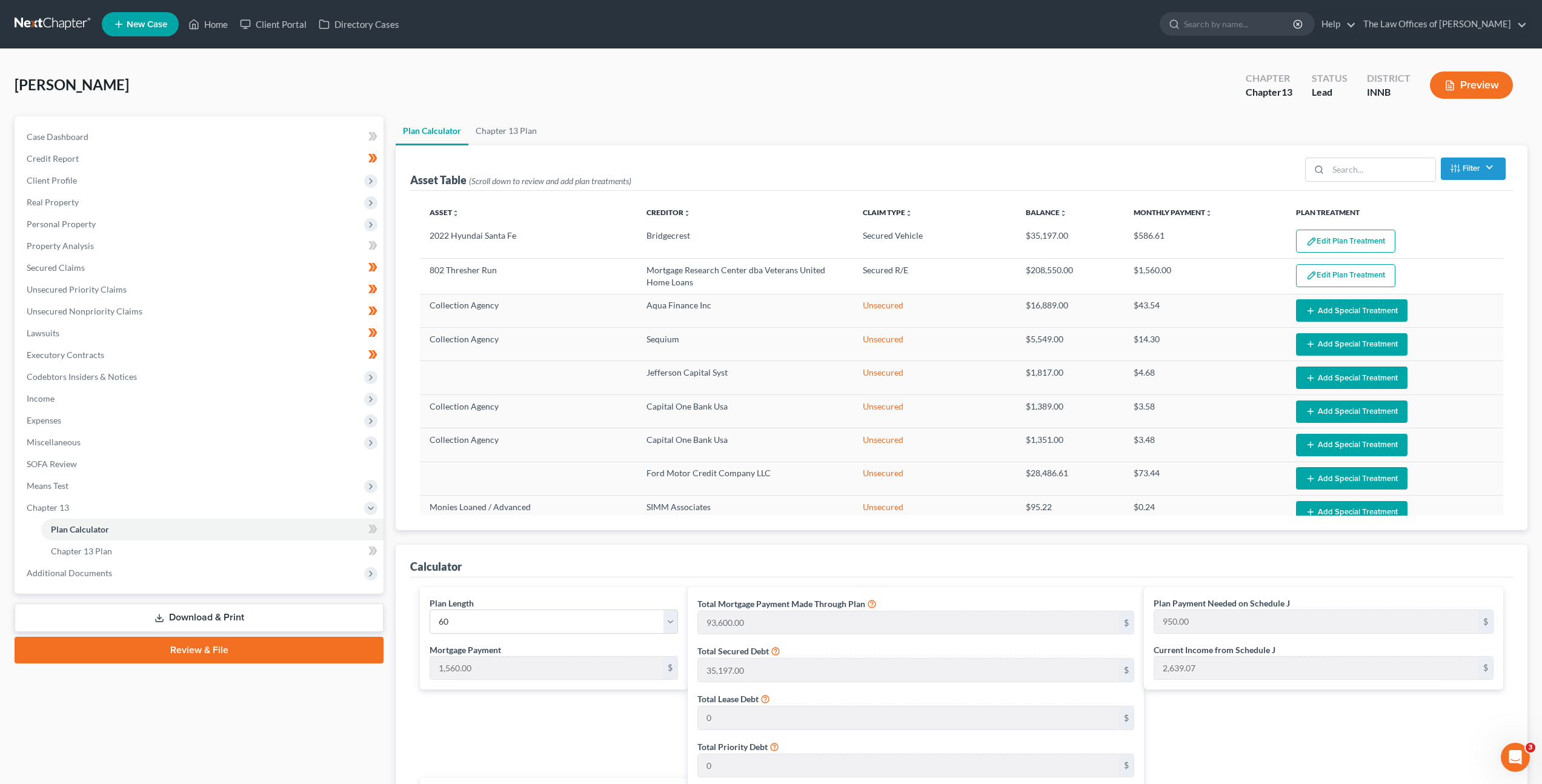
click at [762, 92] on div "[PERSON_NAME] Upgraded Chapter Chapter 13 Status Lead District INNB Preview" at bounding box center [771, 90] width 1513 height 52
click at [559, 94] on div "[PERSON_NAME] Upgraded Chapter Chapter 13 Status Lead District INNB Preview" at bounding box center [771, 90] width 1513 height 52
click at [569, 89] on div "[PERSON_NAME] Upgraded Chapter Chapter 13 Status Lead District INNB Preview" at bounding box center [771, 90] width 1513 height 52
click at [487, 128] on link "Chapter 13 Plan" at bounding box center [507, 131] width 76 height 29
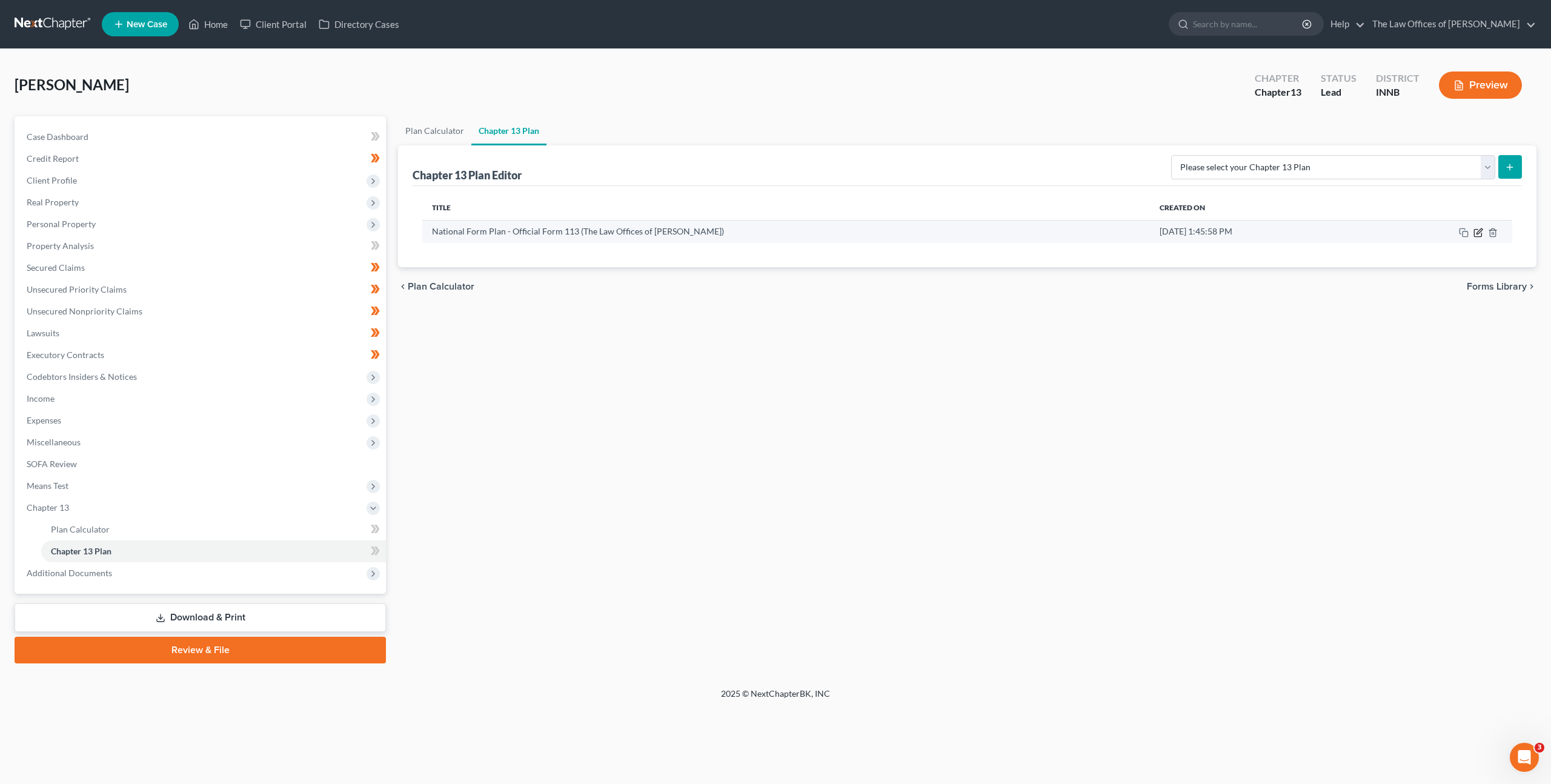
click at [1482, 233] on icon "button" at bounding box center [1479, 232] width 10 height 10
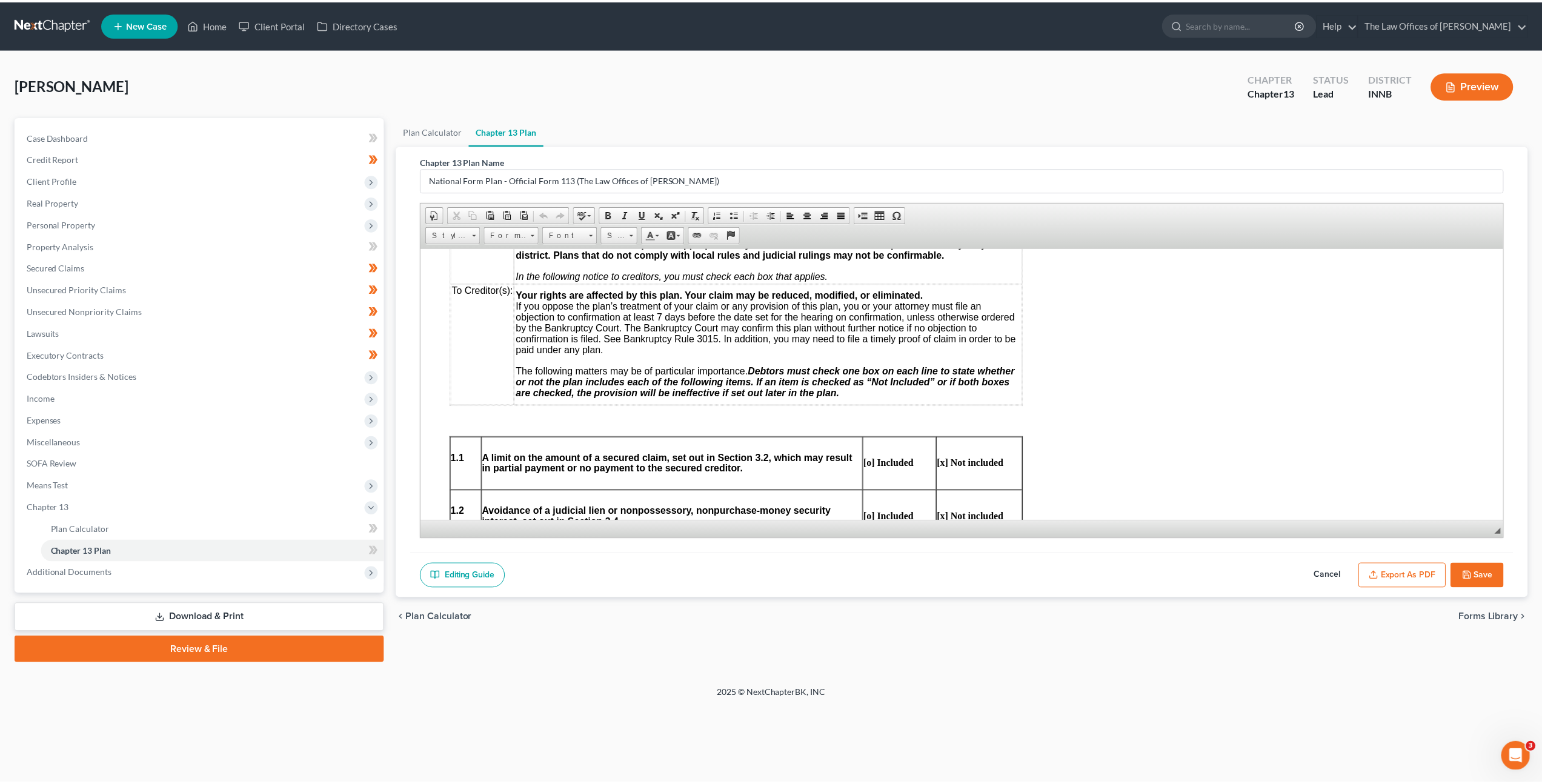
scroll to position [317, 0]
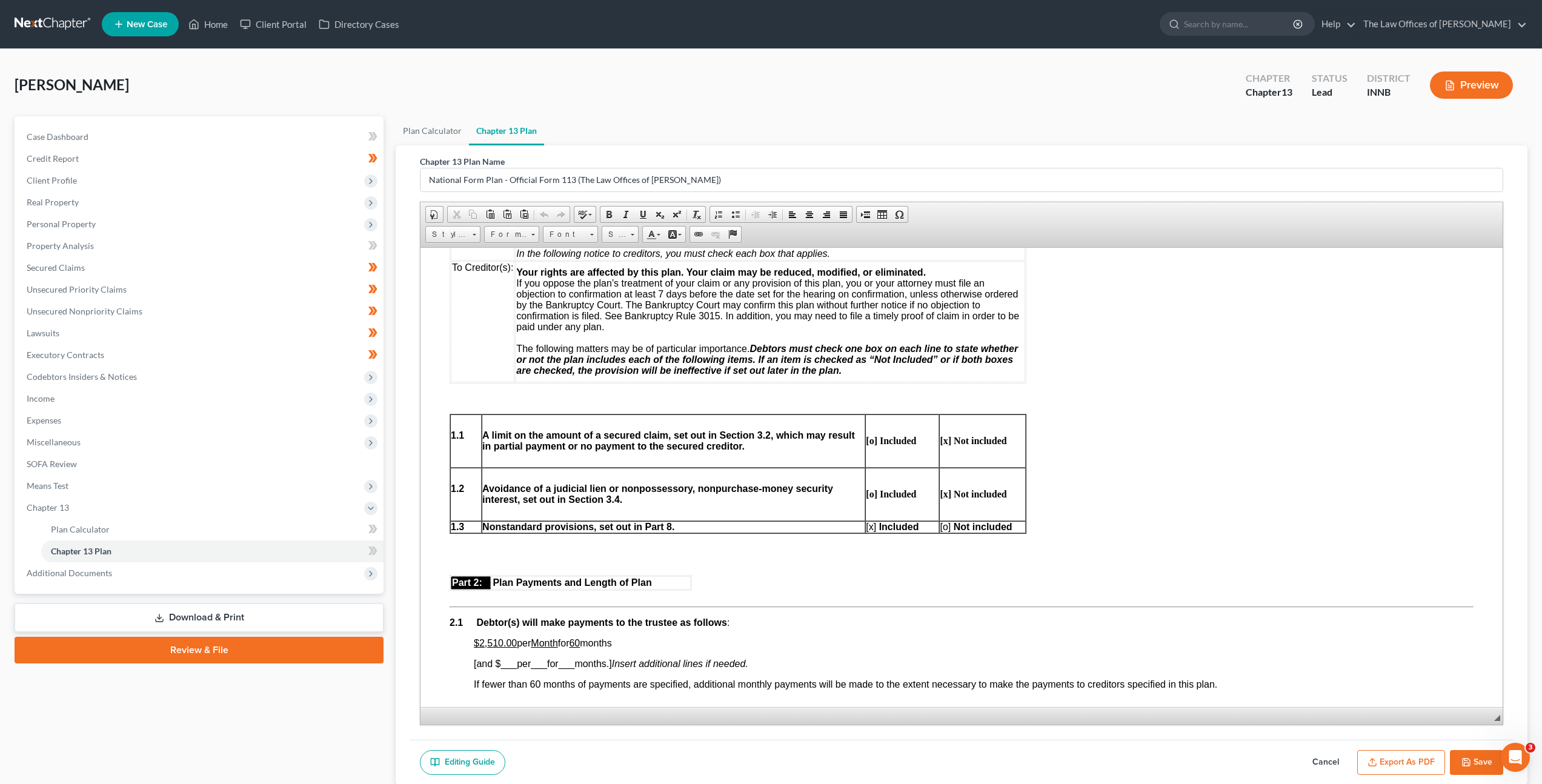
drag, startPoint x: 1509, startPoint y: 534, endPoint x: 1514, endPoint y: 708, distance: 174.1
click at [1517, 718] on div "Chapter 13 Plan Name National Form Plan - Official Form 113 (The Law Offices of…" at bounding box center [962, 465] width 1132 height 639
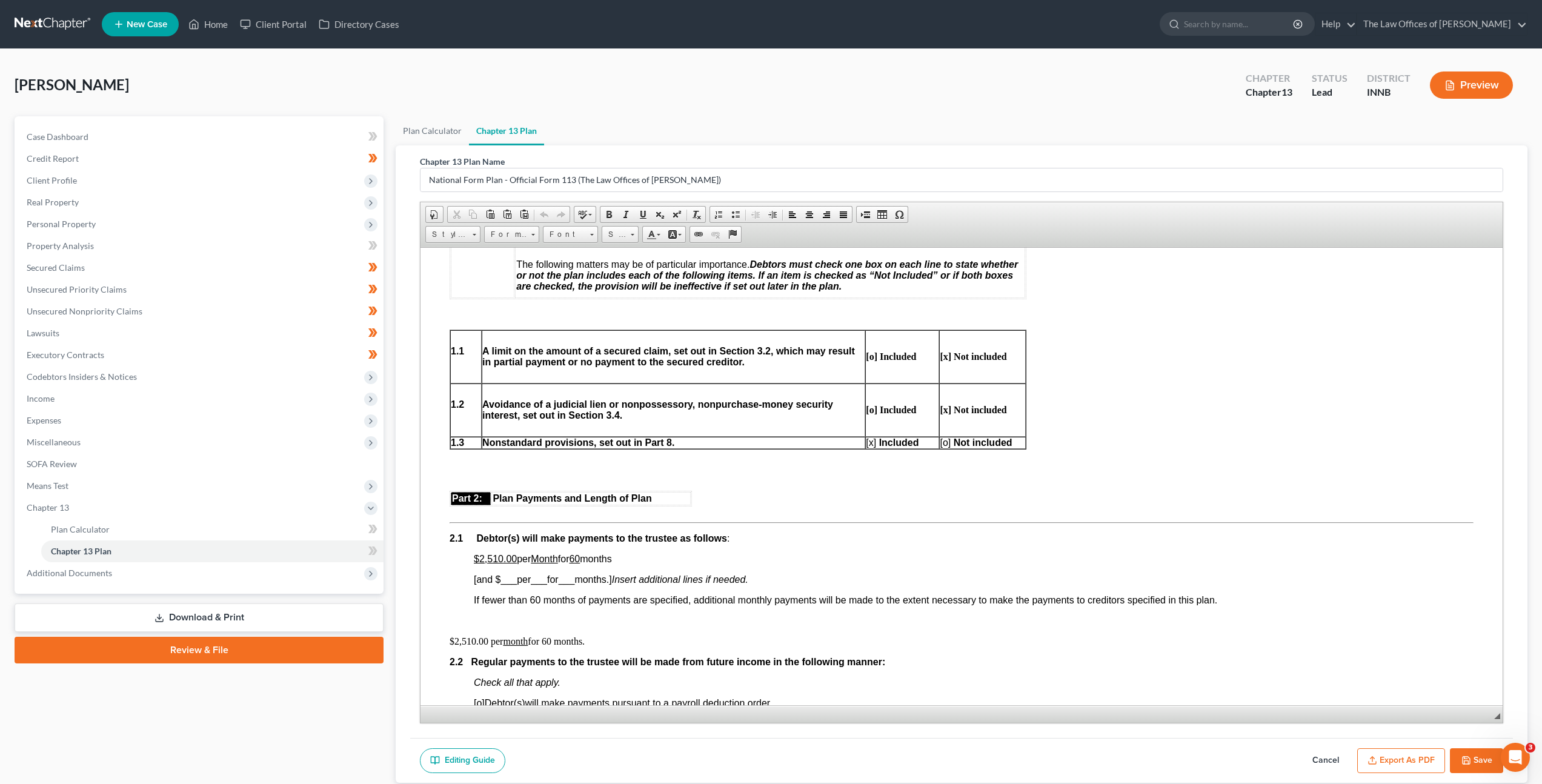
scroll to position [607, 0]
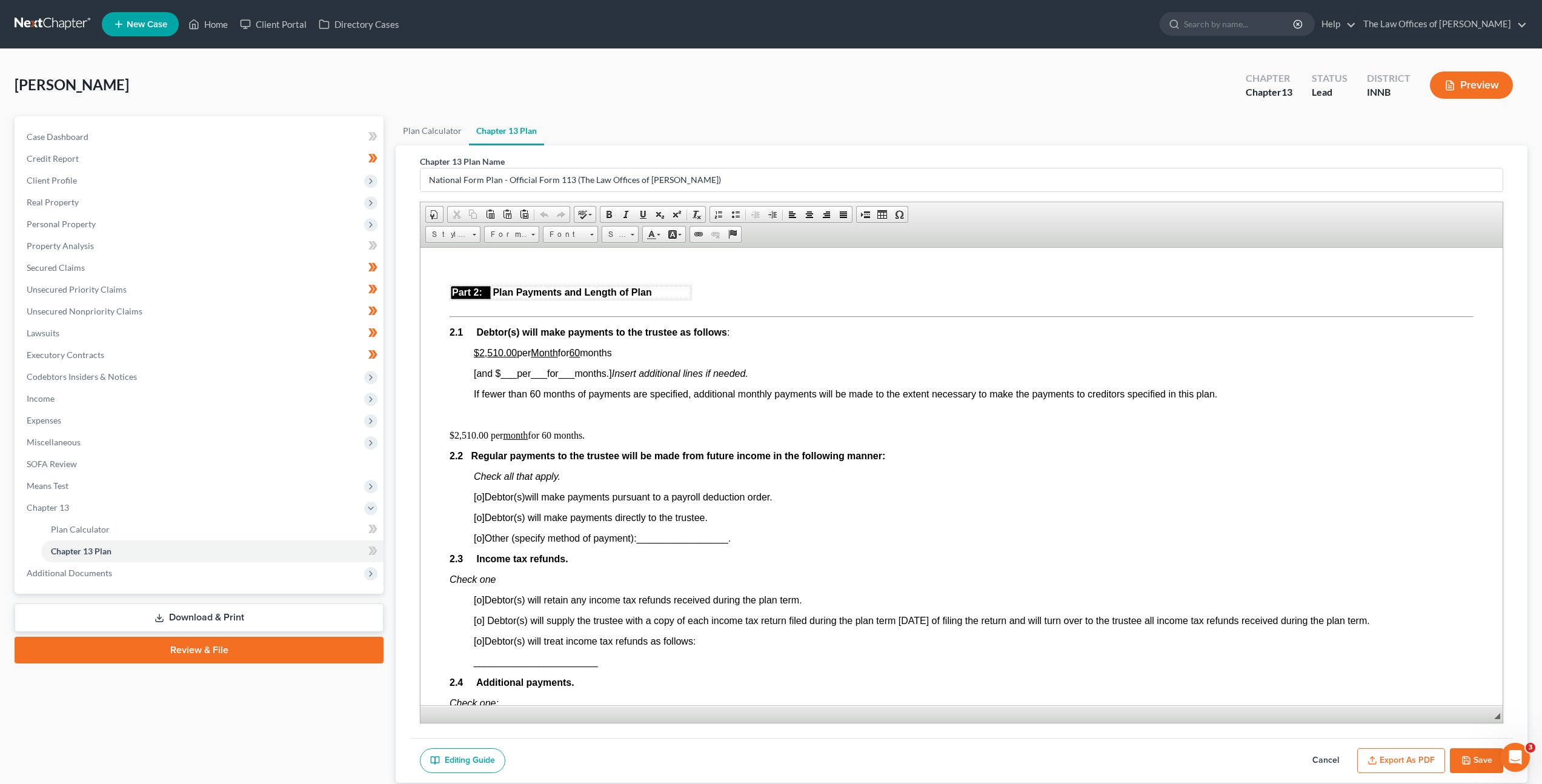
click at [696, 128] on ul "Plan Calculator Chapter 13 Plan" at bounding box center [962, 131] width 1132 height 29
click at [792, 109] on div "[PERSON_NAME] Upgraded Chapter Chapter 13 Status Lead District INNB Preview" at bounding box center [771, 90] width 1513 height 52
click at [469, 90] on div "[PERSON_NAME] Upgraded Chapter Chapter 13 Status Lead District INNB Preview" at bounding box center [771, 90] width 1513 height 52
